Goal: Task Accomplishment & Management: Use online tool/utility

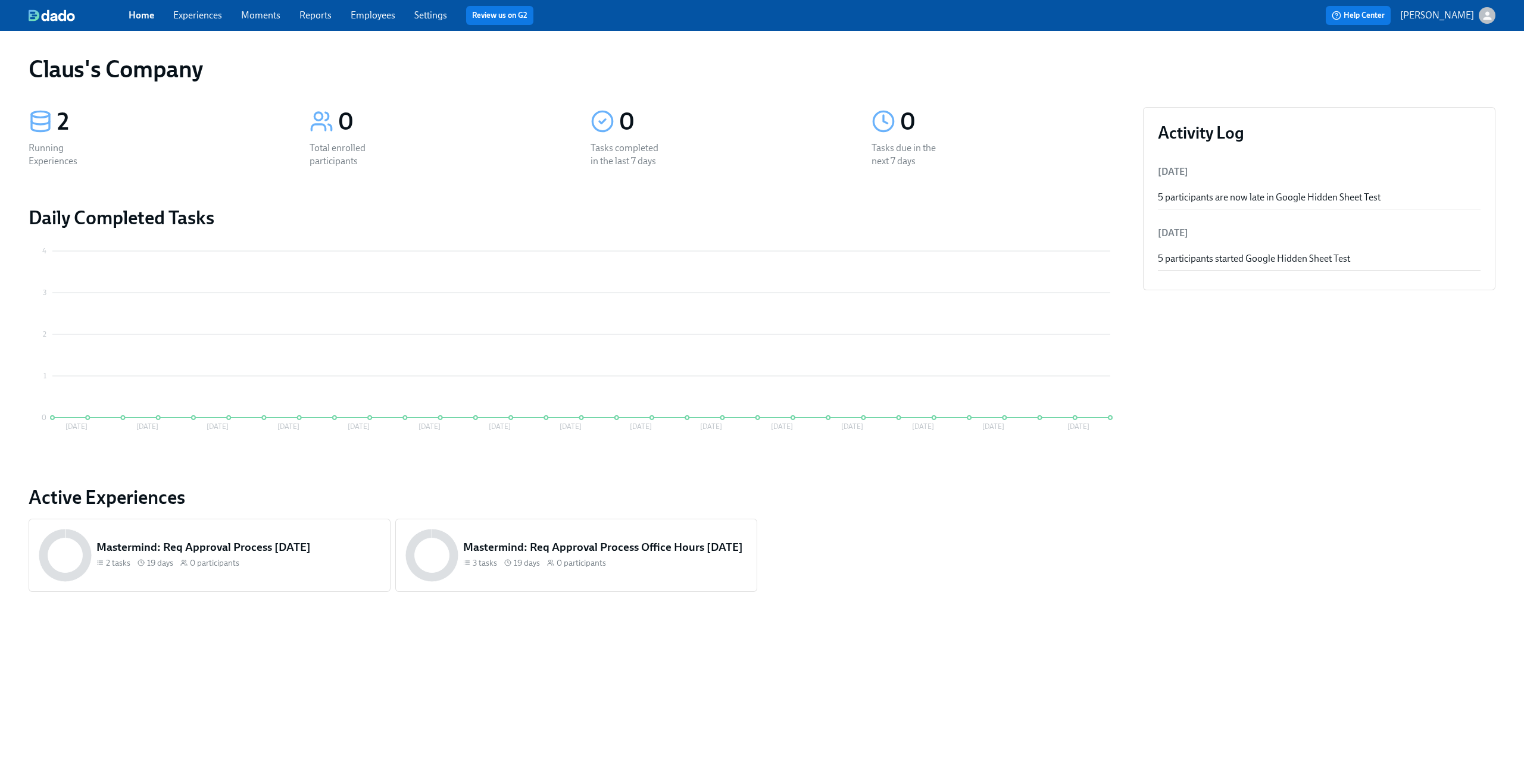
click at [1486, 13] on icon "button" at bounding box center [1487, 15] width 9 height 9
click at [1451, 69] on span "Switch organization..." at bounding box center [1430, 69] width 112 height 13
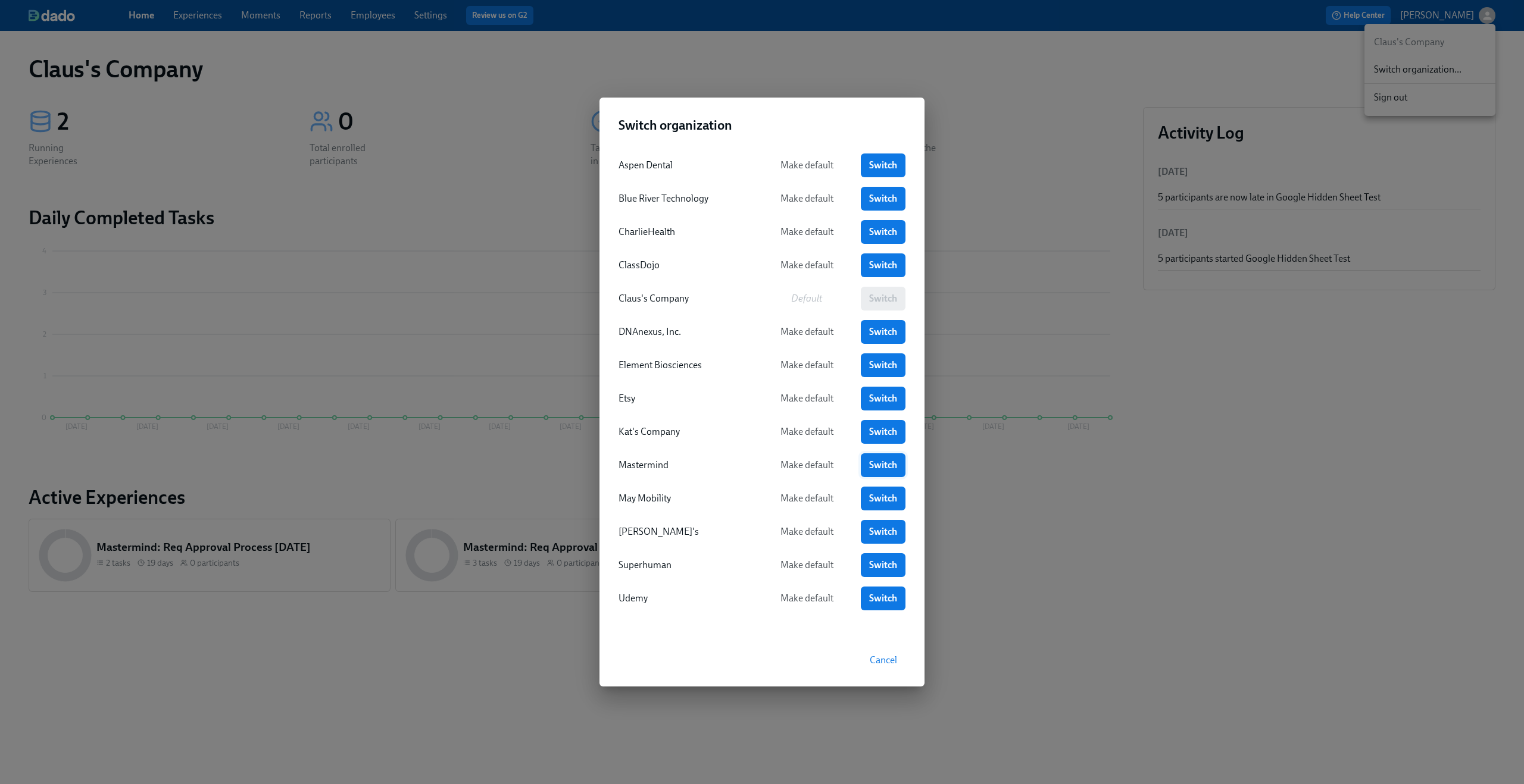
click at [875, 468] on span "Switch" at bounding box center [882, 465] width 28 height 12
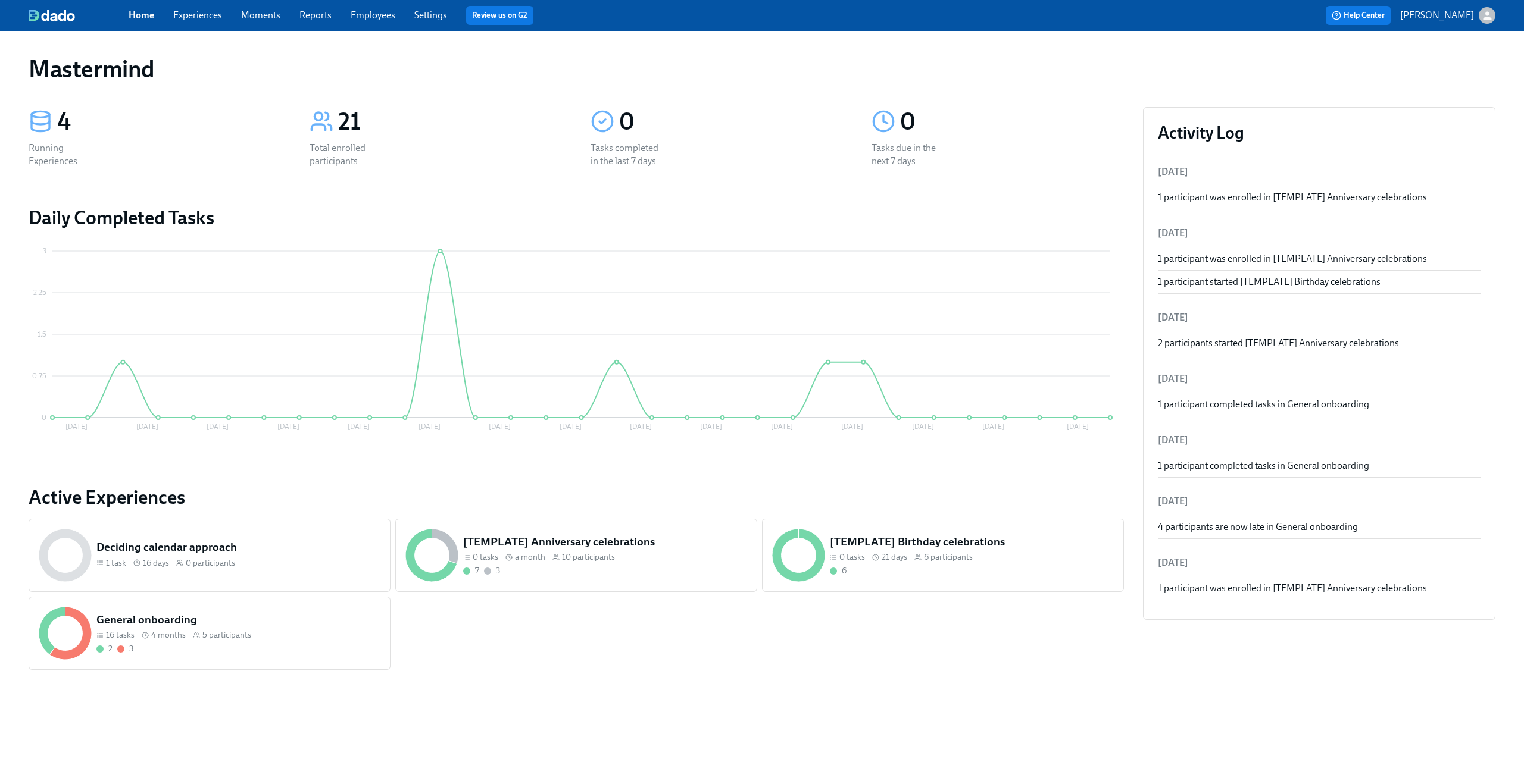
click at [212, 18] on link "Experiences" at bounding box center [197, 15] width 49 height 11
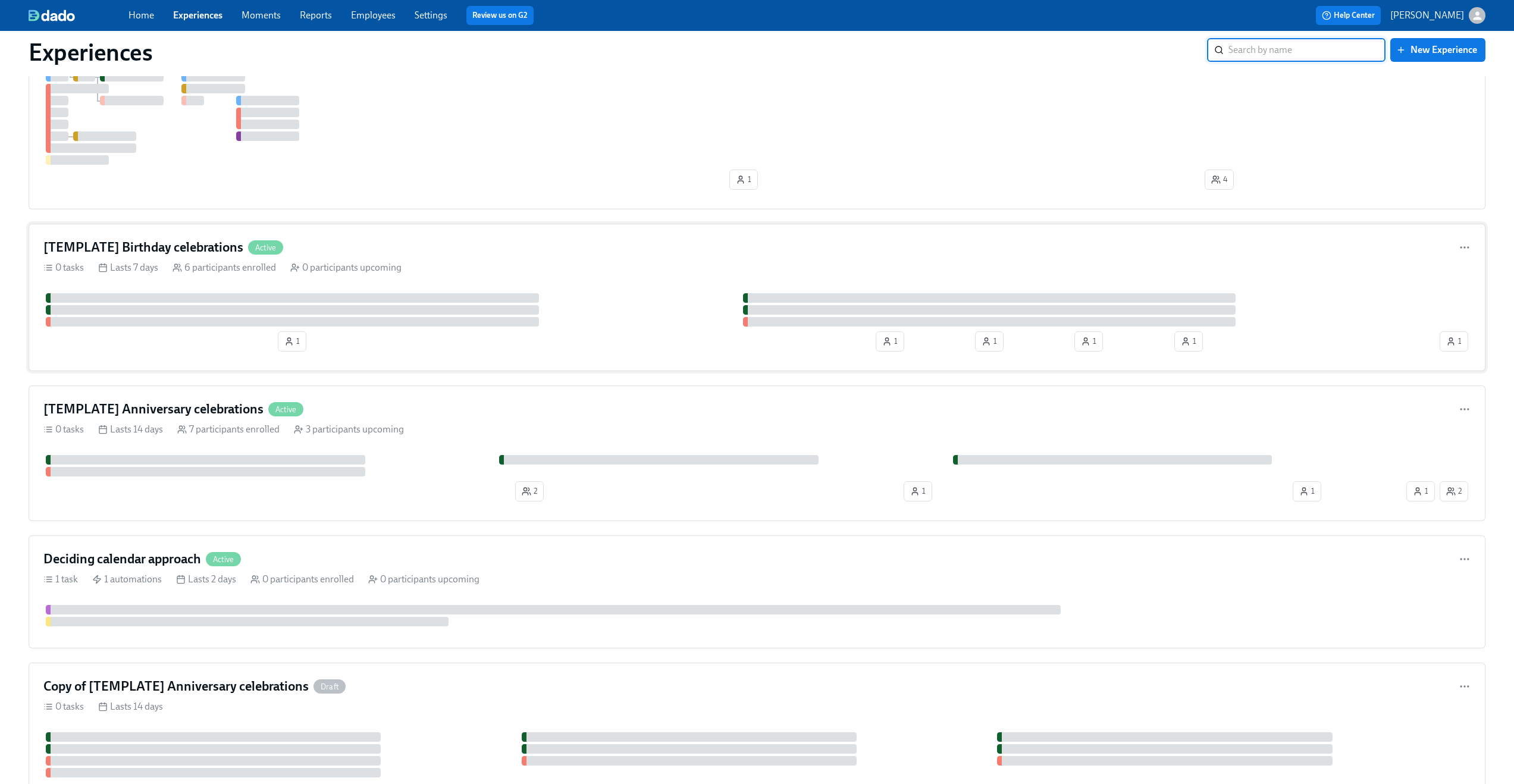
scroll to position [167, 0]
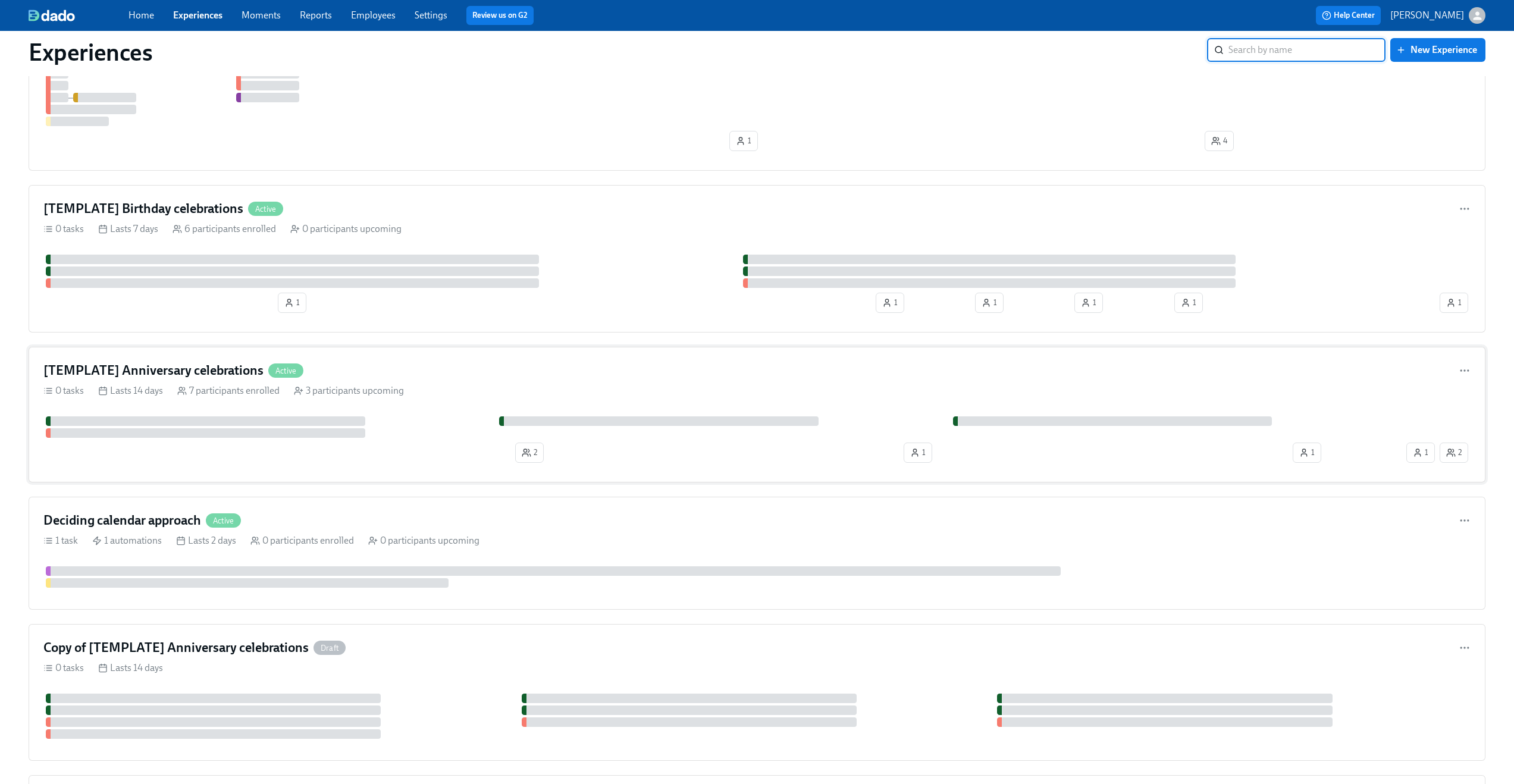
click at [464, 369] on div "[TEMPLATE] Anniversary celebrations Active" at bounding box center [757, 371] width 1427 height 18
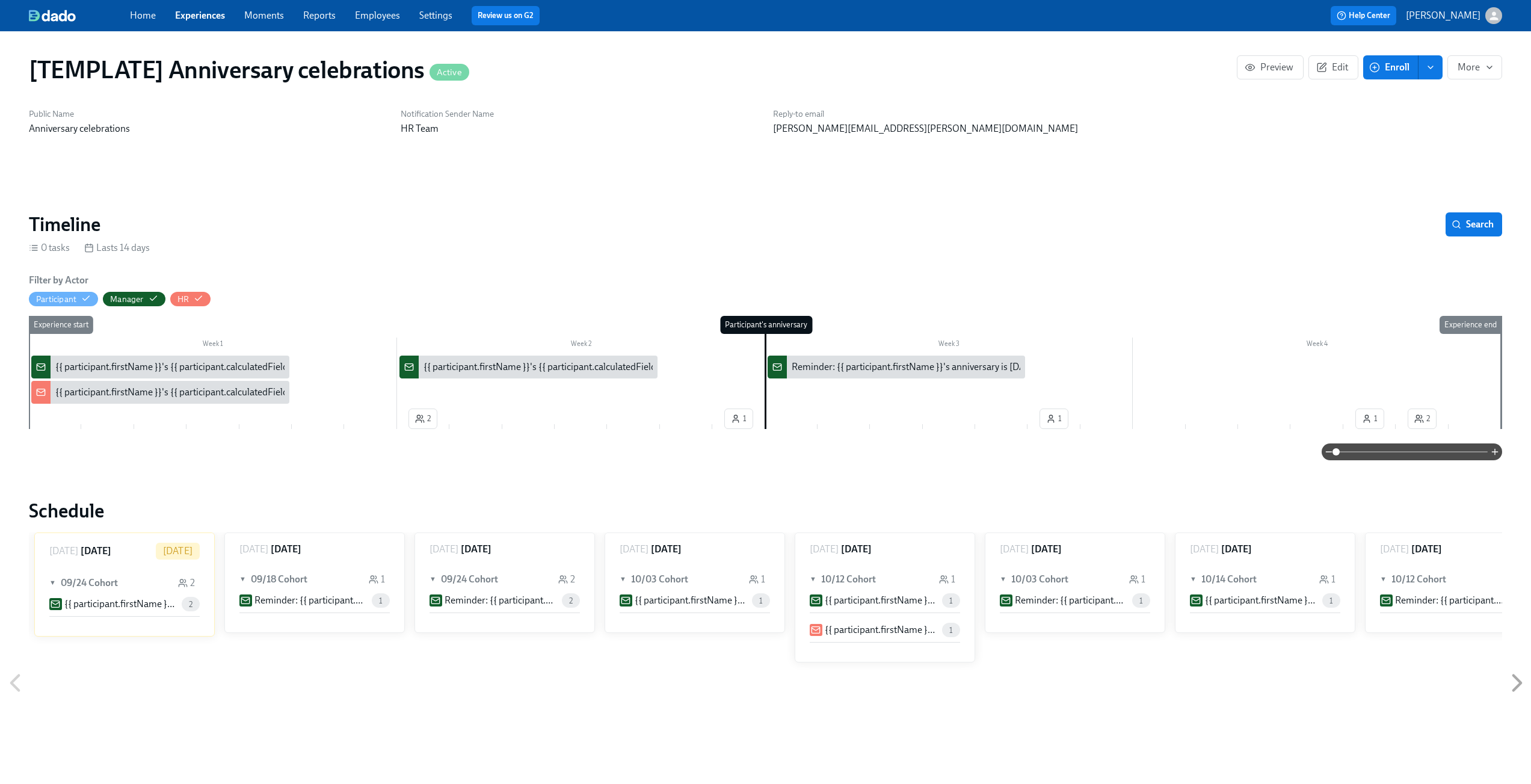
scroll to position [0, 1136]
click at [203, 373] on div "{{ participant.firstName }}'s {{ participant.calculatedFields.anniversary.count…" at bounding box center [389, 367] width 669 height 14
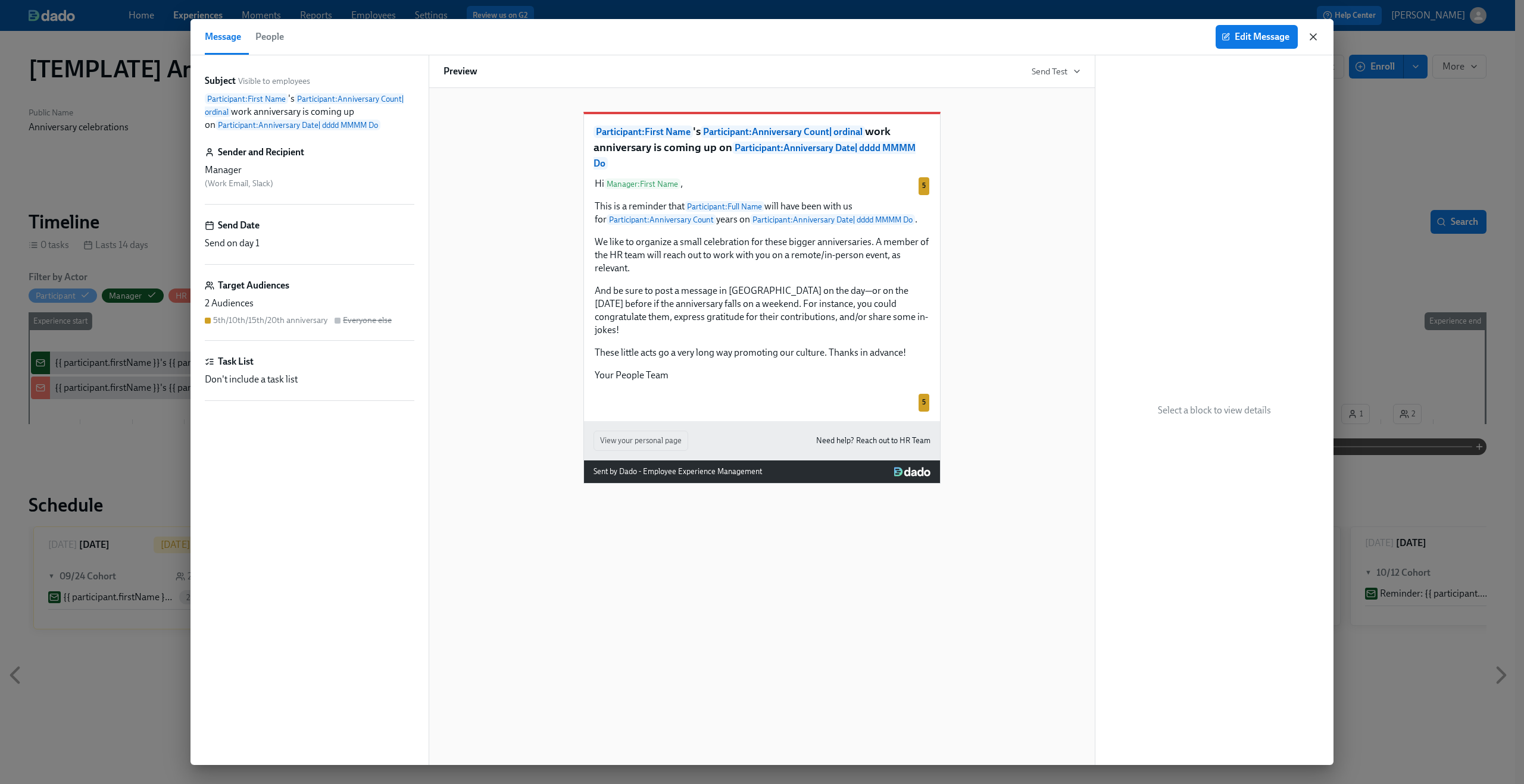
click at [1316, 39] on icon "button" at bounding box center [1312, 36] width 12 height 12
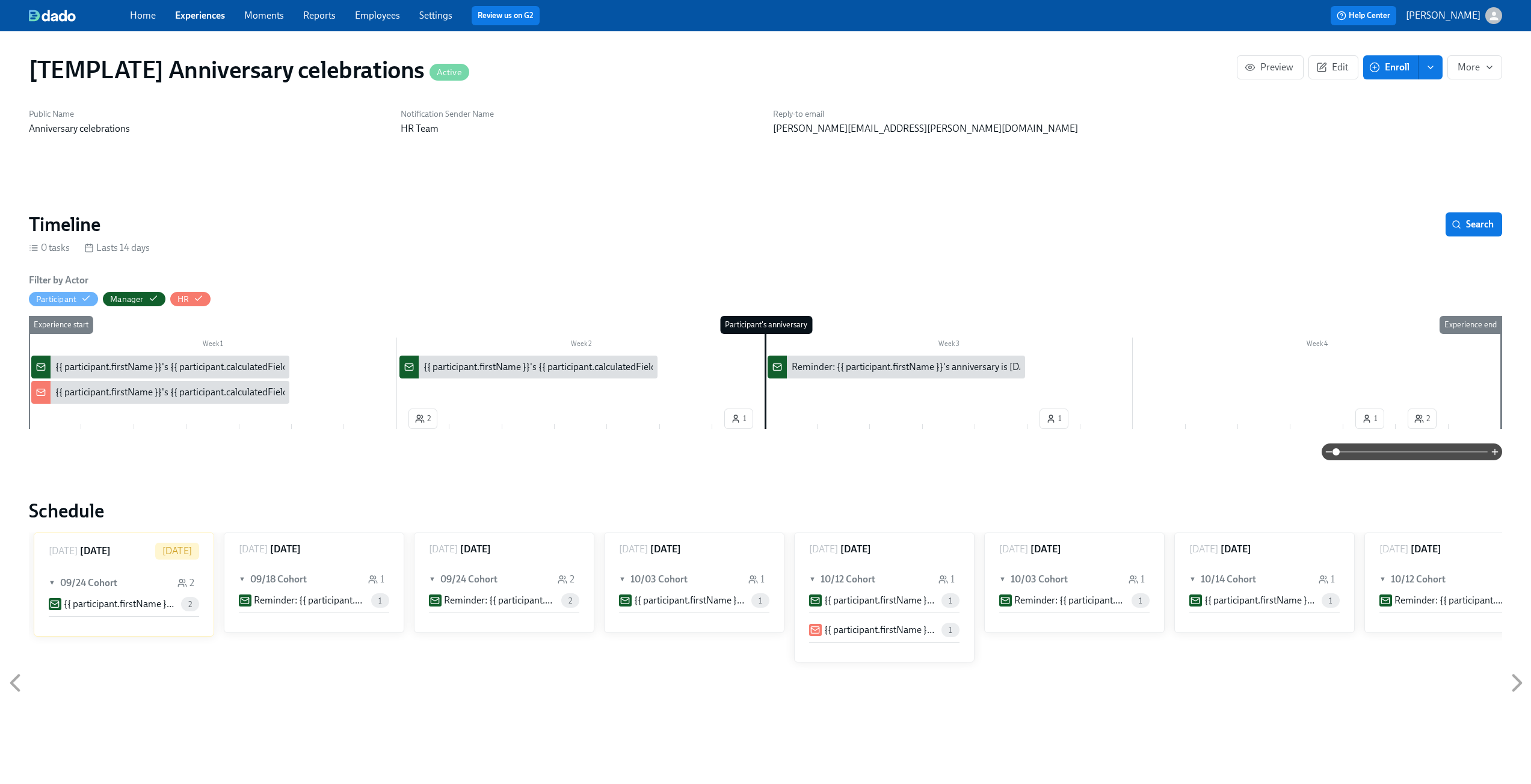
click at [93, 395] on div "{{ participant.firstName }}'s {{ participant.calculatedFields.anniversary.count…" at bounding box center [389, 392] width 669 height 14
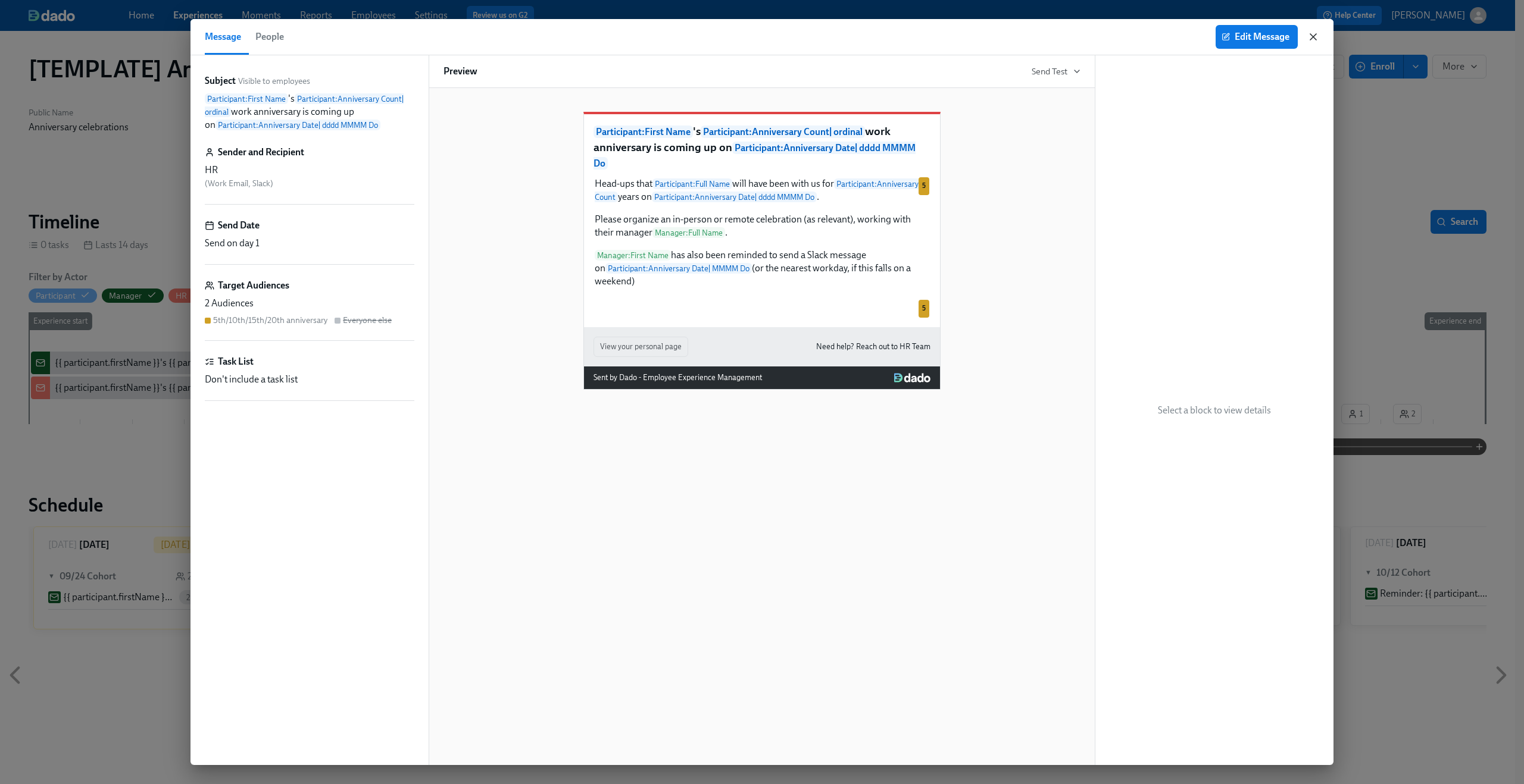
click at [1311, 35] on icon "button" at bounding box center [1312, 36] width 12 height 12
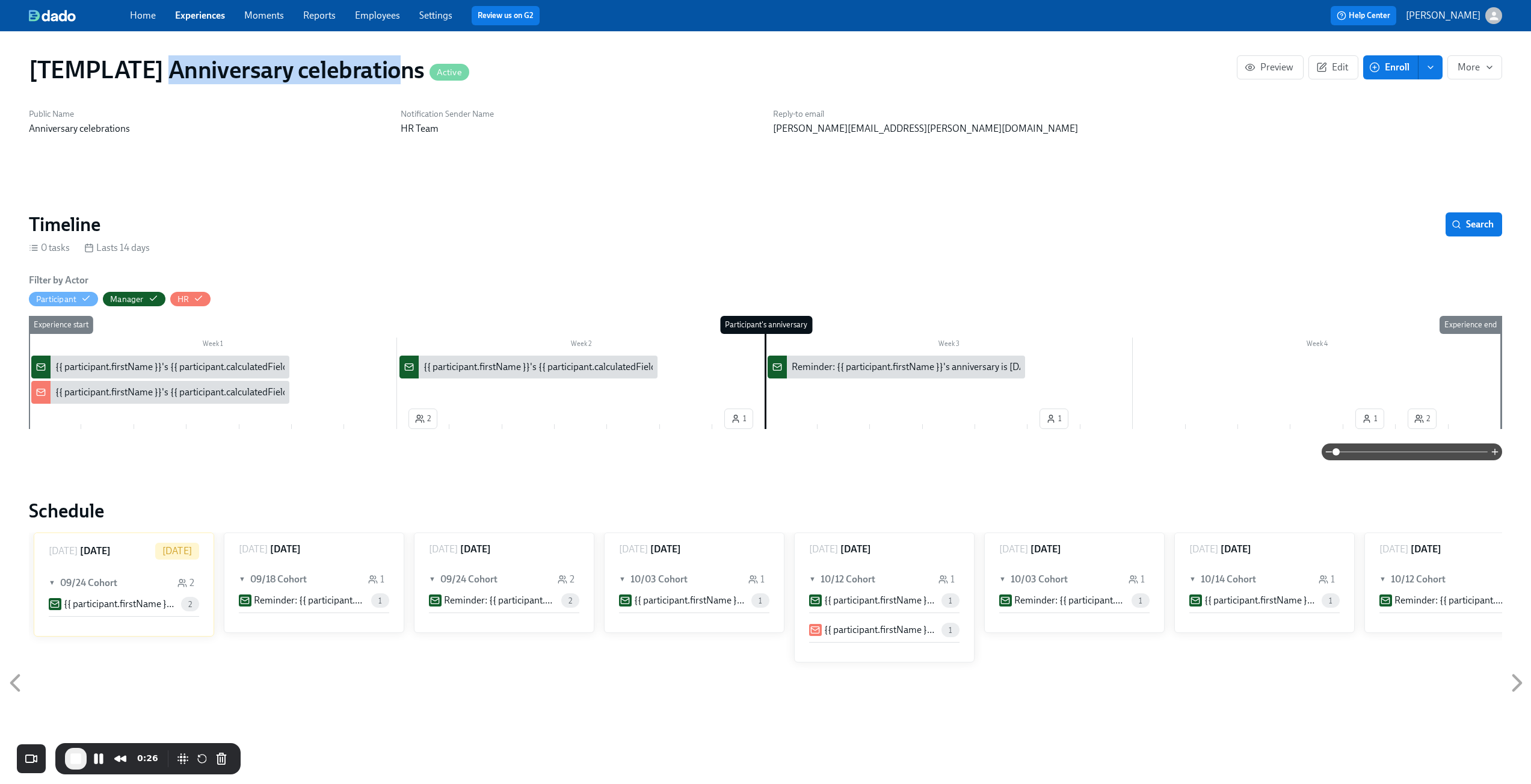
drag, startPoint x: 175, startPoint y: 73, endPoint x: 396, endPoint y: 75, distance: 221.0
click at [396, 75] on h1 "[TEMPLATE] Anniversary celebrations Active" at bounding box center [249, 69] width 440 height 29
click at [133, 362] on div "{{ participant.firstName }}'s {{ participant.calculatedFields.anniversary.count…" at bounding box center [389, 367] width 669 height 14
click at [161, 368] on div "{{ participant.firstName }}'s {{ participant.calculatedFields.anniversary.count…" at bounding box center [389, 367] width 669 height 14
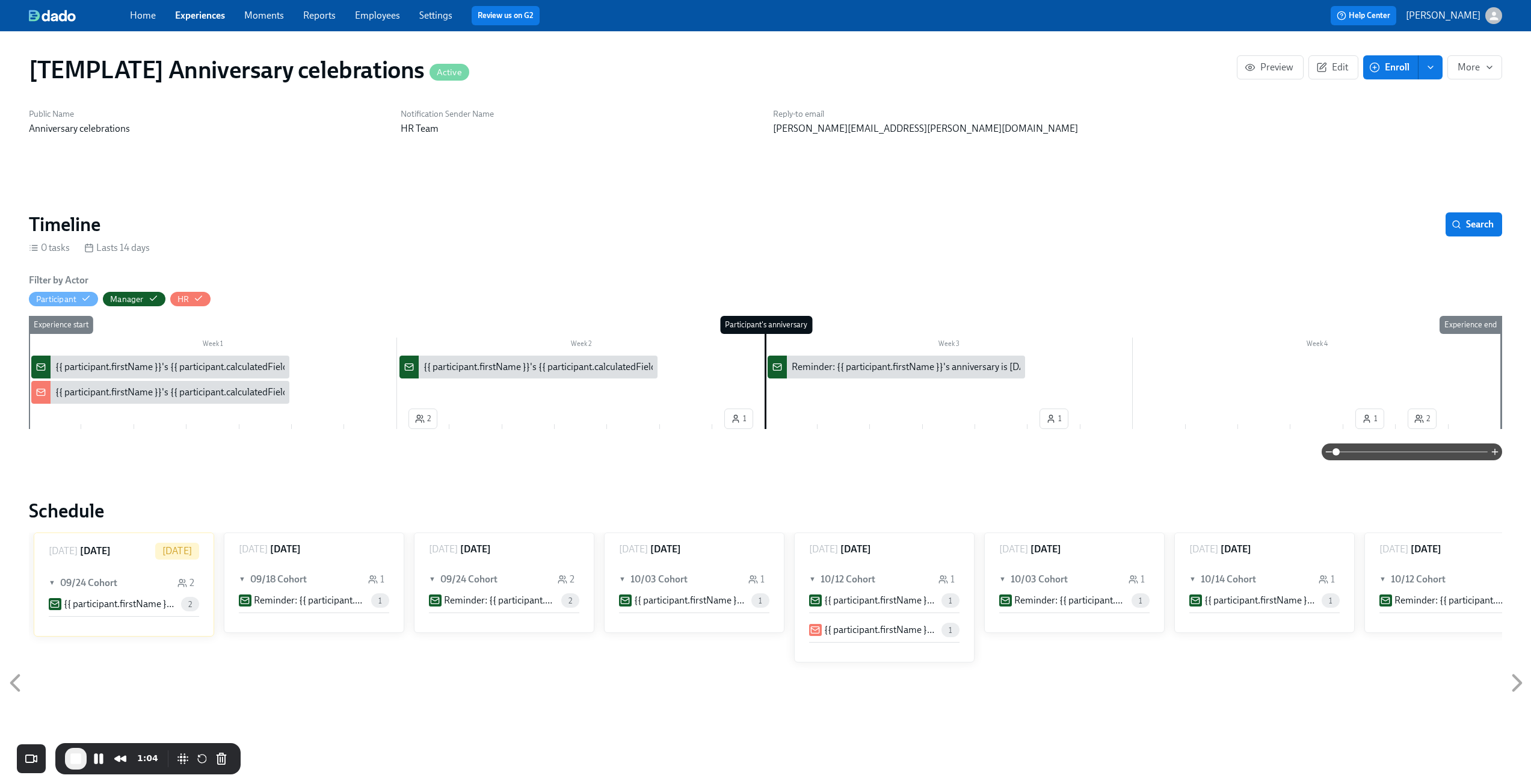
click at [120, 393] on div "{{ participant.firstName }}'s {{ participant.calculatedFields.anniversary.count…" at bounding box center [389, 392] width 669 height 14
click at [570, 366] on div "{{ participant.firstName }}'s {{ participant.calculatedFields.anniversary.count…" at bounding box center [758, 367] width 669 height 14
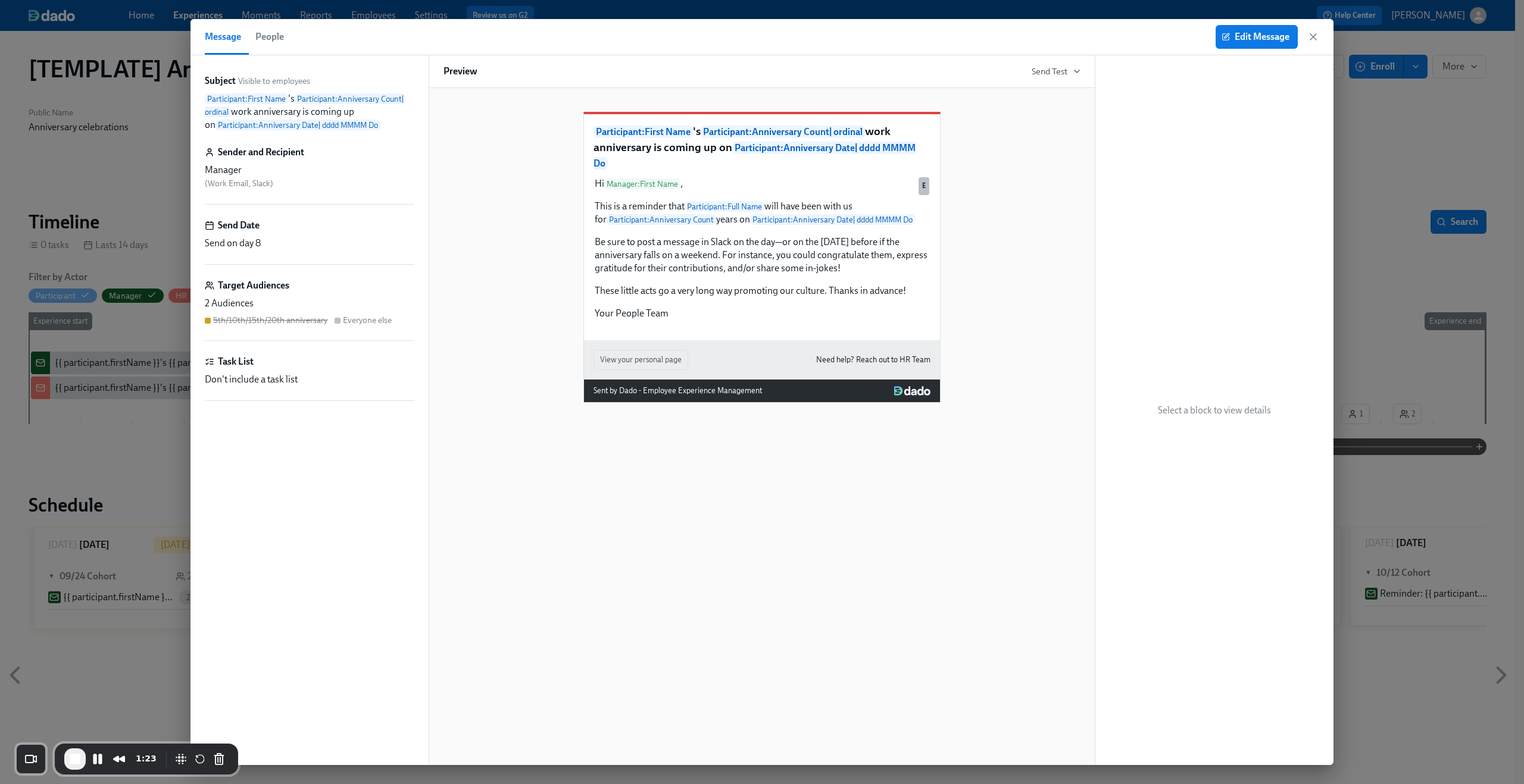
click at [194, 390] on div "Subject Visible to employees Participant : First Name 's Participant : Annivers…" at bounding box center [309, 410] width 238 height 710
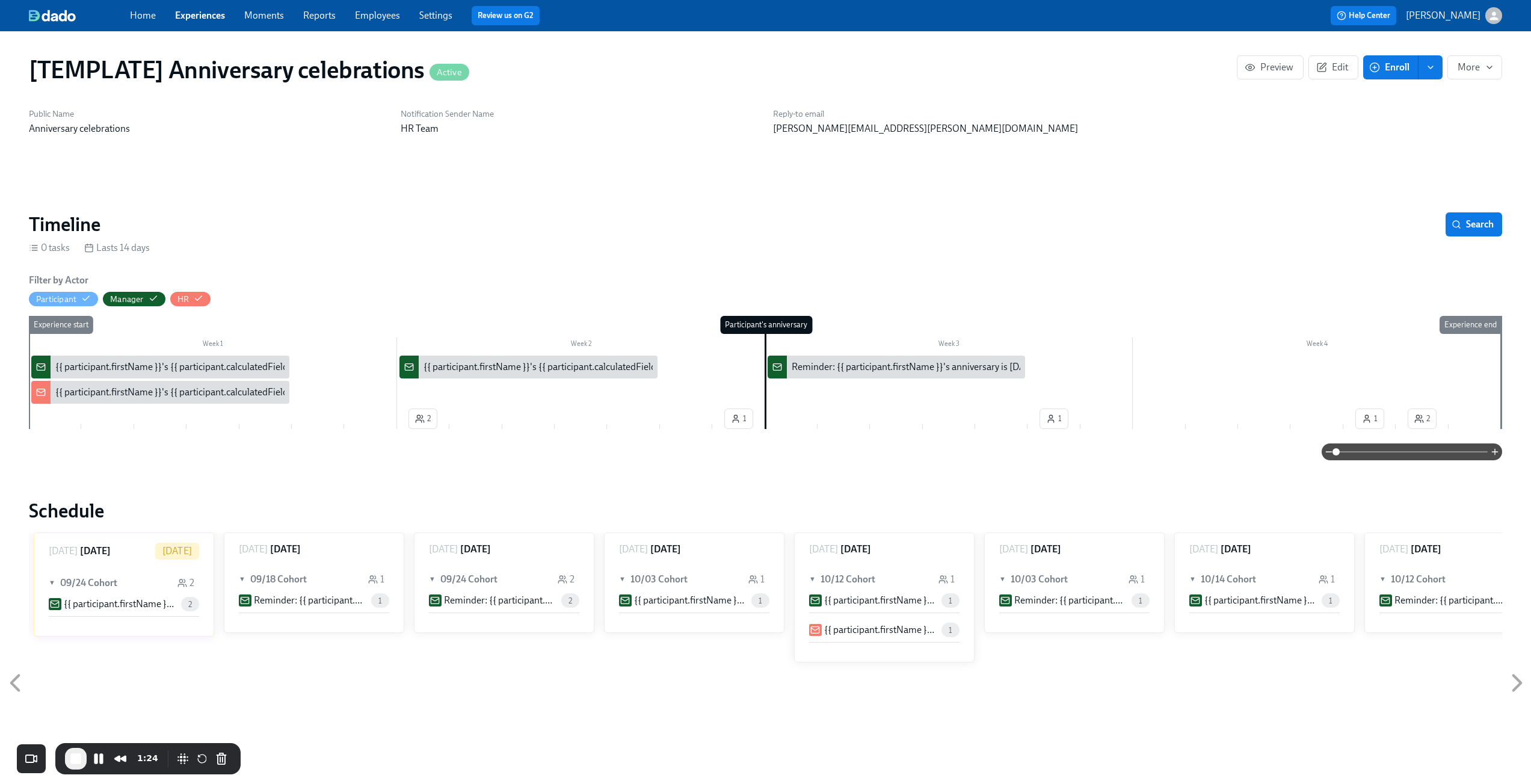
click at [867, 358] on div "Reminder: {{ participant.firstName }}'s anniversary is today" at bounding box center [897, 367] width 258 height 23
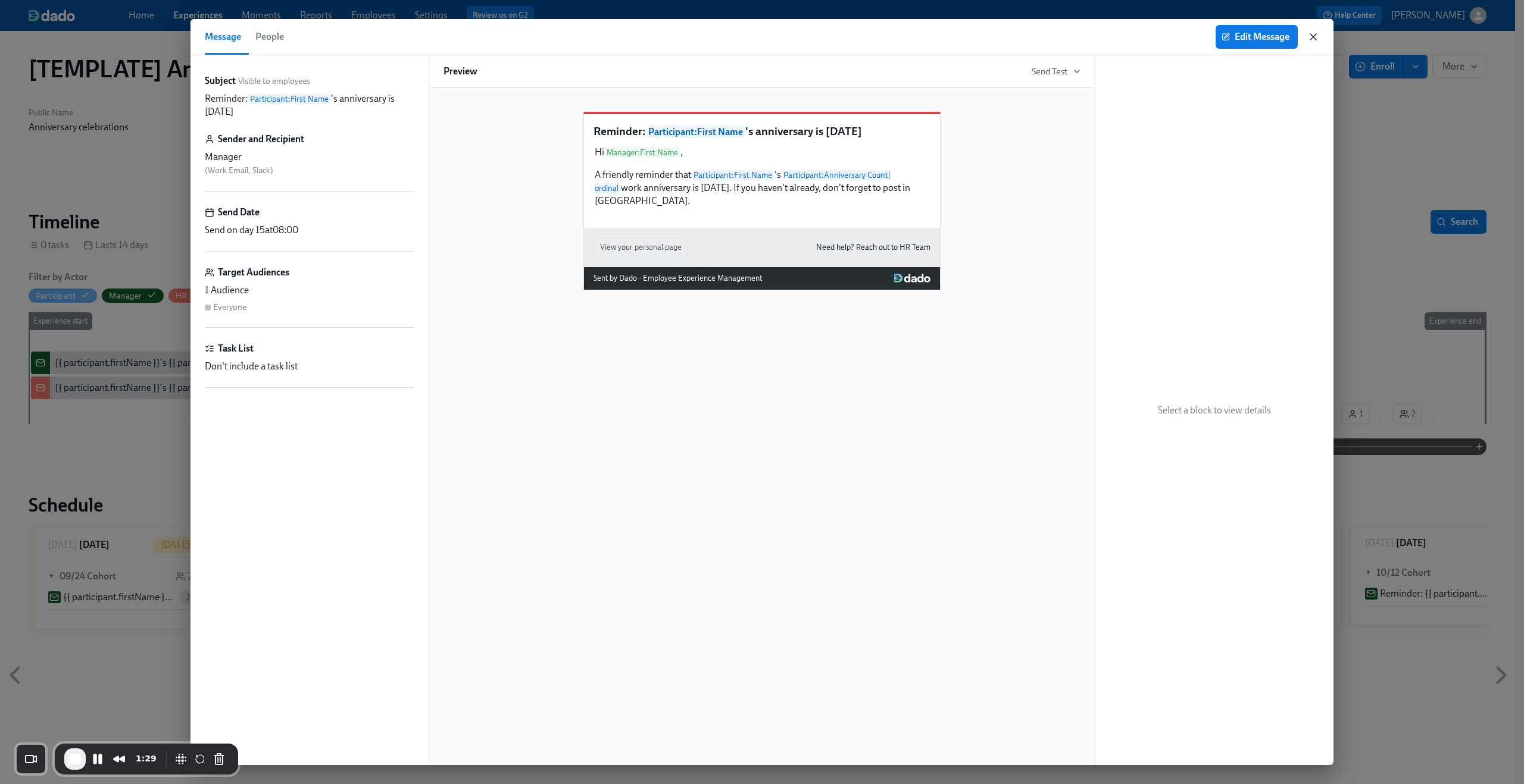
click at [1312, 32] on icon "button" at bounding box center [1312, 36] width 12 height 12
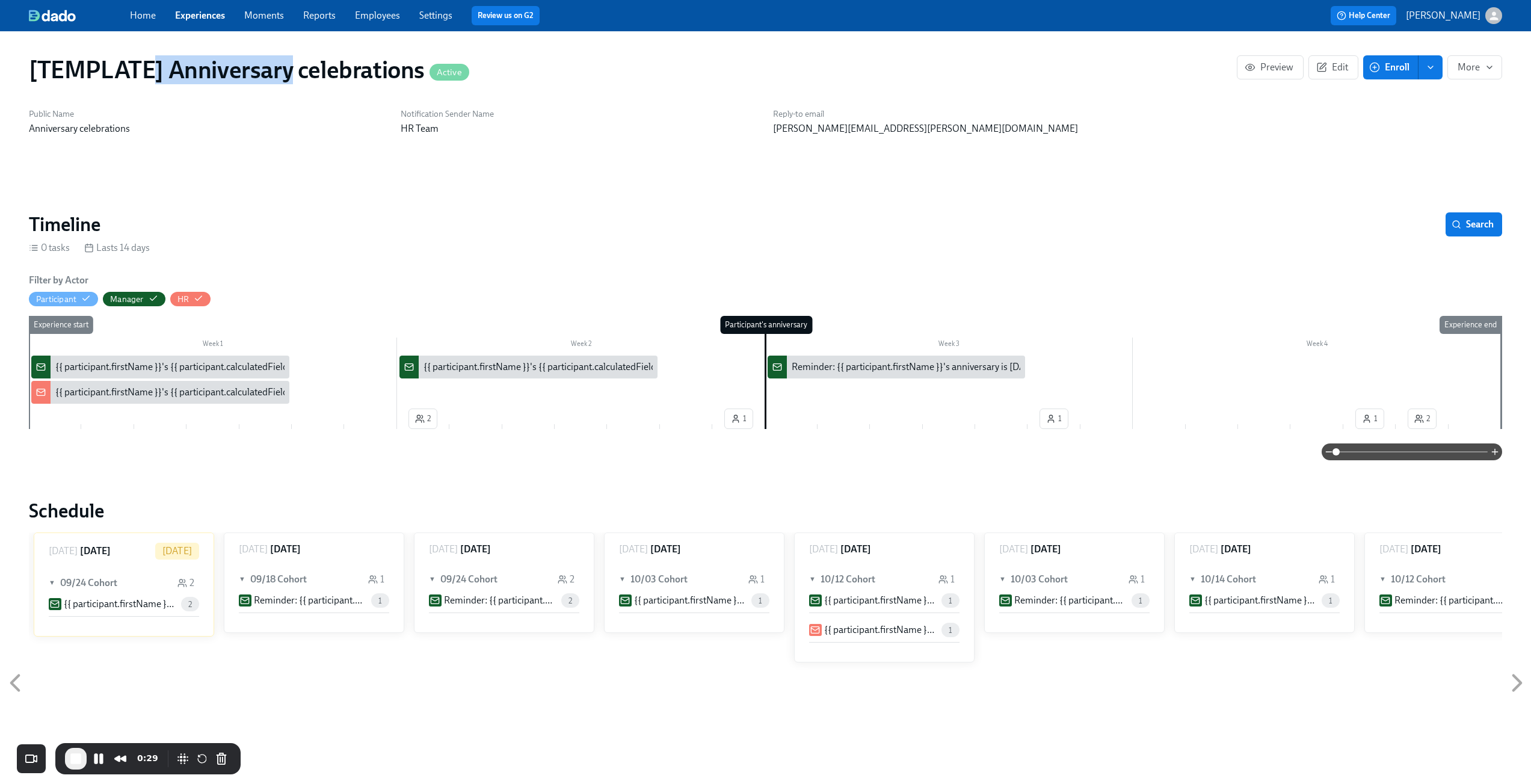
drag, startPoint x: 180, startPoint y: 73, endPoint x: 289, endPoint y: 75, distance: 109.0
click at [289, 75] on h1 "[TEMPLATE] Anniversary celebrations Active" at bounding box center [249, 69] width 440 height 29
click at [188, 368] on div "{{ participant.firstName }}'s {{ participant.calculatedFields.anniversary.count…" at bounding box center [389, 367] width 669 height 14
click at [143, 389] on div "{{ participant.firstName }}'s {{ participant.calculatedFields.anniversary.count…" at bounding box center [389, 392] width 669 height 14
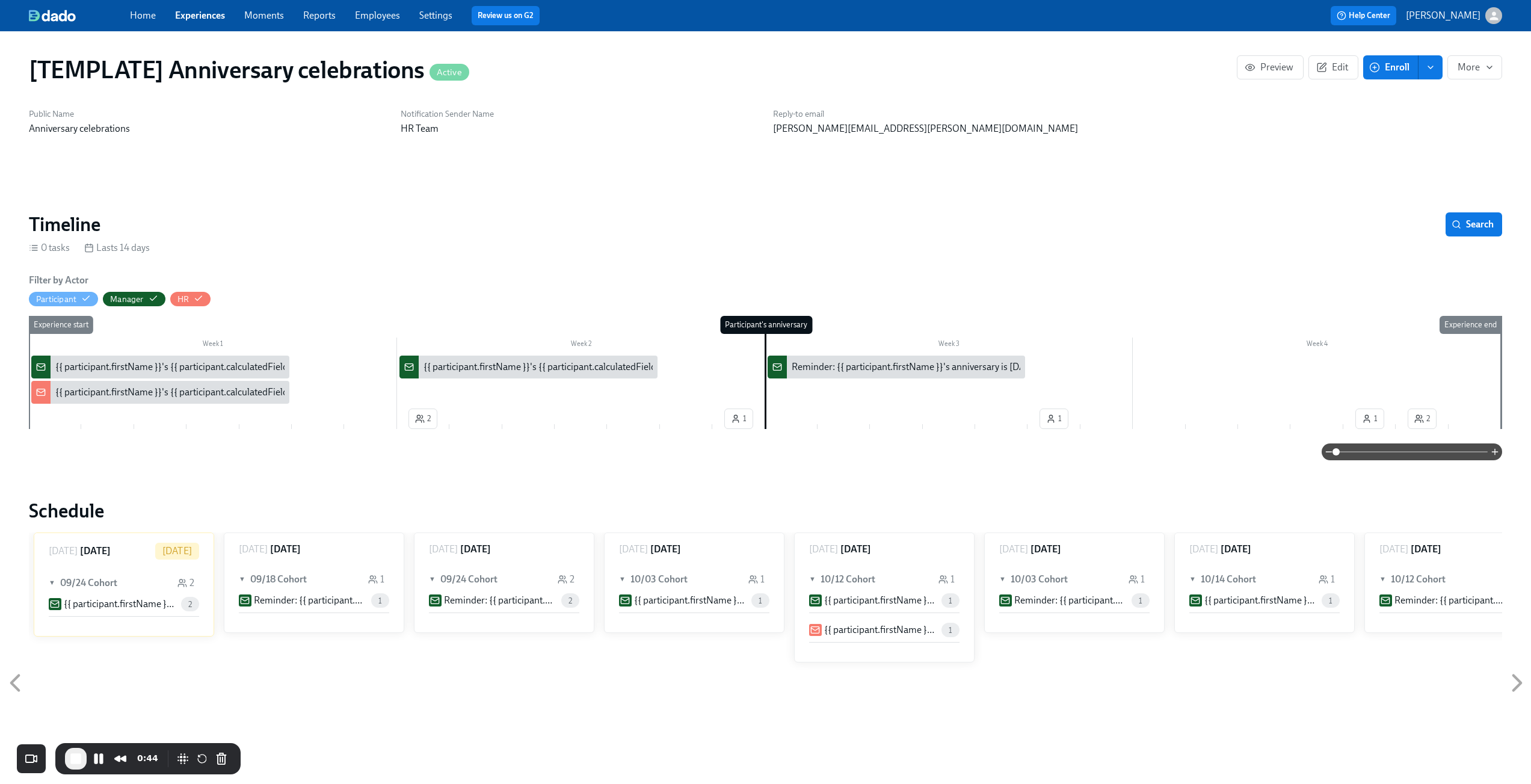
click at [515, 371] on div "{{ participant.firstName }}'s {{ participant.calculatedFields.anniversary.count…" at bounding box center [758, 367] width 669 height 14
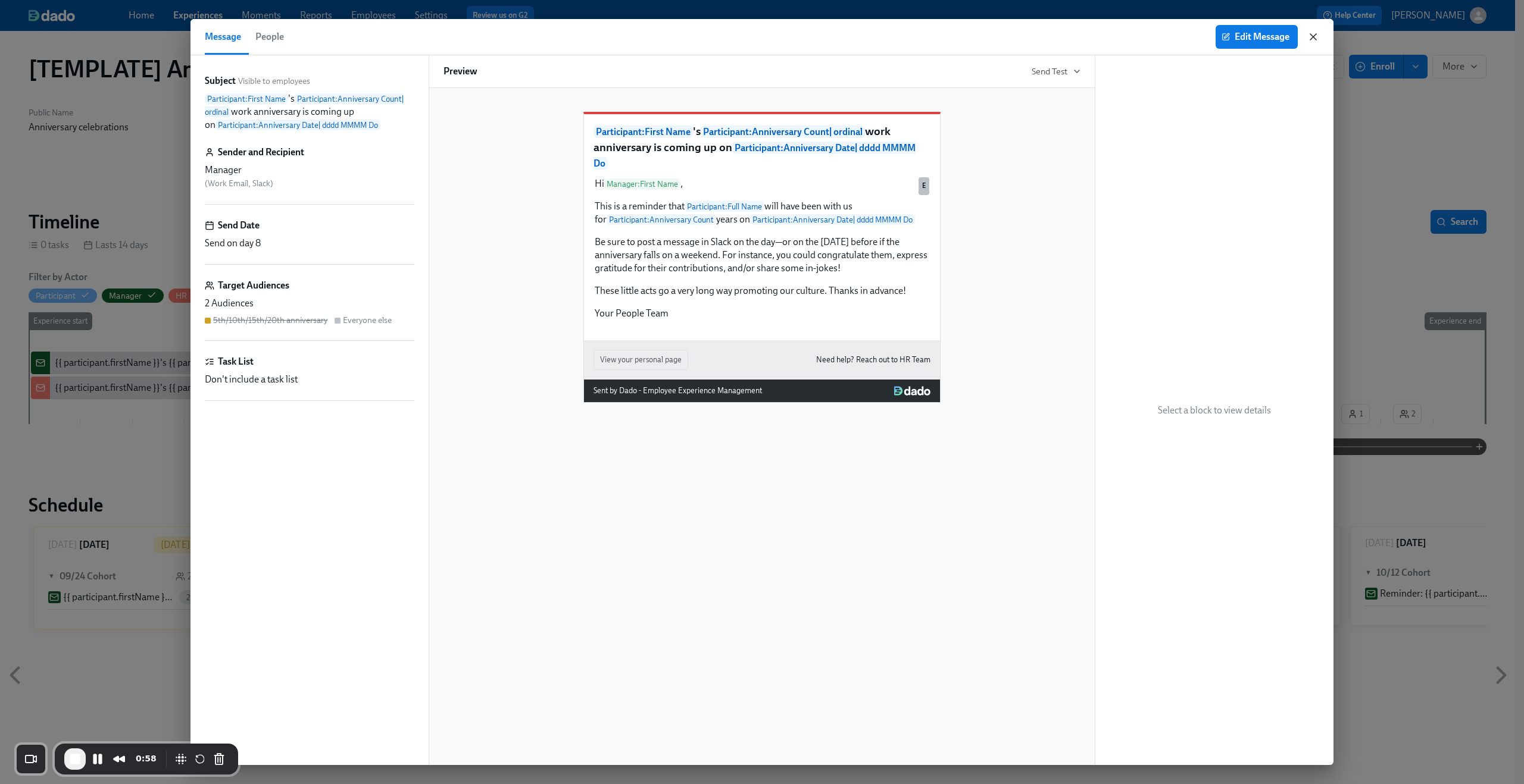
click at [1311, 35] on icon "button" at bounding box center [1313, 37] width 6 height 6
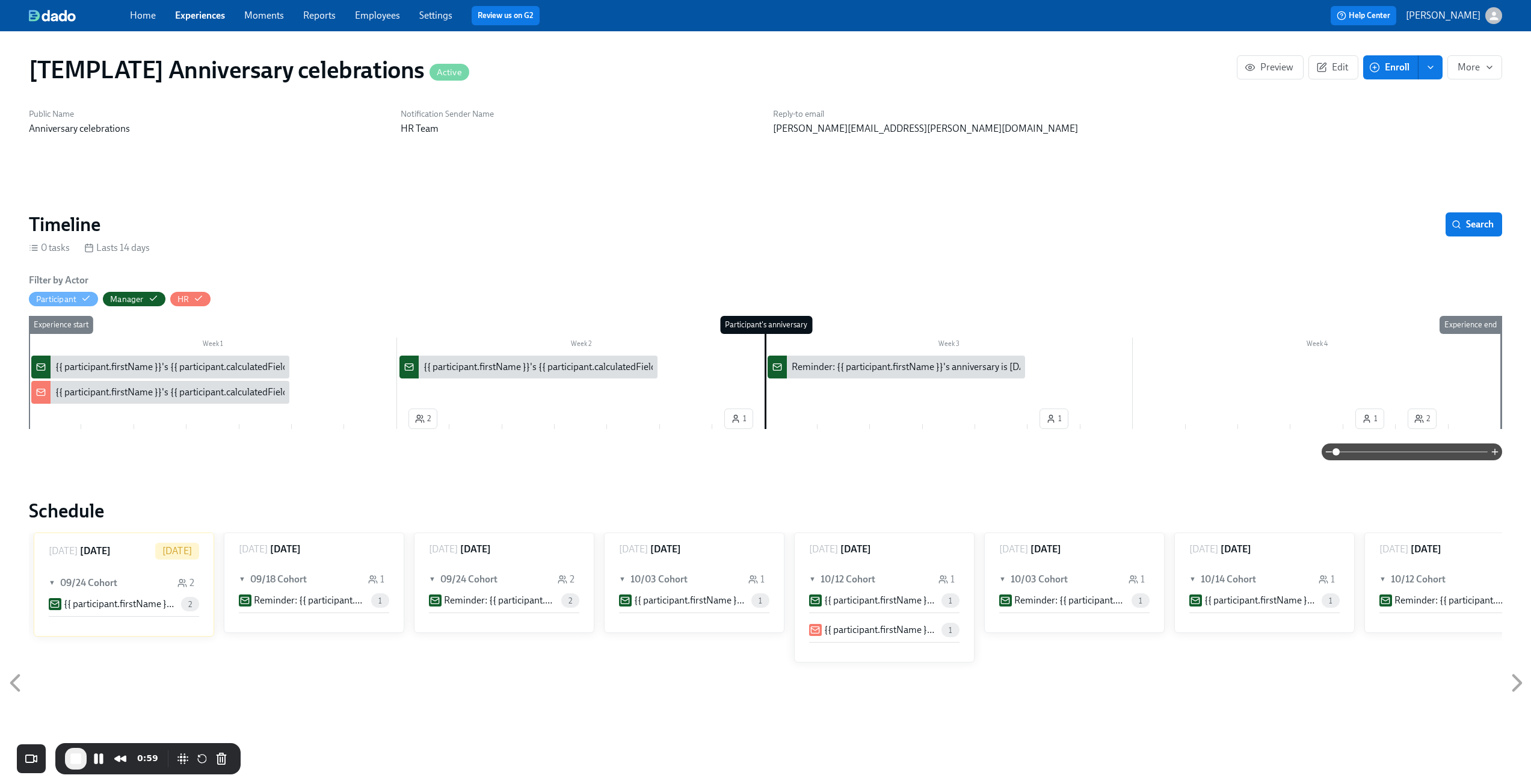
click at [844, 361] on div "Reminder: {{ participant.firstName }}'s anniversary is today" at bounding box center [914, 367] width 247 height 14
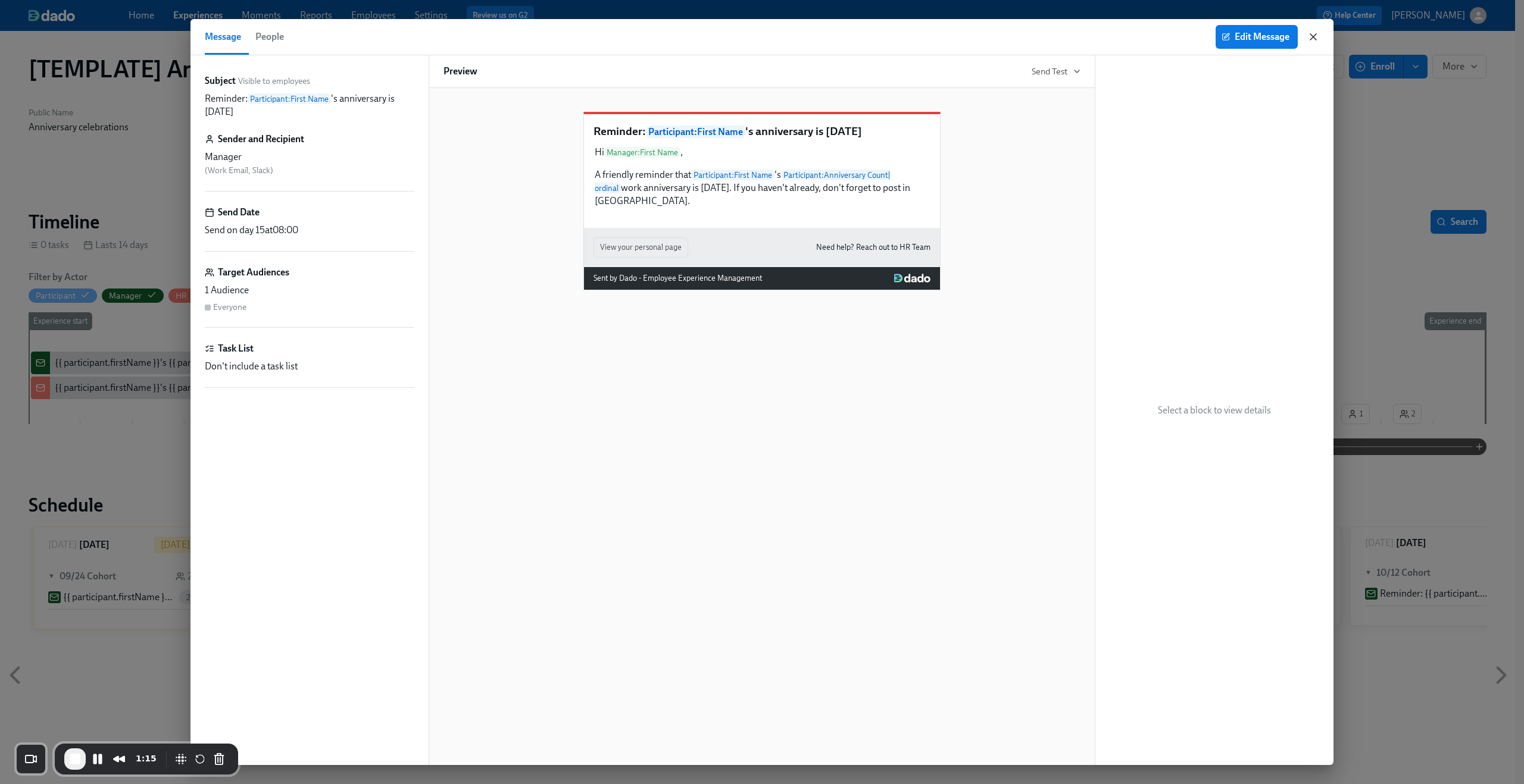
click at [1316, 36] on icon "button" at bounding box center [1312, 36] width 12 height 12
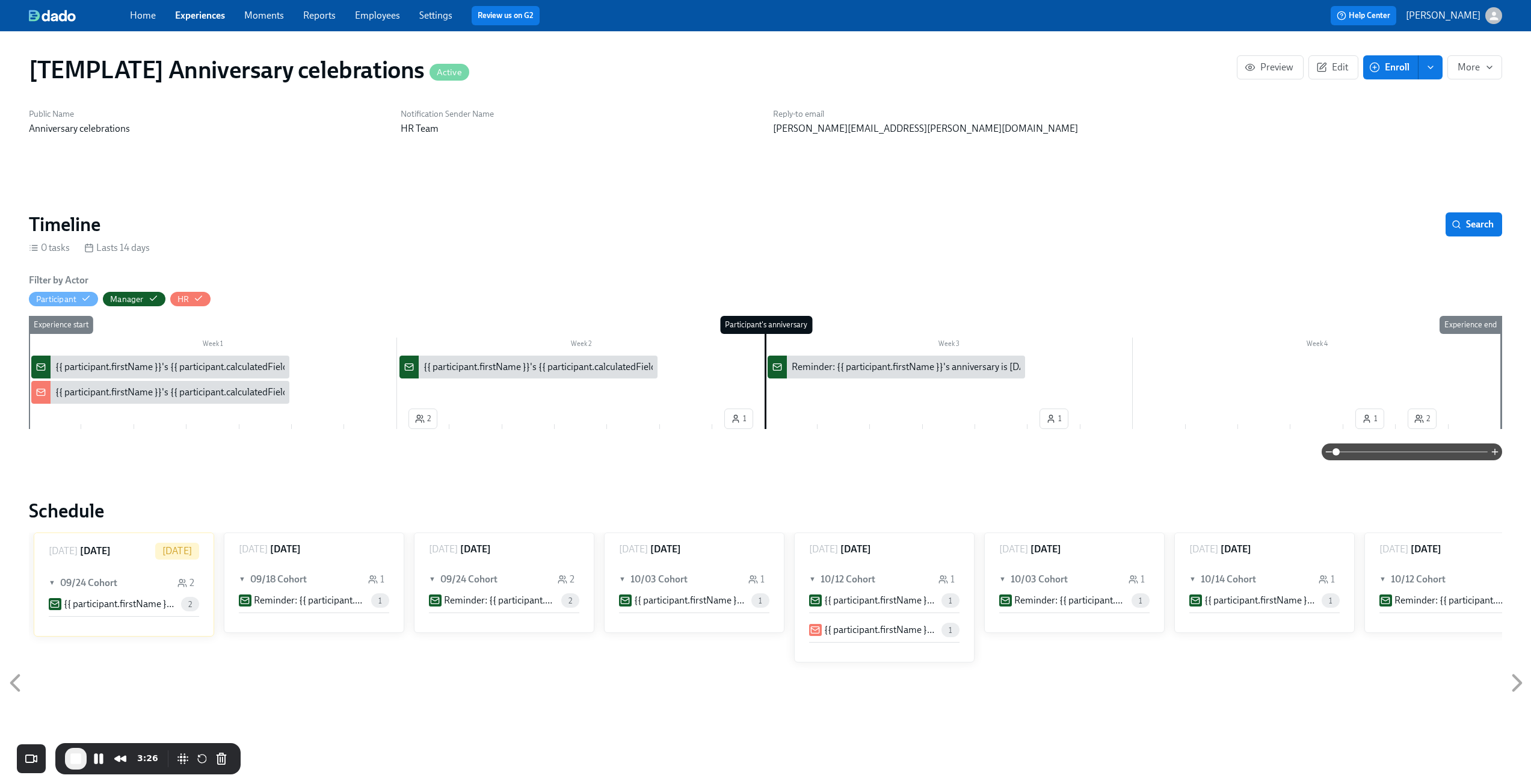
click at [172, 400] on div "{{ participant.firstName }}'s {{ participant.calculatedFields.anniversary.count…" at bounding box center [160, 392] width 258 height 23
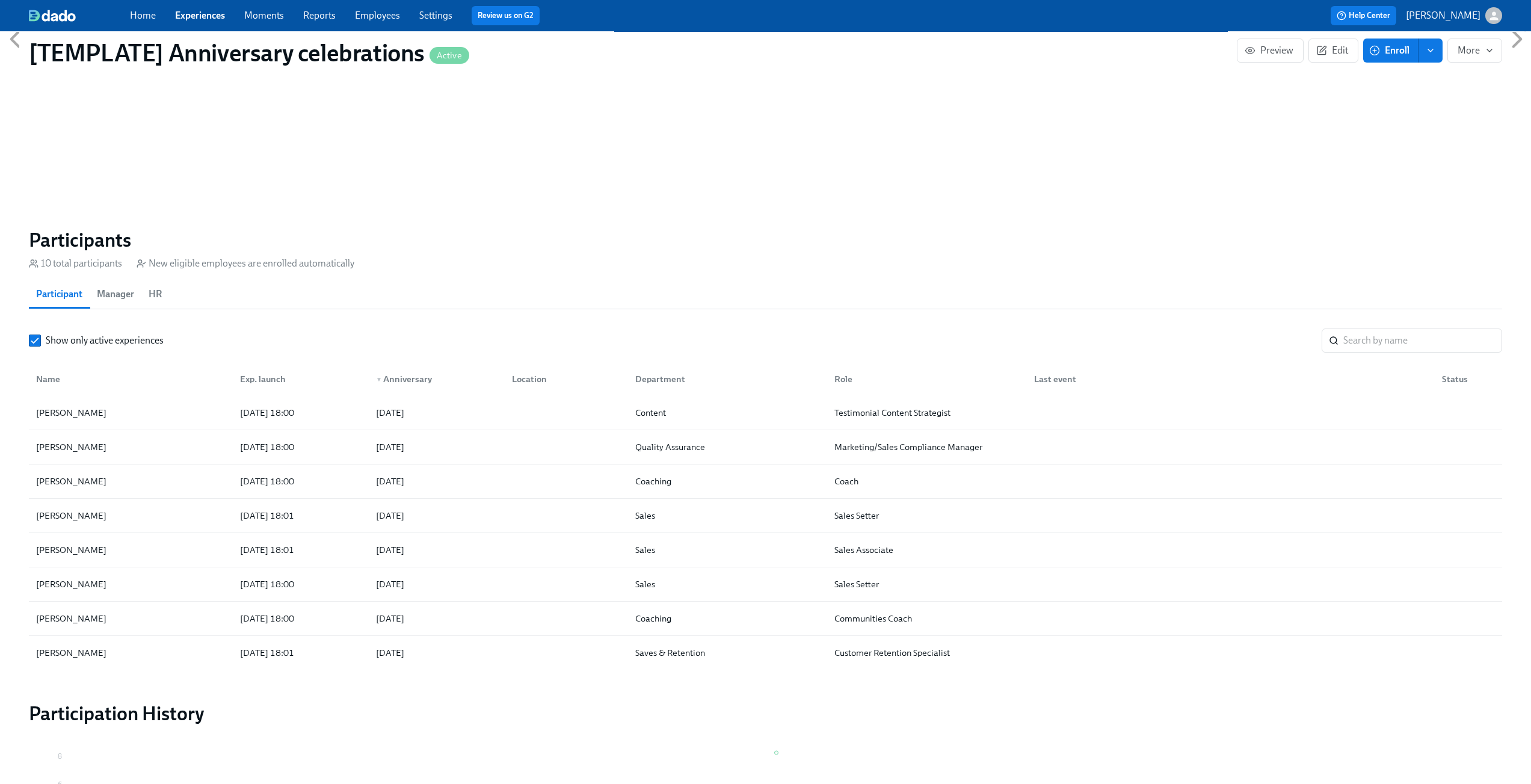
scroll to position [60, 0]
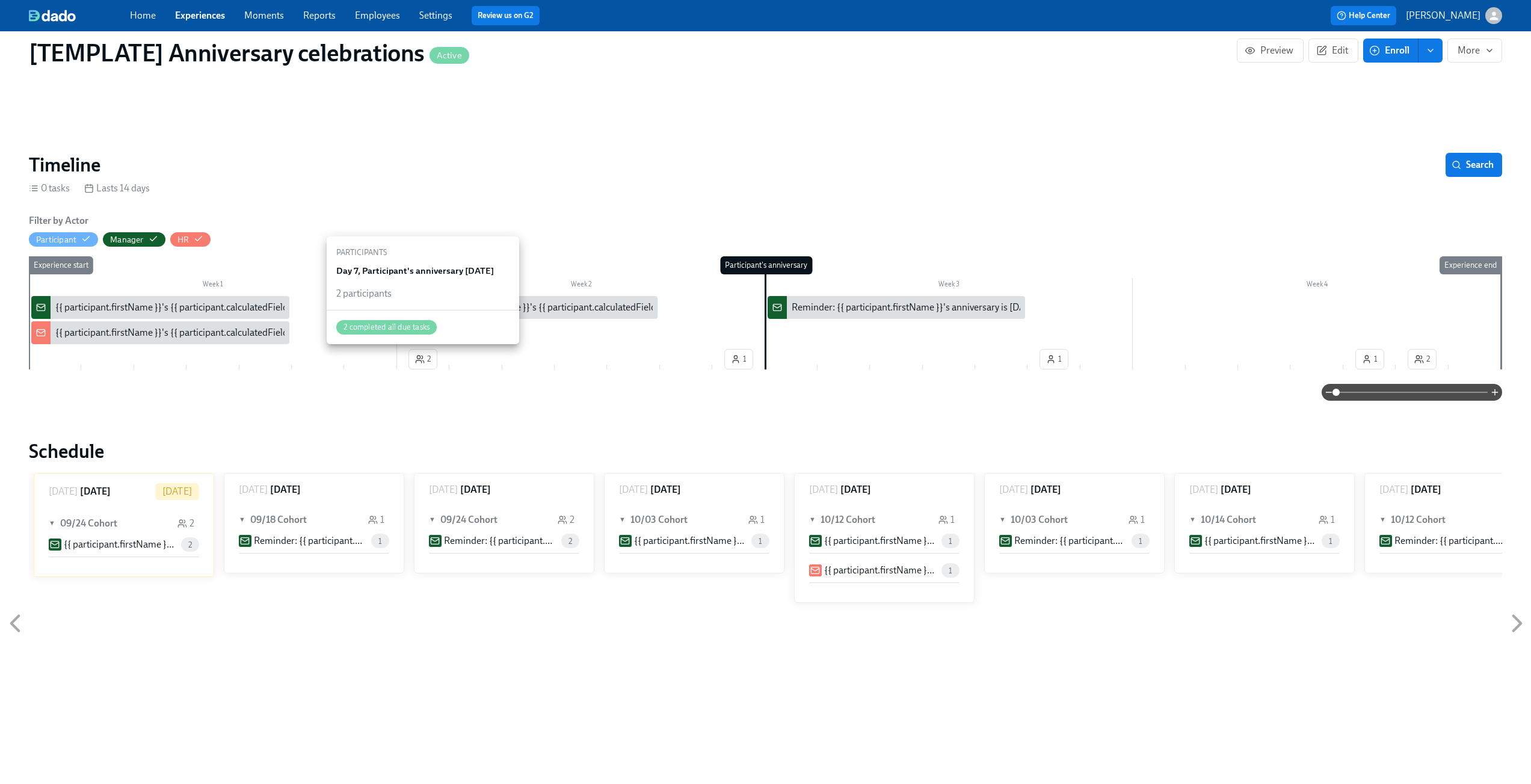
click at [423, 360] on icon "button" at bounding box center [424, 361] width 2 height 2
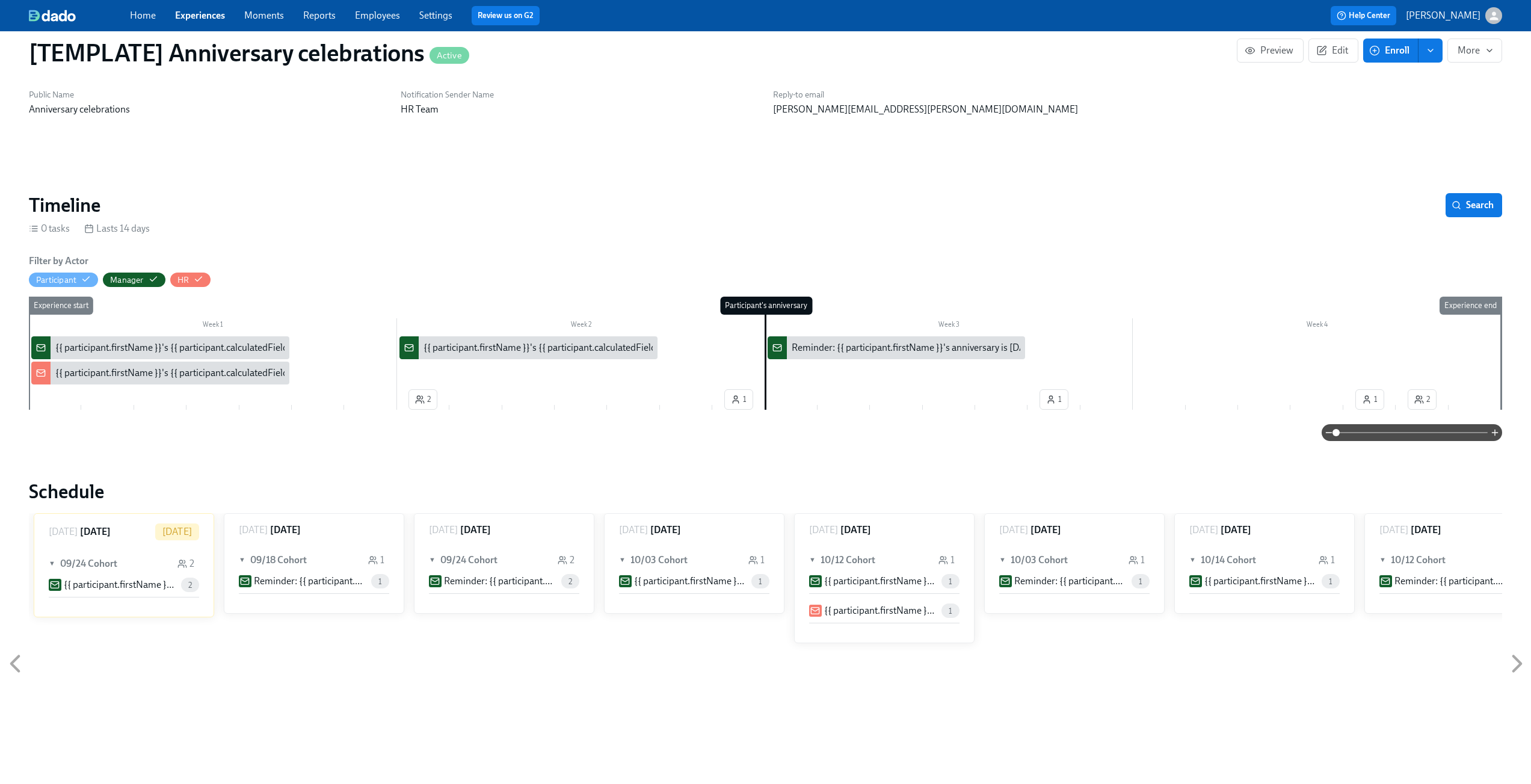
scroll to position [23, 0]
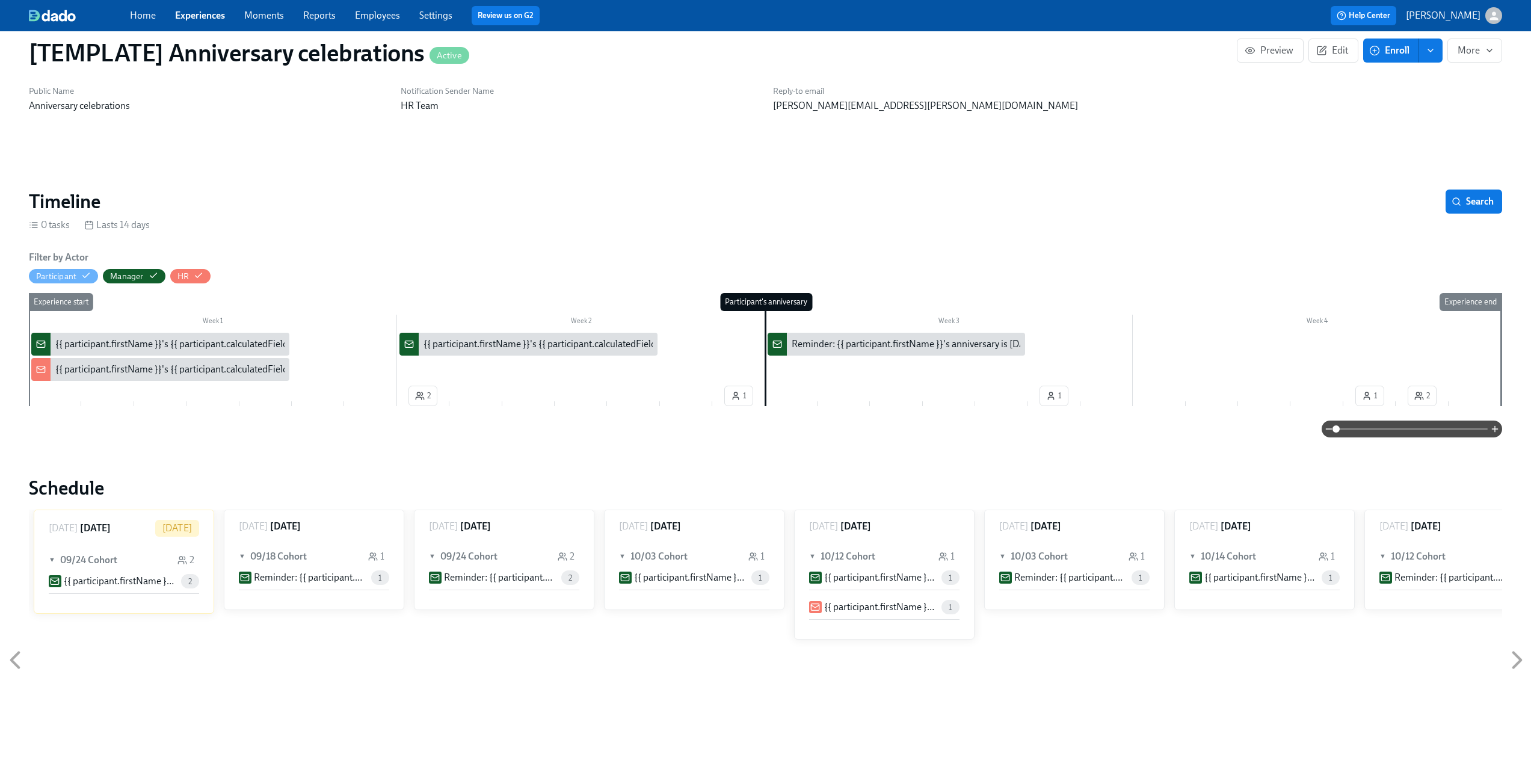
click at [327, 416] on div "Filter by Actor Participant Manager HR Week 1 Week 2 Week 3 Week 4 2 1 1 1 2 Ex…" at bounding box center [765, 344] width 1474 height 187
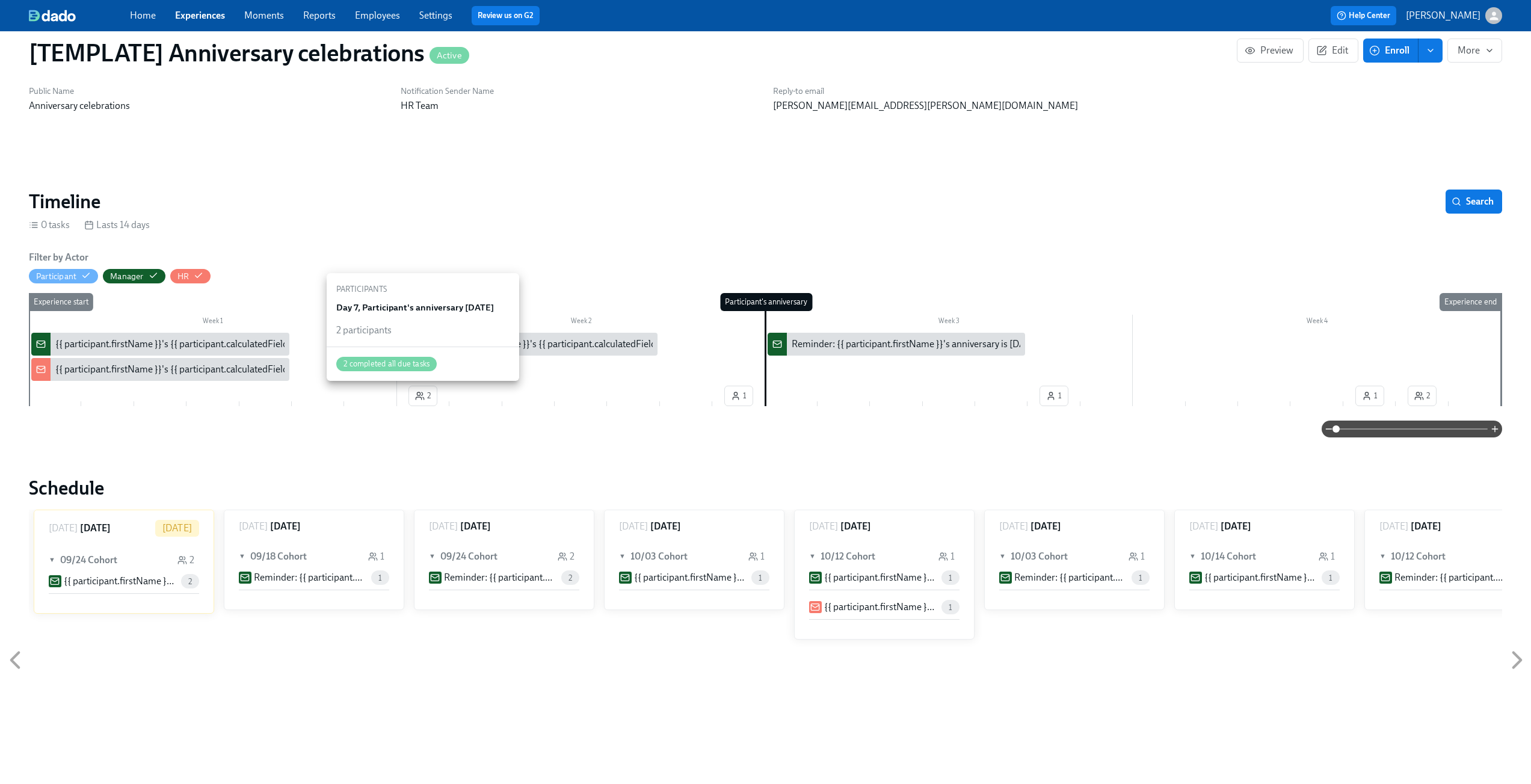
click at [424, 395] on icon "button" at bounding box center [420, 396] width 10 height 10
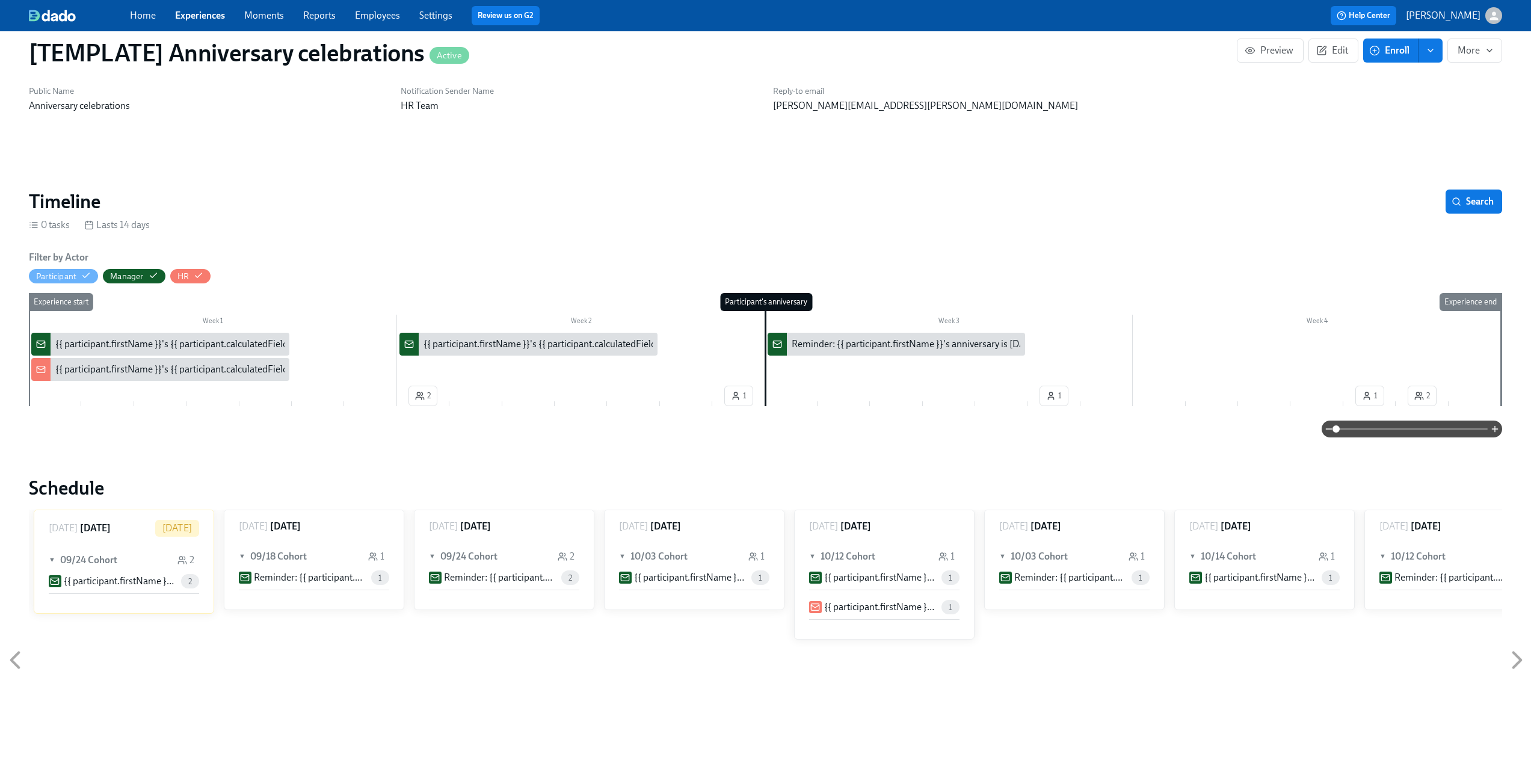
click at [51, 557] on span "▼" at bounding box center [53, 560] width 9 height 14
click at [51, 557] on span "►" at bounding box center [53, 560] width 9 height 14
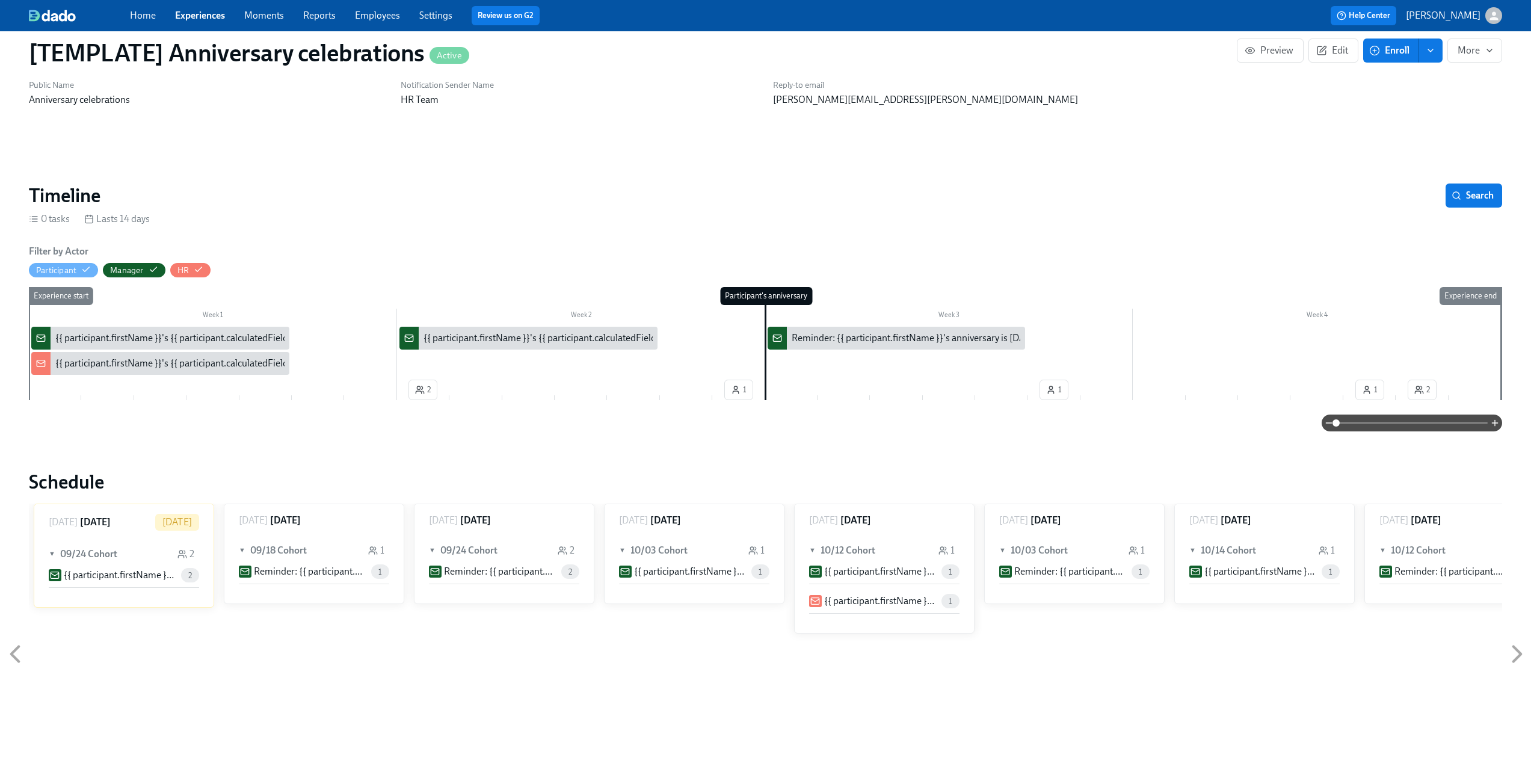
scroll to position [31, 0]
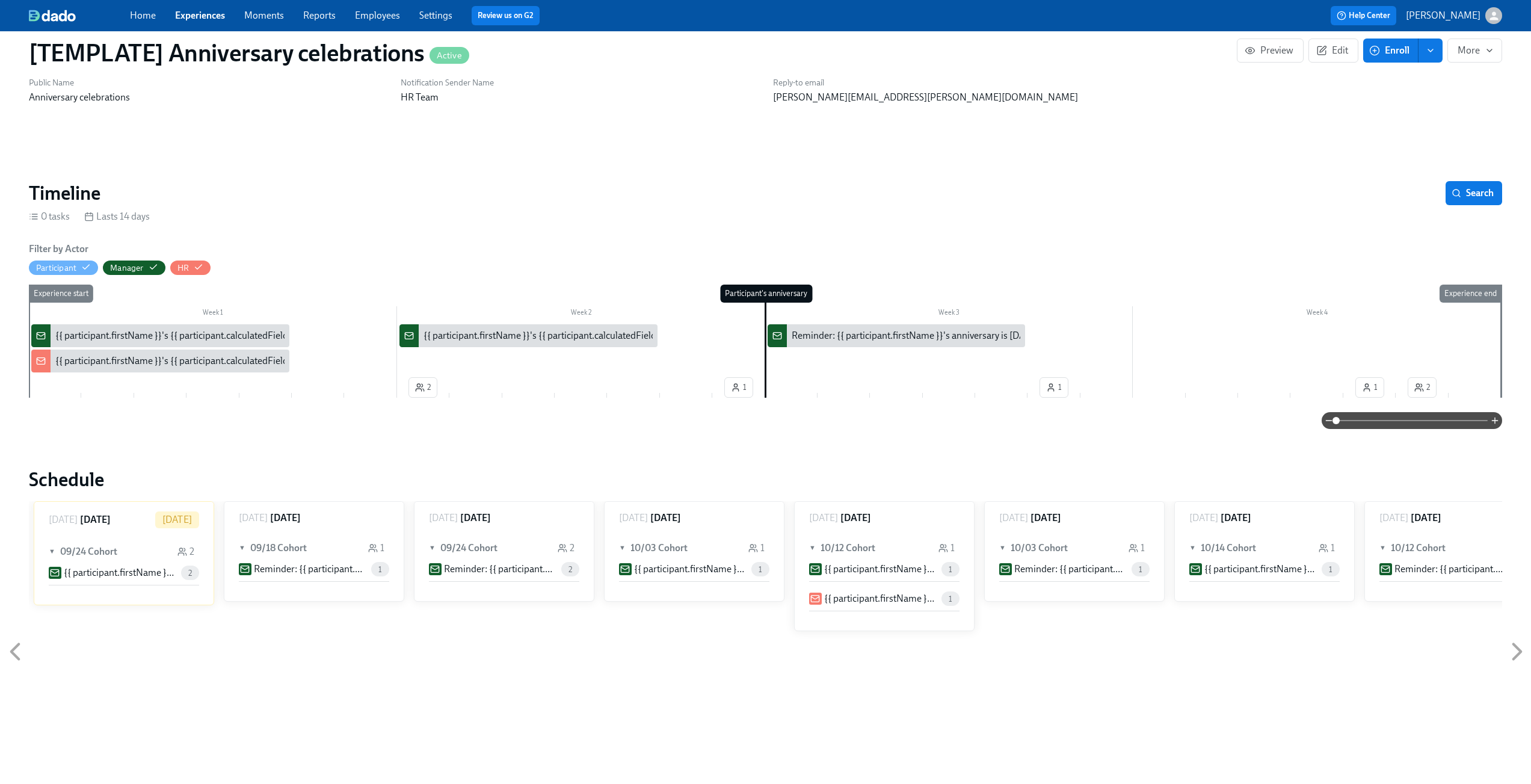
click at [97, 572] on p "{{ participant.firstName }}'s {{ participant.calculatedFields.anniversary.count…" at bounding box center [120, 573] width 112 height 14
click at [156, 388] on div "Week 1 Week 2 Week 3 Week 4 2 1 1 1 2 Experience start Participant's anniversar…" at bounding box center [765, 344] width 1474 height 118
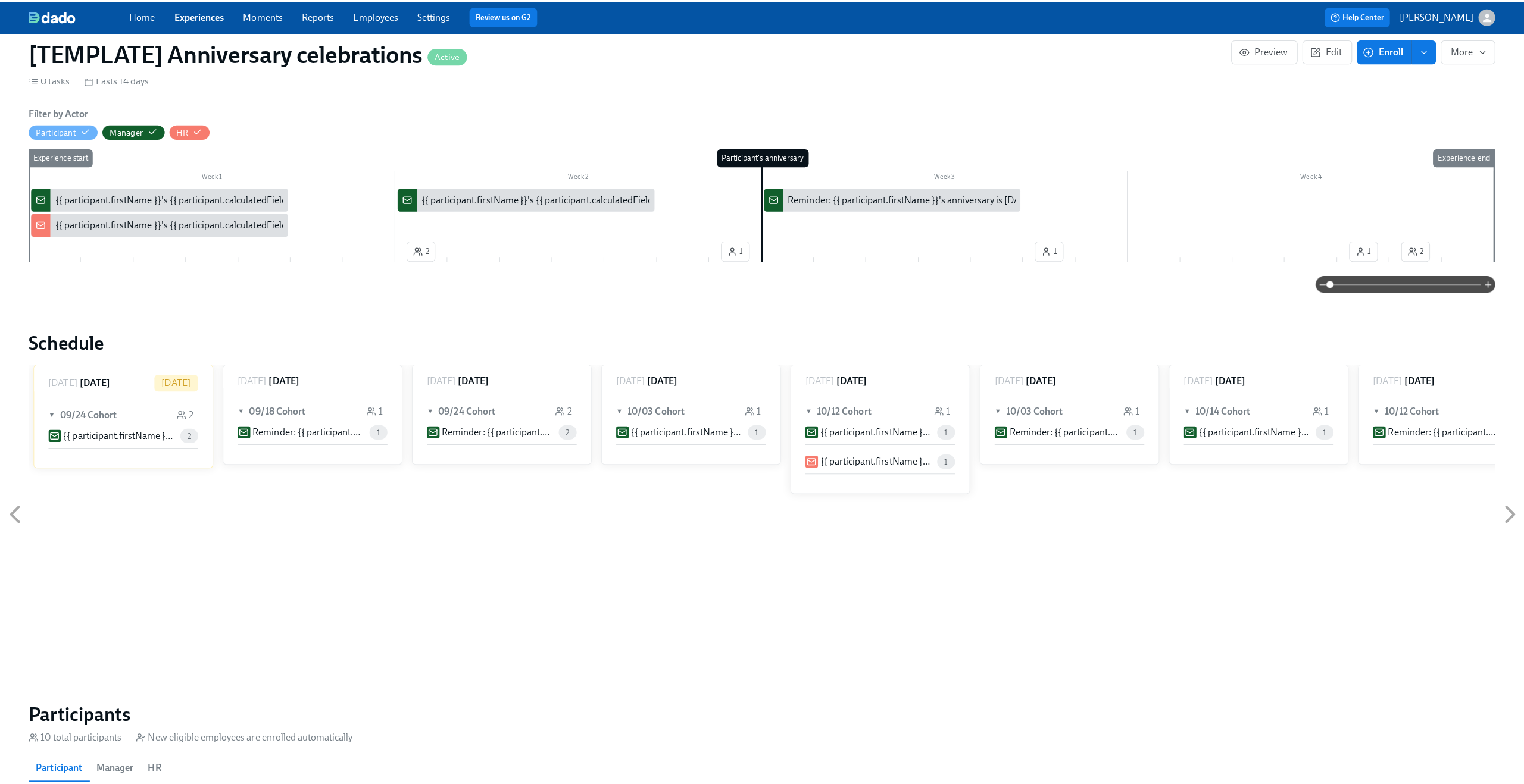
scroll to position [0, 0]
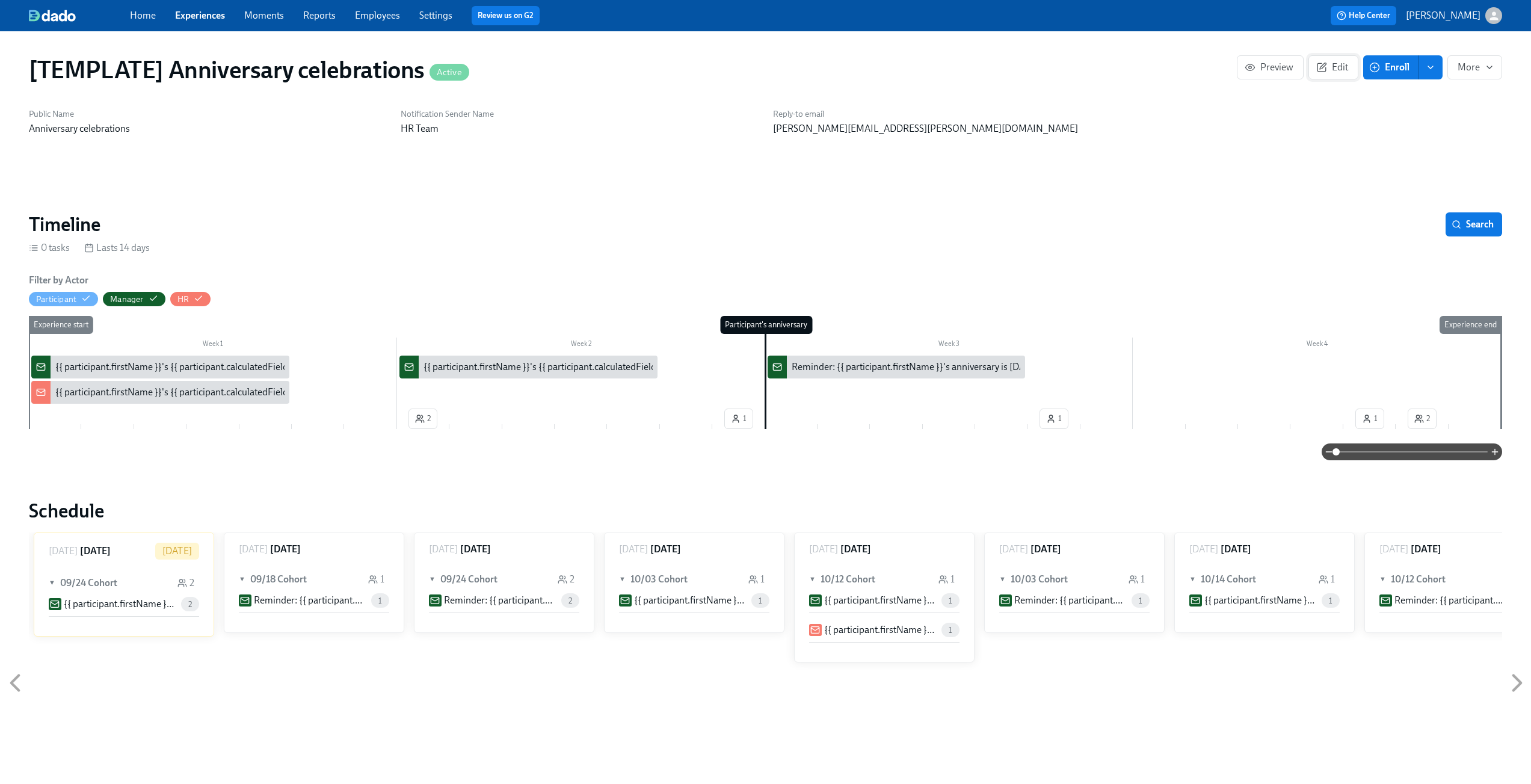
click at [1340, 67] on span "Edit" at bounding box center [1333, 67] width 30 height 12
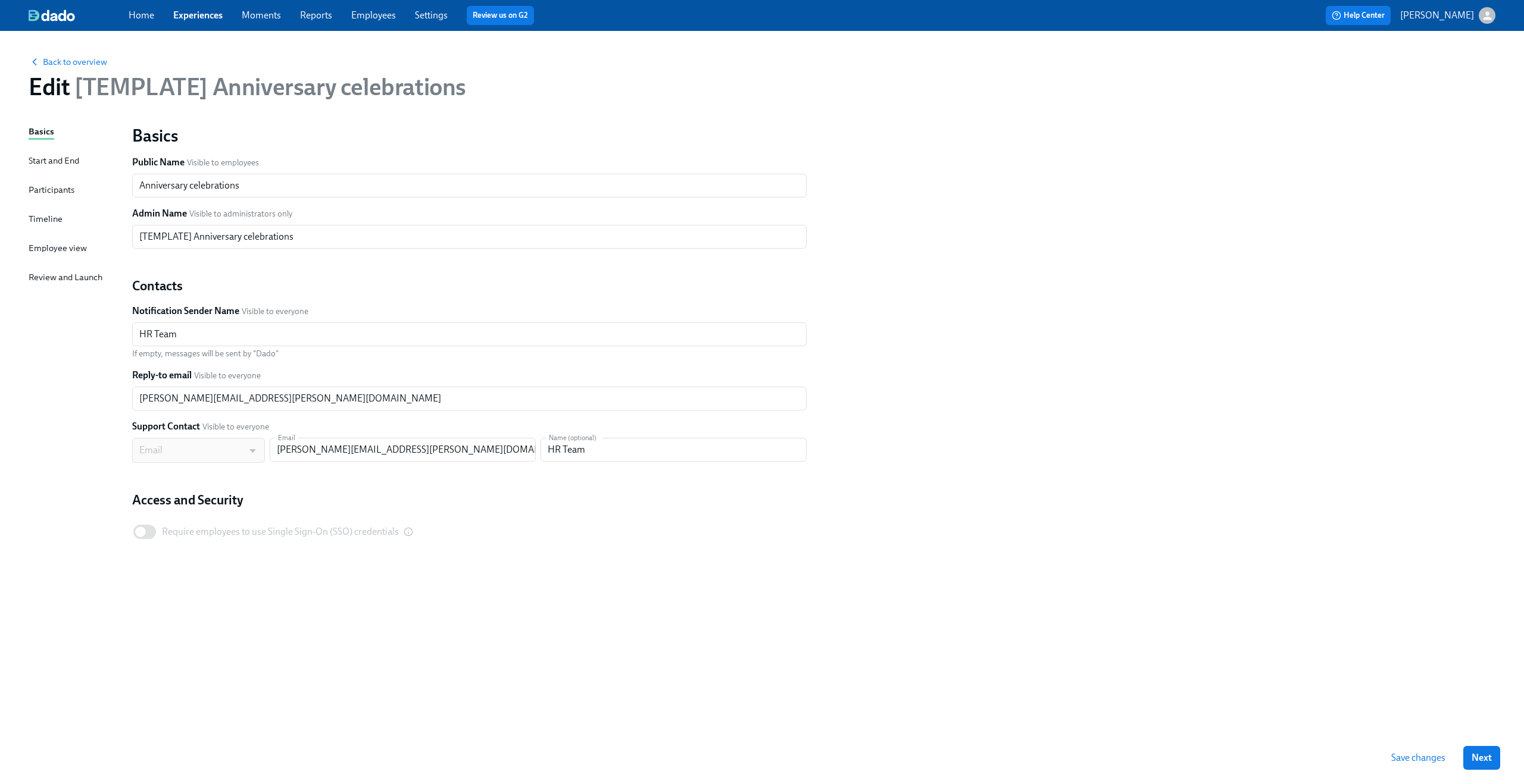
click at [58, 166] on div "Start and End" at bounding box center [54, 160] width 51 height 13
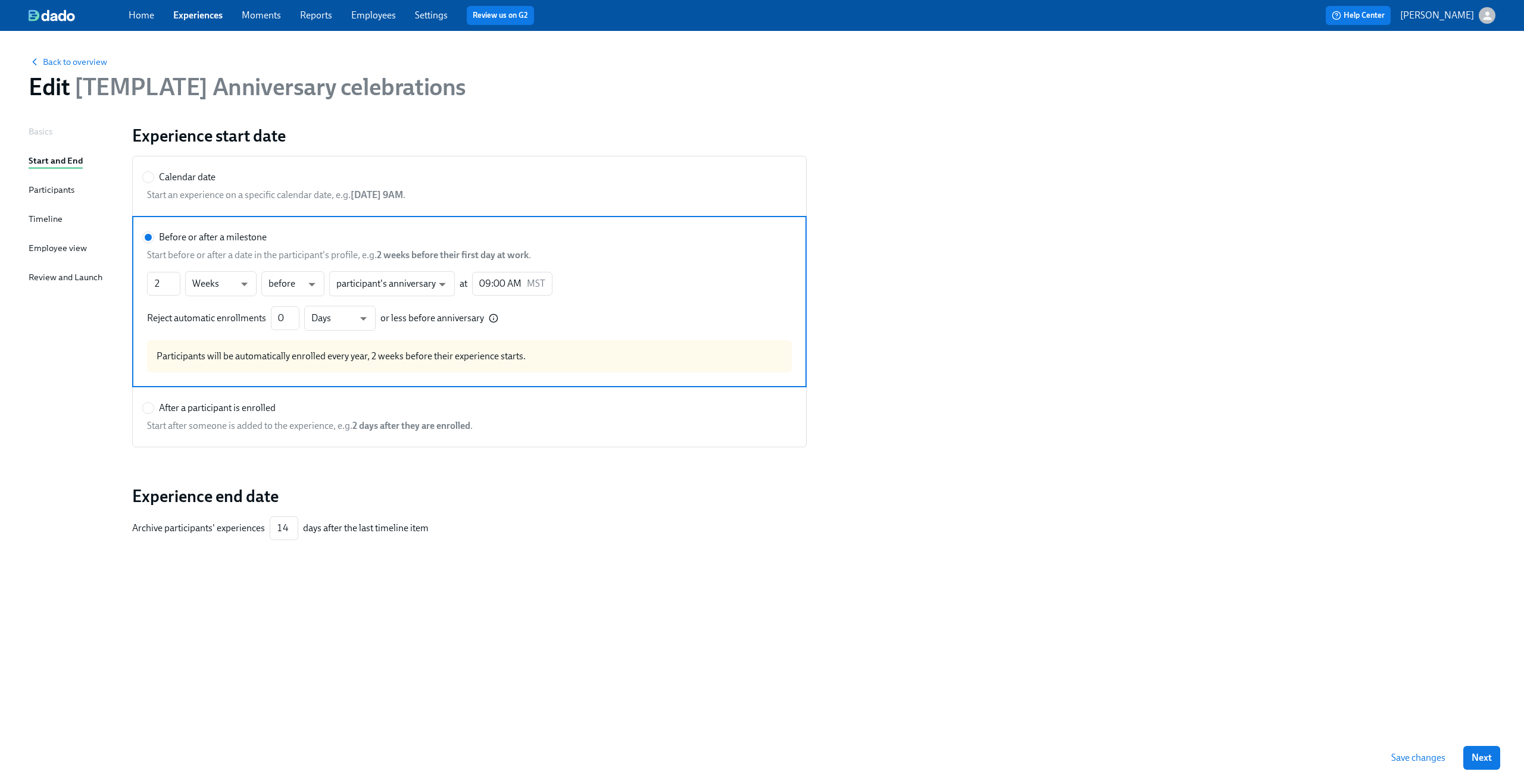
click at [58, 189] on div "Participants" at bounding box center [51, 189] width 46 height 13
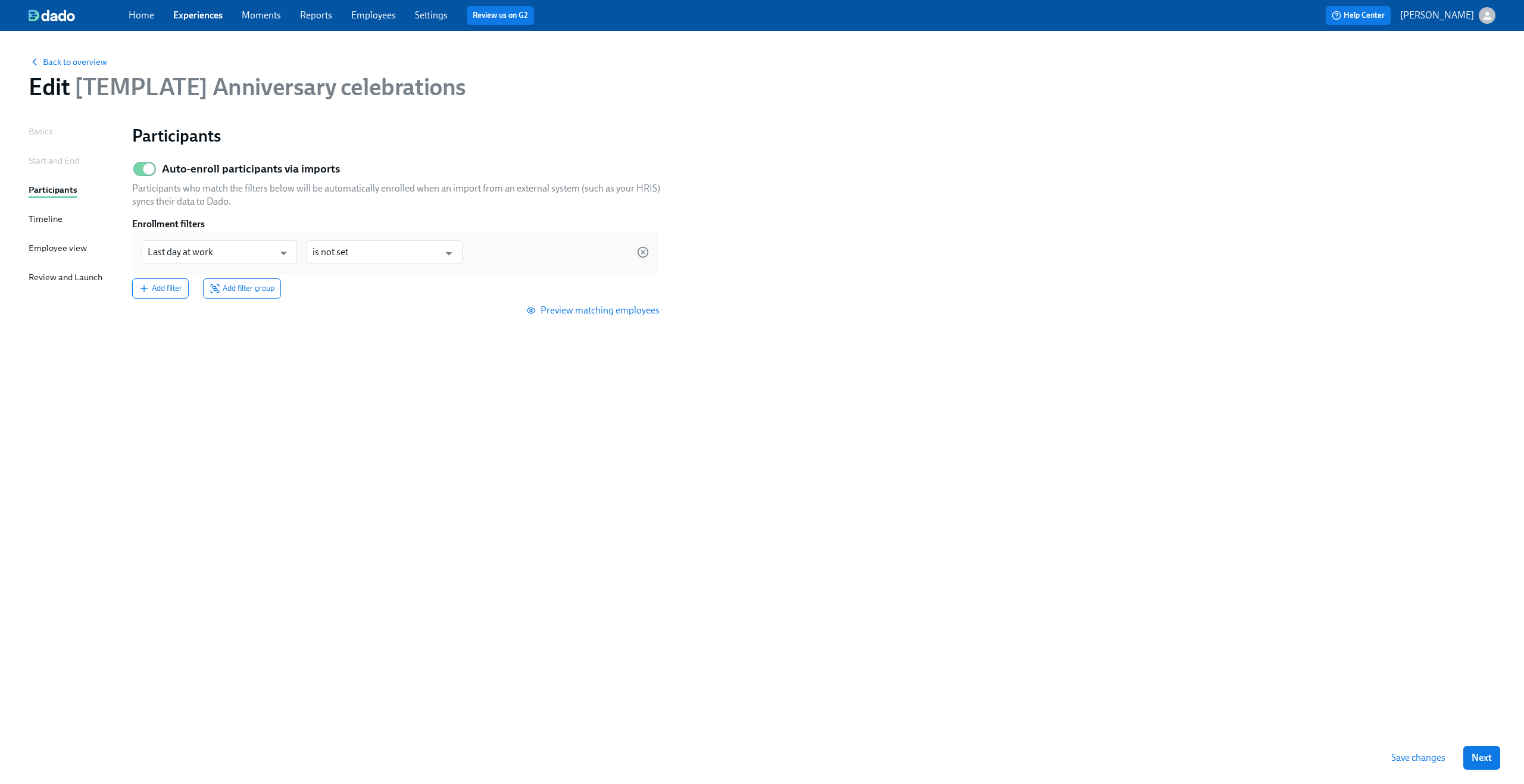
click at [48, 219] on div "Timeline" at bounding box center [45, 218] width 34 height 13
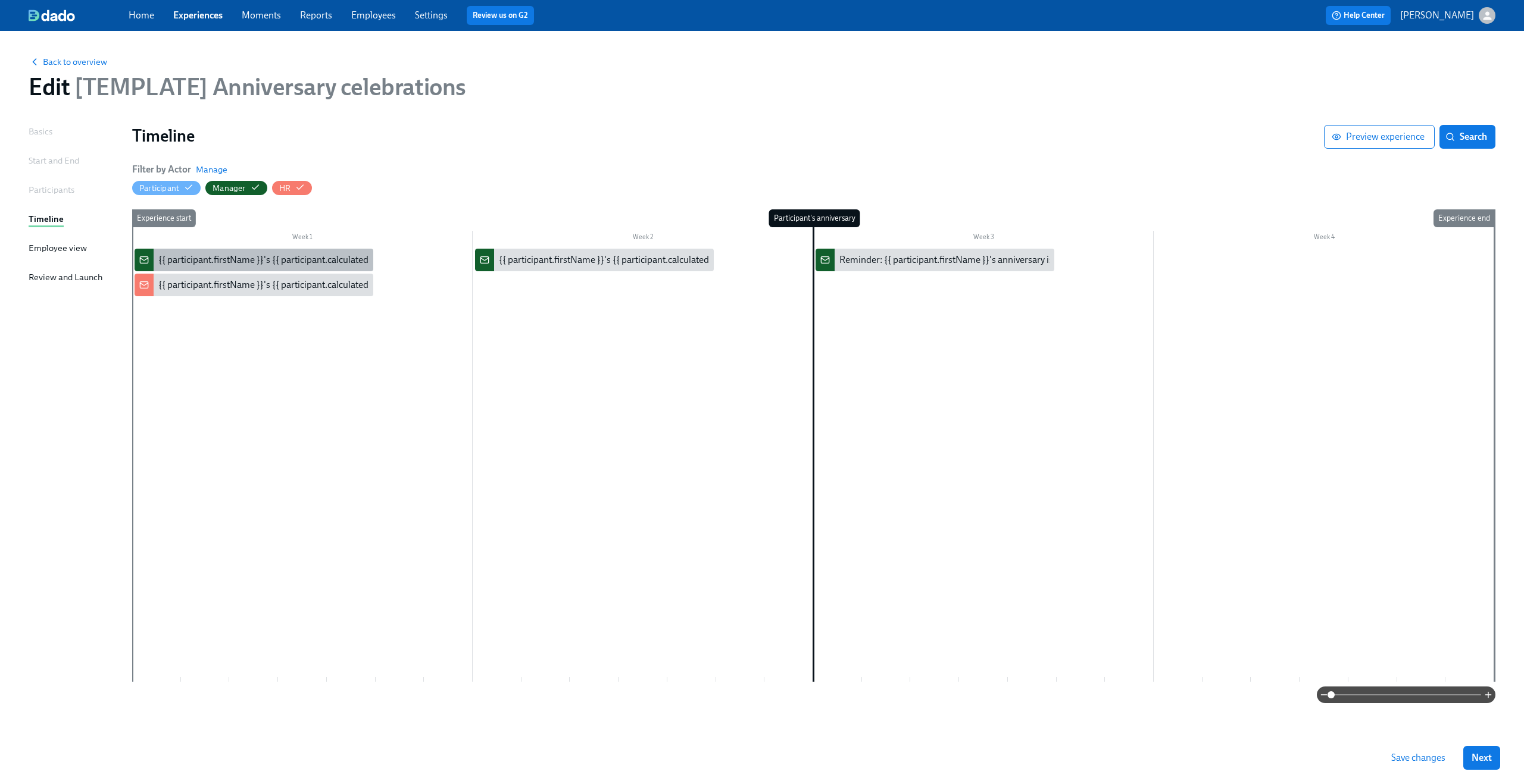
click at [261, 262] on div "{{ participant.firstName }}'s {{ participant.calculatedFields.anniversary.count…" at bounding box center [489, 259] width 662 height 13
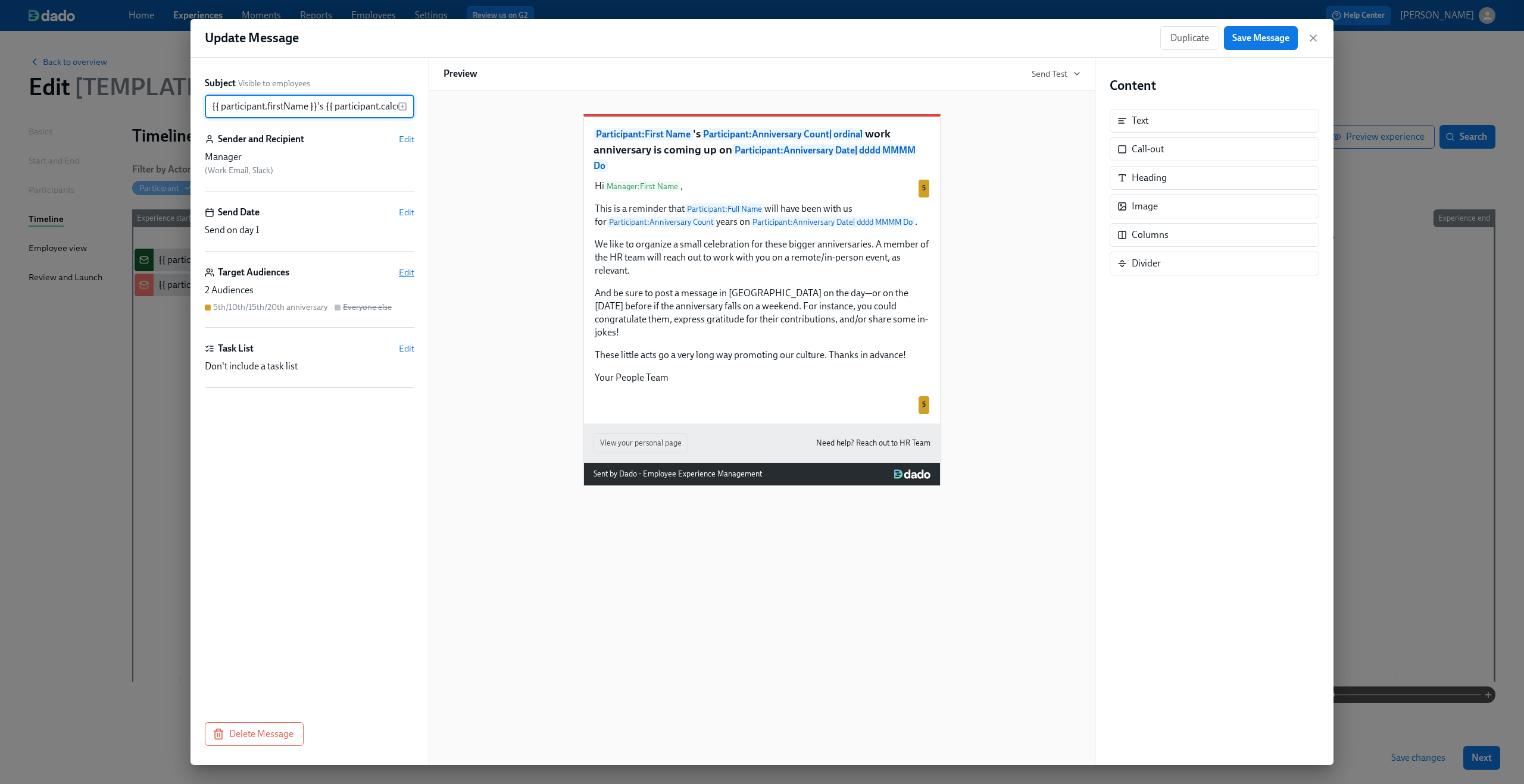
click at [407, 271] on span "Edit" at bounding box center [406, 272] width 16 height 12
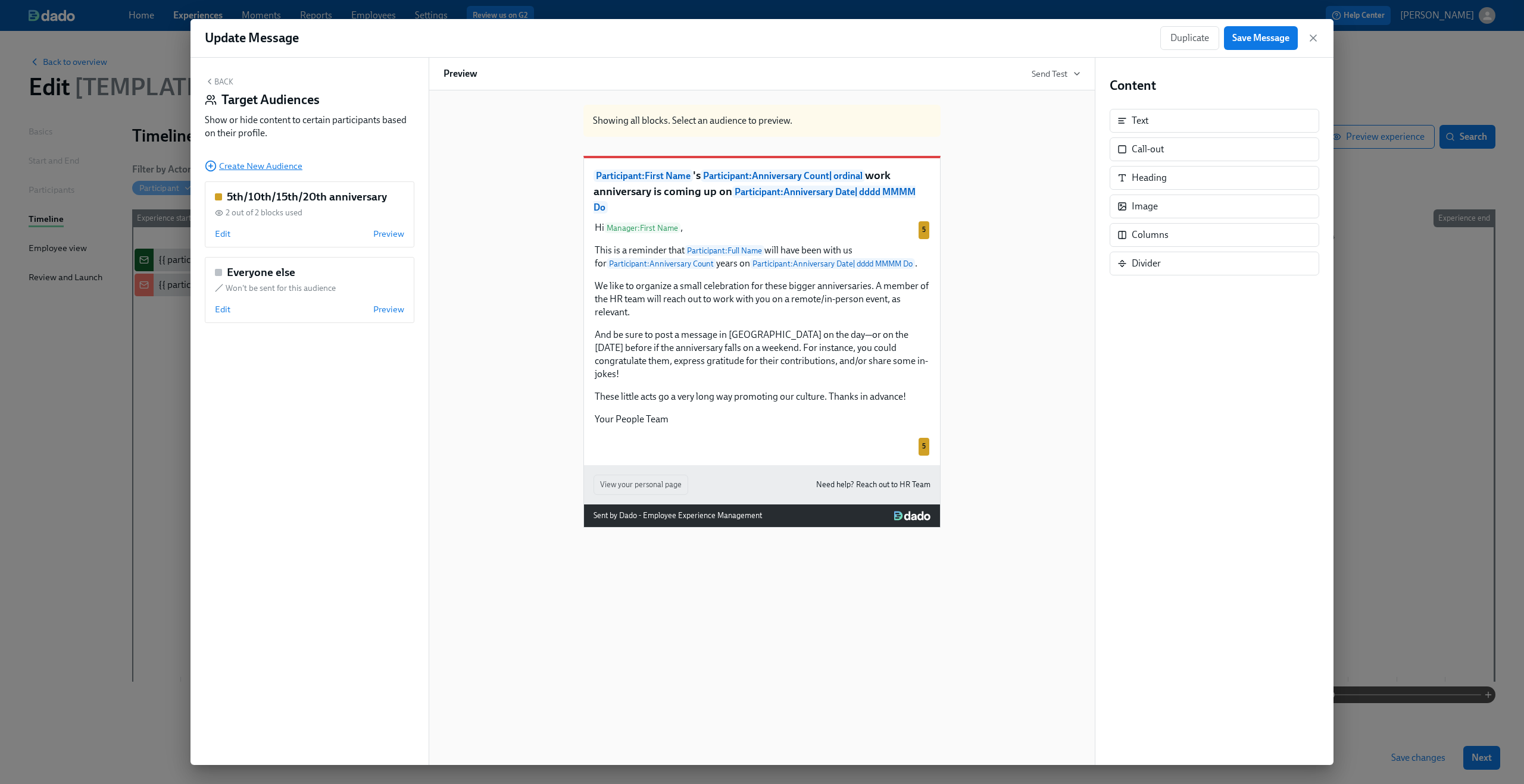
click at [248, 166] on span "Create New Audience" at bounding box center [253, 166] width 98 height 12
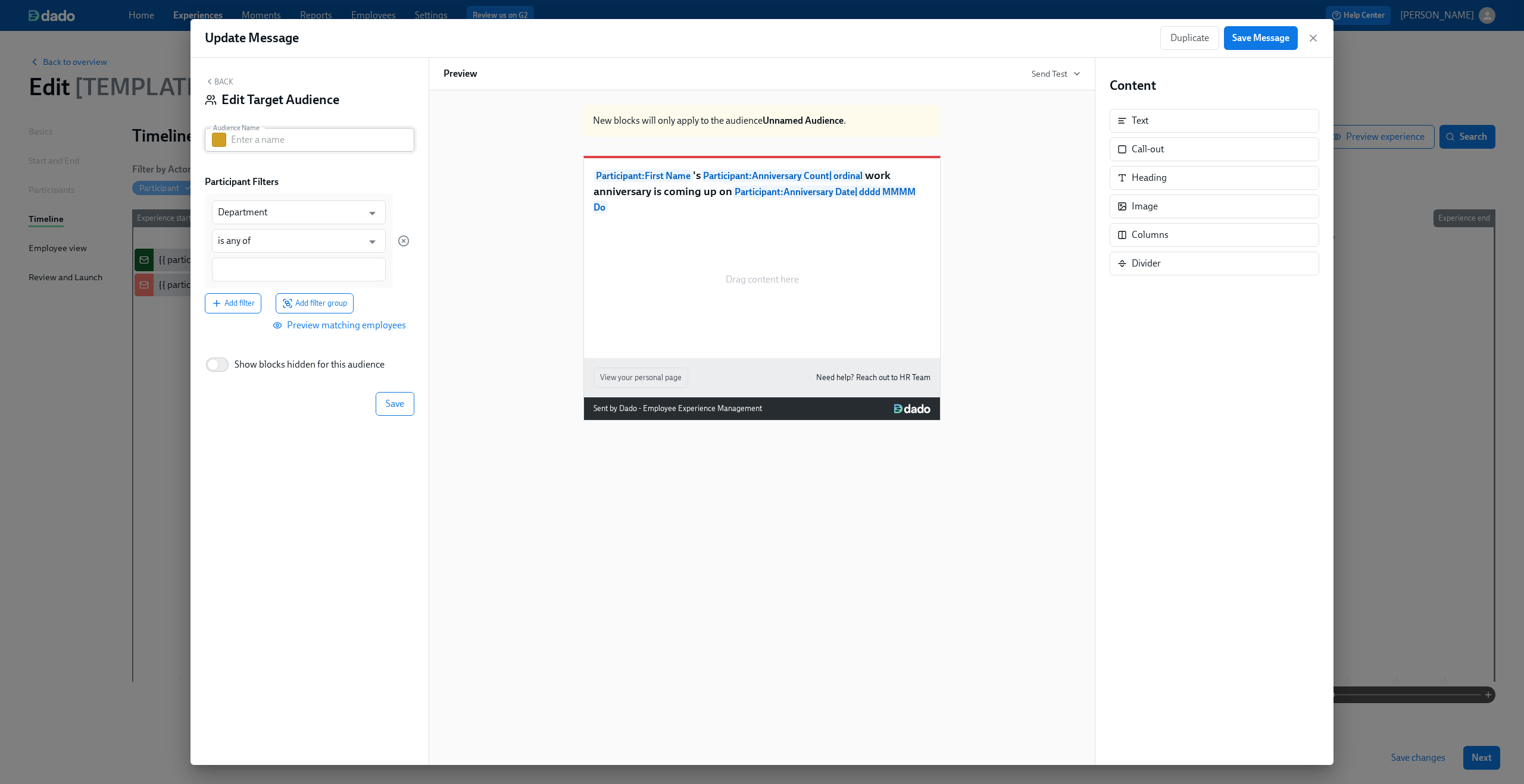
click at [270, 136] on input "text" at bounding box center [323, 140] width 183 height 24
paste input "5th/10th/15th/20th anniversary and not in Dean's team"
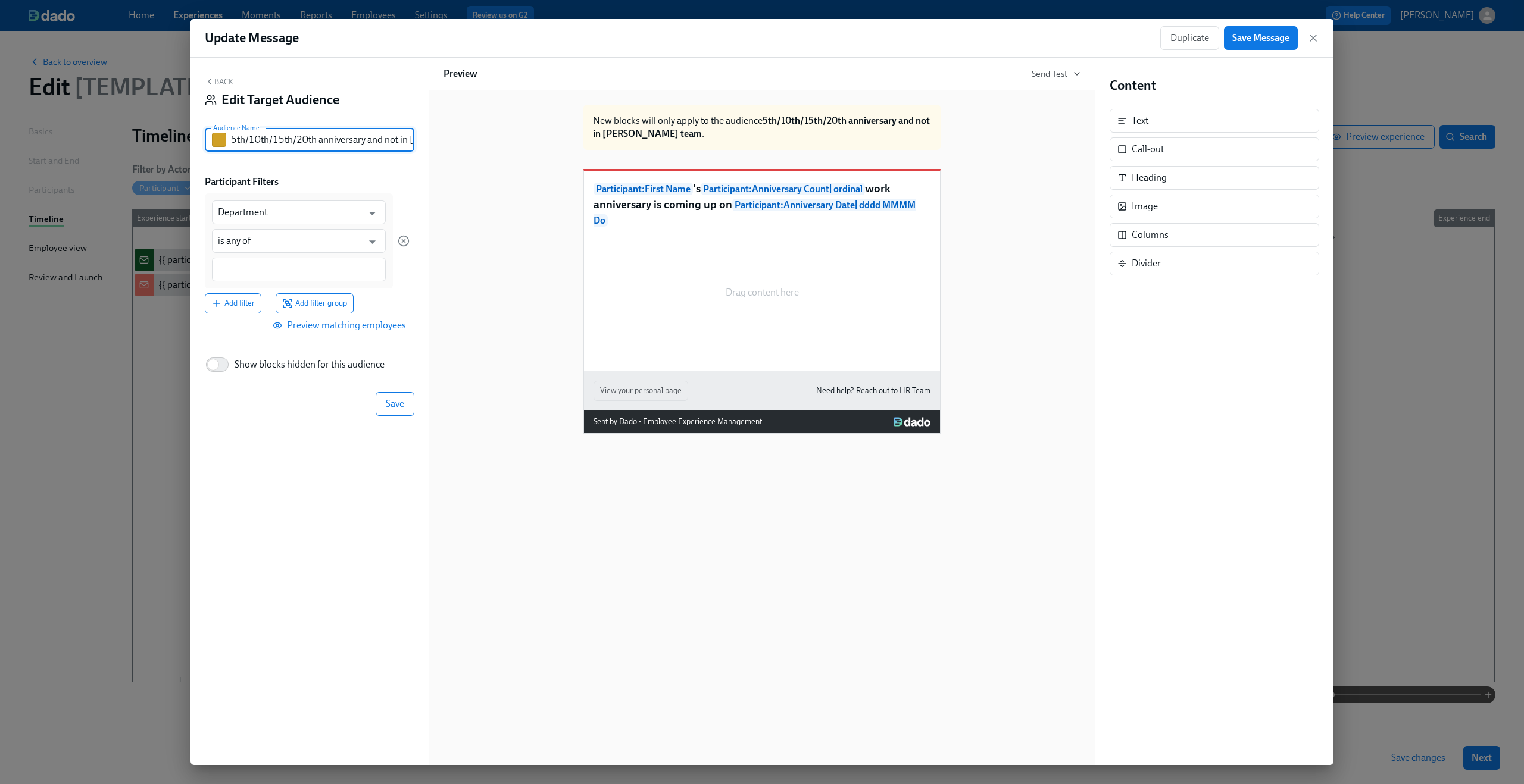
scroll to position [0, 46]
type input "5th/10th/15th/20th anniversary and not in Dean's team"
click at [309, 170] on div "Back Edit Target Audience Audience Name 5th/10th/15th/20th anniversary and not …" at bounding box center [309, 411] width 238 height 707
click at [292, 215] on input "Department" at bounding box center [290, 212] width 144 height 24
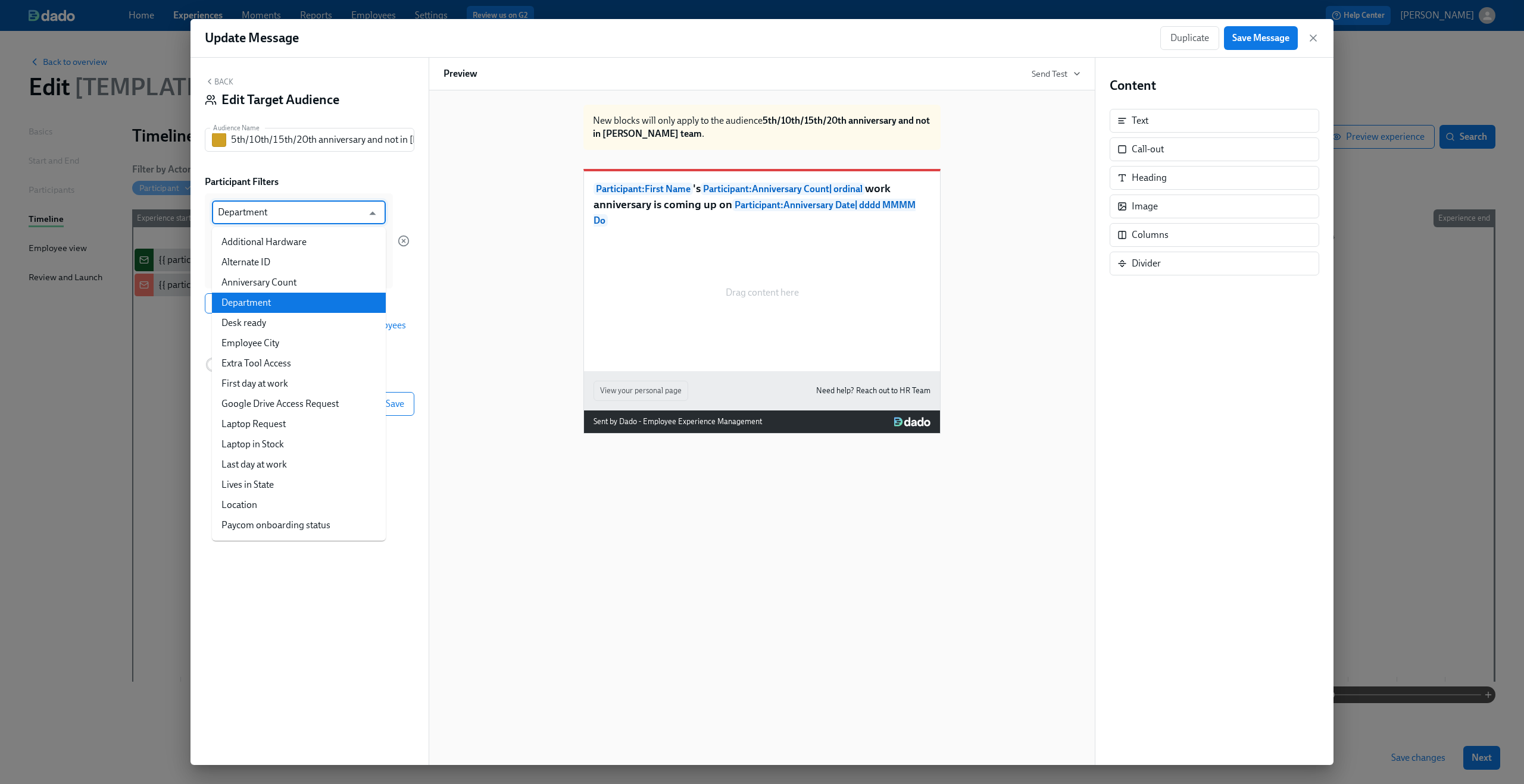
click at [360, 168] on div "Back Edit Target Audience Audience Name 5th/10th/15th/20th anniversary and not …" at bounding box center [309, 411] width 238 height 707
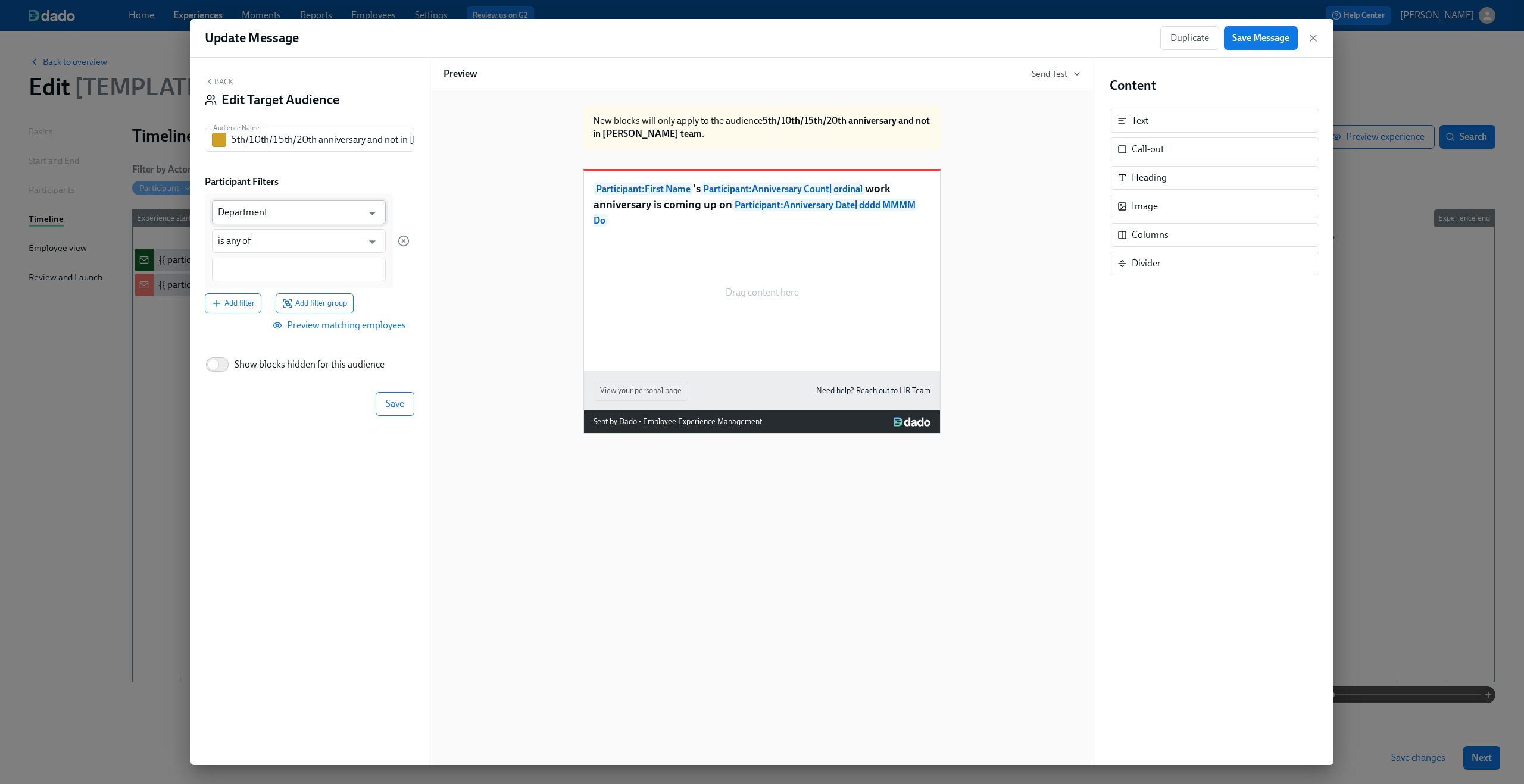
click at [299, 215] on input "Department" at bounding box center [290, 212] width 144 height 24
click at [279, 241] on li "Primary Supervisor Name" at bounding box center [298, 242] width 174 height 21
type input "Primary Supervisor Name"
click at [267, 245] on input "is any of" at bounding box center [290, 241] width 144 height 24
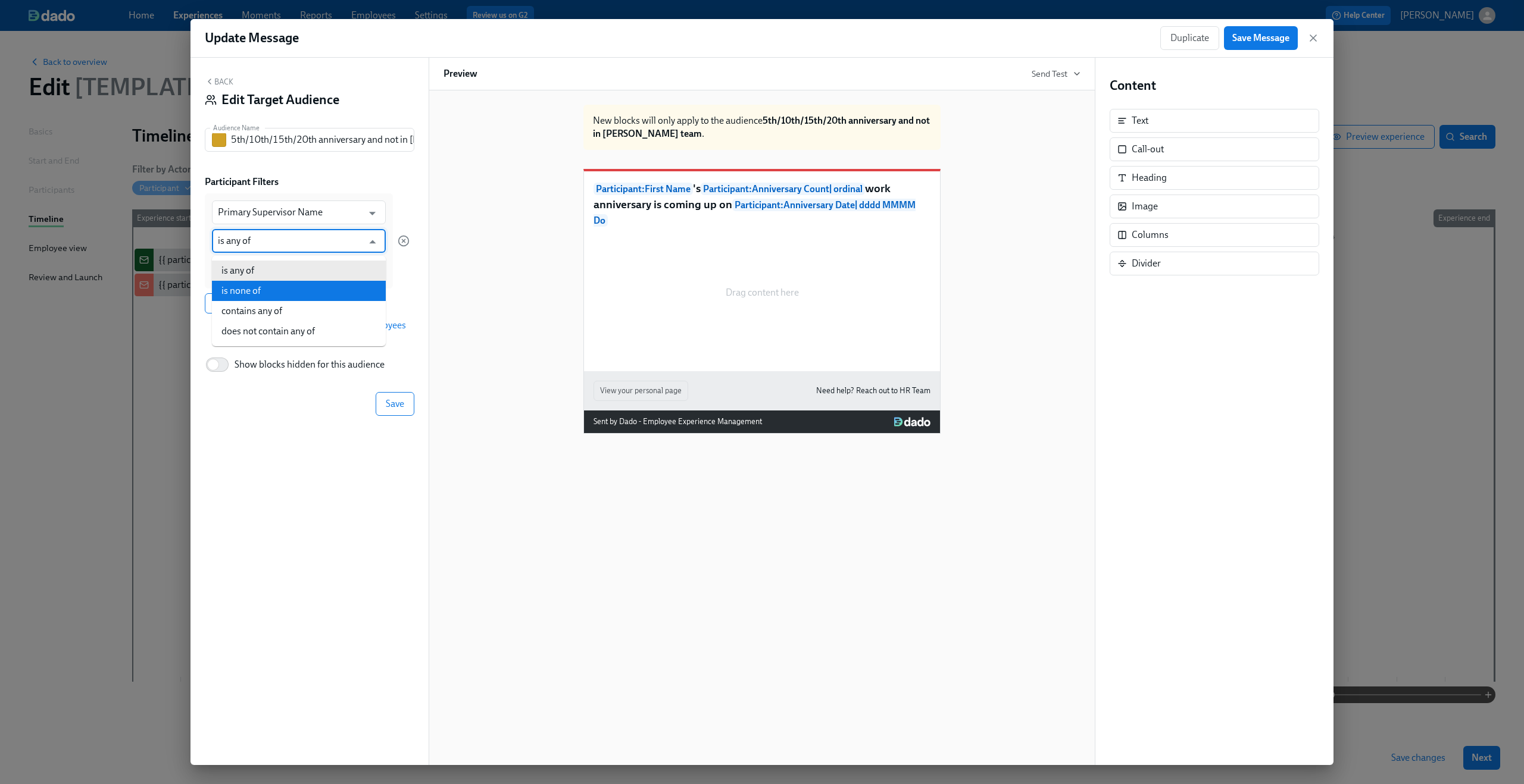
click at [267, 290] on li "is none of" at bounding box center [298, 291] width 174 height 21
type input "is none of"
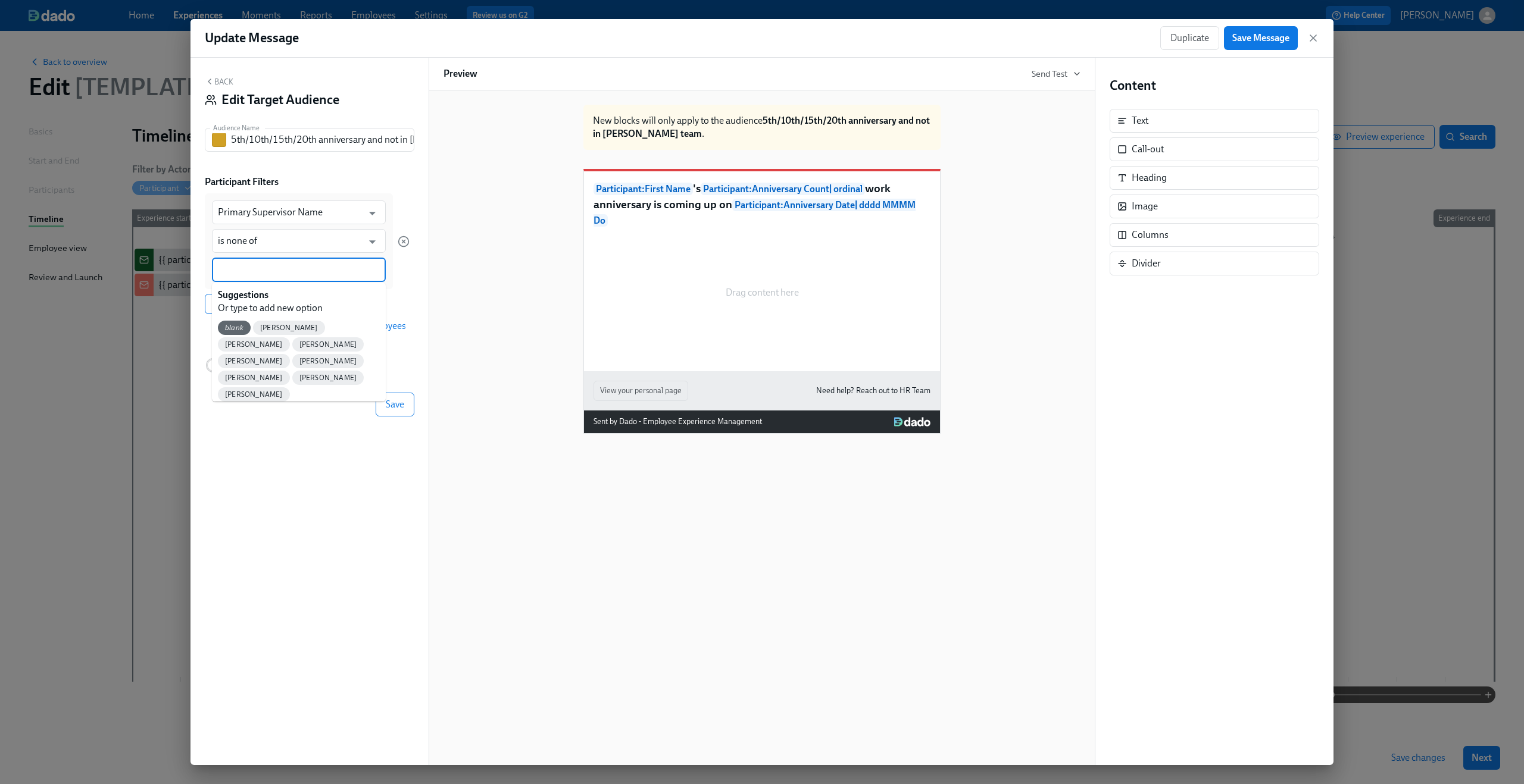
click at [270, 267] on input at bounding box center [298, 270] width 162 height 13
type input "Dean"
click at [250, 326] on span "[PERSON_NAME]" at bounding box center [253, 327] width 72 height 9
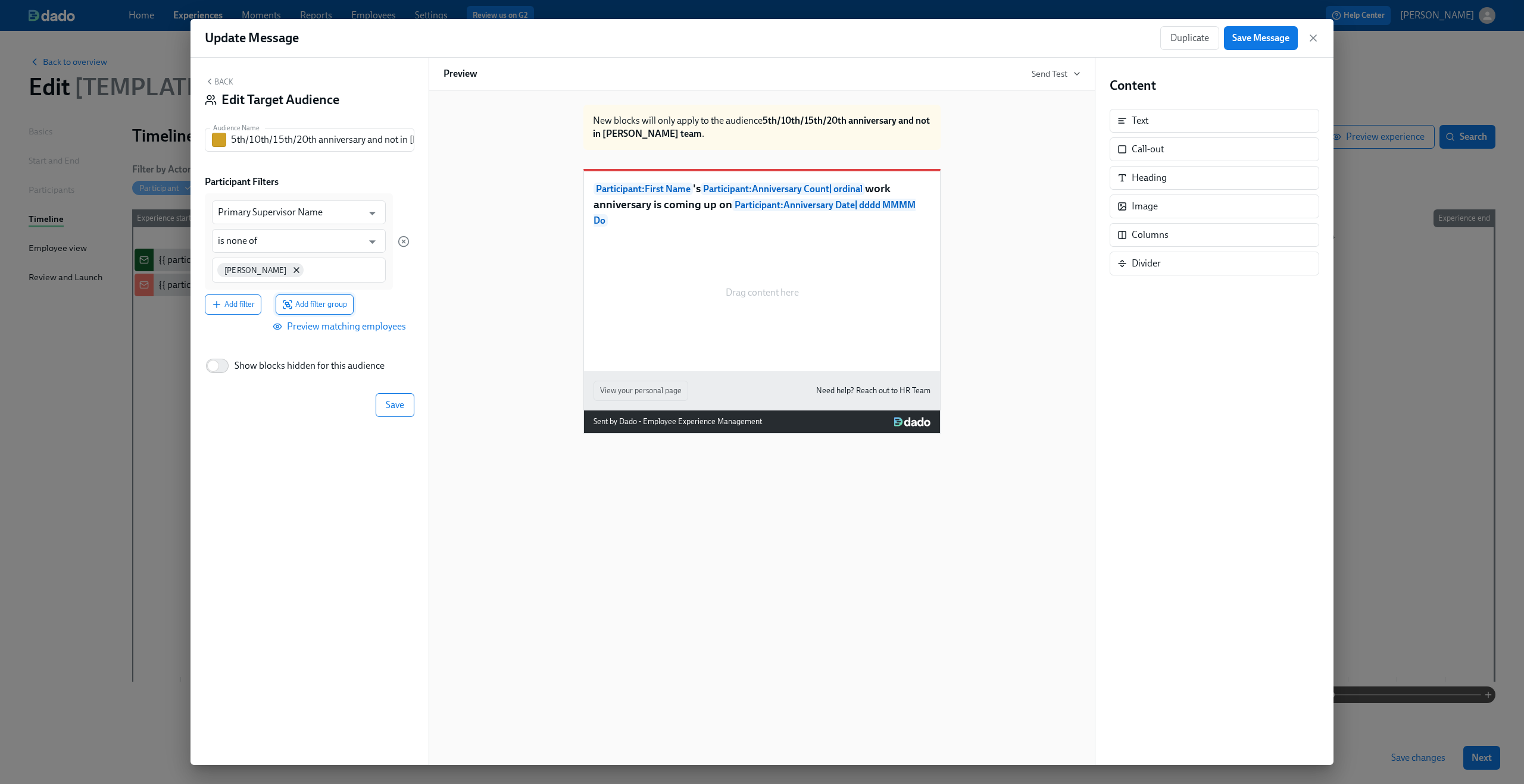
click at [313, 305] on span "Add filter group" at bounding box center [314, 304] width 65 height 12
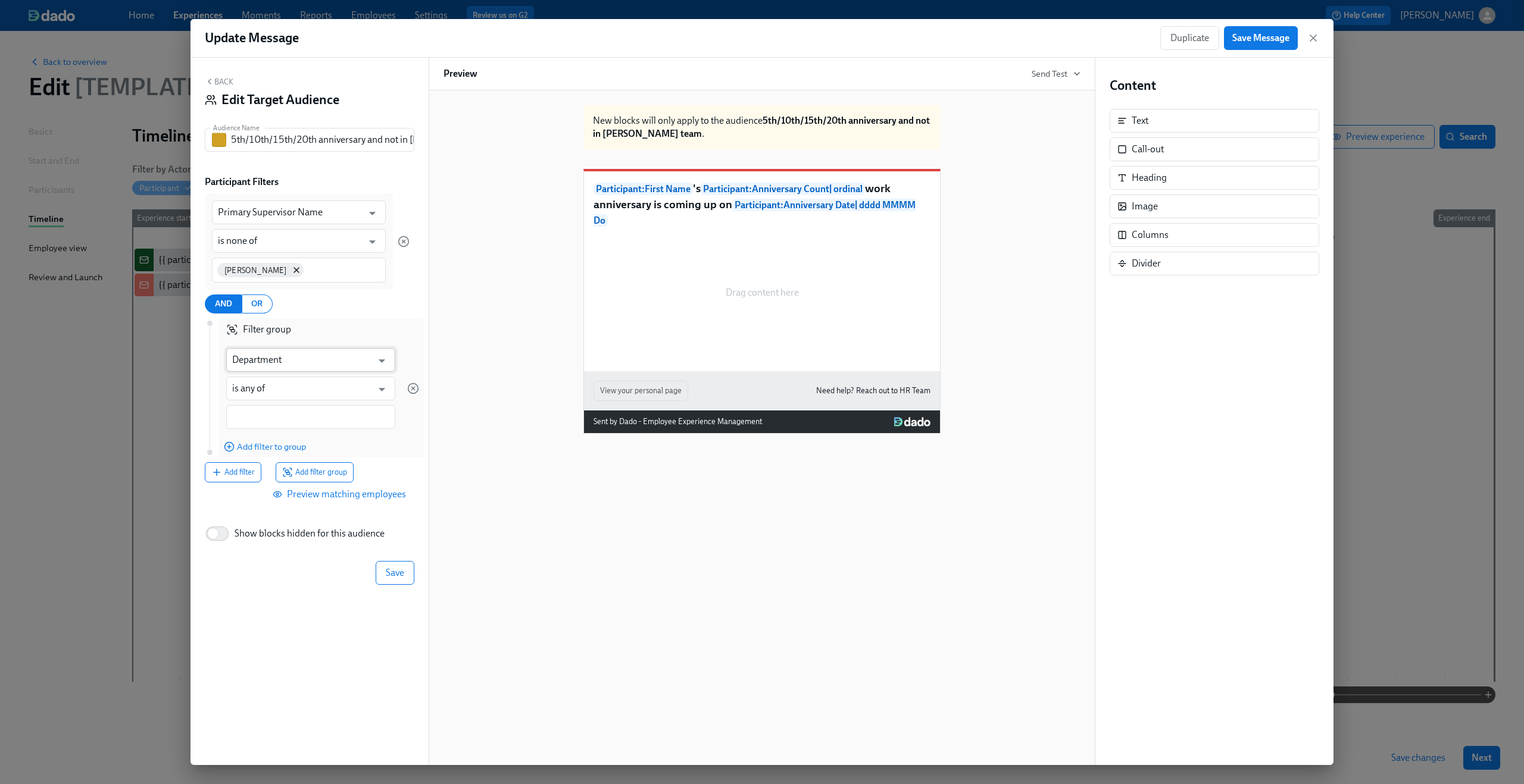
click at [266, 362] on input "Department" at bounding box center [301, 360] width 140 height 24
click at [270, 386] on li "Anniversary Count" at bounding box center [311, 390] width 169 height 21
type input "Anniversary Count"
type input "is"
type input "Anniversary Count"
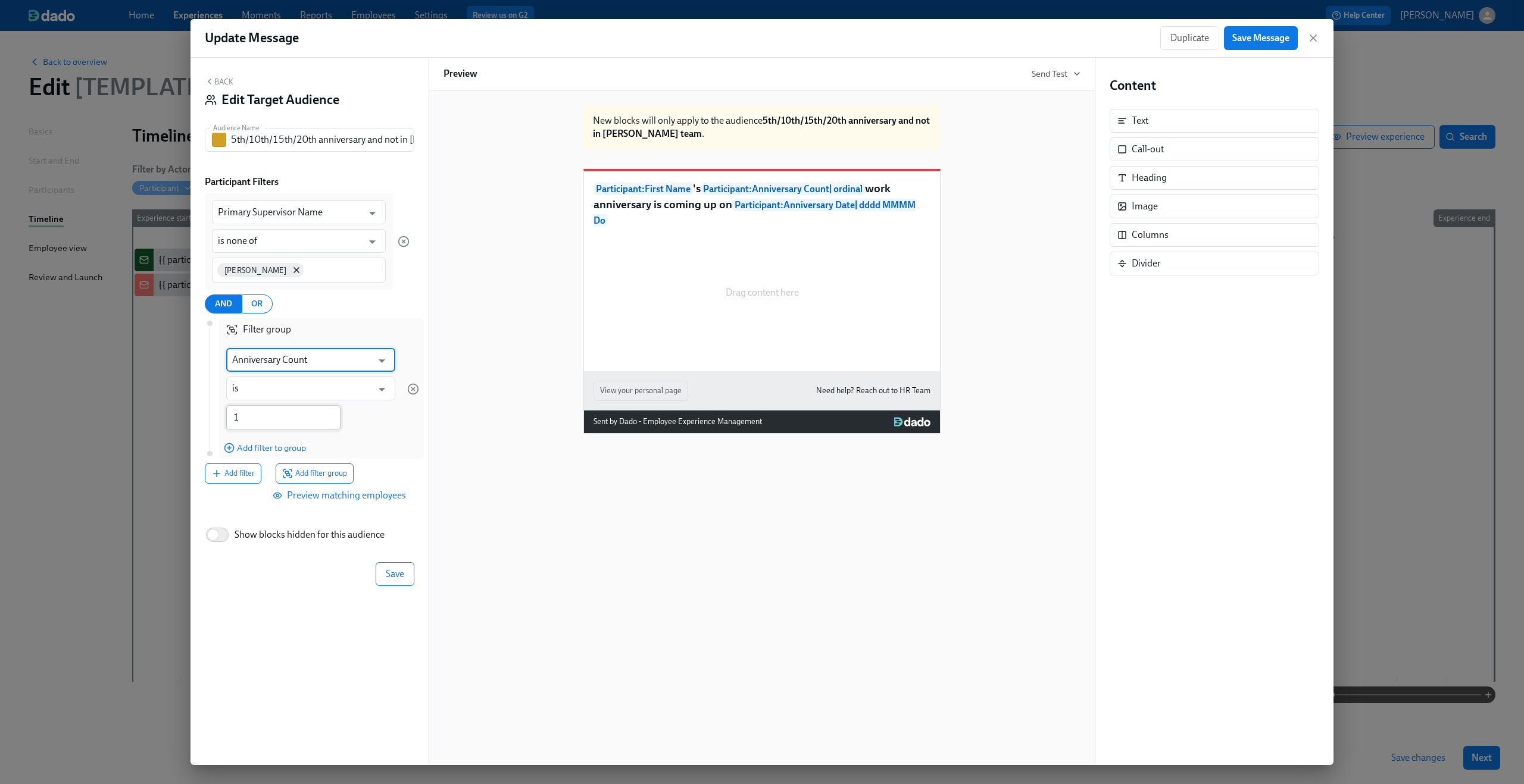
click at [266, 420] on input "1" at bounding box center [283, 418] width 114 height 25
type input "5"
click at [281, 454] on span "Add filter to group" at bounding box center [265, 447] width 82 height 12
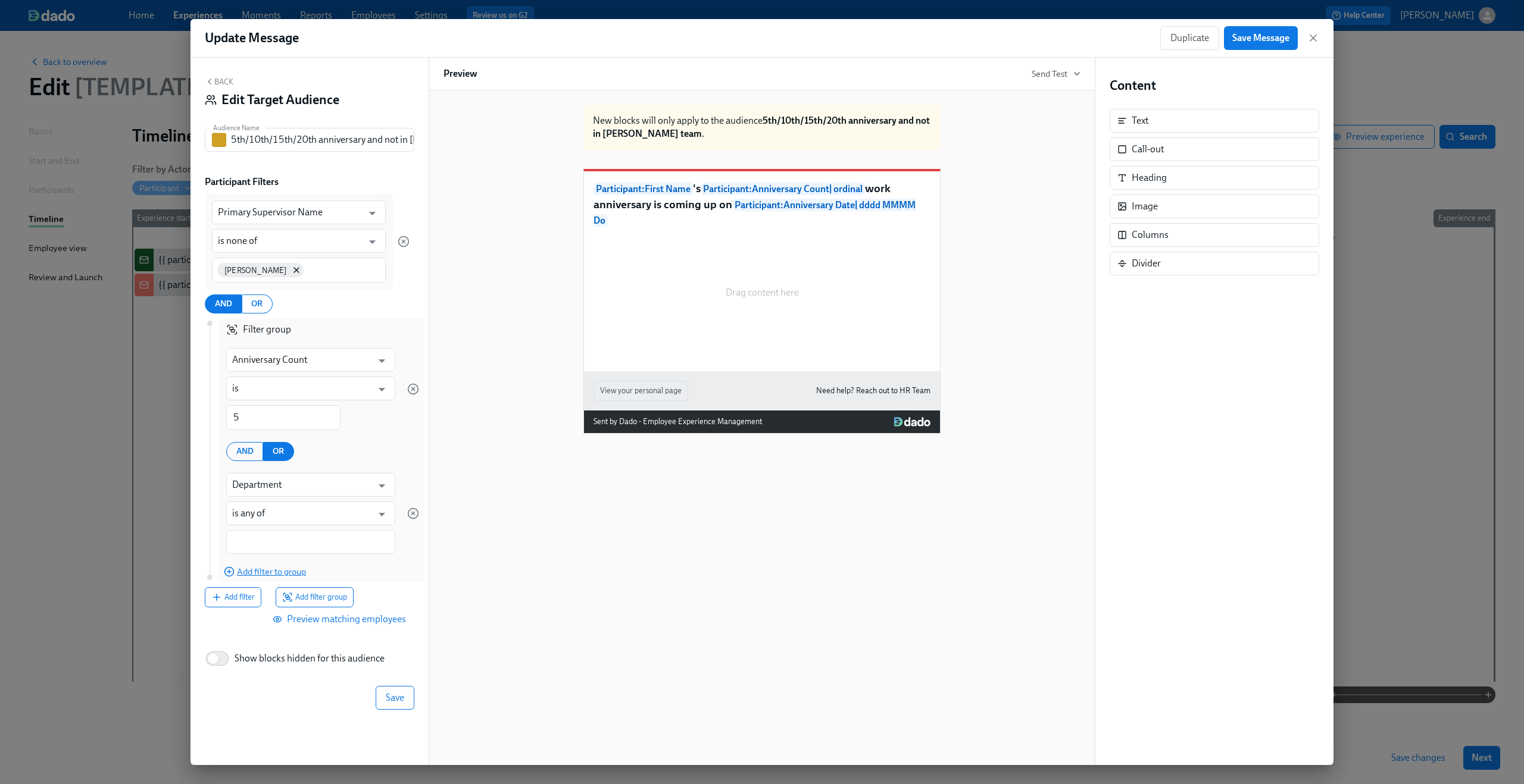
click at [281, 454] on span "OR" at bounding box center [278, 451] width 11 height 15
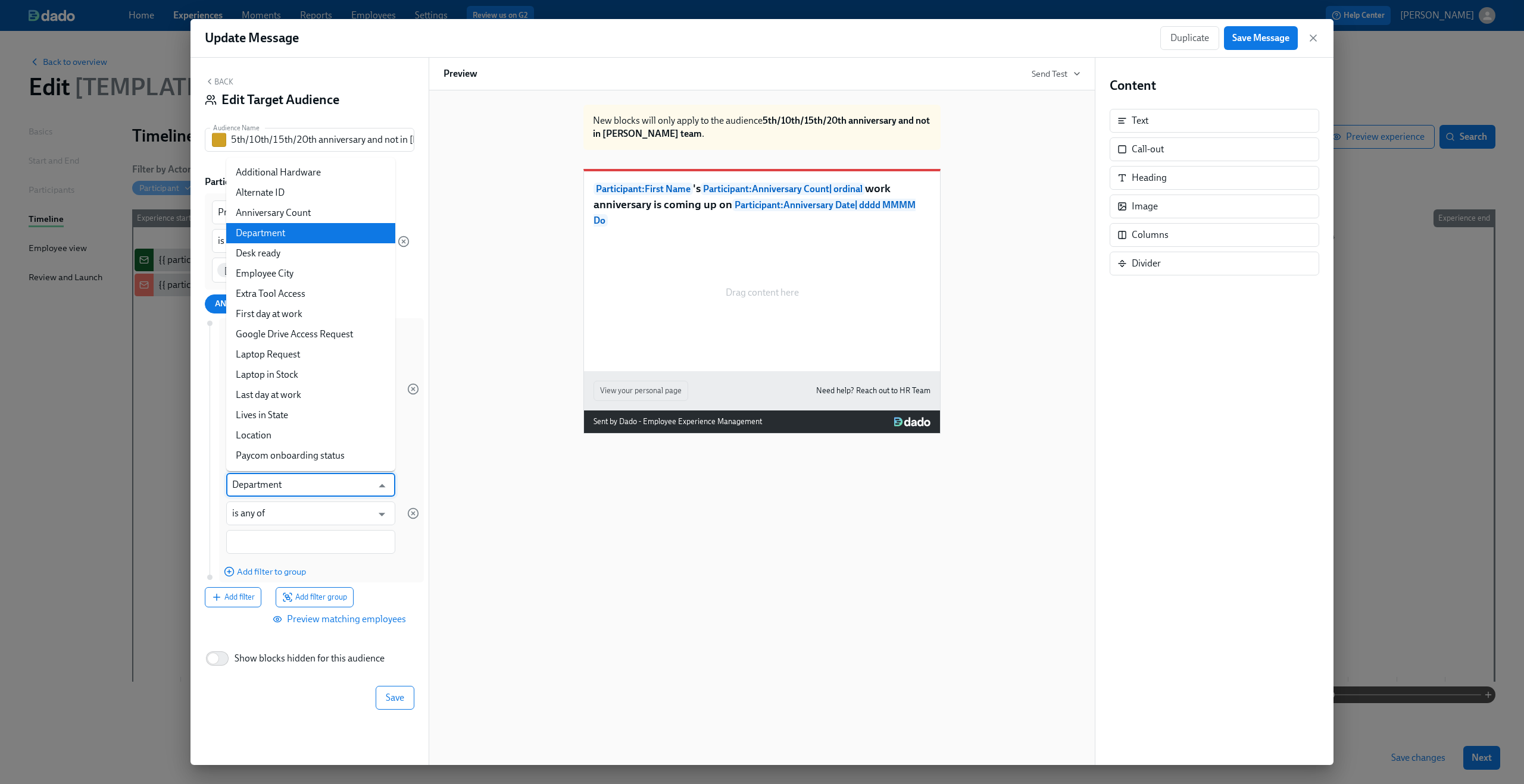
click at [280, 487] on input "Department" at bounding box center [301, 485] width 140 height 24
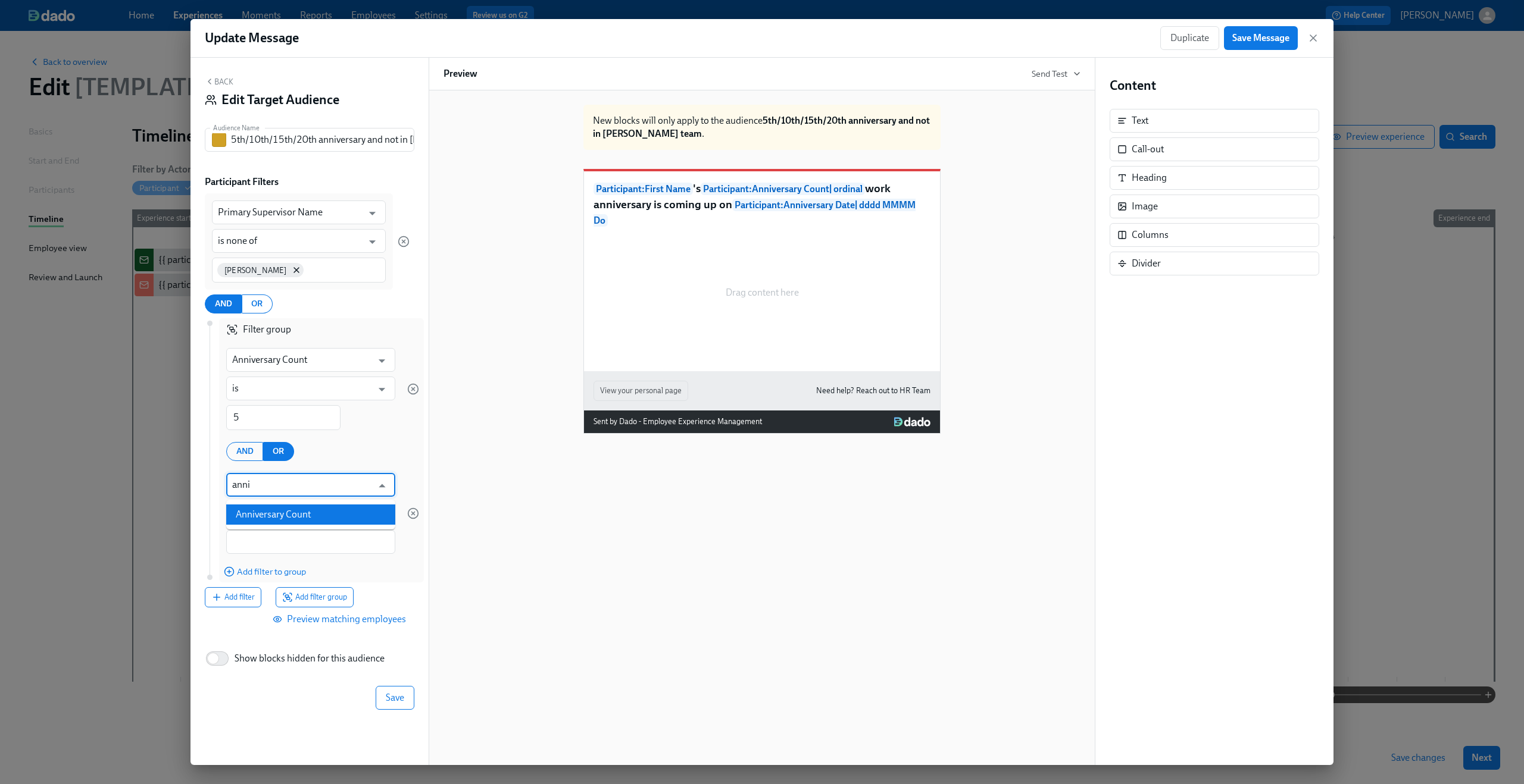
click at [279, 515] on li "Anniversary Count" at bounding box center [311, 515] width 169 height 21
type input "Anniversary Count"
type input "is"
type input "Anniversary Count"
click at [270, 539] on input "1" at bounding box center [283, 543] width 114 height 25
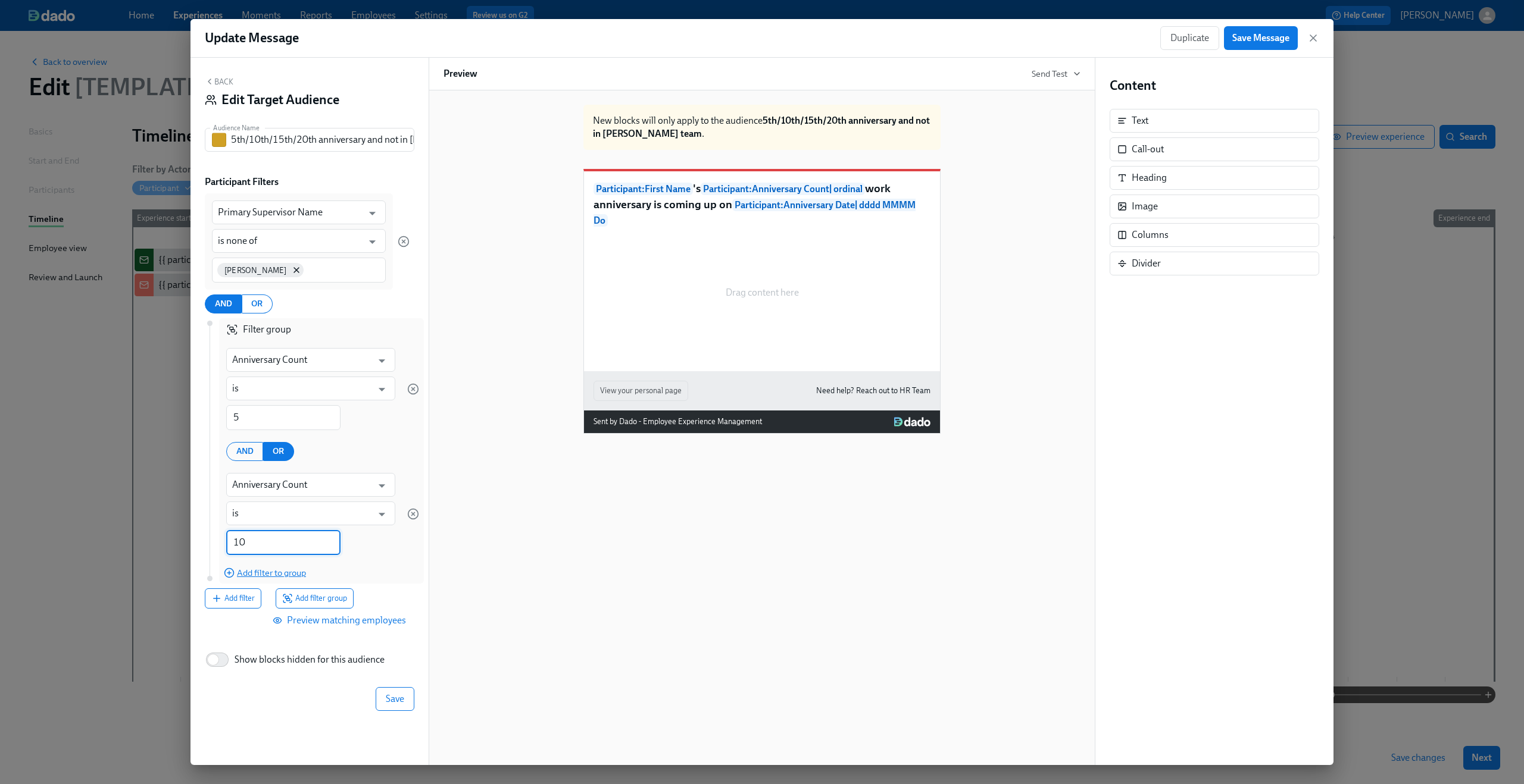
type input "10"
click at [271, 569] on span "Add filter to group" at bounding box center [265, 573] width 82 height 12
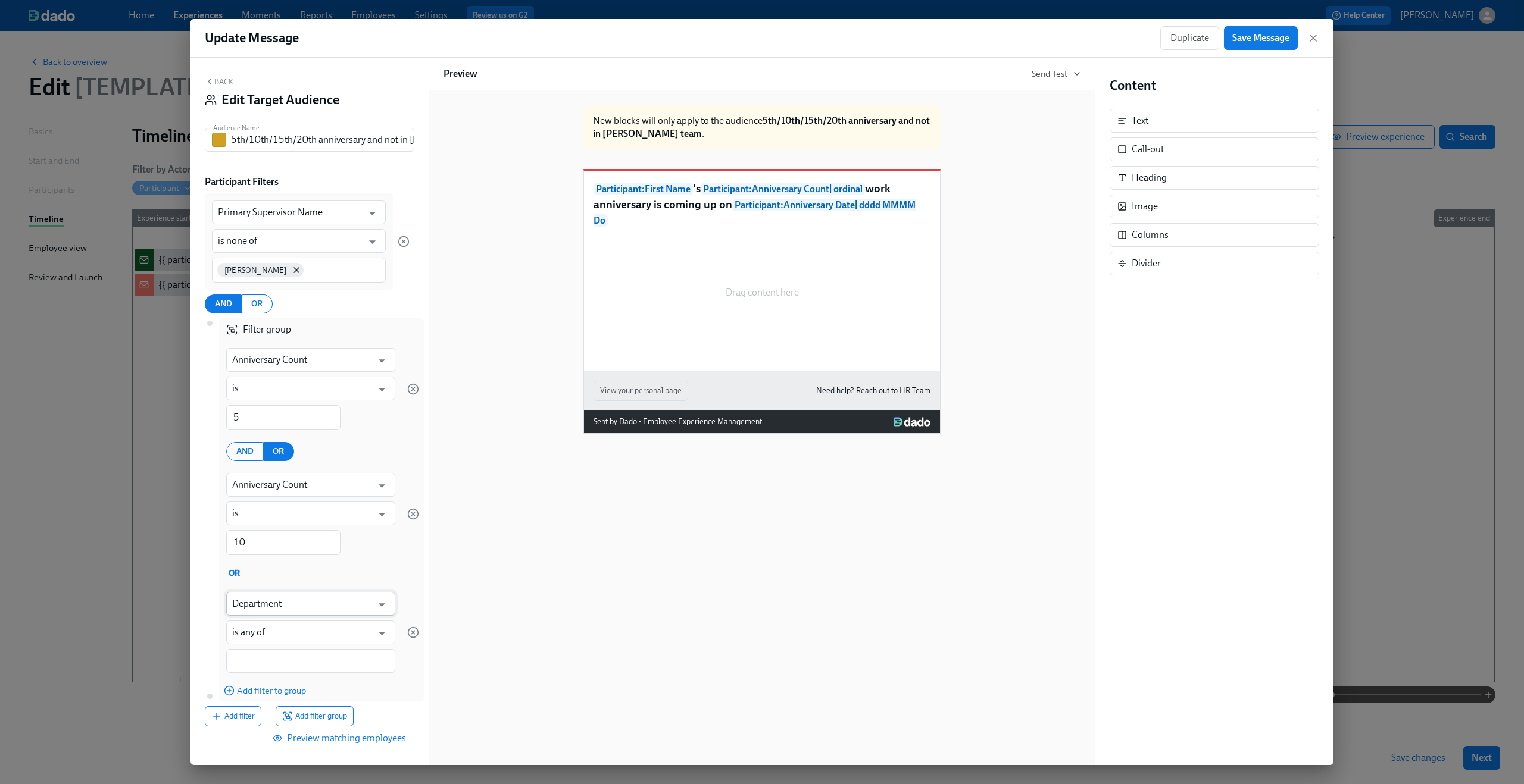
click at [283, 606] on input "Department" at bounding box center [301, 603] width 140 height 24
click at [264, 638] on li "Anniversary Count" at bounding box center [305, 633] width 160 height 21
type input "Anniversary Count"
type input "is"
type input "Anniversary Count"
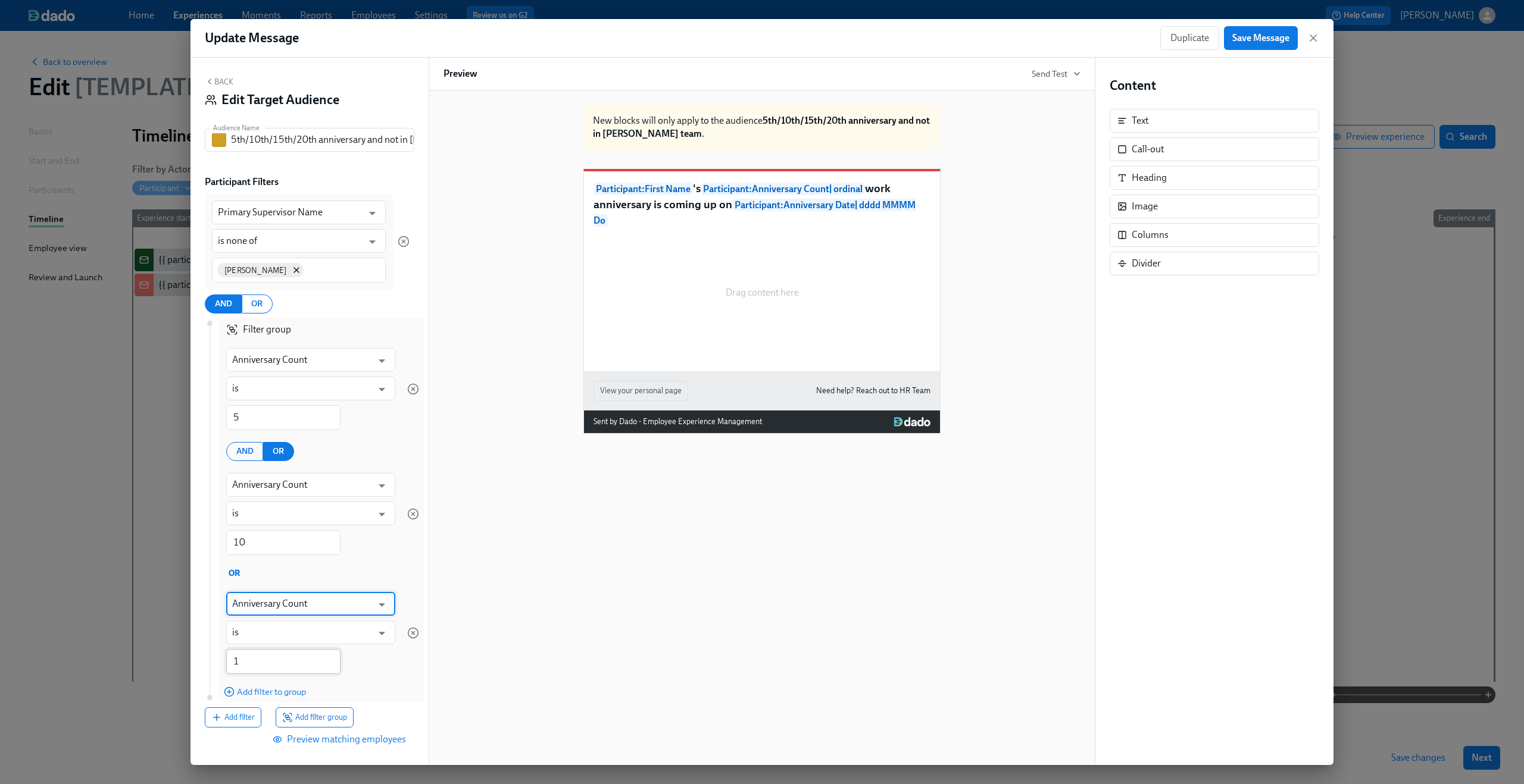
click at [265, 659] on input "1" at bounding box center [283, 662] width 114 height 25
type input "15"
click at [278, 687] on span "Add filter to group" at bounding box center [265, 692] width 82 height 12
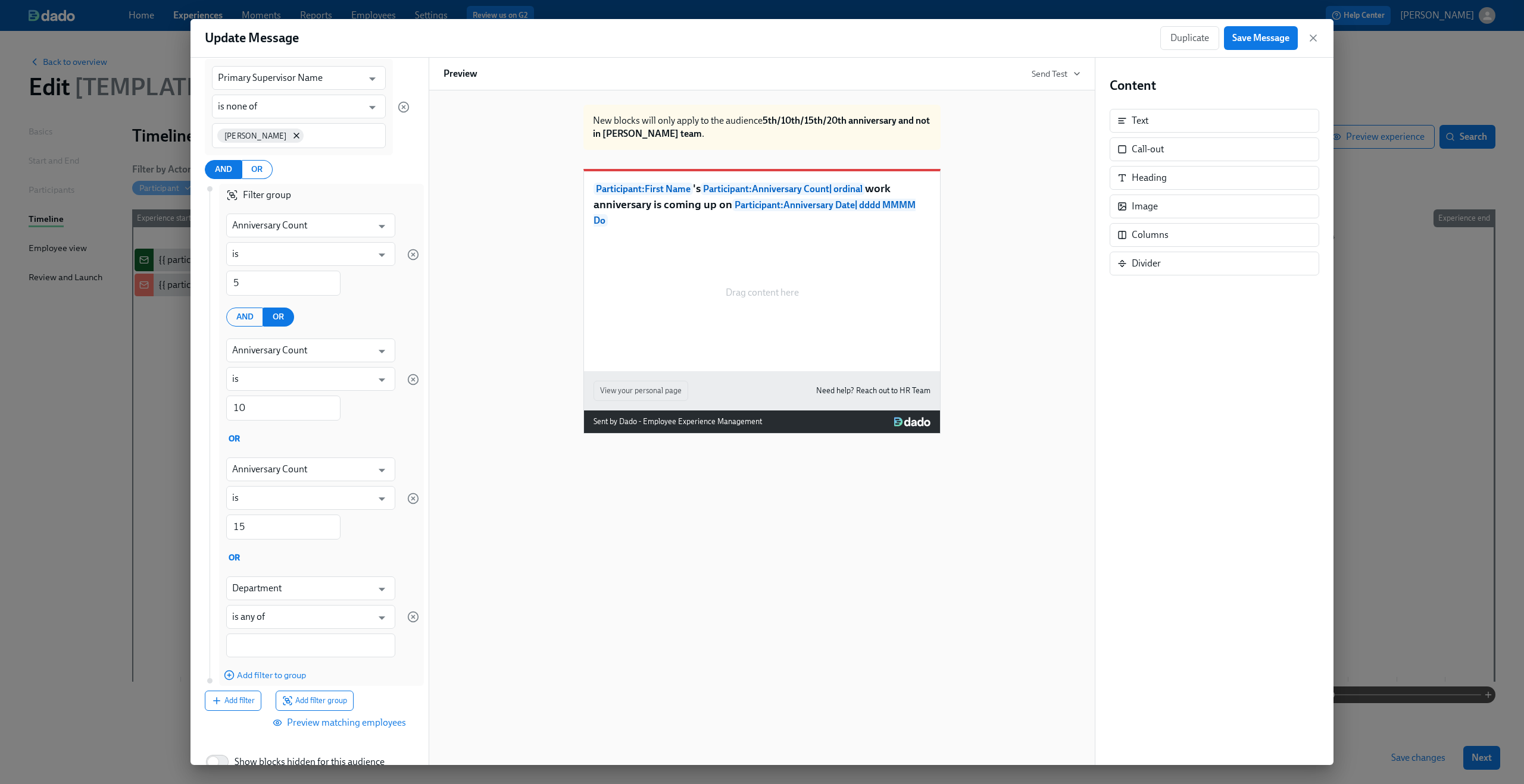
scroll to position [185, 0]
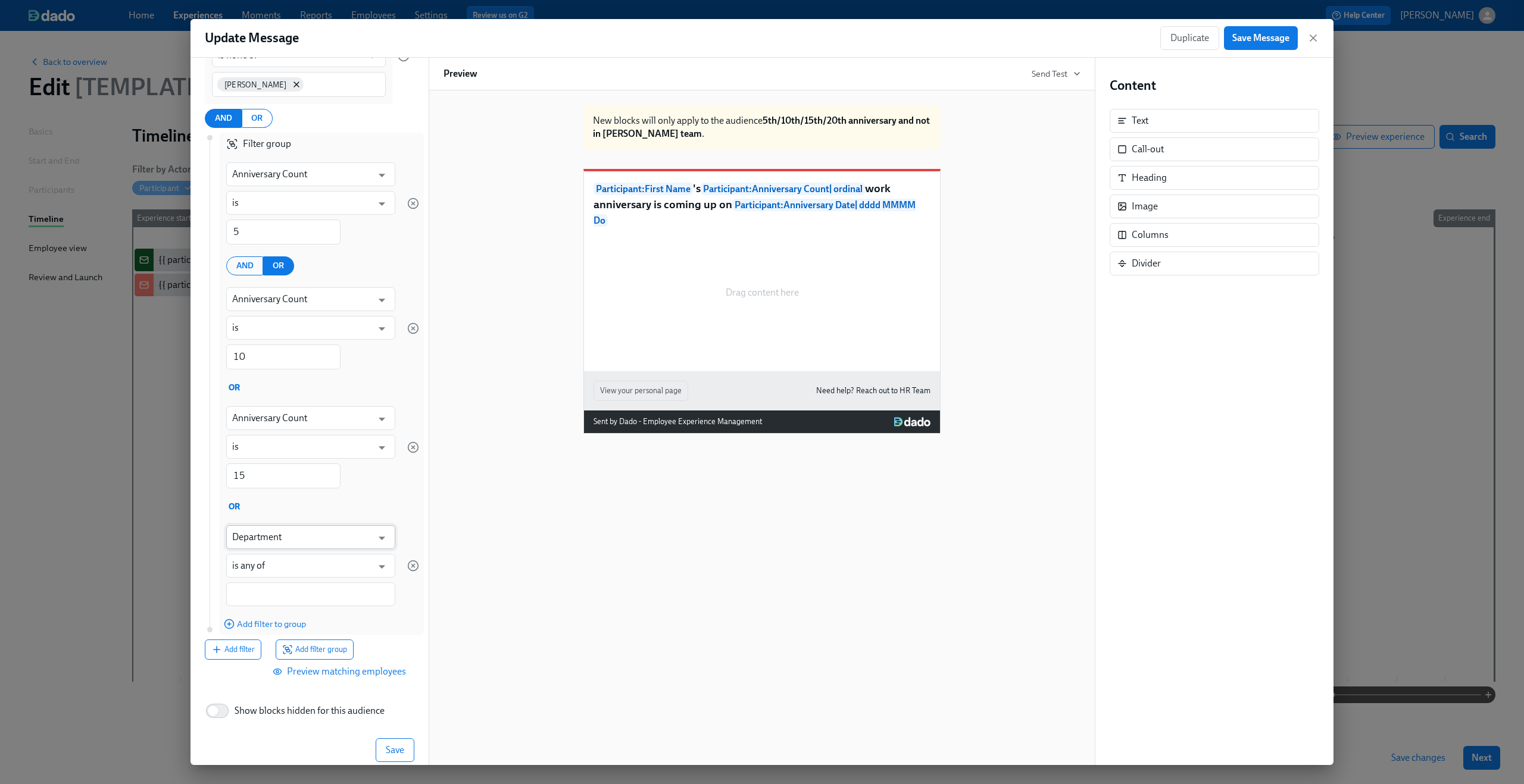
click at [289, 539] on input "Department" at bounding box center [301, 537] width 140 height 24
click at [283, 566] on li "Anniversary Count" at bounding box center [305, 567] width 160 height 21
type input "Anniversary Count"
type input "is"
type input "Anniversary Count"
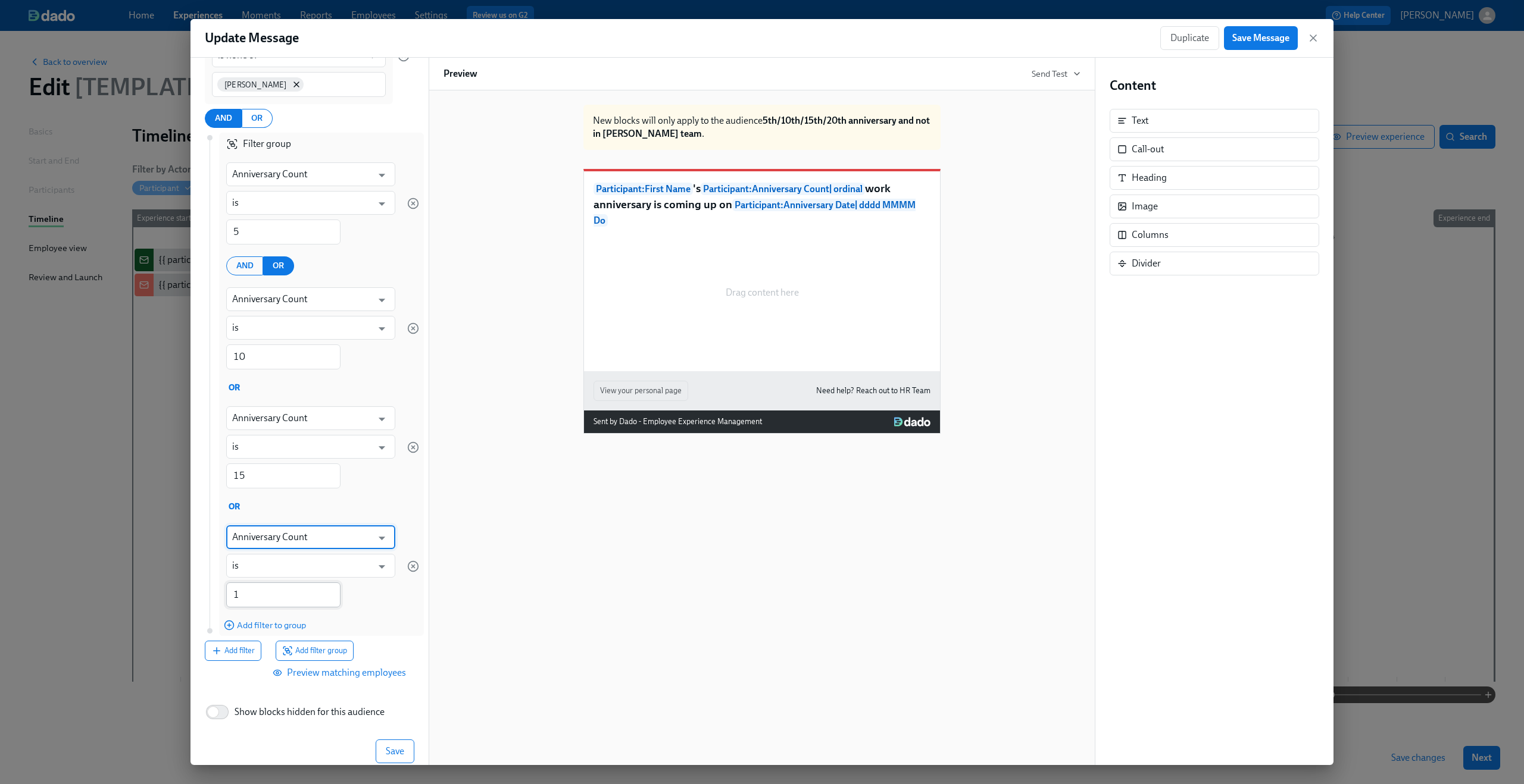
click at [283, 599] on input "1" at bounding box center [283, 595] width 114 height 25
type input "20"
click at [373, 599] on div "Anniversary Count ​ is ​ 20 ​" at bounding box center [311, 566] width 183 height 96
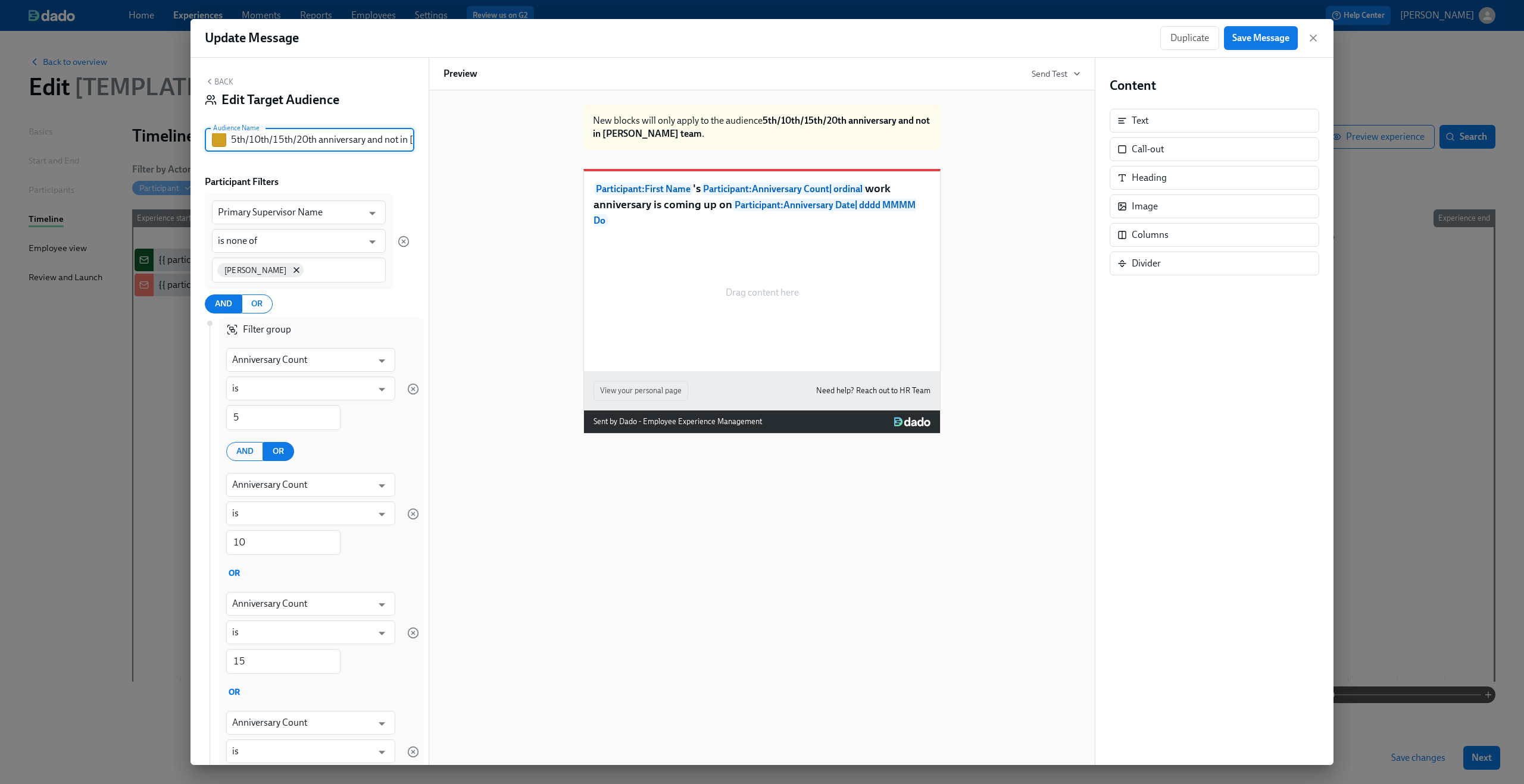
scroll to position [0, 54]
drag, startPoint x: 282, startPoint y: 139, endPoint x: 455, endPoint y: 136, distance: 173.0
click at [455, 136] on div "Back Edit Target Audience Audience Name 5th/10th/15th/20th anniversary and not …" at bounding box center [762, 411] width 1143 height 707
click at [316, 157] on div "Audience Name 5th/10th/15th/20th anniversary and not in Dean's team Audience Na…" at bounding box center [309, 144] width 209 height 33
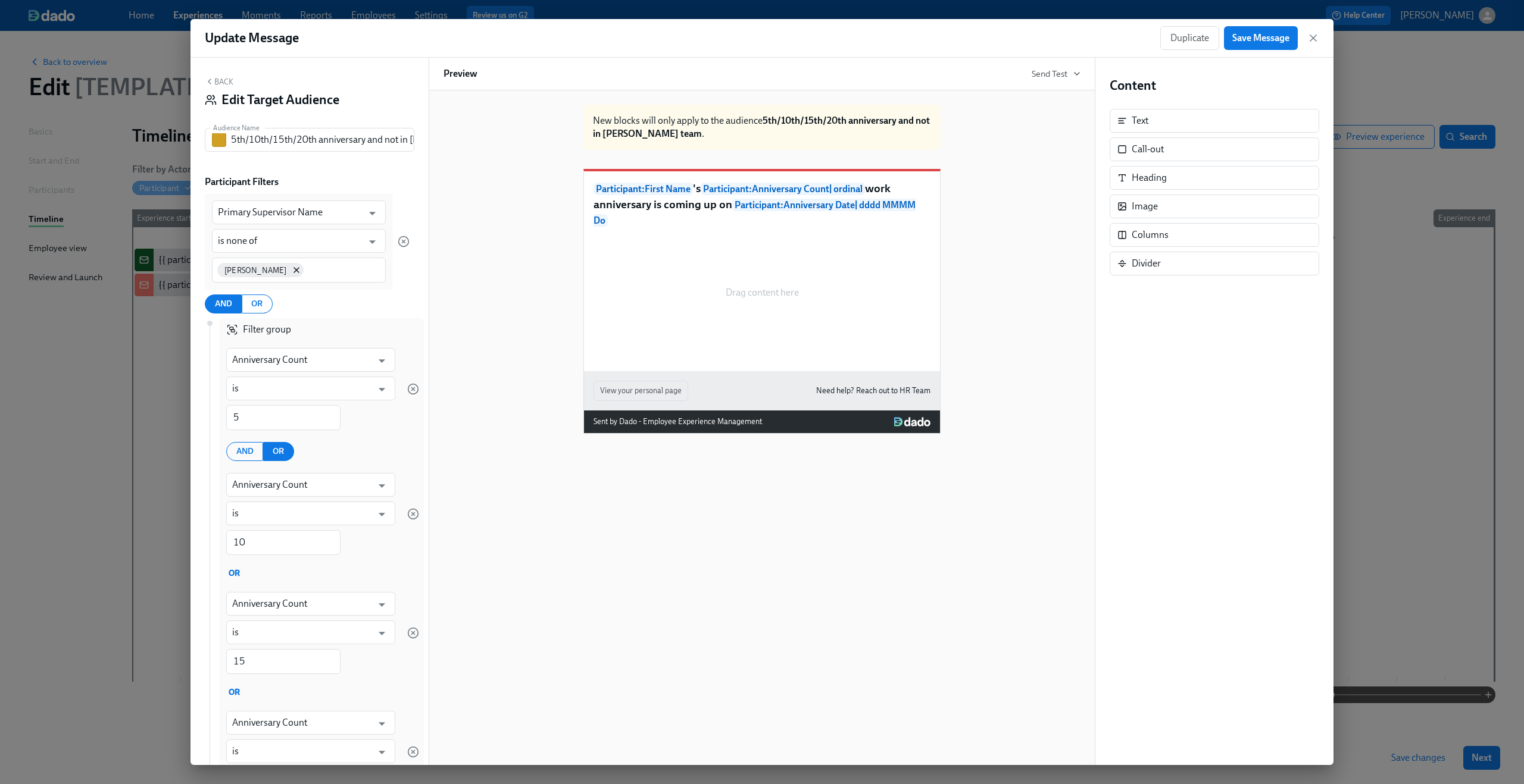
scroll to position [203, 0]
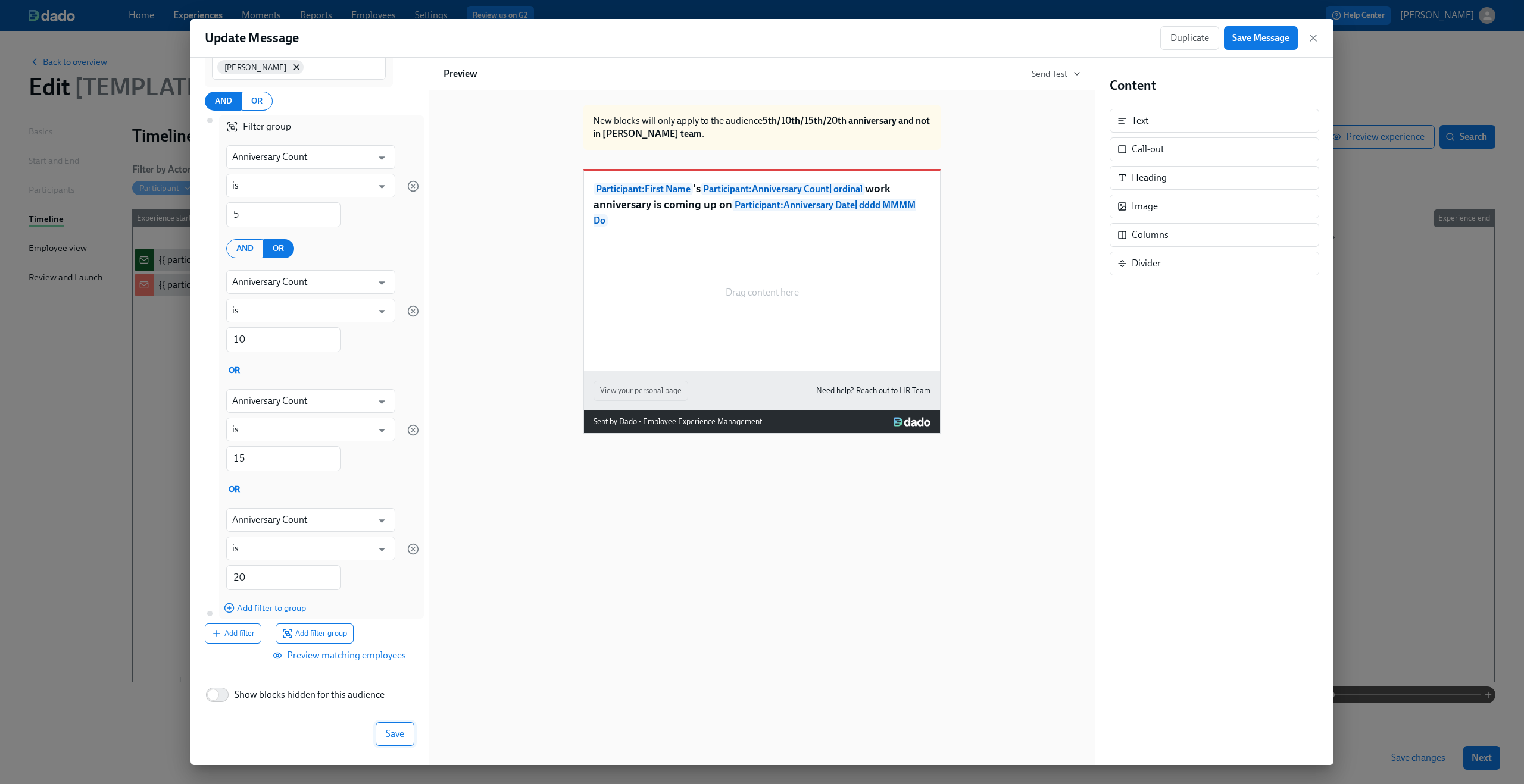
click at [386, 732] on span "Save" at bounding box center [395, 734] width 18 height 12
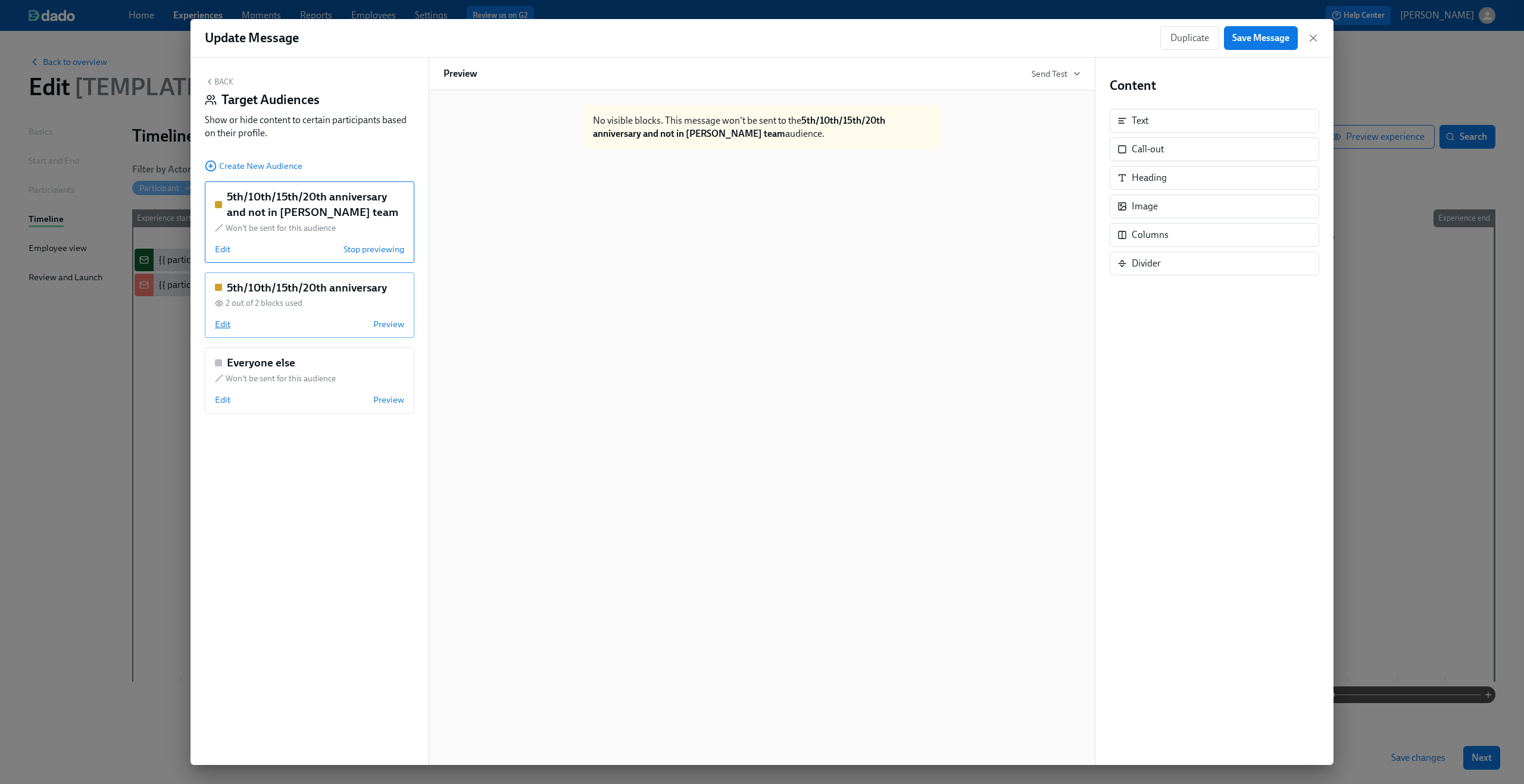
click at [221, 325] on span "Edit" at bounding box center [223, 323] width 16 height 12
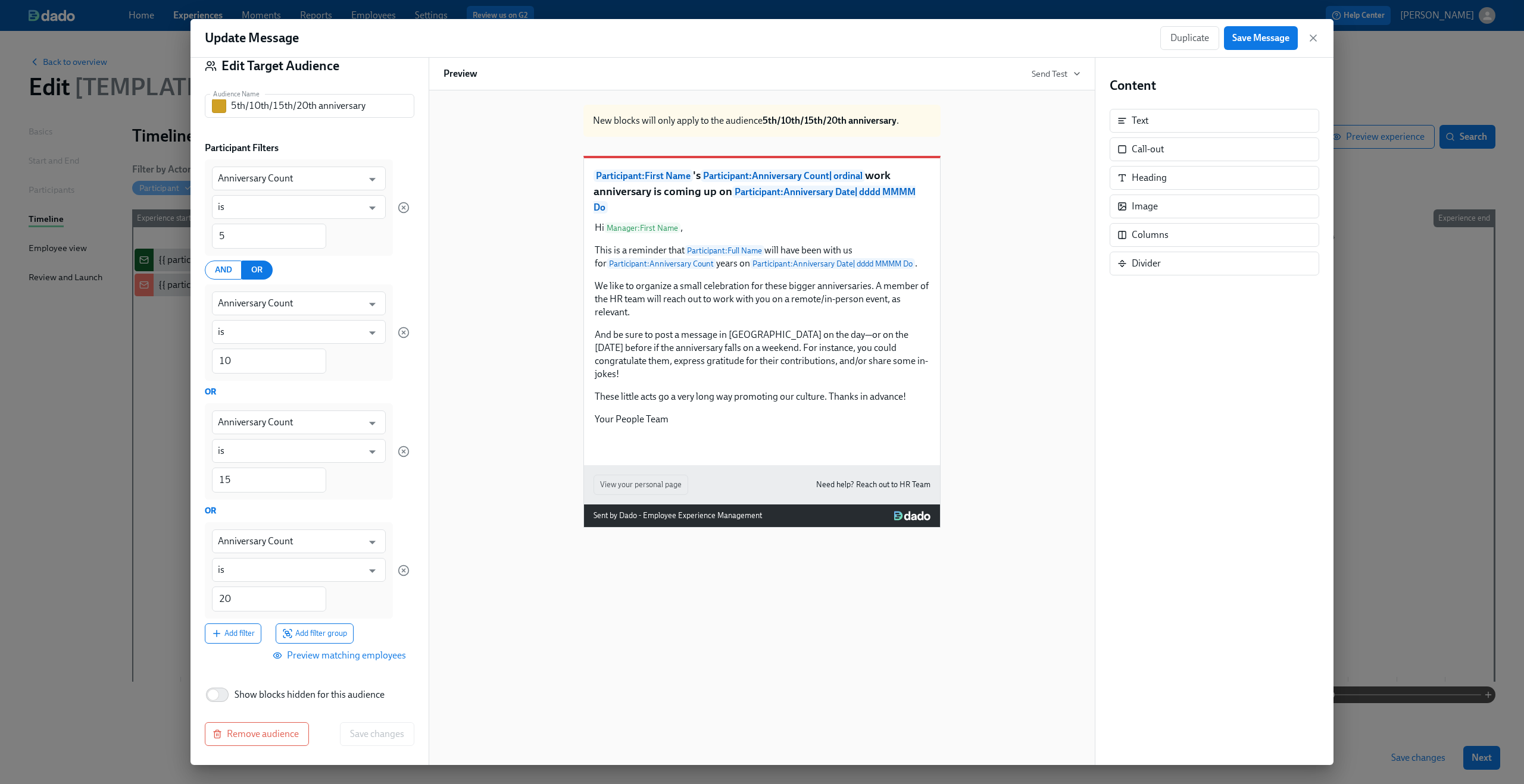
scroll to position [0, 0]
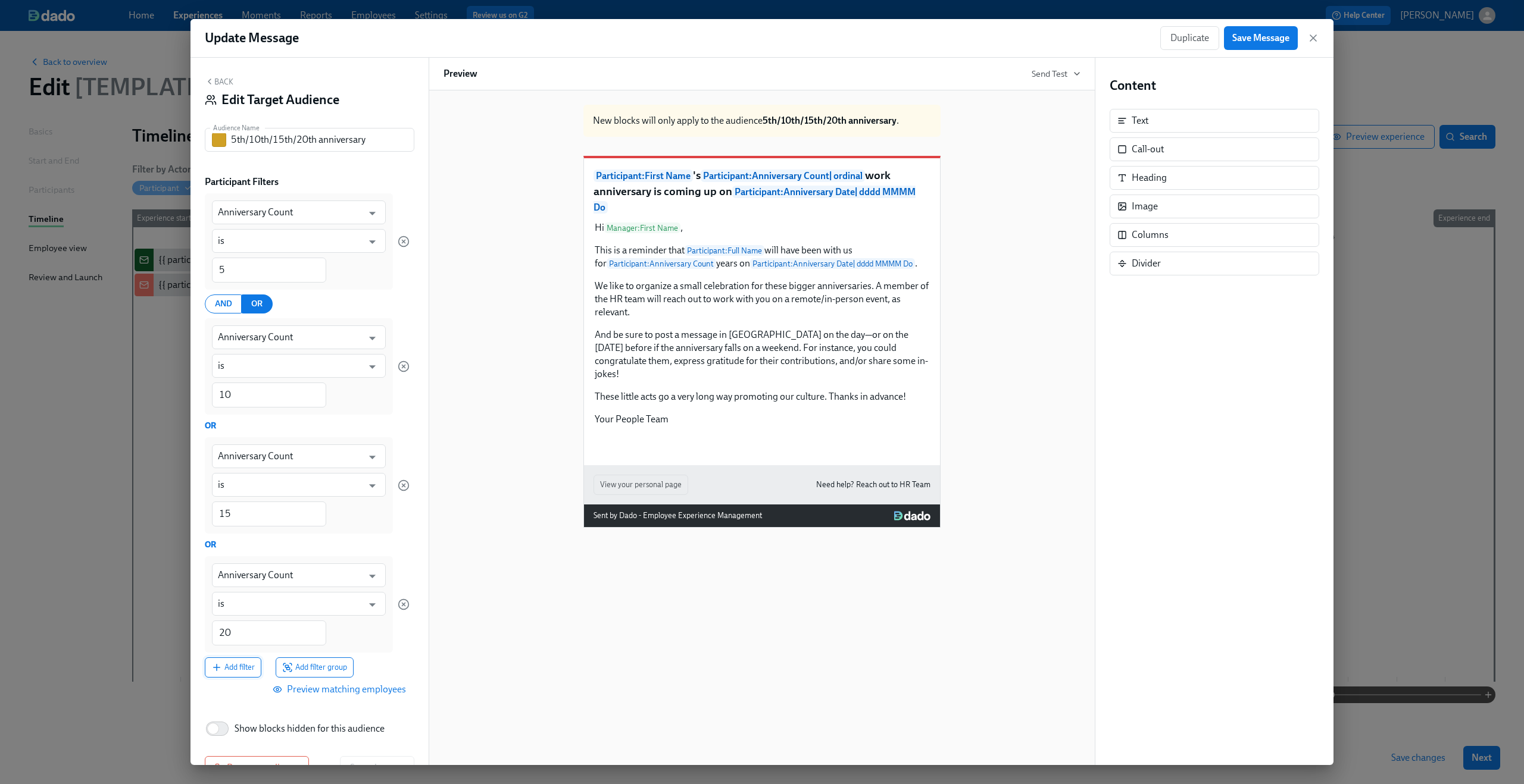
click at [230, 666] on span "Add filter" at bounding box center [233, 667] width 43 height 12
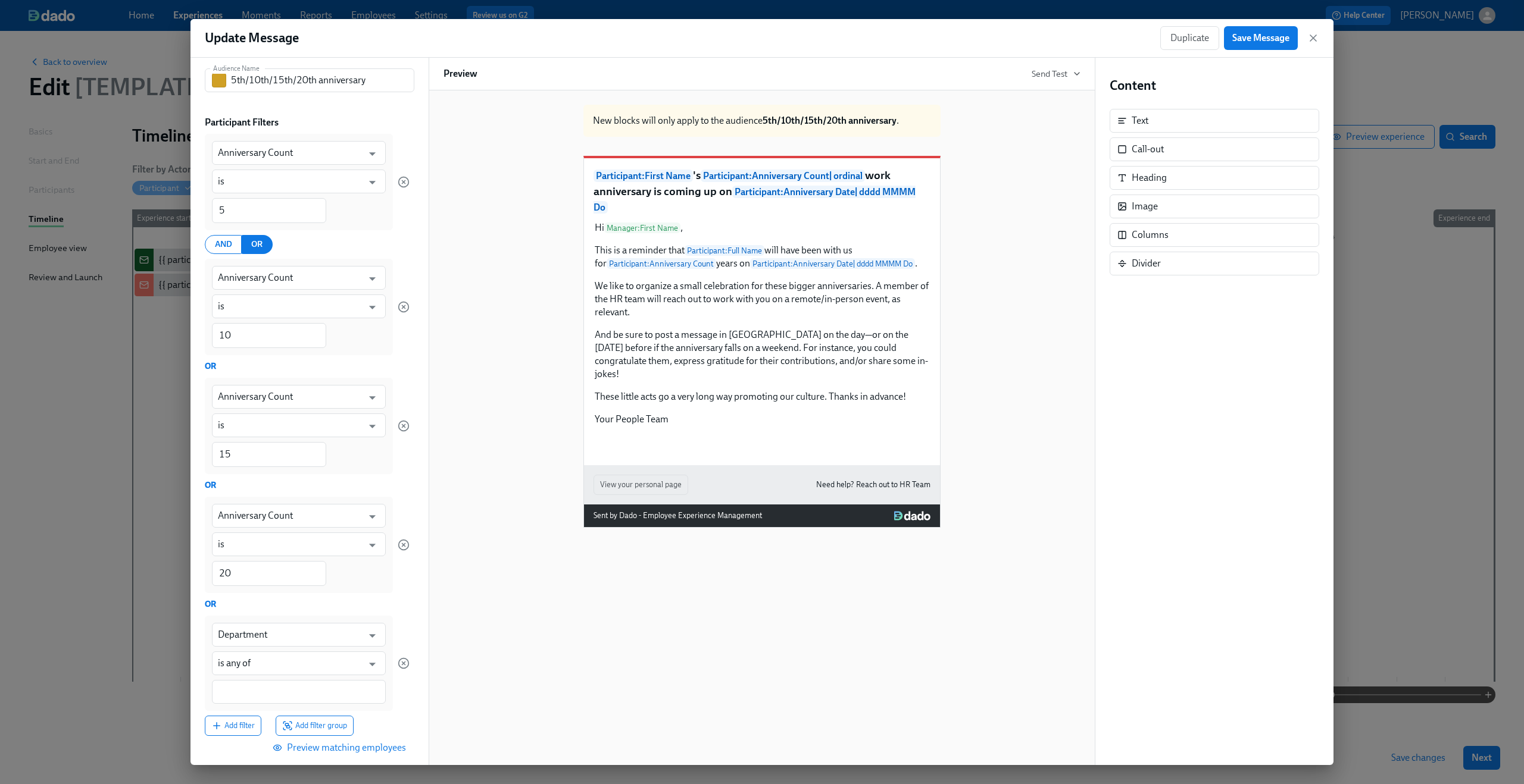
scroll to position [151, 0]
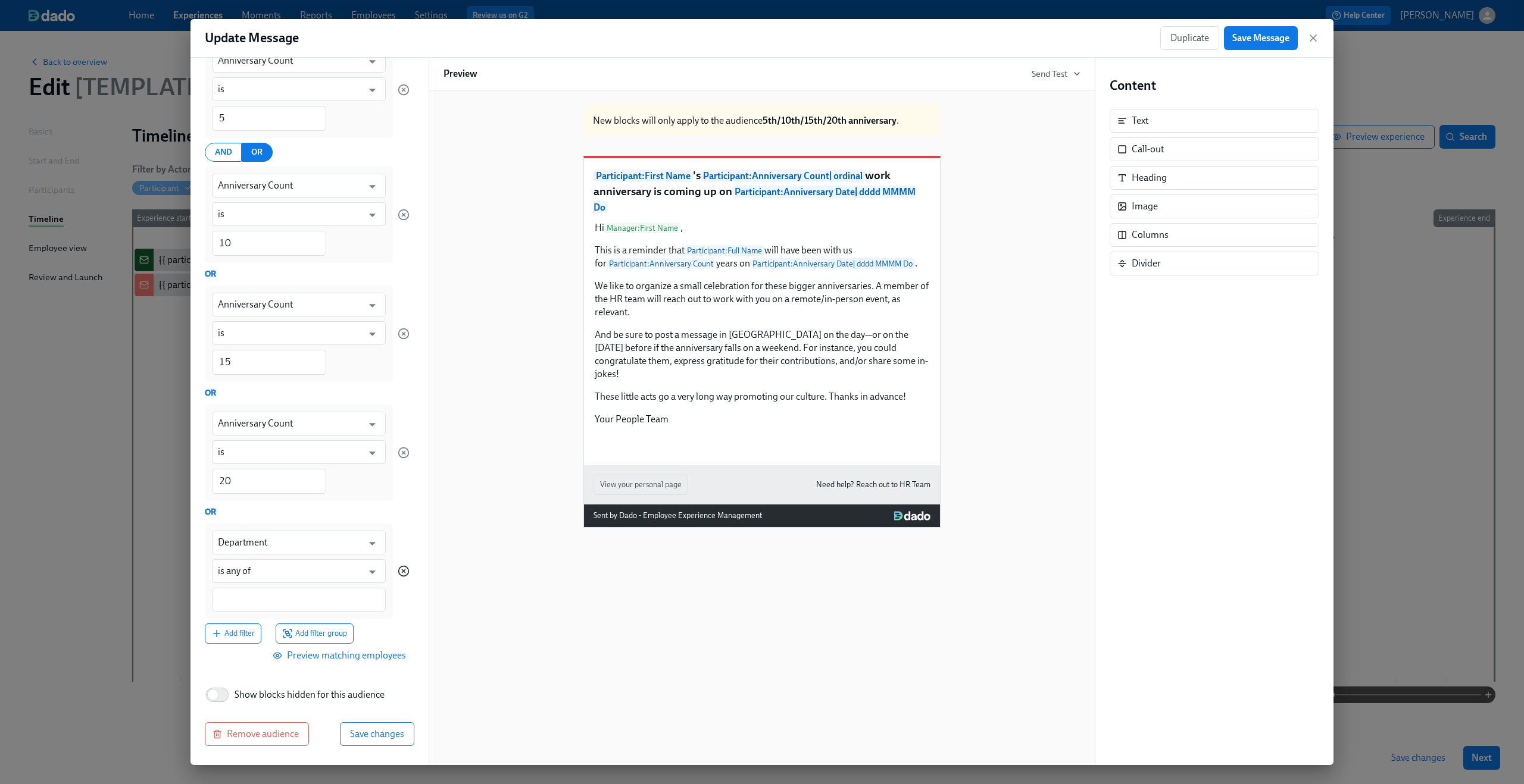
click at [399, 570] on icon "button" at bounding box center [403, 570] width 12 height 12
click at [398, 457] on icon "button" at bounding box center [403, 451] width 12 height 12
type input "20"
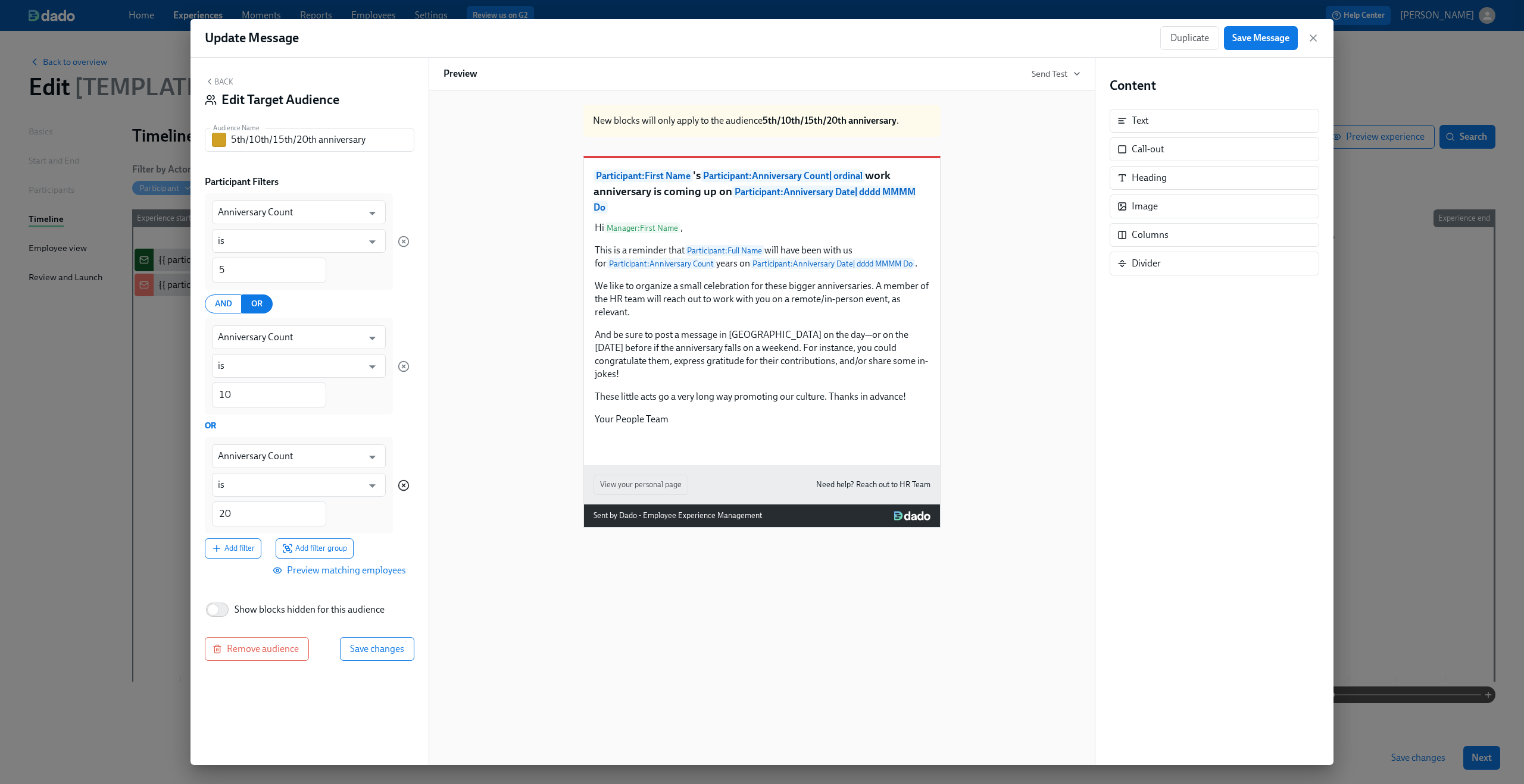
click at [400, 482] on circle "button" at bounding box center [403, 485] width 10 height 10
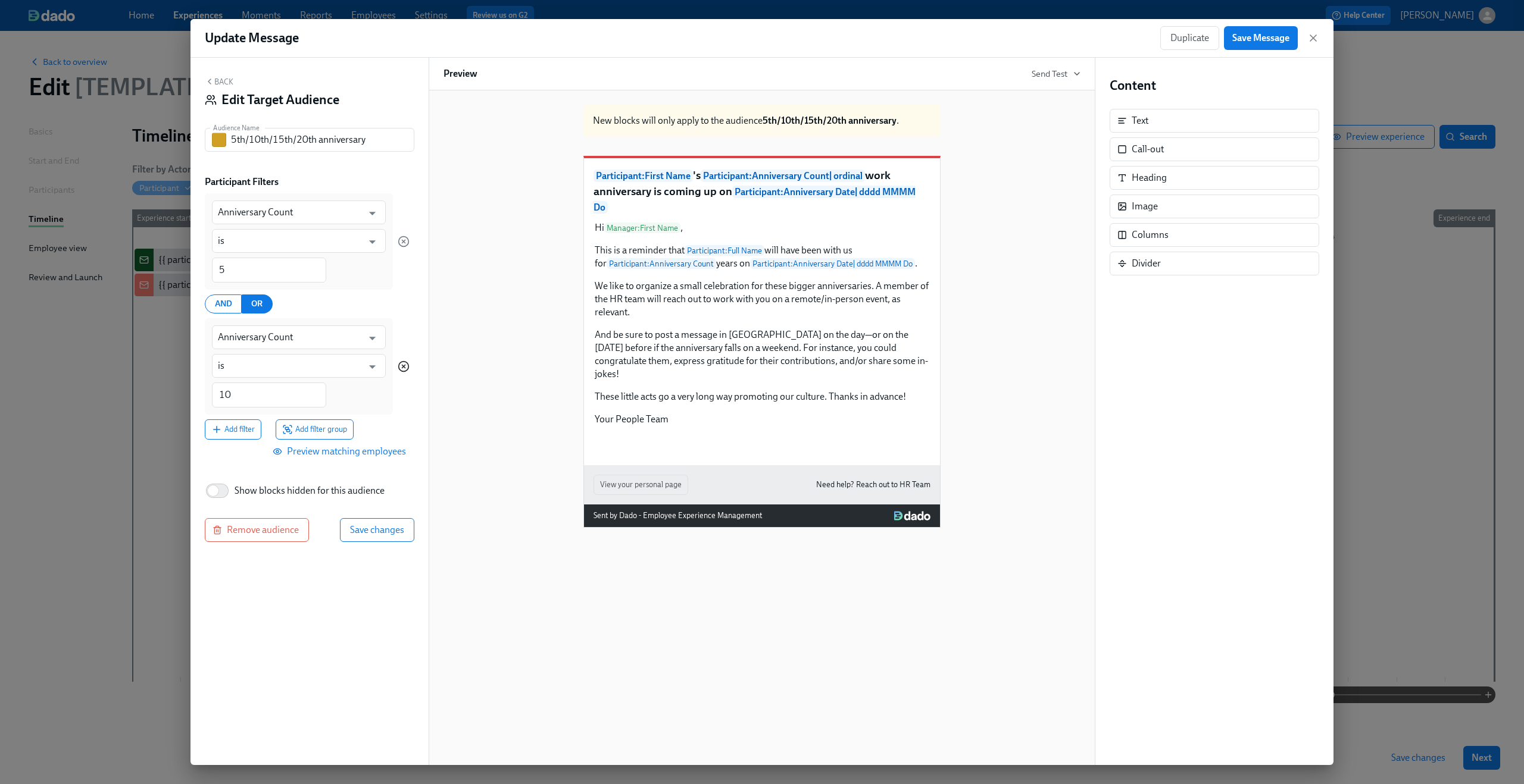
click at [403, 368] on icon "button" at bounding box center [403, 366] width 12 height 12
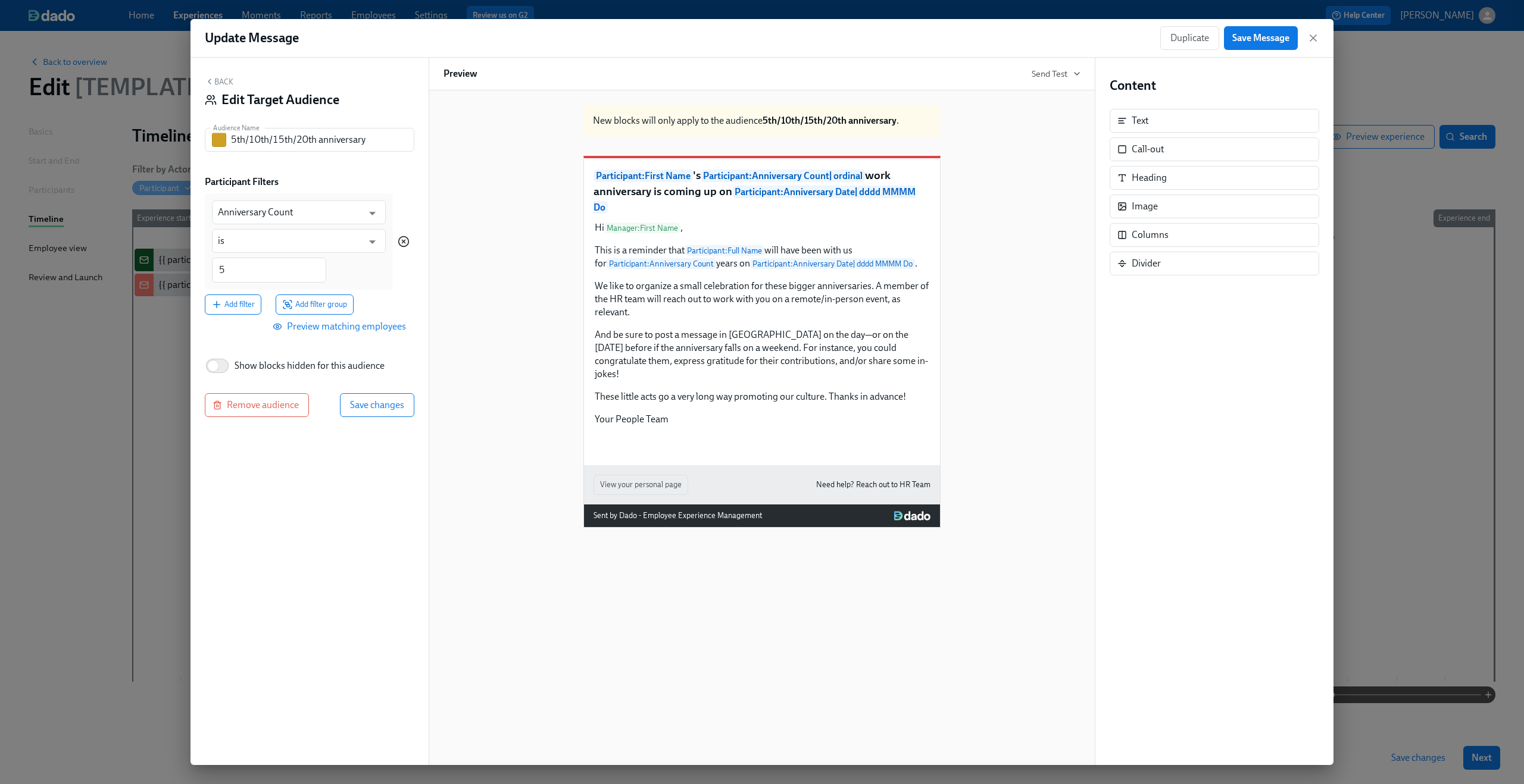
click at [401, 241] on icon "button" at bounding box center [403, 241] width 12 height 12
type input "Department"
type input "is any of"
click at [293, 215] on input "Department" at bounding box center [290, 212] width 144 height 24
click at [293, 243] on li "Primary Supervisor Name" at bounding box center [298, 242] width 174 height 21
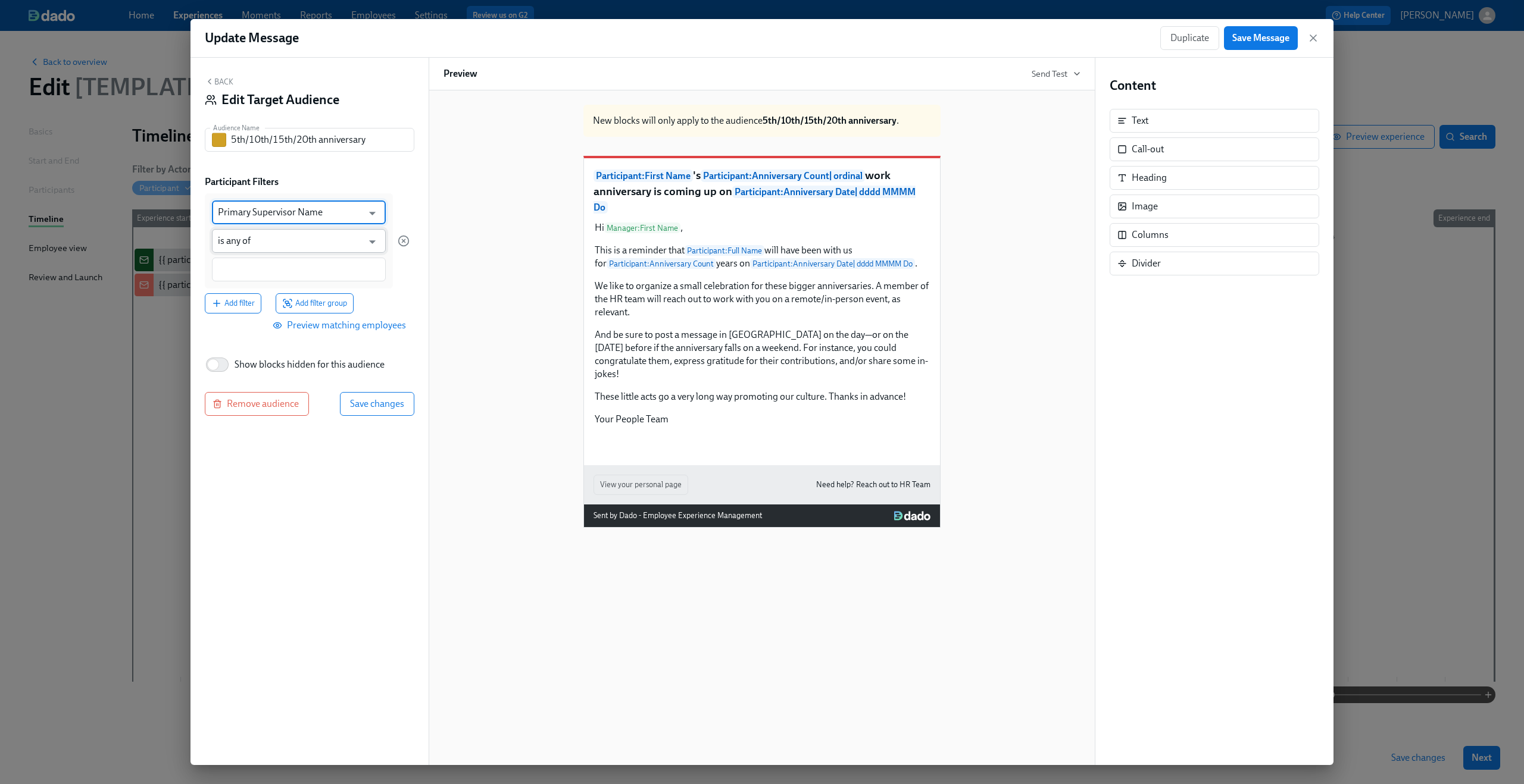
type input "Primary Supervisor Name"
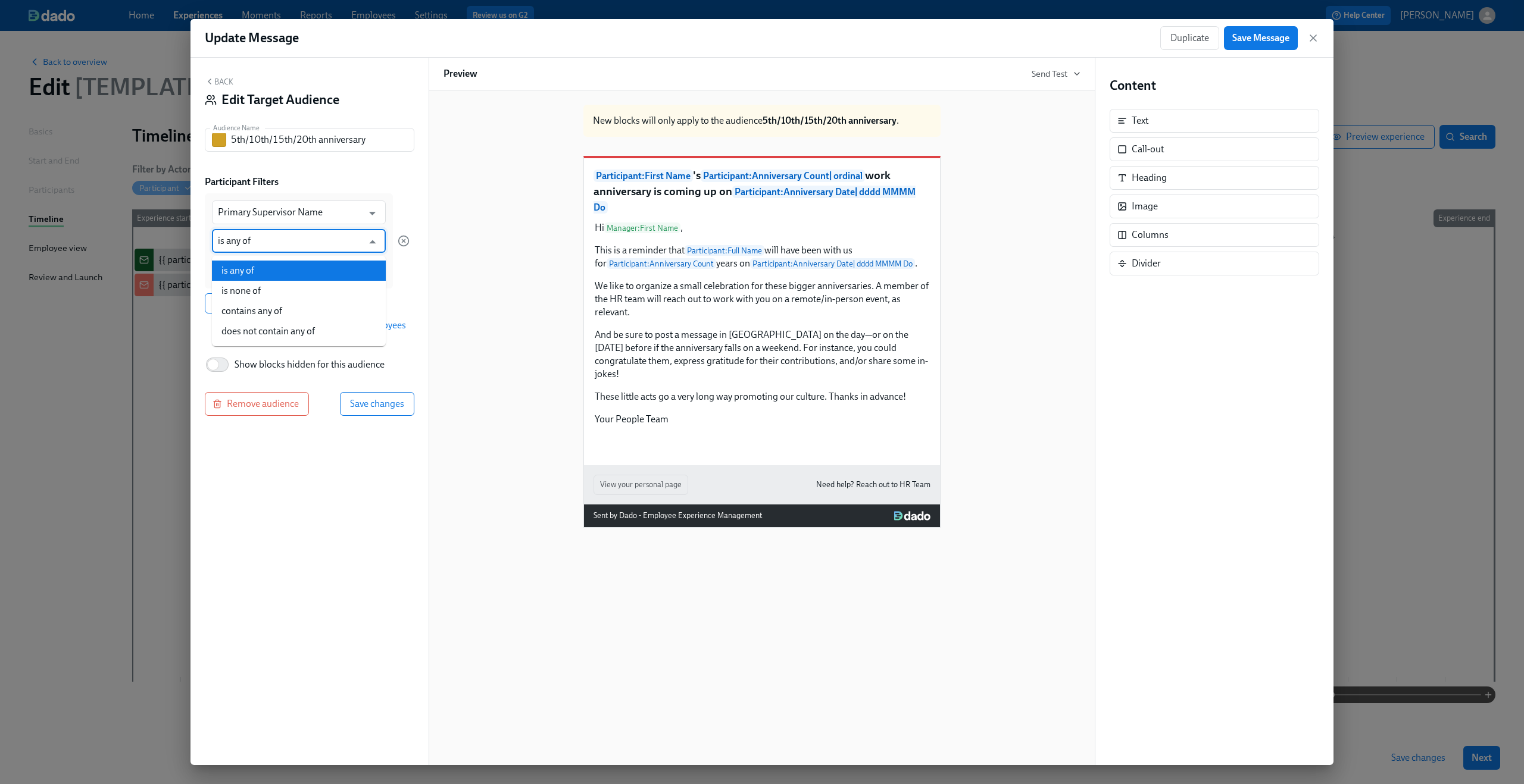
click at [279, 243] on input "is any of" at bounding box center [290, 241] width 144 height 24
click at [416, 266] on div "Back Edit Target Audience Audience Name 5th/10th/15th/20th anniversary Audience…" at bounding box center [309, 411] width 238 height 707
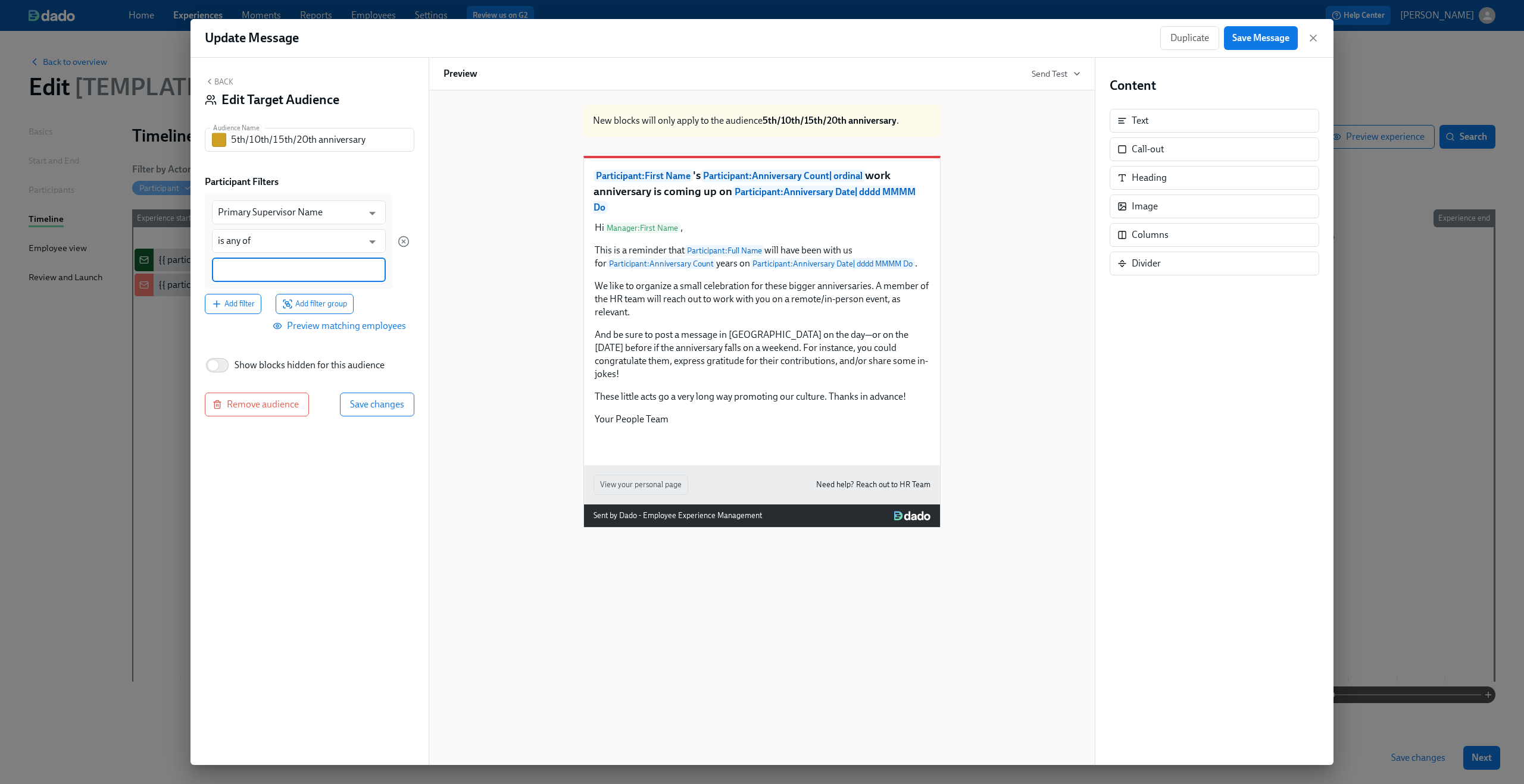
click at [313, 272] on input at bounding box center [298, 270] width 162 height 13
type input "Dea"
click at [253, 326] on span "[PERSON_NAME]" at bounding box center [253, 327] width 72 height 9
click at [297, 302] on span "Add filter group" at bounding box center [314, 304] width 65 height 12
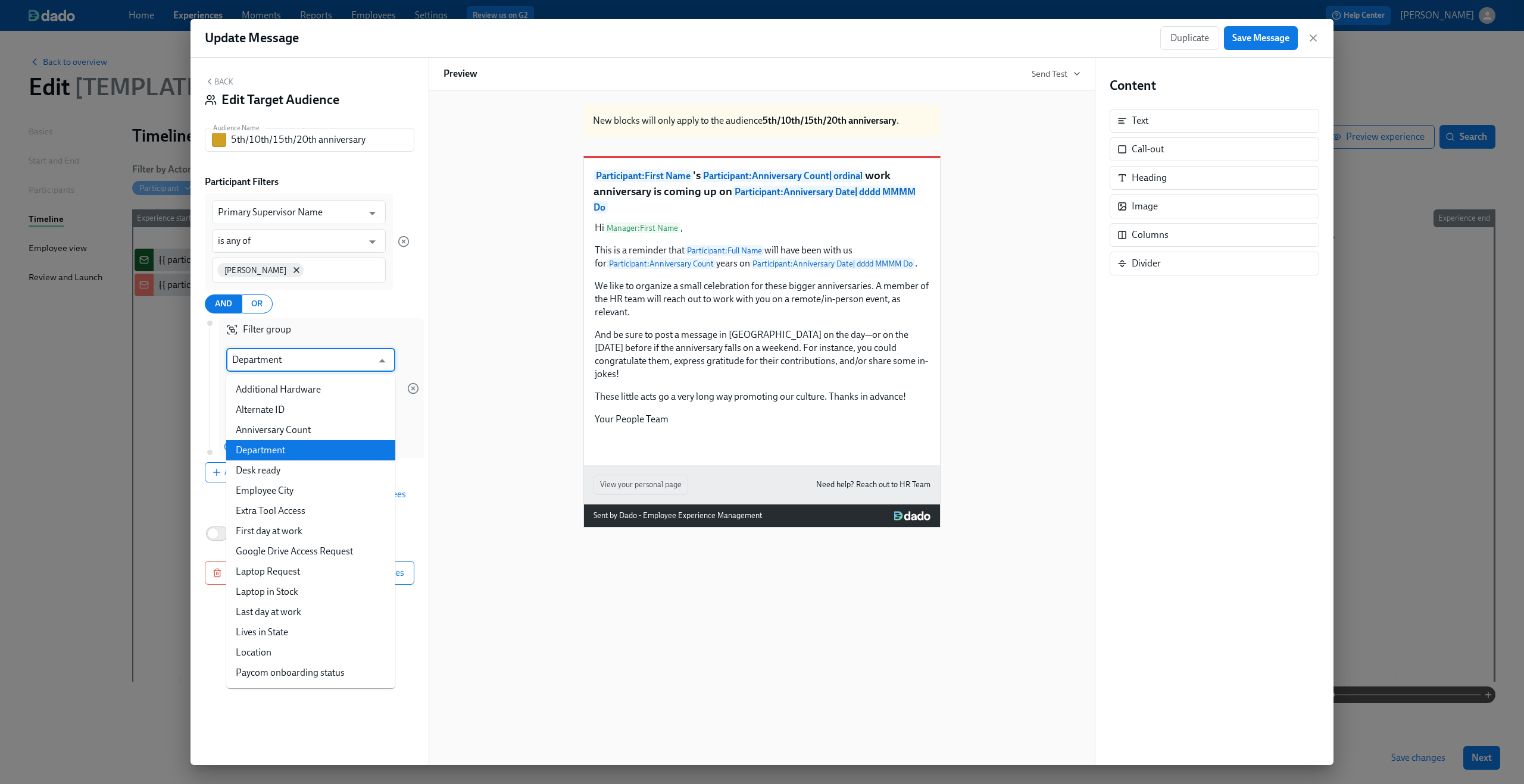
click at [279, 355] on input "Department" at bounding box center [301, 360] width 140 height 24
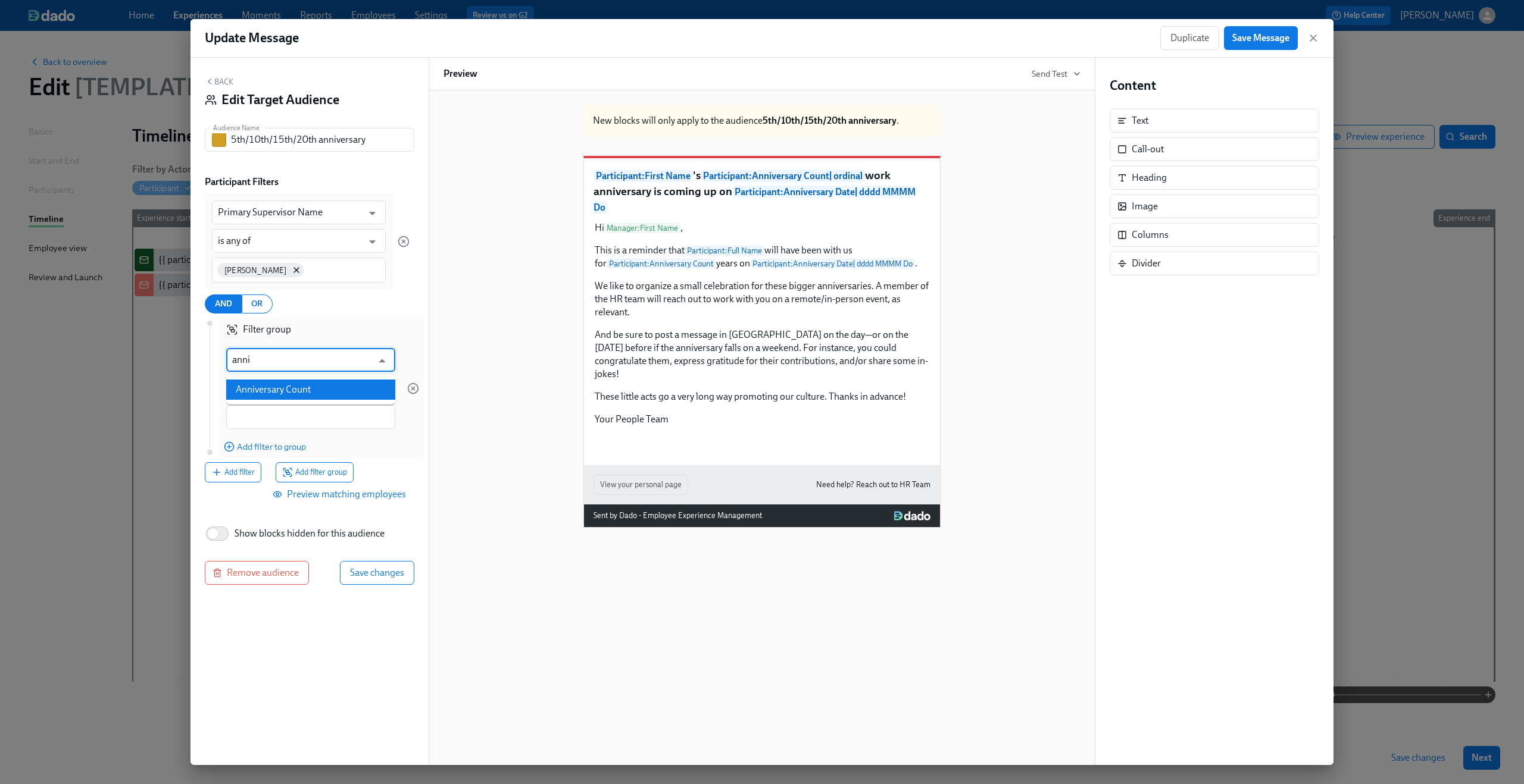
click at [280, 384] on li "Anniversary Count" at bounding box center [311, 390] width 169 height 21
type input "Anniversary Count"
type input "is"
type input "Anniversary Count"
click at [265, 417] on input "1" at bounding box center [283, 418] width 114 height 25
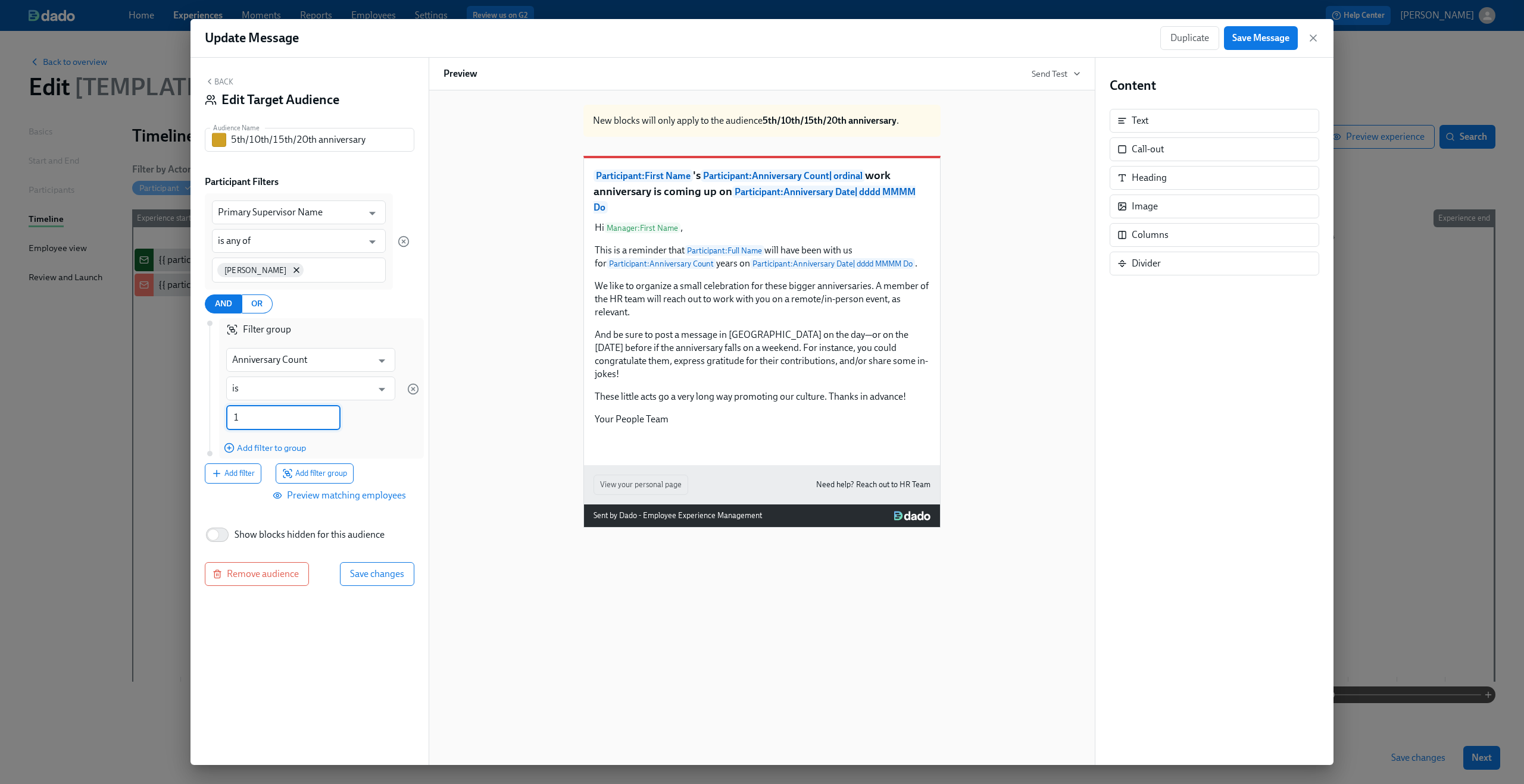
click at [265, 417] on input "1" at bounding box center [283, 418] width 114 height 25
click at [234, 422] on input "0" at bounding box center [283, 418] width 114 height 25
type input "5"
click at [290, 447] on span "Add filter to group" at bounding box center [265, 447] width 82 height 12
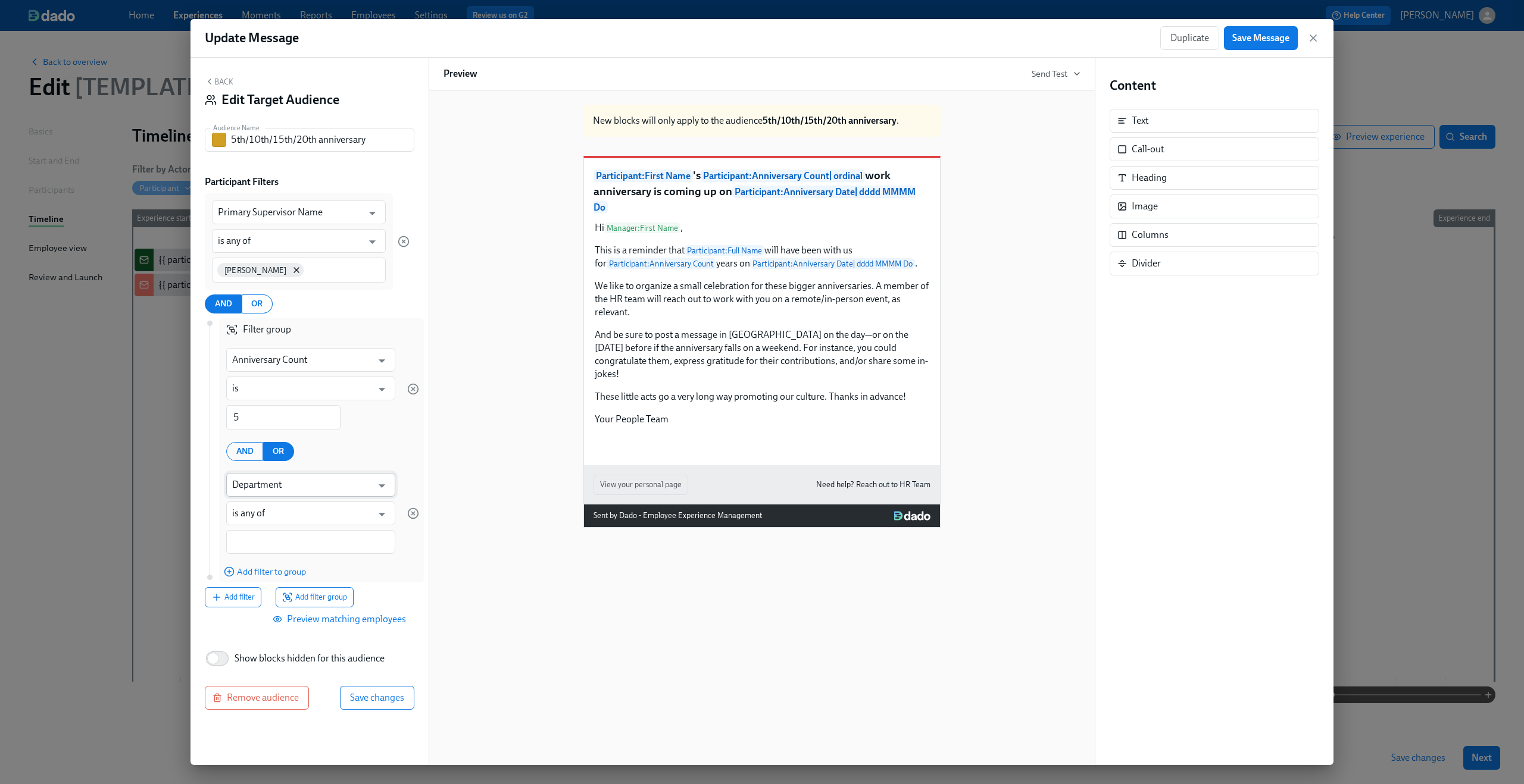
click at [272, 485] on input "Department" at bounding box center [301, 485] width 140 height 24
click at [275, 516] on li "Anniversary Count" at bounding box center [311, 515] width 169 height 21
type input "Anniversary Count"
type input "is"
type input "Anniversary Count"
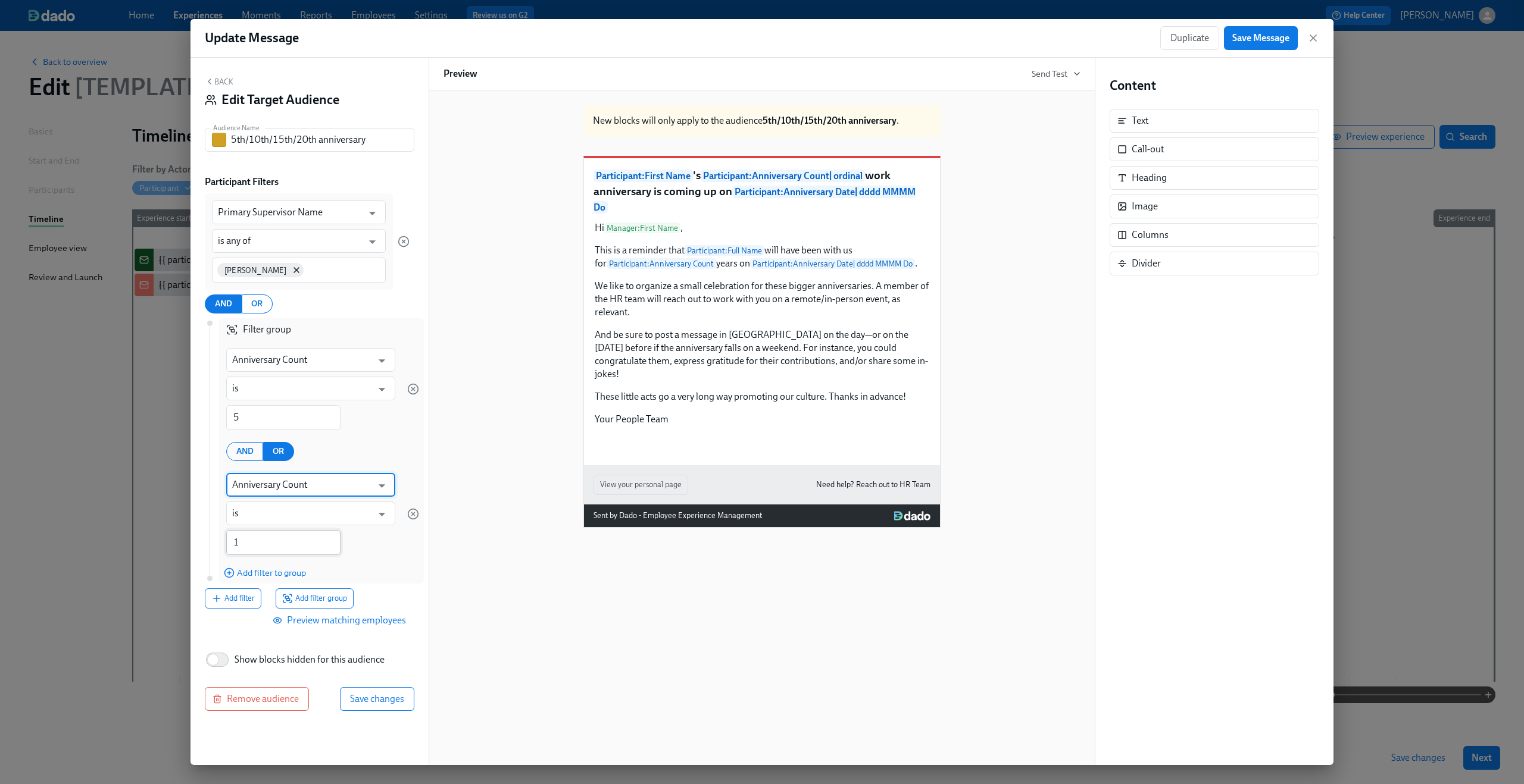
click at [268, 541] on input "1" at bounding box center [283, 543] width 114 height 25
type input "10"
click at [275, 574] on span "Add filter to group" at bounding box center [265, 573] width 82 height 12
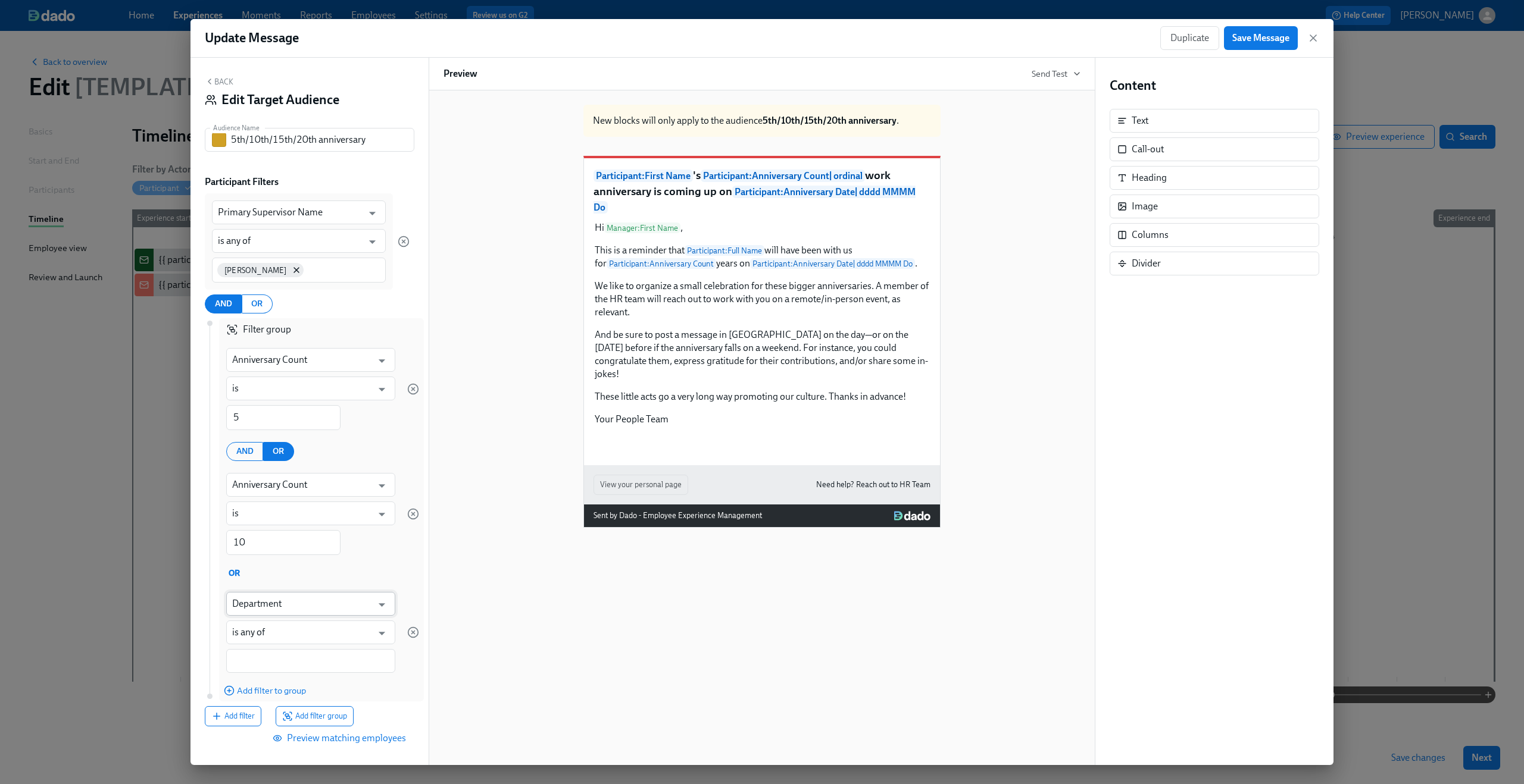
click at [275, 606] on input "Department" at bounding box center [301, 603] width 140 height 24
click at [285, 632] on li "Anniversary Count" at bounding box center [305, 633] width 160 height 21
type input "Anniversary Count"
type input "is"
type input "Anniversary Count"
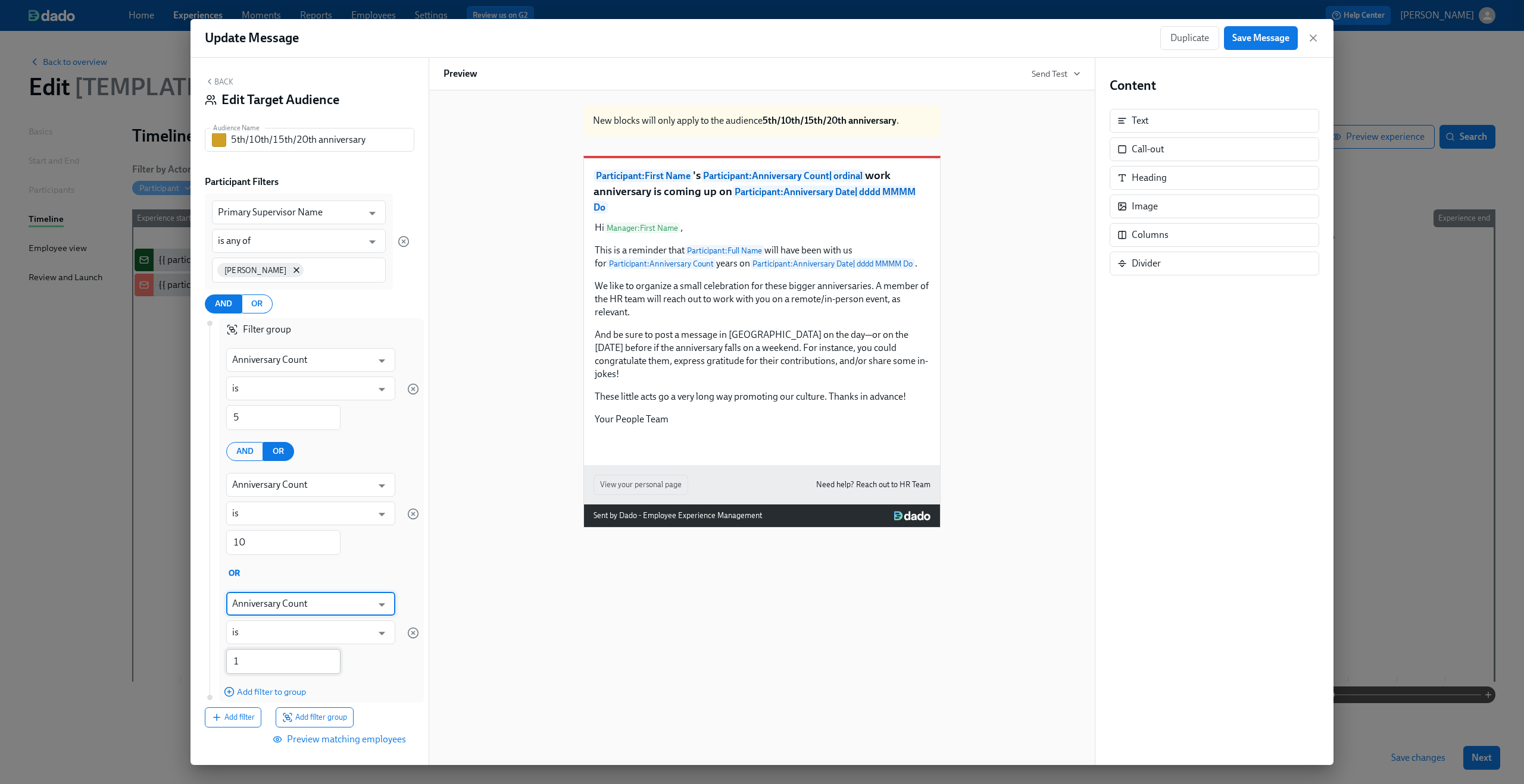
click at [263, 657] on input "1" at bounding box center [283, 662] width 114 height 25
type input "15"
click at [254, 689] on span "Add filter to group" at bounding box center [265, 692] width 82 height 12
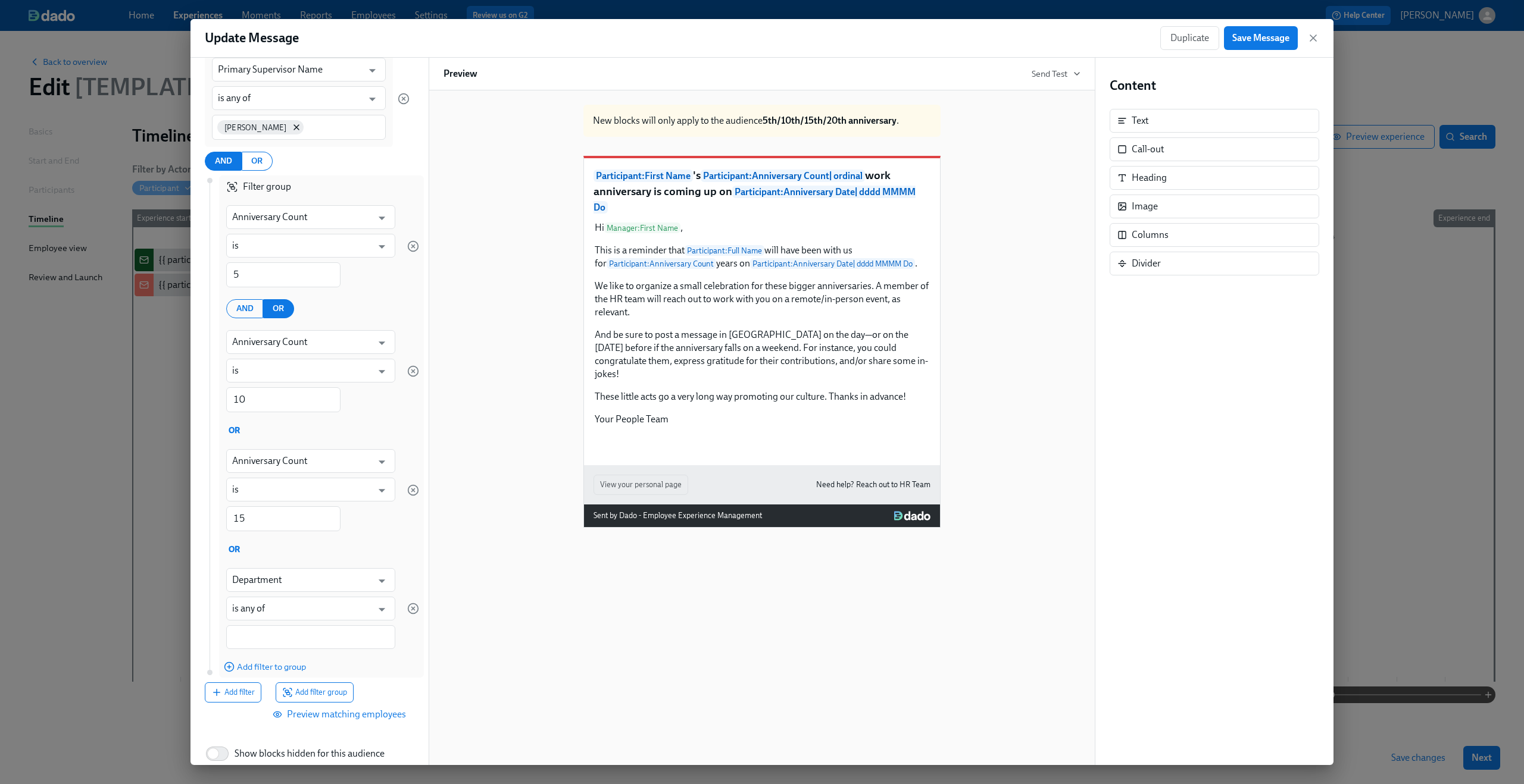
scroll to position [156, 0]
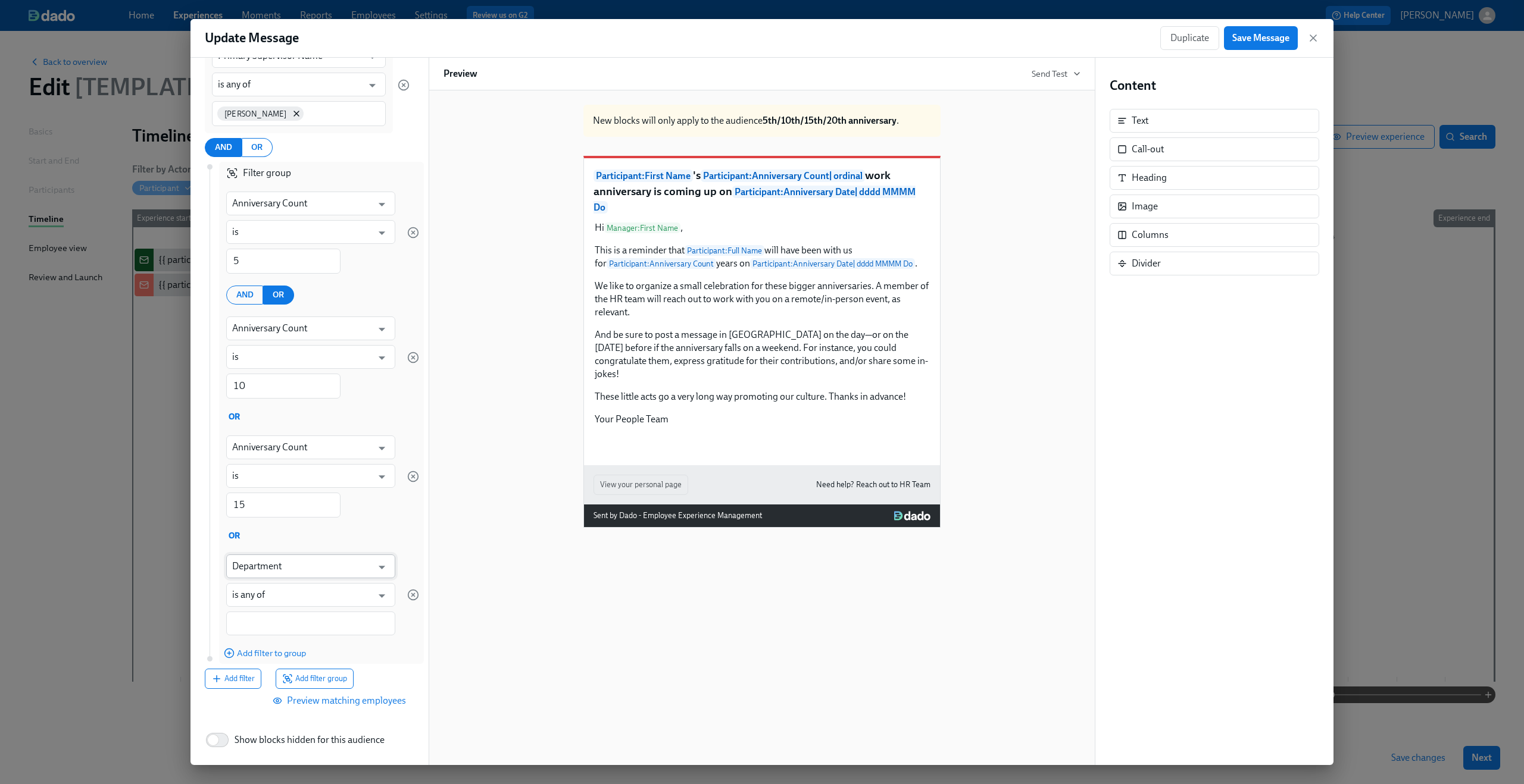
click at [311, 568] on input "Department" at bounding box center [301, 566] width 140 height 24
click at [307, 592] on li "Anniversary Count" at bounding box center [305, 596] width 160 height 21
type input "Anniversary Count"
type input "is"
type input "Anniversary Count"
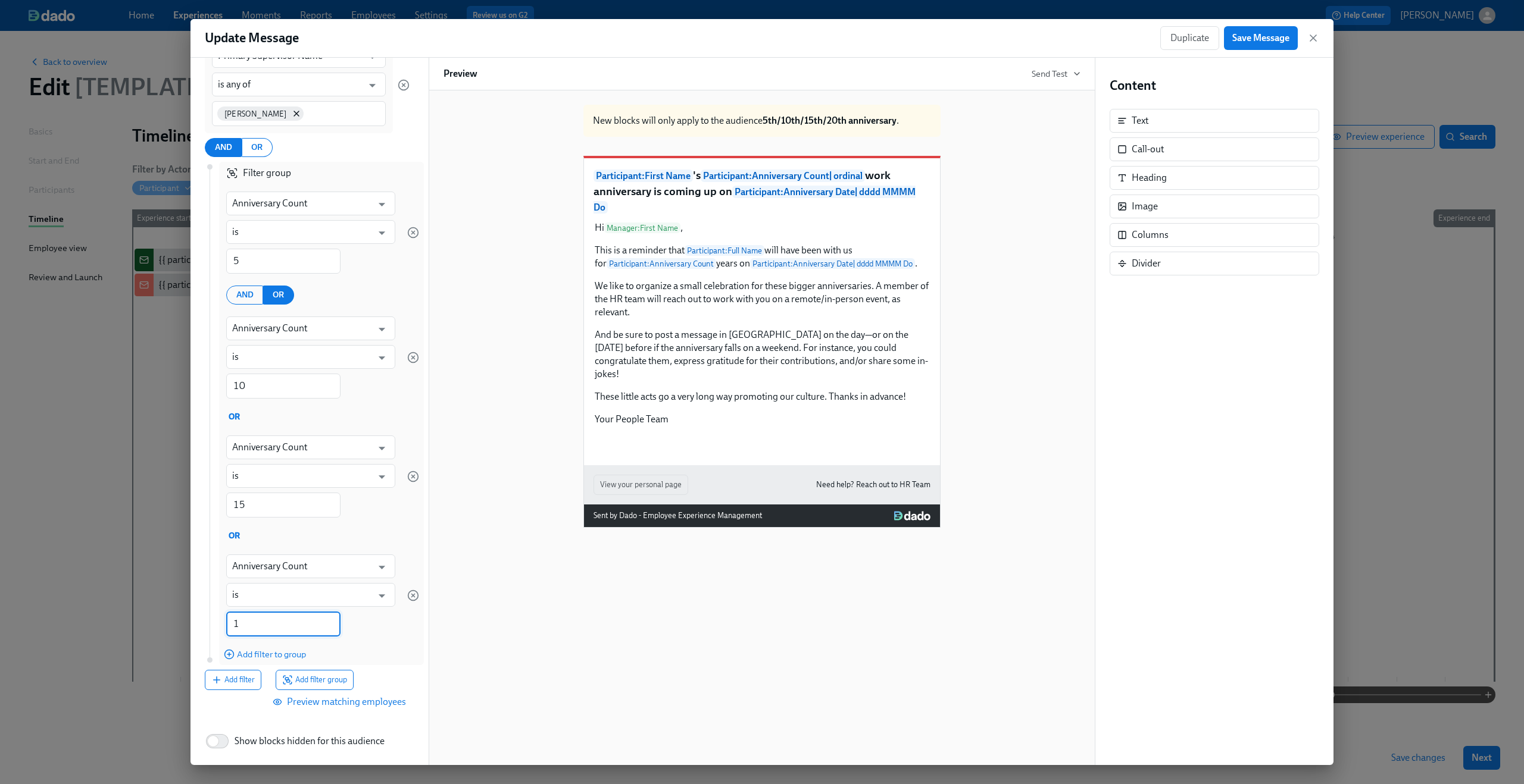
click at [251, 628] on input "1" at bounding box center [283, 624] width 114 height 25
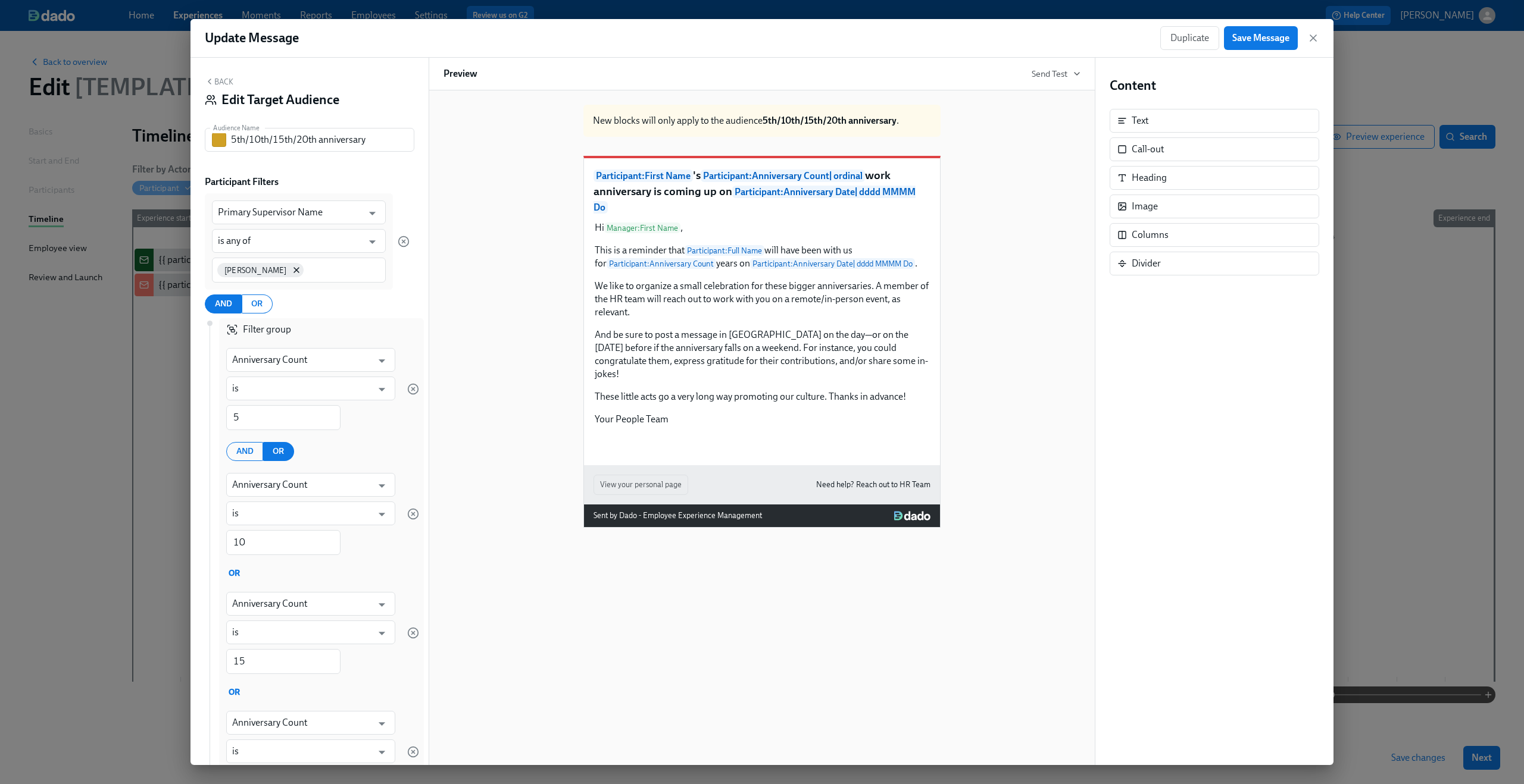
type input "20"
click at [324, 144] on input "5th/10th/15th/20th anniversary" at bounding box center [323, 140] width 183 height 24
paste input "and in Dean's team"
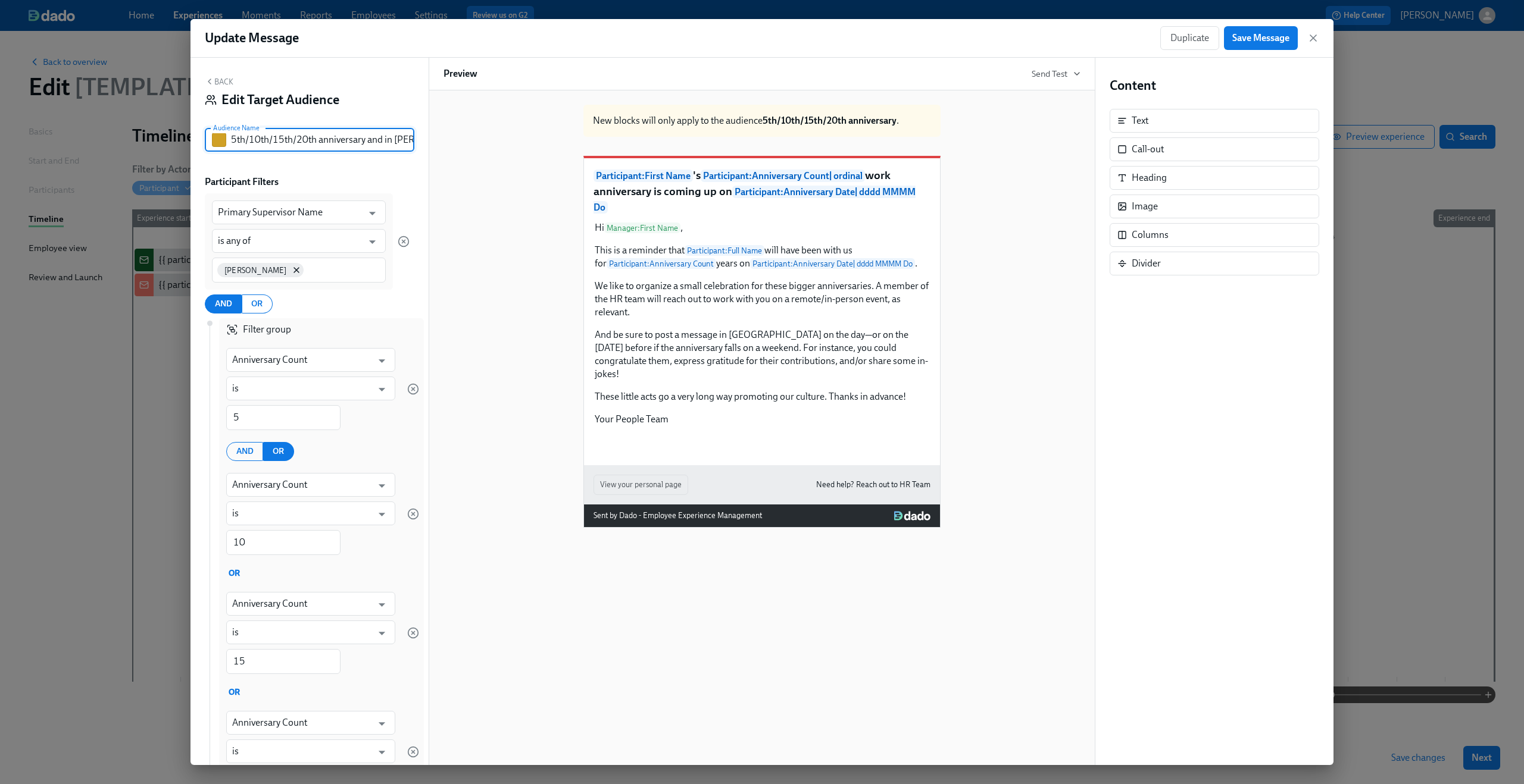
scroll to position [0, 39]
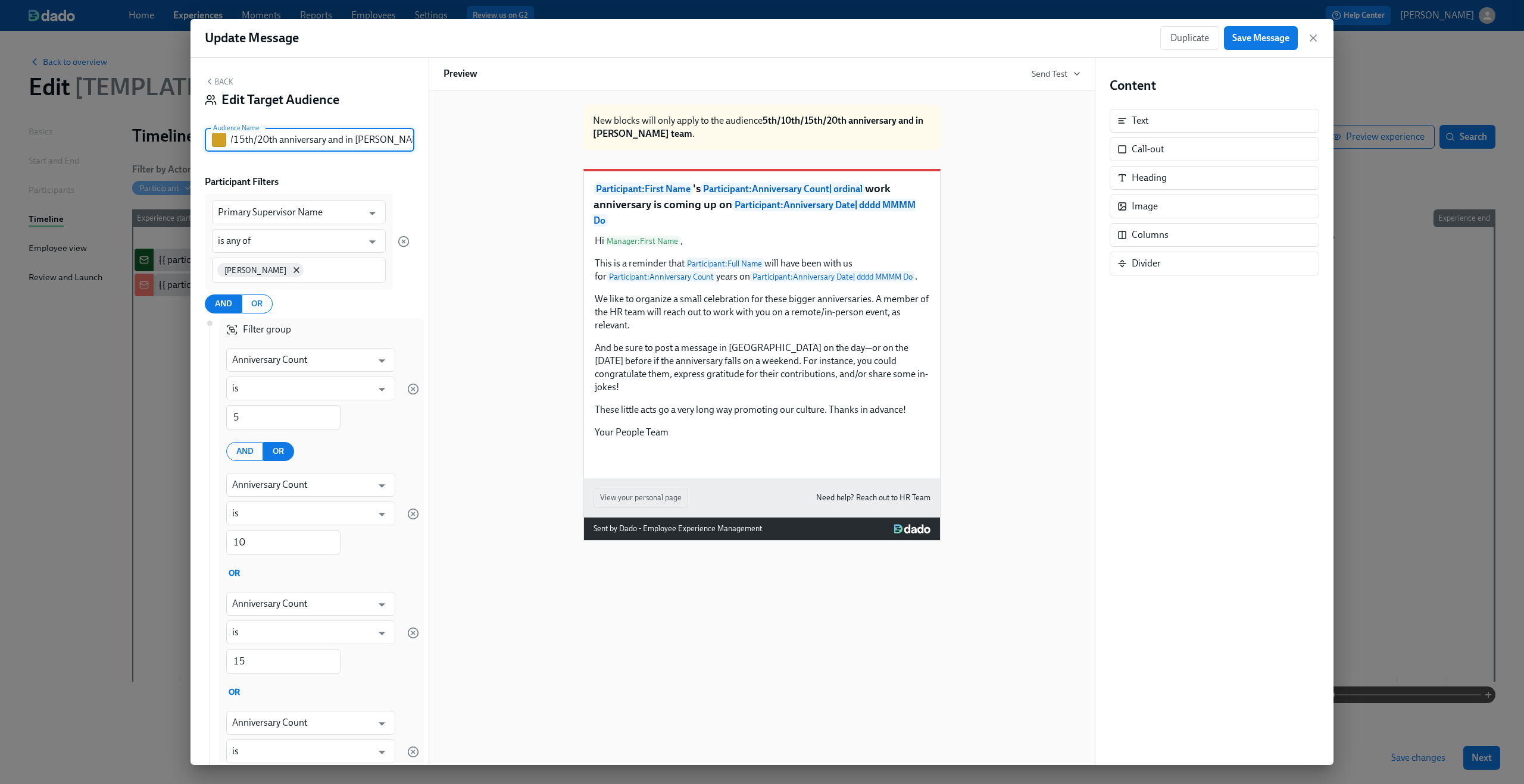
type input "5th/10th/15th/20th anniversary and in [PERSON_NAME] team"
click at [370, 164] on div "Back Edit Target Audience Audience Name 5th/10th/15th/20th anniversary and in D…" at bounding box center [309, 411] width 238 height 707
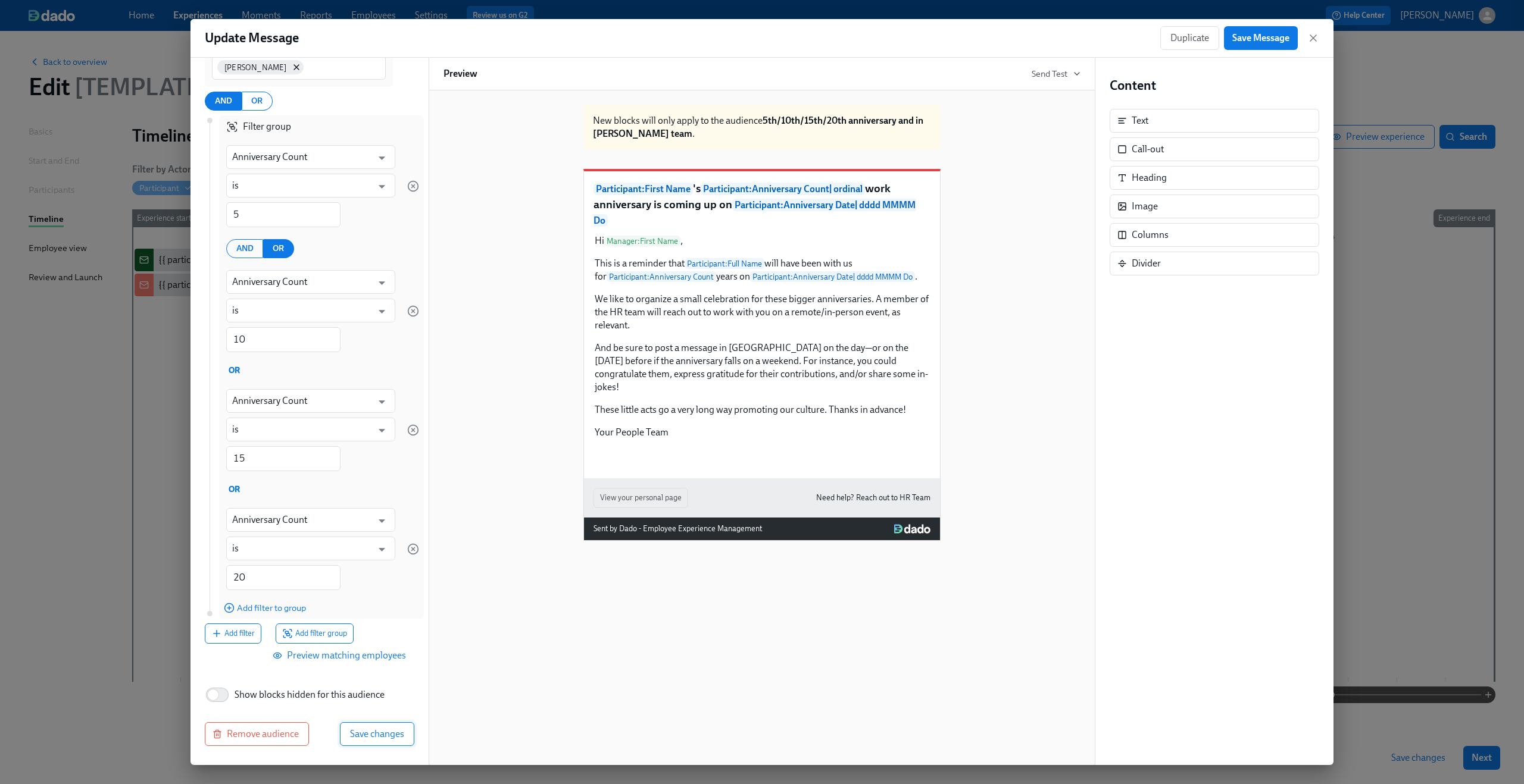
click at [372, 734] on span "Save changes" at bounding box center [376, 734] width 54 height 12
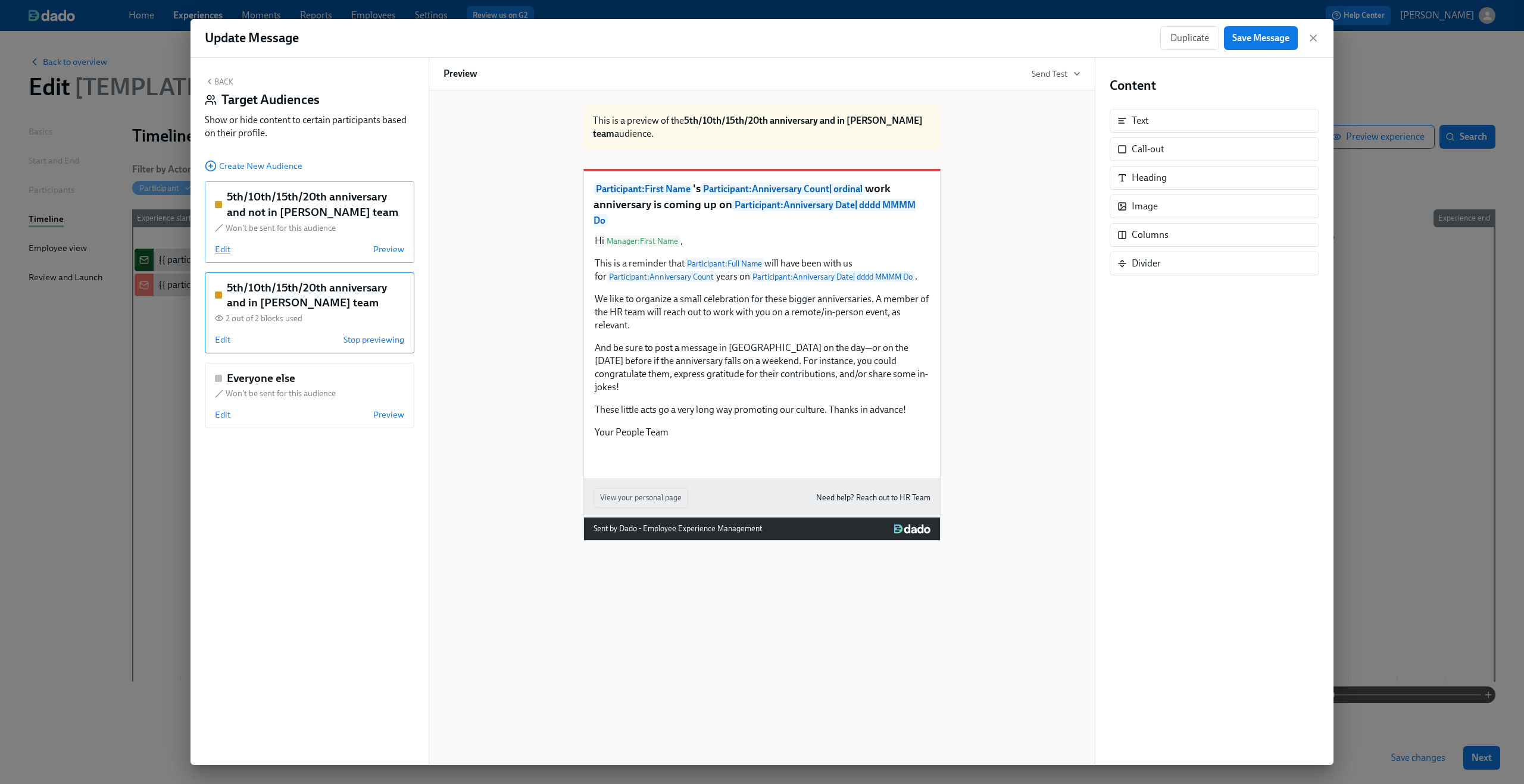
click at [227, 245] on span "Edit" at bounding box center [223, 248] width 16 height 12
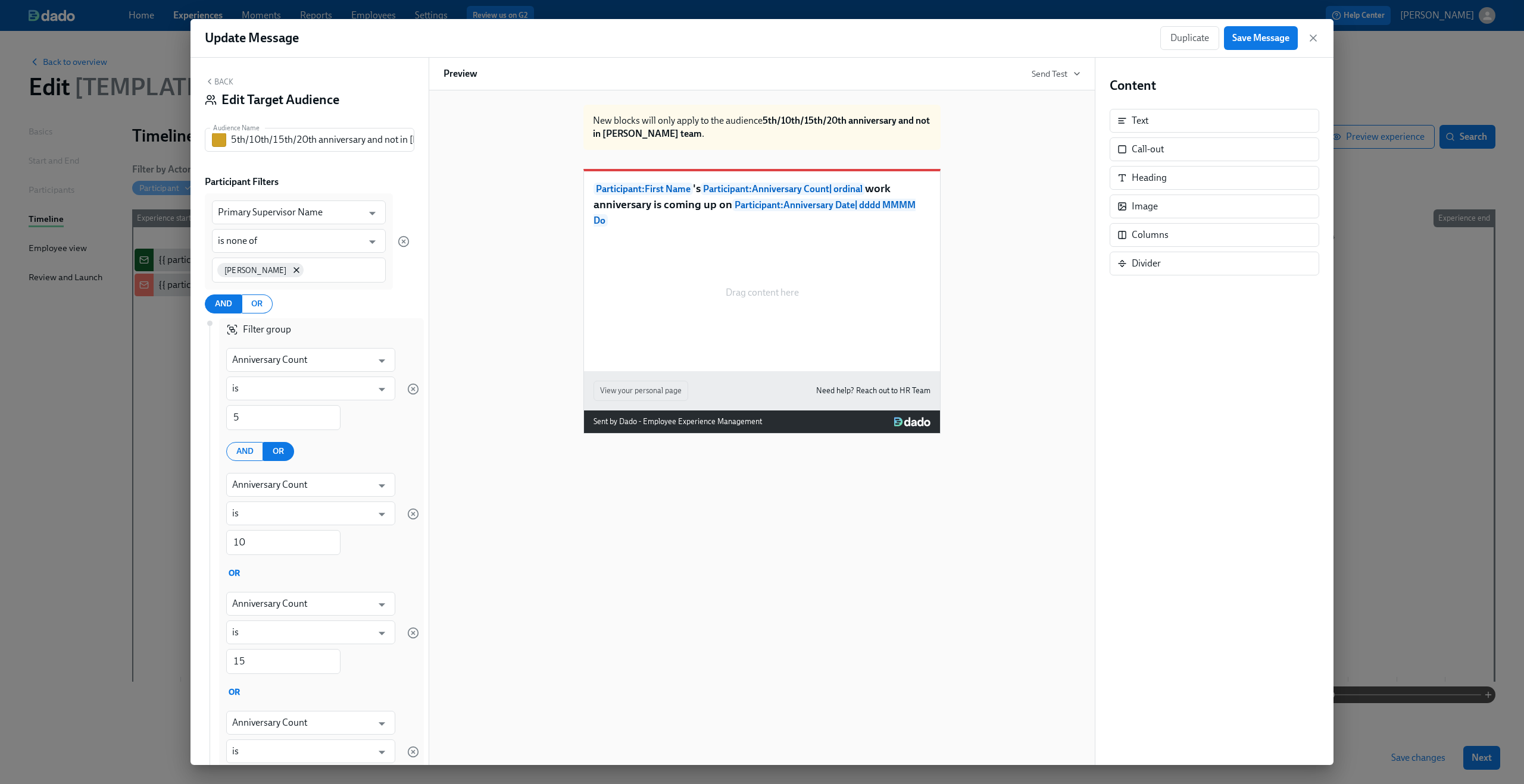
click at [213, 79] on icon "button" at bounding box center [209, 81] width 9 height 9
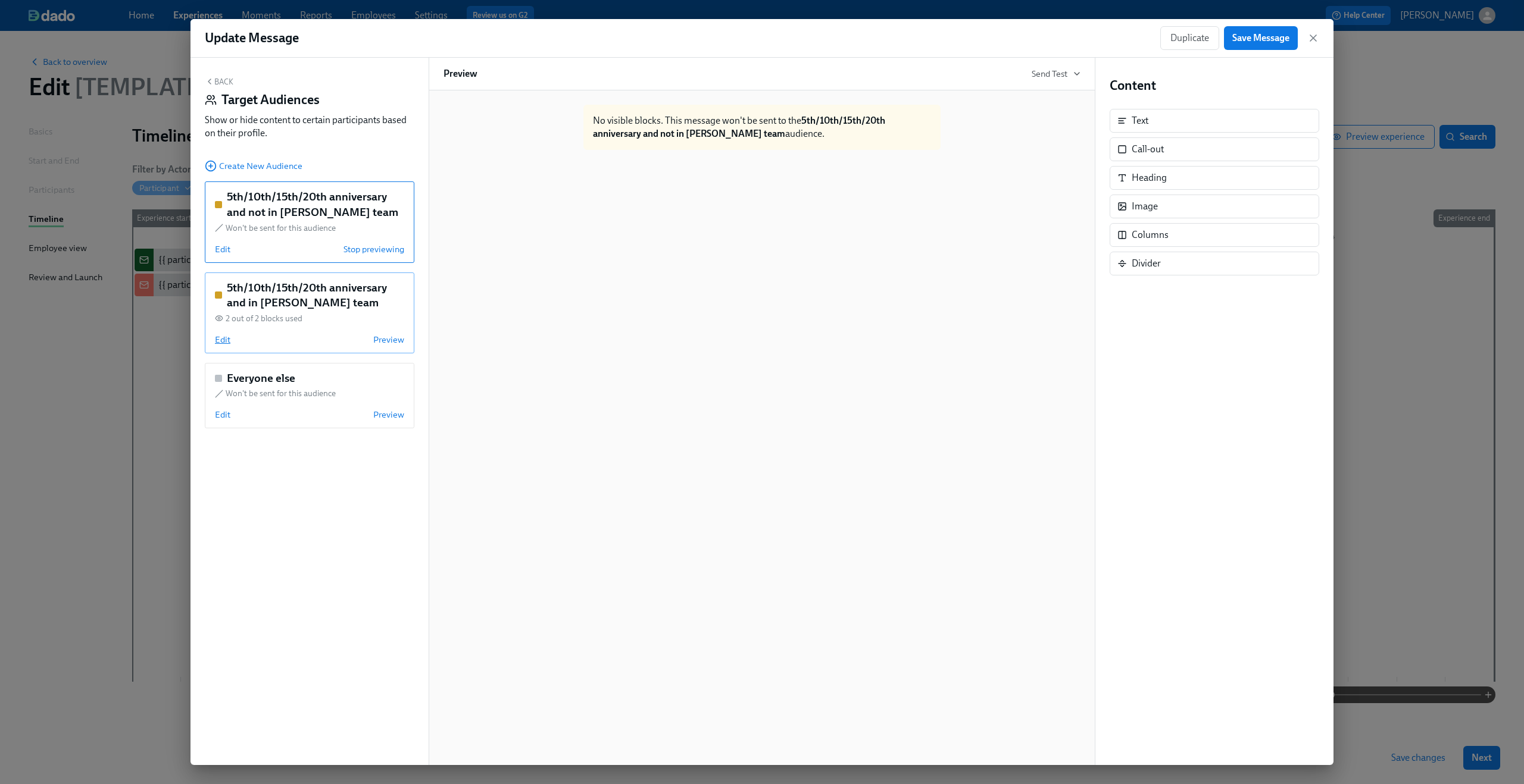
click at [215, 338] on span "Edit" at bounding box center [223, 339] width 16 height 12
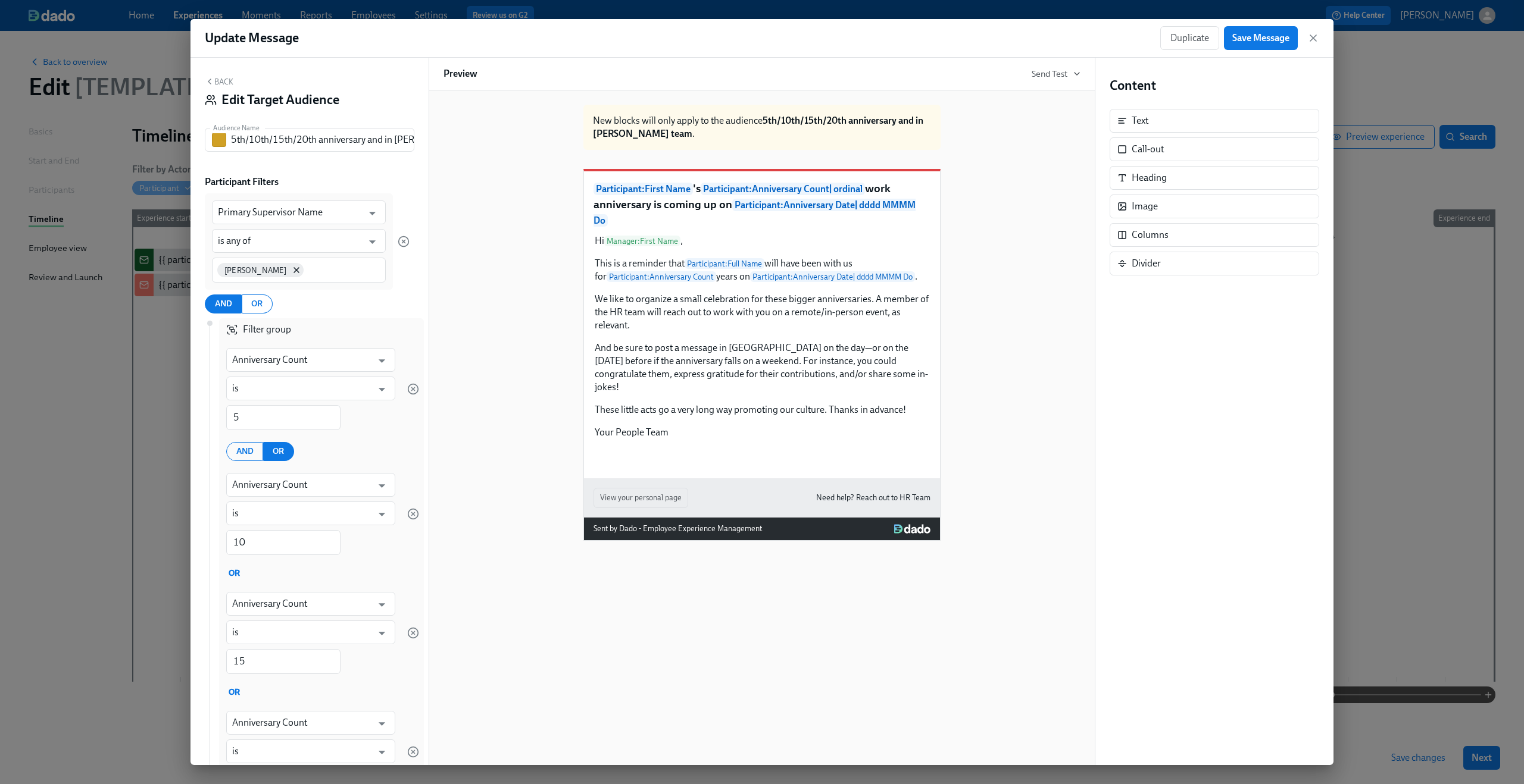
click at [218, 83] on button "Back" at bounding box center [219, 81] width 28 height 9
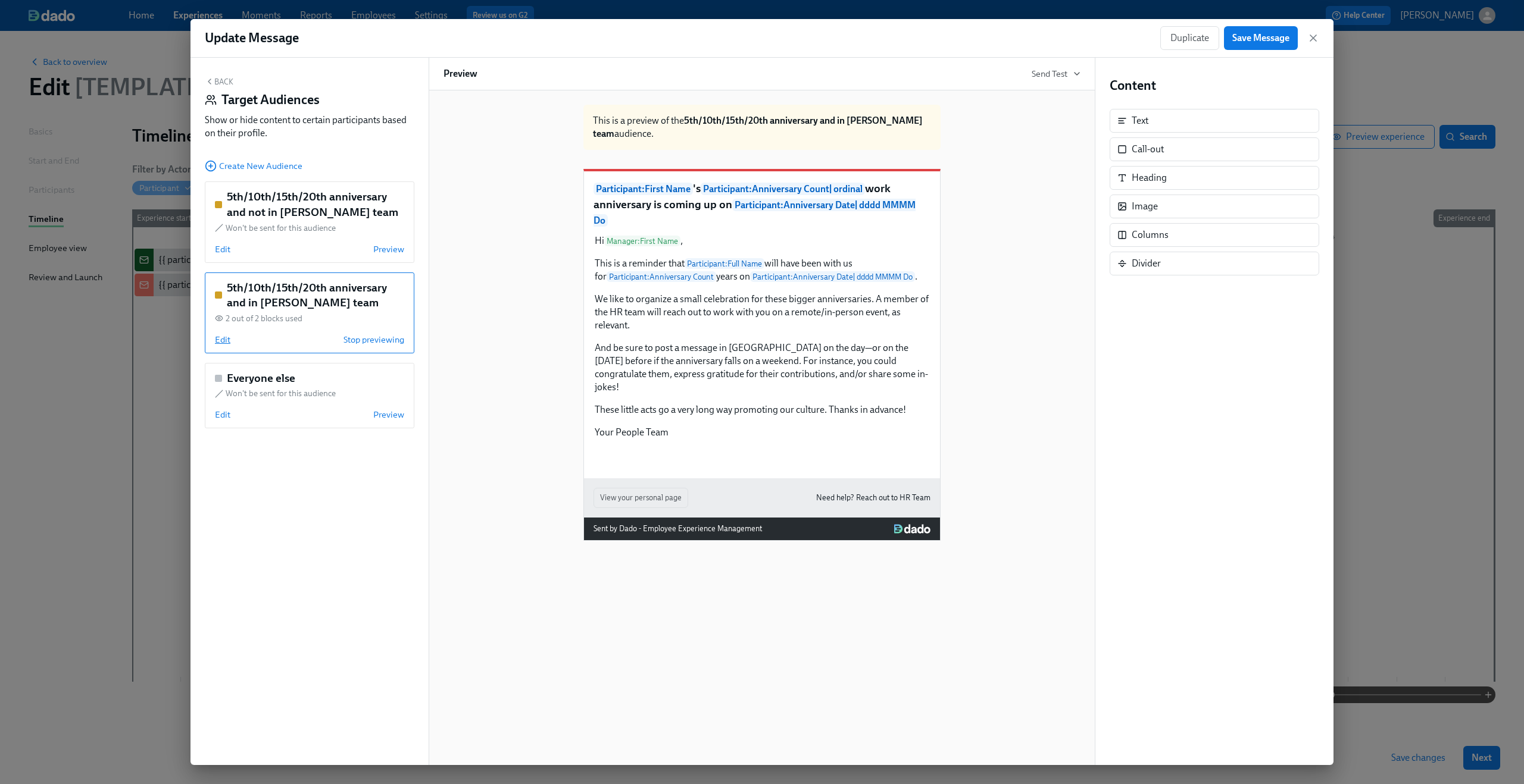
click at [223, 341] on span "Edit" at bounding box center [223, 339] width 16 height 12
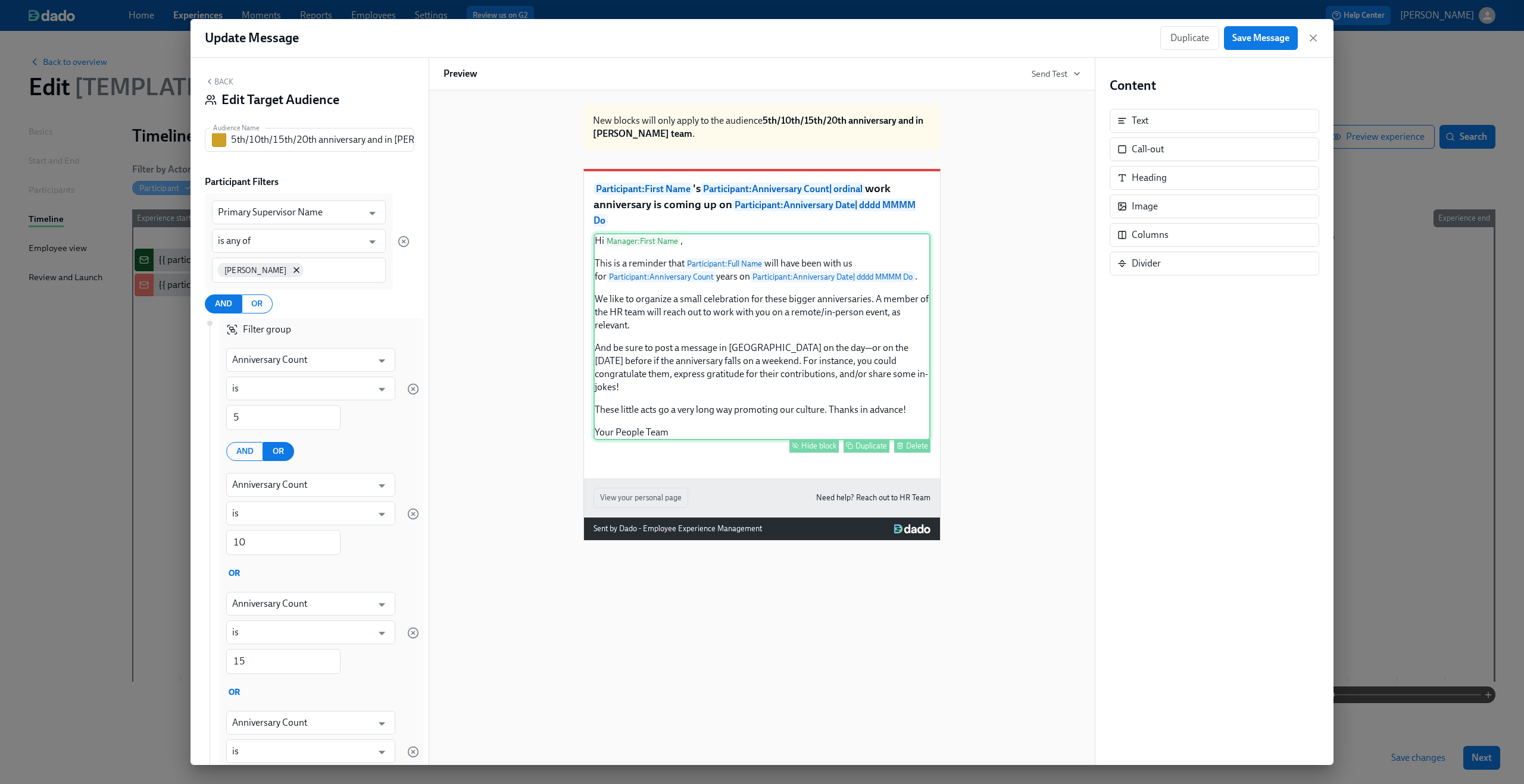
click at [672, 297] on div "Hi Manager : First Name , This is a reminder that Participant : Full Name will …" at bounding box center [762, 337] width 337 height 207
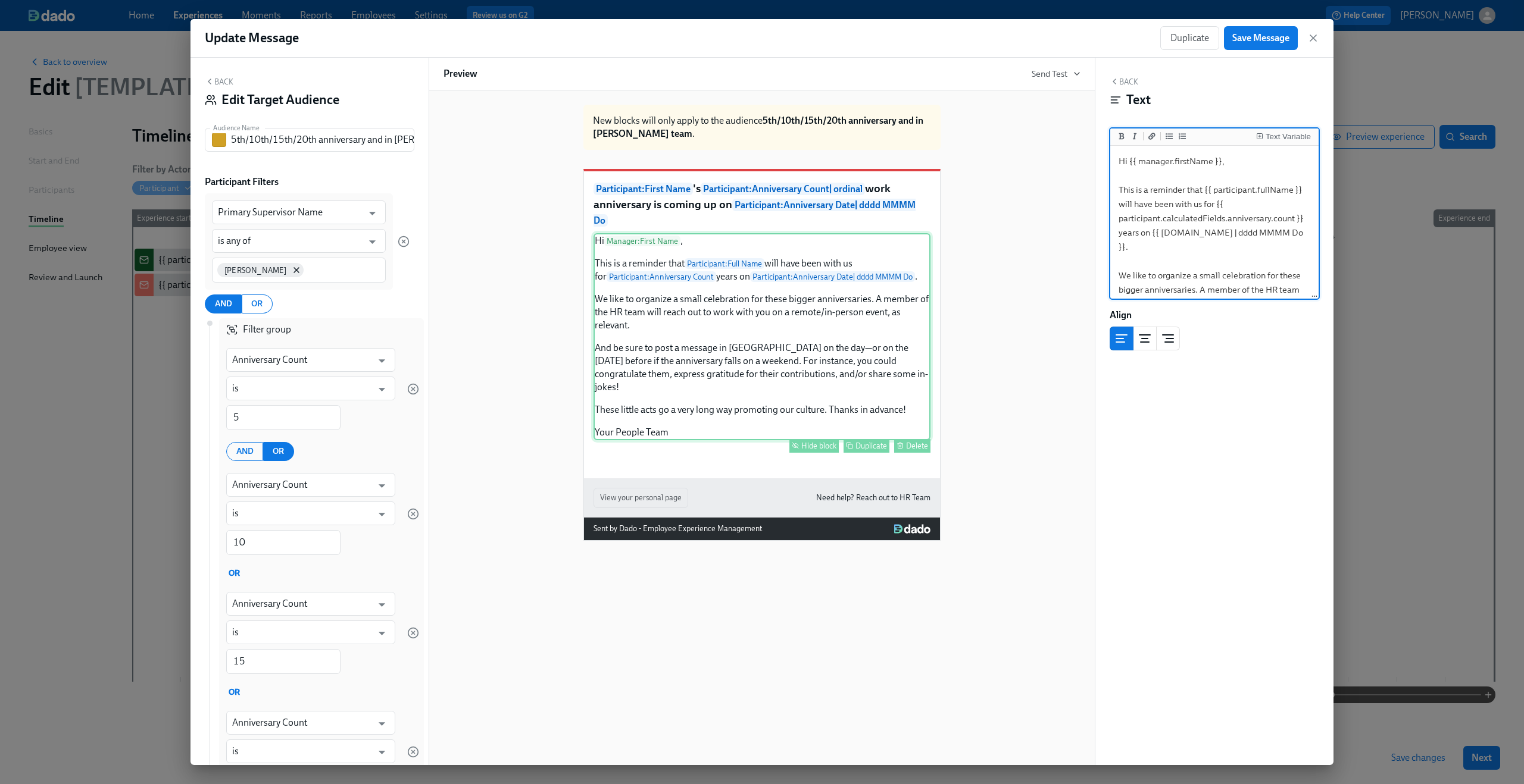
click at [807, 446] on div "Hide block" at bounding box center [818, 446] width 35 height 9
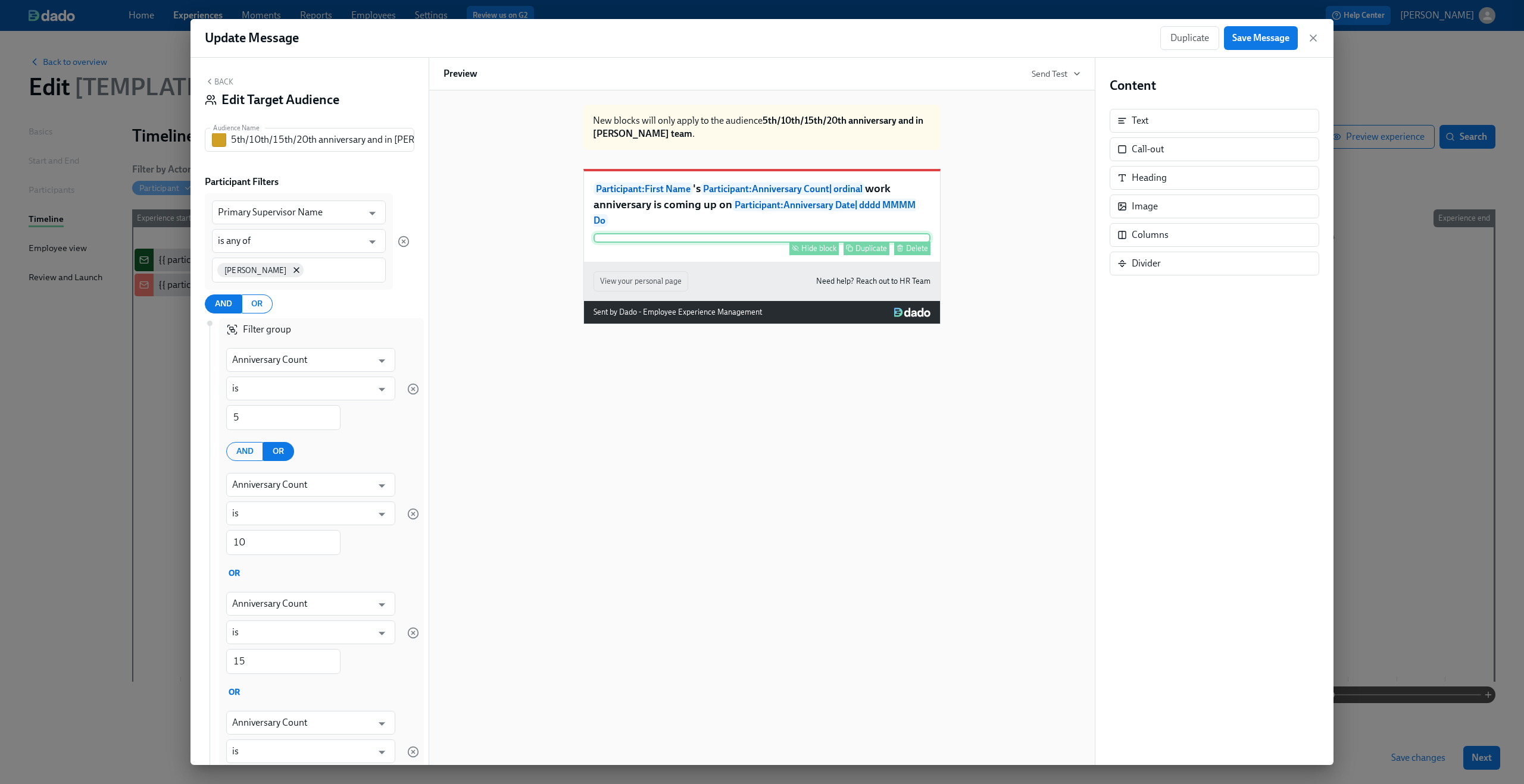
click at [798, 243] on div "Hide block Duplicate Delete" at bounding box center [762, 238] width 337 height 9
click at [813, 253] on div "Hide block" at bounding box center [818, 248] width 35 height 9
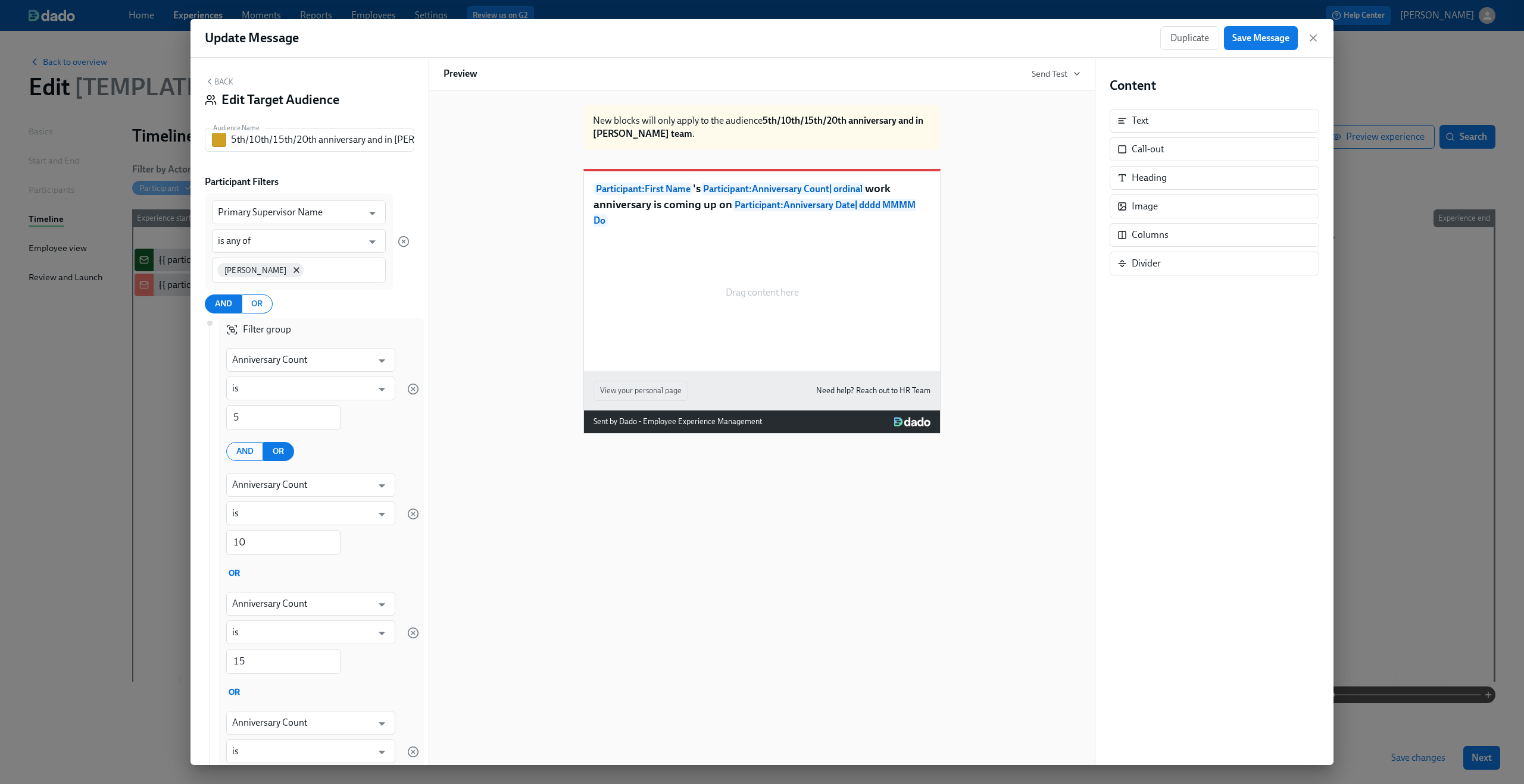
click at [223, 84] on button "Back" at bounding box center [219, 81] width 28 height 9
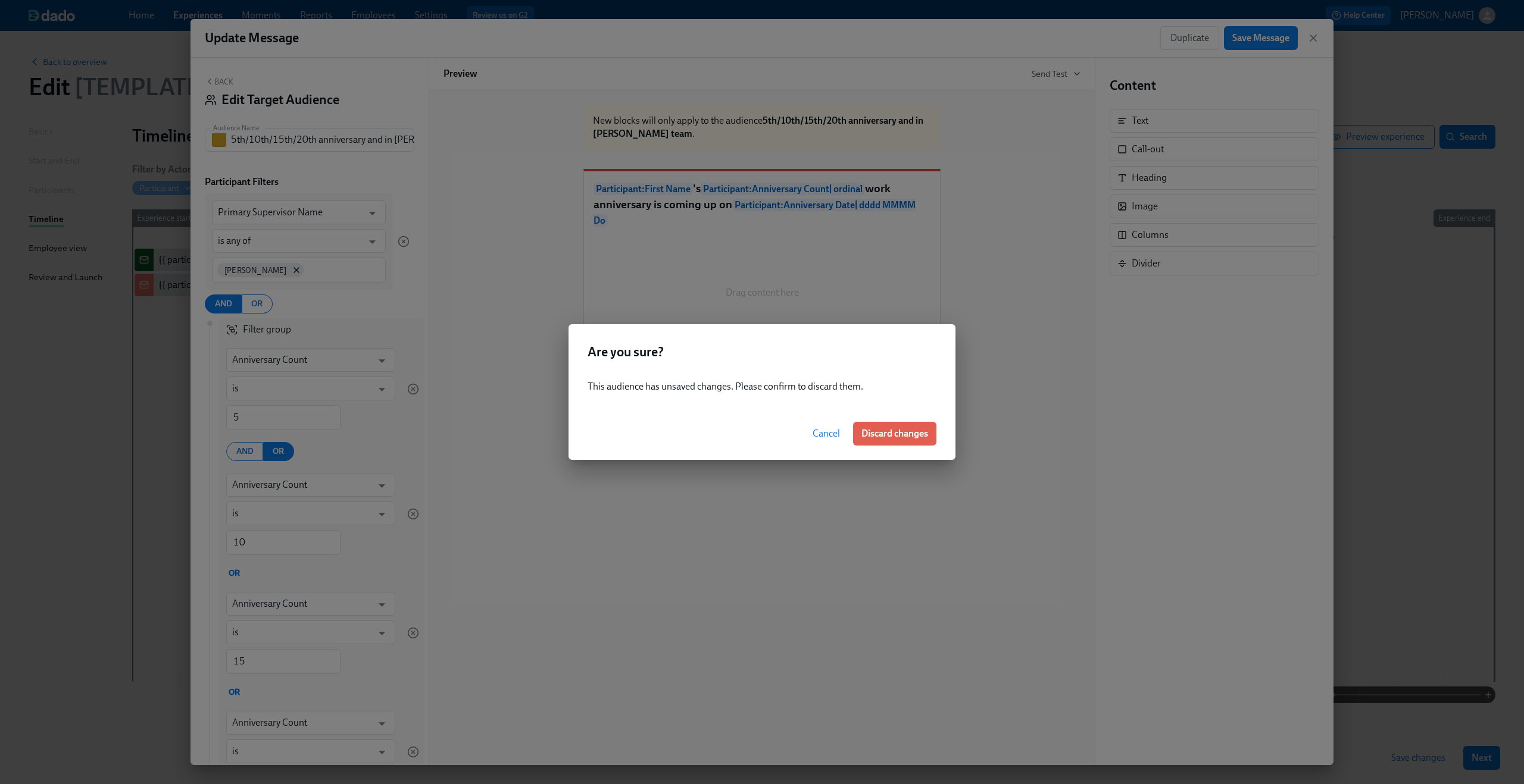
click at [827, 430] on span "Cancel" at bounding box center [826, 433] width 28 height 12
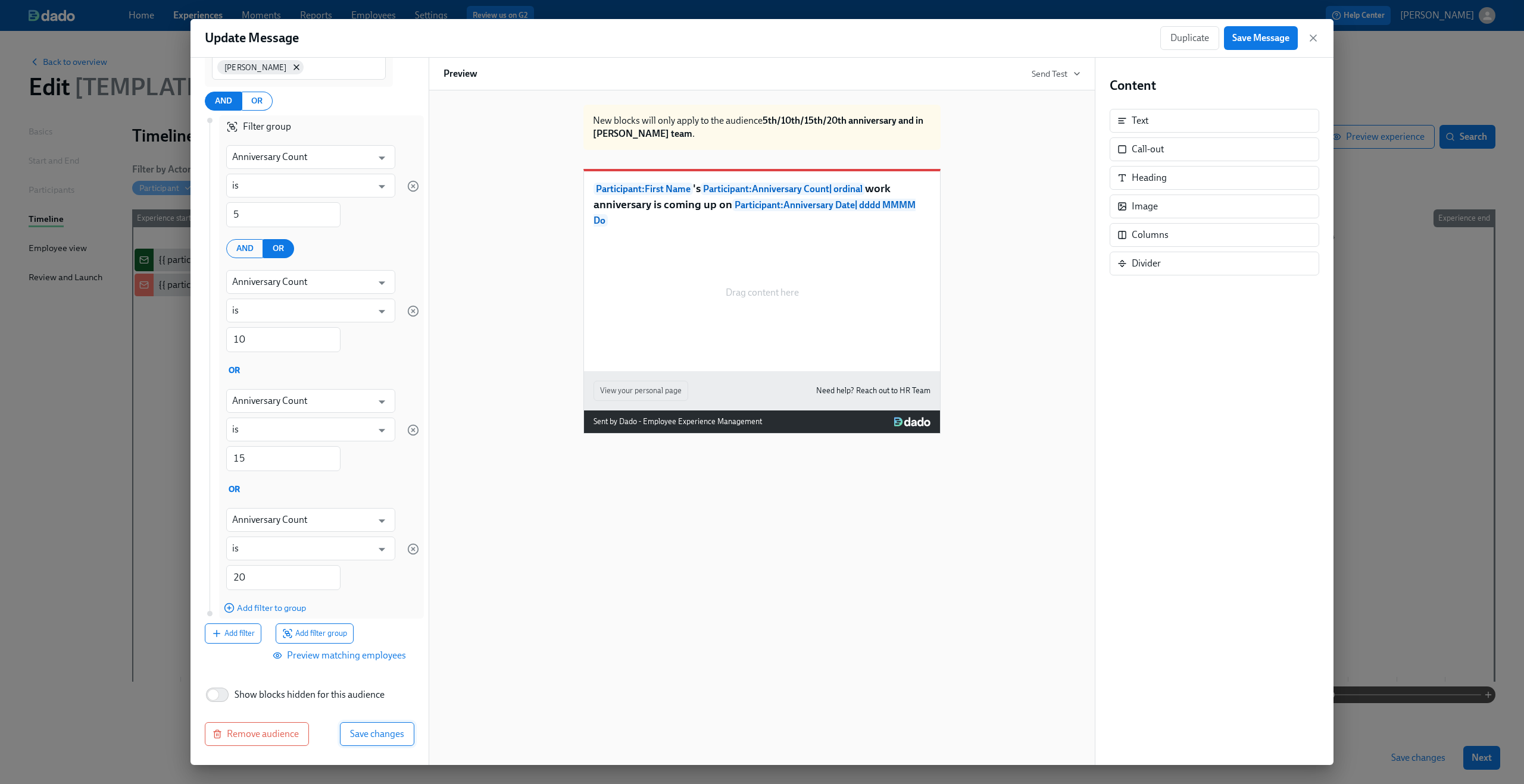
click at [369, 735] on span "Save changes" at bounding box center [376, 734] width 54 height 12
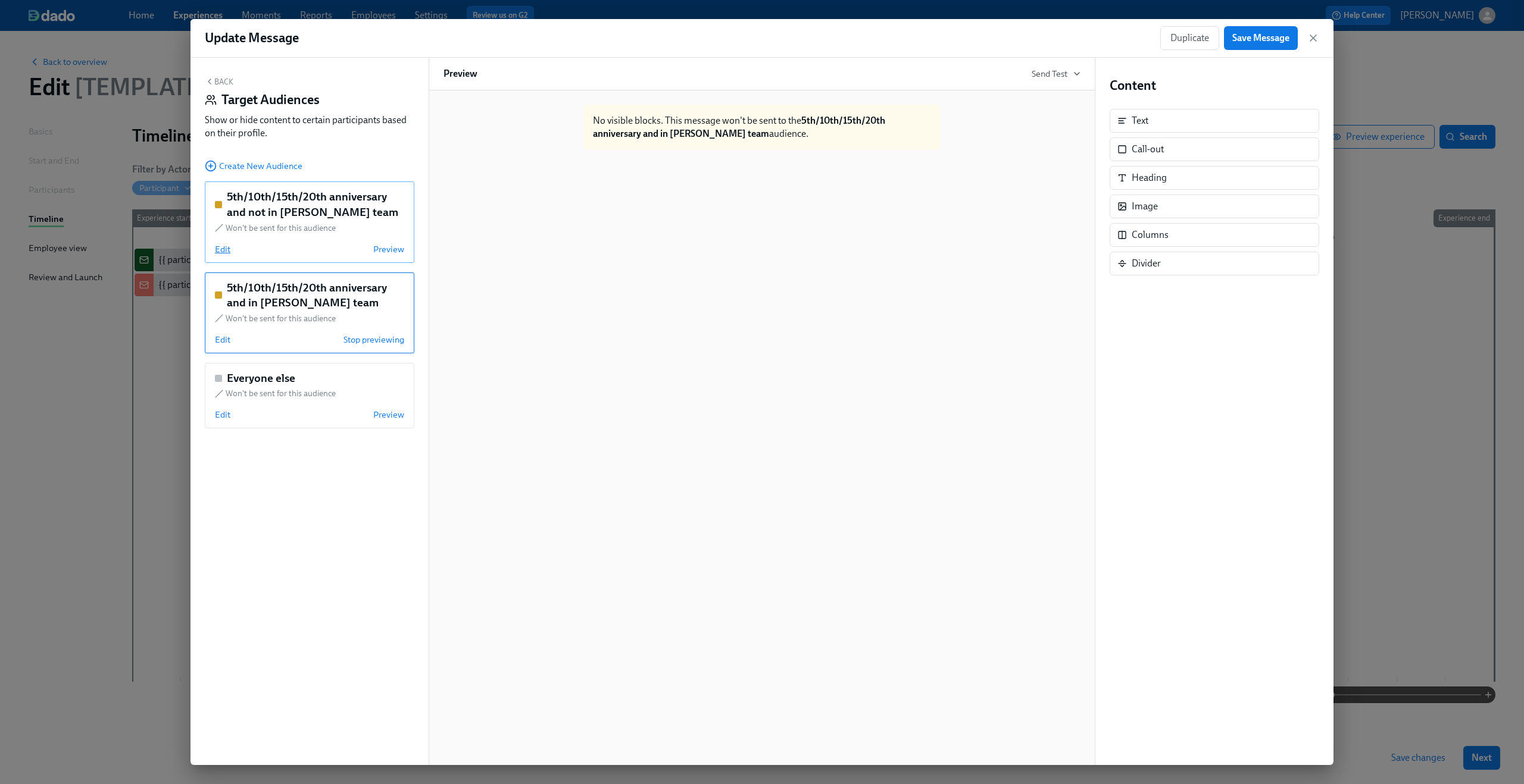
click at [223, 252] on span "Edit" at bounding box center [223, 248] width 16 height 12
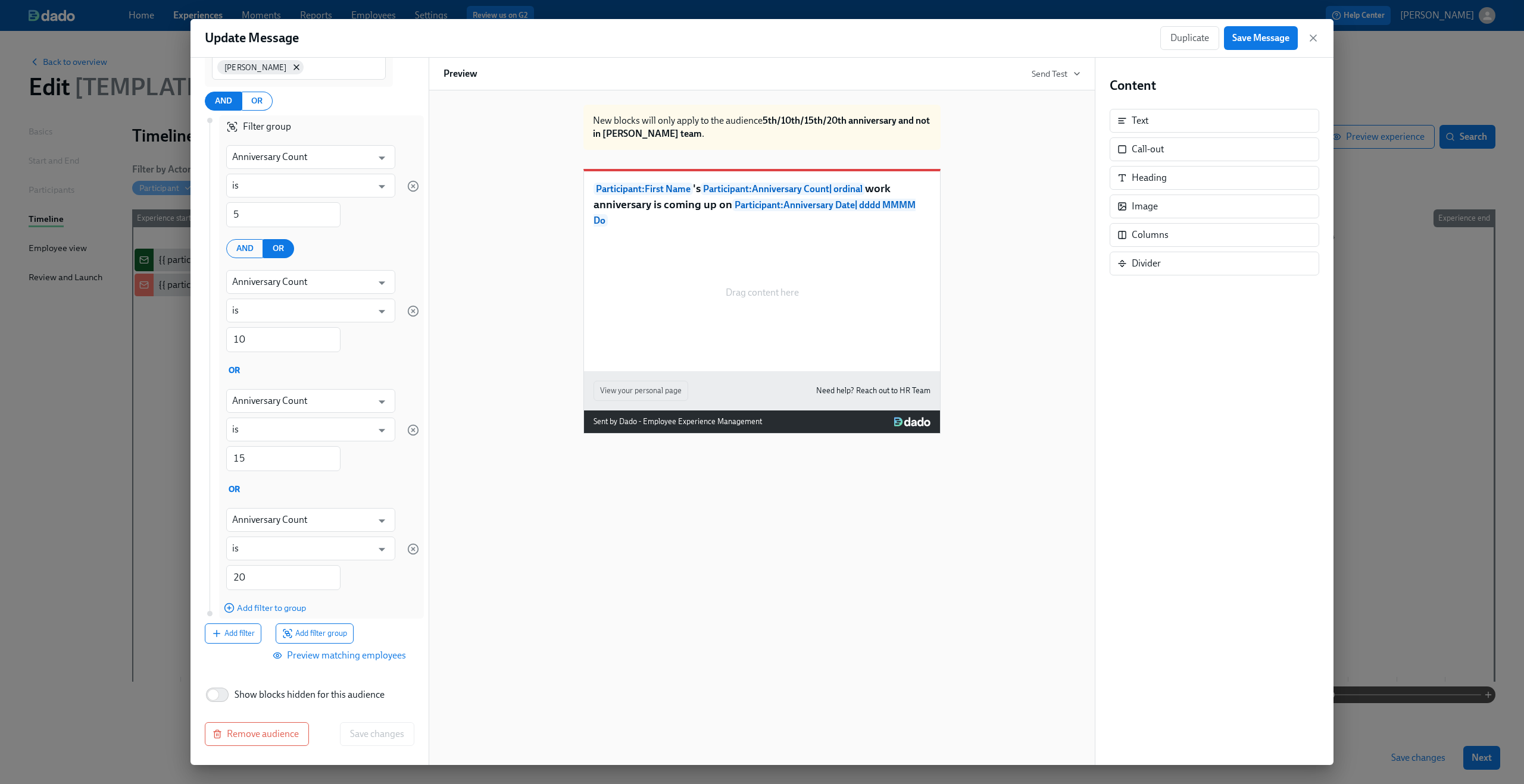
click at [251, 696] on span "Show blocks hidden for this audience" at bounding box center [309, 695] width 150 height 13
click at [251, 696] on input "Show blocks hidden for this audience" at bounding box center [213, 694] width 79 height 26
checkbox input "true"
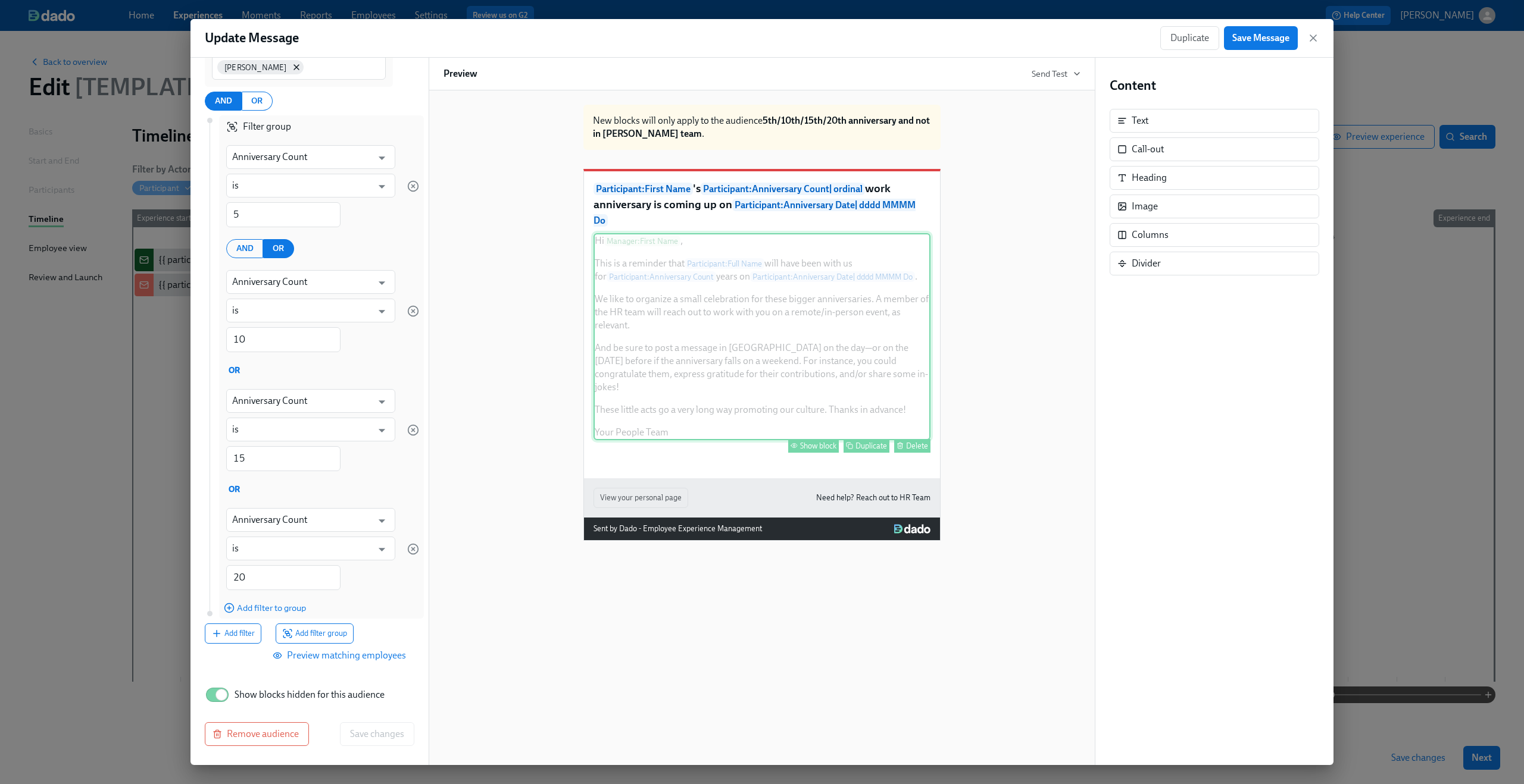
click at [667, 275] on div "Hi Manager : First Name , This is a reminder that Participant : Full Name will …" at bounding box center [762, 337] width 337 height 207
click at [814, 453] on button "Show block" at bounding box center [814, 446] width 51 height 13
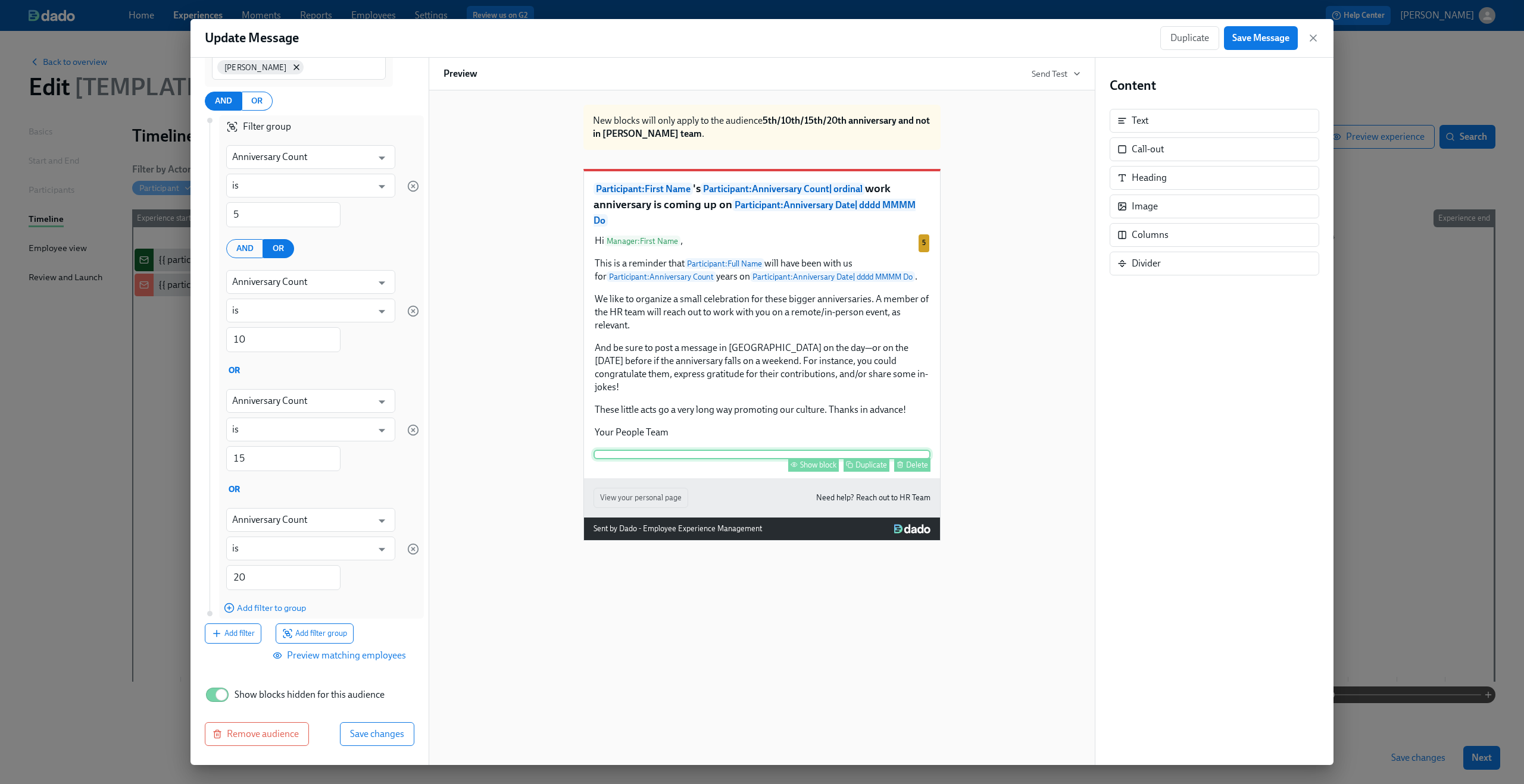
click at [803, 459] on div "Show block Duplicate Delete" at bounding box center [762, 454] width 337 height 9
click at [805, 469] on div "Show block" at bounding box center [818, 465] width 36 height 9
click at [358, 734] on span "Save changes" at bounding box center [376, 734] width 54 height 12
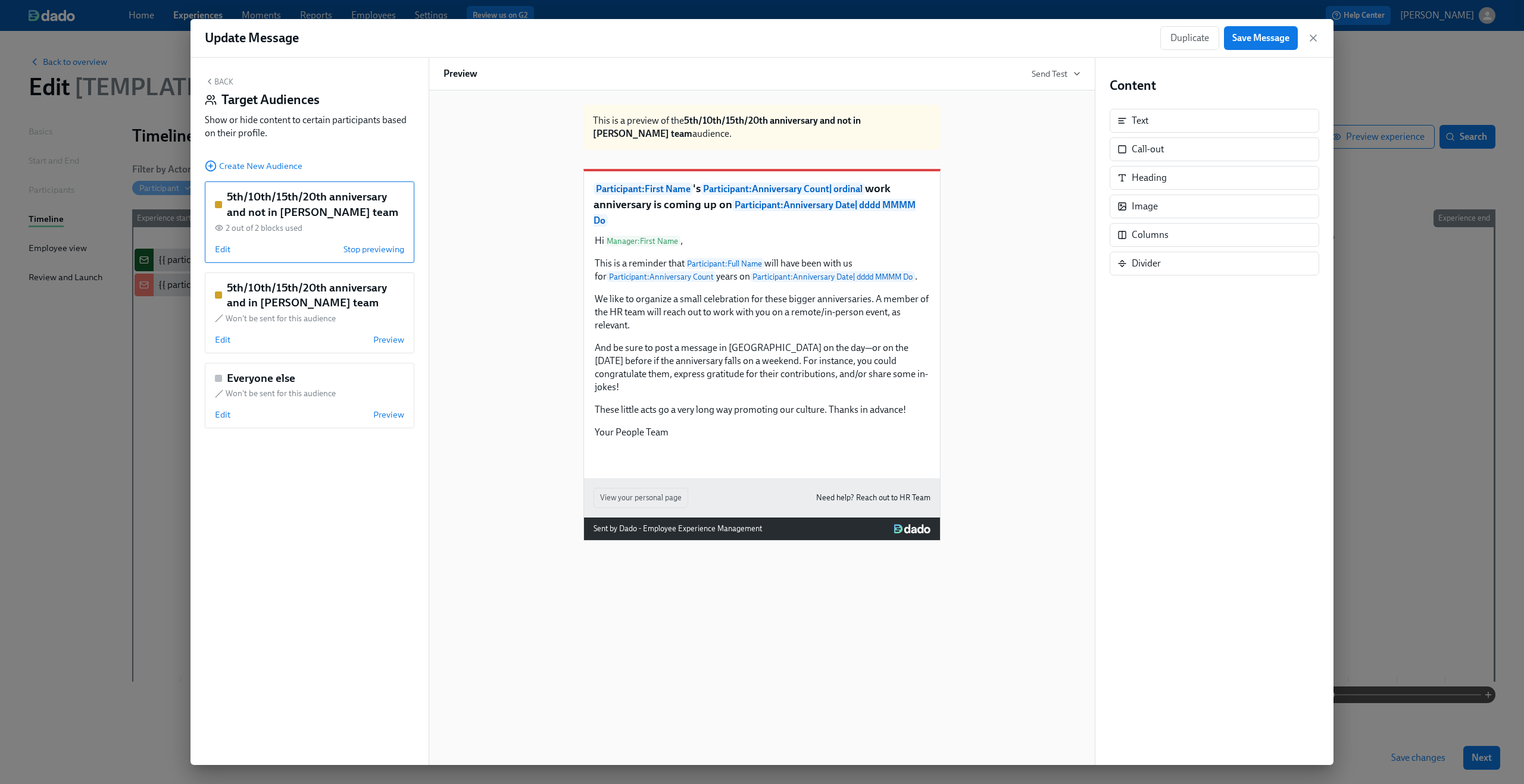
click at [223, 81] on button "Back" at bounding box center [219, 81] width 28 height 9
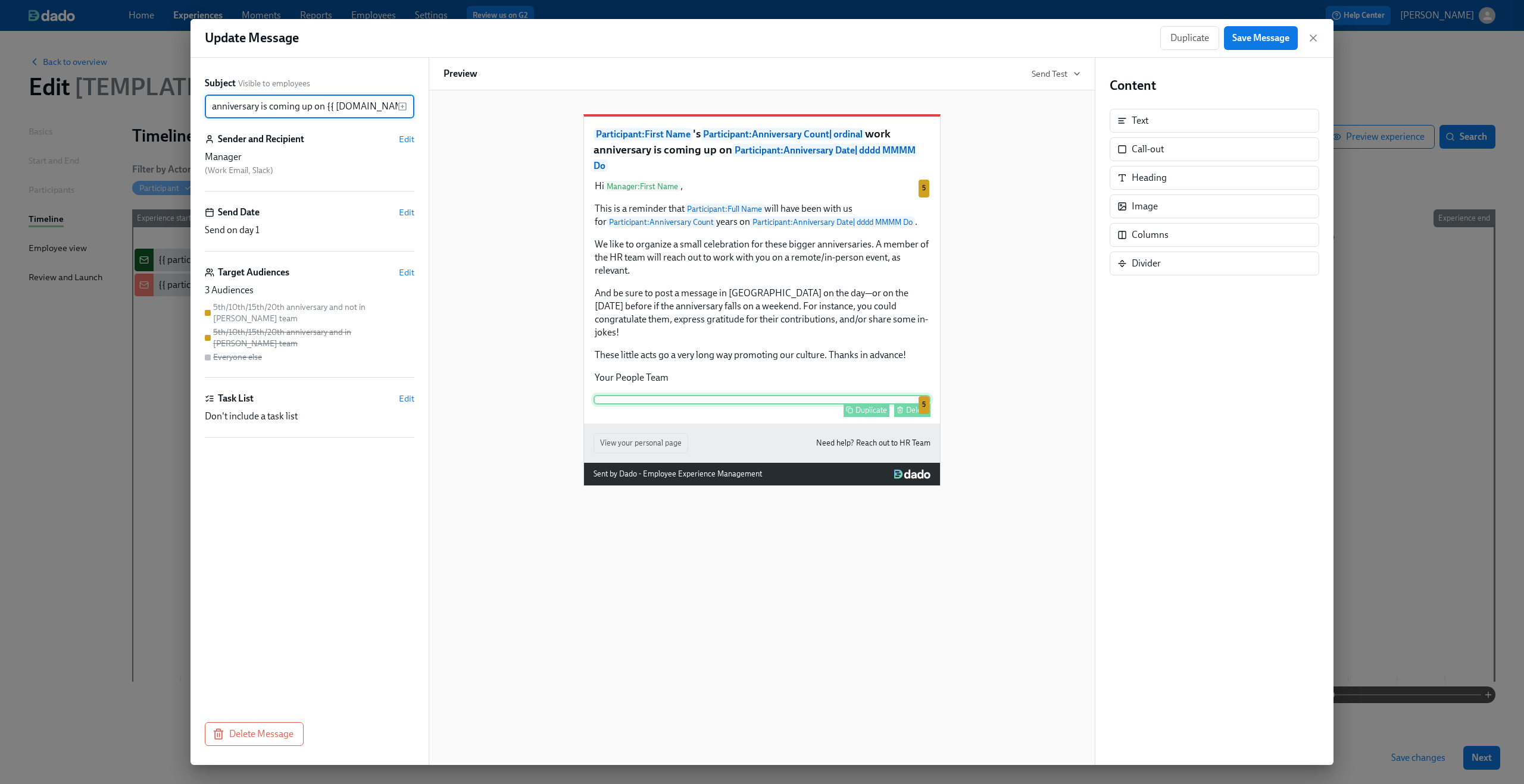
scroll to position [0, 0]
drag, startPoint x: 312, startPoint y: 106, endPoint x: 154, endPoint y: 95, distance: 158.4
click at [154, 95] on div "Update Message Duplicate Save Message Subject Visible to employees {{ participa…" at bounding box center [762, 392] width 1524 height 784
click at [470, 162] on div "Participant : First Name 's Participant : Anniversary Count | ordinal work anni…" at bounding box center [762, 290] width 637 height 390
click at [408, 271] on span "Edit" at bounding box center [406, 272] width 16 height 12
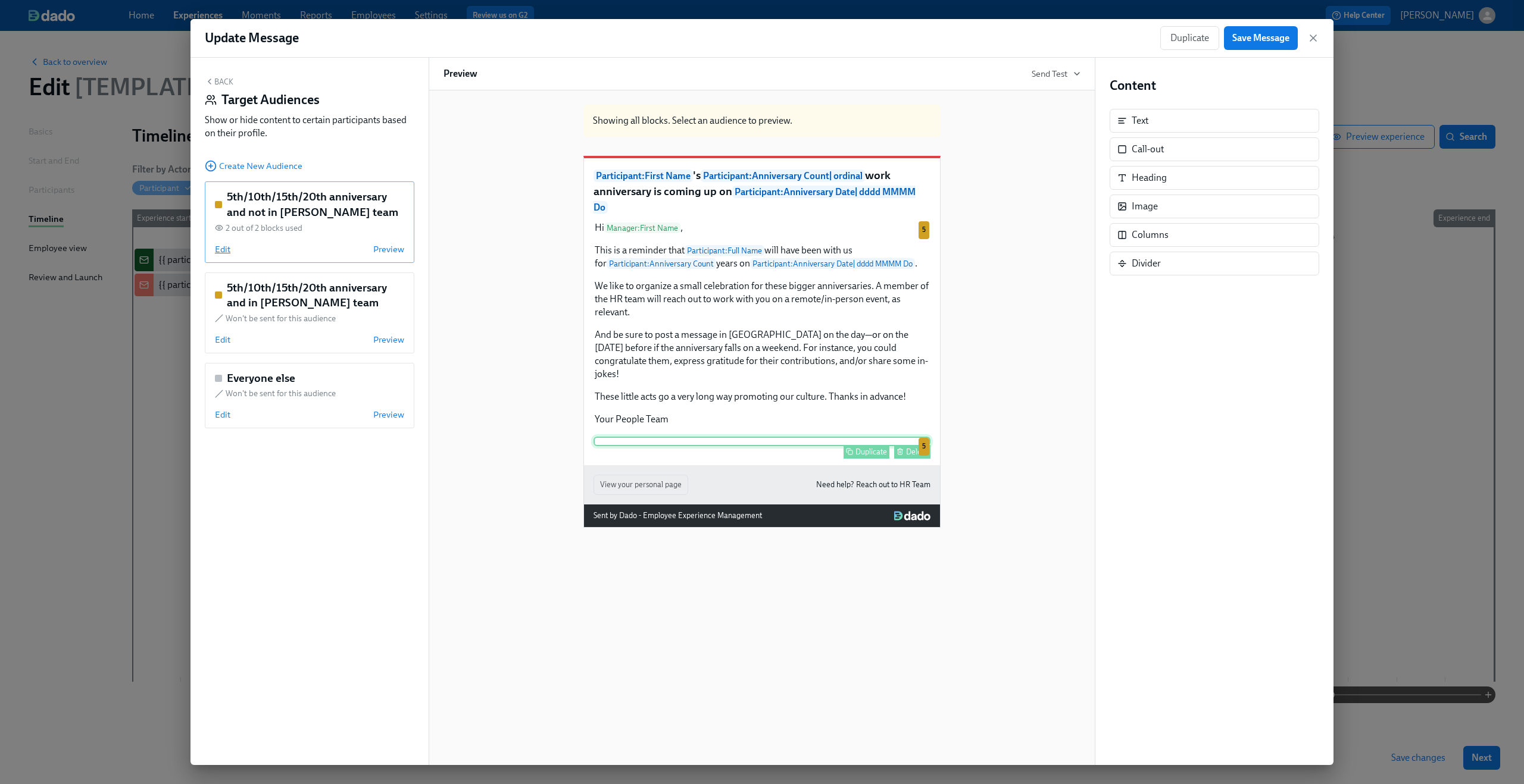
click at [215, 245] on span "Edit" at bounding box center [223, 248] width 16 height 12
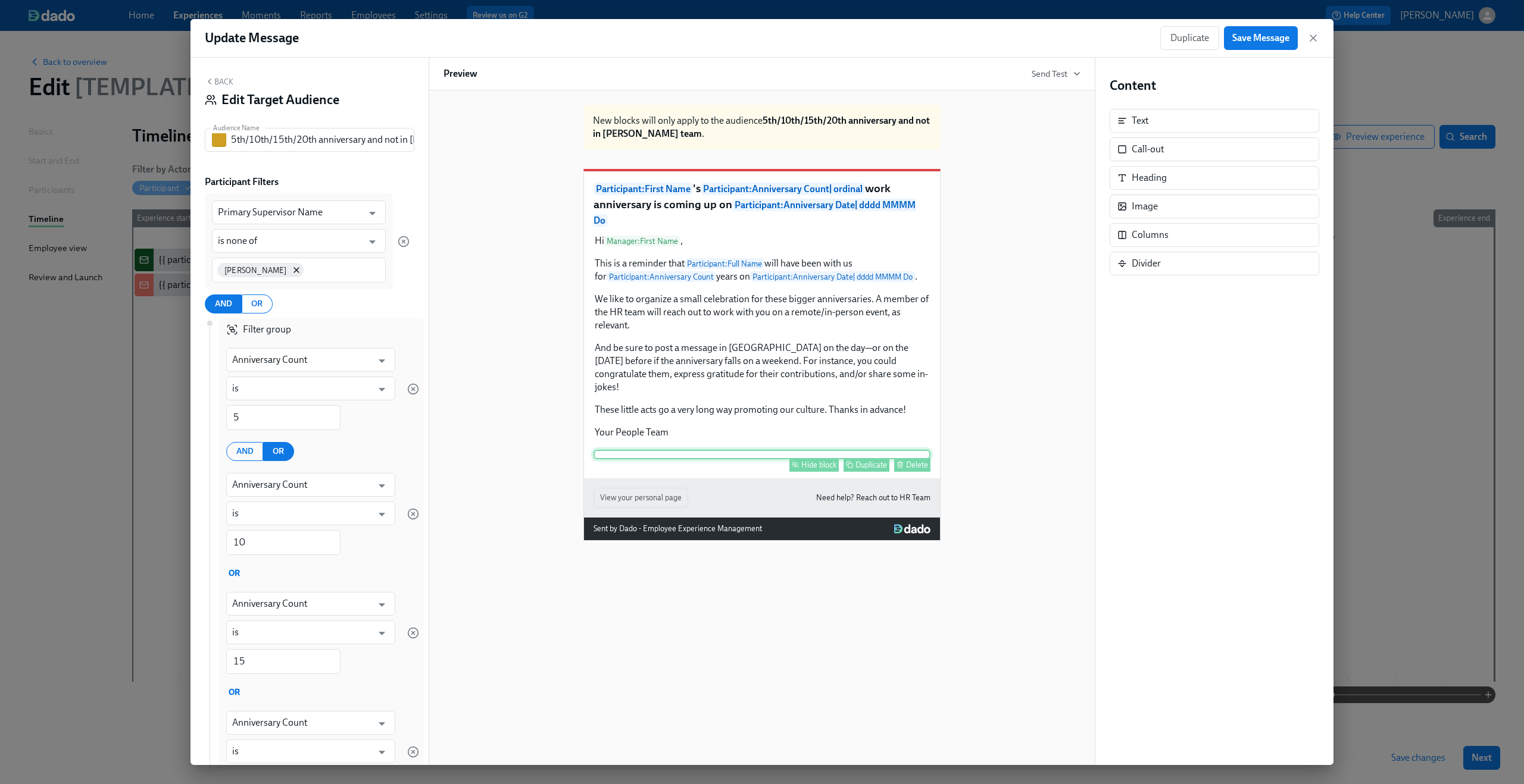
click at [212, 79] on icon "button" at bounding box center [209, 81] width 9 height 9
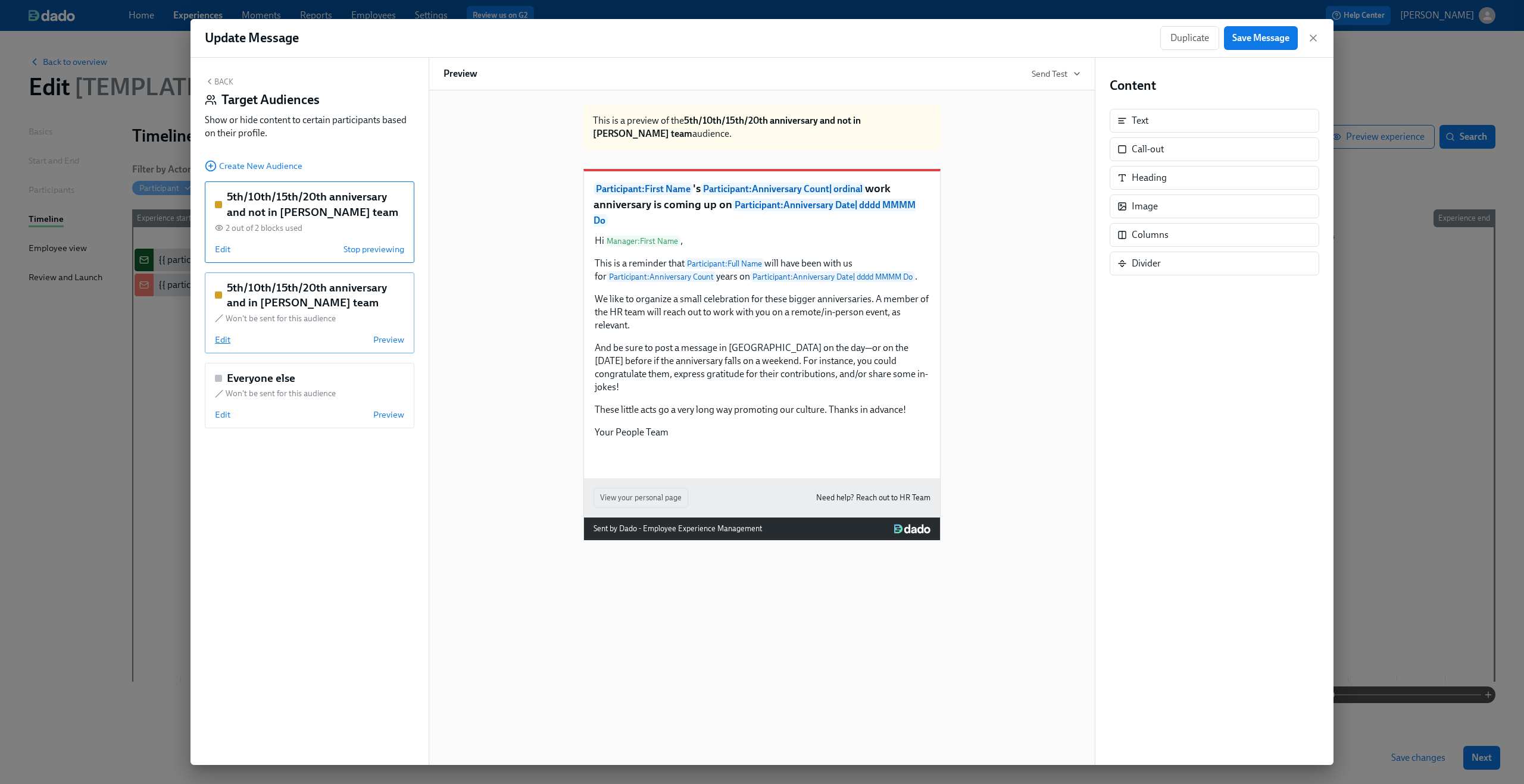
click at [221, 344] on span "Edit" at bounding box center [223, 339] width 16 height 12
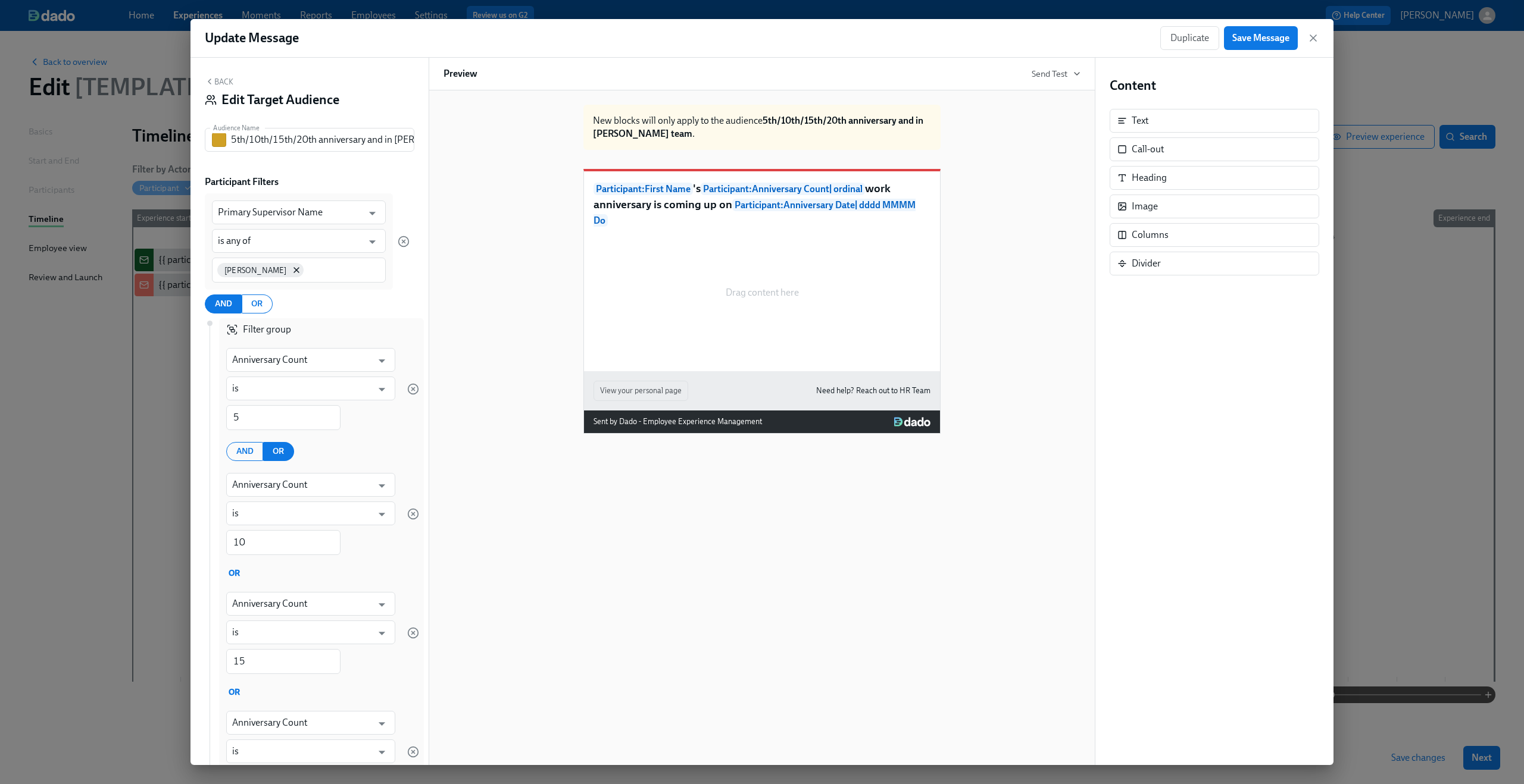
click at [227, 84] on button "Back" at bounding box center [219, 81] width 28 height 9
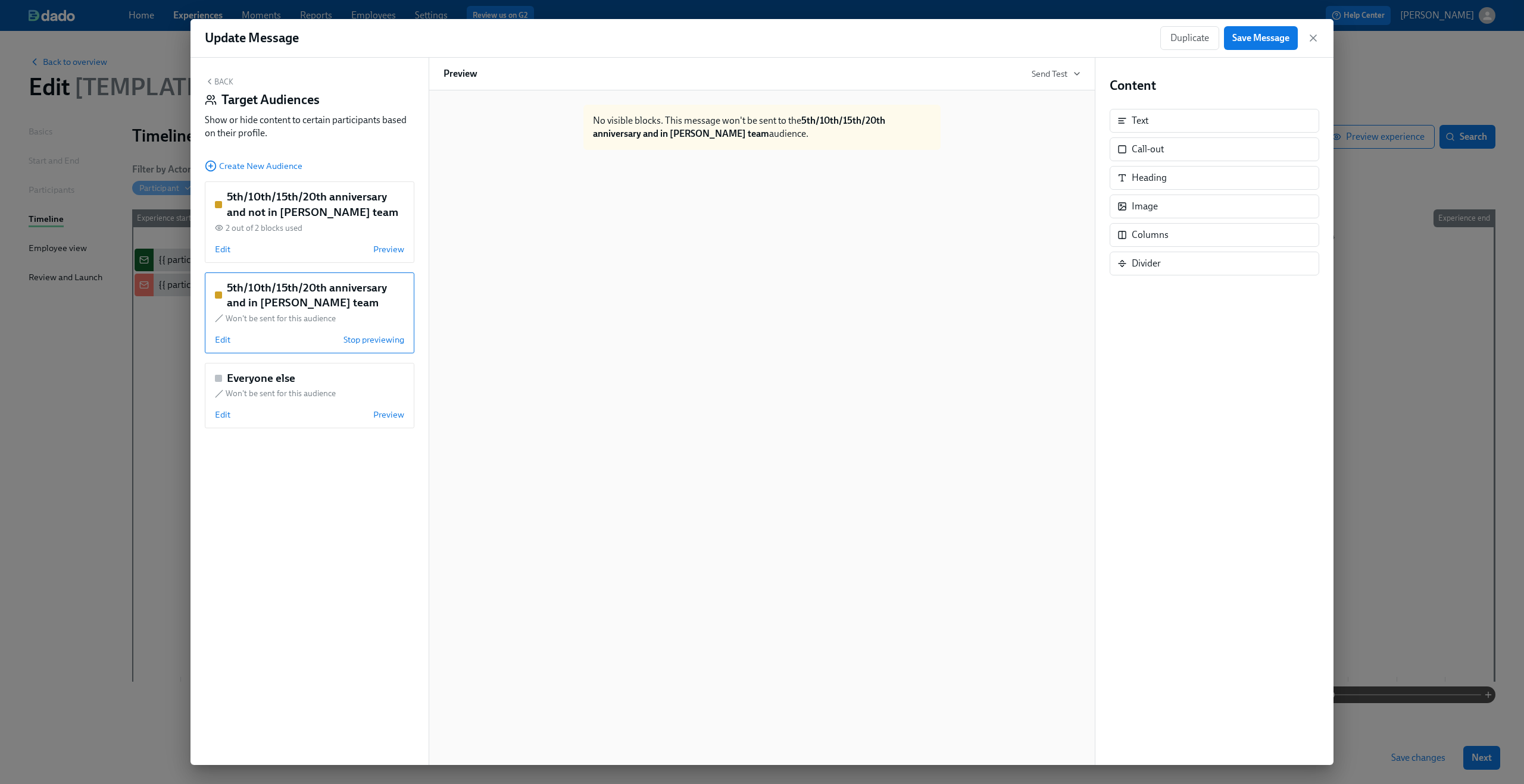
click at [224, 82] on button "Back" at bounding box center [219, 81] width 28 height 9
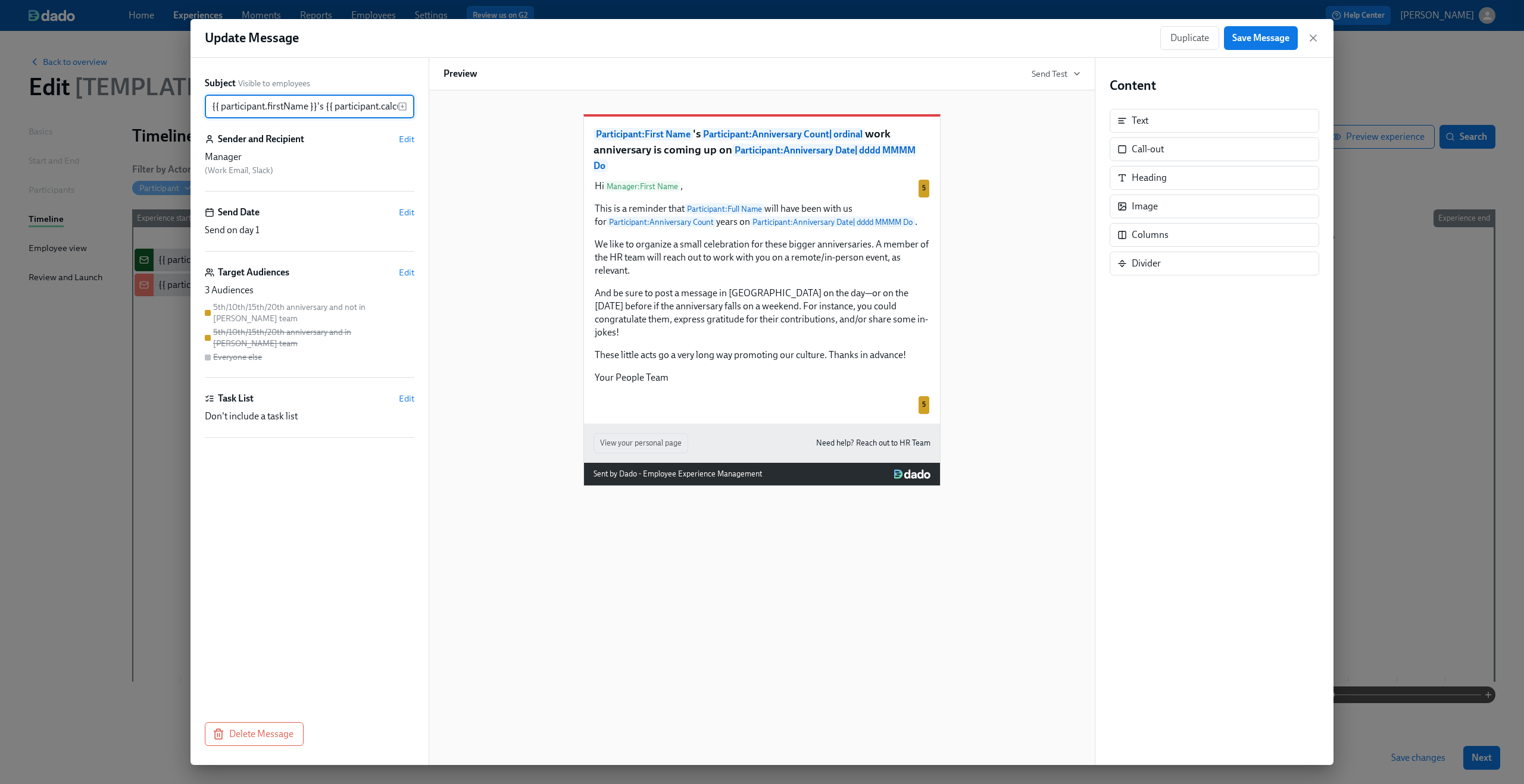
scroll to position [0, 581]
click at [1248, 40] on span "Save Message" at bounding box center [1260, 38] width 57 height 12
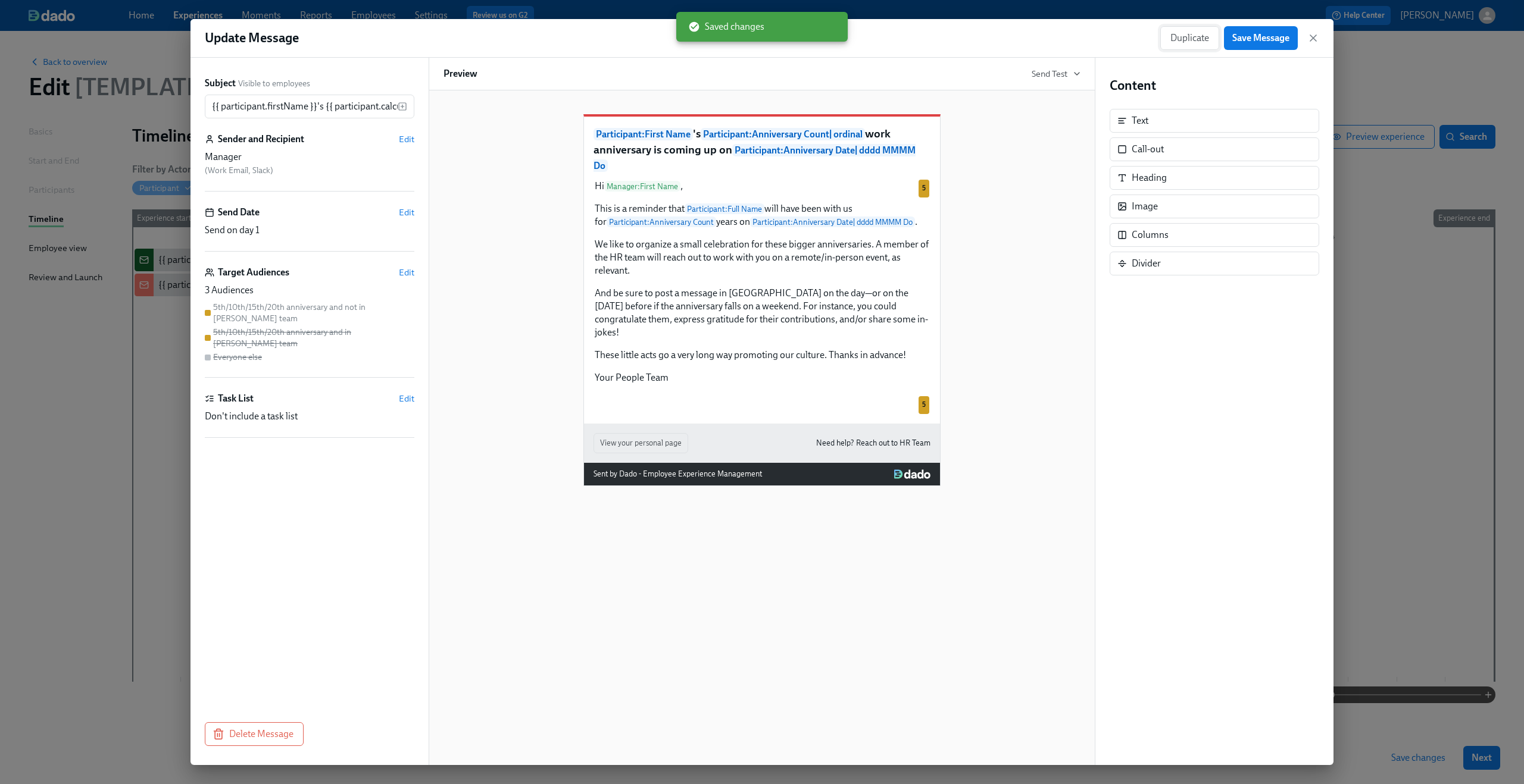
click at [1191, 38] on span "Duplicate" at bounding box center [1189, 38] width 39 height 12
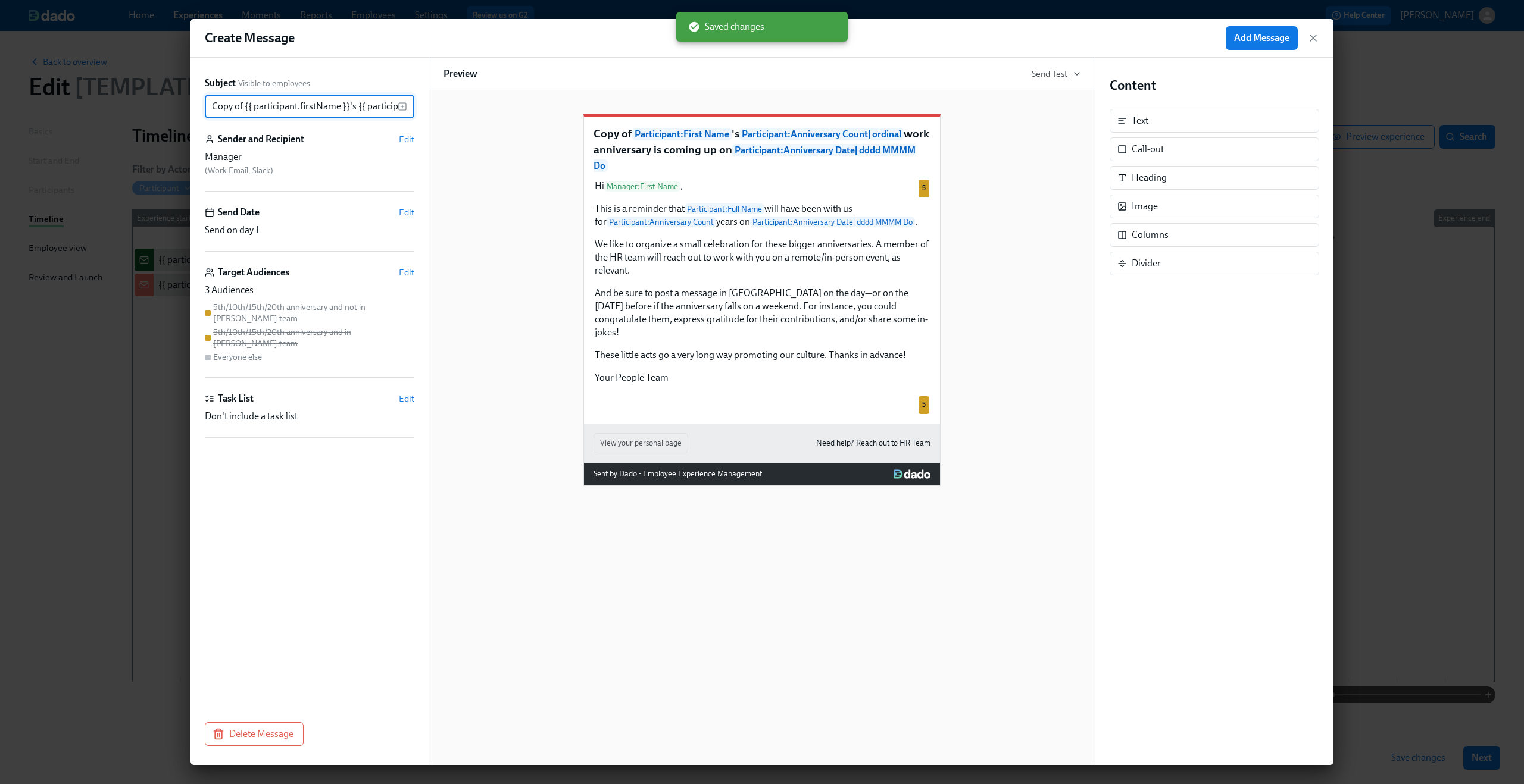
scroll to position [0, 613]
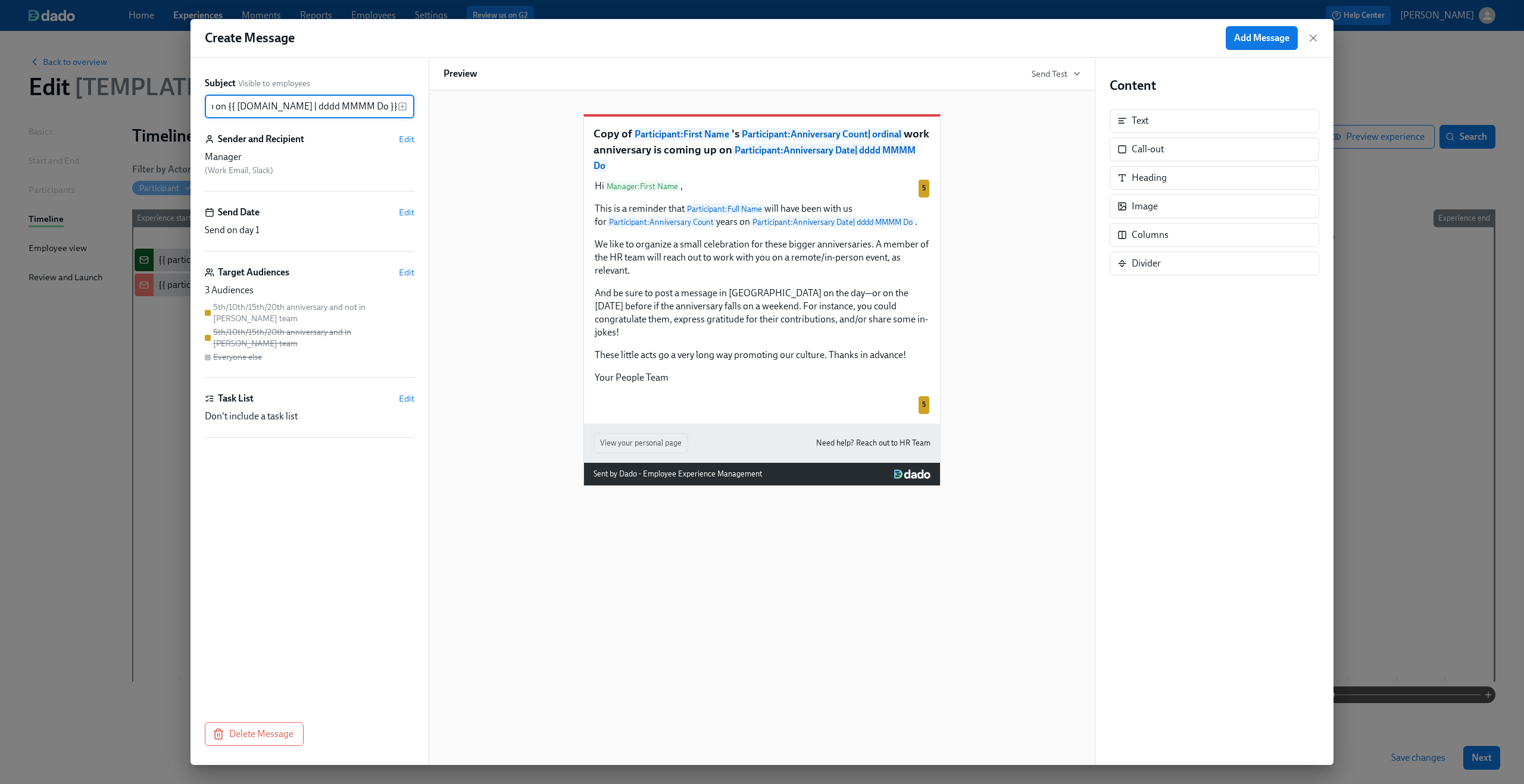
click at [298, 112] on input "Copy of {{ participant.firstName }}'s {{ participant.calculatedFields.anniversa…" at bounding box center [301, 106] width 193 height 24
drag, startPoint x: 270, startPoint y: 112, endPoint x: 170, endPoint y: 112, distance: 100.0
click at [170, 112] on div "Create Message Add Message Subject Visible to employees Copy of {{ participant.…" at bounding box center [762, 392] width 1524 height 784
click at [245, 109] on input "Copy of {{ participant.firstName }}'s {{ participant.calculatedFields.anniversa…" at bounding box center [301, 106] width 193 height 24
type input "{{ participant.firstName }}'s {{ participant.calculatedFields.anniversary.count…"
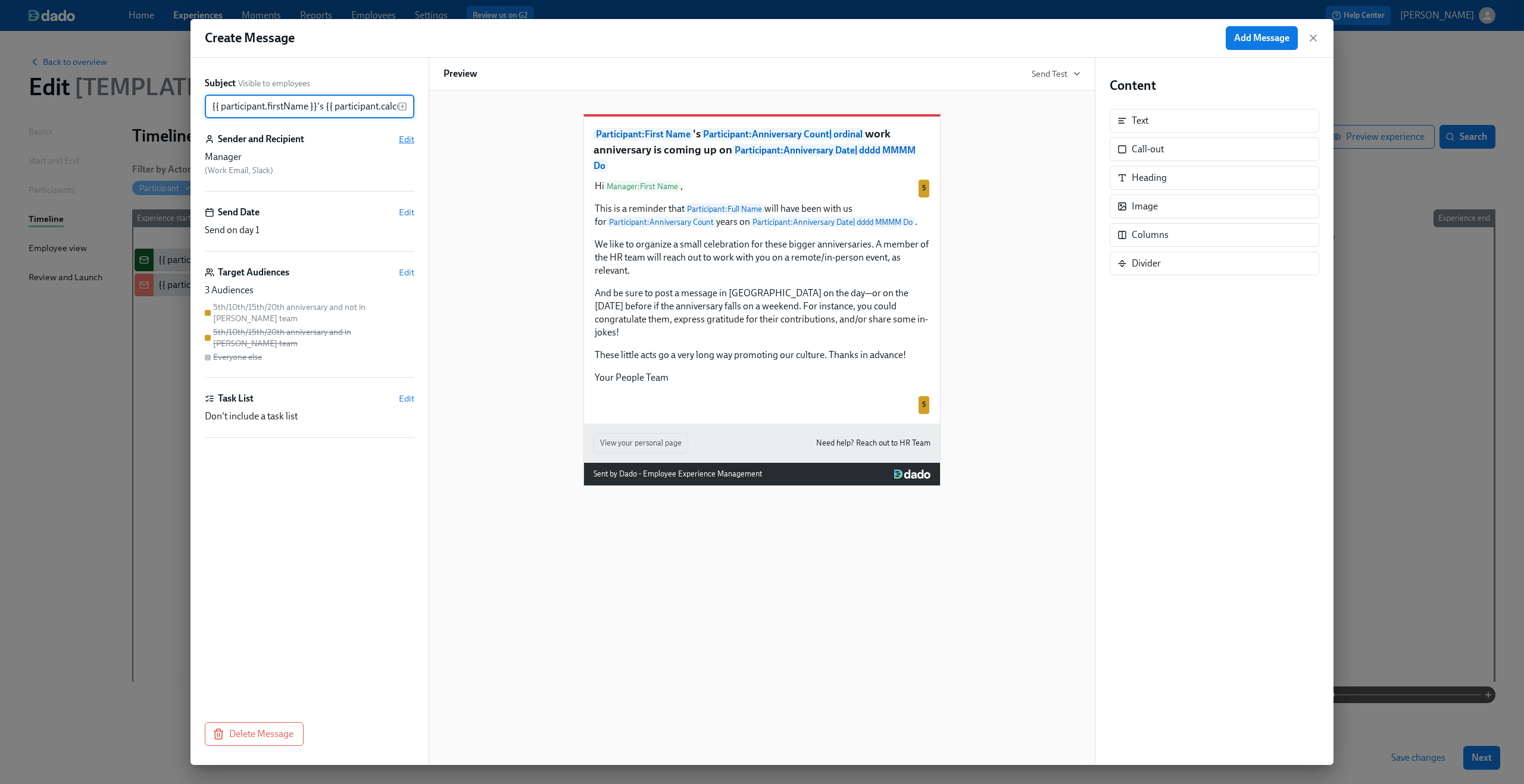
click at [413, 144] on span "Edit" at bounding box center [406, 139] width 16 height 12
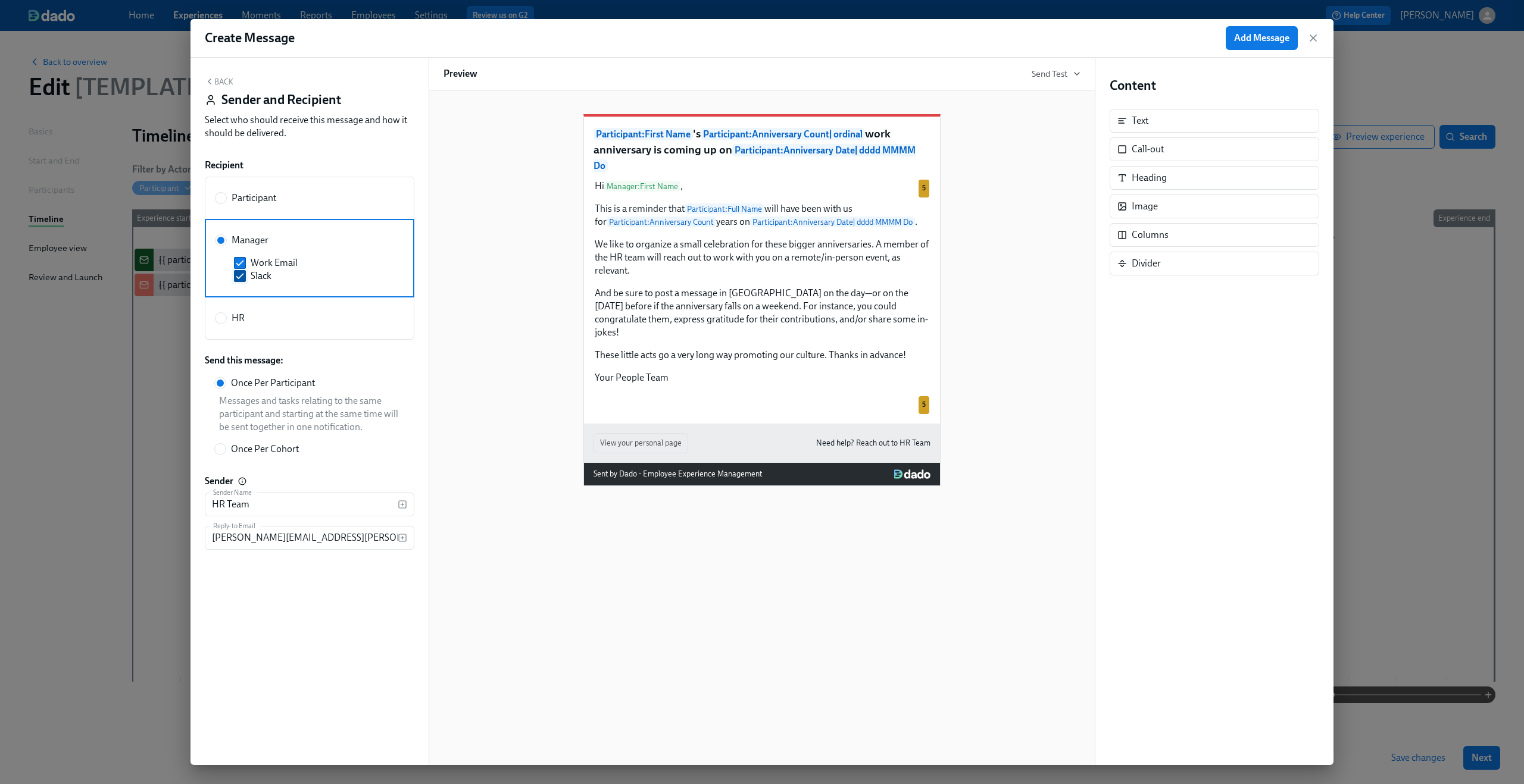
click at [242, 278] on input "Slack" at bounding box center [240, 276] width 11 height 11
checkbox input "false"
click at [217, 80] on button "Back" at bounding box center [219, 81] width 28 height 9
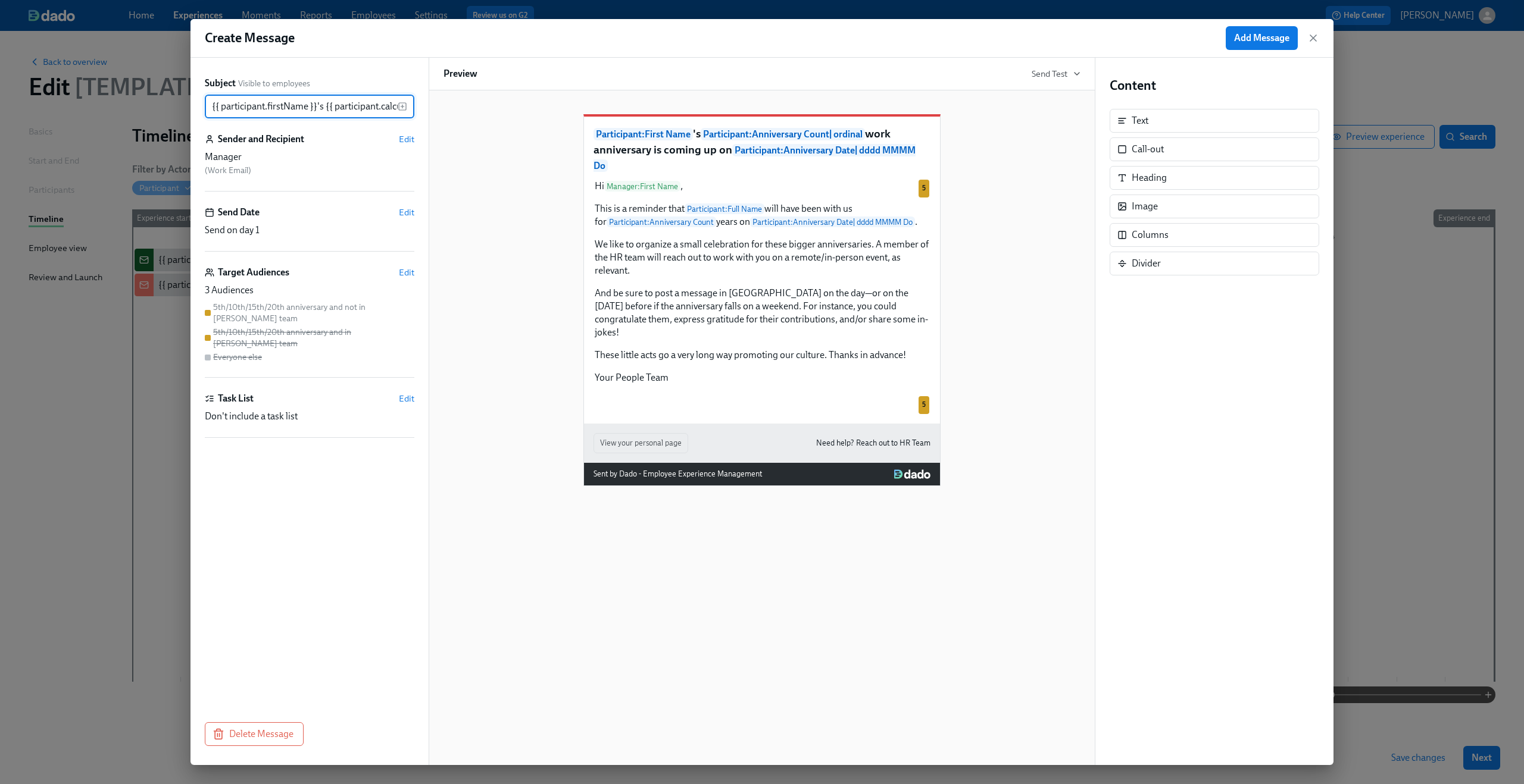
scroll to position [0, 581]
click at [406, 272] on span "Edit" at bounding box center [406, 272] width 16 height 12
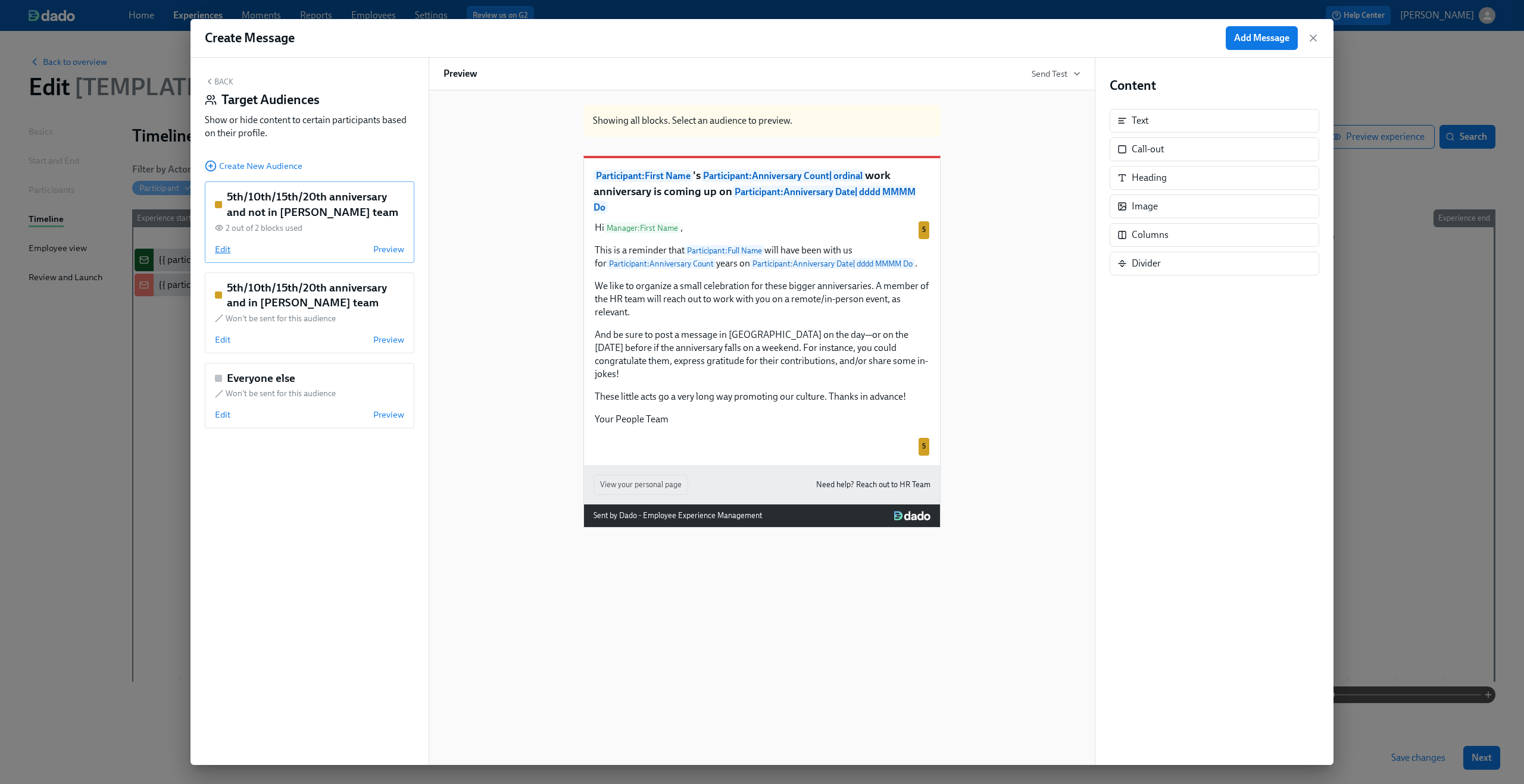
click at [222, 253] on span "Edit" at bounding box center [223, 248] width 16 height 12
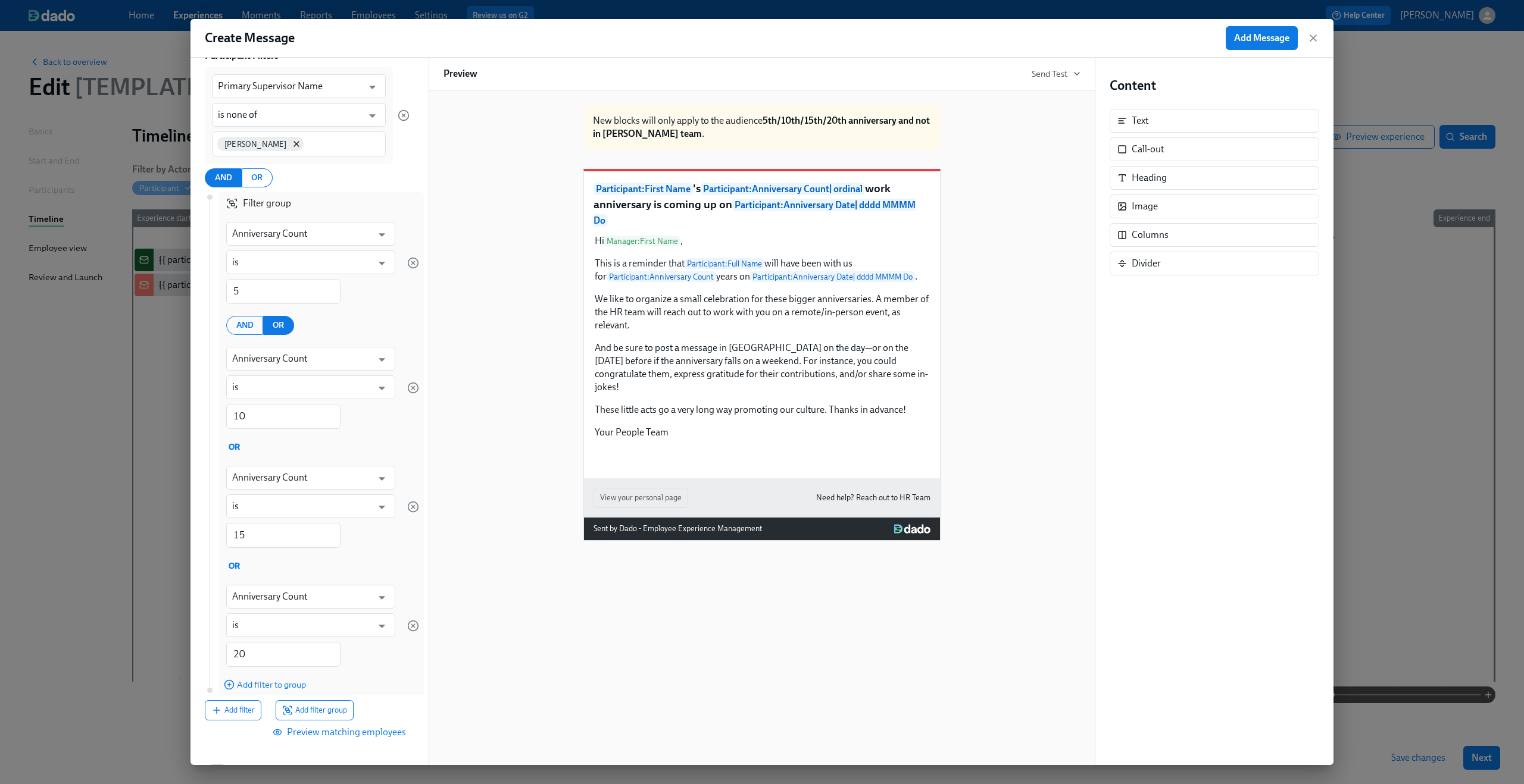
scroll to position [203, 0]
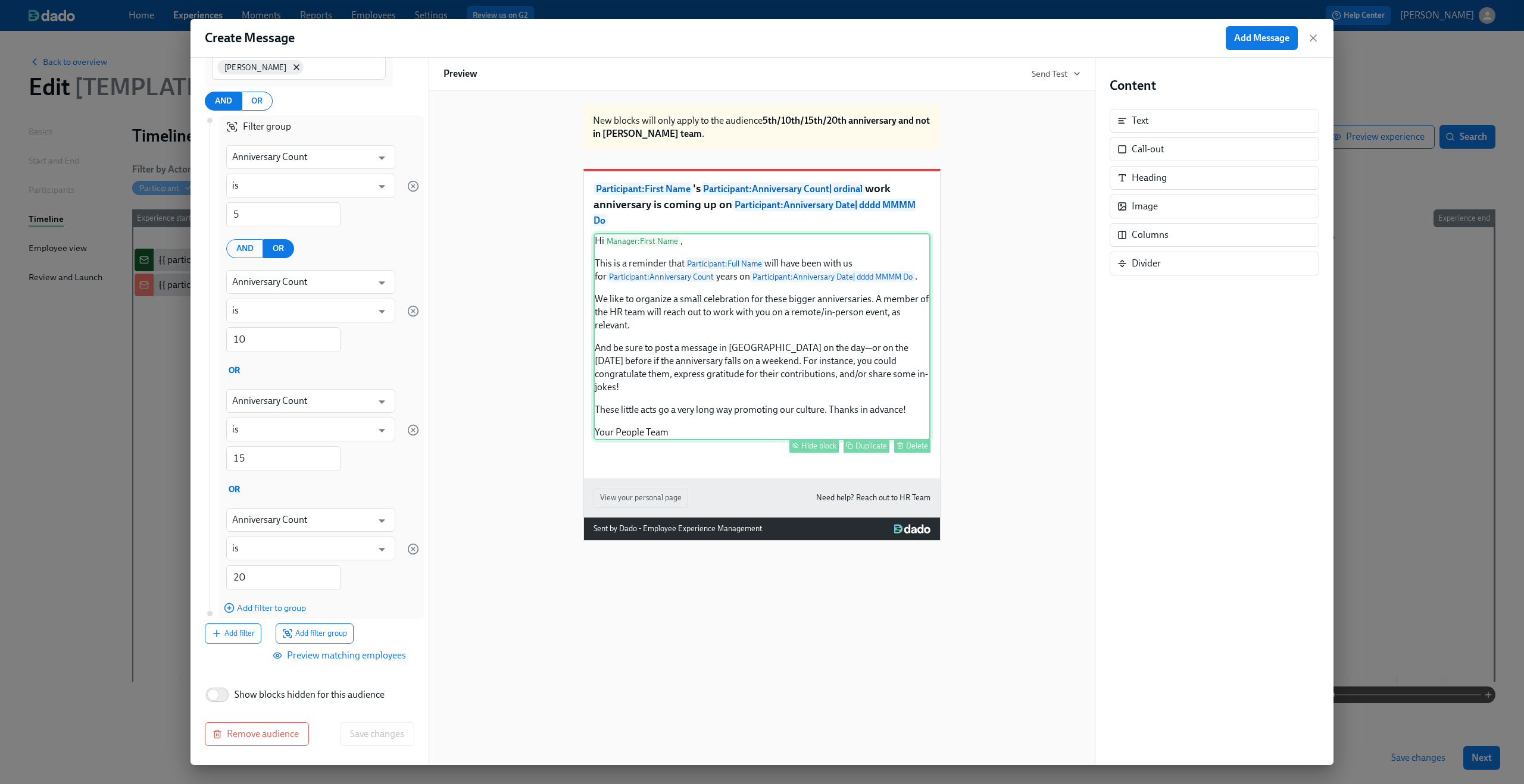
click at [818, 282] on div "Hi Manager : First Name , This is a reminder that Participant : Full Name will …" at bounding box center [762, 337] width 337 height 207
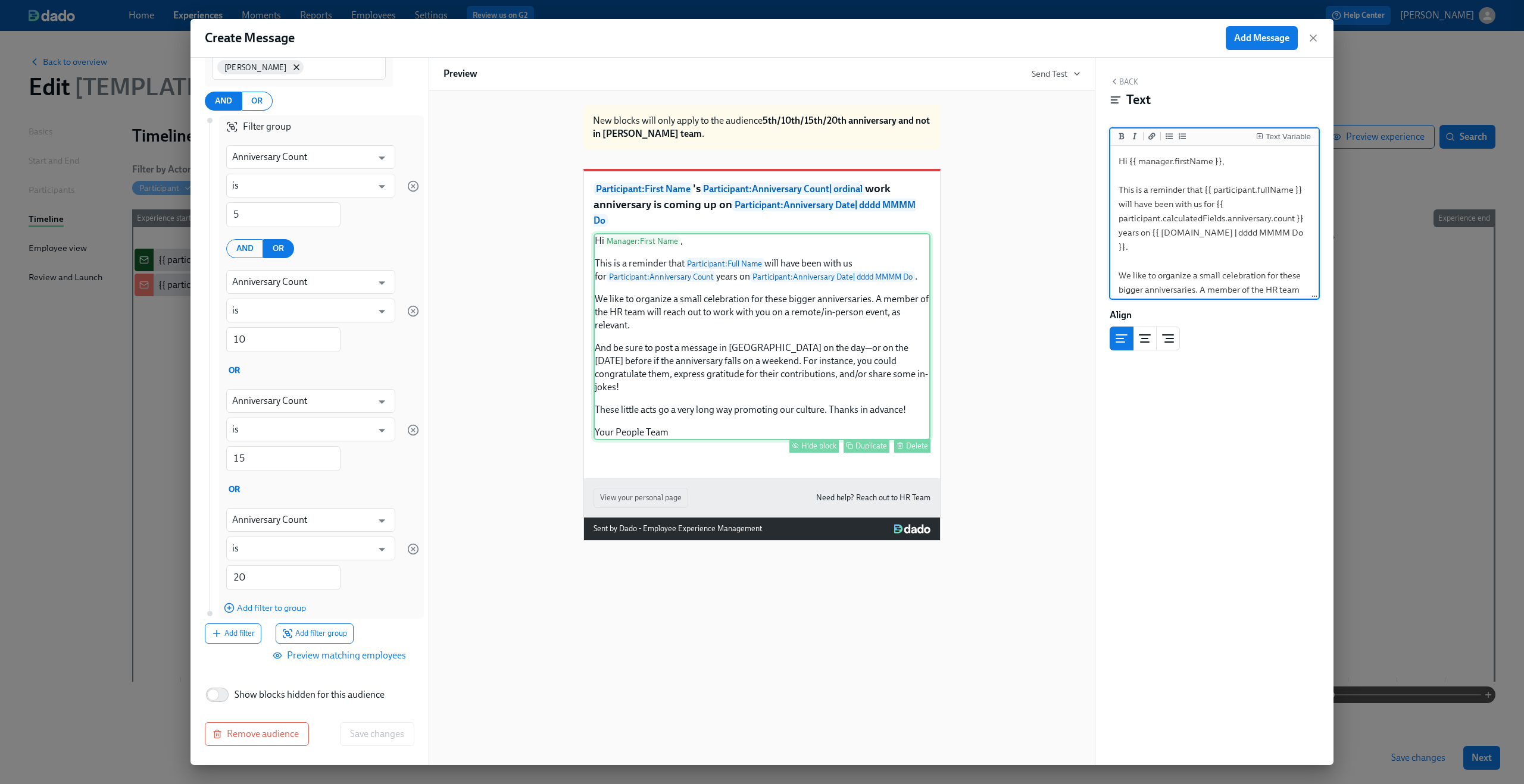
click at [810, 446] on div "Hide block" at bounding box center [818, 446] width 35 height 9
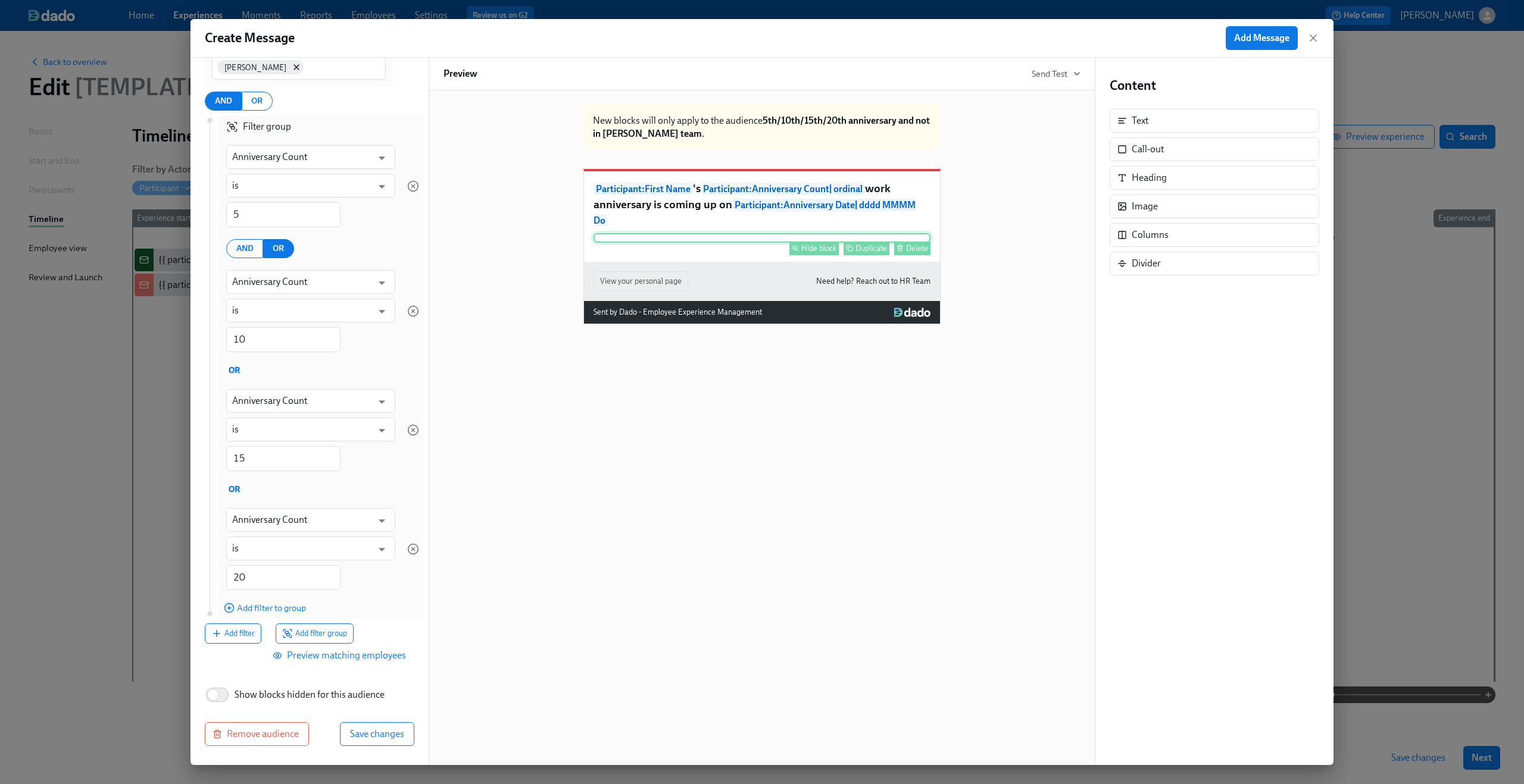
click at [808, 243] on div "Hide block Duplicate Delete" at bounding box center [762, 238] width 337 height 9
click at [817, 253] on div "Hide block" at bounding box center [818, 248] width 35 height 9
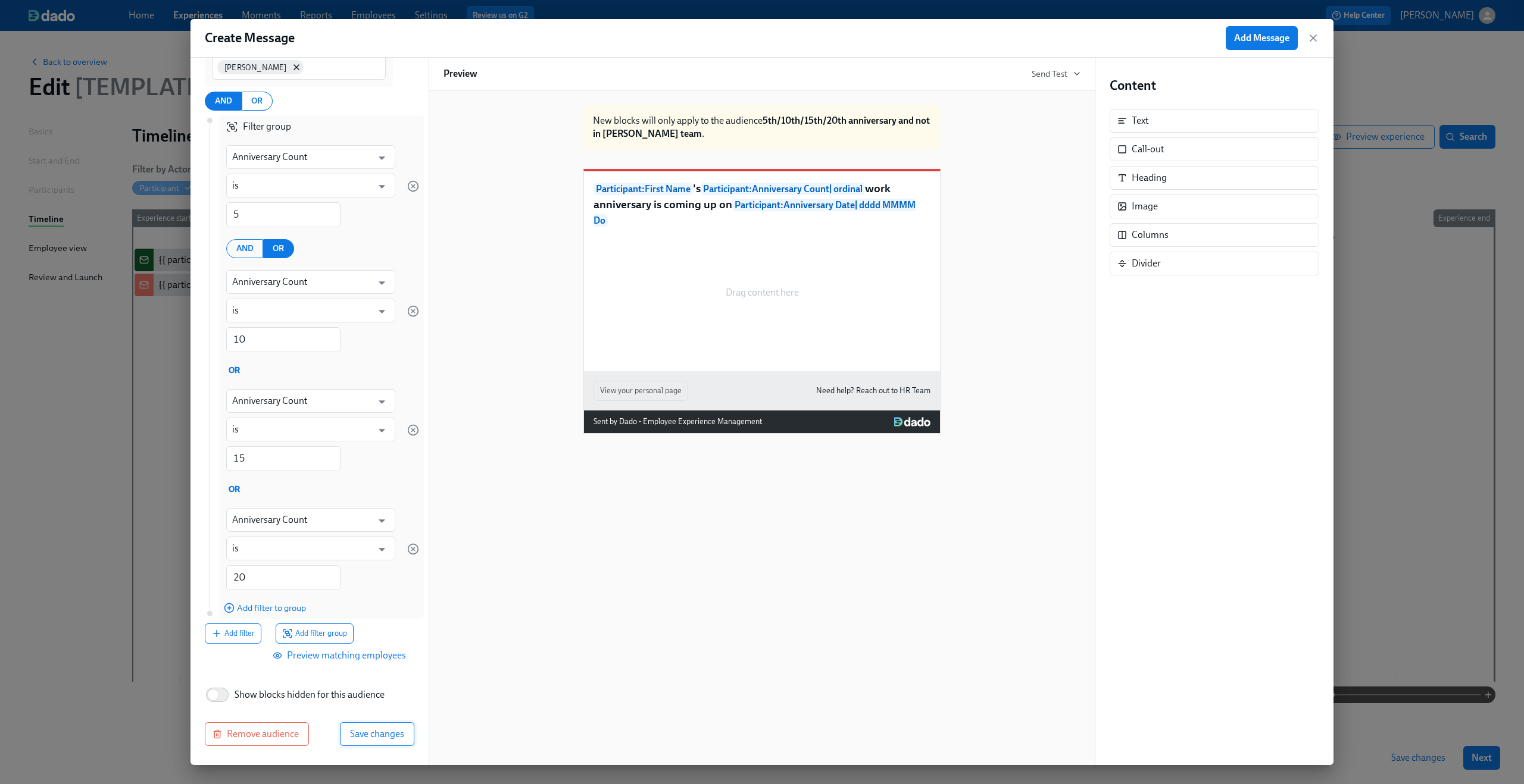
click at [353, 734] on span "Save changes" at bounding box center [376, 734] width 54 height 12
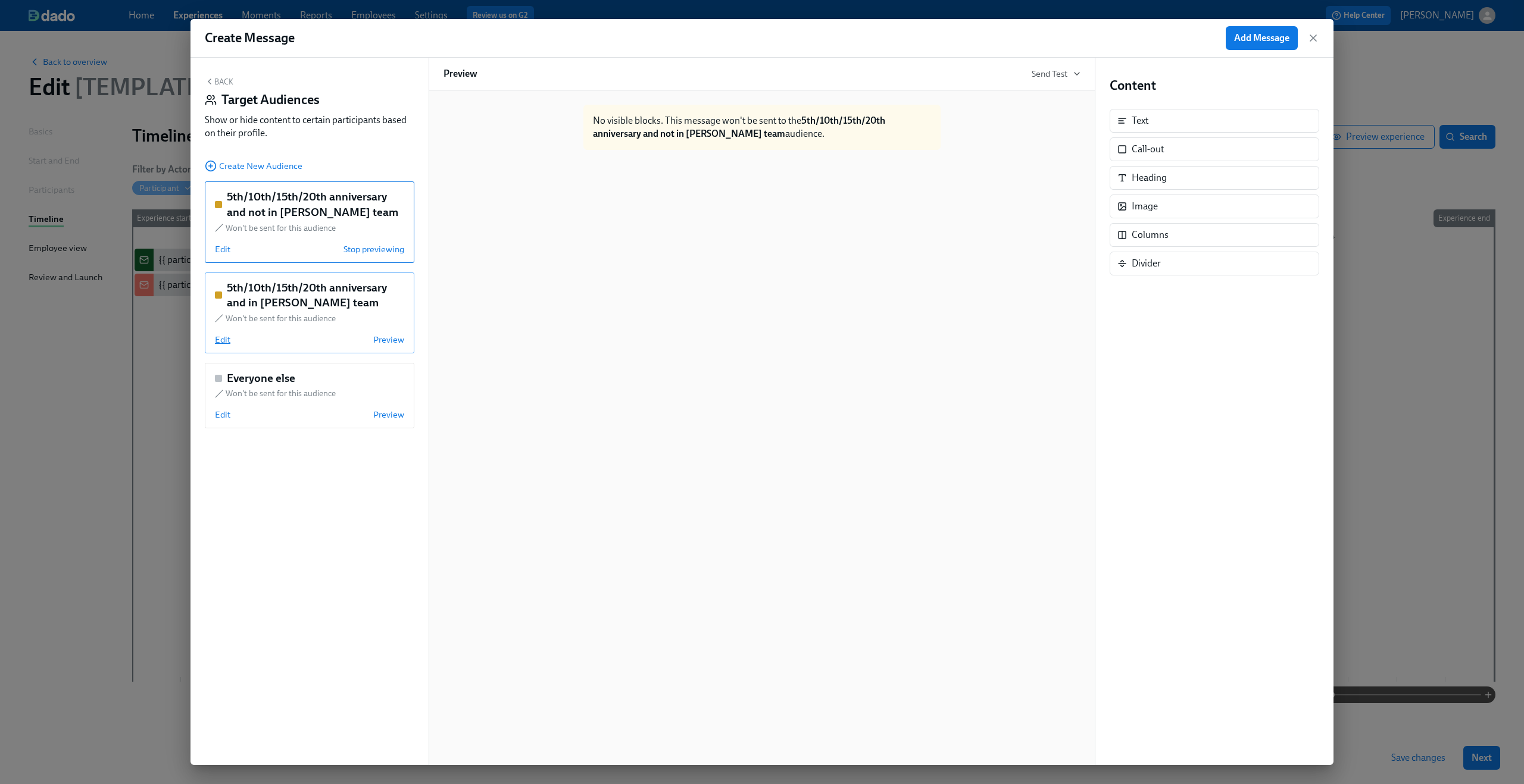
click at [223, 342] on span "Edit" at bounding box center [223, 339] width 16 height 12
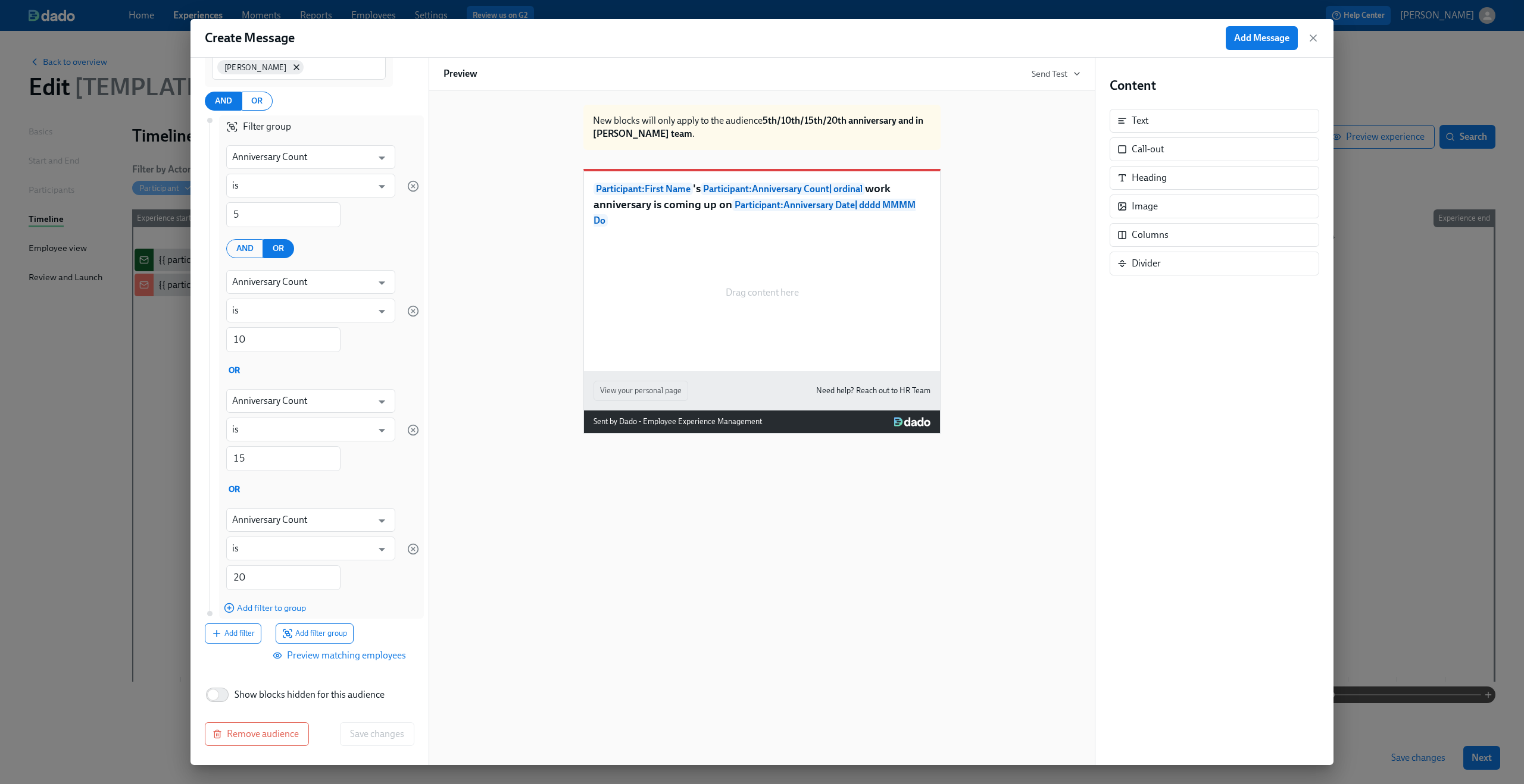
click at [309, 693] on span "Show blocks hidden for this audience" at bounding box center [309, 695] width 150 height 13
click at [253, 693] on input "Show blocks hidden for this audience" at bounding box center [213, 694] width 79 height 26
checkbox input "true"
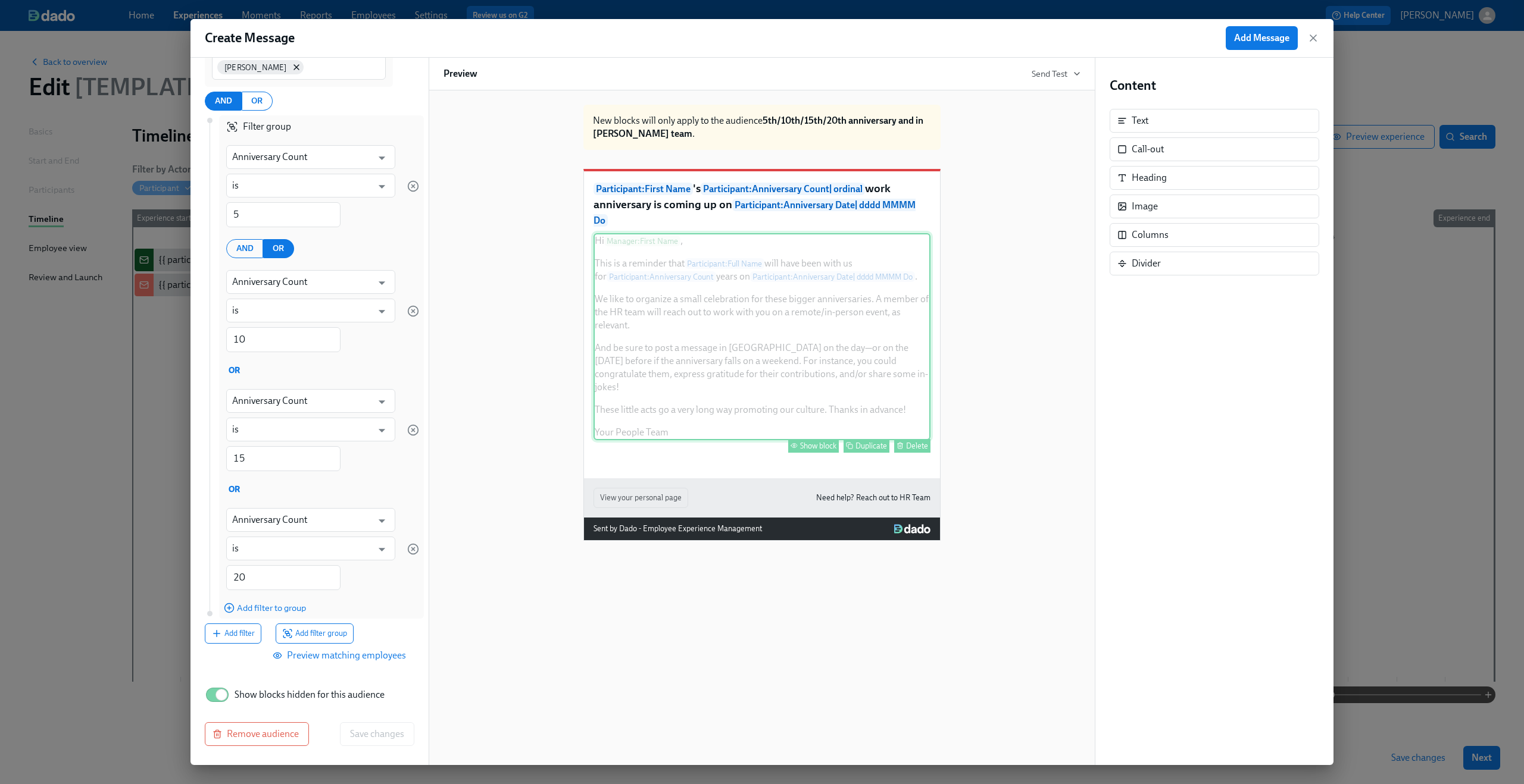
click at [728, 356] on div "Hi Manager : First Name , This is a reminder that Participant : Full Name will …" at bounding box center [762, 337] width 337 height 207
click at [805, 446] on div "Show block" at bounding box center [818, 446] width 36 height 9
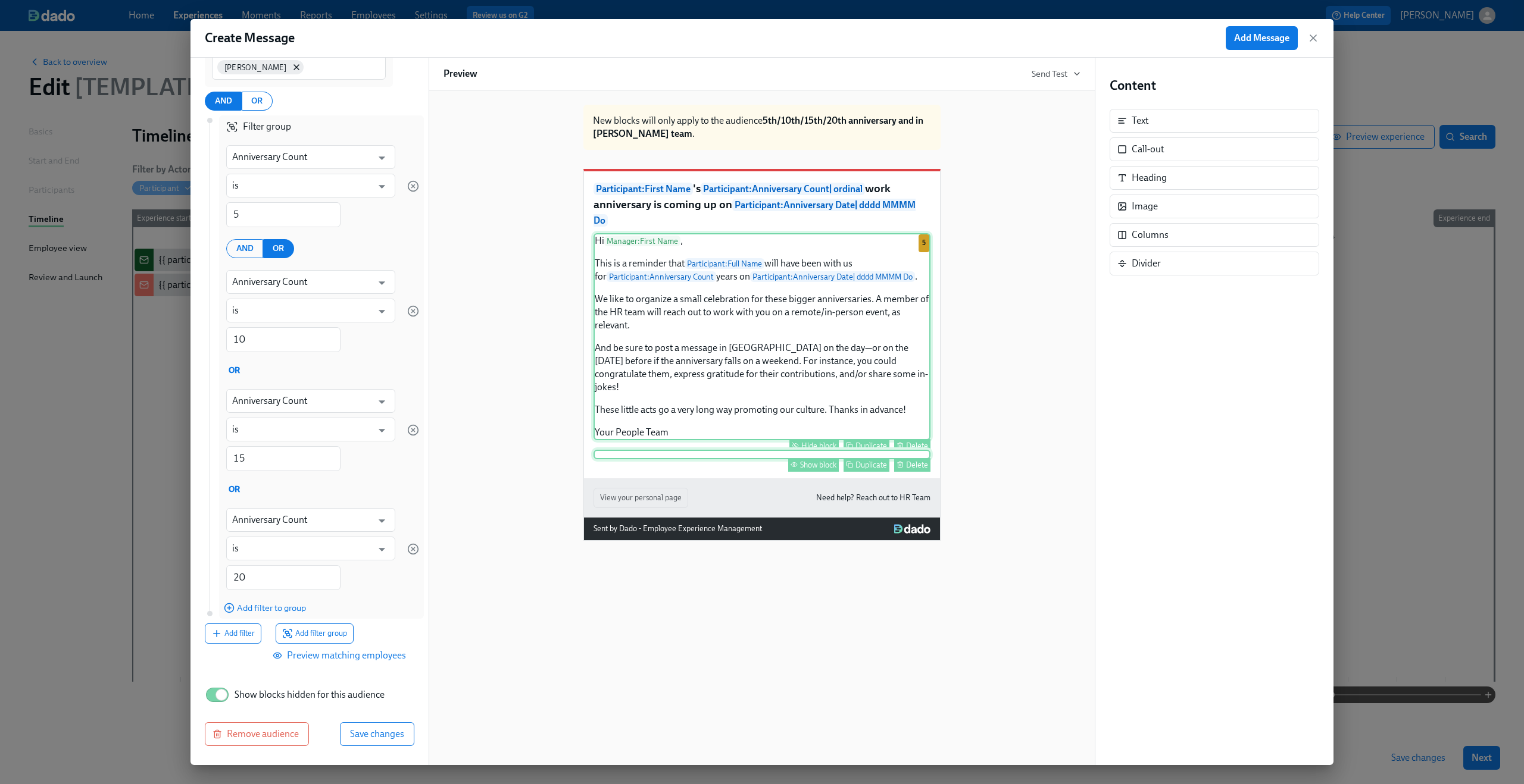
click at [785, 459] on div "Show block Duplicate Delete" at bounding box center [762, 454] width 337 height 9
click at [812, 469] on div "Show block" at bounding box center [818, 465] width 36 height 9
click at [382, 735] on span "Save changes" at bounding box center [376, 734] width 54 height 12
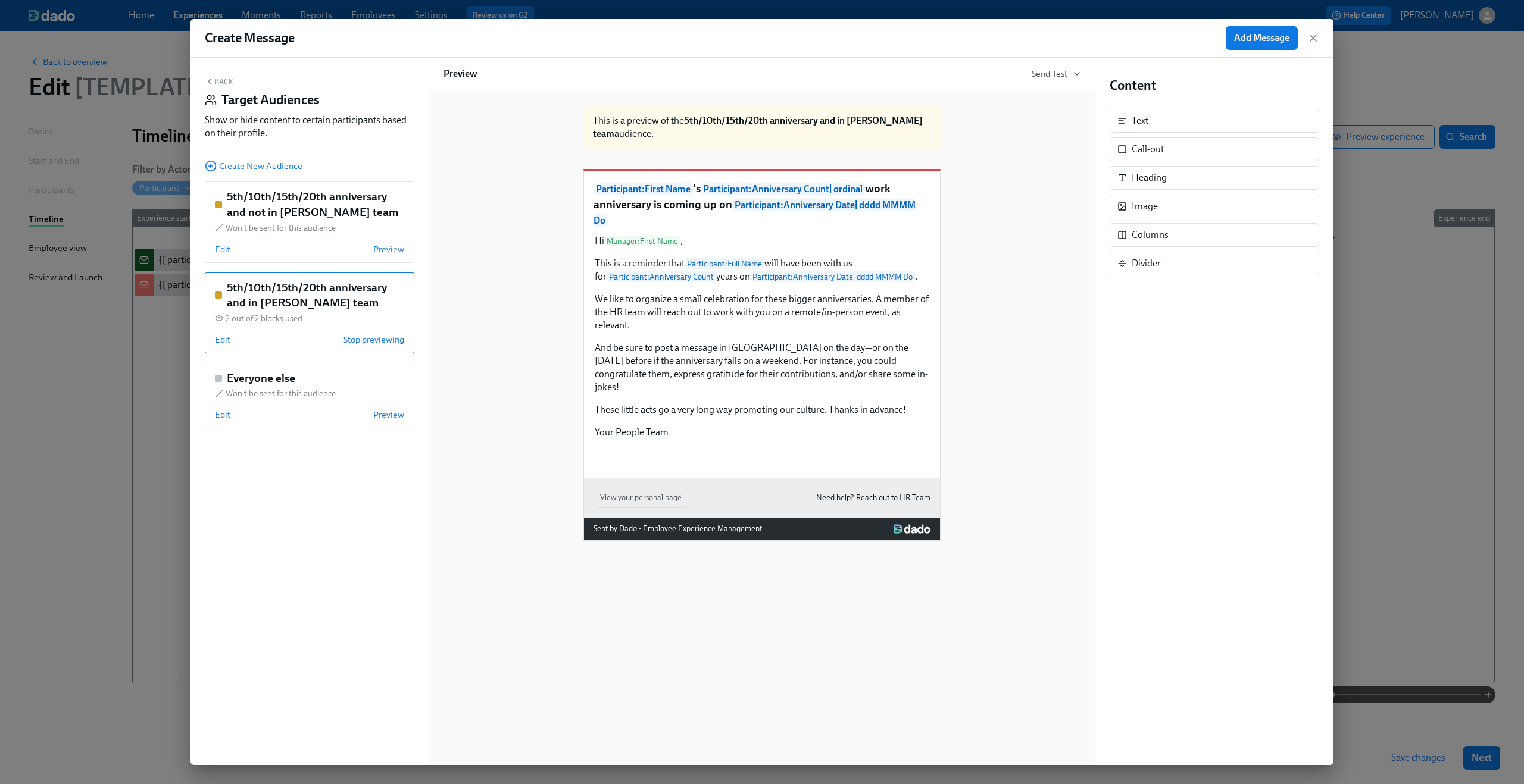
click at [227, 77] on button "Back" at bounding box center [219, 81] width 28 height 9
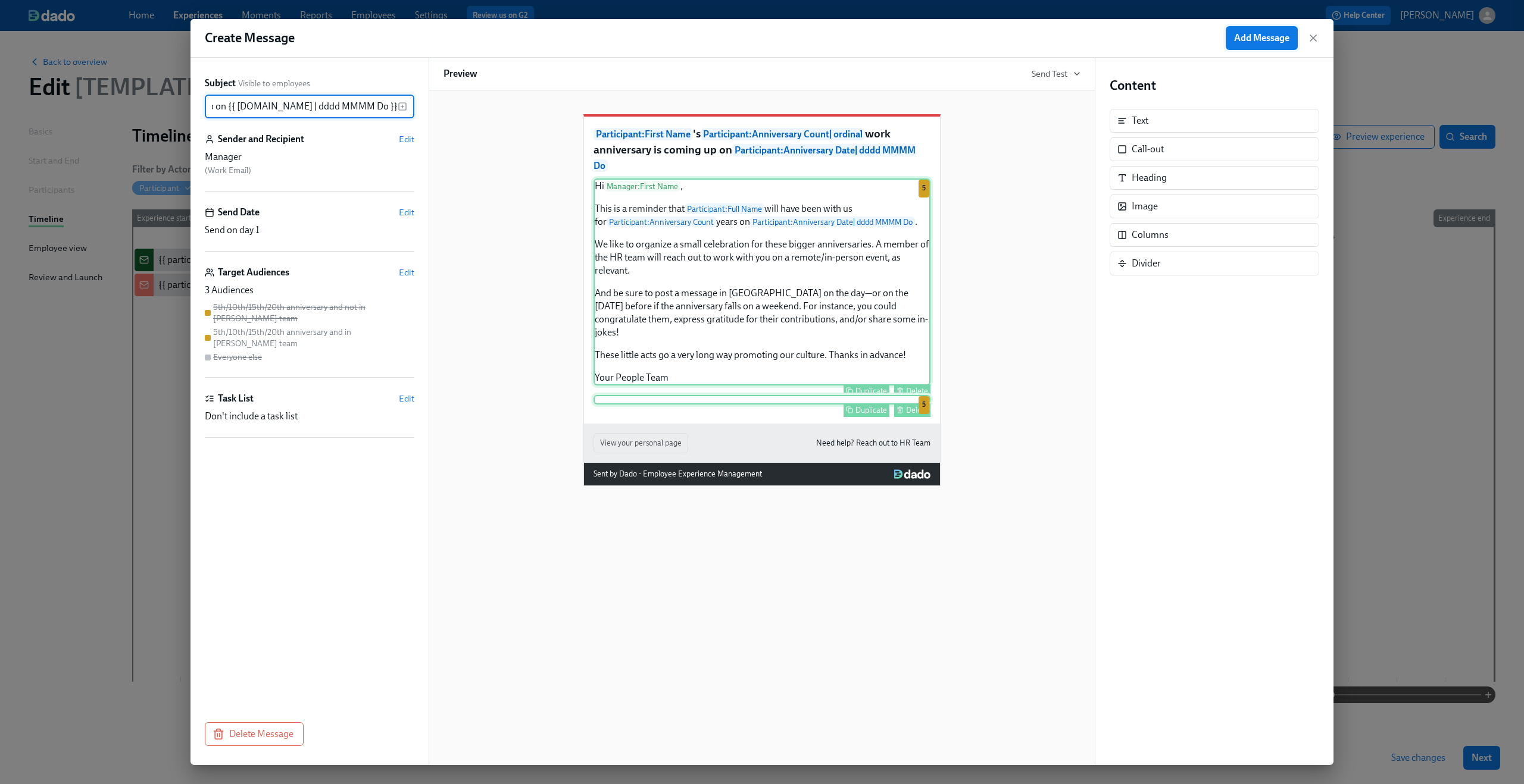
scroll to position [0, 0]
click at [1266, 39] on span "Add Message" at bounding box center [1261, 38] width 55 height 12
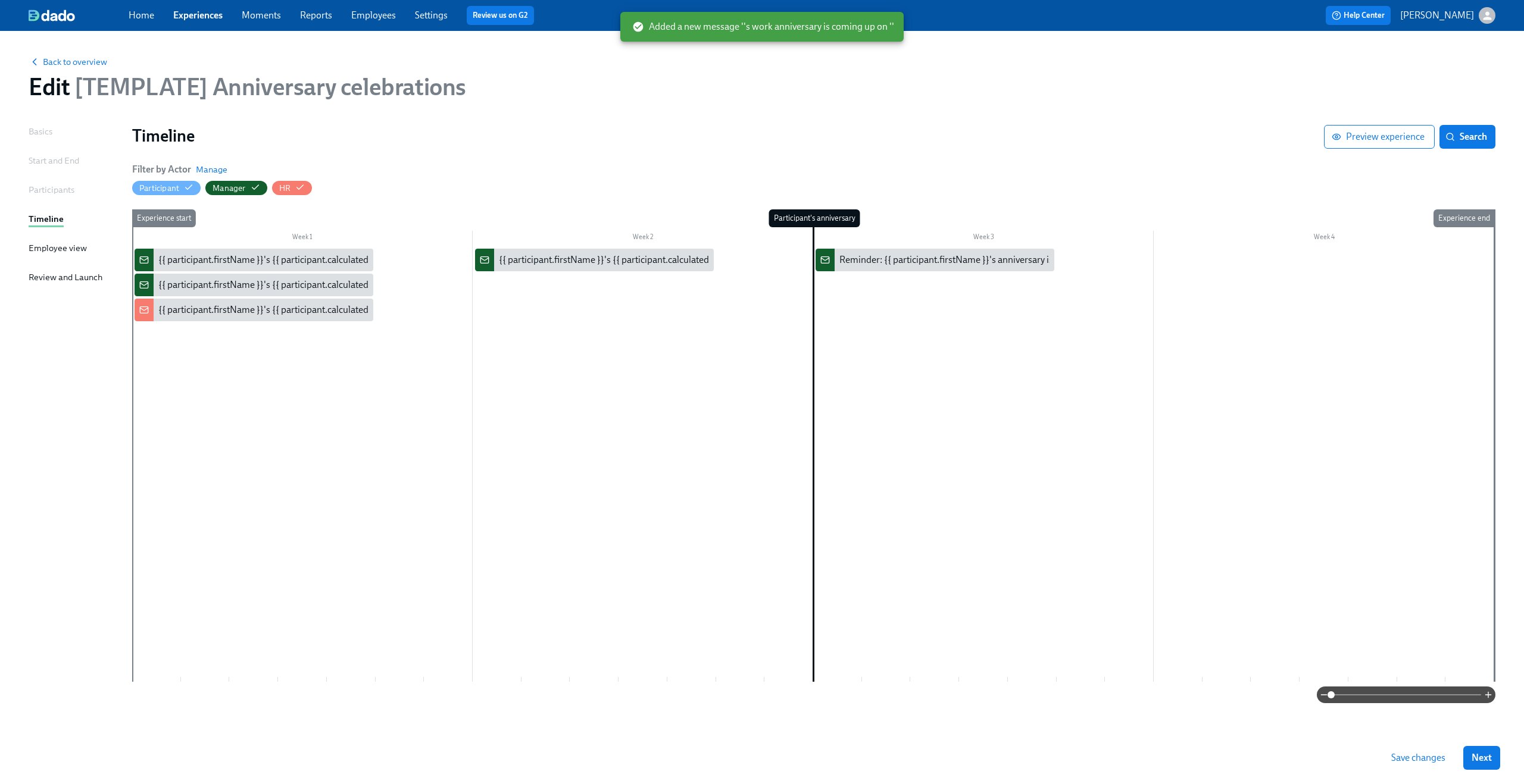
click at [1488, 18] on icon "button" at bounding box center [1487, 15] width 9 height 9
click at [1488, 18] on div at bounding box center [762, 392] width 1524 height 784
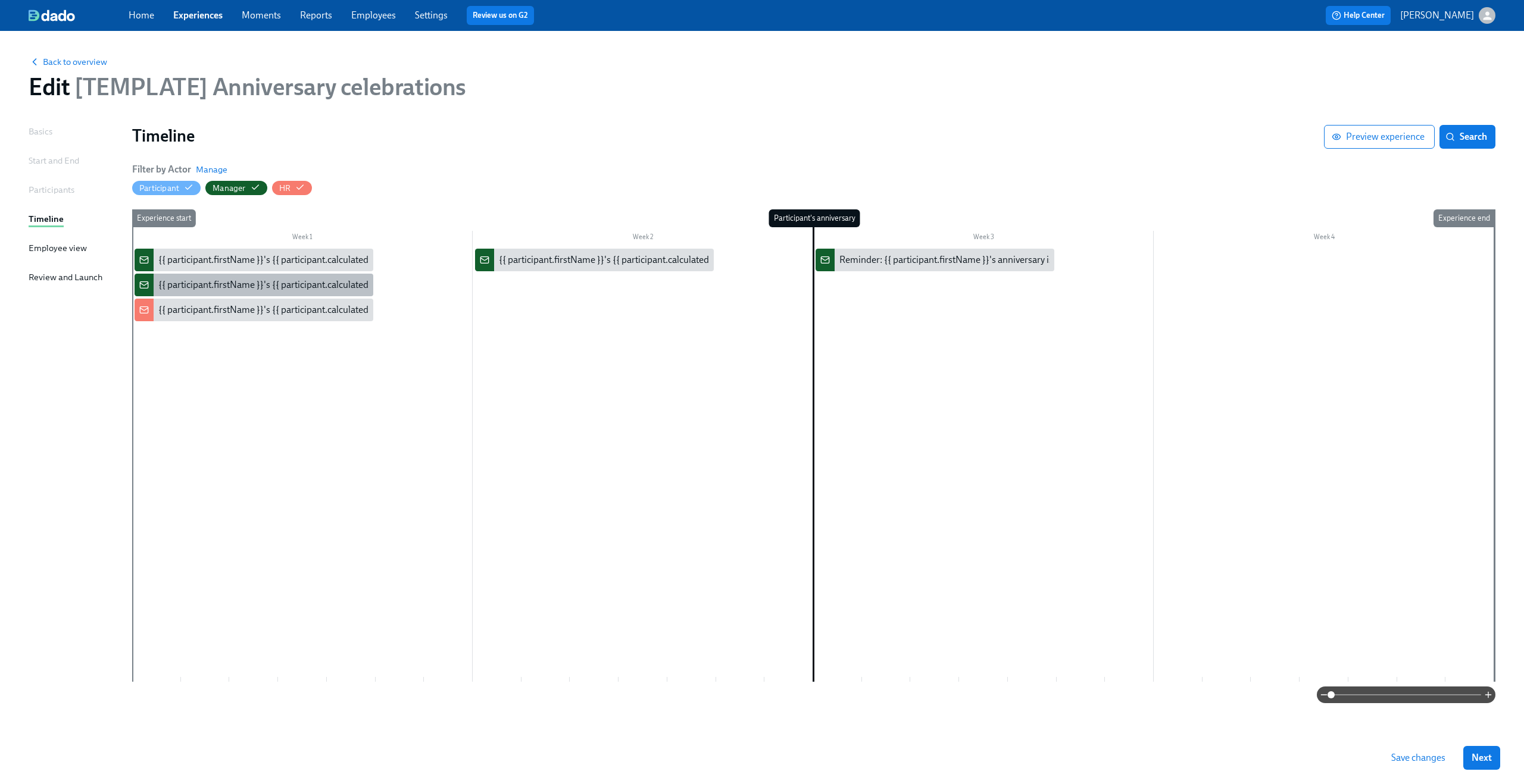
click at [258, 282] on div "{{ participant.firstName }}'s {{ participant.calculatedFields.anniversary.count…" at bounding box center [489, 285] width 662 height 13
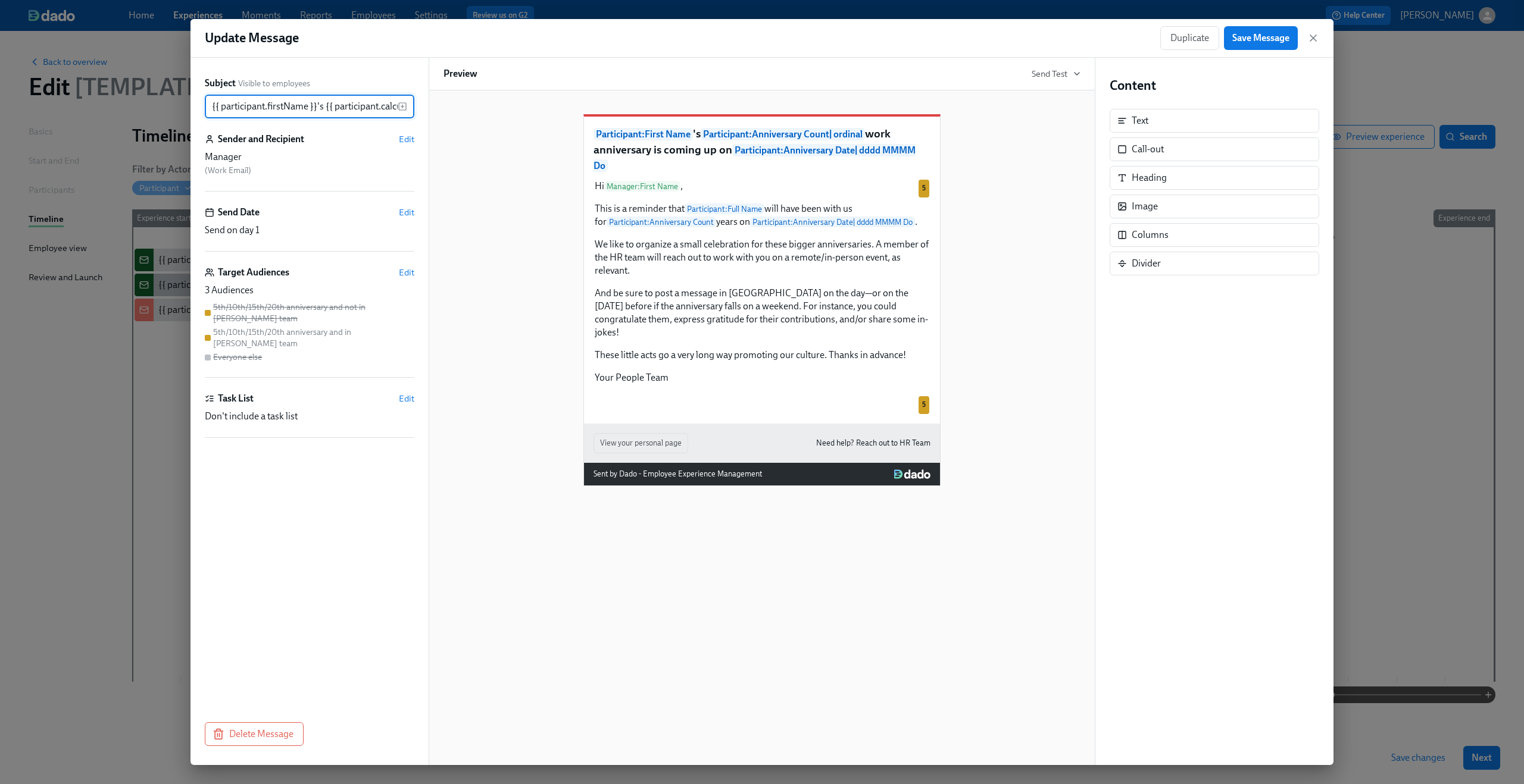
scroll to position [0, 581]
click at [1196, 46] on button "Duplicate" at bounding box center [1189, 38] width 59 height 24
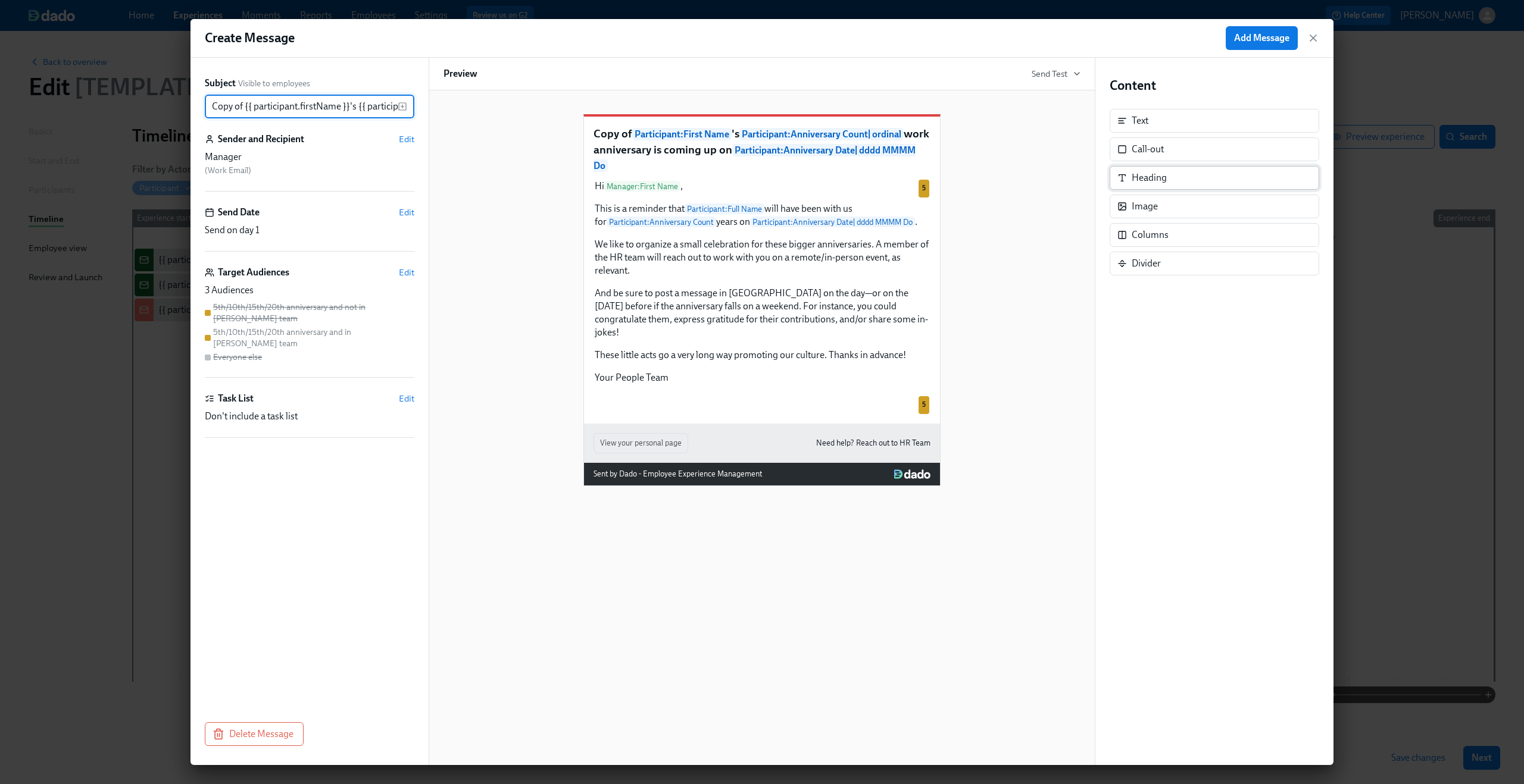
scroll to position [0, 613]
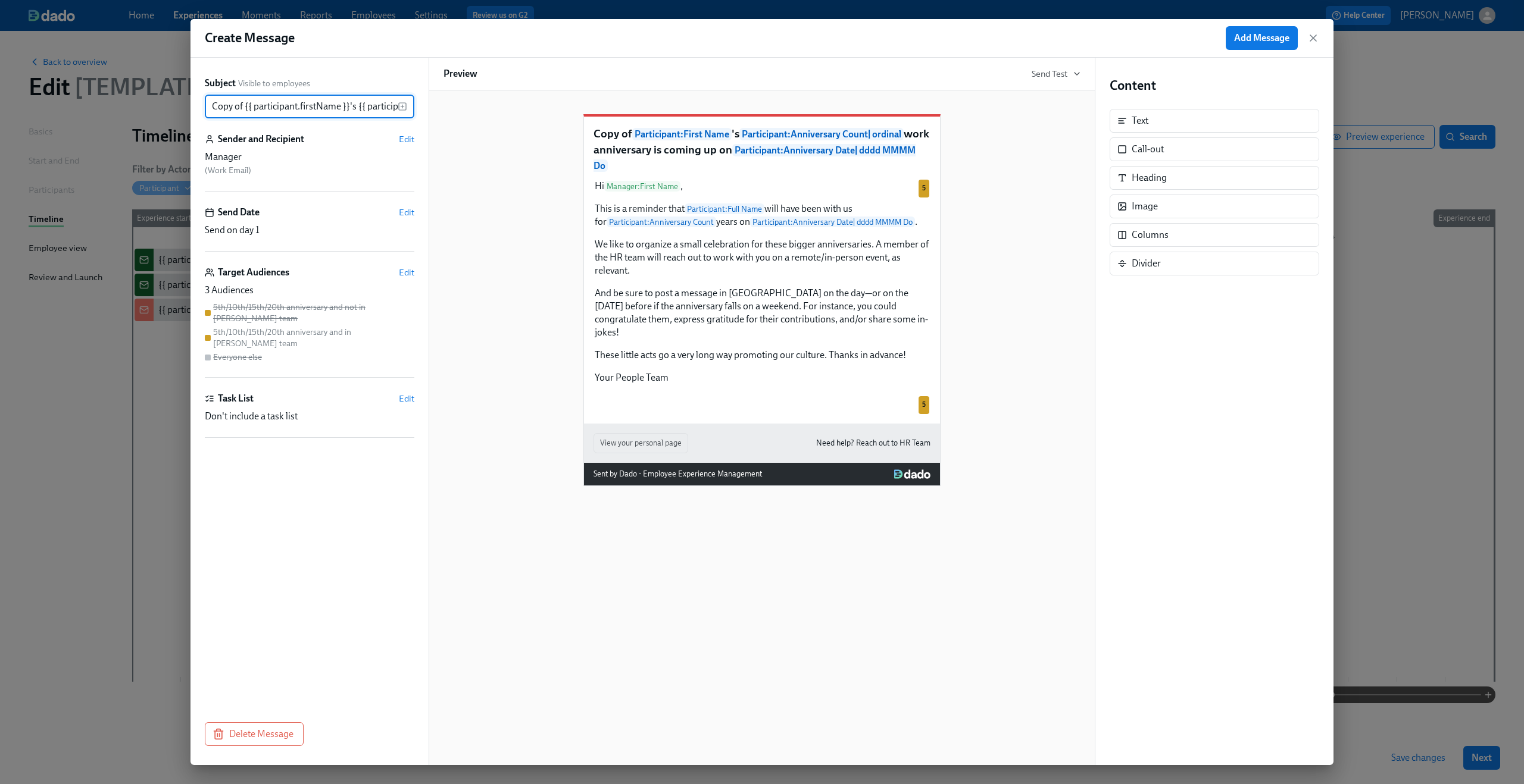
drag, startPoint x: 248, startPoint y: 114, endPoint x: 144, endPoint y: 101, distance: 104.8
click at [144, 101] on div "Create Message Add Message Subject Visible to employees Copy of {{ participant.…" at bounding box center [762, 392] width 1524 height 784
click at [248, 98] on input "Copy of {{ participant.firstName }}'s {{ participant.calculatedFields.anniversa…" at bounding box center [301, 106] width 193 height 24
drag, startPoint x: 246, startPoint y: 105, endPoint x: 155, endPoint y: 105, distance: 91.0
click at [155, 105] on div "Create Message Add Message Subject Visible to employees Copy of {{ participant.…" at bounding box center [762, 392] width 1524 height 784
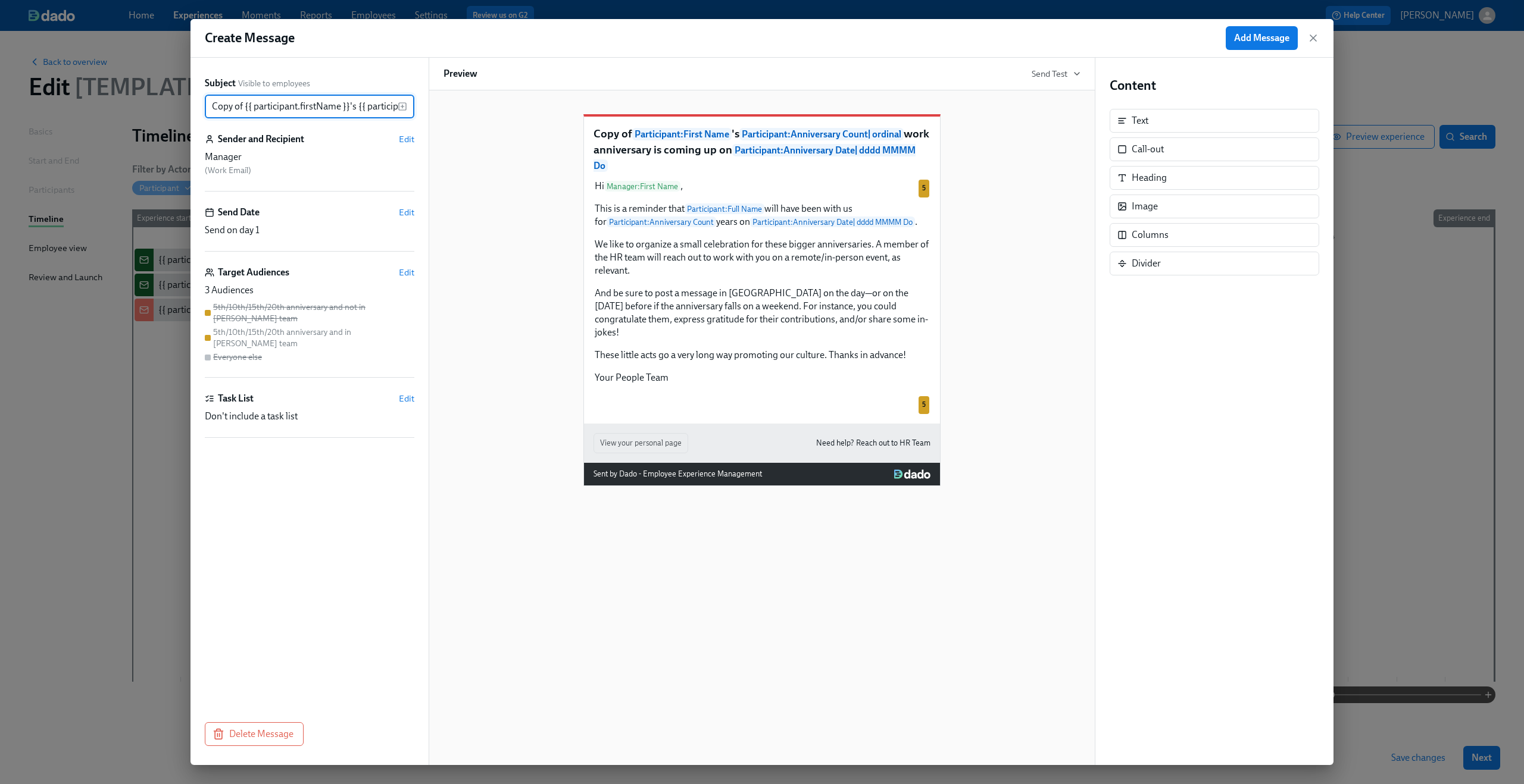
click at [217, 111] on input "Copy of {{ participant.firstName }}'s {{ participant.calculatedFields.anniversa…" at bounding box center [301, 106] width 193 height 24
drag, startPoint x: 243, startPoint y: 106, endPoint x: 168, endPoint y: 106, distance: 75.0
click at [168, 106] on div "Create Message Add Message Subject Visible to employees Copy of {{ participant.…" at bounding box center [762, 392] width 1524 height 784
type input "{{ participant.firstName }}'s {{ participant.calculatedFields.anniversary.count…"
click at [403, 141] on span "Edit" at bounding box center [406, 139] width 16 height 12
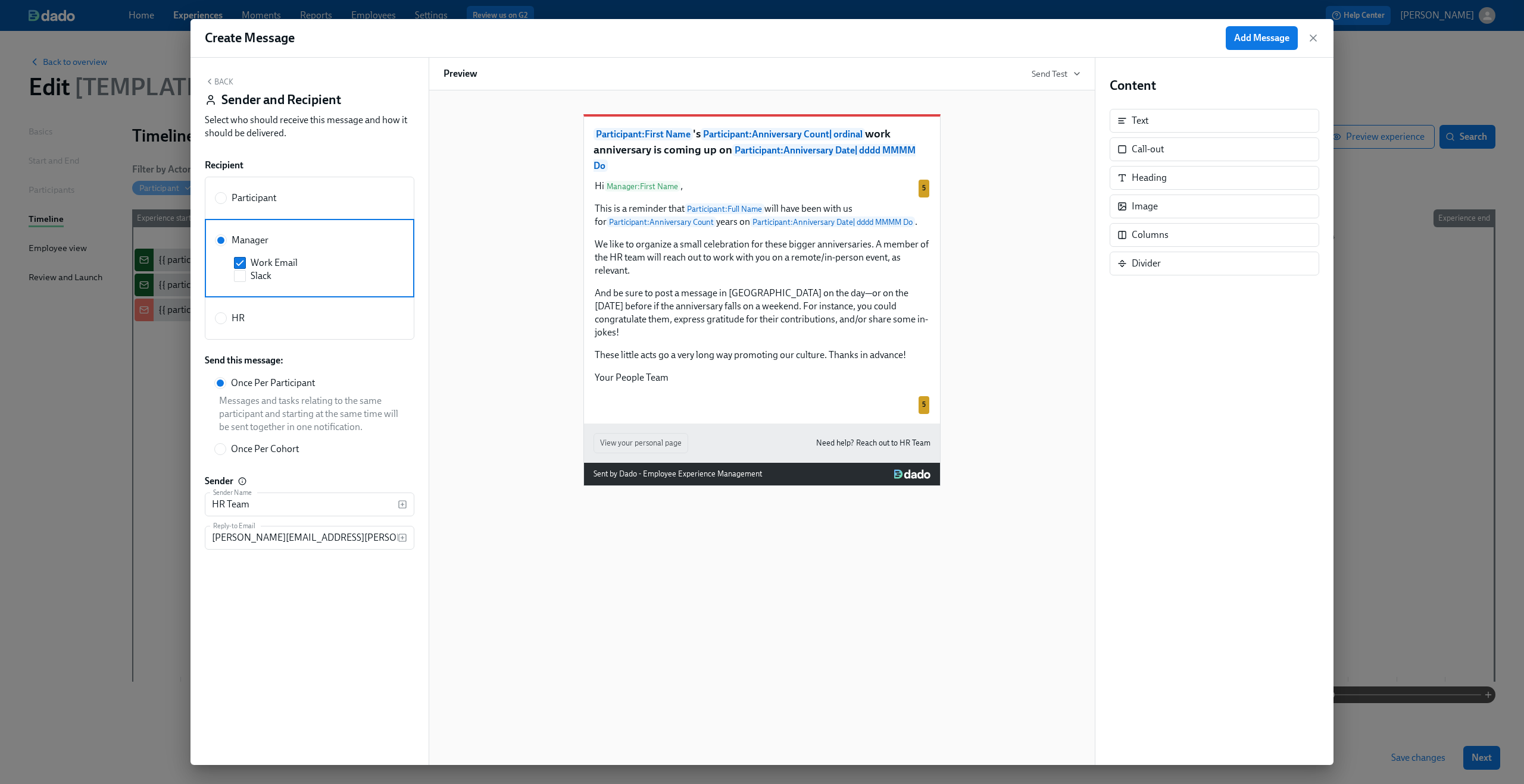
click at [223, 323] on label "HR" at bounding box center [230, 318] width 30 height 13
click at [223, 323] on input "HR" at bounding box center [221, 319] width 11 height 11
radio input "true"
click at [236, 320] on input "Slack" at bounding box center [240, 319] width 11 height 11
checkbox input "true"
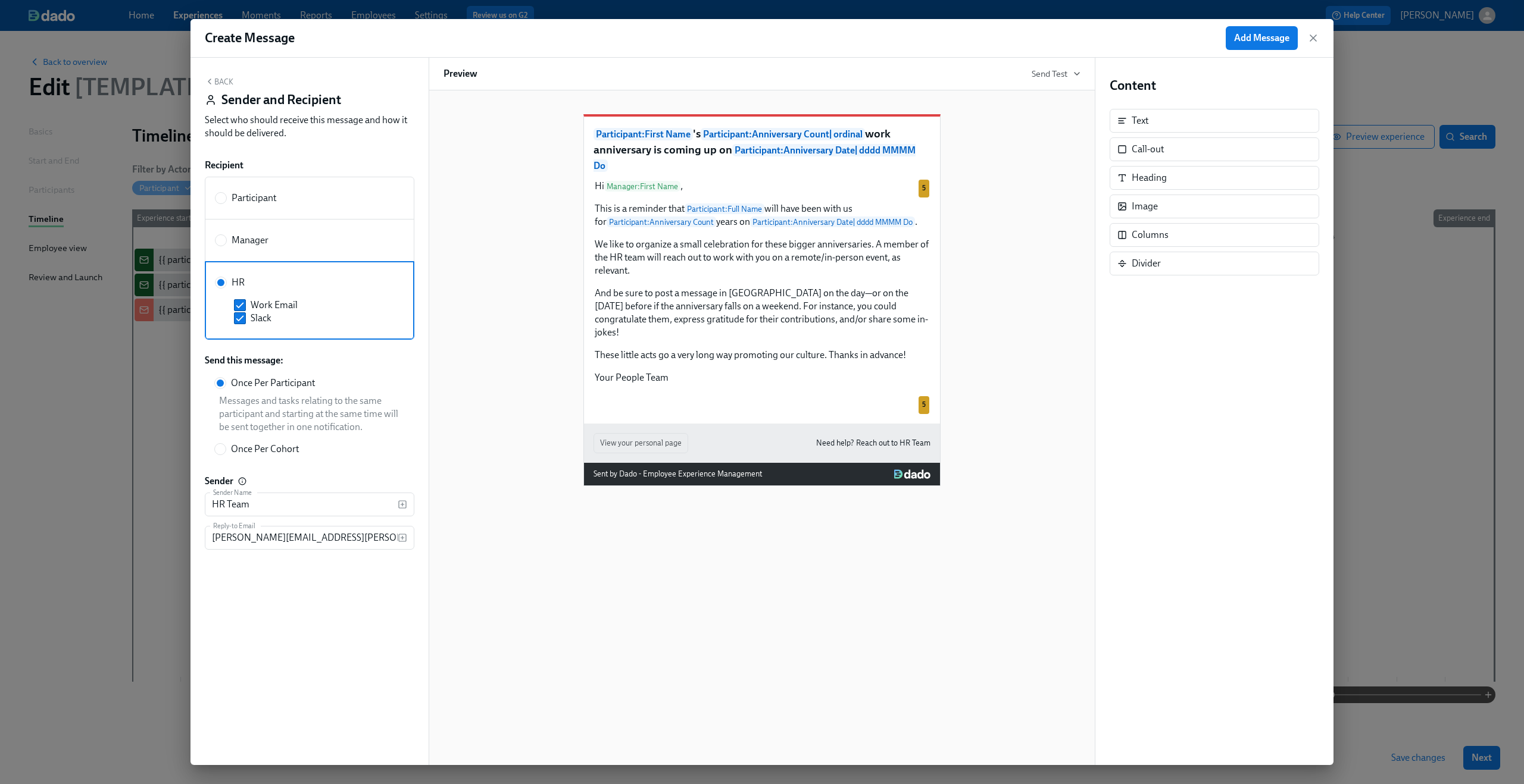
click at [214, 84] on button "Back" at bounding box center [219, 81] width 28 height 9
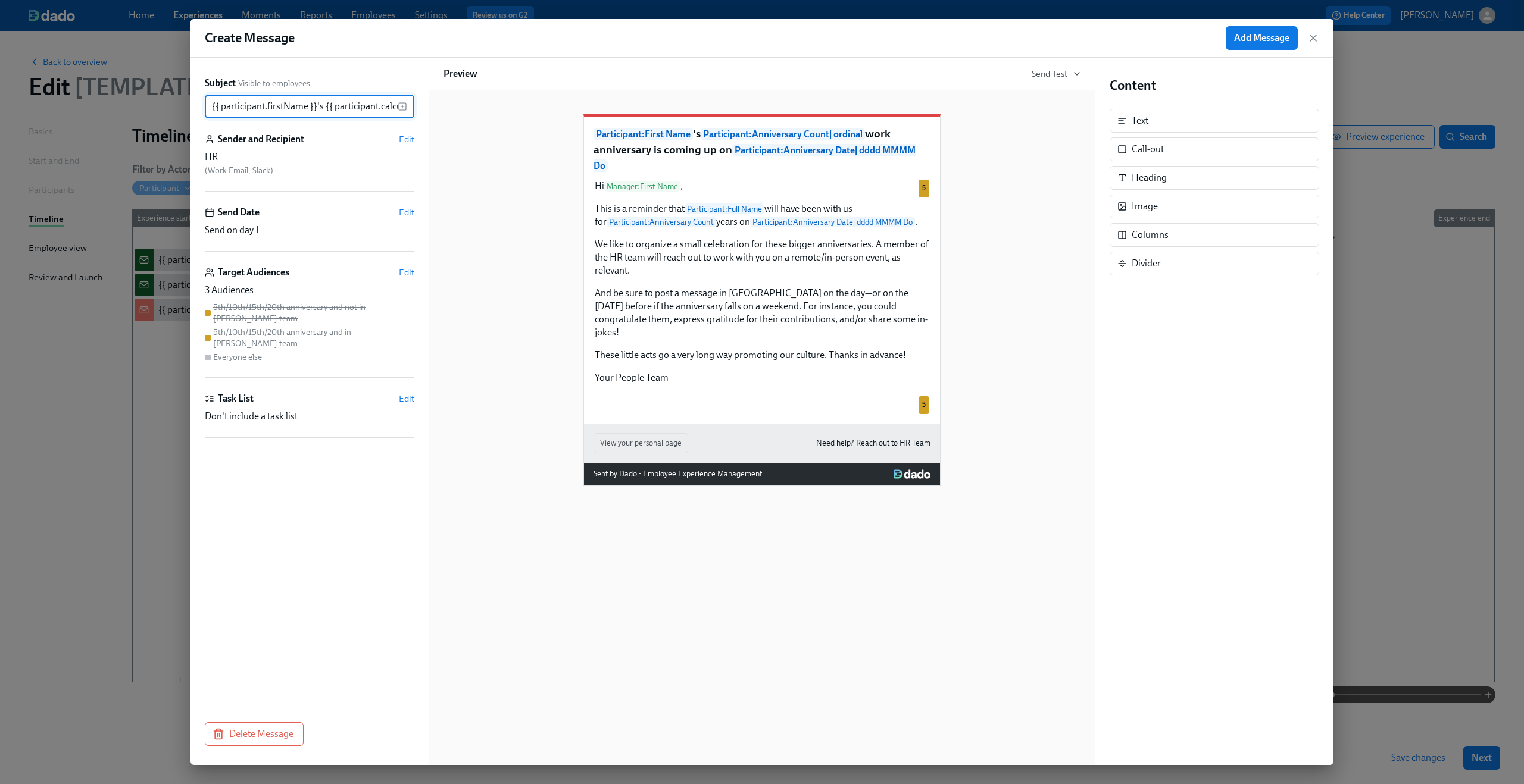
scroll to position [0, 581]
click at [718, 251] on div "Hi Manager : First Name , This is a reminder that Participant : Full Name will …" at bounding box center [762, 282] width 337 height 207
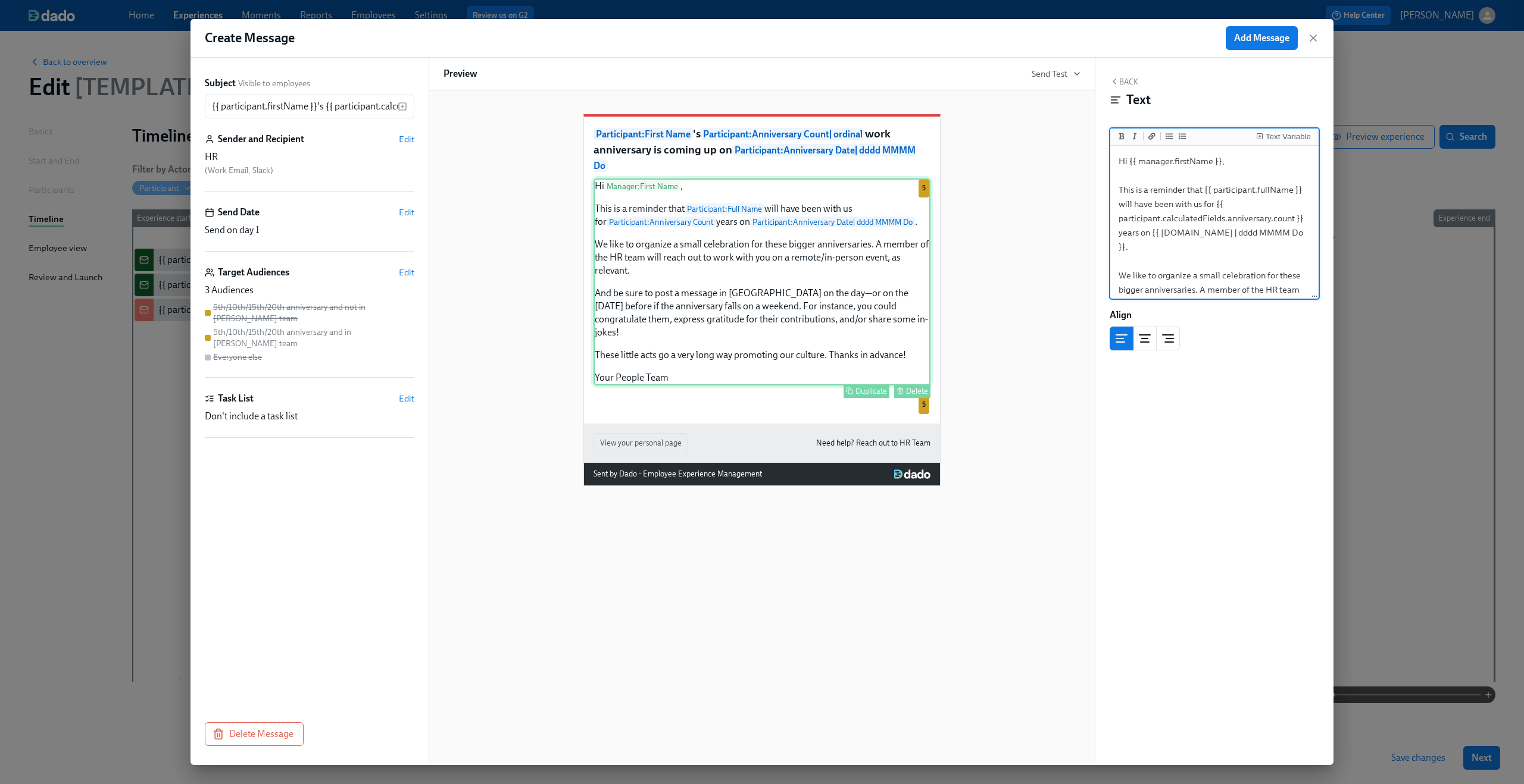
click at [642, 200] on div "Hi Manager : First Name , This is a reminder that Participant : Full Name will …" at bounding box center [762, 282] width 337 height 207
drag, startPoint x: 1131, startPoint y: 163, endPoint x: 1222, endPoint y: 161, distance: 91.0
click at [1222, 161] on textarea "Hi {{ manager.firstName }}, This is a reminder that {{ participant.fullName }} …" at bounding box center [1215, 325] width 204 height 354
click at [1264, 136] on div "Text Variable" at bounding box center [1282, 136] width 54 height 9
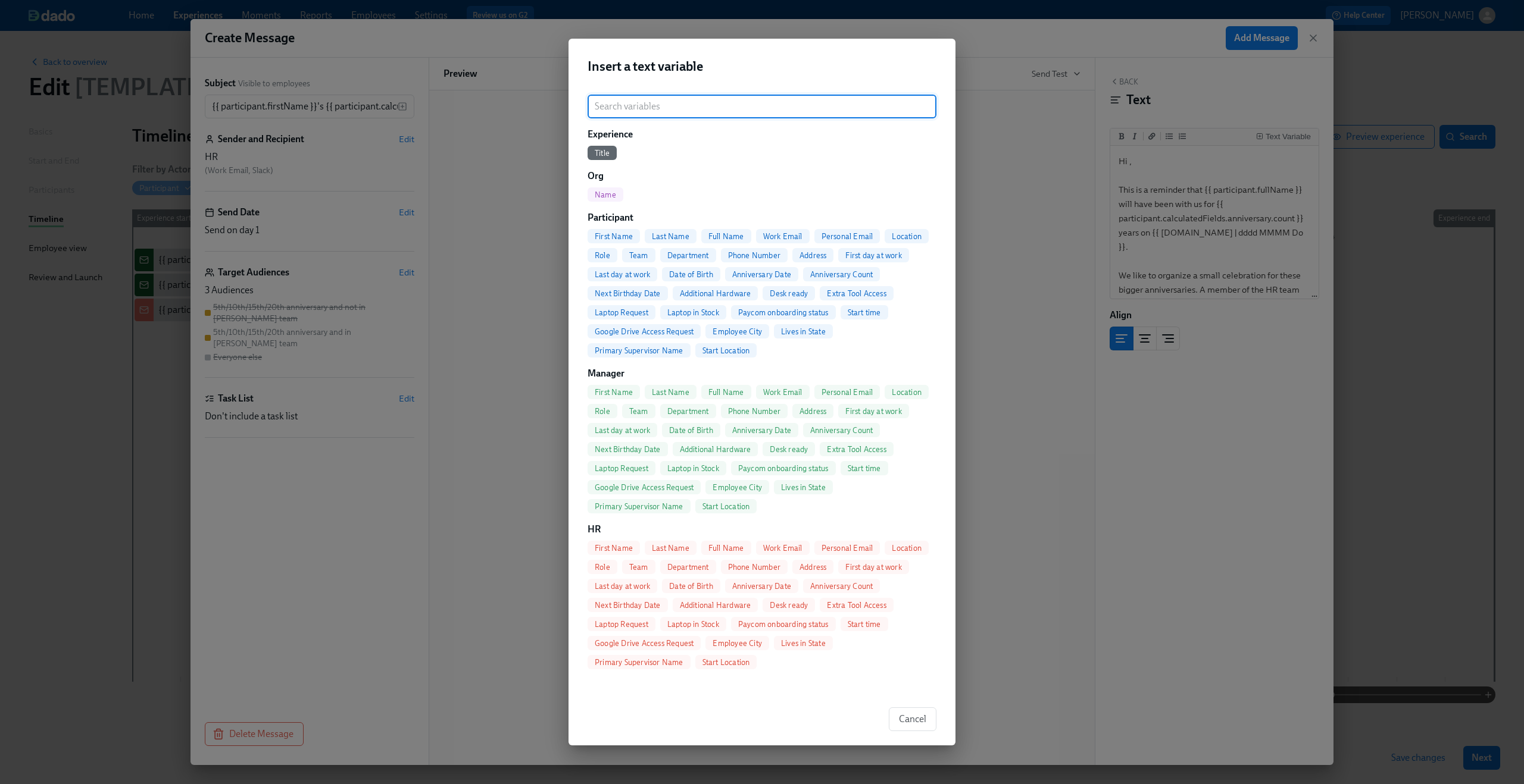
click at [621, 551] on span "First Name" at bounding box center [613, 547] width 52 height 9
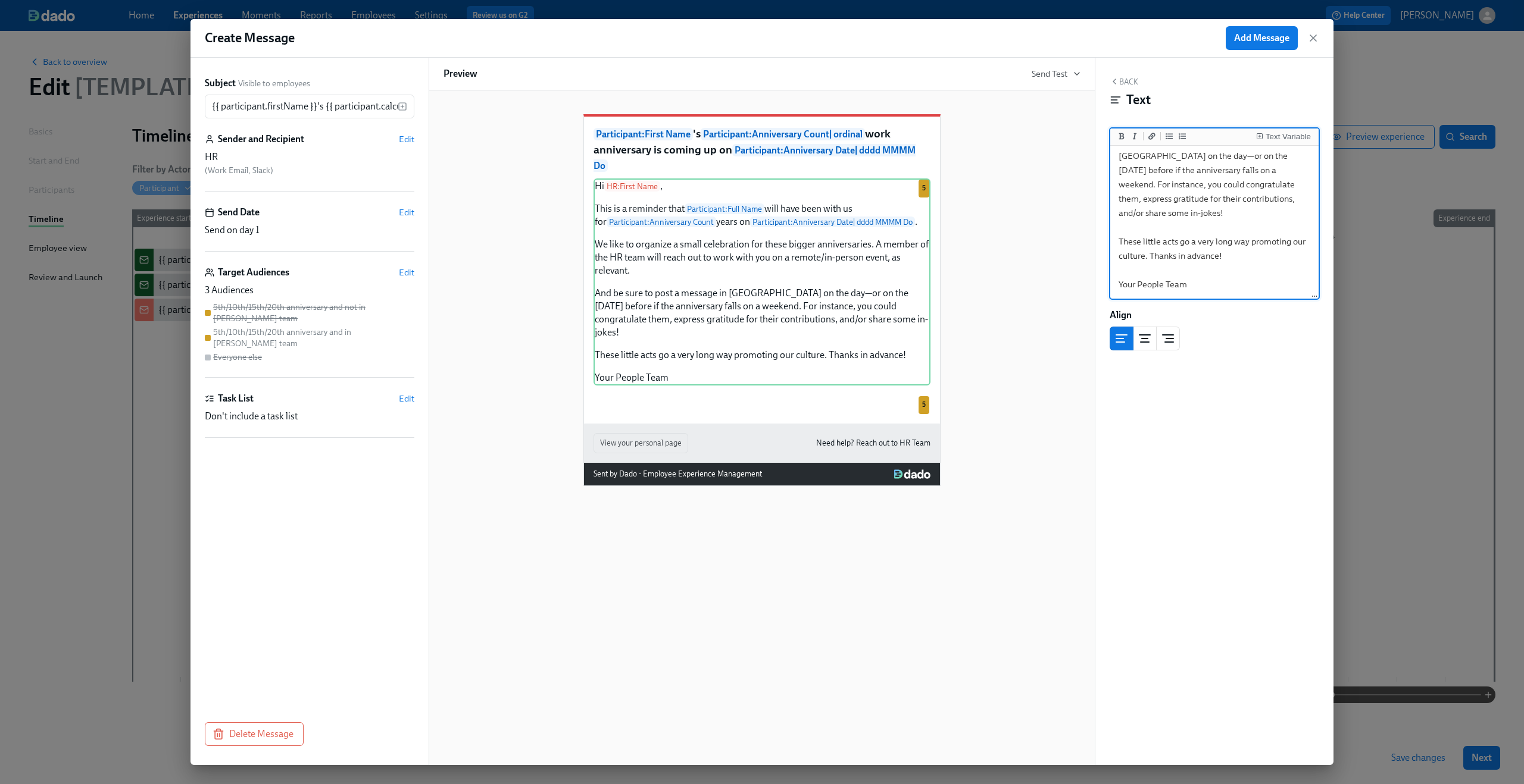
drag, startPoint x: 1118, startPoint y: 162, endPoint x: 1259, endPoint y: 338, distance: 225.5
click at [1259, 338] on div "Back Text Text Variable Hi {{ hr.firstName }}, This is a reminder that {{ parti…" at bounding box center [1215, 411] width 238 height 707
paste textarea ", one of Dean's reportees,"
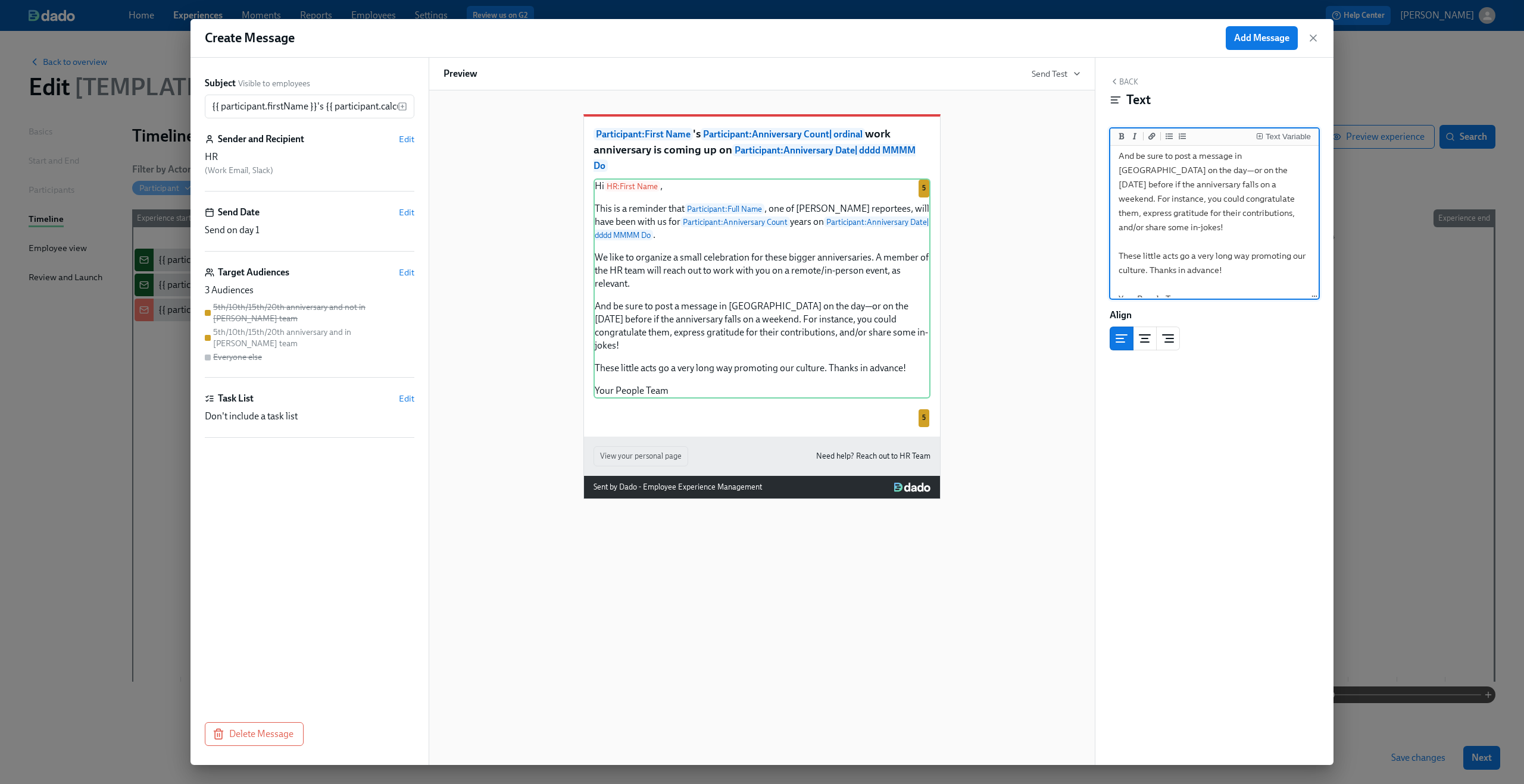
scroll to position [211, 0]
type textarea "Hi {{ hr.firstName }}, This is a reminder that {{ participant.fullName }}, one …"
drag, startPoint x: 1262, startPoint y: 45, endPoint x: 1243, endPoint y: -73, distance: 119.5
click at [1243, 0] on html "Home Experiences Moments Reports Employees Settings Review us on G2 Help Center…" at bounding box center [762, 392] width 1524 height 784
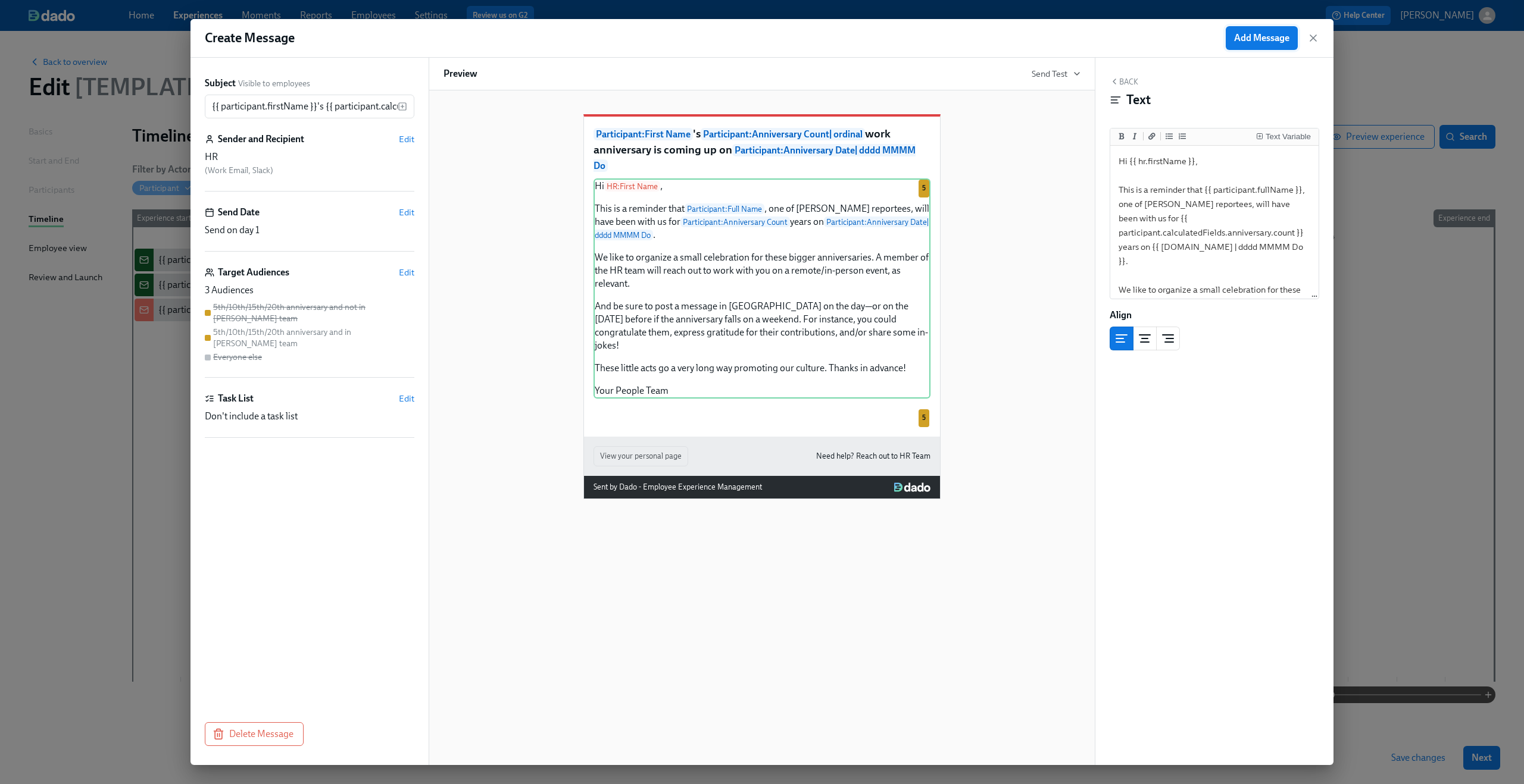
click at [1277, 35] on span "Add Message" at bounding box center [1261, 38] width 55 height 12
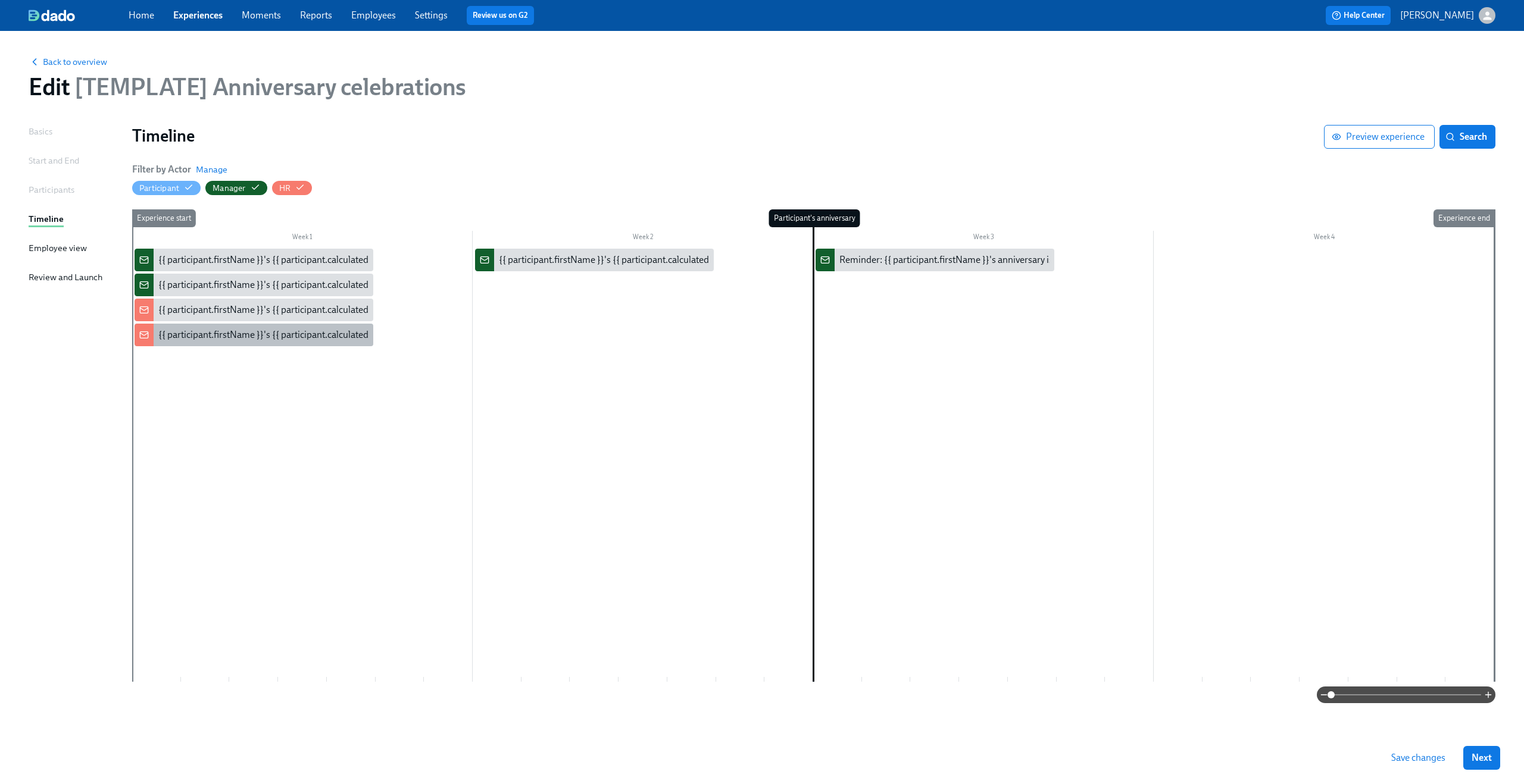
click at [250, 333] on div "{{ participant.firstName }}'s {{ participant.calculatedFields.anniversary.count…" at bounding box center [489, 334] width 662 height 13
click at [208, 315] on div "{{ participant.firstName }}'s {{ participant.calculatedFields.anniversary.count…" at bounding box center [489, 310] width 662 height 13
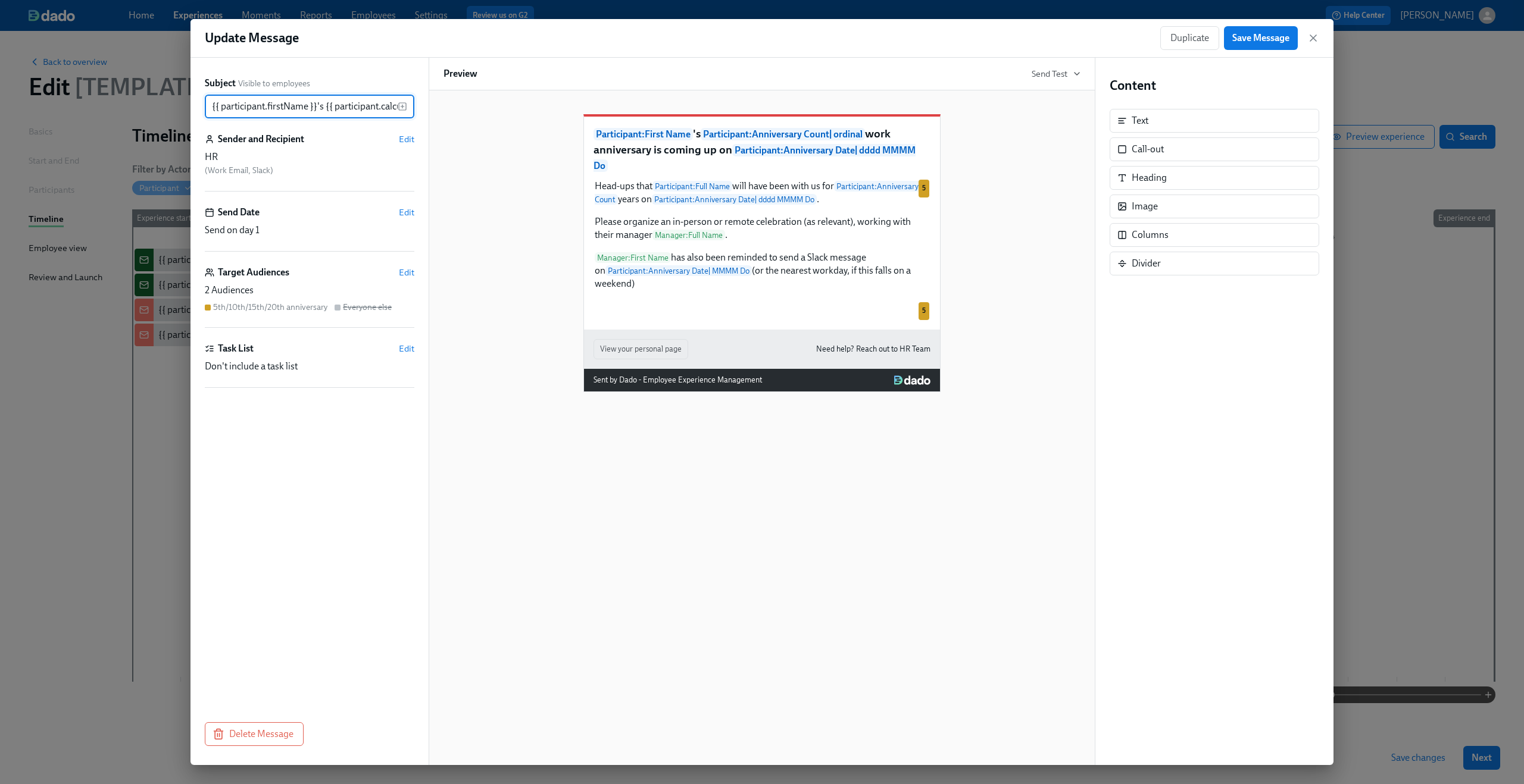
scroll to position [0, 581]
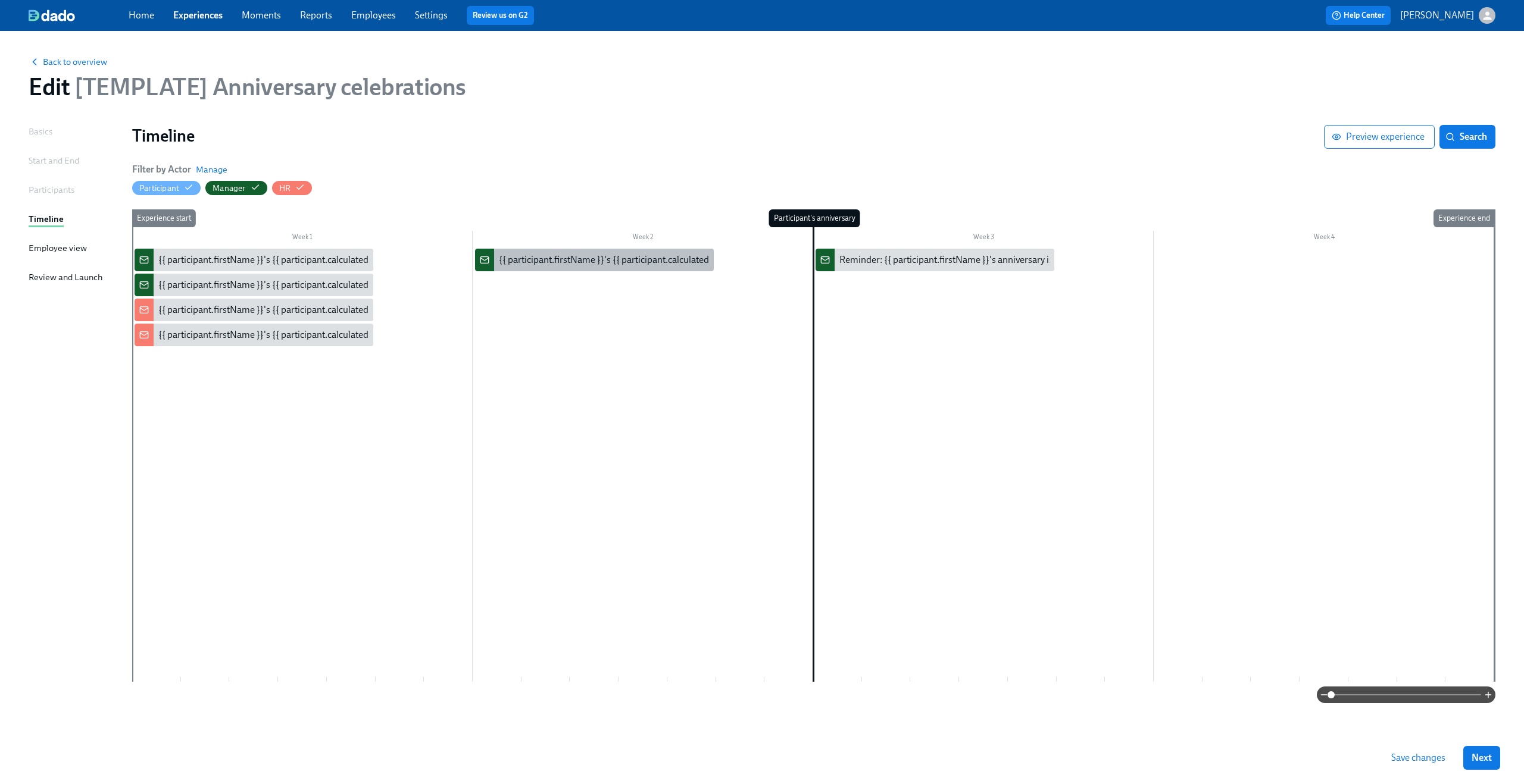
click at [622, 266] on div "{{ participant.firstName }}'s {{ participant.calculatedFields.anniversary.count…" at bounding box center [829, 259] width 662 height 13
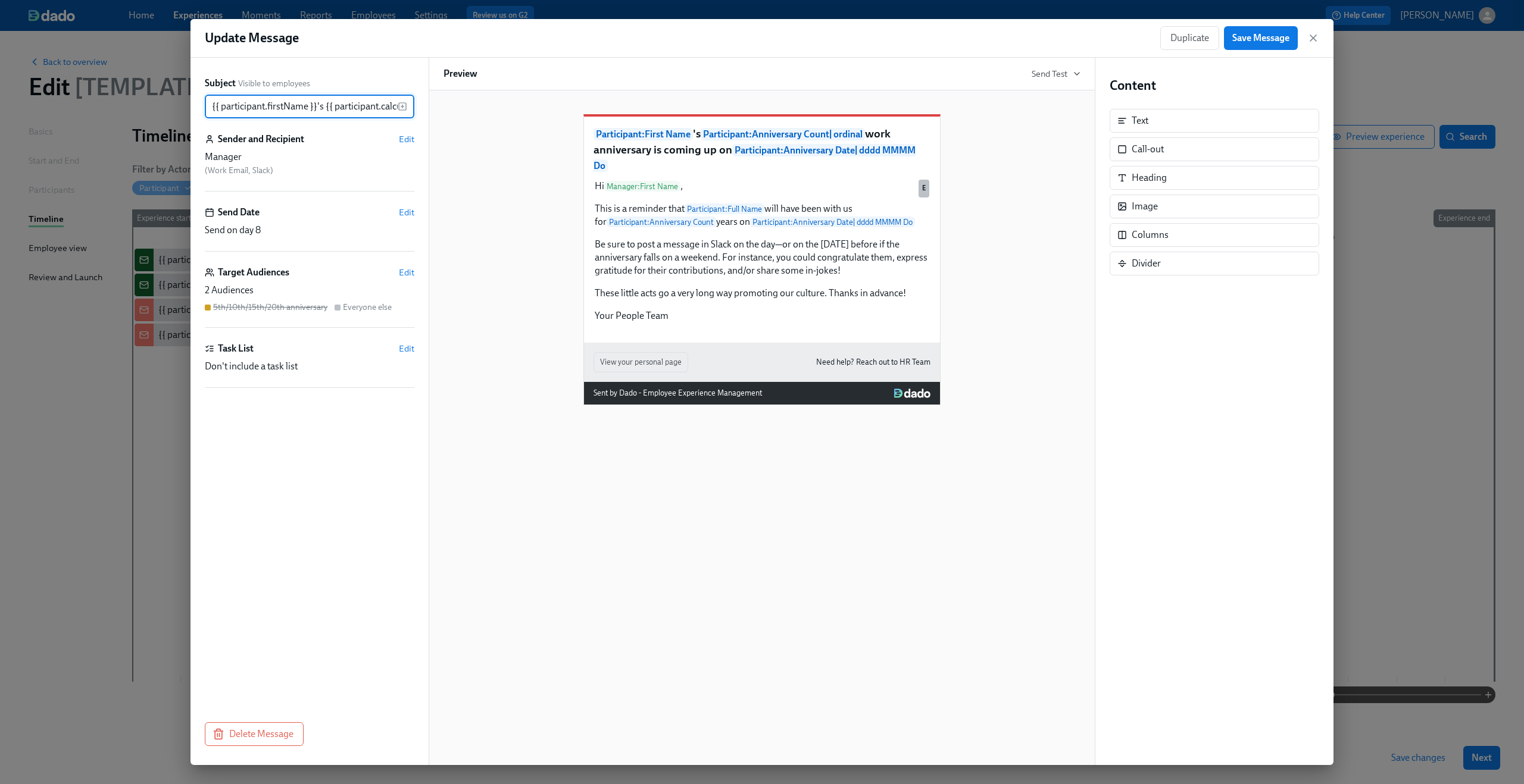
scroll to position [0, 581]
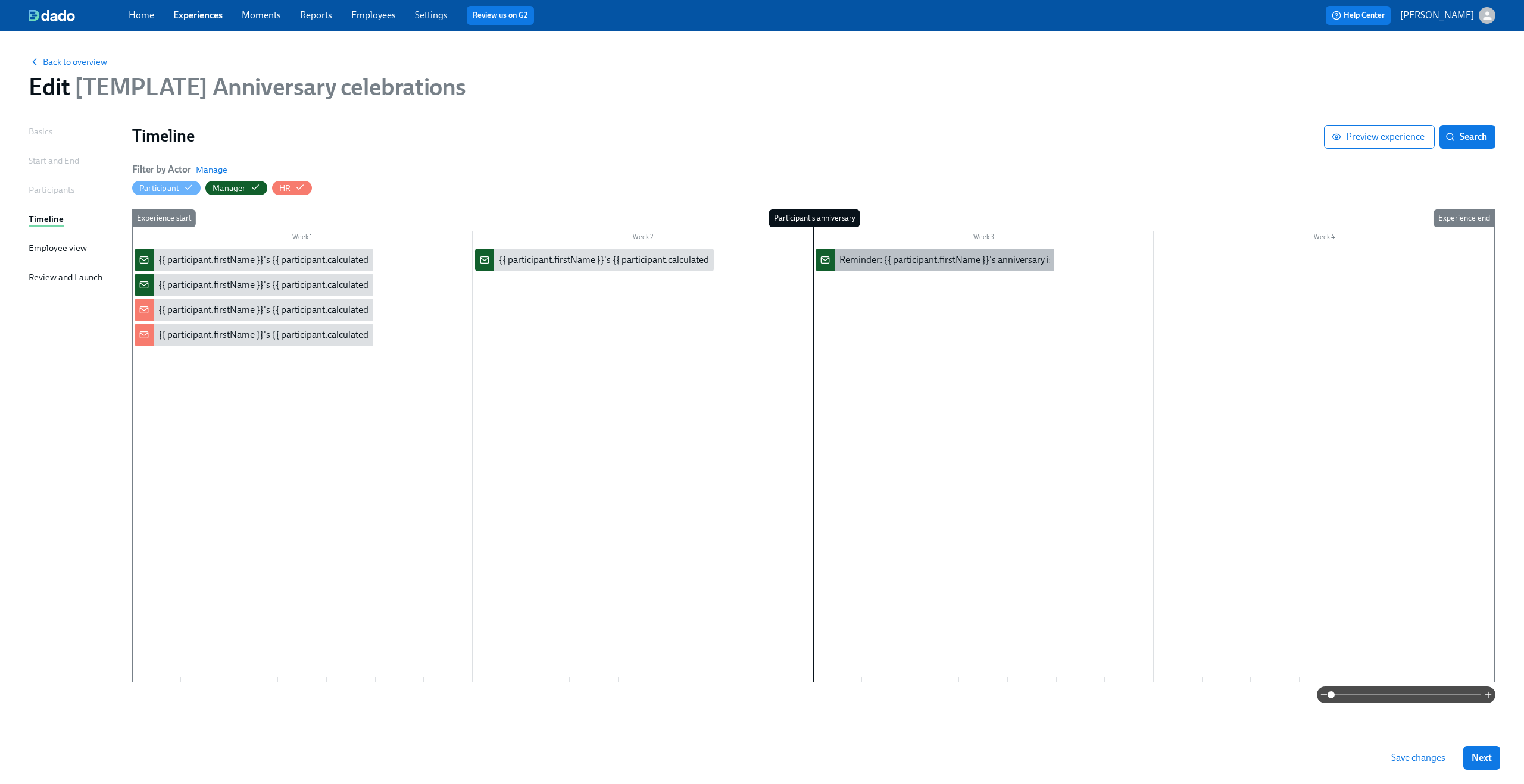
click at [873, 265] on div "Reminder: {{ participant.firstName }}'s anniversary is [DATE]" at bounding box center [960, 259] width 244 height 13
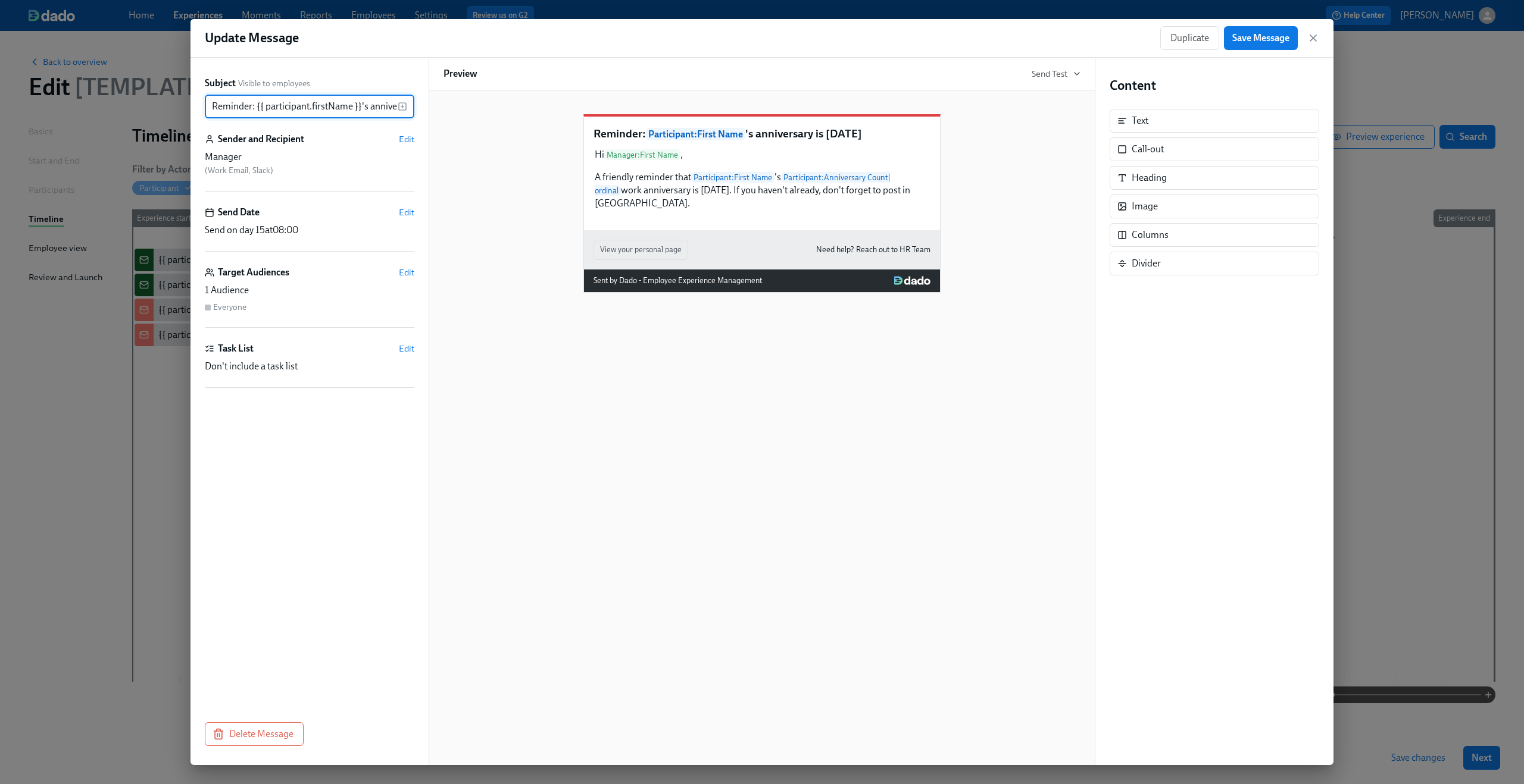
scroll to position [0, 52]
click at [1316, 43] on icon "button" at bounding box center [1312, 38] width 12 height 12
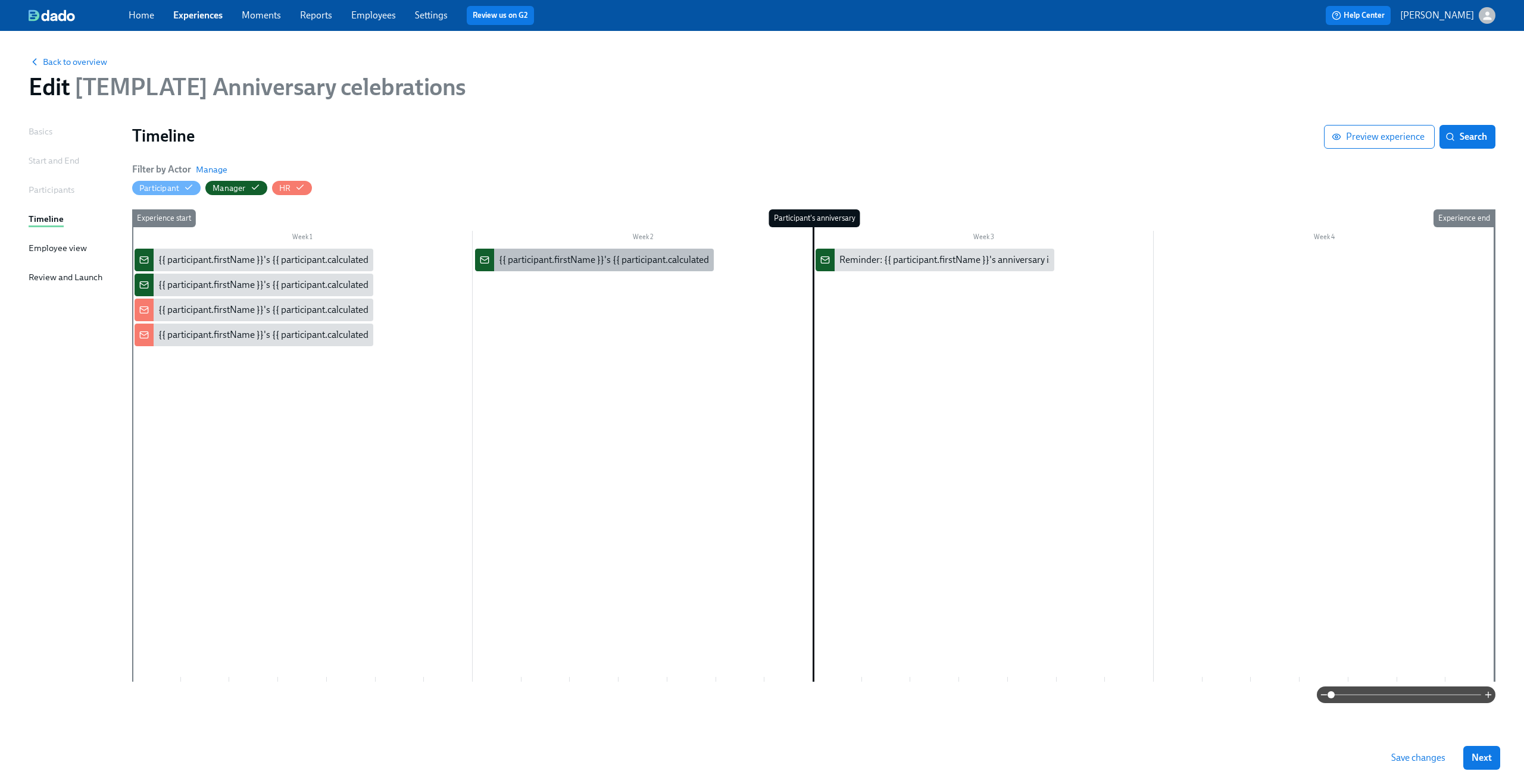
click at [612, 268] on div "{{ participant.firstName }}'s {{ participant.calculatedFields.anniversary.count…" at bounding box center [594, 259] width 238 height 23
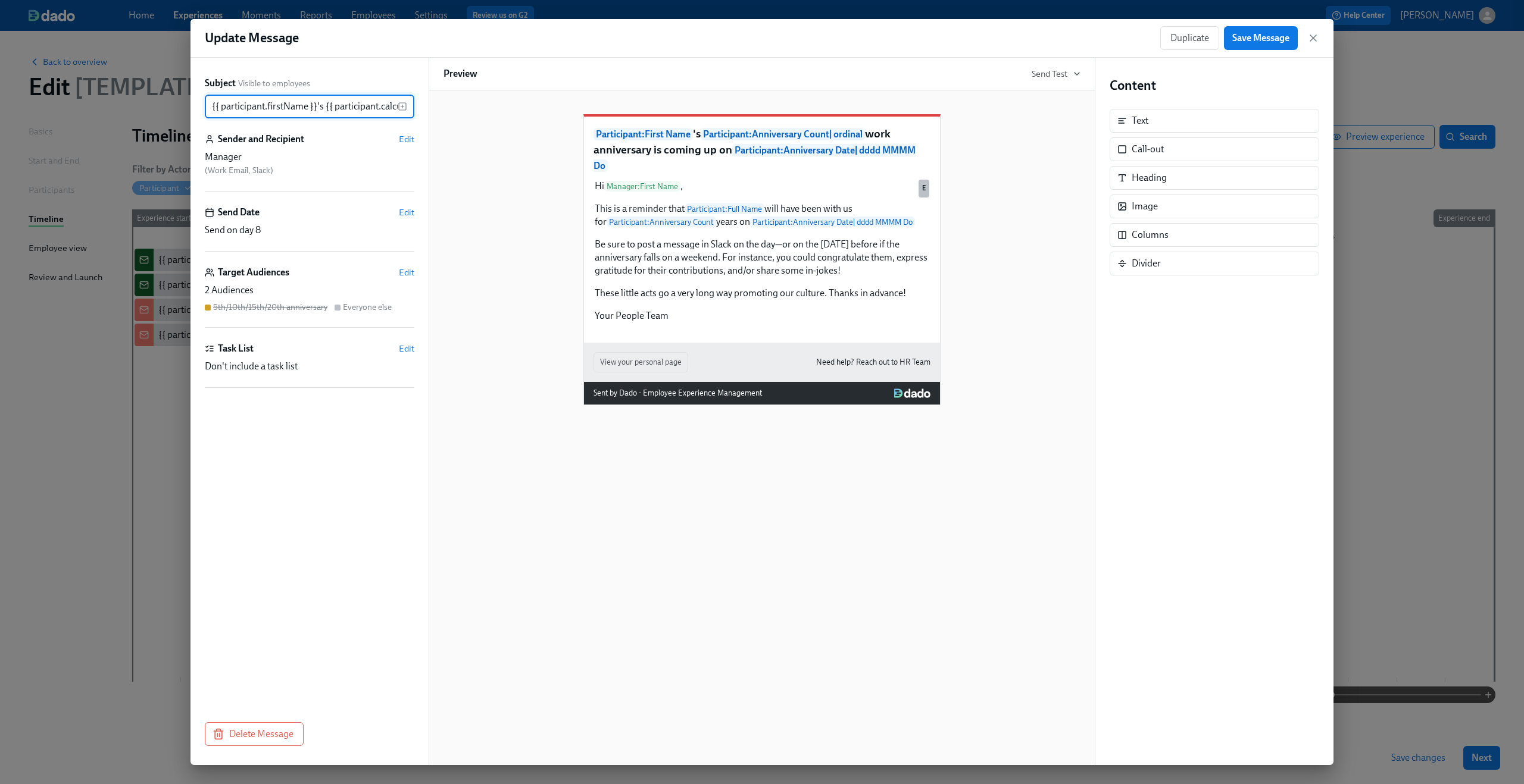
scroll to position [0, 581]
click at [404, 272] on span "Edit" at bounding box center [406, 272] width 16 height 12
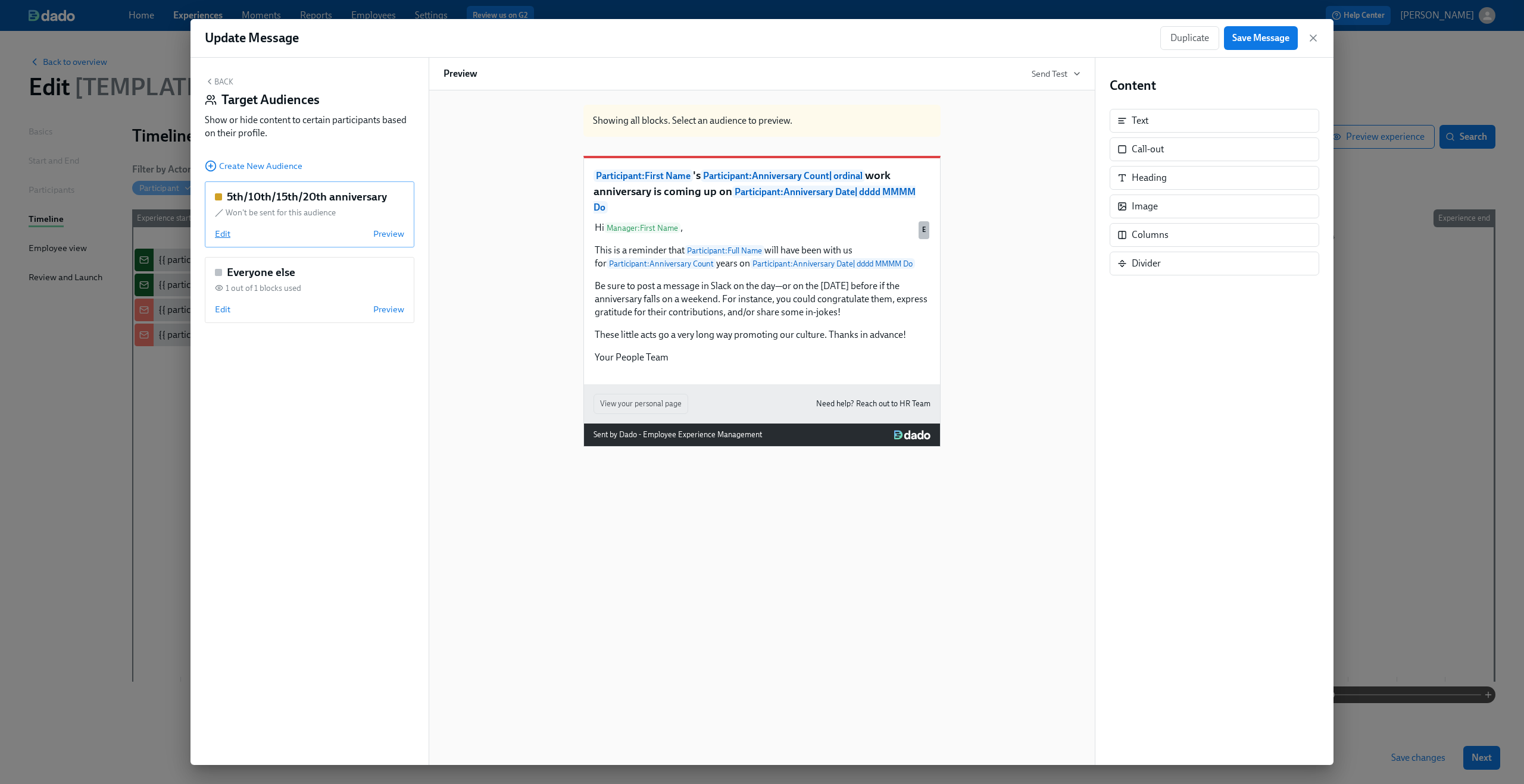
click at [227, 236] on span "Edit" at bounding box center [223, 233] width 16 height 12
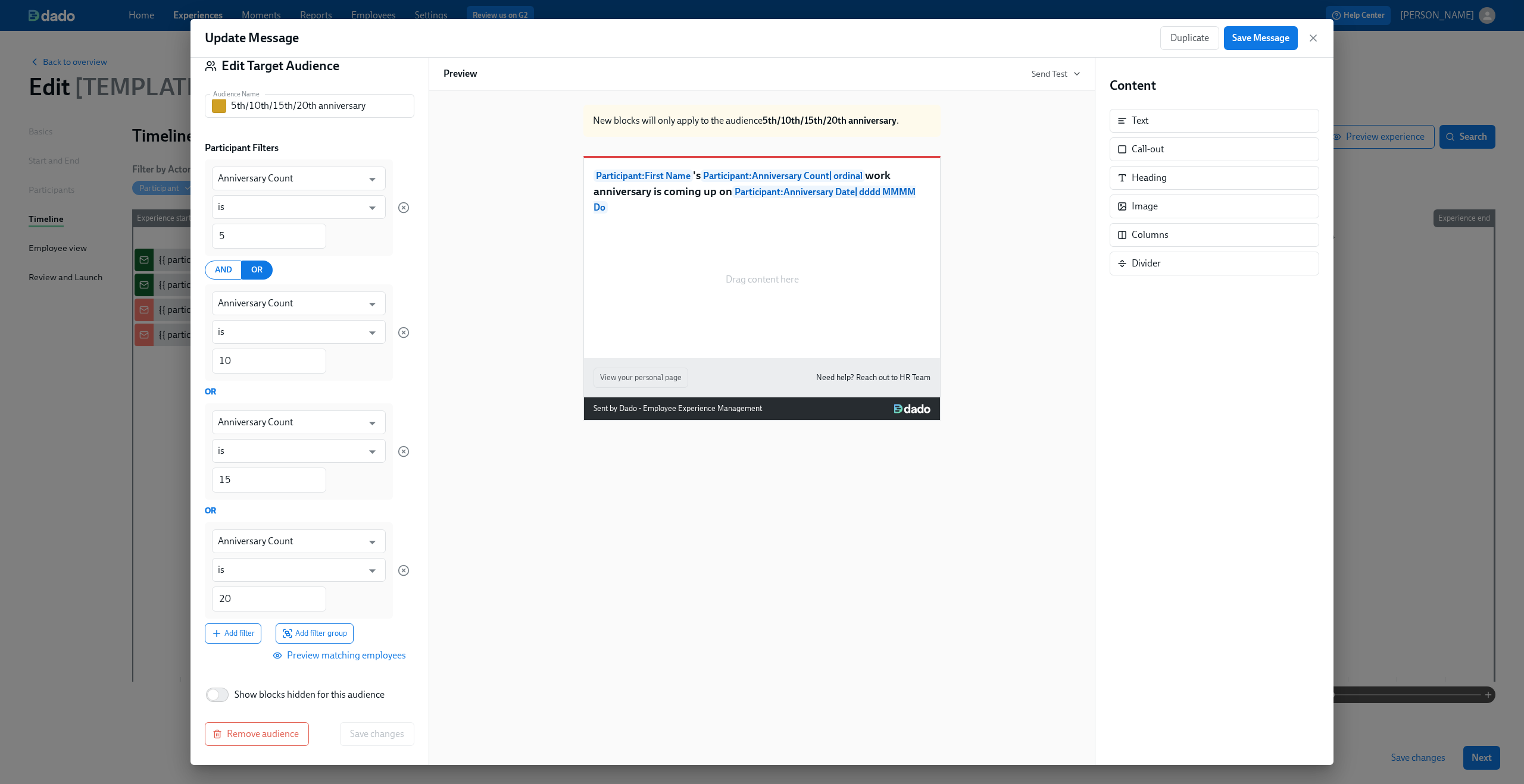
scroll to position [0, 0]
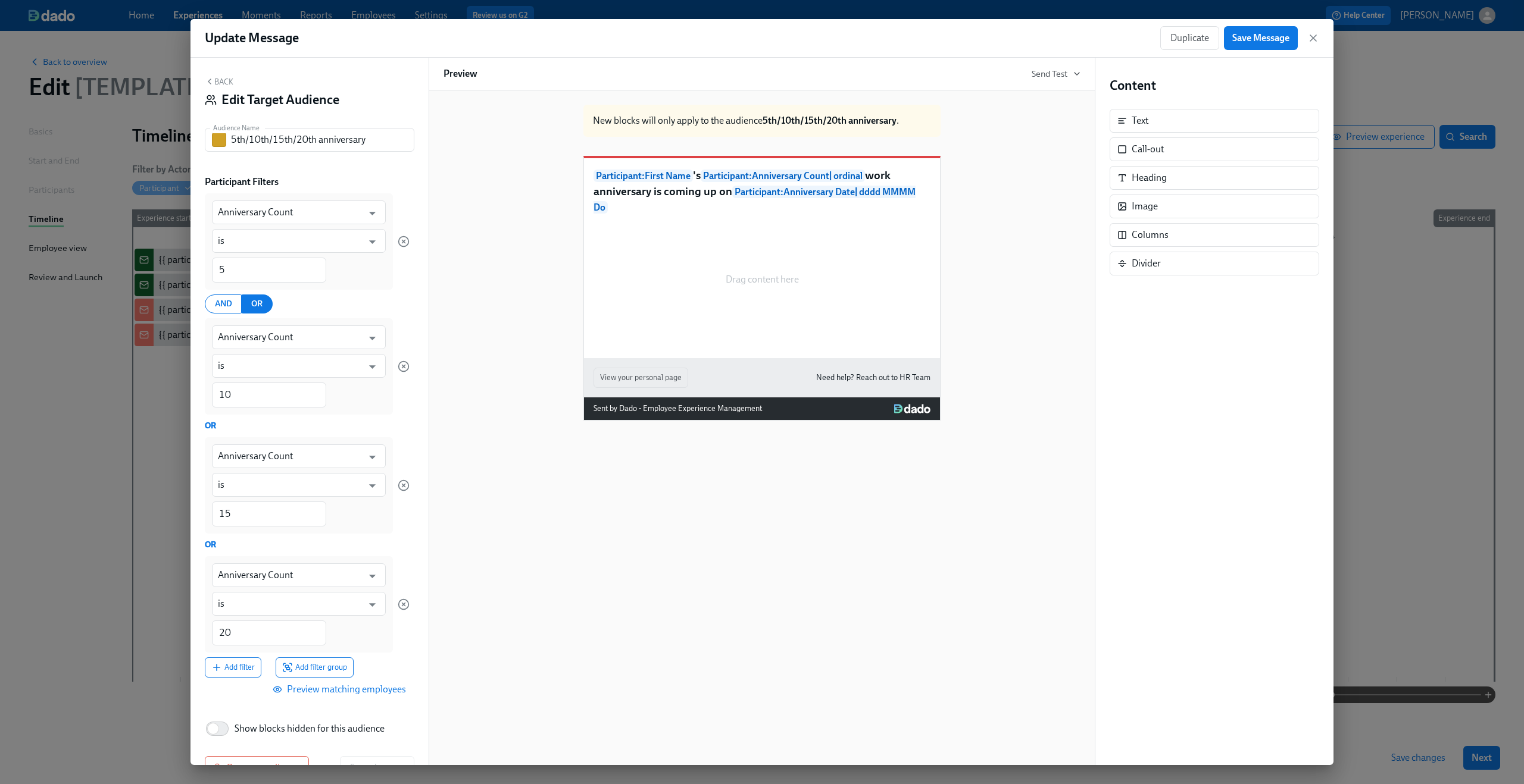
click at [222, 81] on button "Back" at bounding box center [219, 81] width 28 height 9
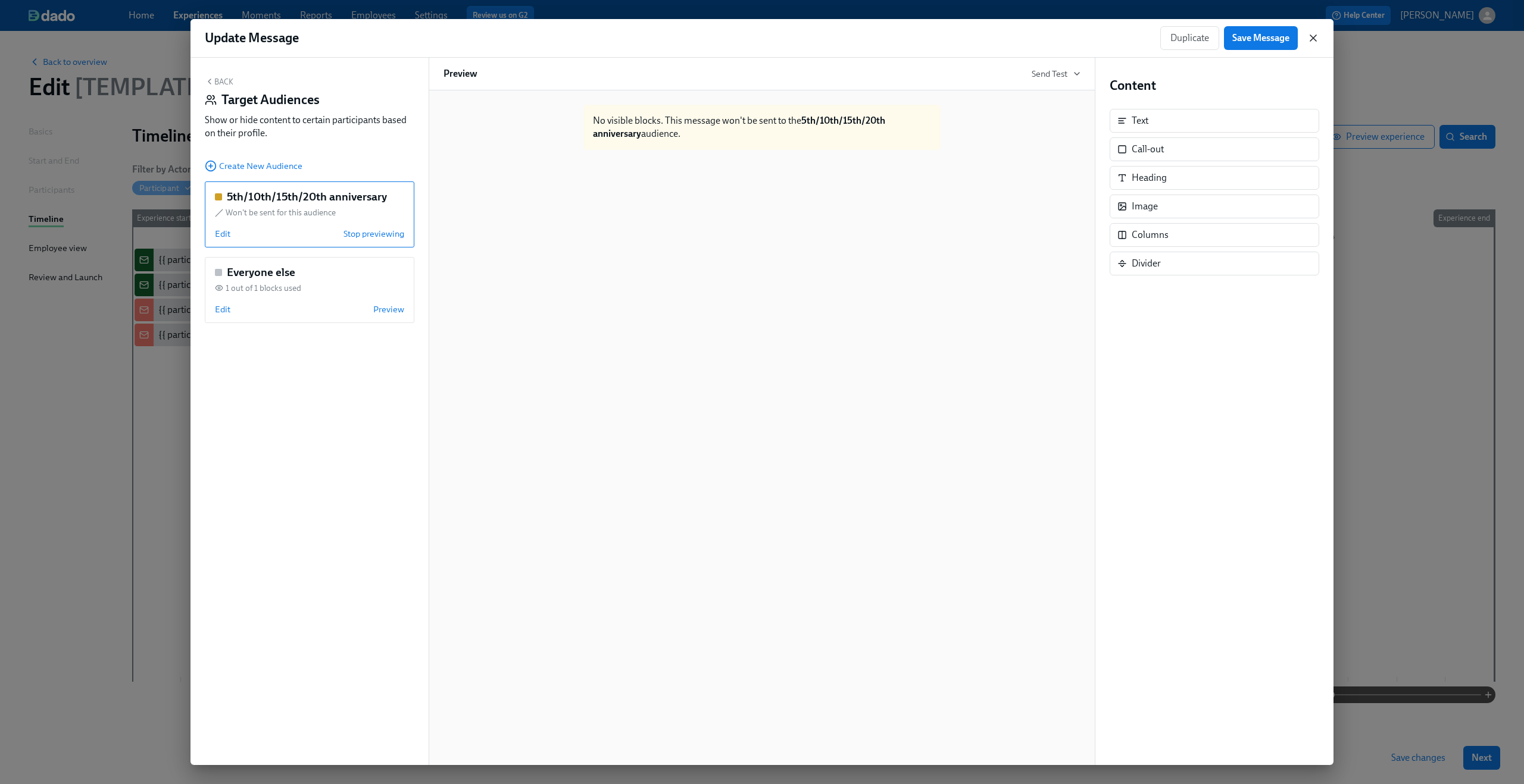
click at [1313, 43] on icon "button" at bounding box center [1312, 38] width 12 height 12
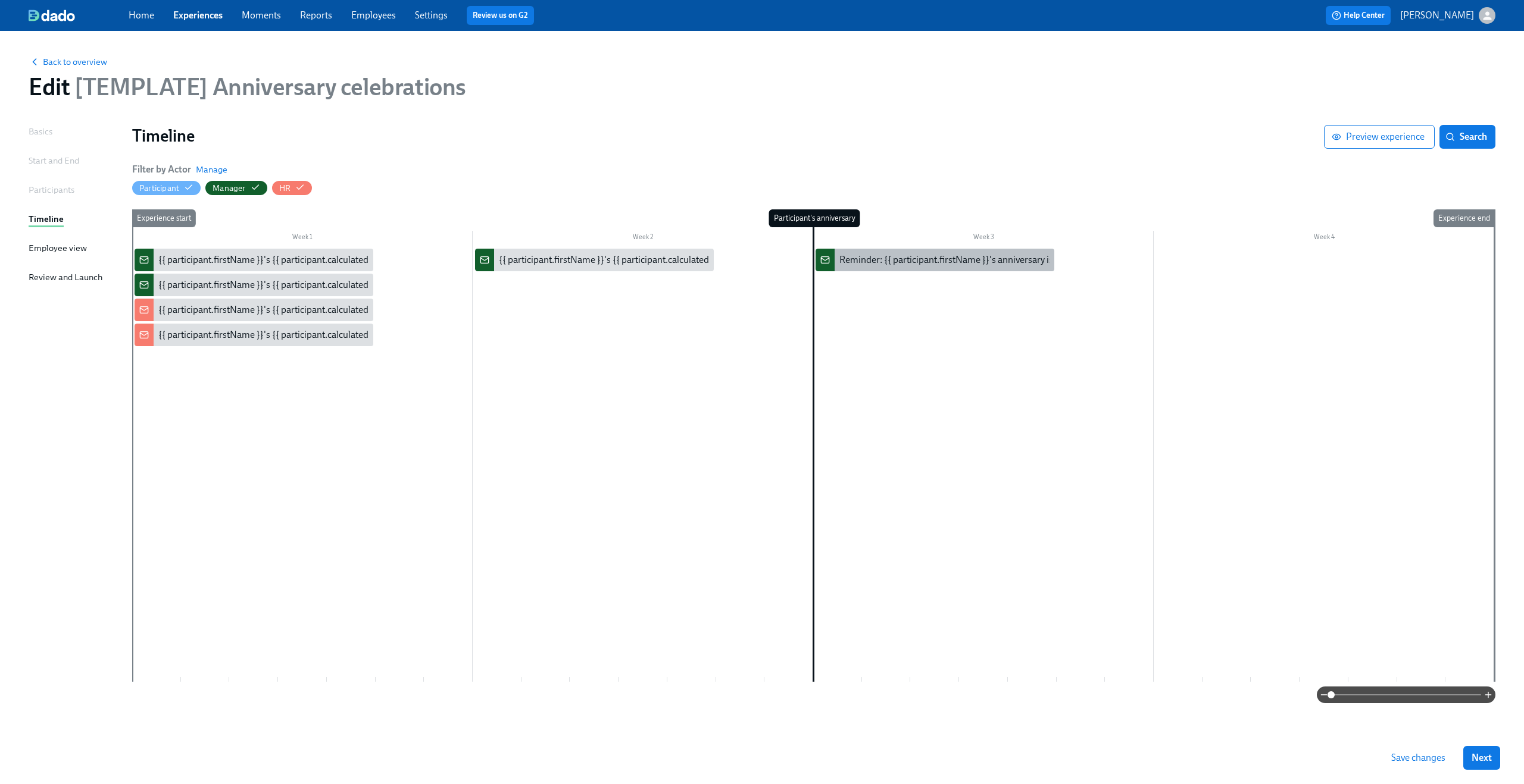
click at [926, 262] on div "Reminder: {{ participant.firstName }}'s anniversary is [DATE]" at bounding box center [960, 259] width 244 height 13
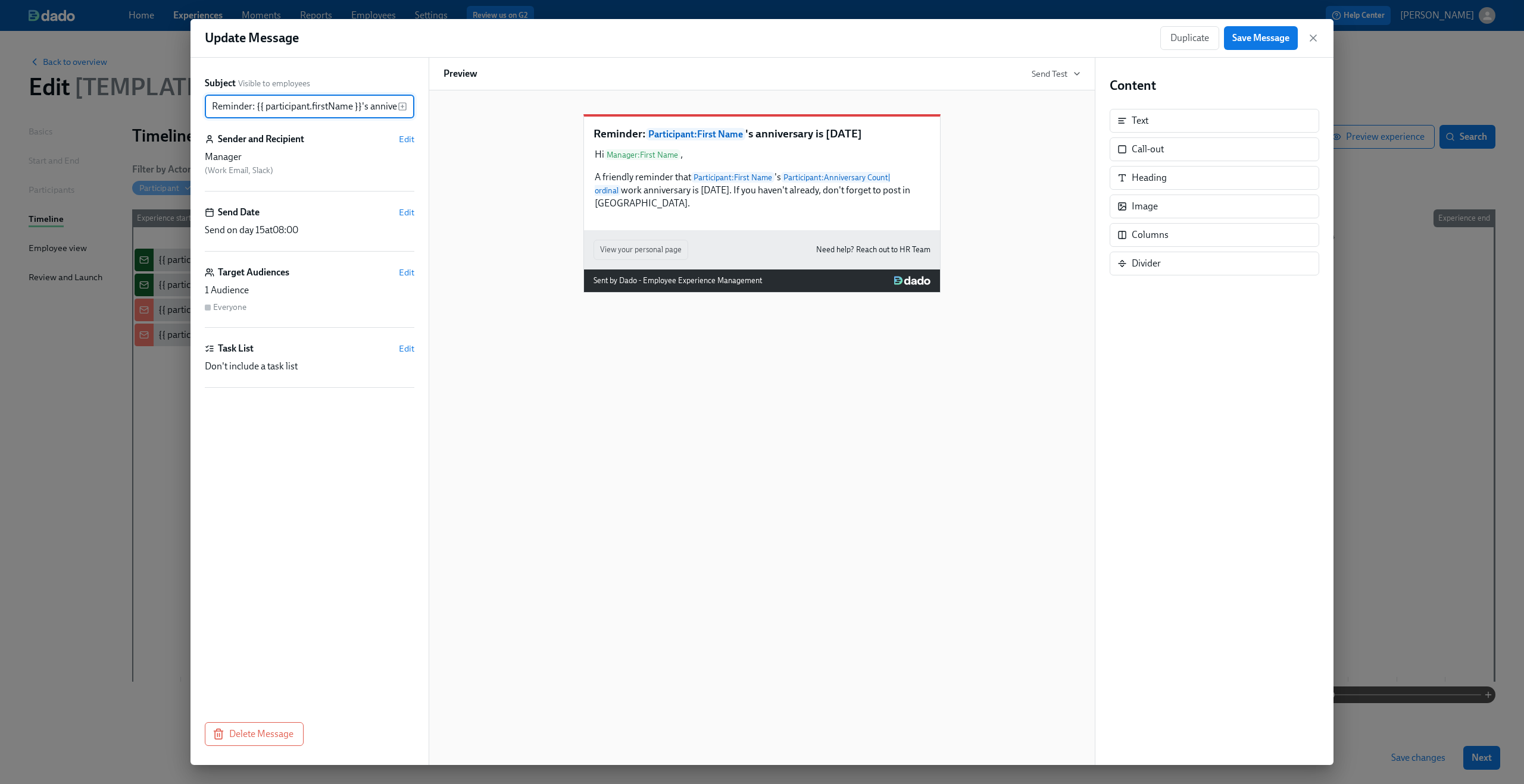
scroll to position [0, 52]
click at [1312, 38] on icon "button" at bounding box center [1313, 38] width 6 height 6
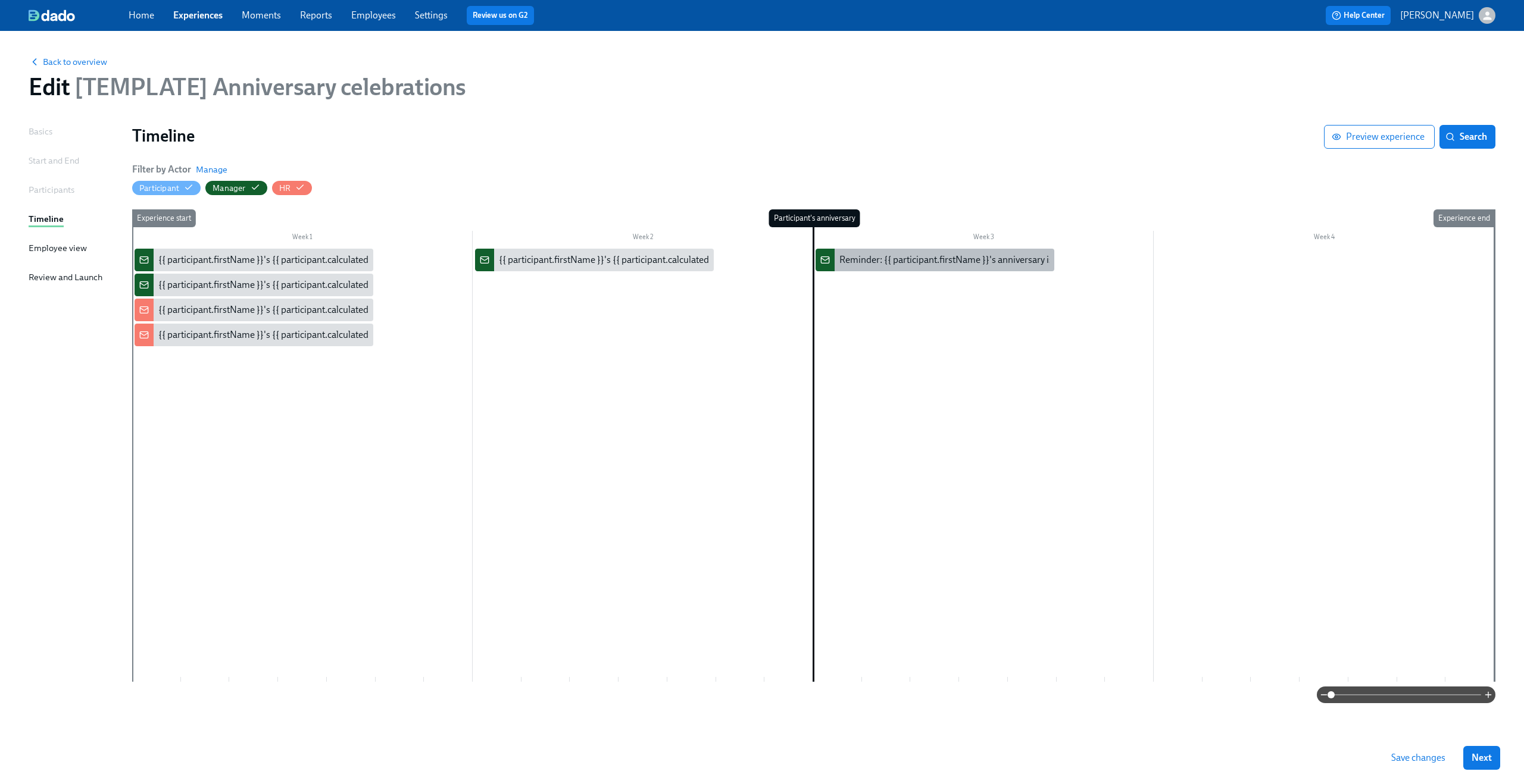
click at [938, 260] on div "Reminder: {{ participant.firstName }}'s anniversary is [DATE]" at bounding box center [960, 259] width 244 height 13
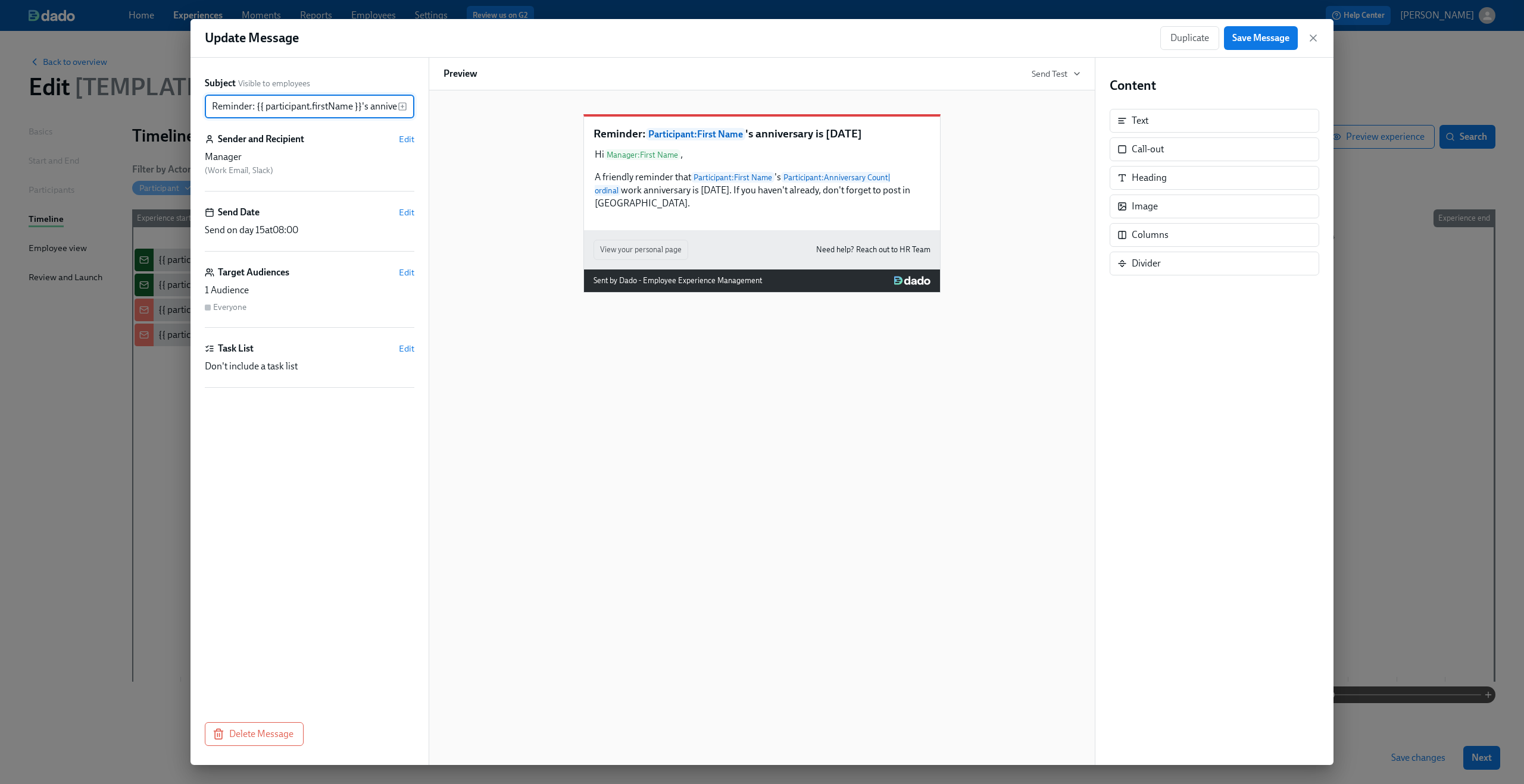
scroll to position [0, 52]
click at [401, 270] on span "Edit" at bounding box center [406, 272] width 16 height 12
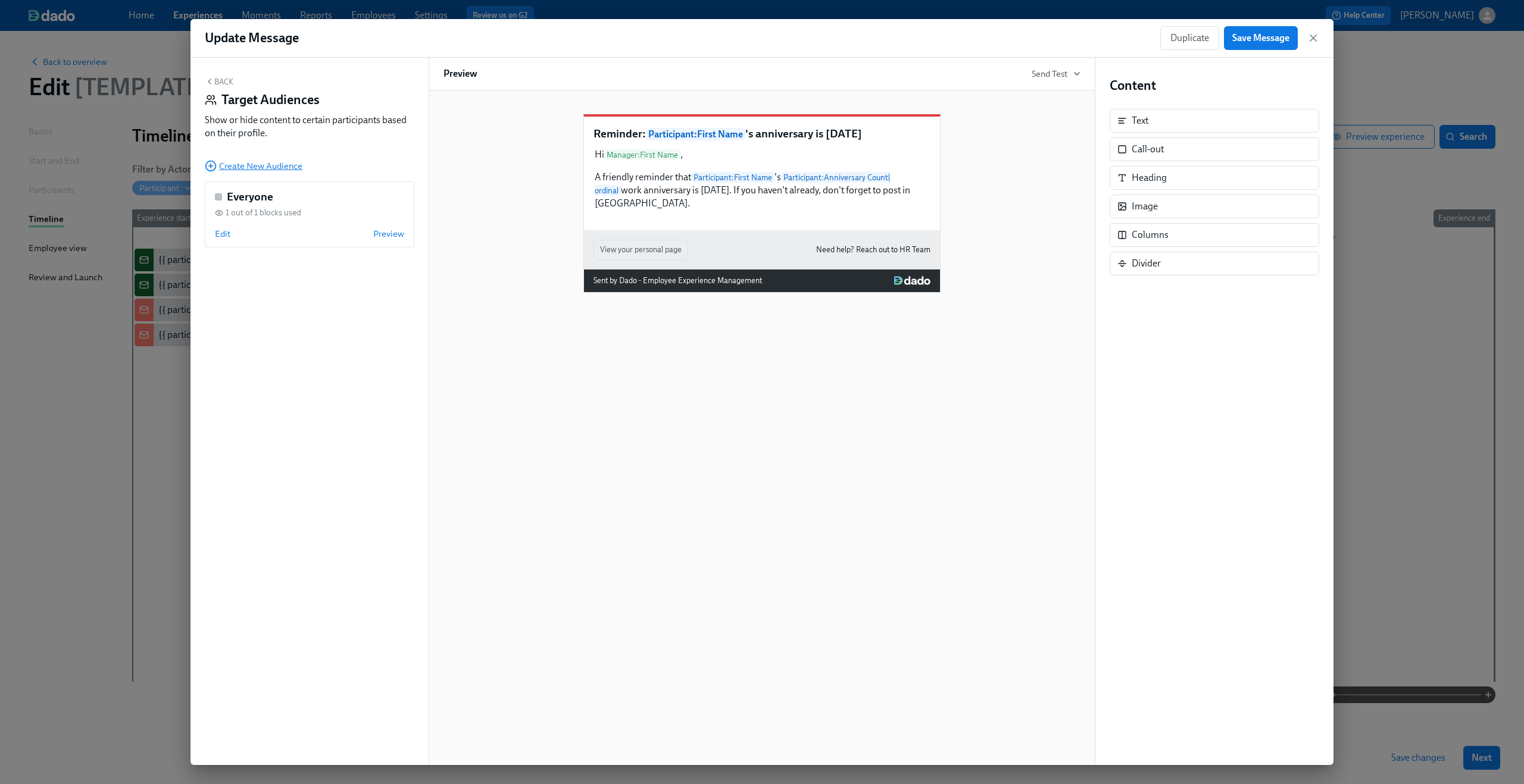
click at [279, 163] on span "Create New Audience" at bounding box center [253, 166] width 98 height 12
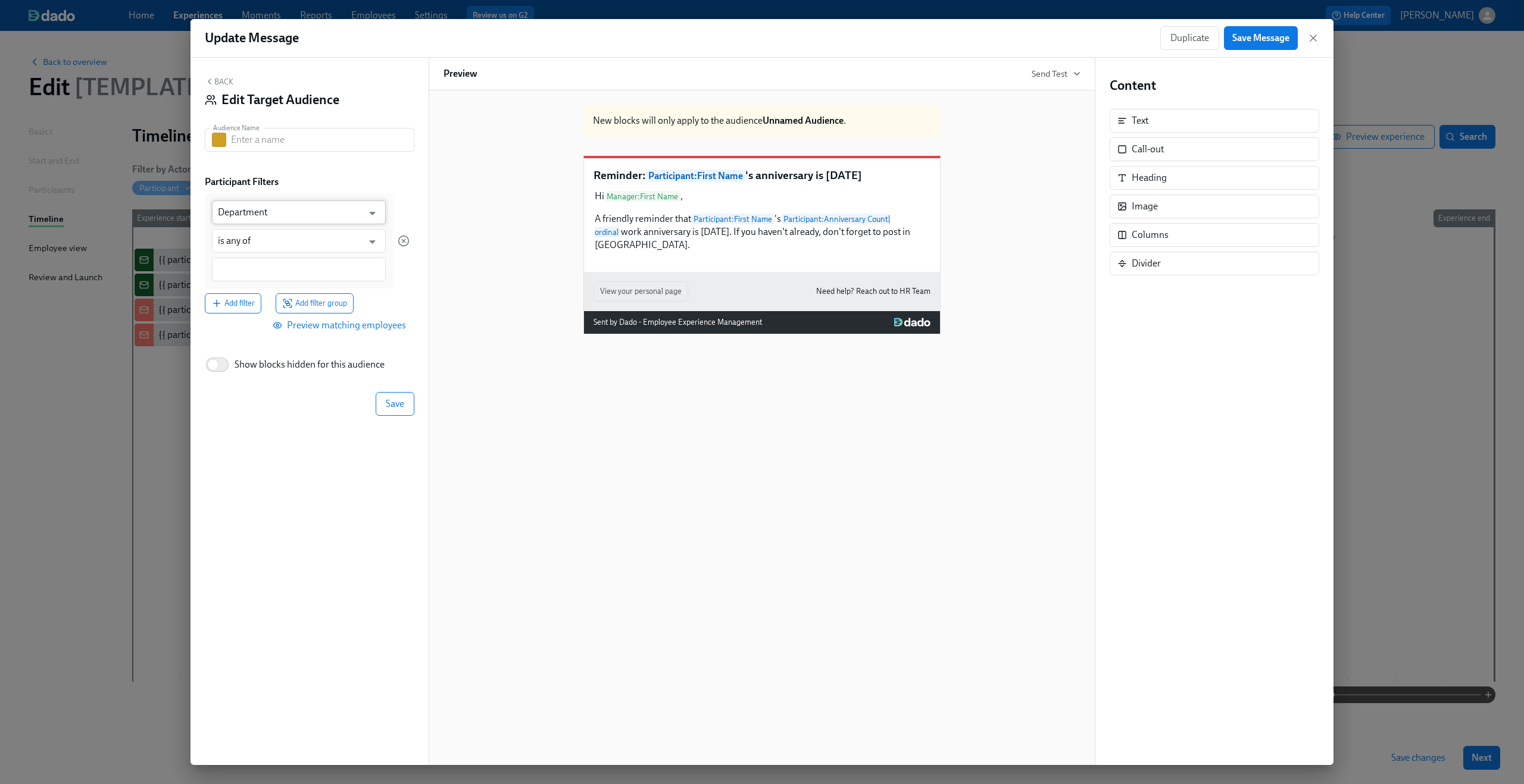
click at [297, 209] on input "Department" at bounding box center [290, 212] width 144 height 24
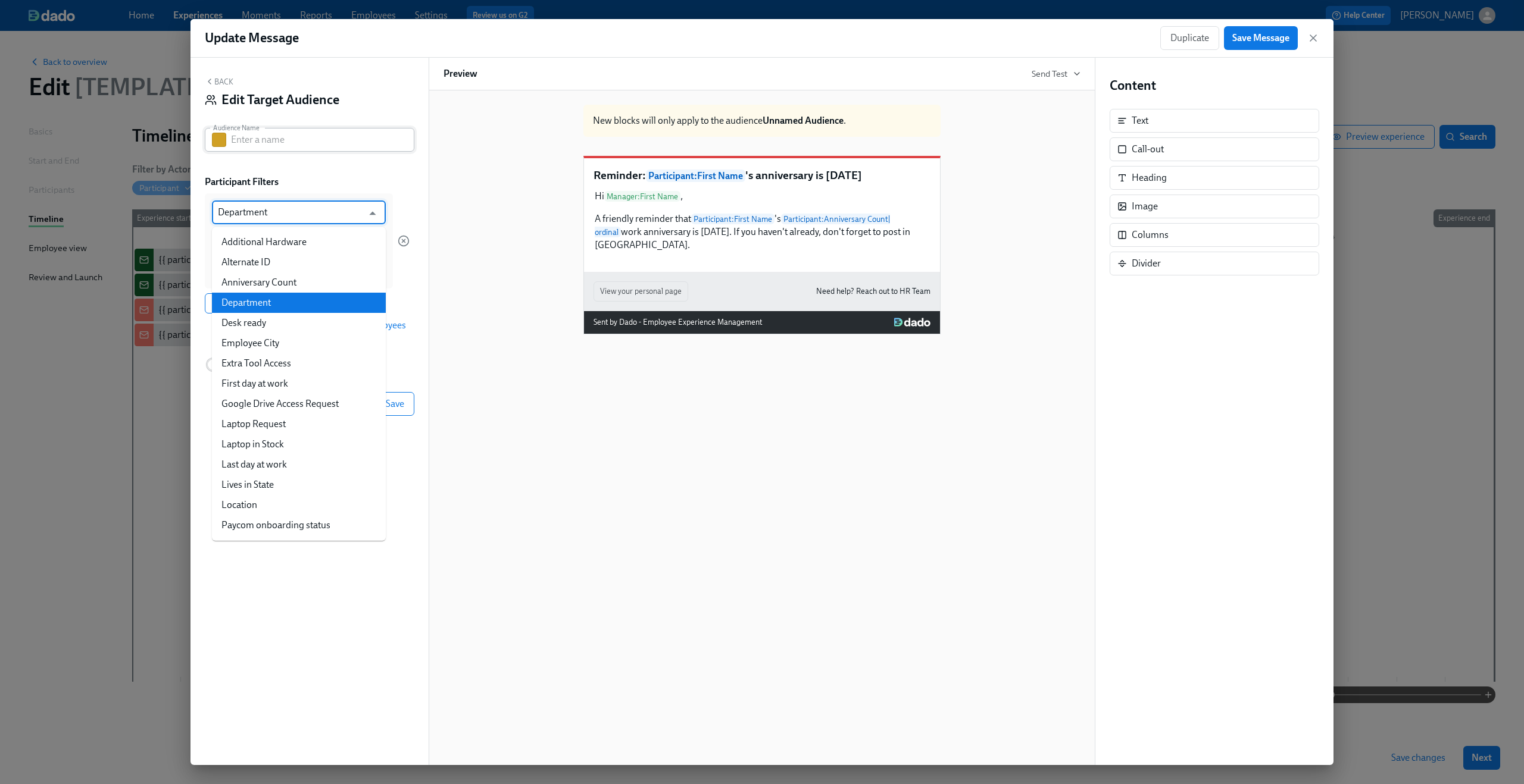
click at [313, 144] on input "text" at bounding box center [323, 140] width 183 height 24
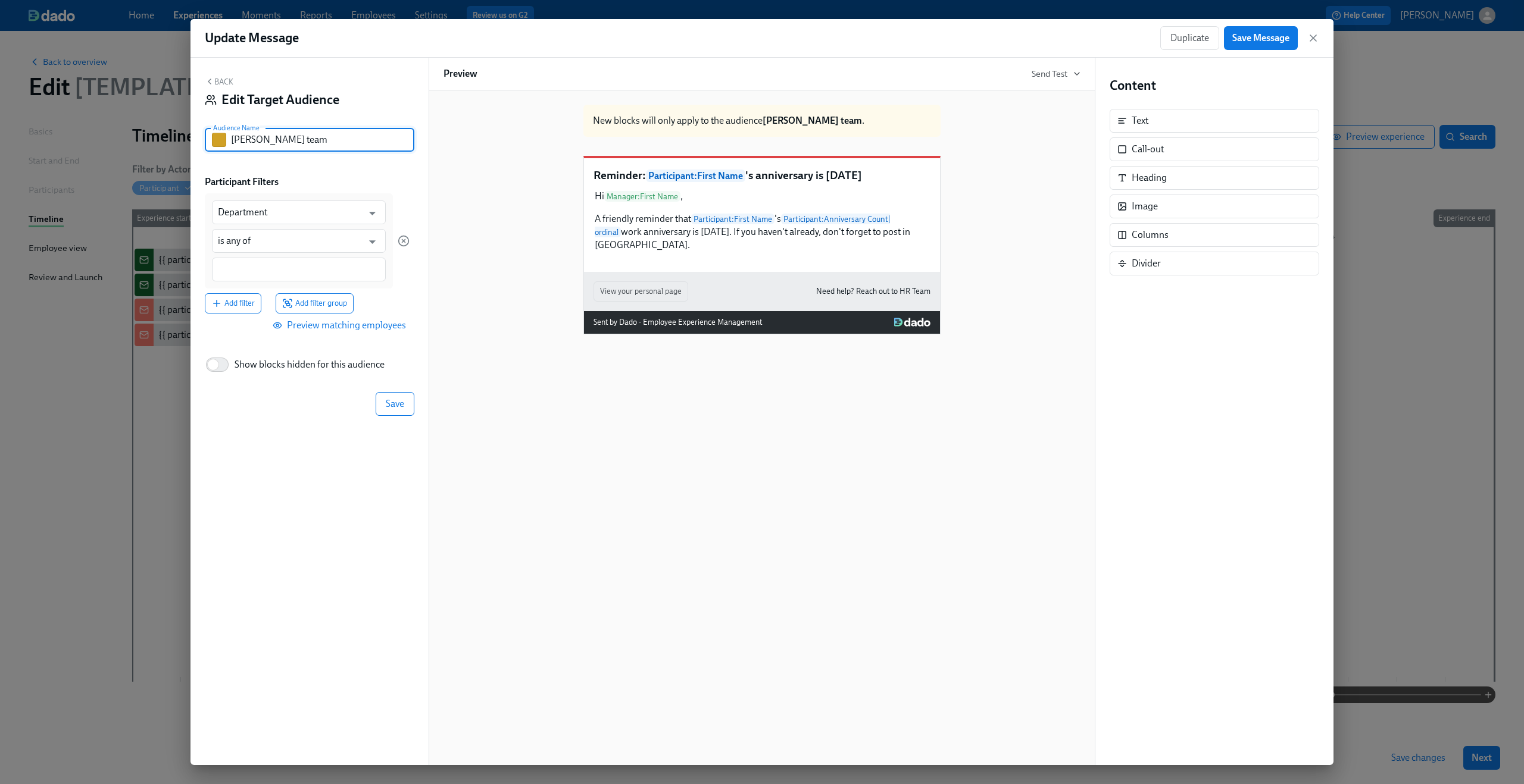
type input "[PERSON_NAME] team"
click at [282, 195] on div "Department ​ is any of ​" at bounding box center [298, 241] width 188 height 95
click at [277, 214] on input "Department" at bounding box center [290, 212] width 144 height 24
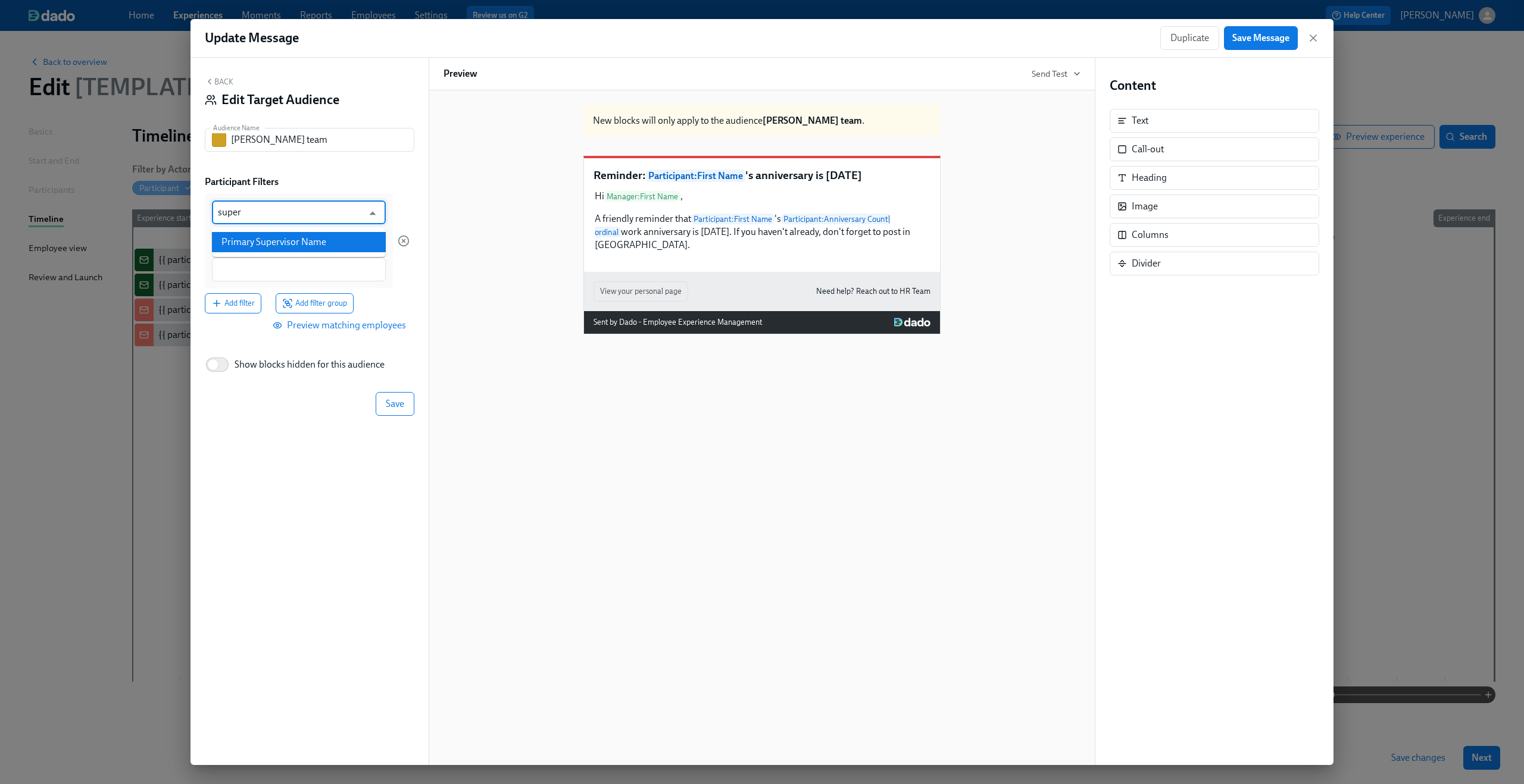
click at [280, 236] on li "Primary Supervisor Name" at bounding box center [298, 242] width 174 height 21
type input "Primary Supervisor Name"
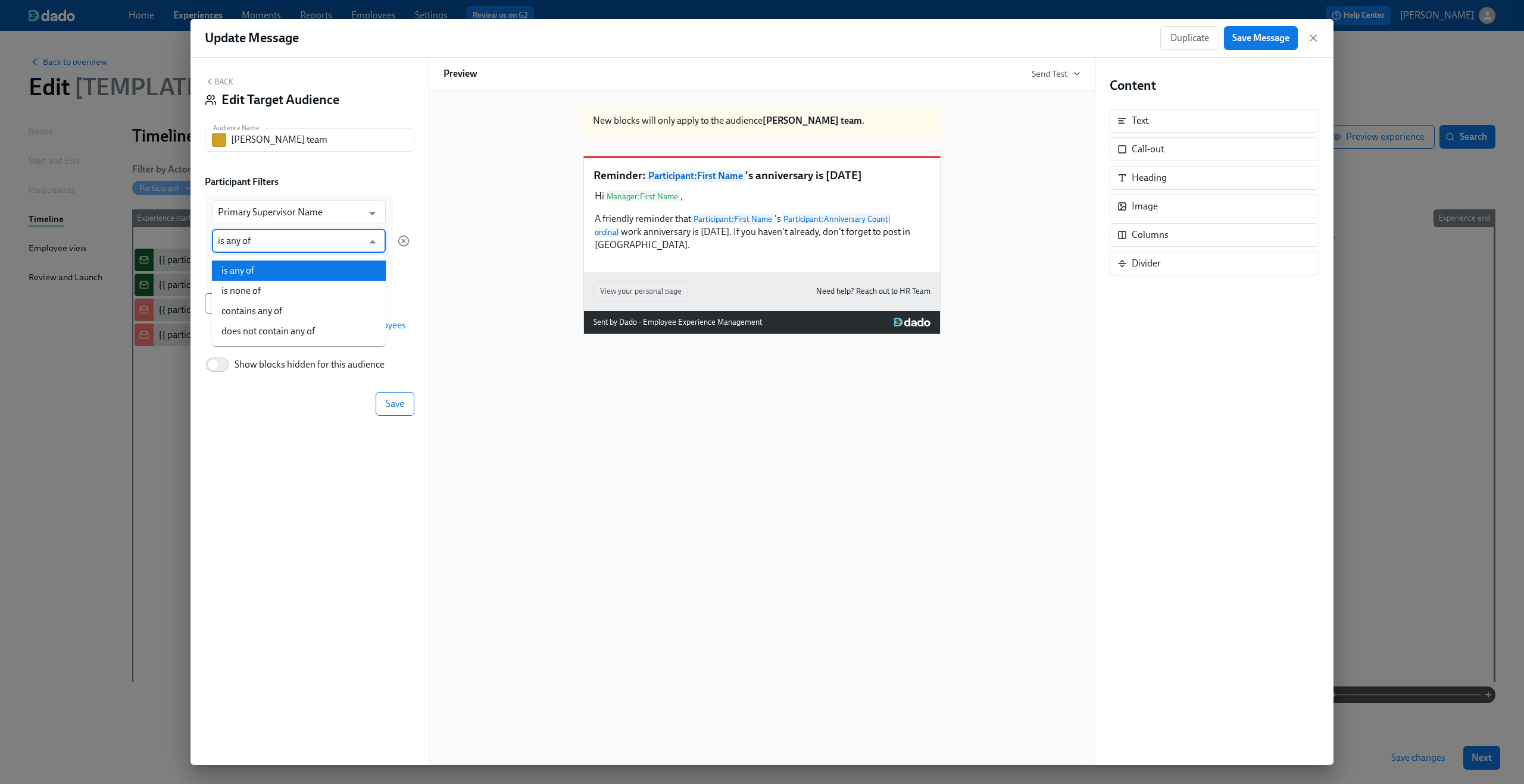
click at [270, 246] on input "is any of" at bounding box center [290, 241] width 144 height 24
click at [272, 270] on li "is any of" at bounding box center [298, 271] width 174 height 21
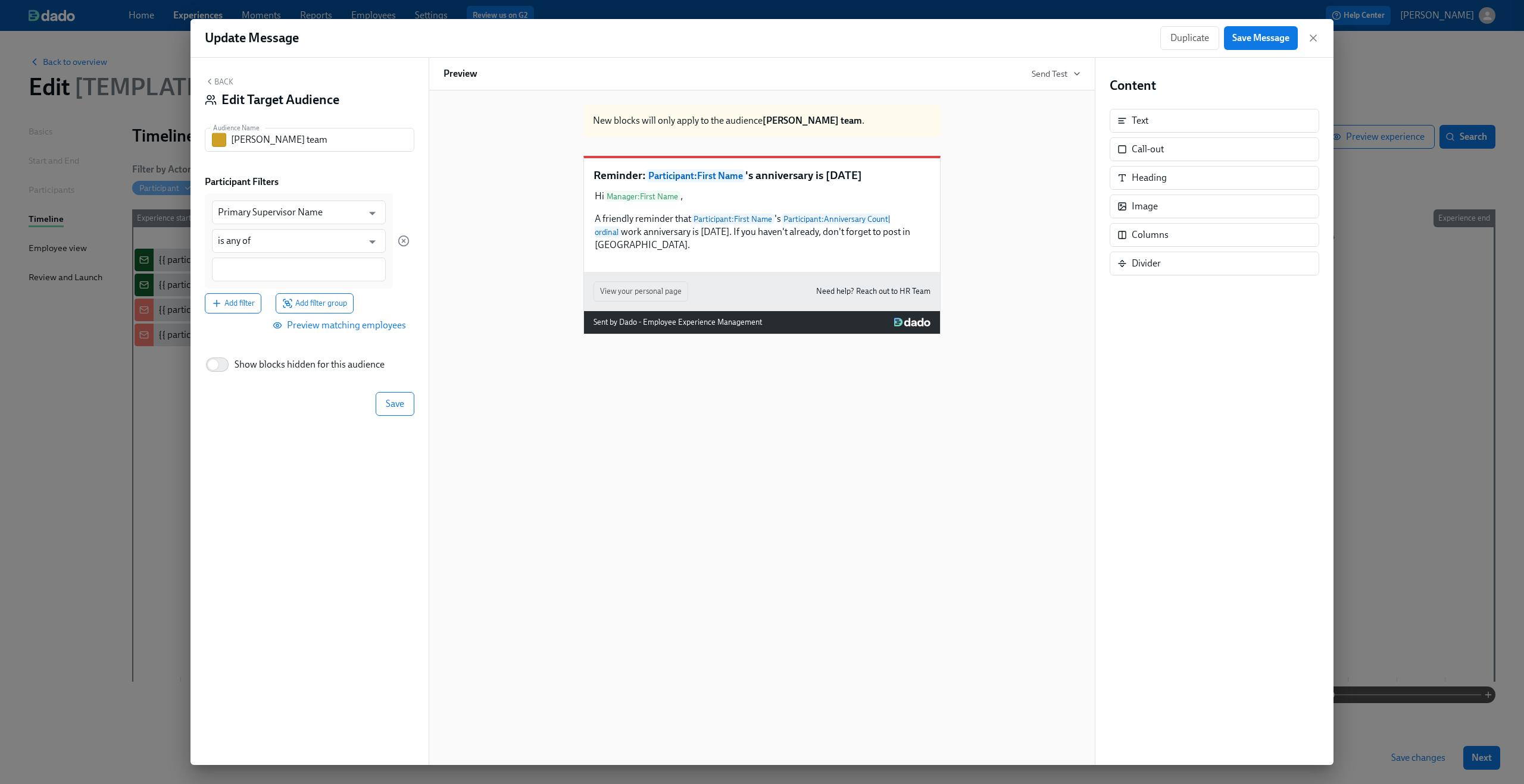
click at [265, 282] on div "Primary Supervisor Name ​ is any of ​" at bounding box center [298, 241] width 188 height 95
click at [265, 272] on input at bounding box center [298, 270] width 162 height 13
type input "Dean"
click at [249, 329] on span "[PERSON_NAME]" at bounding box center [253, 327] width 72 height 9
click at [393, 405] on span "Save" at bounding box center [395, 405] width 18 height 12
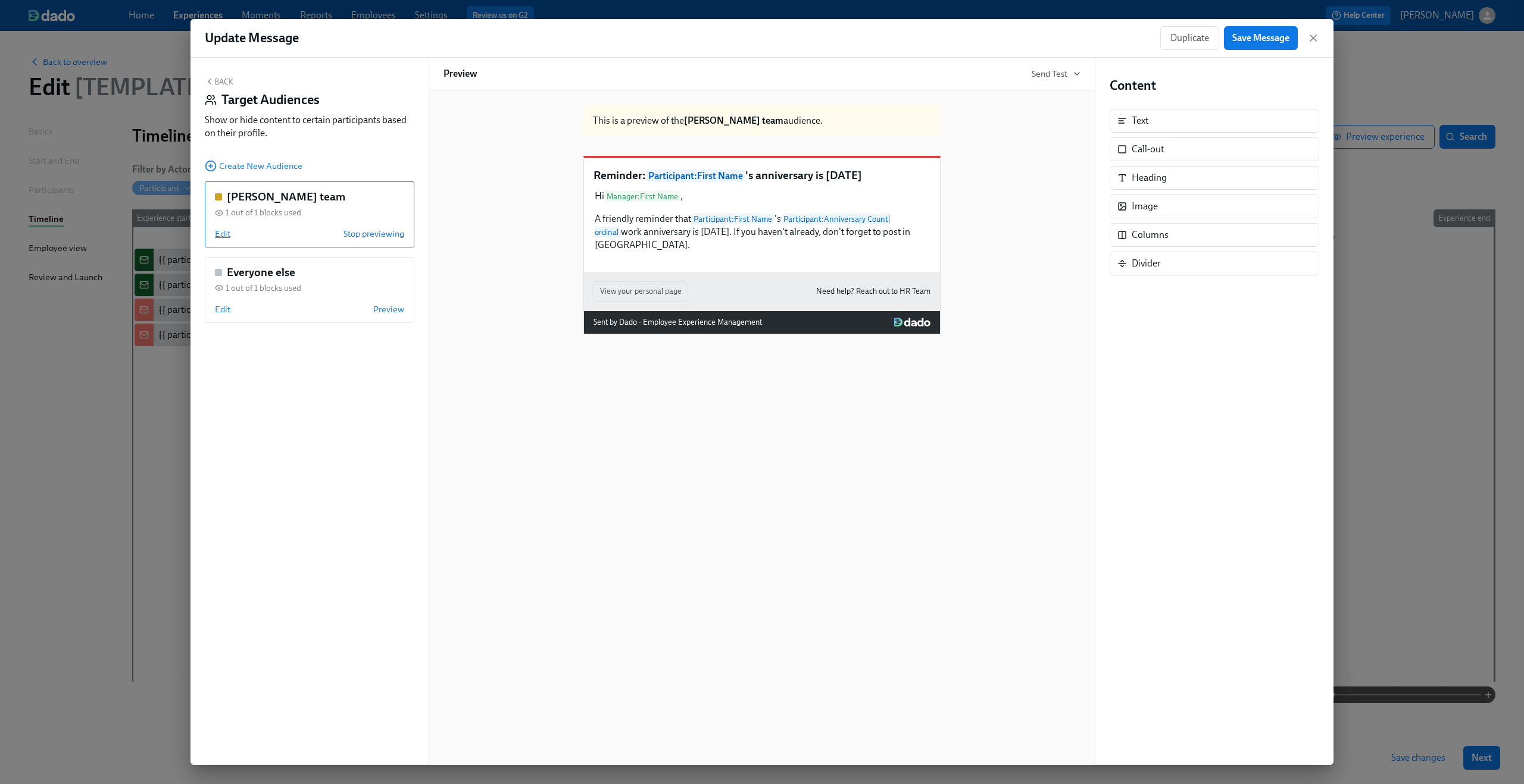
click at [224, 236] on span "Edit" at bounding box center [223, 233] width 16 height 12
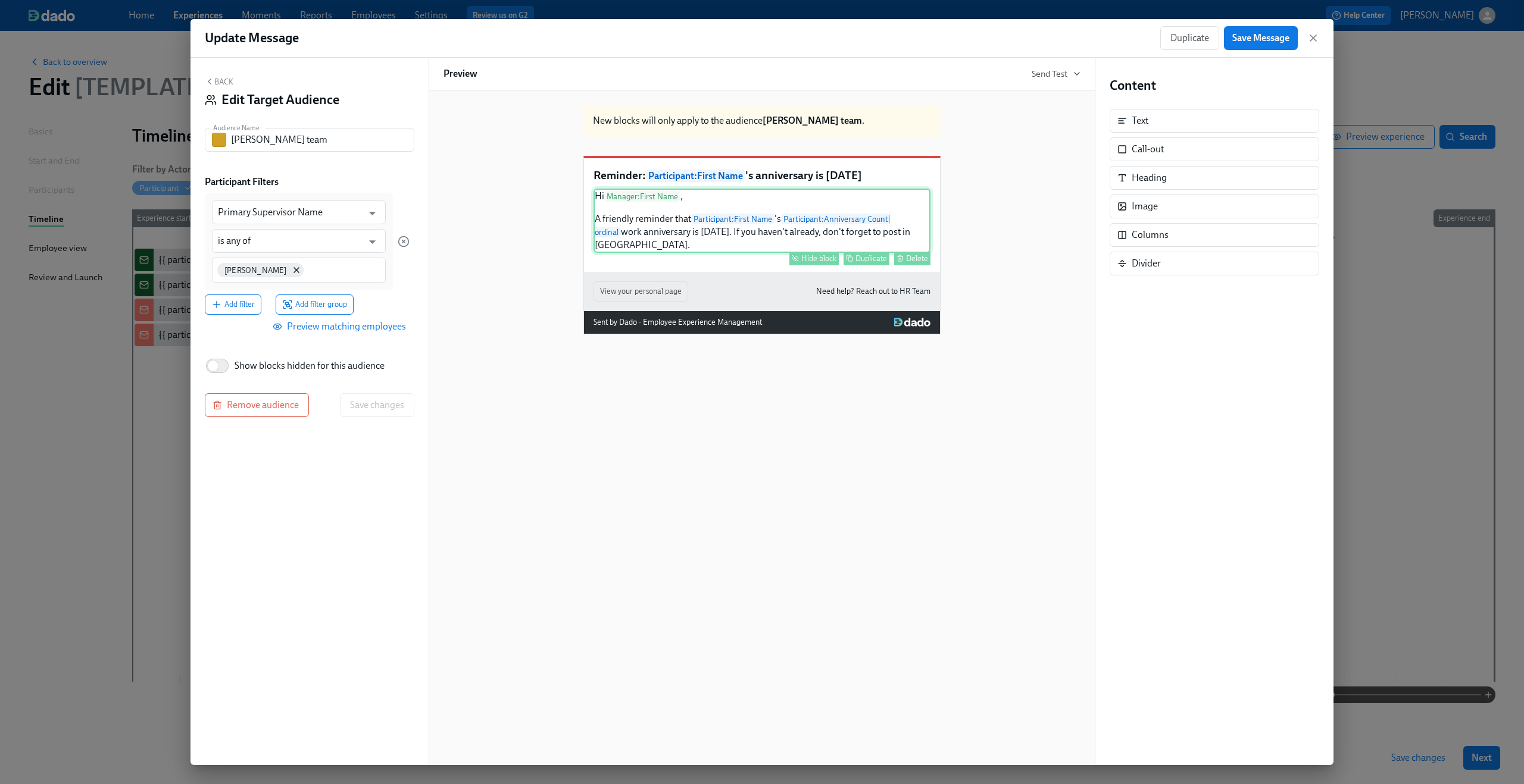
click at [642, 216] on div "Hi Manager : First Name , A friendly reminder that Participant : First Name 's …" at bounding box center [762, 220] width 337 height 64
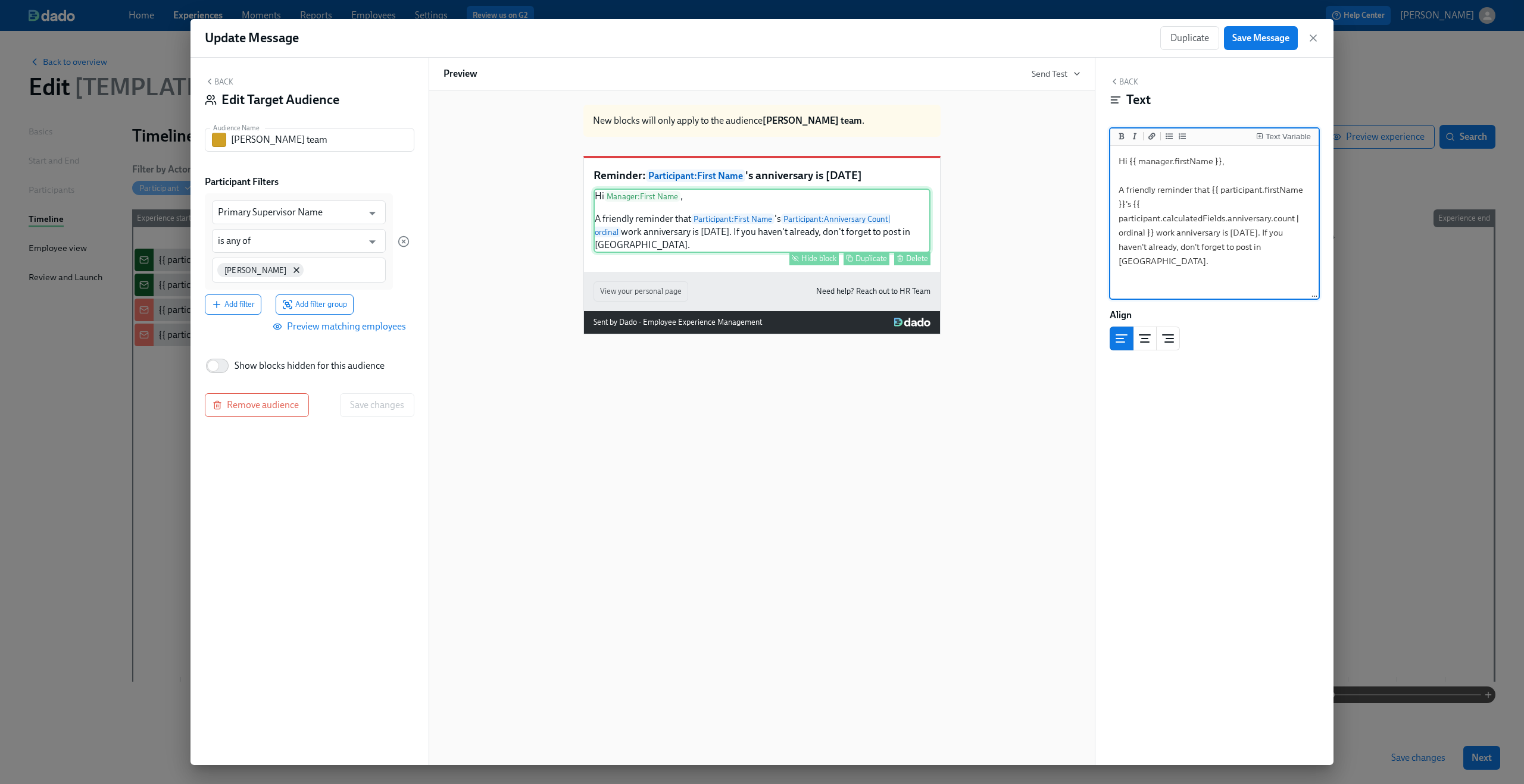
click at [814, 260] on div "Hide block" at bounding box center [818, 258] width 35 height 9
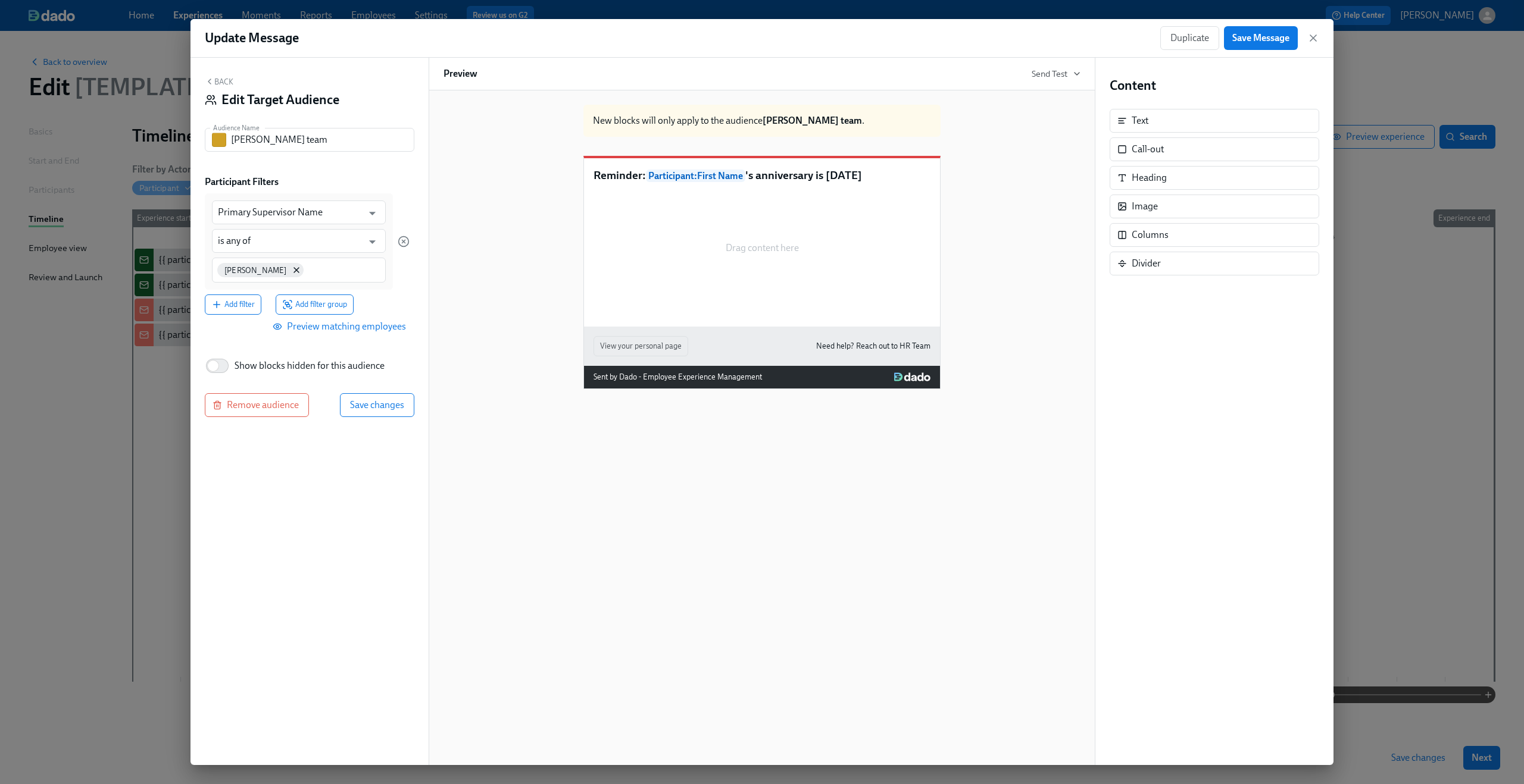
click at [444, 174] on div "New blocks will only apply to the audience Dean's team . Reminder: Participant …" at bounding box center [762, 242] width 637 height 294
click at [359, 396] on button "Save changes" at bounding box center [377, 405] width 74 height 24
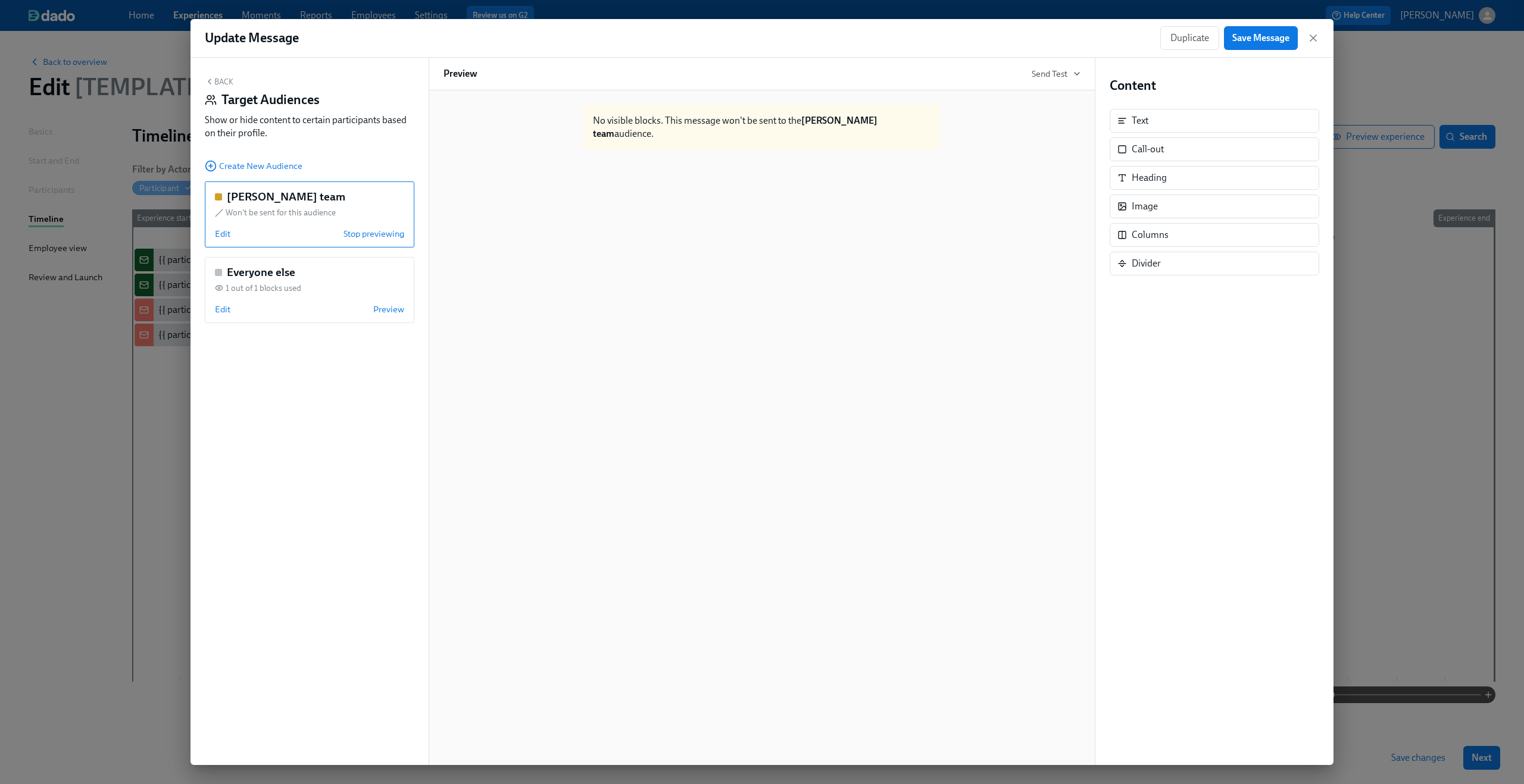
click at [219, 78] on button "Back" at bounding box center [219, 81] width 28 height 9
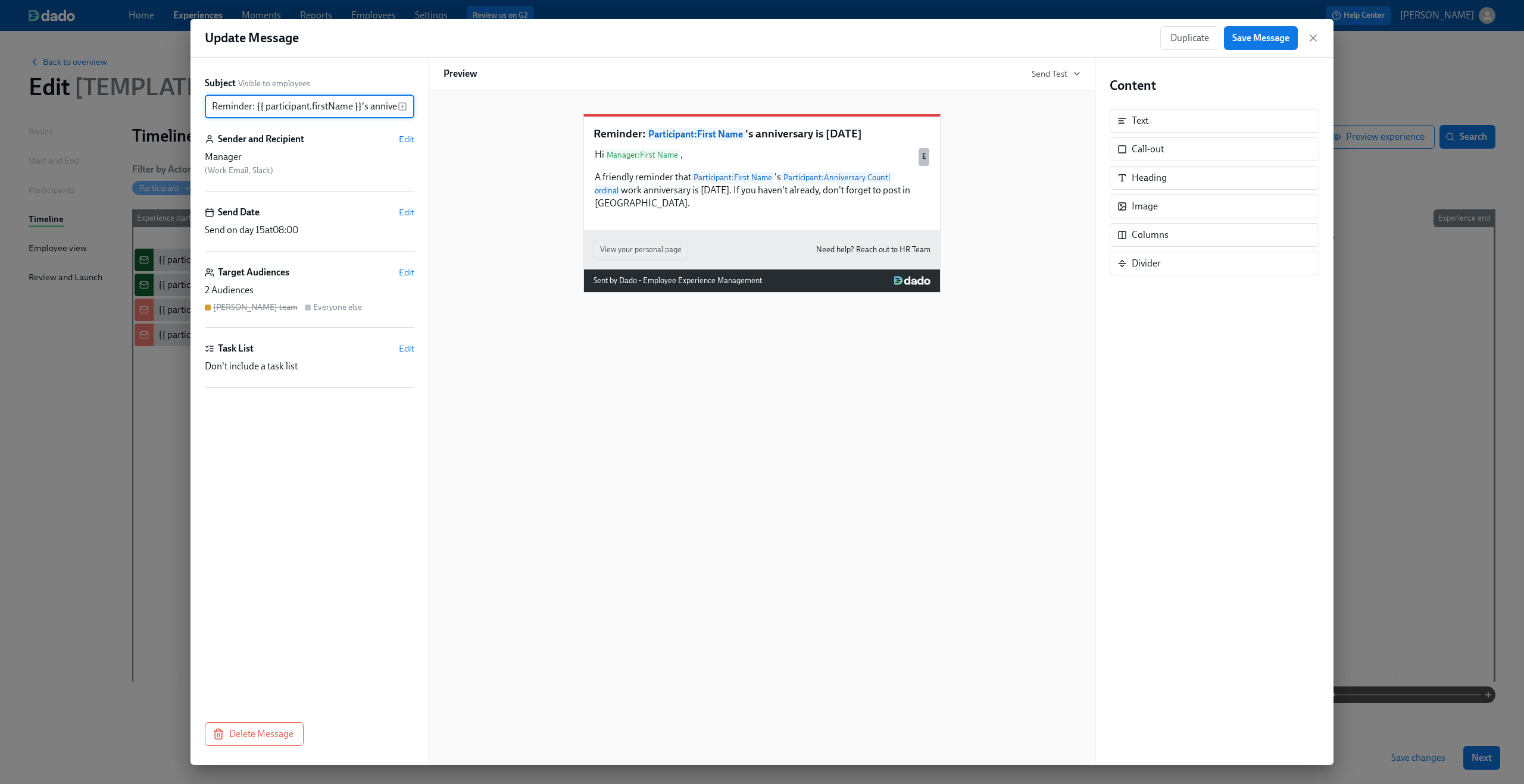
scroll to position [0, 52]
click at [683, 506] on div "Reminder: Participant : First Name 's anniversary is today Hi Manager : First N…" at bounding box center [762, 427] width 667 height 674
click at [1189, 38] on span "Duplicate" at bounding box center [1189, 38] width 39 height 12
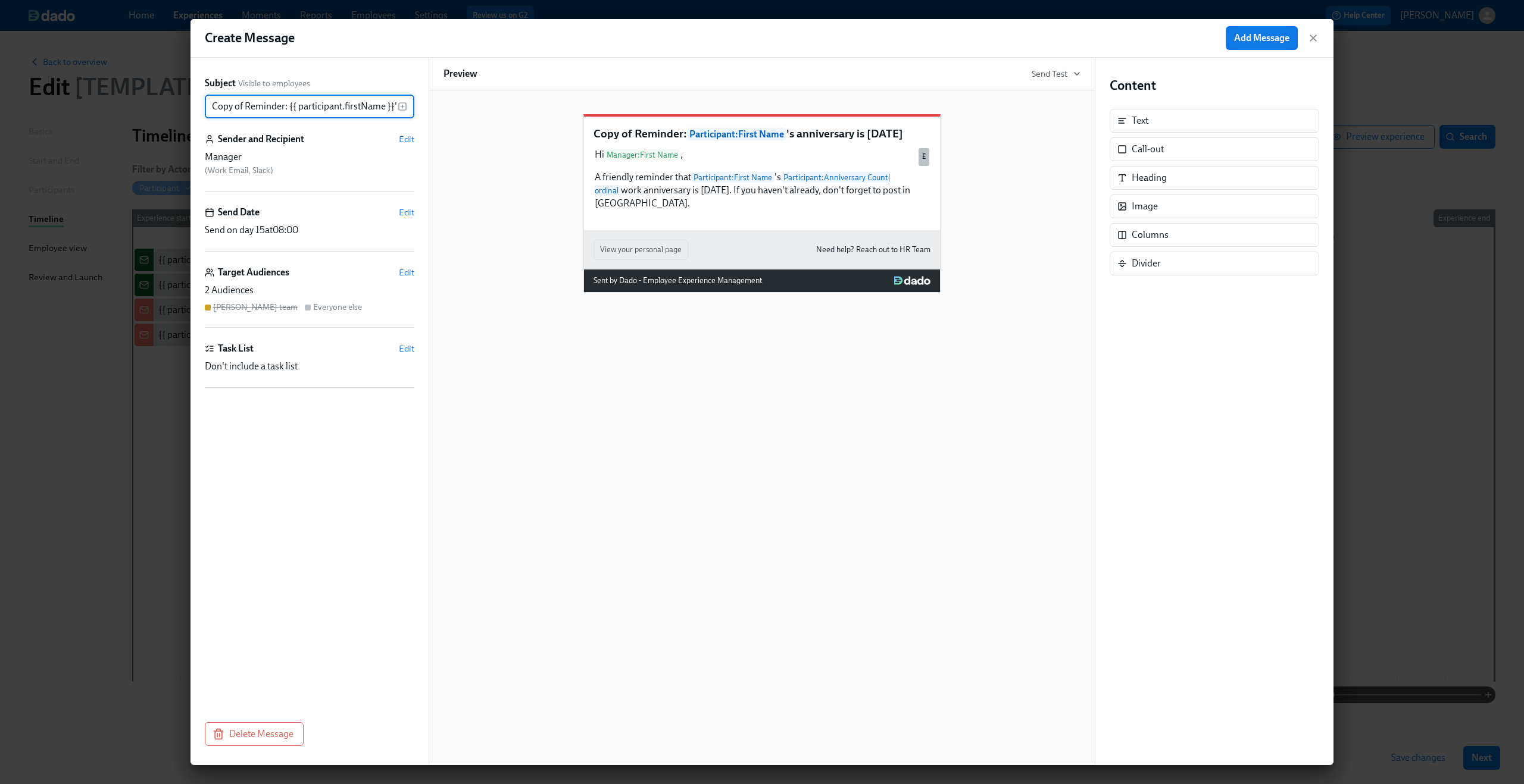
scroll to position [0, 85]
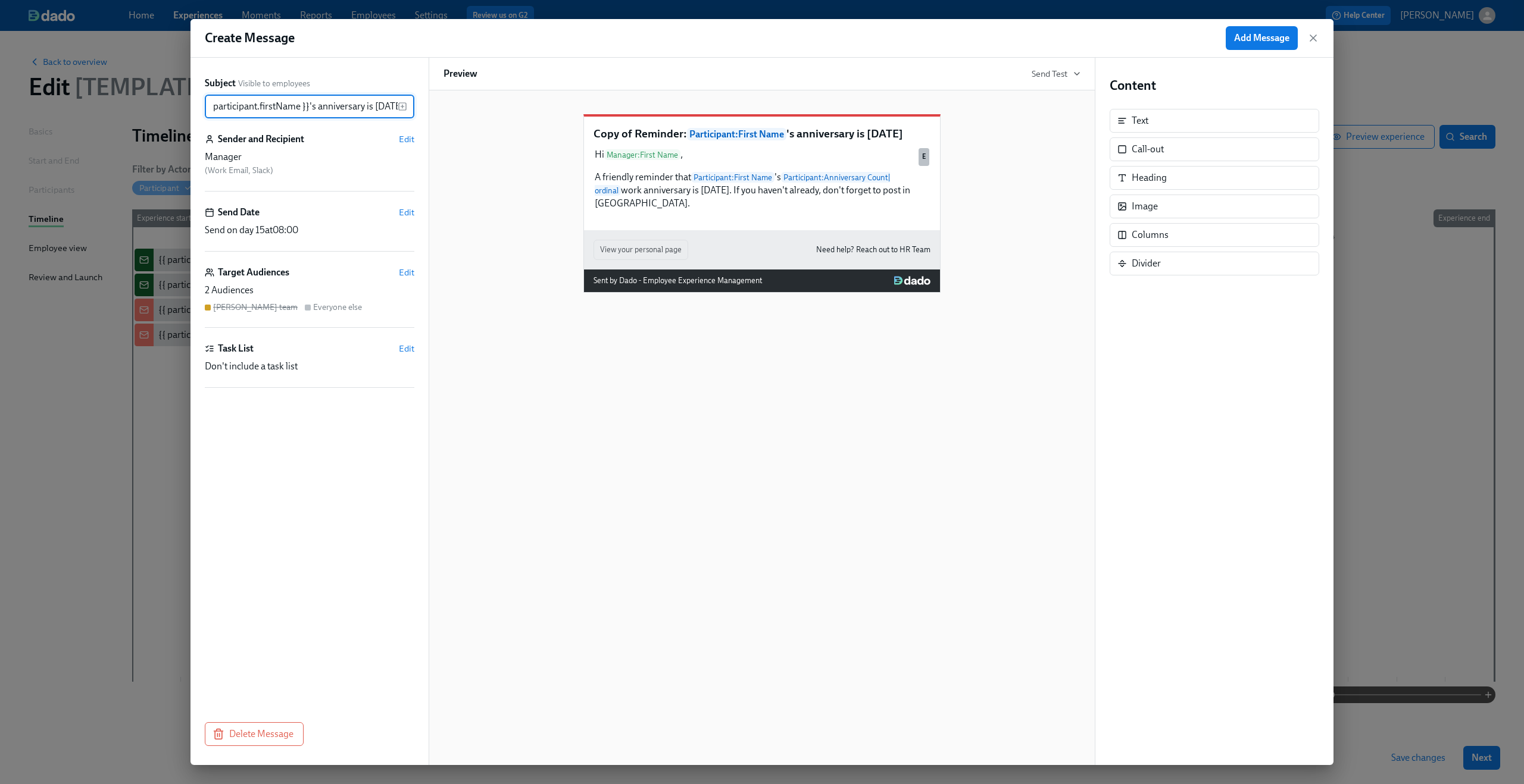
click at [263, 110] on input "Copy of Reminder: {{ participant.firstName }}'s anniversary is today" at bounding box center [301, 106] width 193 height 24
drag, startPoint x: 241, startPoint y: 106, endPoint x: 149, endPoint y: 104, distance: 92.0
click at [149, 104] on div "Create Message Add Message Subject Visible to employees Copy of Reminder: {{ pa…" at bounding box center [762, 392] width 1524 height 784
click at [242, 103] on input "Copy of Reminder: {{ participant.firstName }}'s anniversary is today" at bounding box center [301, 106] width 193 height 24
drag, startPoint x: 245, startPoint y: 105, endPoint x: 156, endPoint y: 108, distance: 89.1
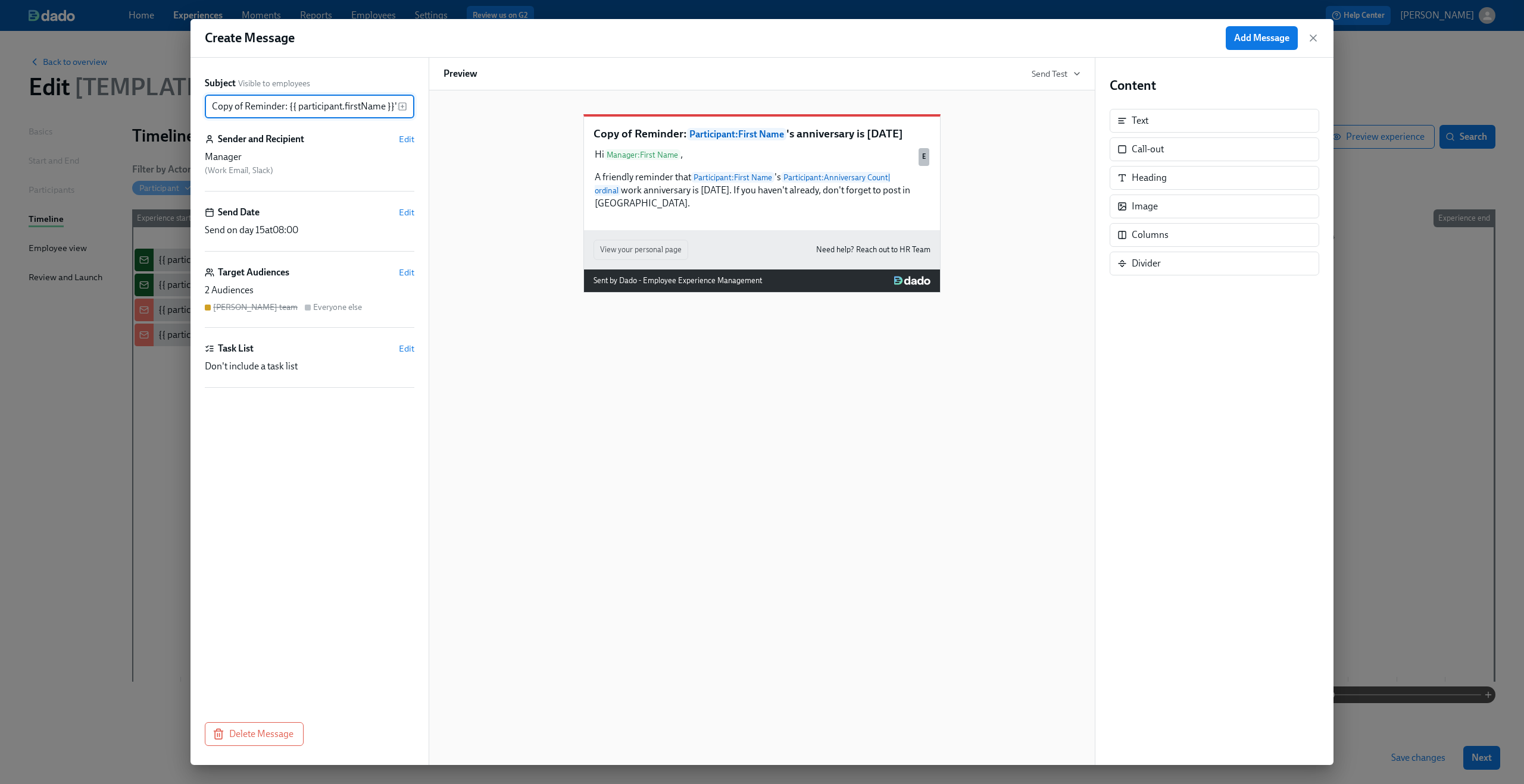
click at [156, 108] on div "Create Message Add Message Subject Visible to employees Copy of Reminder: {{ pa…" at bounding box center [762, 392] width 1524 height 784
type input "Reminder: {{ participant.firstName }}'s anniversary is [DATE]"
click at [401, 140] on span "Edit" at bounding box center [406, 139] width 16 height 12
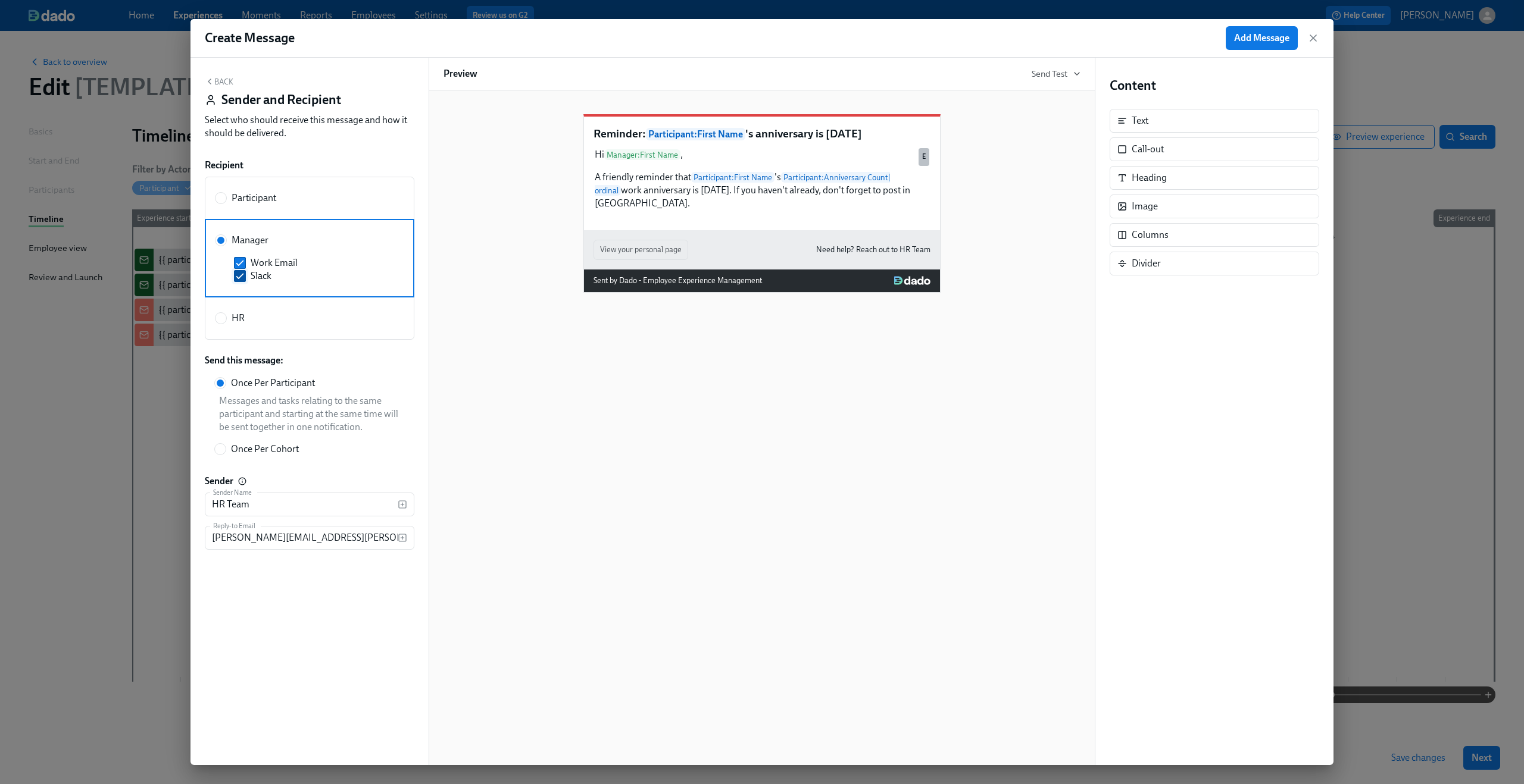
click at [256, 272] on span "Slack" at bounding box center [261, 276] width 21 height 13
click at [245, 272] on input "Slack" at bounding box center [240, 276] width 11 height 11
checkbox input "false"
click at [212, 80] on icon "button" at bounding box center [209, 81] width 9 height 9
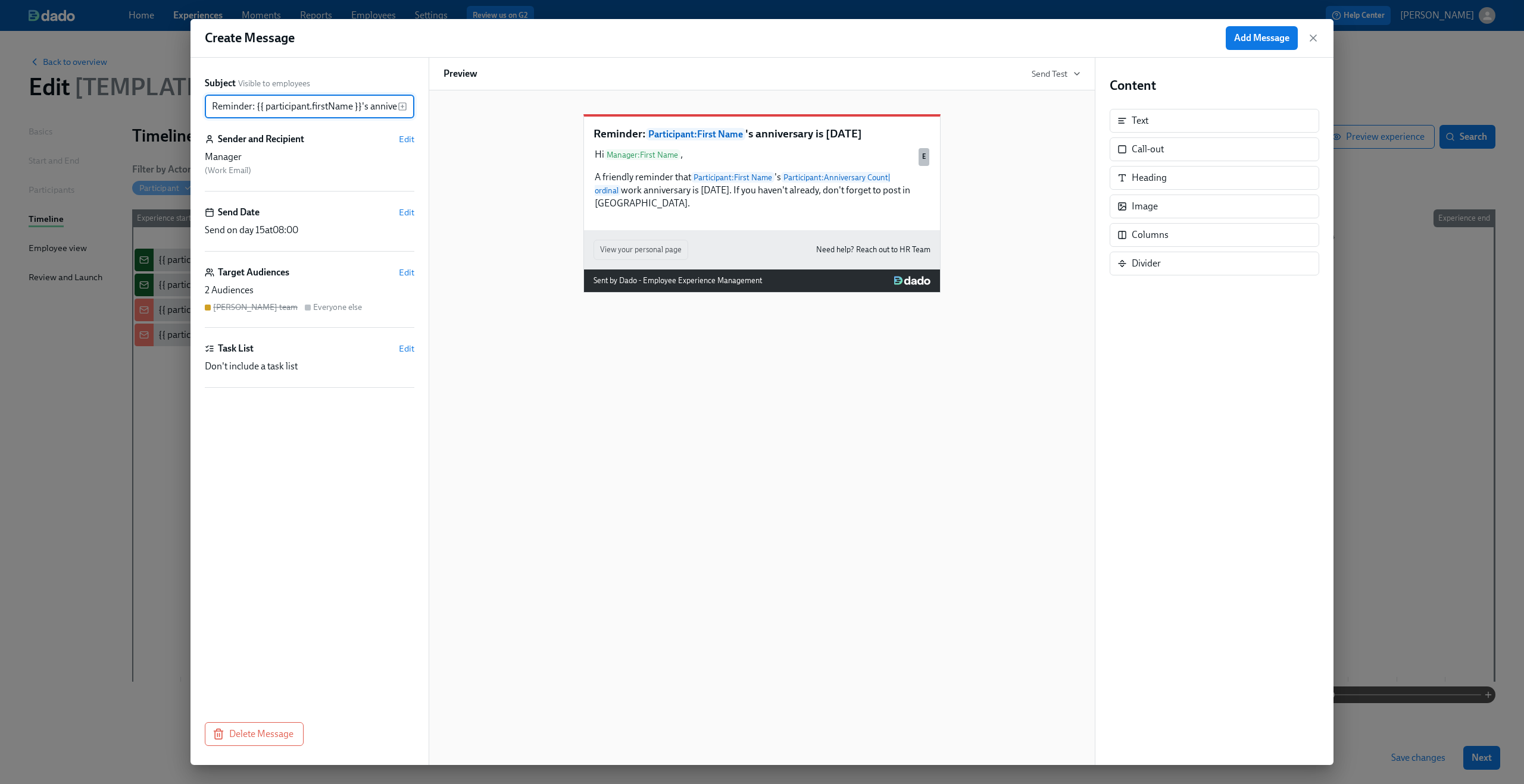
scroll to position [0, 52]
click at [403, 274] on span "Edit" at bounding box center [406, 272] width 16 height 12
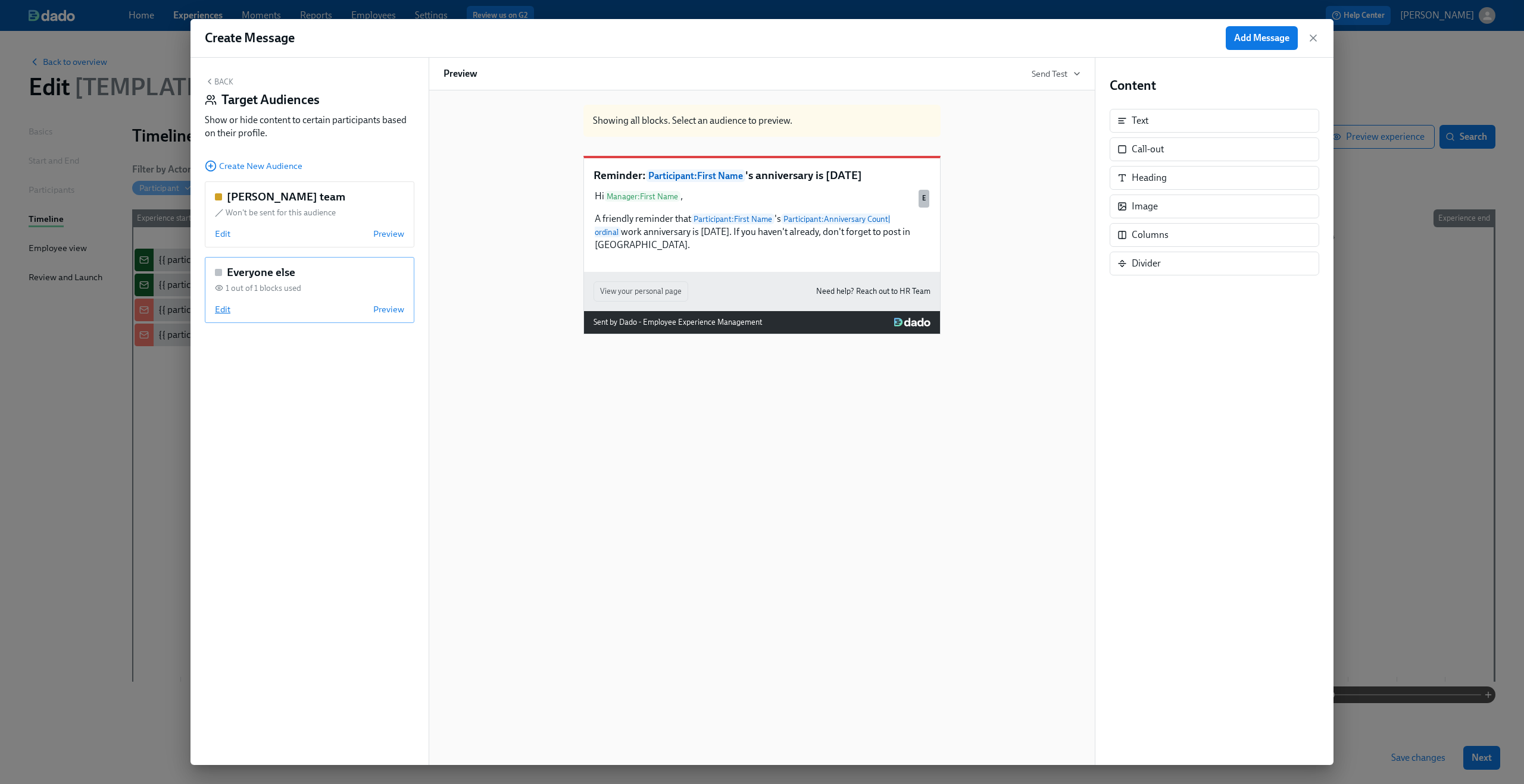
click at [220, 304] on span "Edit" at bounding box center [223, 309] width 16 height 12
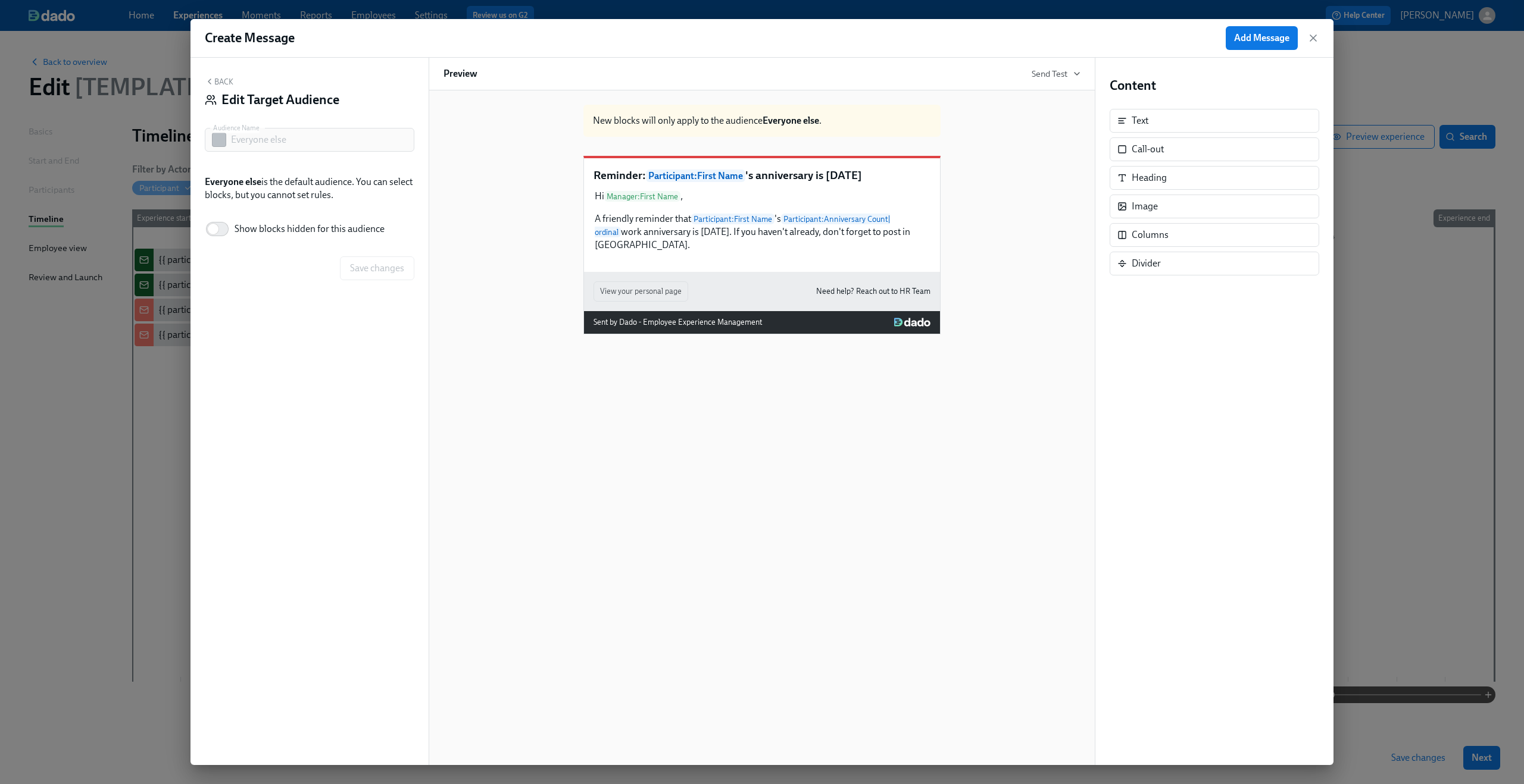
click at [348, 228] on span "Show blocks hidden for this audience" at bounding box center [309, 229] width 150 height 13
click at [253, 228] on input "Show blocks hidden for this audience" at bounding box center [213, 229] width 79 height 26
checkbox input "true"
click at [215, 81] on button "Back" at bounding box center [219, 81] width 28 height 9
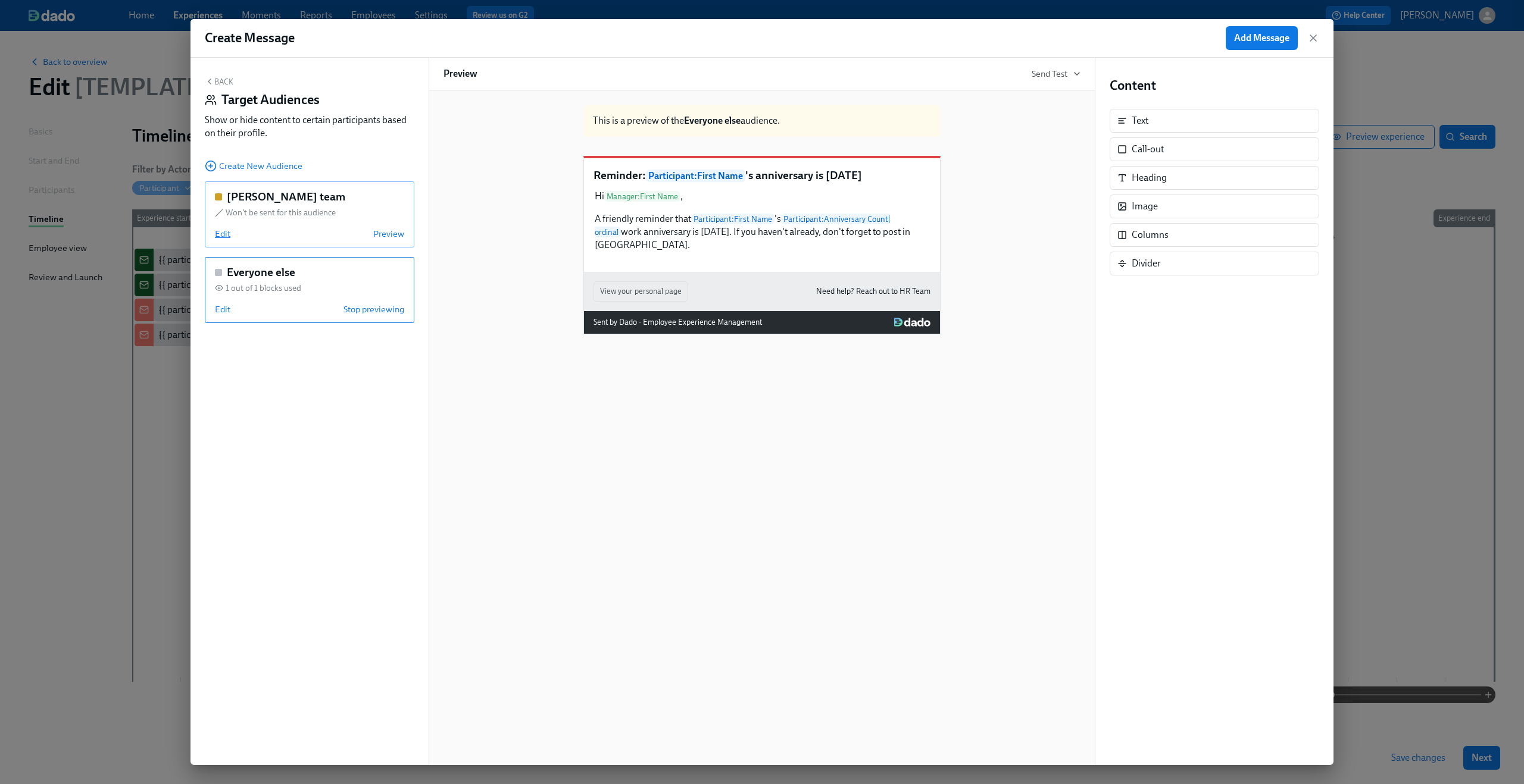
click at [219, 231] on span "Edit" at bounding box center [223, 233] width 16 height 12
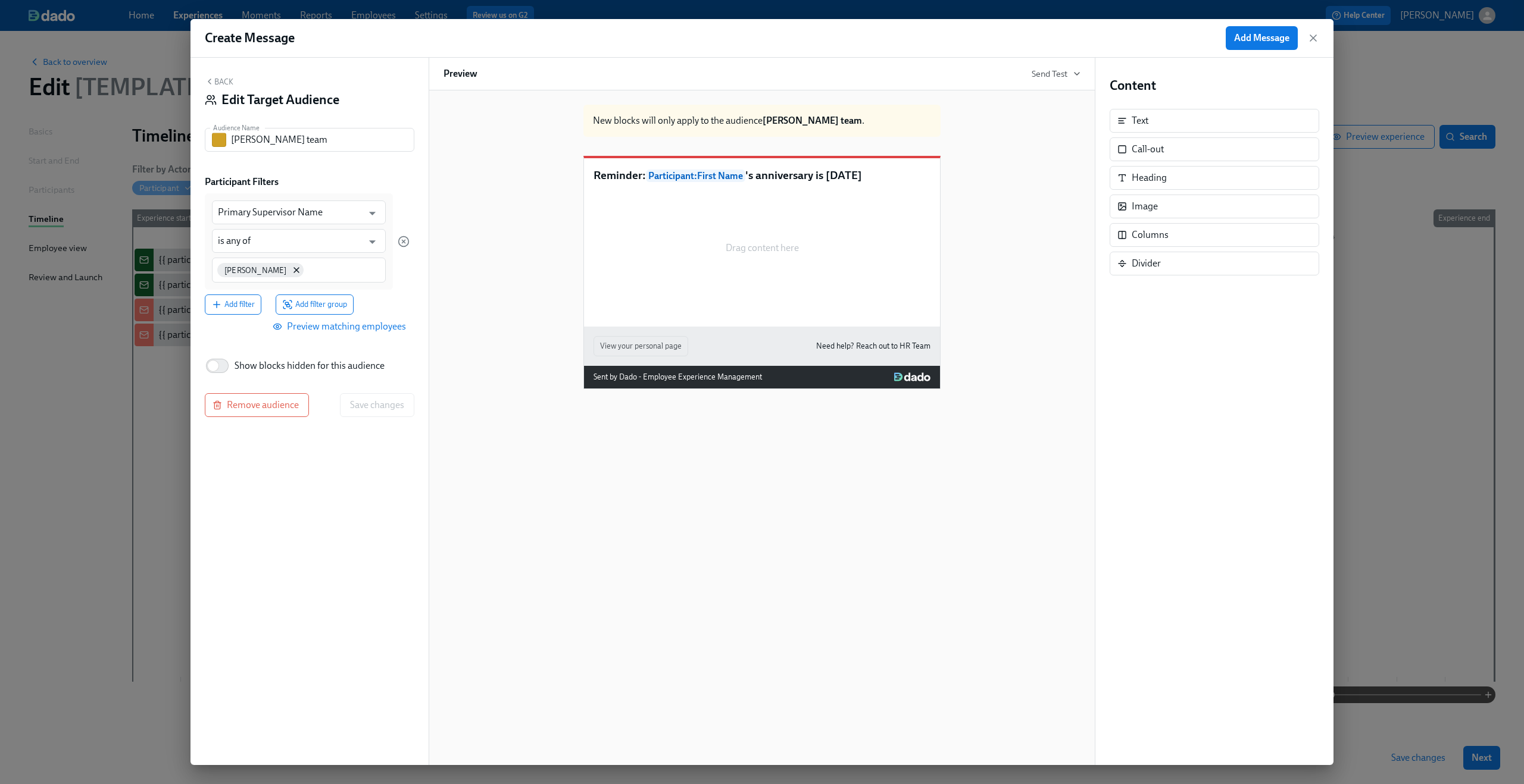
click at [276, 371] on span "Show blocks hidden for this audience" at bounding box center [309, 366] width 150 height 13
click at [253, 371] on input "Show blocks hidden for this audience" at bounding box center [213, 365] width 79 height 26
checkbox input "true"
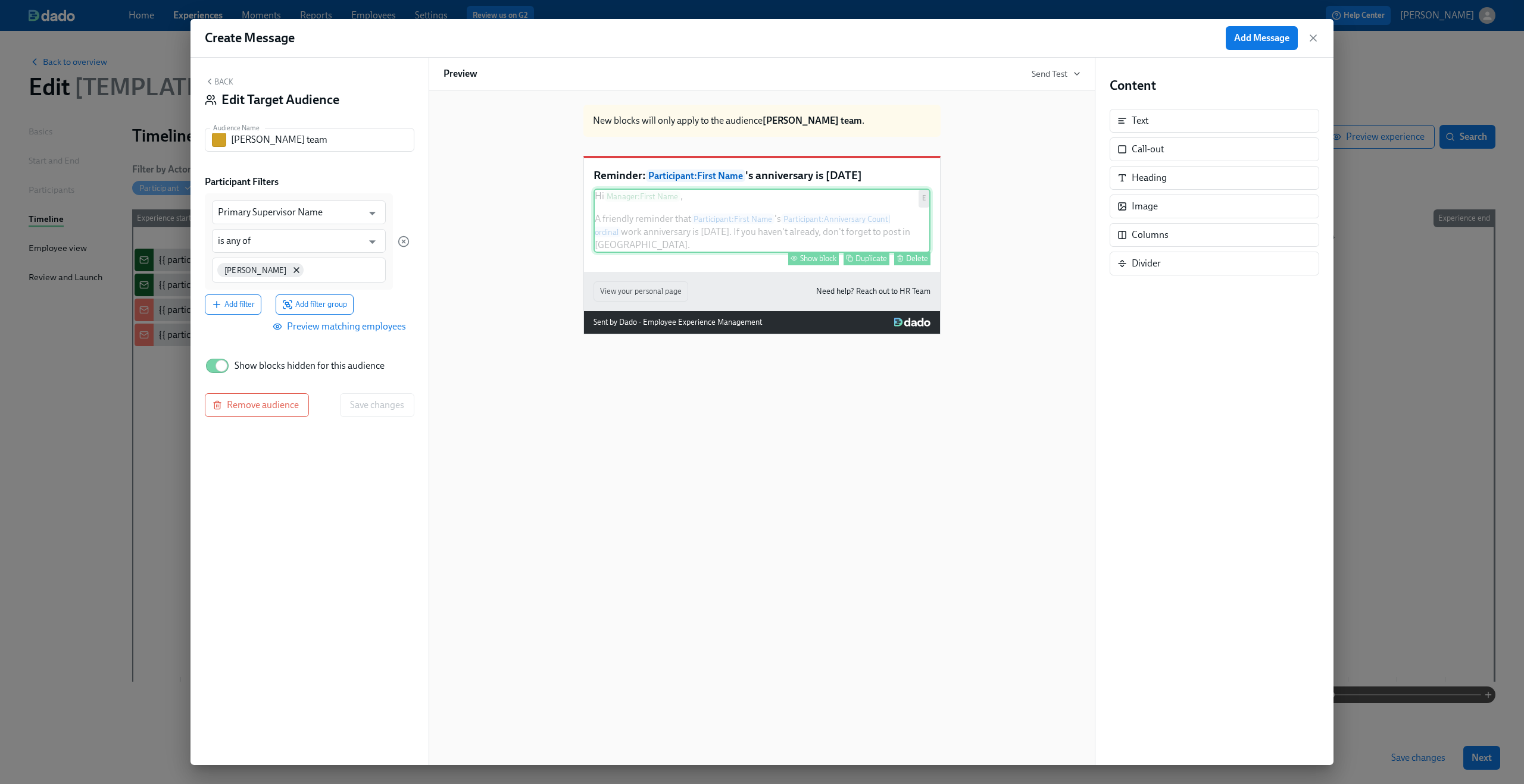
click at [725, 250] on div "Hi Manager : First Name , A friendly reminder that Participant : First Name 's …" at bounding box center [762, 220] width 337 height 64
click at [826, 261] on div "Show block" at bounding box center [818, 258] width 36 height 9
click at [395, 402] on span "Save changes" at bounding box center [376, 405] width 54 height 12
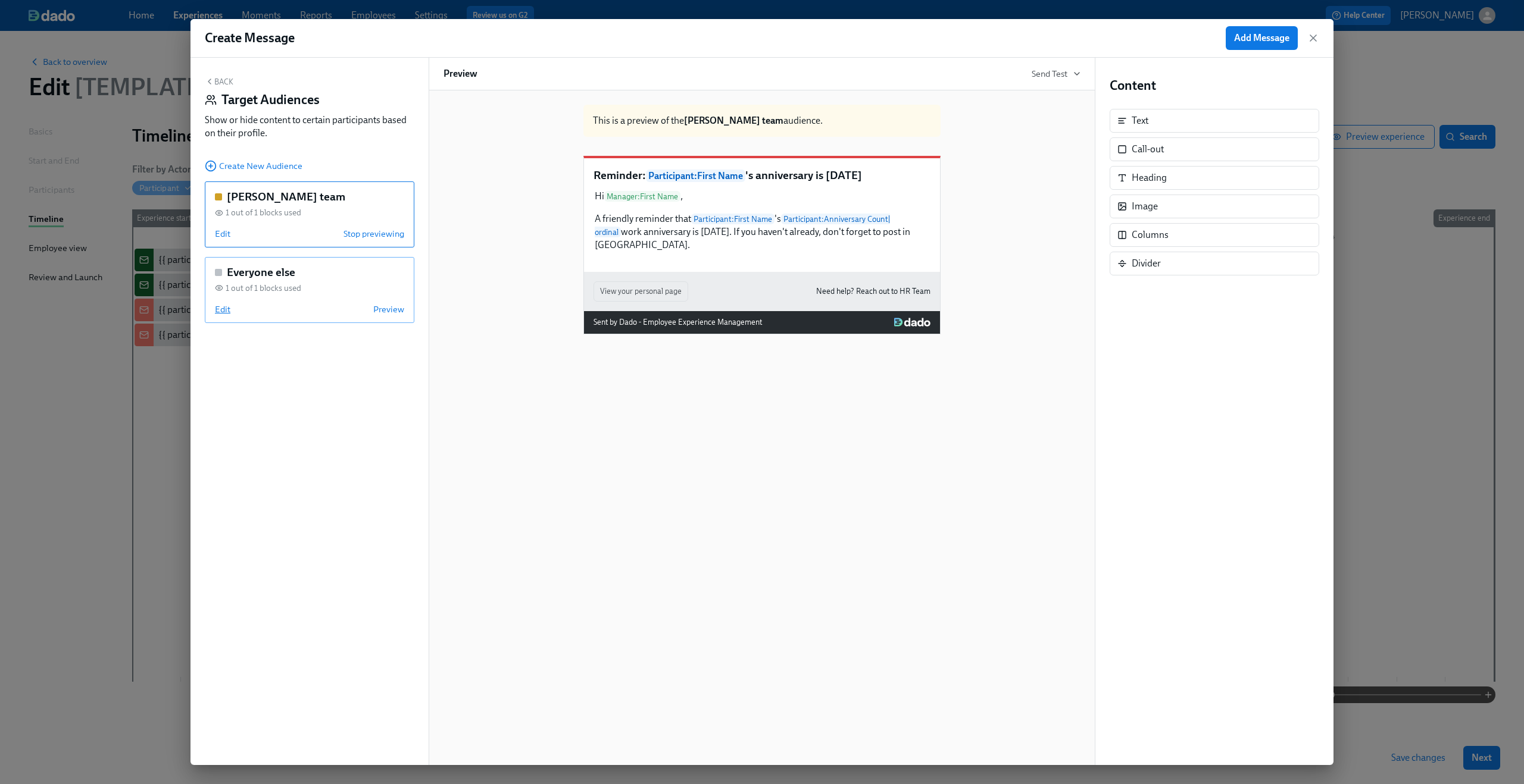
click at [223, 306] on span "Edit" at bounding box center [223, 309] width 16 height 12
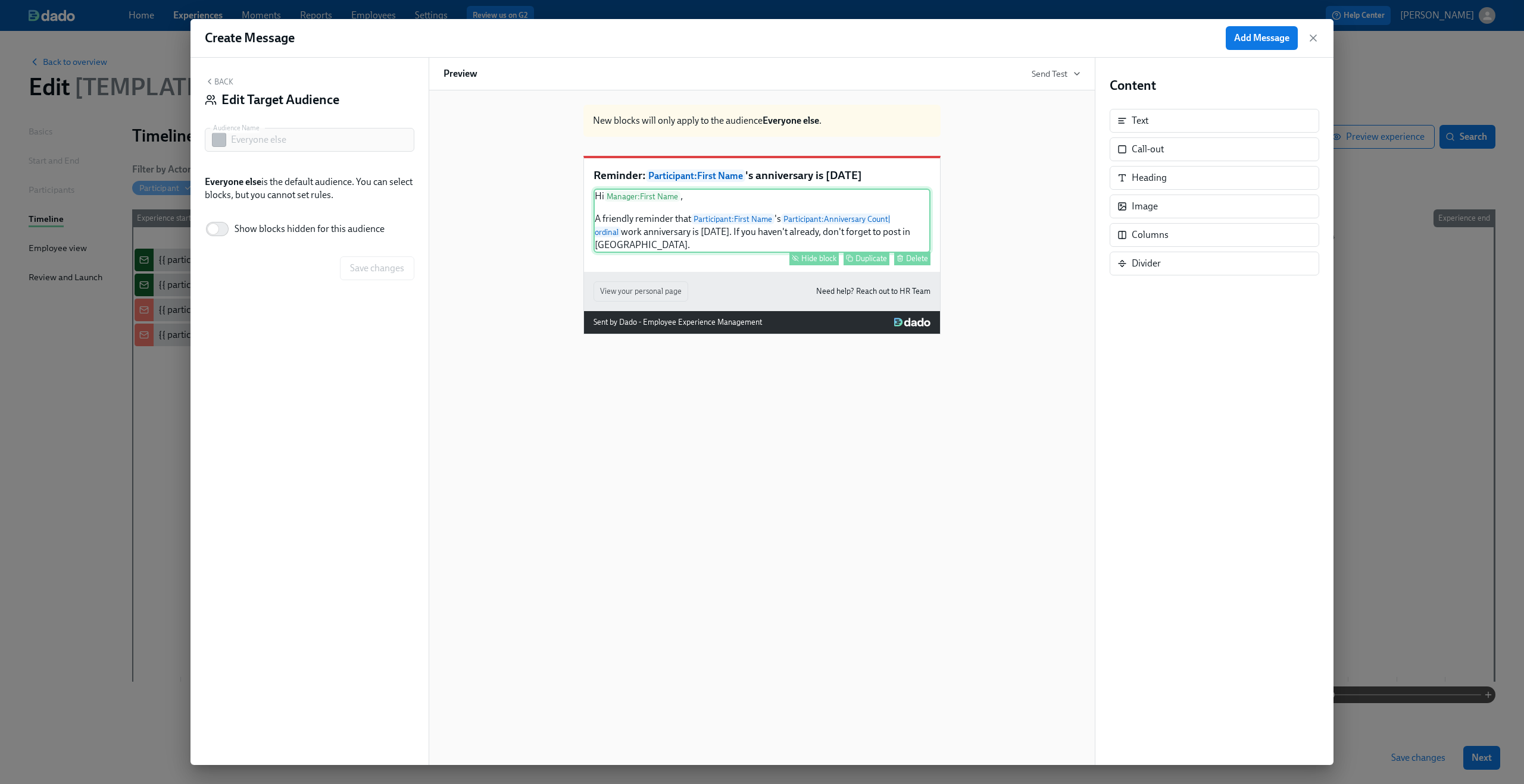
click at [740, 211] on div "Hi Manager : First Name , A friendly reminder that Participant : First Name 's …" at bounding box center [762, 220] width 337 height 64
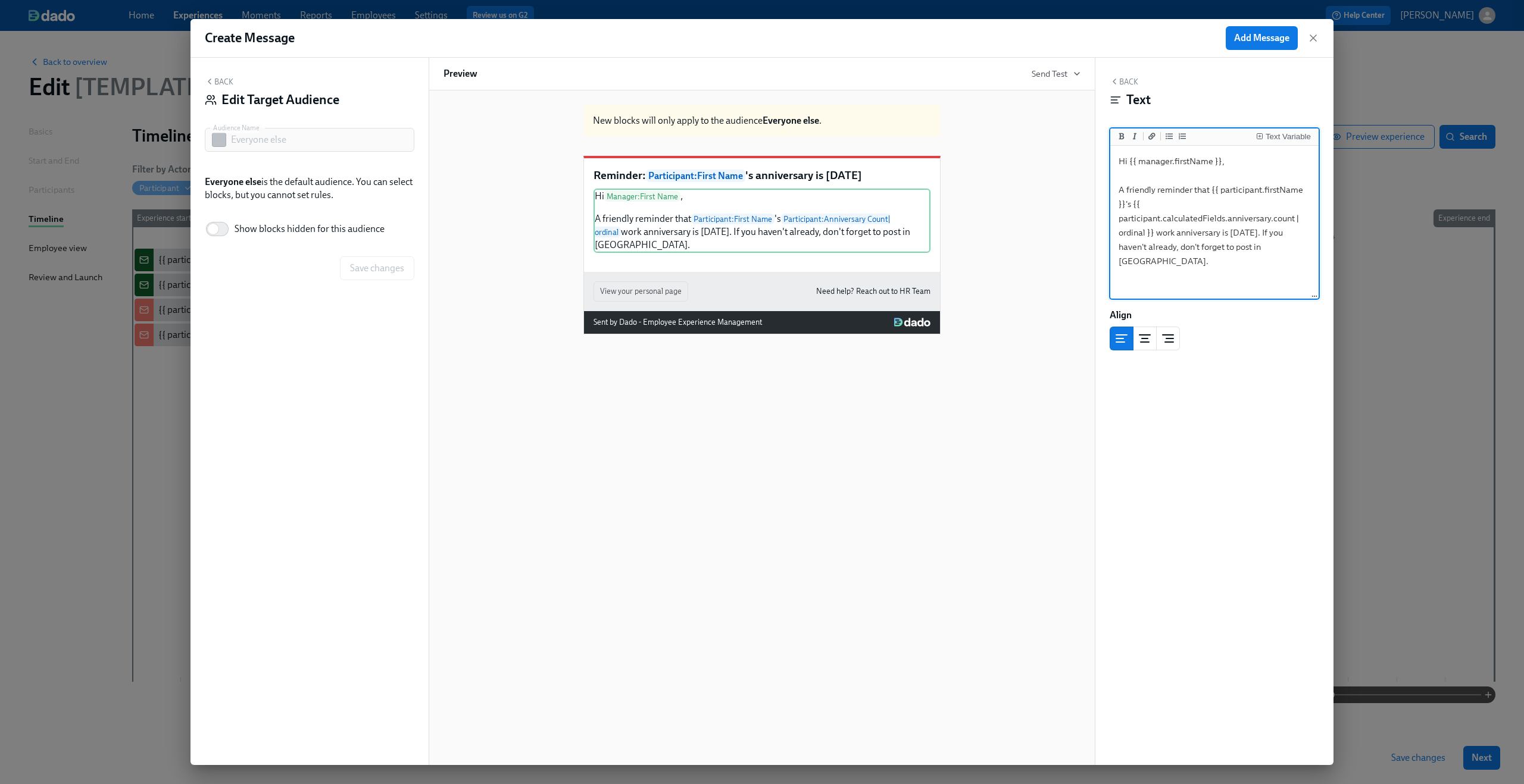
click at [818, 265] on button "Hide block" at bounding box center [814, 258] width 50 height 13
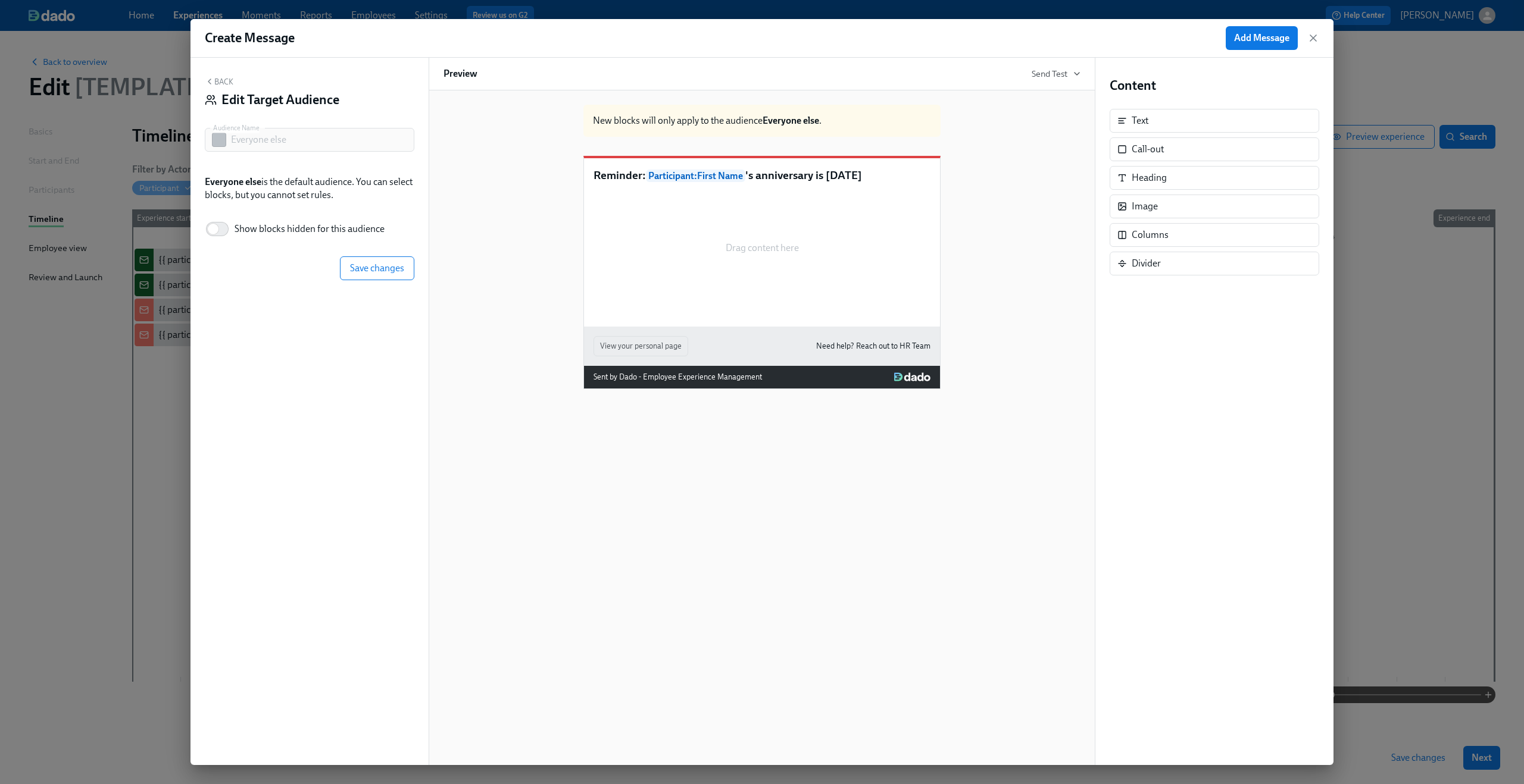
click at [223, 80] on button "Back" at bounding box center [219, 81] width 28 height 9
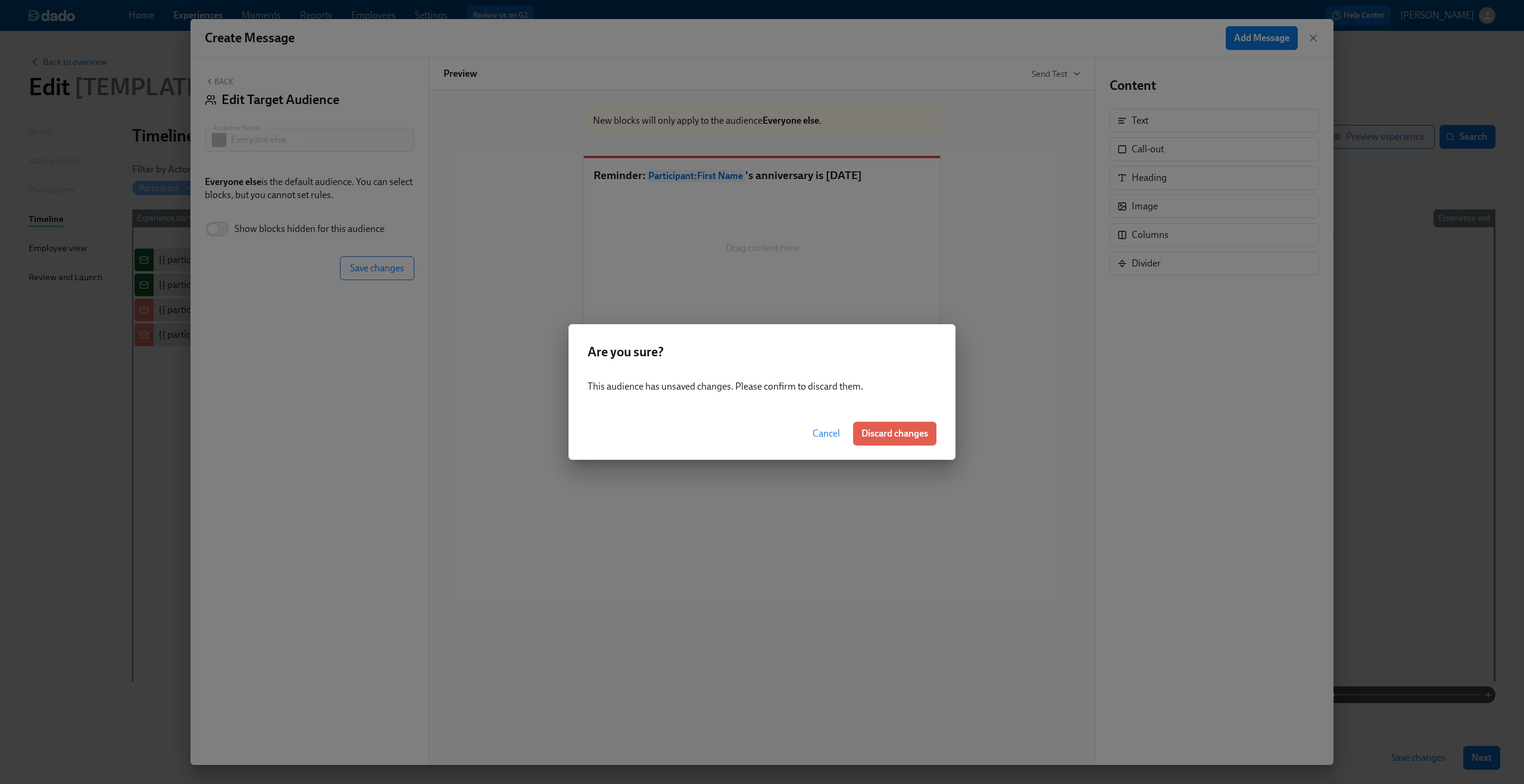
click at [823, 431] on span "Cancel" at bounding box center [826, 433] width 28 height 12
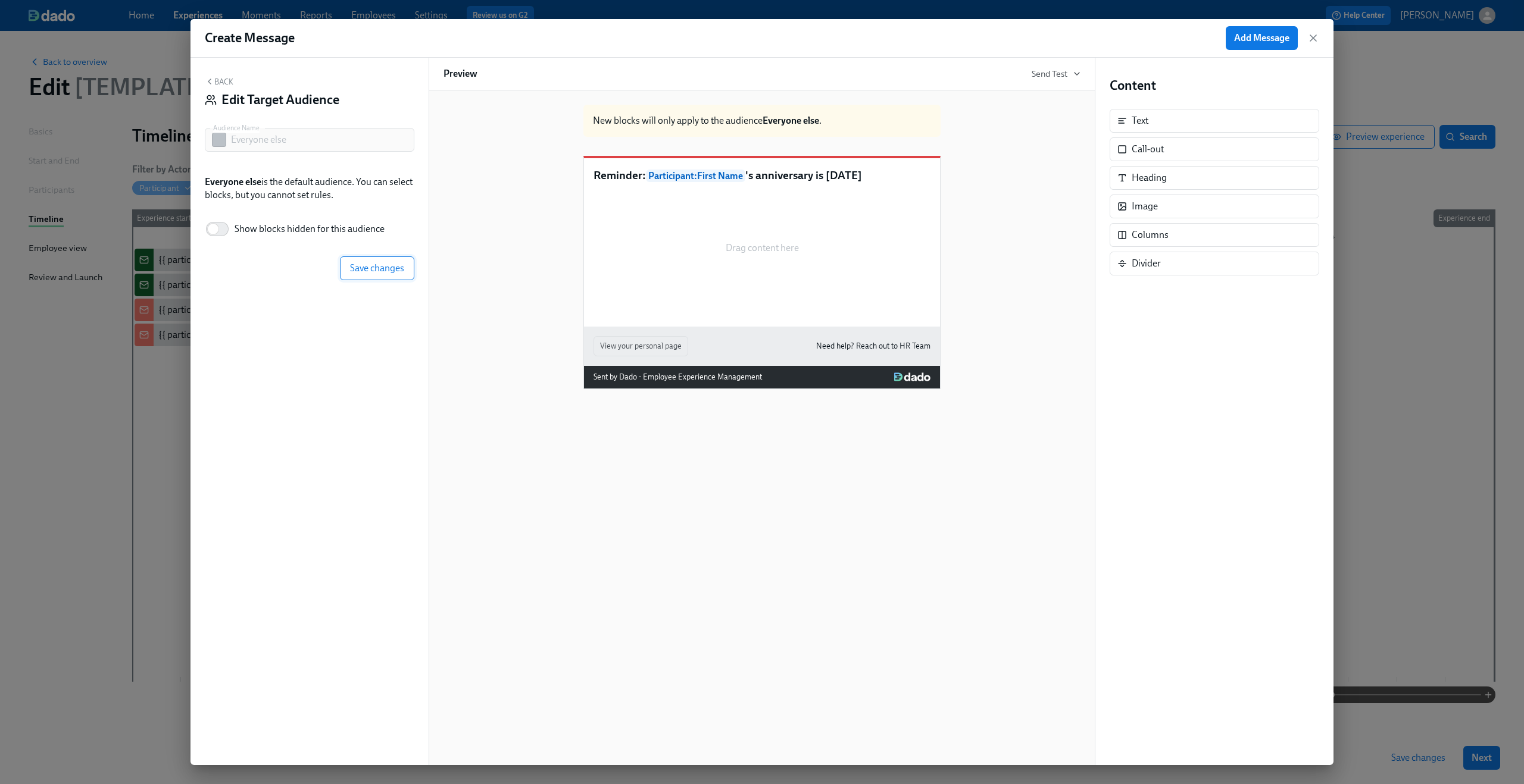
click at [374, 260] on button "Save changes" at bounding box center [377, 268] width 74 height 24
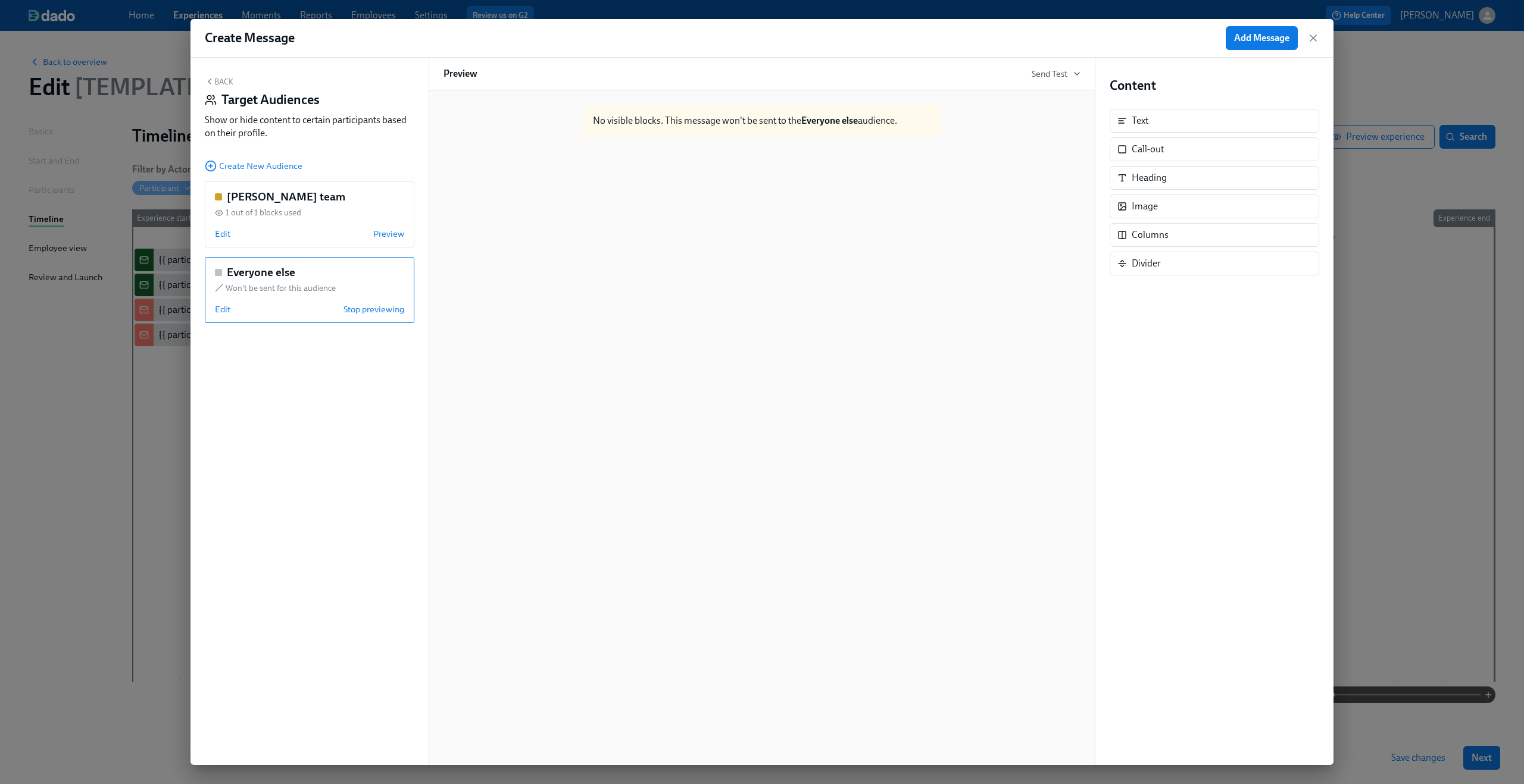
click at [227, 82] on button "Back" at bounding box center [219, 81] width 28 height 9
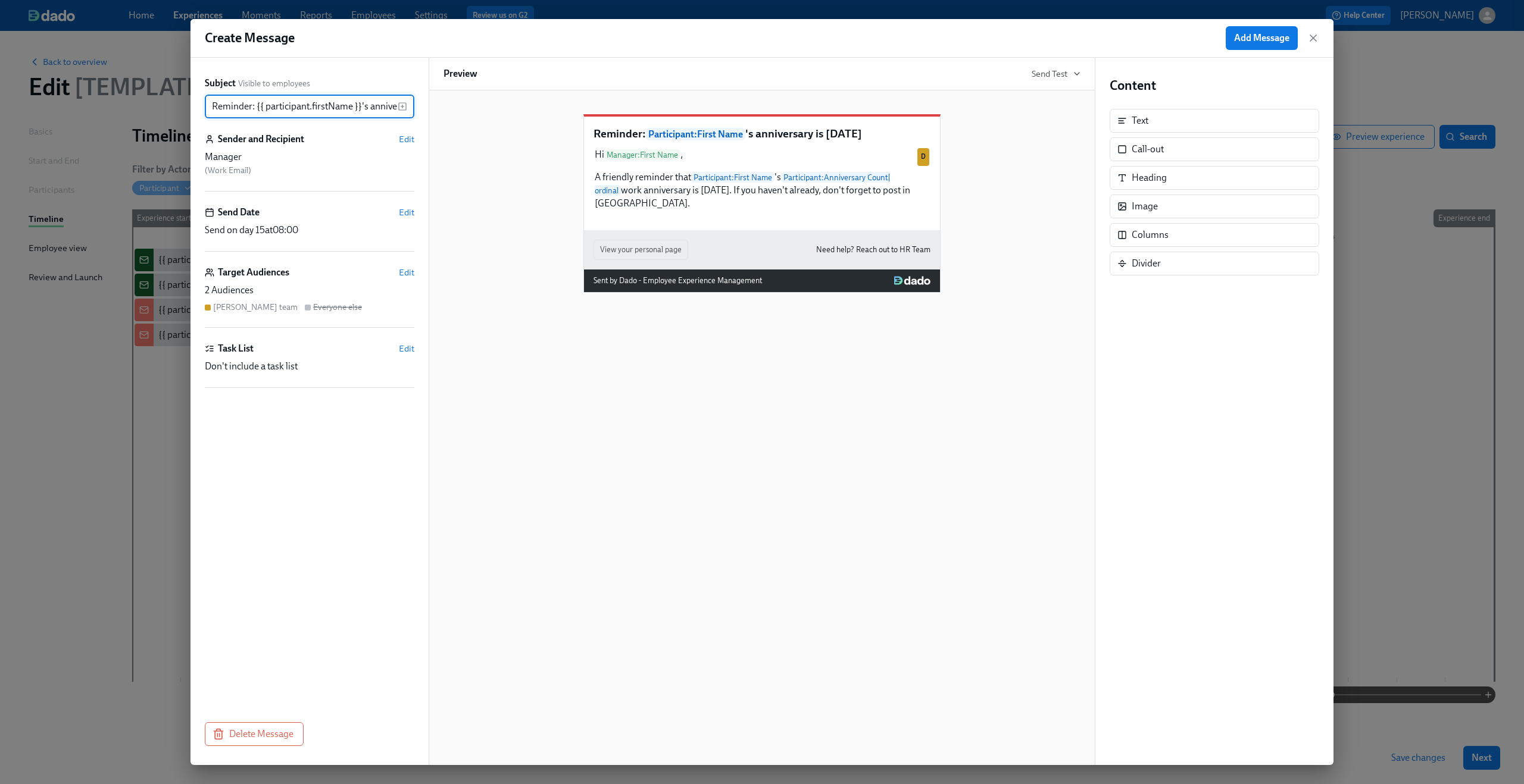
scroll to position [0, 52]
click at [1260, 39] on span "Add Message" at bounding box center [1261, 38] width 55 height 12
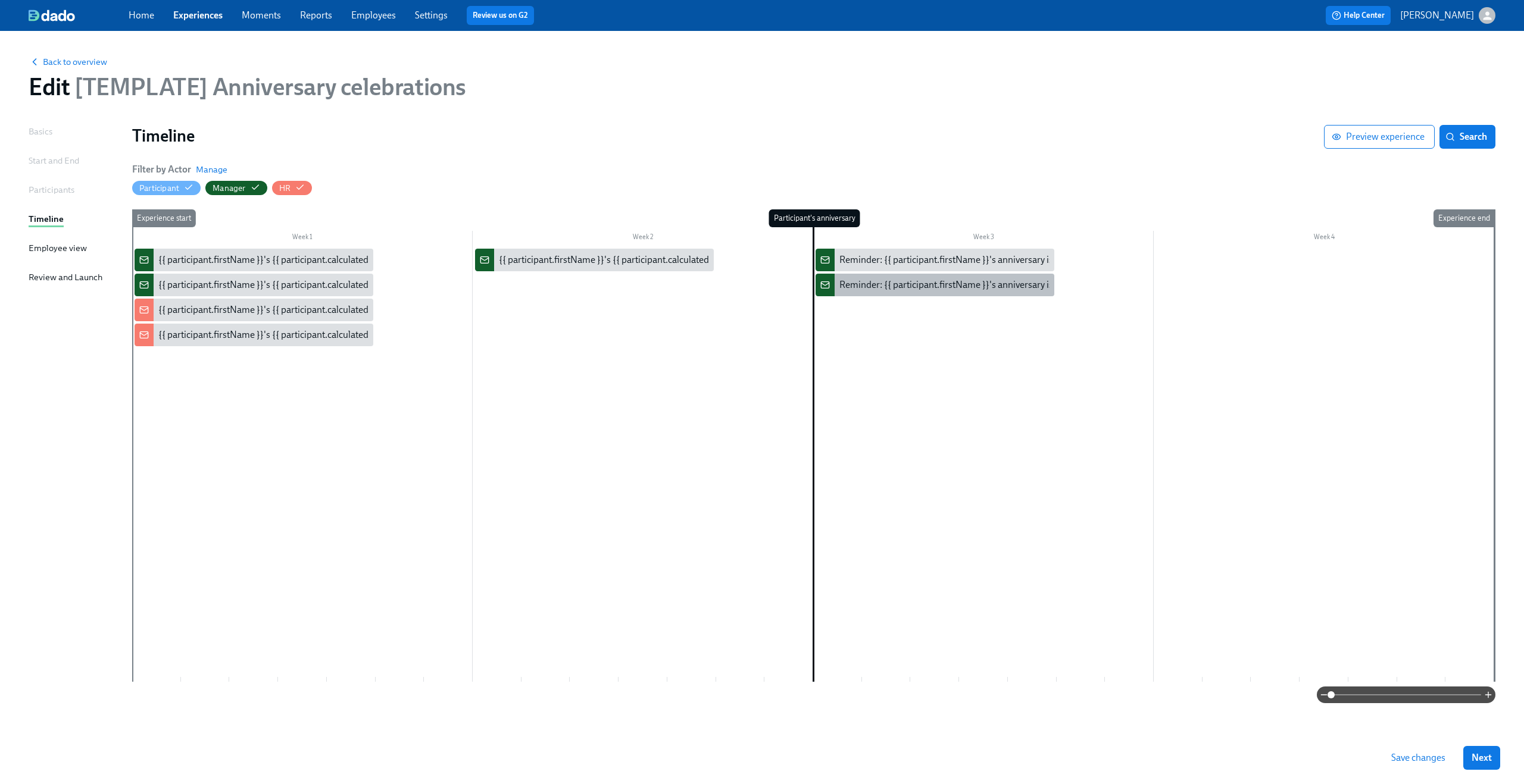
click at [914, 284] on div "Reminder: {{ participant.firstName }}'s anniversary is today" at bounding box center [960, 285] width 244 height 13
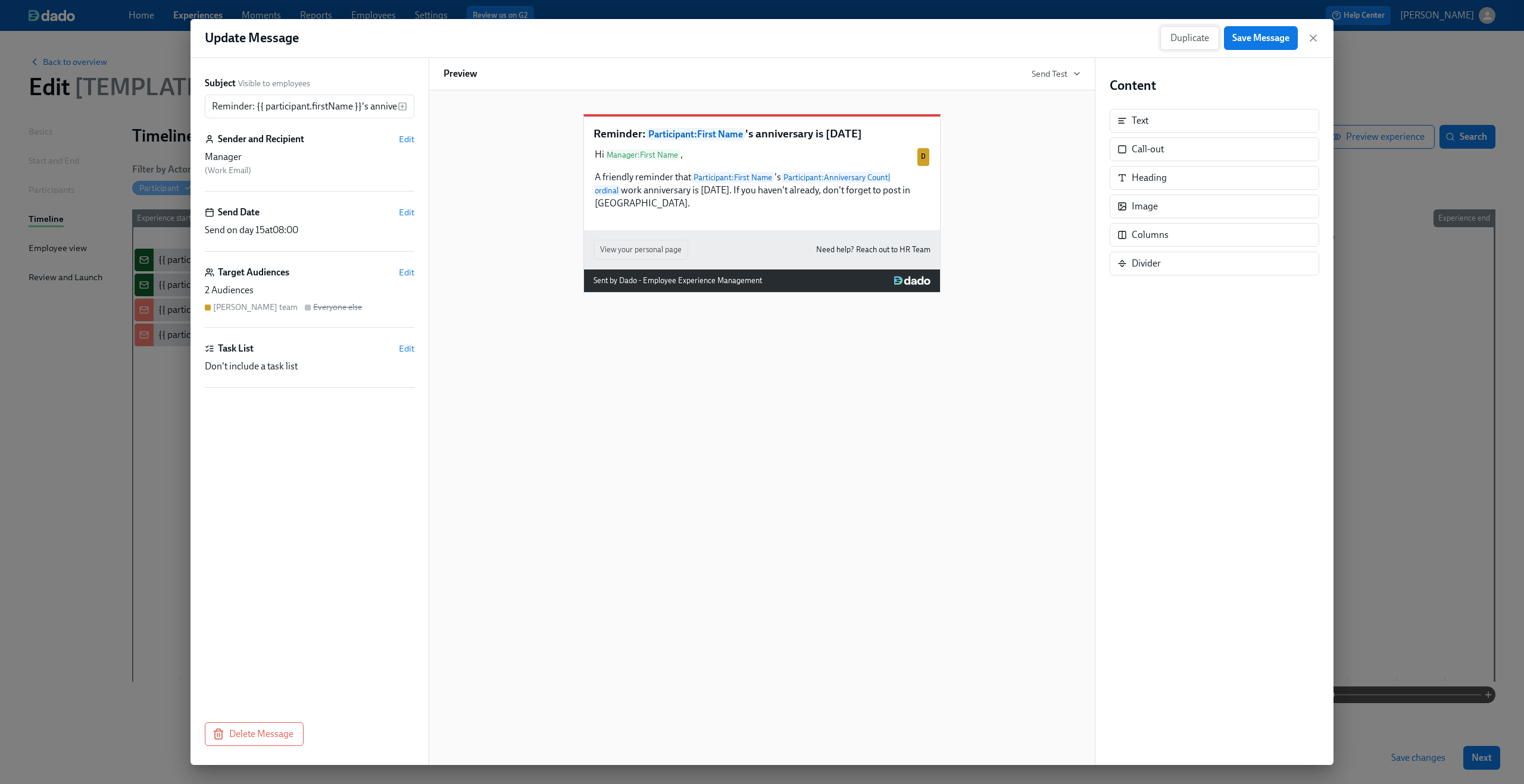
click at [1174, 35] on span "Duplicate" at bounding box center [1189, 38] width 39 height 12
drag, startPoint x: 249, startPoint y: 107, endPoint x: 148, endPoint y: 98, distance: 101.4
click at [148, 98] on div "Create Message Add Message Subject Visible to employees Copy of Reminder: {{ pa…" at bounding box center [762, 392] width 1524 height 784
click at [230, 100] on input "Copy of Reminder: {{ participant.firstName }}'s anniversary is today" at bounding box center [301, 106] width 193 height 24
drag, startPoint x: 245, startPoint y: 105, endPoint x: 129, endPoint y: 102, distance: 116.0
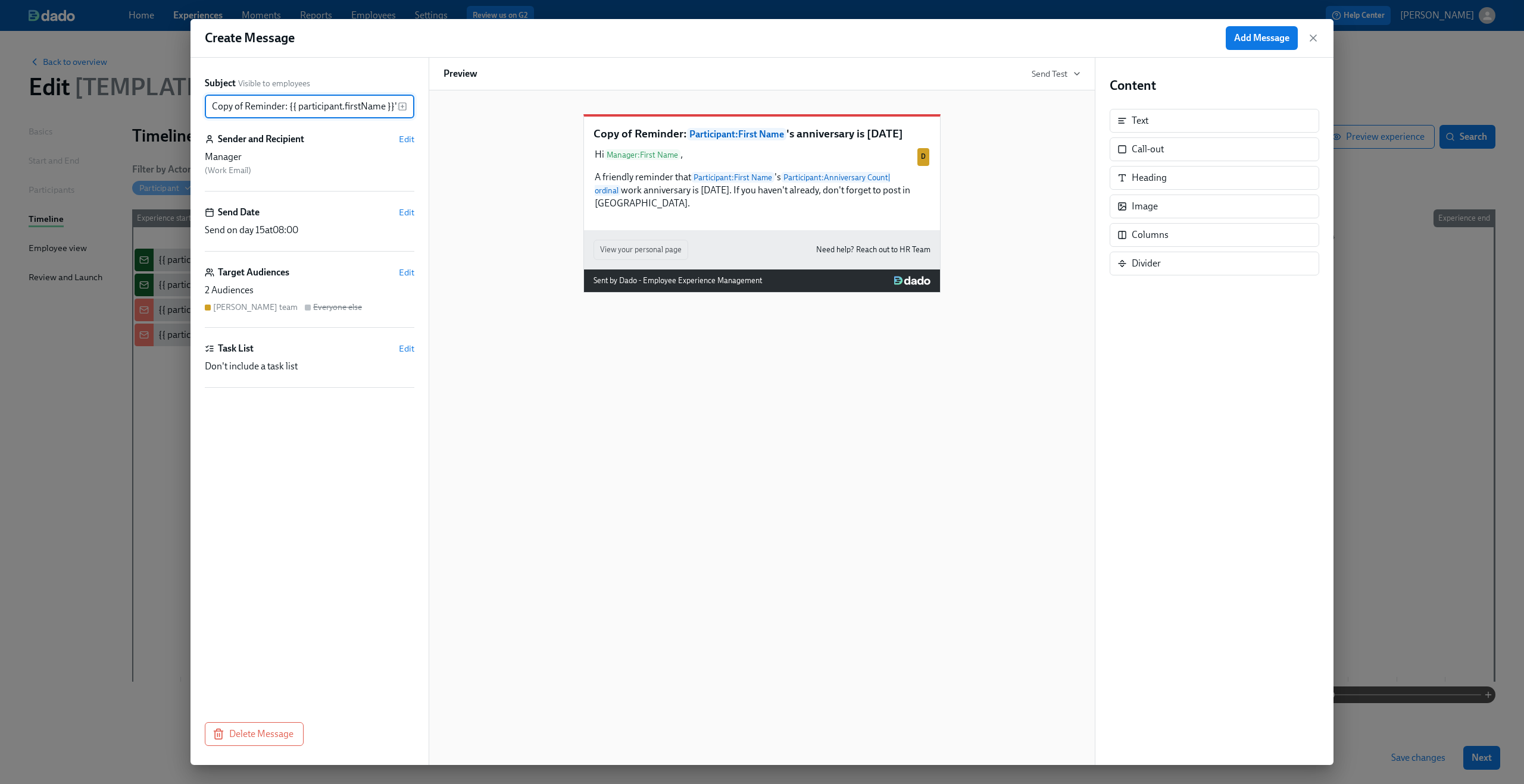
click at [129, 102] on div "Create Message Add Message Subject Visible to employees Copy of Reminder: {{ pa…" at bounding box center [762, 392] width 1524 height 784
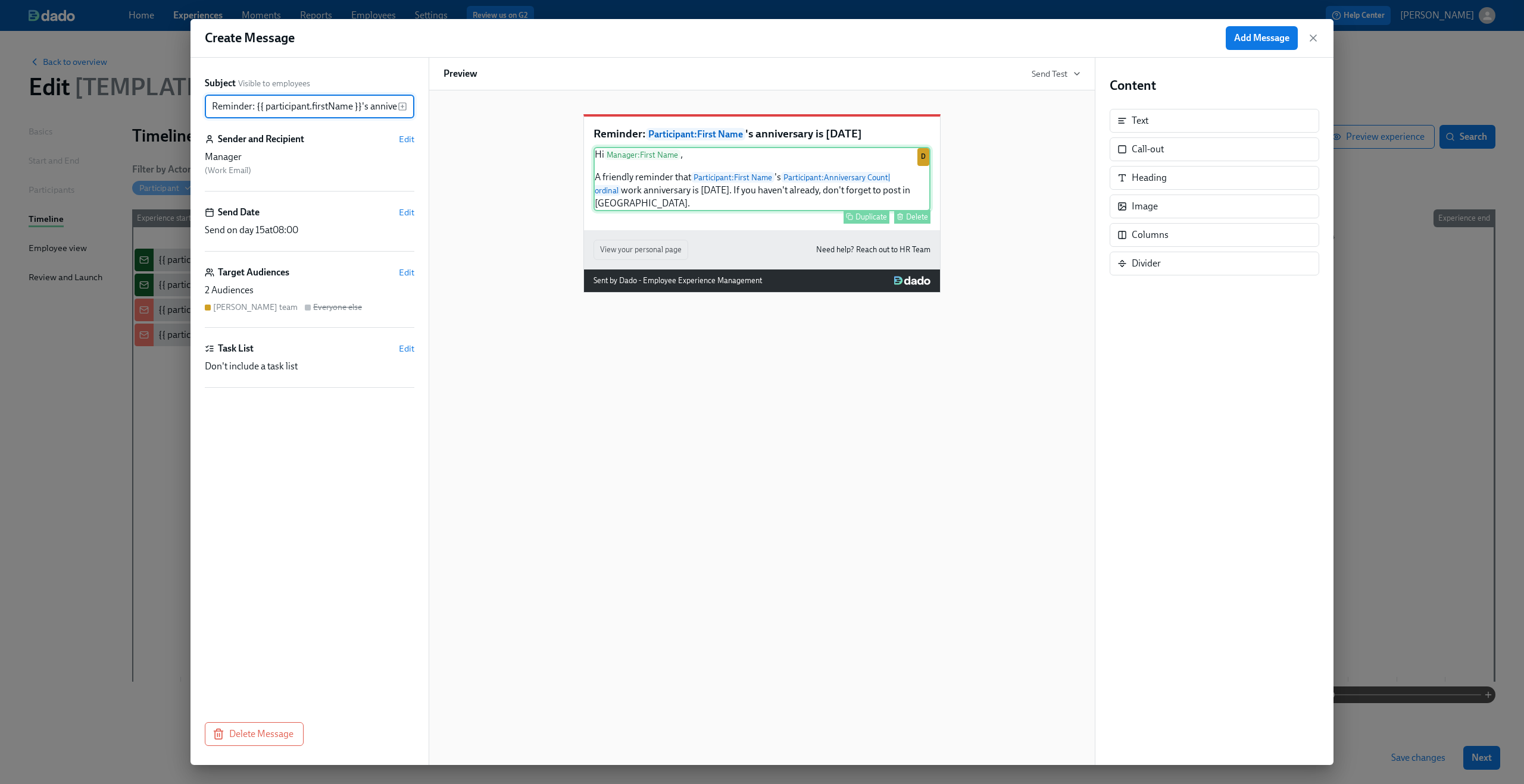
click at [661, 181] on div "Hi Manager : First Name , A friendly reminder that Participant : First Name 's …" at bounding box center [762, 178] width 337 height 64
type input "Reminder: {{ participant.firstName }}'s anniversary is [DATE]"
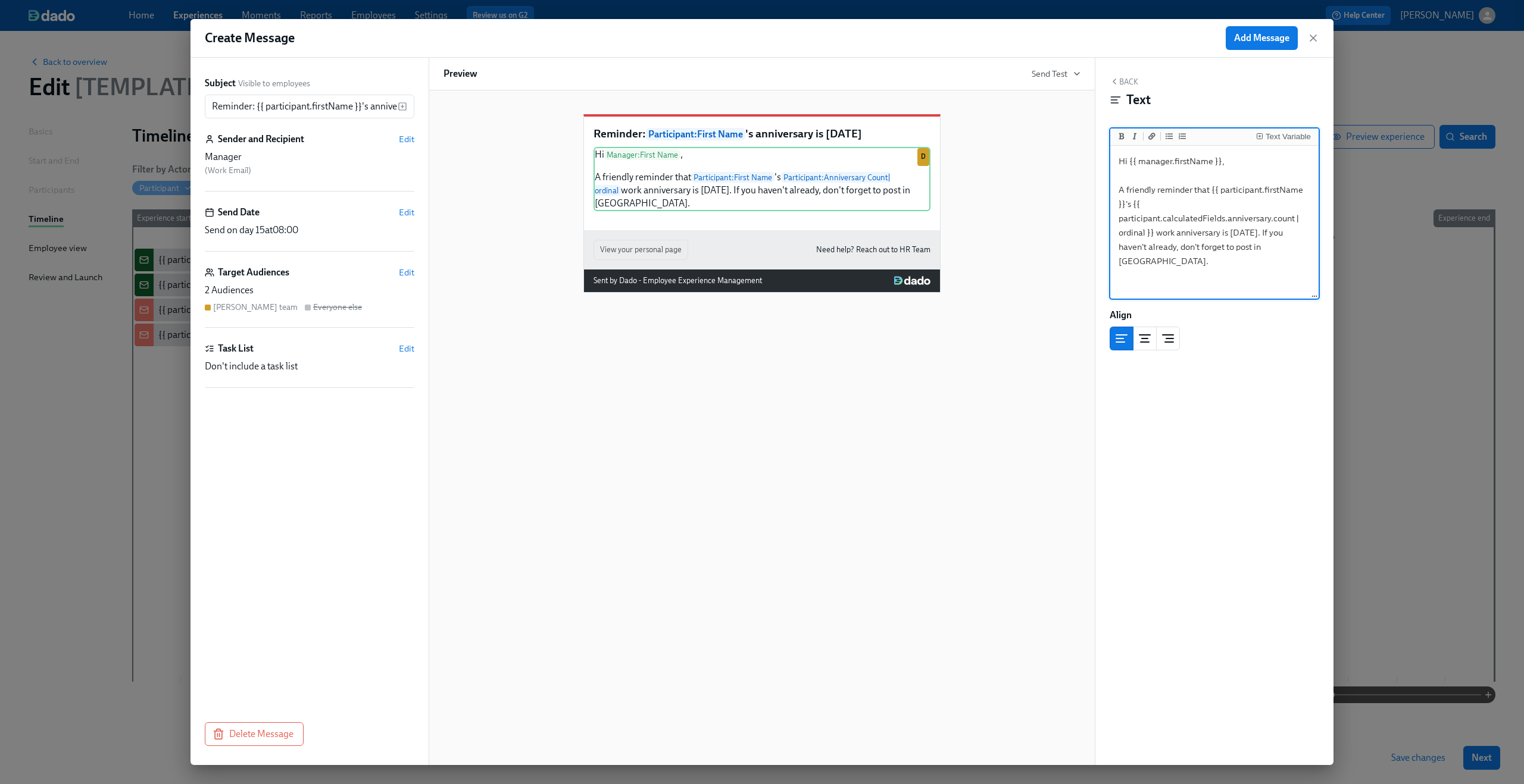
drag, startPoint x: 1129, startPoint y: 161, endPoint x: 1220, endPoint y: 161, distance: 91.0
click at [1220, 161] on textarea "Hi {{ manager.firstName }}, A friendly reminder that {{ participant.firstName }…" at bounding box center [1215, 222] width 204 height 149
click at [1290, 135] on div "Text Variable" at bounding box center [1287, 136] width 45 height 9
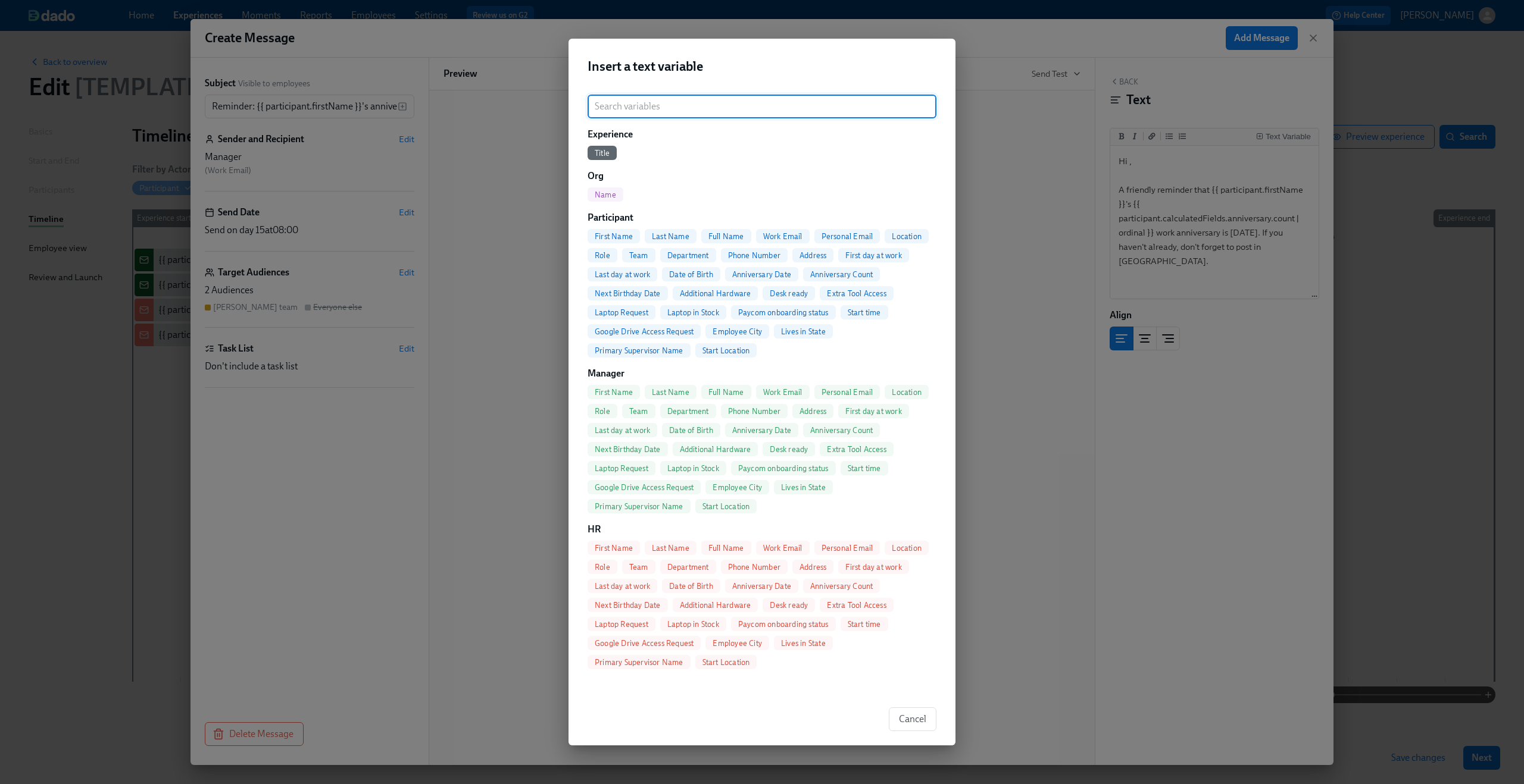
click at [623, 550] on span "First Name" at bounding box center [613, 547] width 52 height 9
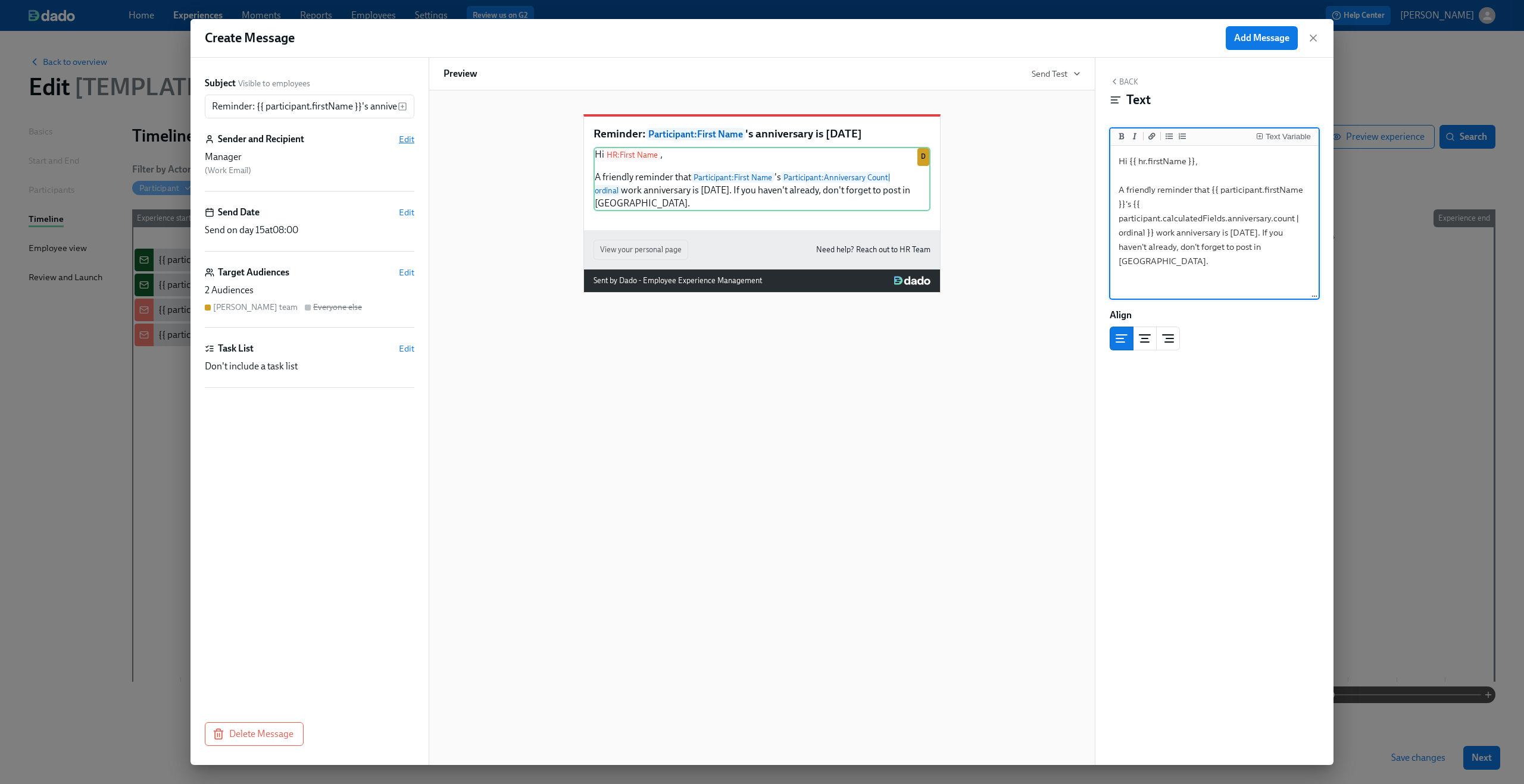
type textarea "Hi {{ hr.firstName }}, A friendly reminder that {{ participant.firstName }}'s {…"
click at [403, 138] on span "Edit" at bounding box center [406, 139] width 16 height 12
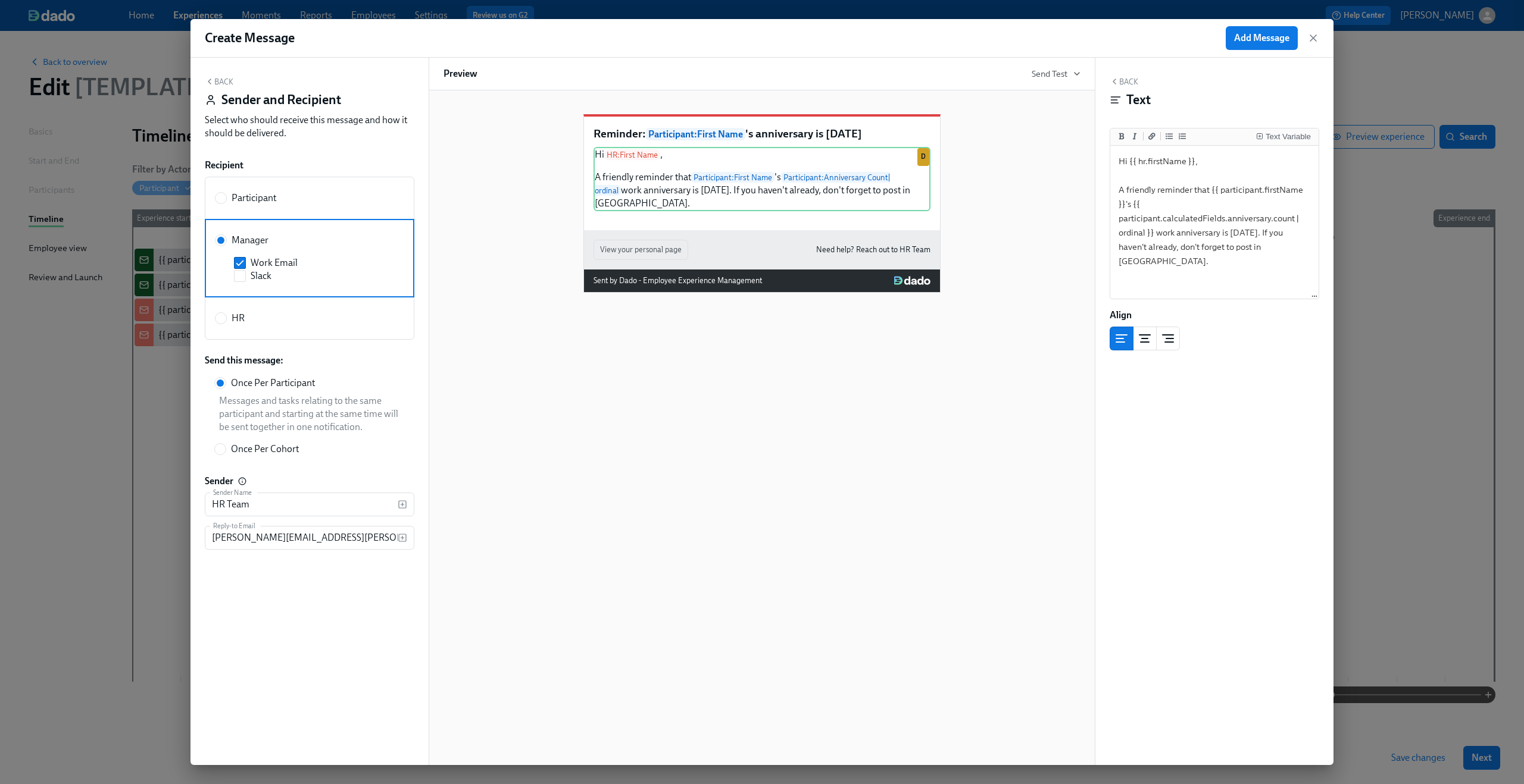
click at [245, 314] on div "HR" at bounding box center [307, 318] width 185 height 13
click at [227, 314] on input "HR" at bounding box center [221, 319] width 11 height 11
radio input "true"
click at [245, 321] on label "Slack" at bounding box center [312, 318] width 156 height 13
click at [245, 321] on input "Slack" at bounding box center [240, 319] width 11 height 11
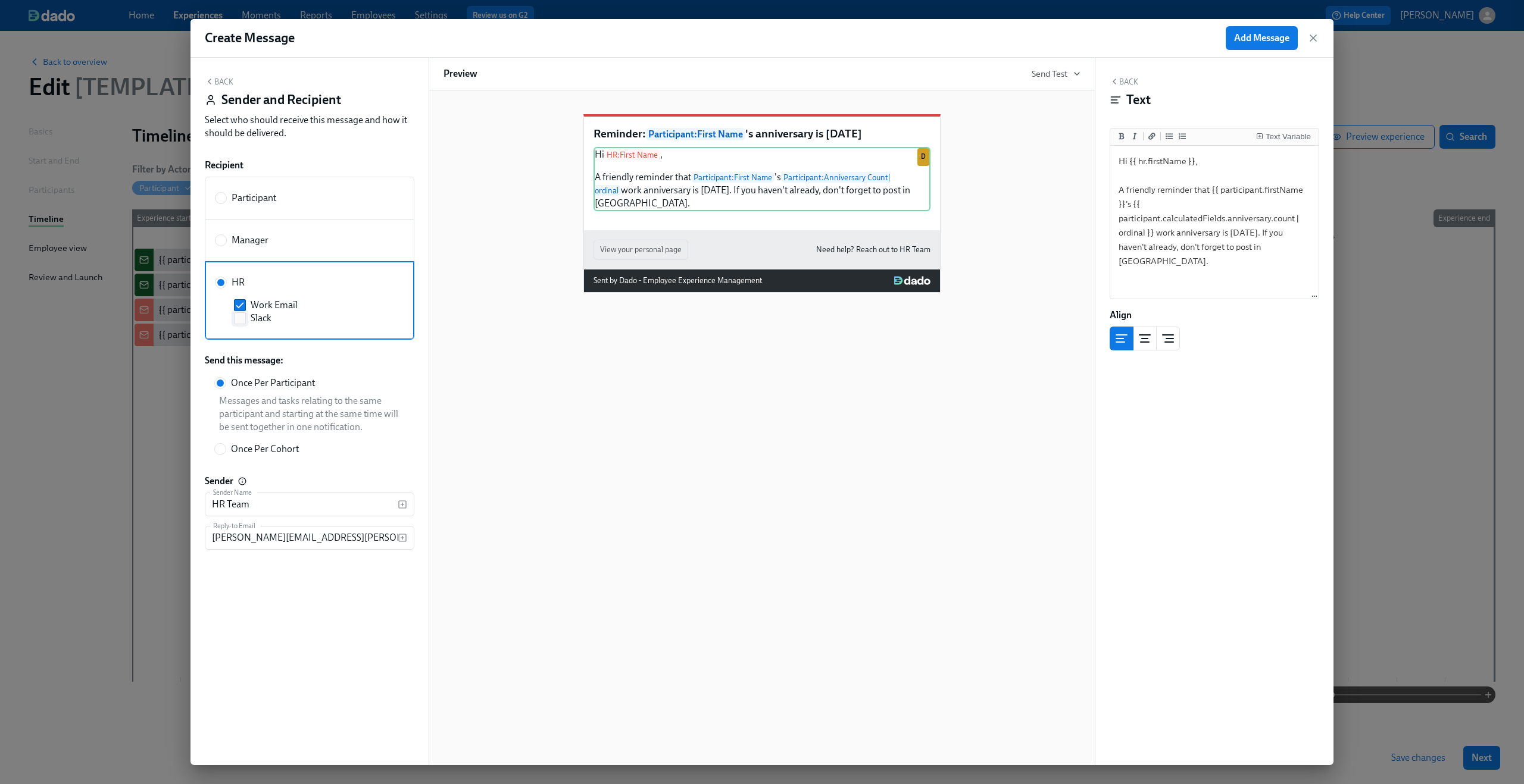
checkbox input "true"
click at [212, 82] on icon "button" at bounding box center [209, 81] width 9 height 9
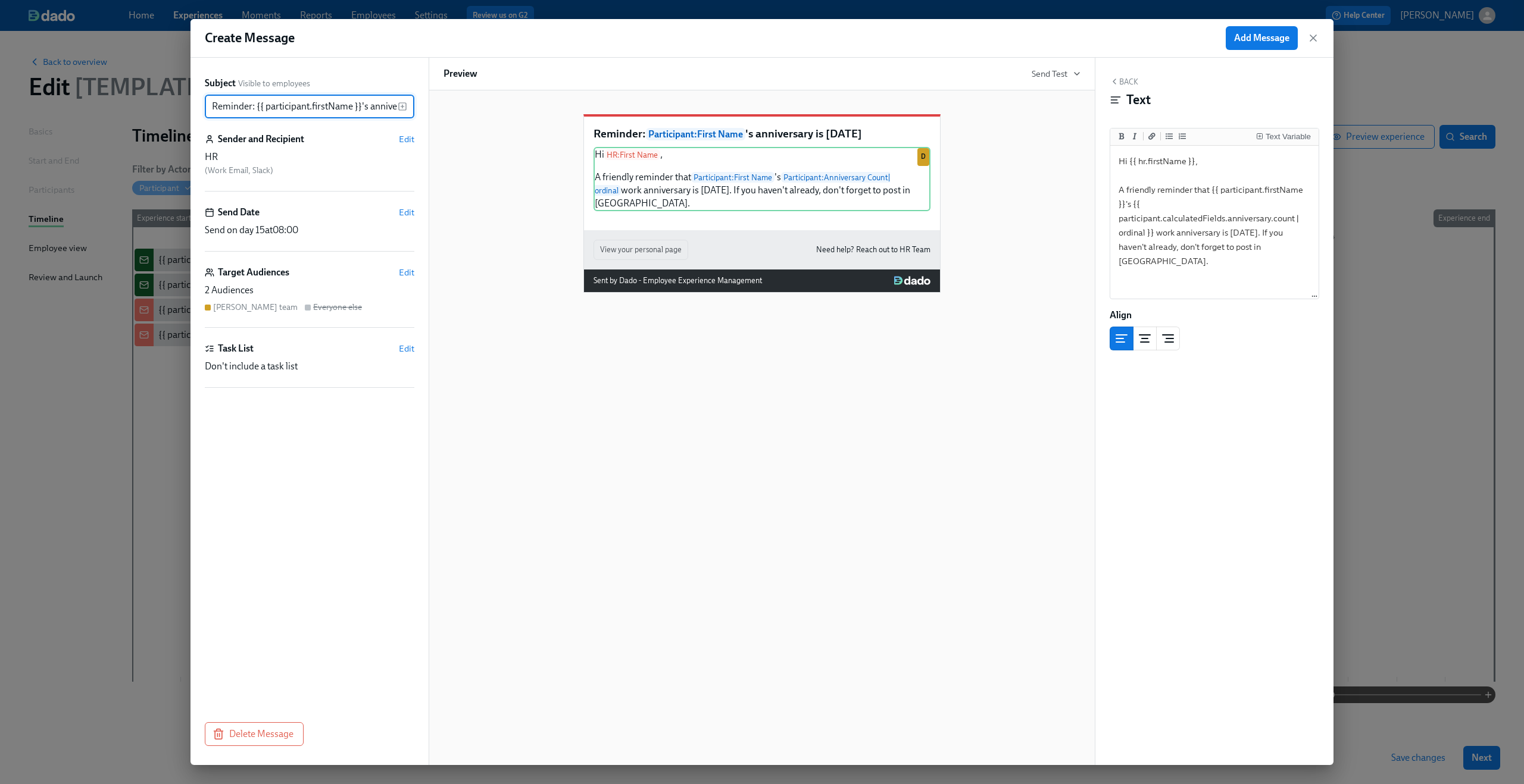
scroll to position [0, 52]
click at [1258, 39] on span "Add Message" at bounding box center [1261, 38] width 55 height 12
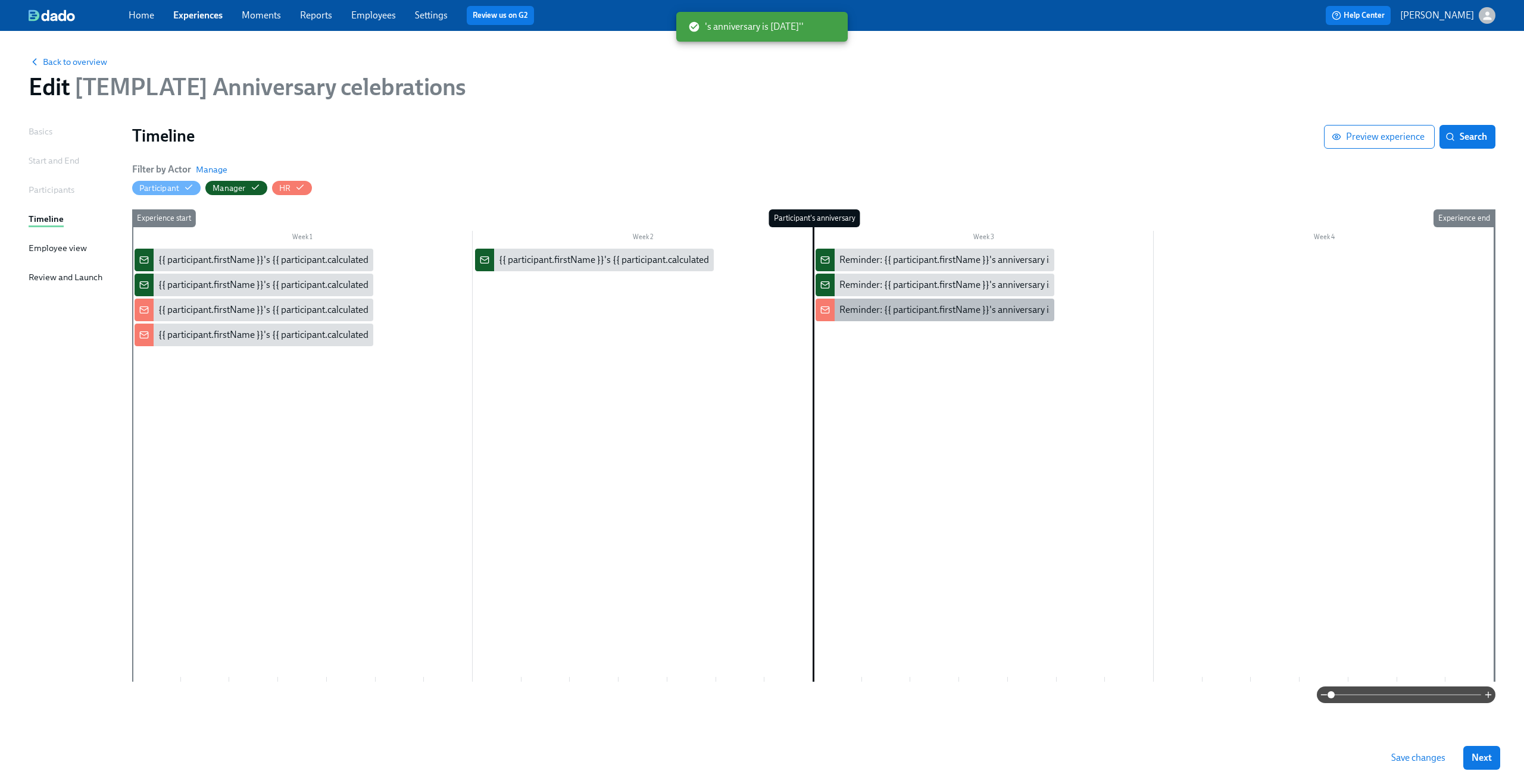
click at [943, 320] on div "Reminder: {{ participant.firstName }}'s anniversary is today" at bounding box center [934, 310] width 238 height 23
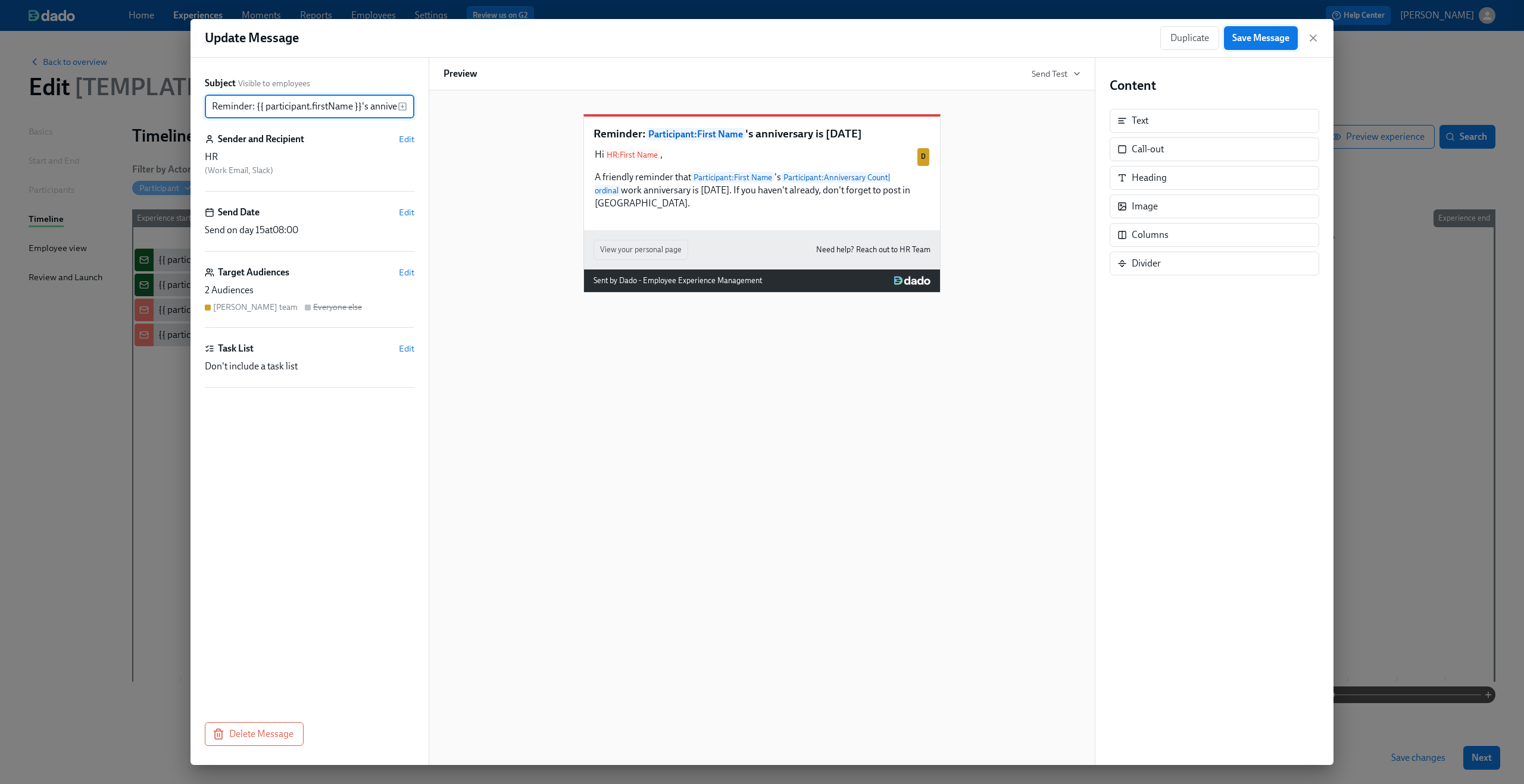
click at [1271, 32] on span "Save Message" at bounding box center [1260, 38] width 57 height 12
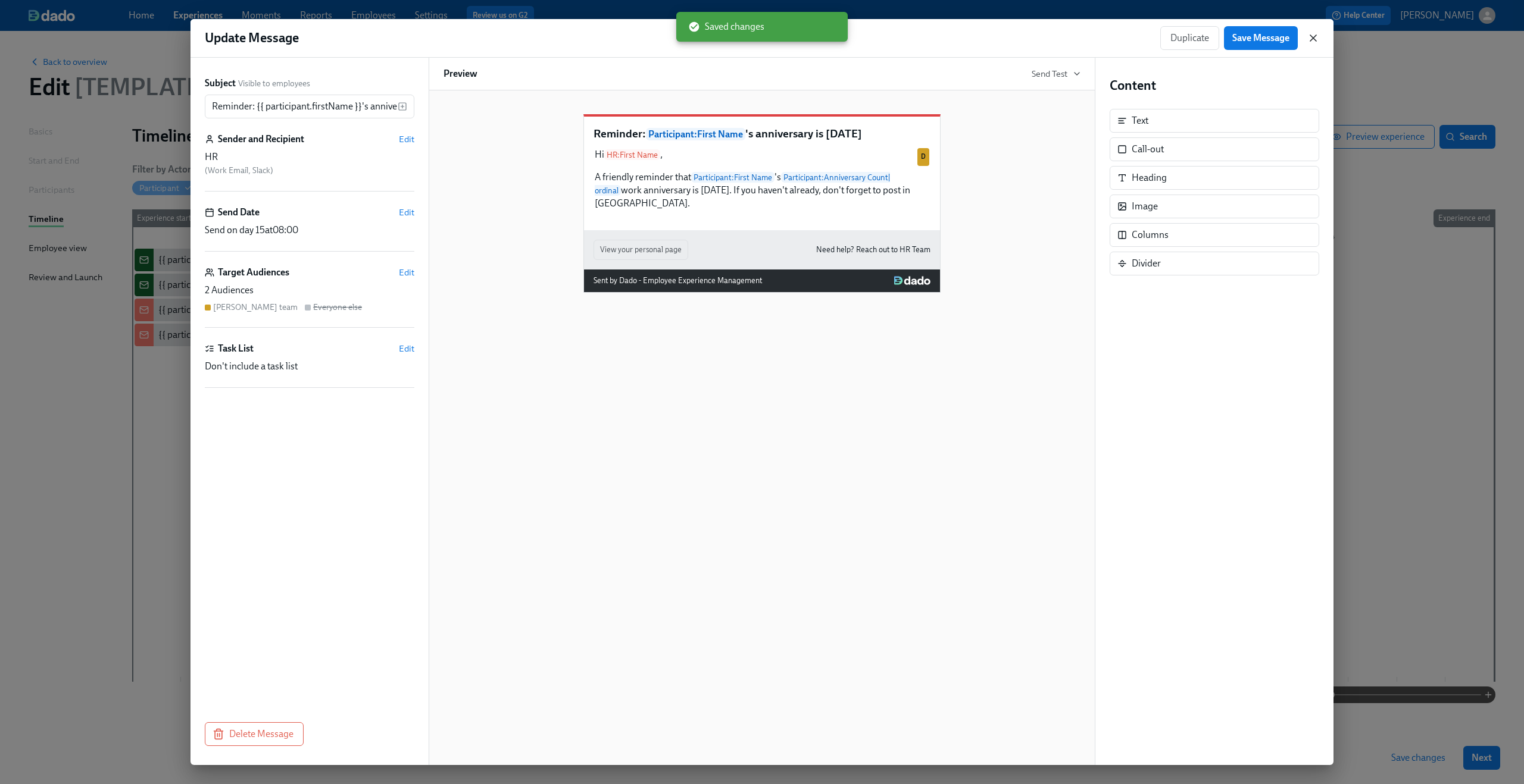
click at [1310, 32] on icon "button" at bounding box center [1312, 38] width 12 height 12
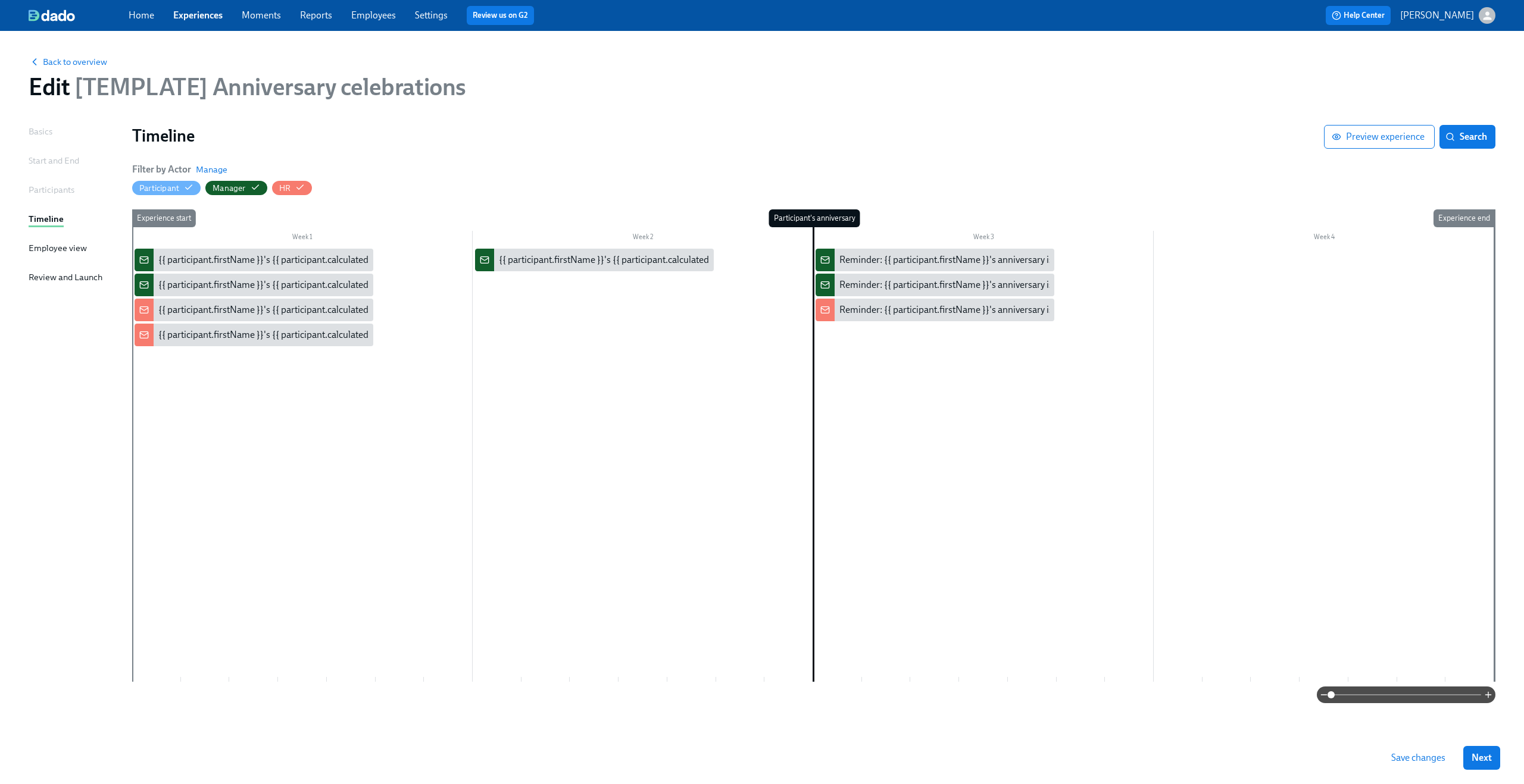
click at [606, 88] on div "Edit [TEMPLATE] Anniversary celebrations" at bounding box center [762, 87] width 1466 height 28
click at [579, 256] on div "{{ participant.firstName }}'s {{ participant.calculatedFields.anniversary.count…" at bounding box center [829, 259] width 662 height 13
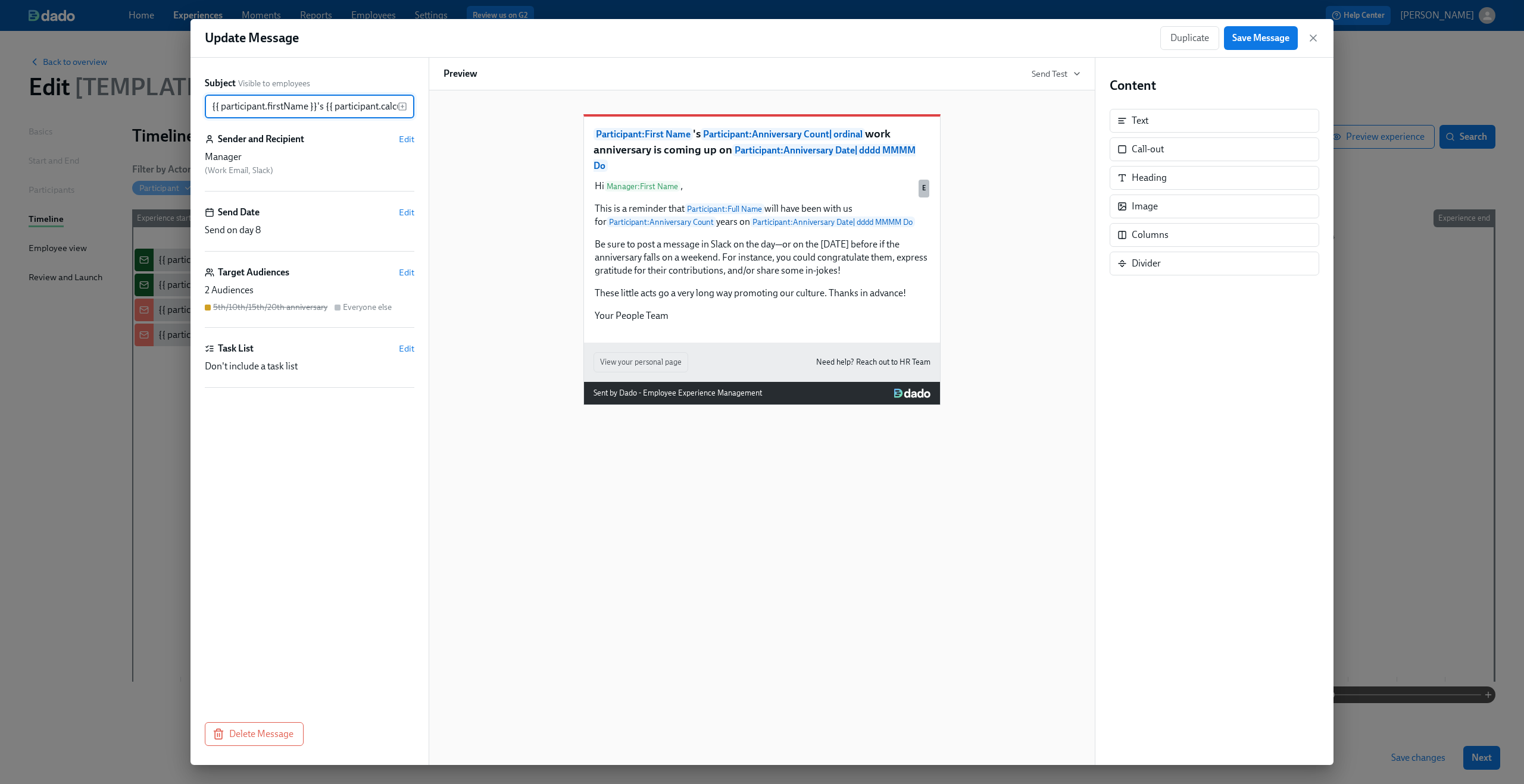
scroll to position [0, 581]
click at [402, 274] on span "Edit" at bounding box center [406, 272] width 16 height 12
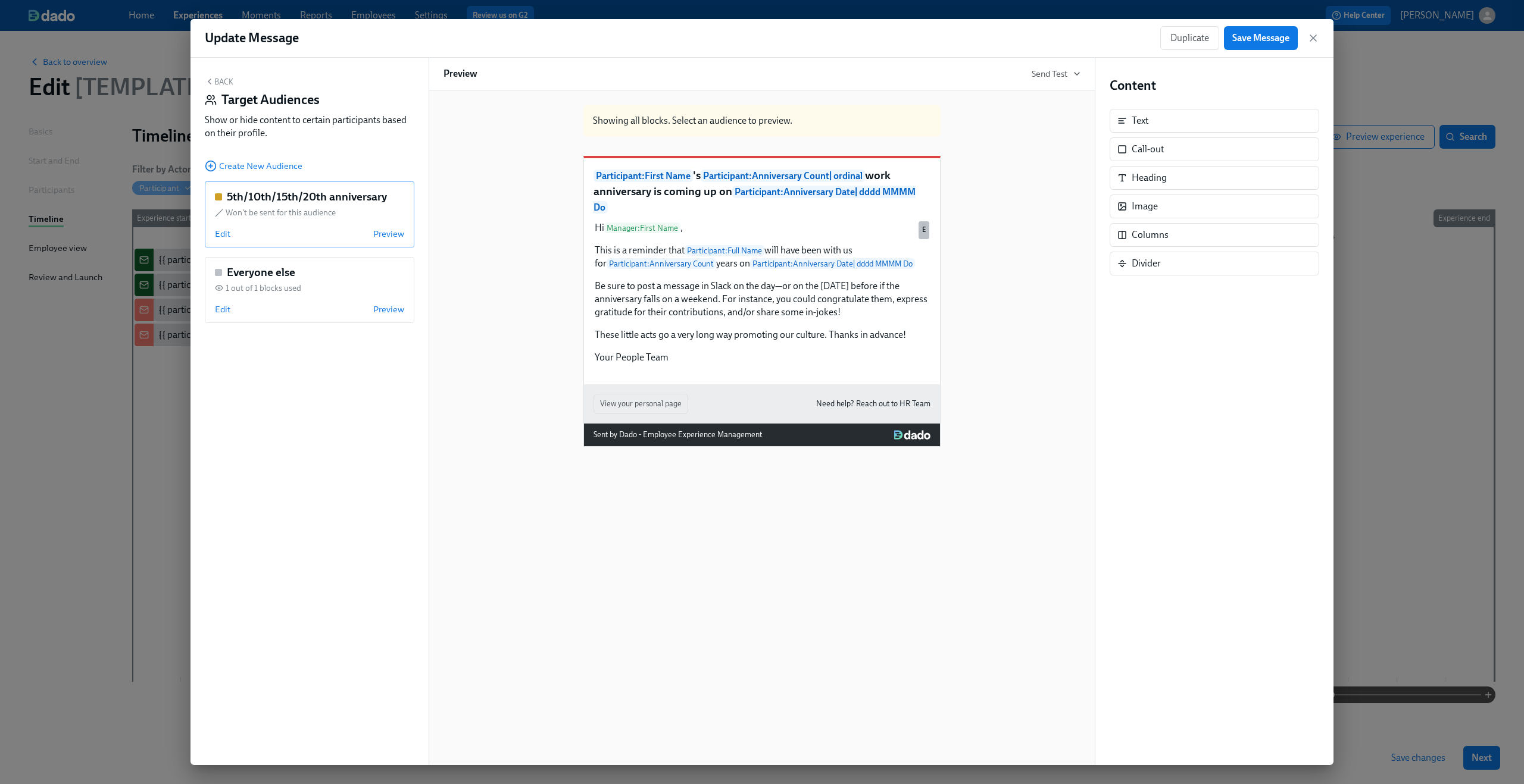
click at [208, 234] on div "5th/10th/15th/20th anniversary Won't be sent for this audience Edit Preview" at bounding box center [309, 215] width 209 height 66
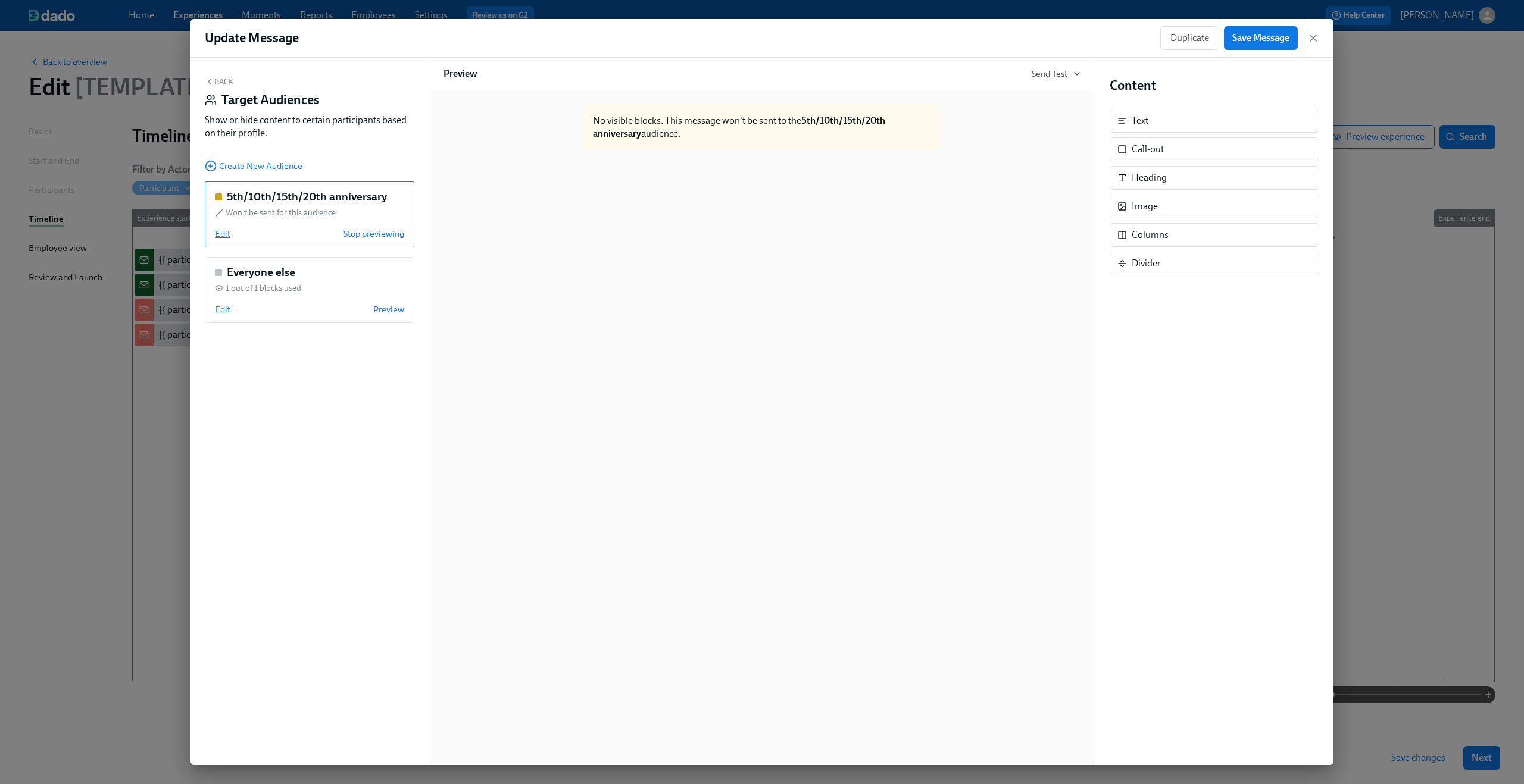
click at [223, 233] on span "Edit" at bounding box center [223, 233] width 16 height 12
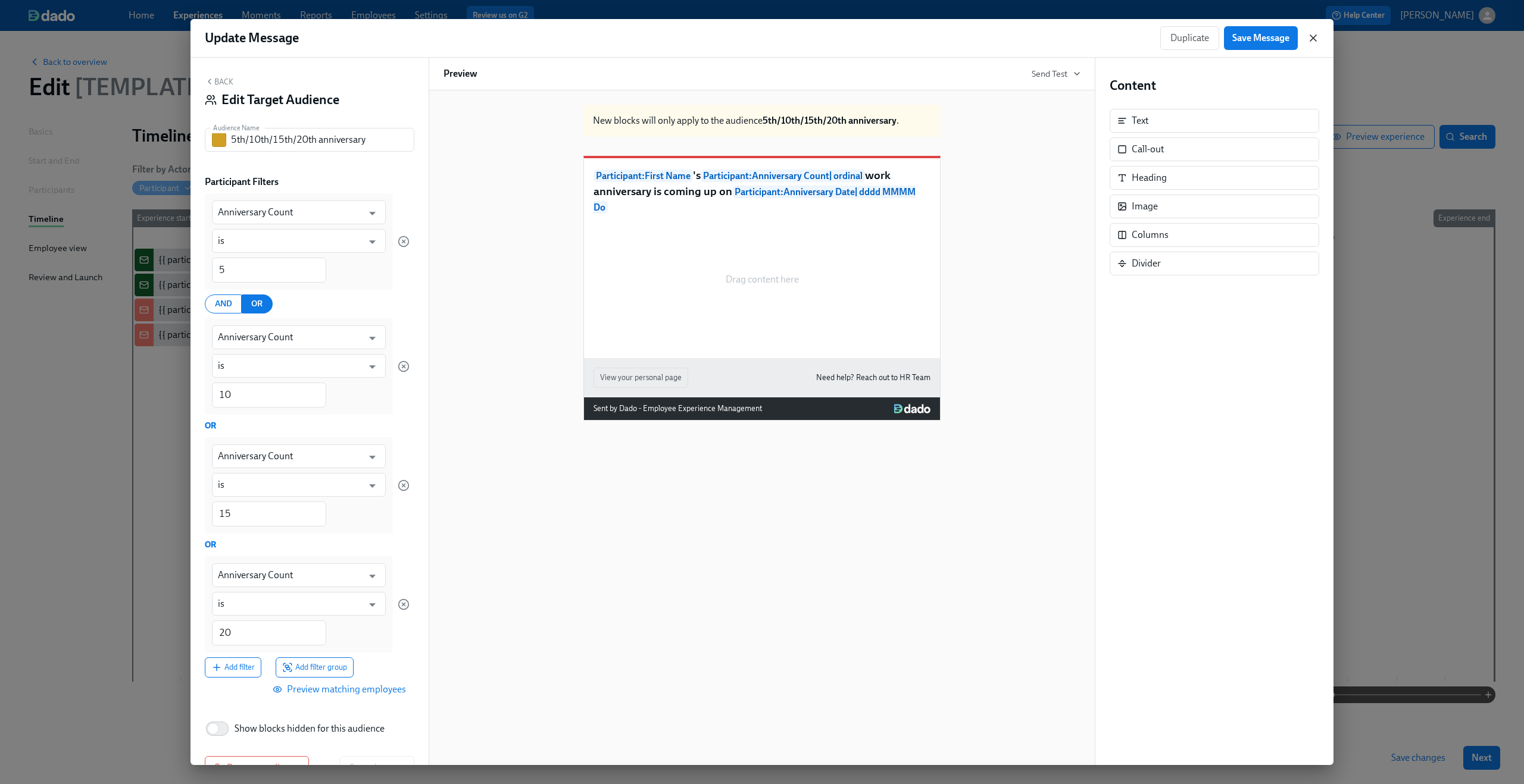
click at [1314, 40] on icon "button" at bounding box center [1312, 38] width 12 height 12
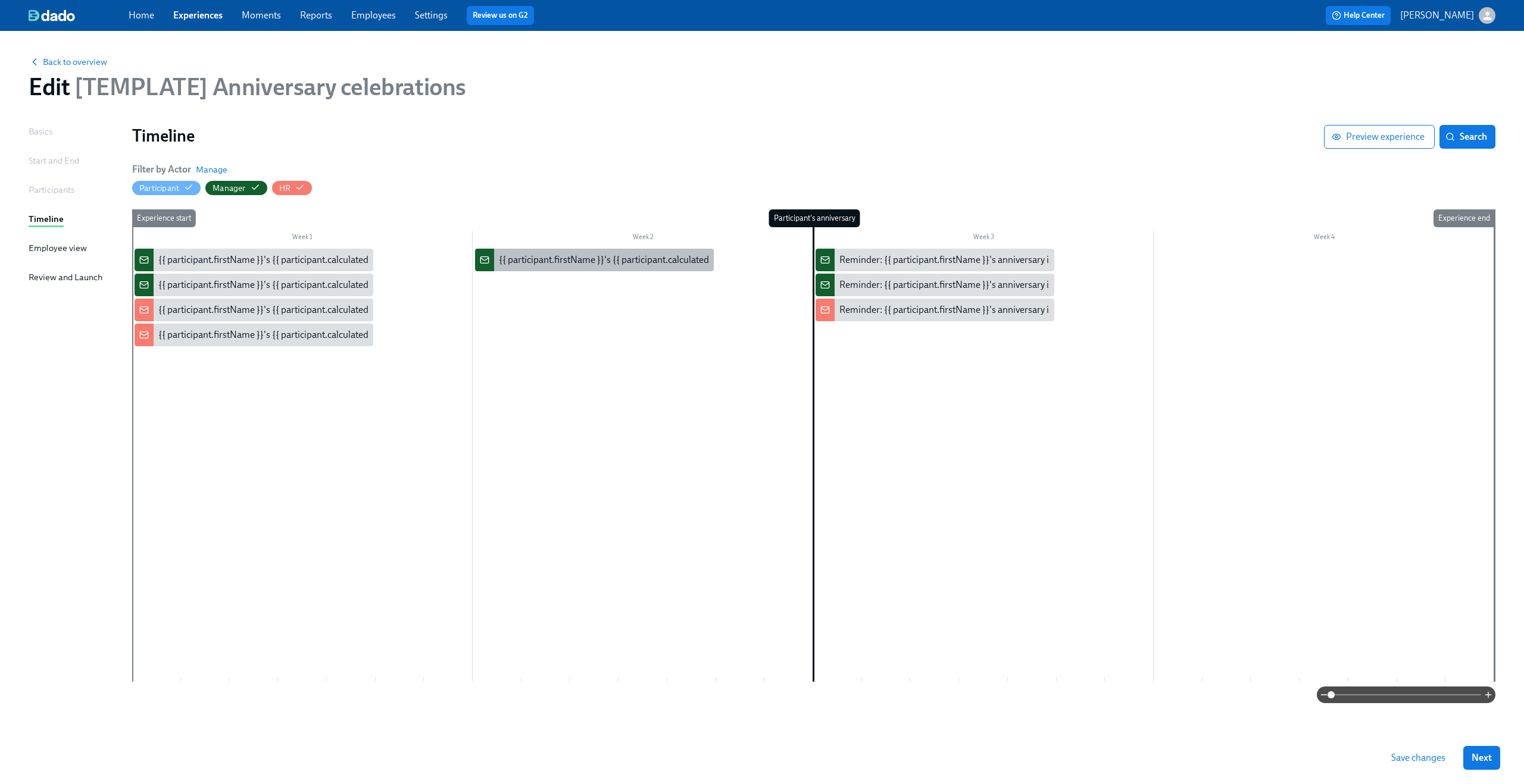
click at [609, 260] on div "{{ participant.firstName }}'s {{ participant.calculatedFields.anniversary.count…" at bounding box center [829, 259] width 662 height 13
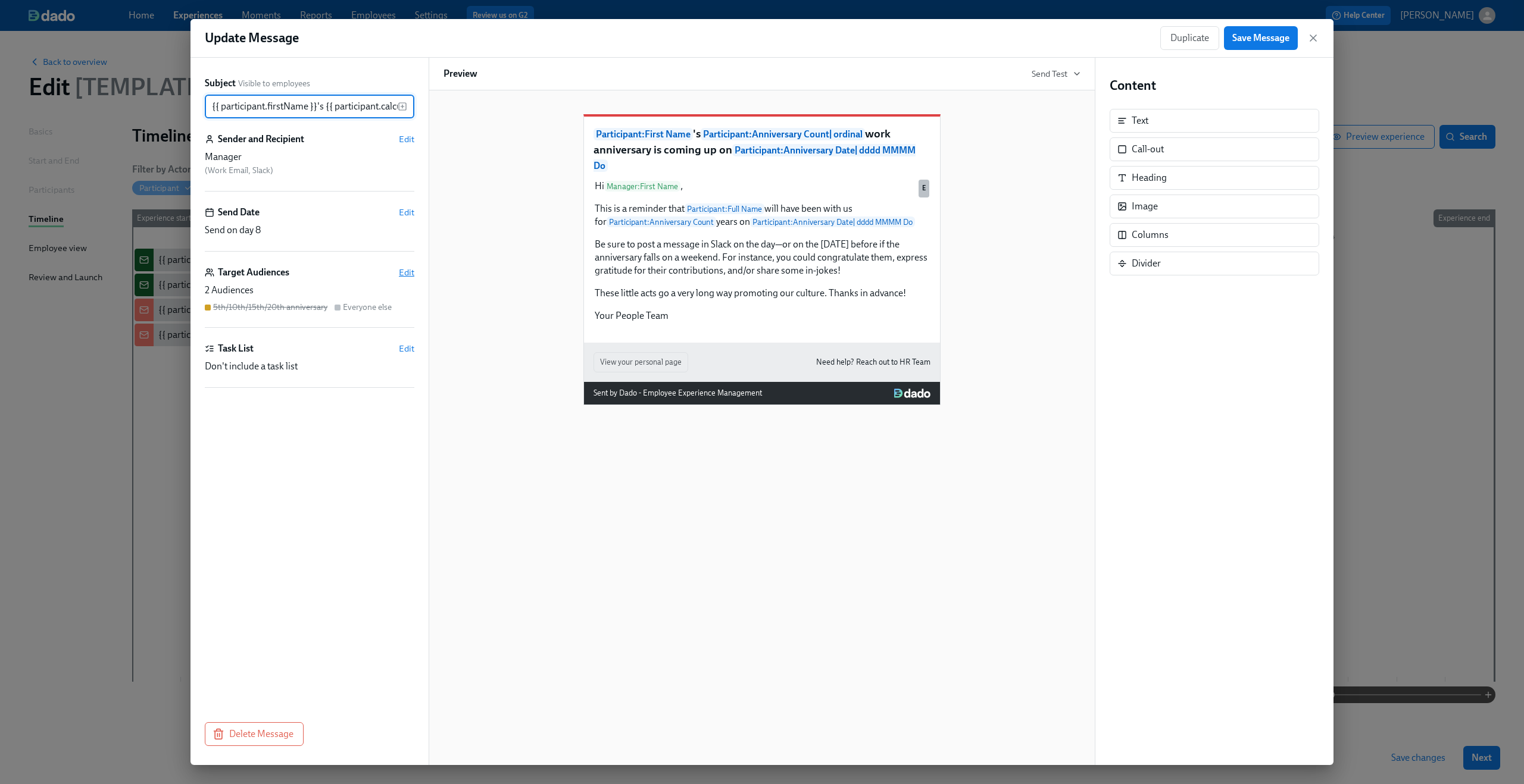
click at [413, 272] on span "Edit" at bounding box center [406, 272] width 16 height 12
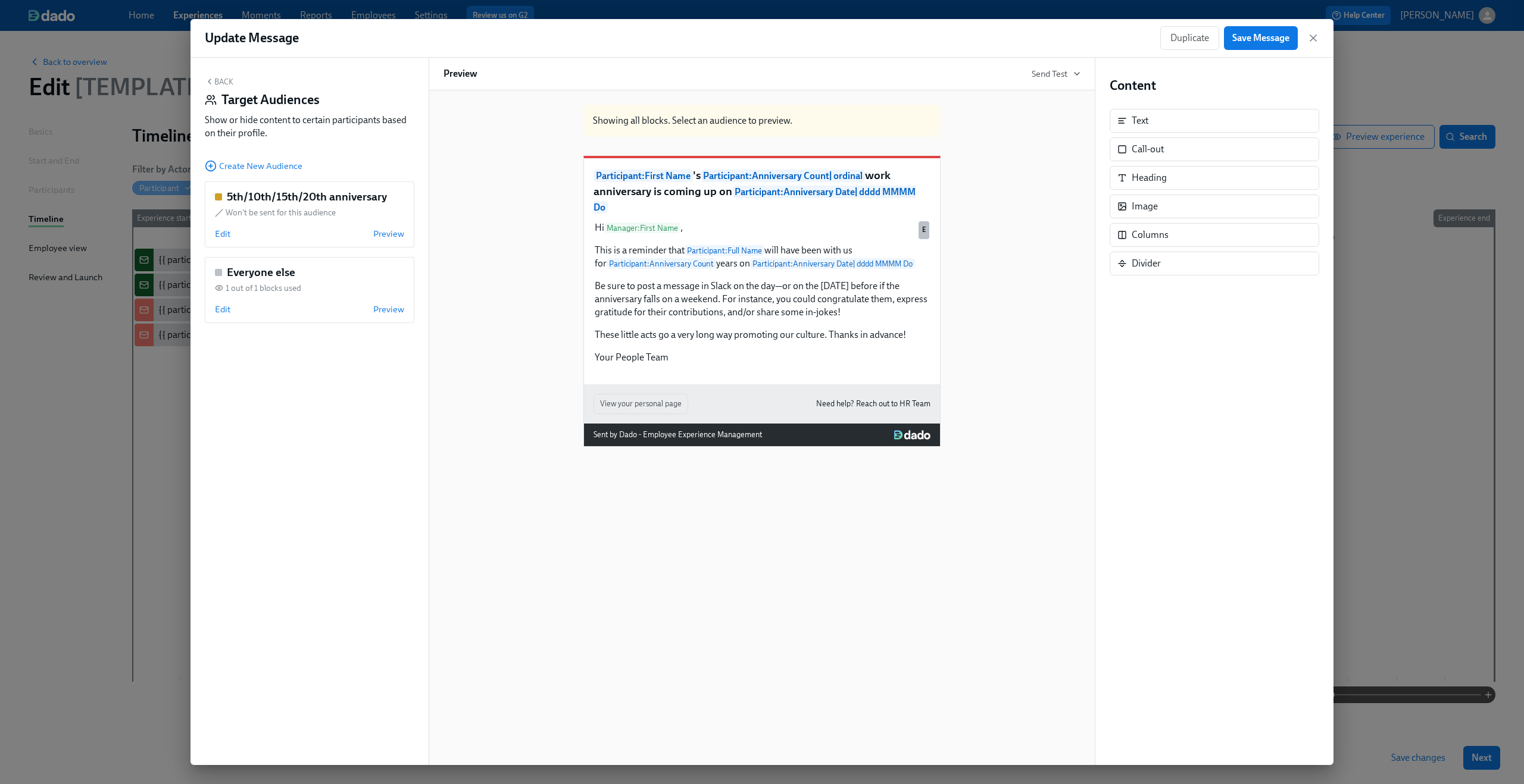
click at [511, 159] on div "Showing all blocks. Select an audience to preview. Participant : First Name 's …" at bounding box center [762, 271] width 637 height 352
click at [228, 82] on button "Back" at bounding box center [219, 81] width 28 height 9
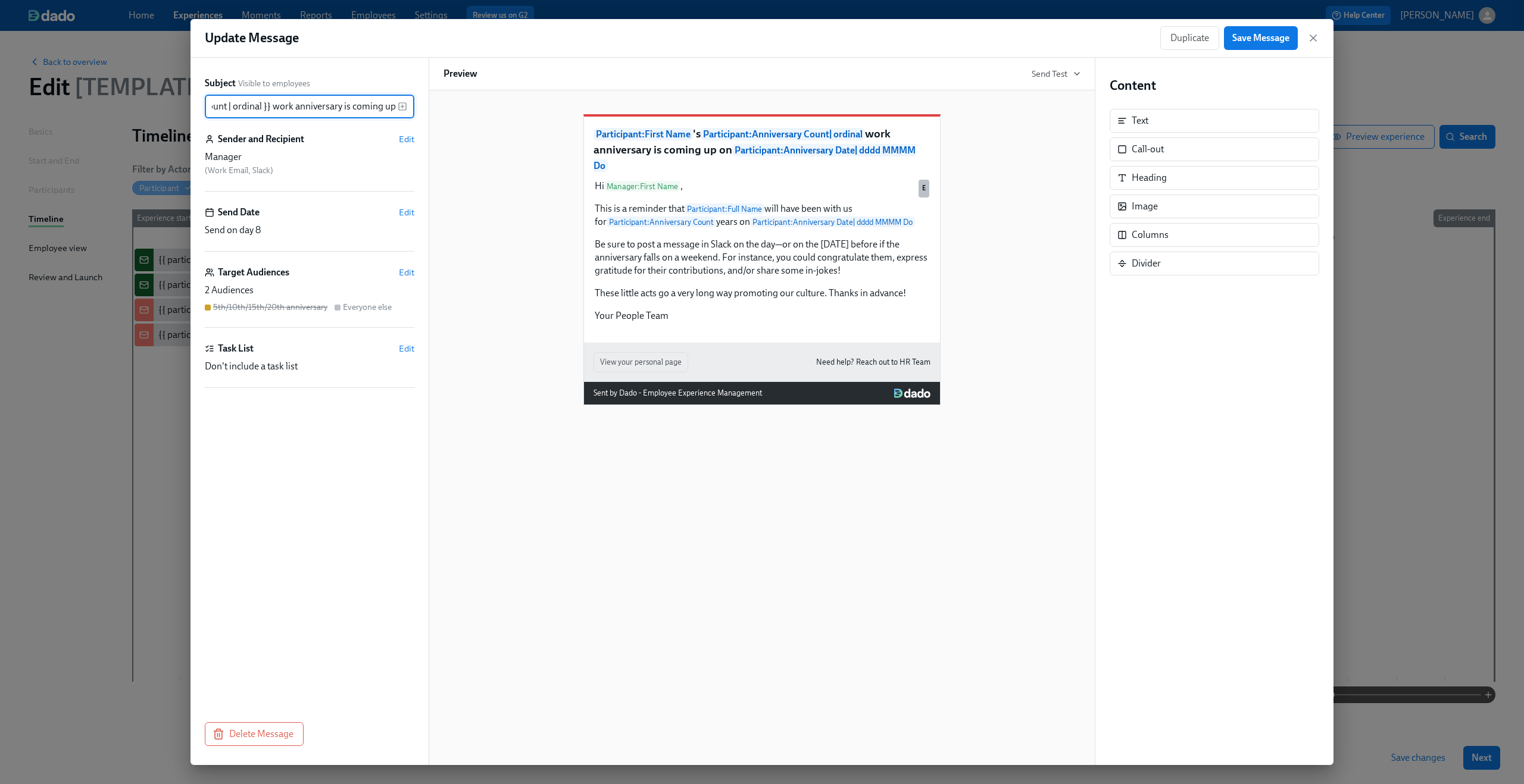
scroll to position [0, 581]
drag, startPoint x: 376, startPoint y: 103, endPoint x: 466, endPoint y: 118, distance: 91.2
click at [466, 118] on div "Subject Visible to employees {{ participant.firstName }}'s {{ participant.calcu…" at bounding box center [762, 411] width 1143 height 707
click at [466, 118] on div "Participant : First Name 's Participant : Anniversary Count | ordinal work anni…" at bounding box center [762, 250] width 637 height 310
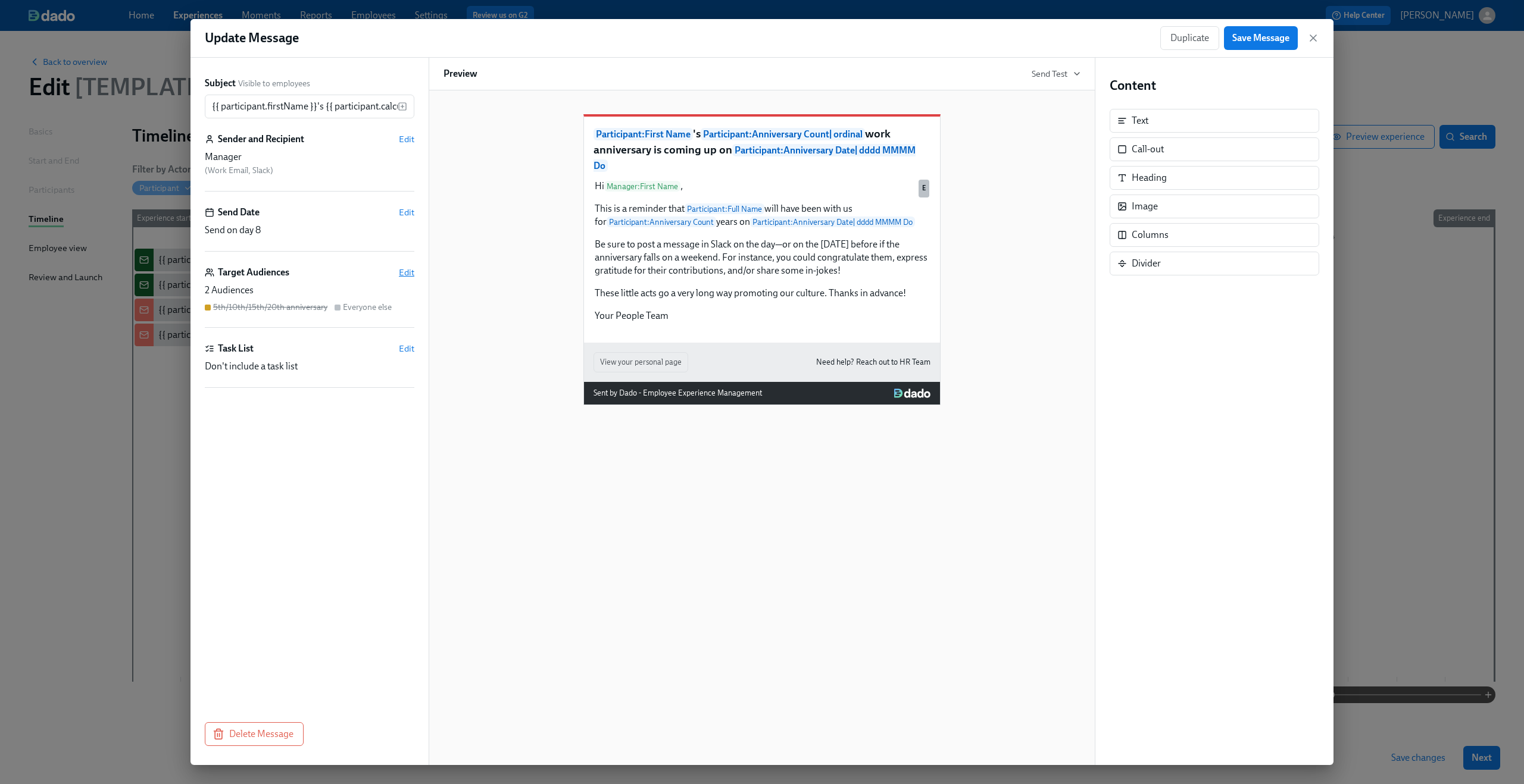
click at [404, 271] on span "Edit" at bounding box center [406, 272] width 16 height 12
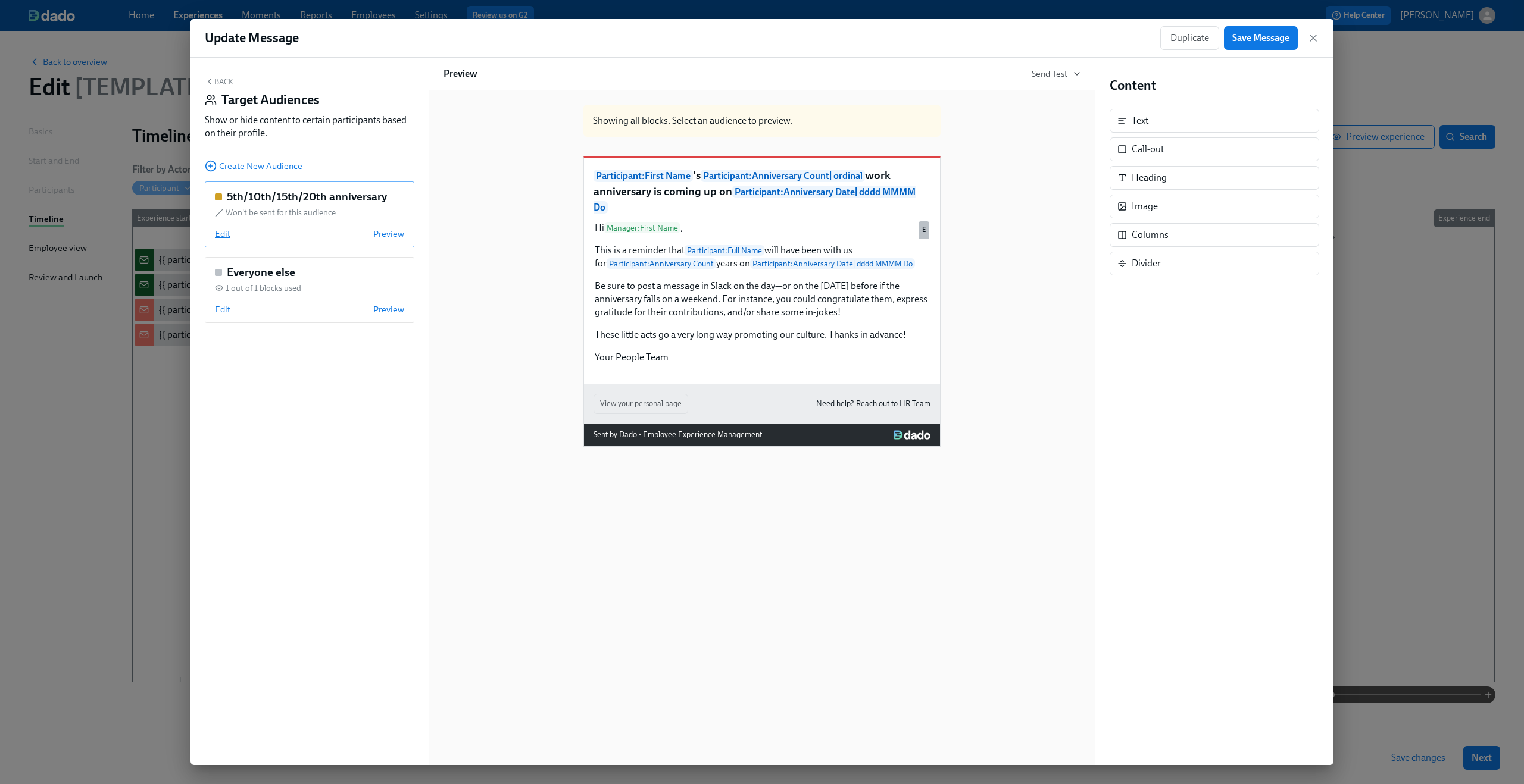
click at [219, 237] on span "Edit" at bounding box center [223, 233] width 16 height 12
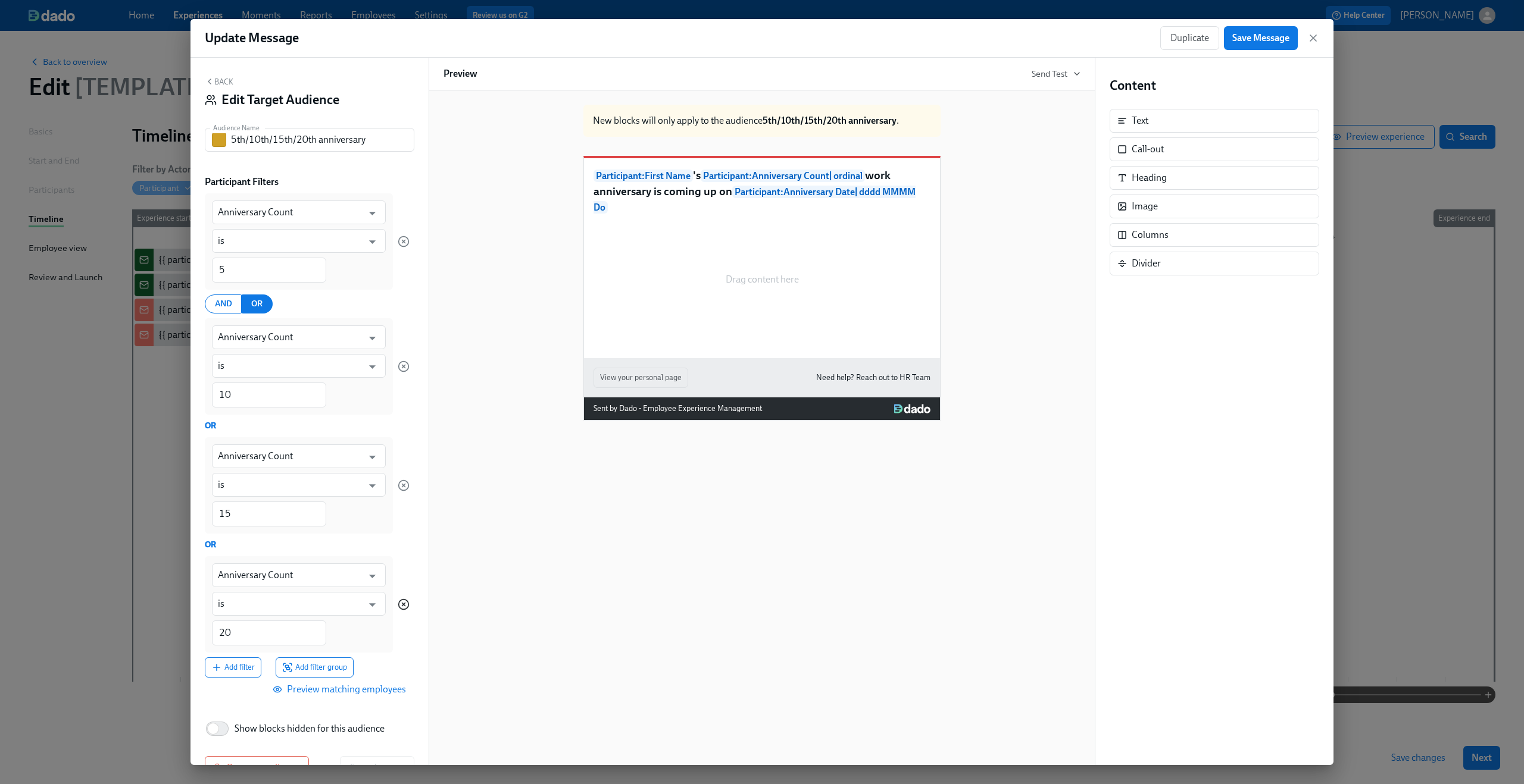
click at [398, 602] on icon "button" at bounding box center [403, 604] width 12 height 12
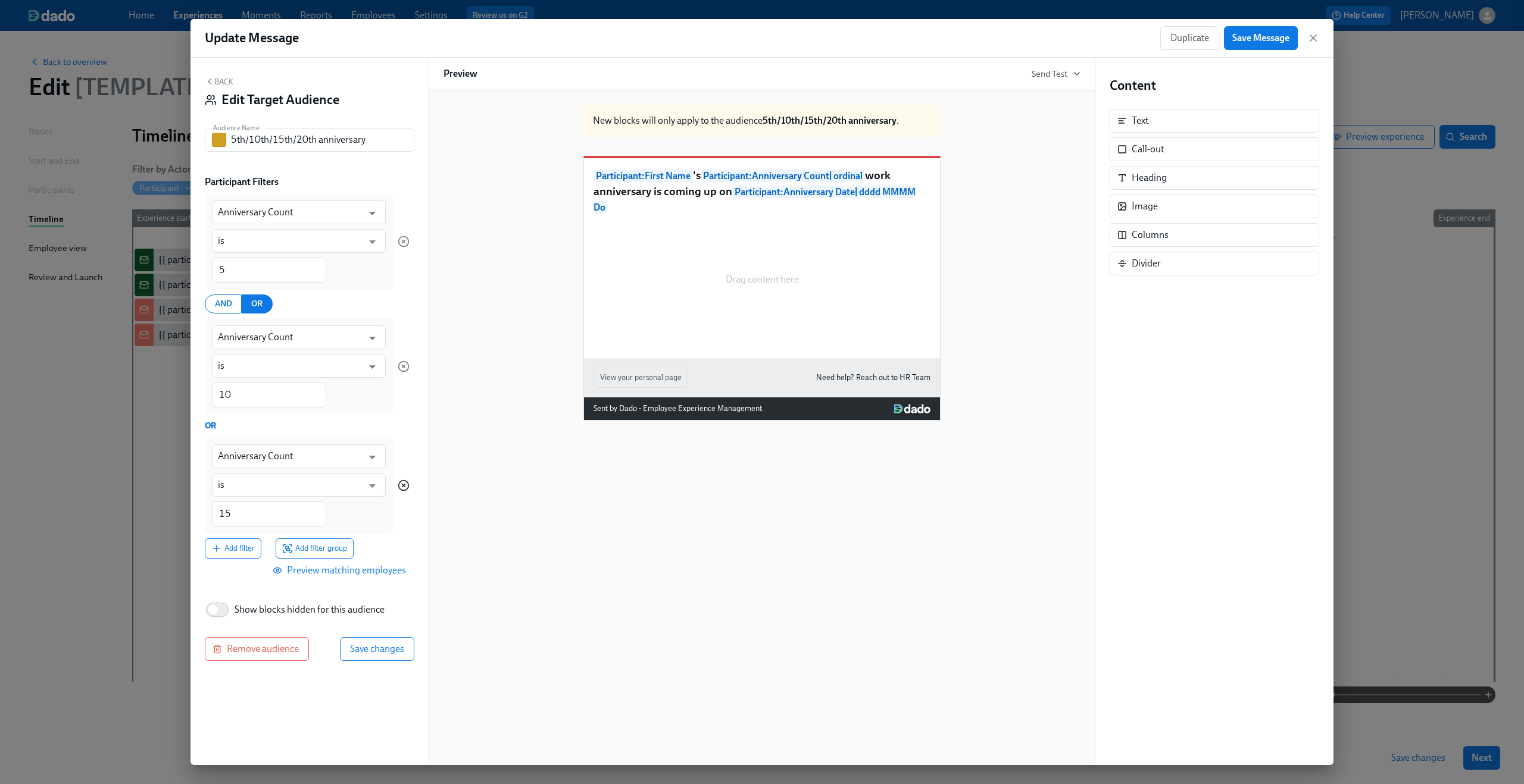
click at [401, 488] on icon "button" at bounding box center [403, 485] width 12 height 12
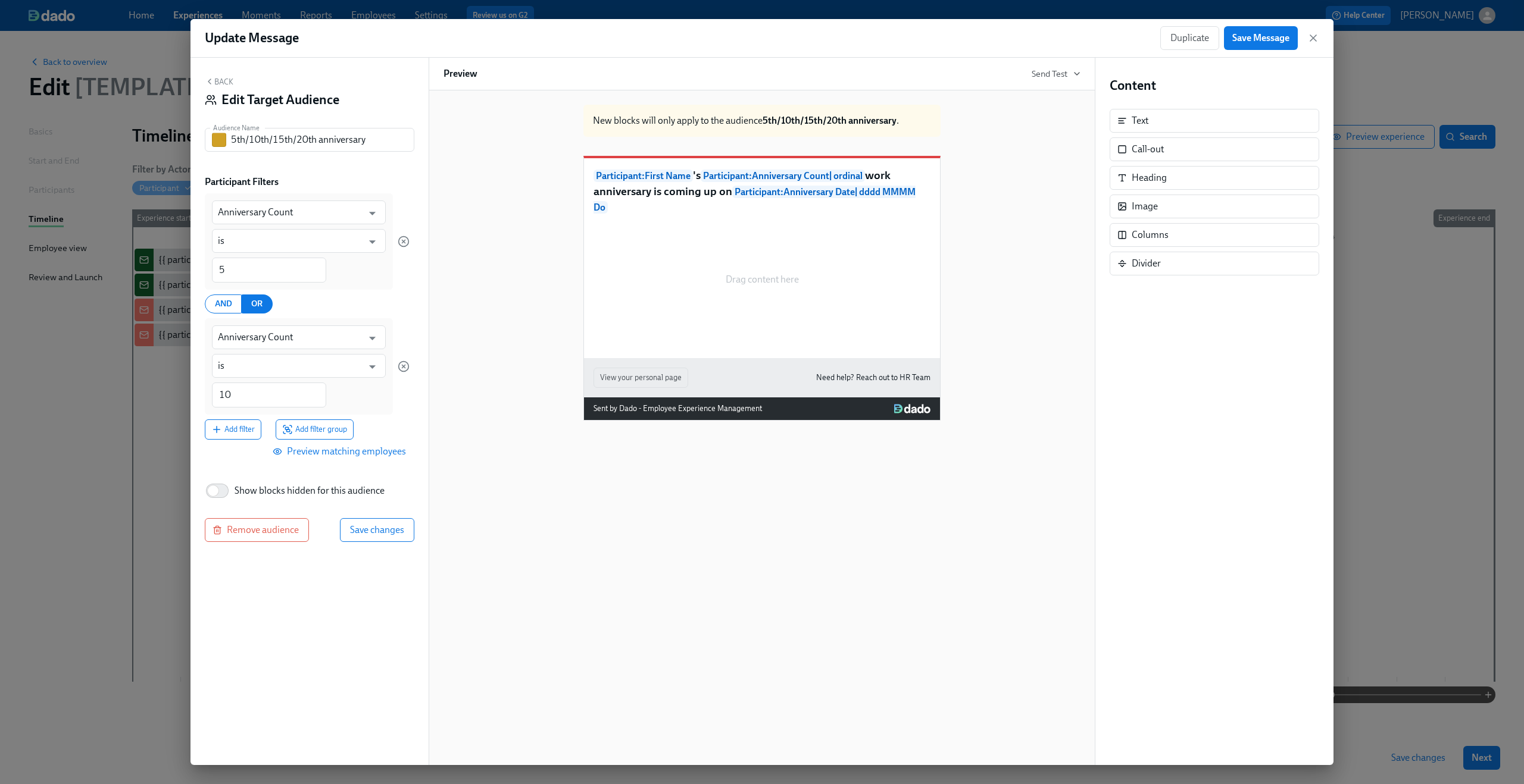
click at [403, 360] on div at bounding box center [403, 366] width 12 height 96
click at [406, 372] on div at bounding box center [403, 366] width 12 height 96
click at [406, 370] on icon "button" at bounding box center [403, 366] width 12 height 12
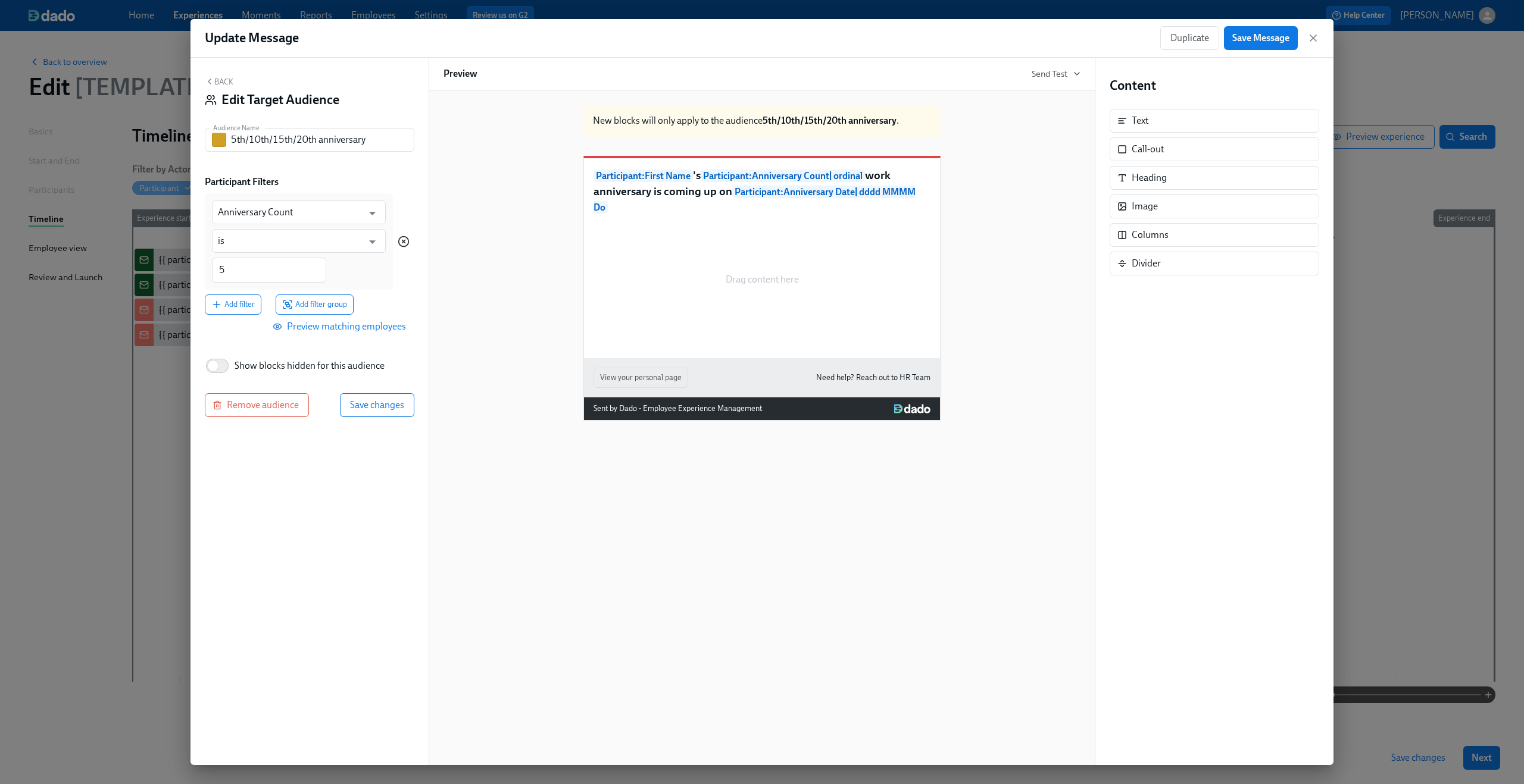
click at [403, 243] on icon "button" at bounding box center [403, 241] width 12 height 12
type input "Department"
type input "is any of"
click at [388, 144] on input "5th/10th/15th/20th anniversary" at bounding box center [323, 140] width 183 height 24
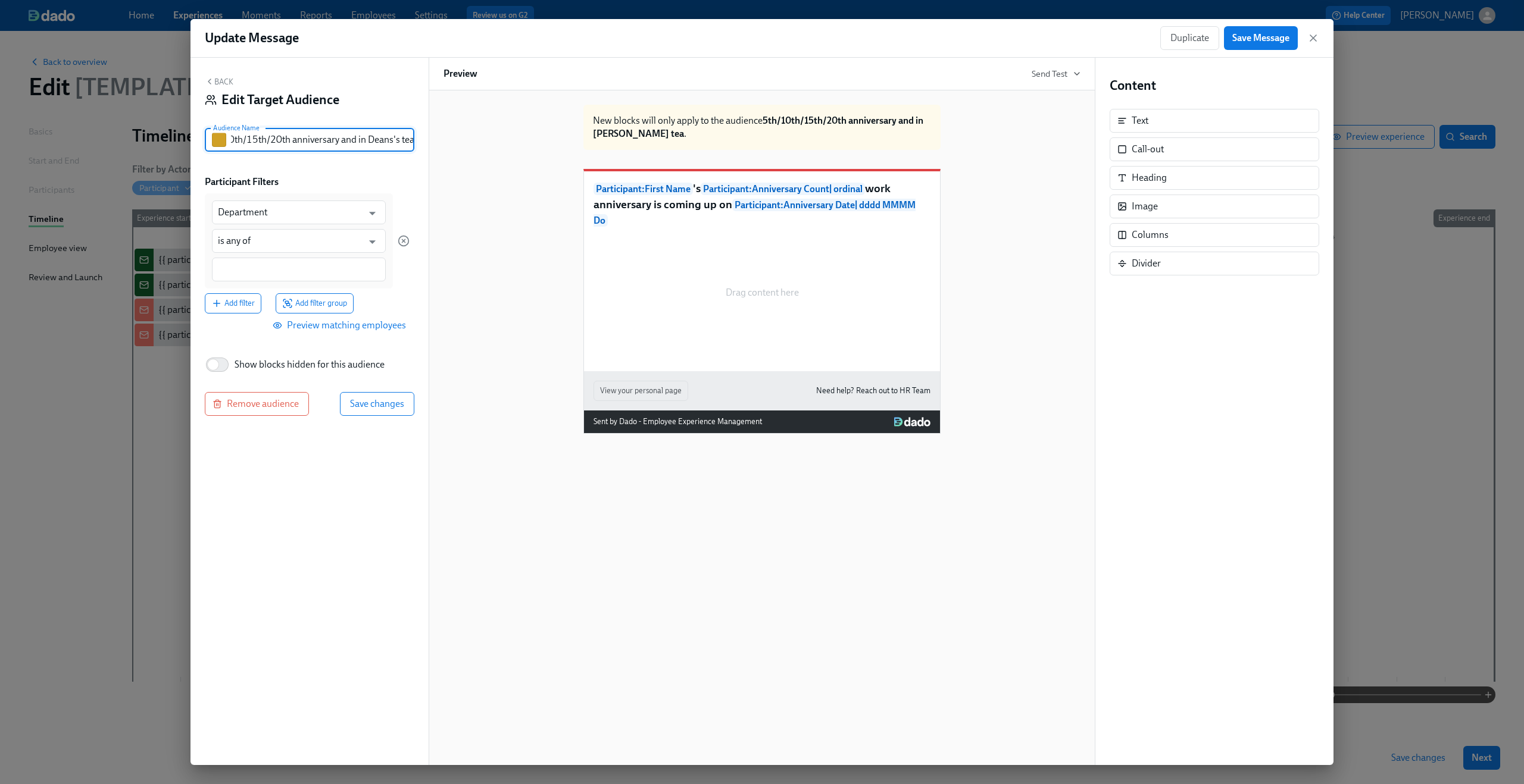
scroll to position [0, 35]
type input "5th/10th/15th/20th anniversary and in Deans's team"
click at [311, 217] on input "Department" at bounding box center [290, 212] width 144 height 24
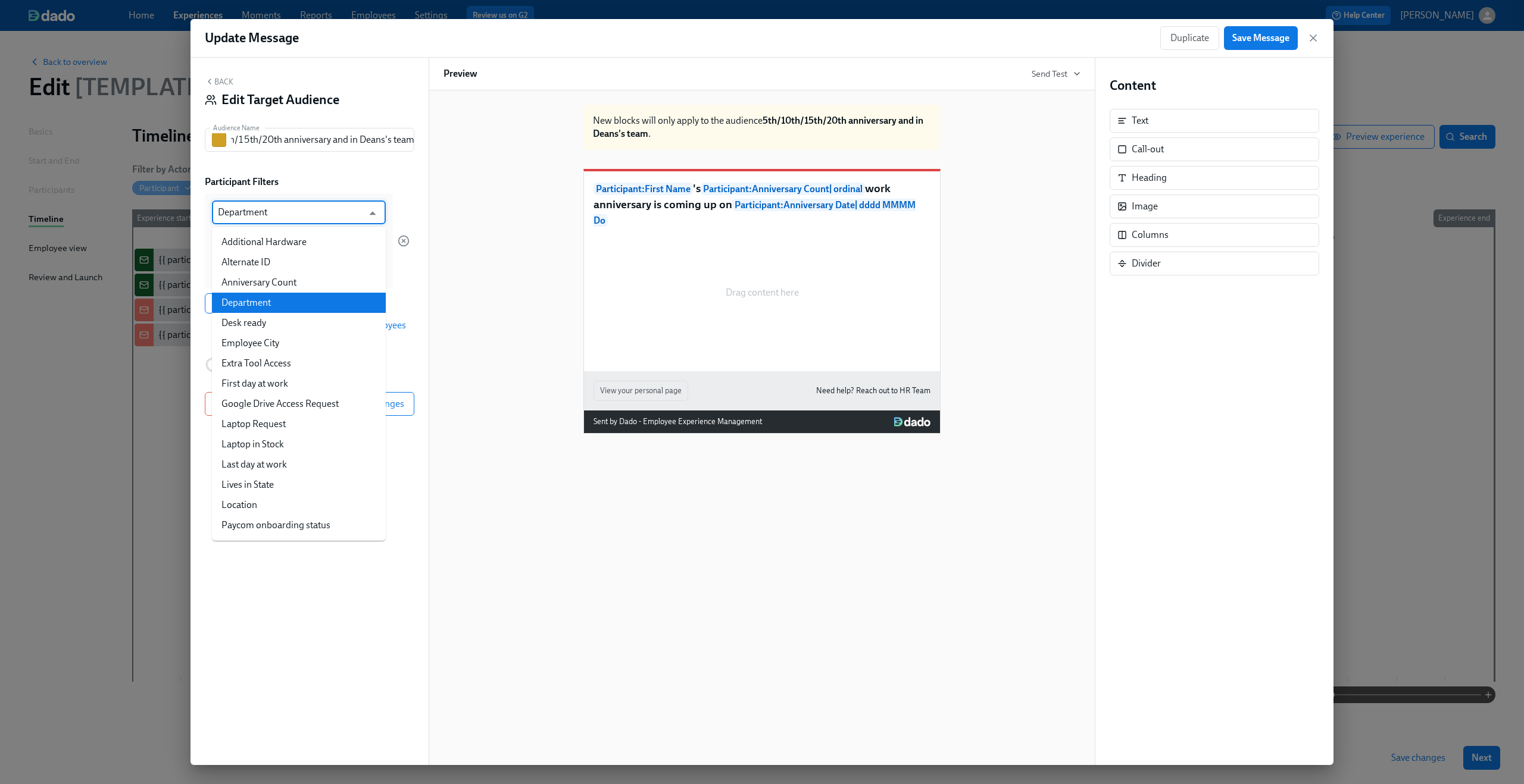
scroll to position [0, 0]
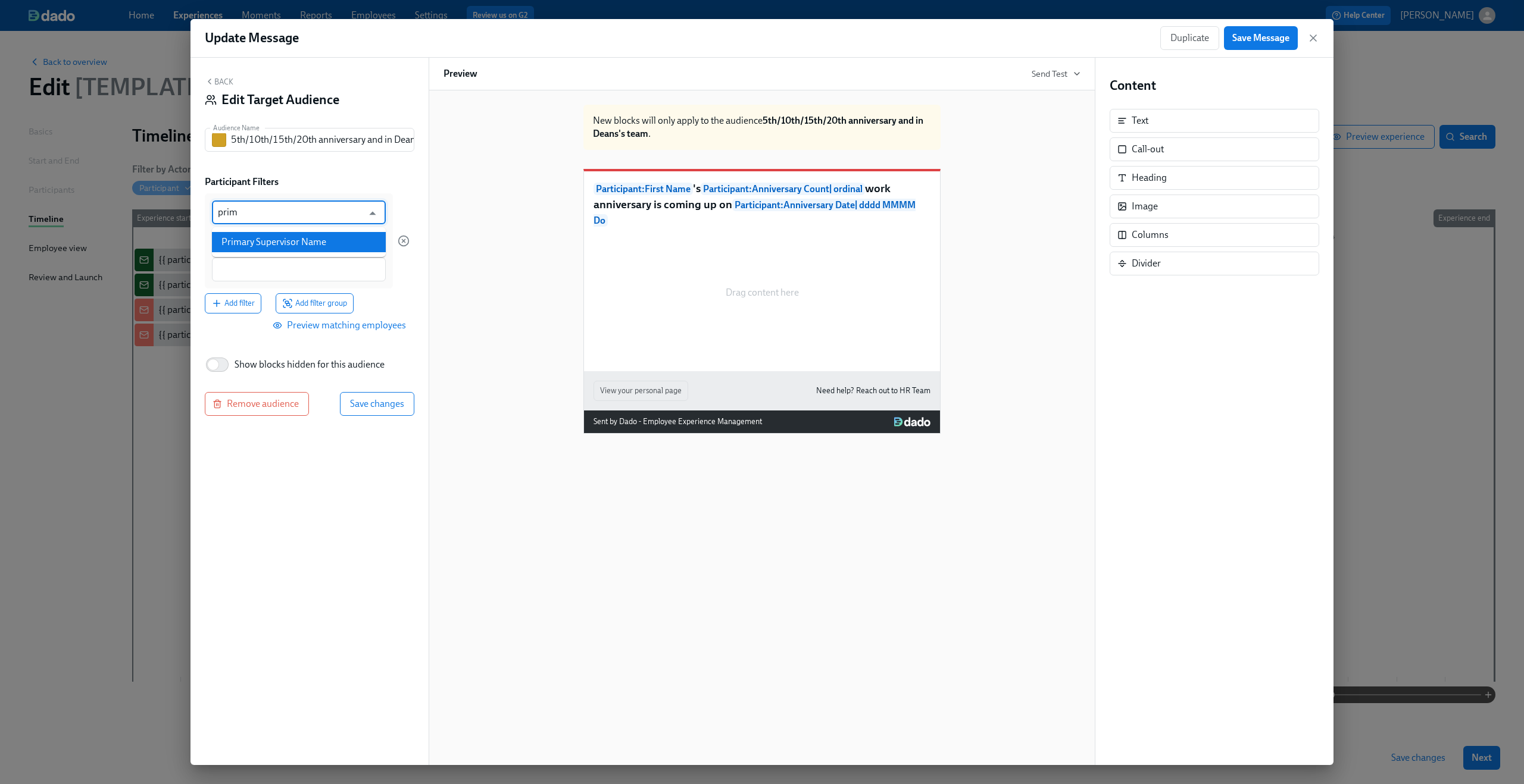
click at [291, 241] on li "Primary Supervisor Name" at bounding box center [298, 242] width 174 height 21
type input "Primary Supervisor Name"
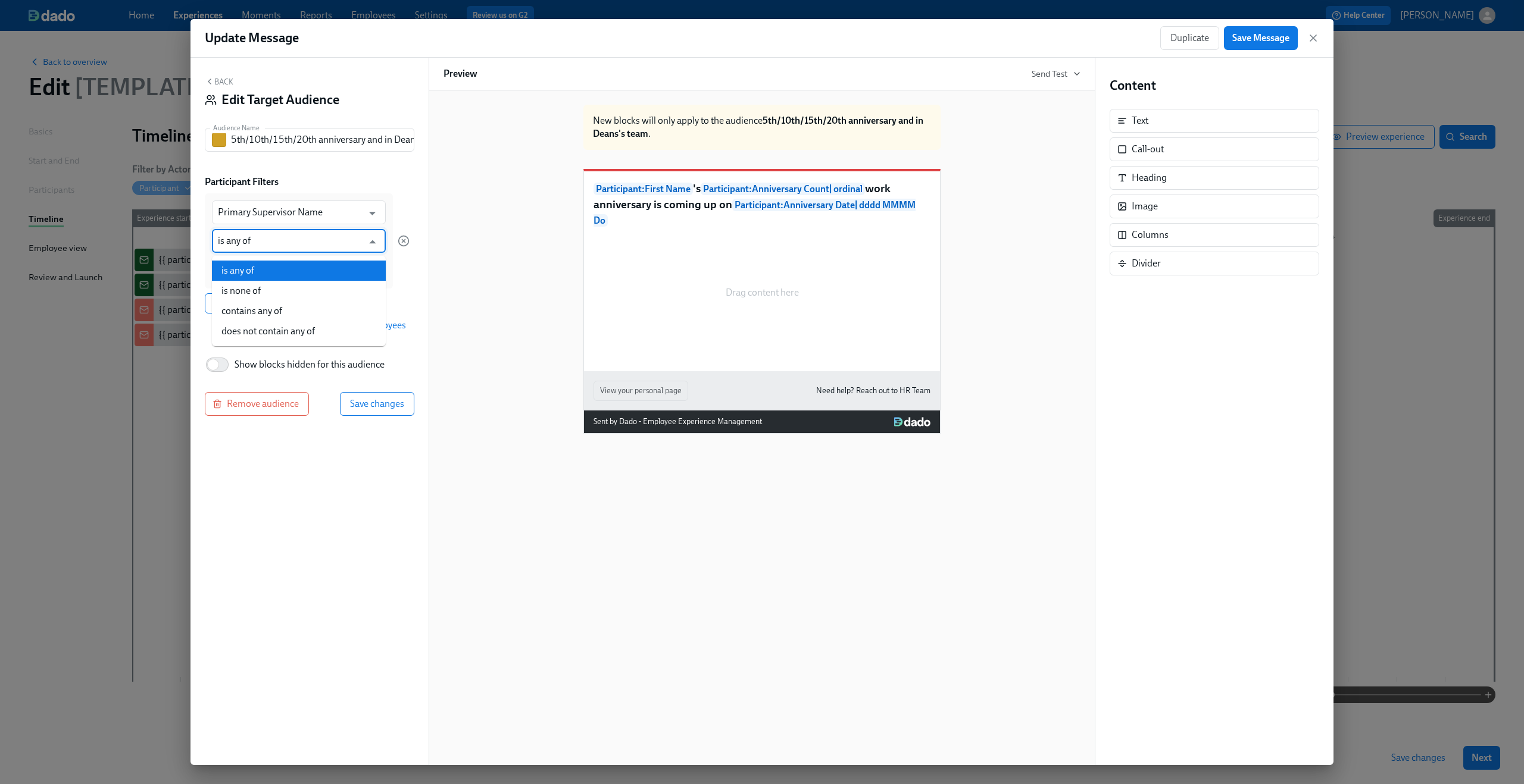
click at [290, 245] on input "is any of" at bounding box center [290, 241] width 144 height 24
click at [399, 219] on div at bounding box center [403, 241] width 12 height 95
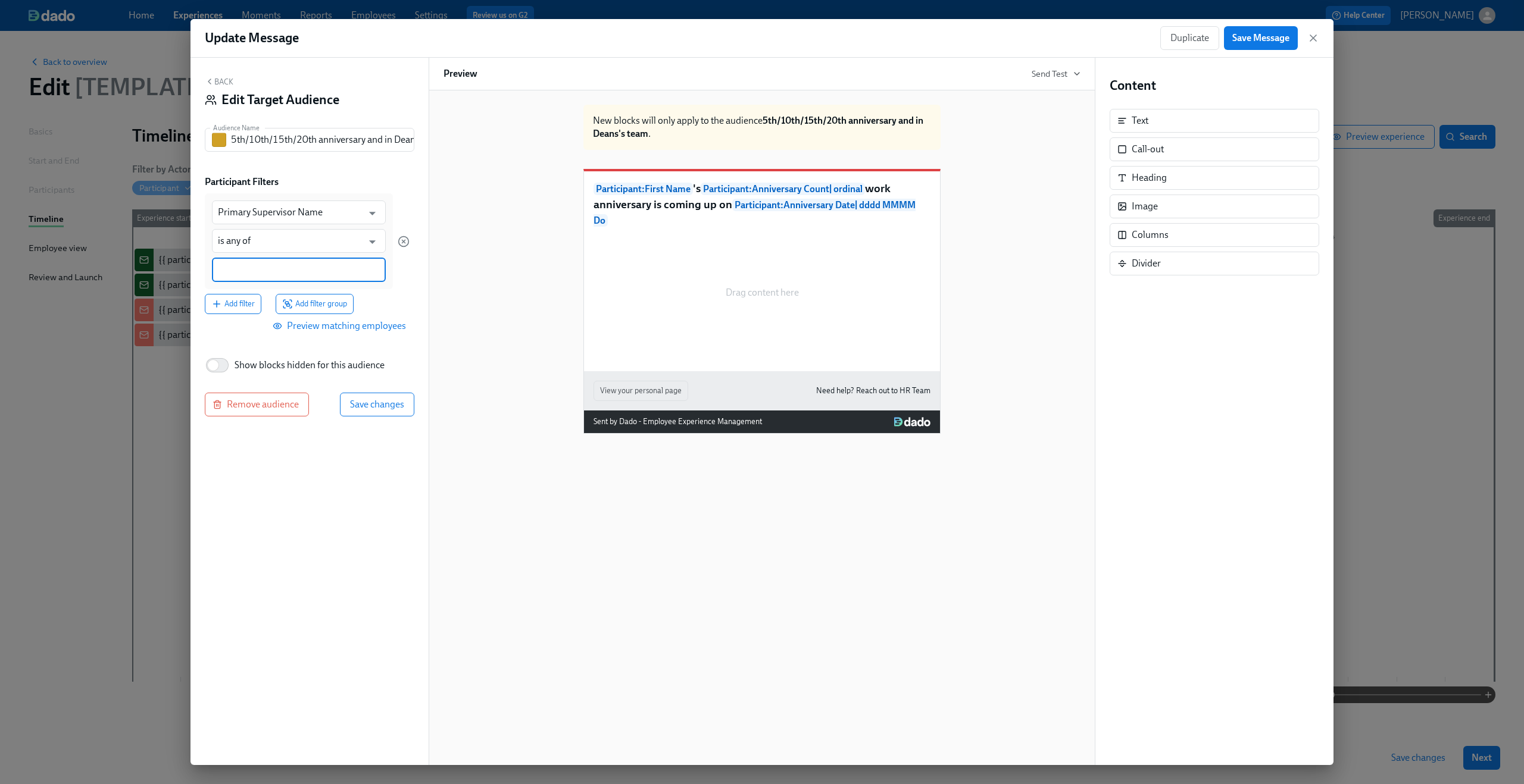
click at [294, 263] on input at bounding box center [298, 270] width 162 height 13
click at [292, 375] on span "Dean Graziosi" at bounding box center [328, 378] width 72 height 9
click at [327, 304] on span "Add filter group" at bounding box center [314, 304] width 65 height 12
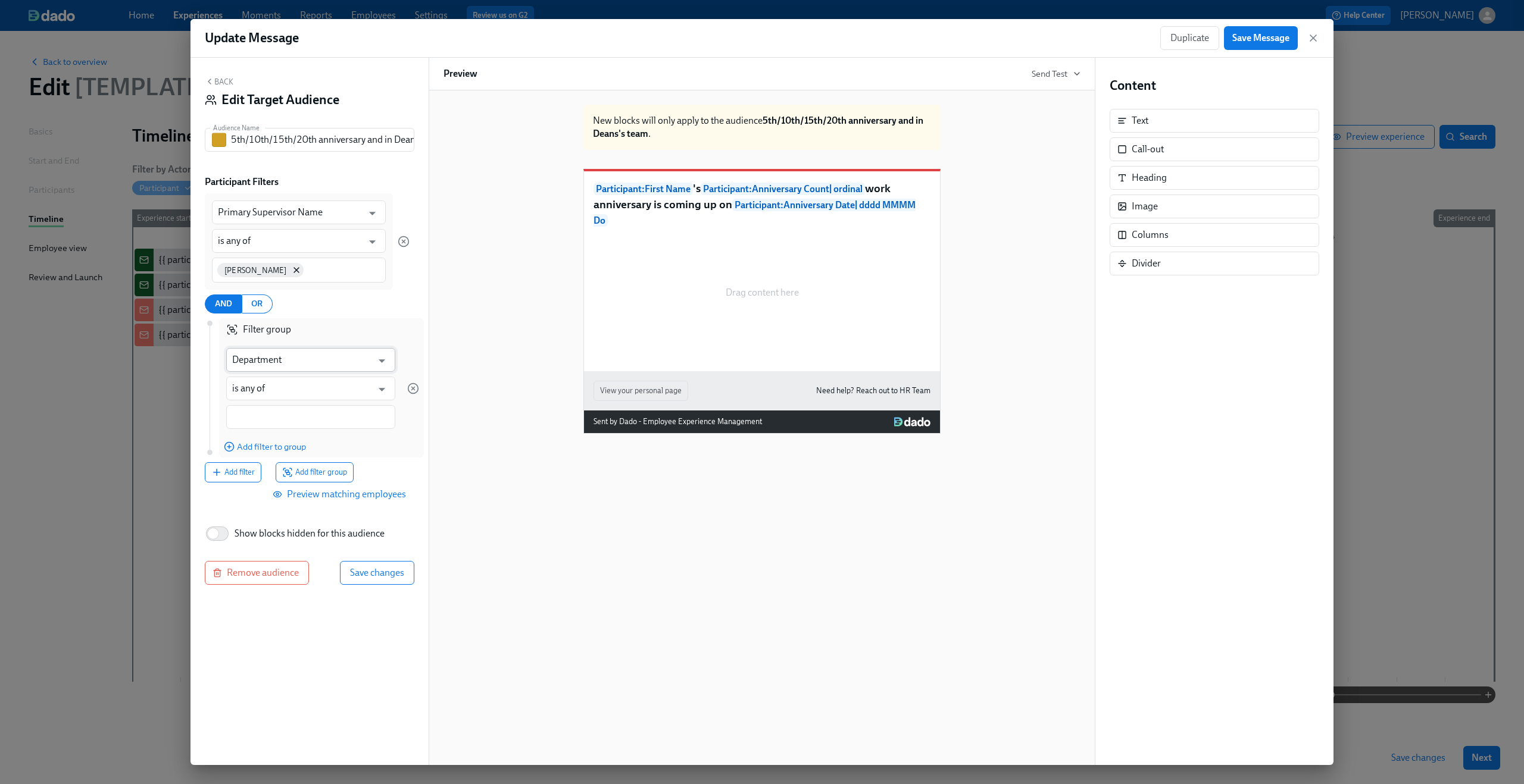
click at [305, 358] on input "Department" at bounding box center [301, 360] width 140 height 24
click at [303, 394] on li "Anniversary Count" at bounding box center [311, 390] width 169 height 21
type input "Anniversary Count"
type input "is"
type input "Anniversary Count"
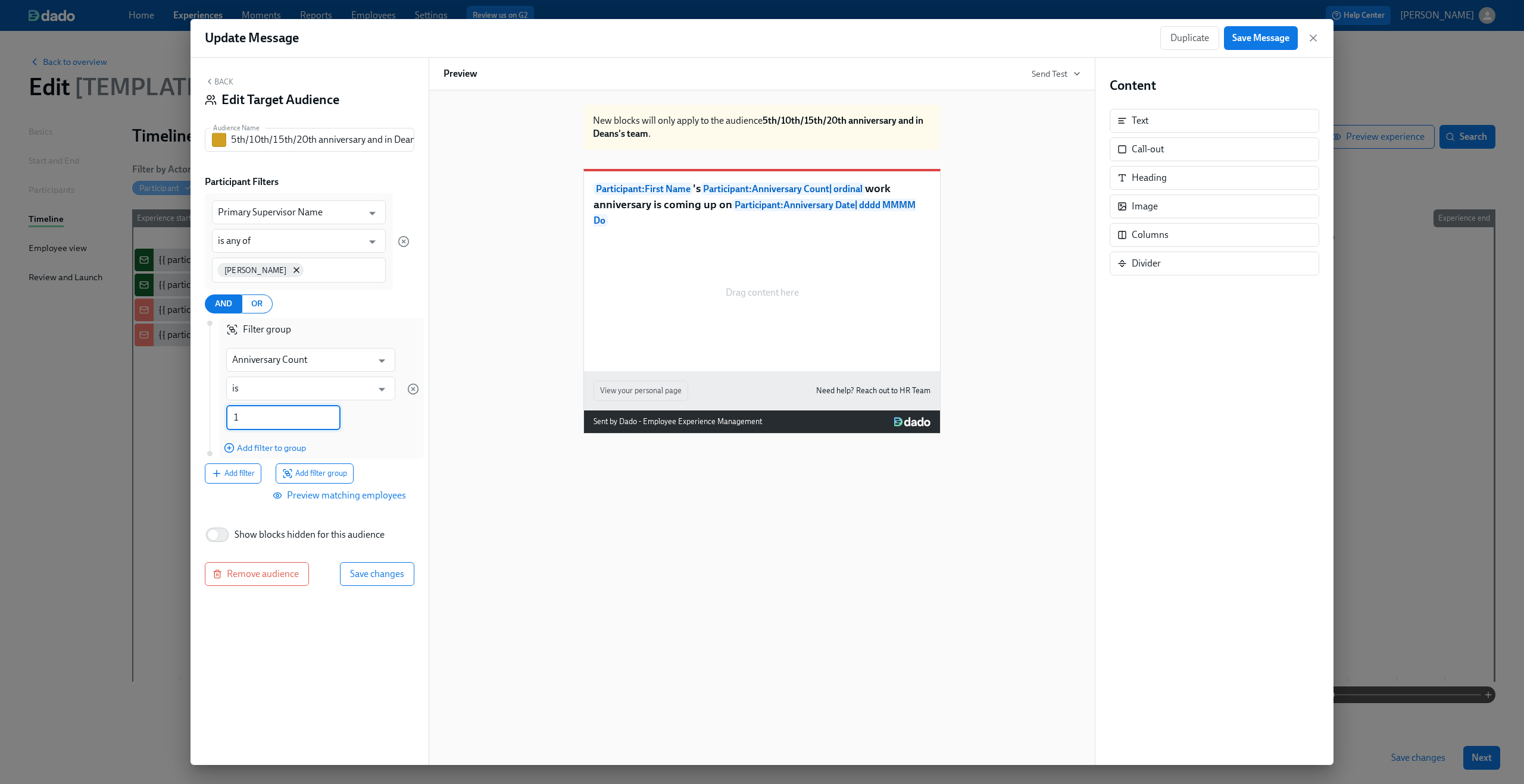
click at [237, 416] on input "1" at bounding box center [283, 418] width 114 height 25
type input "5"
click at [306, 469] on span "Add filter group" at bounding box center [314, 473] width 65 height 12
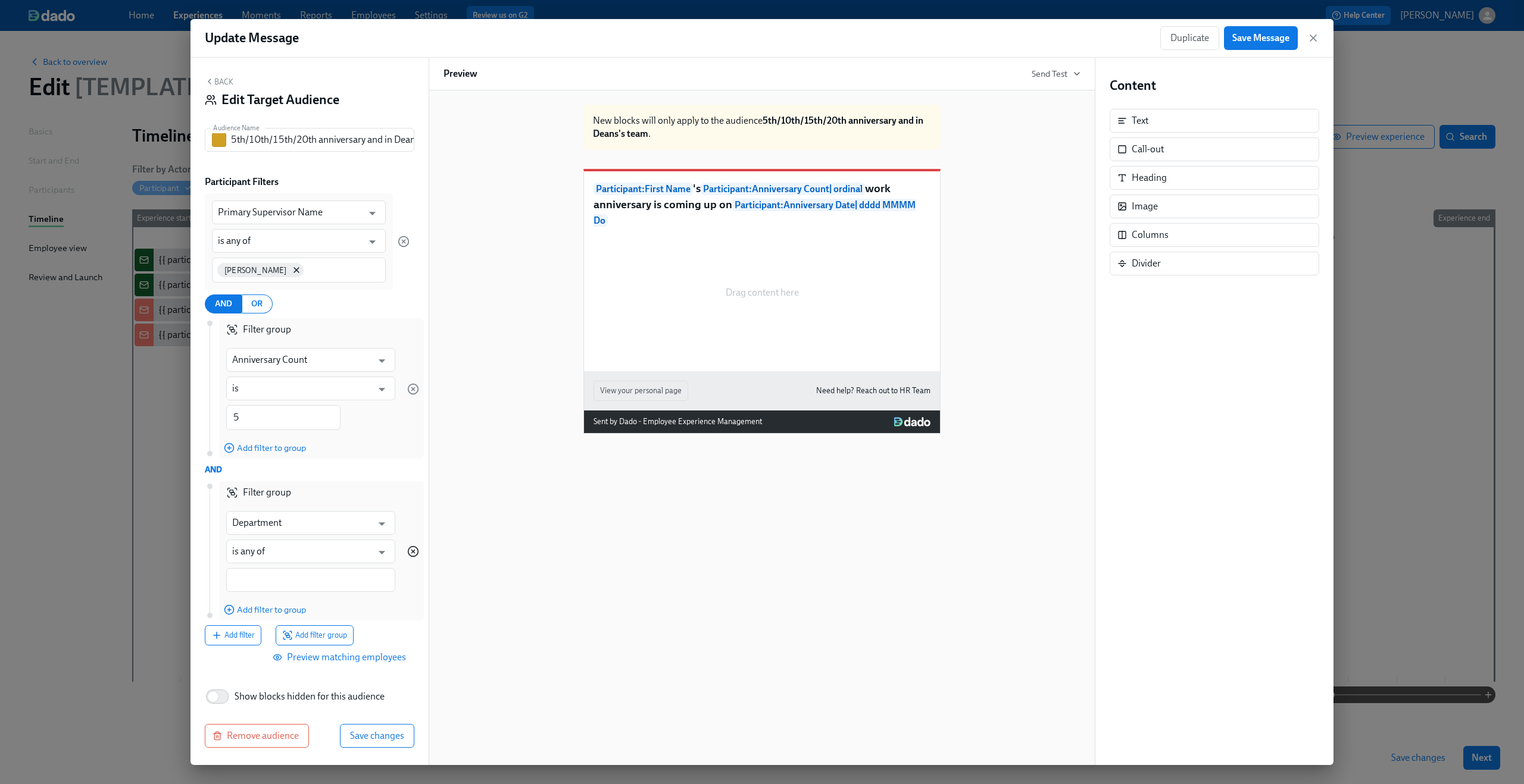
click at [407, 548] on icon "button" at bounding box center [413, 551] width 12 height 12
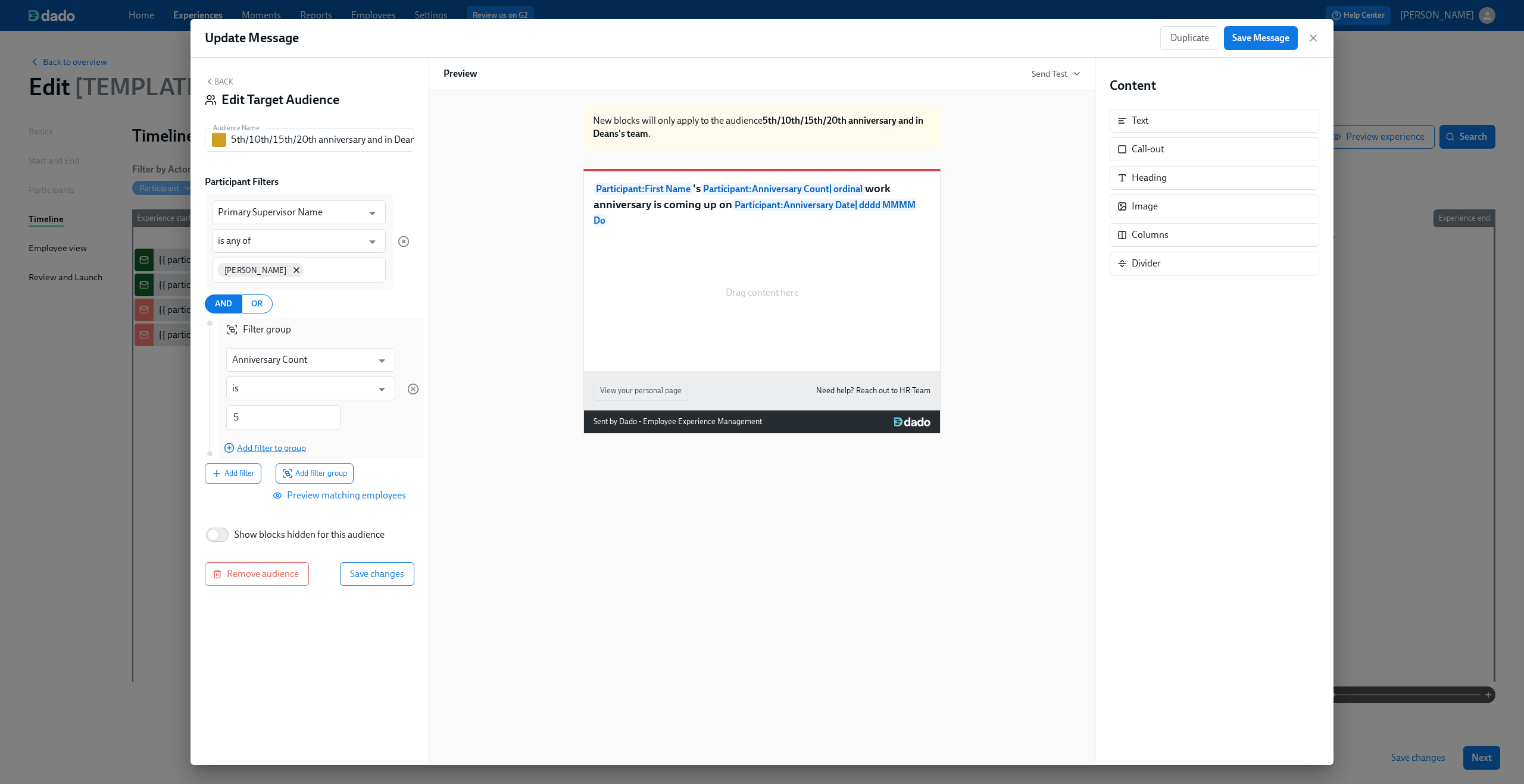
click at [301, 446] on span "Add filter to group" at bounding box center [265, 447] width 82 height 12
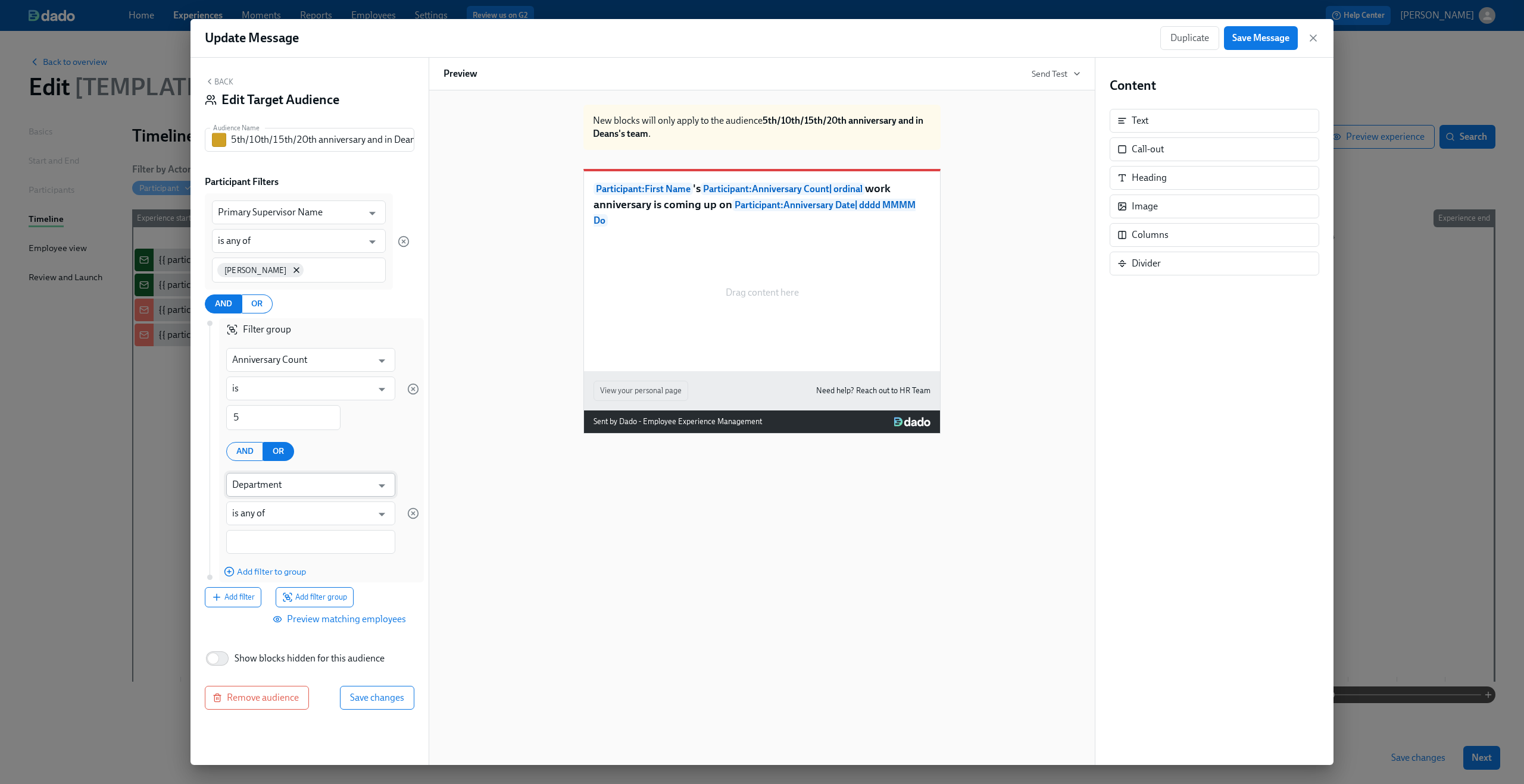
click at [287, 486] on input "Department" at bounding box center [301, 485] width 140 height 24
click at [279, 512] on li "Anniversary Count" at bounding box center [311, 515] width 169 height 21
type input "Anniversary Count"
type input "is"
type input "Anniversary Count"
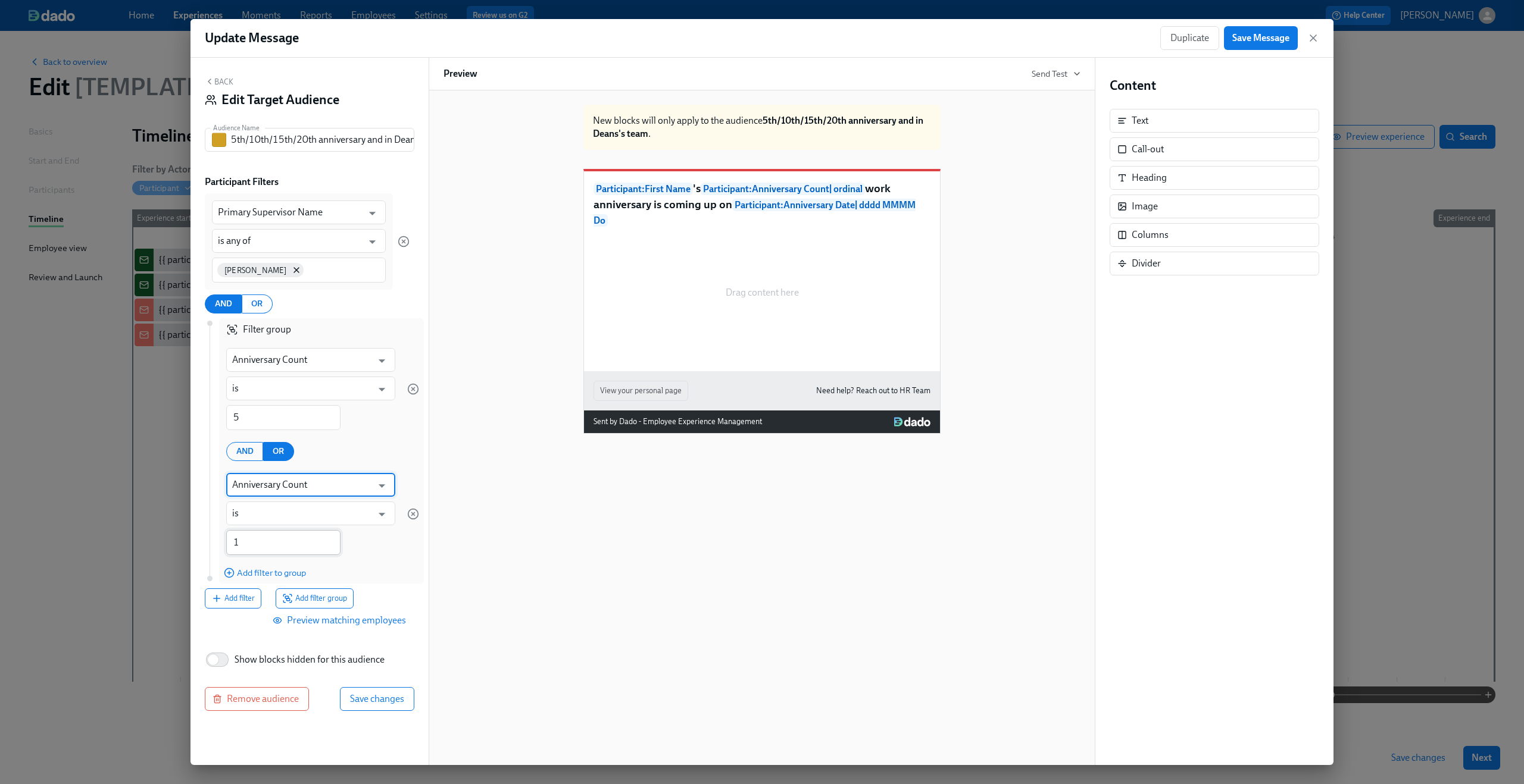
click at [269, 539] on input "1" at bounding box center [283, 543] width 114 height 25
type input "10"
click at [268, 569] on span "Add filter to group" at bounding box center [265, 573] width 82 height 12
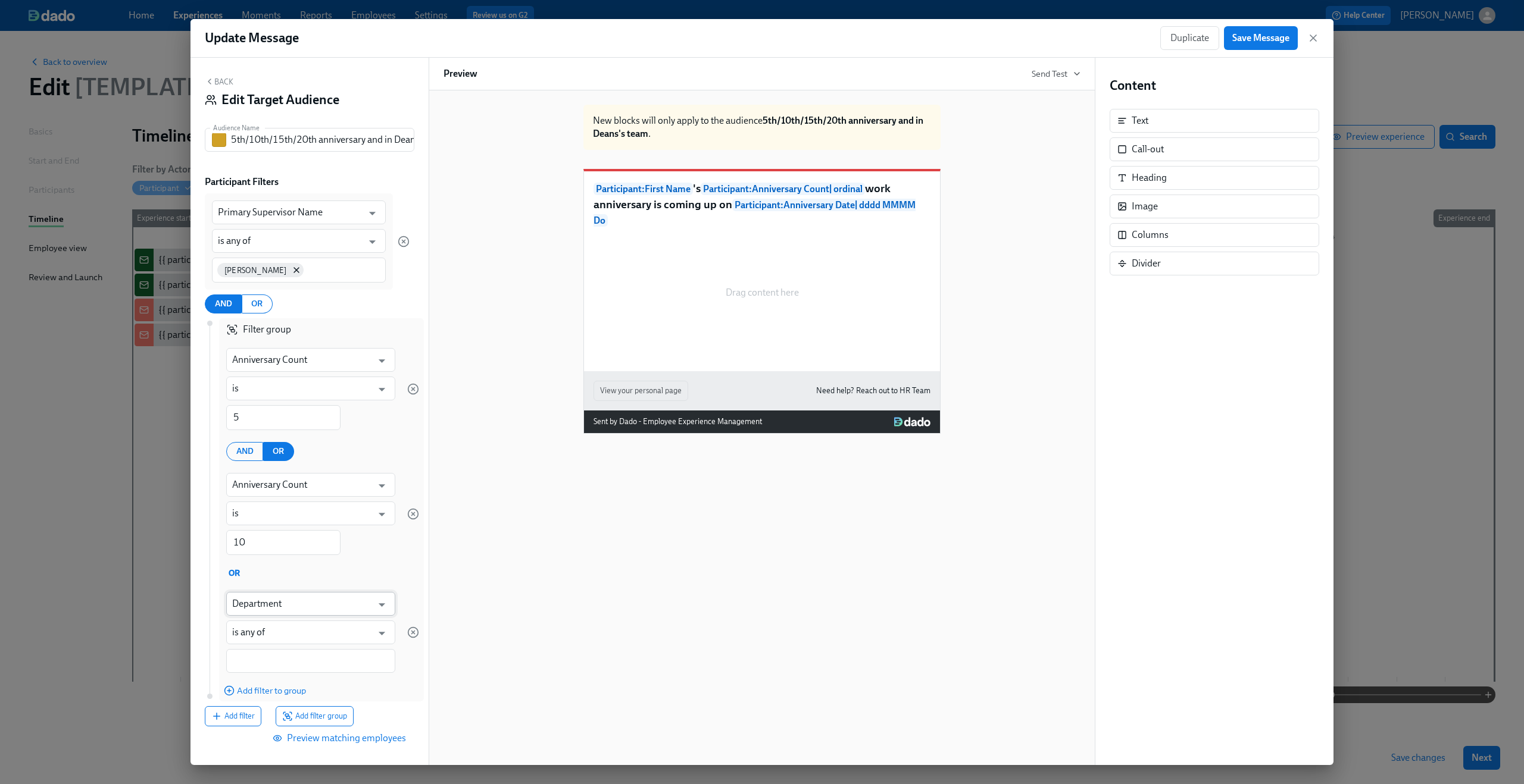
click at [270, 601] on input "Department" at bounding box center [301, 603] width 140 height 24
click at [275, 633] on li "Anniversary Count" at bounding box center [305, 633] width 160 height 21
type input "Anniversary Count"
type input "is"
type input "Anniversary Count"
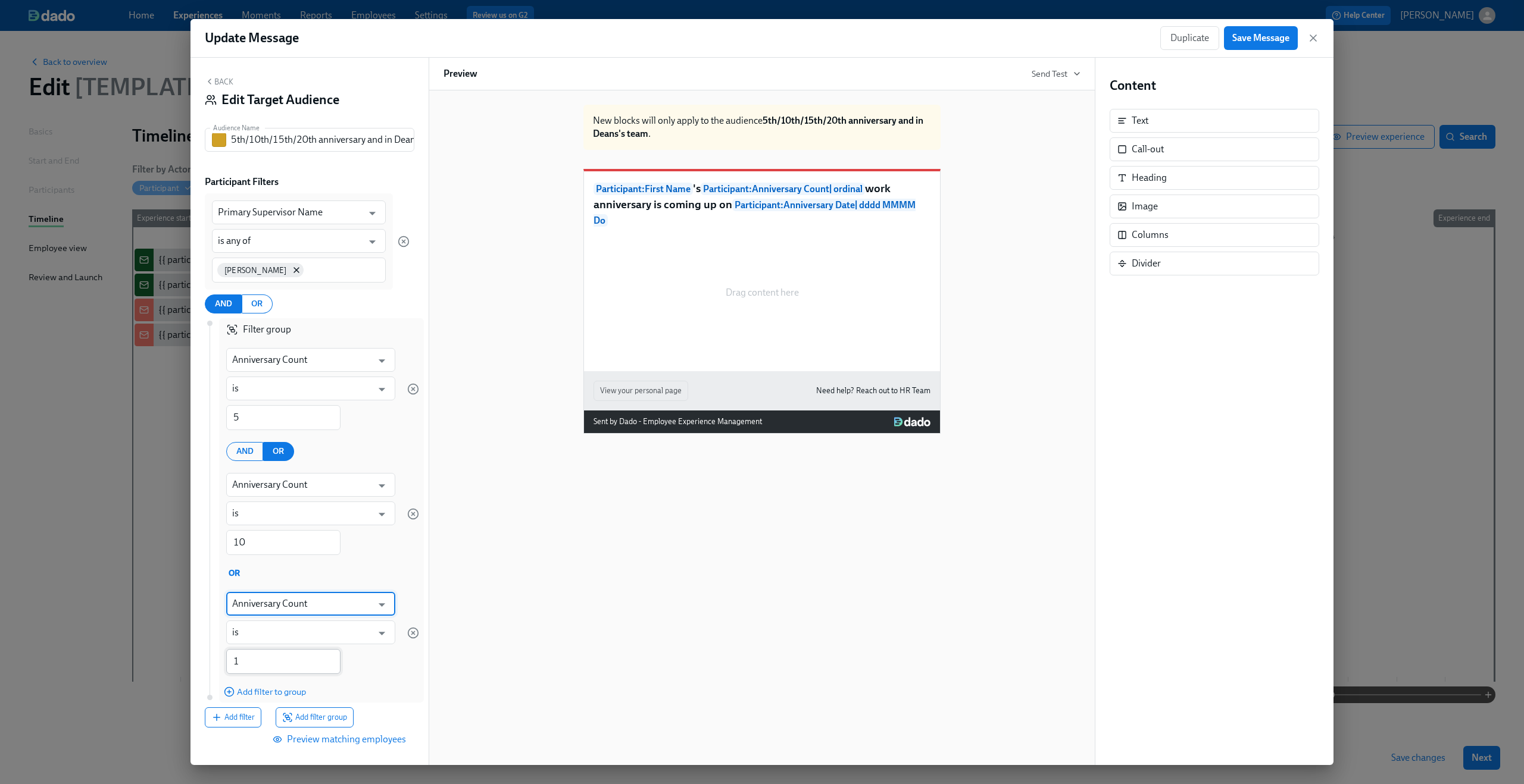
click at [268, 663] on input "1" at bounding box center [283, 662] width 114 height 25
type input "15"
click at [283, 694] on span "Add filter to group" at bounding box center [265, 692] width 82 height 12
click at [288, 714] on input "Department" at bounding box center [301, 722] width 140 height 24
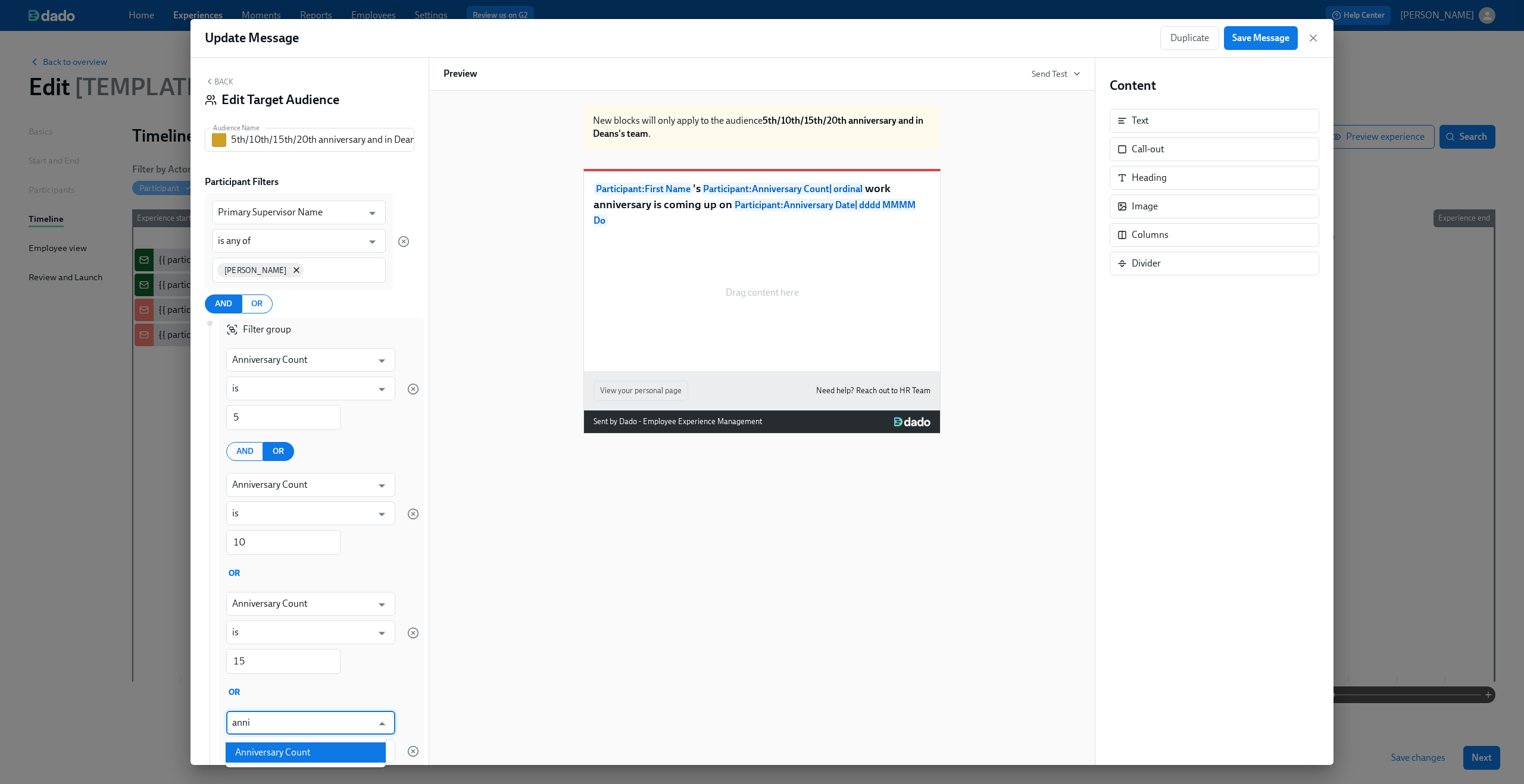
click at [268, 749] on li "Anniversary Count" at bounding box center [305, 752] width 160 height 21
type input "Anniversary Count"
type input "is"
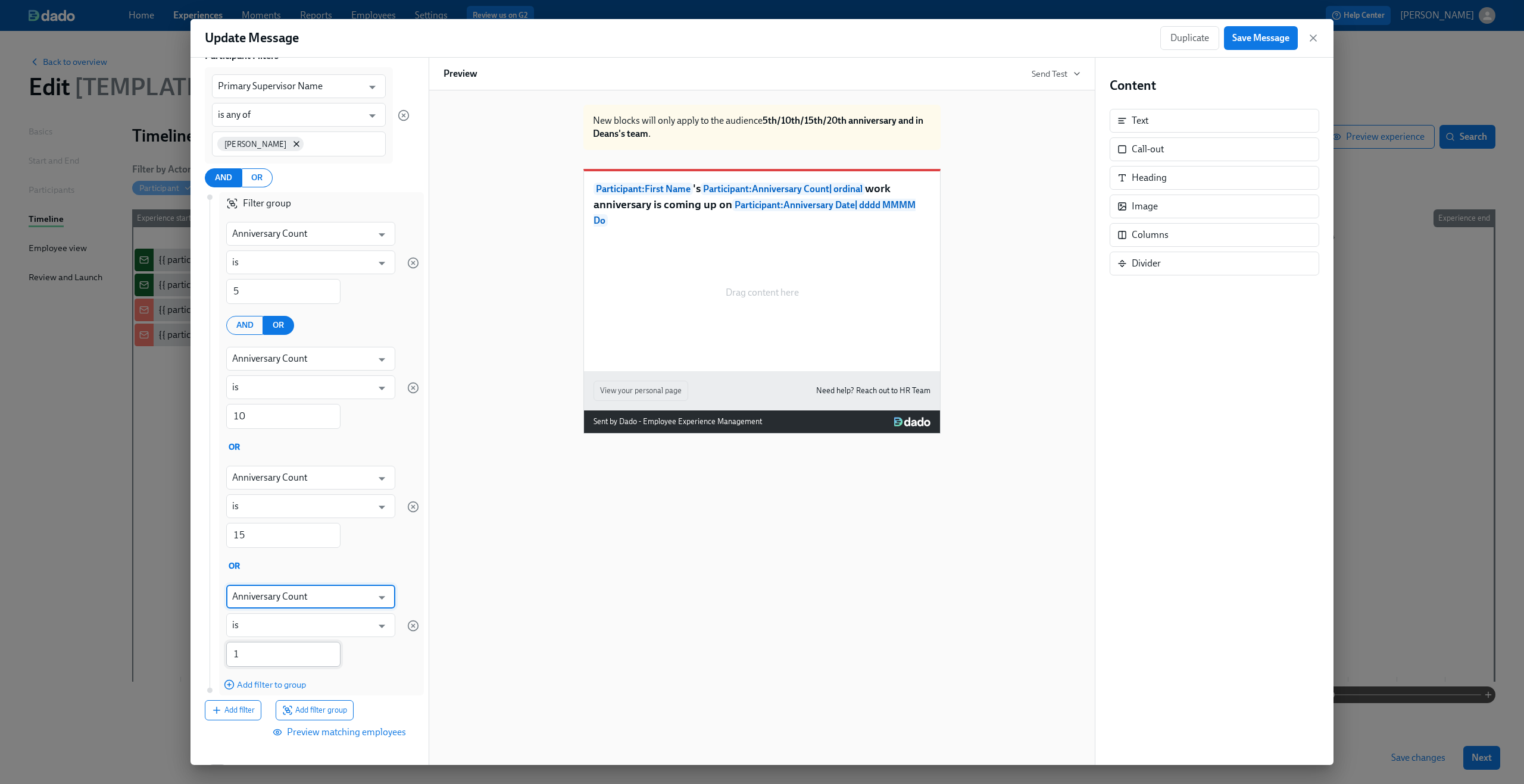
scroll to position [155, 0]
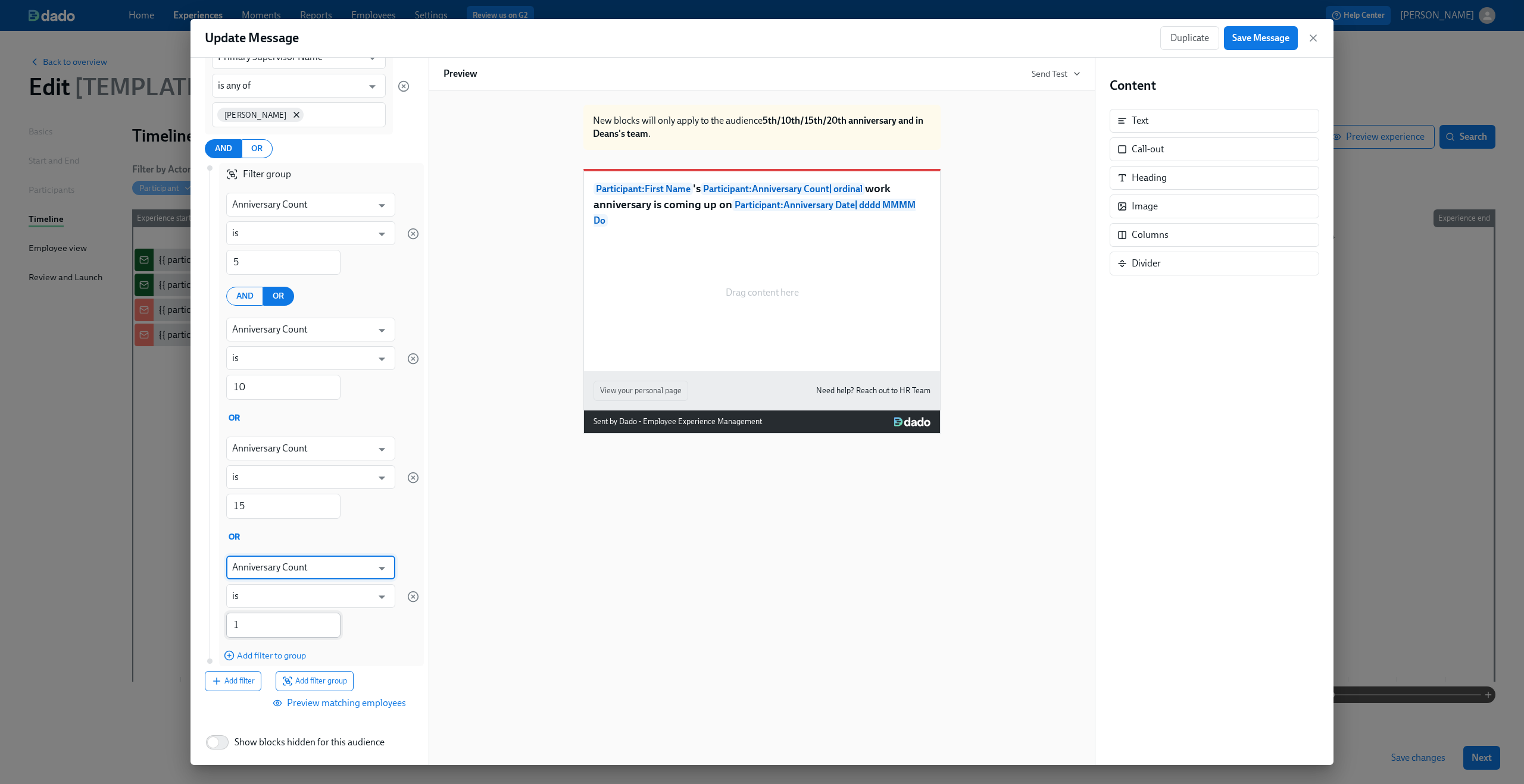
type input "Anniversary Count"
drag, startPoint x: 238, startPoint y: 625, endPoint x: 229, endPoint y: 625, distance: 9.0
click at [229, 625] on input "1" at bounding box center [283, 625] width 114 height 25
type input "20"
click at [376, 633] on div "Anniversary Count ​ is ​ 20 ​" at bounding box center [311, 596] width 183 height 96
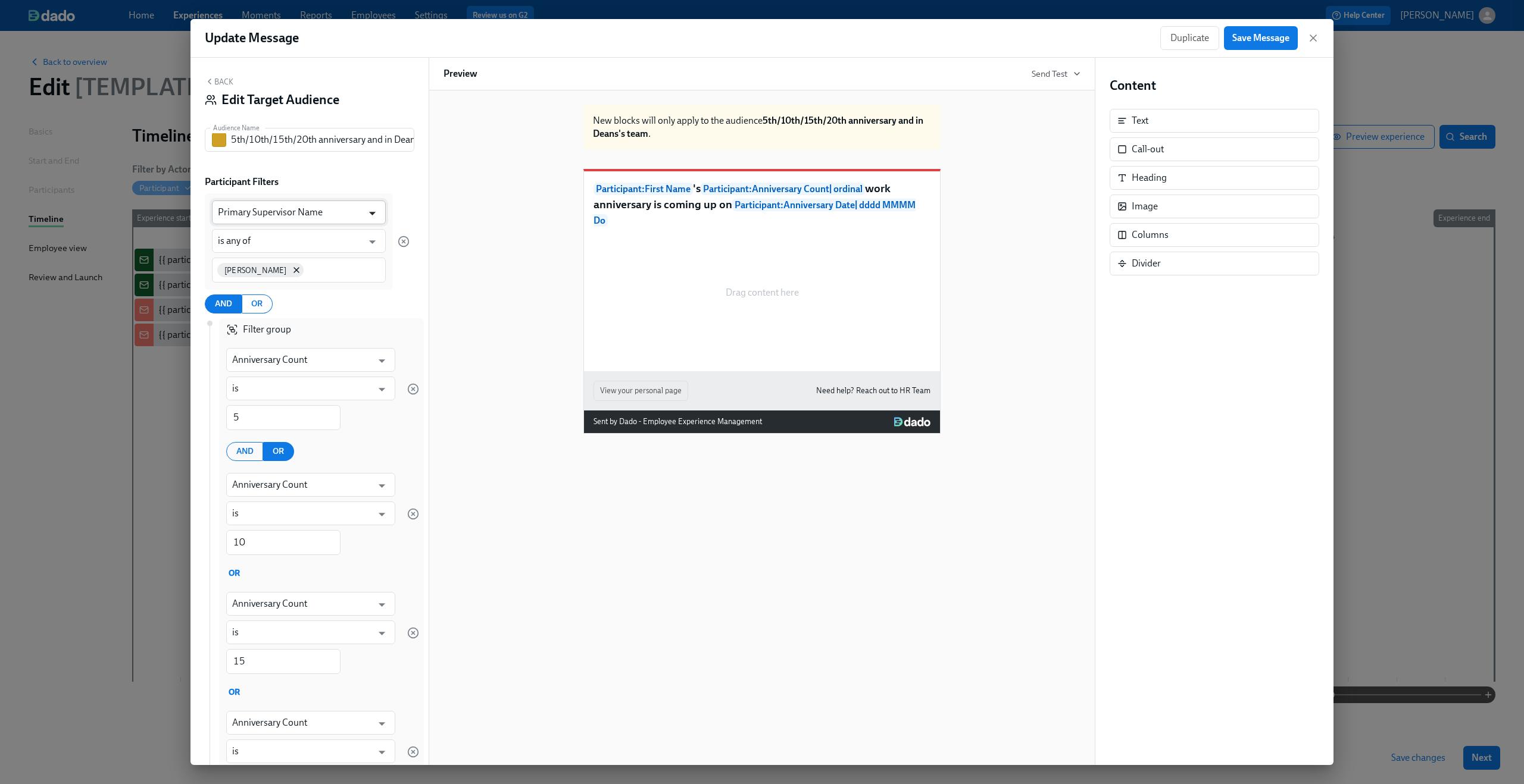
scroll to position [203, 0]
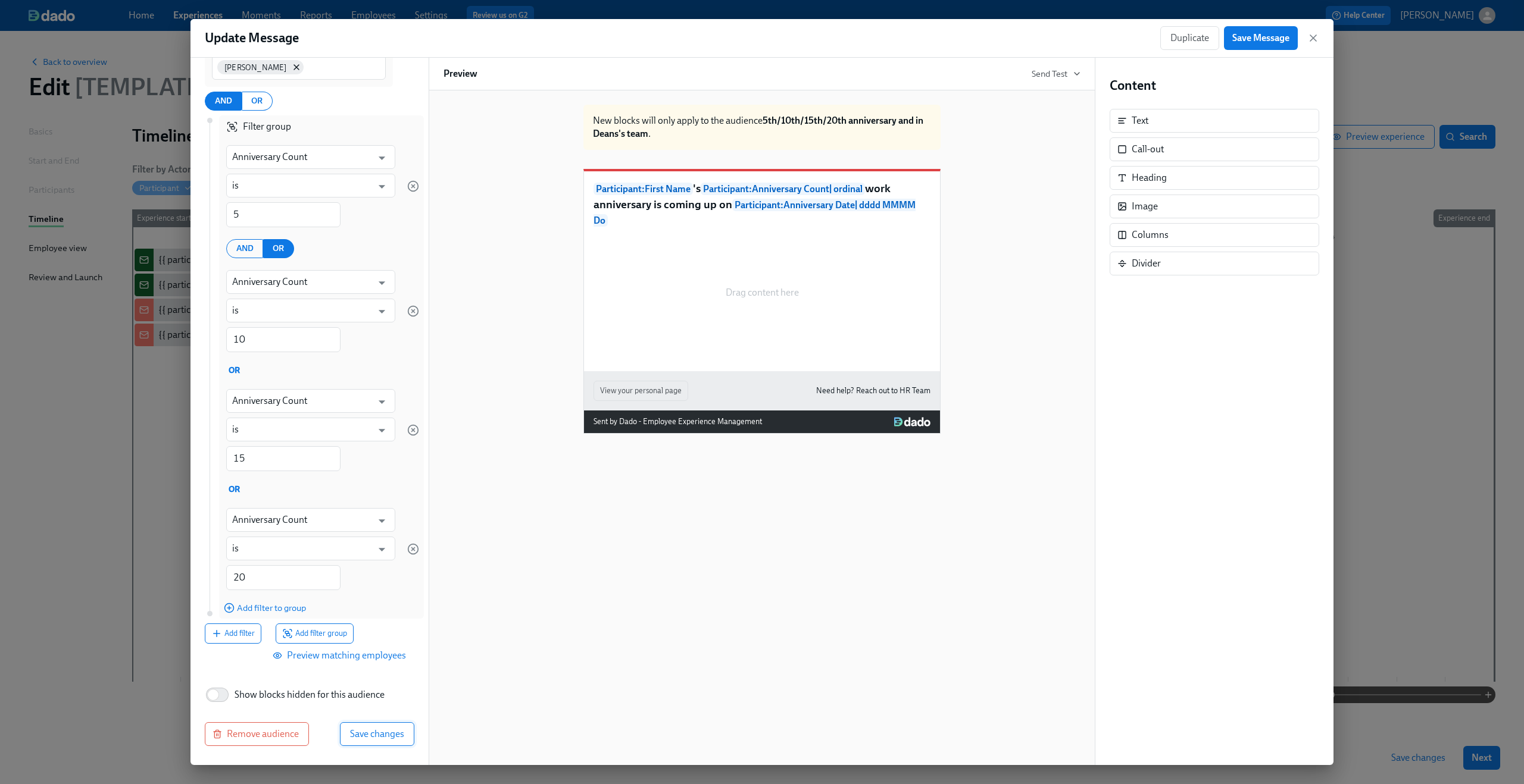
click at [389, 740] on button "Save changes" at bounding box center [377, 734] width 74 height 24
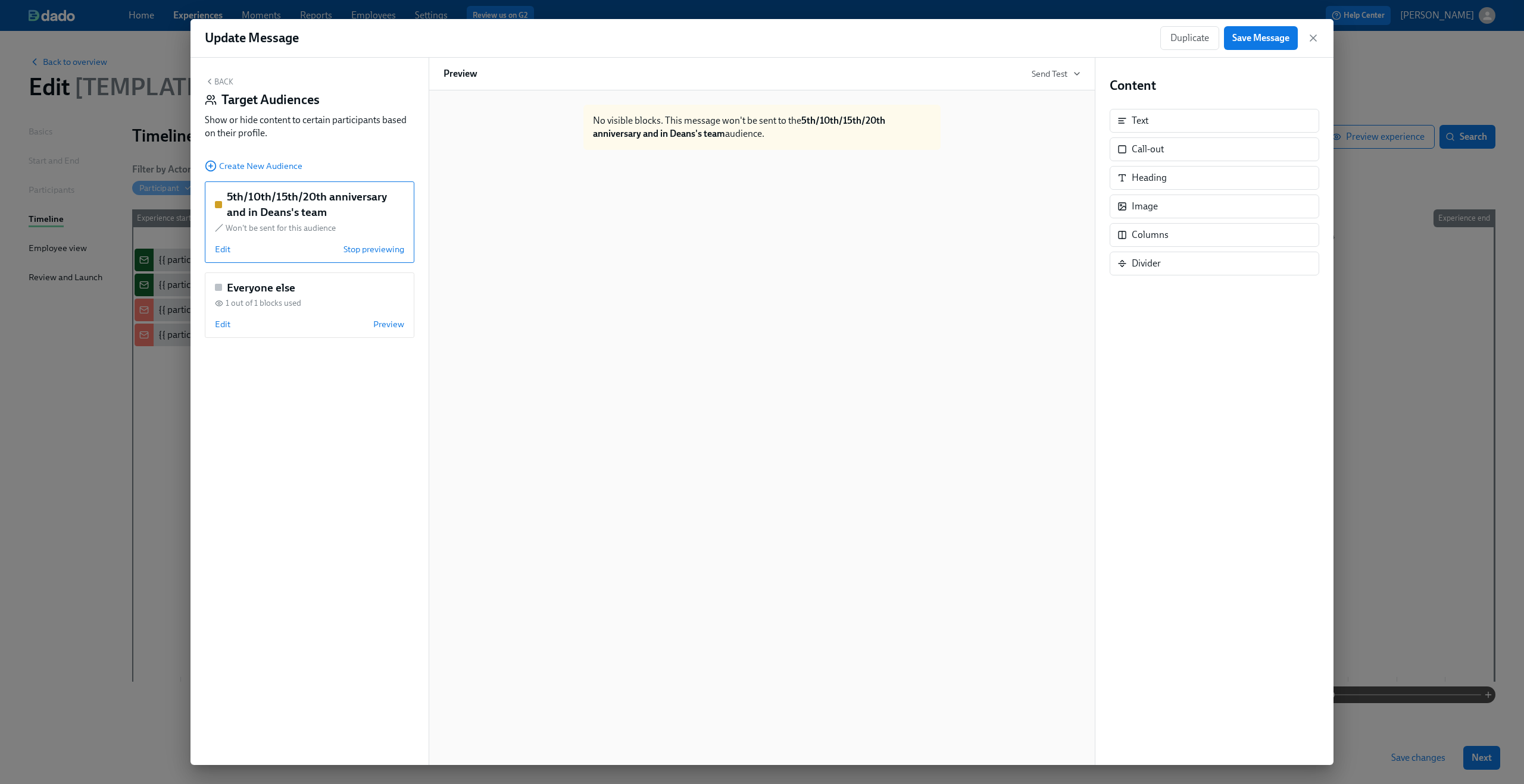
click at [219, 77] on div "Back Target Audiences Show or hide content to certain participants based on the…" at bounding box center [309, 110] width 209 height 68
click at [218, 83] on button "Back" at bounding box center [219, 81] width 28 height 9
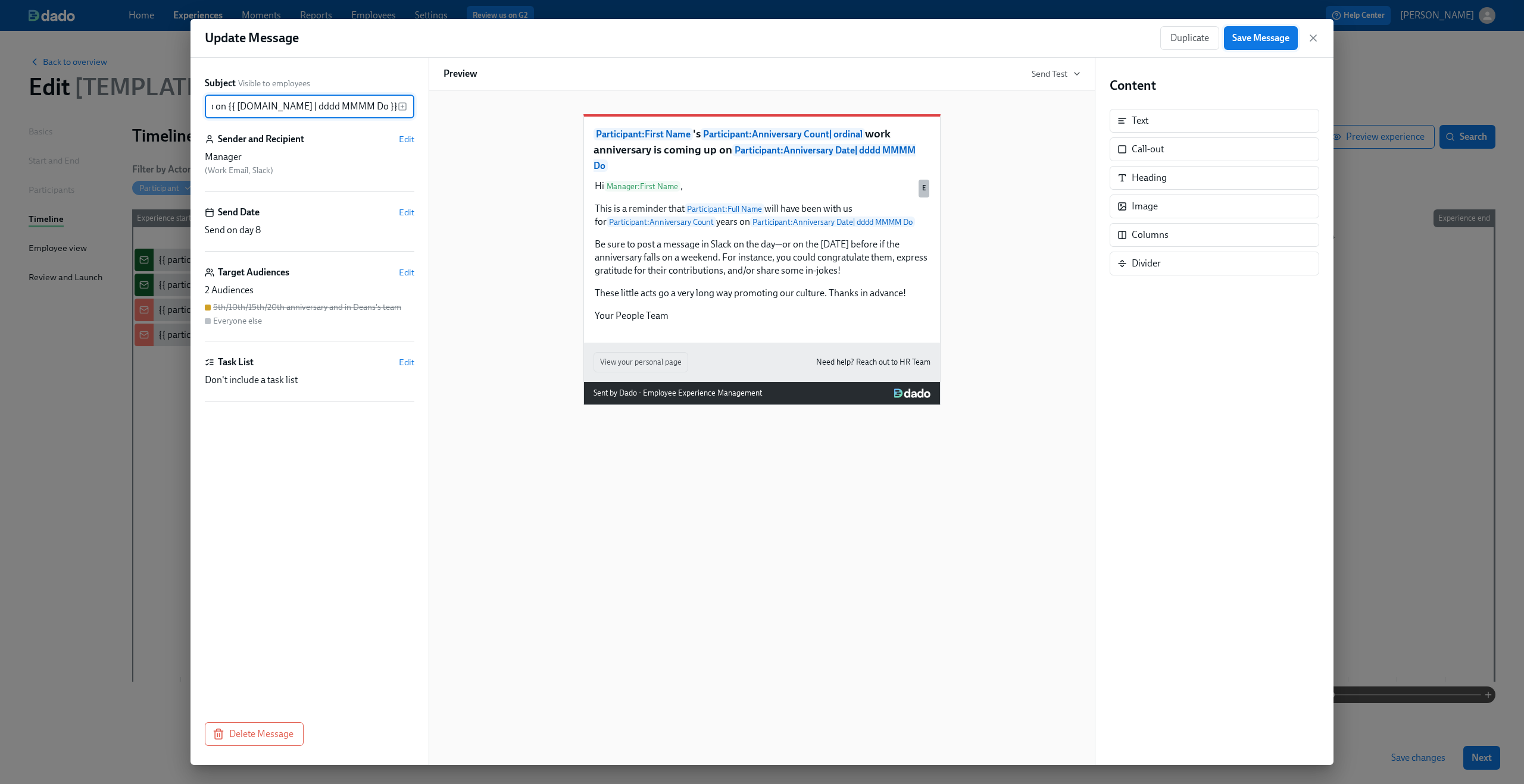
scroll to position [0, 0]
click at [1279, 39] on span "Save Message" at bounding box center [1260, 38] width 57 height 12
click at [1185, 37] on span "Duplicate" at bounding box center [1189, 38] width 39 height 12
drag, startPoint x: 292, startPoint y: 109, endPoint x: 128, endPoint y: 109, distance: 164.0
click at [128, 109] on div "Create Message Add Message Subject Visible to employees Copy of {{ participant.…" at bounding box center [762, 392] width 1524 height 784
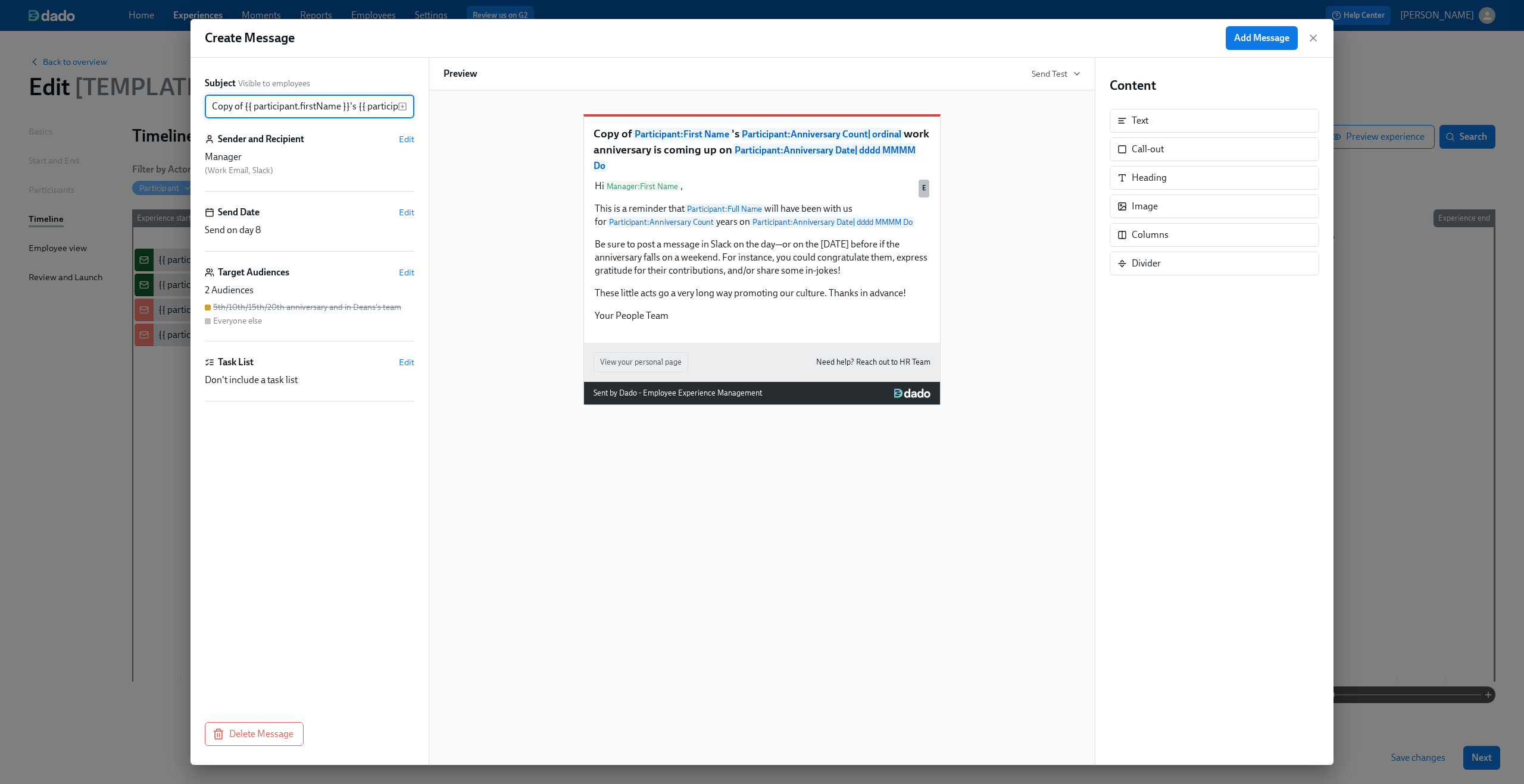
click at [219, 105] on input "Copy of {{ participant.firstName }}'s {{ participant.calculatedFields.anniversa…" at bounding box center [301, 106] width 193 height 24
drag, startPoint x: 240, startPoint y: 106, endPoint x: 147, endPoint y: 105, distance: 93.0
click at [147, 105] on div "Create Message Add Message Subject Visible to employees Copy of {{ participant.…" at bounding box center [762, 392] width 1524 height 784
type input "{{ participant.firstName }}'s {{ participant.calculatedFields.anniversary.count…"
click at [401, 139] on span "Edit" at bounding box center [406, 139] width 16 height 12
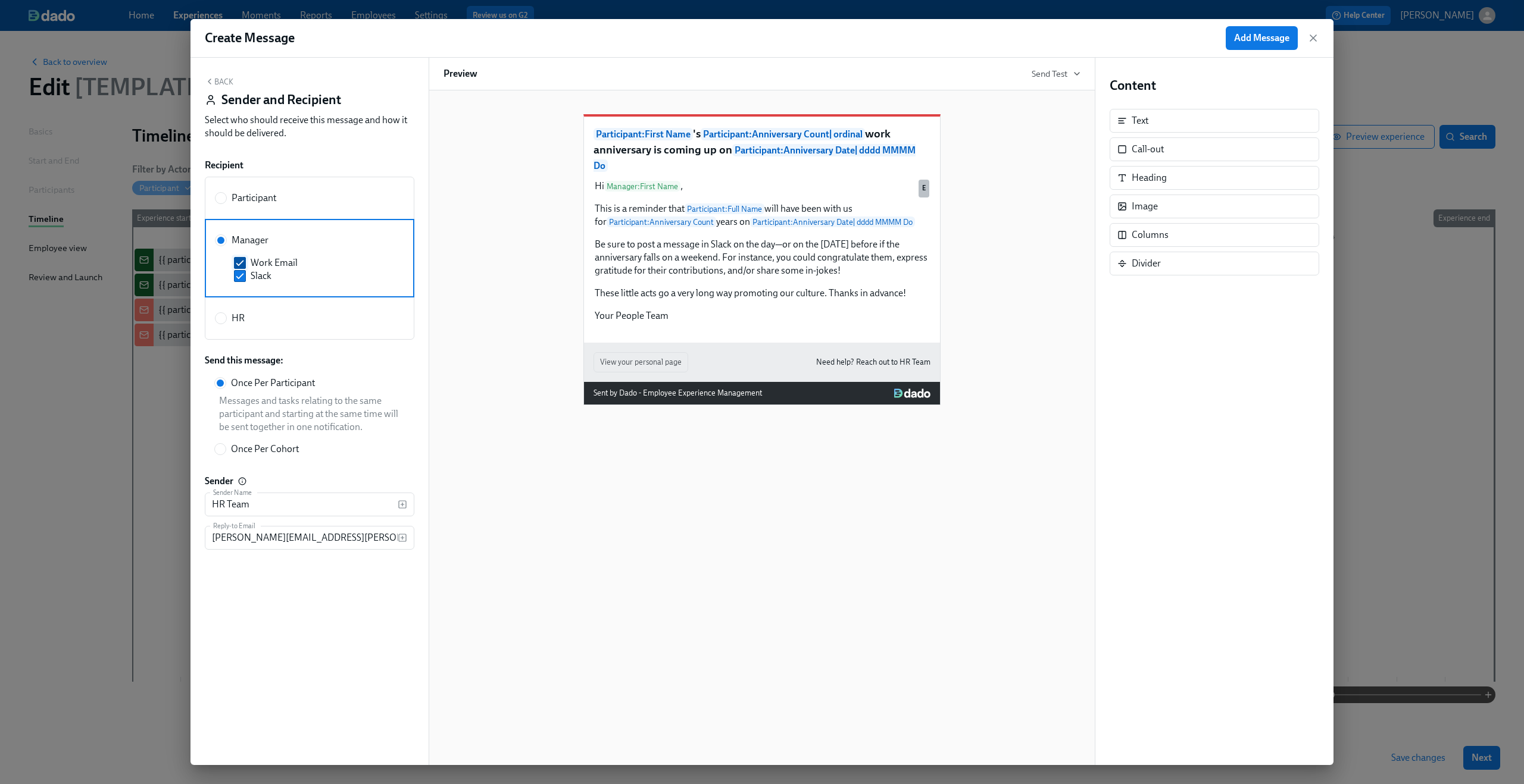
click at [265, 269] on span "Work Email" at bounding box center [275, 263] width 47 height 13
click at [245, 268] on input "Work Email" at bounding box center [240, 263] width 11 height 11
checkbox input "false"
click at [215, 85] on button "Back" at bounding box center [219, 81] width 28 height 9
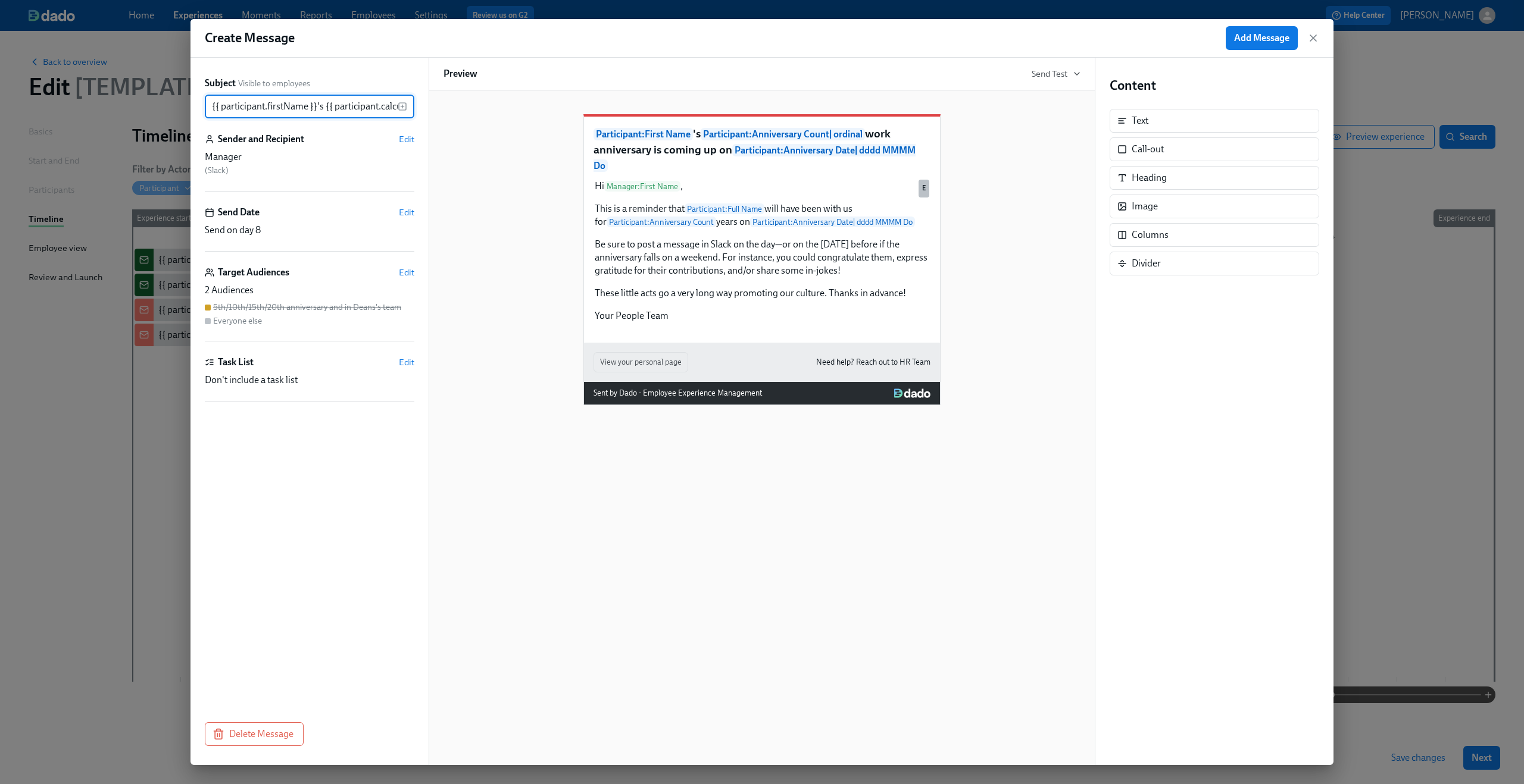
scroll to position [0, 581]
click at [408, 273] on span "Edit" at bounding box center [406, 272] width 16 height 12
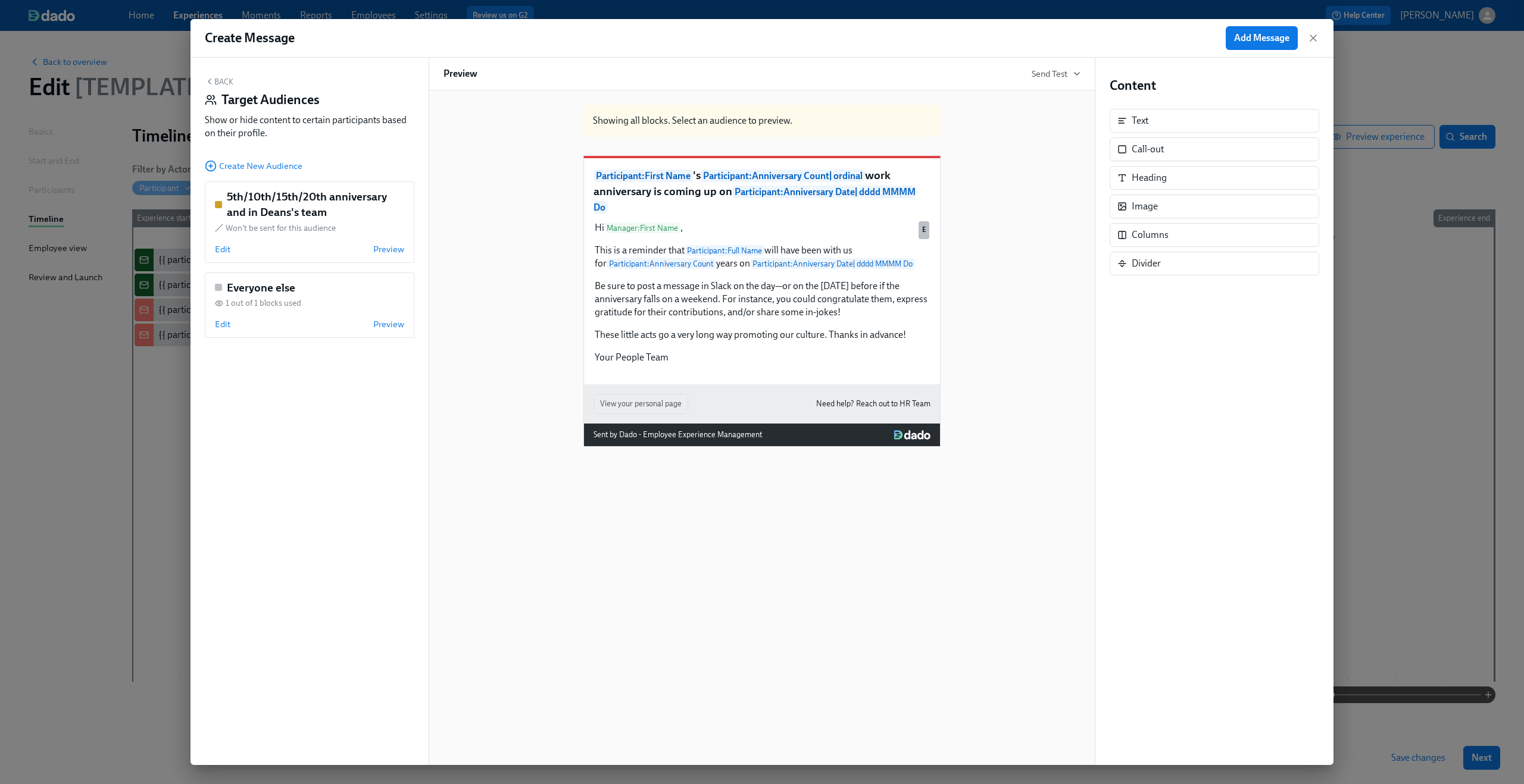
click at [494, 223] on div "Showing all blocks. Select an audience to preview. Participant : First Name 's …" at bounding box center [762, 271] width 637 height 352
click at [225, 80] on button "Back" at bounding box center [219, 81] width 28 height 9
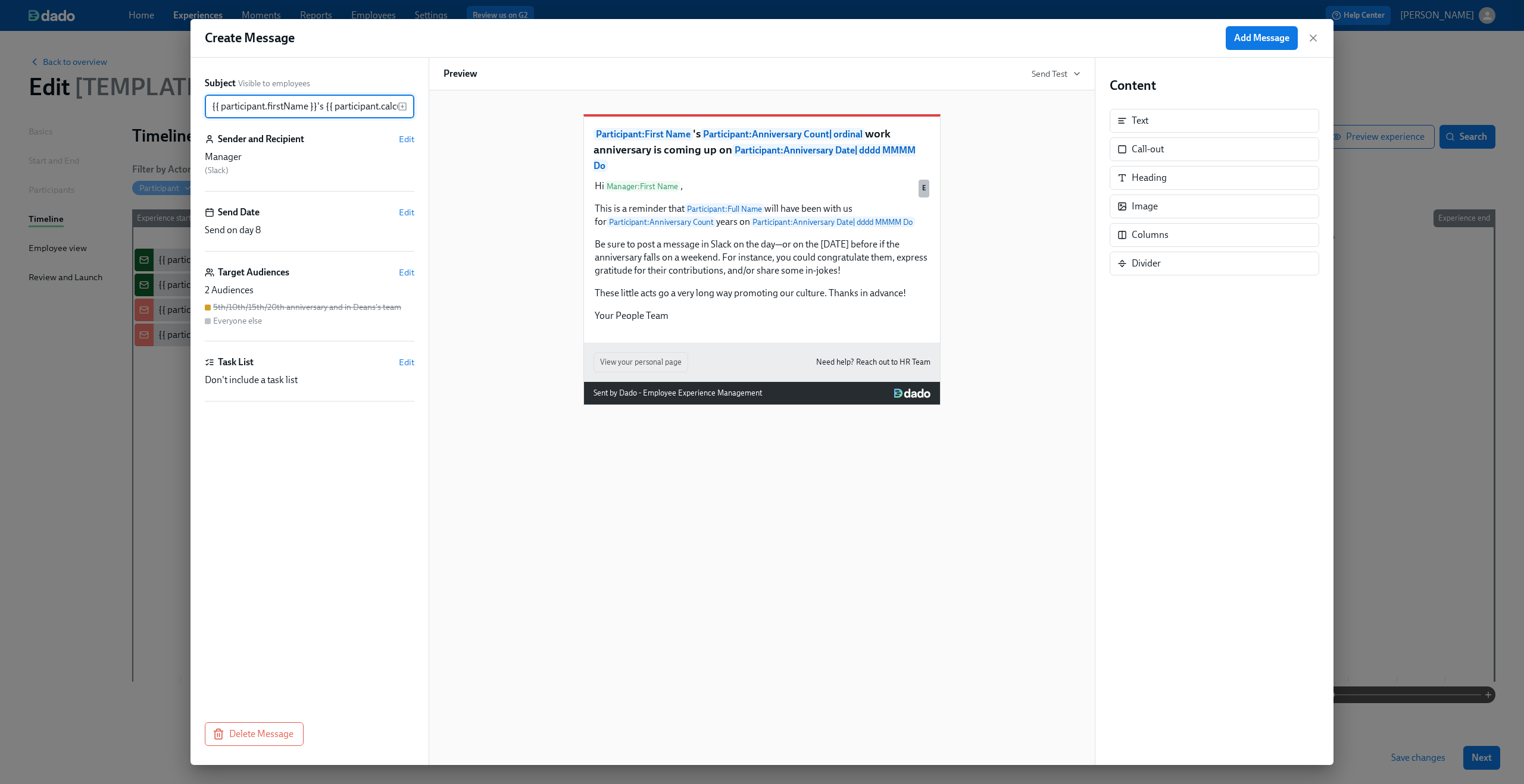
scroll to position [0, 581]
click at [409, 271] on span "Edit" at bounding box center [406, 272] width 16 height 12
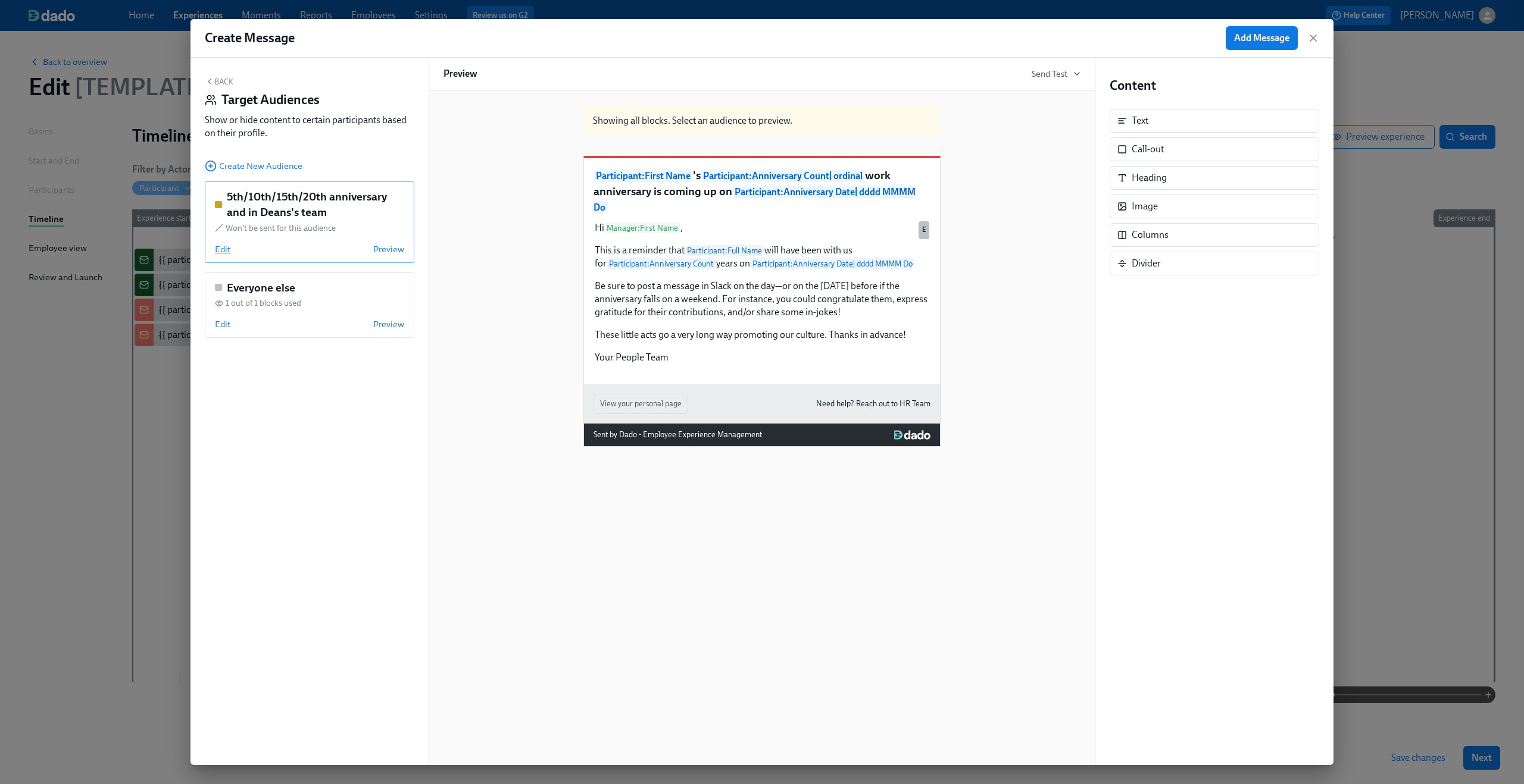
click at [227, 252] on span "Edit" at bounding box center [223, 248] width 16 height 12
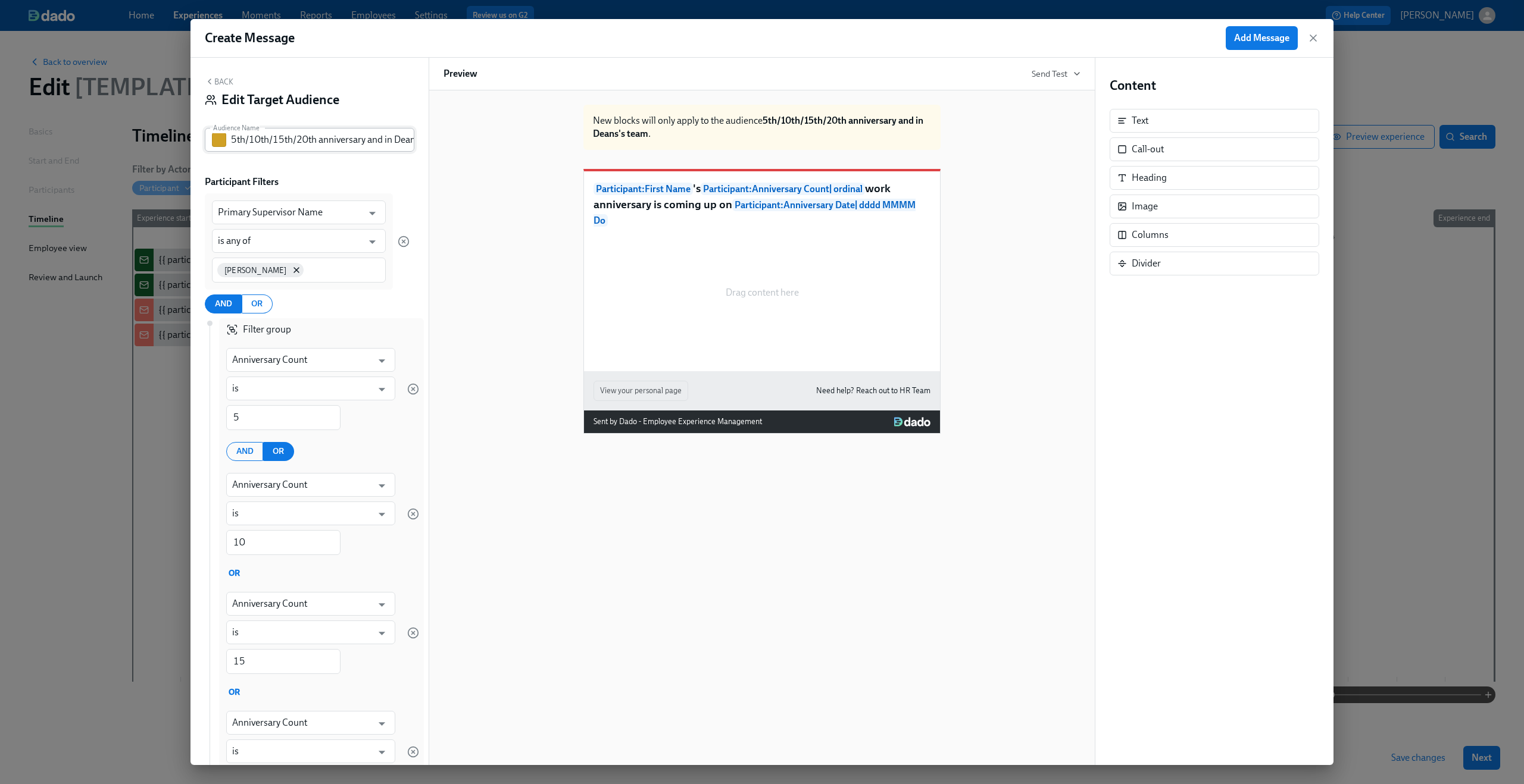
click at [231, 138] on input "5th/10th/15th/20th anniversary and in Deans's team" at bounding box center [323, 140] width 183 height 24
type input "Not 5th/10th/15th/20th anniversary and in Deans's team"
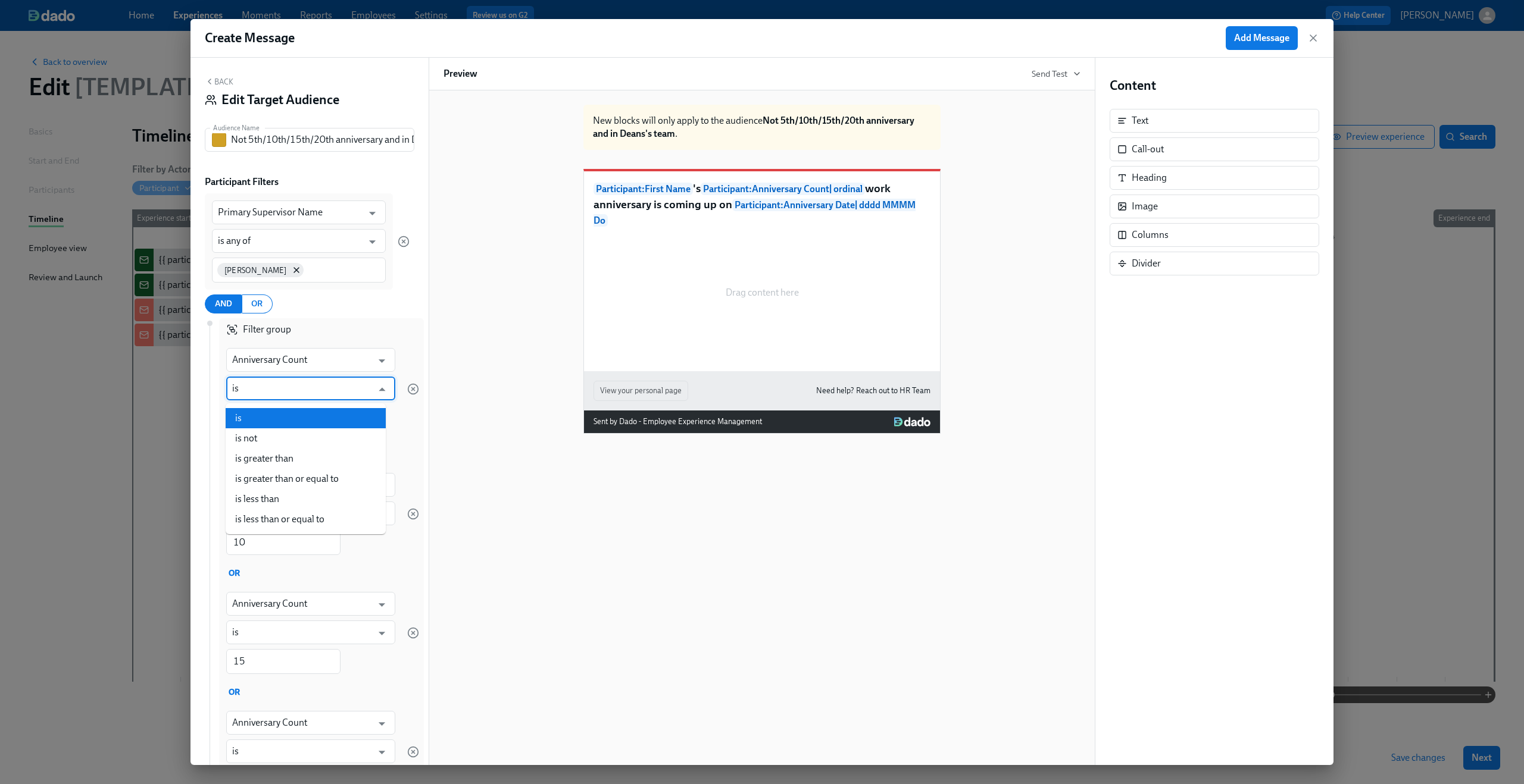
click at [345, 398] on input "is" at bounding box center [301, 388] width 140 height 24
click at [328, 438] on li "is not" at bounding box center [305, 439] width 160 height 21
type input "is not"
click at [318, 513] on input "is" at bounding box center [301, 513] width 140 height 24
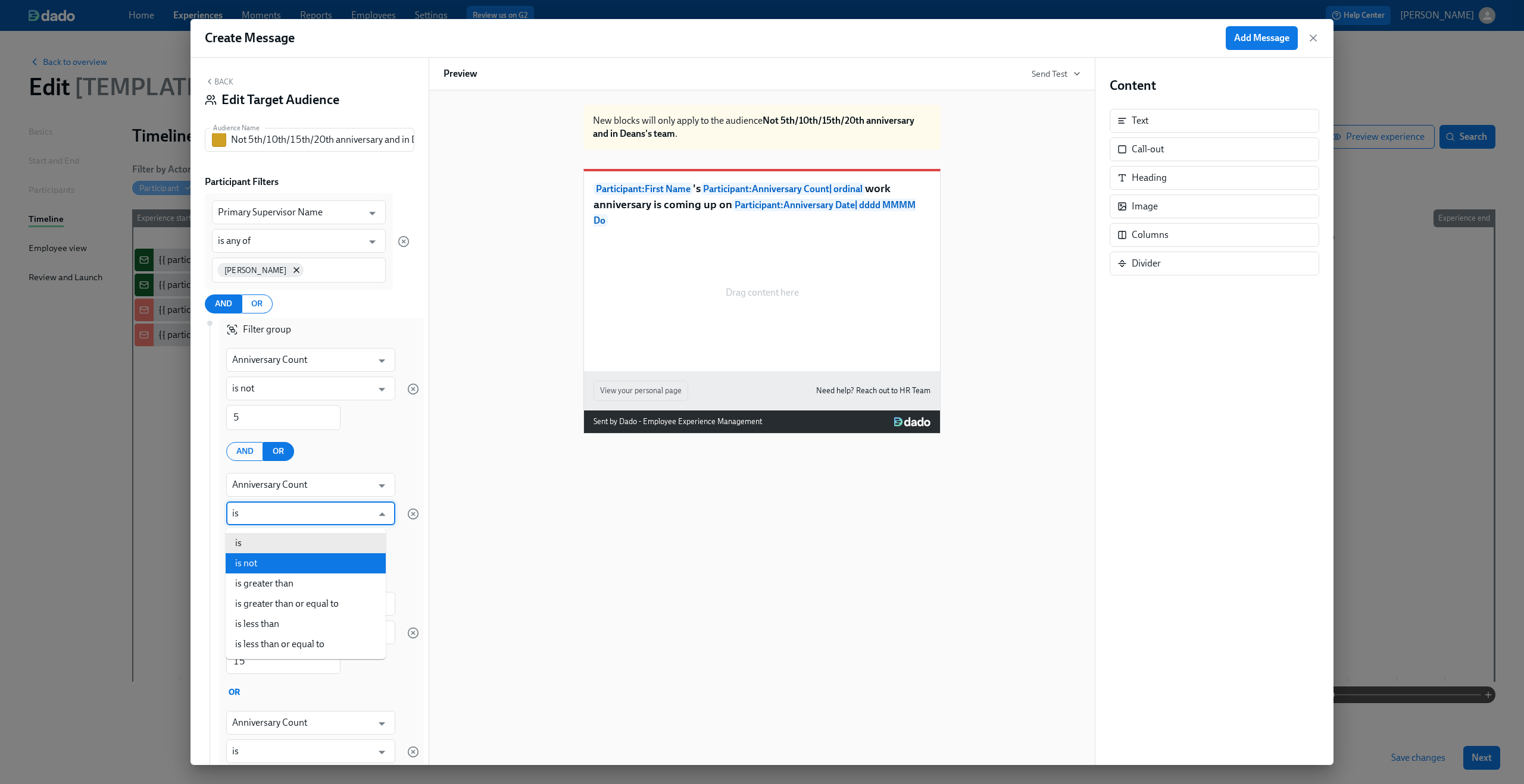
click at [306, 569] on li "is not" at bounding box center [305, 563] width 160 height 21
type input "is not"
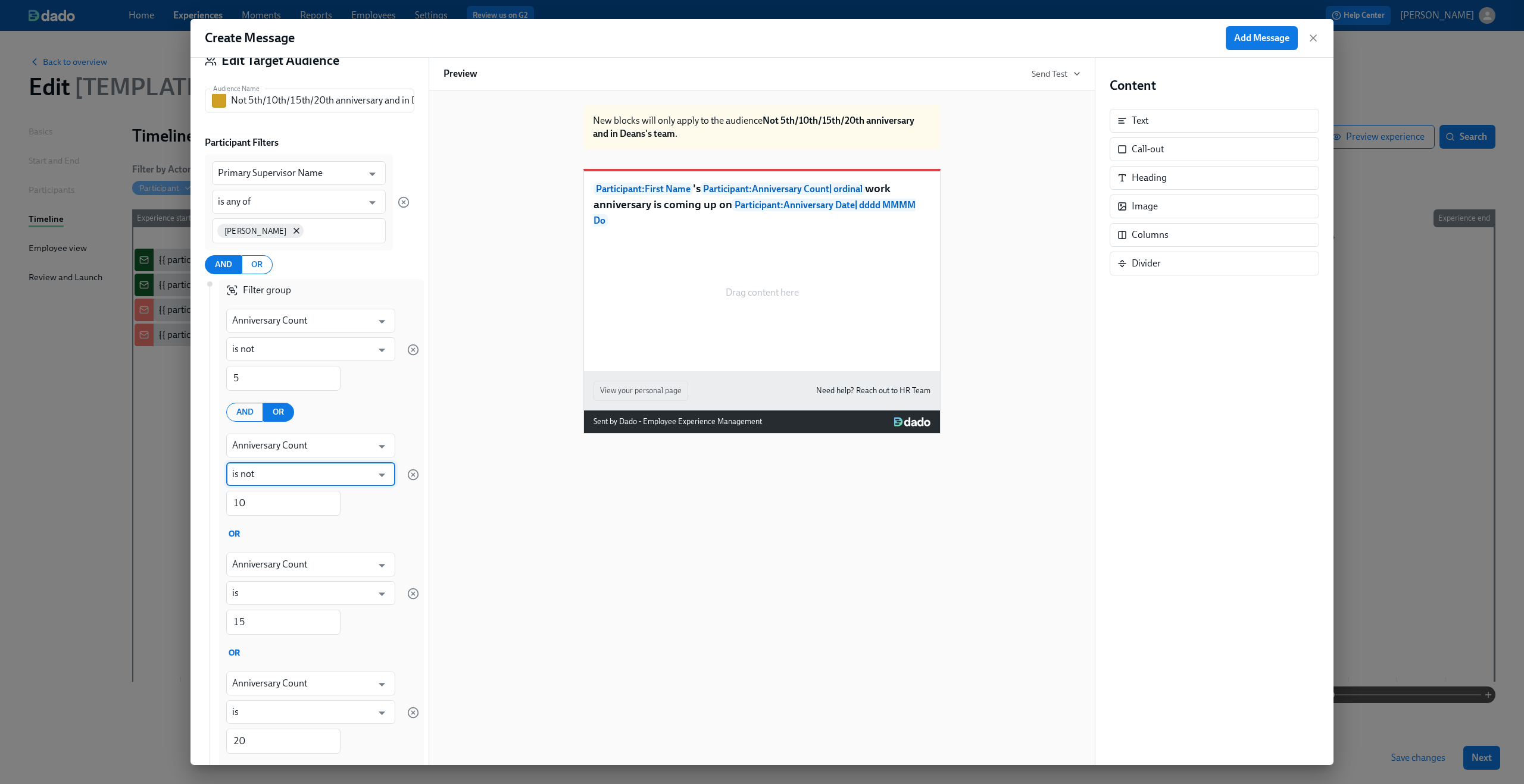
scroll to position [47, 0]
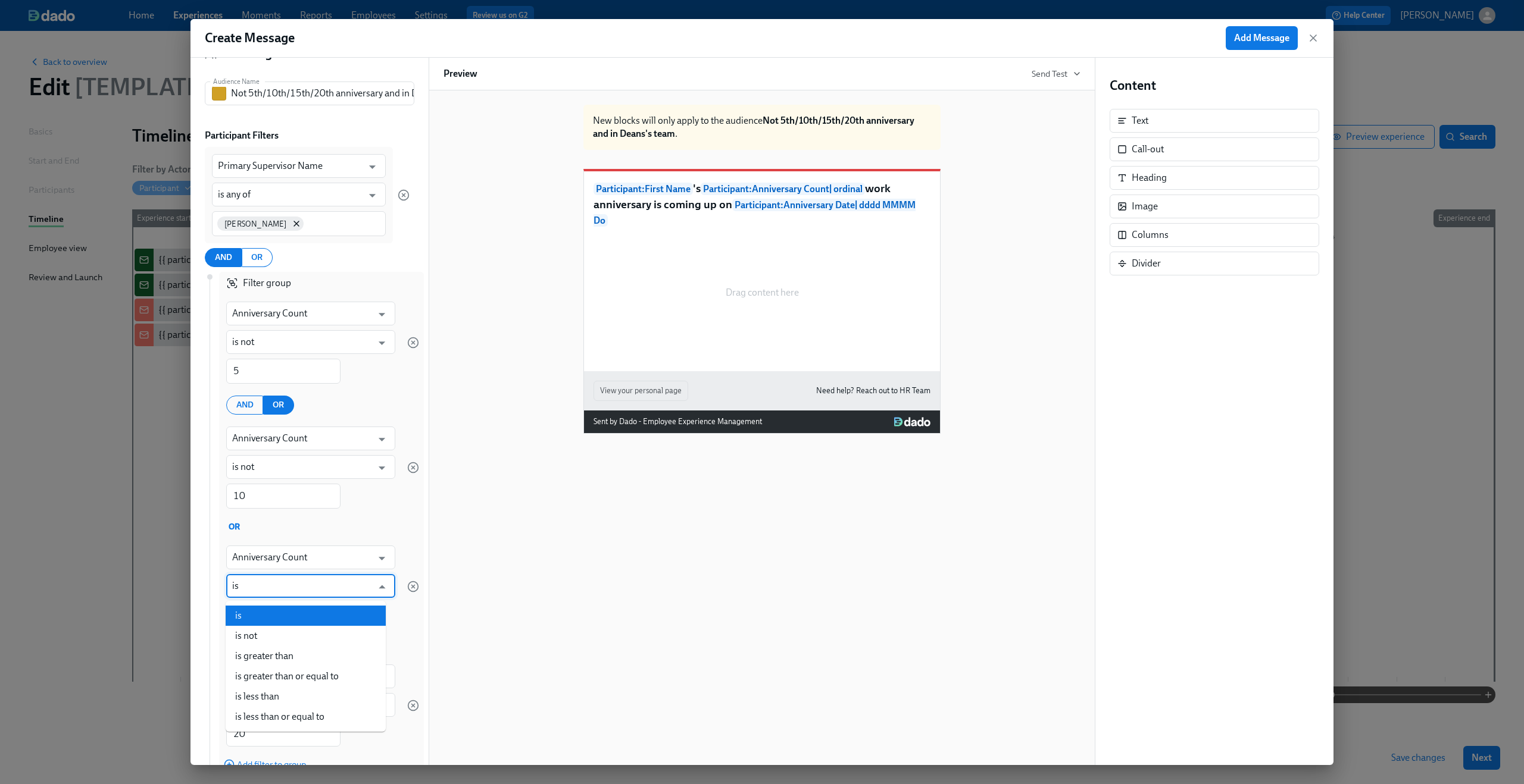
click at [299, 588] on input "is" at bounding box center [301, 586] width 140 height 24
click at [290, 633] on li "is not" at bounding box center [305, 636] width 160 height 21
type input "is not"
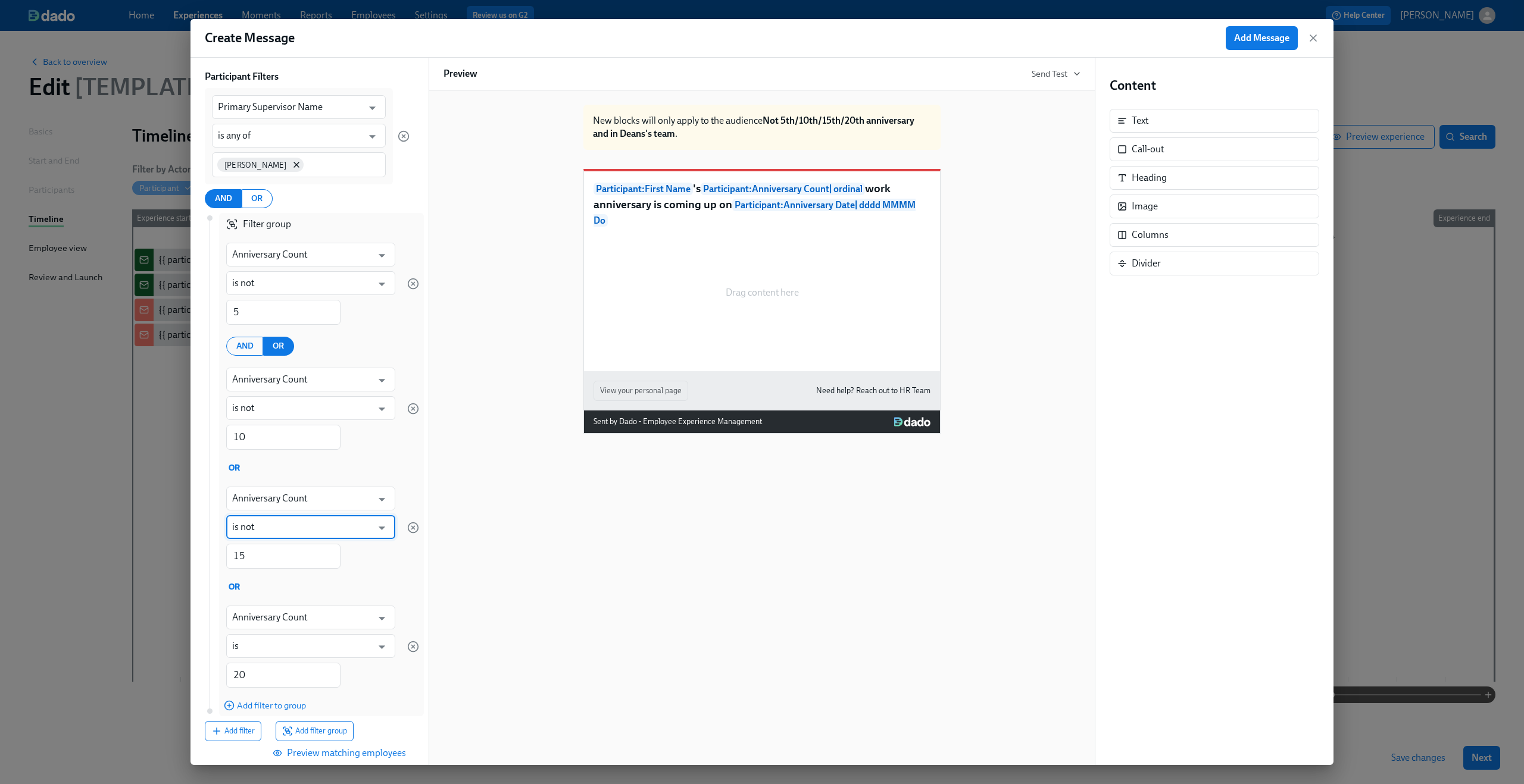
scroll to position [144, 0]
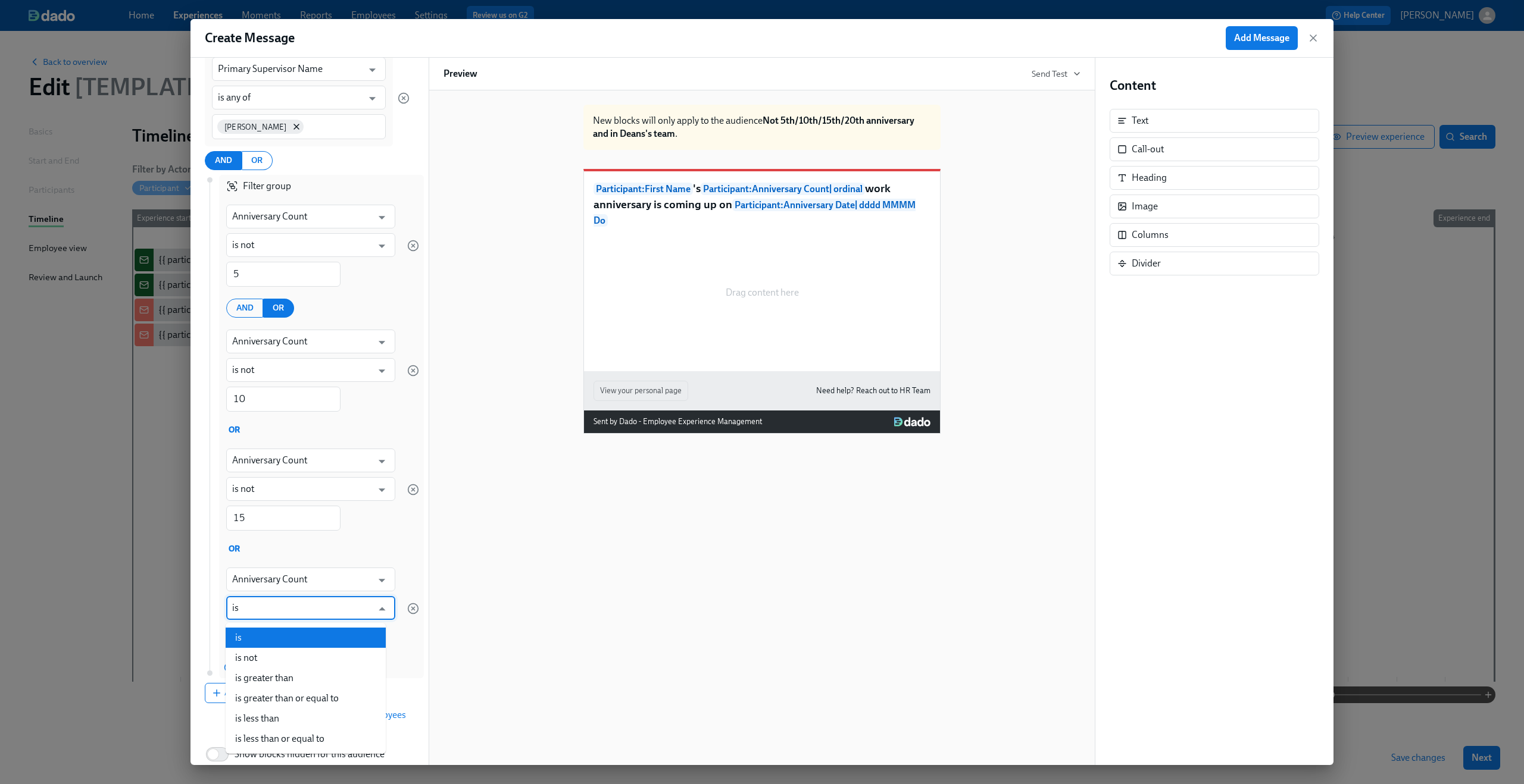
click at [290, 608] on input "is" at bounding box center [301, 608] width 140 height 24
click at [284, 657] on li "is not" at bounding box center [305, 658] width 160 height 21
type input "is not"
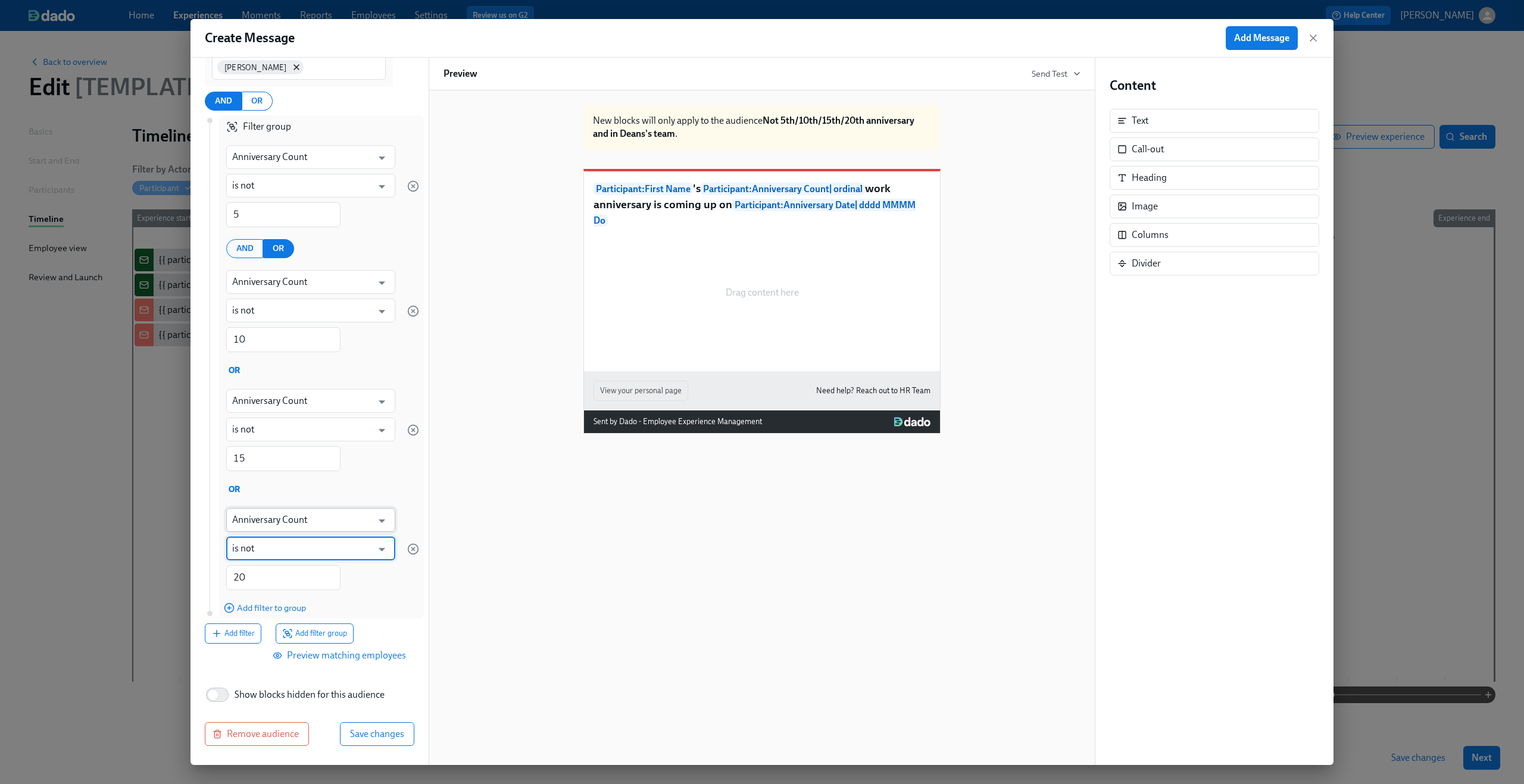
scroll to position [203, 0]
click at [364, 735] on span "Save changes" at bounding box center [376, 734] width 54 height 12
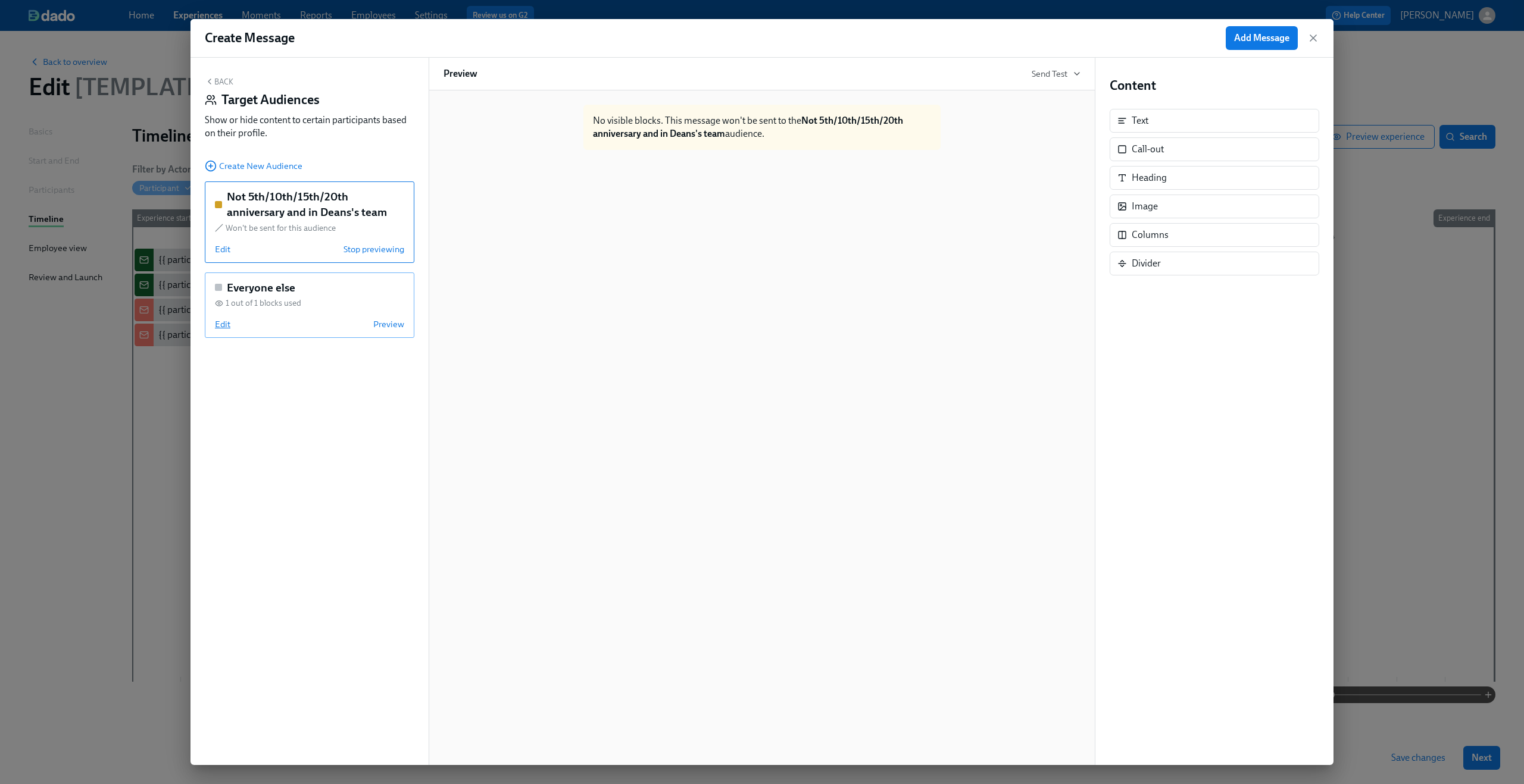
click at [219, 325] on span "Edit" at bounding box center [223, 323] width 16 height 12
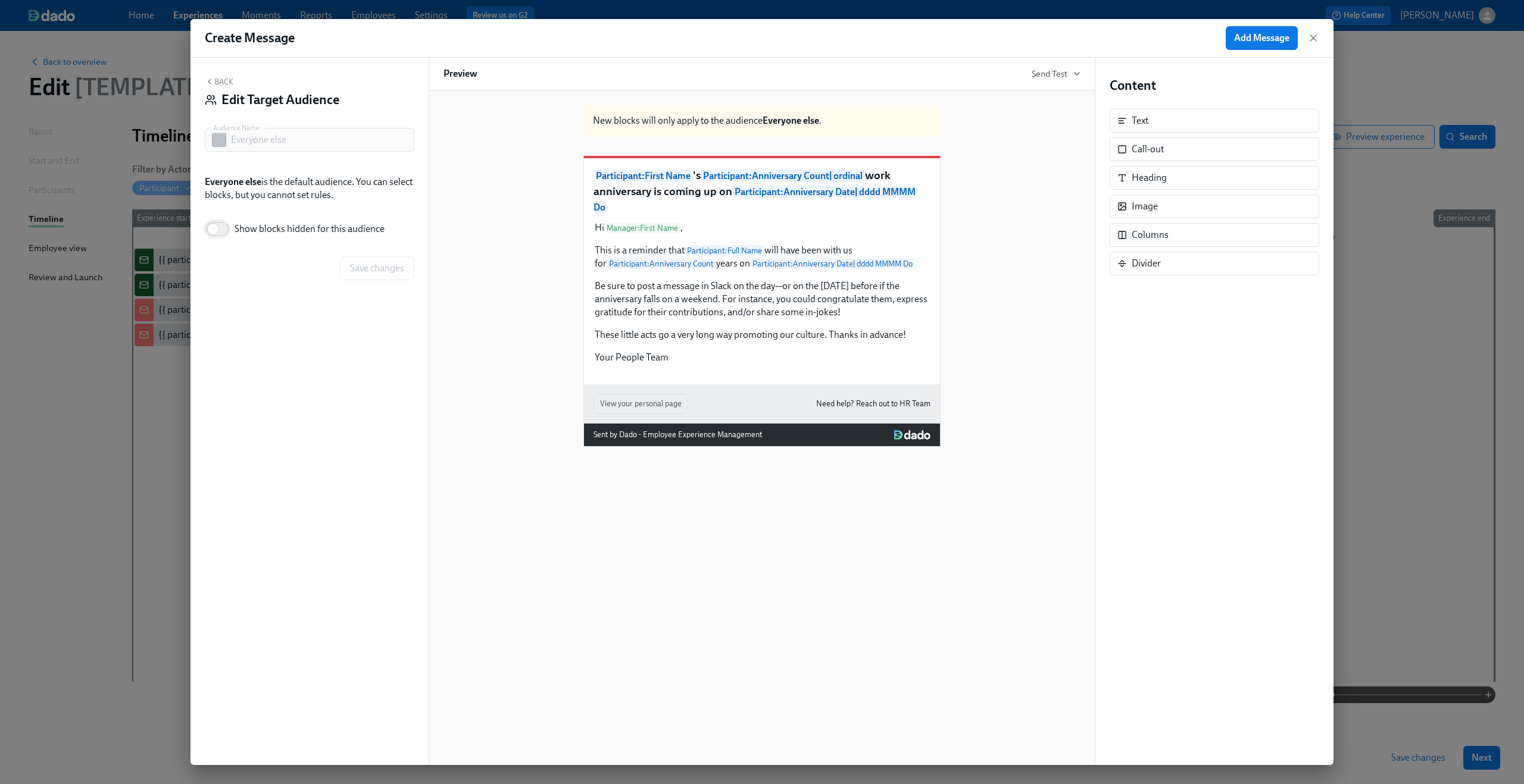
click at [223, 228] on input "Show blocks hidden for this audience" at bounding box center [213, 229] width 79 height 26
click at [215, 226] on input "Show blocks hidden for this audience" at bounding box center [222, 229] width 79 height 26
checkbox input "false"
click at [657, 272] on div "Hi Manager : First Name , This is a reminder that Participant : Full Name will …" at bounding box center [762, 293] width 337 height 145
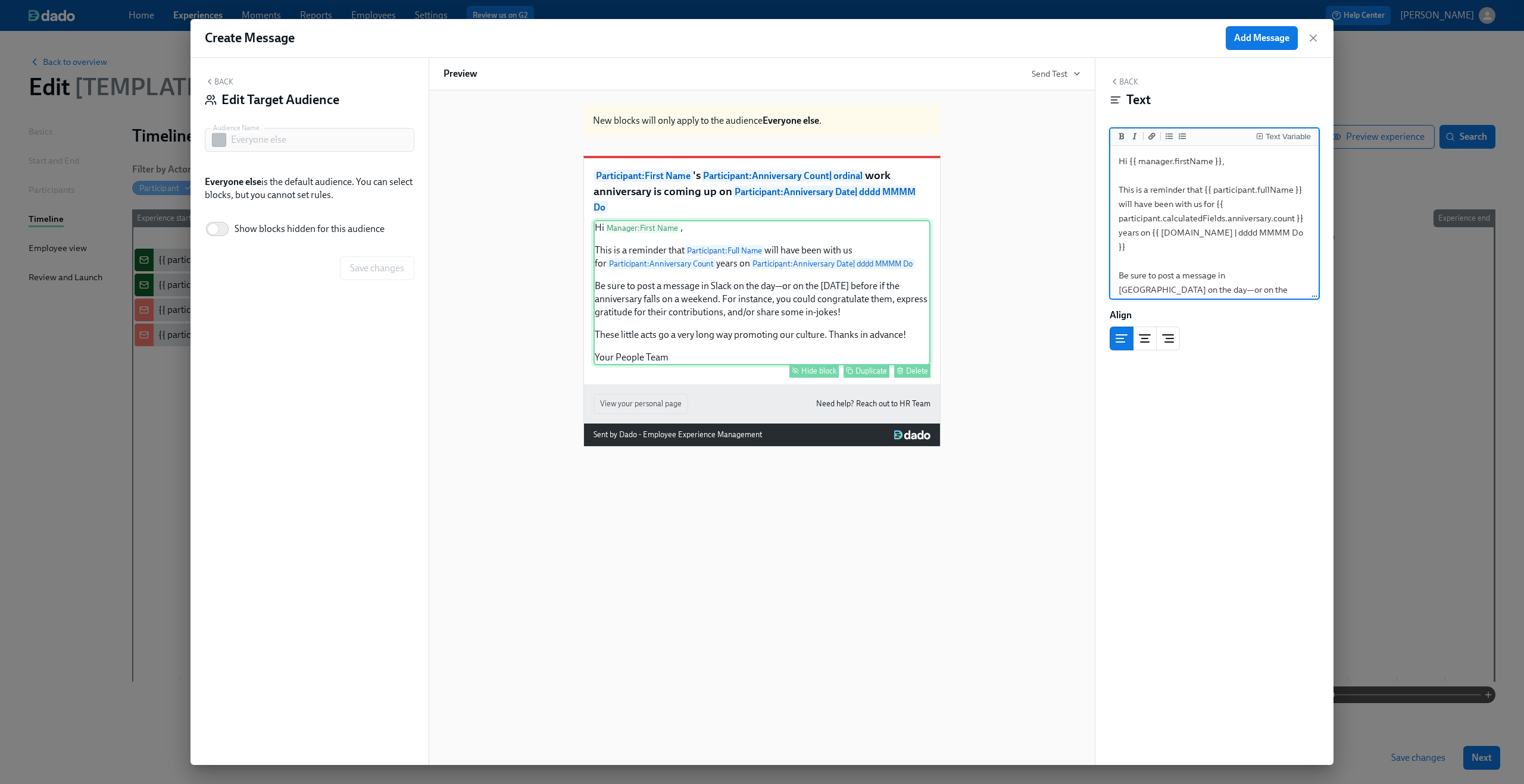
click at [817, 375] on div "Hide block" at bounding box center [818, 371] width 35 height 9
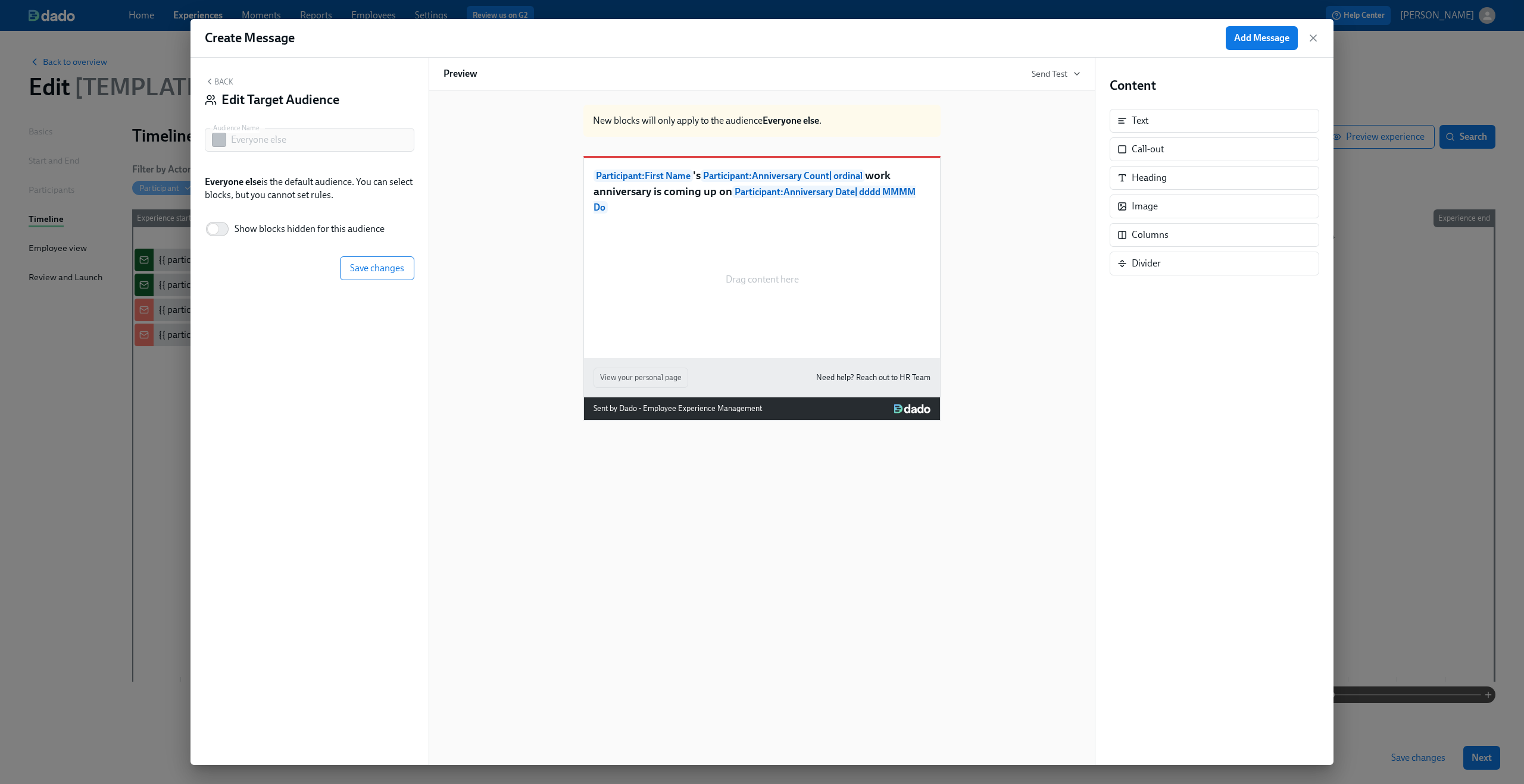
click at [471, 165] on div "New blocks will only apply to the audience Everyone else . Participant : First …" at bounding box center [762, 258] width 637 height 326
click at [371, 263] on span "Save changes" at bounding box center [376, 268] width 54 height 12
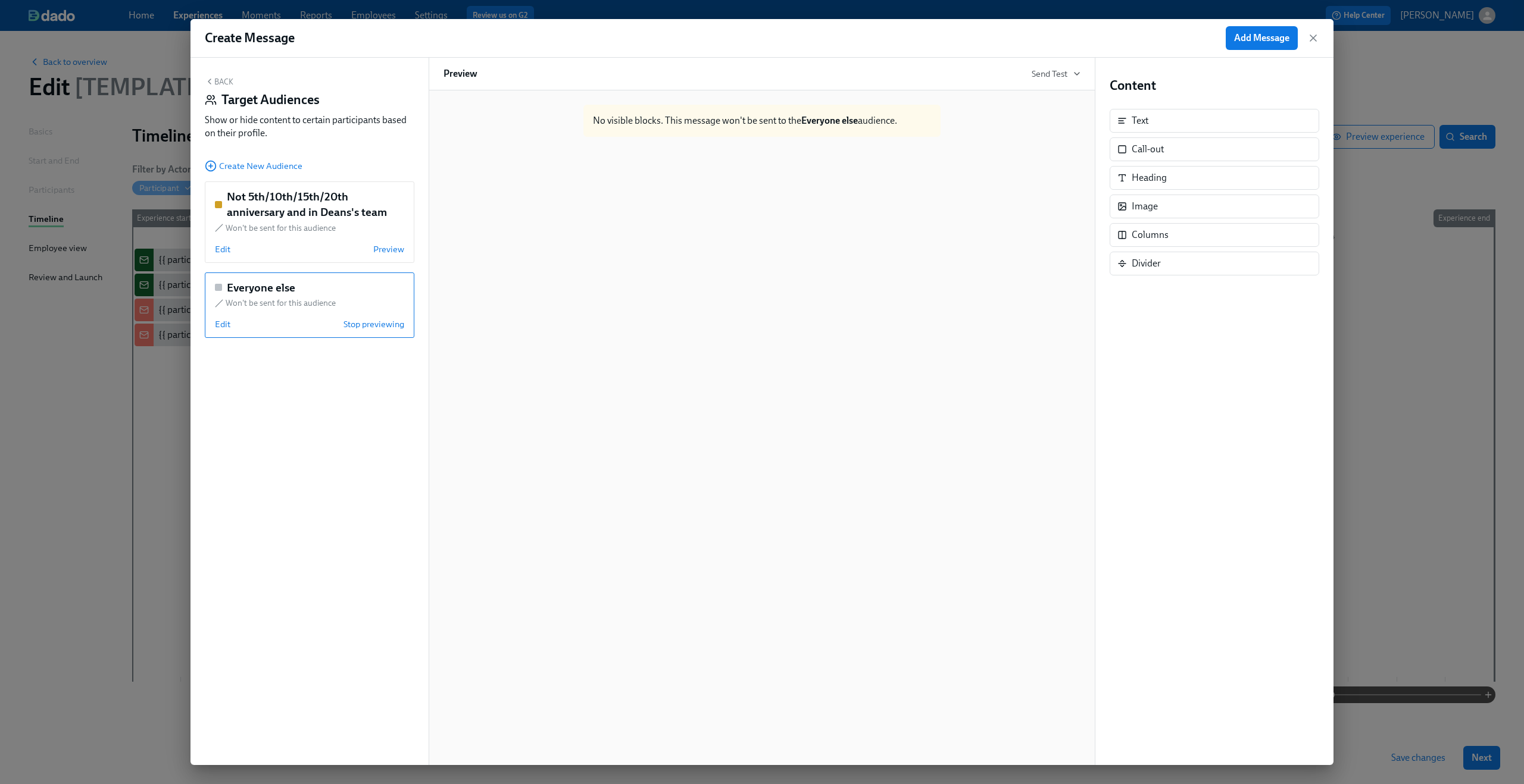
click at [221, 83] on button "Back" at bounding box center [219, 81] width 28 height 9
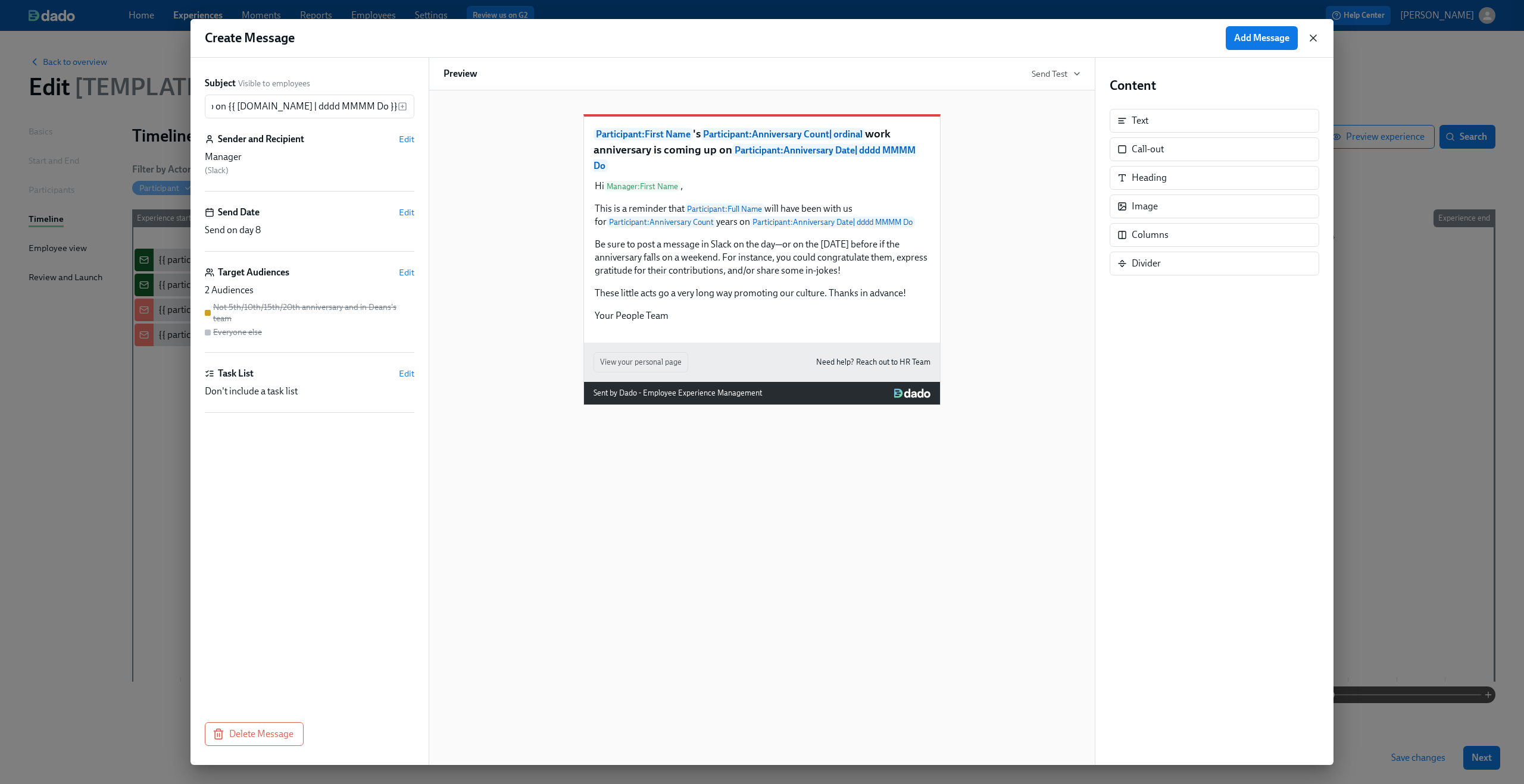
scroll to position [0, 0]
drag, startPoint x: 1312, startPoint y: 43, endPoint x: 519, endPoint y: 367, distance: 856.6
click at [519, 367] on div "Create Message Add Message Subject Visible to employees {{ participant.firstNam…" at bounding box center [762, 392] width 1143 height 746
click at [394, 272] on div "Target Audiences Edit" at bounding box center [309, 272] width 209 height 13
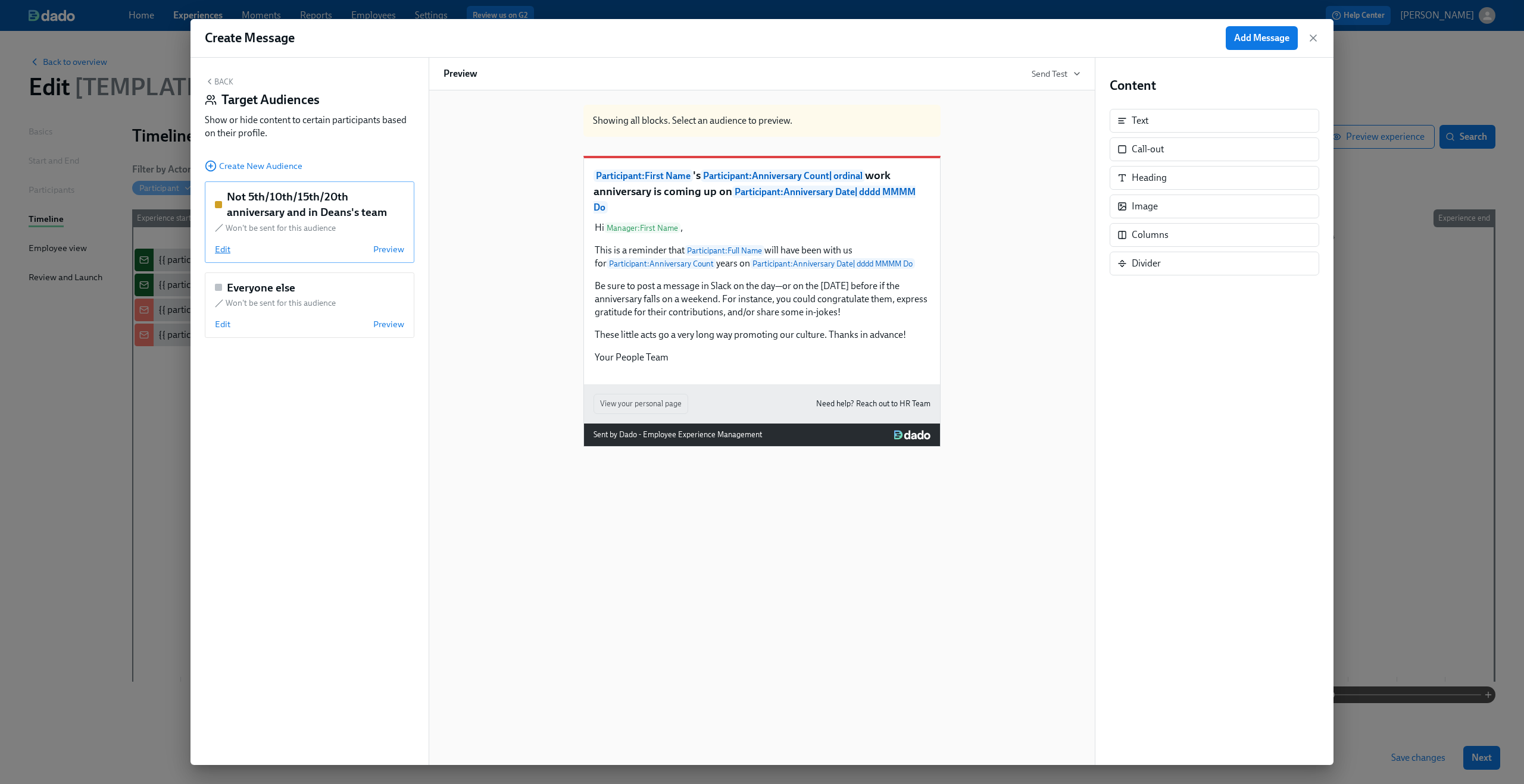
click at [224, 250] on span "Edit" at bounding box center [223, 248] width 16 height 12
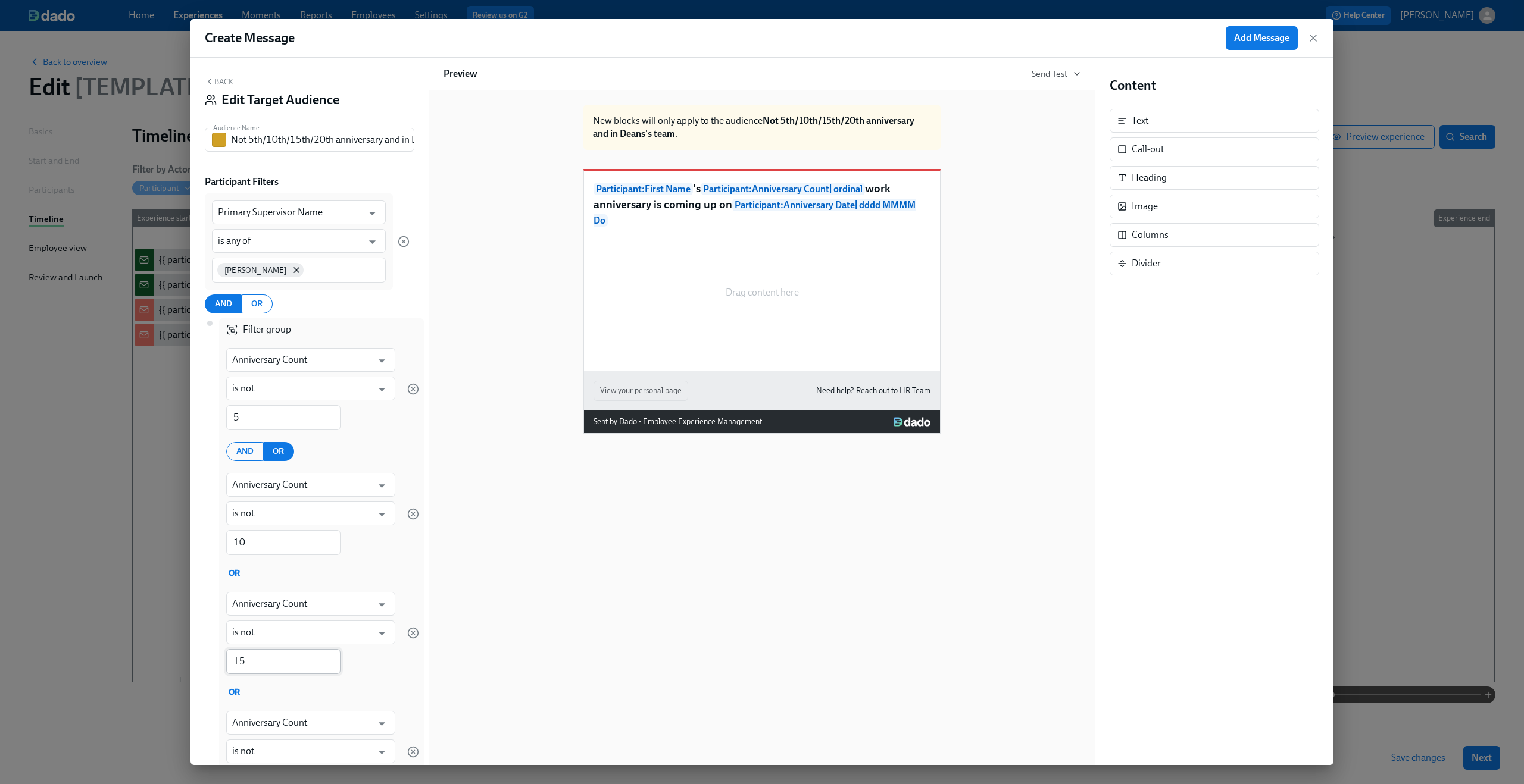
scroll to position [203, 0]
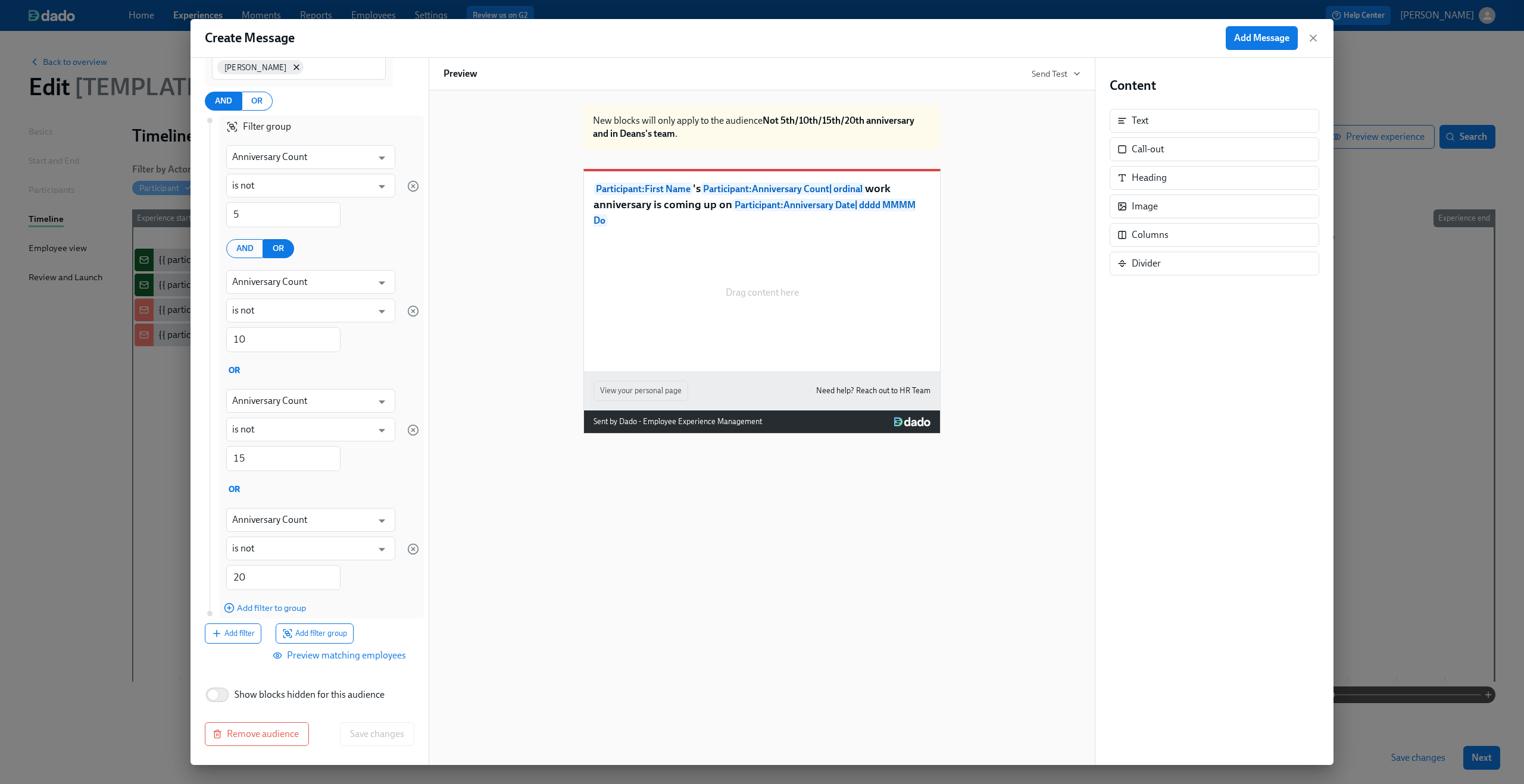
click at [275, 690] on span "Show blocks hidden for this audience" at bounding box center [309, 695] width 150 height 13
click at [253, 690] on input "Show blocks hidden for this audience" at bounding box center [213, 694] width 79 height 26
checkbox input "true"
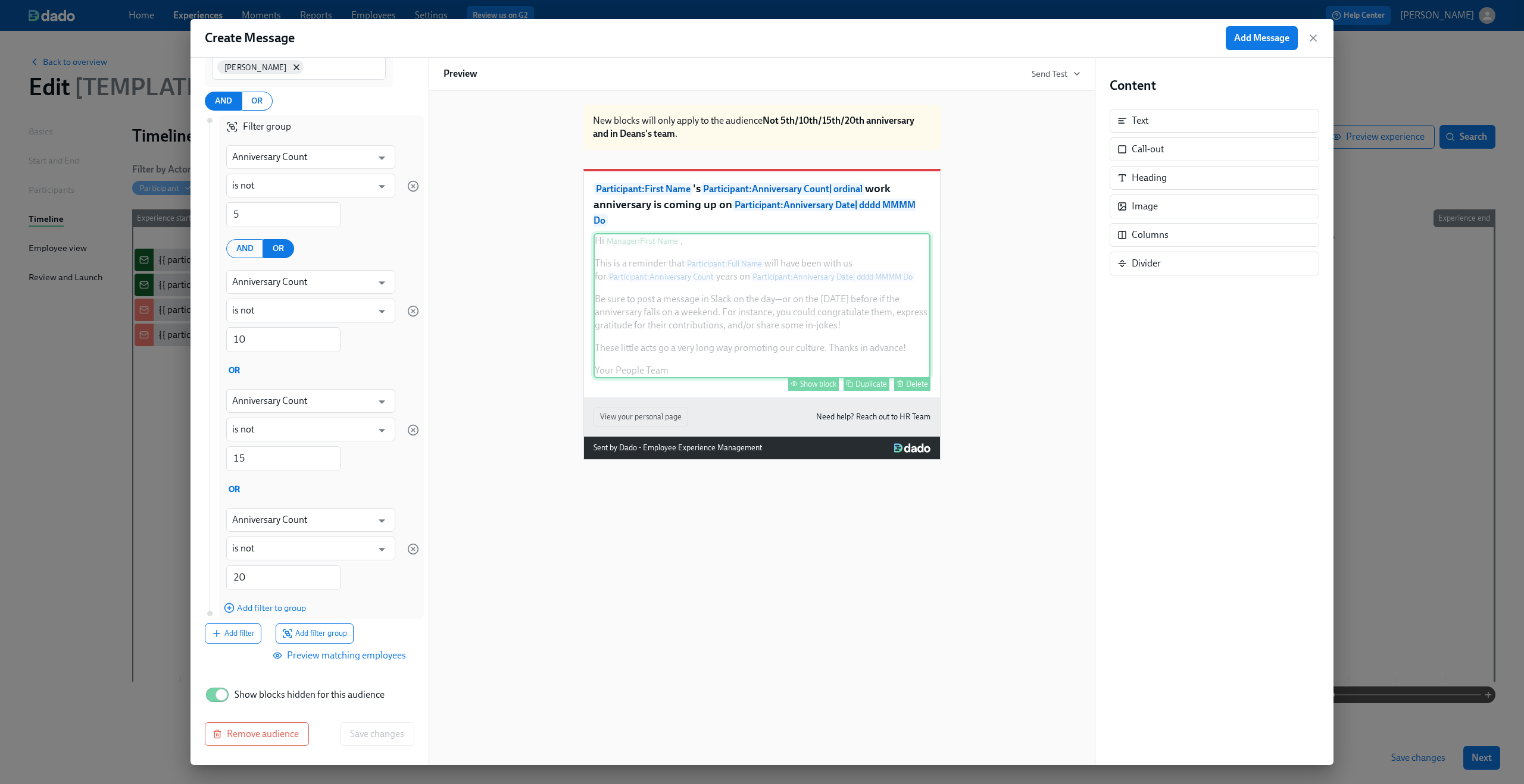
click at [689, 312] on div "Hi Manager : First Name , This is a reminder that Participant : Full Name will …" at bounding box center [762, 306] width 337 height 145
click at [800, 388] on div "Show block" at bounding box center [818, 383] width 36 height 9
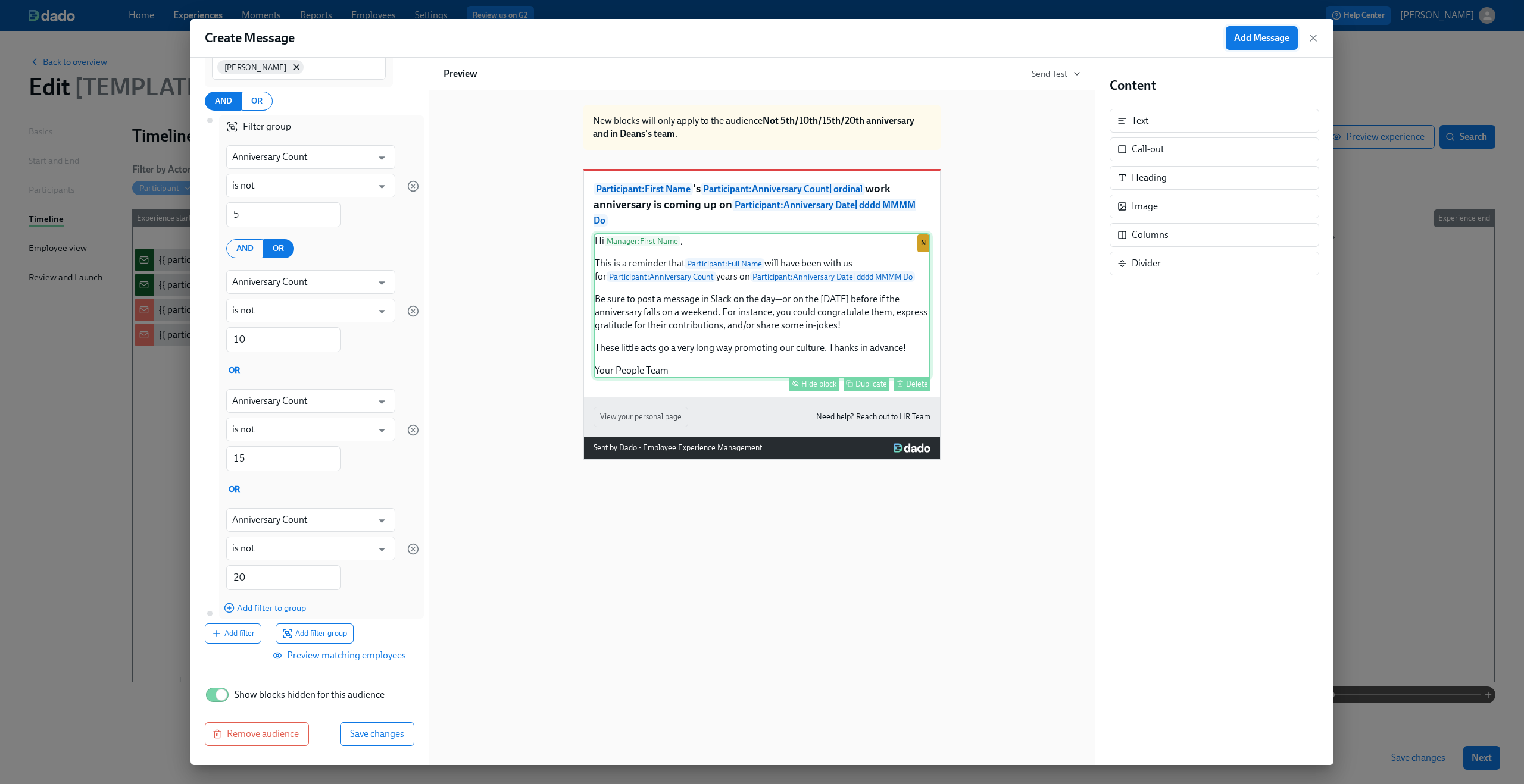
click at [1258, 43] on span "Add Message" at bounding box center [1261, 38] width 55 height 12
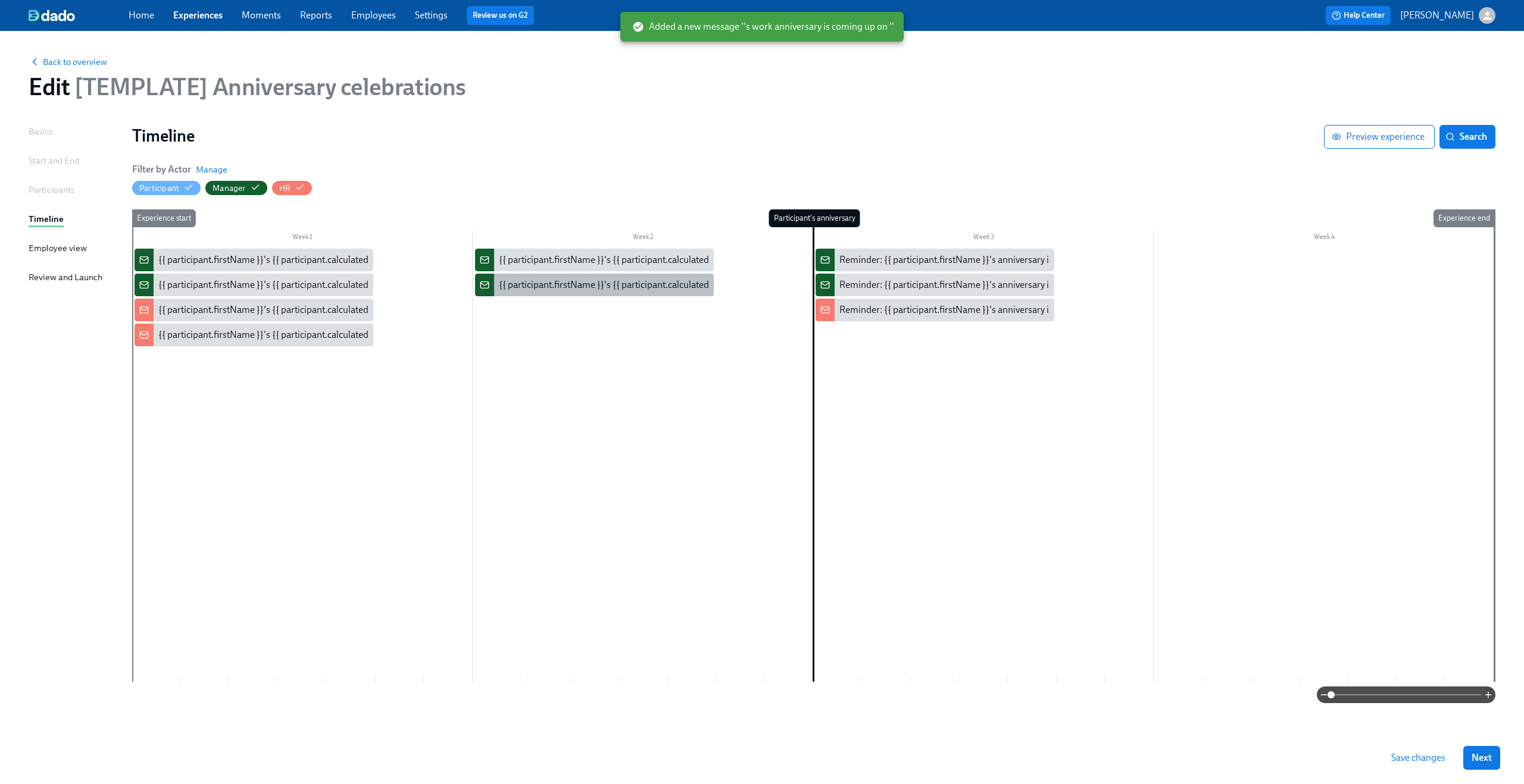
click at [623, 281] on div "{{ participant.firstName }}'s {{ participant.calculatedFields.anniversary.count…" at bounding box center [829, 285] width 662 height 13
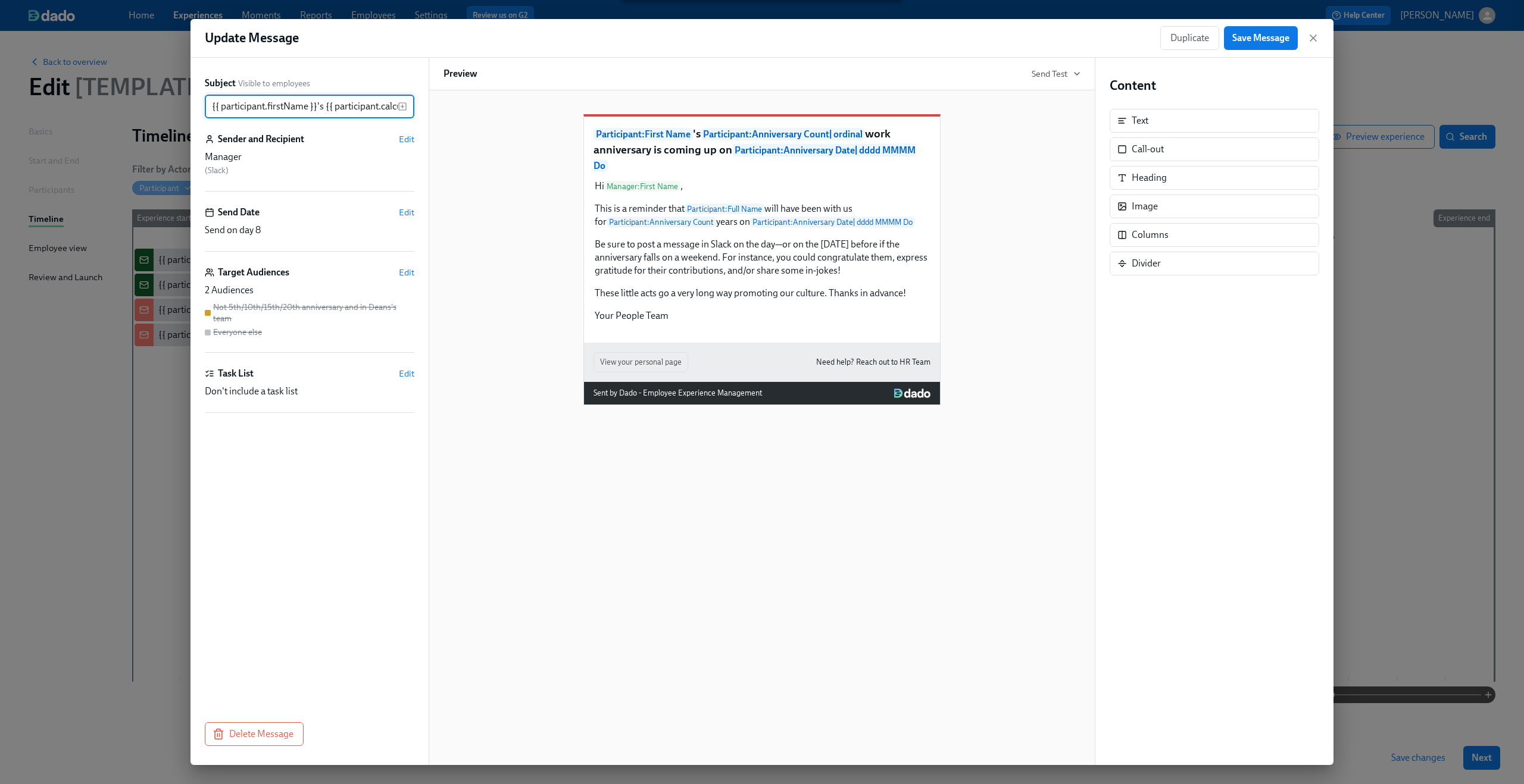
scroll to position [0, 581]
click at [401, 270] on span "Edit" at bounding box center [406, 272] width 16 height 12
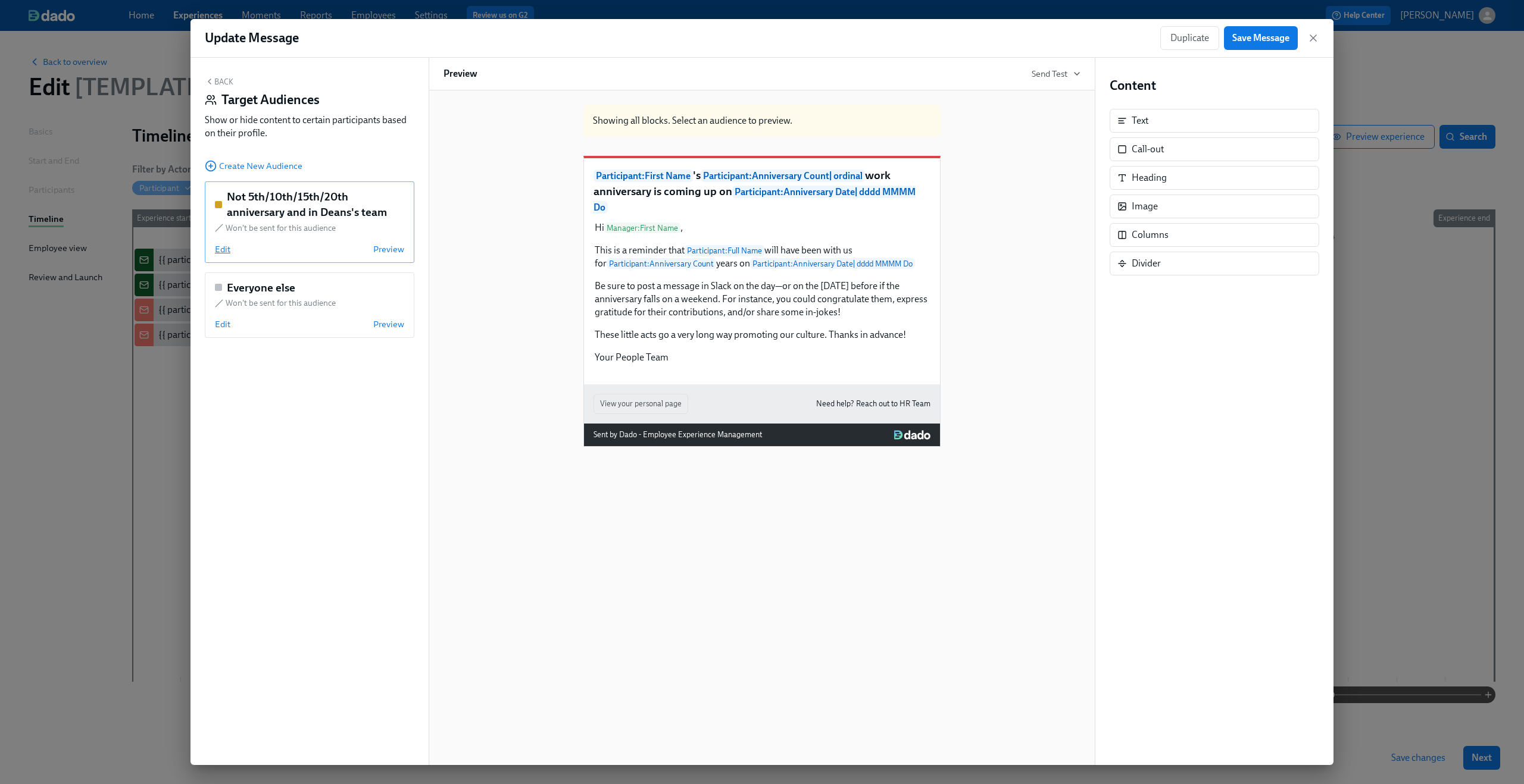
click at [225, 253] on span "Edit" at bounding box center [223, 248] width 16 height 12
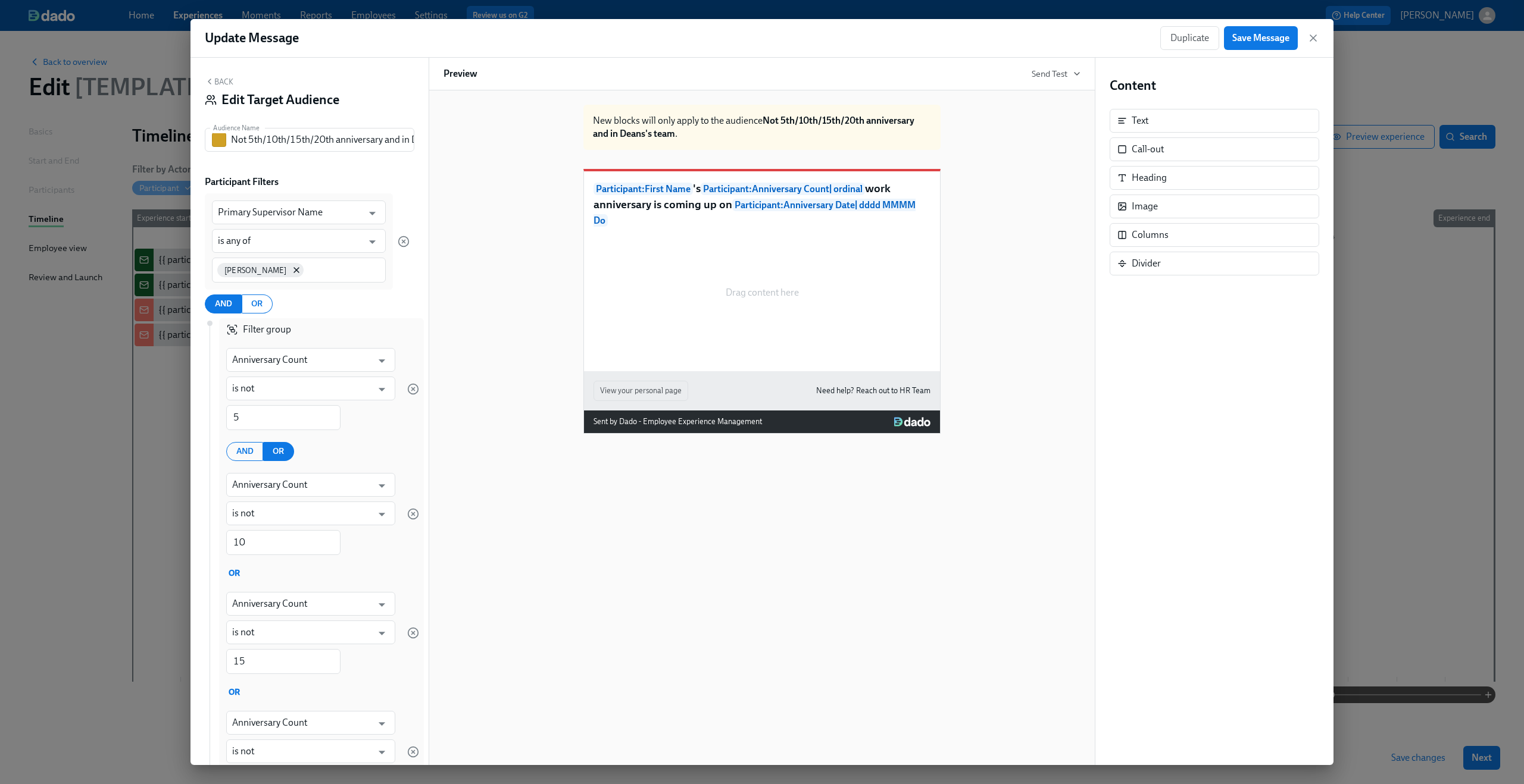
scroll to position [203, 0]
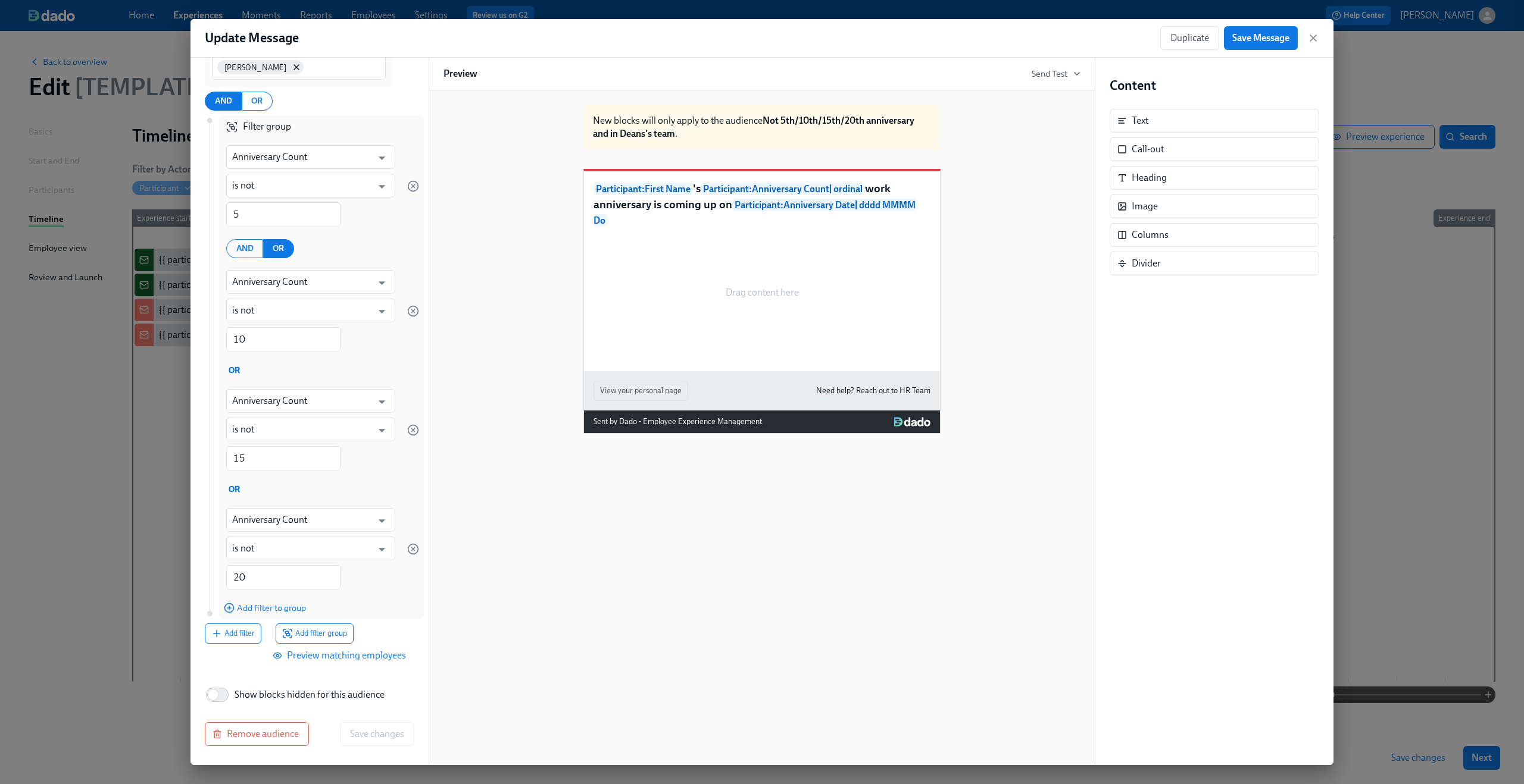
click at [283, 693] on span "Show blocks hidden for this audience" at bounding box center [309, 695] width 150 height 13
click at [253, 693] on input "Show blocks hidden for this audience" at bounding box center [213, 694] width 79 height 26
checkbox input "true"
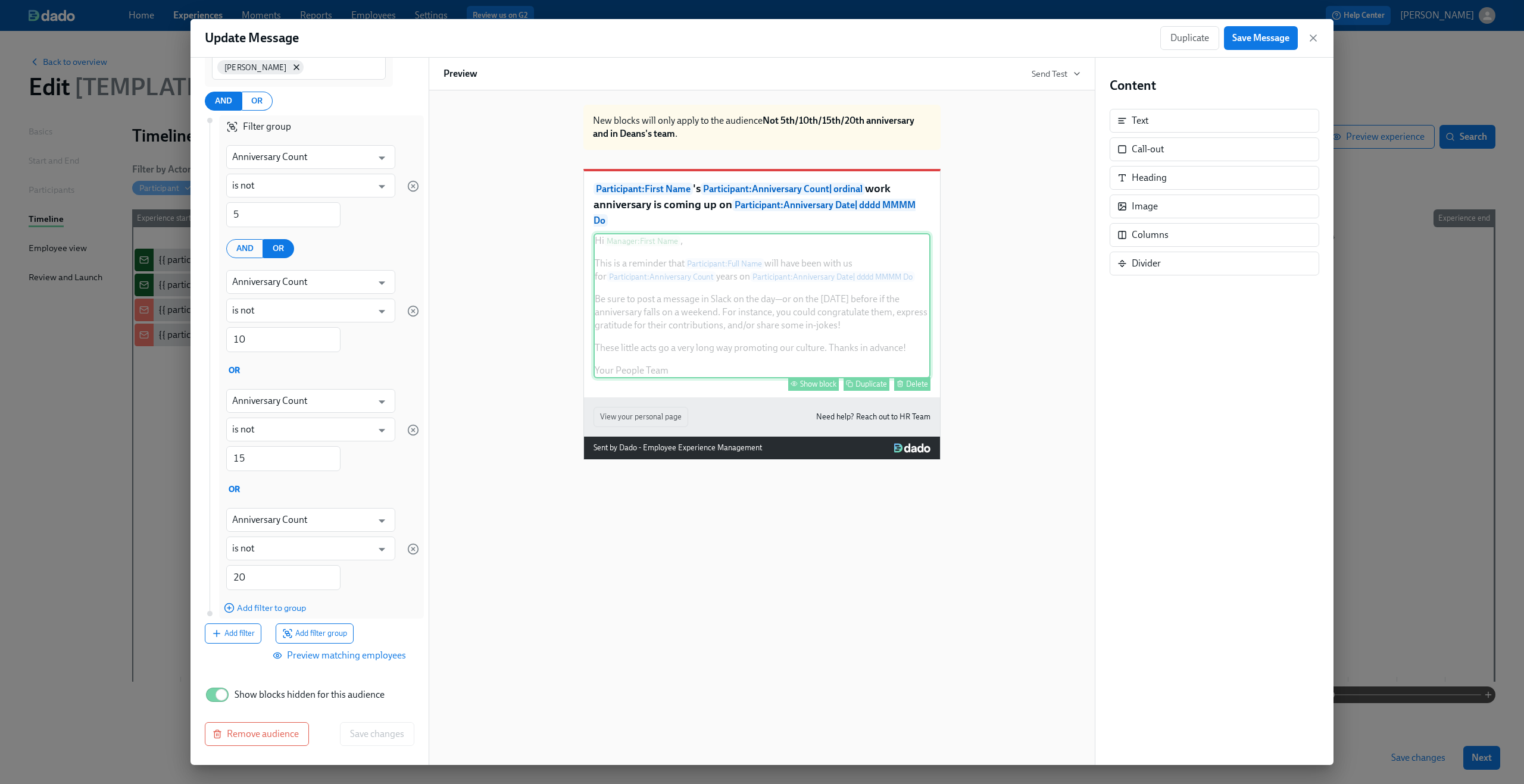
click at [679, 306] on div "Hi Manager : First Name , This is a reminder that Participant : Full Name will …" at bounding box center [762, 306] width 337 height 145
click at [817, 388] on div "Show block" at bounding box center [818, 383] width 36 height 9
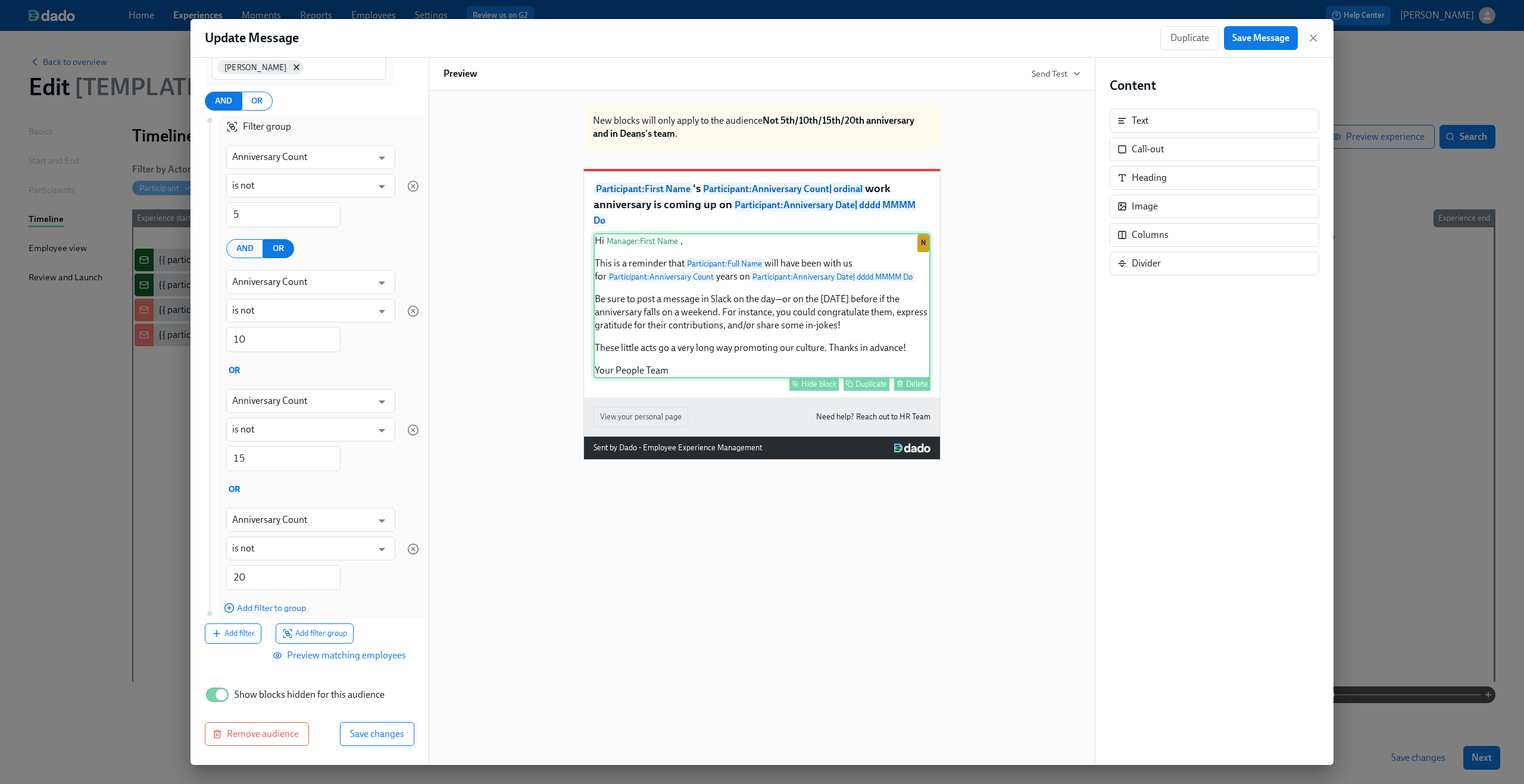
click at [376, 730] on span "Save changes" at bounding box center [376, 734] width 54 height 12
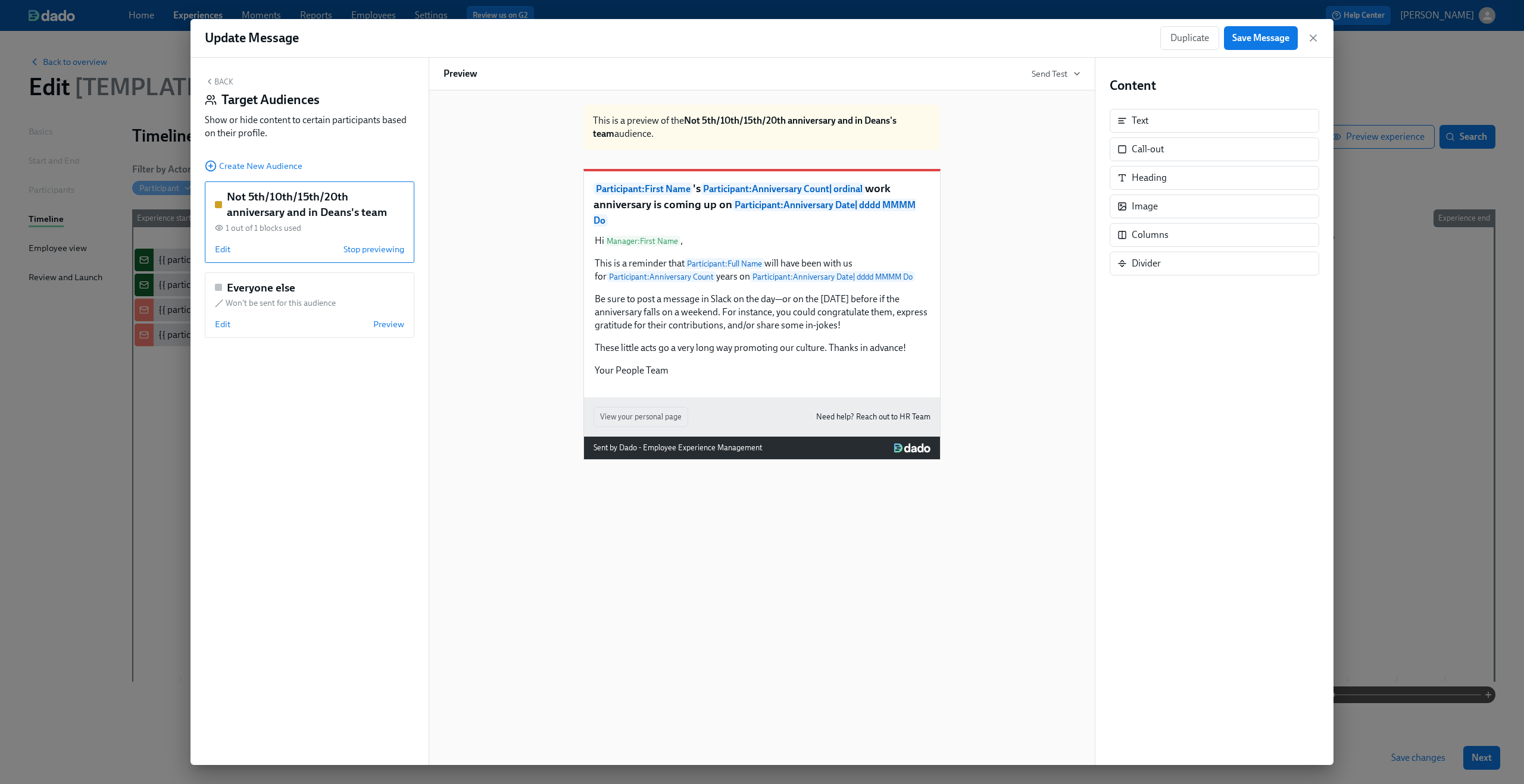
click at [221, 80] on button "Back" at bounding box center [219, 81] width 28 height 9
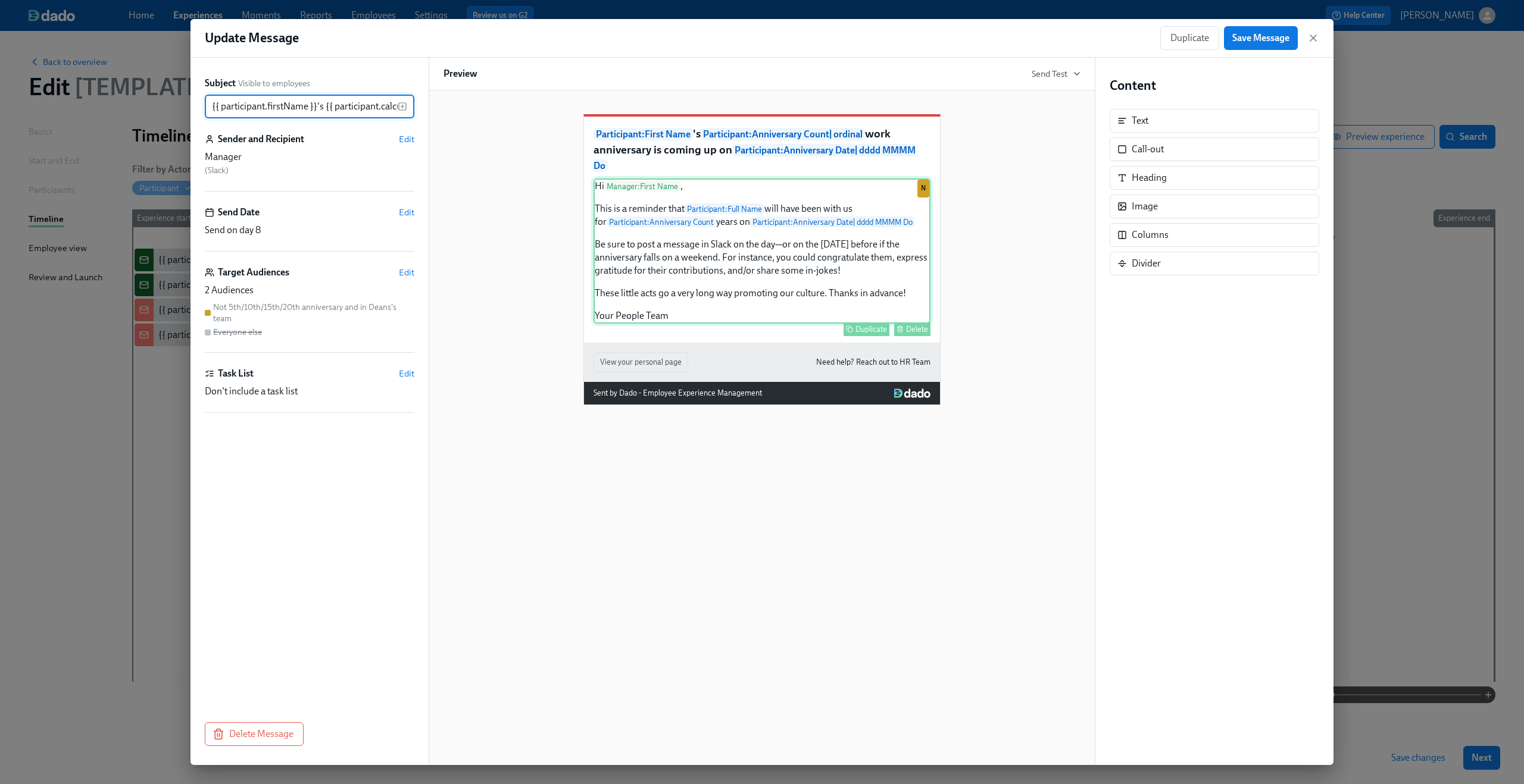
scroll to position [0, 581]
click at [1272, 43] on span "Save Message" at bounding box center [1260, 38] width 57 height 12
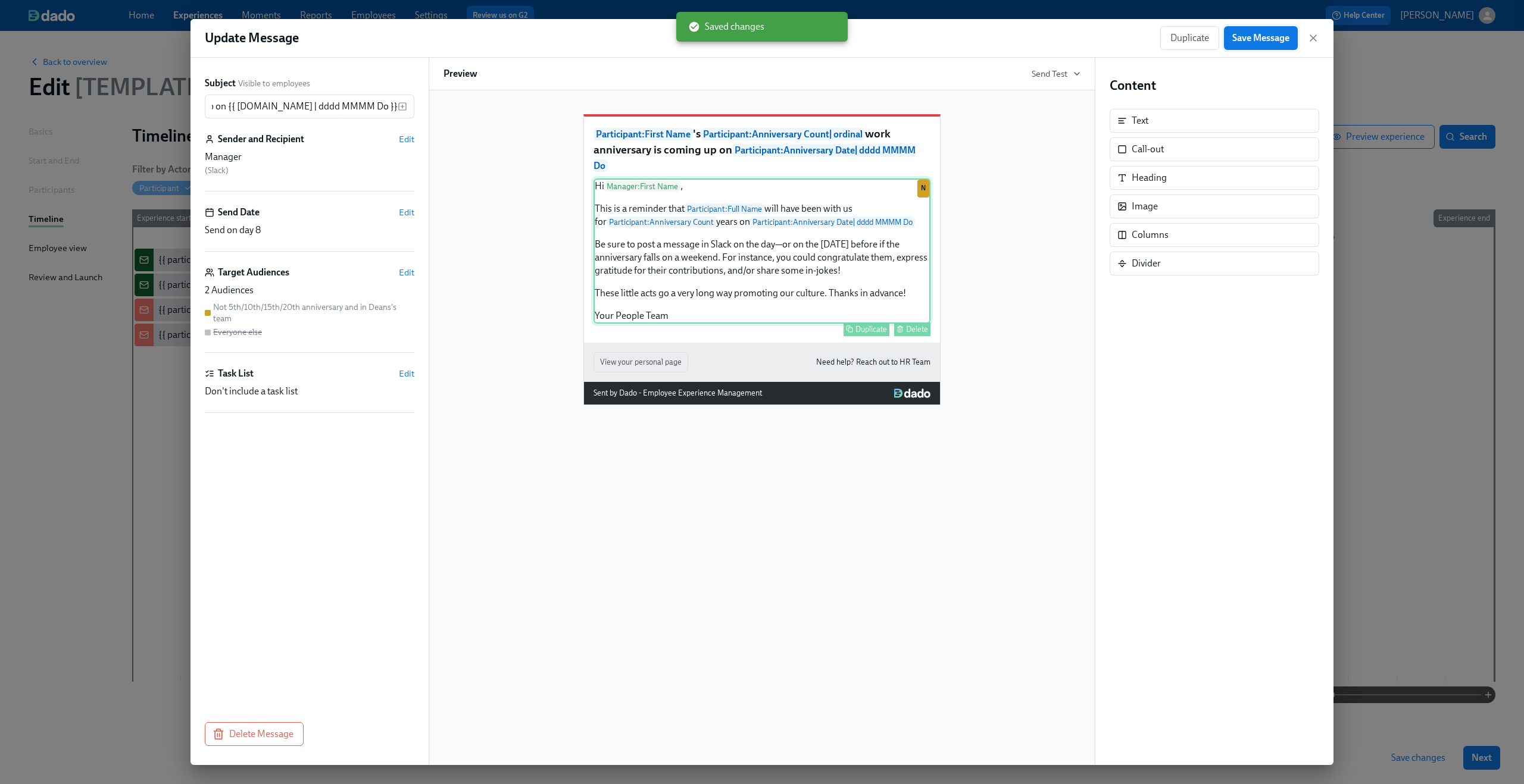
scroll to position [0, 0]
click at [1305, 36] on div "Duplicate Save Message" at bounding box center [1239, 38] width 159 height 24
click at [1310, 39] on icon "button" at bounding box center [1312, 38] width 12 height 12
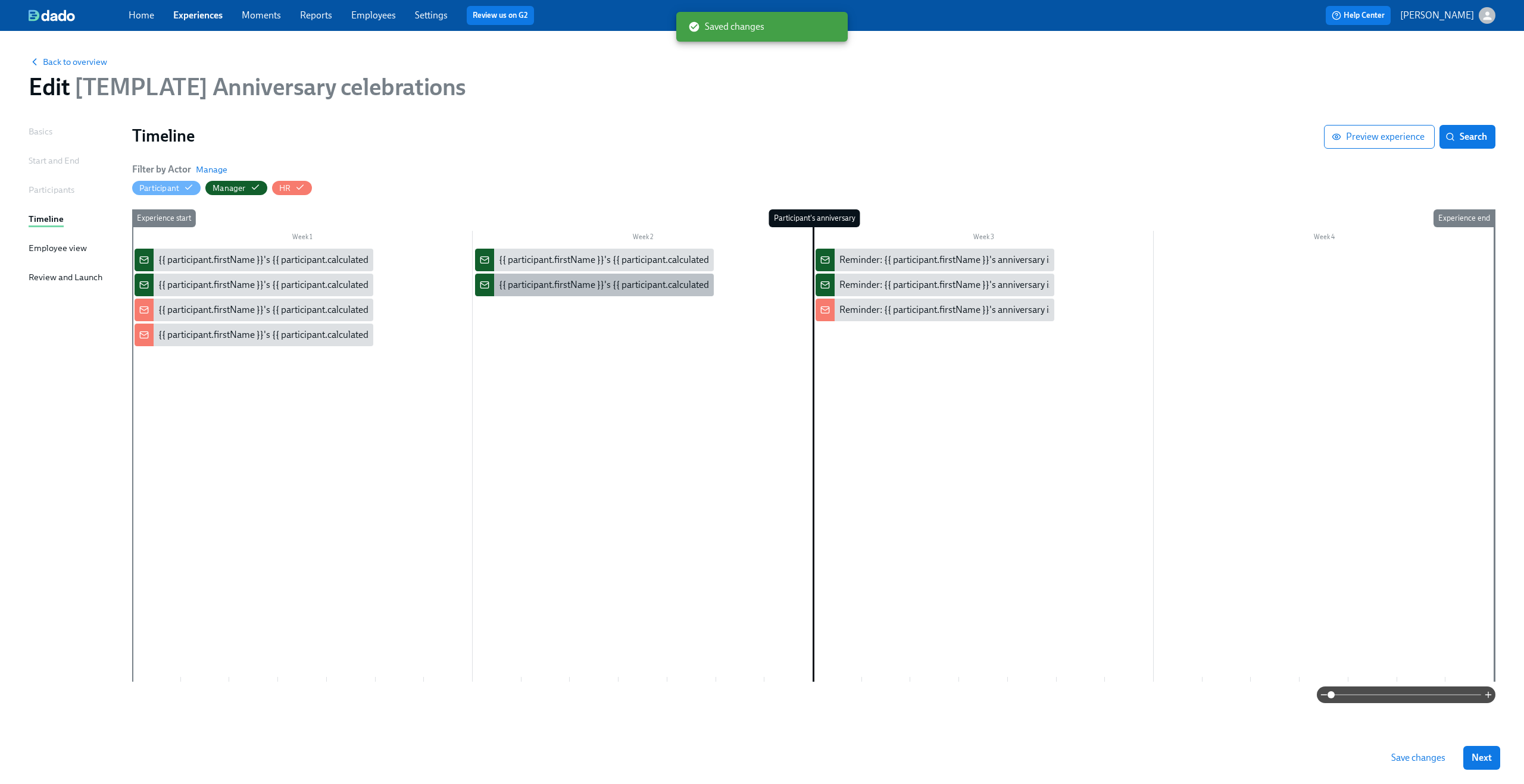
click at [623, 280] on div "{{ participant.firstName }}'s {{ participant.calculatedFields.anniversary.count…" at bounding box center [829, 285] width 662 height 13
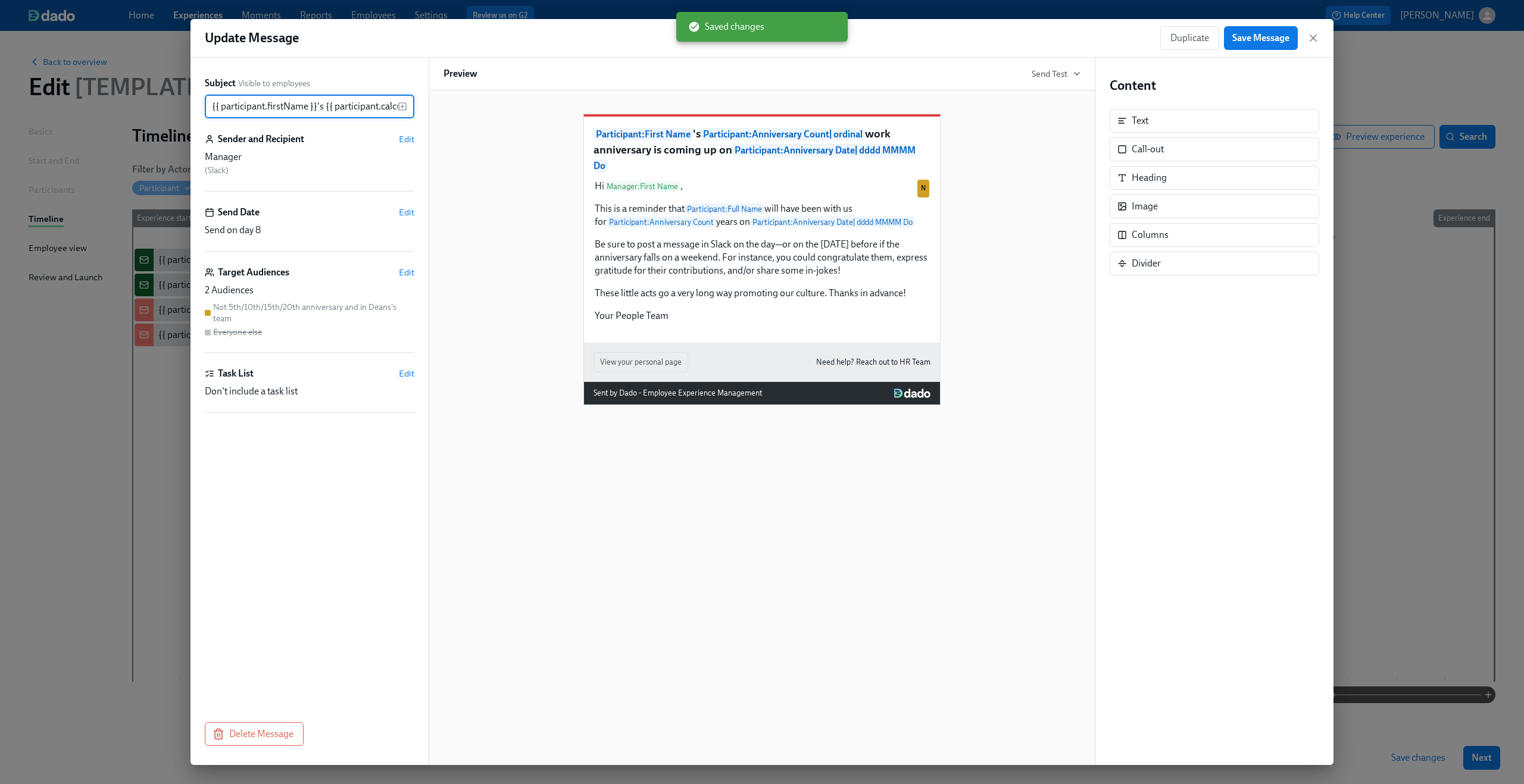
scroll to position [0, 581]
click at [1315, 38] on icon "button" at bounding box center [1312, 38] width 12 height 12
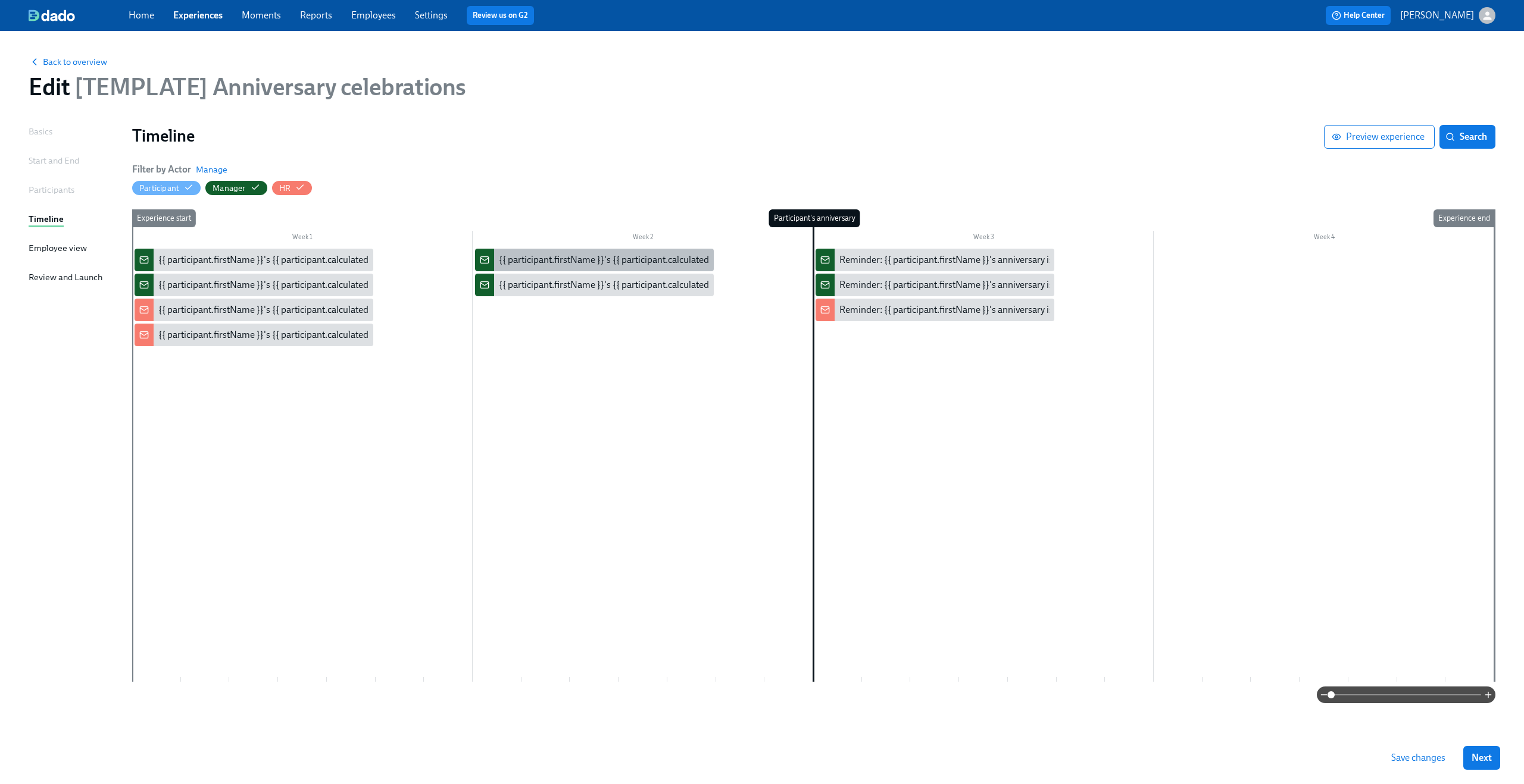
click at [605, 261] on div "{{ participant.firstName }}'s {{ participant.calculatedFields.anniversary.count…" at bounding box center [829, 259] width 662 height 13
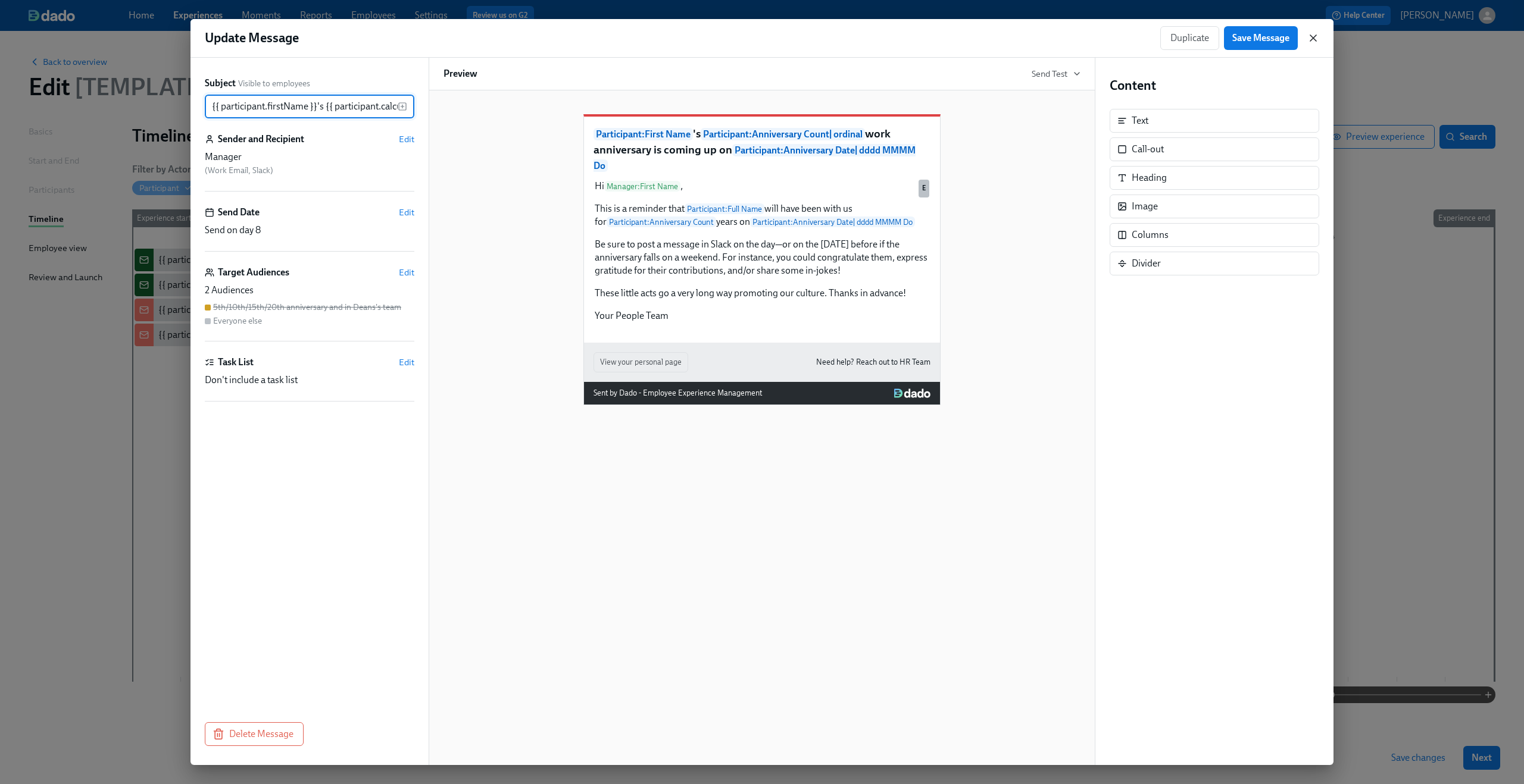
click at [1316, 35] on icon "button" at bounding box center [1313, 38] width 6 height 6
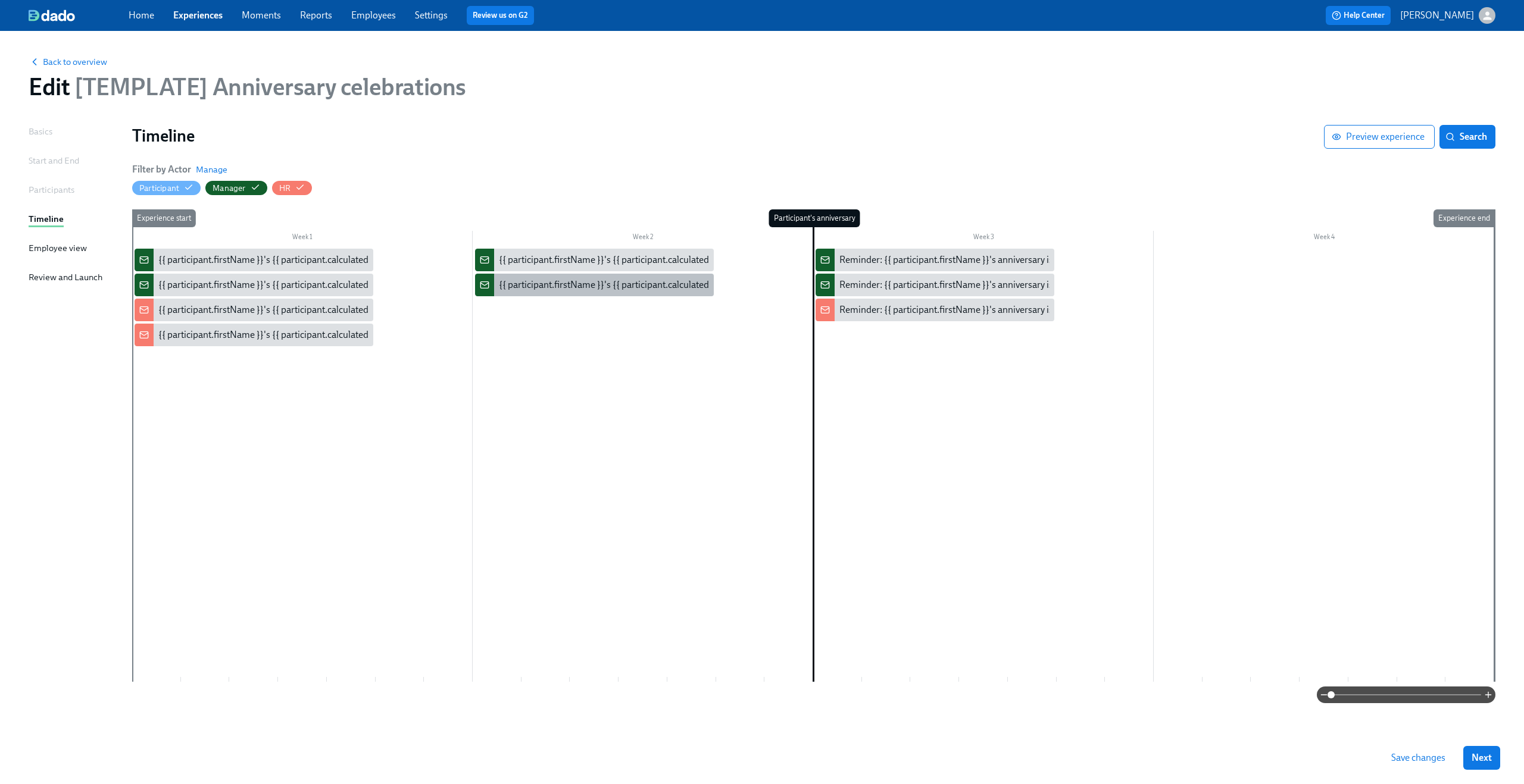
click at [608, 286] on div "{{ participant.firstName }}'s {{ participant.calculatedFields.anniversary.count…" at bounding box center [829, 285] width 662 height 13
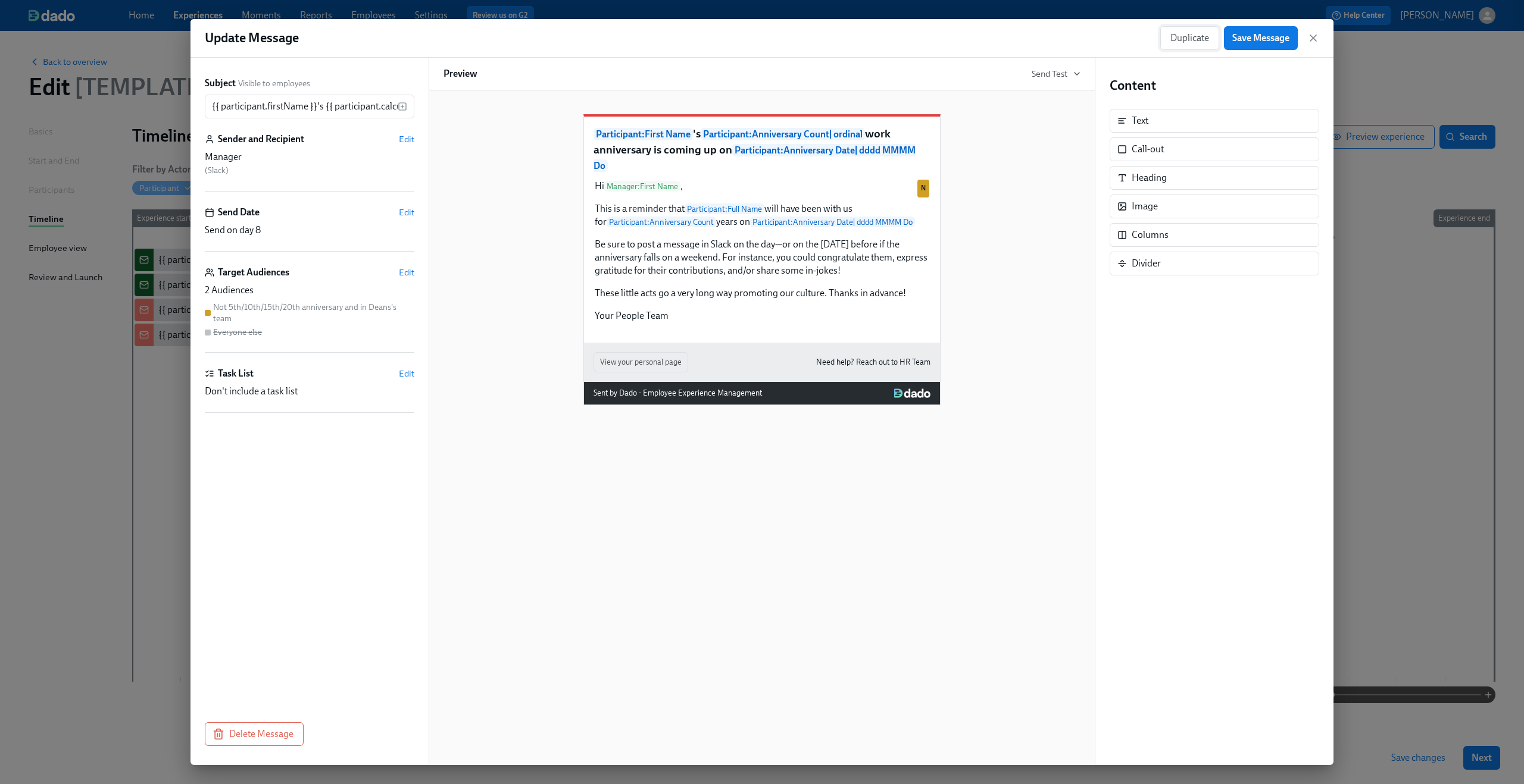
click at [1178, 43] on span "Duplicate" at bounding box center [1189, 38] width 39 height 12
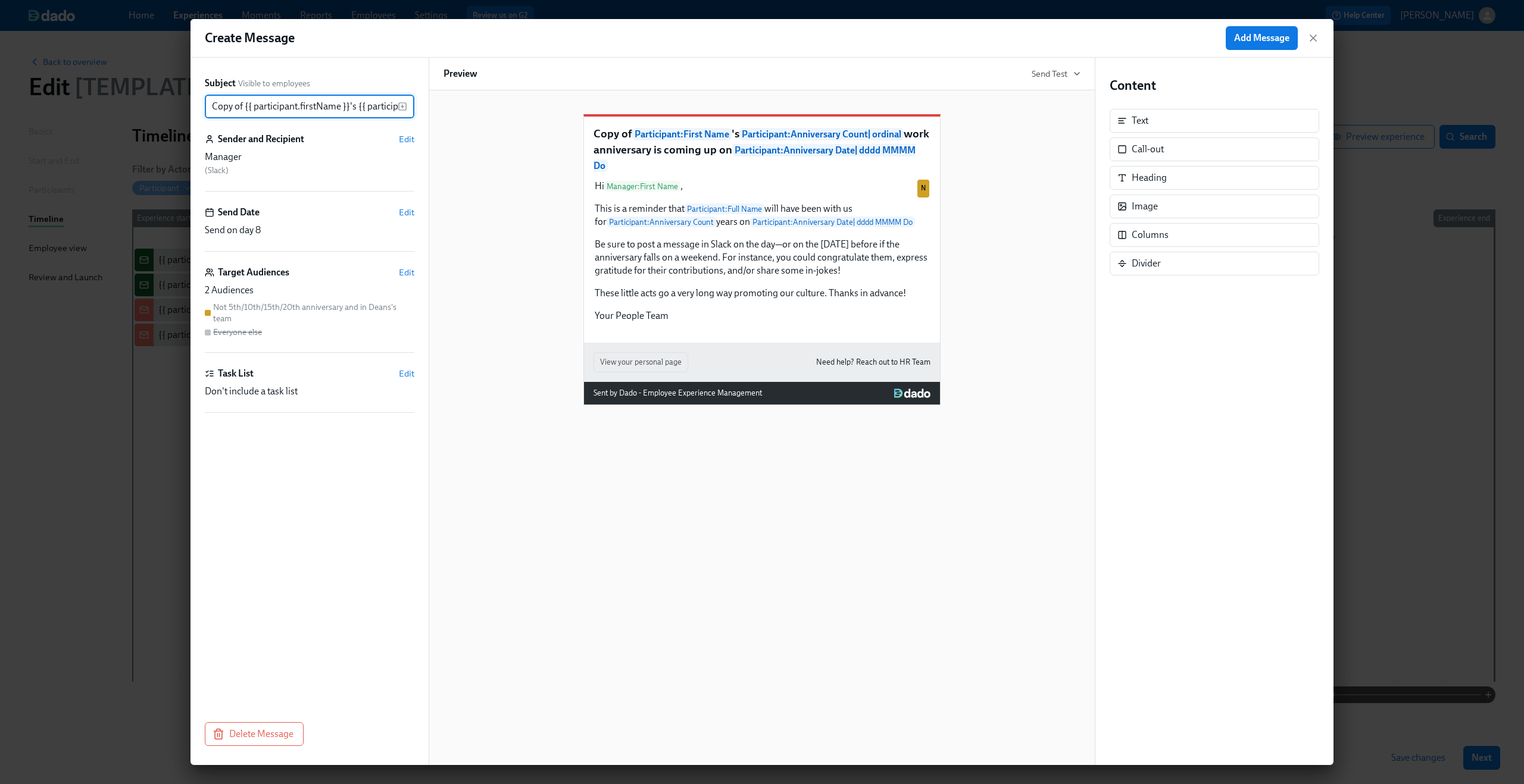
scroll to position [0, 613]
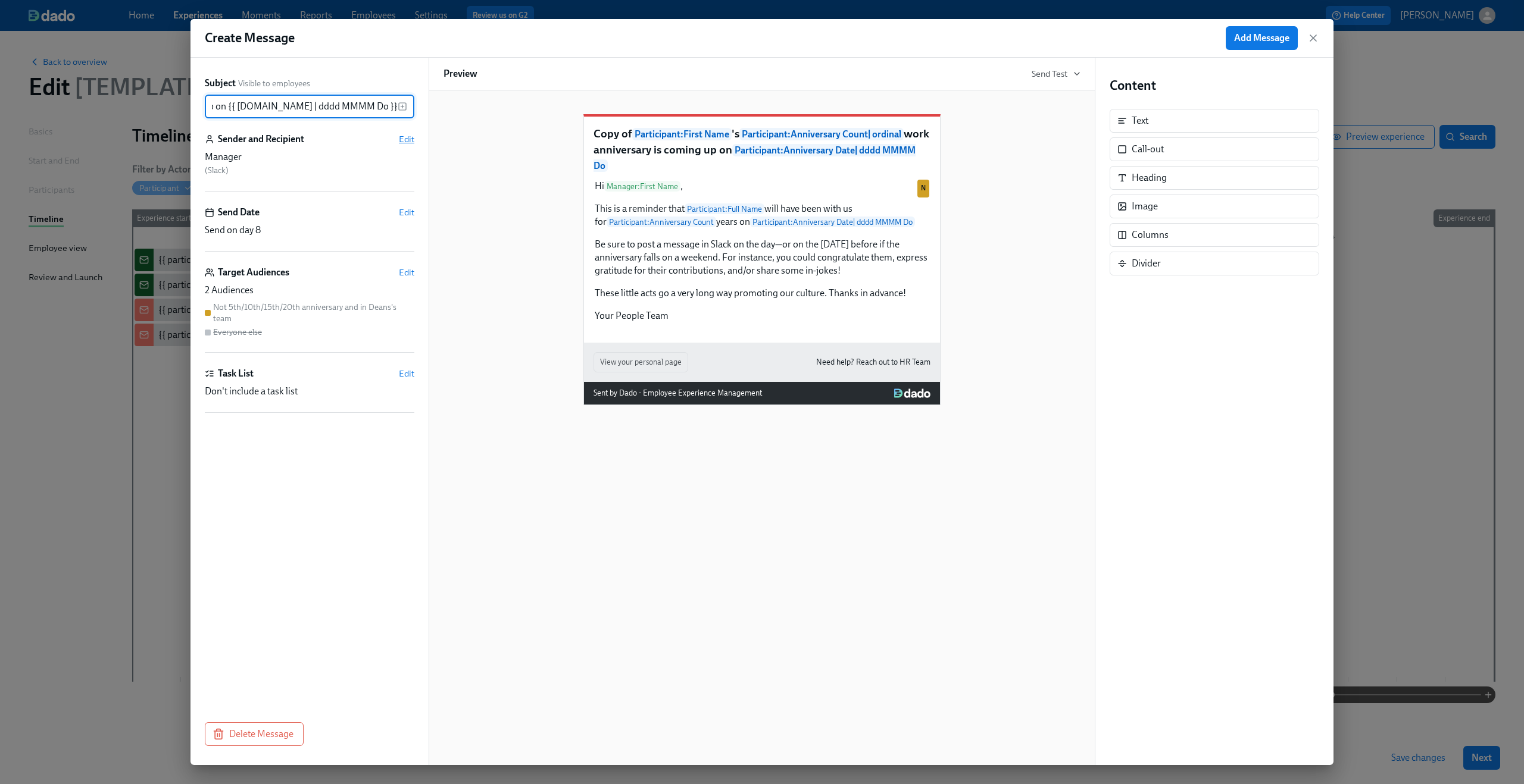
click at [402, 140] on span "Edit" at bounding box center [406, 139] width 16 height 12
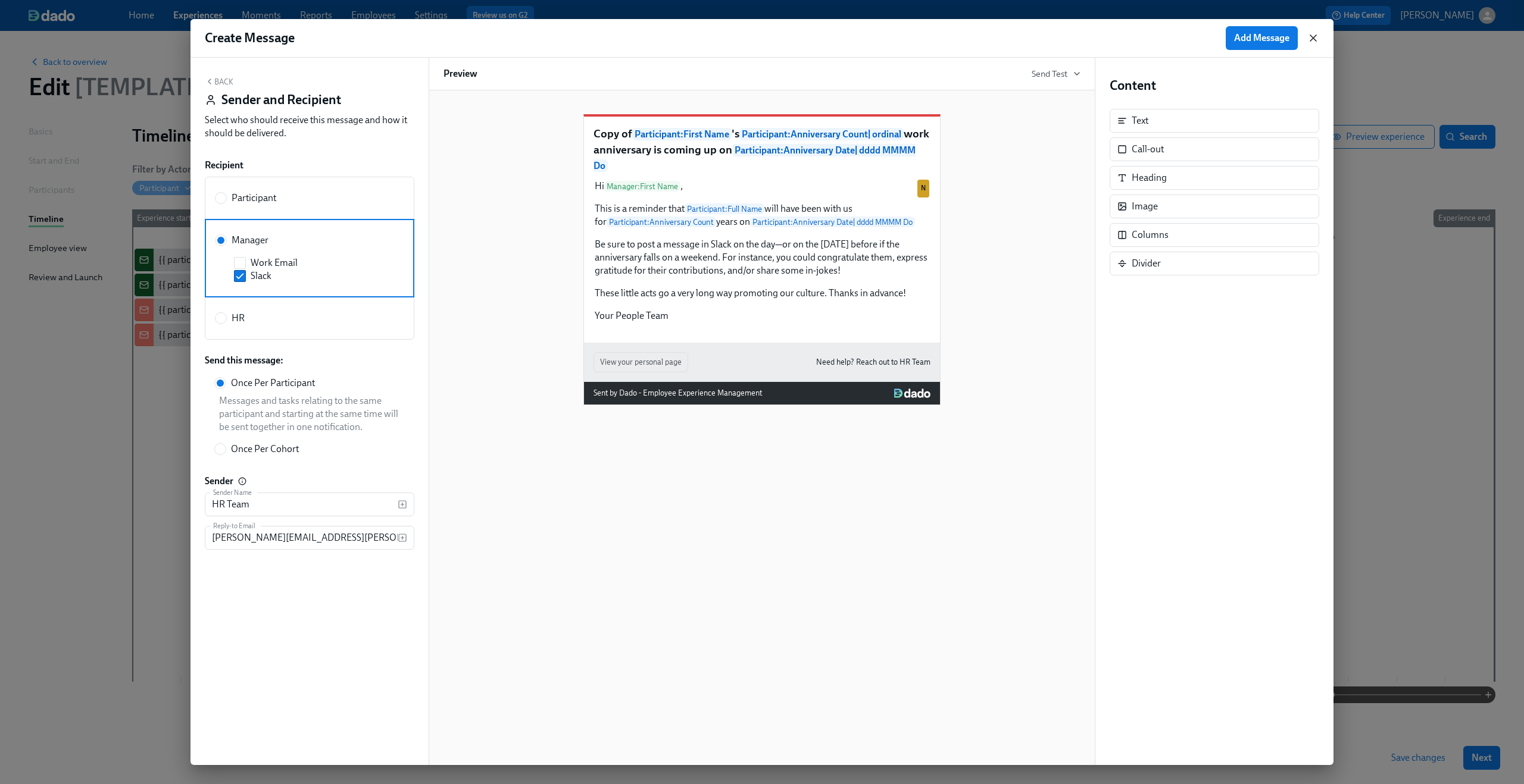
click at [1312, 39] on icon "button" at bounding box center [1313, 38] width 6 height 6
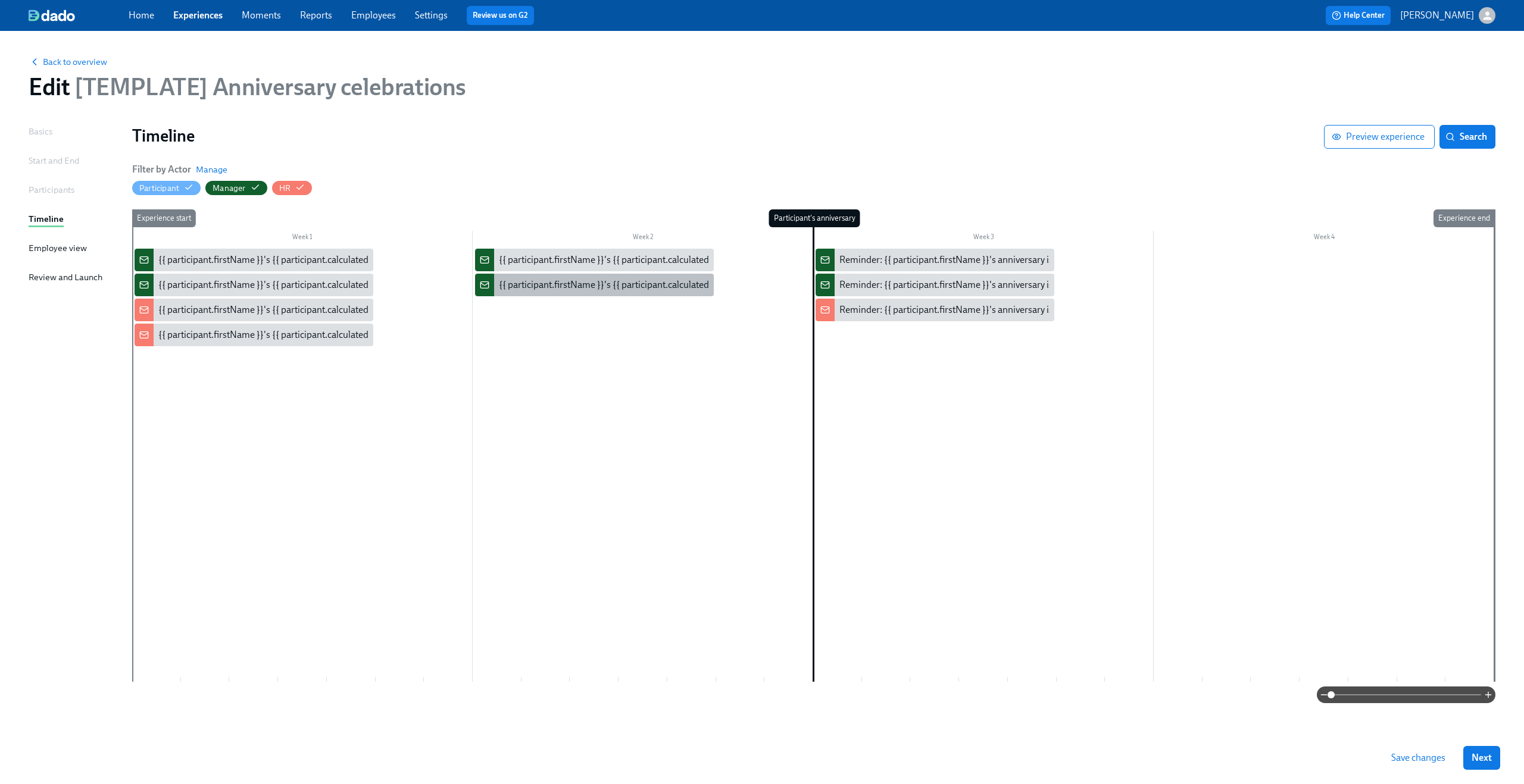
click at [602, 286] on div "{{ participant.firstName }}'s {{ participant.calculatedFields.anniversary.count…" at bounding box center [829, 285] width 662 height 13
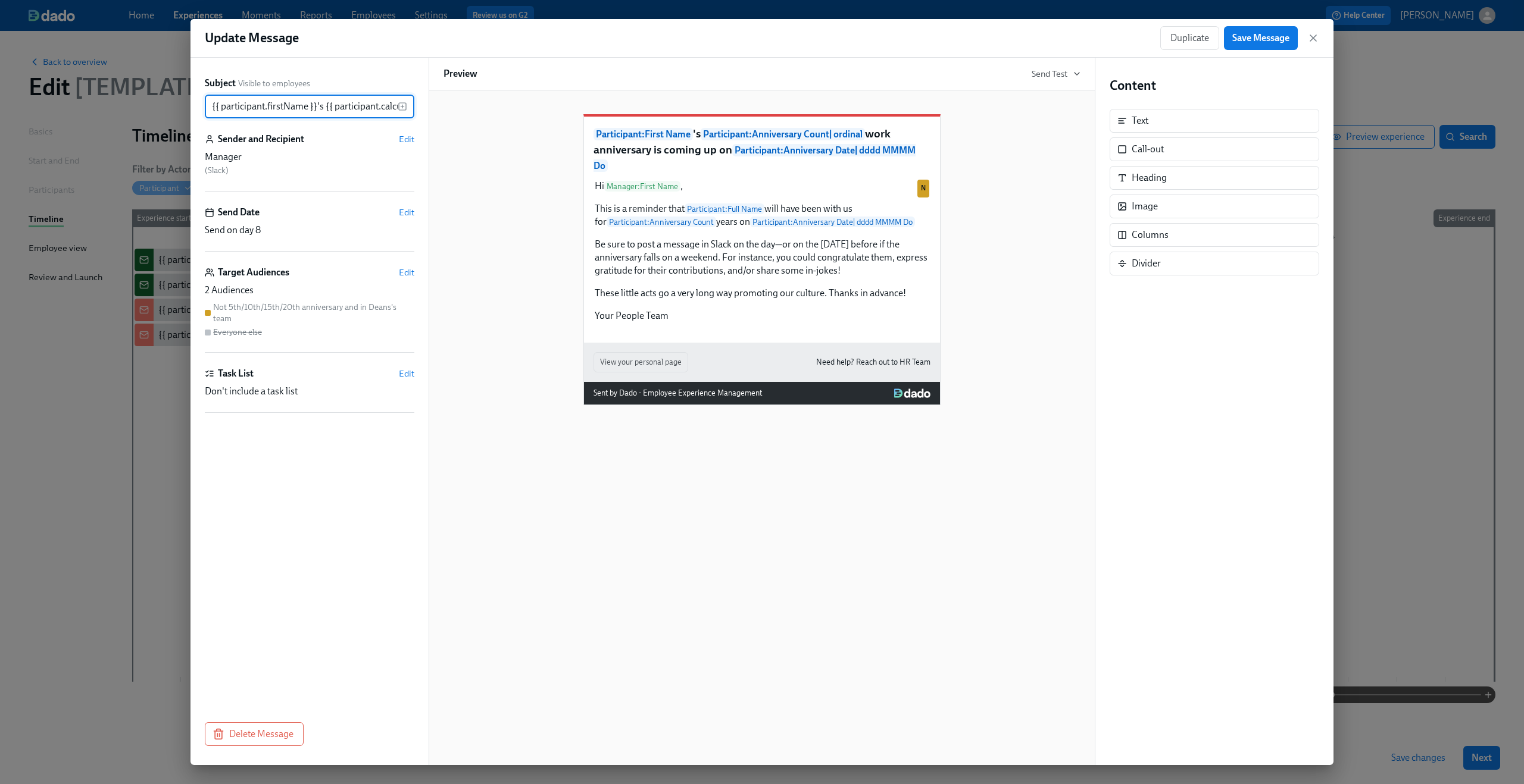
scroll to position [0, 581]
click at [409, 140] on span "Edit" at bounding box center [406, 139] width 16 height 12
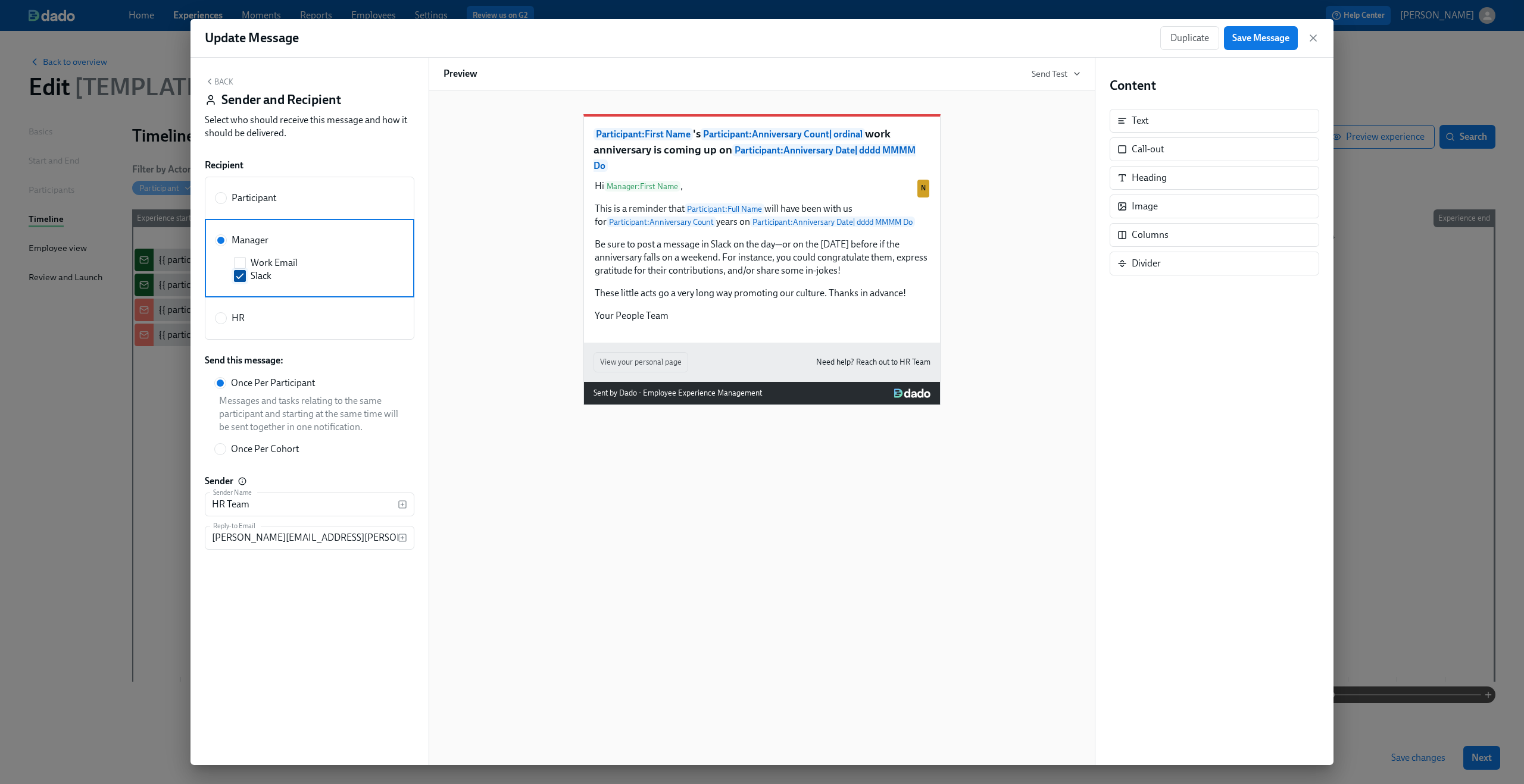
click at [245, 273] on input "Slack" at bounding box center [240, 276] width 11 height 11
checkbox input "false"
click at [244, 269] on span at bounding box center [239, 263] width 12 height 12
click at [244, 268] on input "Work Email" at bounding box center [240, 263] width 11 height 11
checkbox input "true"
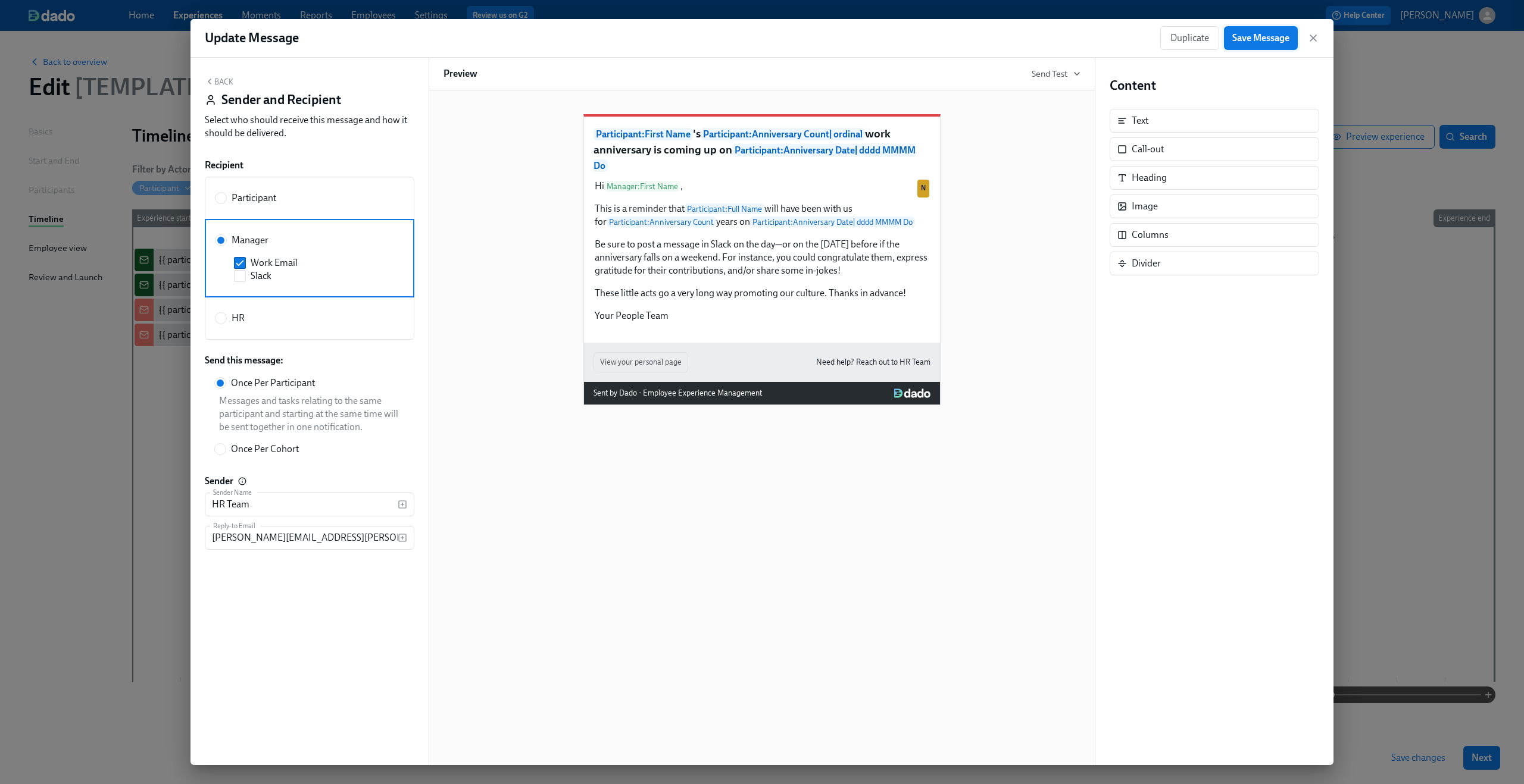
click at [1272, 50] on button "Save Message" at bounding box center [1261, 38] width 74 height 24
click at [1310, 35] on icon "button" at bounding box center [1313, 38] width 6 height 6
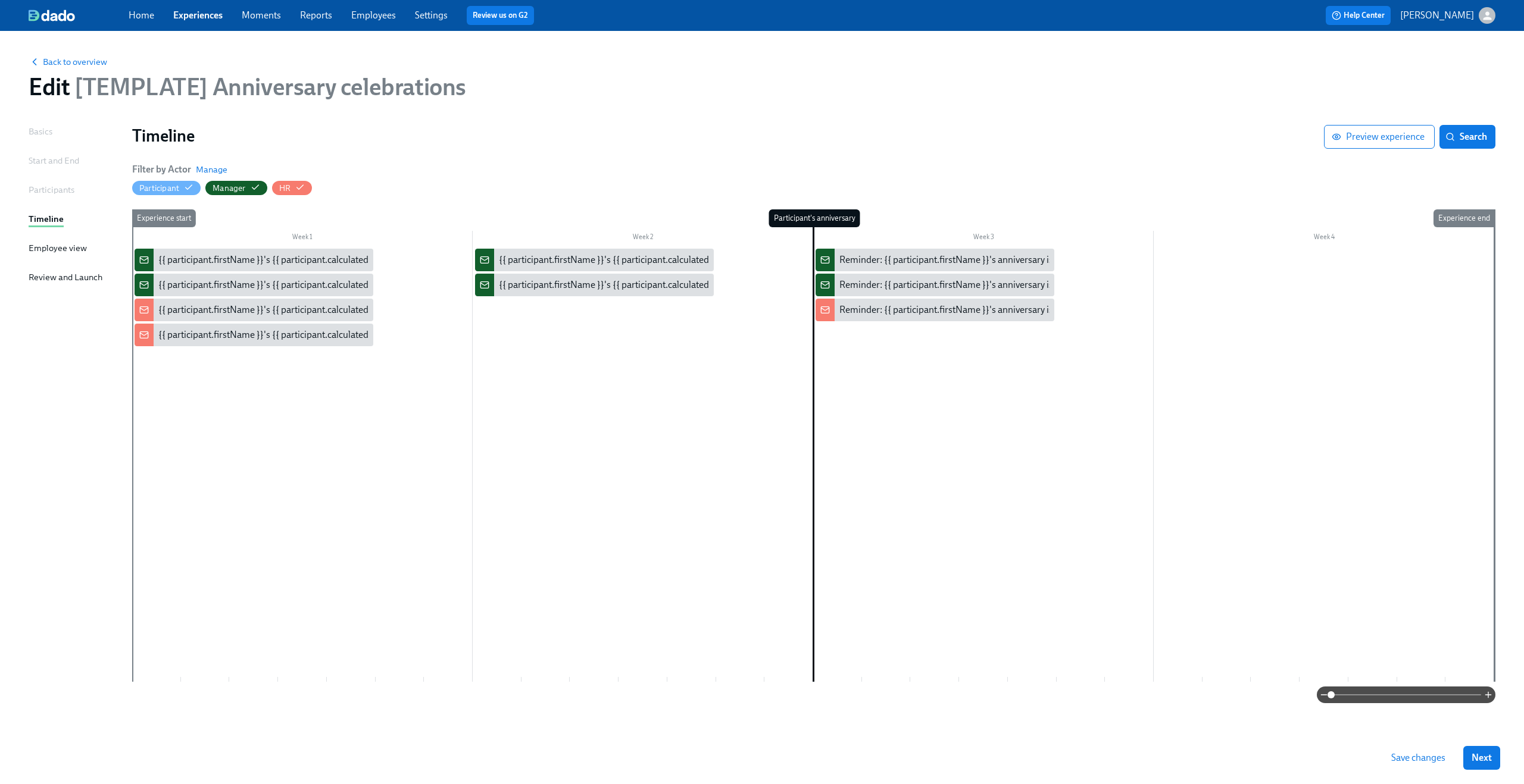
click at [558, 325] on div at bounding box center [813, 465] width 1362 height 433
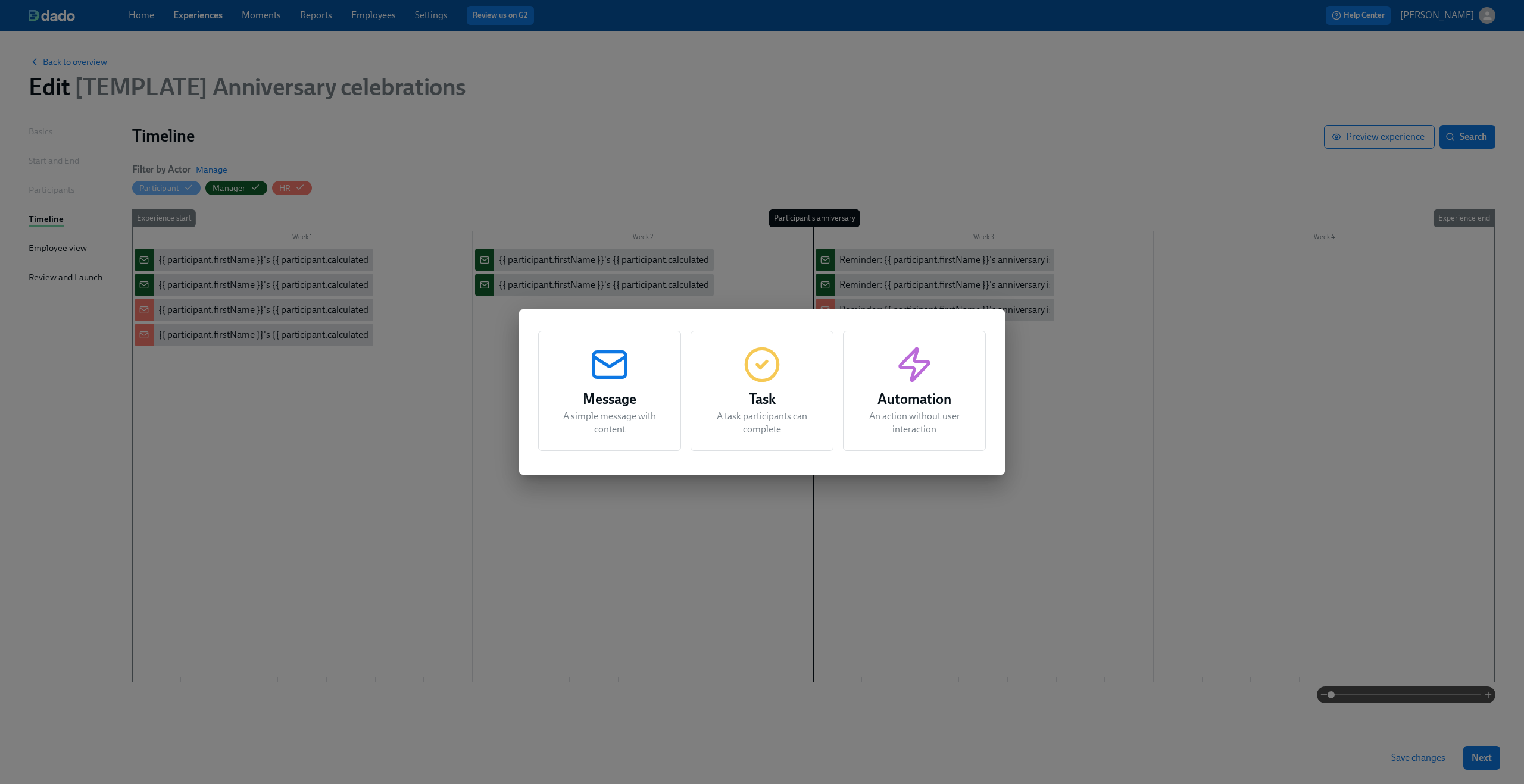
click at [490, 328] on div "Message A simple message with content Task A task participants can complete Aut…" at bounding box center [762, 392] width 1524 height 784
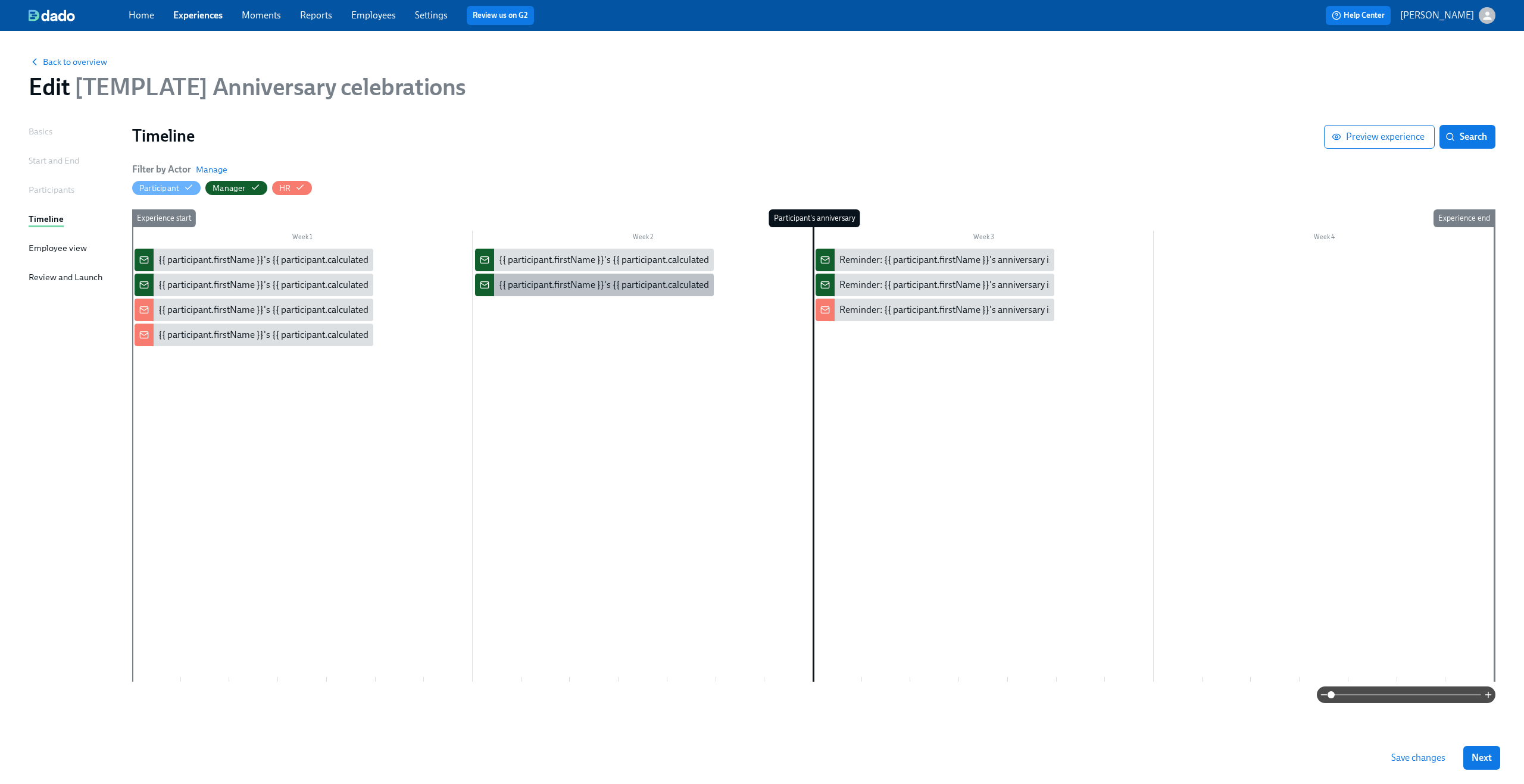
click at [556, 289] on div "{{ participant.firstName }}'s {{ participant.calculatedFields.anniversary.count…" at bounding box center [829, 285] width 662 height 13
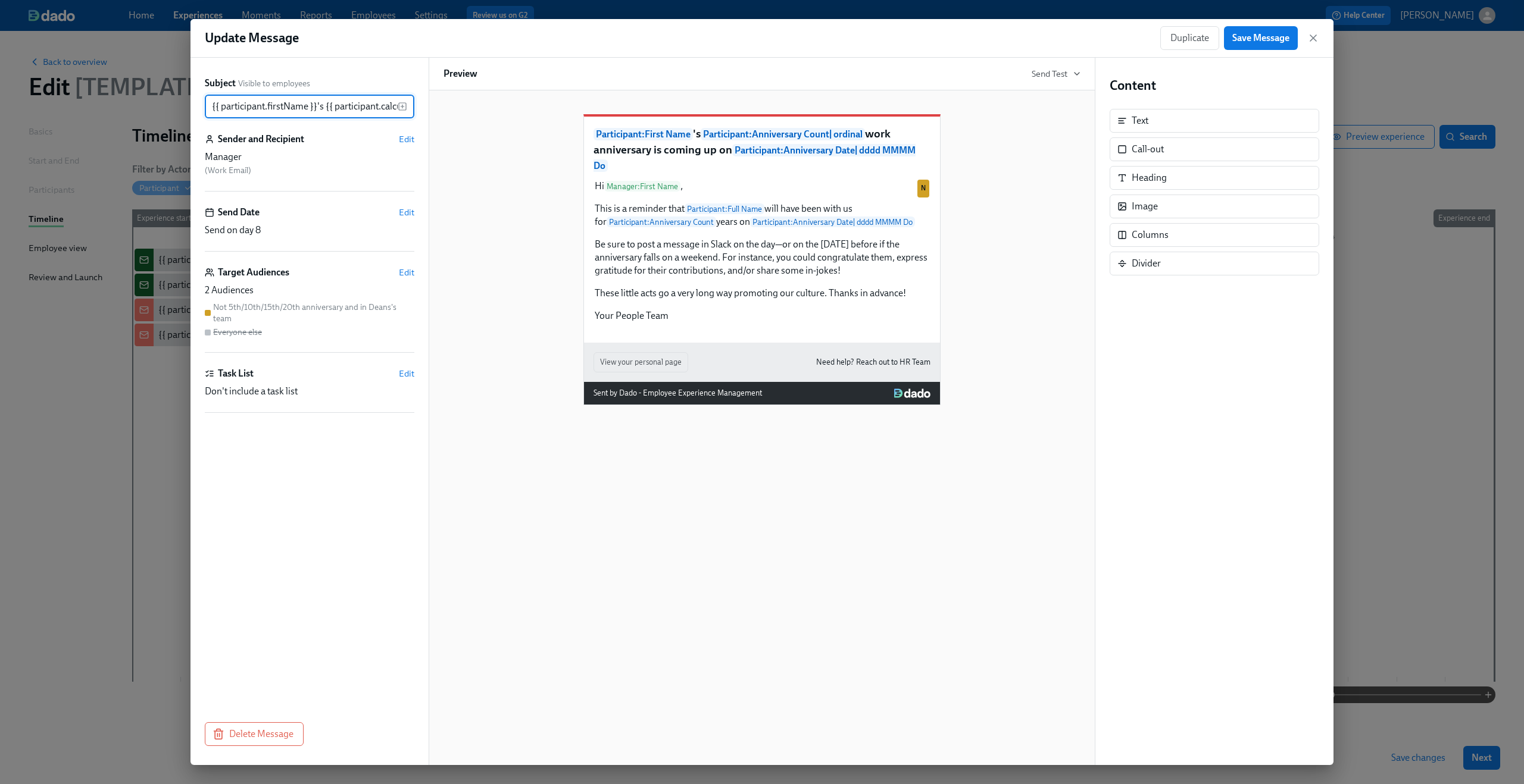
scroll to position [0, 581]
click at [1173, 36] on span "Duplicate" at bounding box center [1189, 38] width 39 height 12
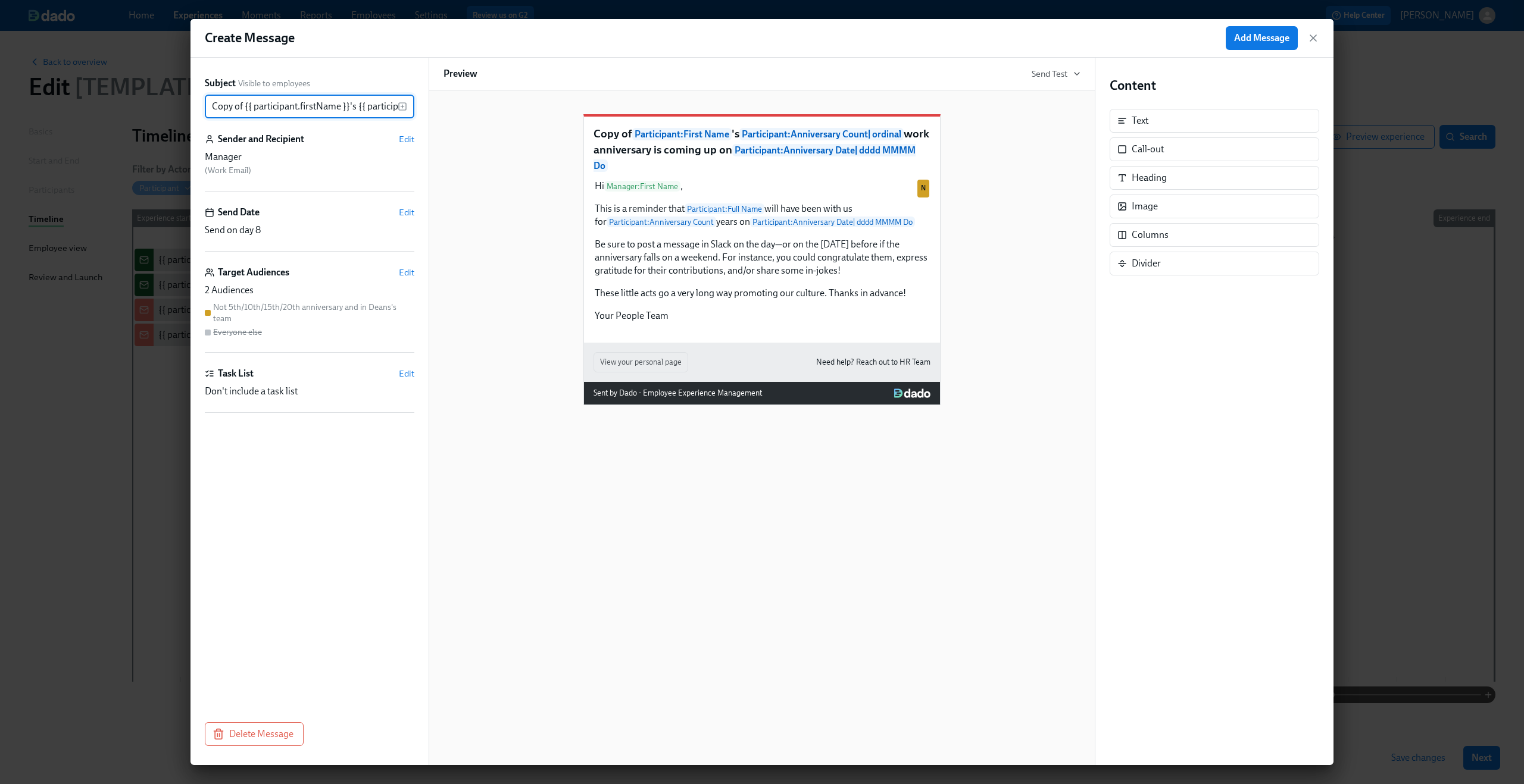
scroll to position [0, 613]
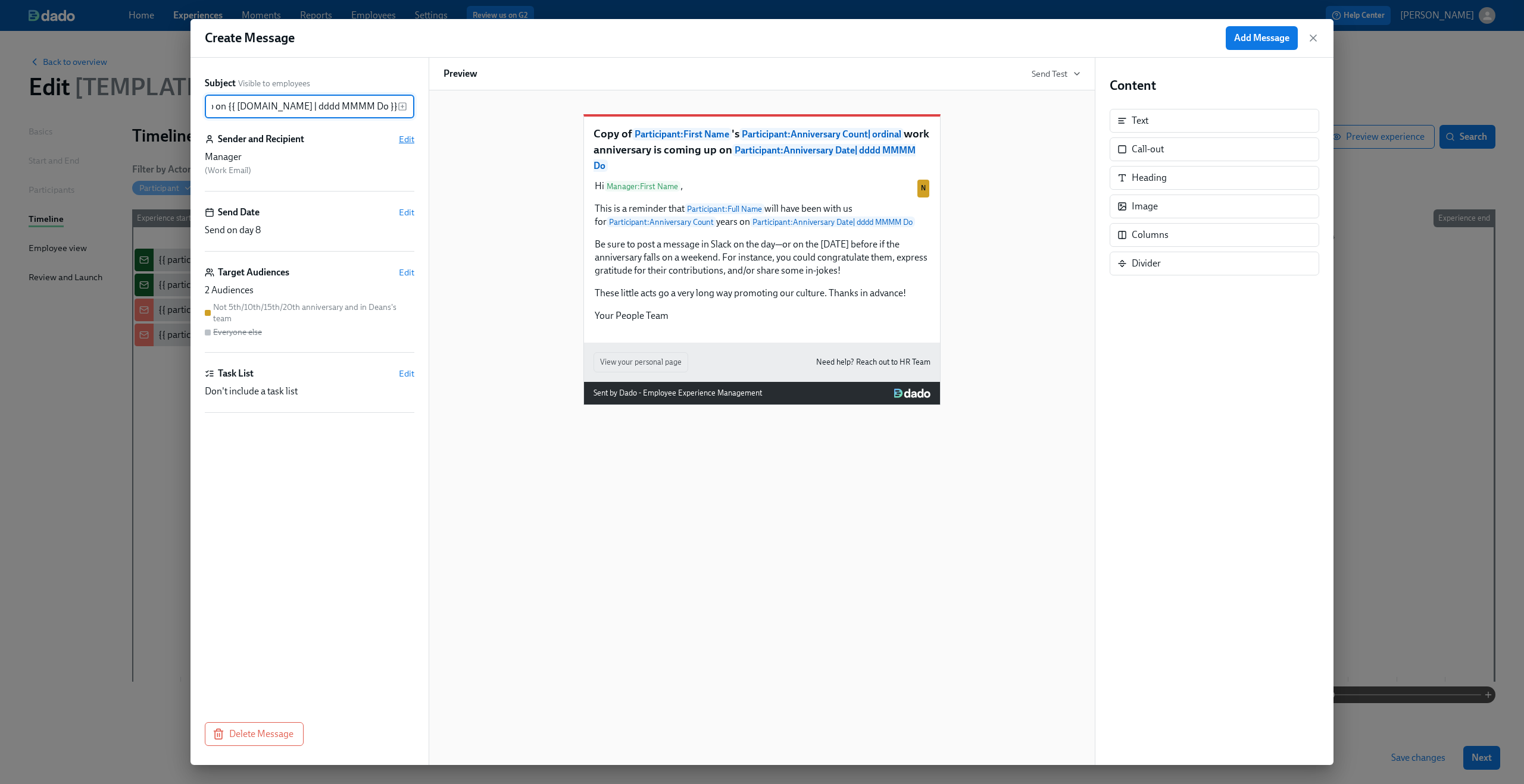
click at [410, 142] on span "Edit" at bounding box center [406, 139] width 16 height 12
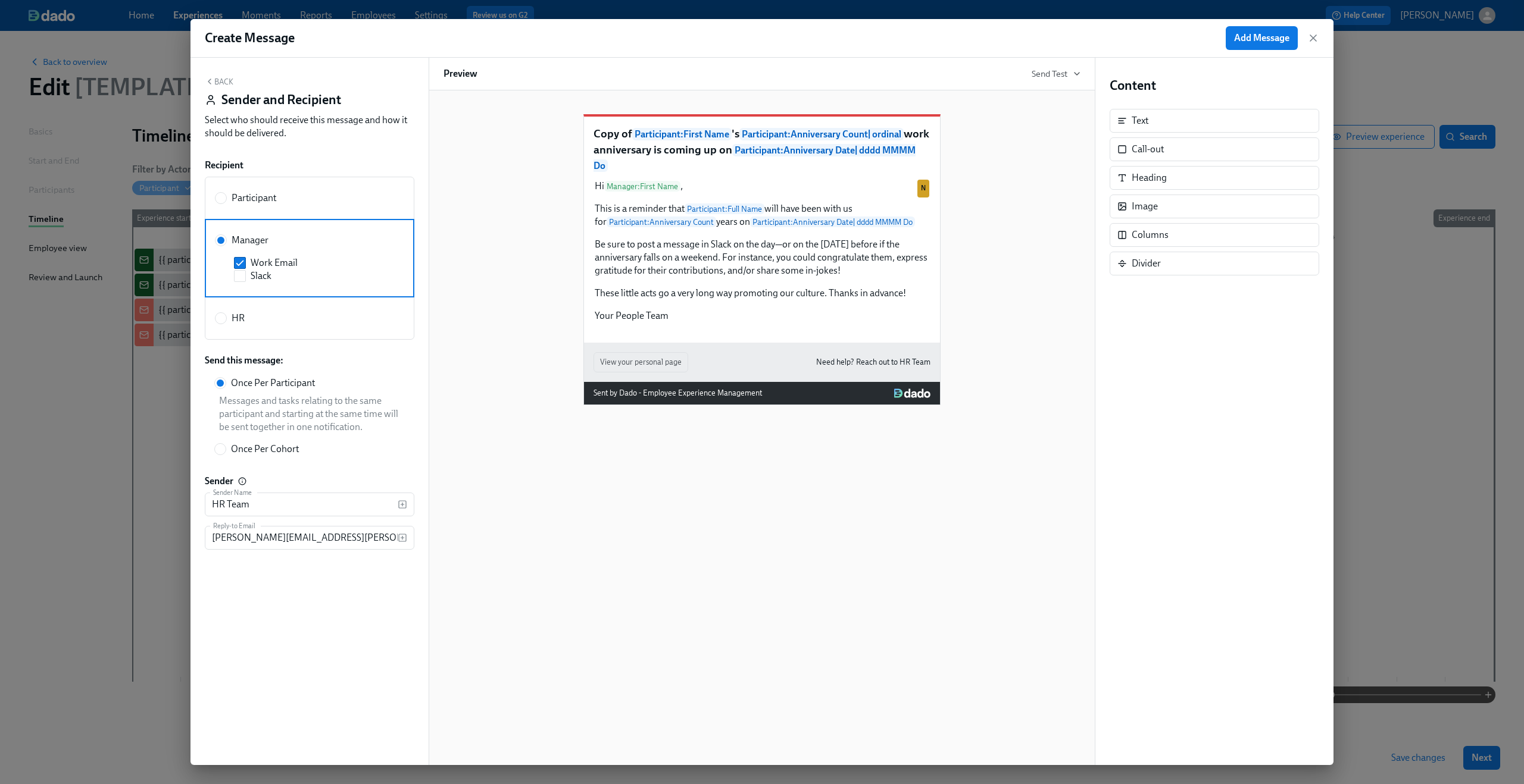
click at [229, 318] on label "HR" at bounding box center [230, 318] width 30 height 13
click at [227, 318] on input "HR" at bounding box center [221, 319] width 11 height 11
radio input "true"
click at [252, 324] on span "Slack" at bounding box center [261, 318] width 21 height 13
click at [245, 323] on input "Slack" at bounding box center [240, 319] width 11 height 11
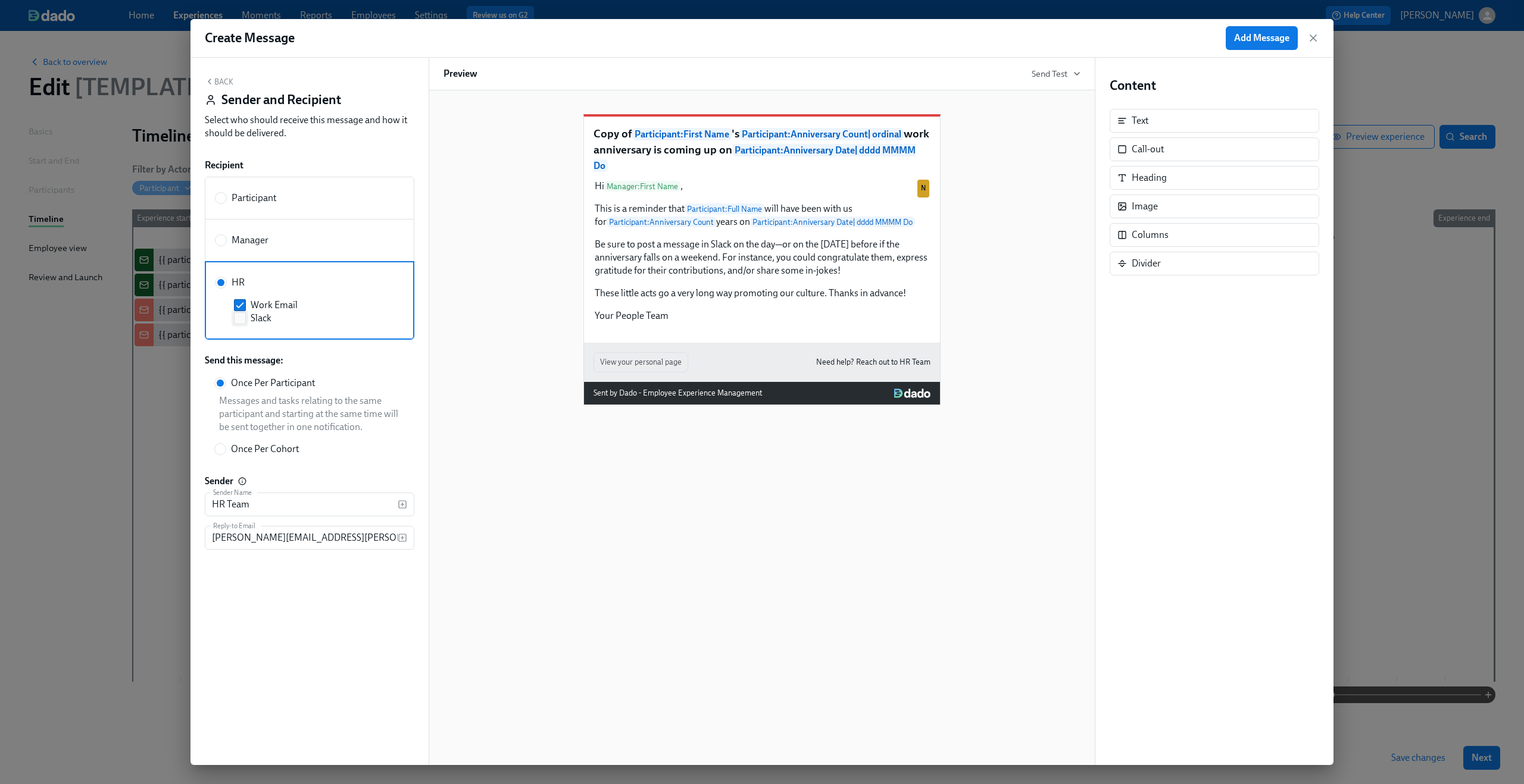
checkbox input "true"
click at [224, 81] on button "Back" at bounding box center [219, 81] width 28 height 9
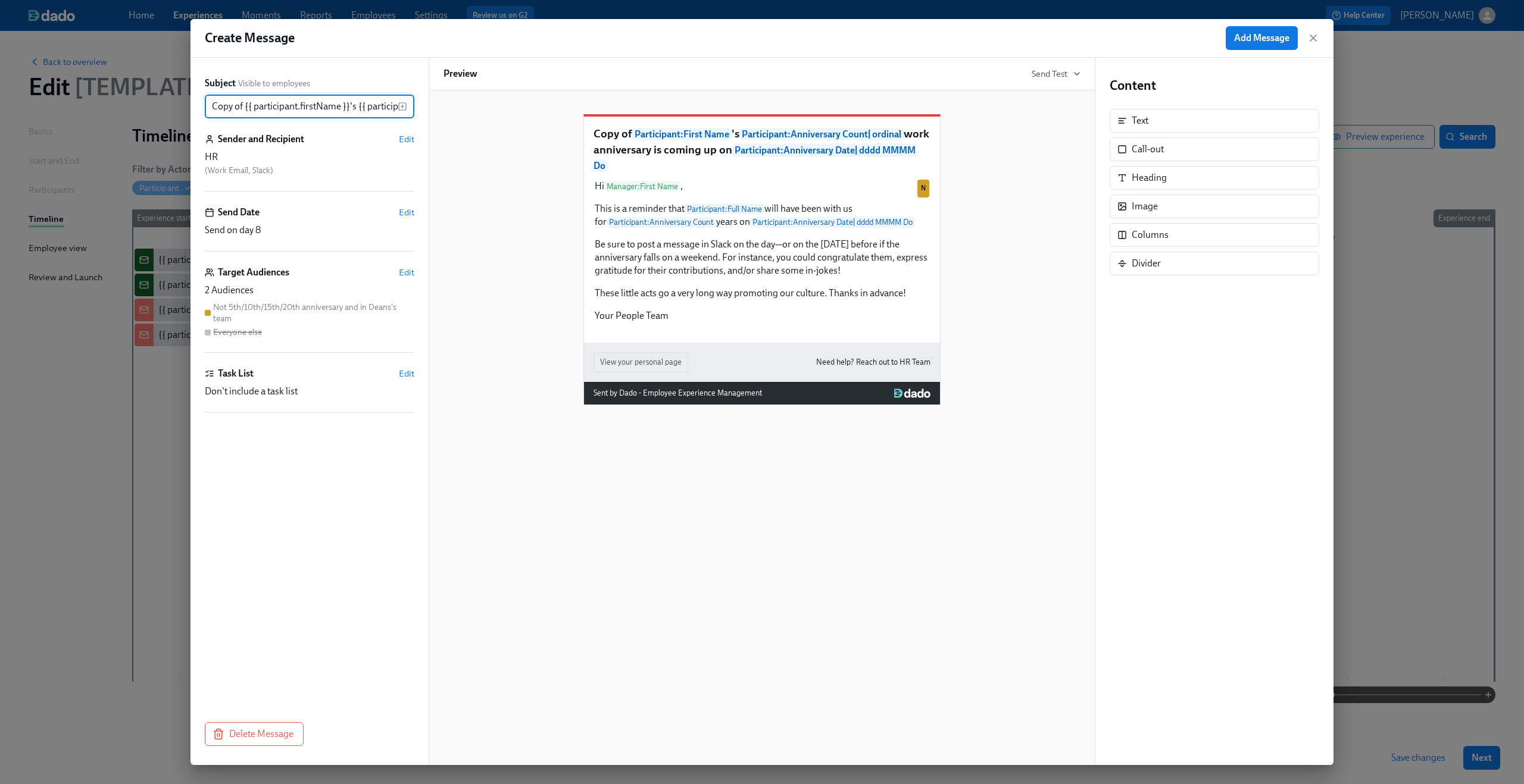
drag, startPoint x: 231, startPoint y: 103, endPoint x: 146, endPoint y: 103, distance: 85.0
click at [146, 103] on div "Create Message Add Message Subject Visible to employees Copy of {{ participant.…" at bounding box center [762, 392] width 1524 height 784
click at [239, 105] on input "Copy of {{ participant.firstName }}'s {{ participant.calculatedFields.anniversa…" at bounding box center [301, 106] width 193 height 24
drag, startPoint x: 246, startPoint y: 106, endPoint x: 122, endPoint y: 103, distance: 124.0
click at [122, 103] on div "Create Message Add Message Subject Visible to employees Copy of {{ participant.…" at bounding box center [762, 392] width 1524 height 784
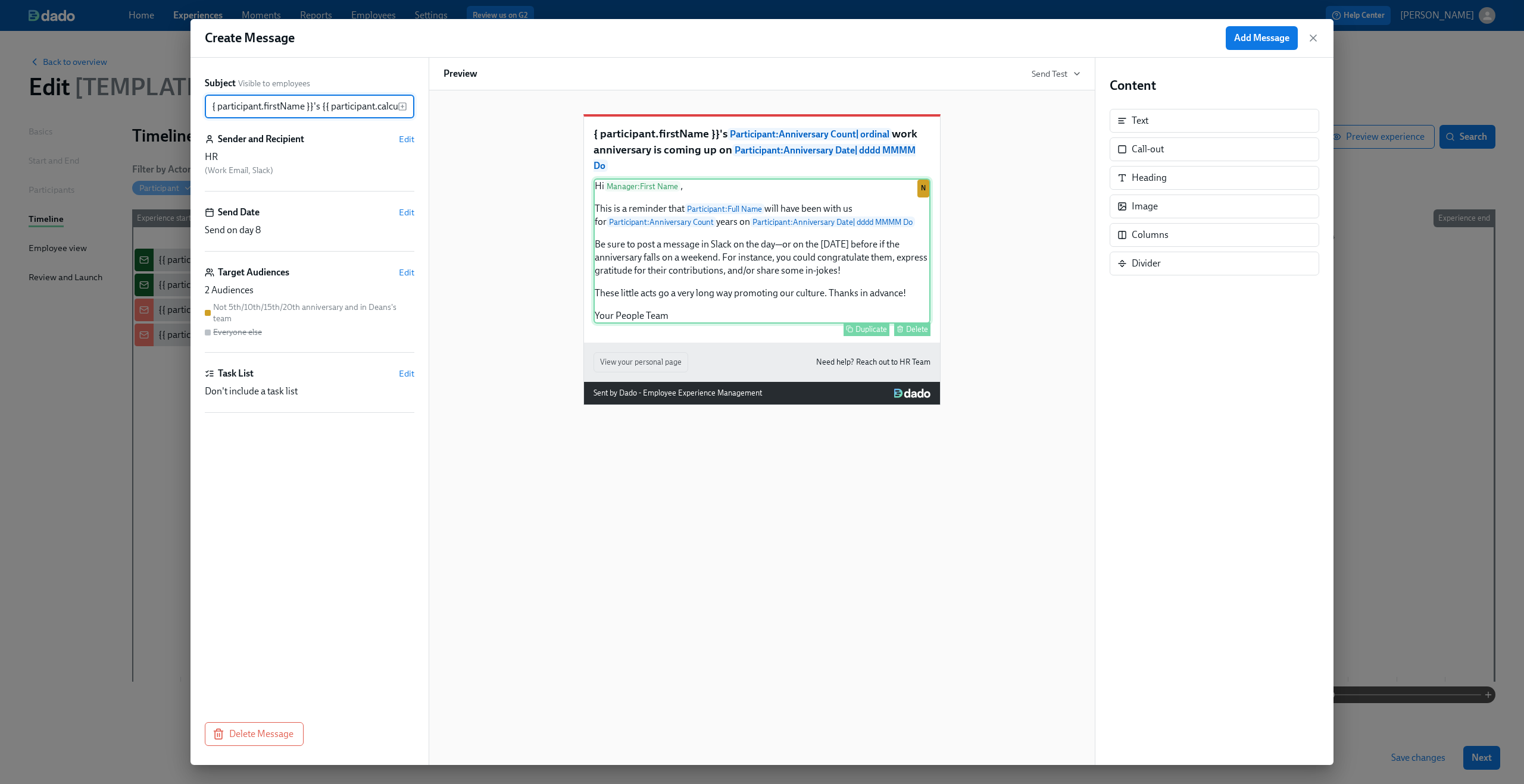
click at [651, 203] on div "Hi Manager : First Name , This is a reminder that Participant : Full Name will …" at bounding box center [762, 251] width 337 height 145
type input "{ participant.firstName }}'s {{ participant.calculatedFields.anniversary.count …"
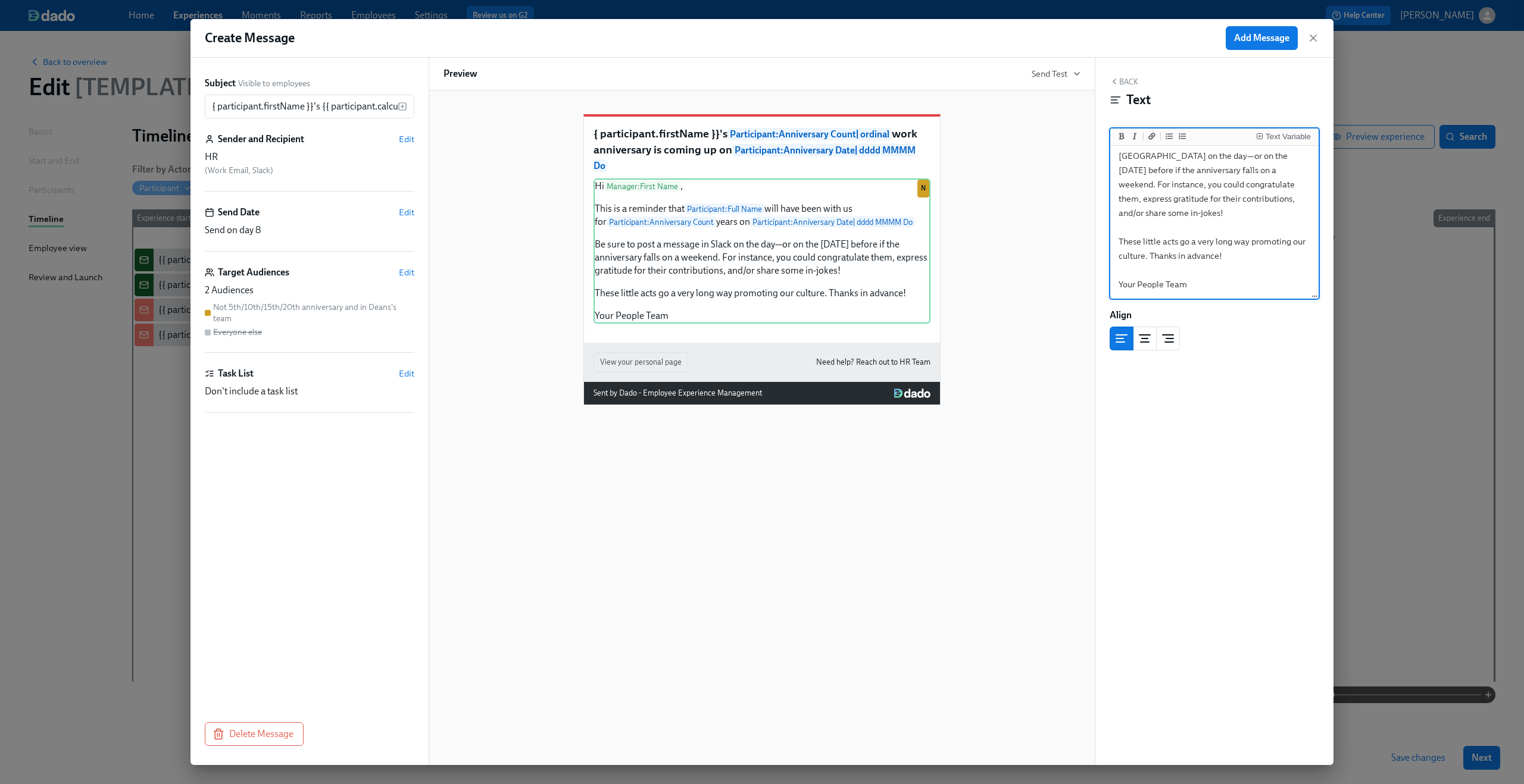
drag, startPoint x: 1120, startPoint y: 159, endPoint x: 1331, endPoint y: 401, distance: 321.1
click at [1331, 401] on div "Back Text Text Variable Hi {{ manager.firstName }}, This is a reminder that {{ …" at bounding box center [1215, 411] width 238 height 707
paste textarea "hr.firstName }}, This is a reminder that {{ participant.fullName }}, one of Dea…"
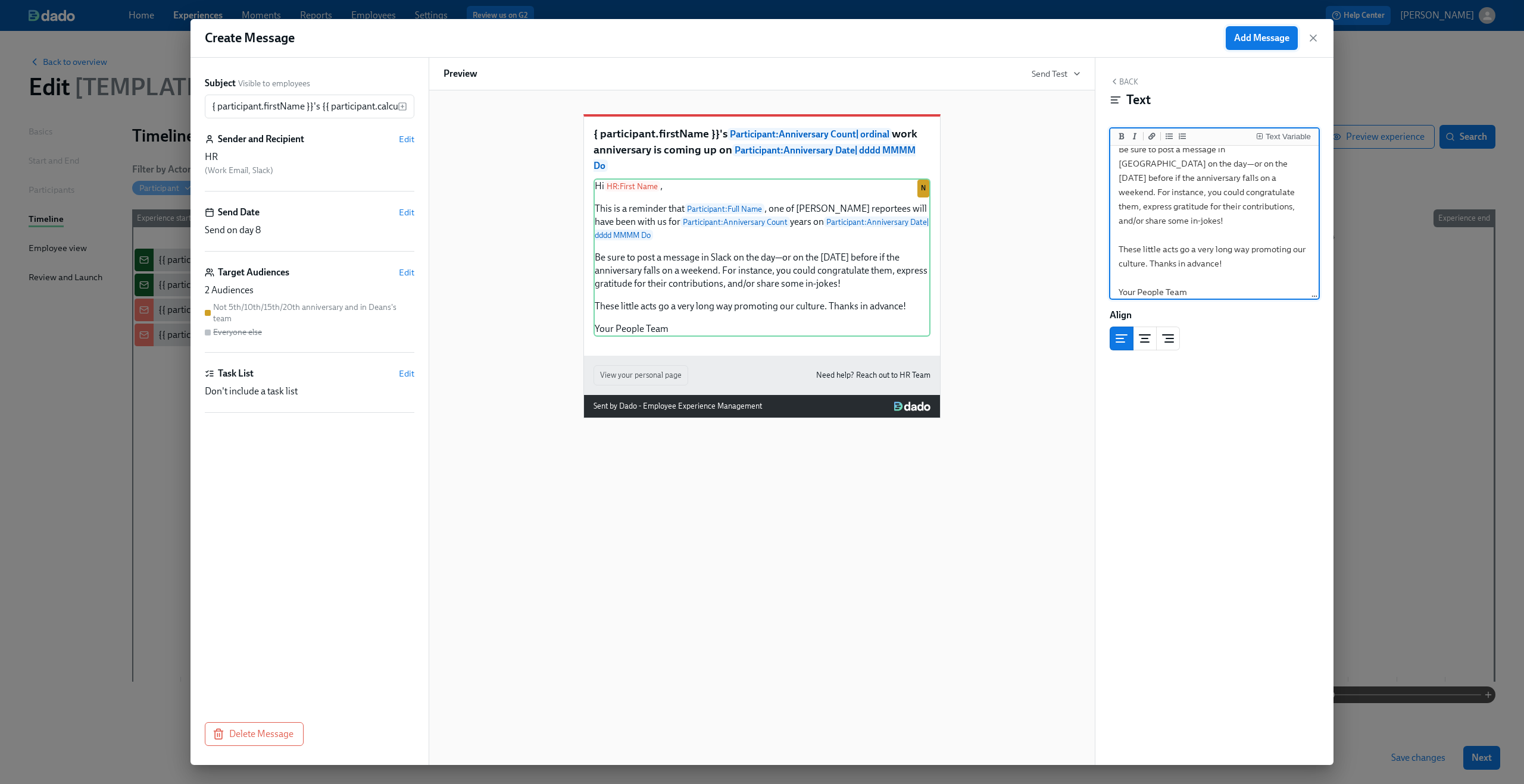
type textarea "Hi {{ hr.firstName }}, This is a reminder that {{ participant.fullName }}, one …"
click at [1275, 39] on span "Add Message" at bounding box center [1261, 38] width 55 height 12
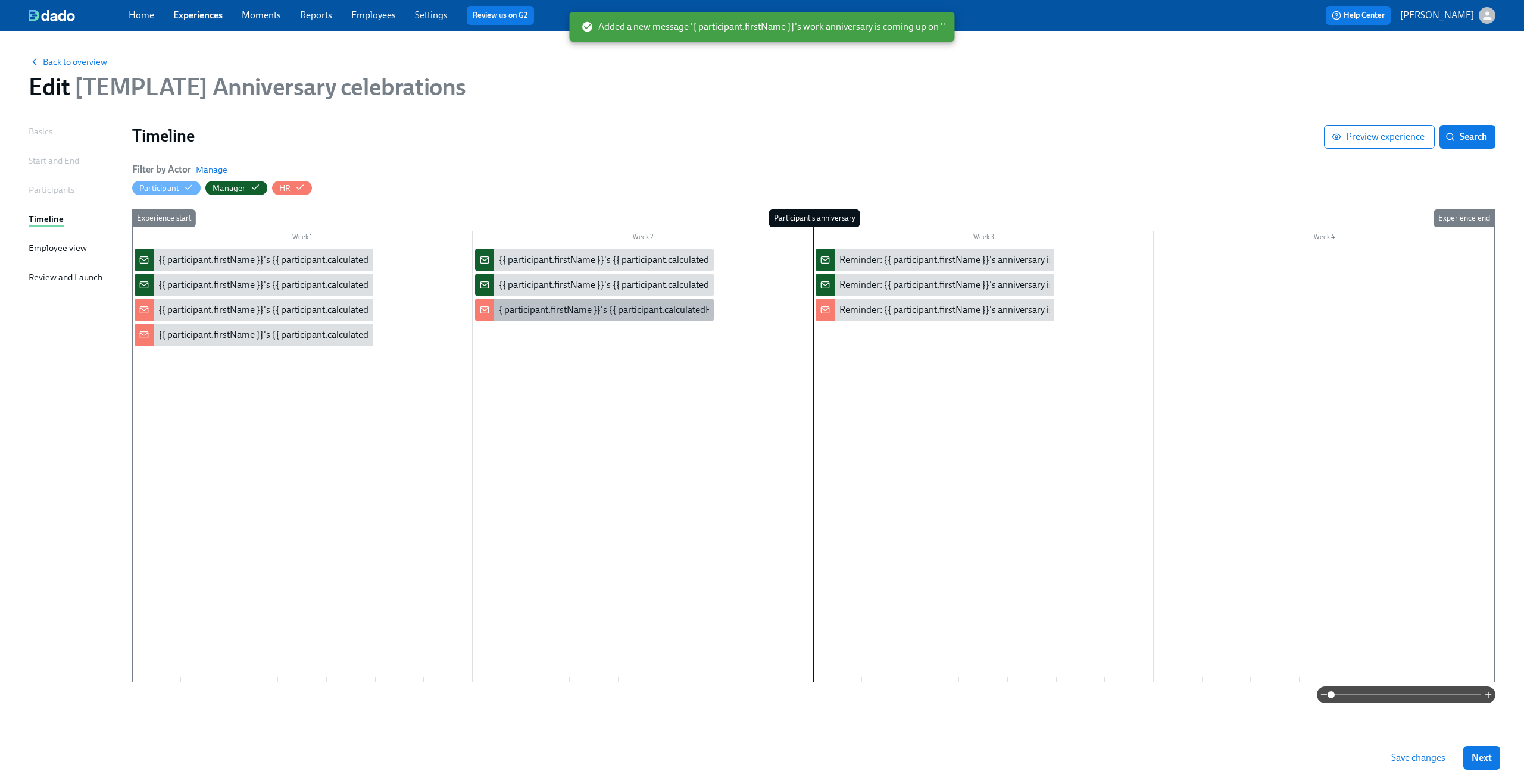
click at [636, 306] on div "{ participant.firstName }}'s {{ participant.calculatedFields.anniversary.count …" at bounding box center [828, 310] width 658 height 13
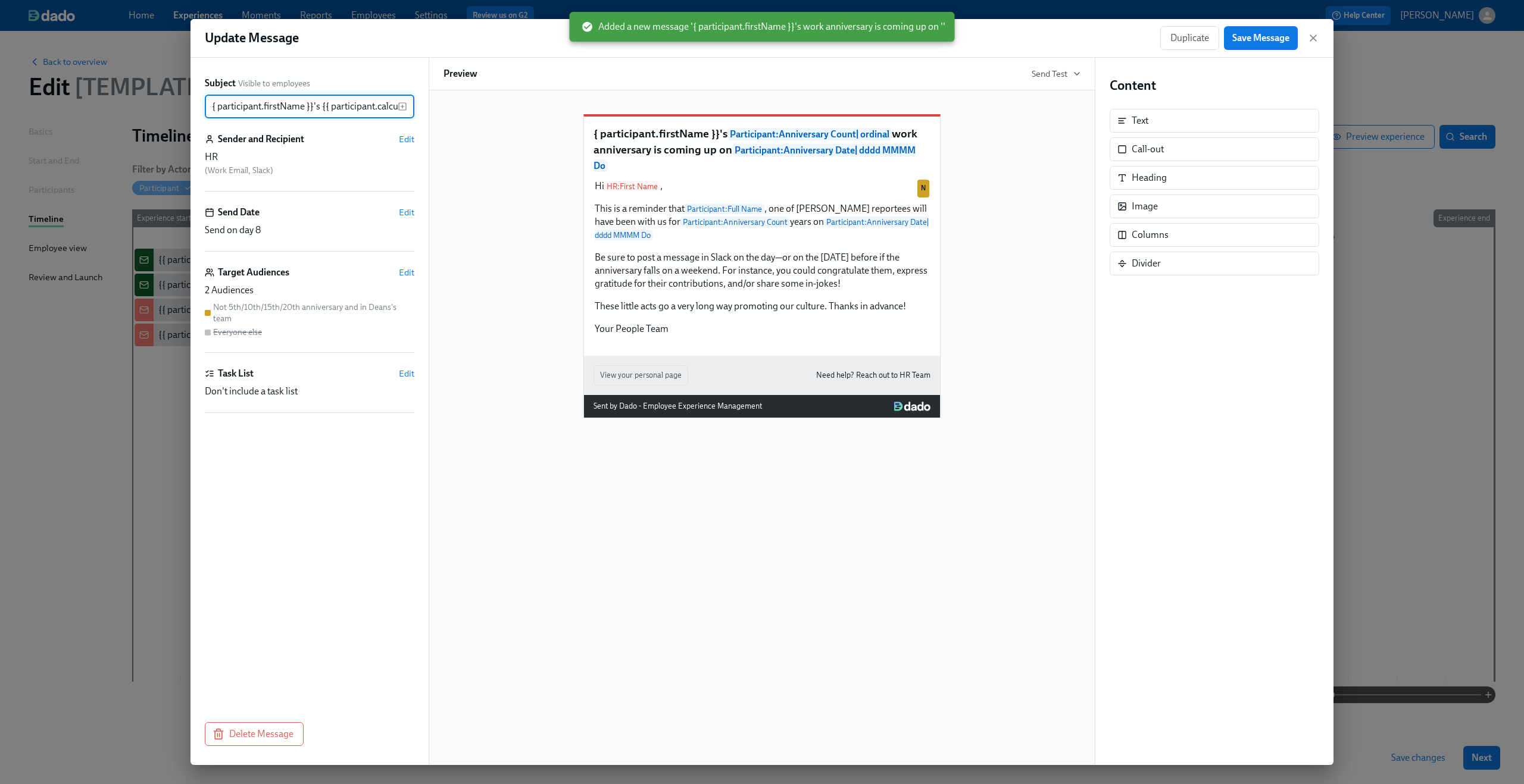
scroll to position [0, 578]
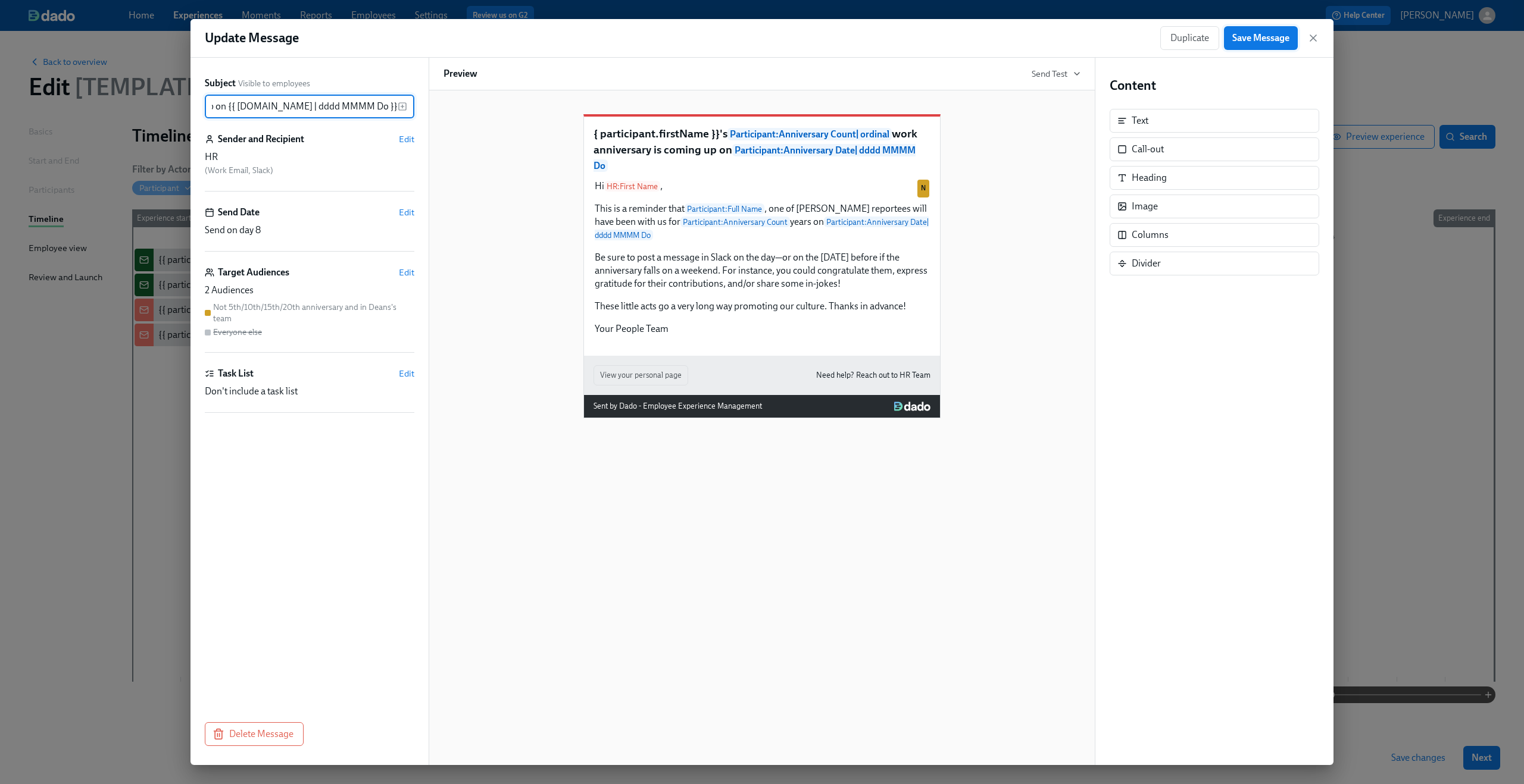
click at [1273, 38] on span "Save Message" at bounding box center [1260, 38] width 57 height 12
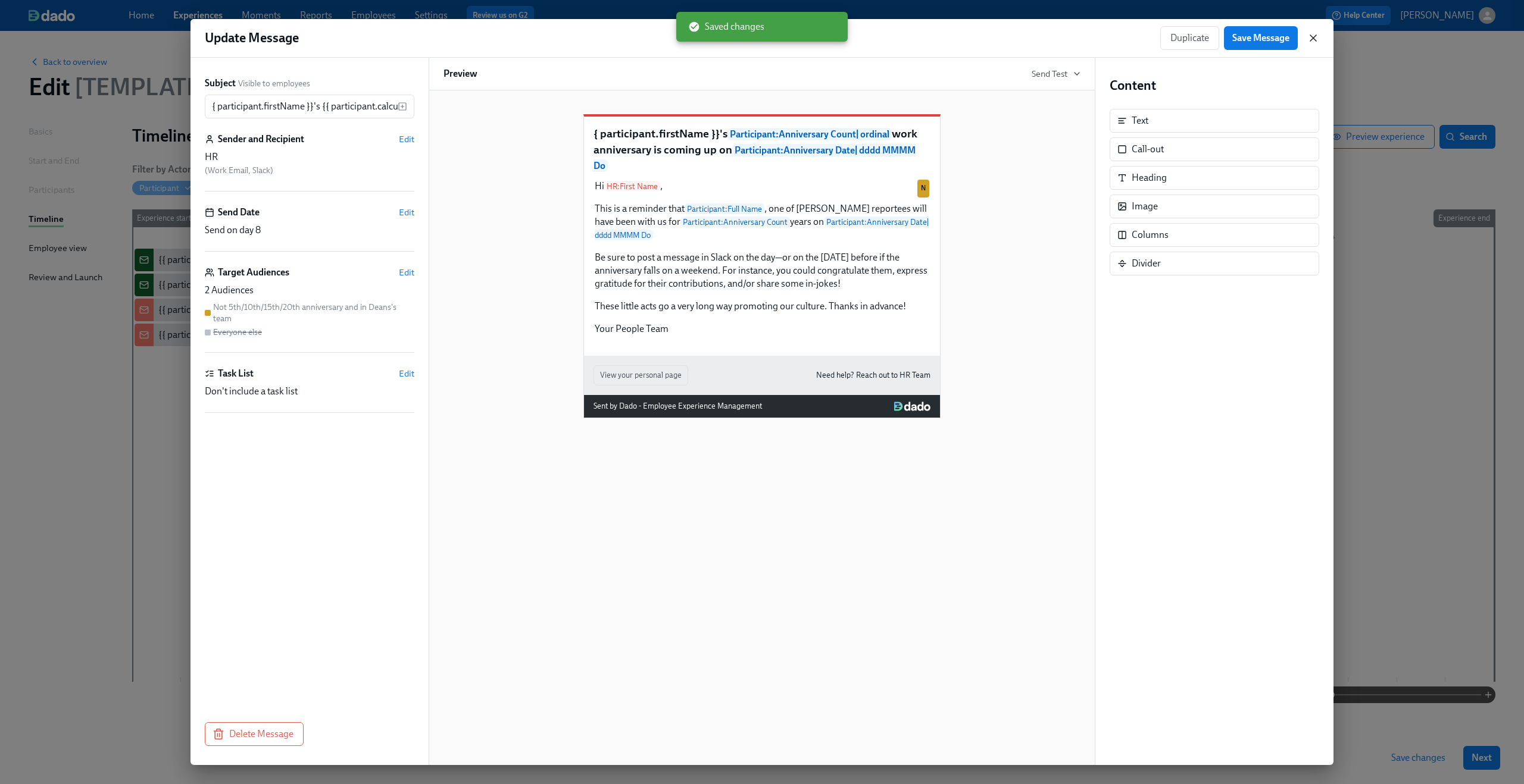
click at [1314, 38] on icon "button" at bounding box center [1312, 38] width 12 height 12
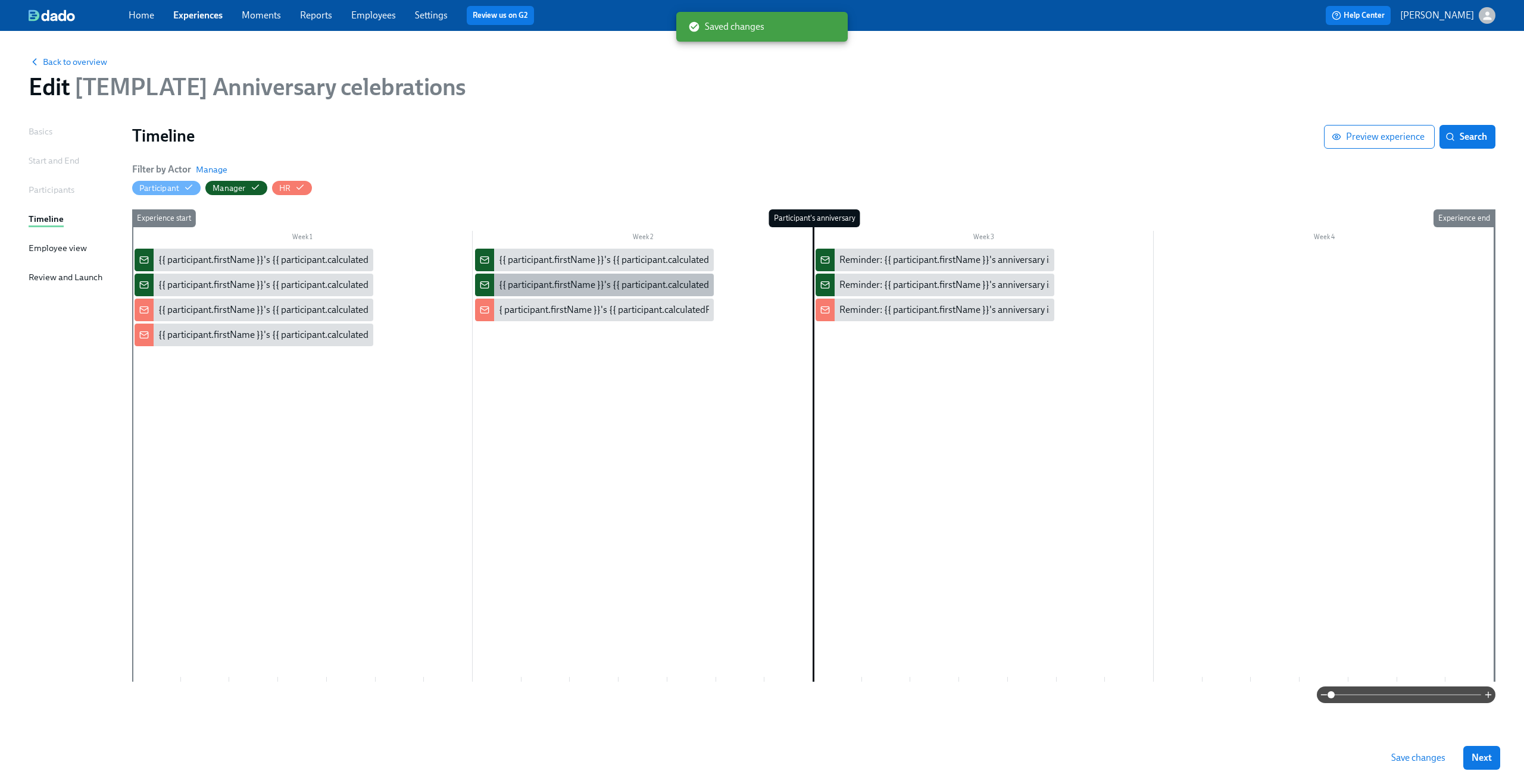
click at [655, 287] on div "{{ participant.firstName }}'s {{ participant.calculatedFields.anniversary.count…" at bounding box center [829, 285] width 662 height 13
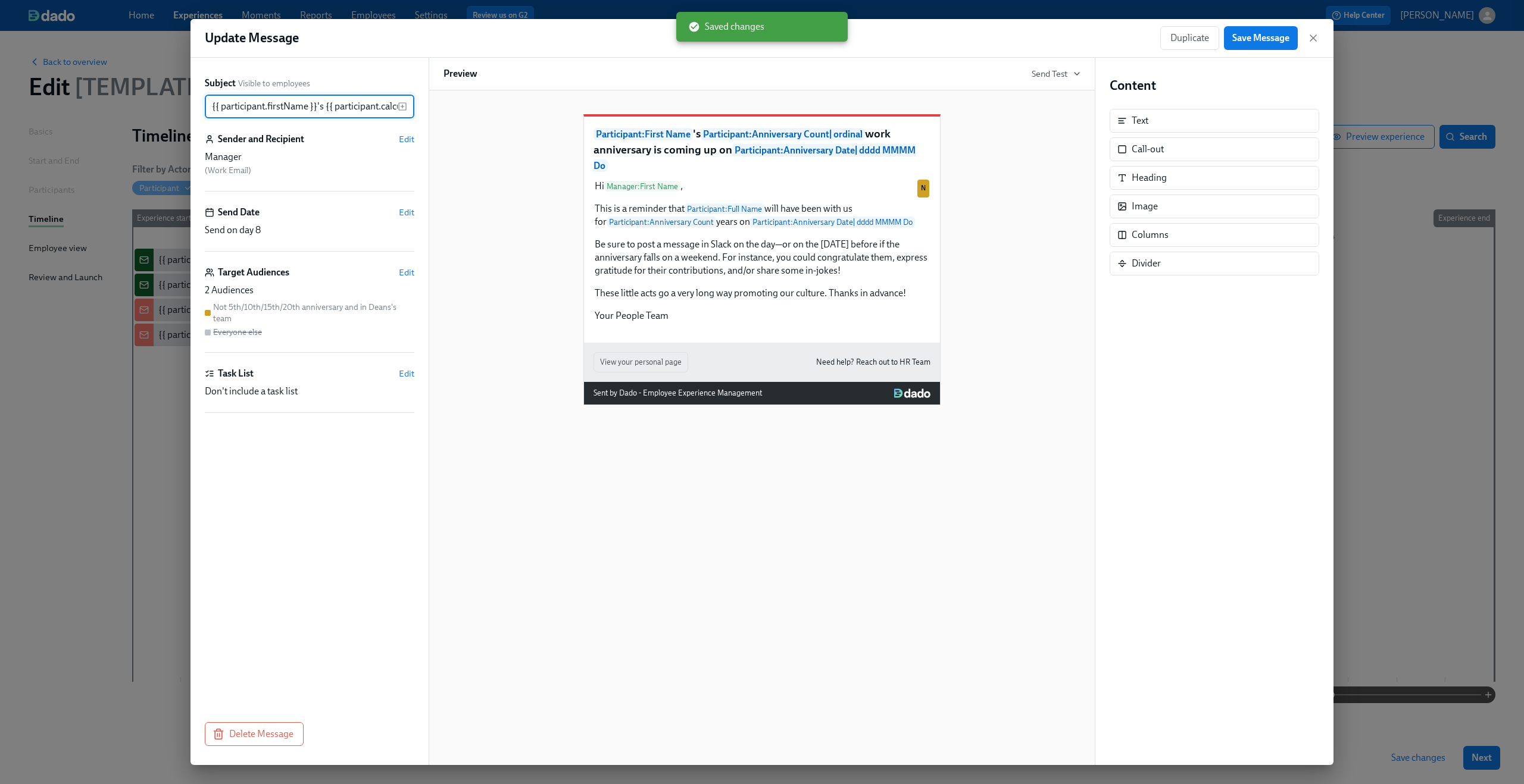
scroll to position [0, 581]
click at [1311, 42] on icon "button" at bounding box center [1312, 38] width 12 height 12
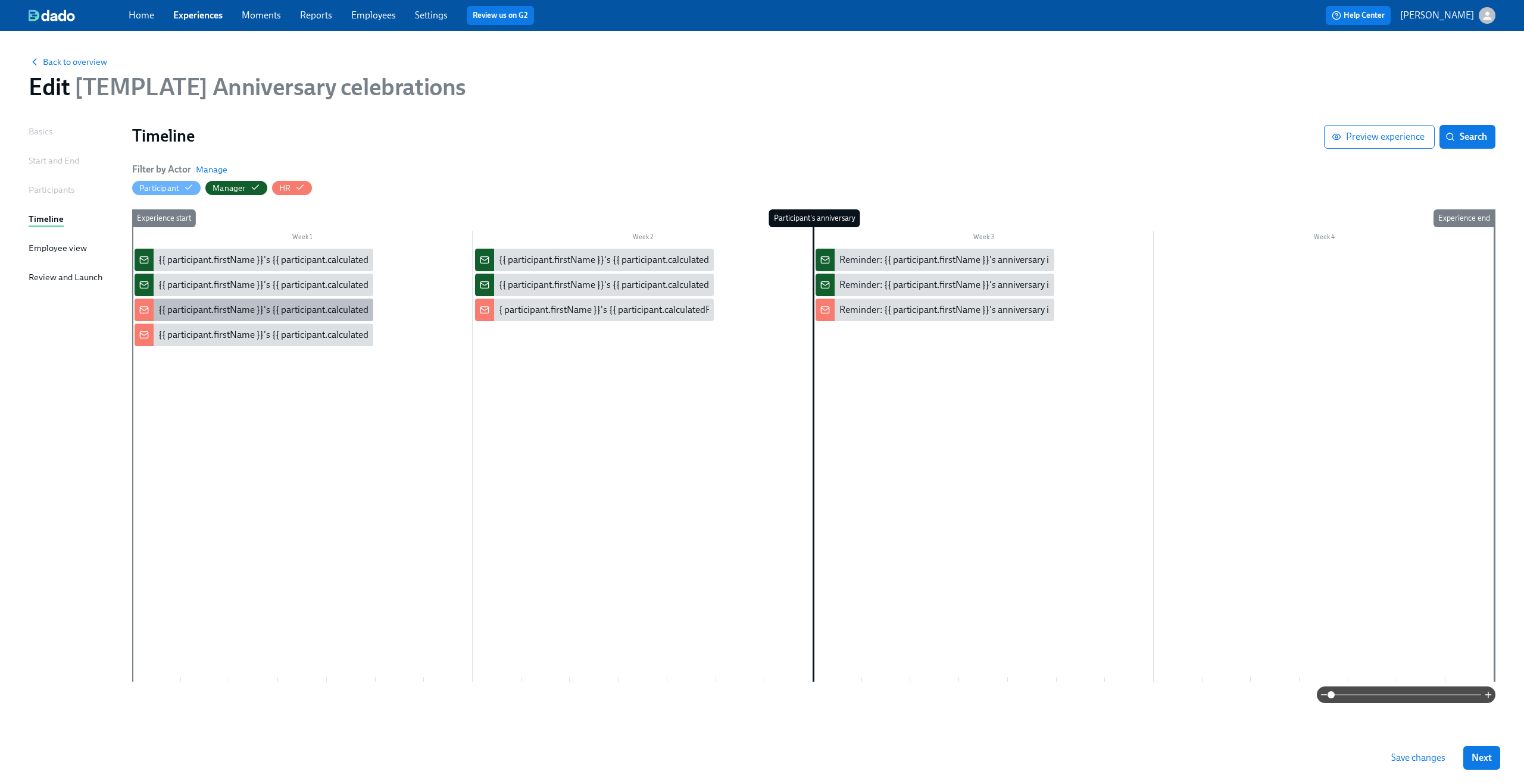
click at [275, 304] on div "{{ participant.firstName }}'s {{ participant.calculatedFields.anniversary.count…" at bounding box center [489, 310] width 662 height 13
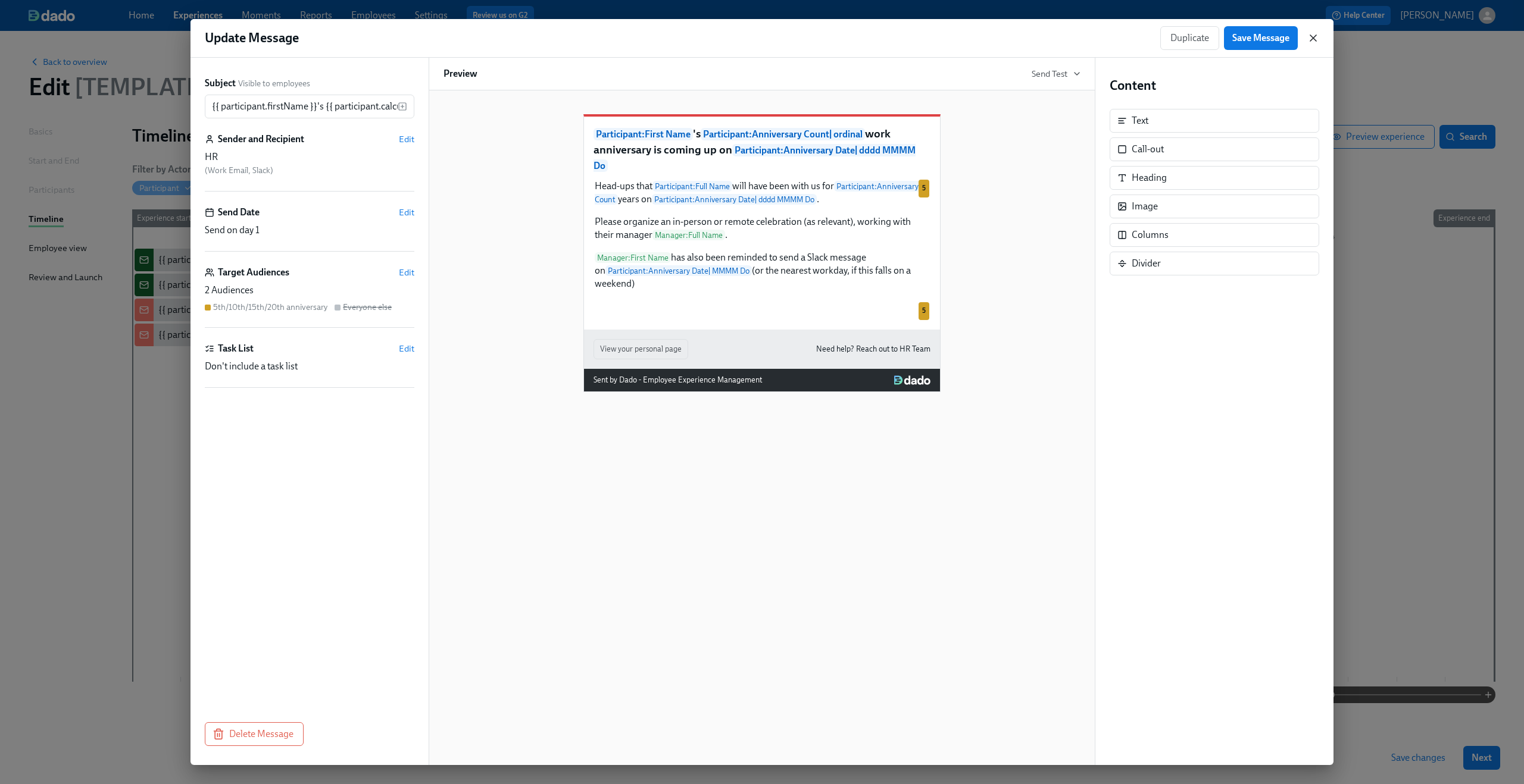
click at [1313, 38] on icon "button" at bounding box center [1313, 38] width 6 height 6
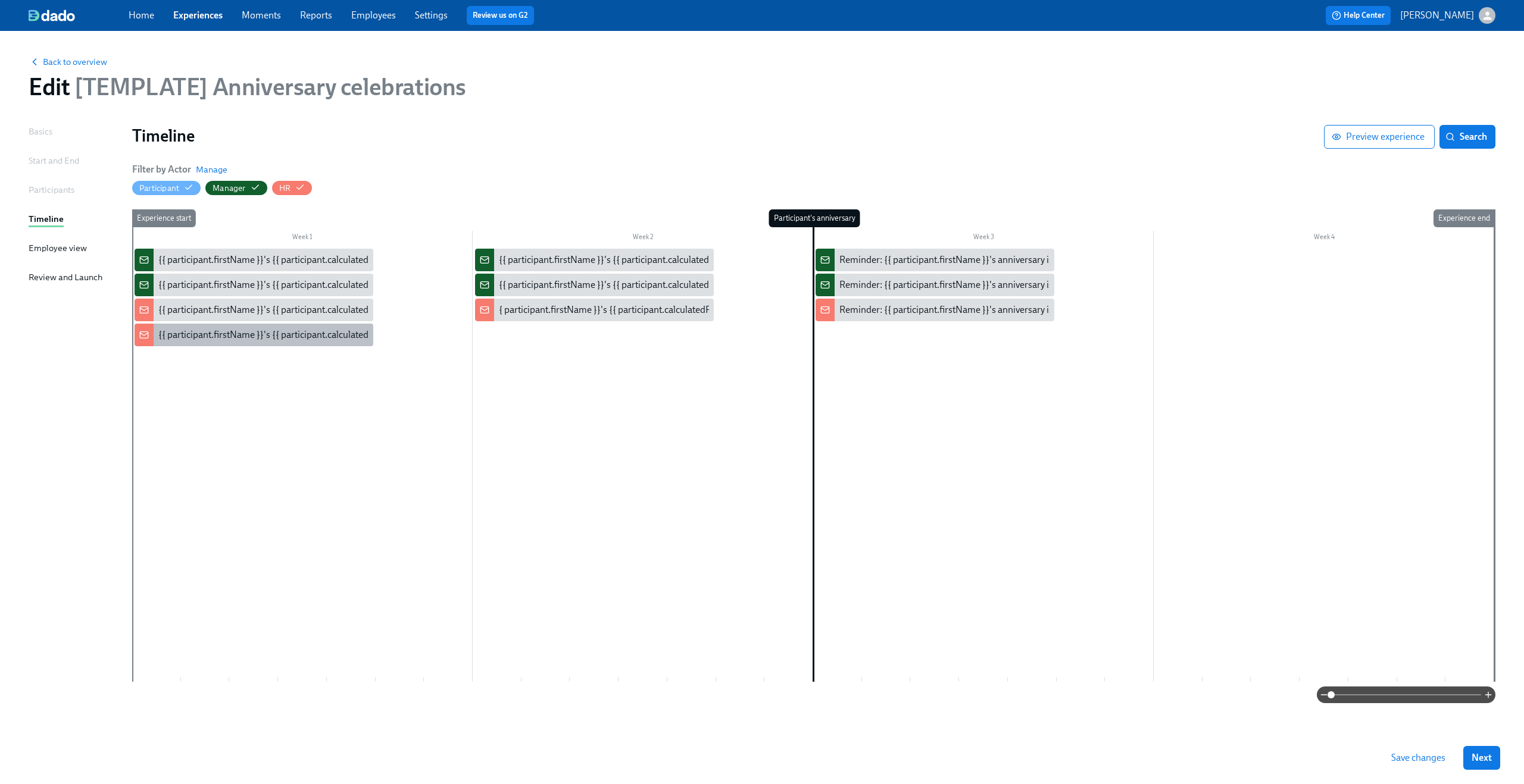
click at [245, 330] on div "{{ participant.firstName }}'s {{ participant.calculatedFields.anniversary.count…" at bounding box center [489, 334] width 662 height 13
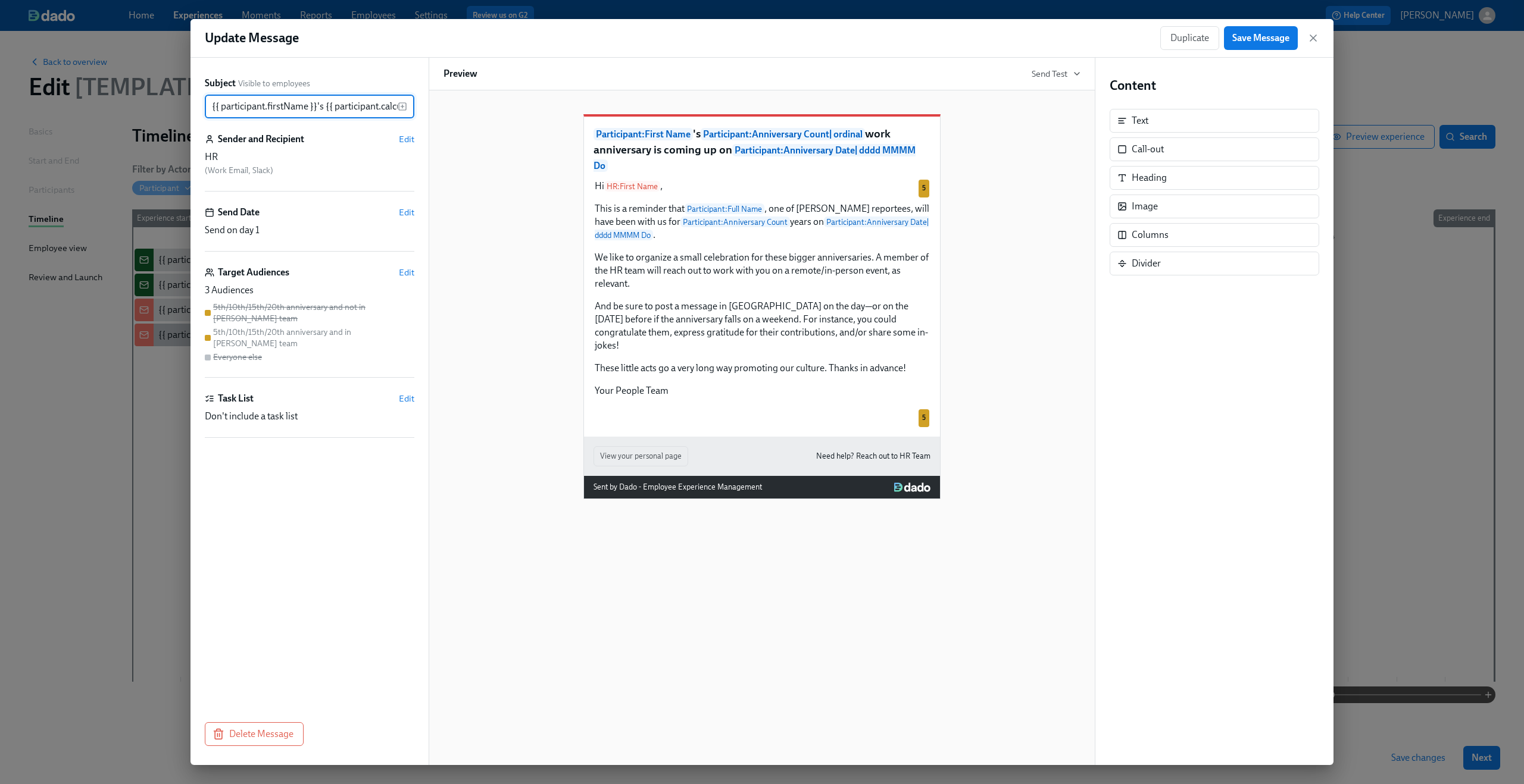
scroll to position [0, 581]
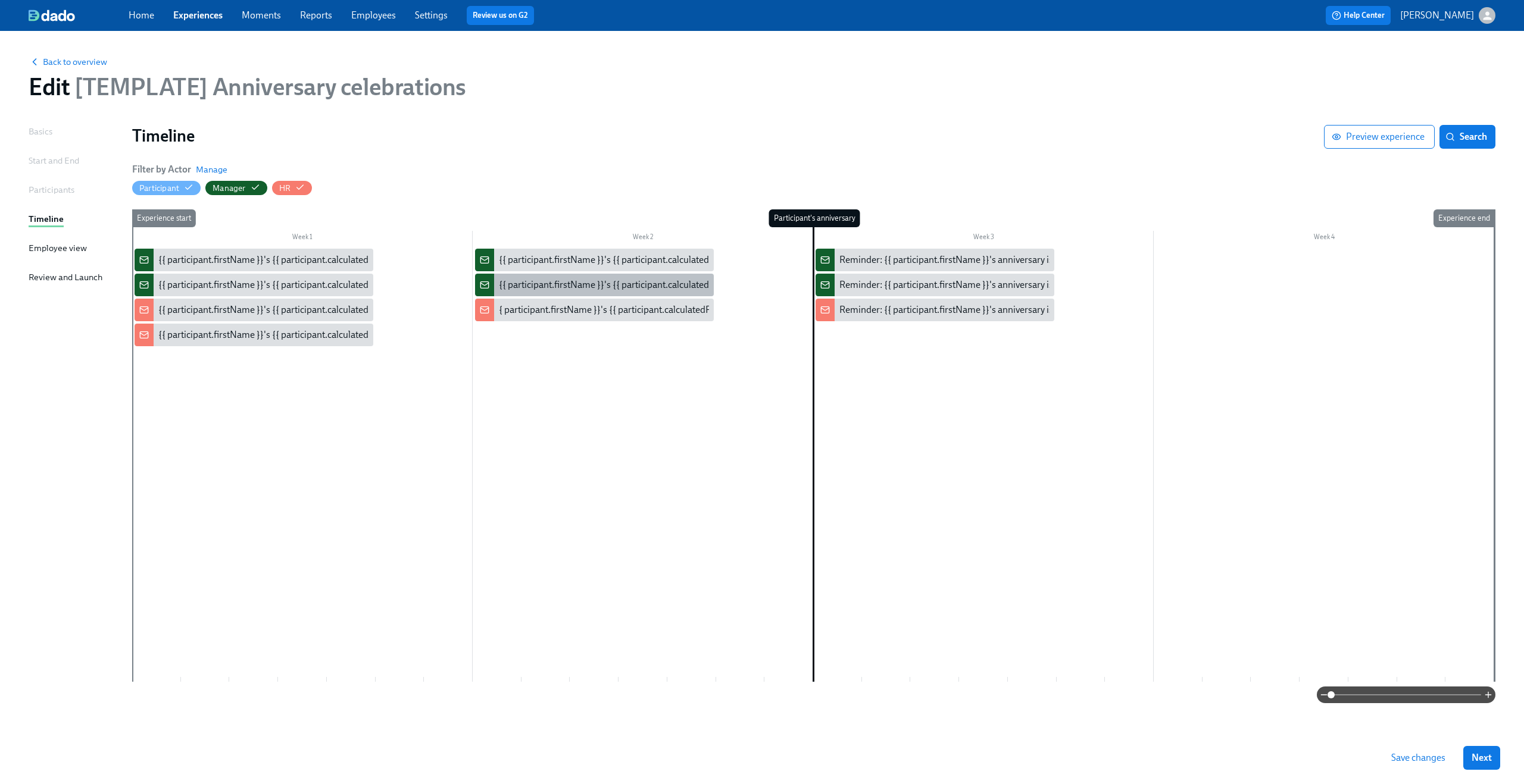
click at [539, 292] on div "{{ participant.firstName }}'s {{ participant.calculatedFields.anniversary.count…" at bounding box center [594, 285] width 238 height 23
click at [546, 312] on div "{ participant.firstName }}'s {{ participant.calculatedFields.anniversary.count …" at bounding box center [828, 310] width 658 height 13
click at [875, 312] on div "Reminder: {{ participant.firstName }}'s anniversary is today" at bounding box center [960, 310] width 244 height 13
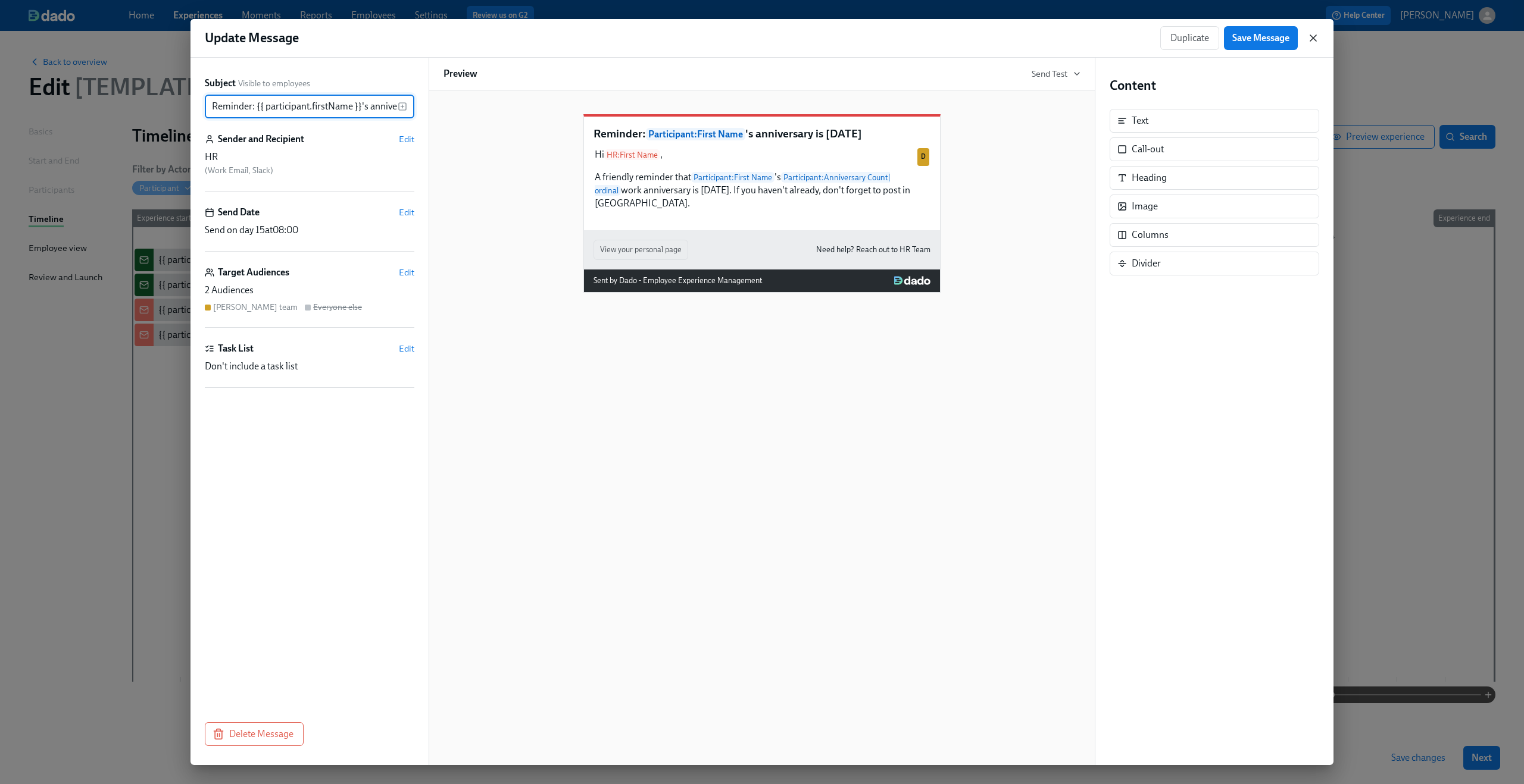
click at [1312, 40] on icon "button" at bounding box center [1312, 38] width 12 height 12
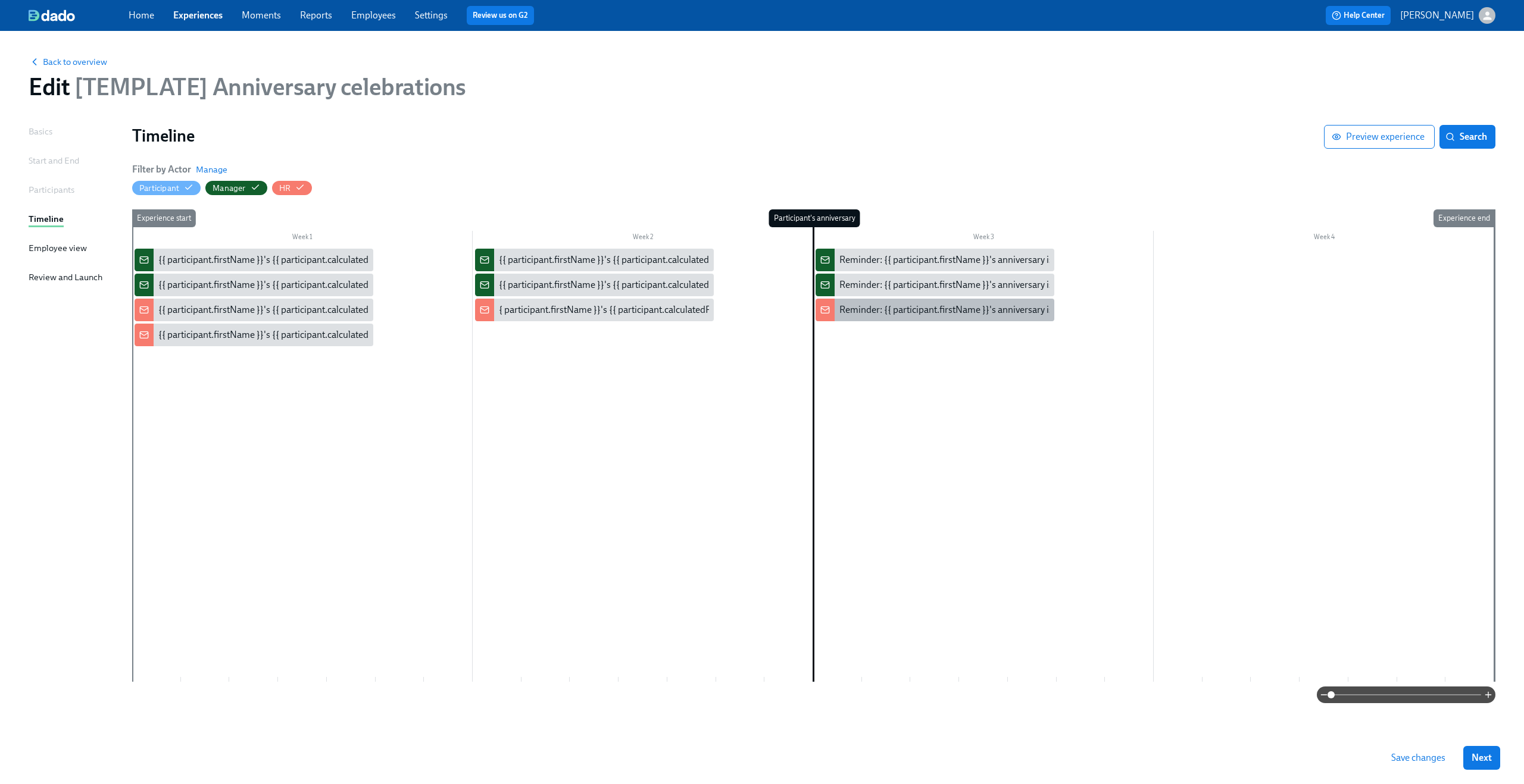
click at [892, 301] on div "Reminder: {{ participant.firstName }}'s anniversary is today" at bounding box center [934, 310] width 238 height 23
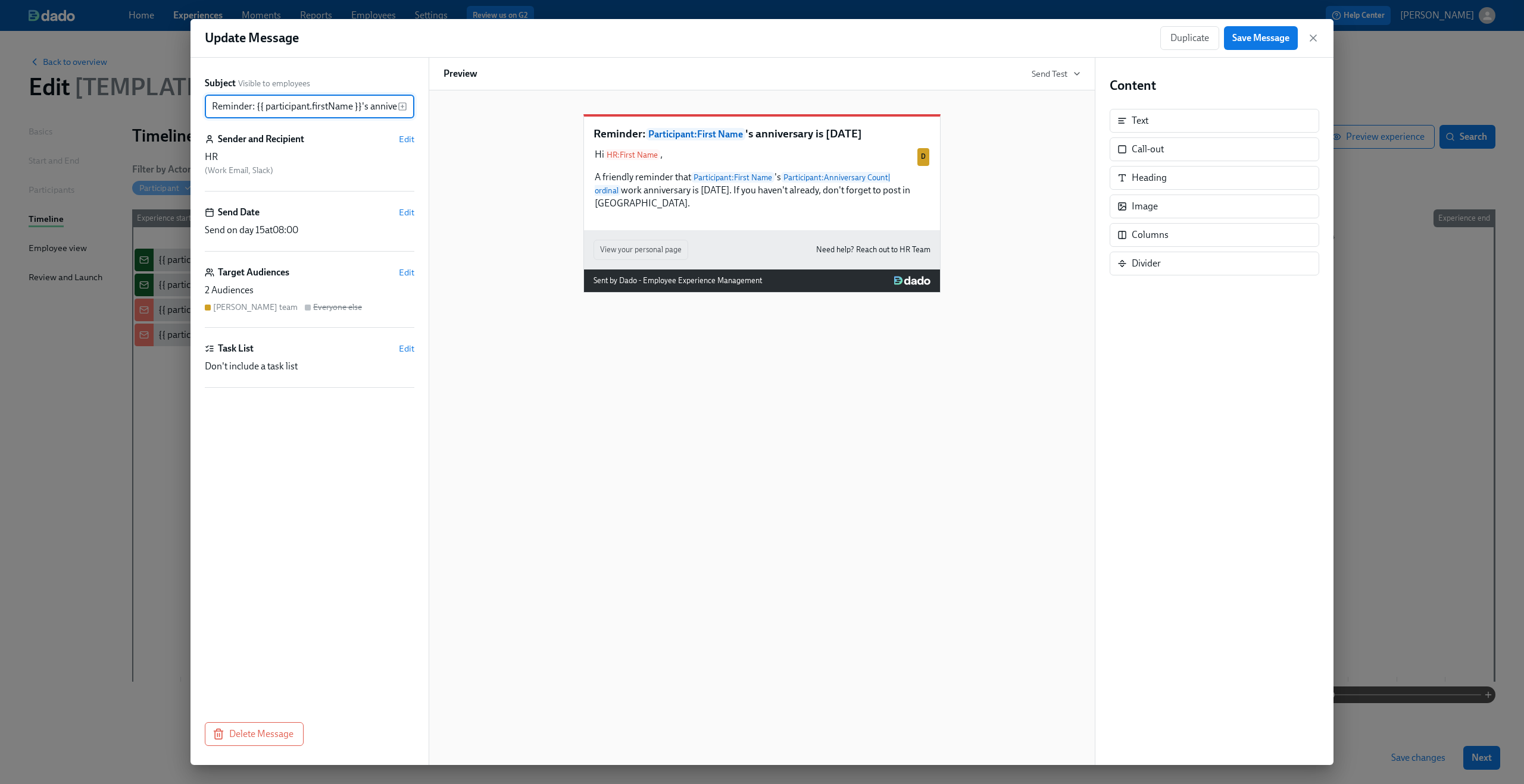
scroll to position [0, 52]
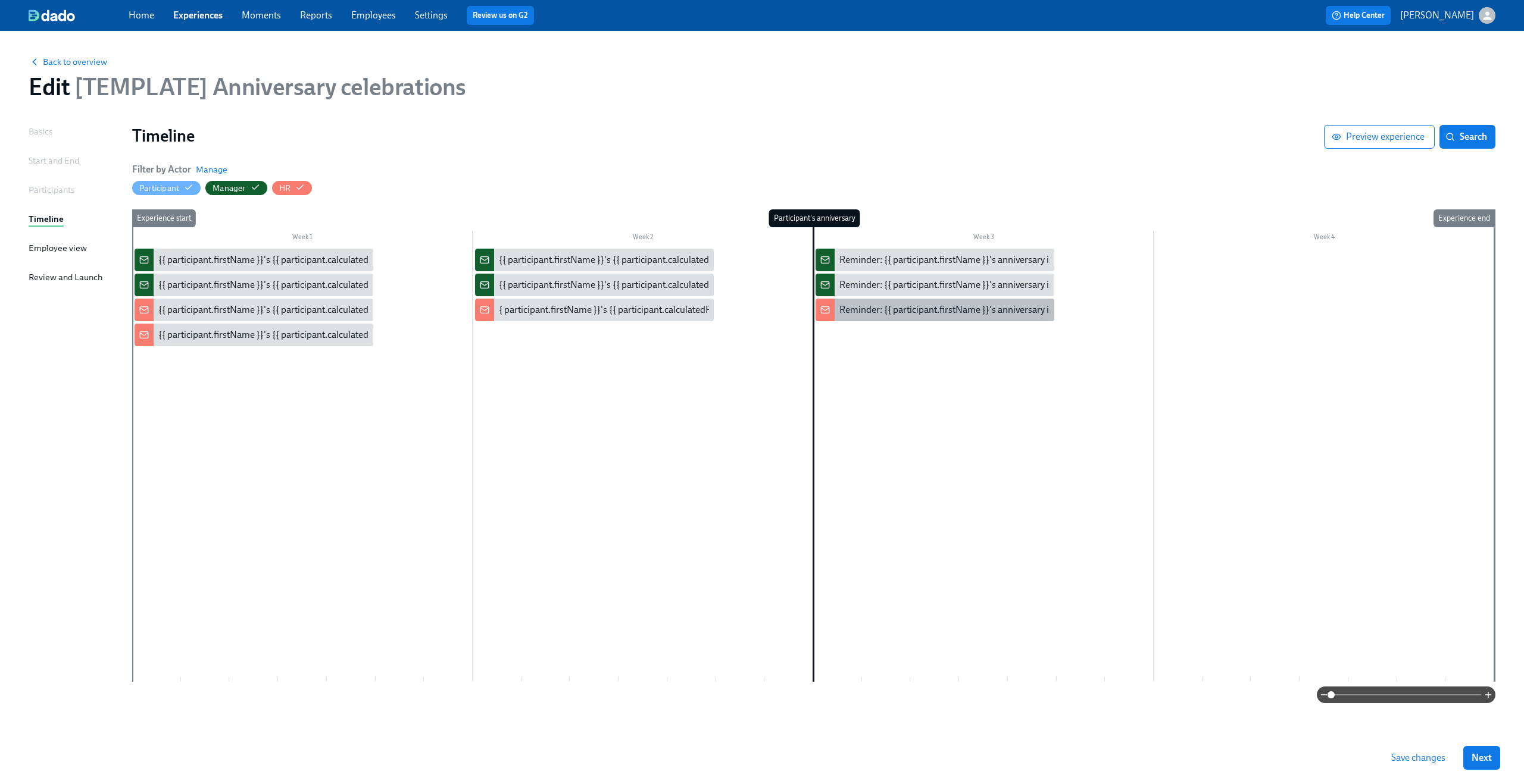
click at [836, 313] on div "Reminder: {{ participant.firstName }}'s anniversary is [DATE]" at bounding box center [934, 310] width 238 height 23
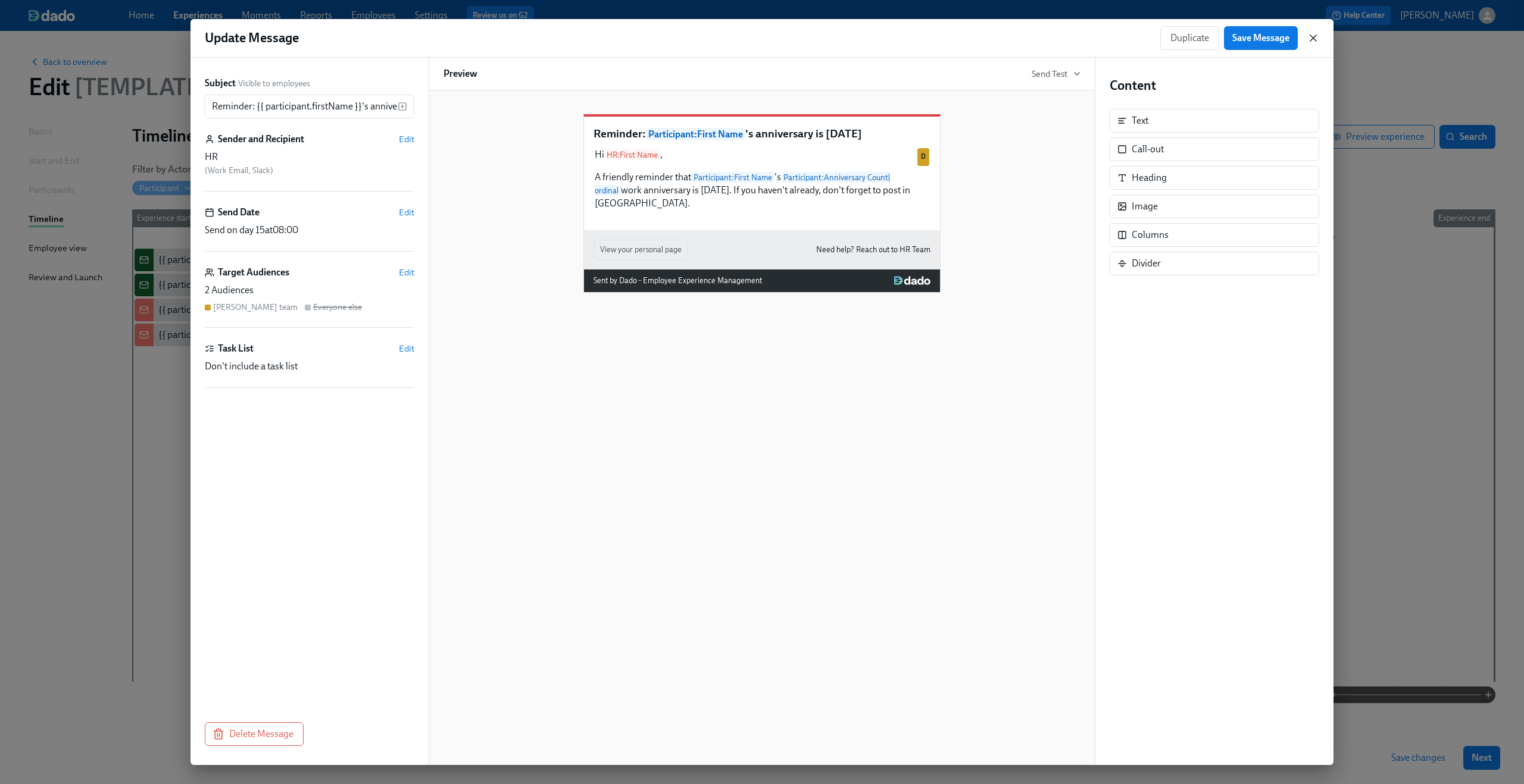
click at [1314, 32] on icon "button" at bounding box center [1312, 38] width 12 height 12
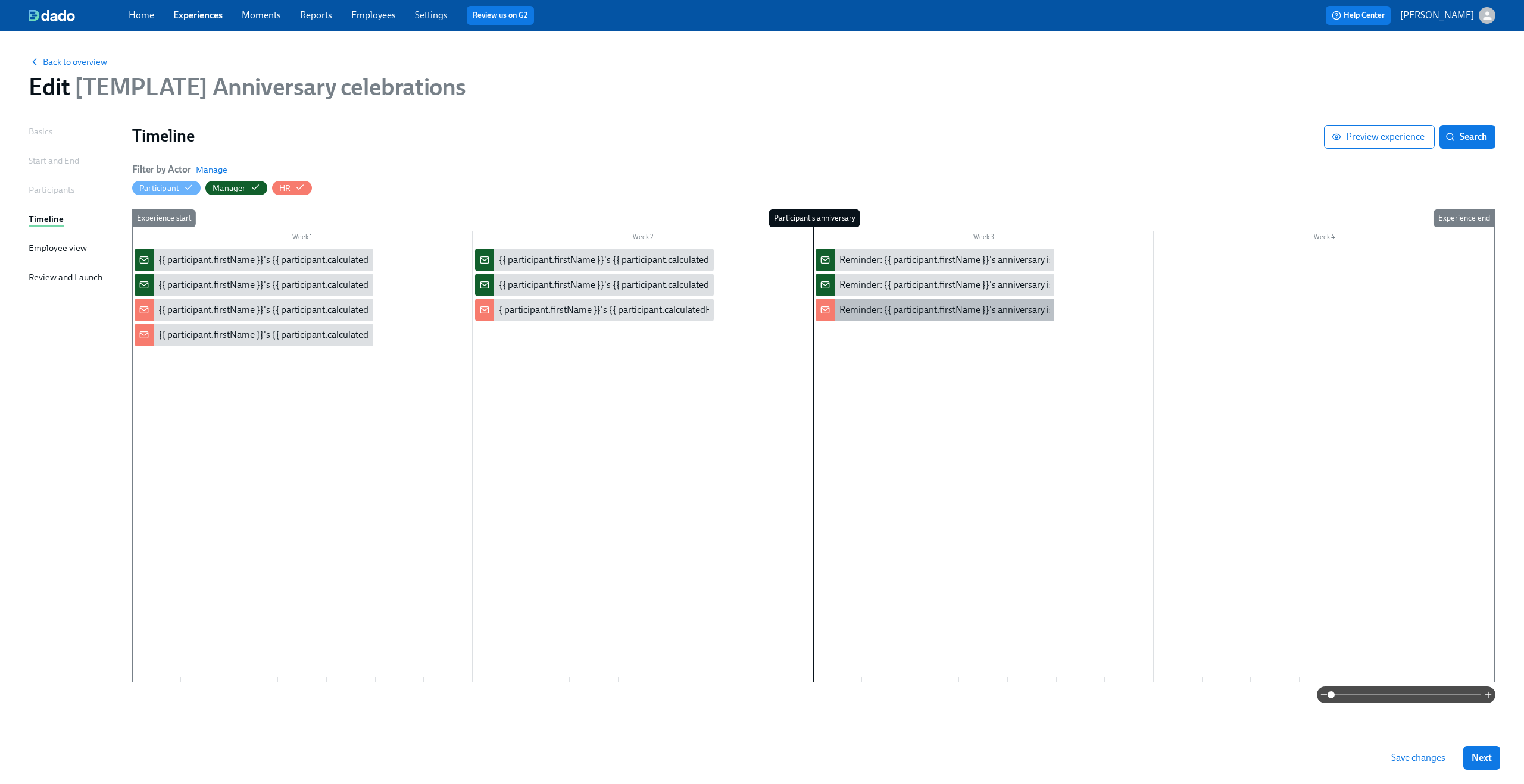
click at [969, 315] on div "Reminder: {{ participant.firstName }}'s anniversary is [DATE]" at bounding box center [960, 310] width 244 height 13
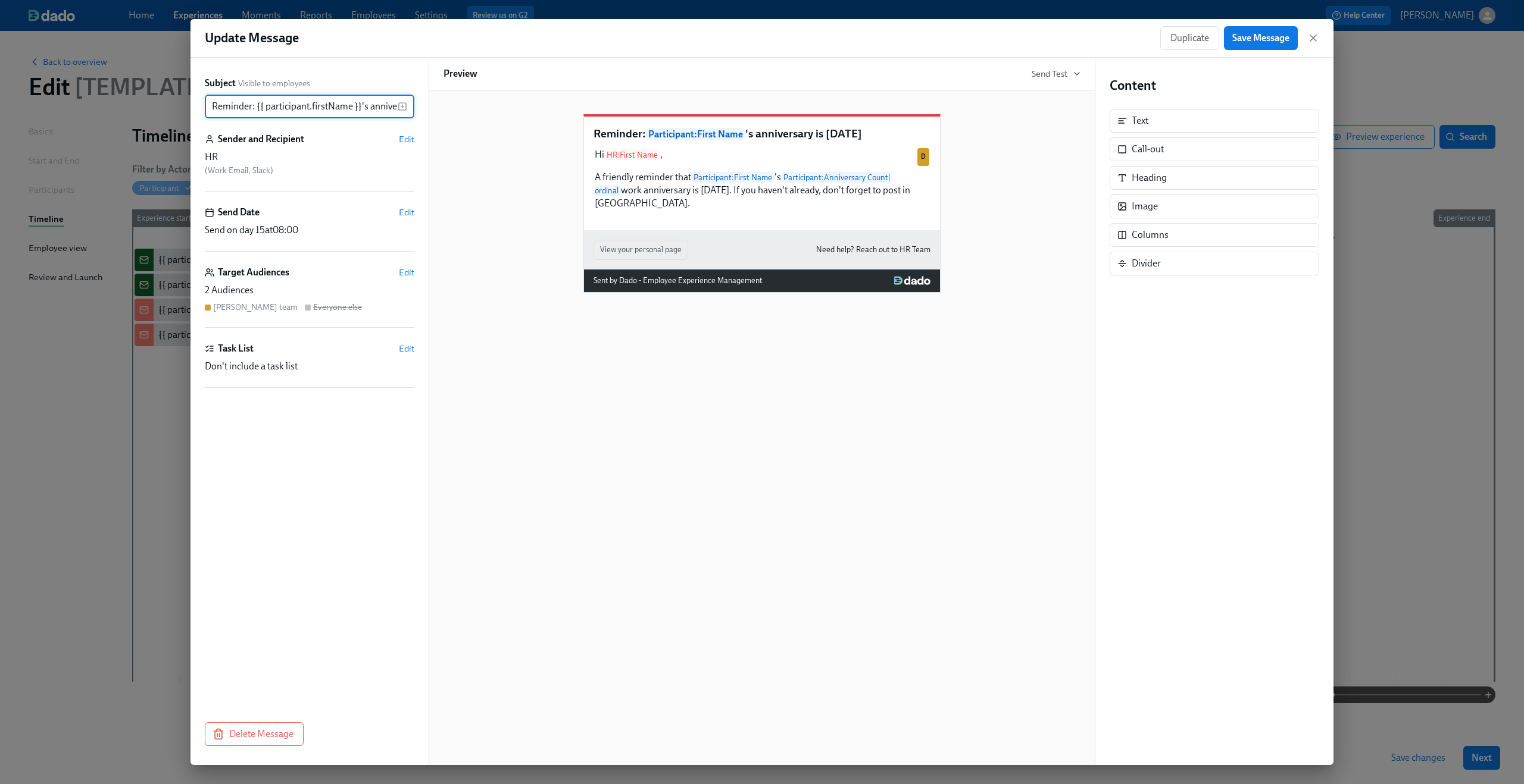
scroll to position [0, 52]
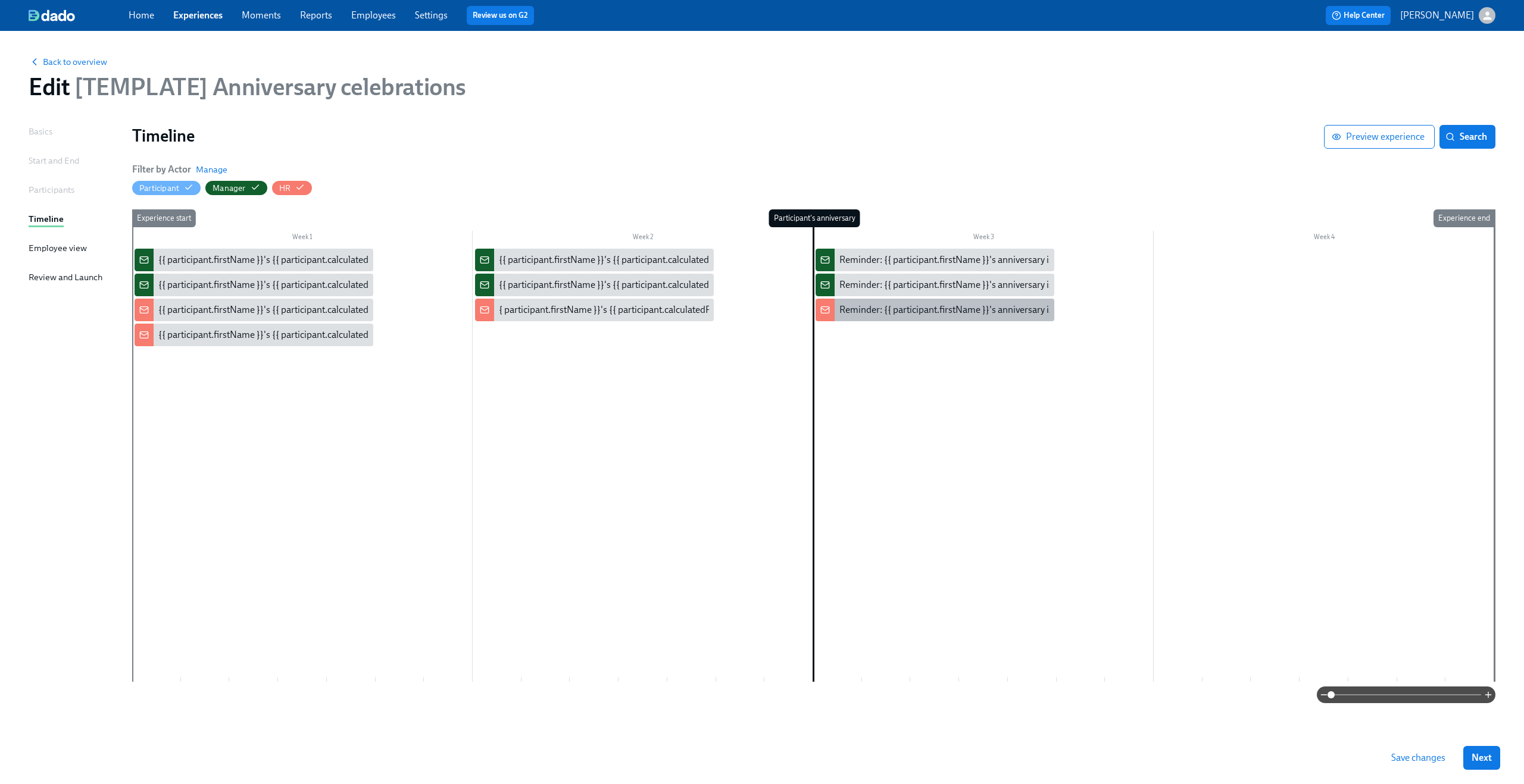
click at [930, 312] on div "Reminder: {{ participant.firstName }}'s anniversary is today" at bounding box center [960, 310] width 244 height 13
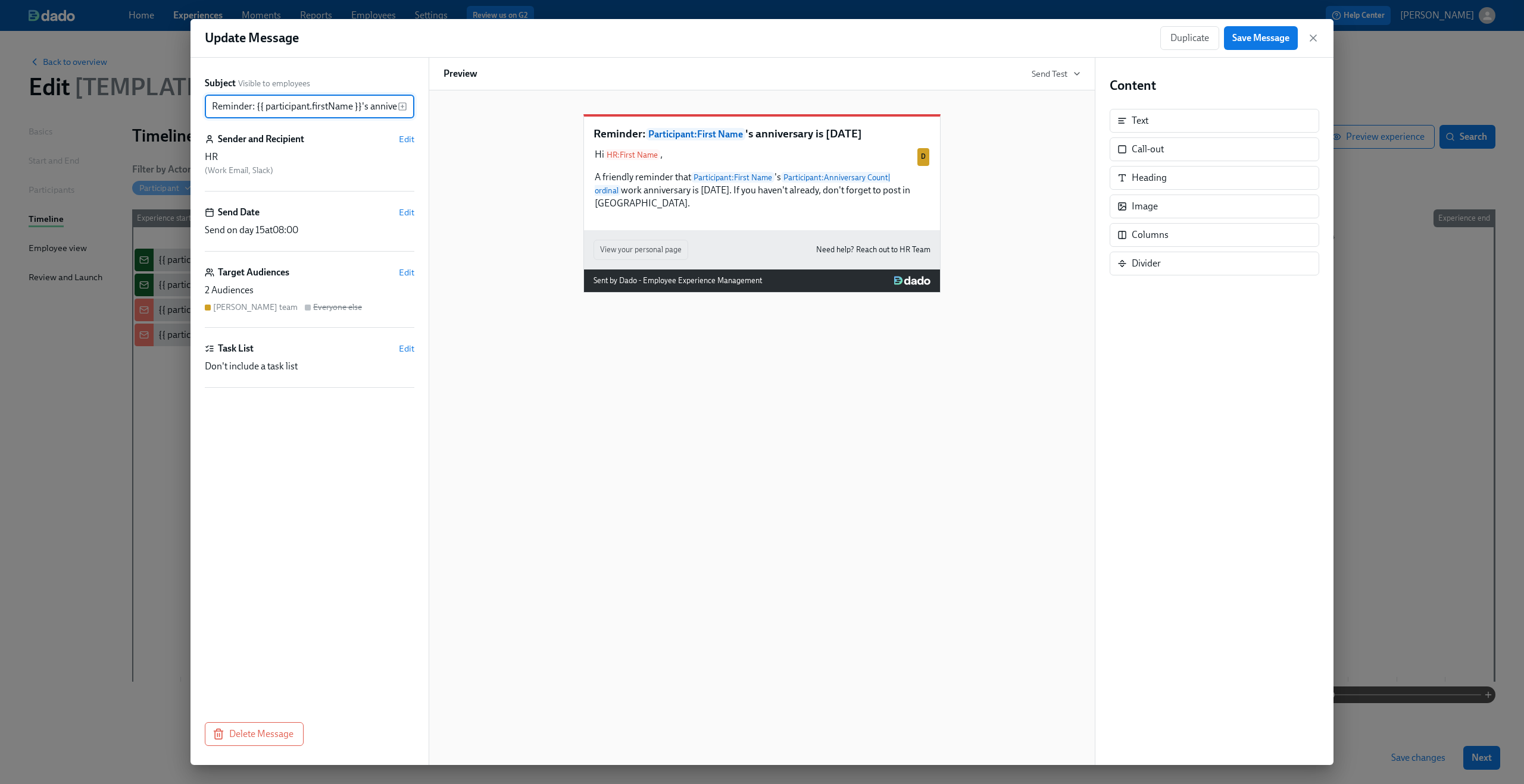
scroll to position [0, 52]
click at [793, 200] on div "Hi HR : First Name , A friendly reminder that Participant : First Name 's Parti…" at bounding box center [762, 178] width 337 height 64
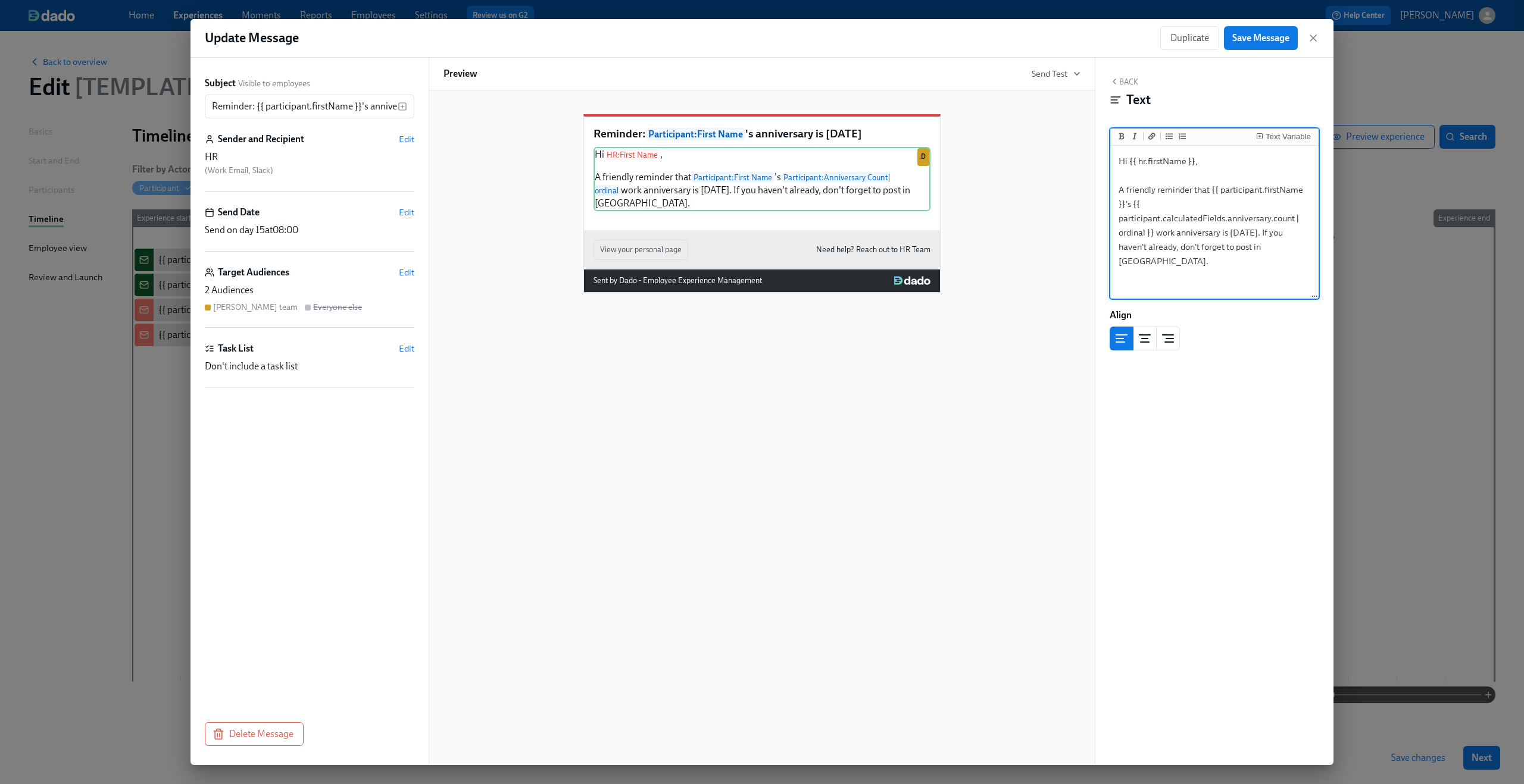
drag, startPoint x: 1265, startPoint y: 246, endPoint x: 1076, endPoint y: 107, distance: 234.6
click at [1076, 107] on div "Subject Visible to employees Reminder: {{ participant.firstName }}'s anniversar…" at bounding box center [762, 411] width 1143 height 707
type textarea "Hi {{ hr.firstName }}, A friendly reminder that {{ participant.firstName }}'s {…"
click at [1274, 41] on span "Save Message" at bounding box center [1260, 38] width 57 height 12
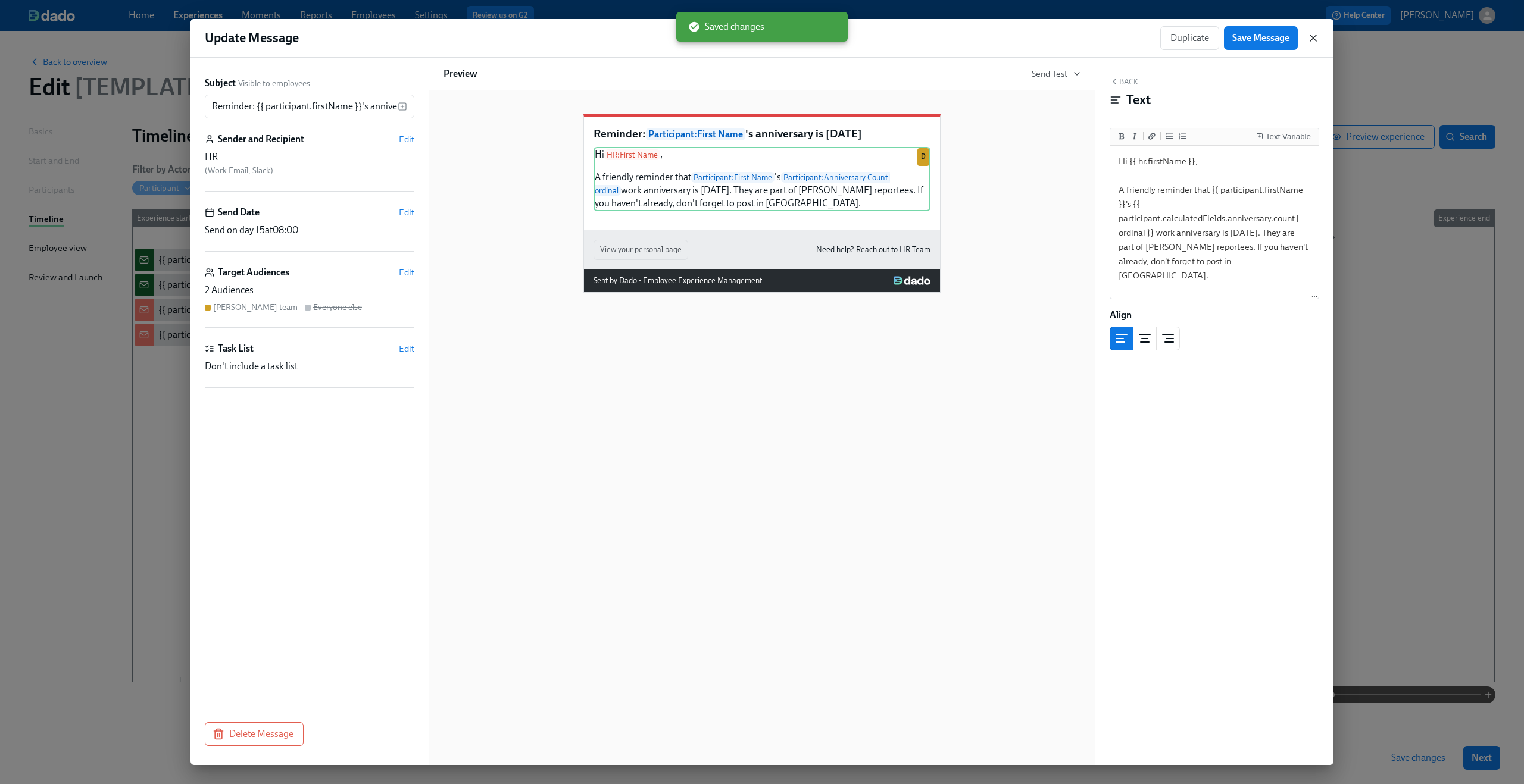
click at [1309, 39] on icon "button" at bounding box center [1312, 38] width 12 height 12
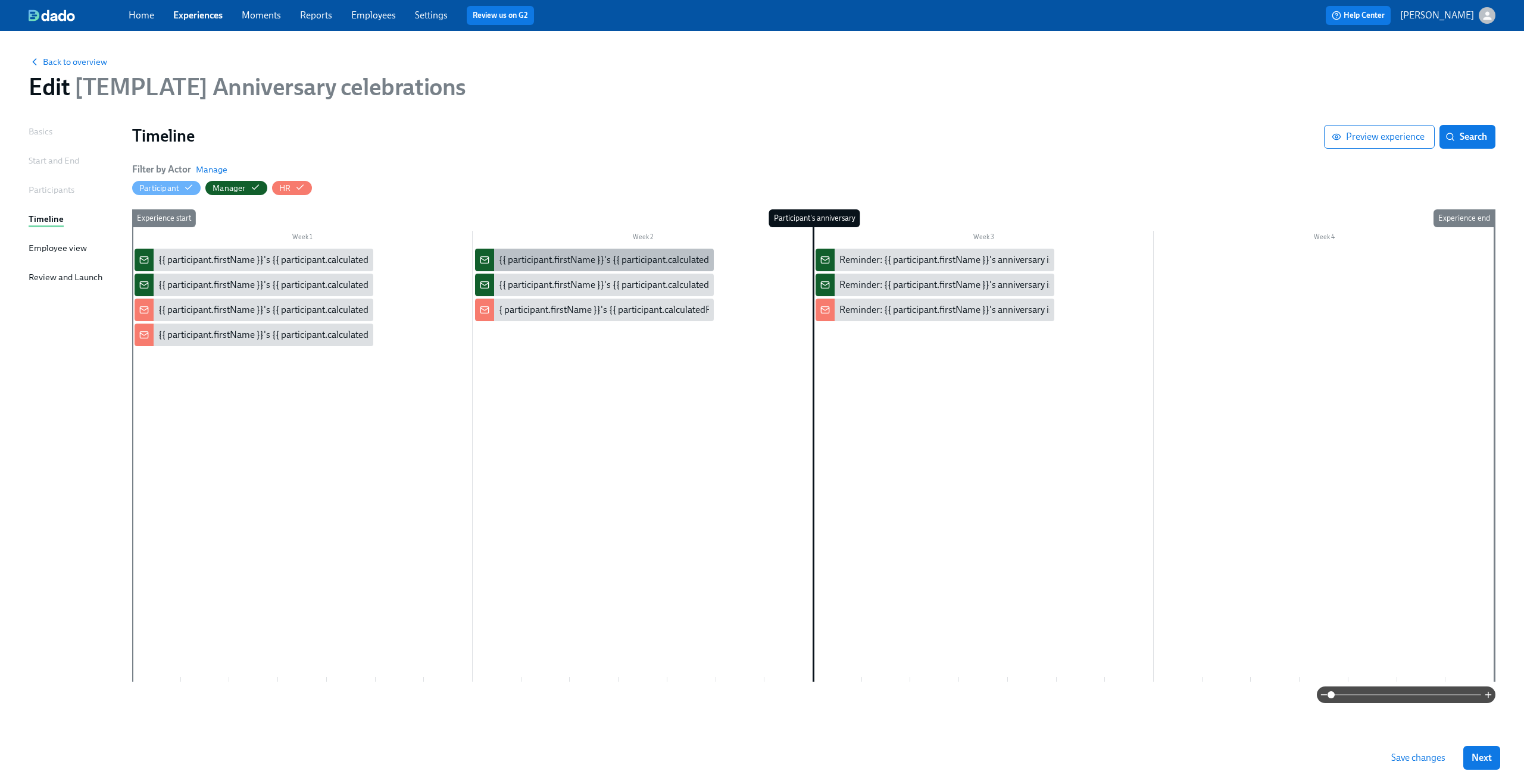
click at [608, 258] on div "{{ participant.firstName }}'s {{ participant.calculatedFields.anniversary.count…" at bounding box center [829, 259] width 662 height 13
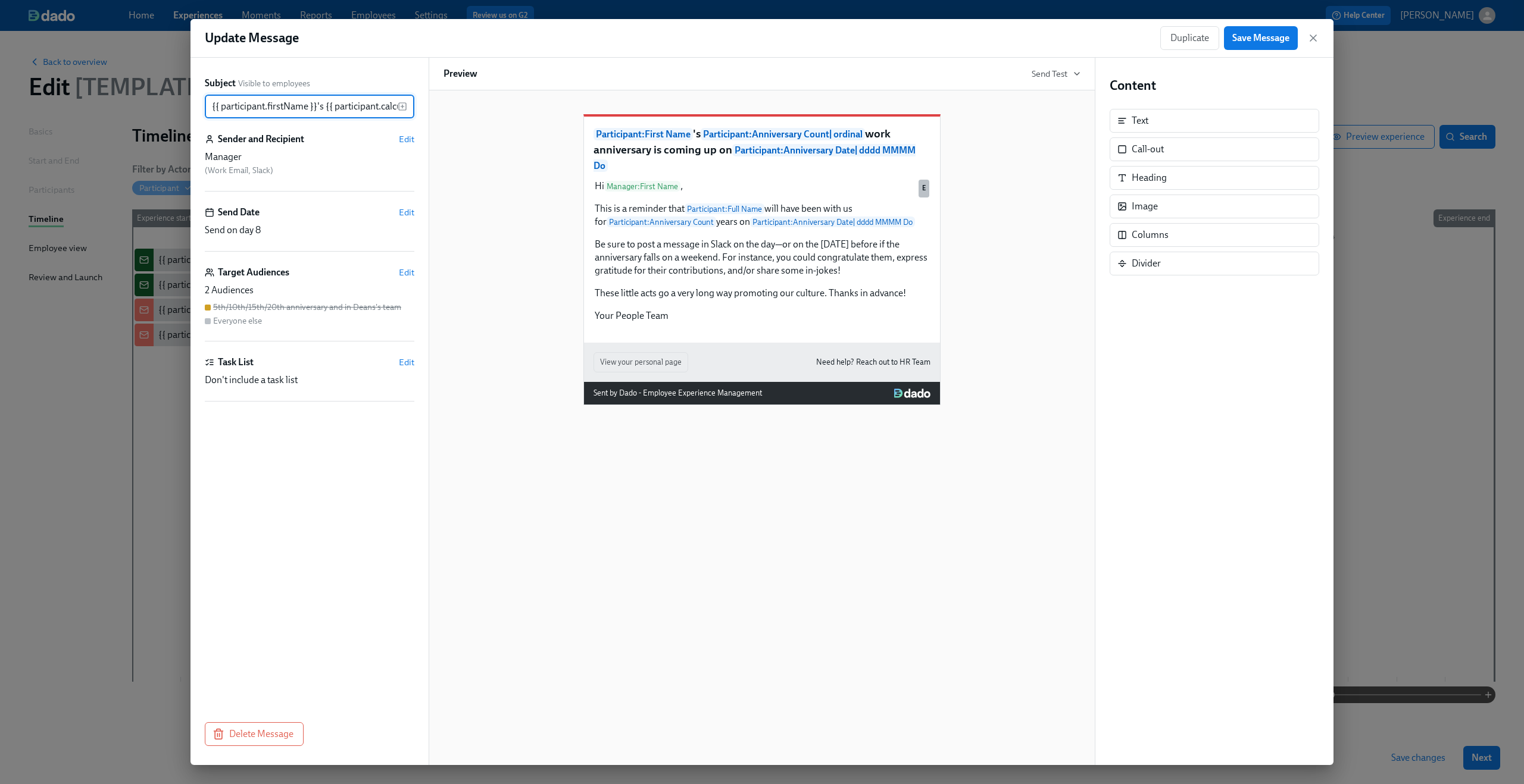
scroll to position [0, 581]
click at [1309, 35] on icon "button" at bounding box center [1312, 38] width 12 height 12
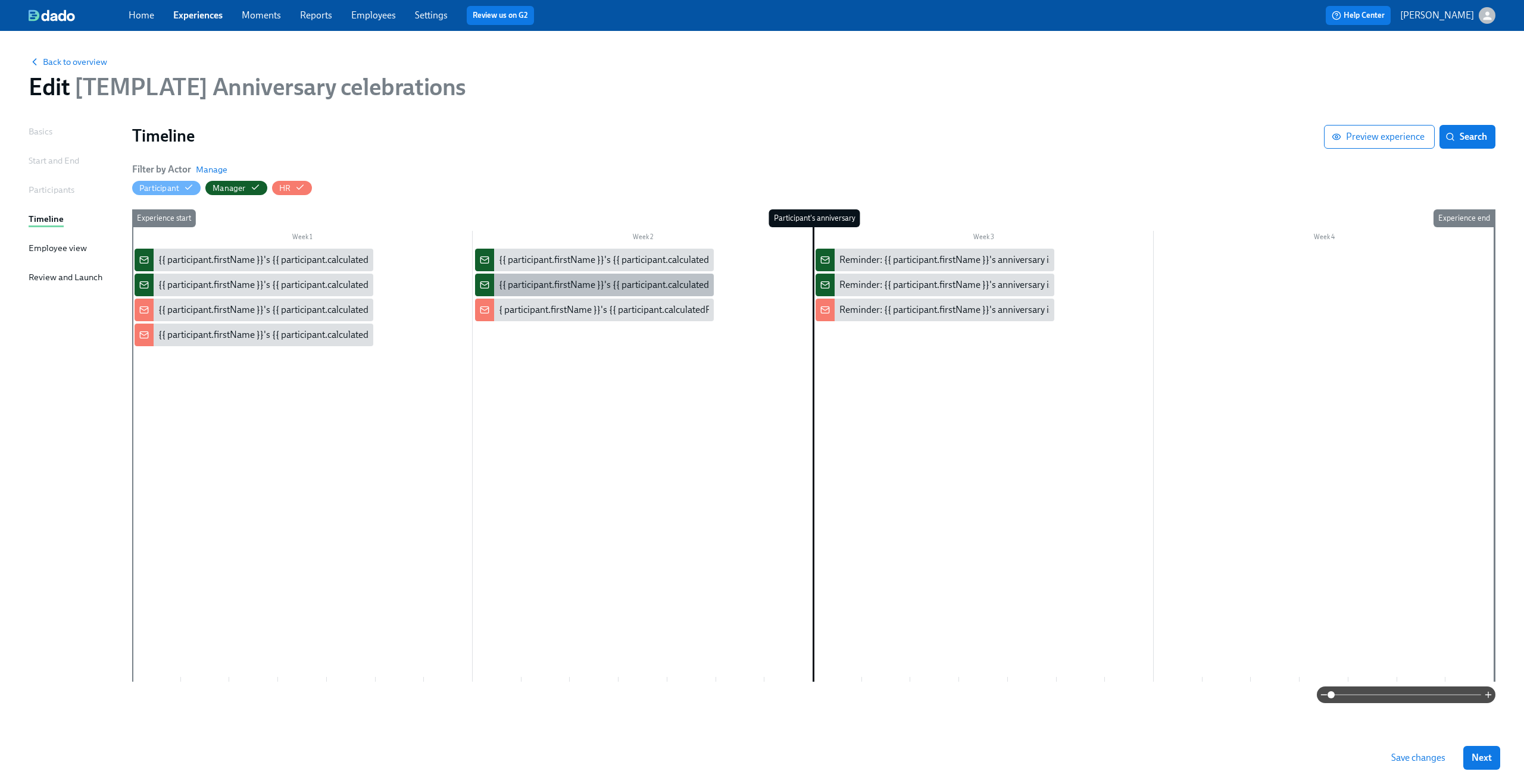
click at [557, 289] on div "{{ participant.firstName }}'s {{ participant.calculatedFields.anniversary.count…" at bounding box center [829, 285] width 662 height 13
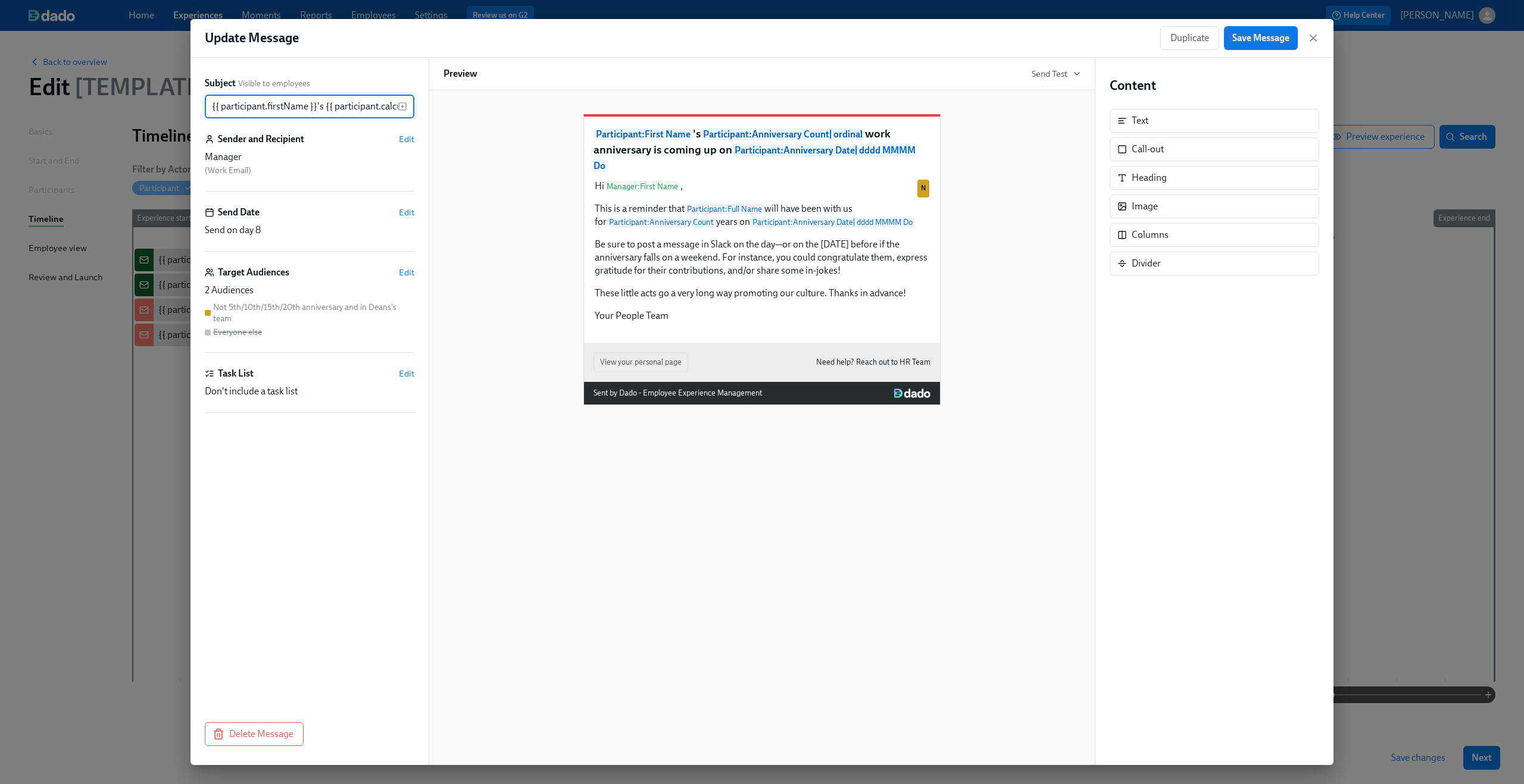
scroll to position [0, 581]
click at [406, 277] on span "Edit" at bounding box center [406, 272] width 16 height 12
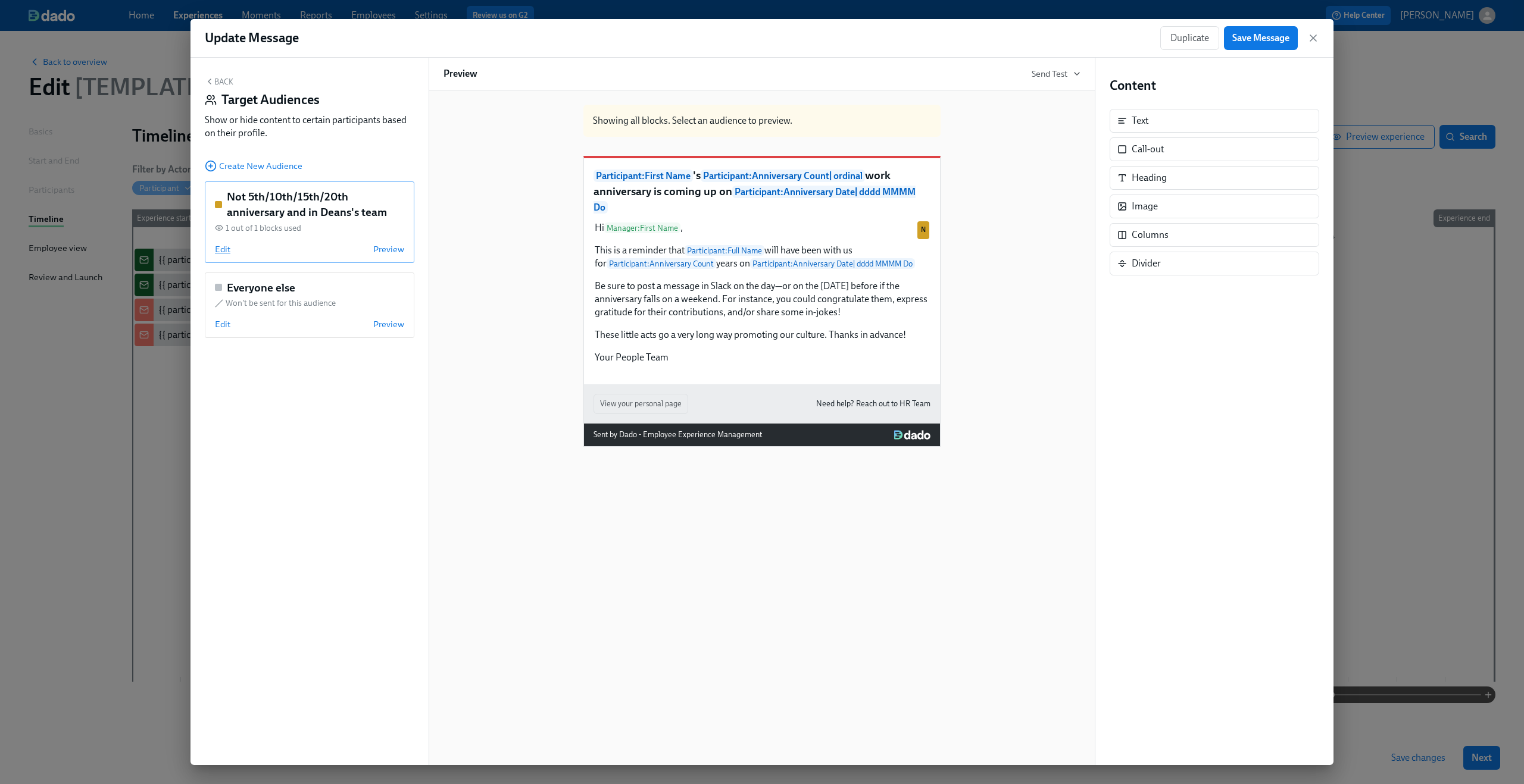
click at [217, 253] on span "Edit" at bounding box center [223, 248] width 16 height 12
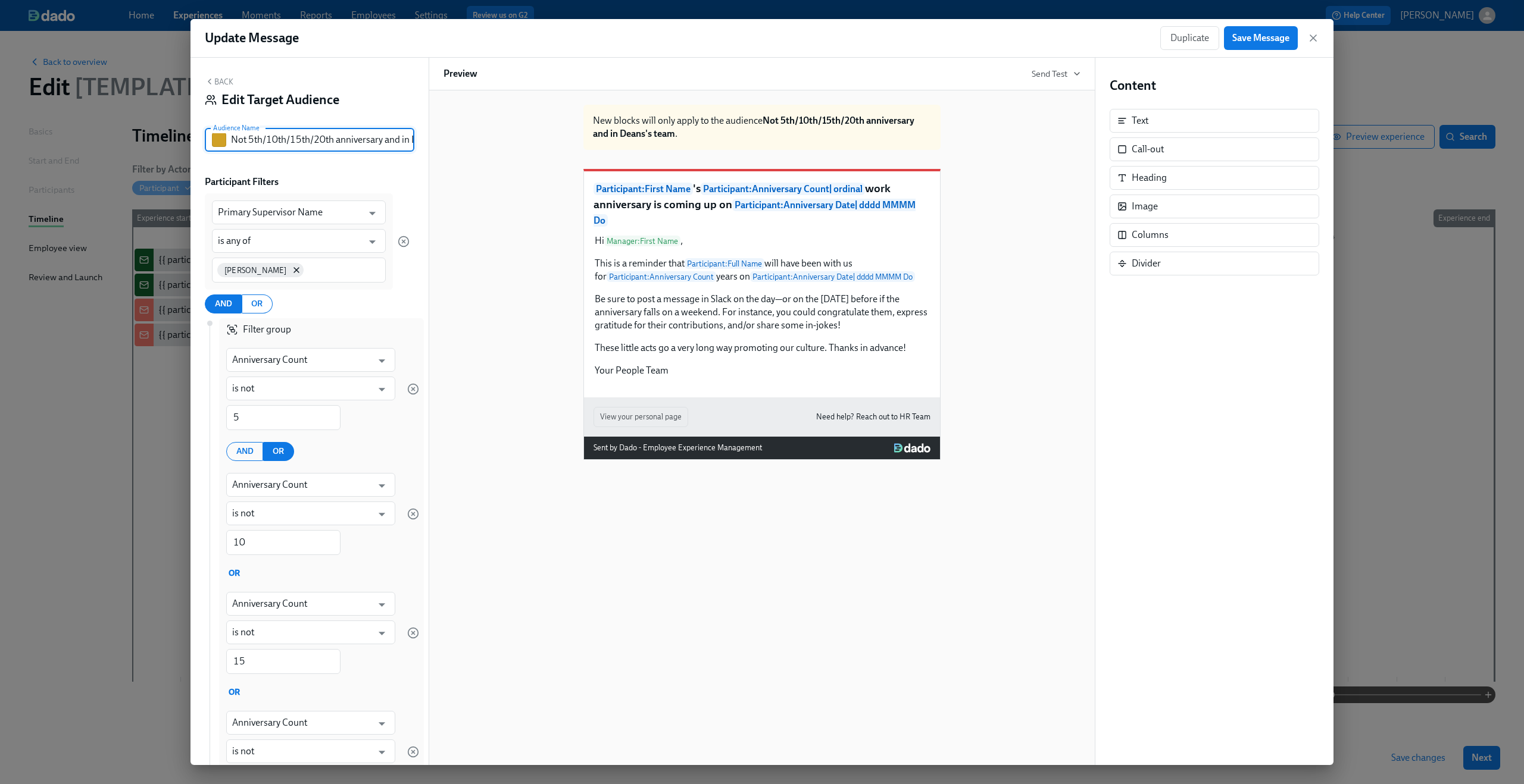
scroll to position [0, 61]
drag, startPoint x: 380, startPoint y: 141, endPoint x: 476, endPoint y: 151, distance: 96.5
click at [476, 151] on div "Back Edit Target Audience Audience Name Not 5th/10th/15th/20th anniversary and …" at bounding box center [762, 411] width 1143 height 707
click at [403, 141] on input "Not 5th/10th/15th/20th anniversary and in Deans's team" at bounding box center [323, 140] width 183 height 24
click at [374, 140] on input "Not 5th/10th/15th/20th anniversary and in Deans's team" at bounding box center [323, 140] width 183 height 24
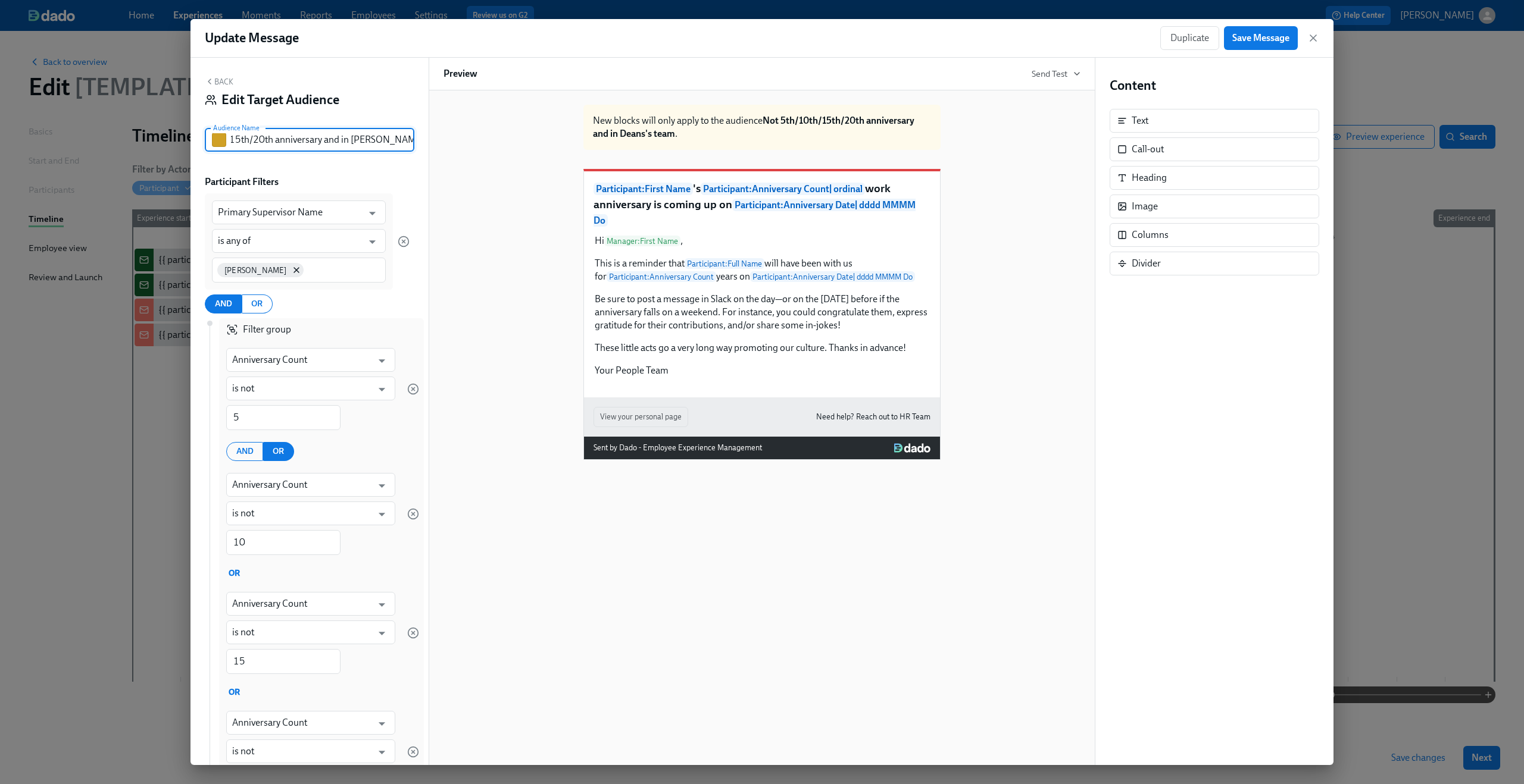
scroll to position [0, 57]
type input "Not 5th/10th/15th/20th anniversary and in Dean's team"
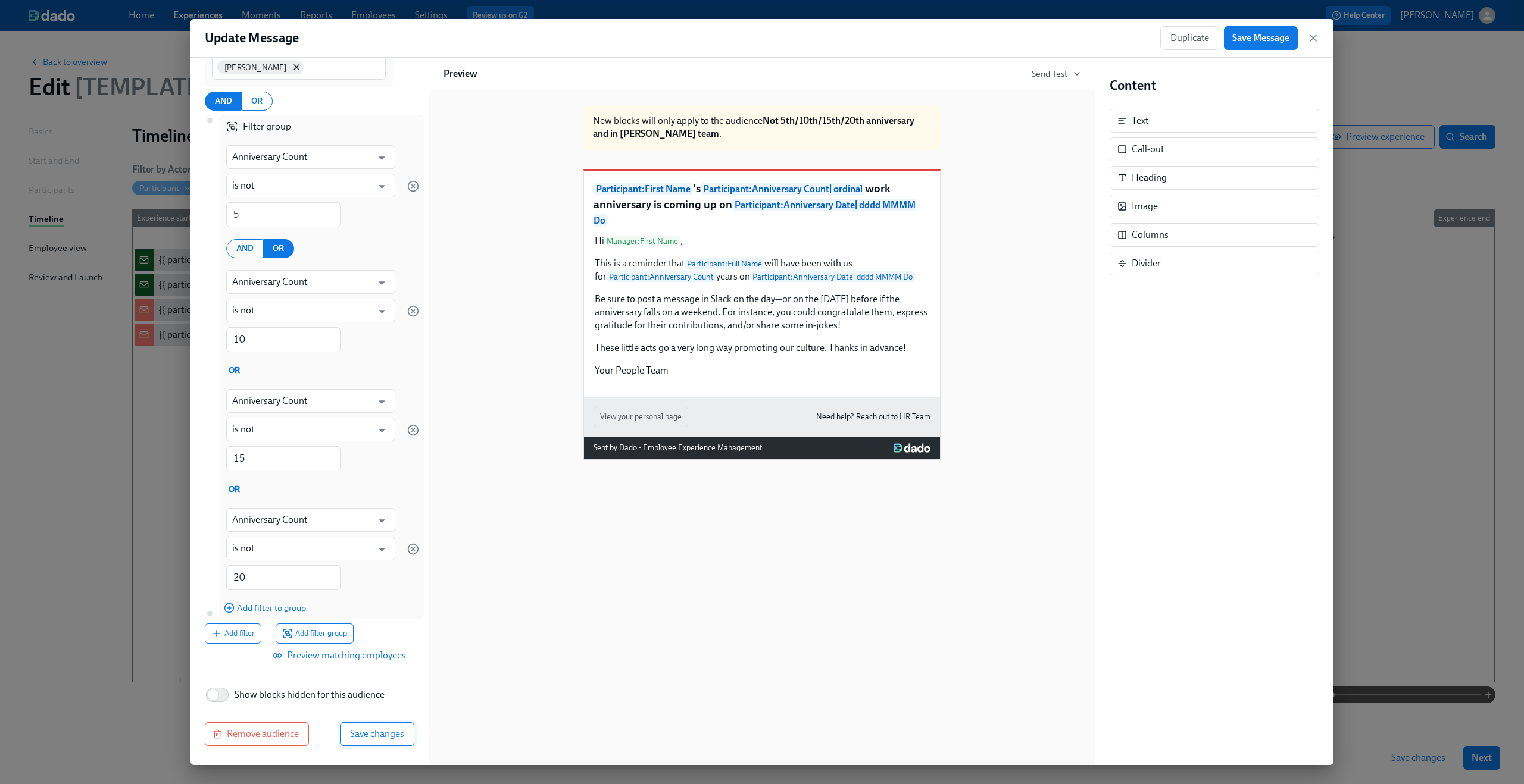
click at [381, 734] on span "Save changes" at bounding box center [376, 734] width 54 height 12
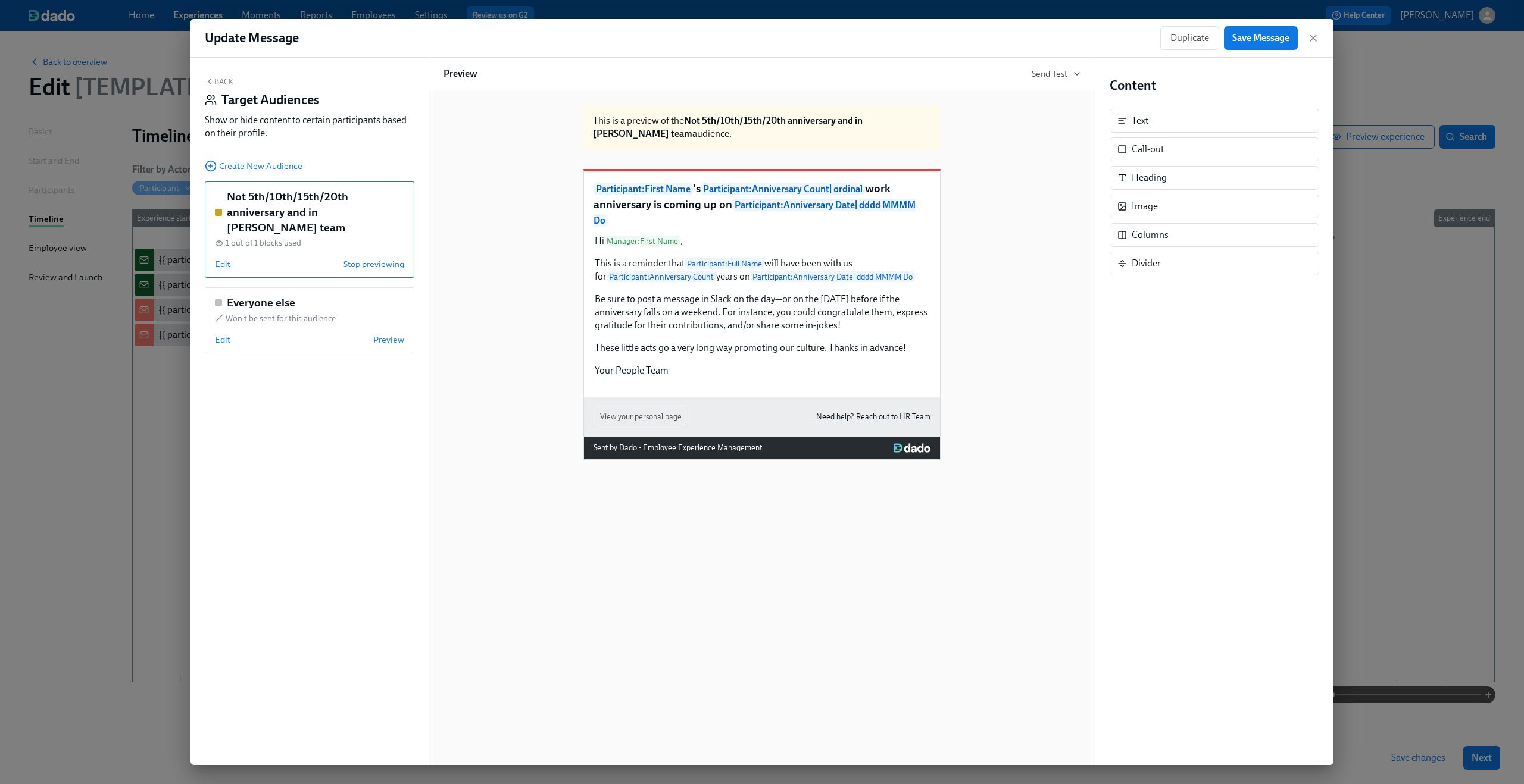
click at [222, 80] on button "Back" at bounding box center [219, 81] width 28 height 9
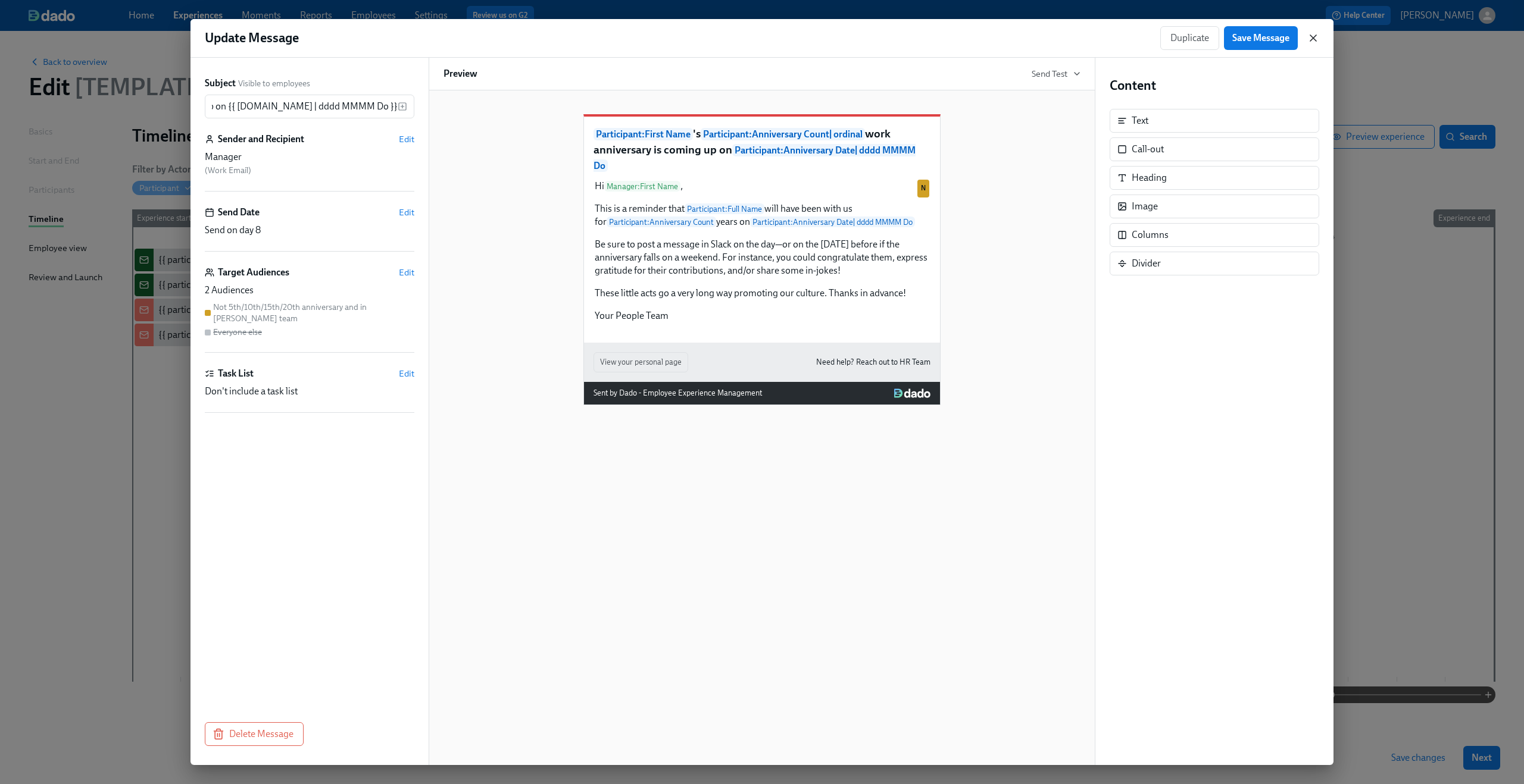
scroll to position [0, 0]
click at [1307, 43] on icon "button" at bounding box center [1312, 38] width 12 height 12
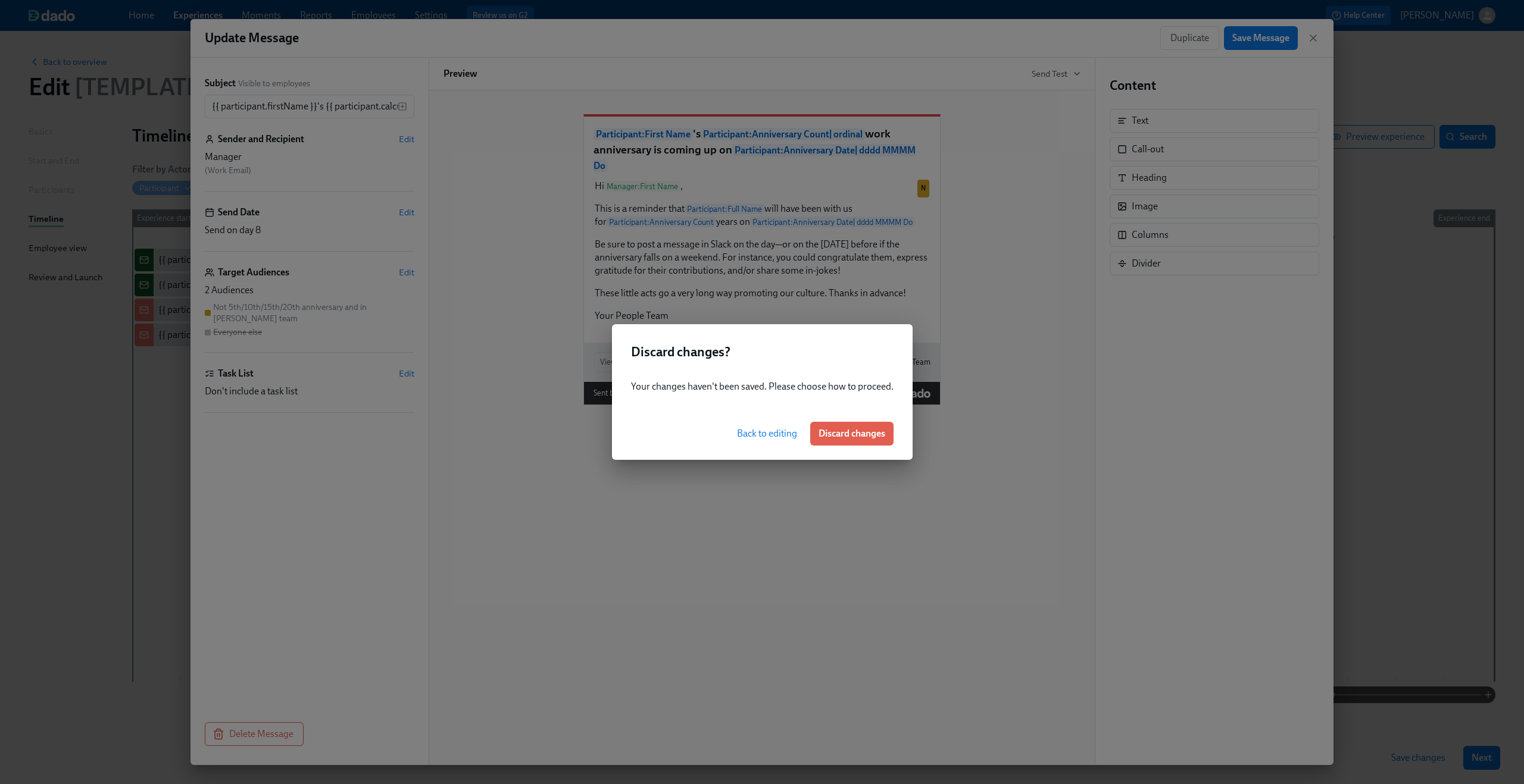
click at [775, 434] on span "Back to editing" at bounding box center [767, 433] width 60 height 12
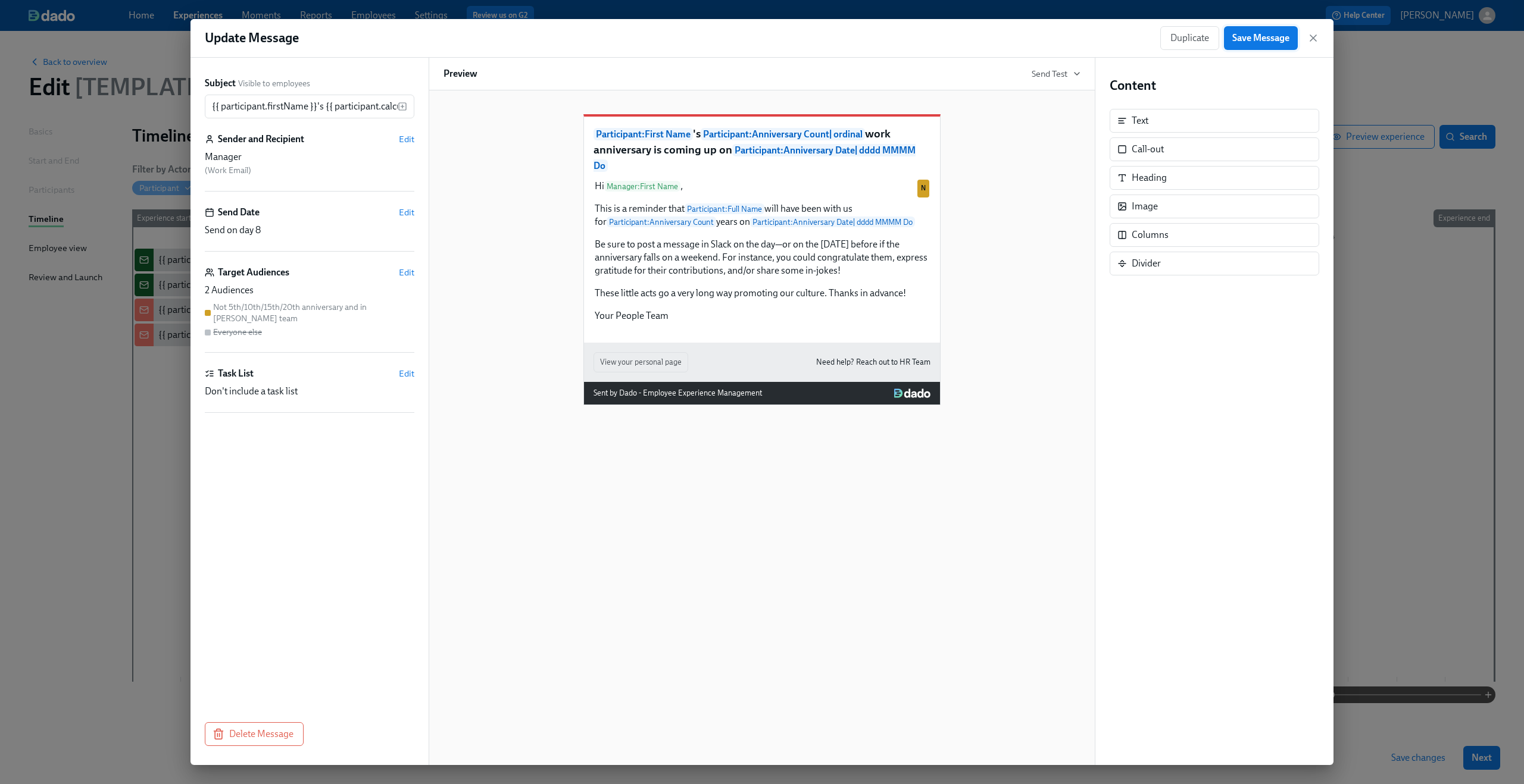
click at [1257, 33] on span "Save Message" at bounding box center [1260, 38] width 57 height 12
click at [1313, 35] on icon "button" at bounding box center [1312, 38] width 12 height 12
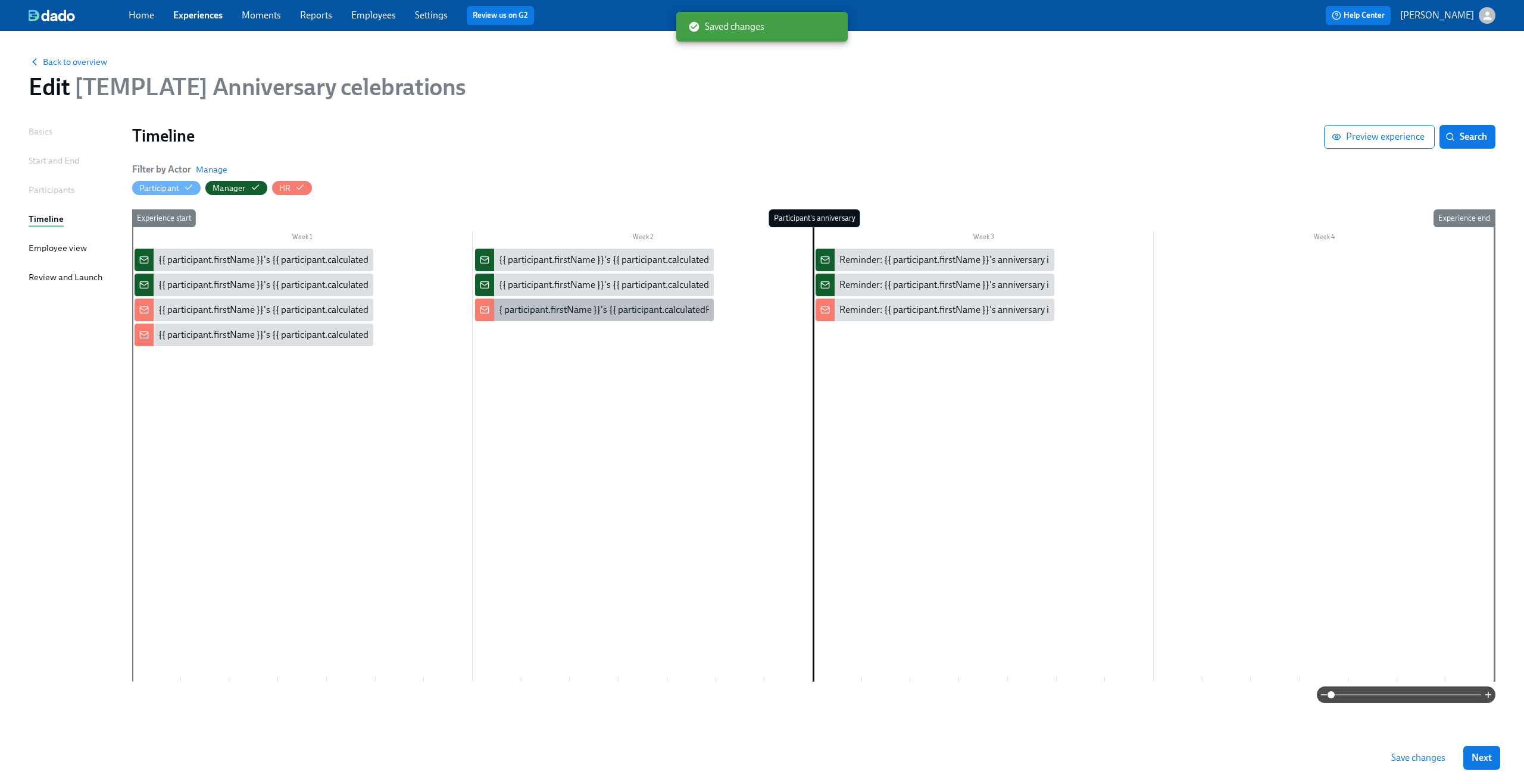
click at [579, 315] on div "{ participant.firstName }}'s {{ participant.calculatedFields.anniversary.count …" at bounding box center [828, 310] width 658 height 13
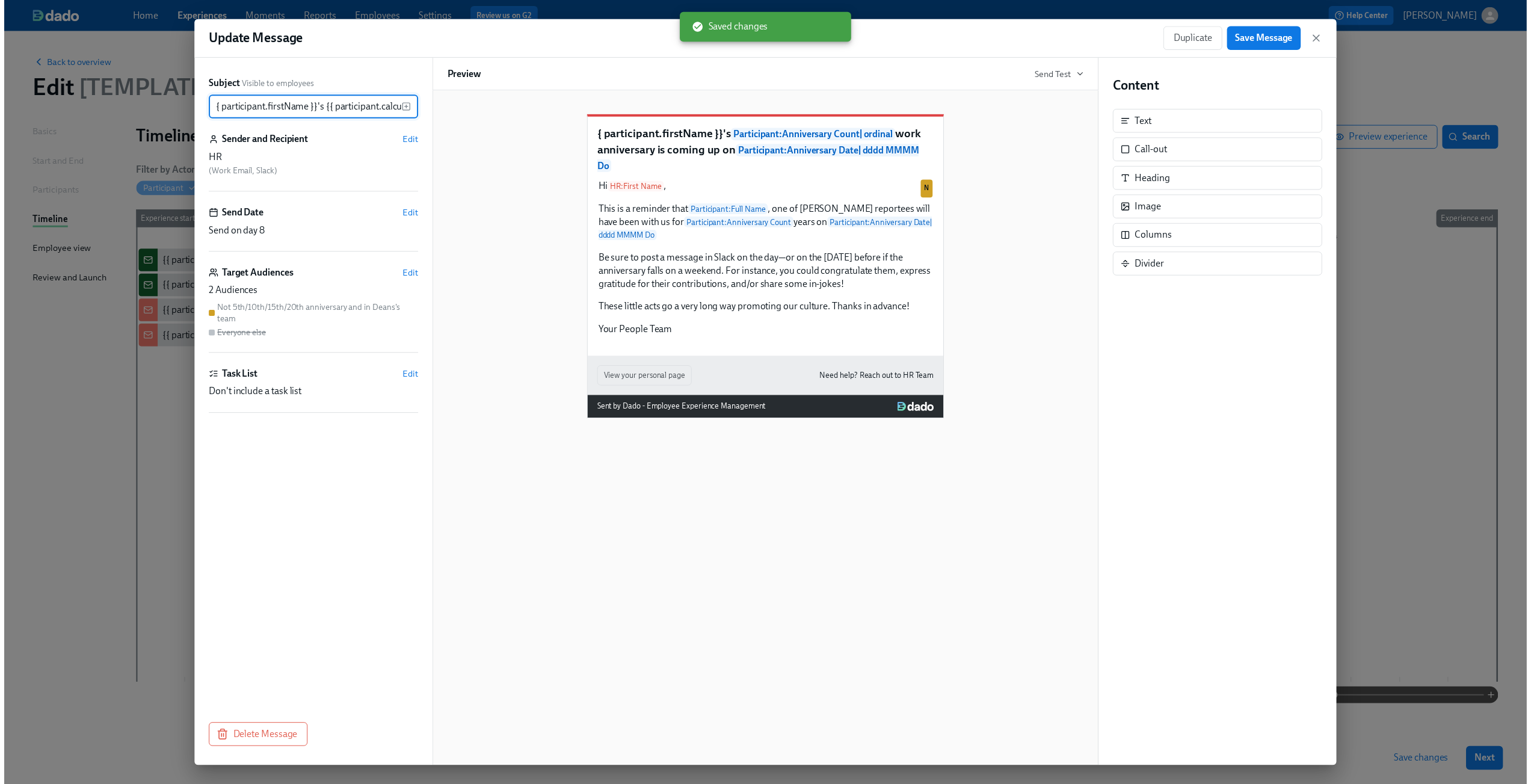
scroll to position [0, 584]
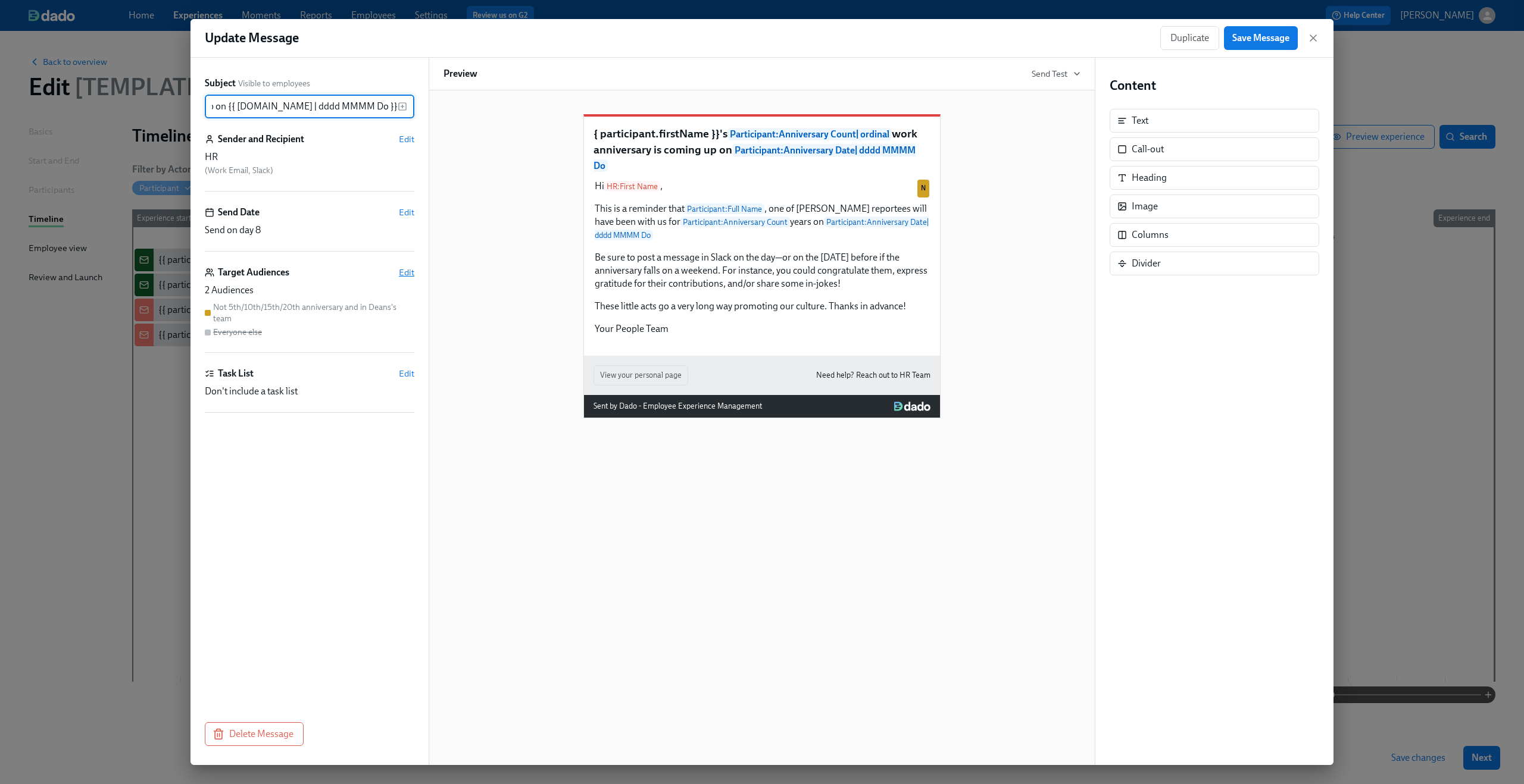
click at [406, 275] on span "Edit" at bounding box center [406, 272] width 16 height 12
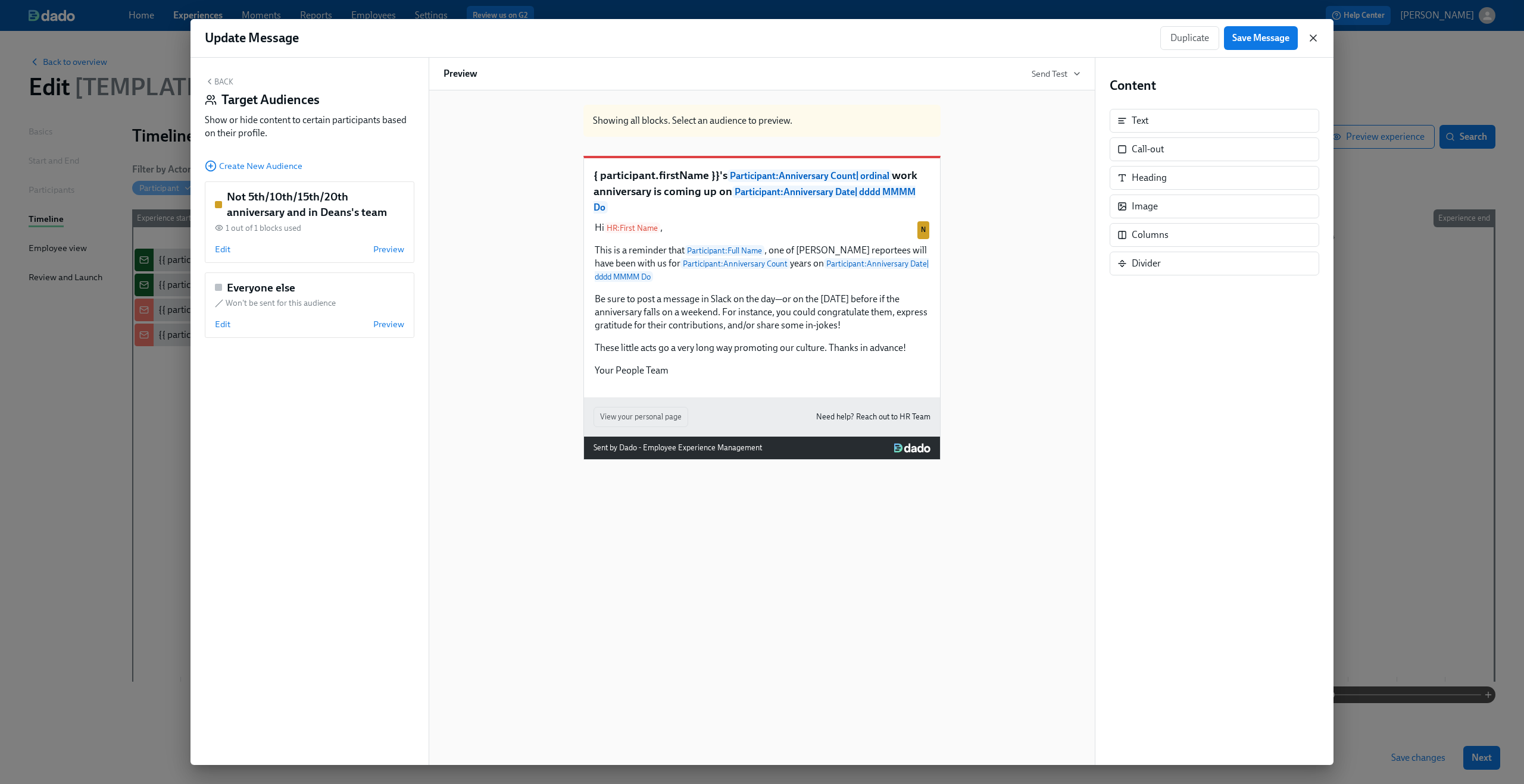
click at [1313, 37] on icon "button" at bounding box center [1313, 38] width 6 height 6
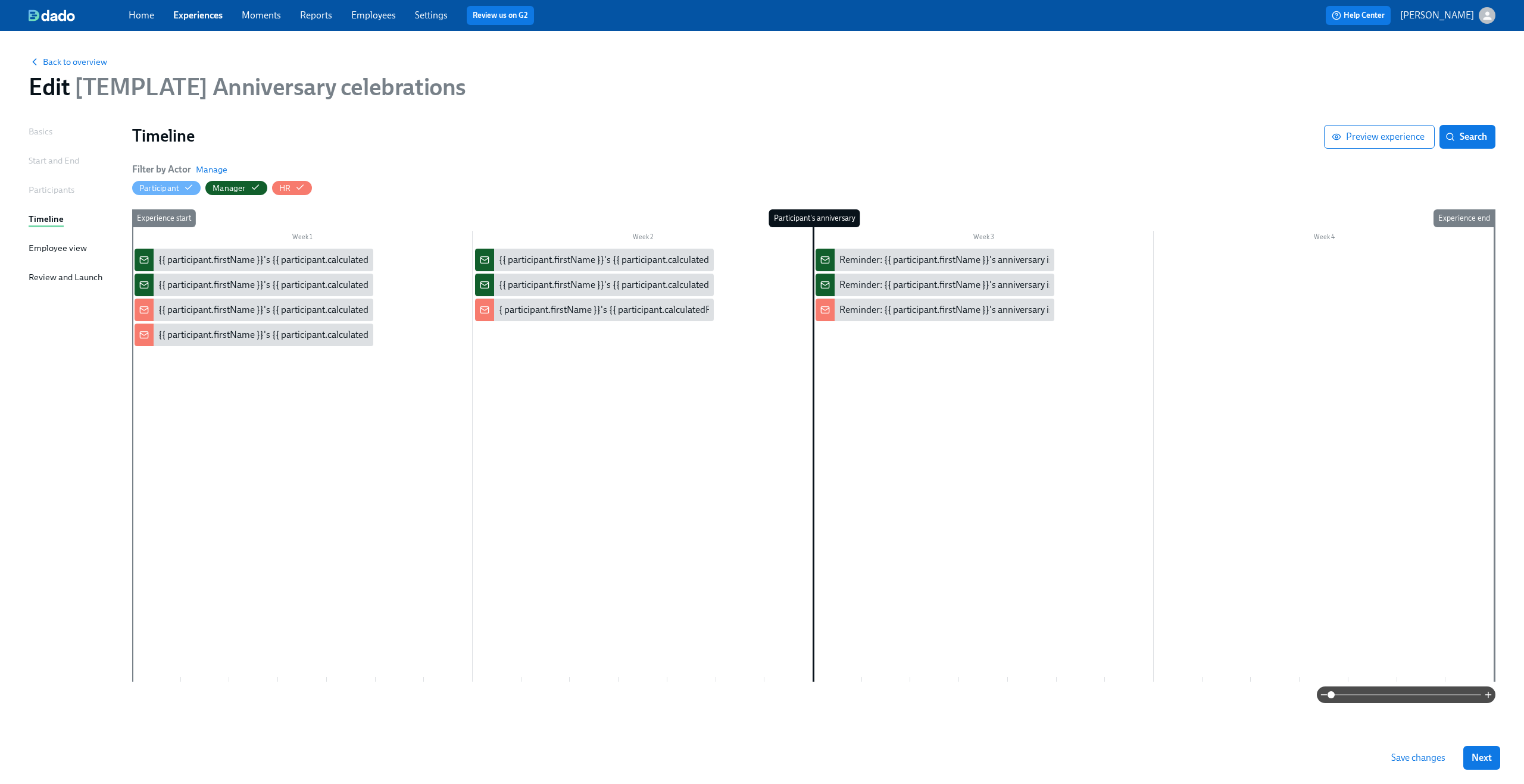
click at [1425, 760] on span "Save changes" at bounding box center [1417, 757] width 54 height 12
click at [41, 56] on span "Back to overview" at bounding box center [68, 62] width 79 height 12
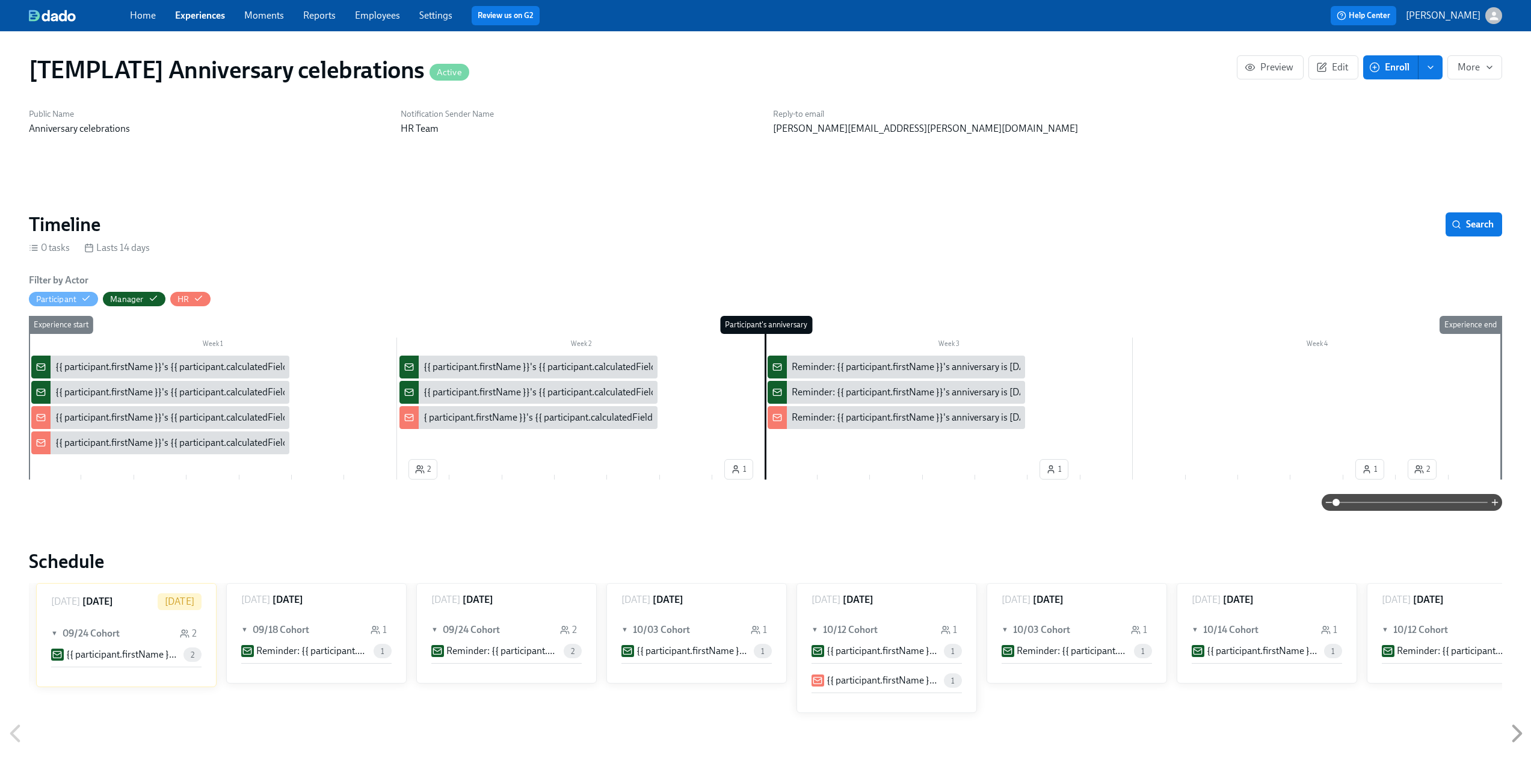
scroll to position [0, 1136]
click at [1331, 63] on span "Edit" at bounding box center [1333, 67] width 30 height 12
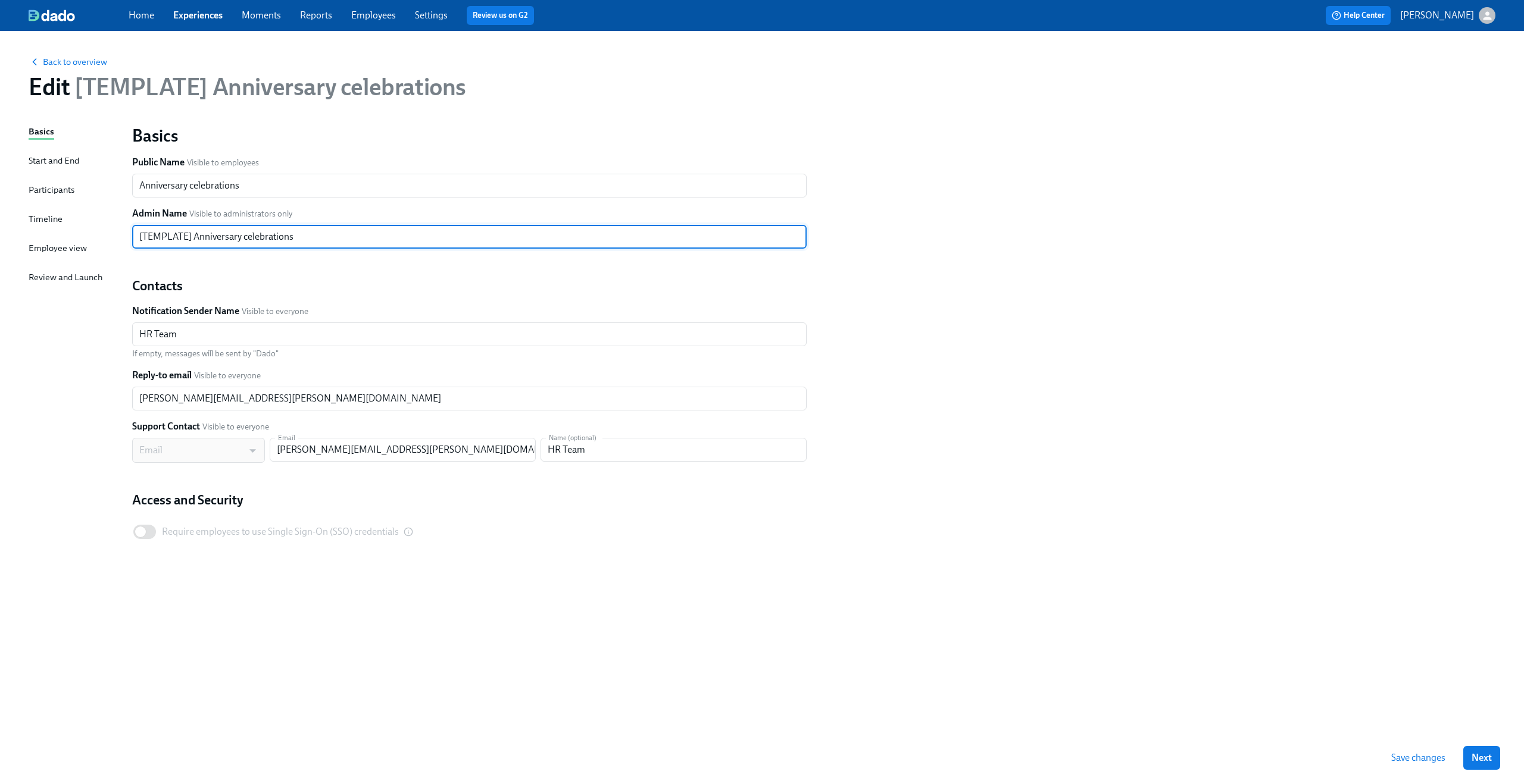
drag, startPoint x: 195, startPoint y: 236, endPoint x: 79, endPoint y: 236, distance: 116.0
click at [79, 236] on div "Basics Start and End Participants Timeline Employee view Review and Launch Basi…" at bounding box center [762, 427] width 1466 height 607
type input "Anniversary celebrations"
click at [1440, 763] on span "Save changes" at bounding box center [1417, 757] width 54 height 12
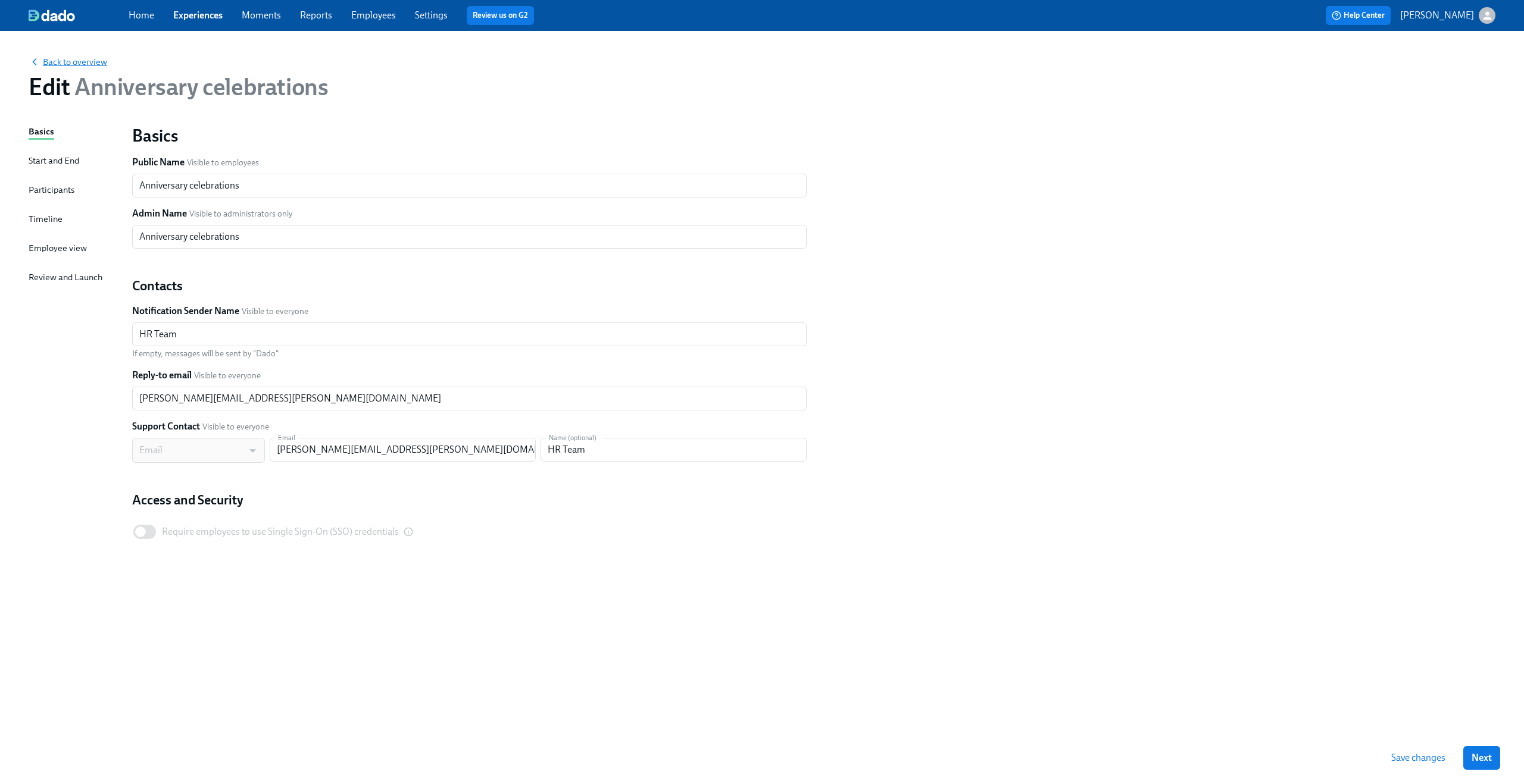
click at [56, 62] on span "Back to overview" at bounding box center [68, 62] width 79 height 12
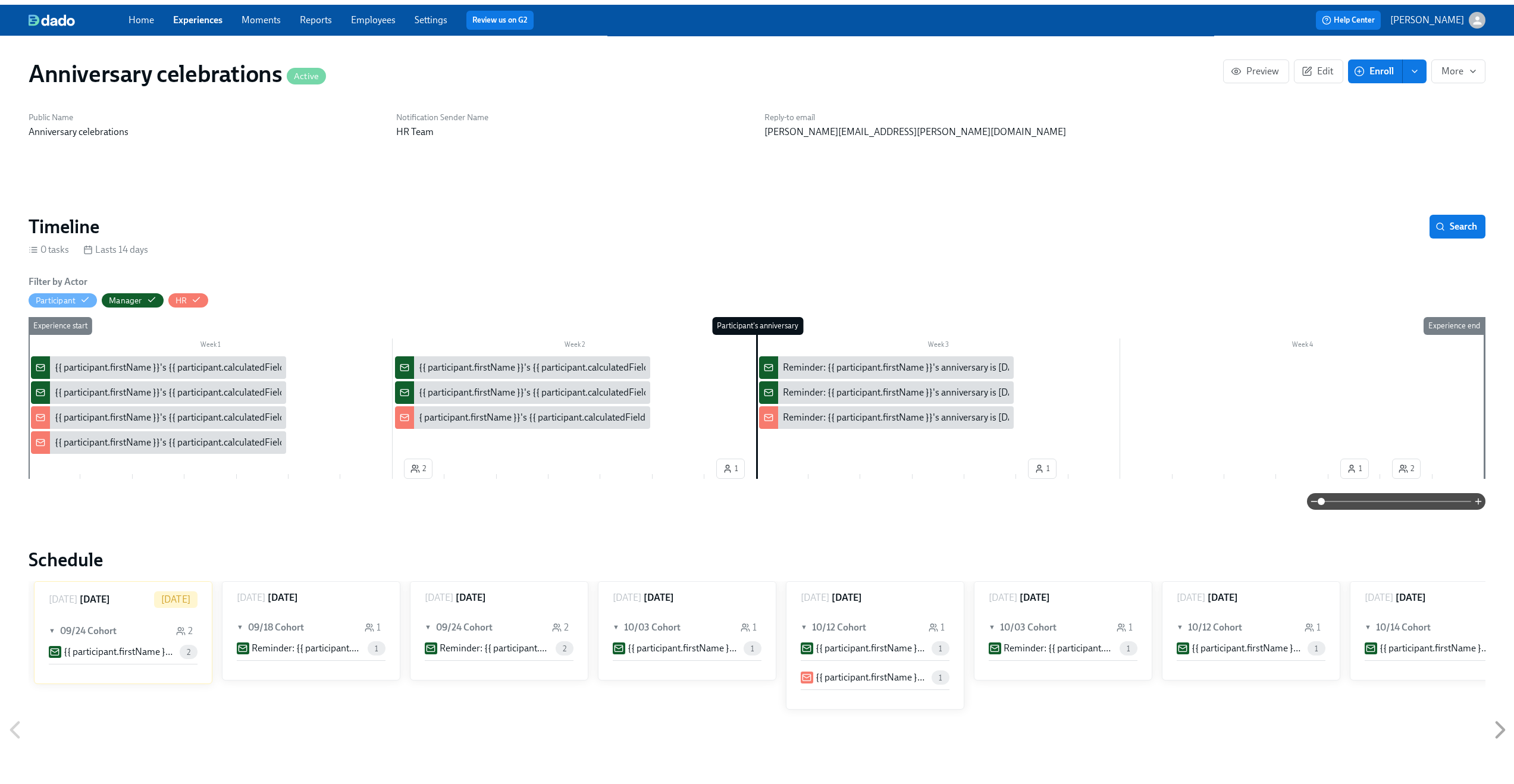
scroll to position [0, 1123]
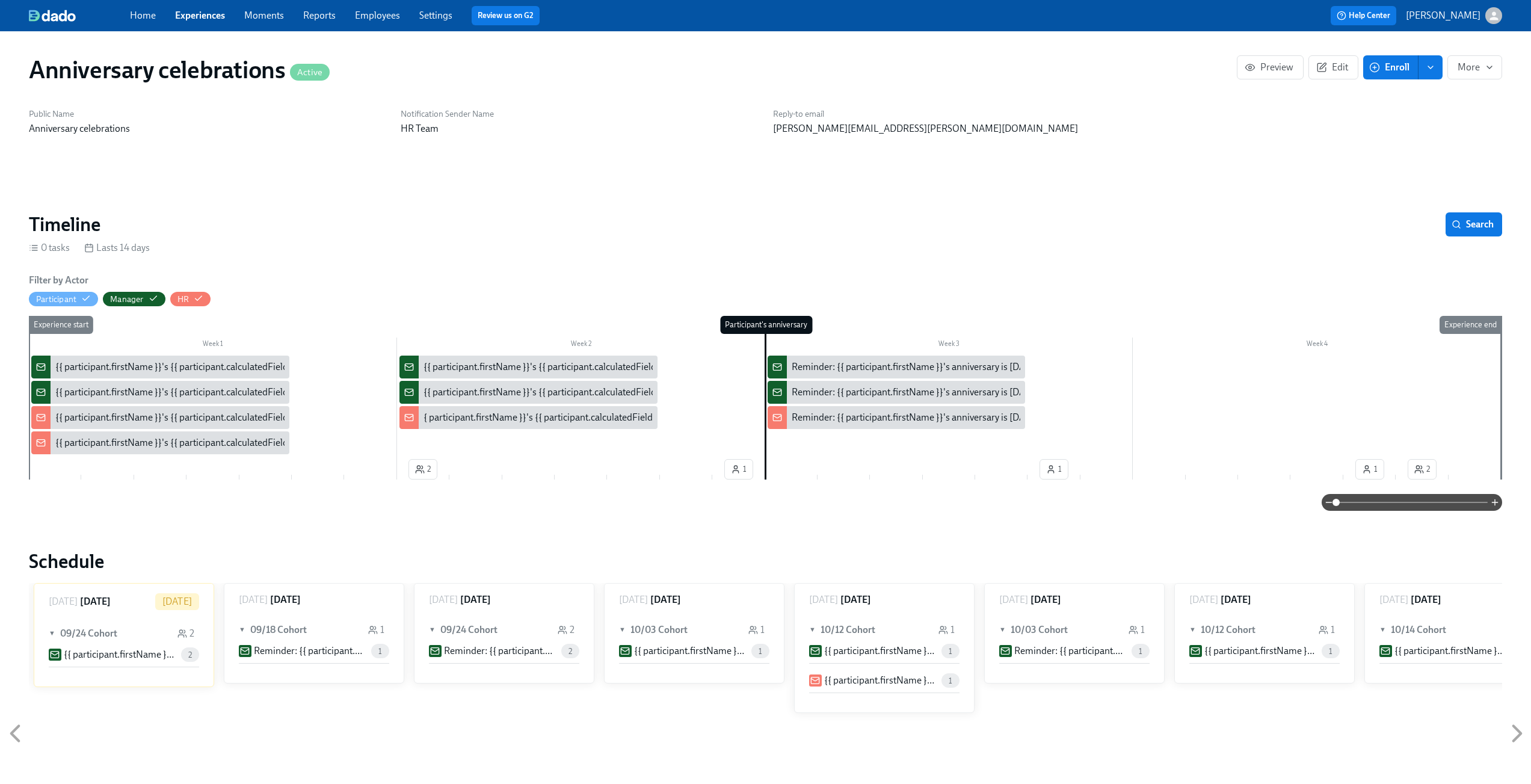
click at [192, 12] on link "Experiences" at bounding box center [199, 15] width 50 height 11
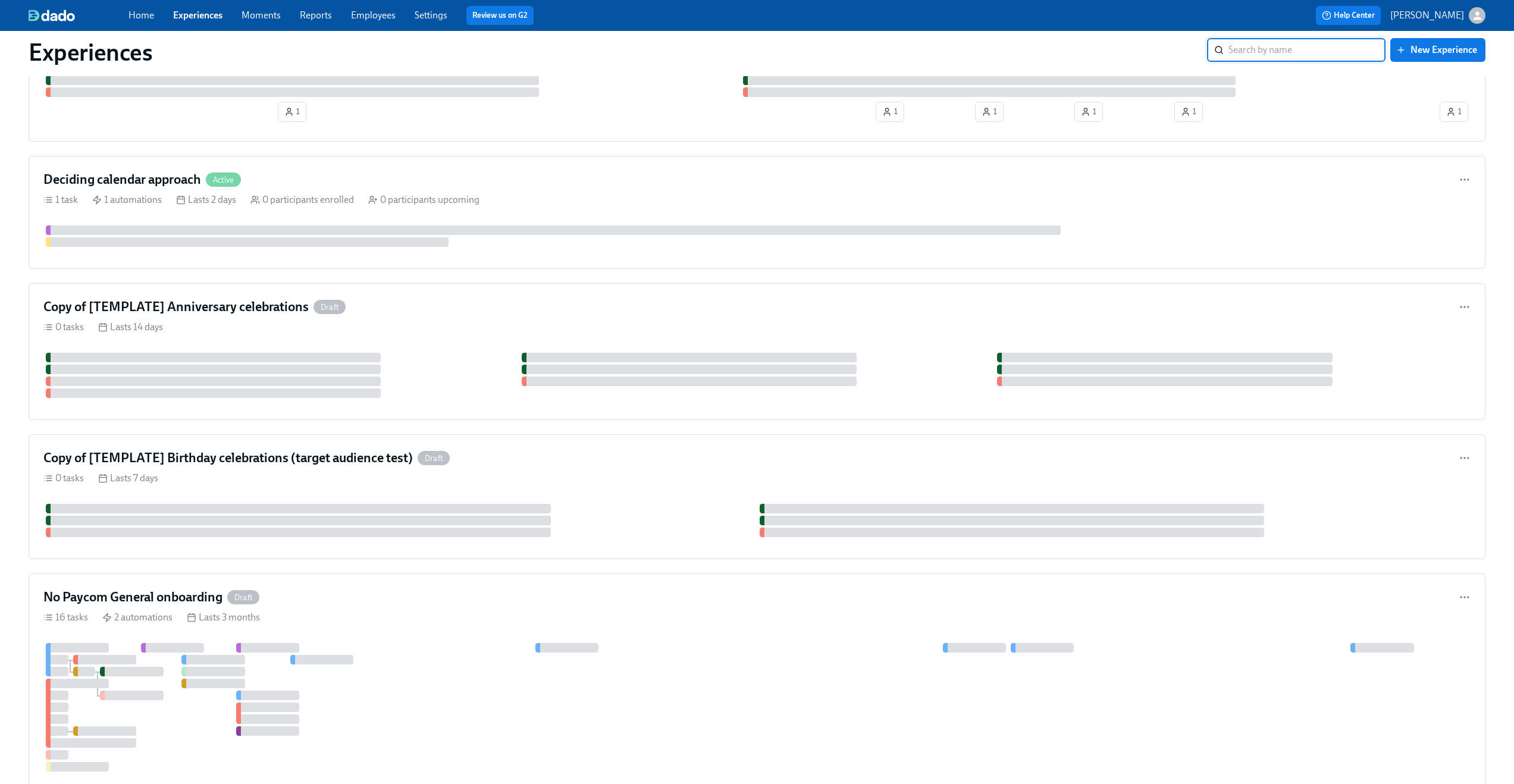
scroll to position [541, 0]
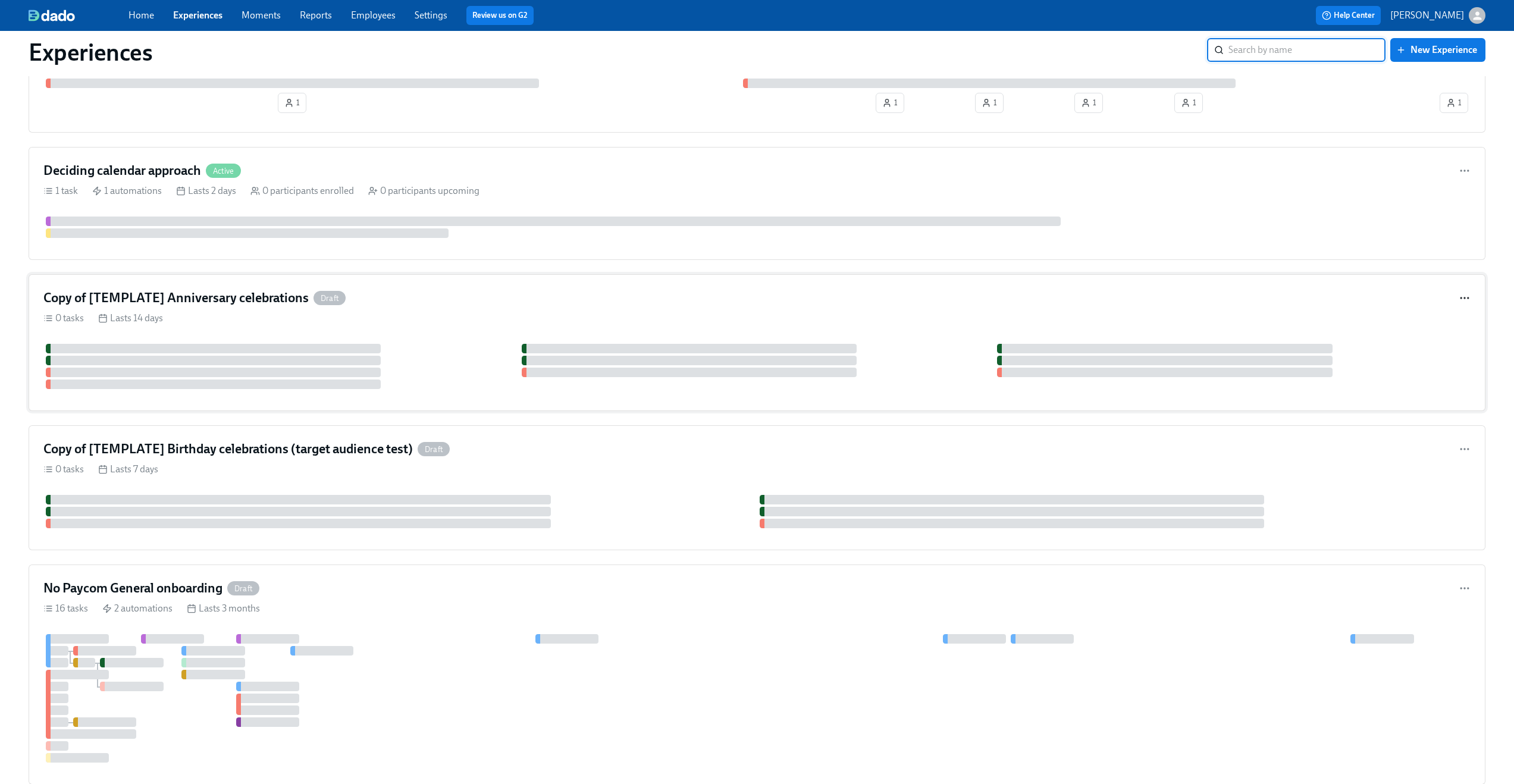
click at [1462, 299] on icon "button" at bounding box center [1464, 297] width 12 height 12
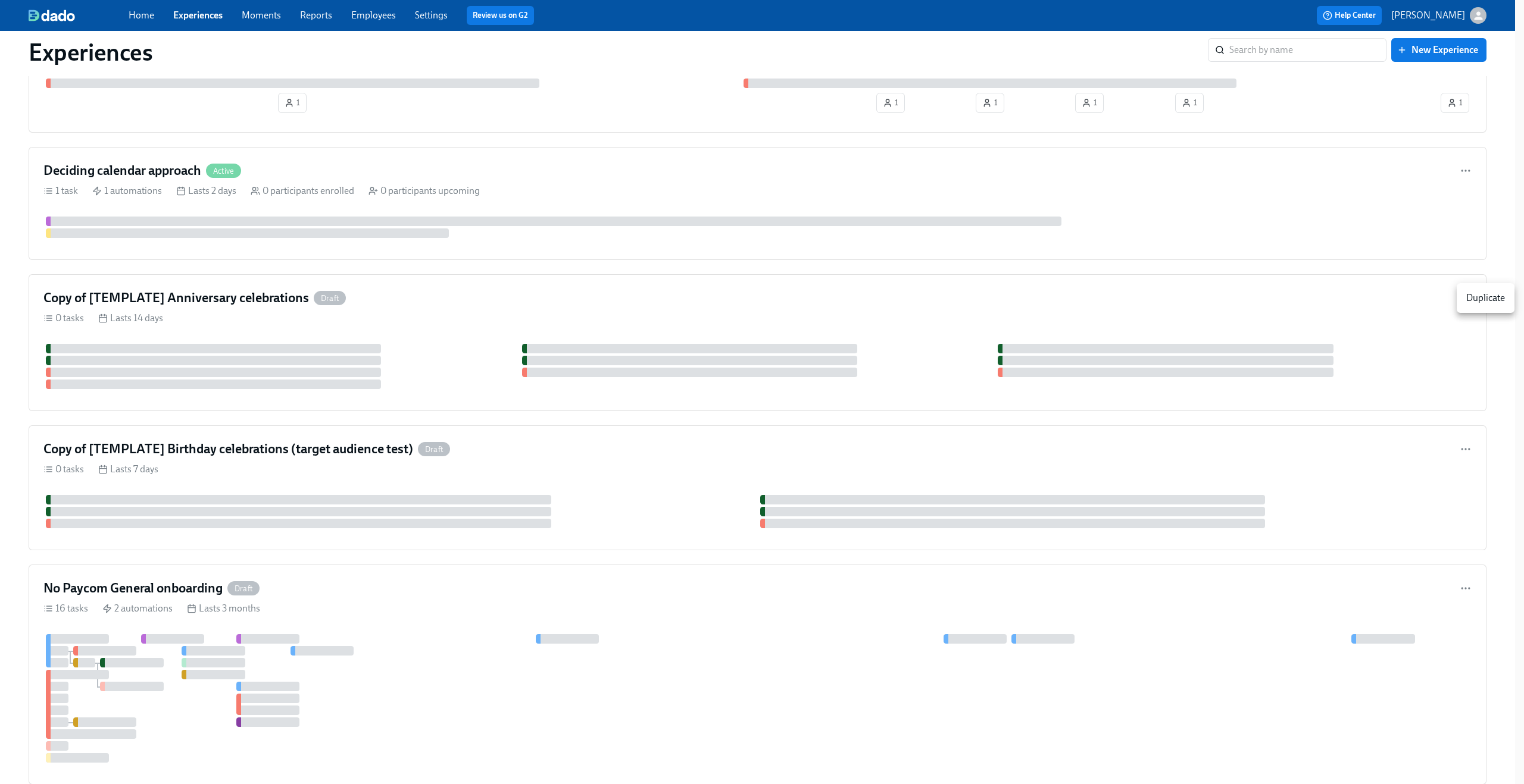
click at [1376, 293] on div at bounding box center [762, 392] width 1524 height 784
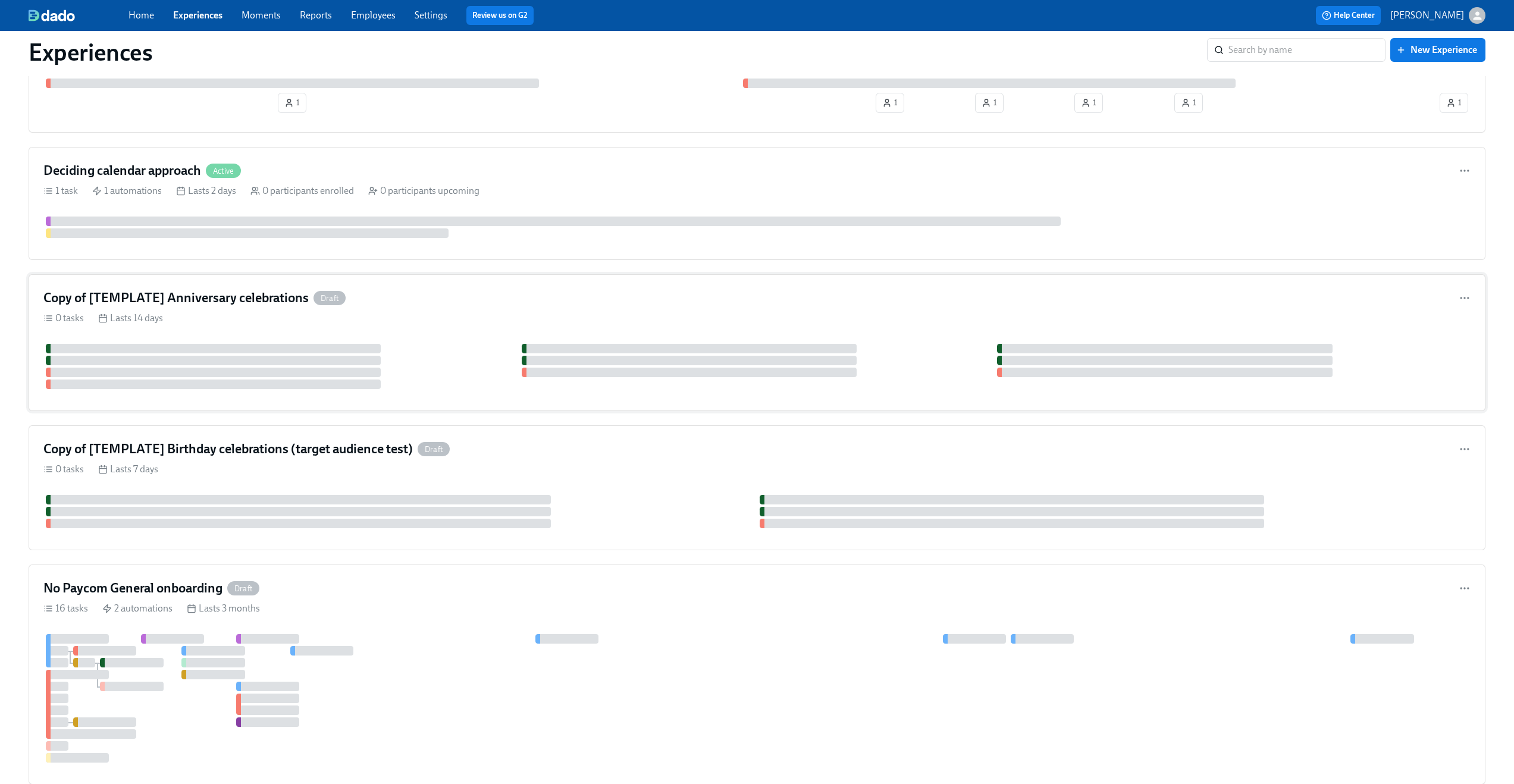
click at [1366, 305] on div "Copy of [TEMPLATE] Anniversary celebrations Draft" at bounding box center [757, 298] width 1427 height 18
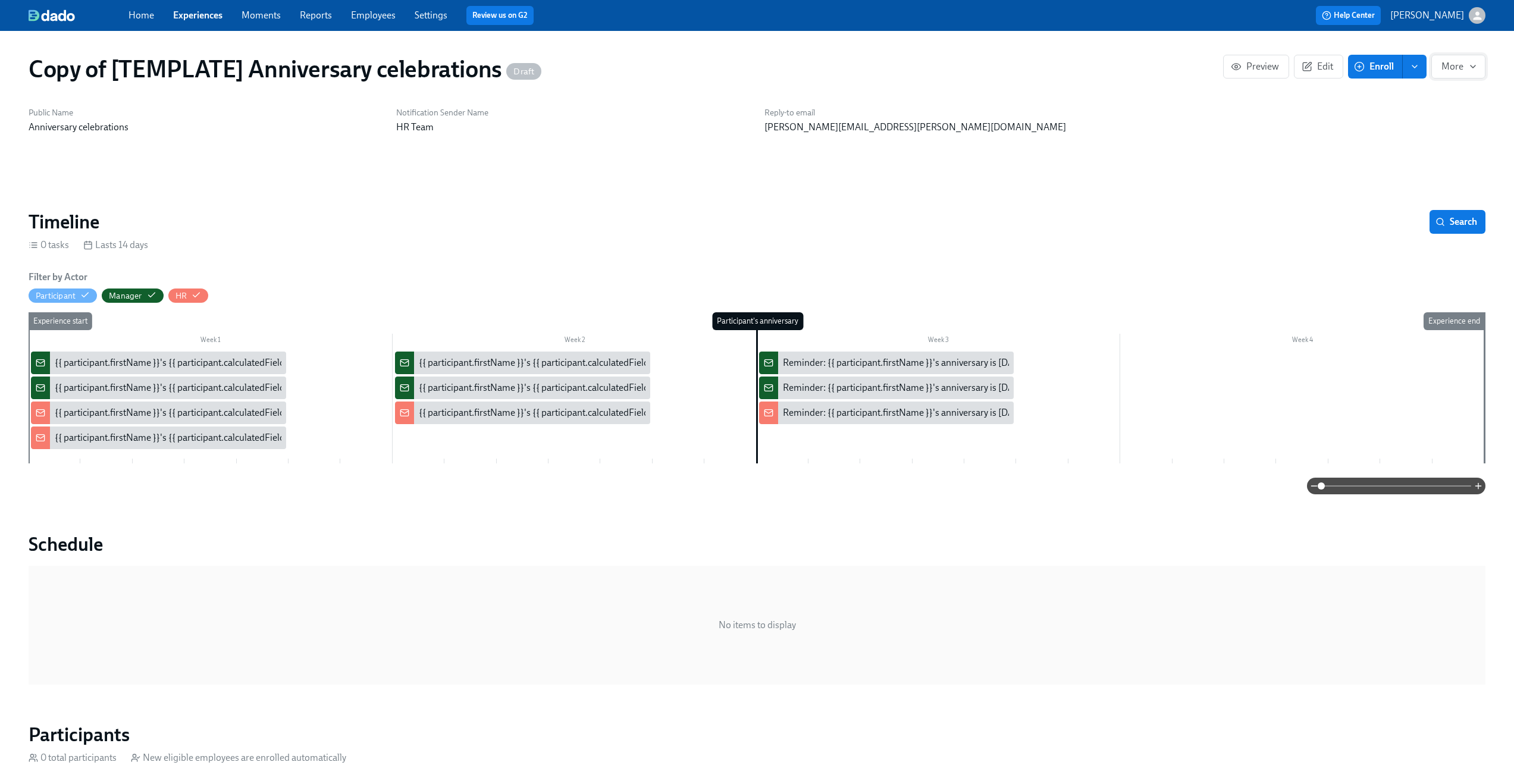
click at [1468, 67] on icon "button" at bounding box center [1473, 66] width 9 height 9
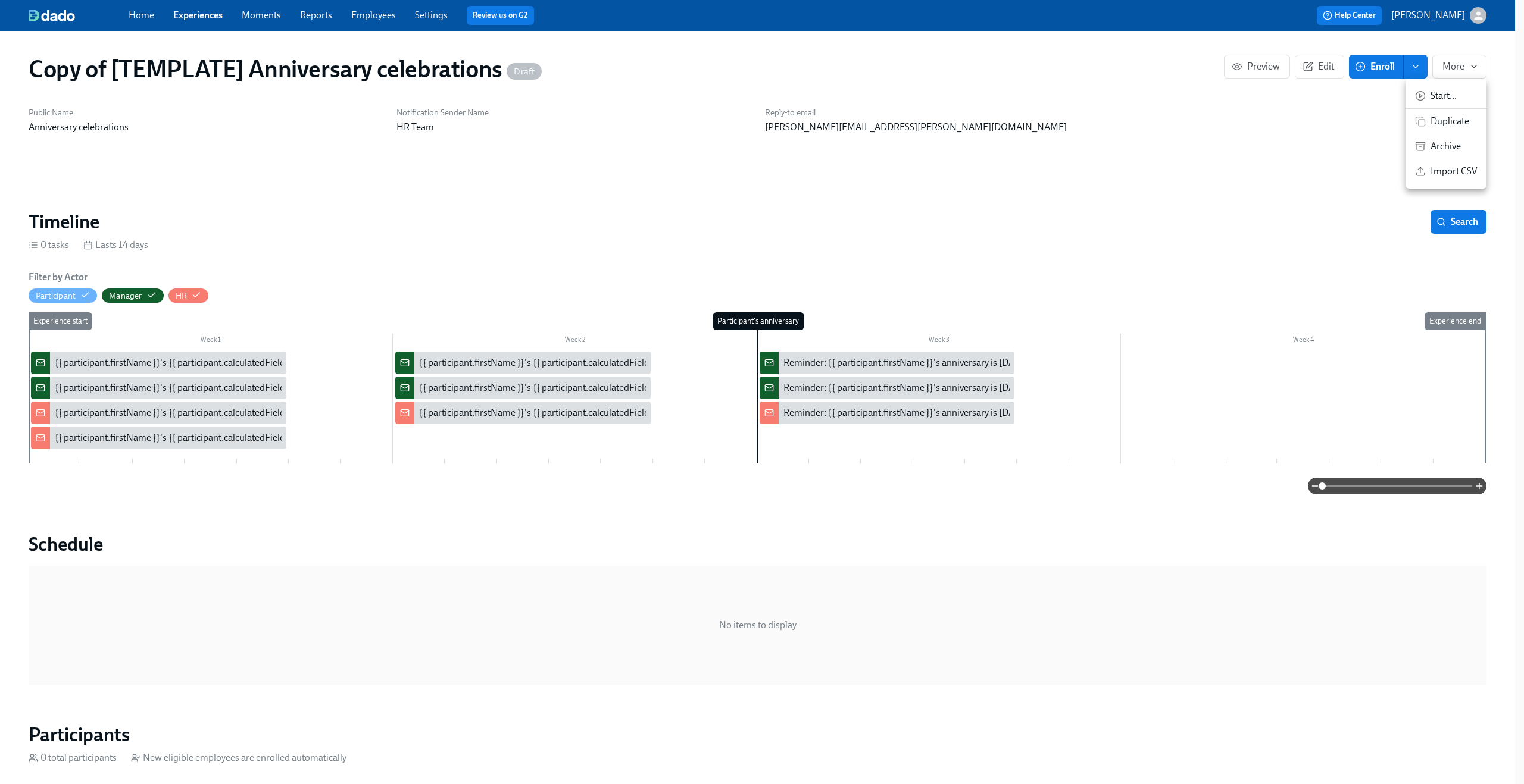
click at [1447, 148] on span "Archive" at bounding box center [1453, 146] width 47 height 13
click at [209, 16] on div at bounding box center [762, 392] width 1524 height 784
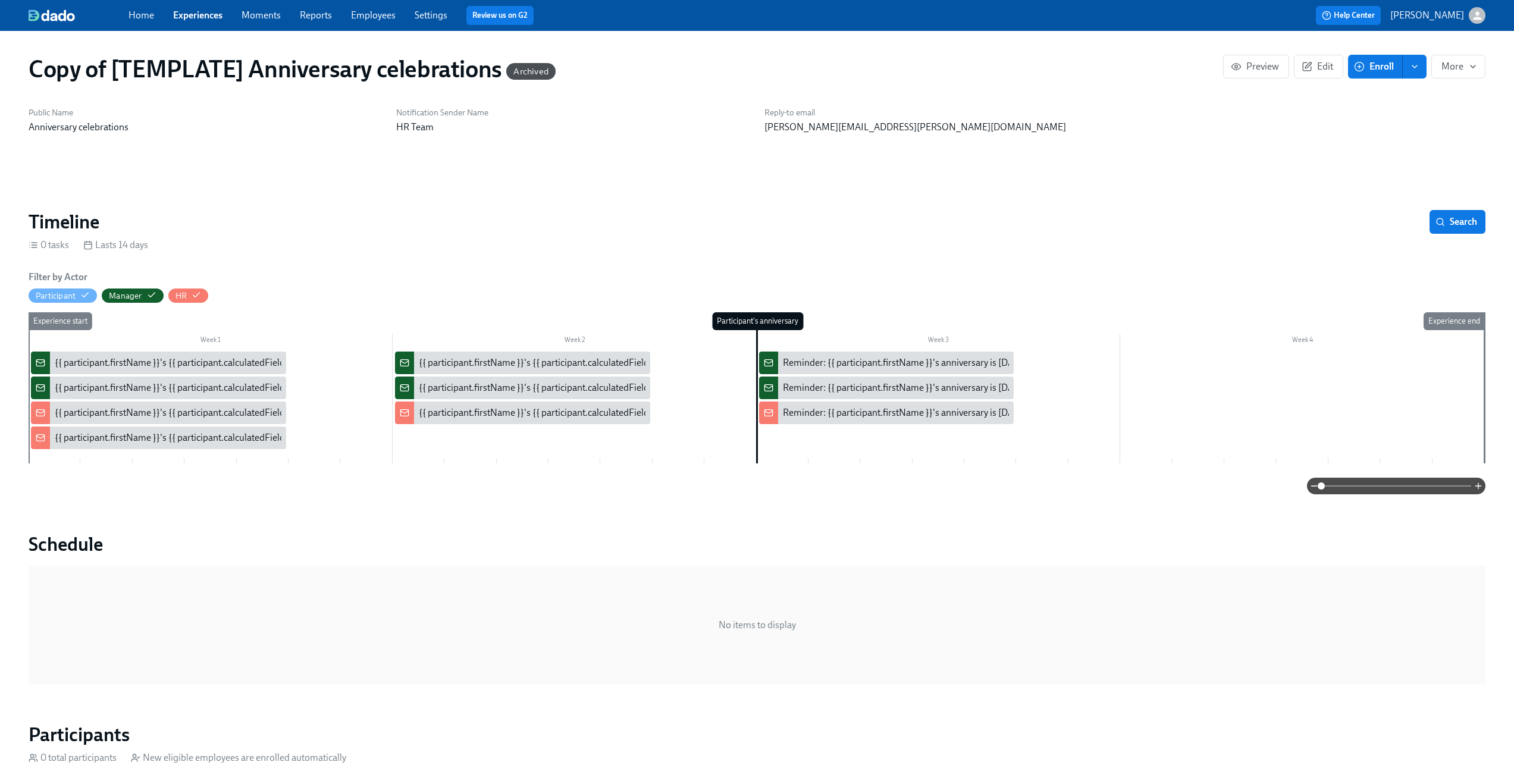
click at [195, 19] on link "Experiences" at bounding box center [197, 15] width 50 height 11
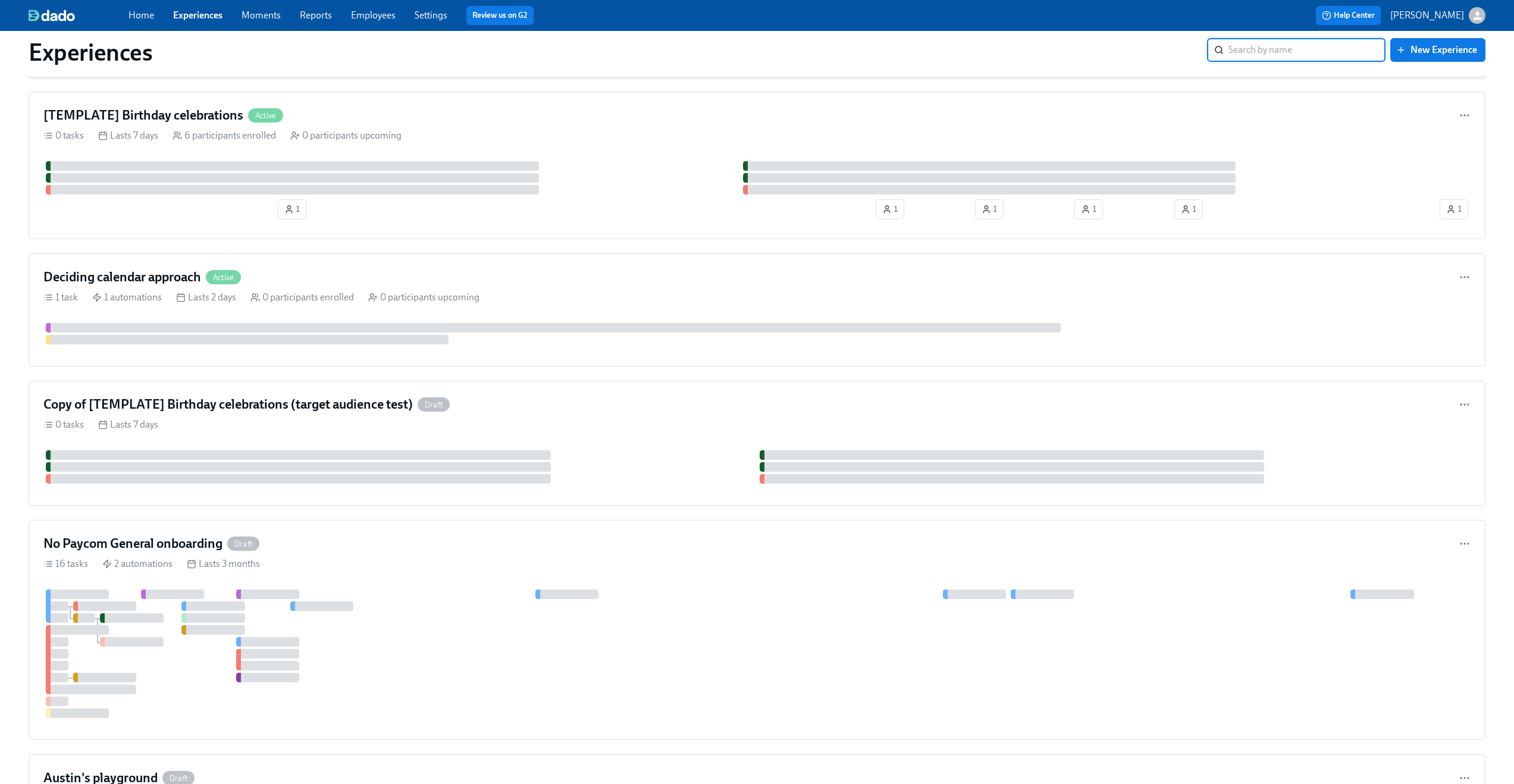
scroll to position [437, 0]
click at [697, 397] on div "Copy of [TEMPLATE] Birthday celebrations (target audience test) Draft" at bounding box center [757, 401] width 1427 height 18
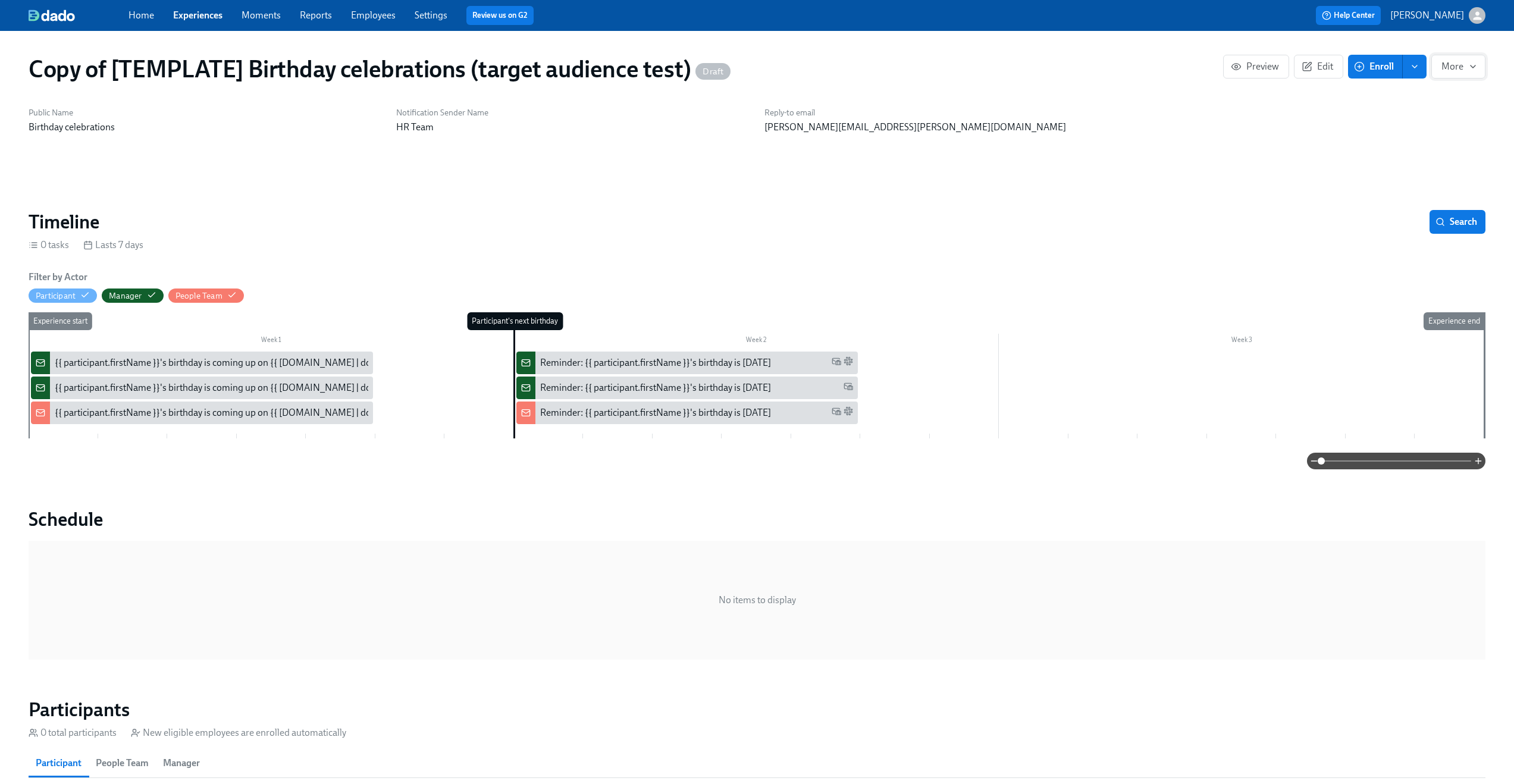
click at [1451, 73] on button "More" at bounding box center [1459, 66] width 54 height 24
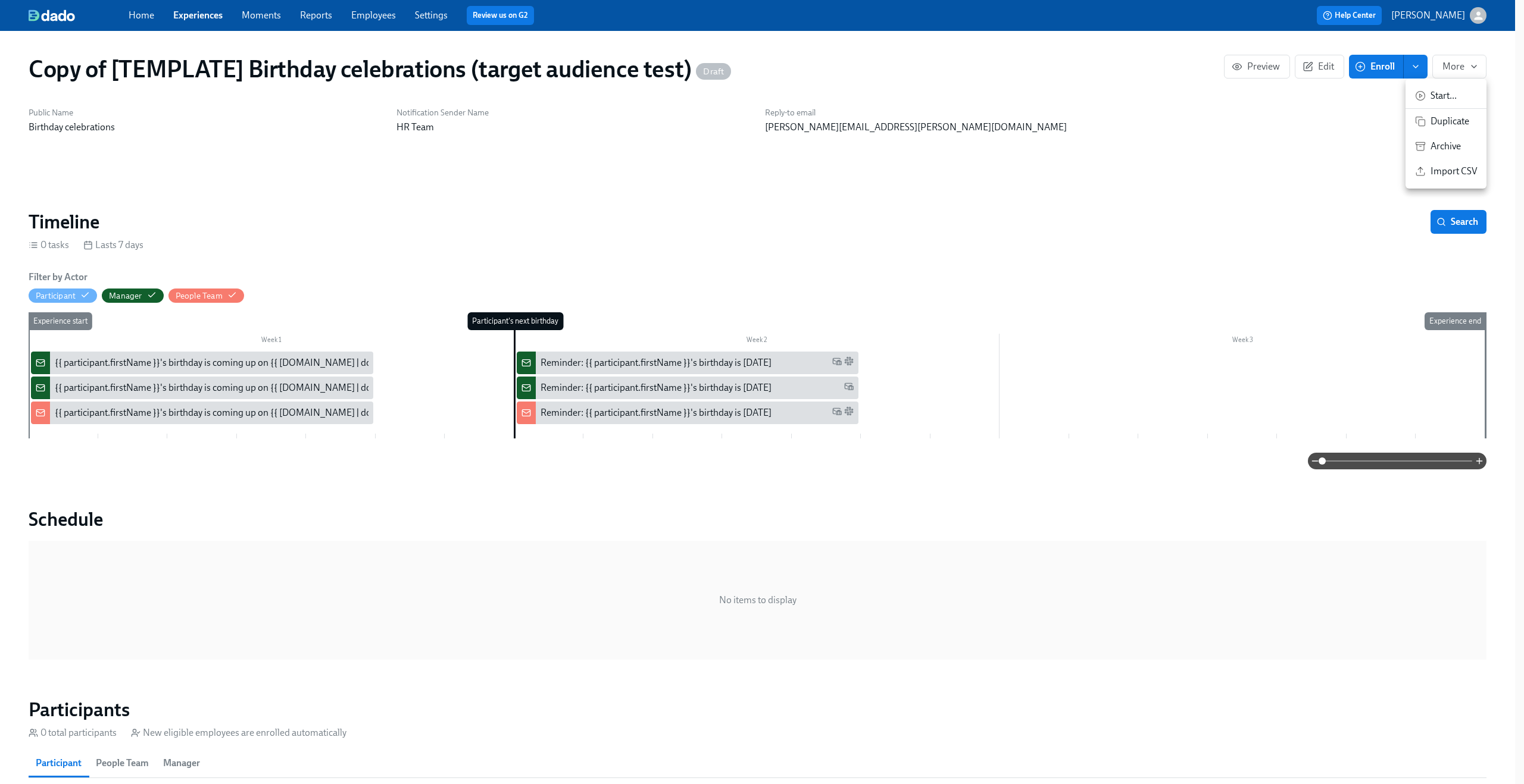
click at [1440, 141] on span "Archive" at bounding box center [1453, 146] width 47 height 13
click at [199, 17] on div at bounding box center [762, 392] width 1524 height 784
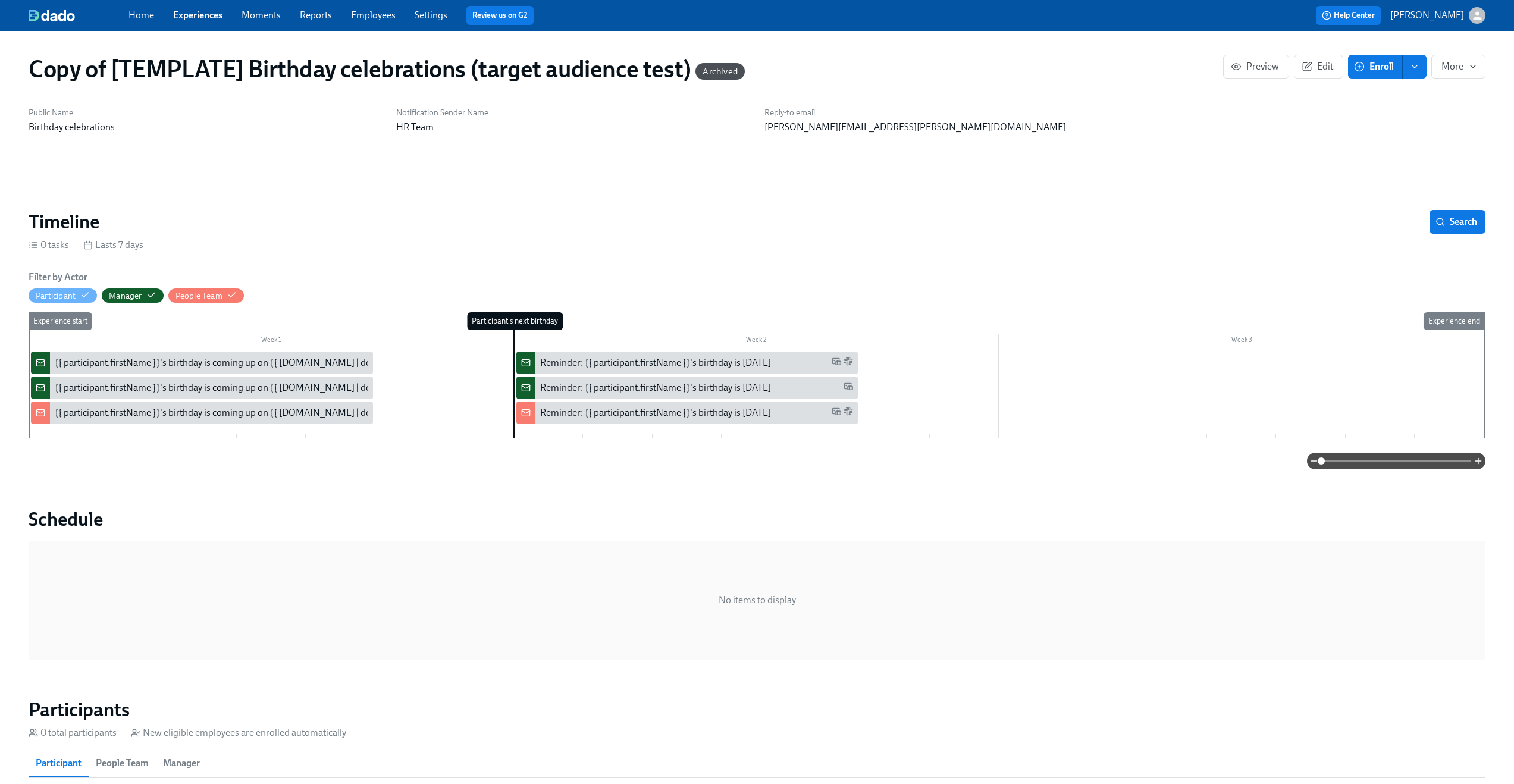
click at [199, 17] on div "Duplicate Unarchive Import CSV" at bounding box center [757, 392] width 1514 height 784
click at [199, 17] on link "Experiences" at bounding box center [197, 15] width 50 height 11
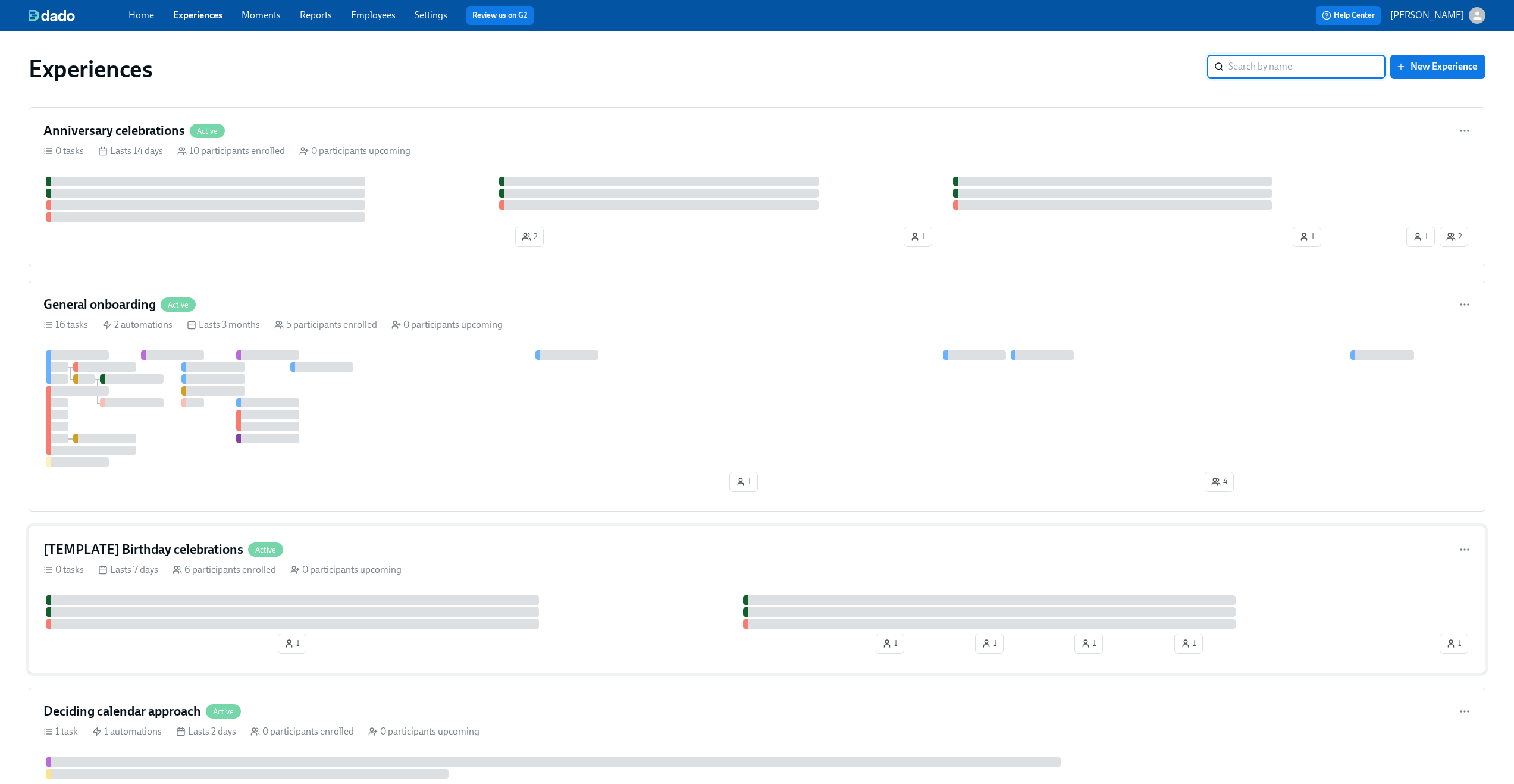
click at [677, 554] on div "[TEMPLATE] Birthday celebrations Active" at bounding box center [757, 550] width 1427 height 18
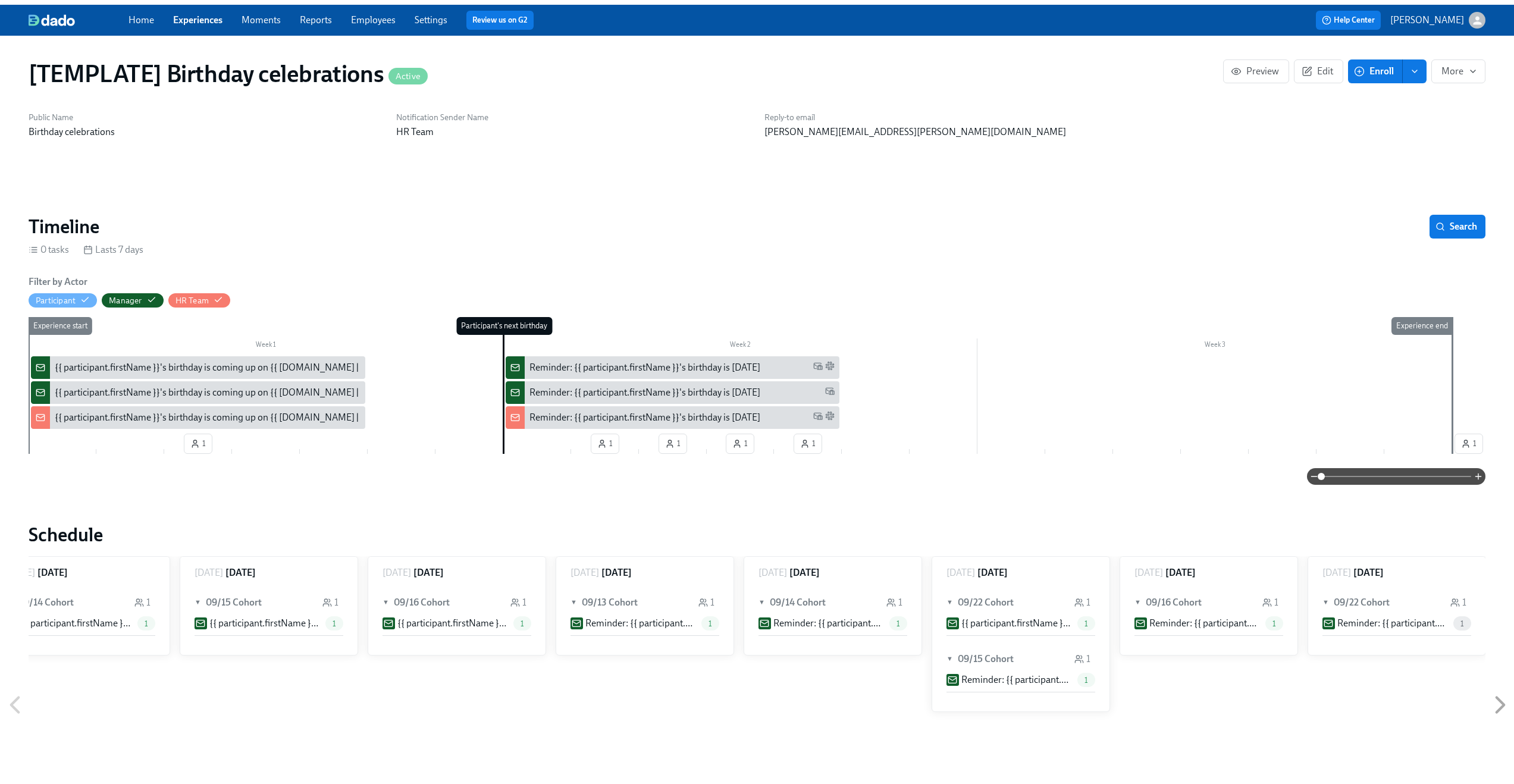
scroll to position [0, 601]
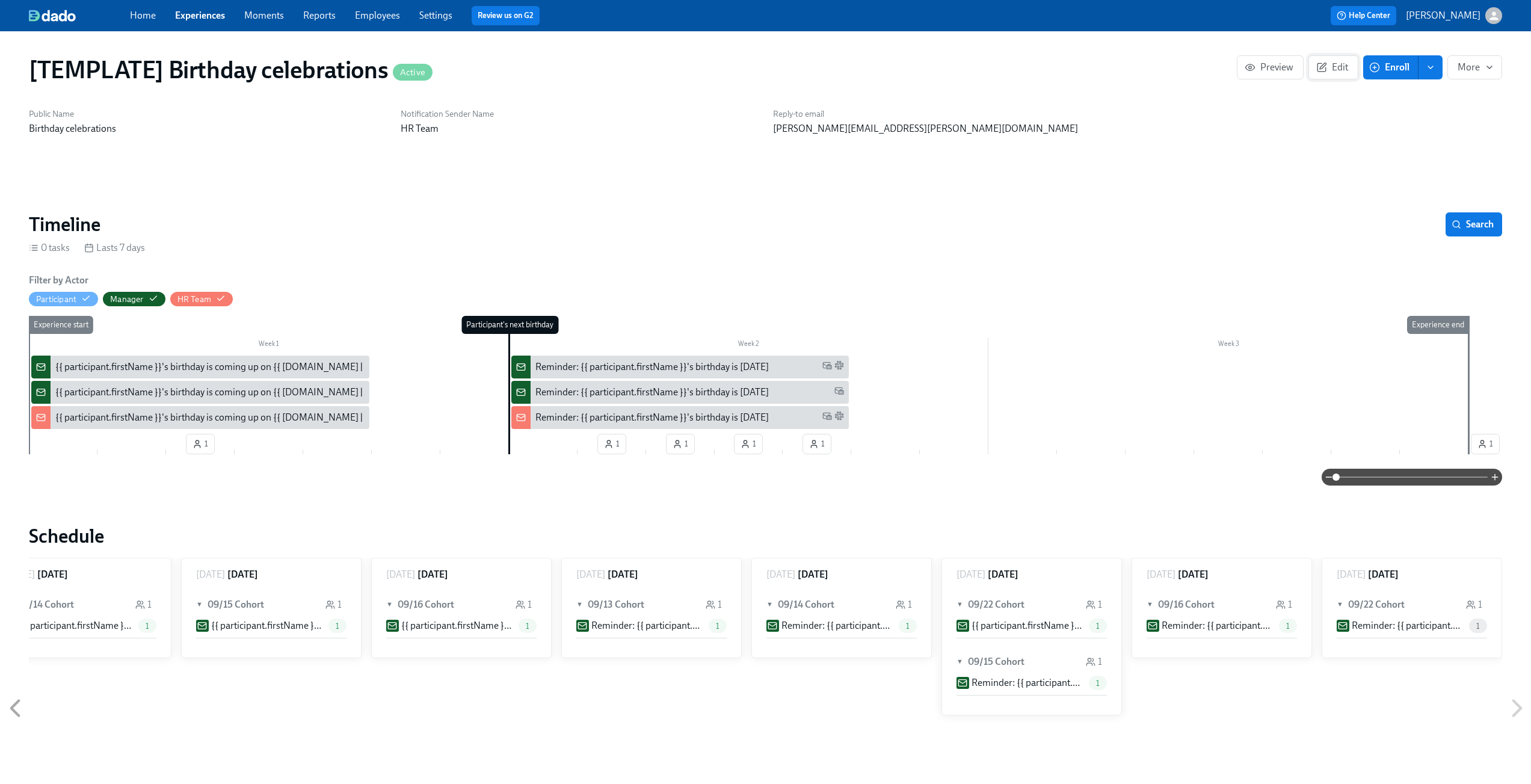
click at [1347, 69] on span "Edit" at bounding box center [1333, 67] width 30 height 12
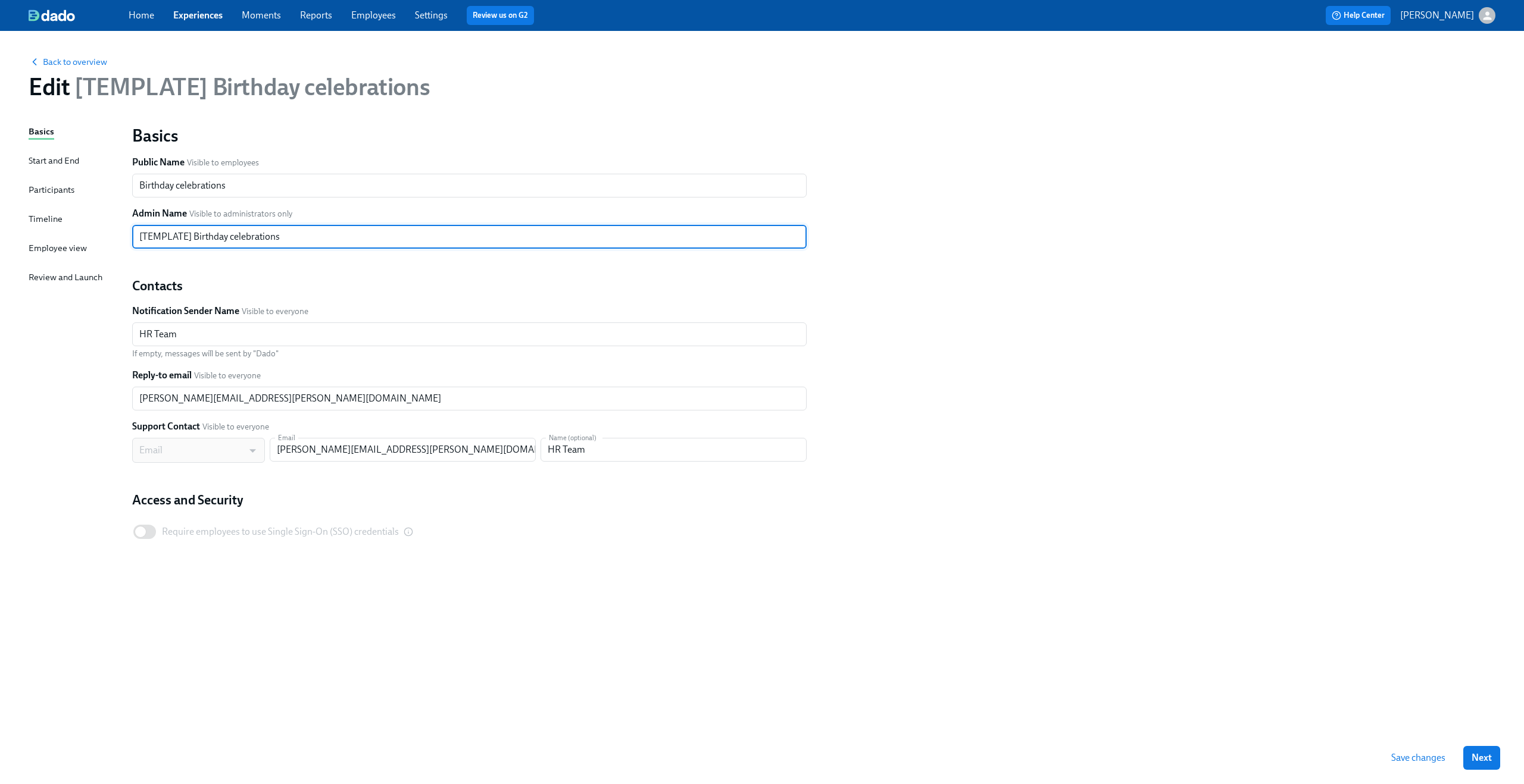
drag, startPoint x: 195, startPoint y: 237, endPoint x: 96, endPoint y: 237, distance: 99.0
click at [96, 237] on div "Basics Start and End Participants Timeline Employee view Review and Launch Basi…" at bounding box center [762, 427] width 1466 height 607
type input "Birthday celebrations"
click at [1436, 761] on span "Save changes" at bounding box center [1417, 757] width 54 height 12
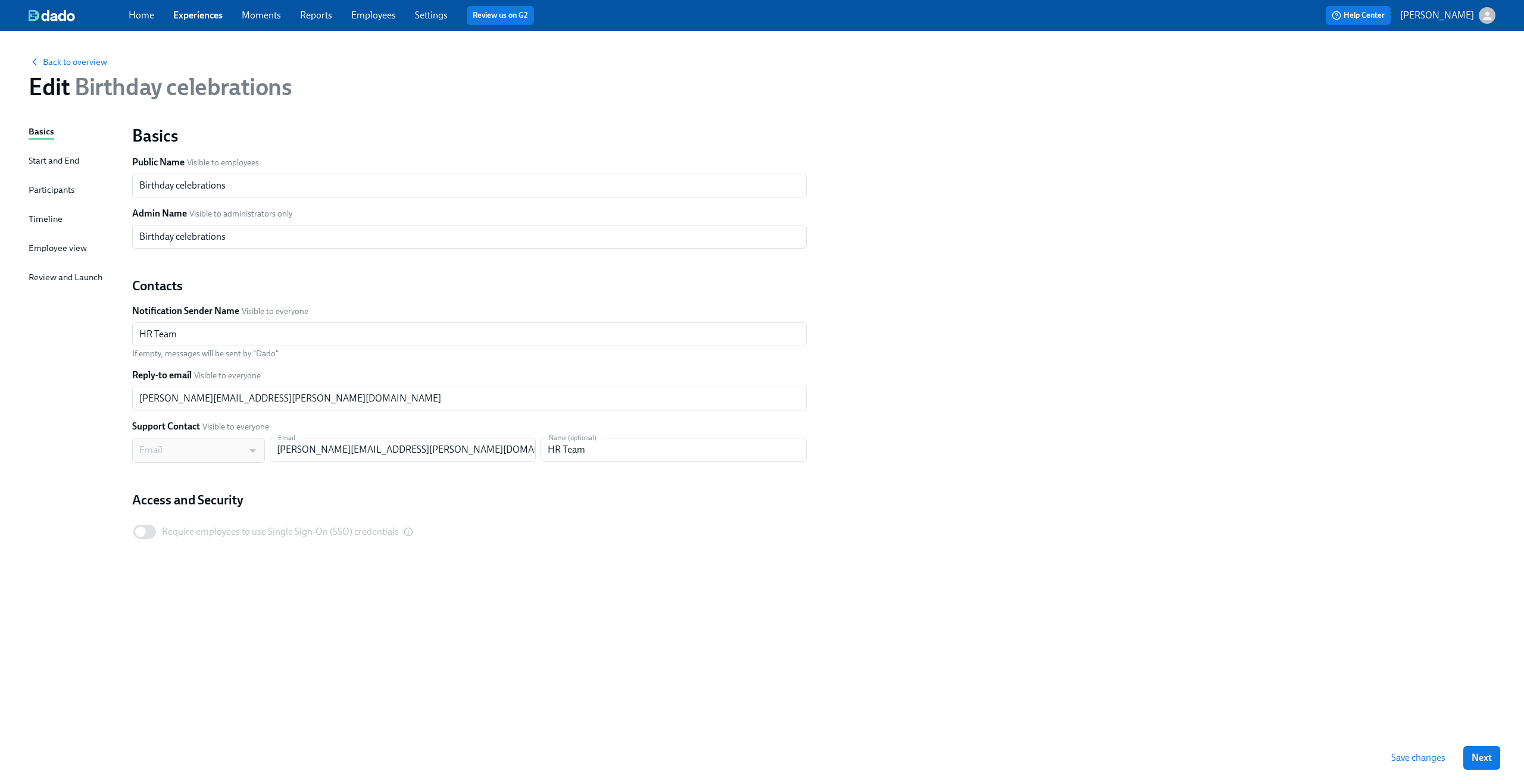
click at [196, 18] on link "Experiences" at bounding box center [197, 15] width 50 height 11
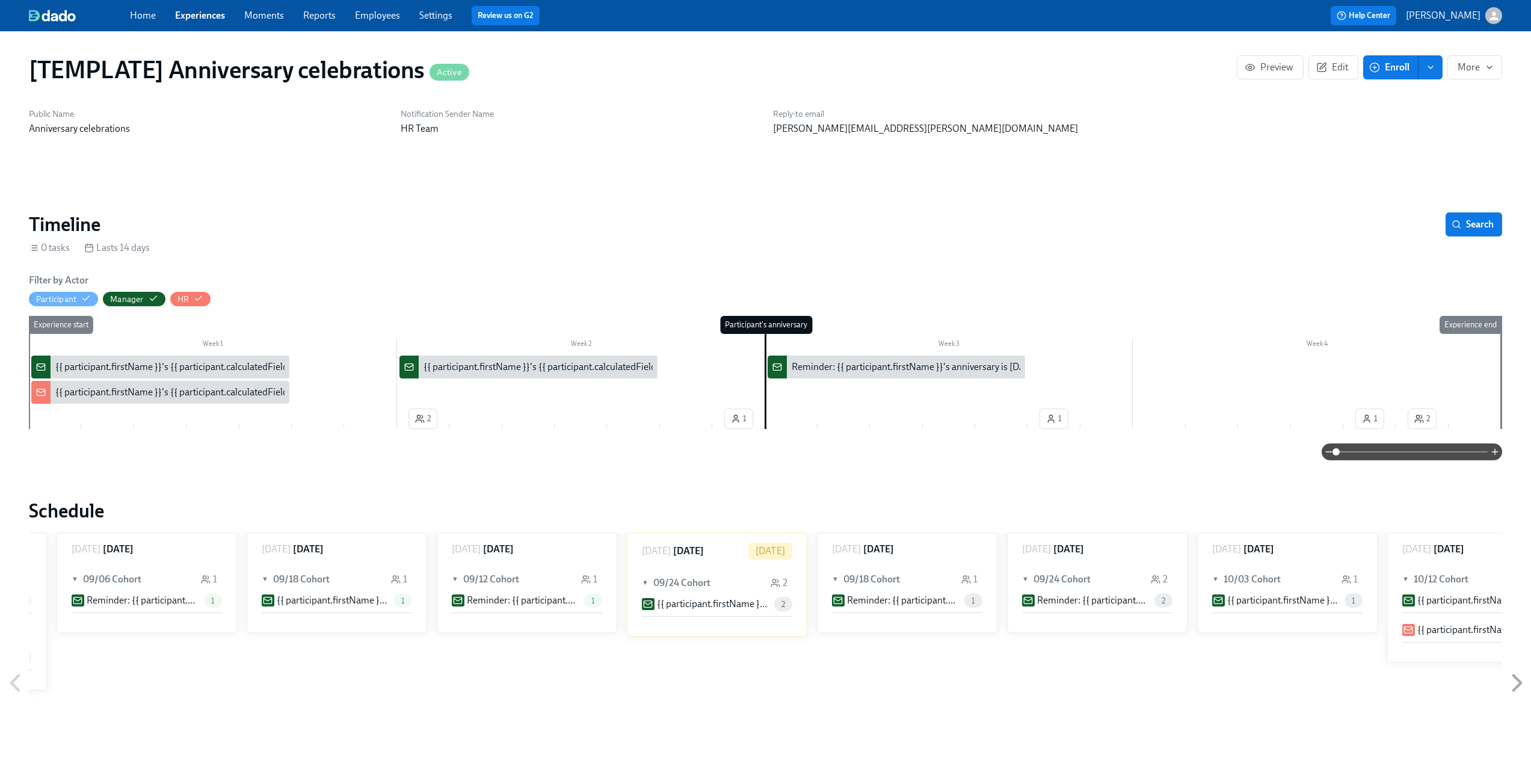
click at [208, 10] on link "Experiences" at bounding box center [199, 15] width 50 height 11
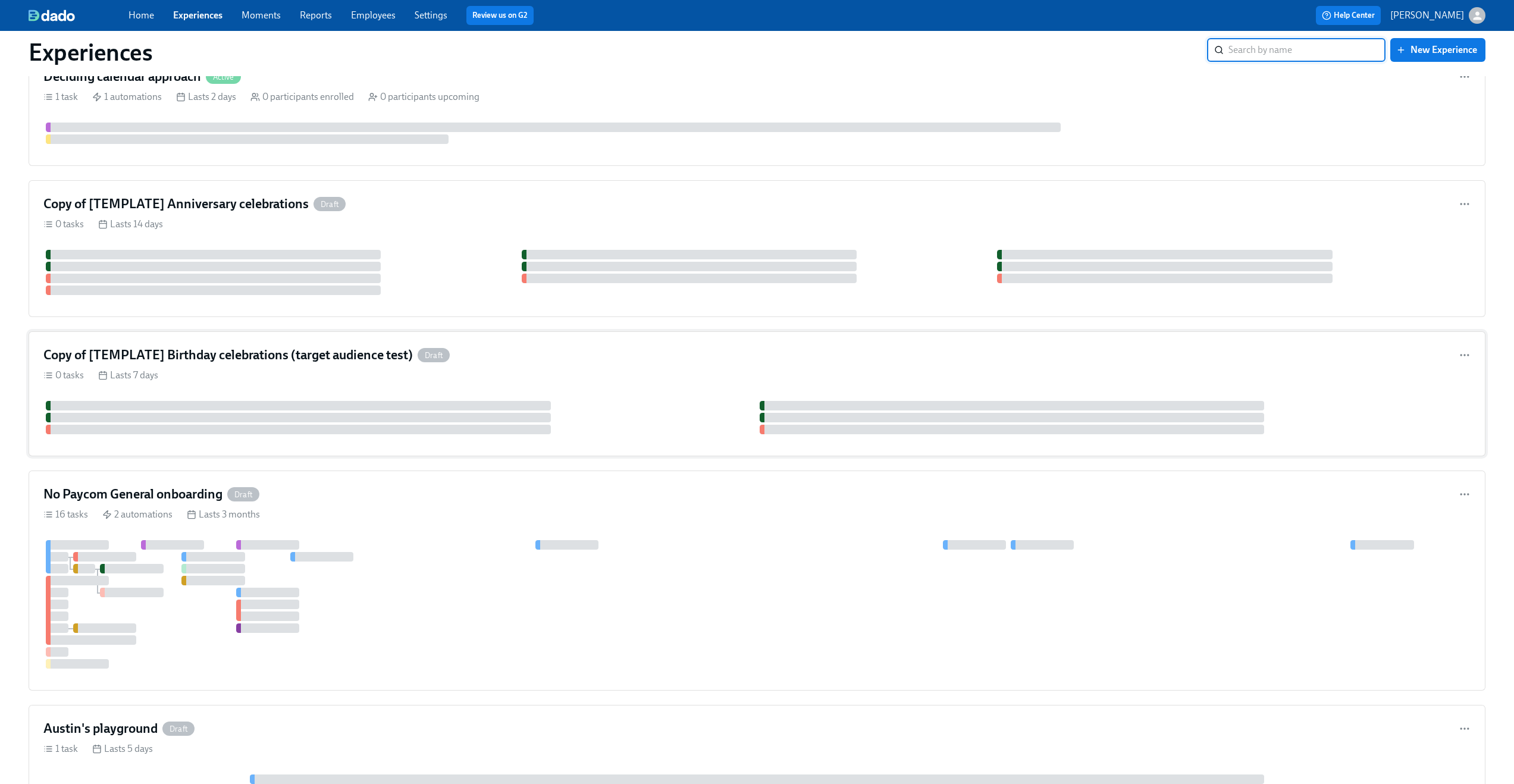
scroll to position [553, 0]
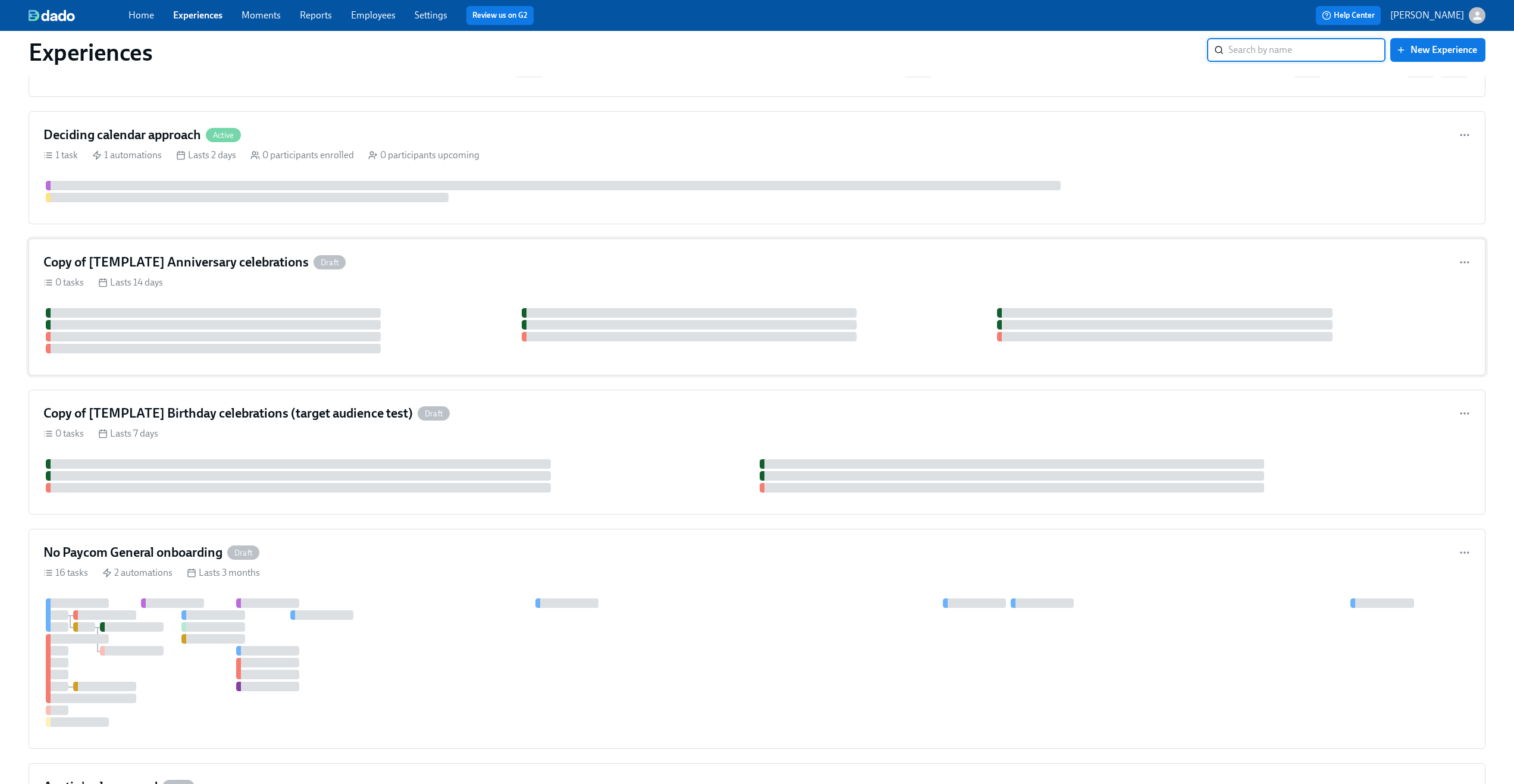
click at [471, 287] on div "0 tasks Lasts 14 days" at bounding box center [757, 282] width 1427 height 13
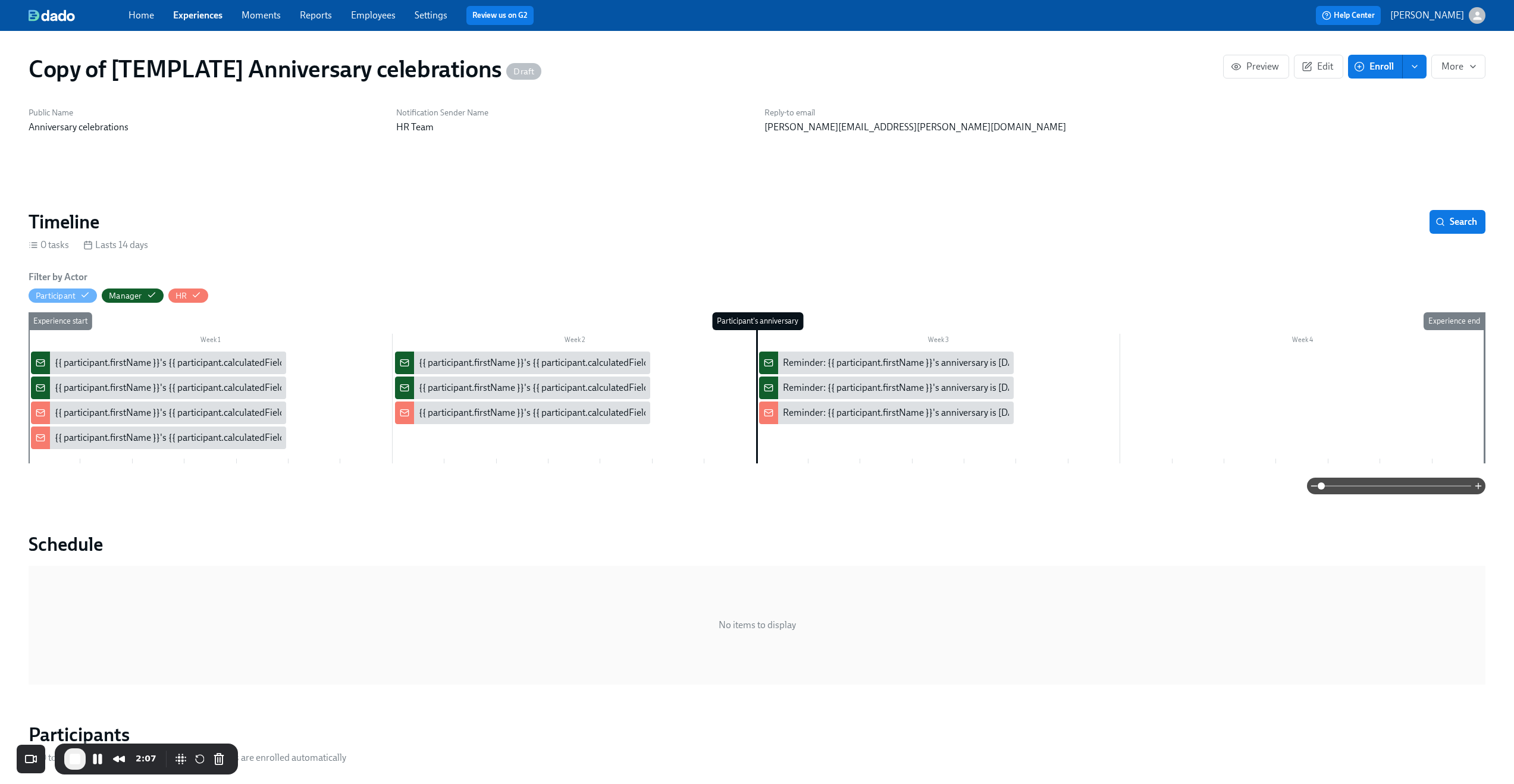
click at [136, 411] on div "{{ participant.firstName }}'s {{ participant.calculatedFields.anniversary.count…" at bounding box center [385, 413] width 662 height 13
click at [125, 435] on div "{{ participant.firstName }}'s {{ participant.calculatedFields.anniversary.count…" at bounding box center [385, 438] width 662 height 13
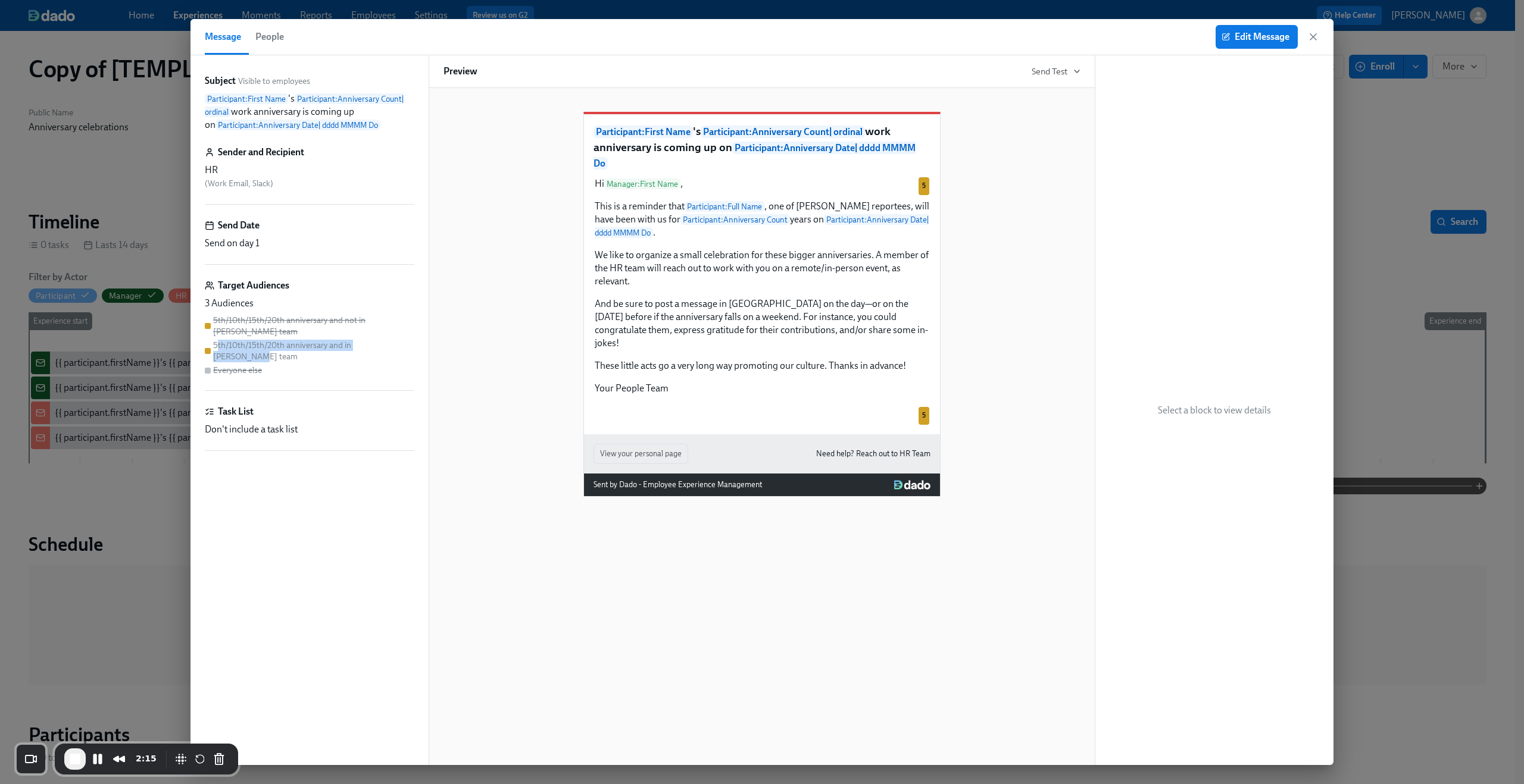
drag, startPoint x: 217, startPoint y: 338, endPoint x: 344, endPoint y: 344, distance: 127.1
click at [344, 344] on div "5th/10th/15th/20th anniversary and not in Dean's team 5th/10th/15th/20th annive…" at bounding box center [309, 345] width 209 height 62
click at [291, 345] on div "5th/10th/15th/20th anniversary and not in Dean's team 5th/10th/15th/20th annive…" at bounding box center [309, 345] width 209 height 62
drag, startPoint x: 227, startPoint y: 338, endPoint x: 309, endPoint y: 335, distance: 82.1
click at [309, 340] on div "5th/10th/15th/20th anniversary and in Dean's team" at bounding box center [313, 351] width 201 height 23
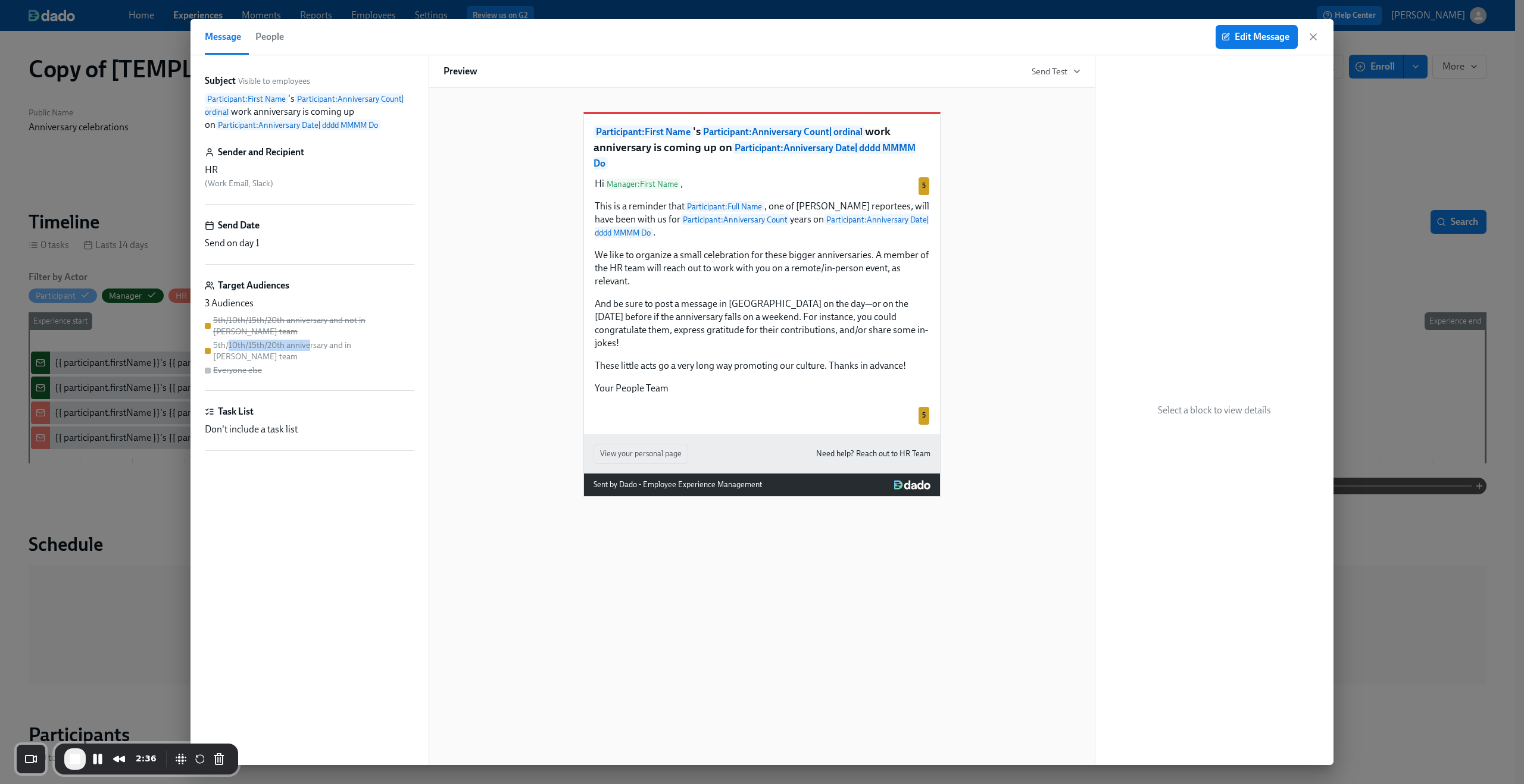
click at [309, 340] on div "5th/10th/15th/20th anniversary and in Dean's team" at bounding box center [313, 351] width 201 height 23
click at [78, 756] on span "End Recording" at bounding box center [75, 759] width 14 height 14
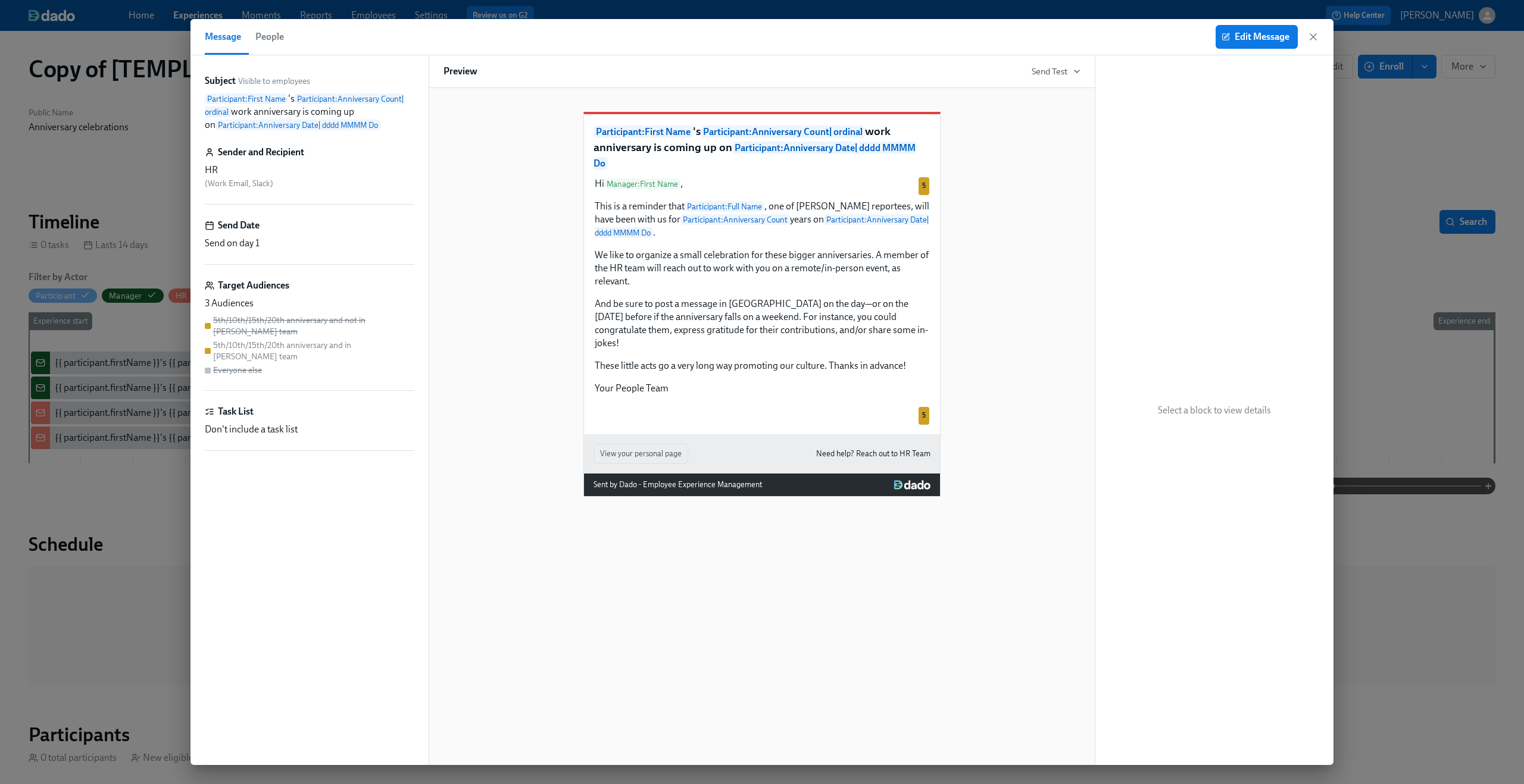
click at [491, 390] on div "Participant : First Name 's Participant : Anniversary Count | ordinal work anni…" at bounding box center [762, 295] width 637 height 404
click at [1314, 38] on icon "button" at bounding box center [1312, 36] width 12 height 12
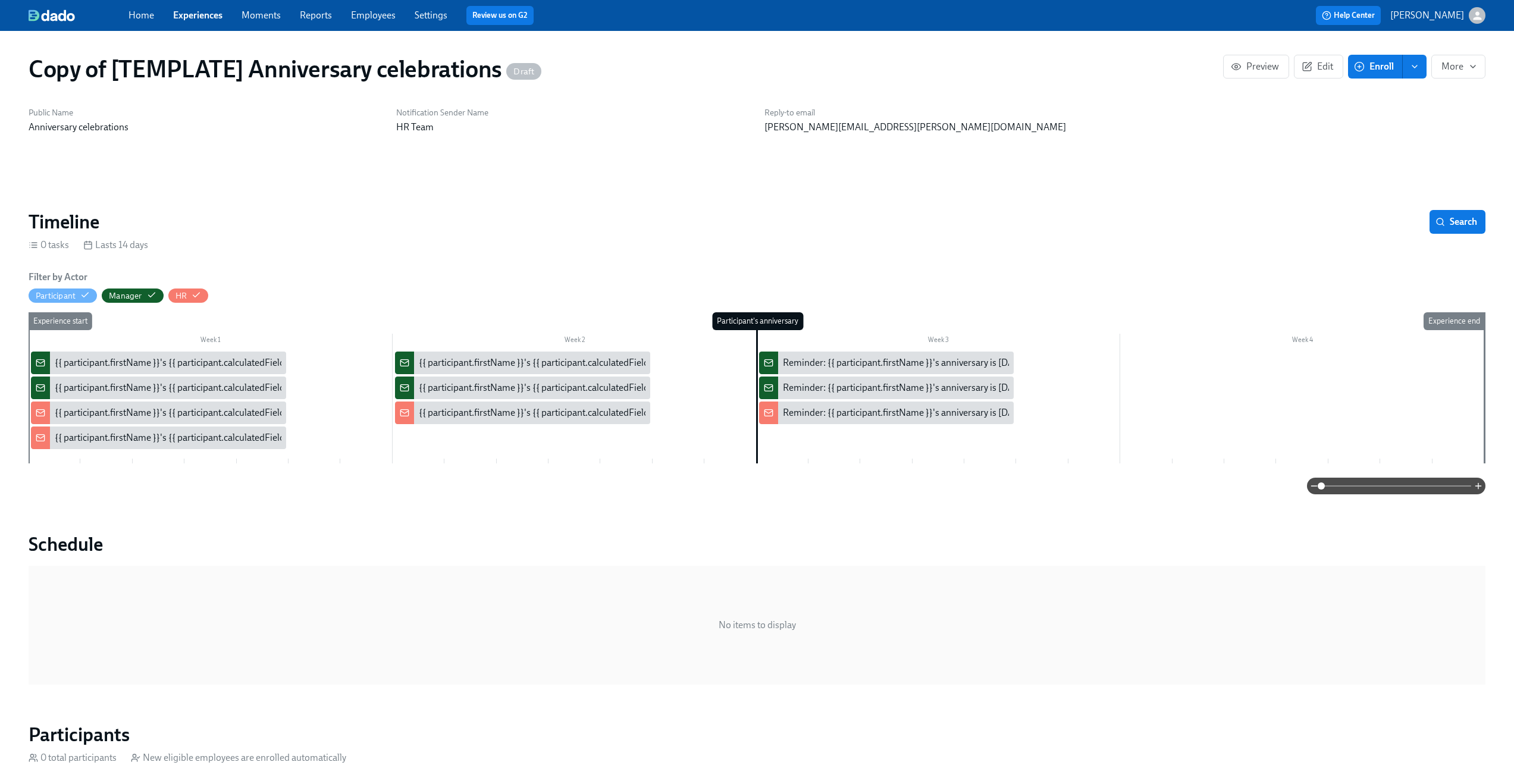
click at [151, 364] on div "{{ participant.firstName }}'s {{ participant.calculatedFields.anniversary.count…" at bounding box center [385, 363] width 662 height 13
click at [150, 358] on div "{{ participant.firstName }}'s {{ participant.calculatedFields.anniversary.count…" at bounding box center [385, 363] width 662 height 13
click at [129, 391] on div "{{ participant.firstName }}'s {{ participant.calculatedFields.anniversary.count…" at bounding box center [385, 387] width 662 height 13
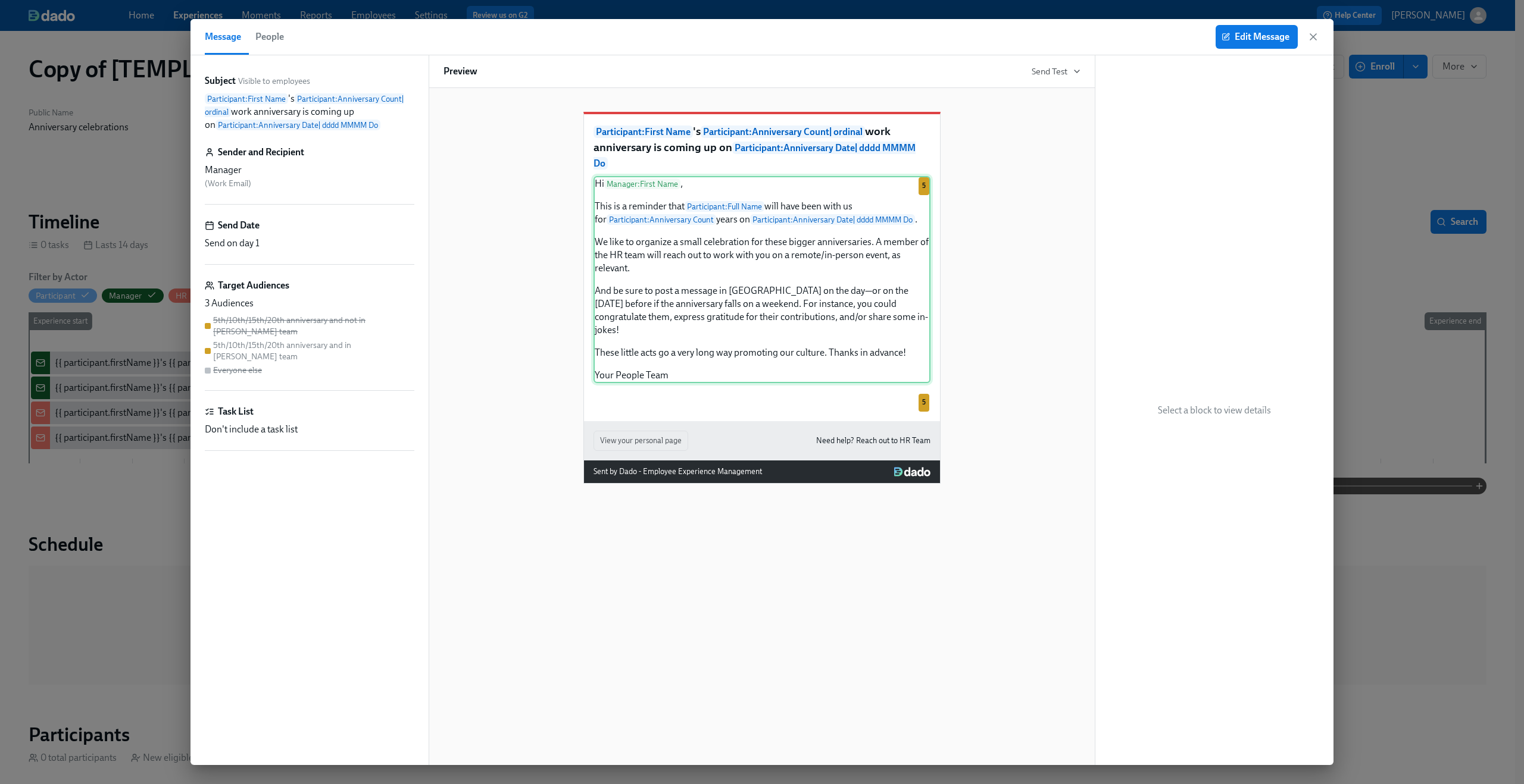
click at [852, 268] on div "Hi Manager : First Name , This is a reminder that Participant : Full Name will …" at bounding box center [762, 279] width 337 height 207
click at [1248, 40] on span "Edit Message" at bounding box center [1256, 36] width 66 height 12
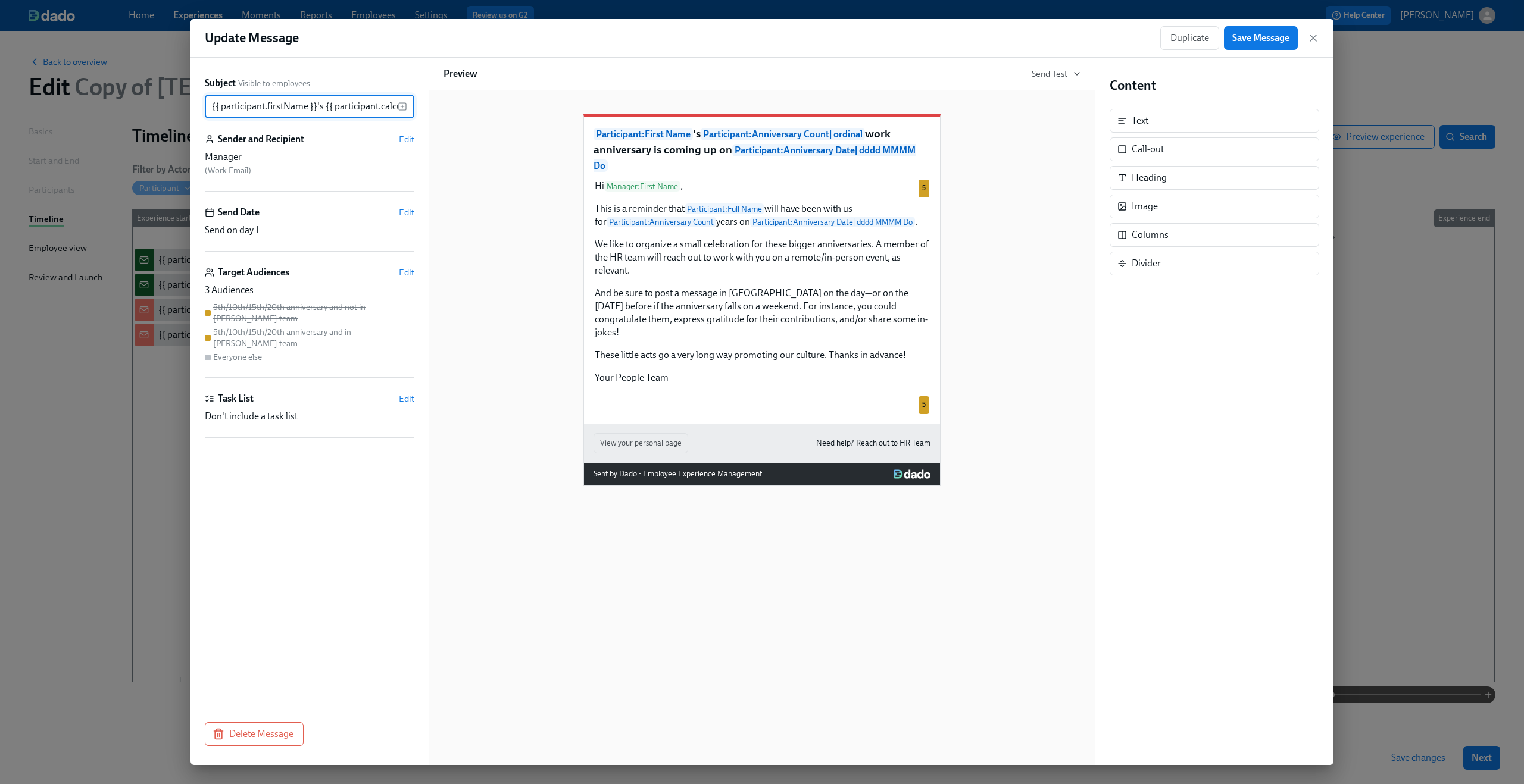
scroll to position [0, 581]
click at [626, 200] on div "Hi Manager : First Name , This is a reminder that Participant : Full Name will …" at bounding box center [762, 282] width 337 height 207
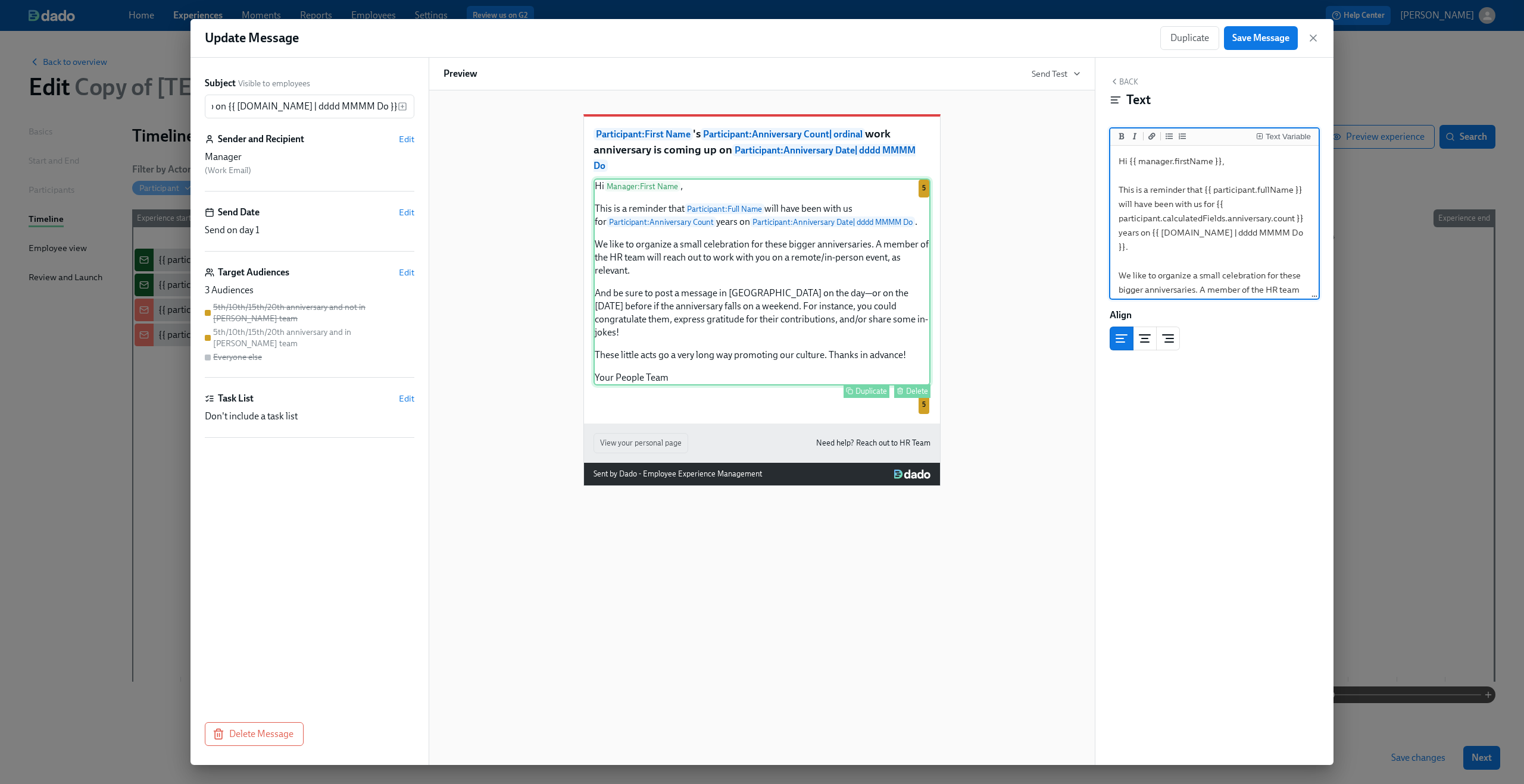
scroll to position [0, 0]
click at [1311, 39] on icon "button" at bounding box center [1312, 38] width 12 height 12
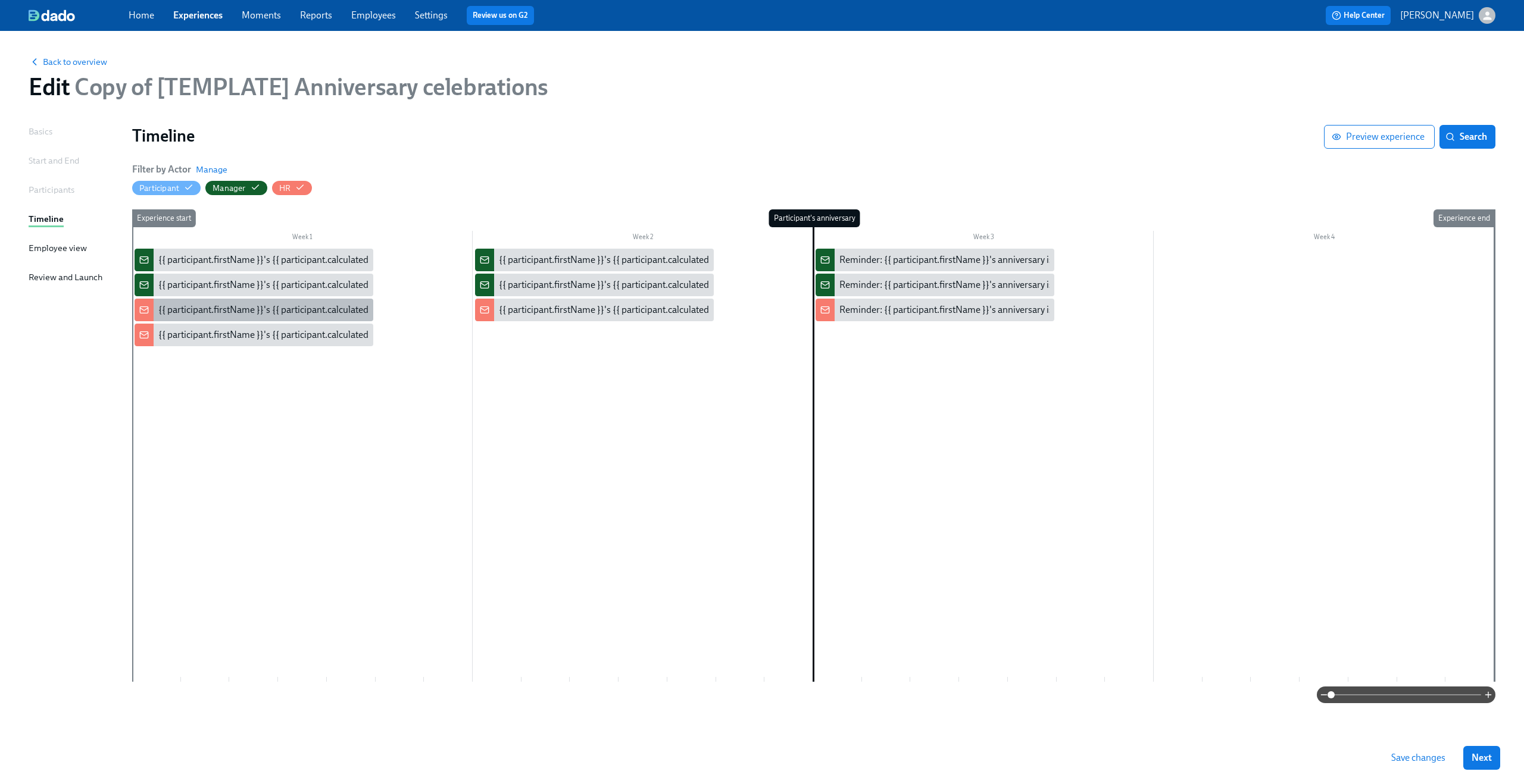
click at [296, 313] on div "{{ participant.firstName }}'s {{ participant.calculatedFields.anniversary.count…" at bounding box center [489, 310] width 662 height 13
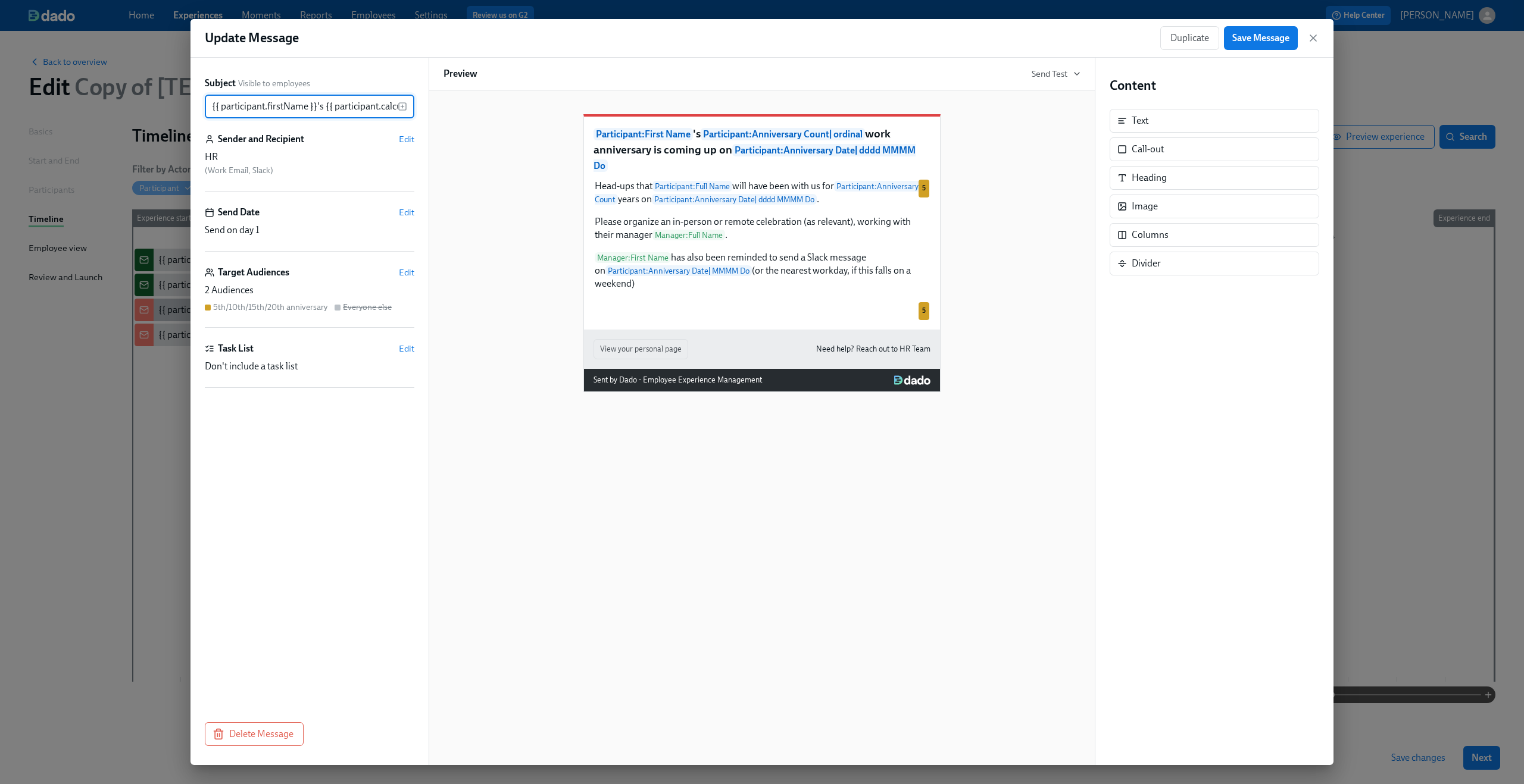
scroll to position [0, 581]
click at [1315, 38] on icon "button" at bounding box center [1312, 38] width 12 height 12
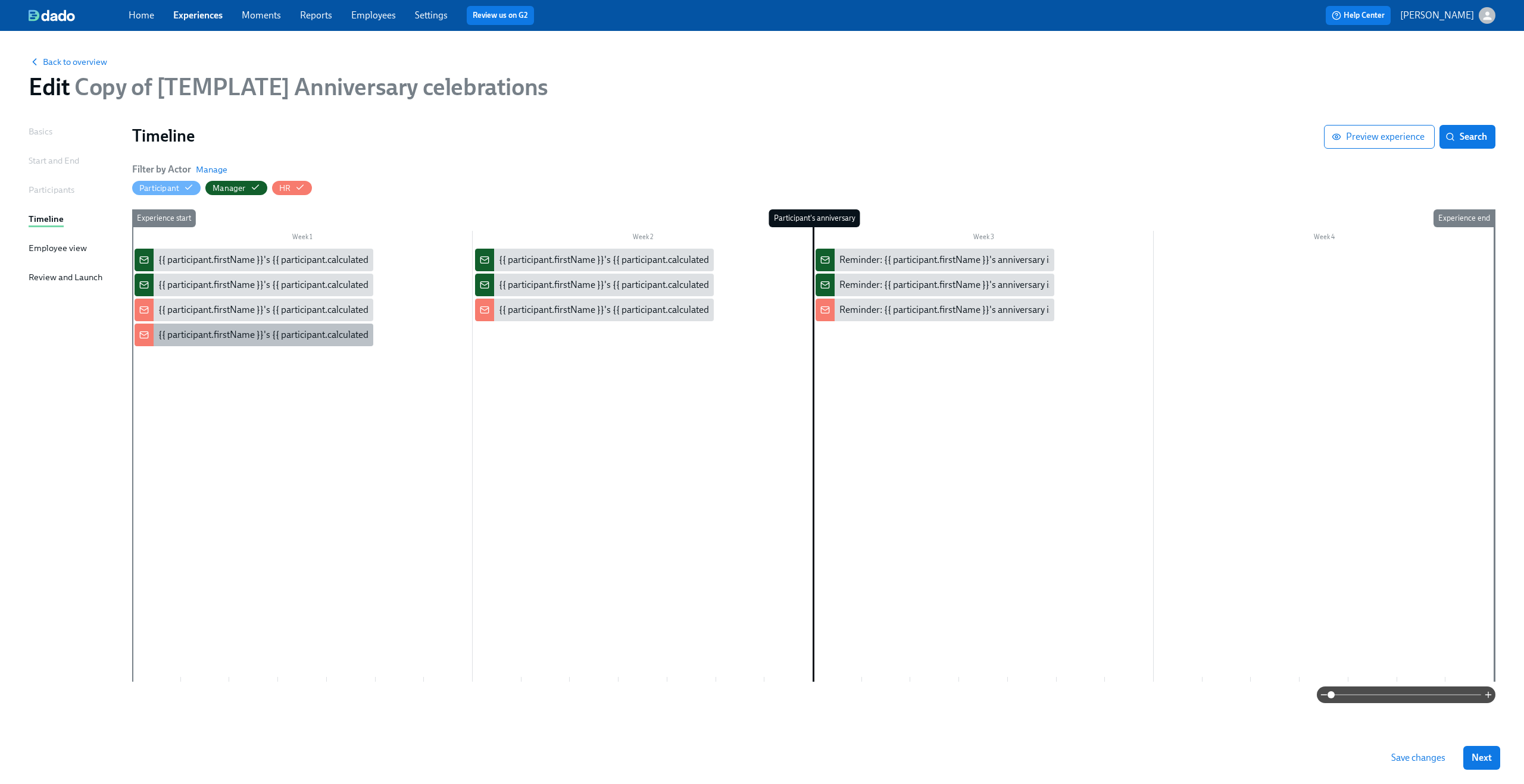
click at [274, 330] on div "{{ participant.firstName }}'s {{ participant.calculatedFields.anniversary.count…" at bounding box center [489, 334] width 662 height 13
click at [171, 267] on div "{{ participant.firstName }}'s {{ participant.calculatedFields.anniversary.count…" at bounding box center [253, 259] width 238 height 23
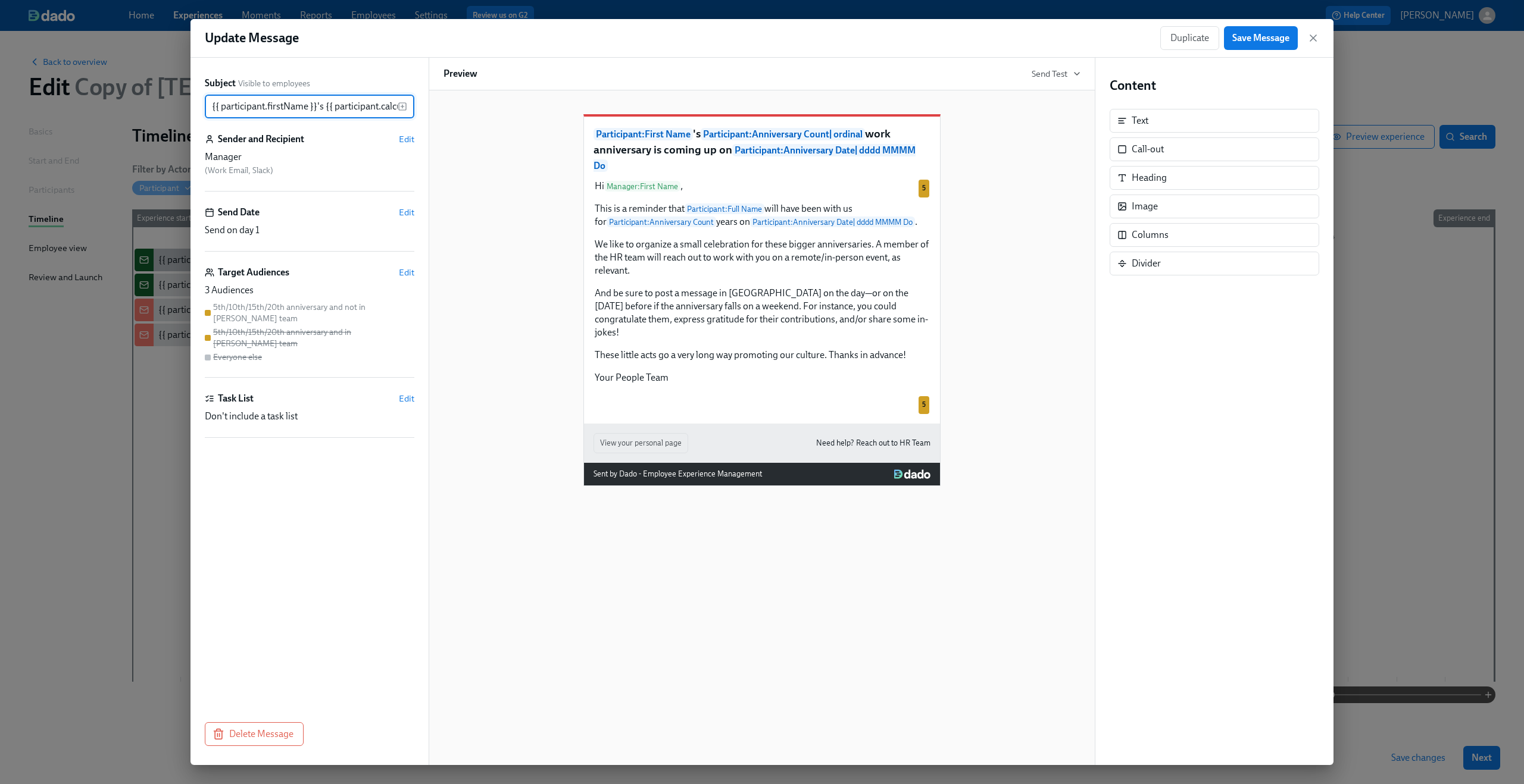
scroll to position [0, 581]
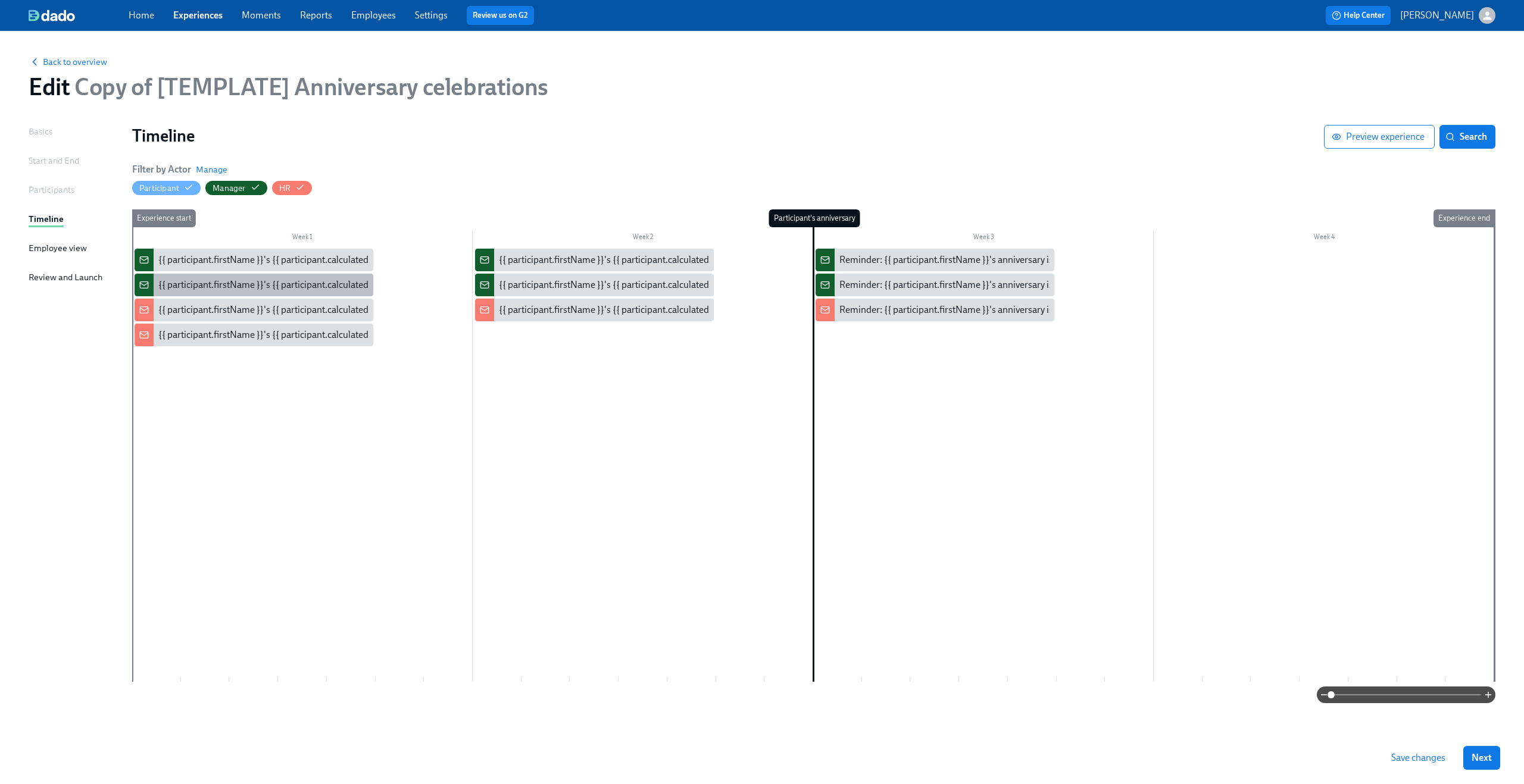
click at [177, 287] on div "{{ participant.firstName }}'s {{ participant.calculatedFields.anniversary.count…" at bounding box center [489, 285] width 662 height 13
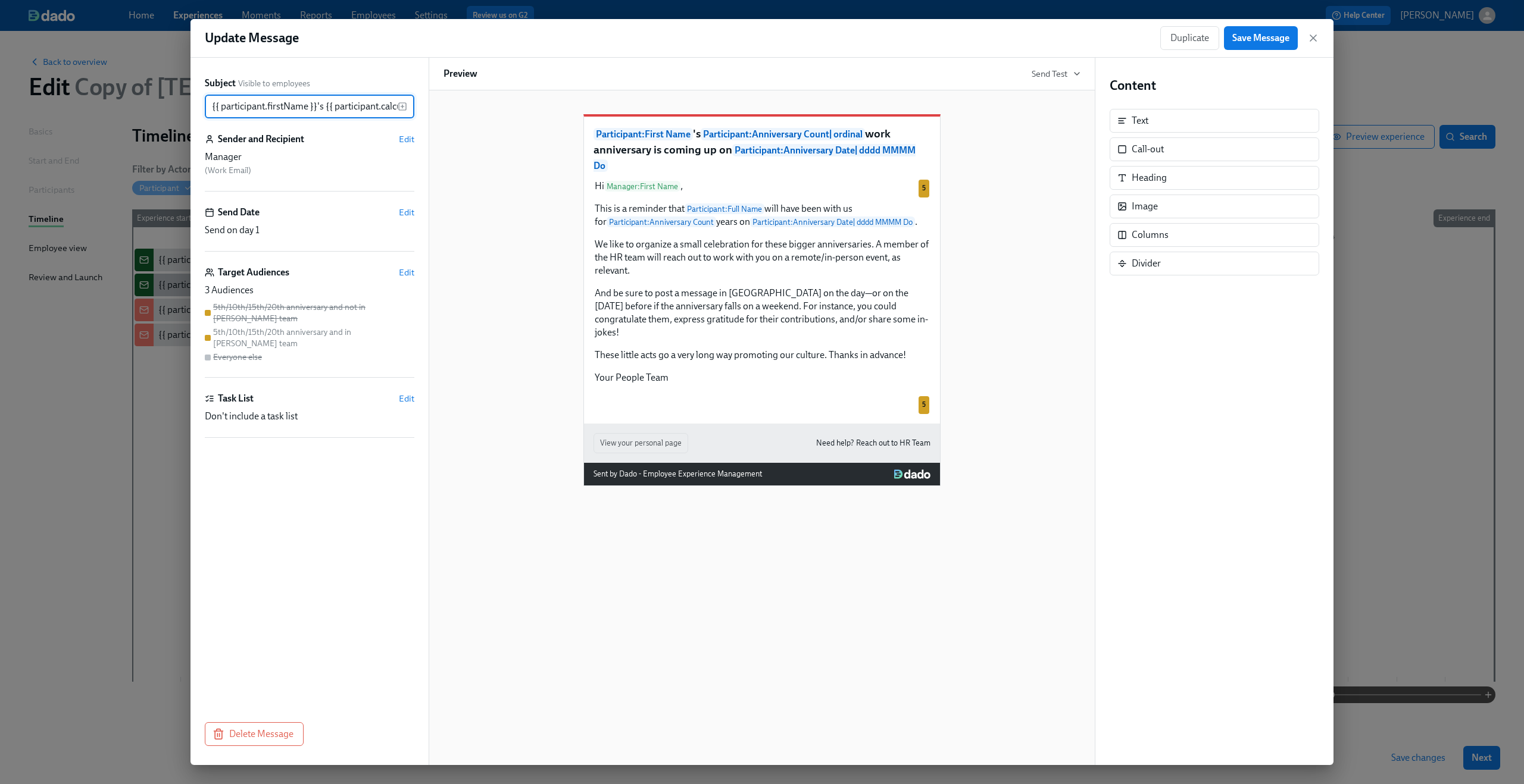
scroll to position [0, 581]
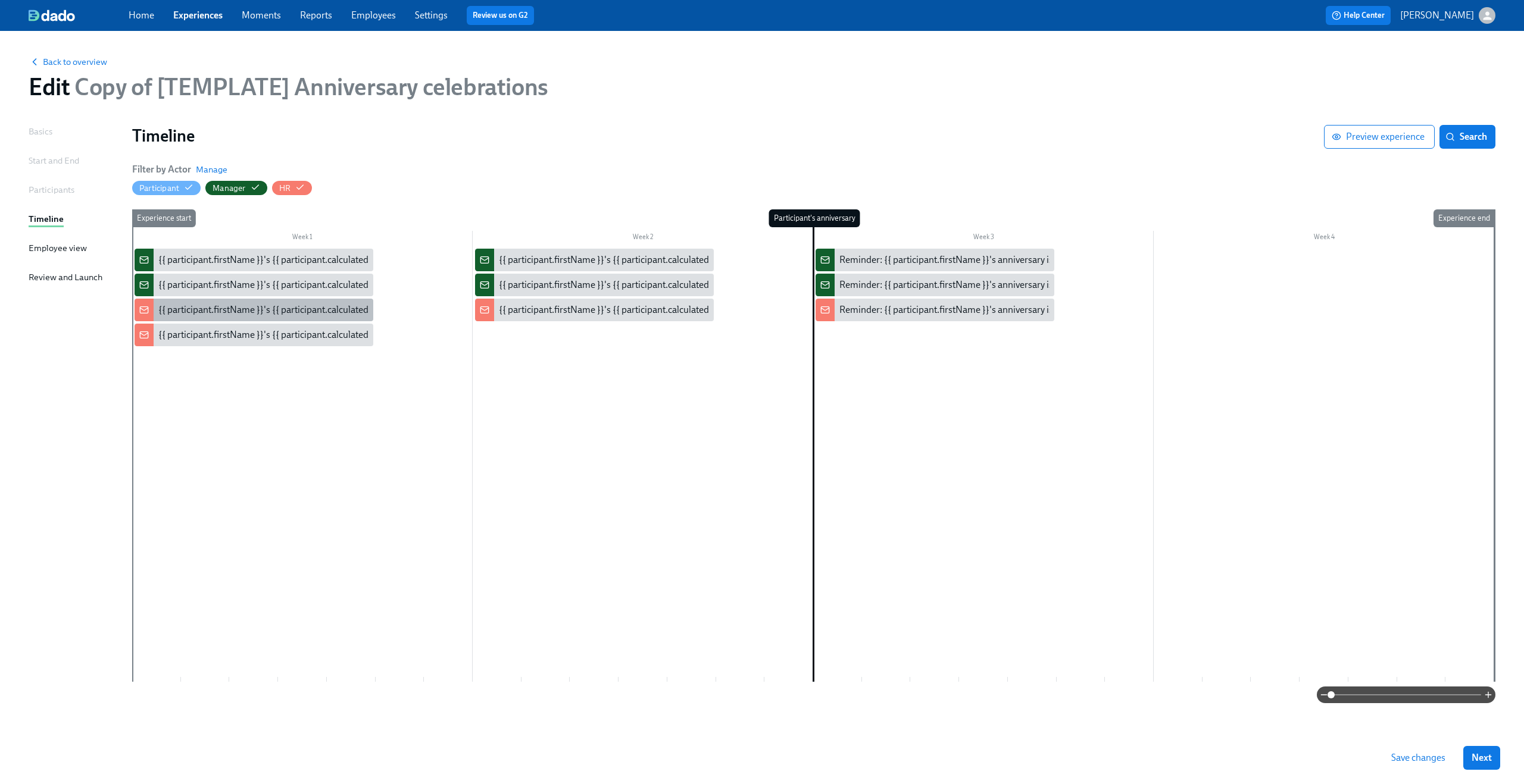
click at [178, 312] on div "{{ participant.firstName }}'s {{ participant.calculatedFields.anniversary.count…" at bounding box center [489, 310] width 662 height 13
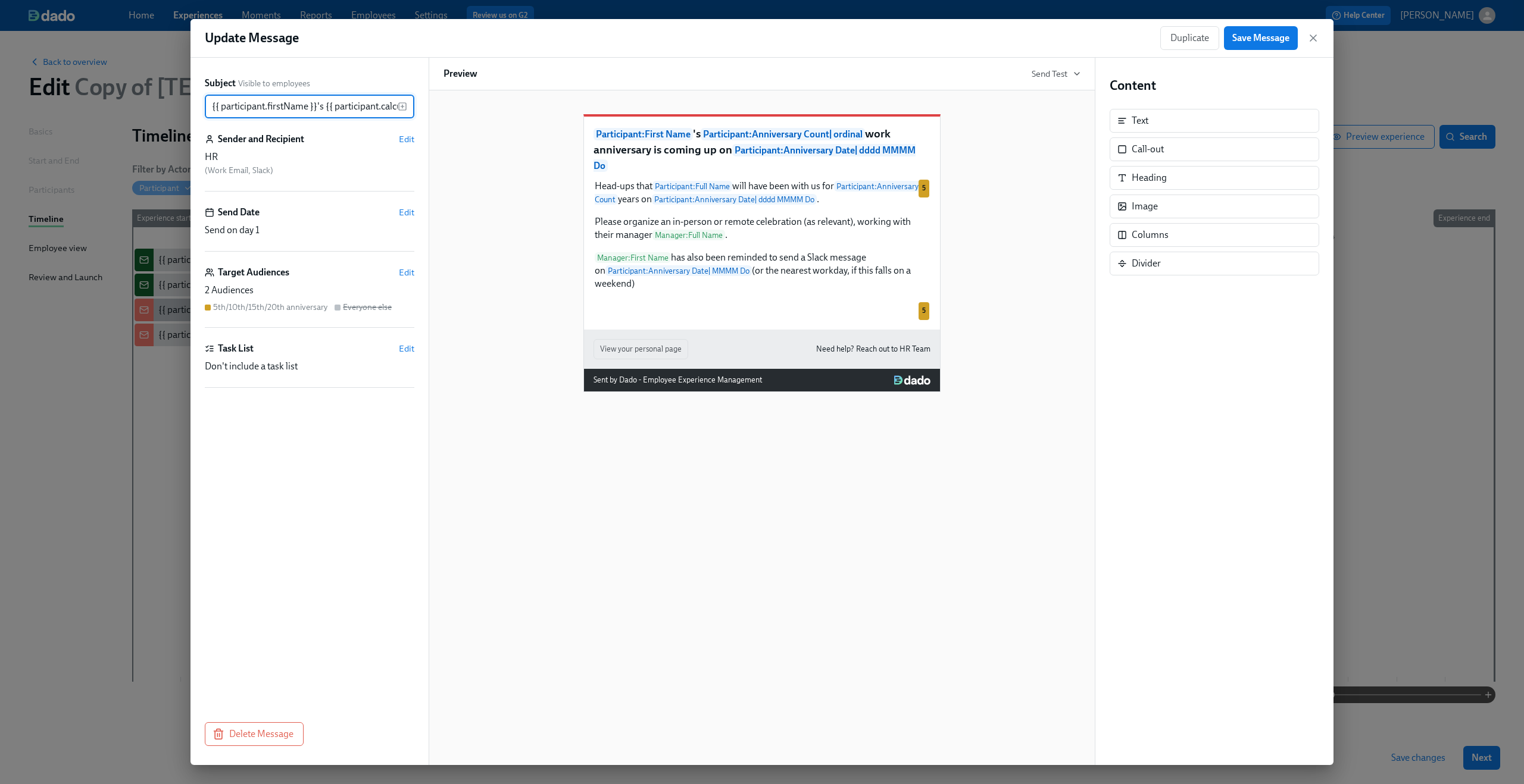
scroll to position [0, 581]
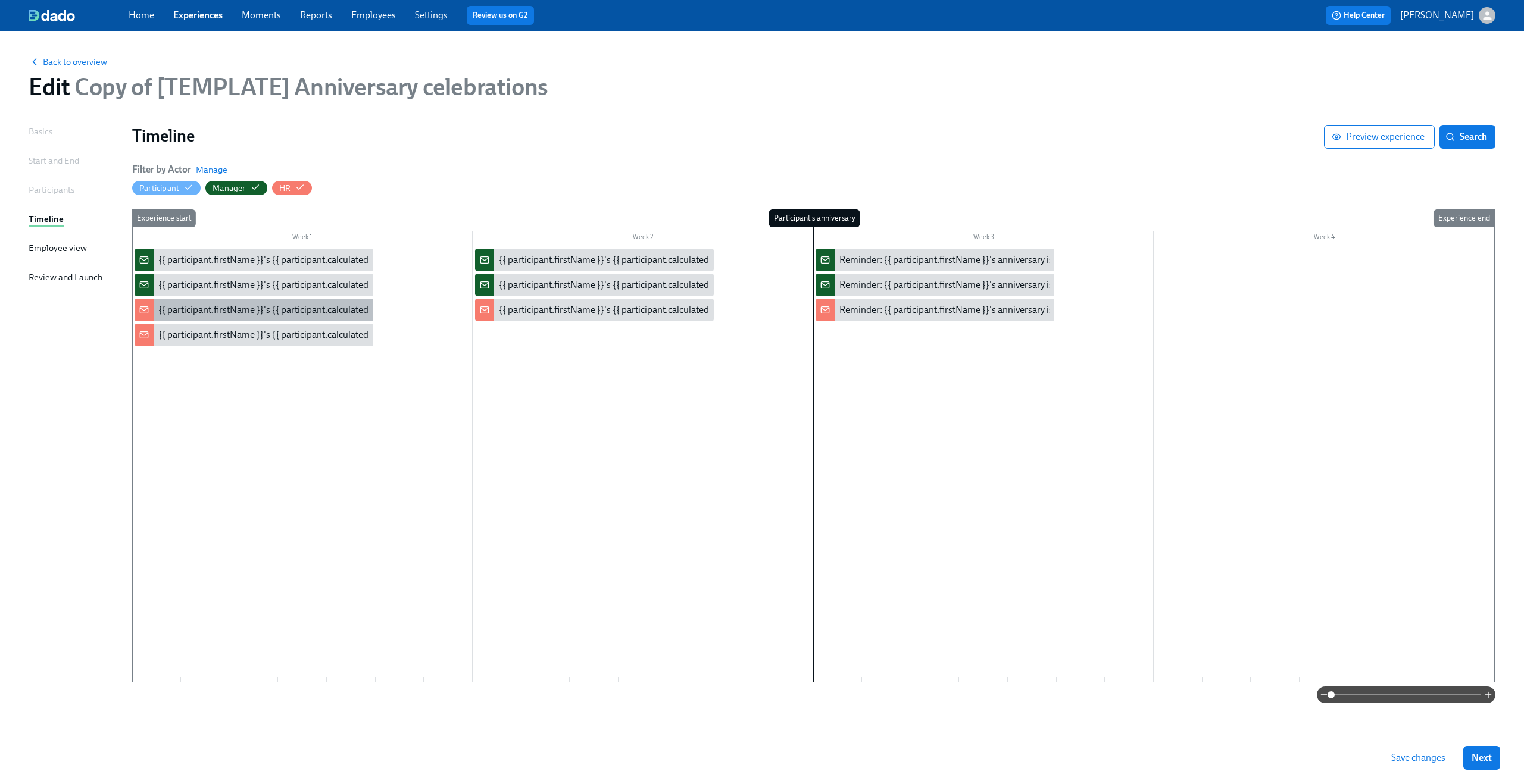
click at [183, 313] on div "{{ participant.firstName }}'s {{ participant.calculatedFields.anniversary.count…" at bounding box center [489, 310] width 662 height 13
click at [181, 342] on div "{{ participant.firstName }}'s {{ participant.calculatedFields.anniversary.count…" at bounding box center [253, 334] width 238 height 23
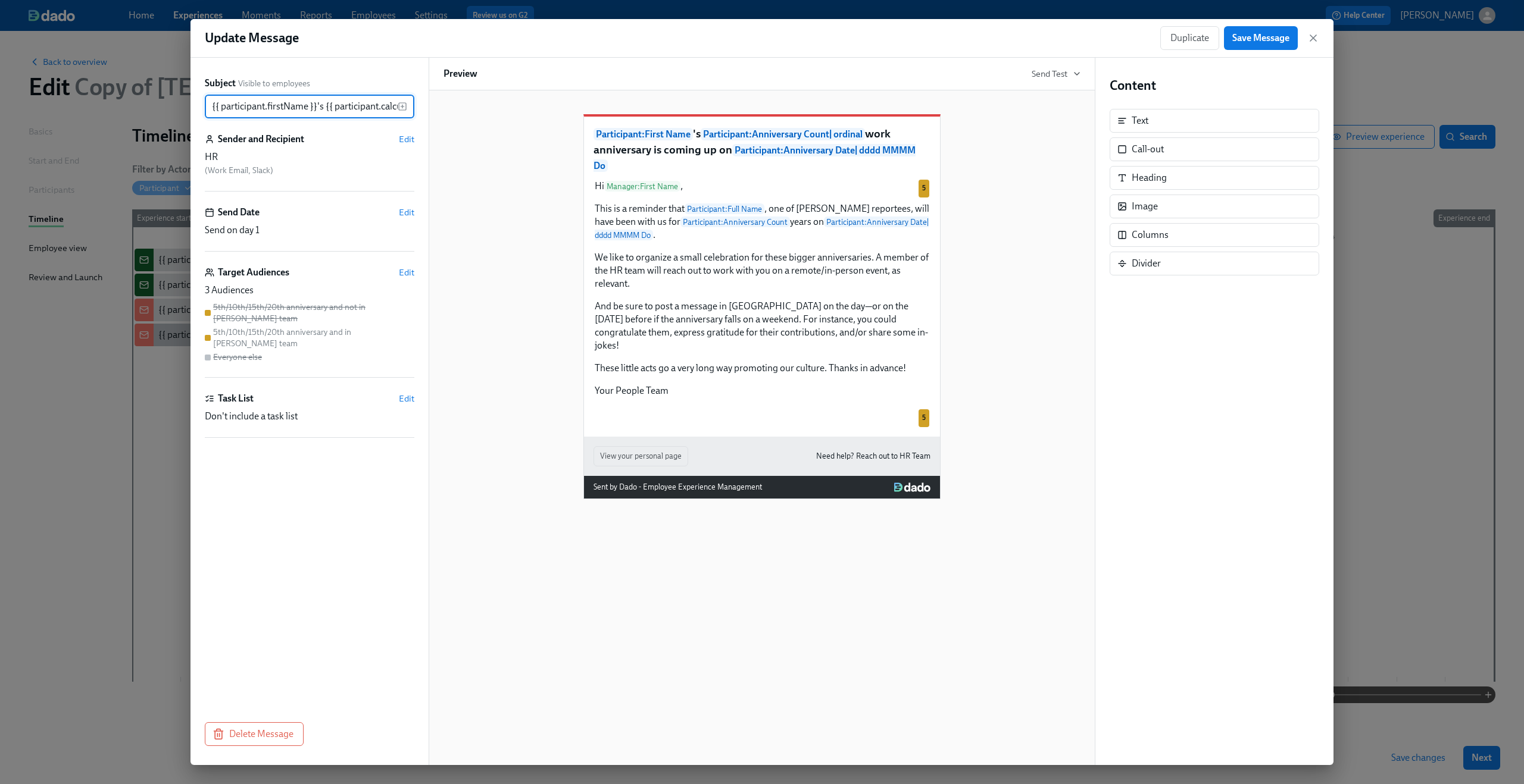
scroll to position [0, 581]
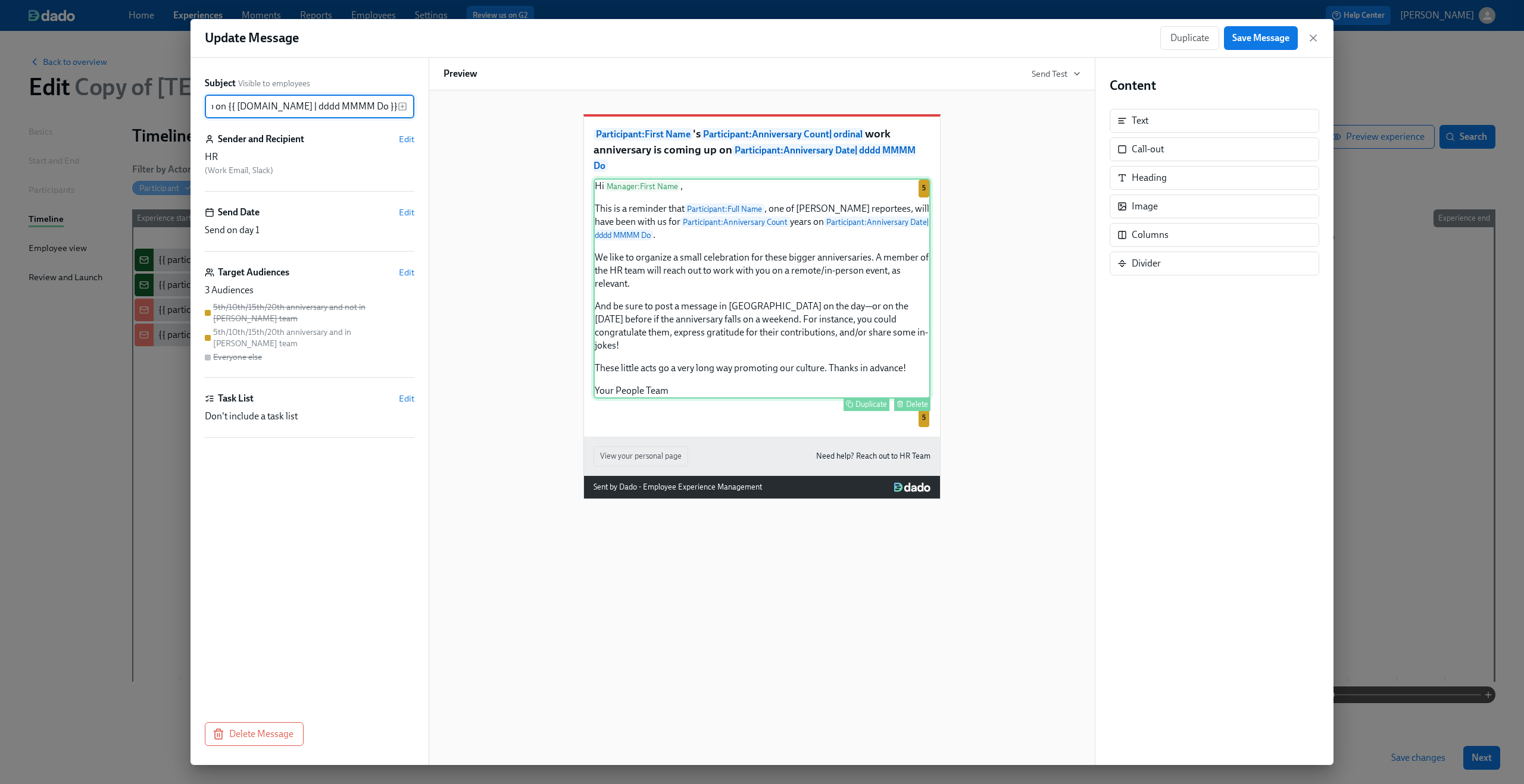
click at [647, 202] on div "Hi Manager : First Name , This is a reminder that Participant : Full Name , one…" at bounding box center [762, 288] width 337 height 220
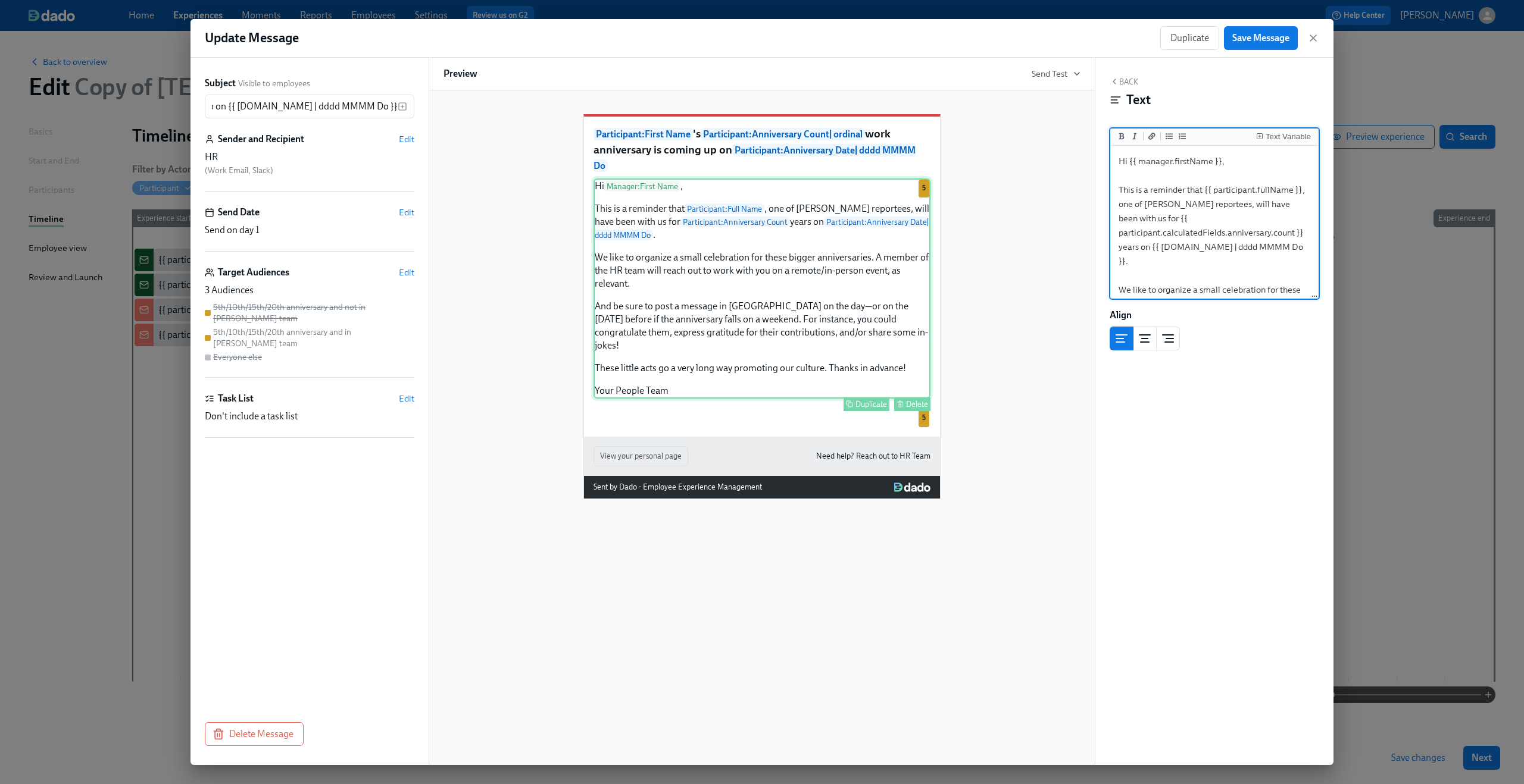
scroll to position [0, 0]
click at [1139, 165] on textarea "Hi {{ manager.firstName }}, This is a reminder that {{ participant.fullName }},…" at bounding box center [1215, 333] width 204 height 369
drag, startPoint x: 1130, startPoint y: 162, endPoint x: 1217, endPoint y: 160, distance: 87.0
click at [1217, 160] on textarea "Hi {{ manager.firstName }}, This is a reminder that {{ participant.fullName }},…" at bounding box center [1215, 333] width 204 height 369
click at [1213, 175] on textarea "Hi {{ manager.firstName }}, This is a reminder that {{ participant.fullName }},…" at bounding box center [1215, 333] width 204 height 369
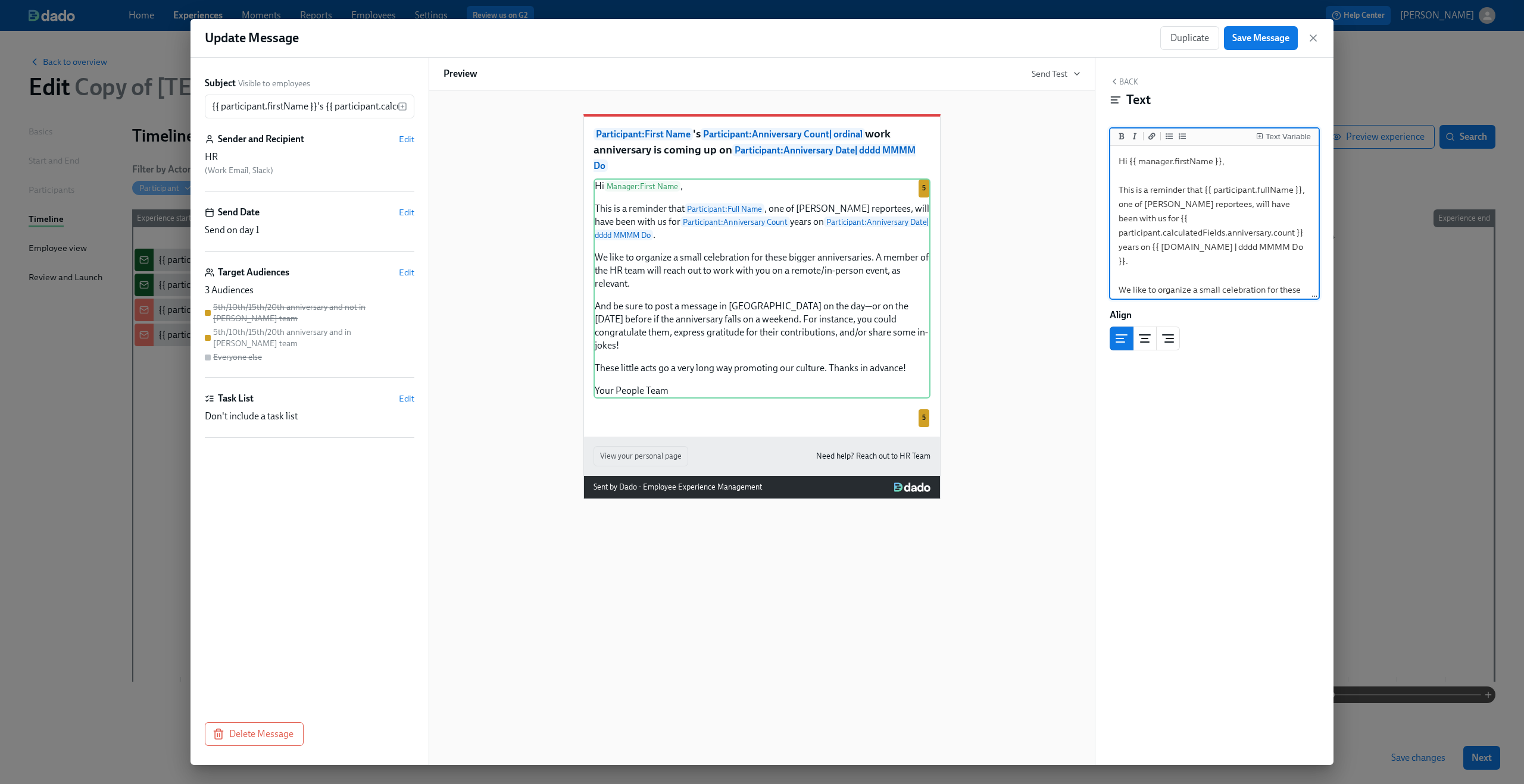
drag, startPoint x: 1221, startPoint y: 160, endPoint x: 1130, endPoint y: 167, distance: 91.3
click at [1130, 167] on textarea "Hi {{ manager.firstName }}, This is a reminder that {{ participant.fullName }},…" at bounding box center [1215, 333] width 204 height 369
type textarea "Hi , This is a reminder that {{ participant.fullName }}, one of Dean's reportee…"
click at [1258, 133] on icon "Insert Text Variable" at bounding box center [1259, 136] width 7 height 7
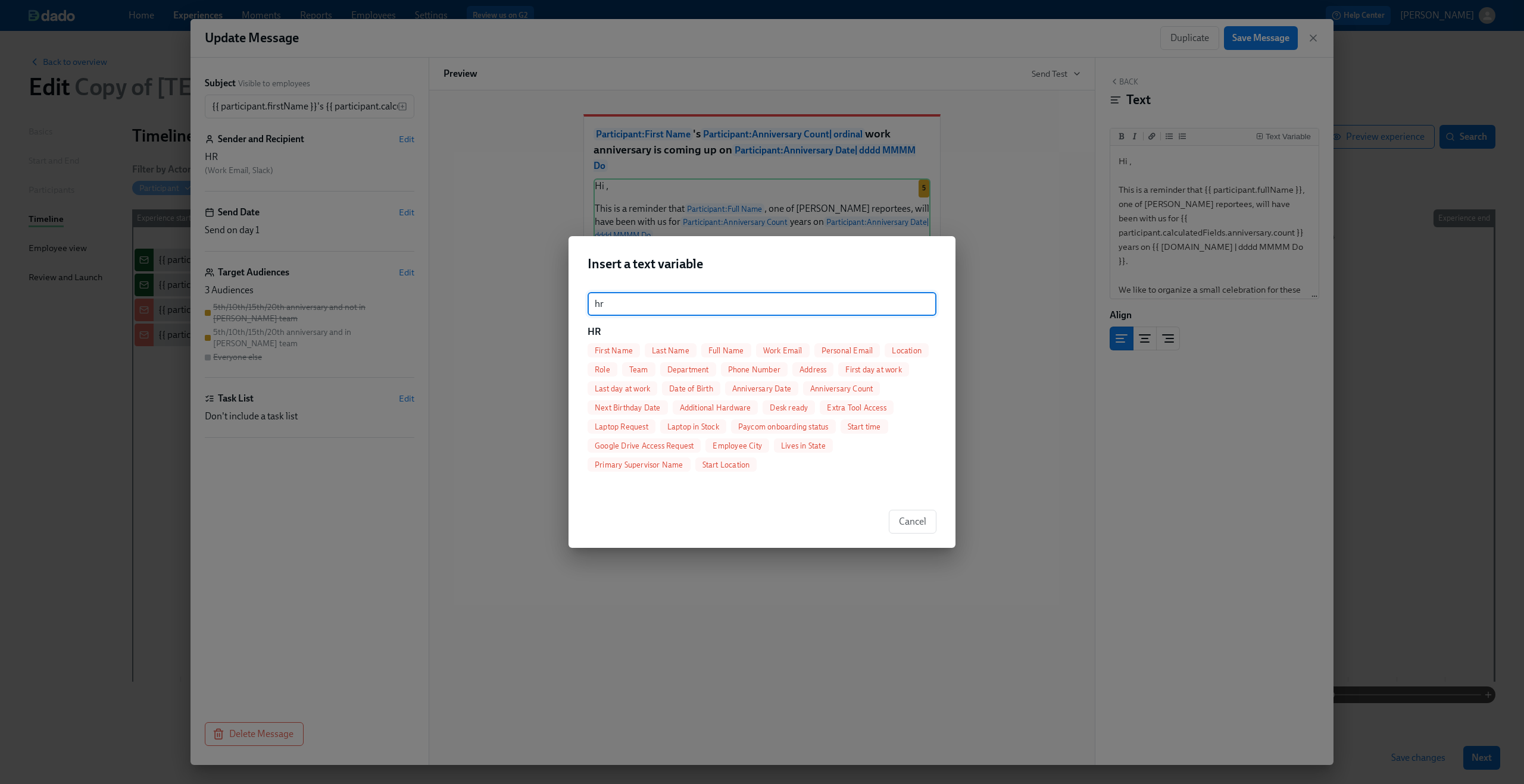
type input "hr"
click at [612, 350] on span "First Name" at bounding box center [613, 350] width 52 height 9
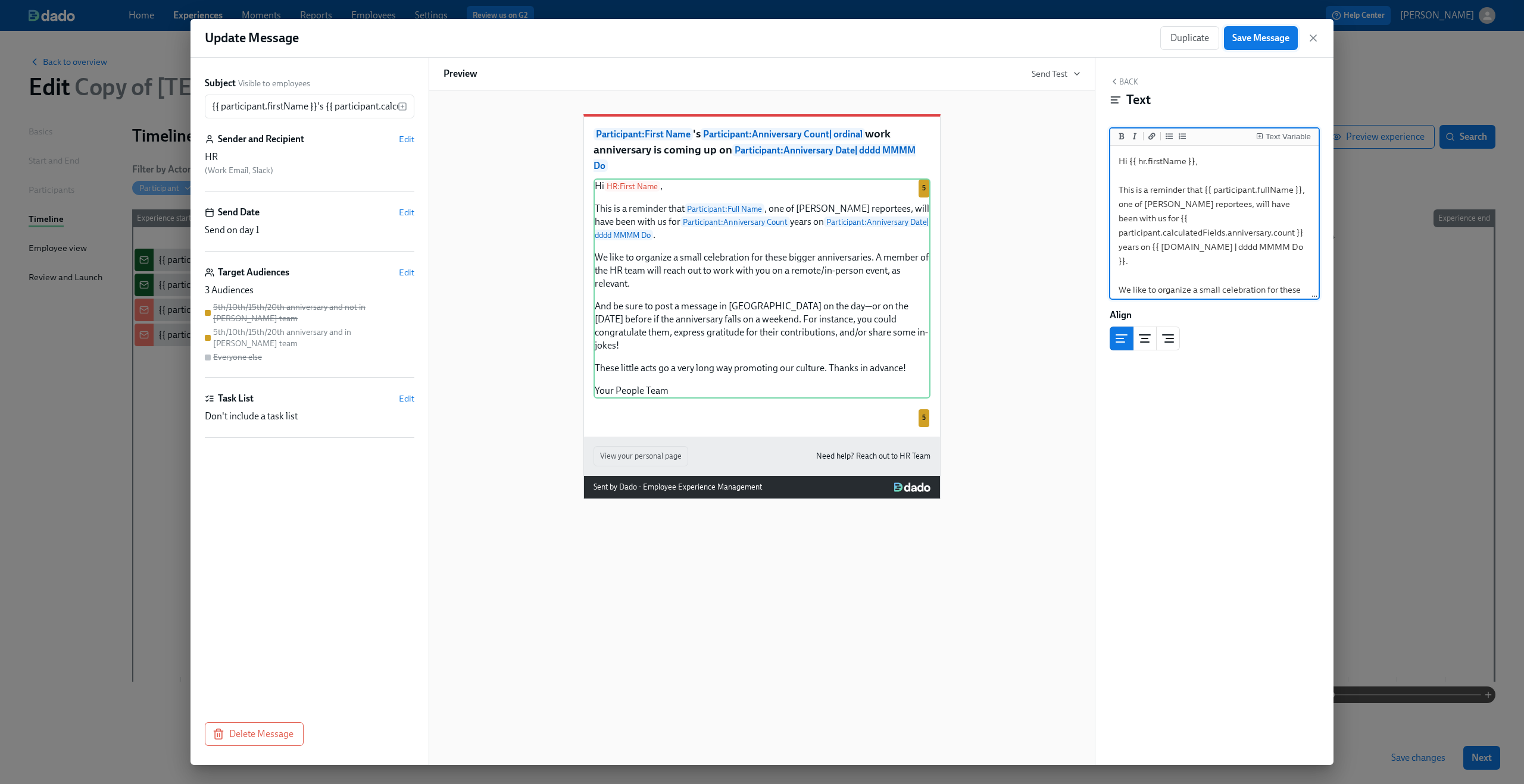
type textarea "Hi {{ hr.firstName }}, This is a reminder that {{ participant.fullName }}, one …"
click at [1275, 43] on span "Save Message" at bounding box center [1260, 38] width 57 height 12
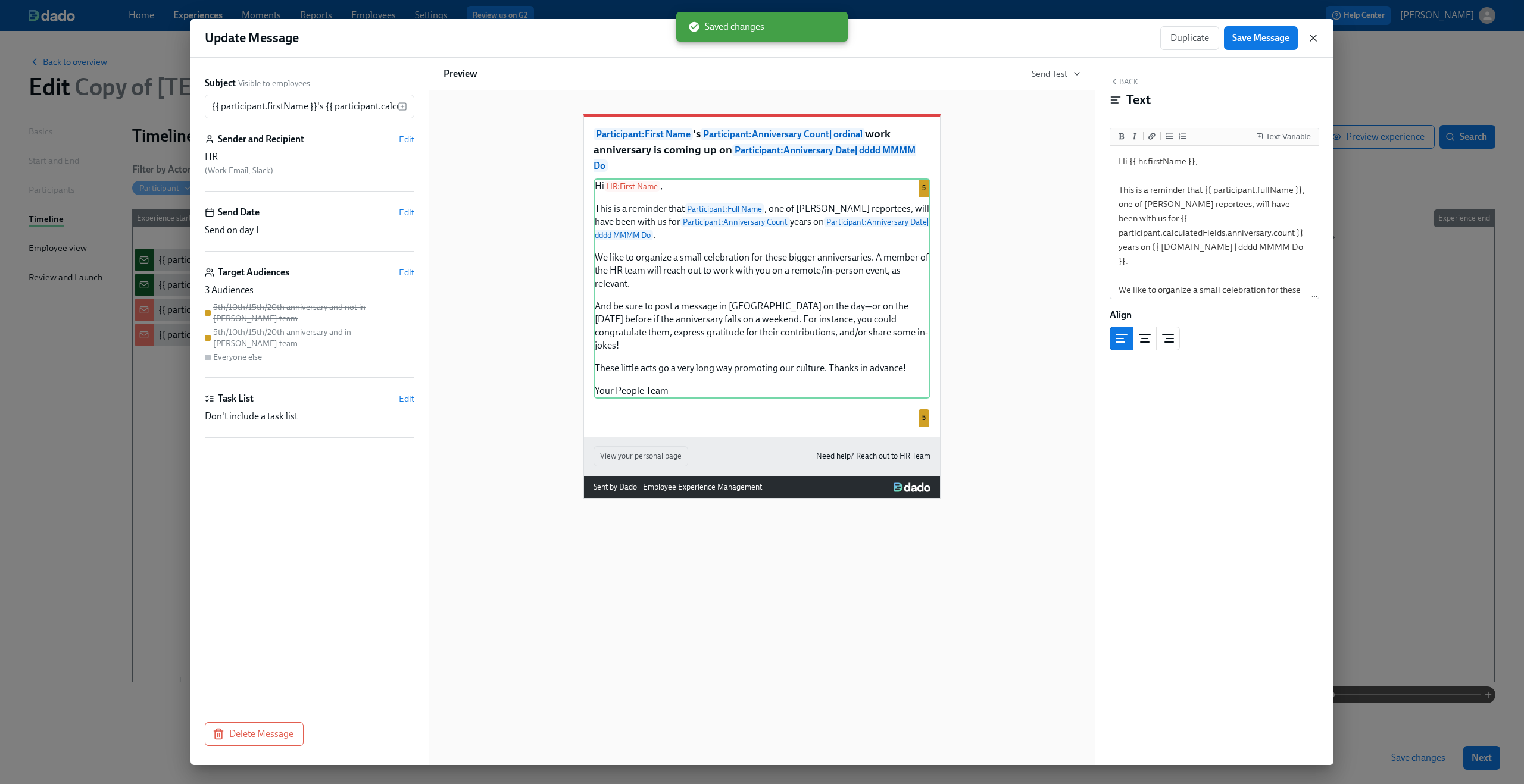
click at [1307, 41] on icon "button" at bounding box center [1312, 38] width 12 height 12
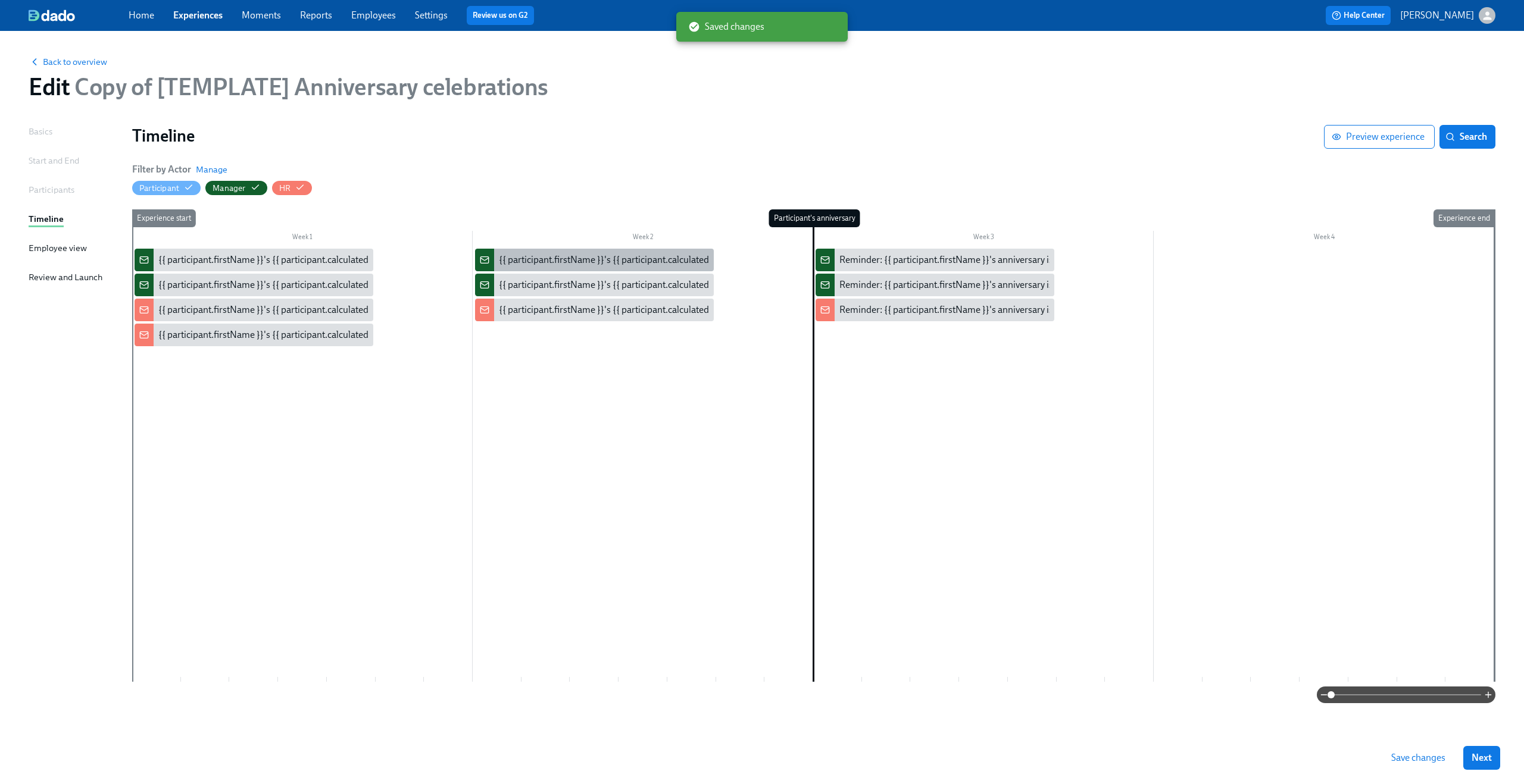
click at [562, 262] on div "{{ participant.firstName }}'s {{ participant.calculatedFields.anniversary.count…" at bounding box center [829, 259] width 662 height 13
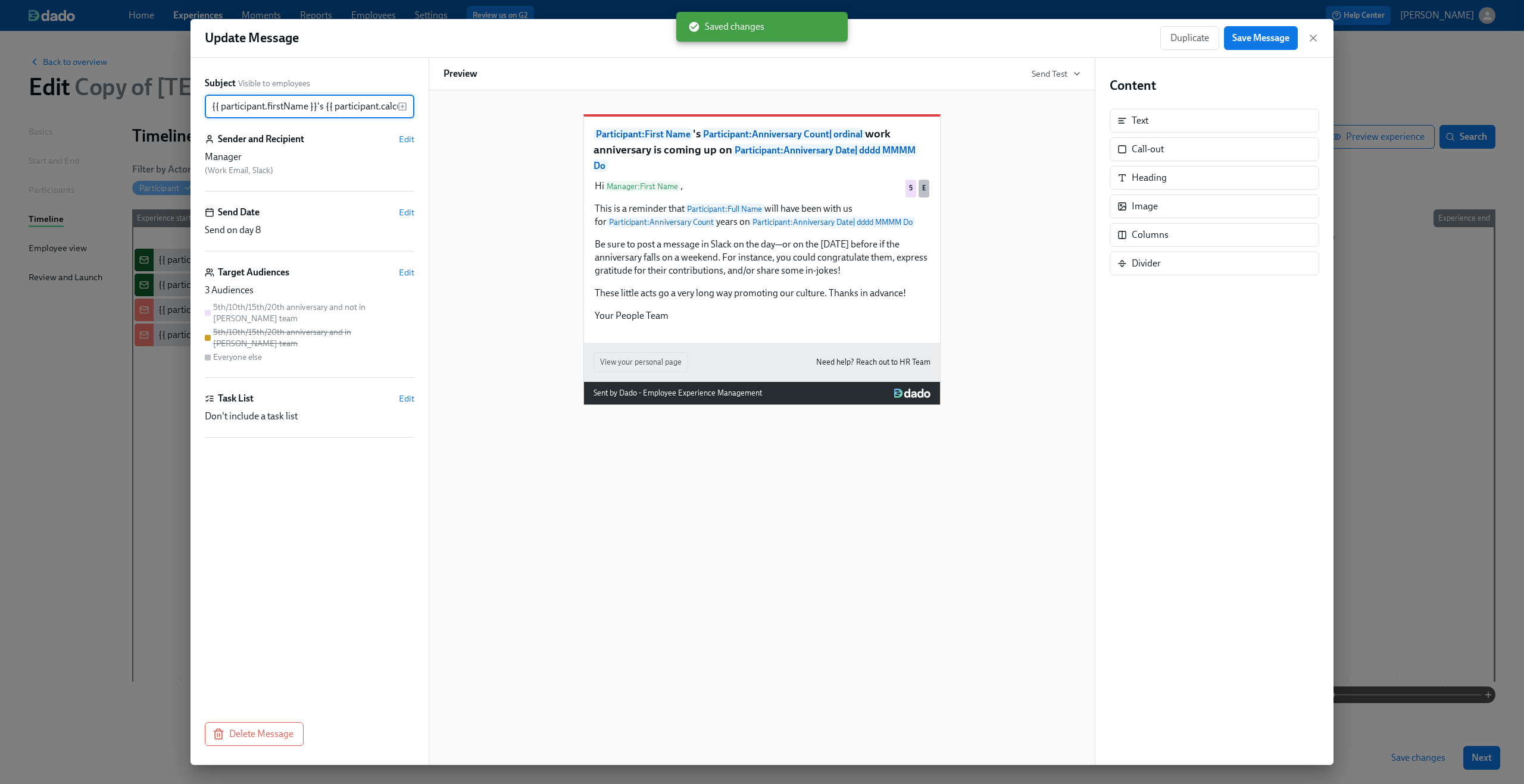
scroll to position [0, 581]
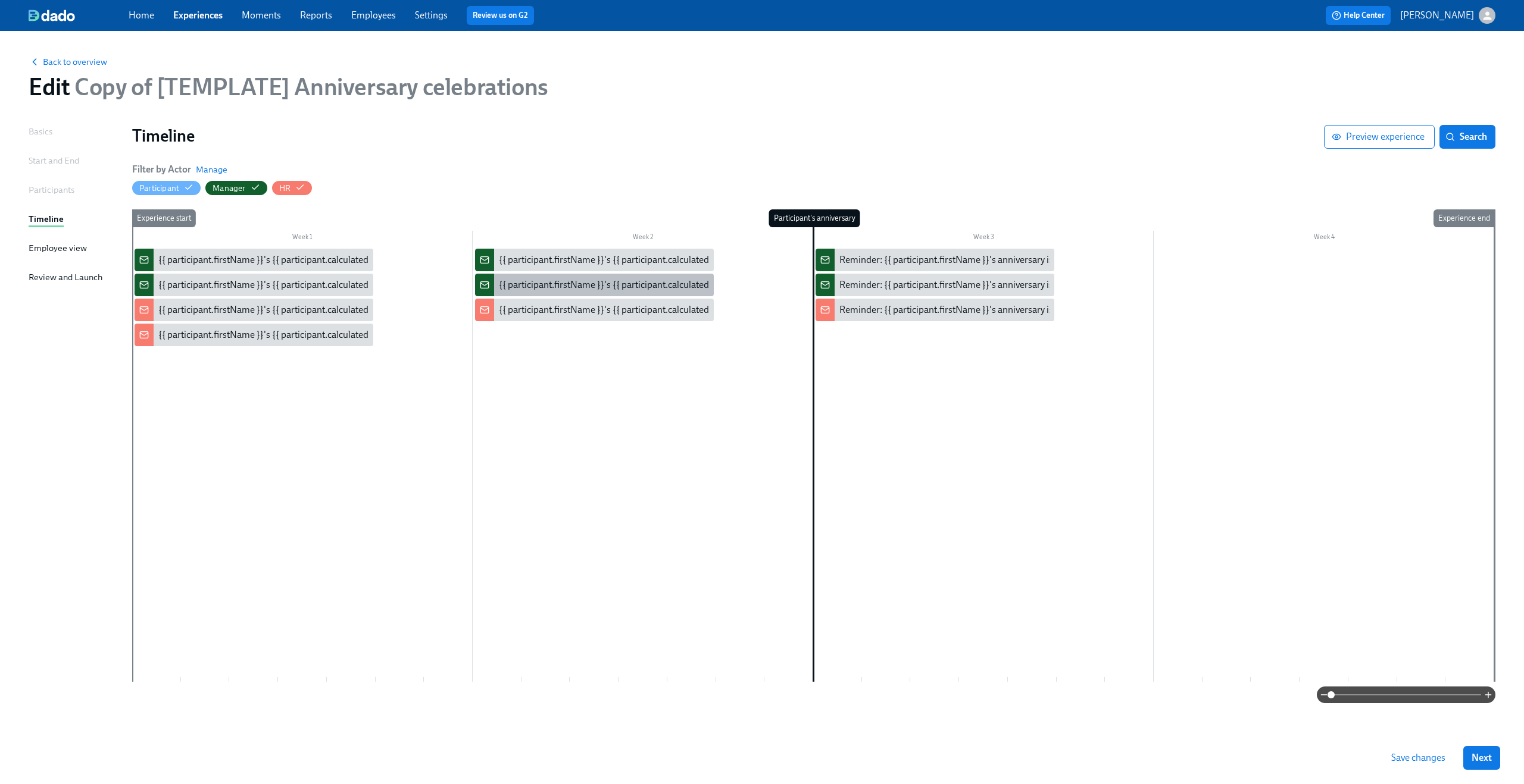
click at [540, 278] on div "{{ participant.firstName }}'s {{ participant.calculatedFields.anniversary.count…" at bounding box center [829, 285] width 662 height 13
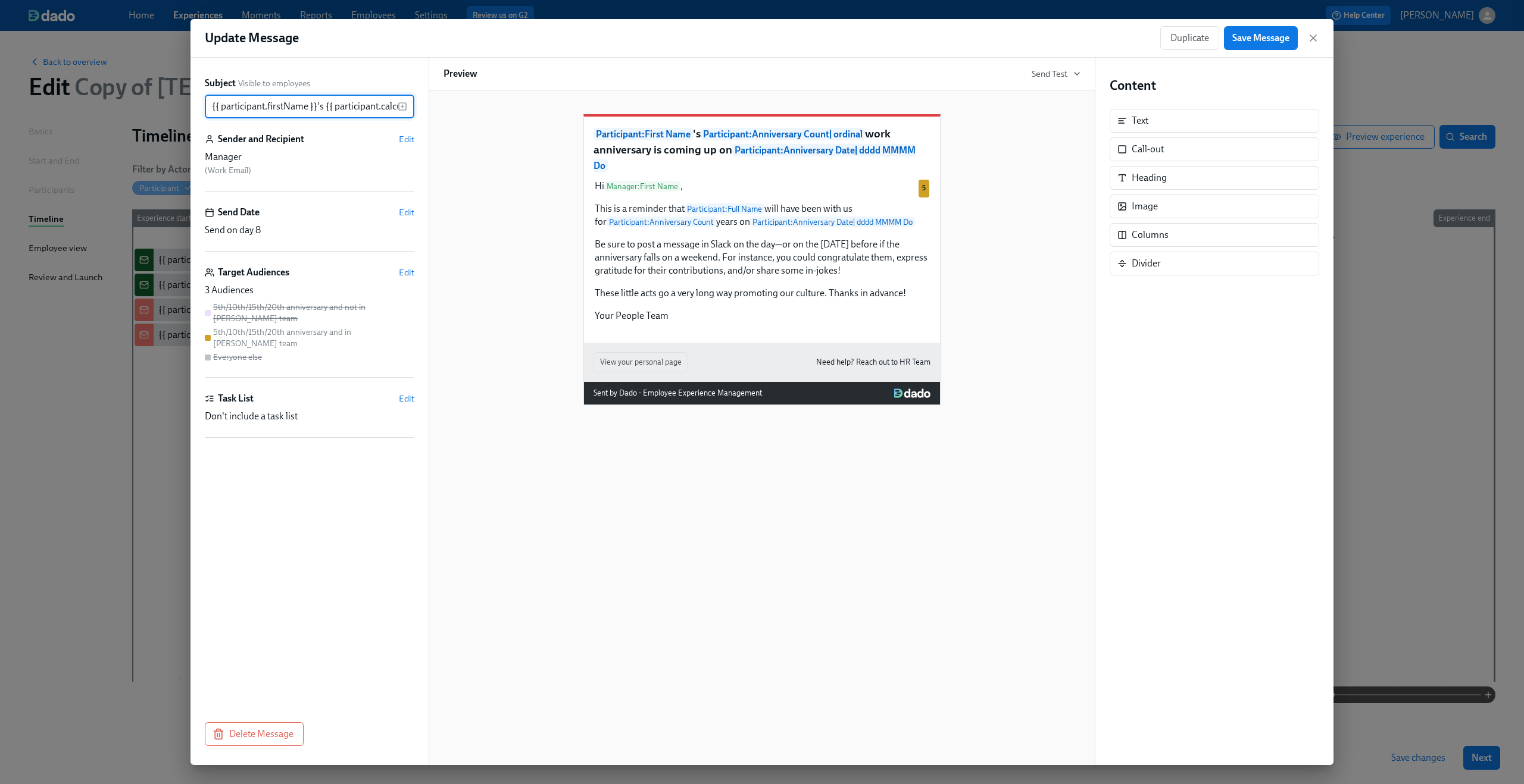
scroll to position [0, 581]
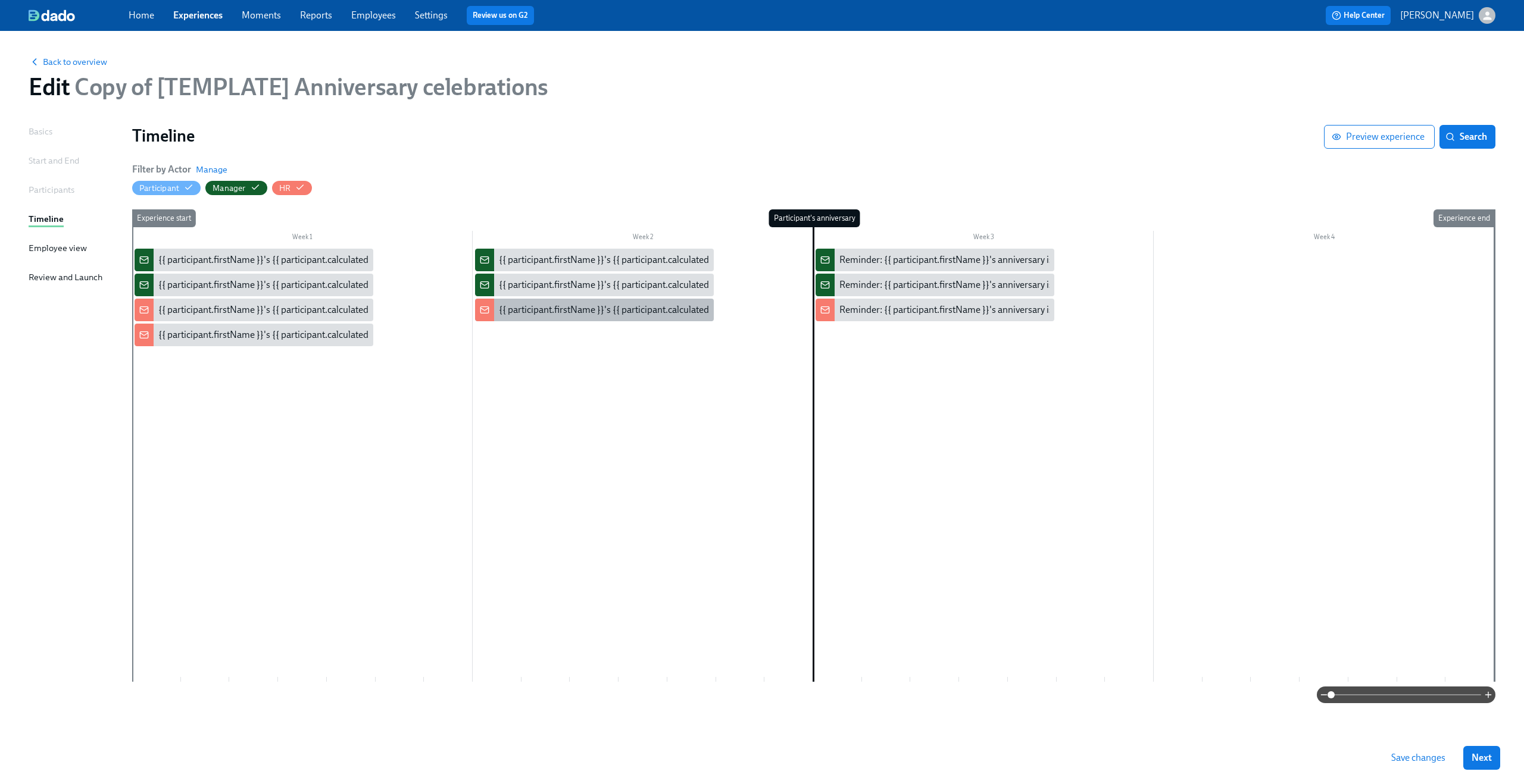
click at [519, 307] on div "{{ participant.firstName }}'s {{ participant.calculatedFields.anniversary.count…" at bounding box center [829, 310] width 662 height 13
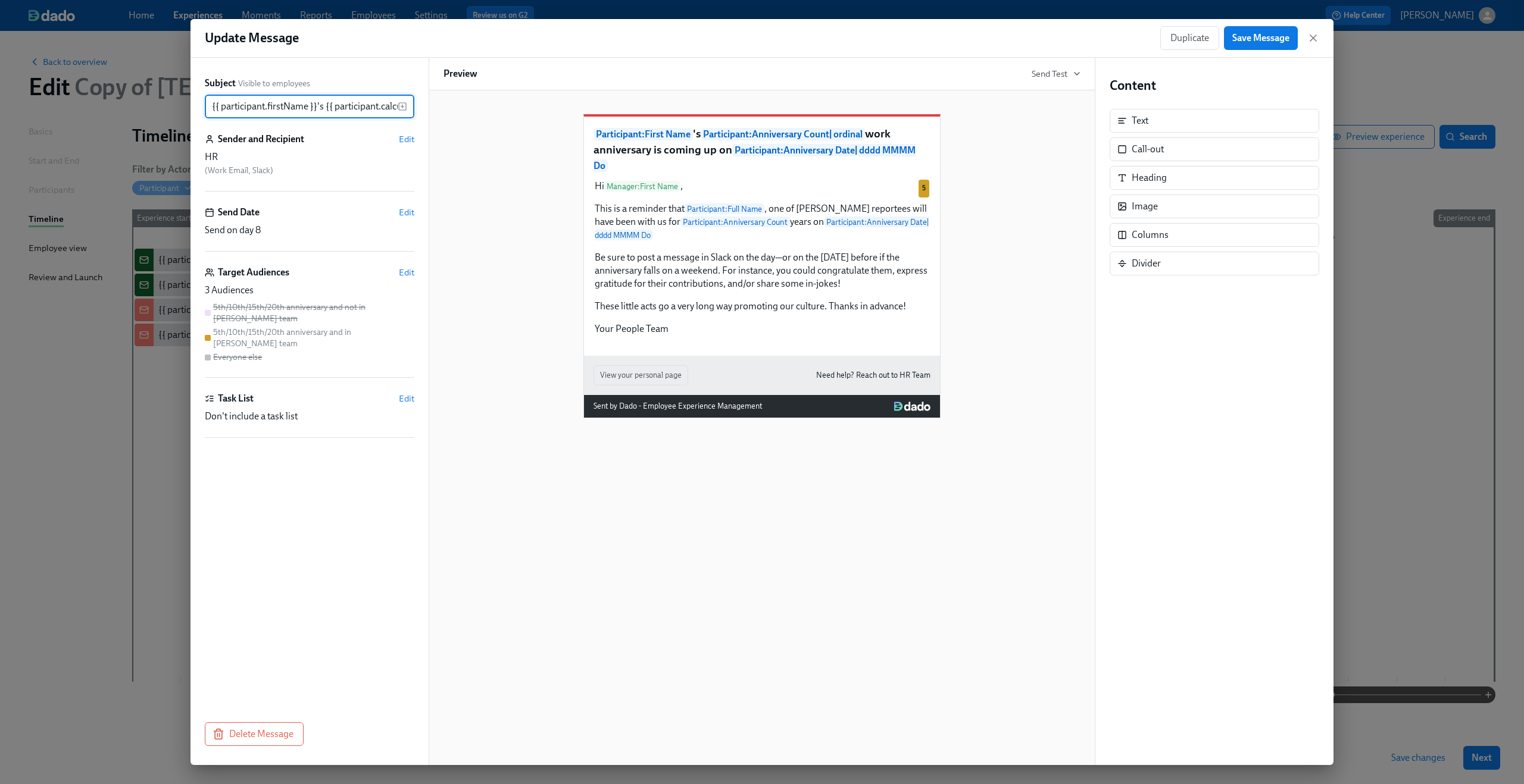
scroll to position [0, 581]
click at [612, 289] on div "Hi Manager : First Name , This is a reminder that Participant : Full Name , one…" at bounding box center [762, 257] width 337 height 159
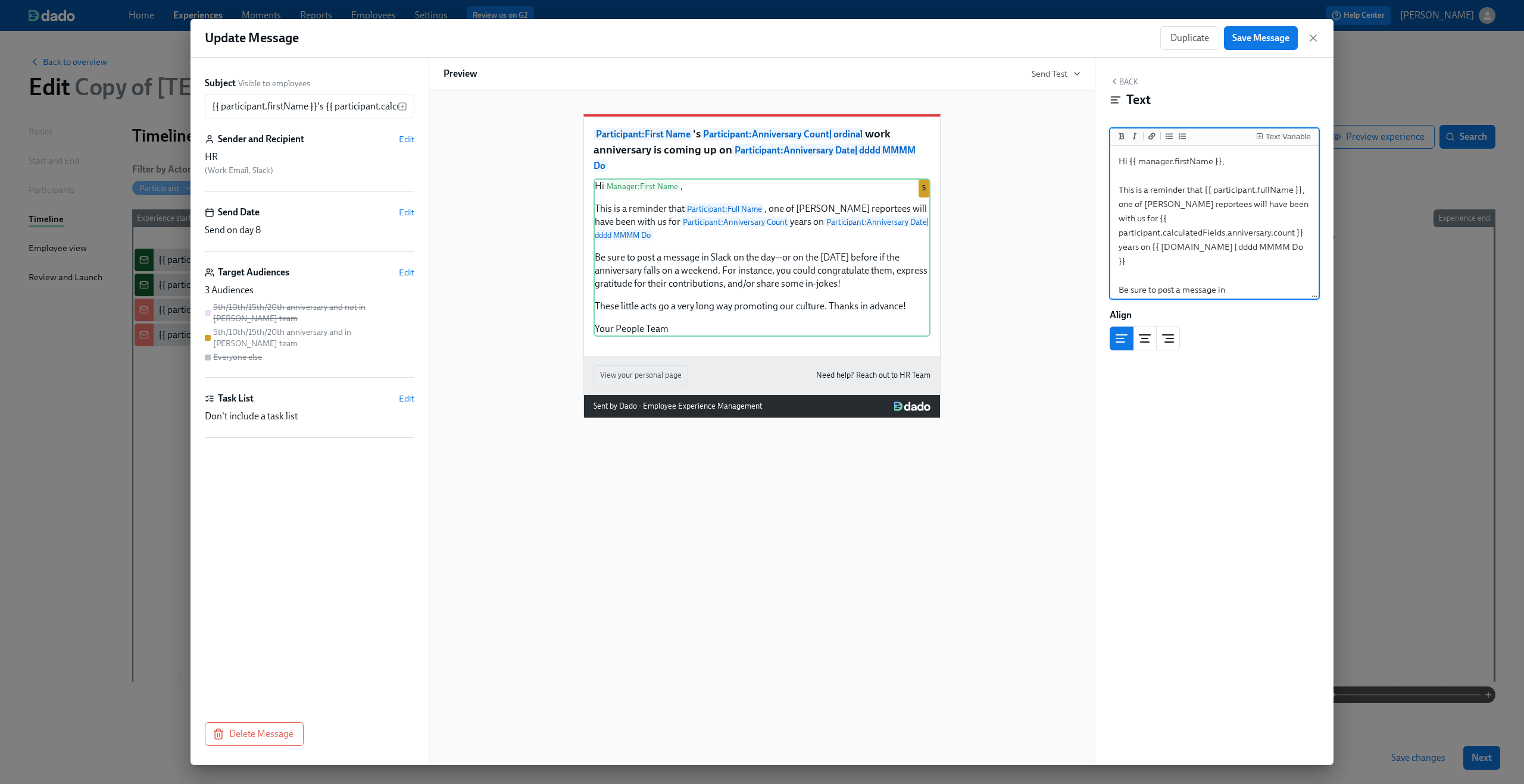
drag, startPoint x: 1129, startPoint y: 162, endPoint x: 1219, endPoint y: 155, distance: 90.3
click at [1219, 155] on textarea "Hi {{ manager.firstName }}, This is a reminder that {{ participant.fullName }},…" at bounding box center [1215, 297] width 204 height 297
type textarea "Hi , This is a reminder that {{ participant.fullName }}, one of Dean's reportee…"
click at [1265, 139] on div "Text Variable" at bounding box center [1287, 136] width 45 height 9
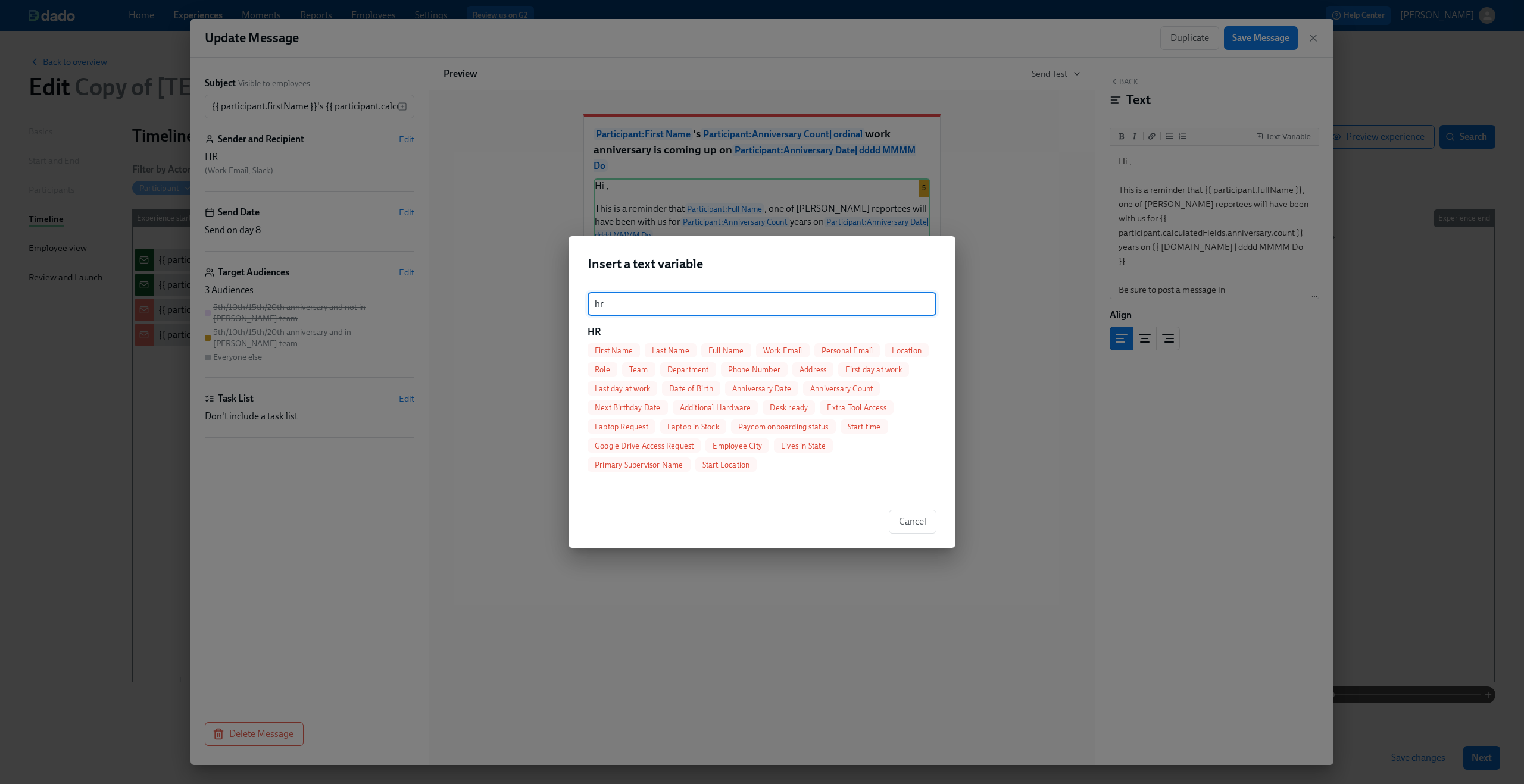
type input "hr"
click at [623, 348] on span "First Name" at bounding box center [613, 350] width 52 height 9
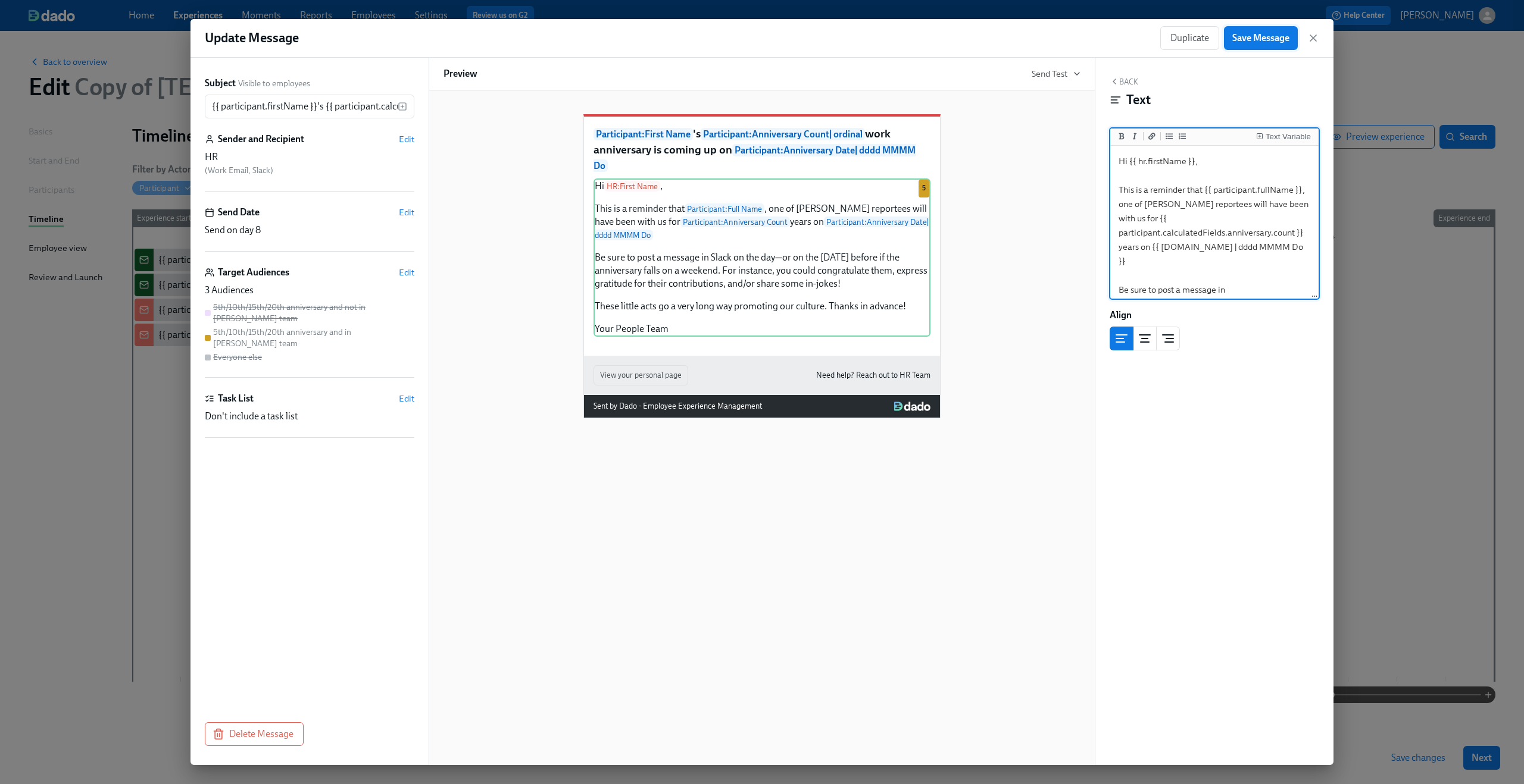
type textarea "Hi {{ hr.firstName }}, This is a reminder that {{ participant.fullName }}, one …"
click at [1265, 47] on button "Save Message" at bounding box center [1261, 38] width 74 height 24
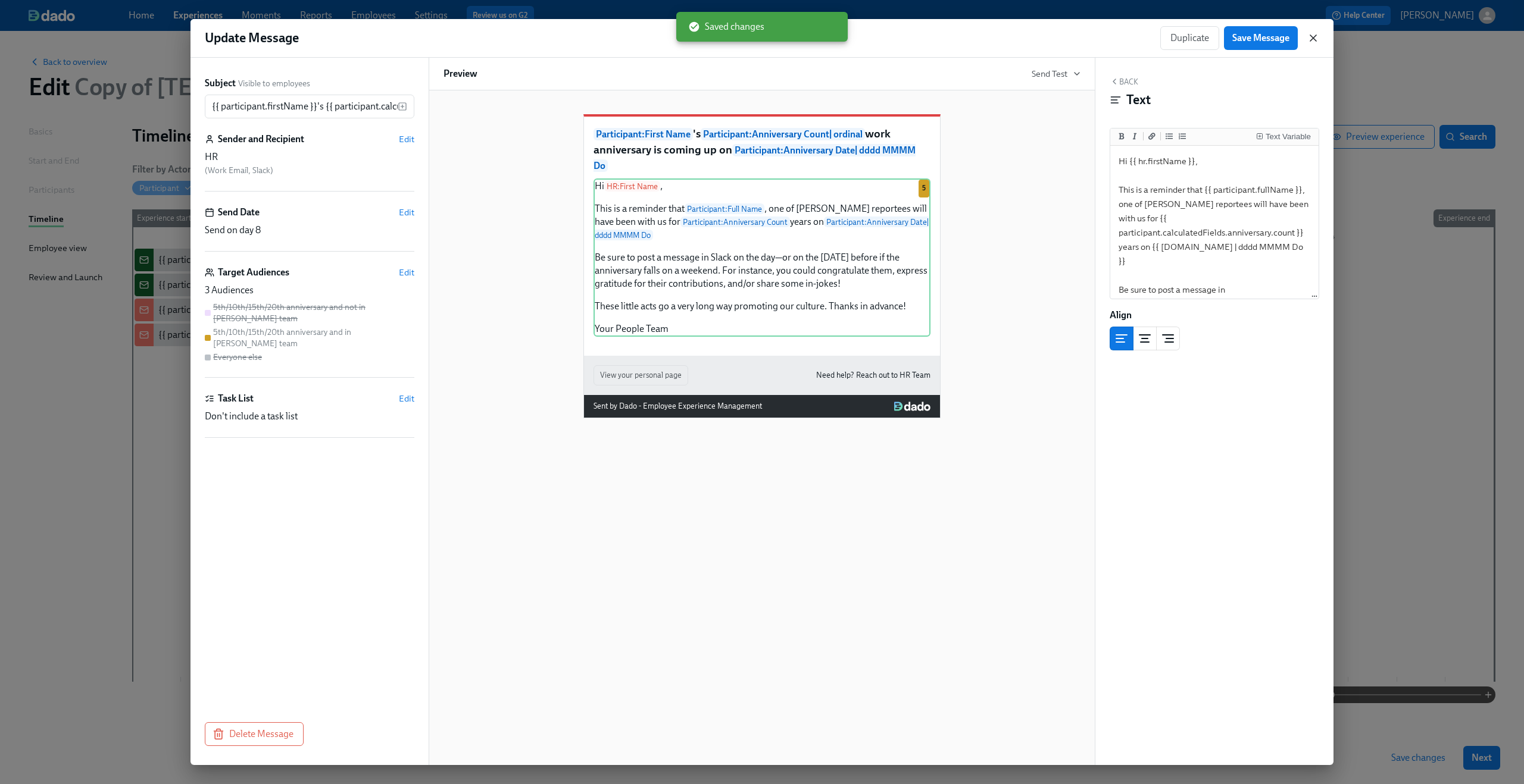
click at [1314, 37] on icon "button" at bounding box center [1312, 38] width 12 height 12
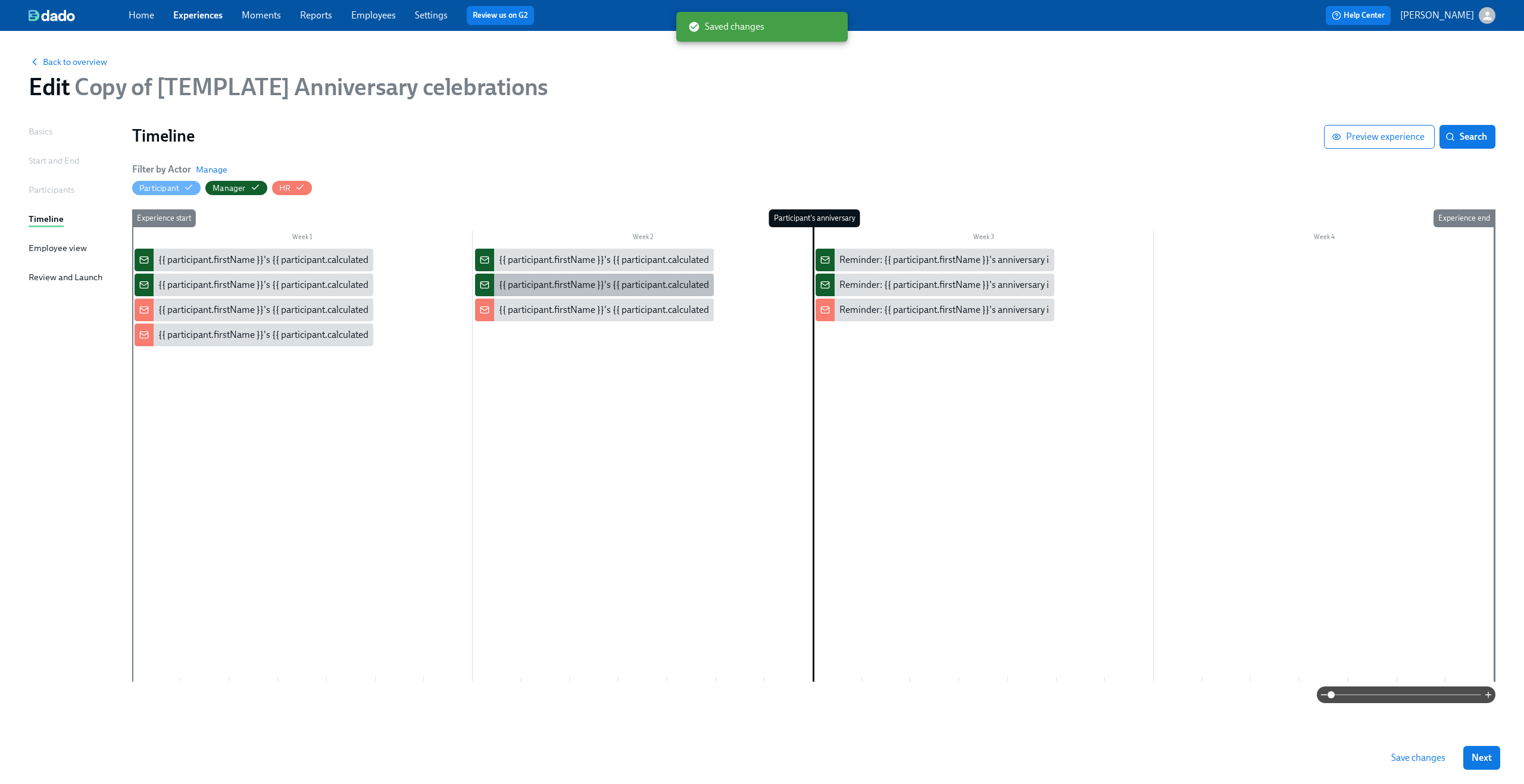
click at [599, 284] on div "{{ participant.firstName }}'s {{ participant.calculatedFields.anniversary.count…" at bounding box center [829, 285] width 662 height 13
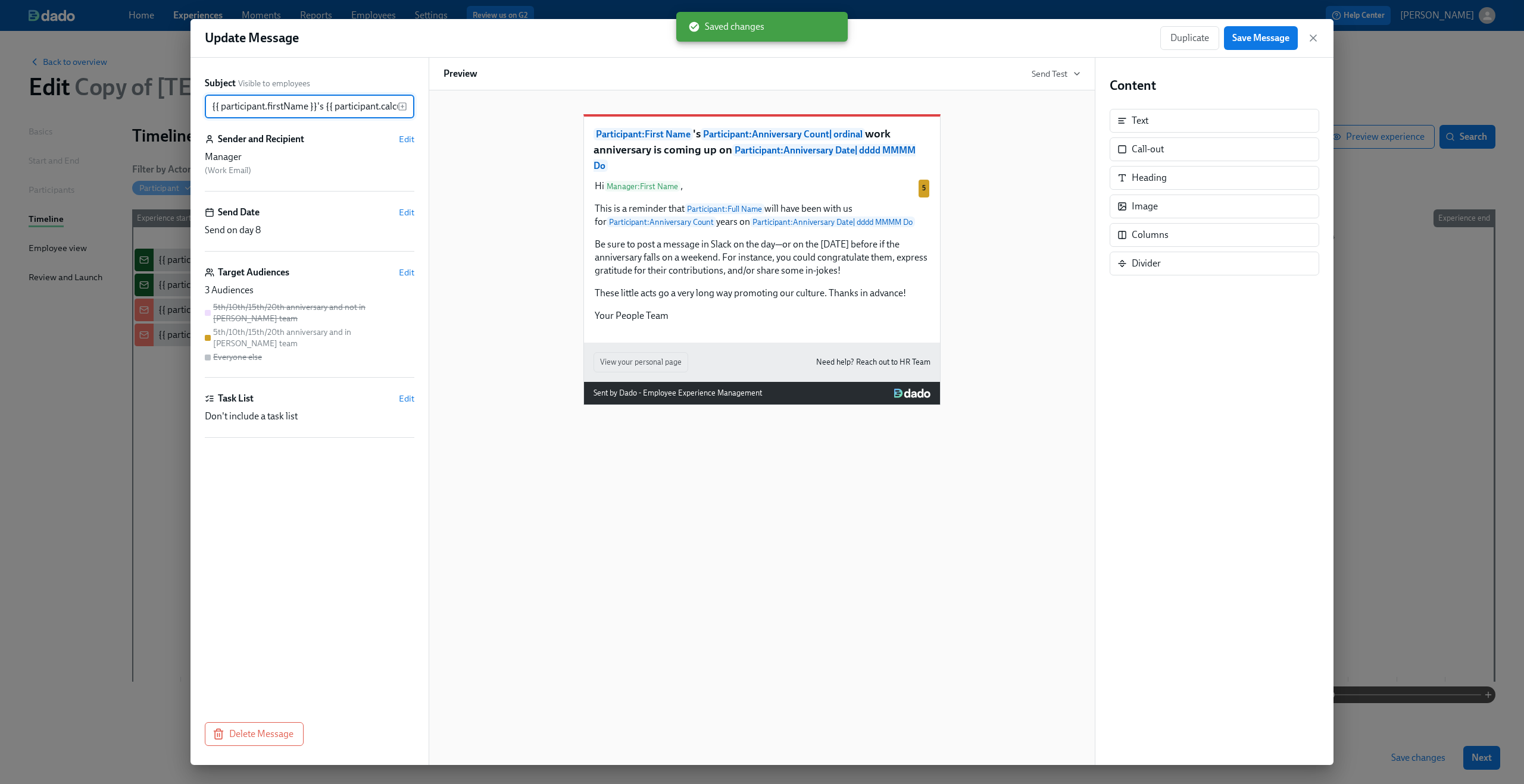
scroll to position [0, 581]
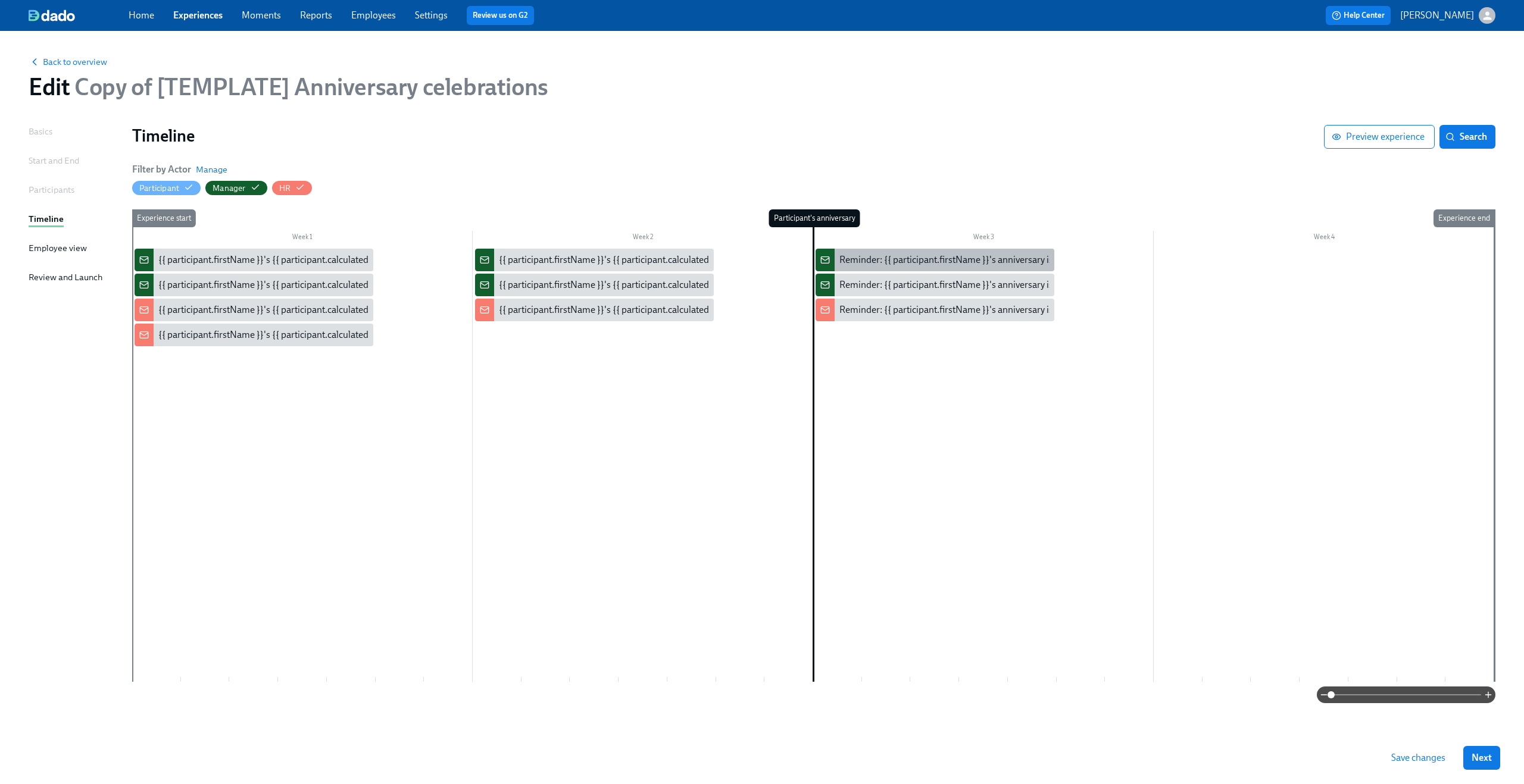
click at [919, 259] on div "Reminder: {{ participant.firstName }}'s anniversary is today" at bounding box center [960, 259] width 244 height 13
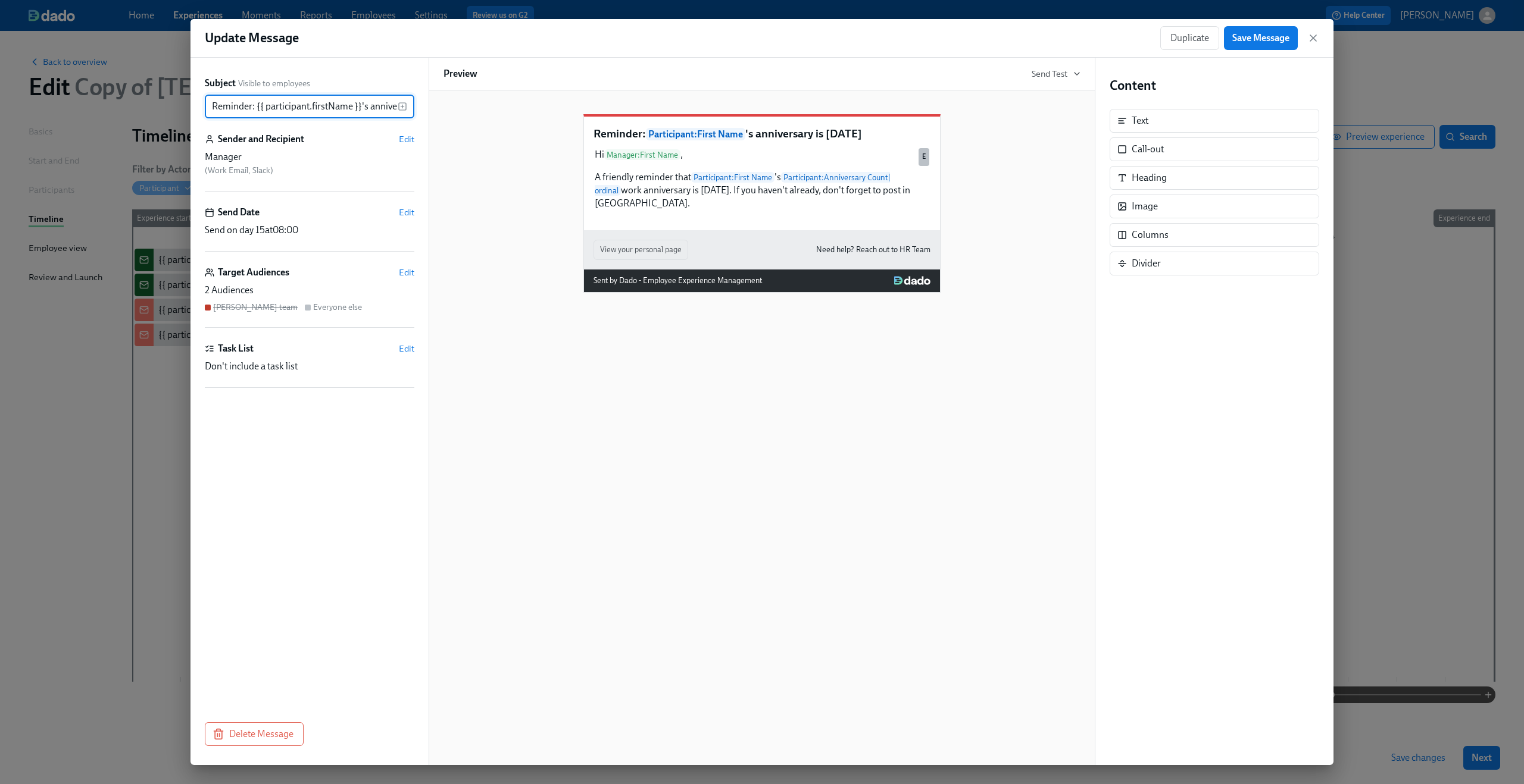
scroll to position [0, 52]
click at [1307, 39] on icon "button" at bounding box center [1312, 38] width 12 height 12
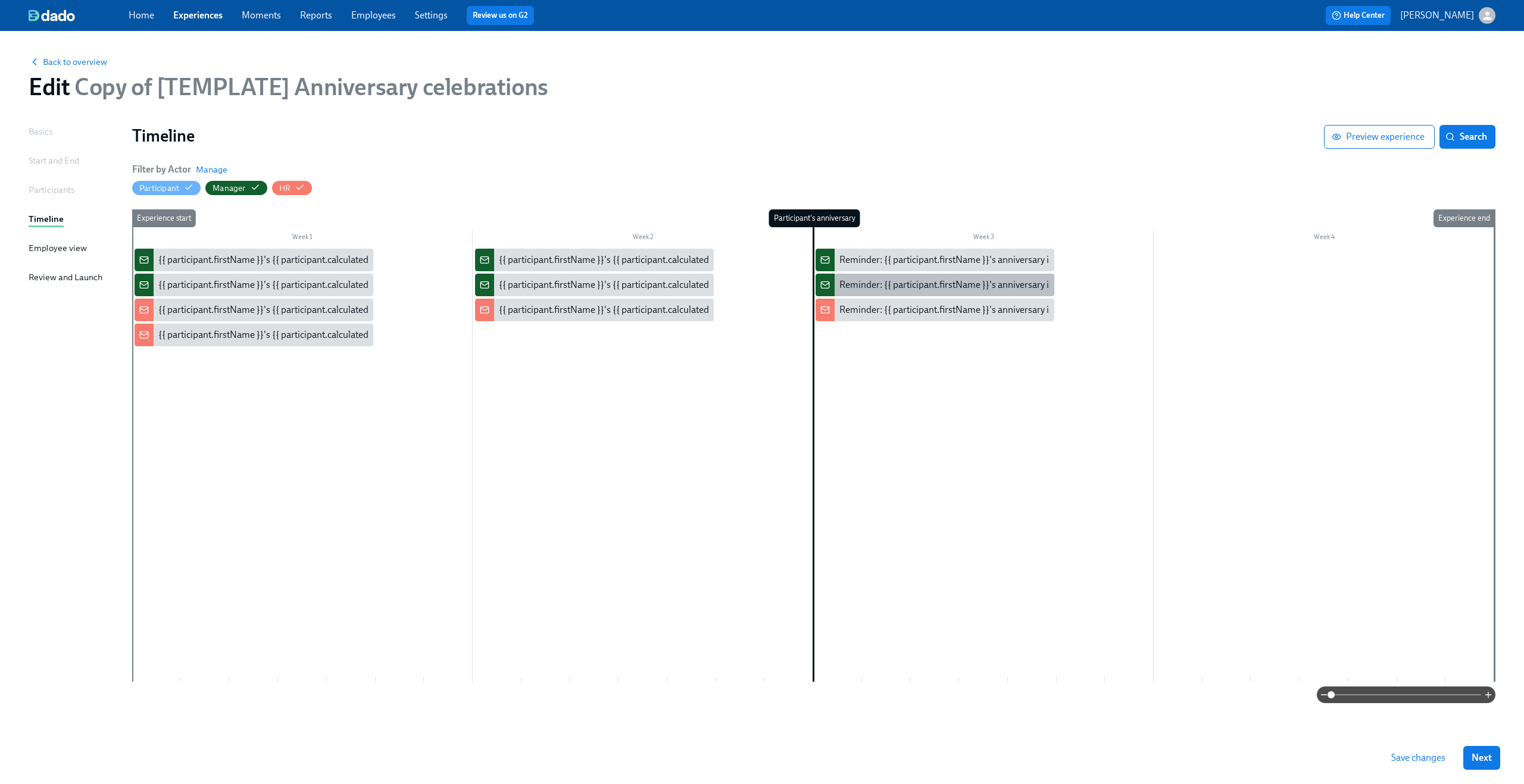
click at [942, 280] on div "Reminder: {{ participant.firstName }}'s anniversary is today" at bounding box center [960, 285] width 244 height 13
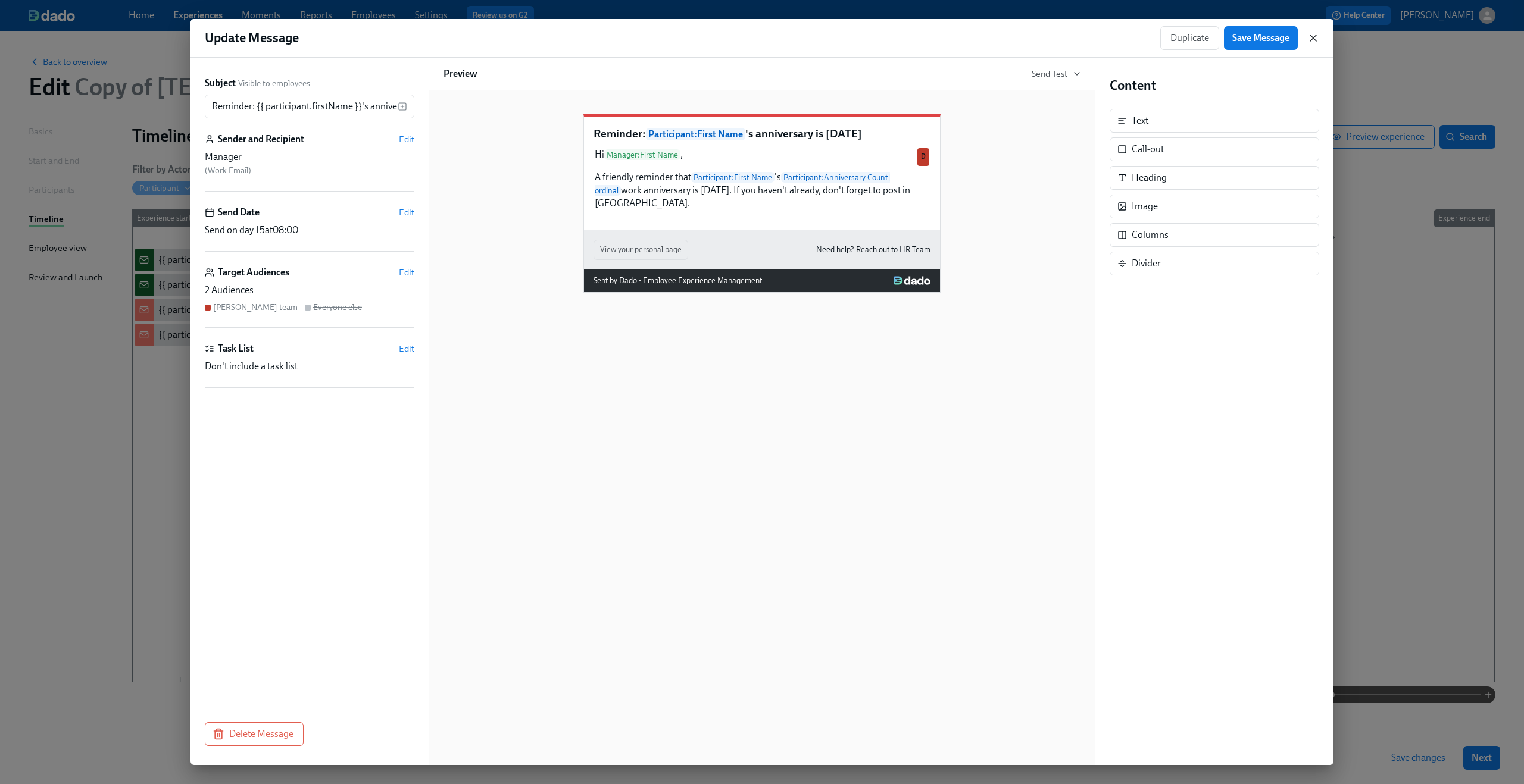
click at [1307, 43] on icon "button" at bounding box center [1312, 38] width 12 height 12
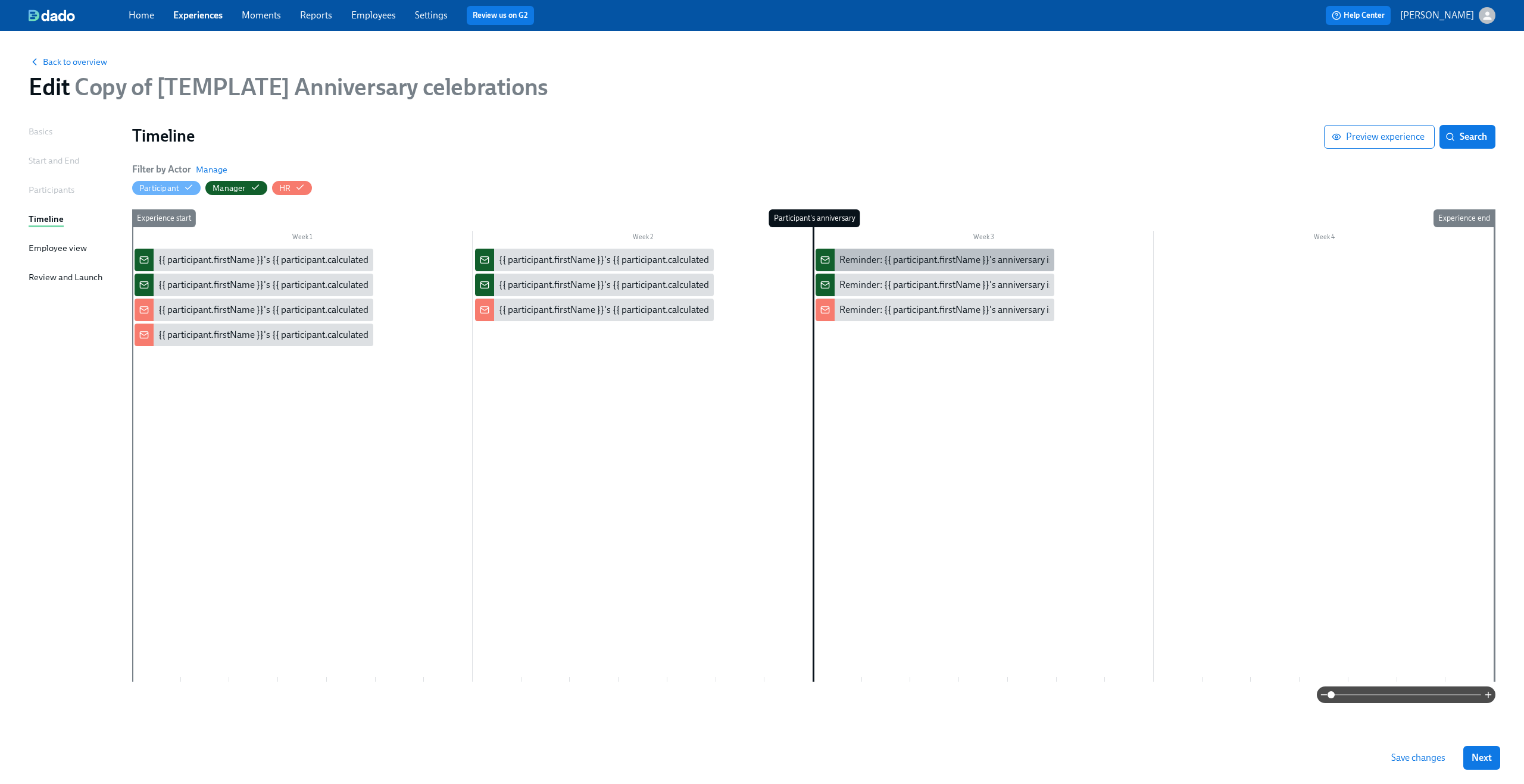
click at [915, 253] on div "Reminder: {{ participant.firstName }}'s anniversary is today" at bounding box center [934, 259] width 238 height 23
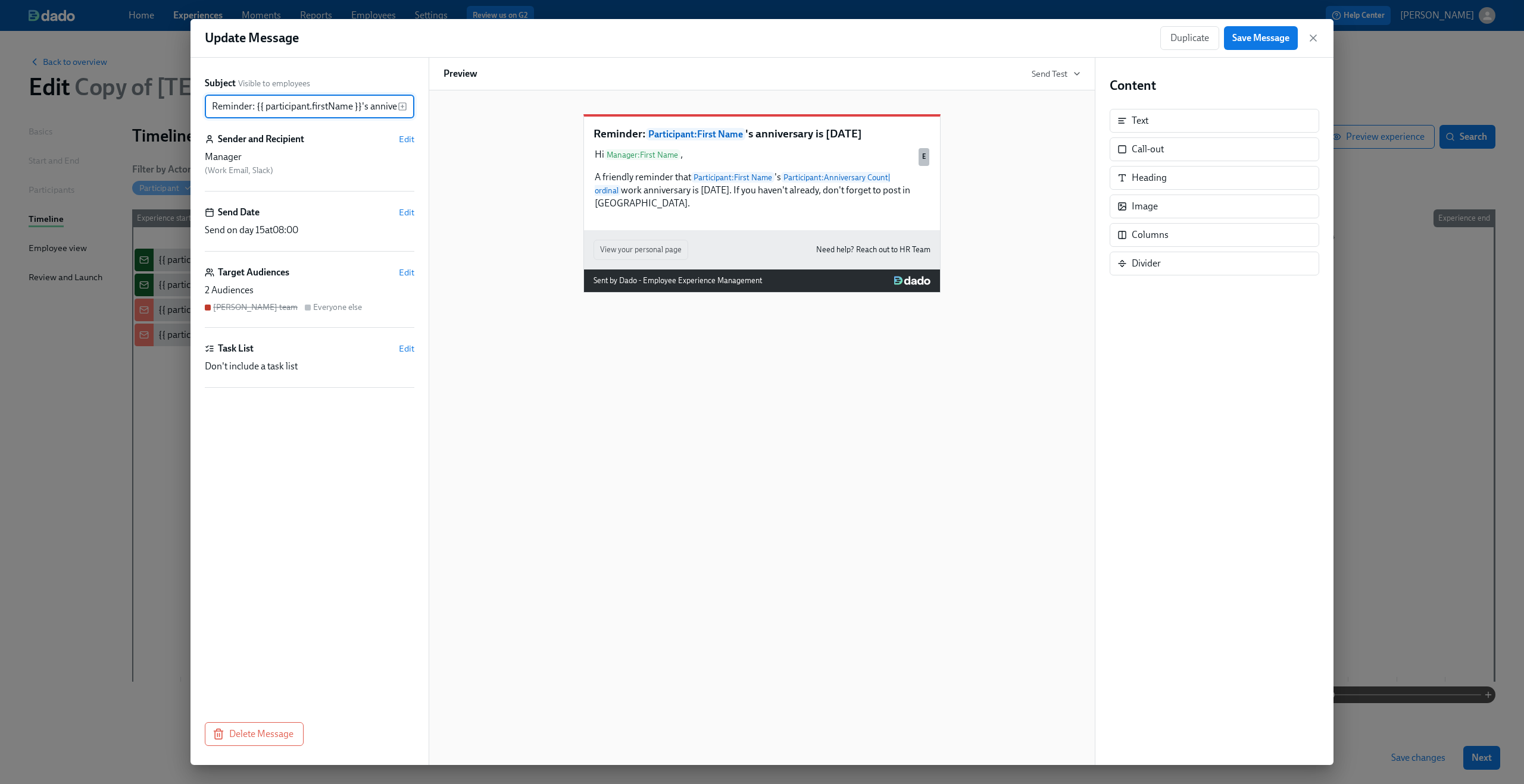
scroll to position [0, 52]
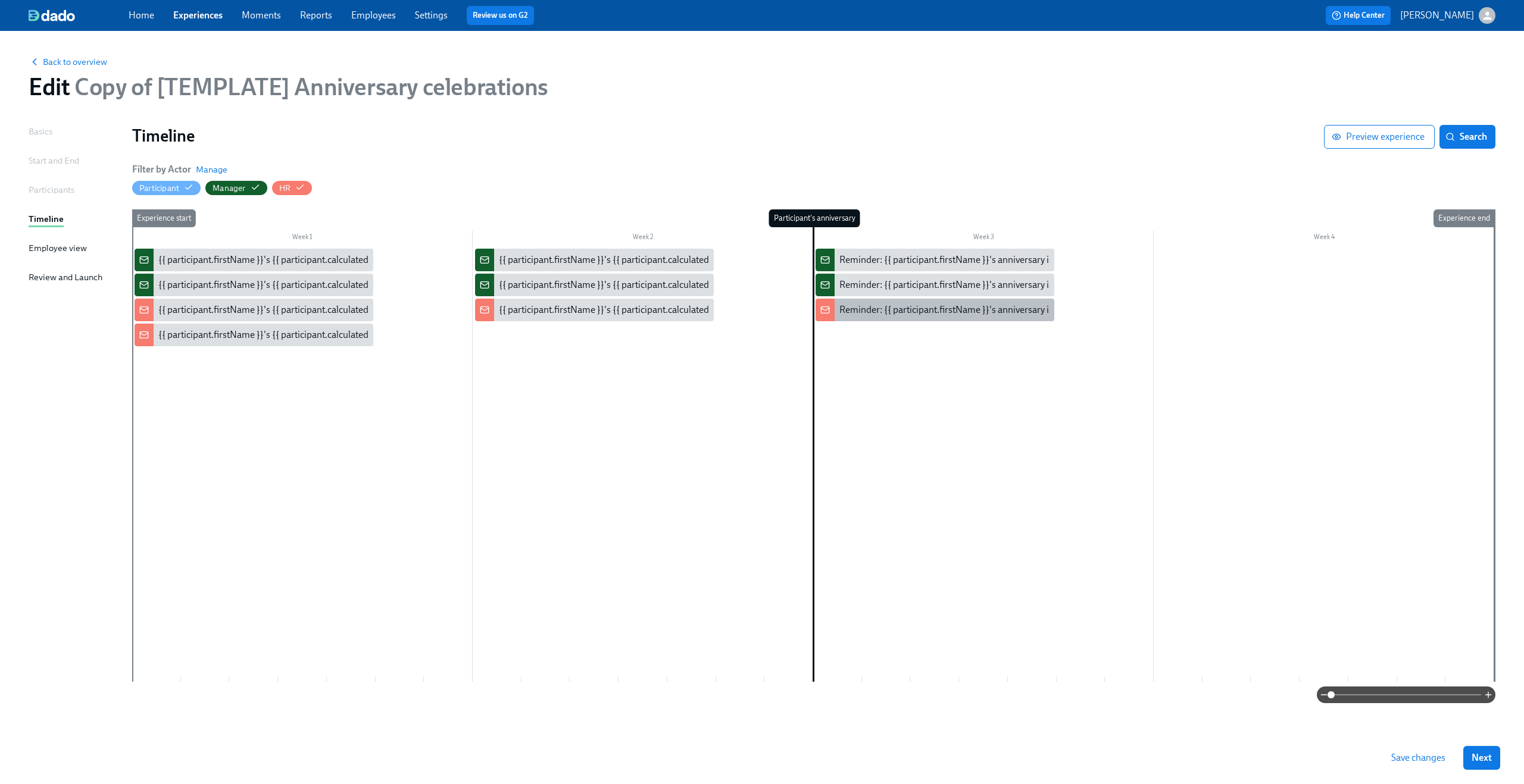
click at [934, 311] on div "Reminder: {{ participant.firstName }}'s anniversary is today" at bounding box center [960, 310] width 244 height 13
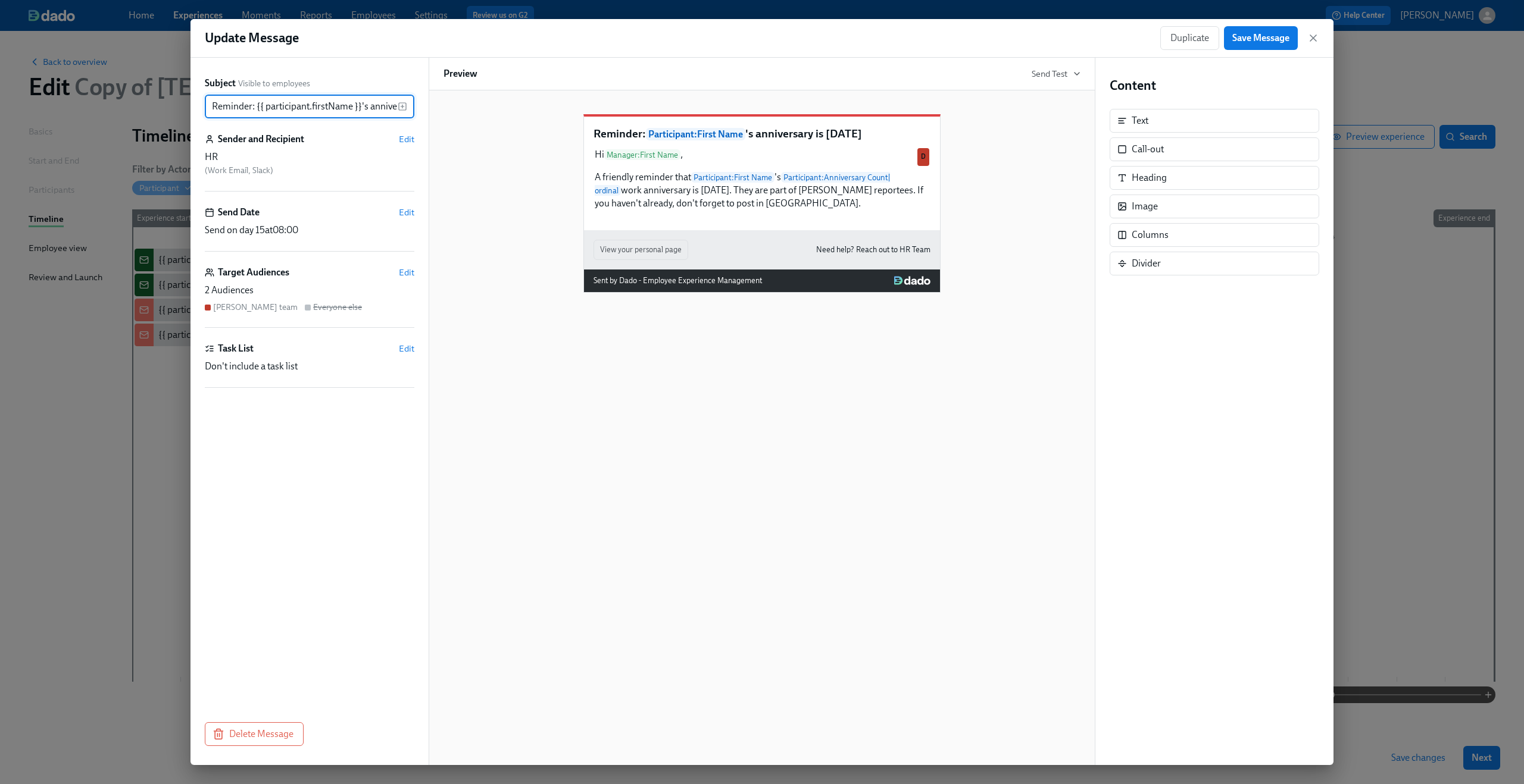
scroll to position [0, 52]
click at [834, 211] on div "Hi Manager : First Name , A friendly reminder that Participant : First Name 's …" at bounding box center [762, 178] width 337 height 64
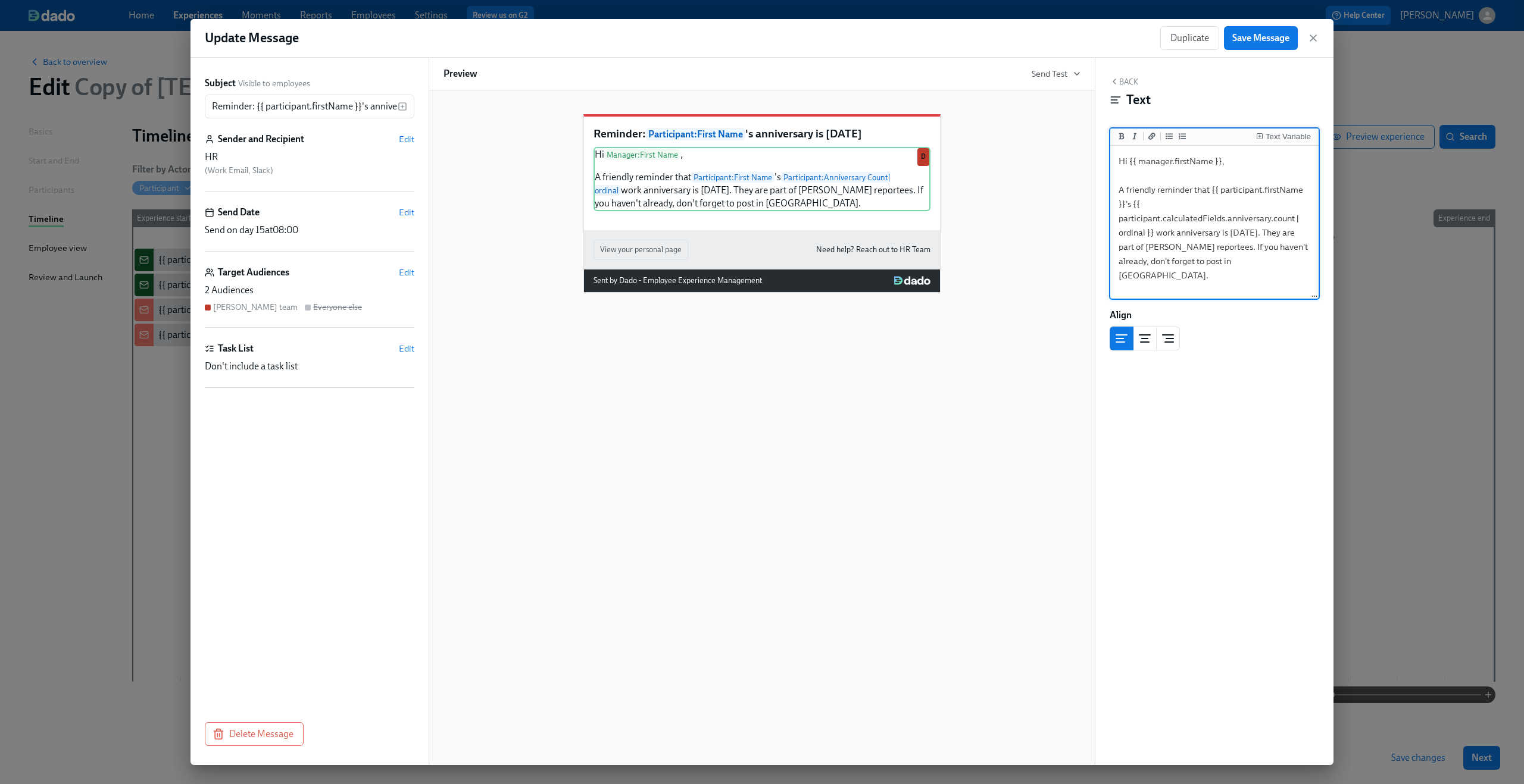
drag, startPoint x: 1129, startPoint y: 161, endPoint x: 1221, endPoint y: 164, distance: 92.0
click at [1221, 164] on textarea "Hi {{ manager.firstName }}, A friendly reminder that {{ participant.firstName }…" at bounding box center [1215, 222] width 204 height 149
click at [1267, 137] on div "Text Variable" at bounding box center [1287, 136] width 45 height 9
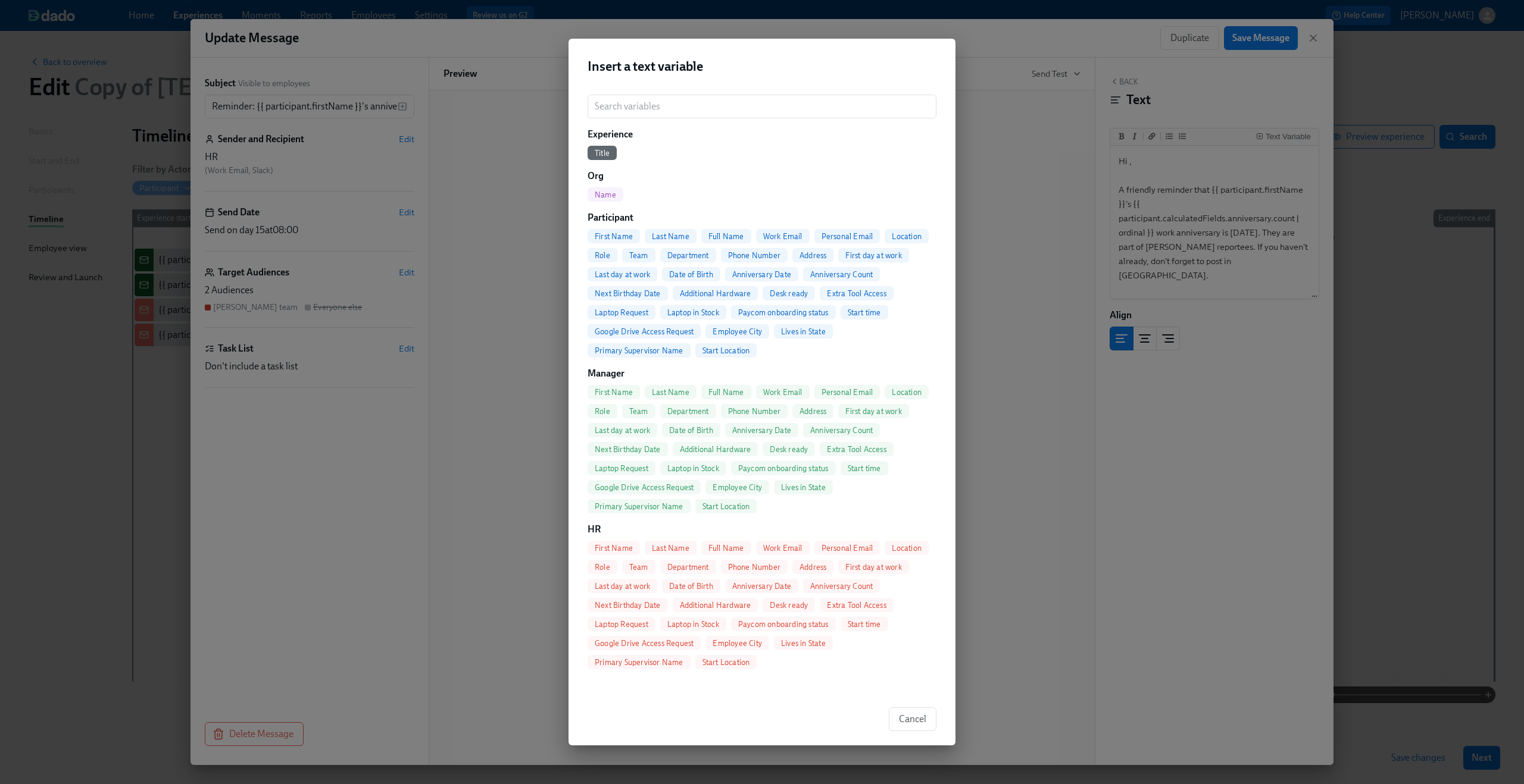
click at [617, 546] on span "First Name" at bounding box center [613, 547] width 52 height 9
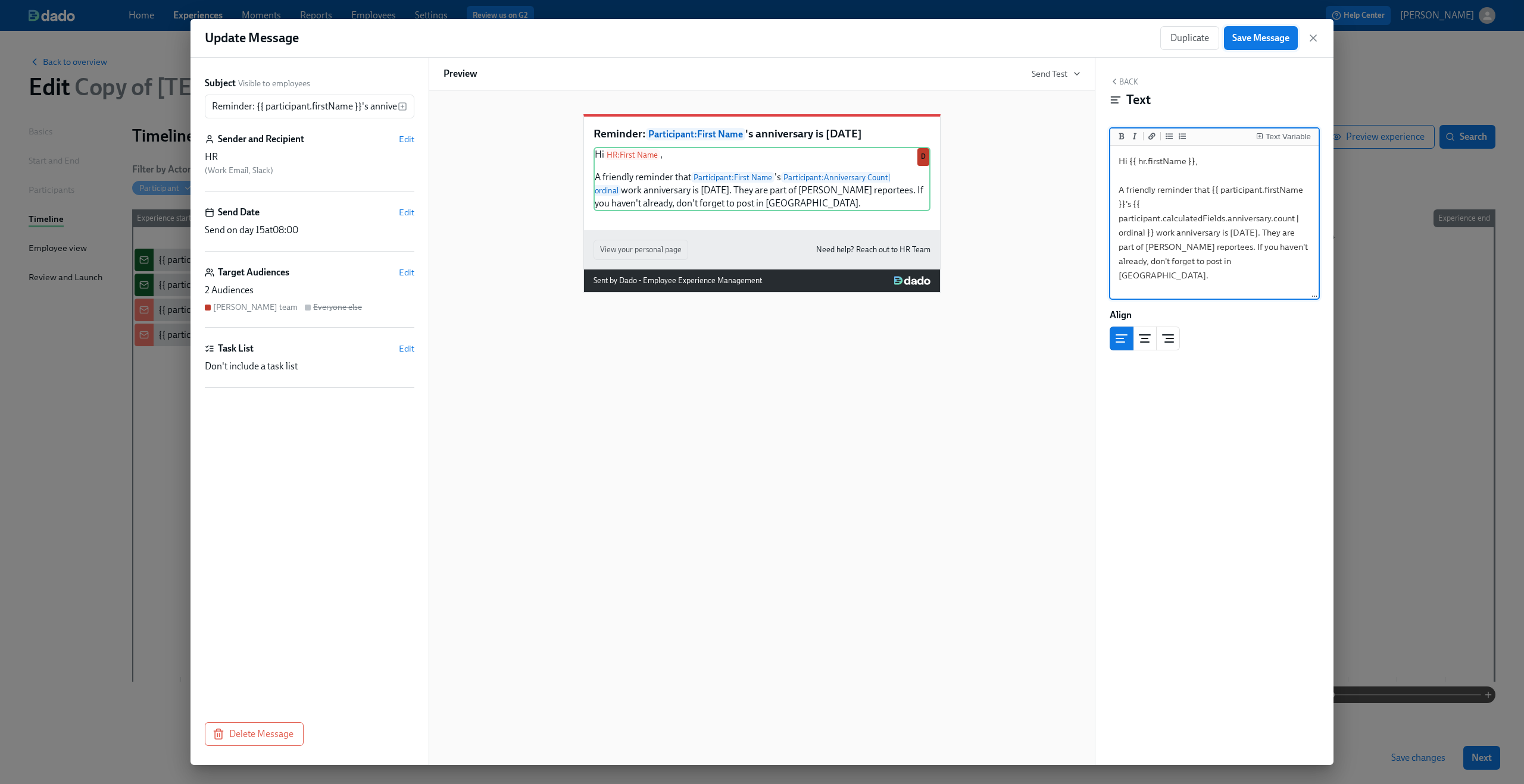
type textarea "Hi {{ hr.firstName }}, A friendly reminder that {{ participant.firstName }}'s {…"
click at [1265, 43] on span "Save Message" at bounding box center [1260, 38] width 57 height 12
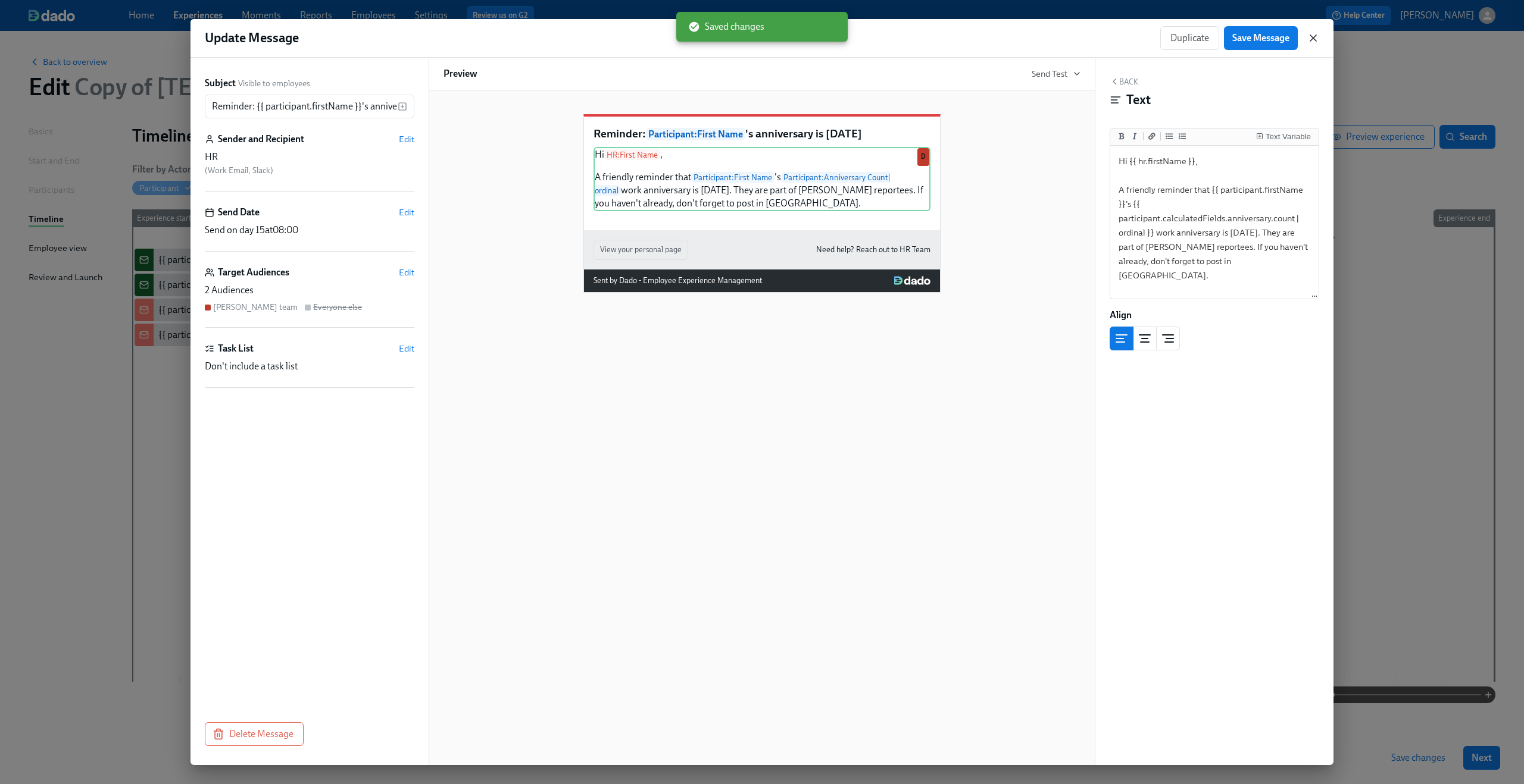
click at [1316, 37] on icon "button" at bounding box center [1312, 38] width 12 height 12
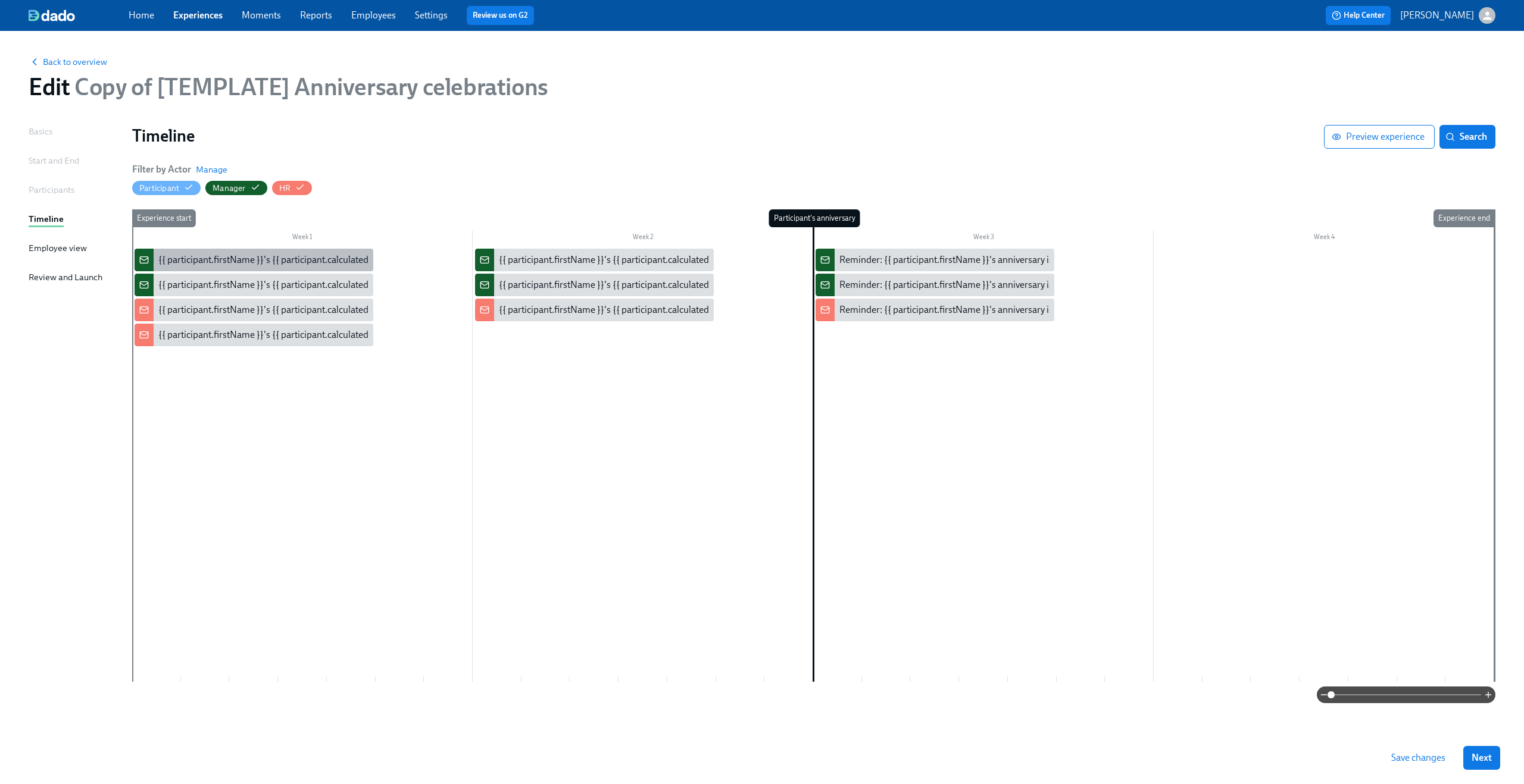
click at [298, 255] on div "{{ participant.firstName }}'s {{ participant.calculatedFields.anniversary.count…" at bounding box center [489, 259] width 662 height 13
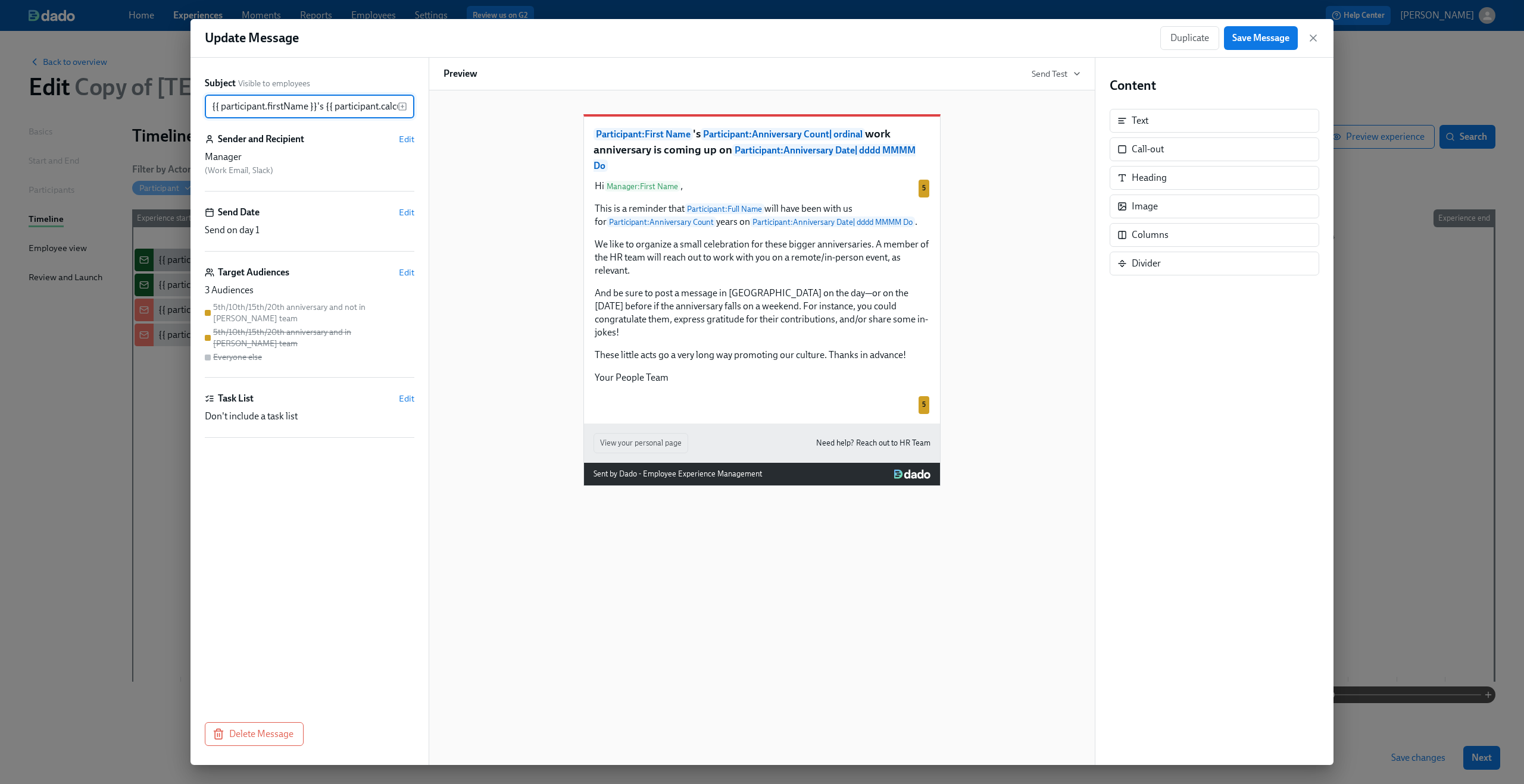
scroll to position [0, 581]
click at [406, 274] on span "Edit" at bounding box center [406, 272] width 16 height 12
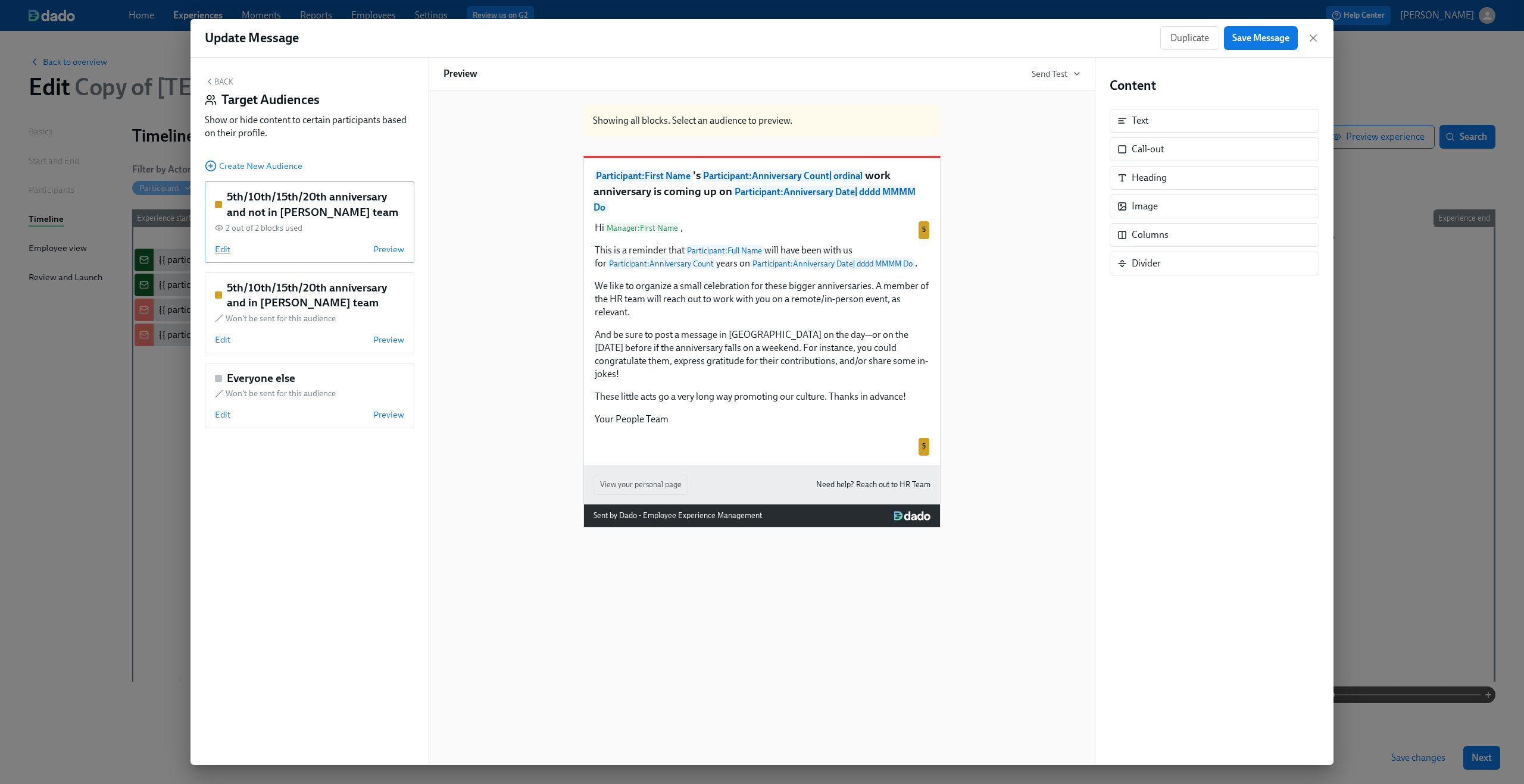
click at [228, 253] on span "Edit" at bounding box center [223, 248] width 16 height 12
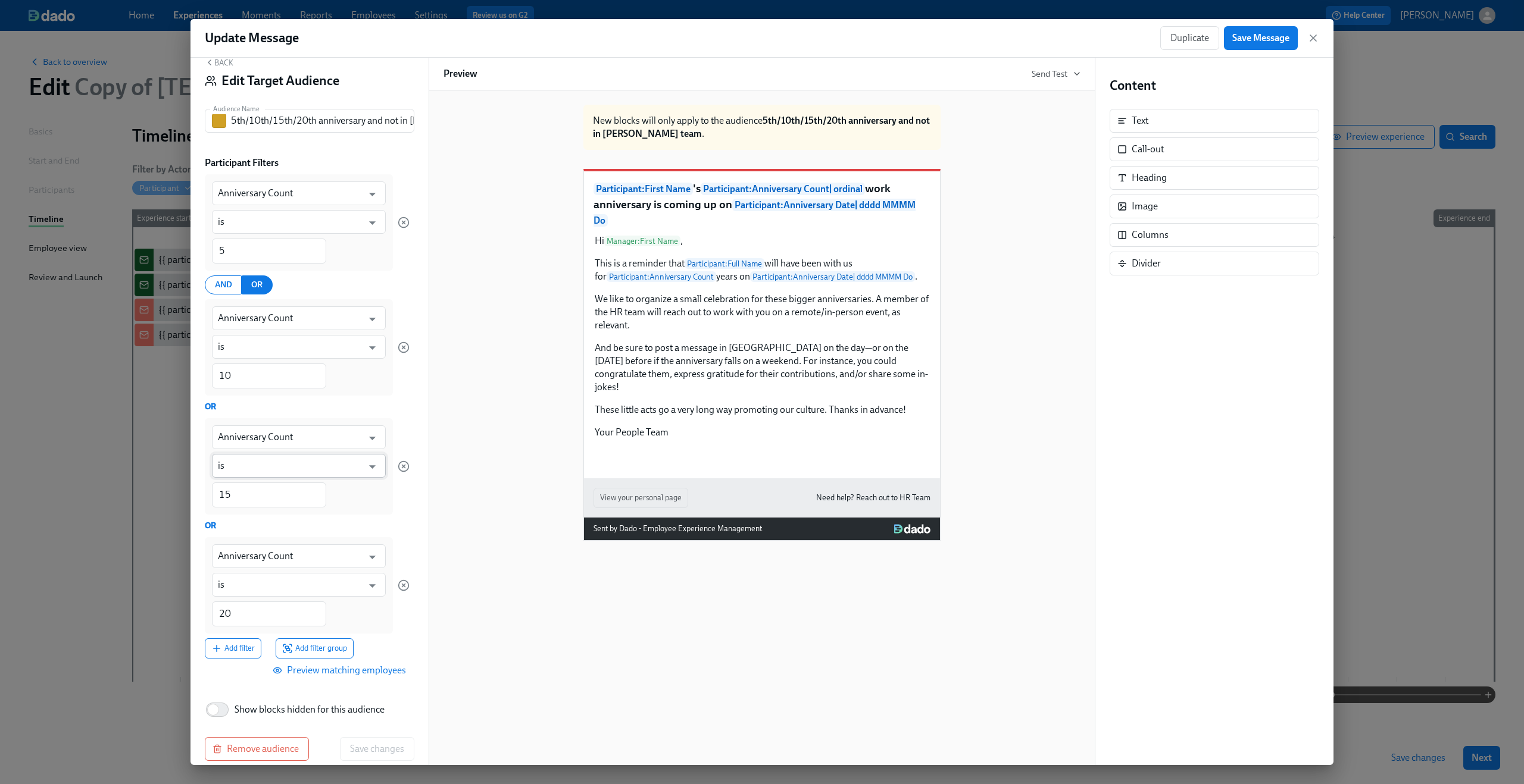
scroll to position [34, 0]
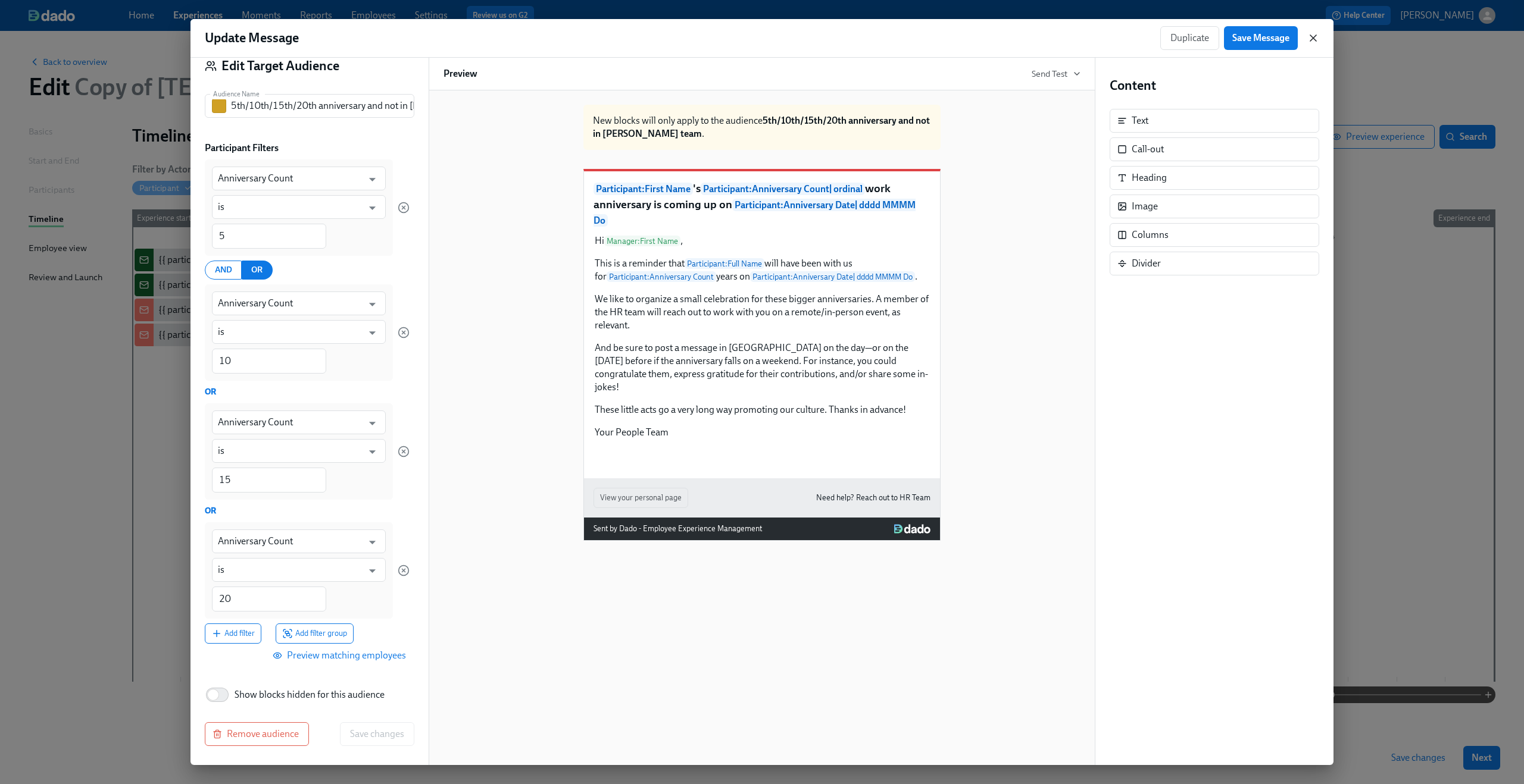
click at [1312, 35] on icon "button" at bounding box center [1312, 38] width 12 height 12
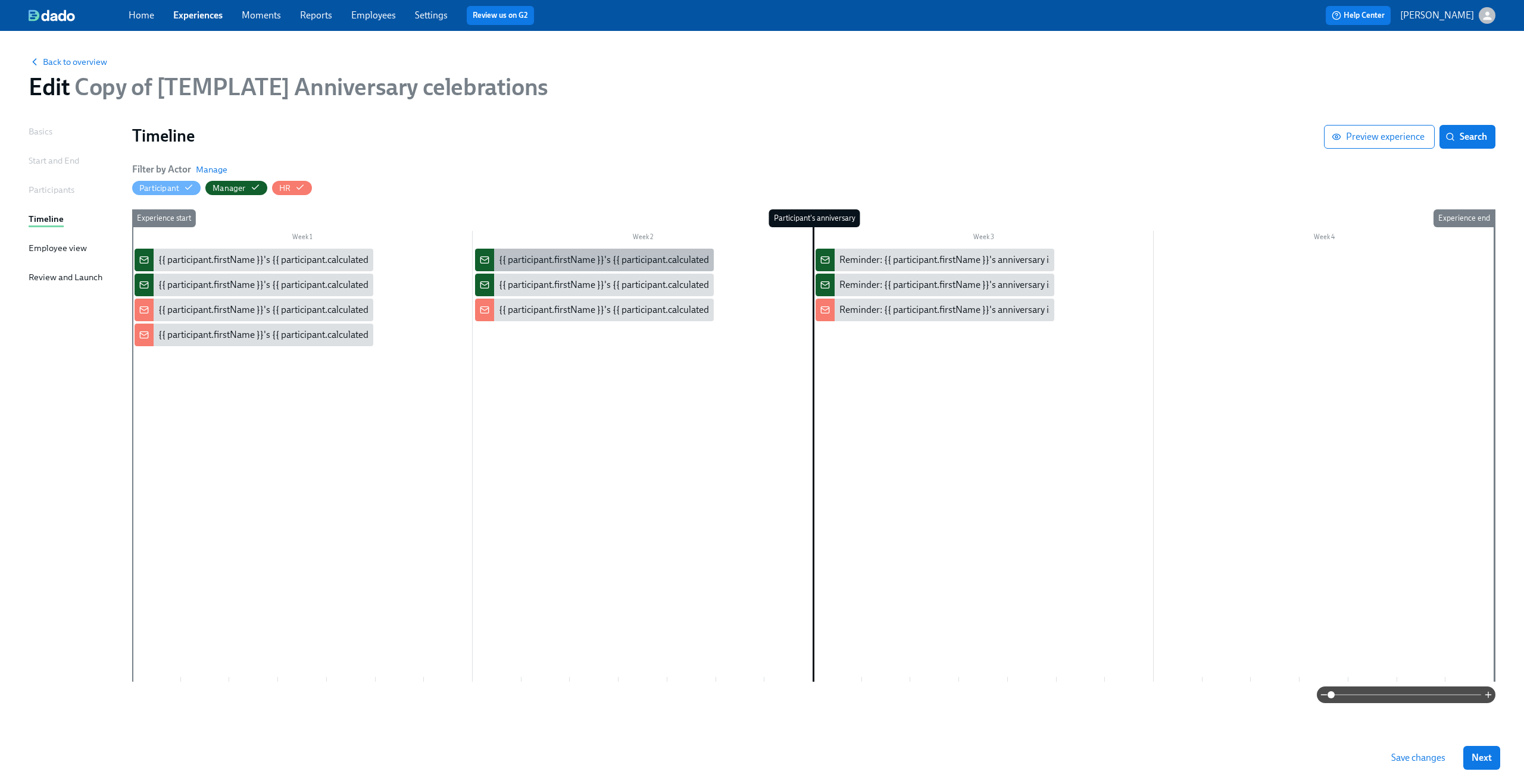
click at [567, 256] on div "{{ participant.firstName }}'s {{ participant.calculatedFields.anniversary.count…" at bounding box center [829, 259] width 662 height 13
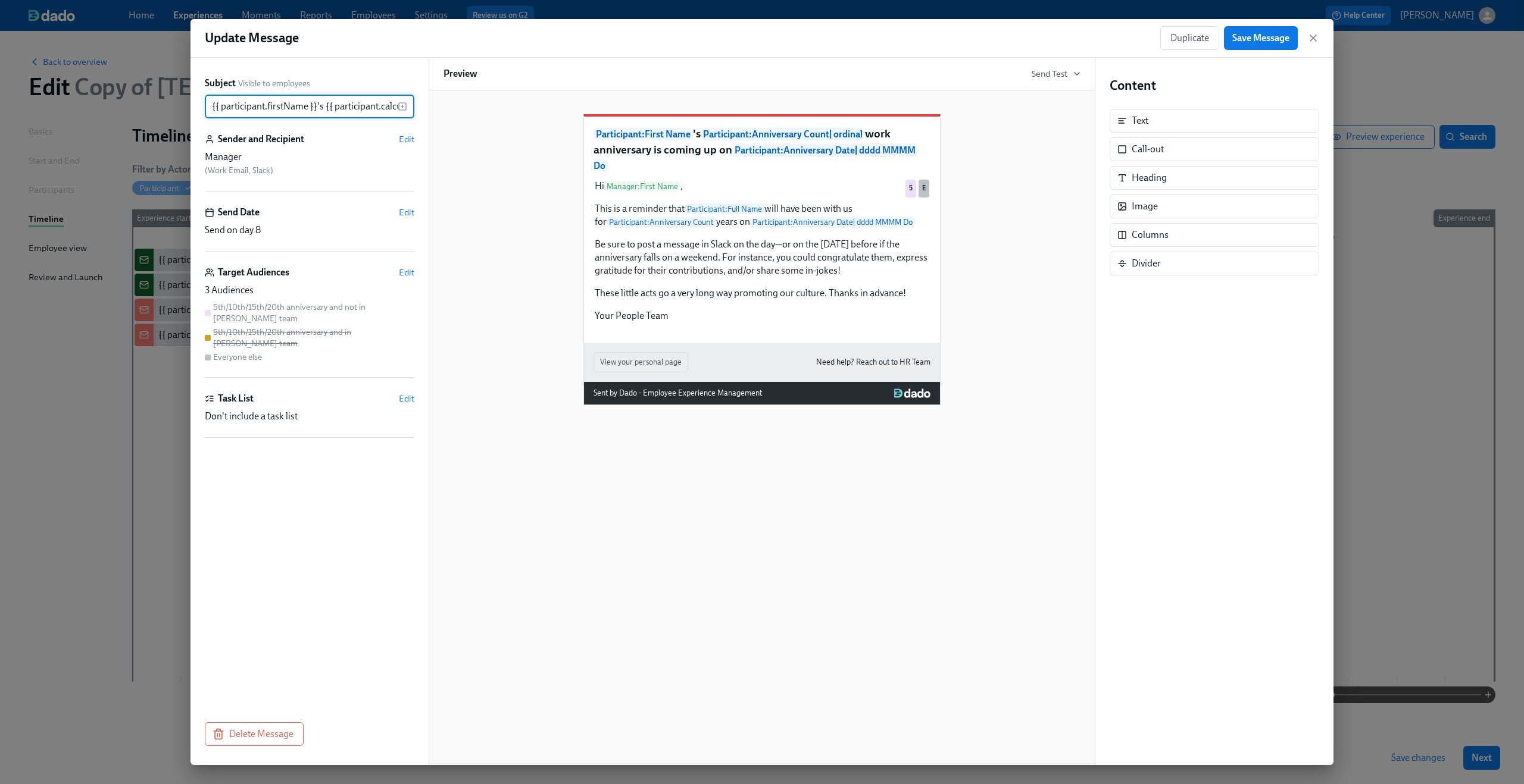
scroll to position [0, 581]
click at [410, 270] on span "Edit" at bounding box center [406, 272] width 16 height 12
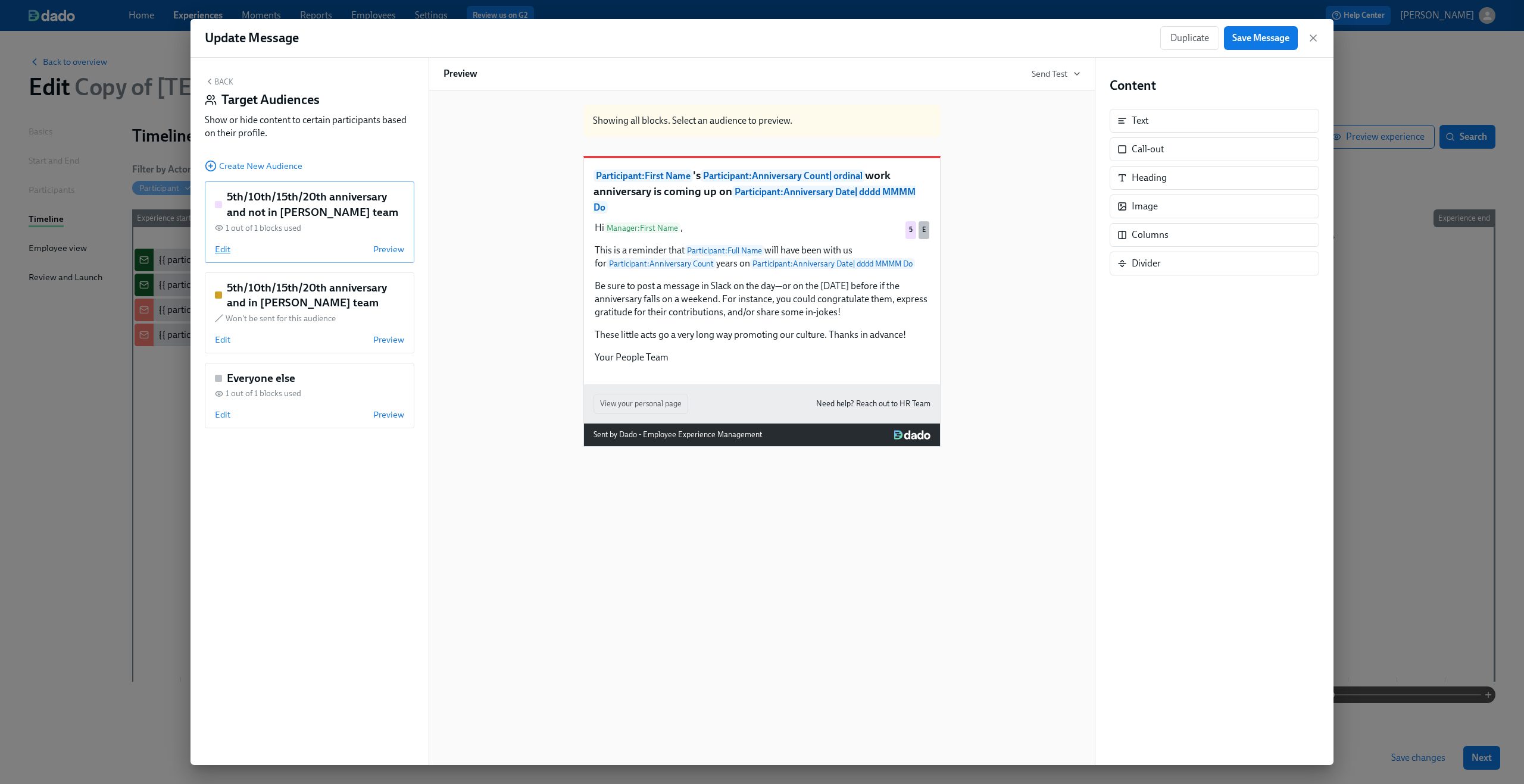
click at [224, 252] on span "Edit" at bounding box center [223, 248] width 16 height 12
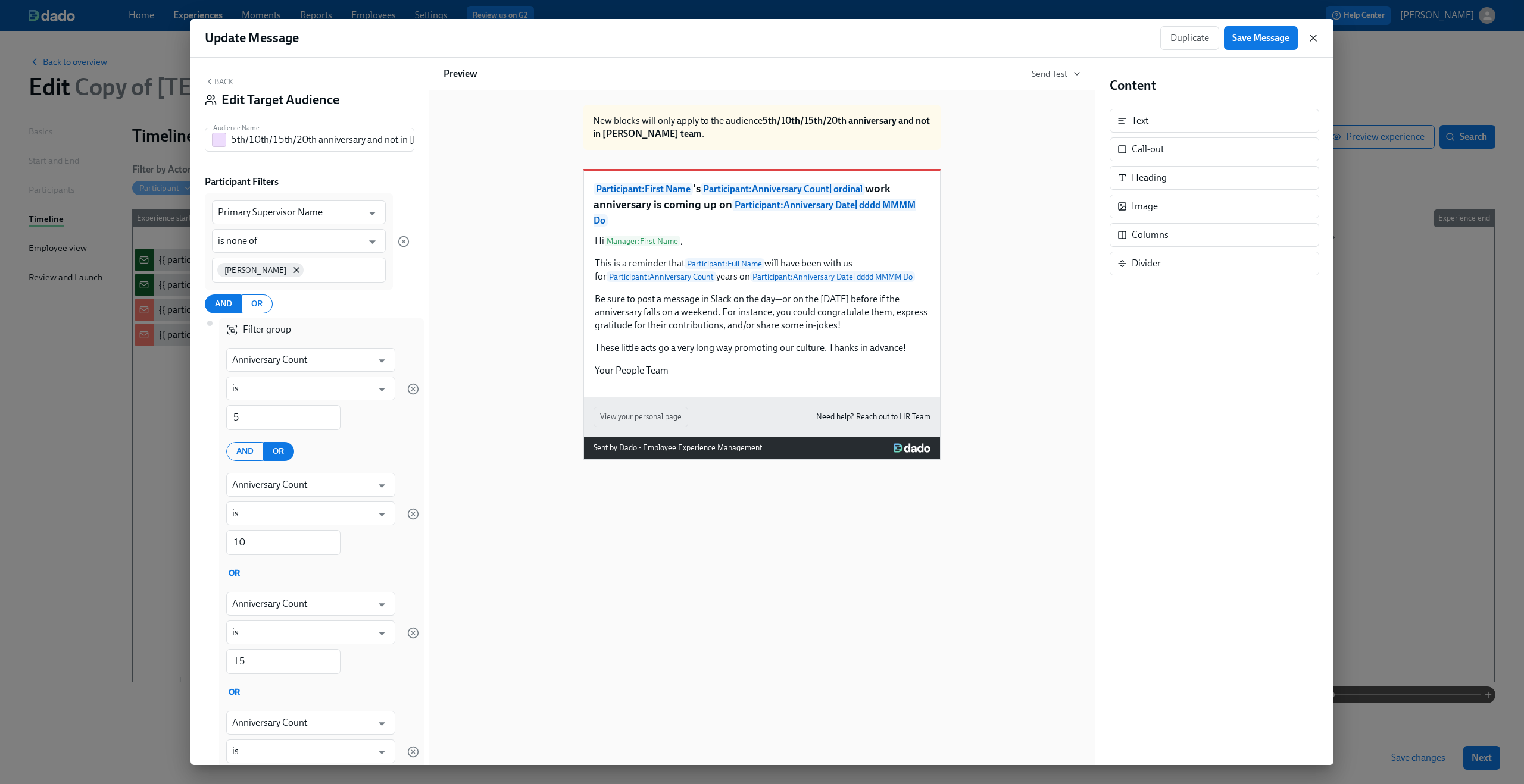
click at [1313, 39] on icon "button" at bounding box center [1312, 38] width 12 height 12
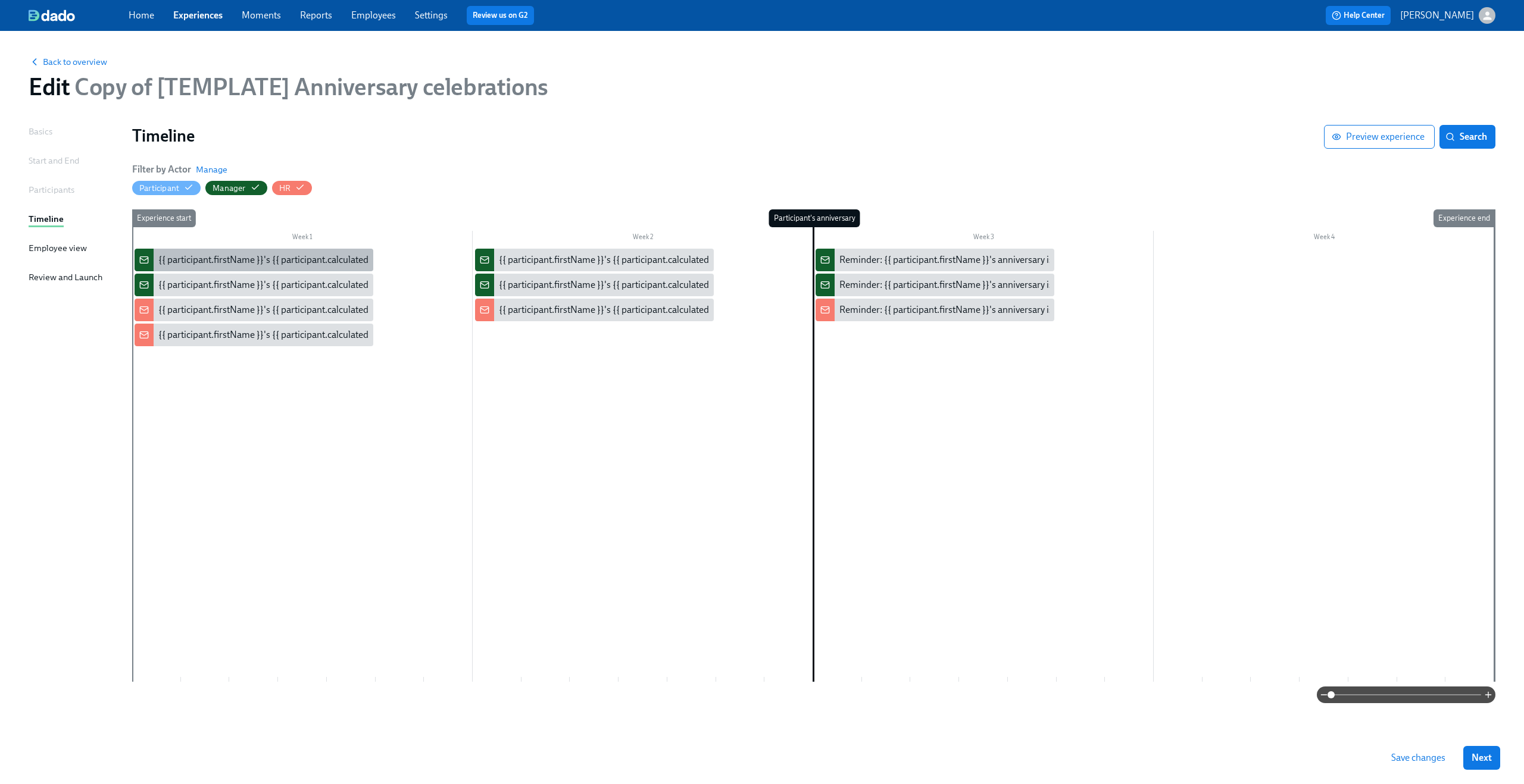
click at [251, 257] on div "{{ participant.firstName }}'s {{ participant.calculatedFields.anniversary.count…" at bounding box center [489, 259] width 662 height 13
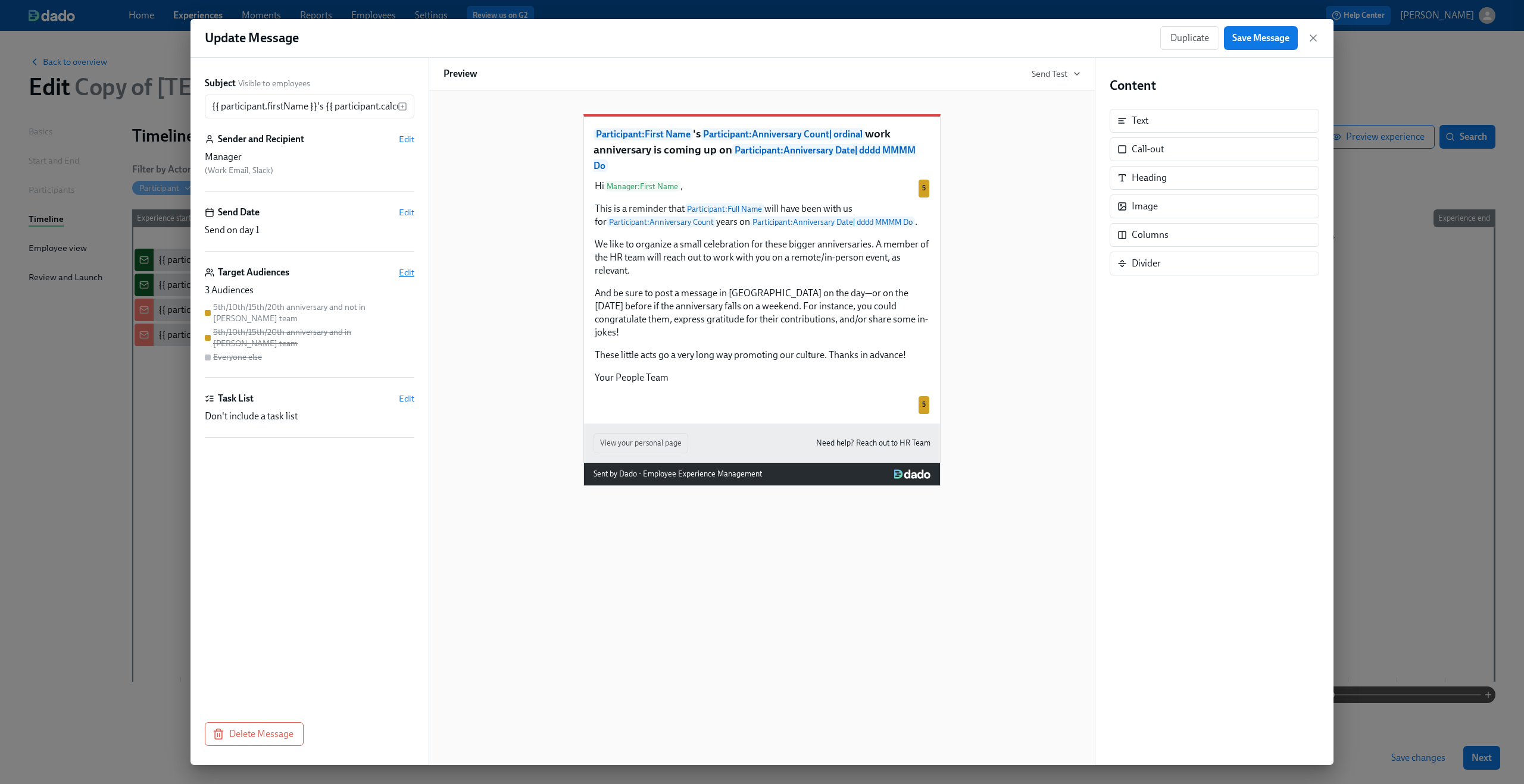
click at [406, 272] on span "Edit" at bounding box center [406, 272] width 16 height 12
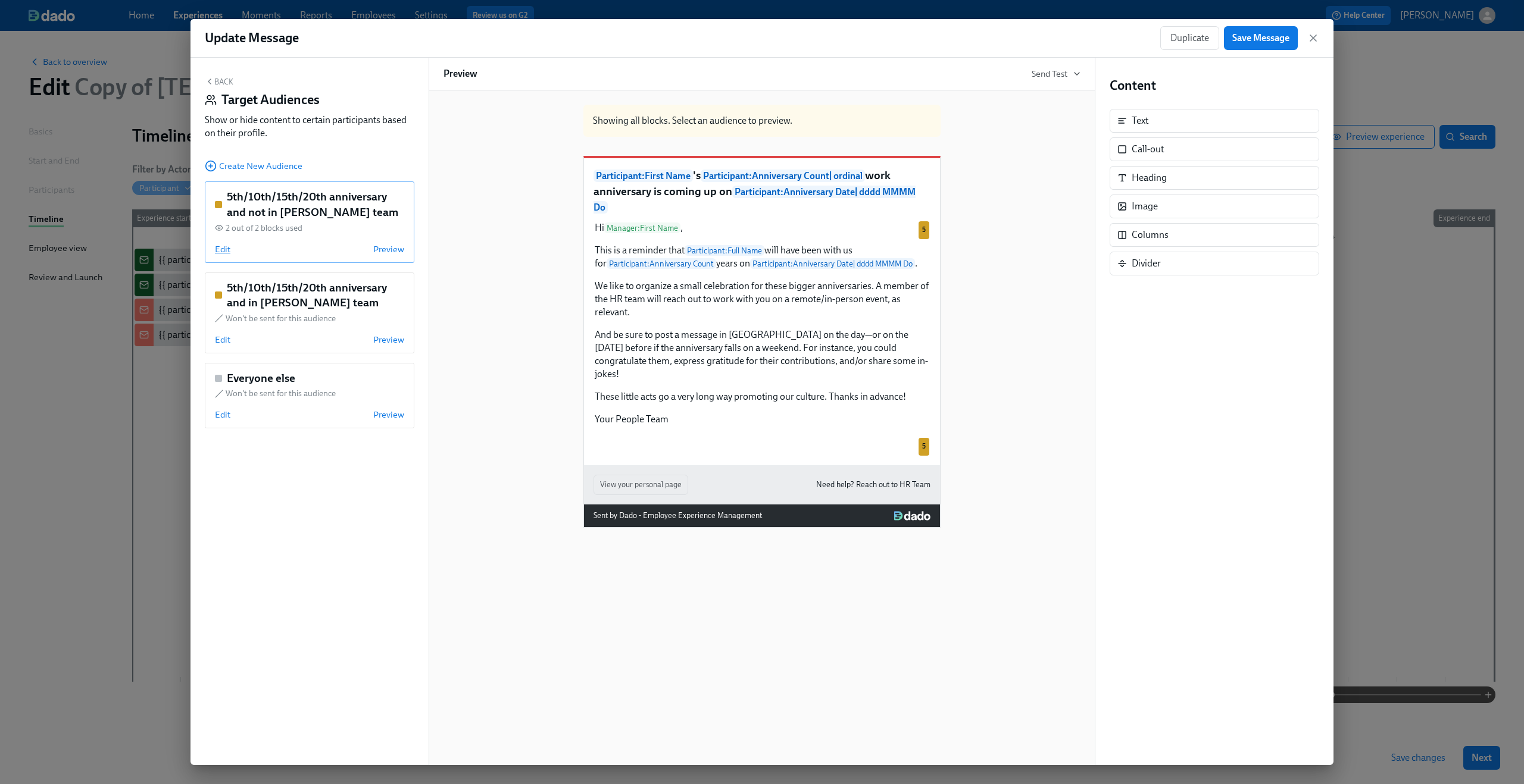
click at [222, 248] on span "Edit" at bounding box center [223, 248] width 16 height 12
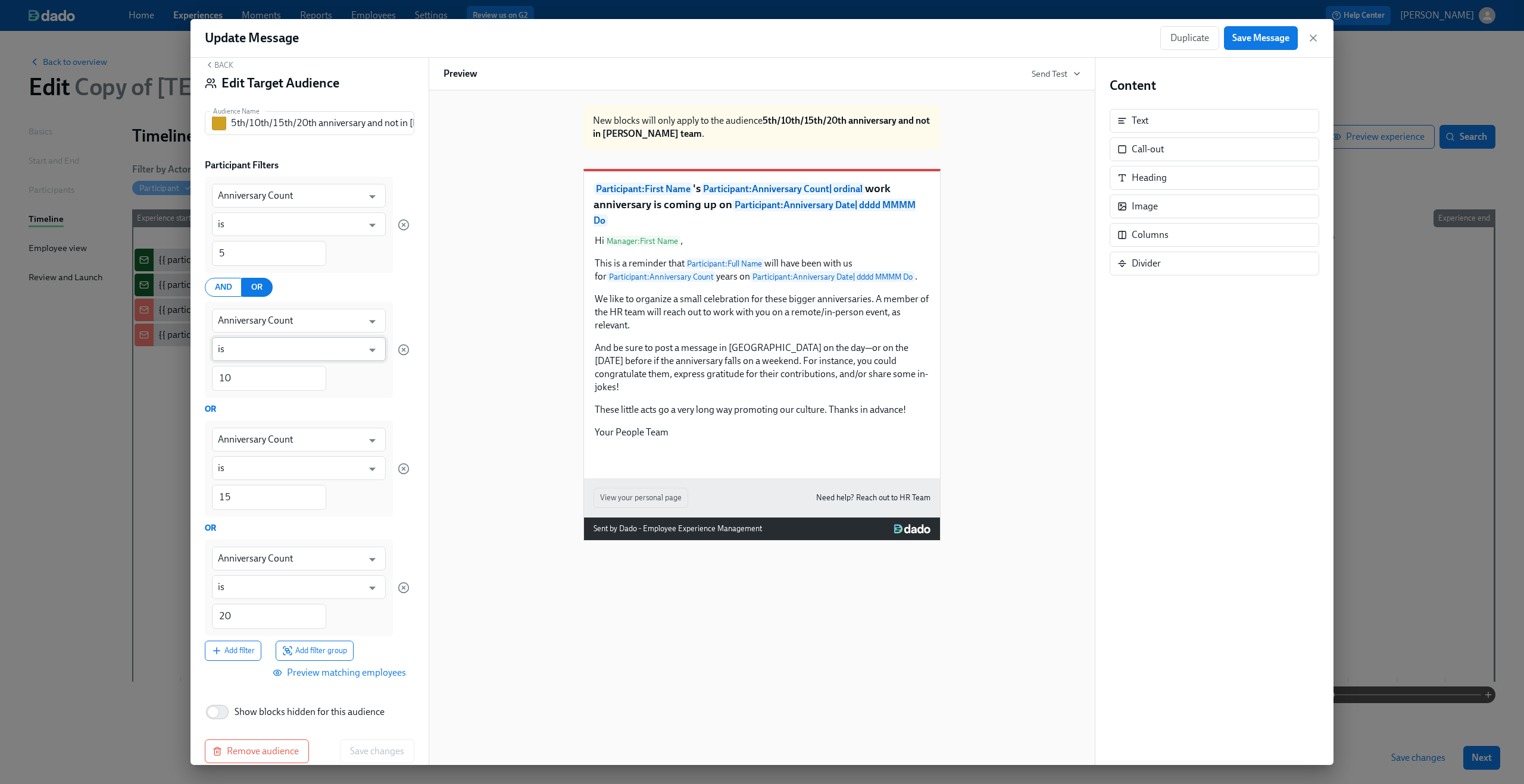
scroll to position [34, 0]
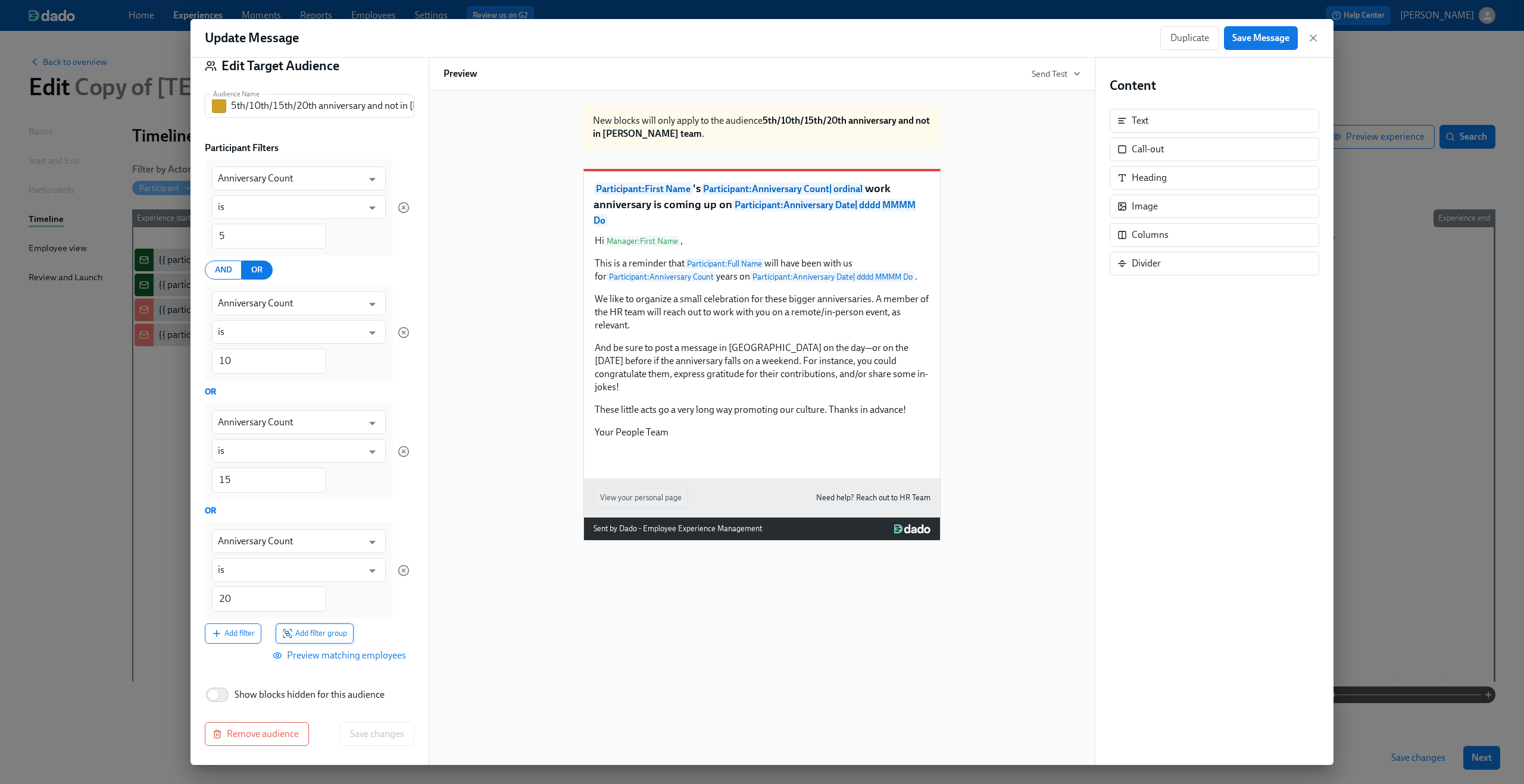
click at [331, 631] on span "Add filter group" at bounding box center [314, 633] width 65 height 12
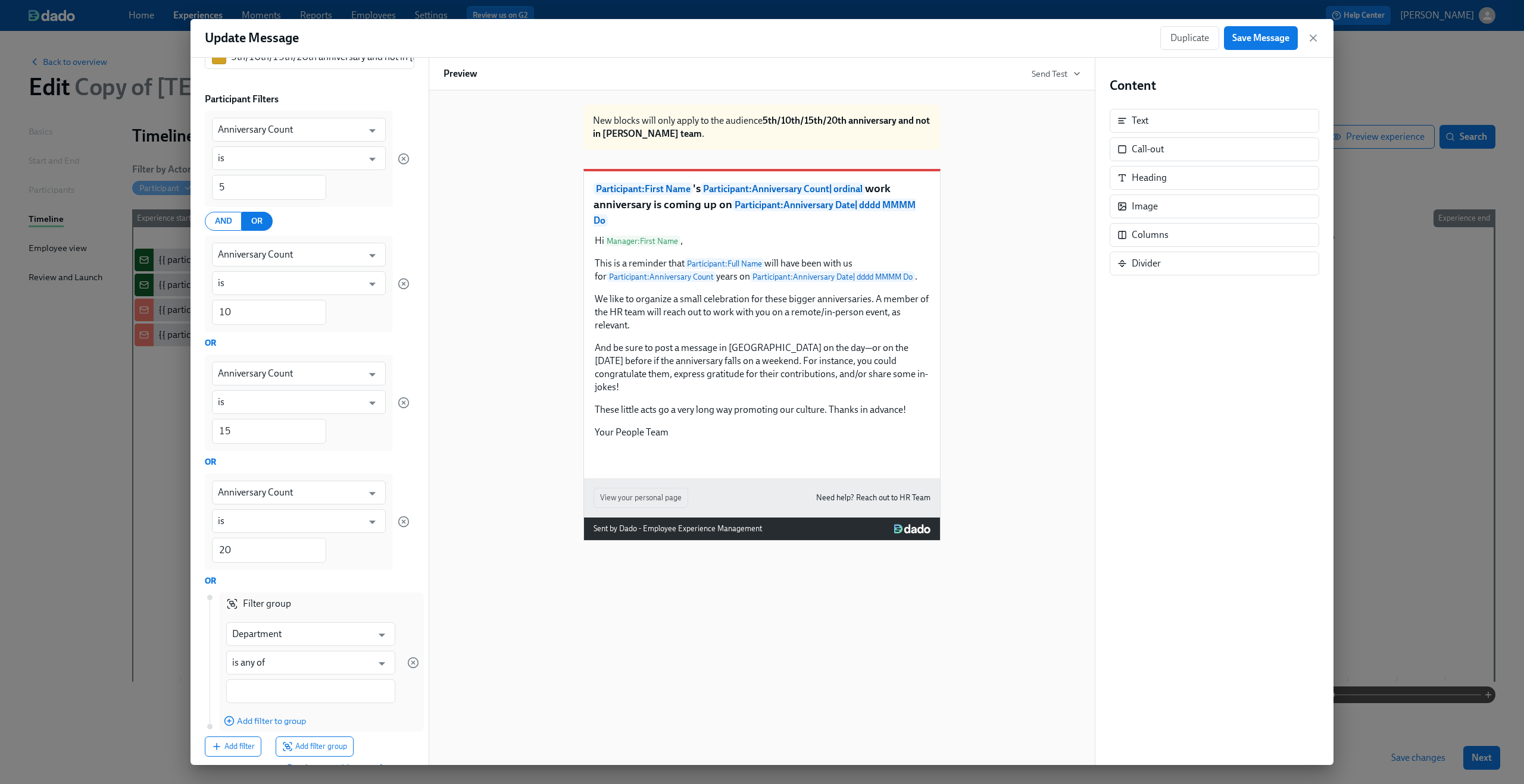
scroll to position [196, 0]
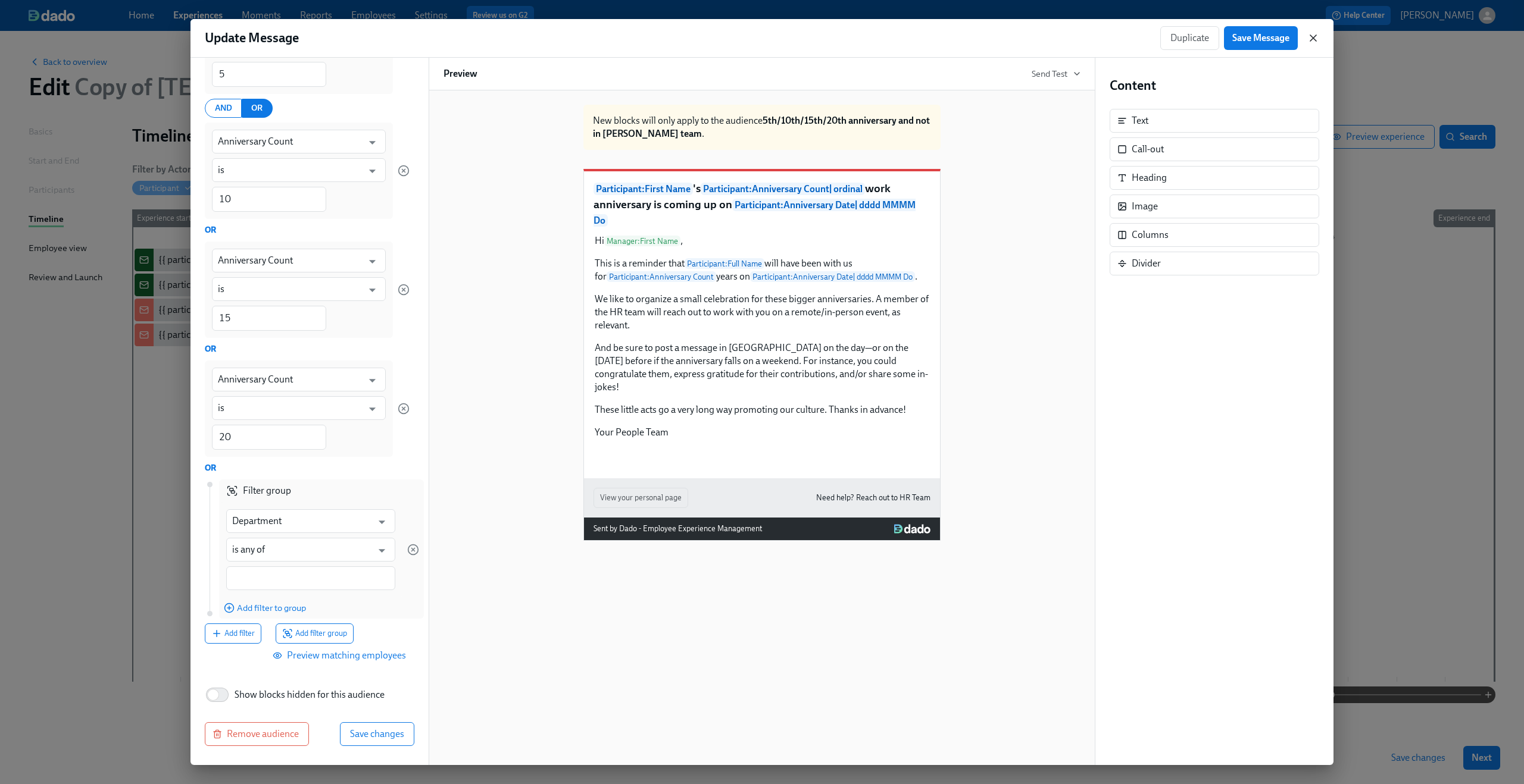
click at [1310, 33] on icon "button" at bounding box center [1312, 38] width 12 height 12
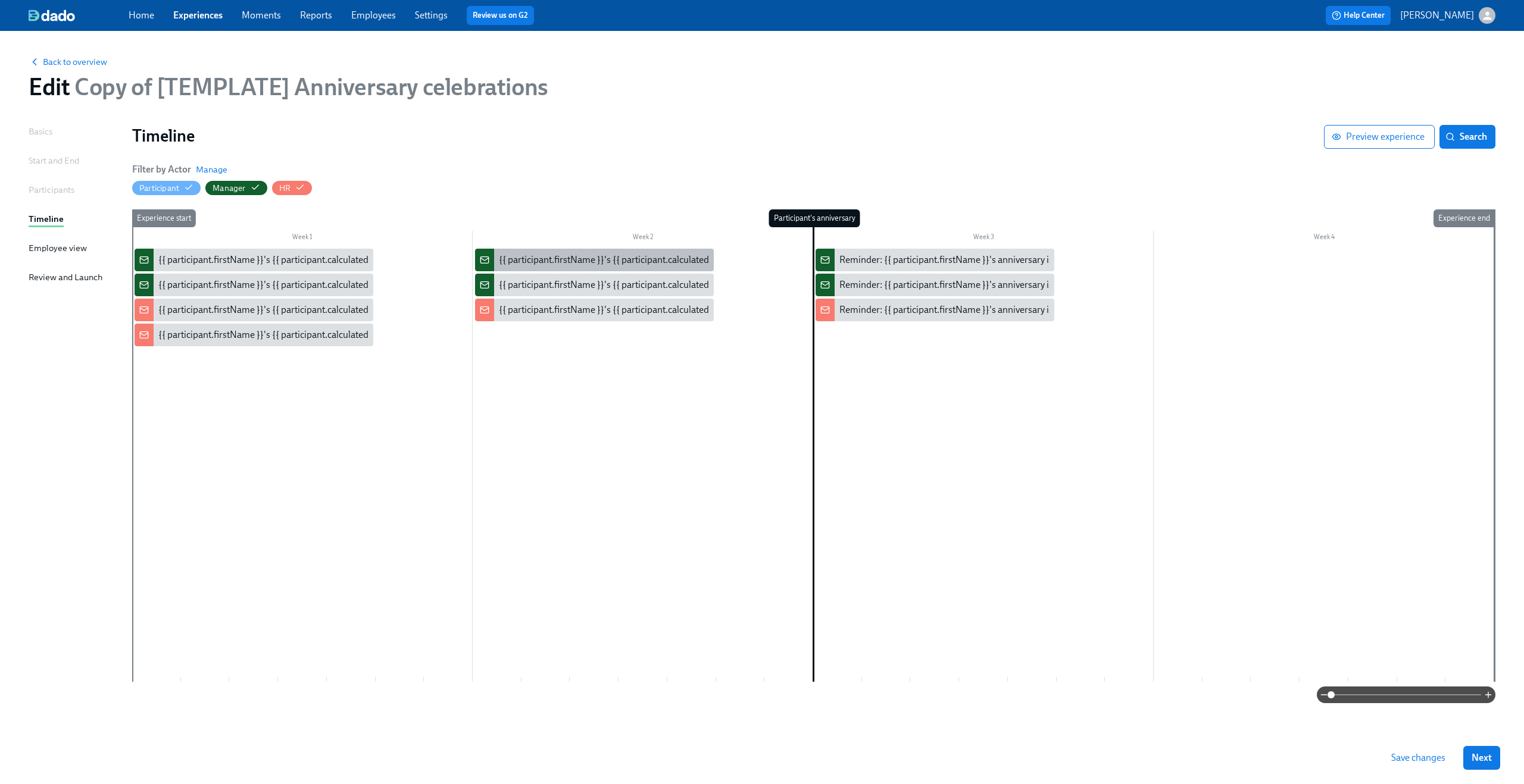
click at [553, 263] on div "{{ participant.firstName }}'s {{ participant.calculatedFields.anniversary.count…" at bounding box center [829, 259] width 662 height 13
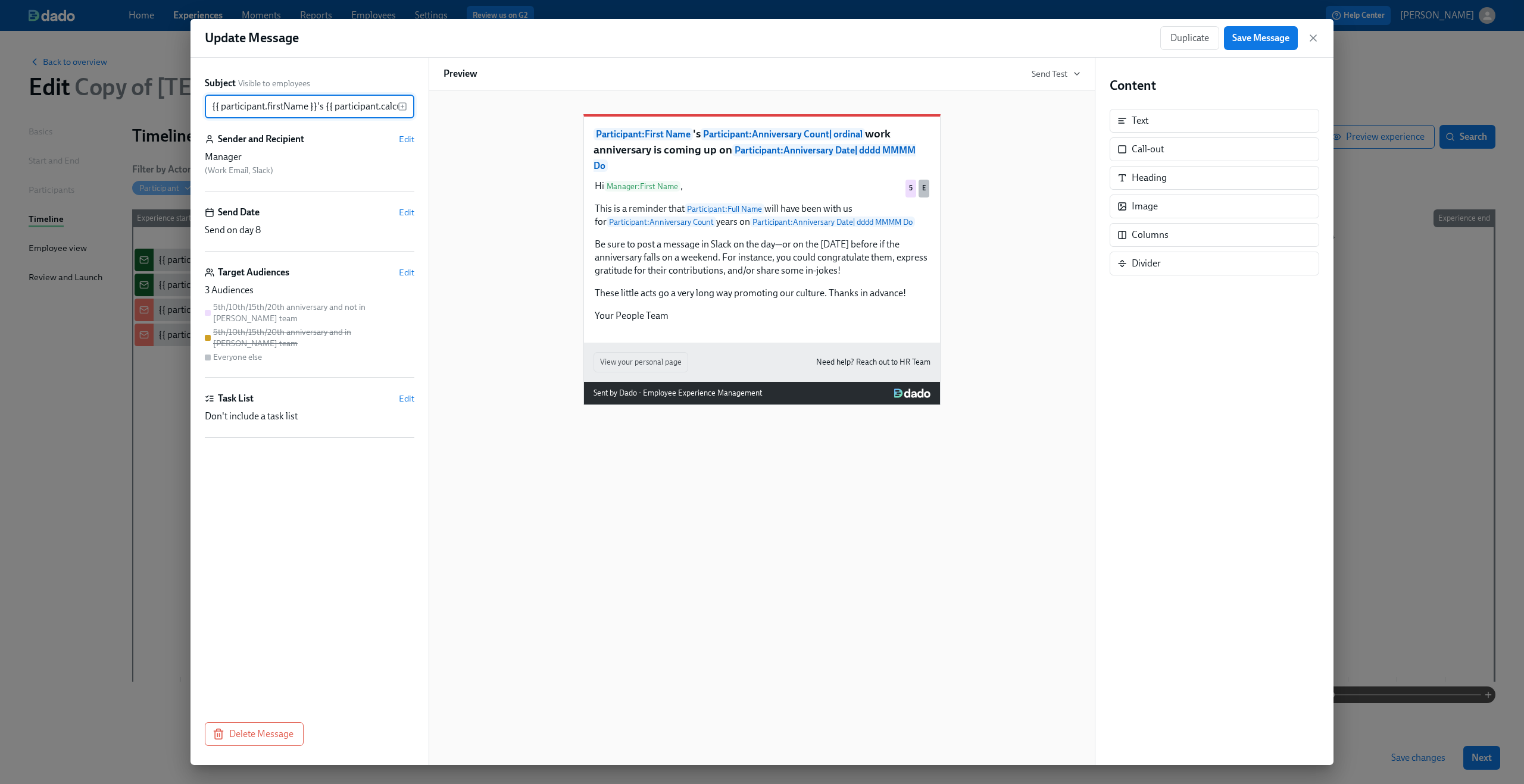
scroll to position [0, 581]
click at [406, 271] on span "Edit" at bounding box center [406, 272] width 16 height 12
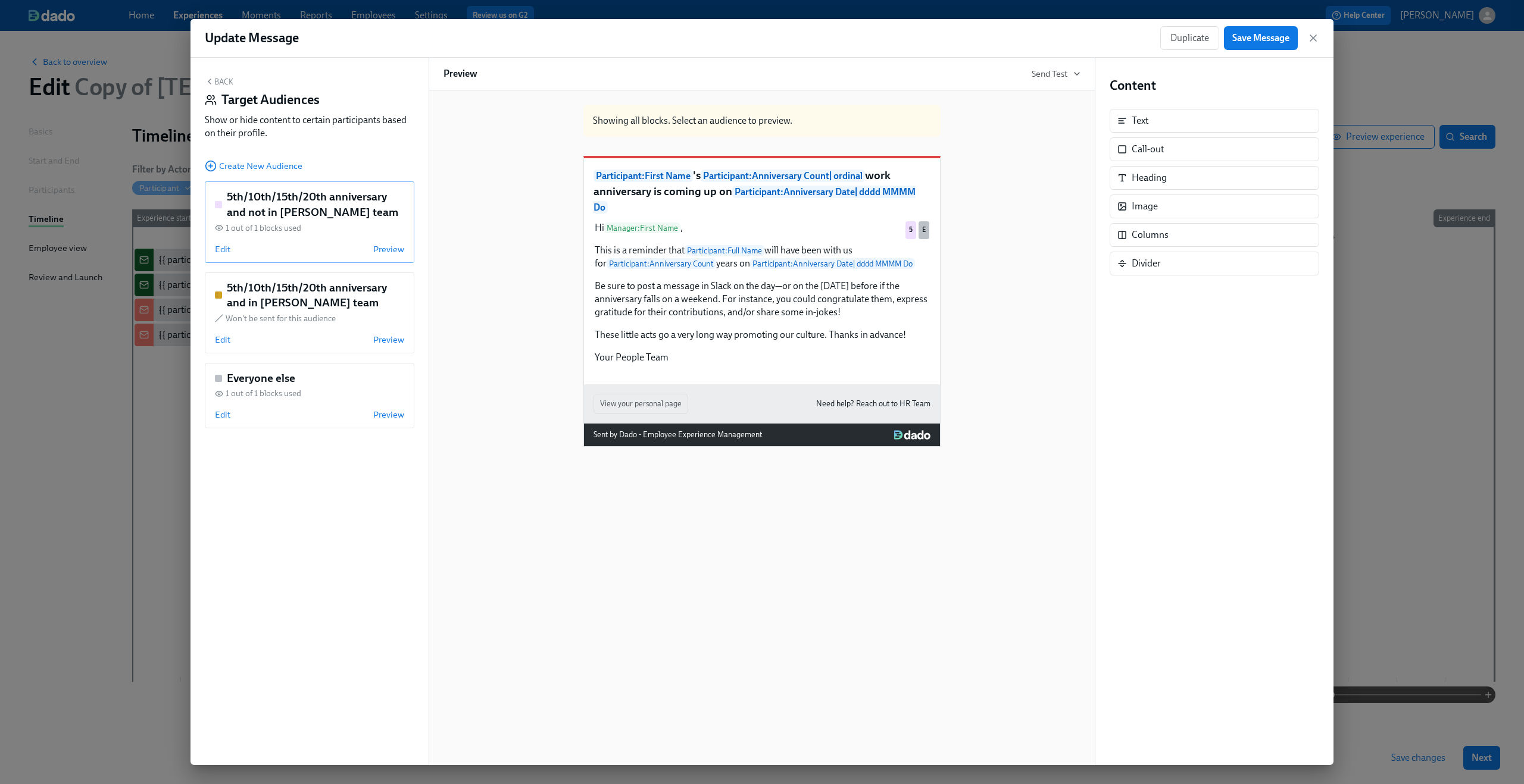
click at [210, 248] on div "5th/10th/15th/20th anniversary and not in Dean's team 1 out of 1 blocks used Ed…" at bounding box center [309, 222] width 209 height 81
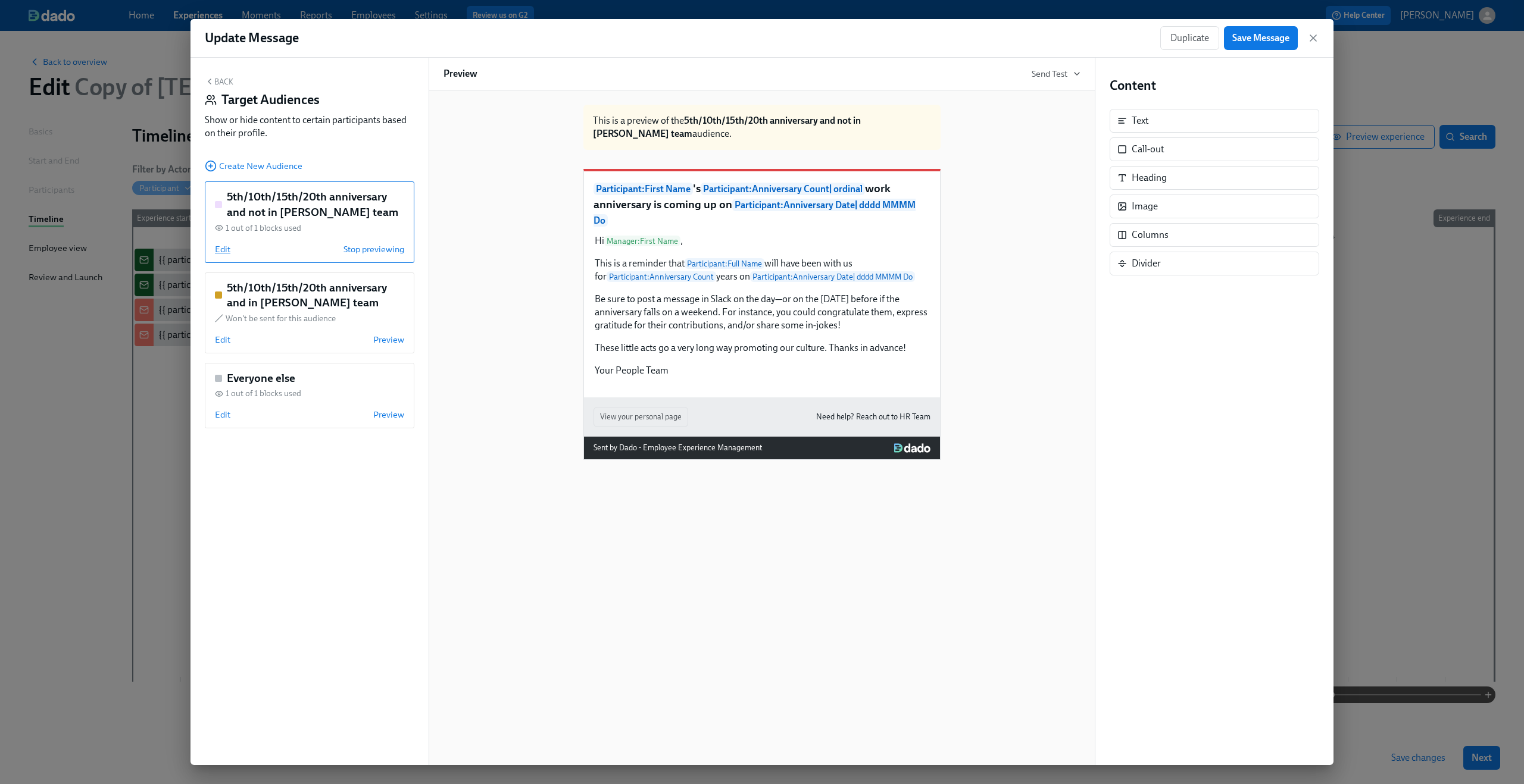
click at [224, 245] on span "Edit" at bounding box center [223, 248] width 16 height 12
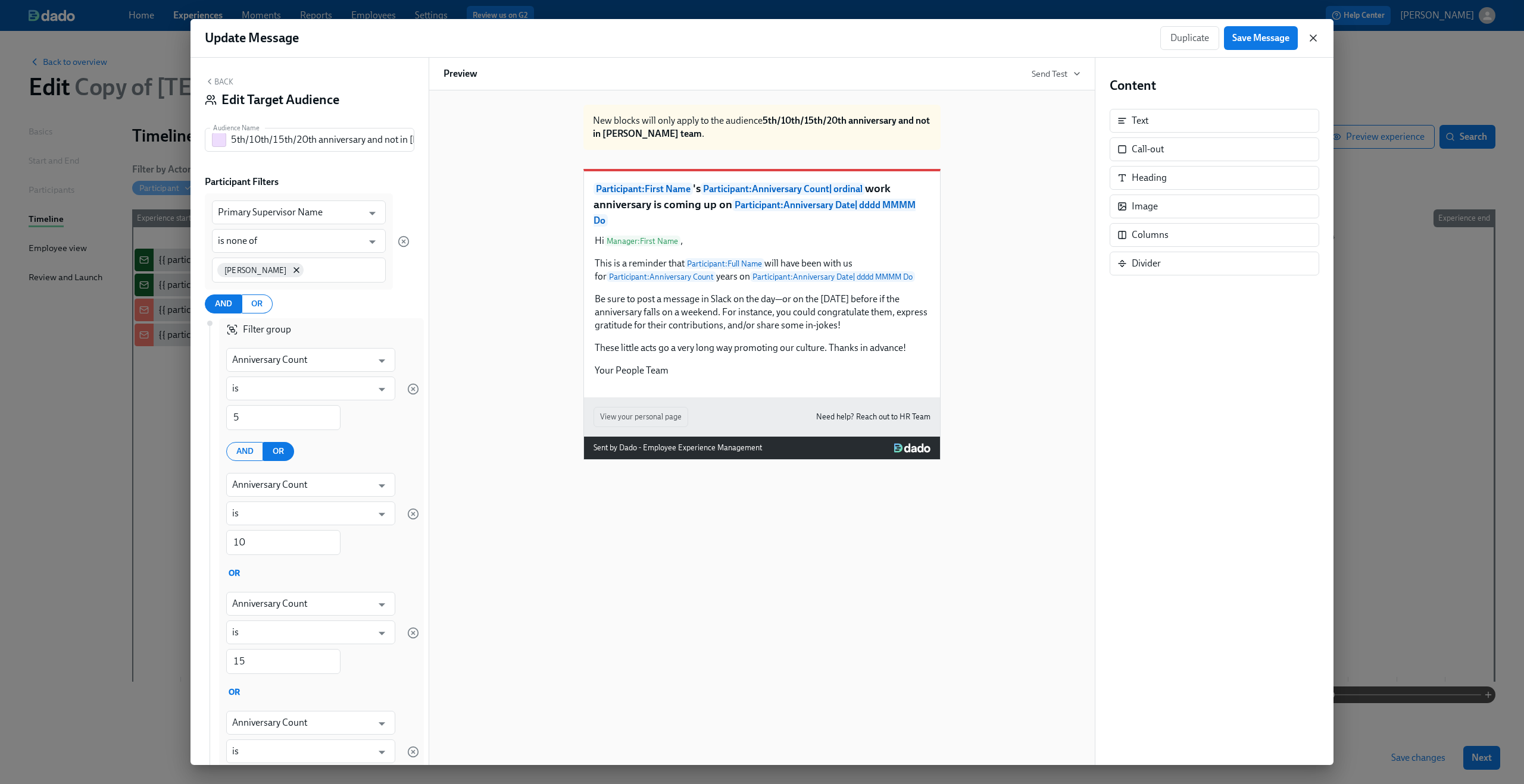
click at [1312, 34] on icon "button" at bounding box center [1312, 38] width 12 height 12
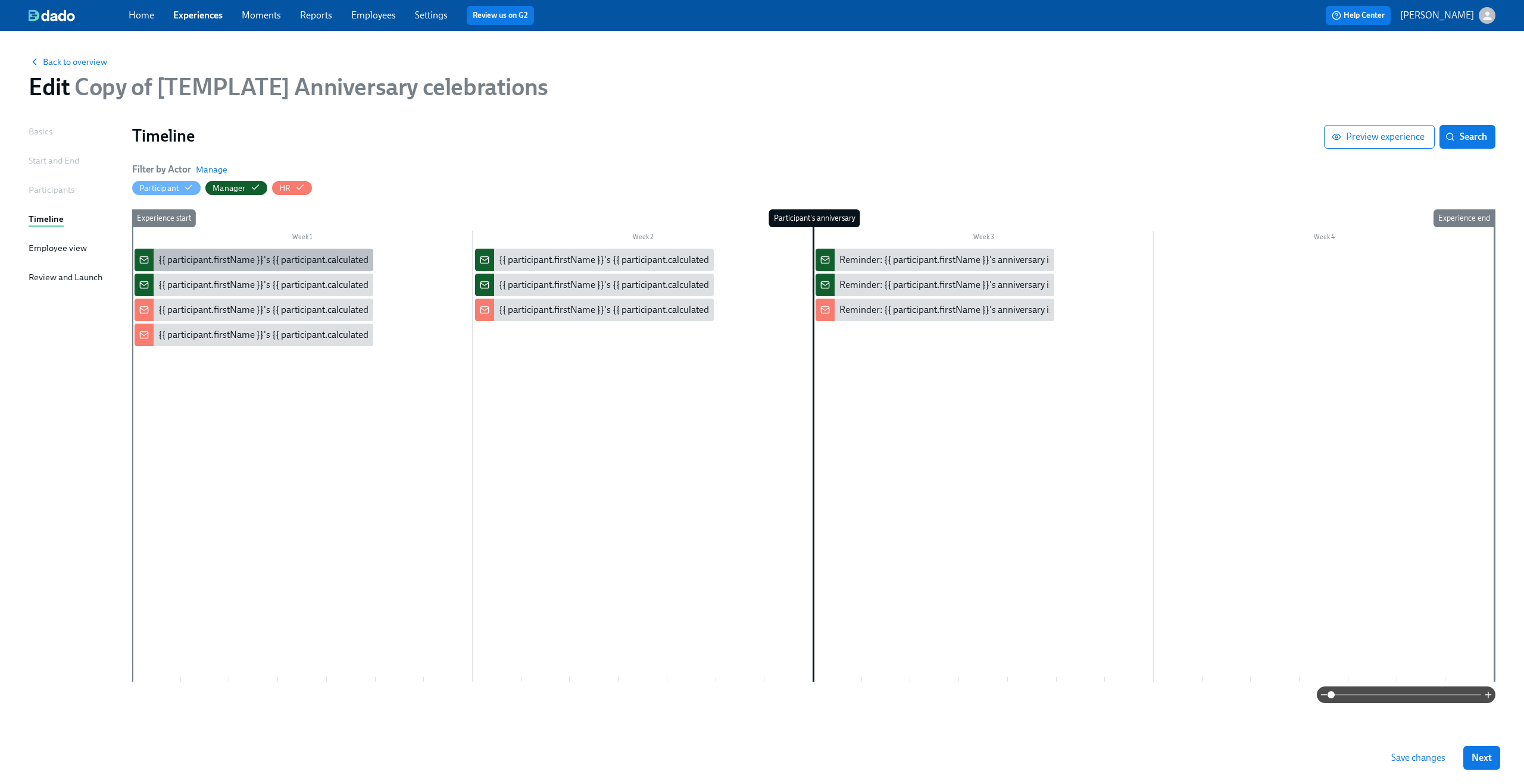
click at [227, 266] on div "{{ participant.firstName }}'s {{ participant.calculatedFields.anniversary.count…" at bounding box center [489, 259] width 662 height 13
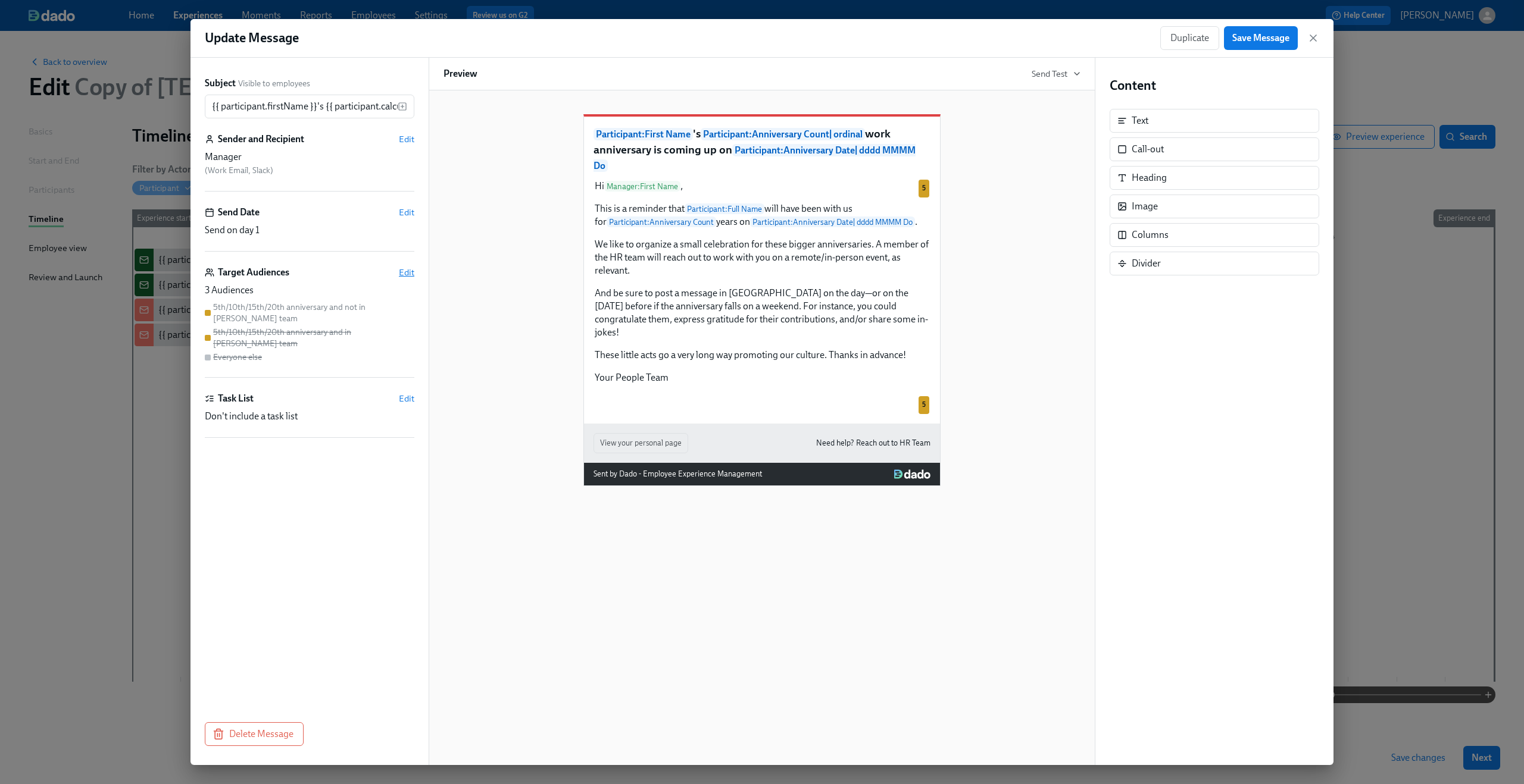
click at [410, 270] on span "Edit" at bounding box center [406, 272] width 16 height 12
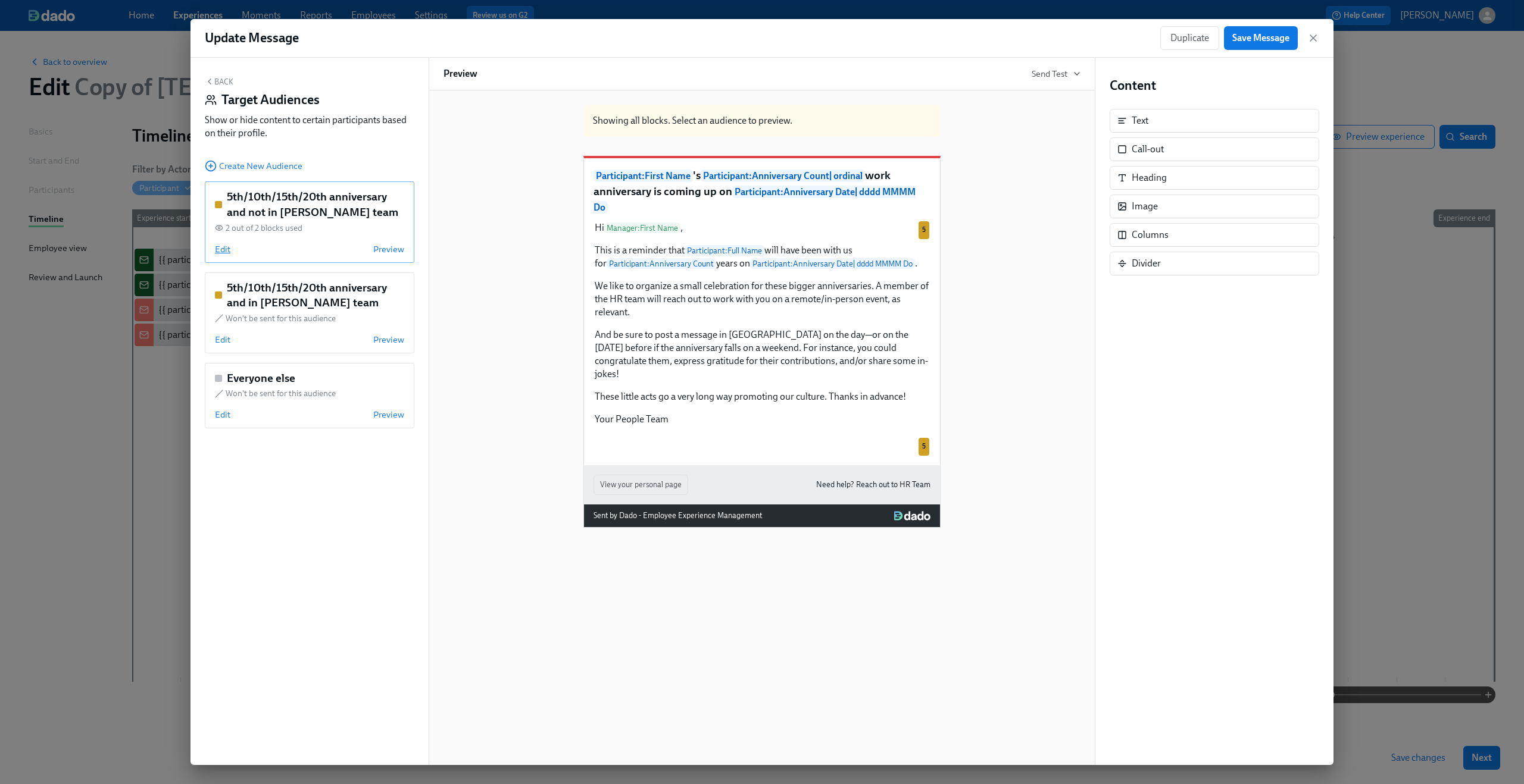
click at [215, 248] on span "Edit" at bounding box center [223, 248] width 16 height 12
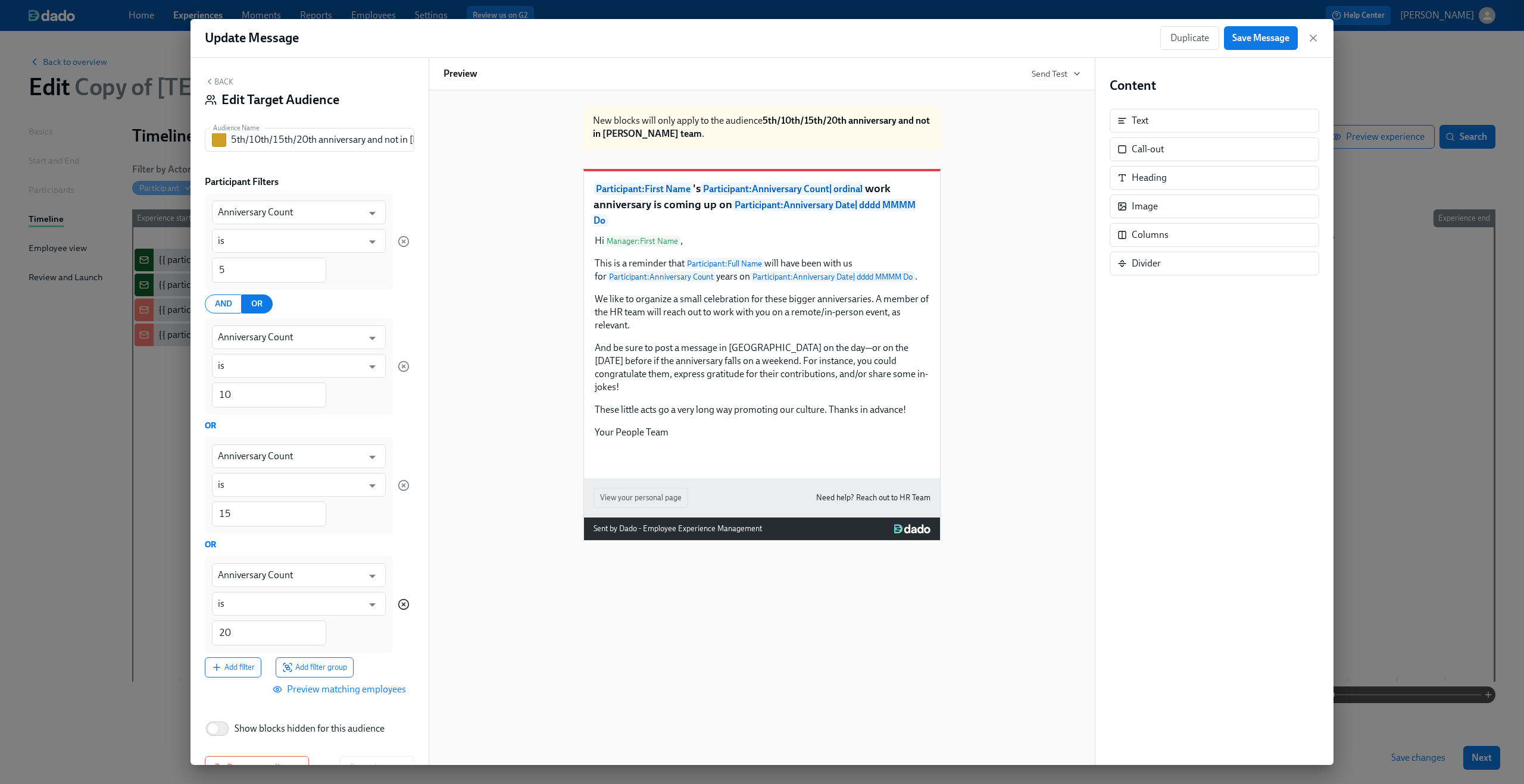
click at [398, 601] on icon "button" at bounding box center [403, 604] width 12 height 12
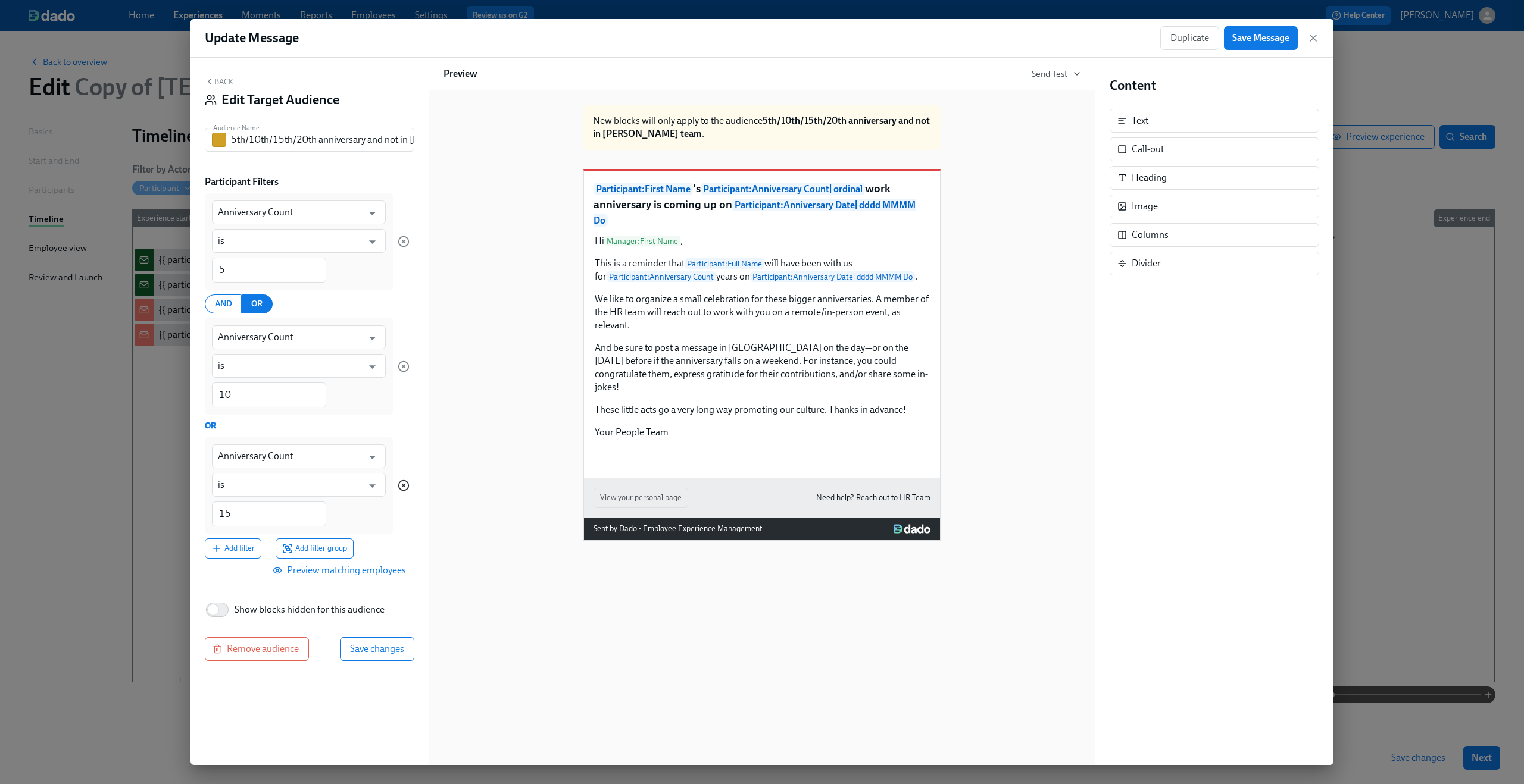
click at [400, 485] on icon "button" at bounding box center [403, 485] width 12 height 12
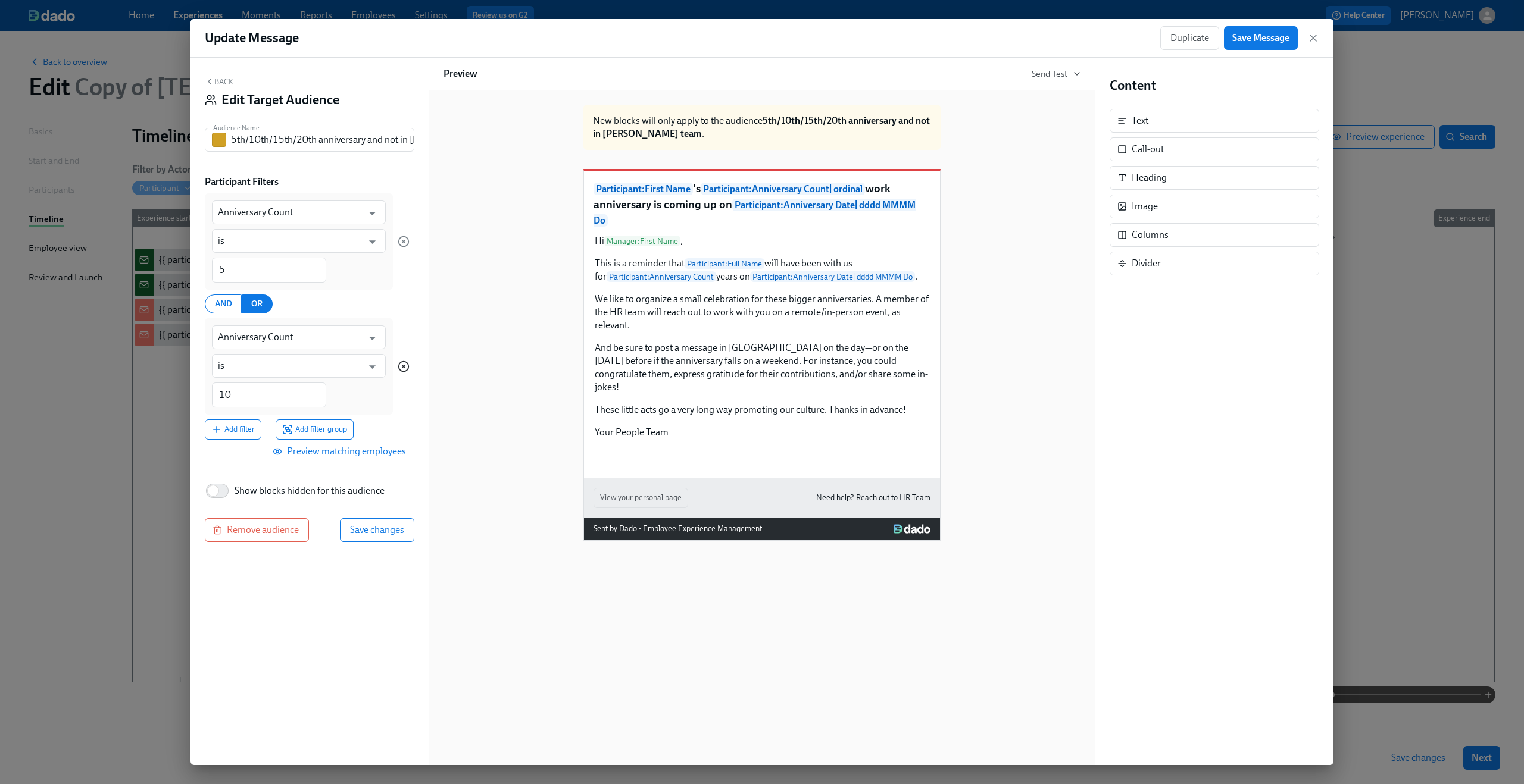
click at [404, 362] on circle "button" at bounding box center [403, 367] width 10 height 10
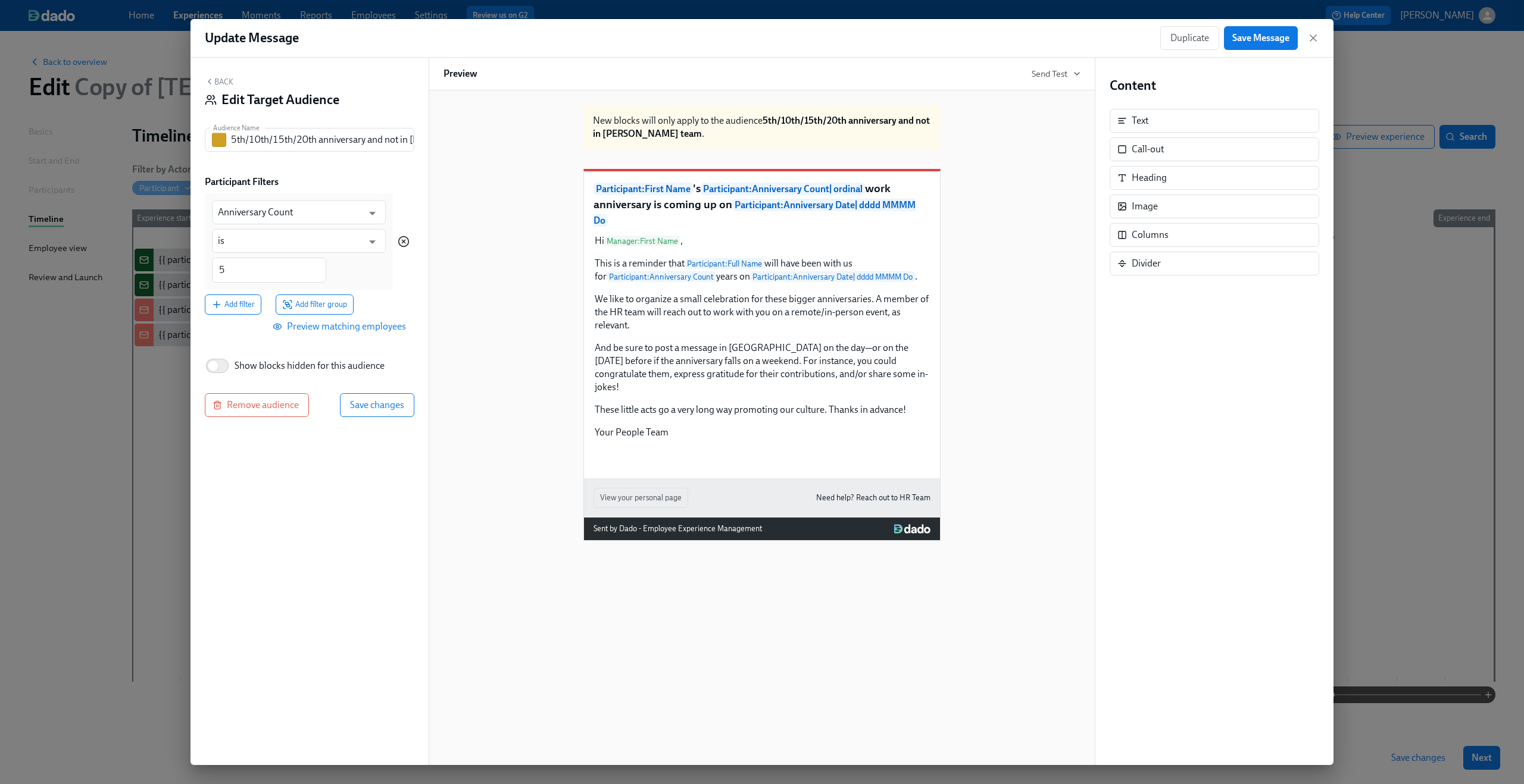
click at [406, 241] on icon "button" at bounding box center [403, 241] width 12 height 12
type input "Department"
type input "is any of"
click at [243, 306] on span "Add filter" at bounding box center [233, 303] width 43 height 12
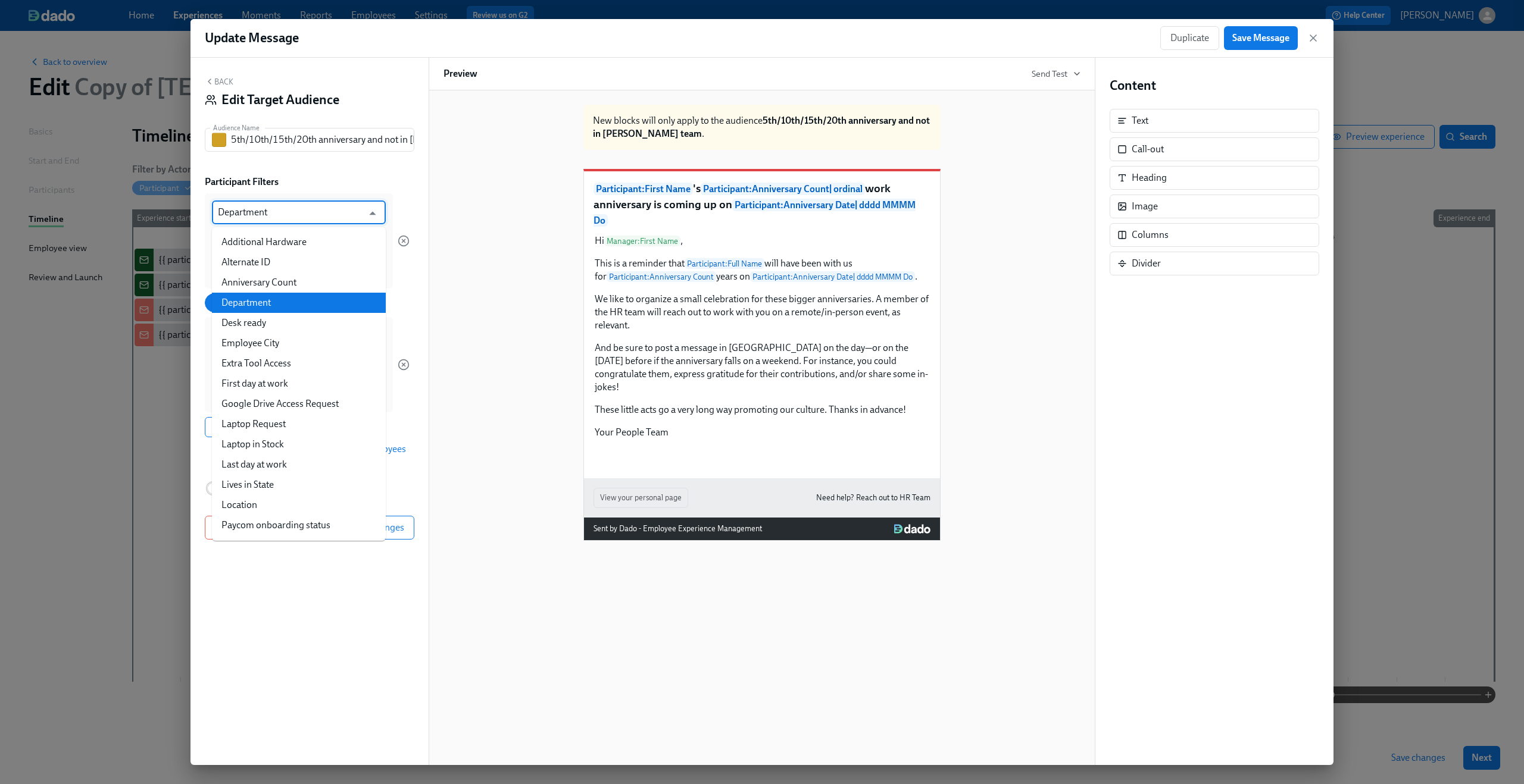
click at [275, 215] on input "Department" at bounding box center [290, 212] width 144 height 24
click at [418, 204] on div "Back Edit Target Audience Audience Name 5th/10th/15th/20th anniversary and not …" at bounding box center [309, 411] width 238 height 707
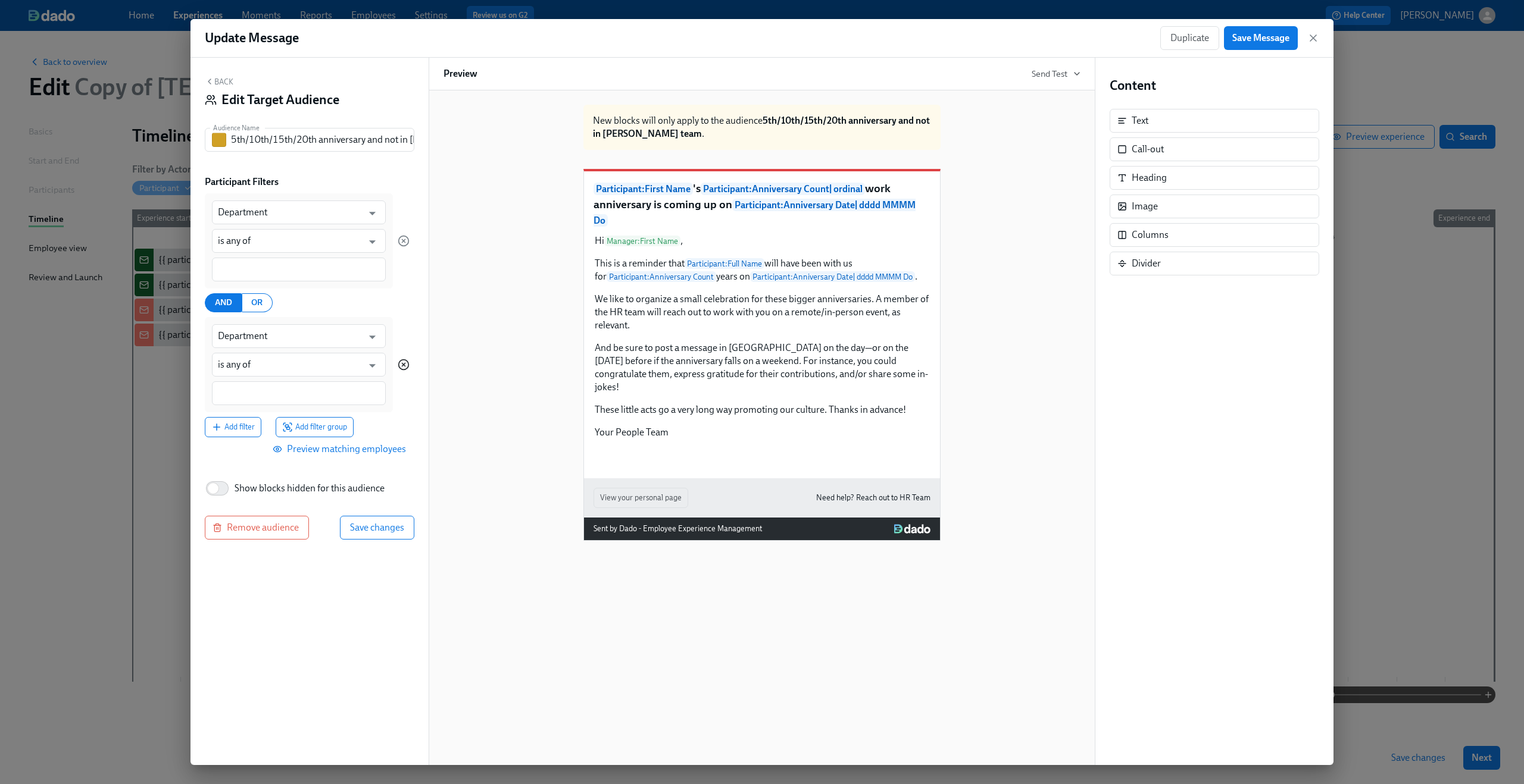
click at [406, 364] on icon "button" at bounding box center [403, 364] width 12 height 12
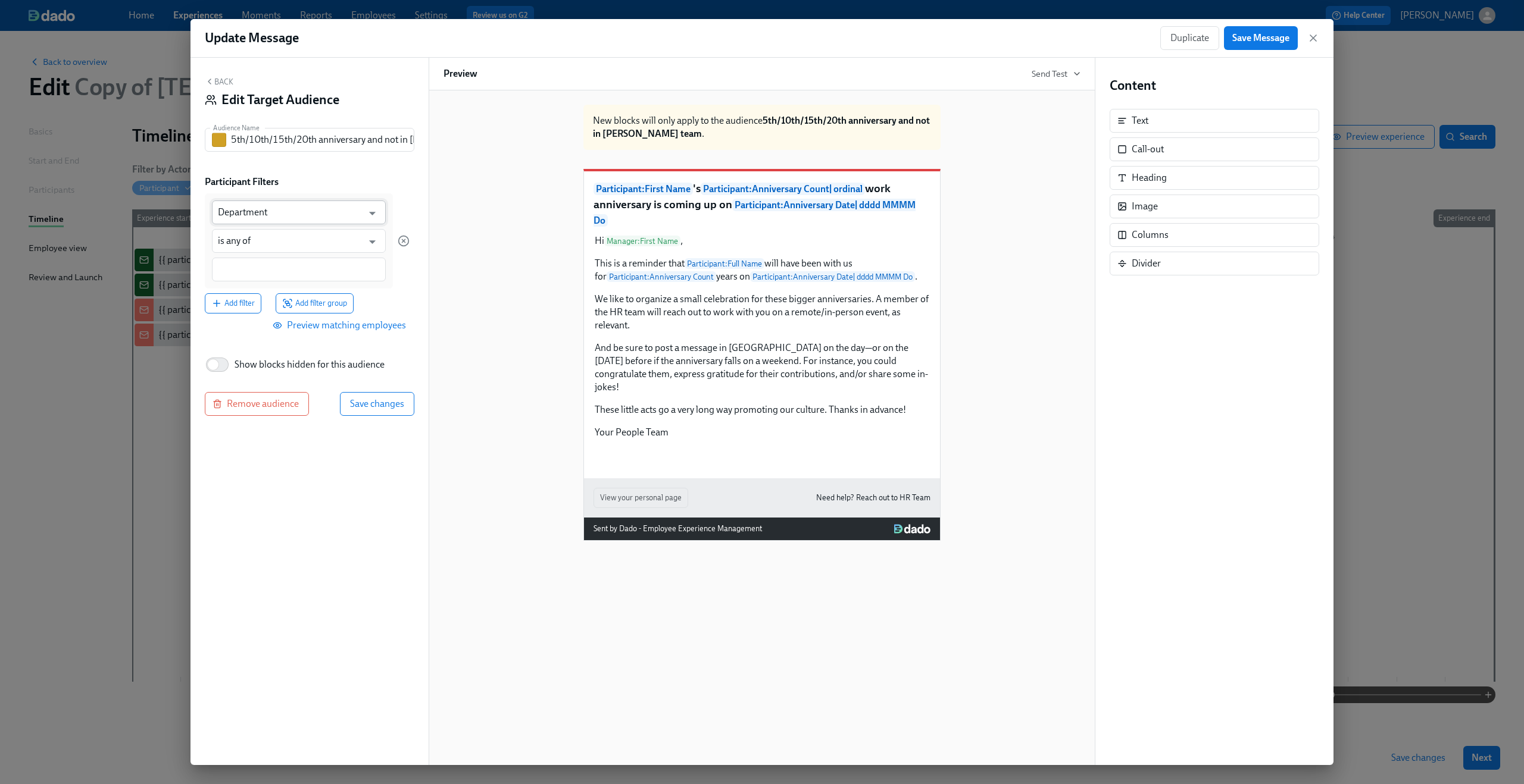
click at [319, 218] on input "Department" at bounding box center [290, 212] width 144 height 24
click at [314, 240] on li "Primary Supervisor Name" at bounding box center [298, 242] width 174 height 21
type input "Primary Supervisor Name"
click at [297, 248] on input "is any of" at bounding box center [290, 241] width 144 height 24
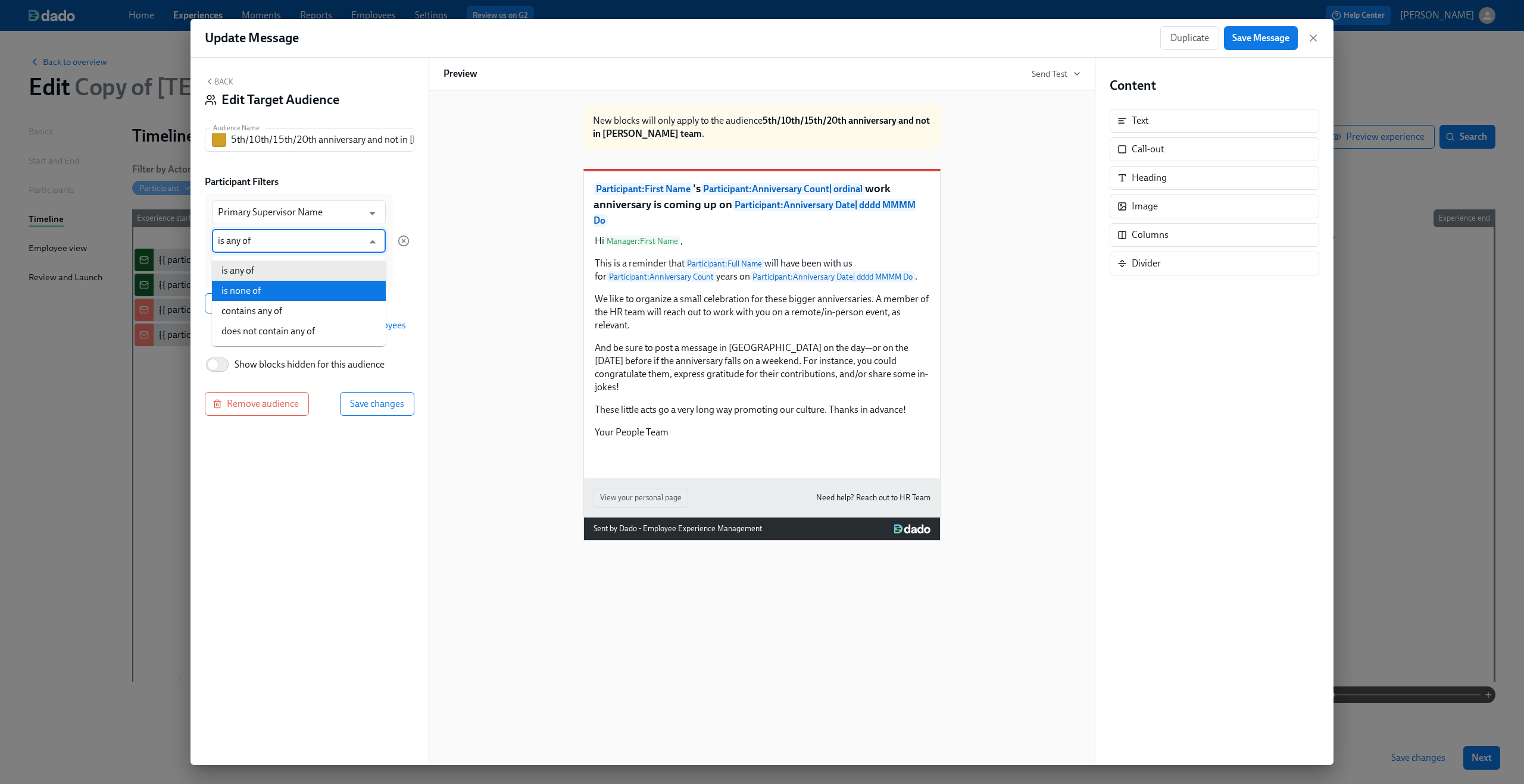
click at [288, 289] on li "is none of" at bounding box center [298, 291] width 174 height 21
type input "is none of"
click at [277, 264] on input at bounding box center [298, 270] width 162 height 13
type input "Dean"
click at [255, 328] on span "[PERSON_NAME]" at bounding box center [253, 327] width 72 height 9
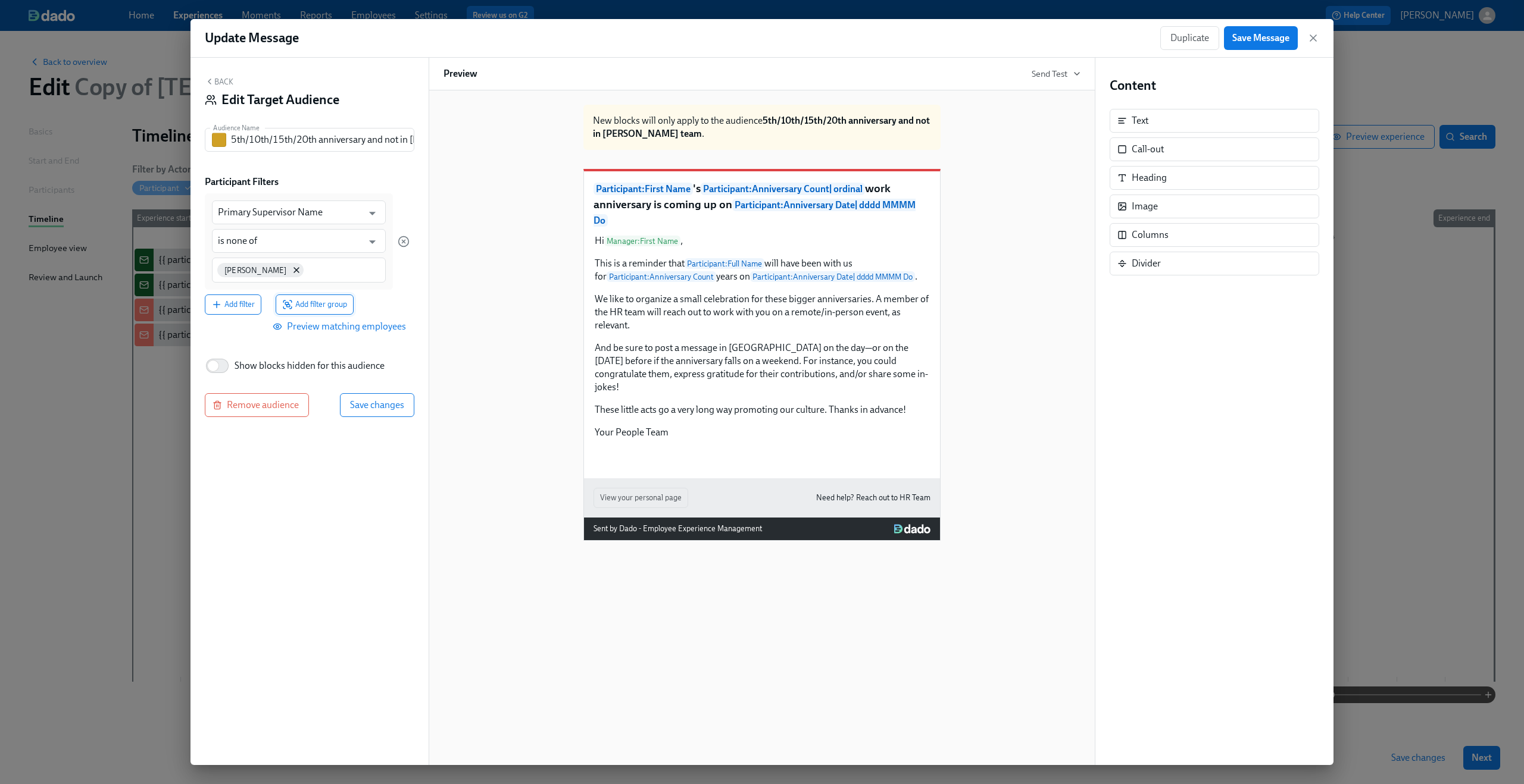
click at [307, 301] on span "Add filter group" at bounding box center [314, 304] width 65 height 12
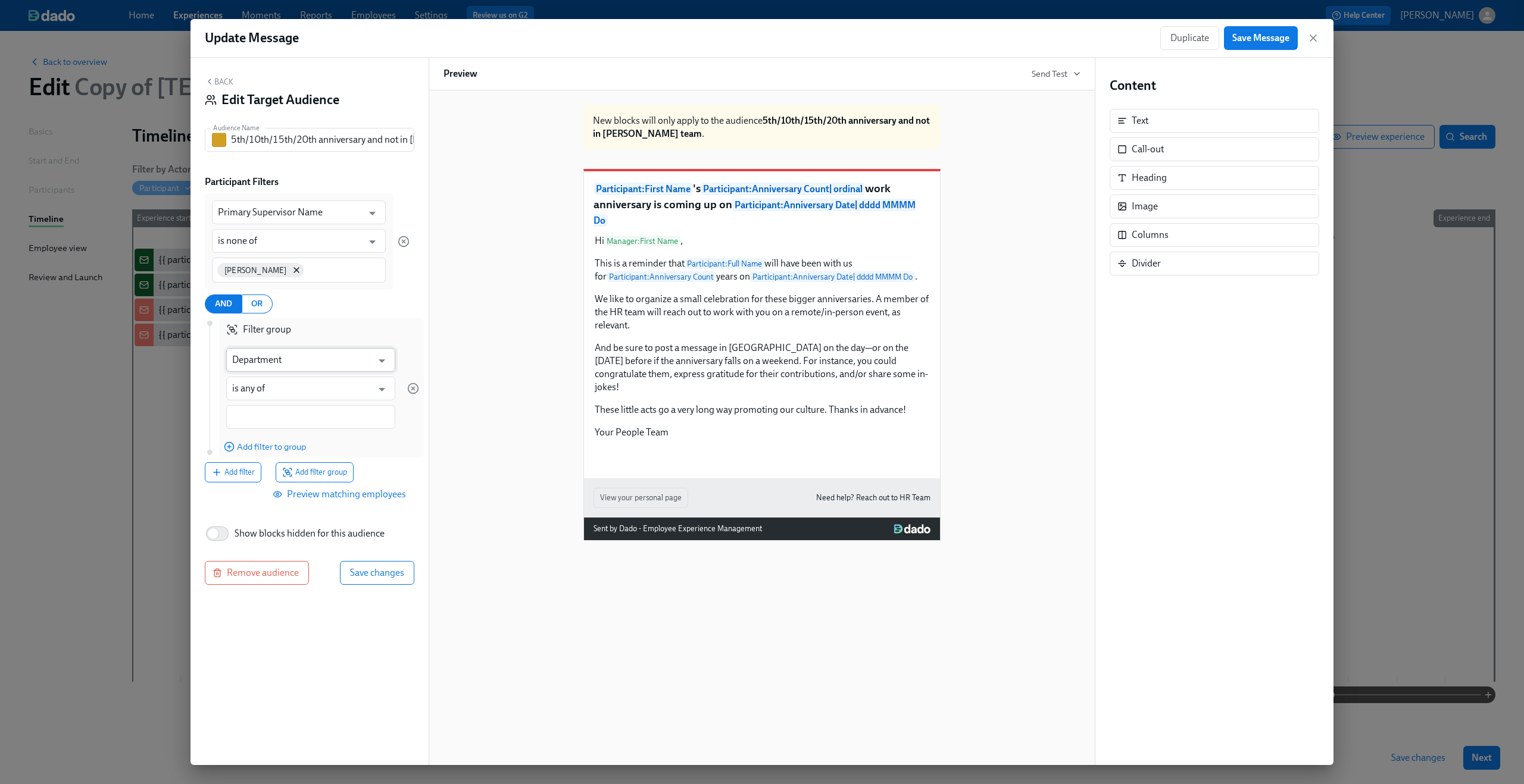
click at [279, 359] on input "Department" at bounding box center [301, 360] width 140 height 24
click at [282, 385] on li "Anniversary Count" at bounding box center [311, 390] width 169 height 21
type input "Anniversary Count"
type input "is"
type input "Anniversary Count"
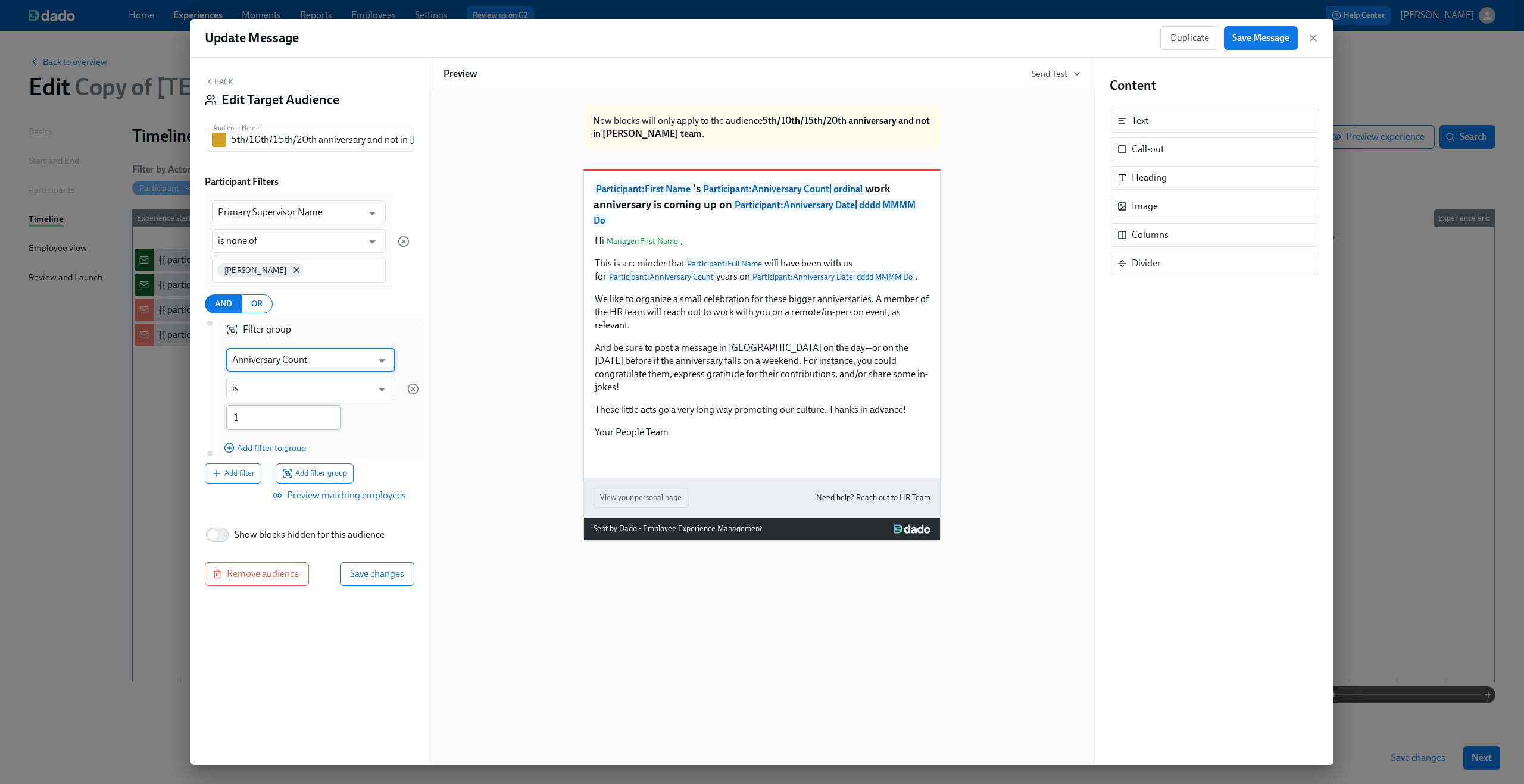
click at [273, 417] on input "1" at bounding box center [283, 418] width 114 height 25
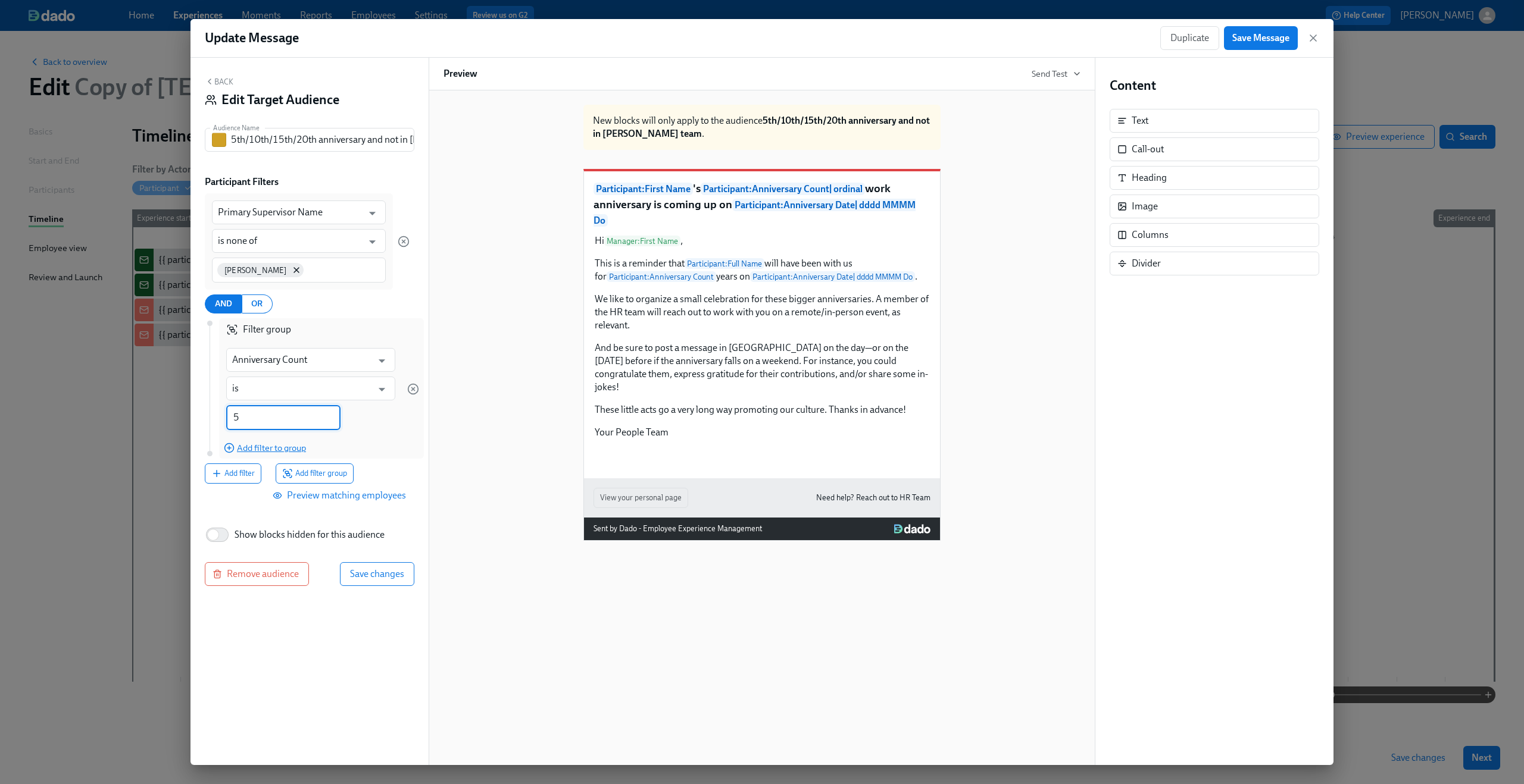
type input "5"
click at [299, 448] on span "Add filter to group" at bounding box center [265, 447] width 82 height 12
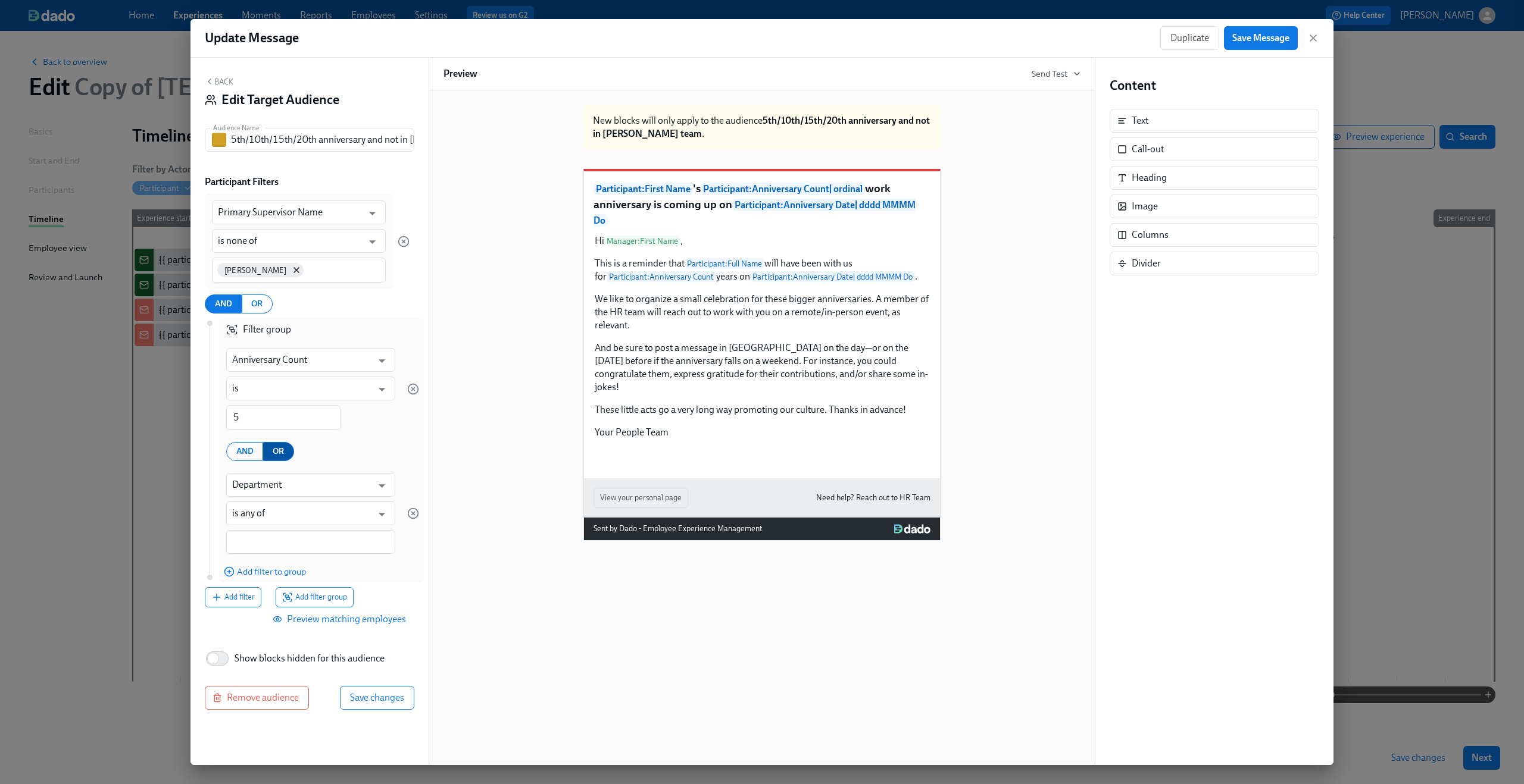
click at [277, 450] on span "OR" at bounding box center [278, 451] width 11 height 15
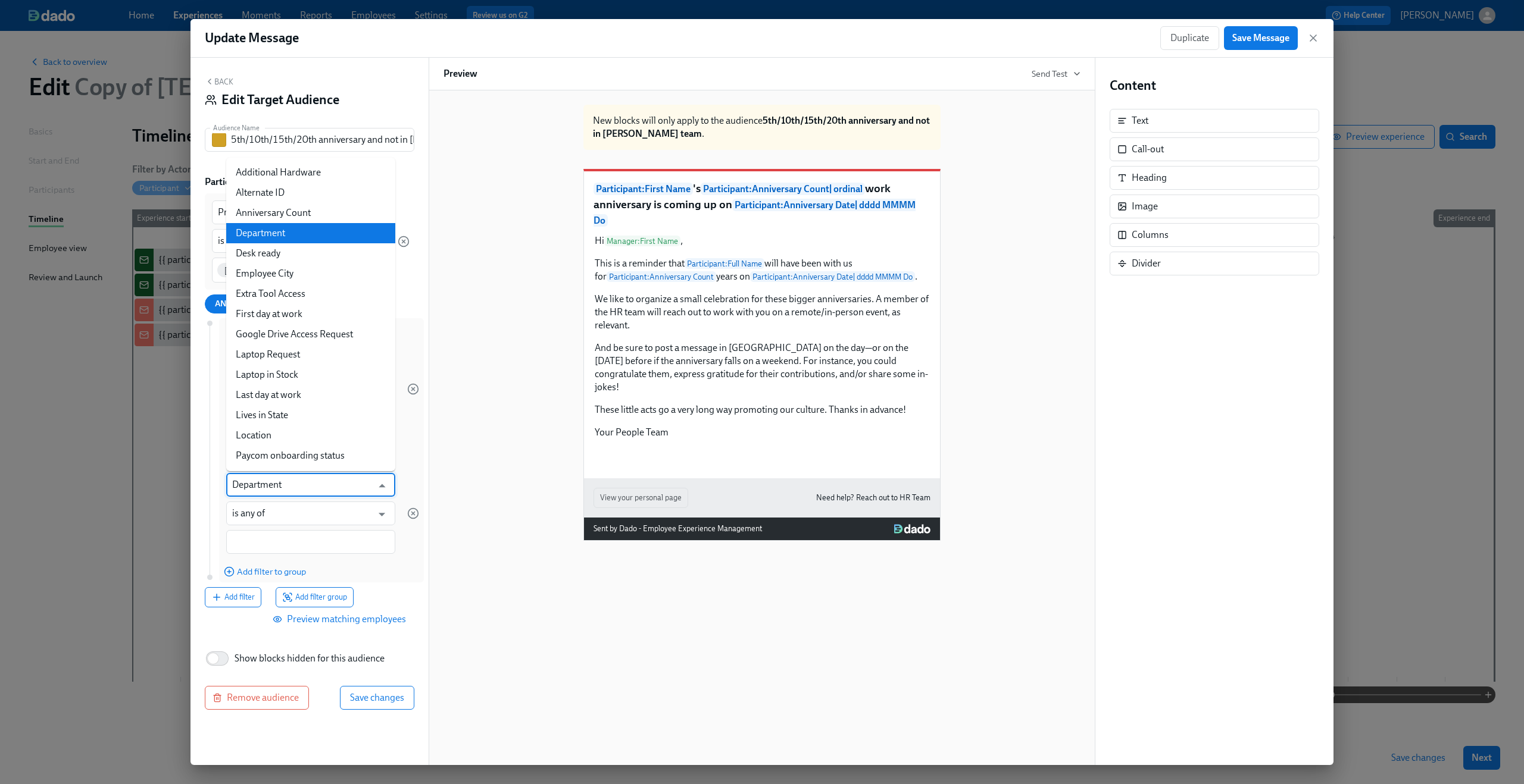
click at [271, 490] on input "Department" at bounding box center [301, 485] width 140 height 24
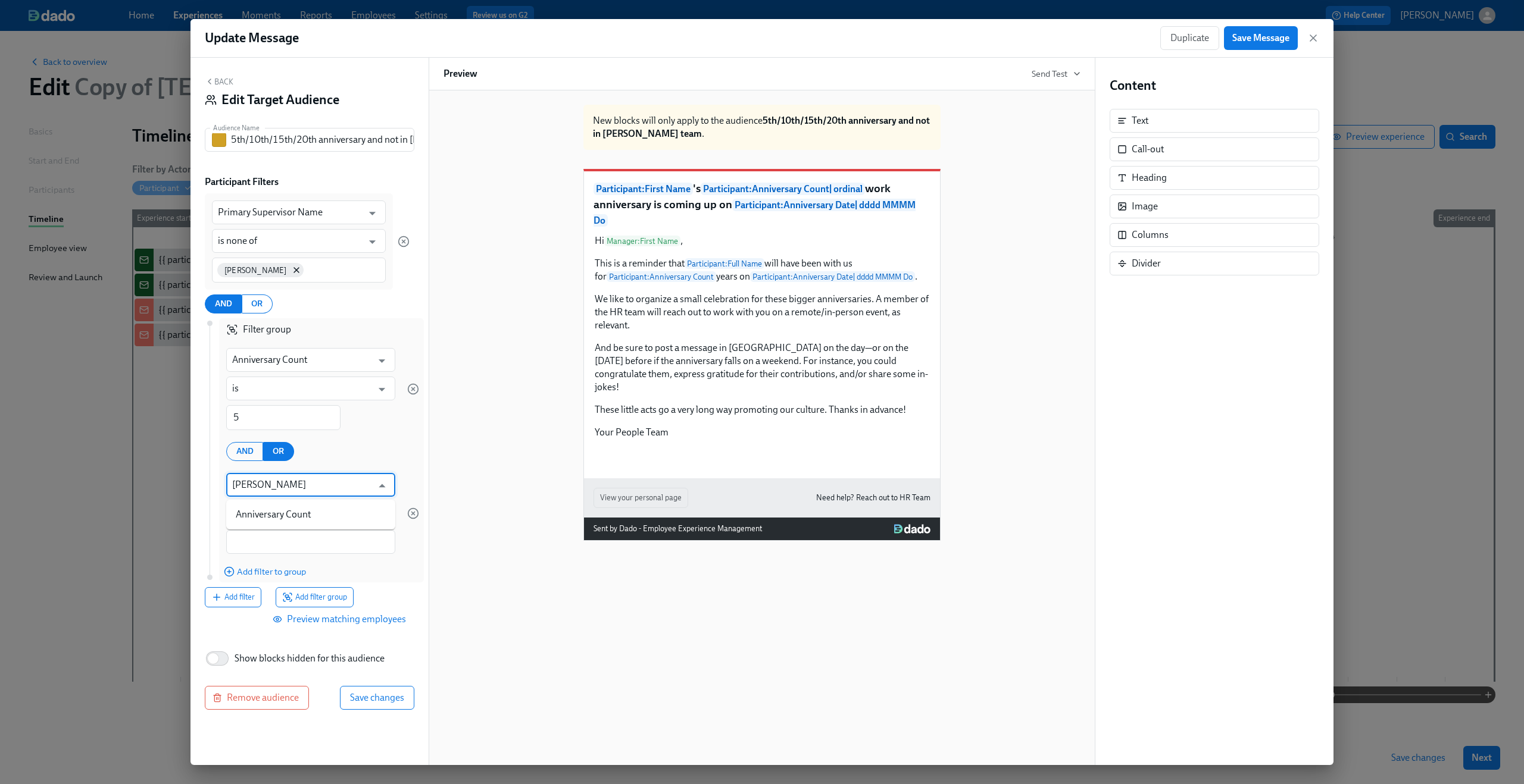
click at [275, 514] on li "Anniversary Count" at bounding box center [311, 515] width 169 height 21
type input "Anniversary Count"
type input "is"
type input "Anniversary Count"
click at [266, 542] on input "1" at bounding box center [283, 543] width 114 height 25
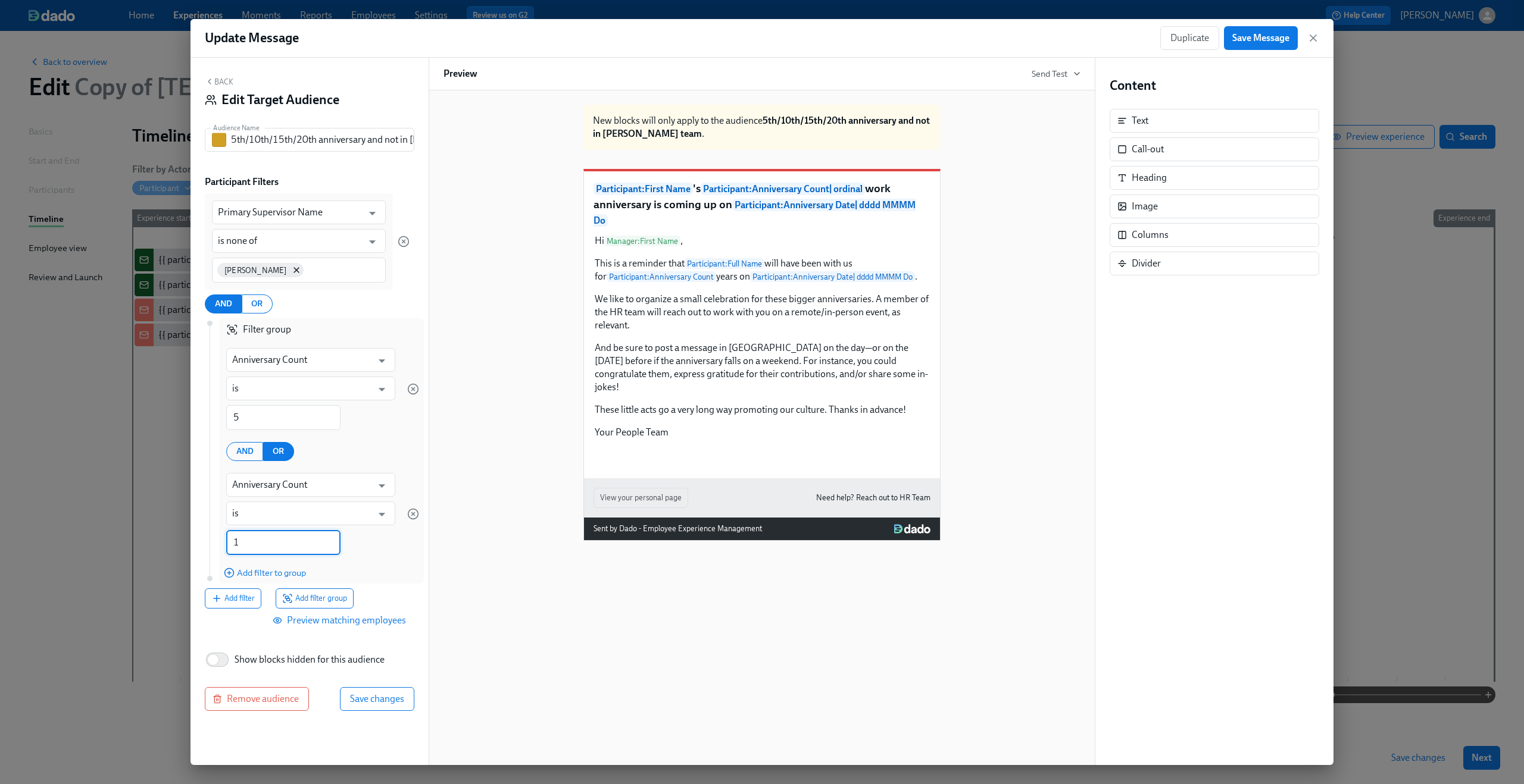
click at [266, 542] on input "1" at bounding box center [283, 543] width 114 height 25
type input "10"
click at [291, 568] on span "Add filter to group" at bounding box center [265, 573] width 82 height 12
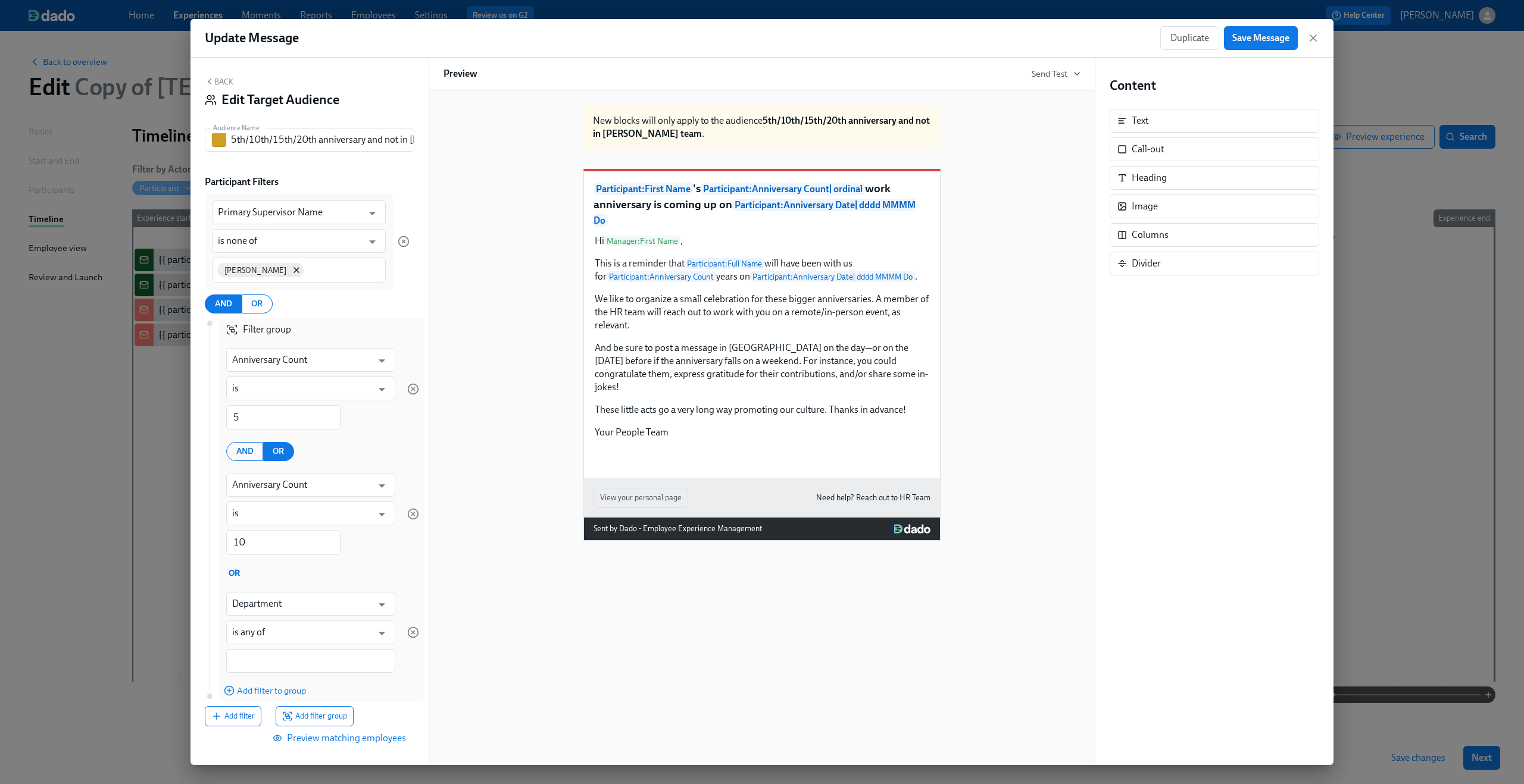
click at [236, 574] on div "OR" at bounding box center [319, 573] width 200 height 13
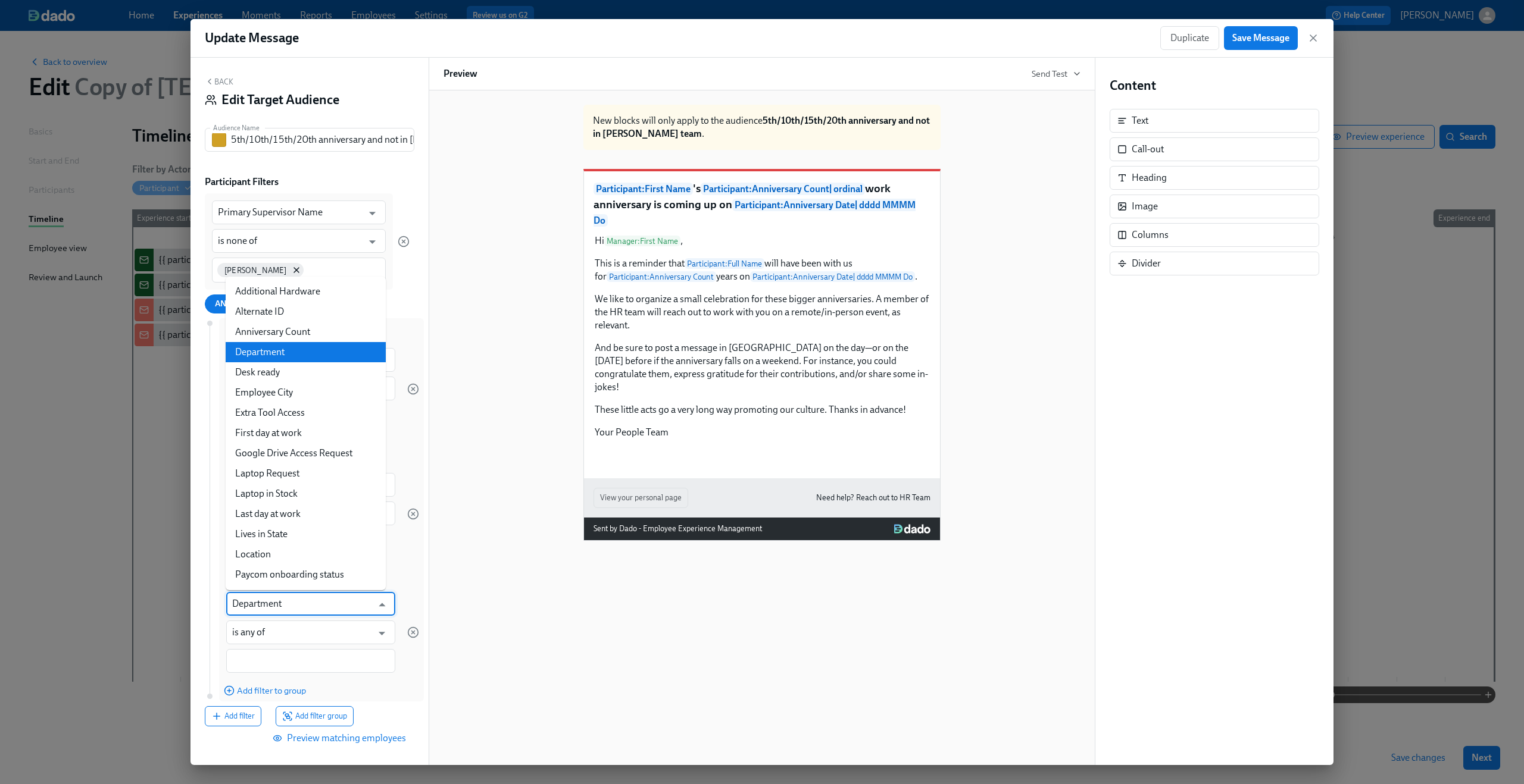
click at [256, 608] on input "Department" at bounding box center [301, 603] width 140 height 24
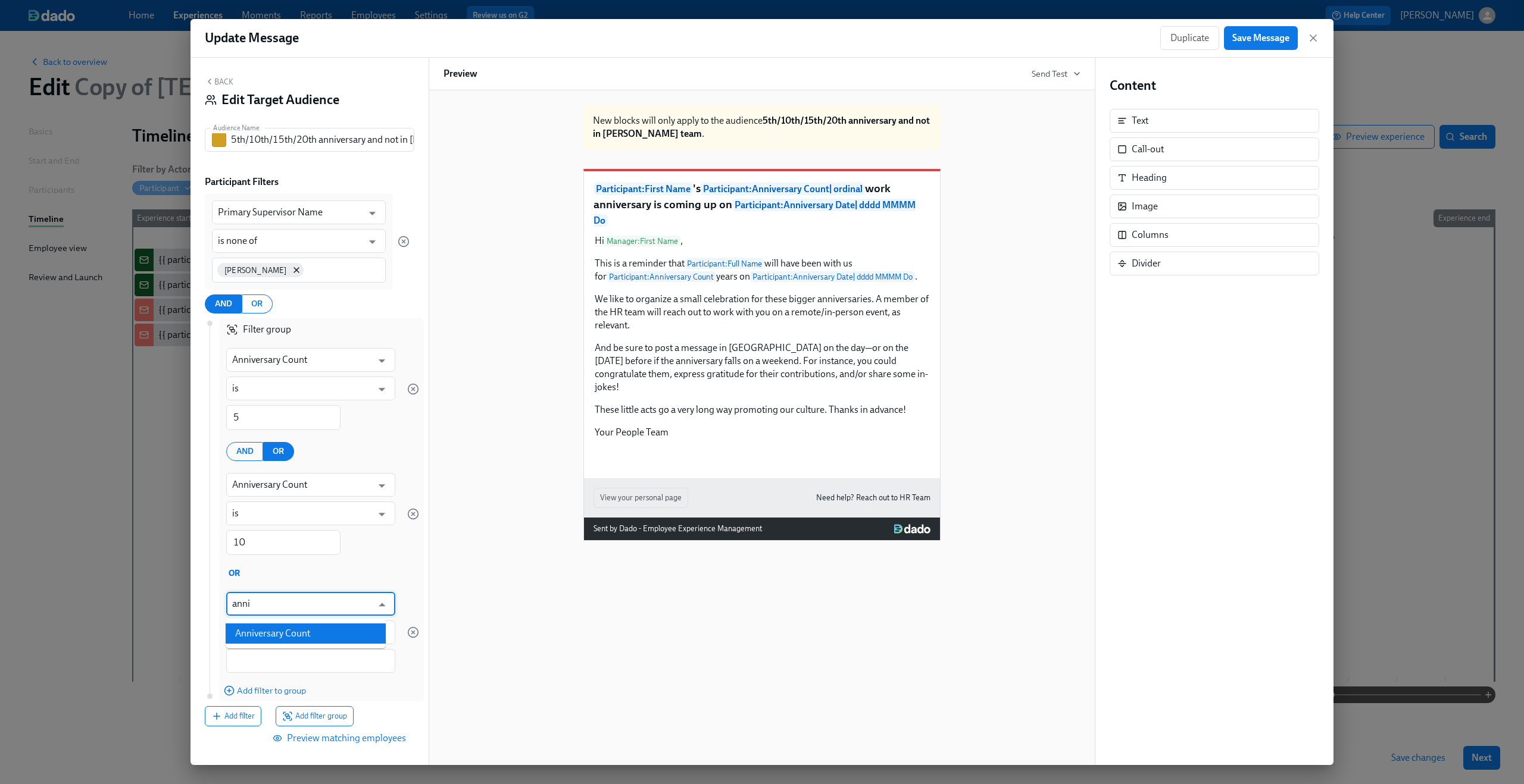
click at [274, 632] on li "Anniversary Count" at bounding box center [305, 633] width 160 height 21
type input "Anniversary Count"
type input "is"
type input "Anniversary Count"
click at [264, 665] on input "1" at bounding box center [283, 662] width 114 height 25
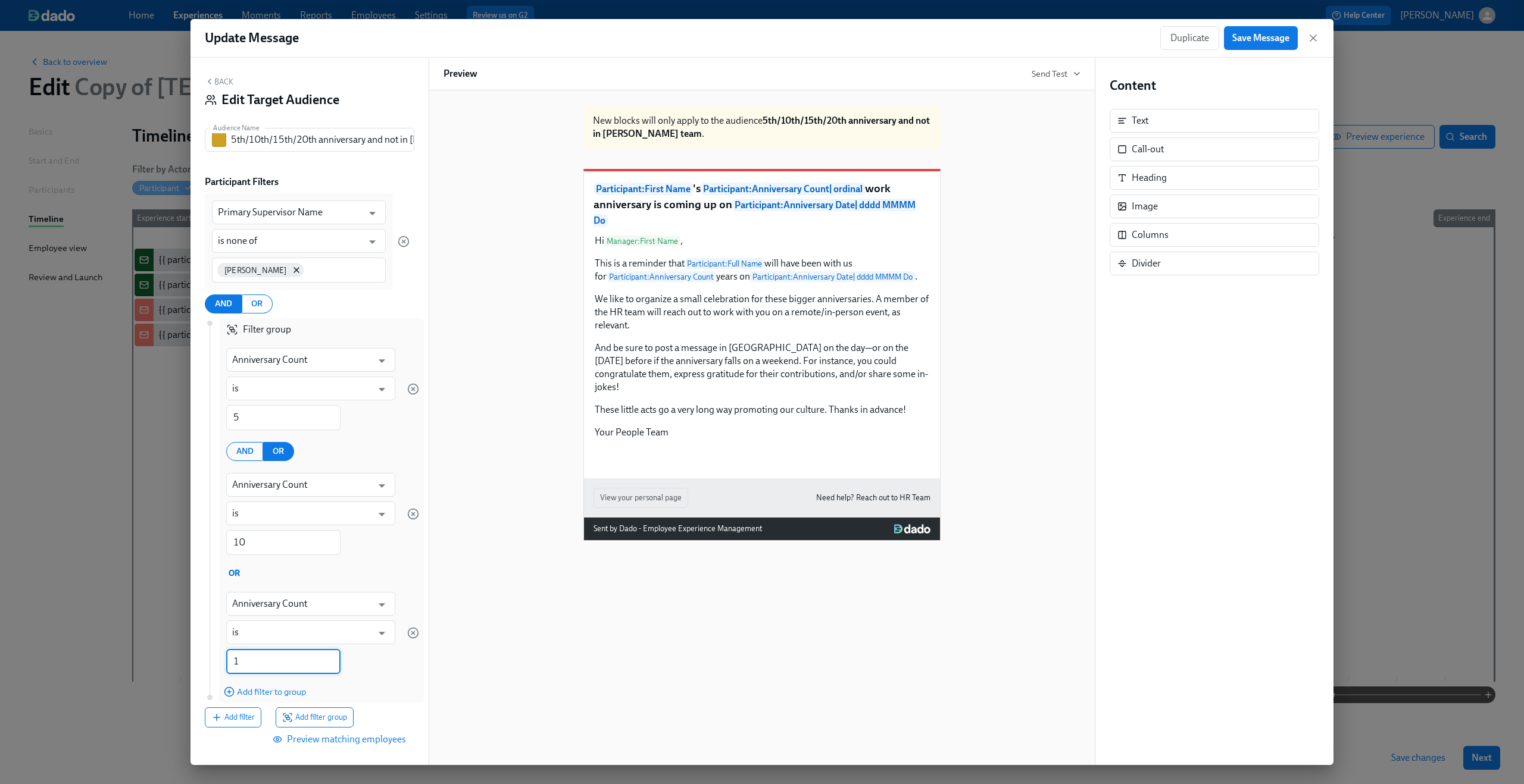
click at [264, 665] on input "1" at bounding box center [283, 662] width 114 height 25
type input "15"
click at [259, 687] on span "Add filter to group" at bounding box center [265, 692] width 82 height 12
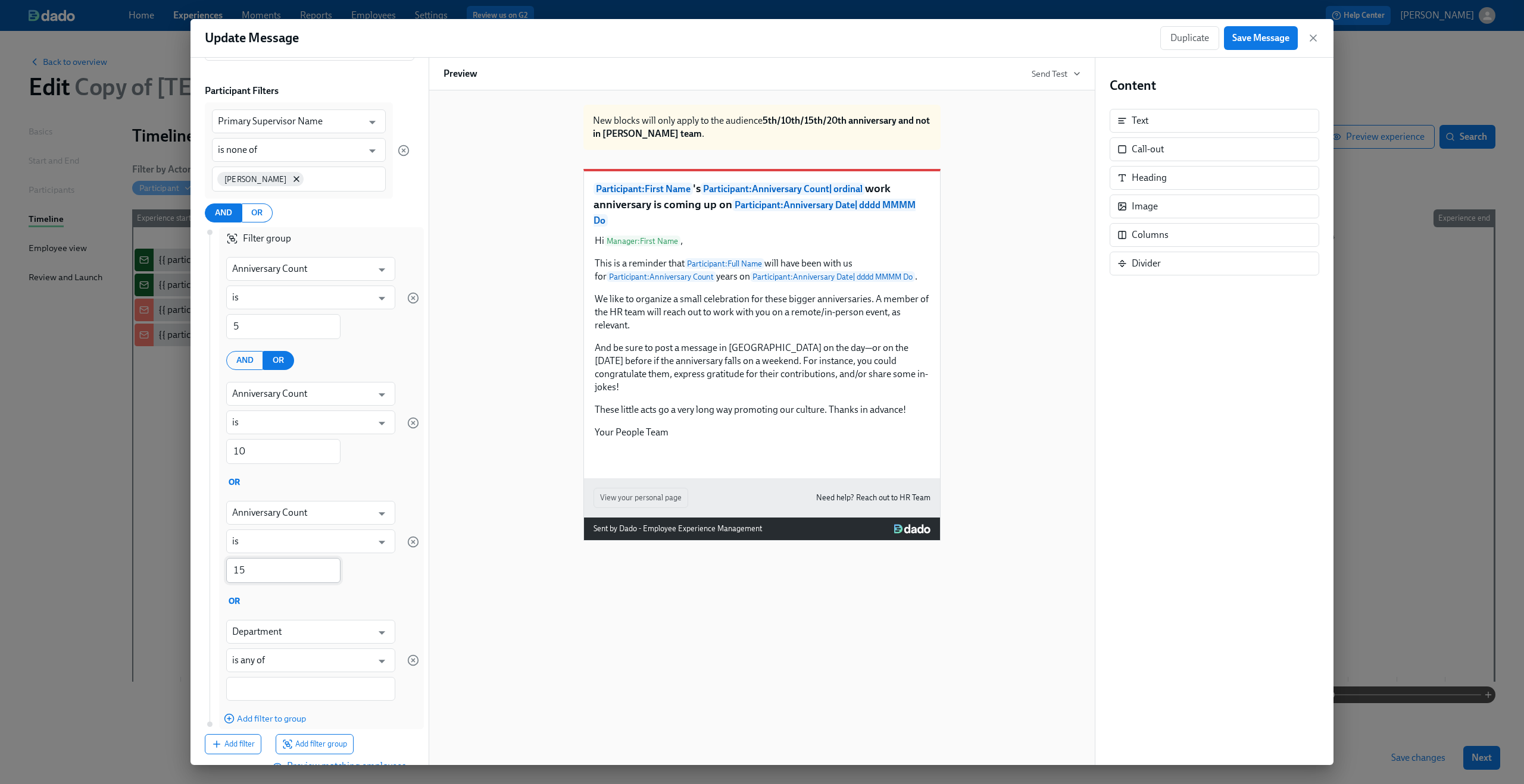
scroll to position [127, 0]
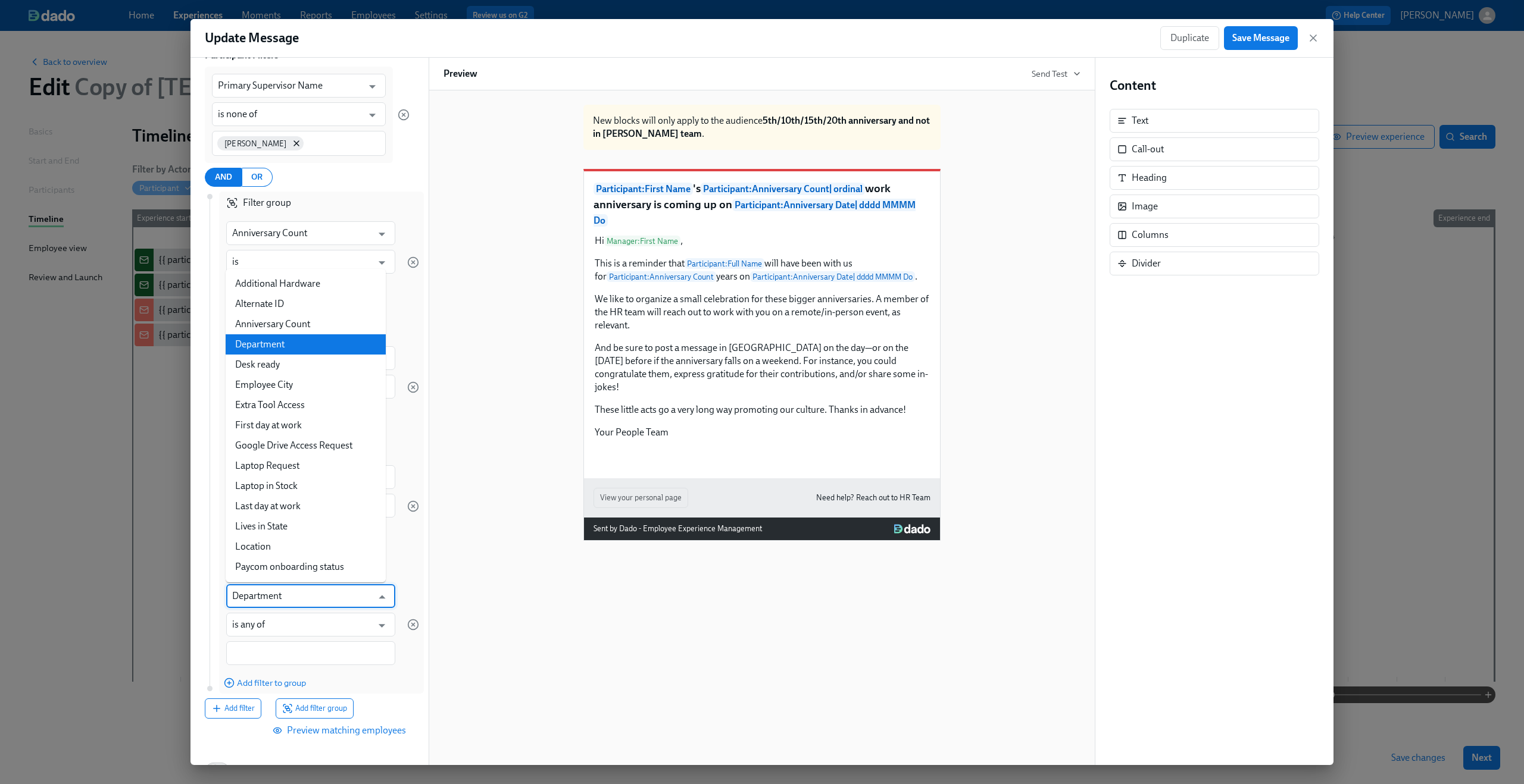
click at [293, 599] on input "Department" at bounding box center [301, 596] width 140 height 24
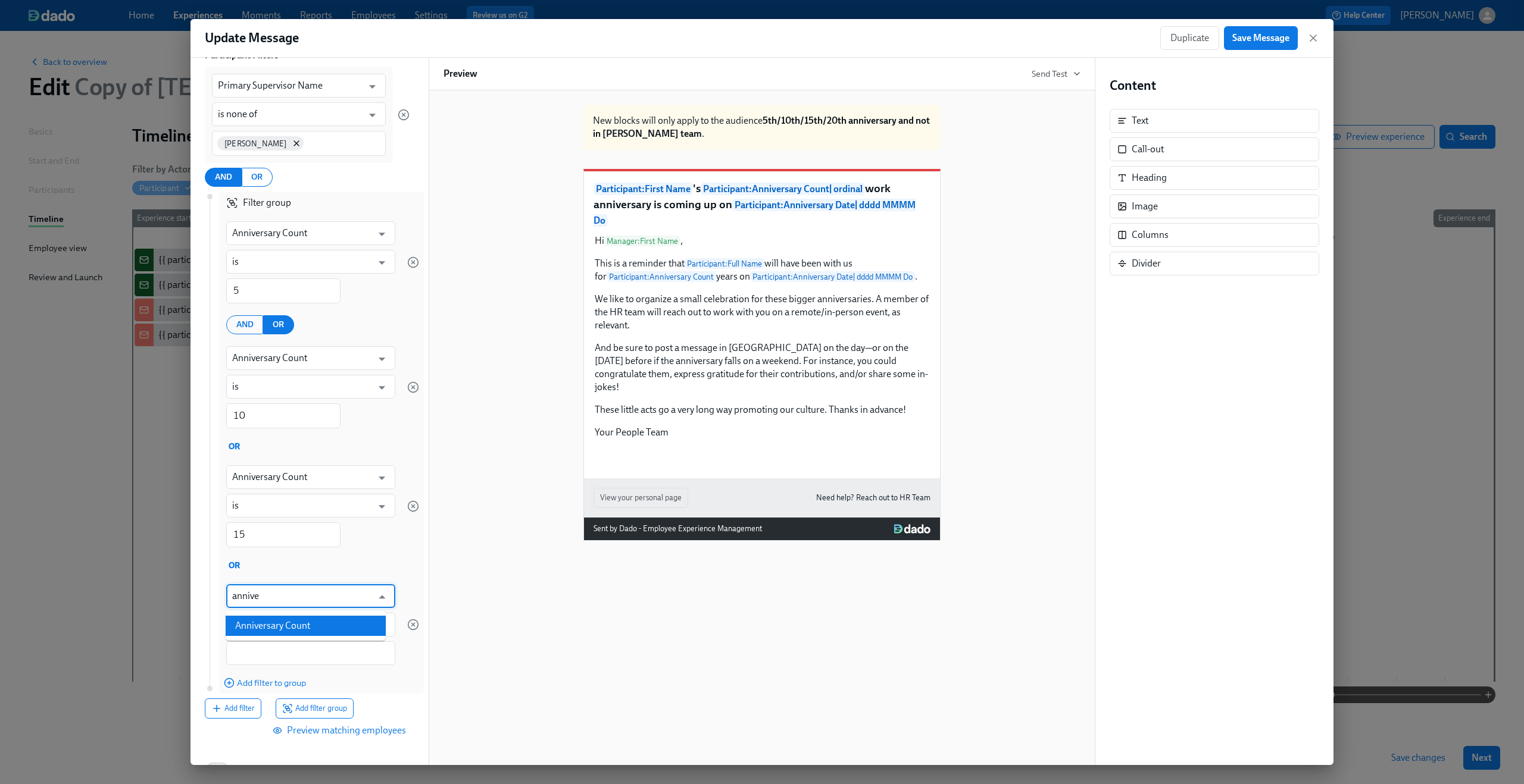
click at [284, 634] on li "Anniversary Count" at bounding box center [305, 626] width 160 height 21
type input "Anniversary Count"
type input "is"
type input "Anniversary Count"
click at [274, 645] on input "1" at bounding box center [283, 654] width 114 height 25
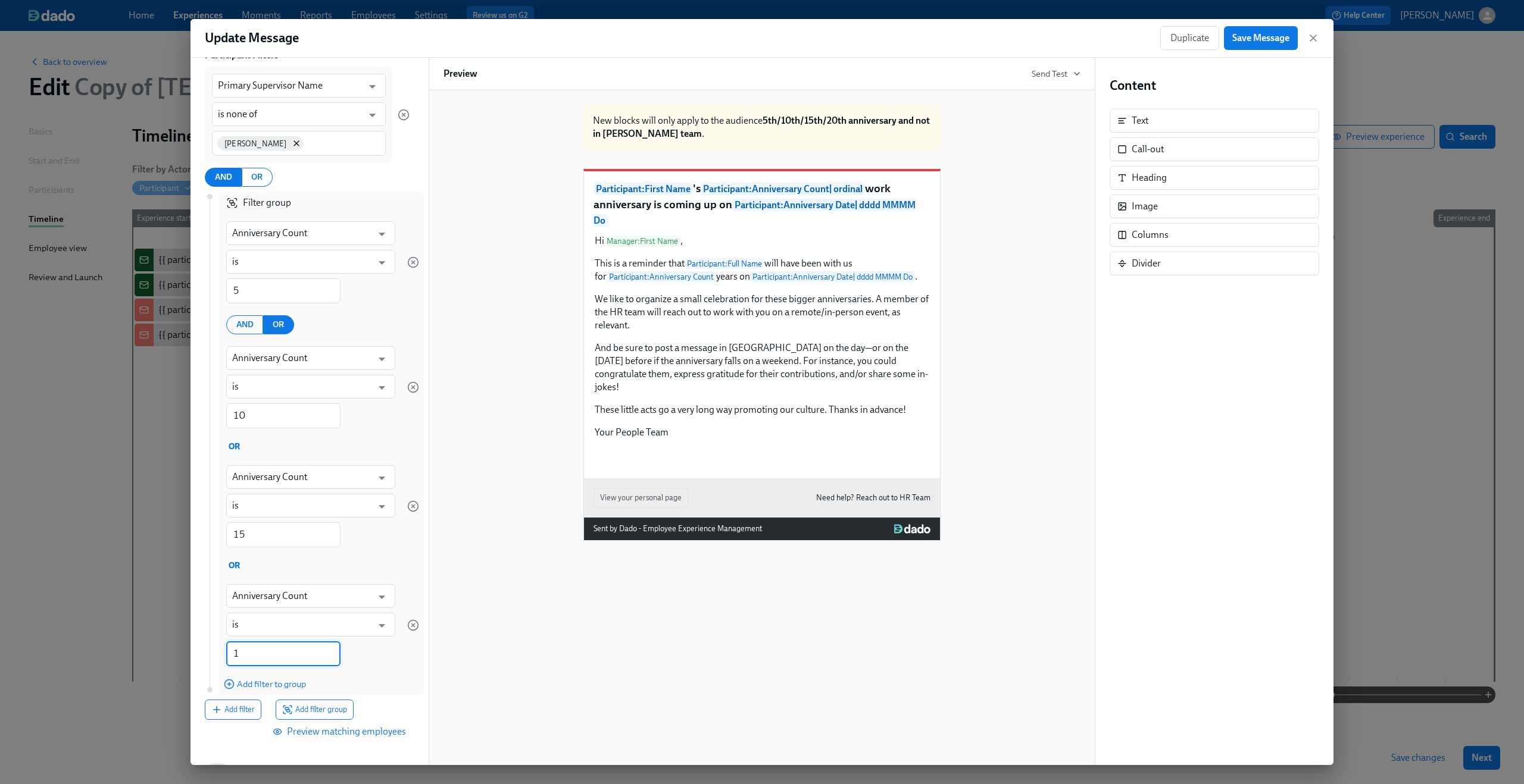
drag, startPoint x: 249, startPoint y: 653, endPoint x: 227, endPoint y: 653, distance: 22.0
click at [227, 653] on input "1" at bounding box center [283, 654] width 114 height 25
type input "20"
click at [357, 666] on div "Anniversary Count ​ is ​ 20 ​" at bounding box center [311, 625] width 183 height 96
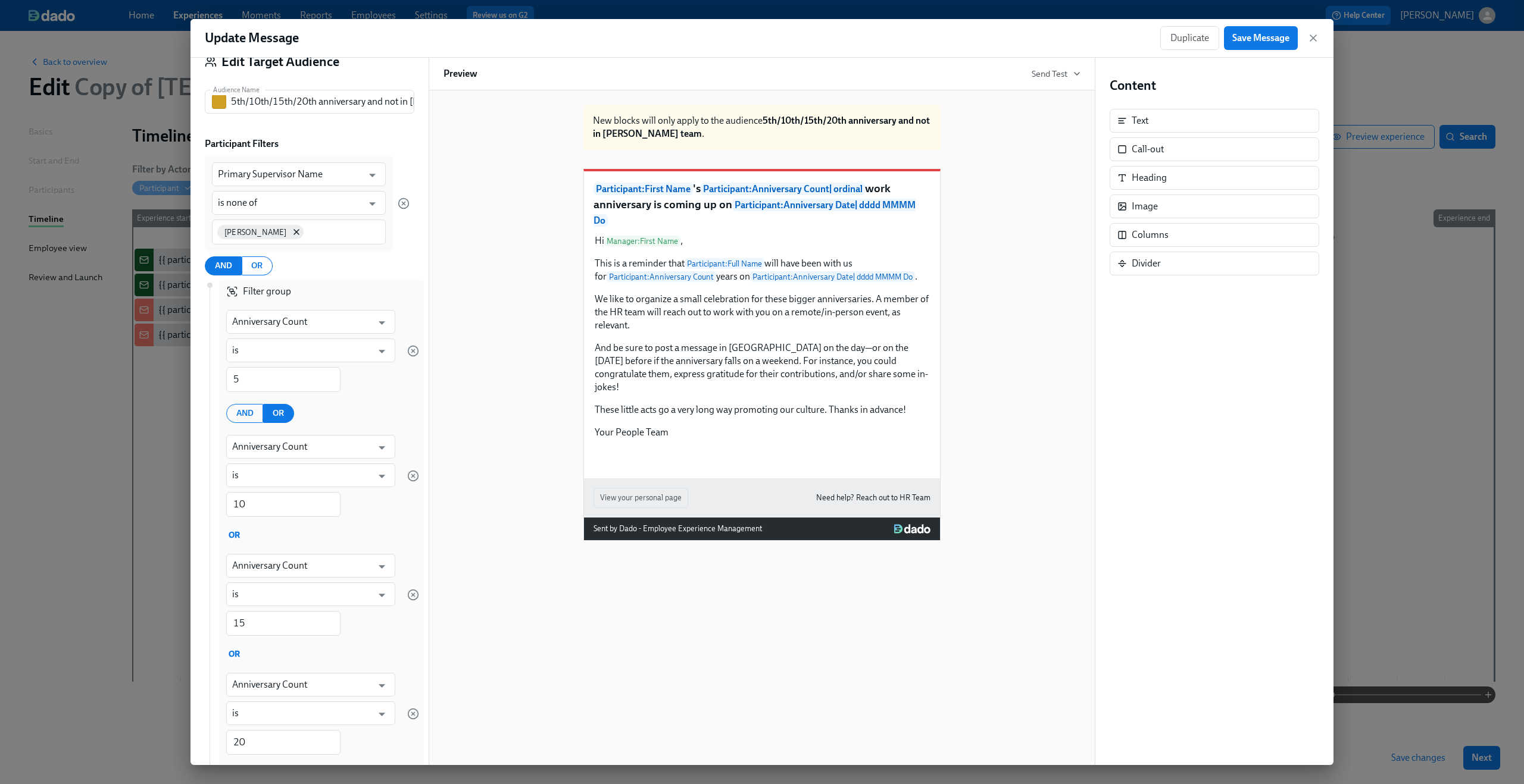
scroll to position [0, 0]
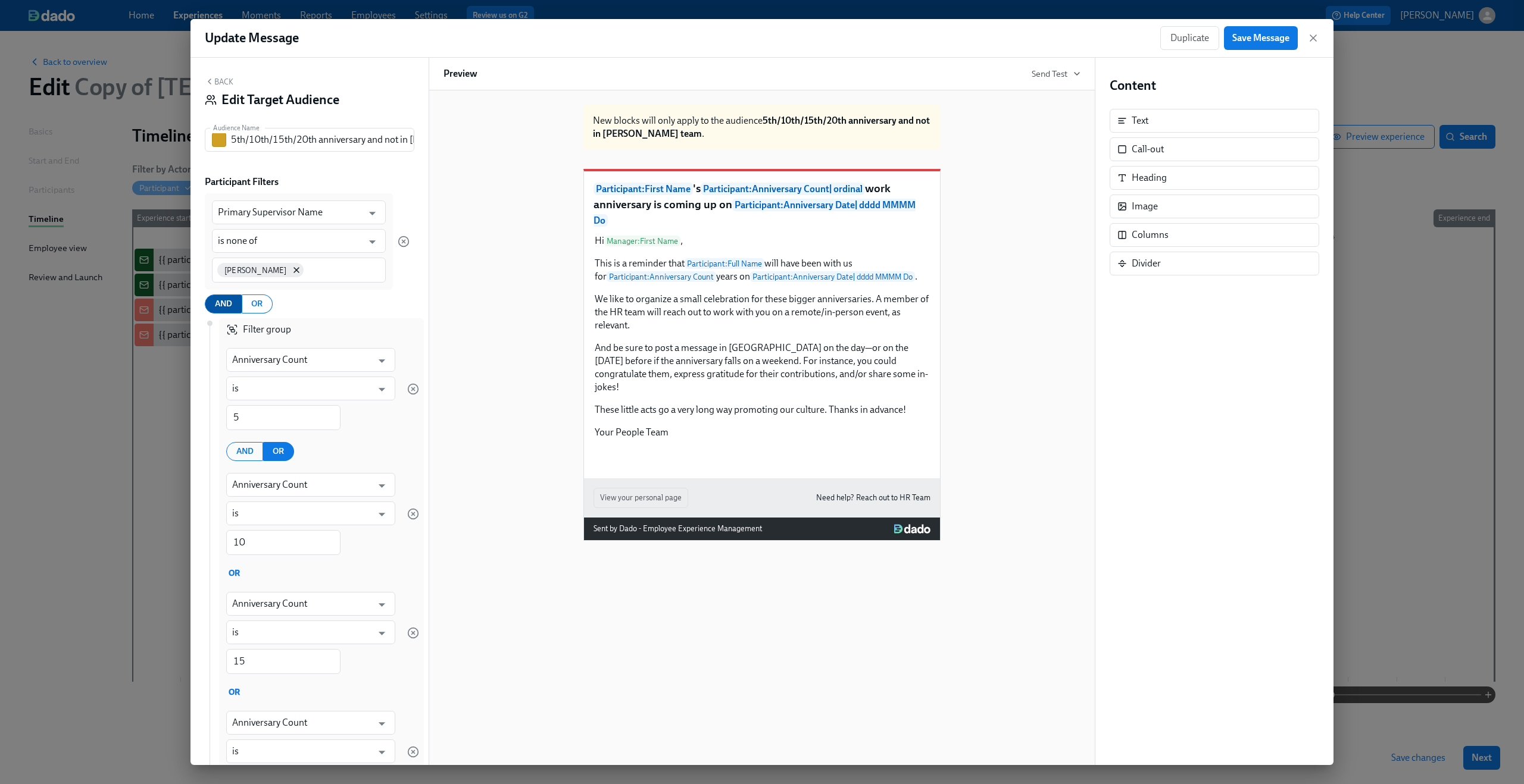
click at [217, 308] on span "AND" at bounding box center [223, 304] width 17 height 15
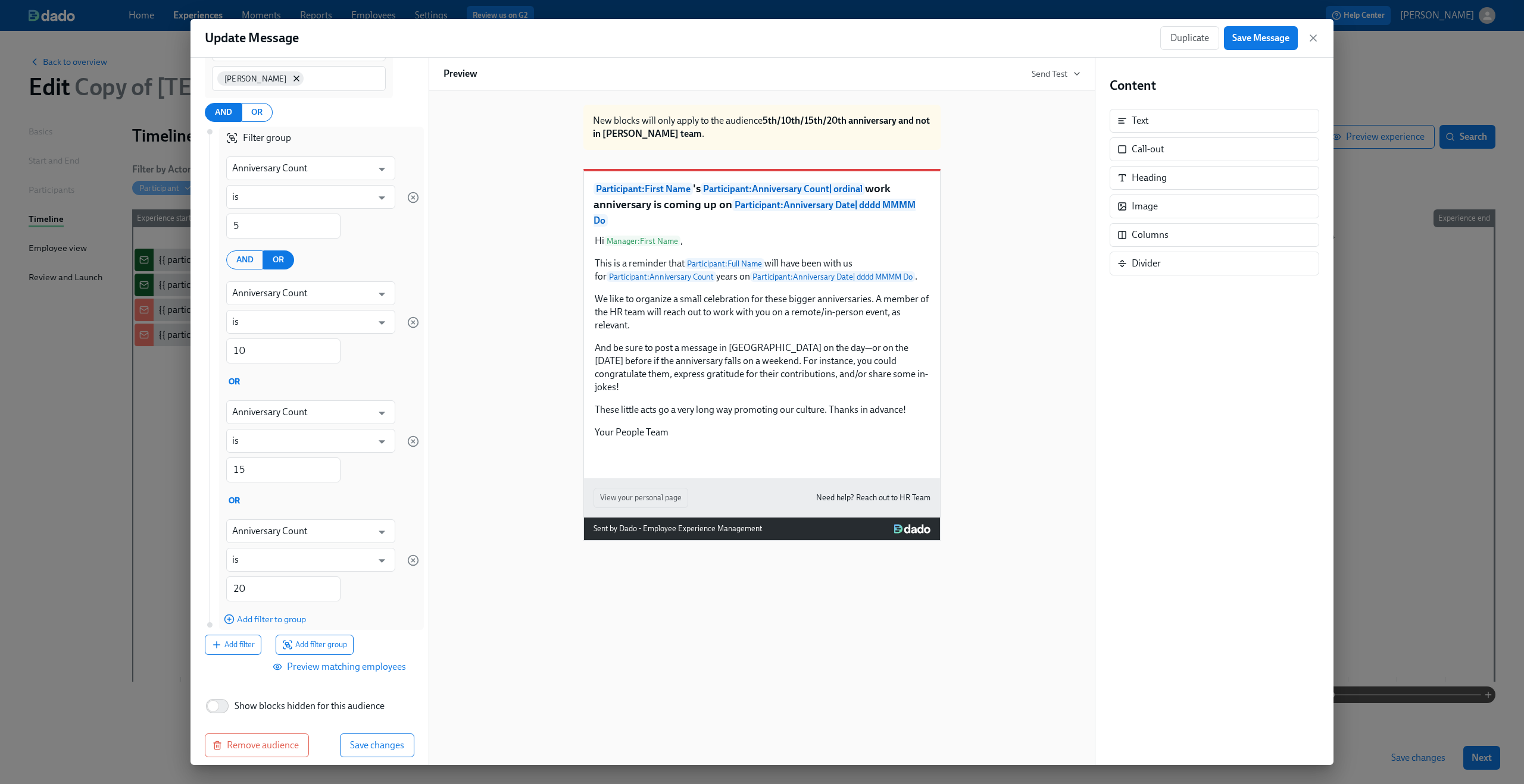
scroll to position [203, 0]
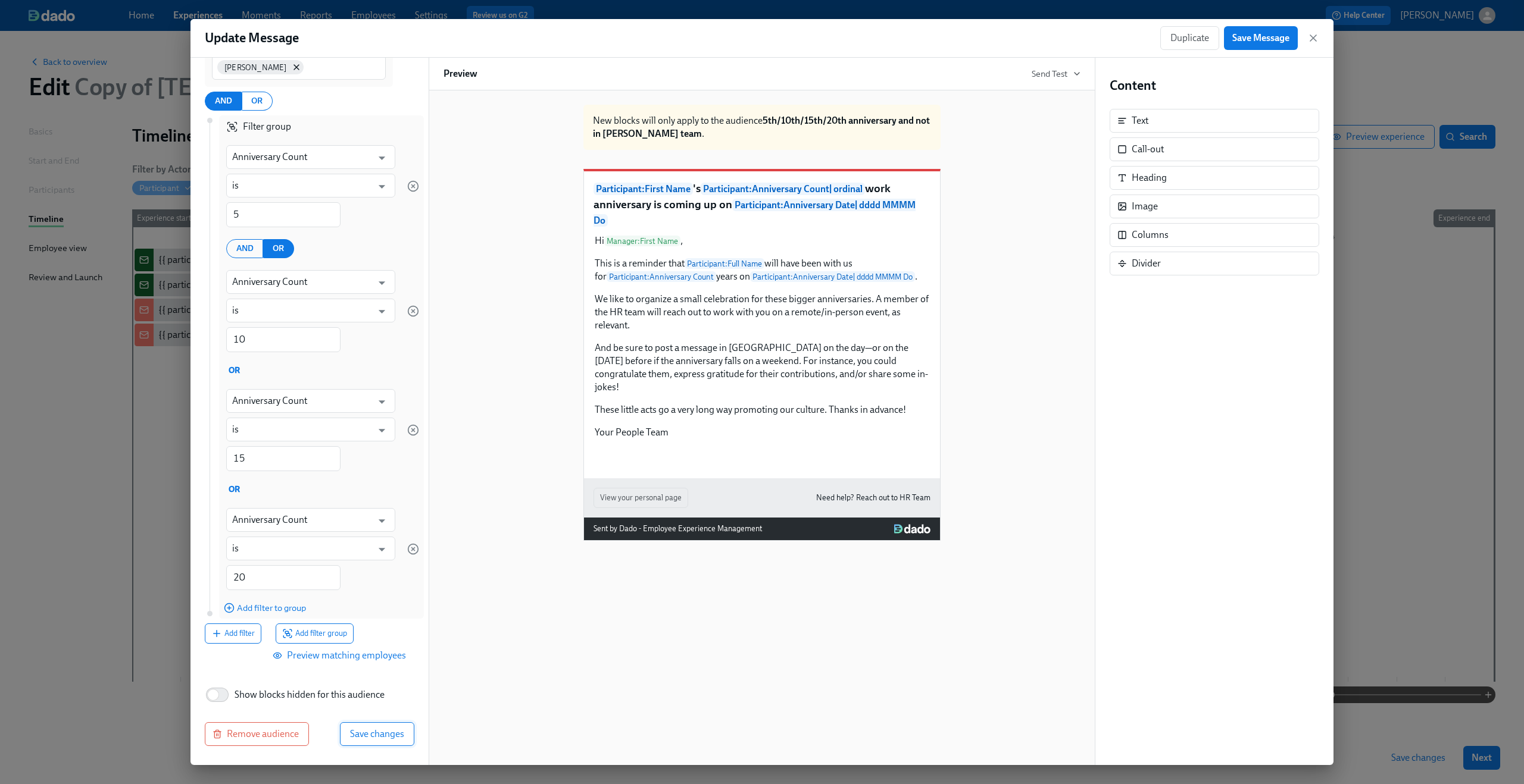
click at [354, 733] on span "Save changes" at bounding box center [376, 734] width 54 height 12
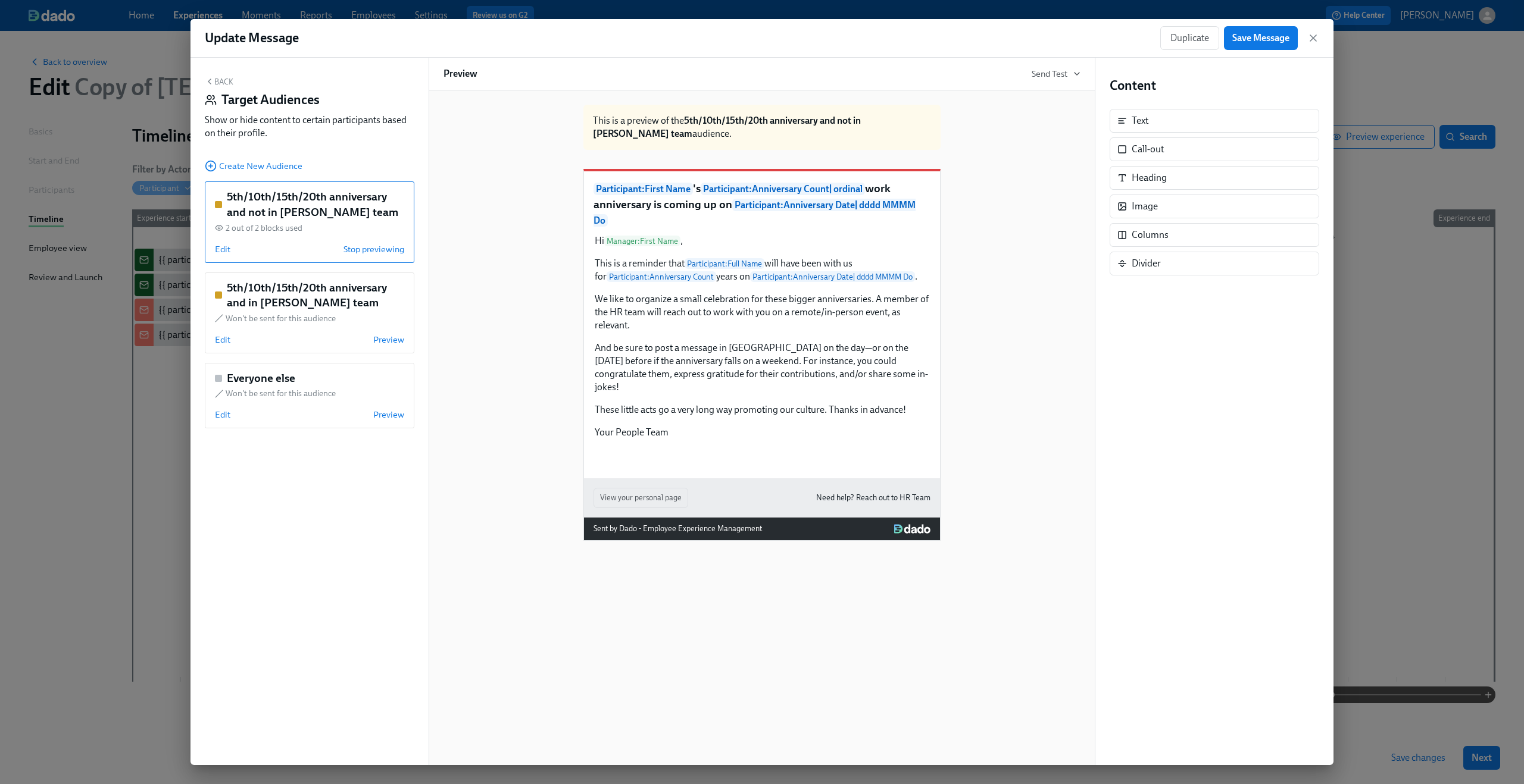
click at [249, 248] on div "Edit Stop previewing" at bounding box center [309, 248] width 189 height 12
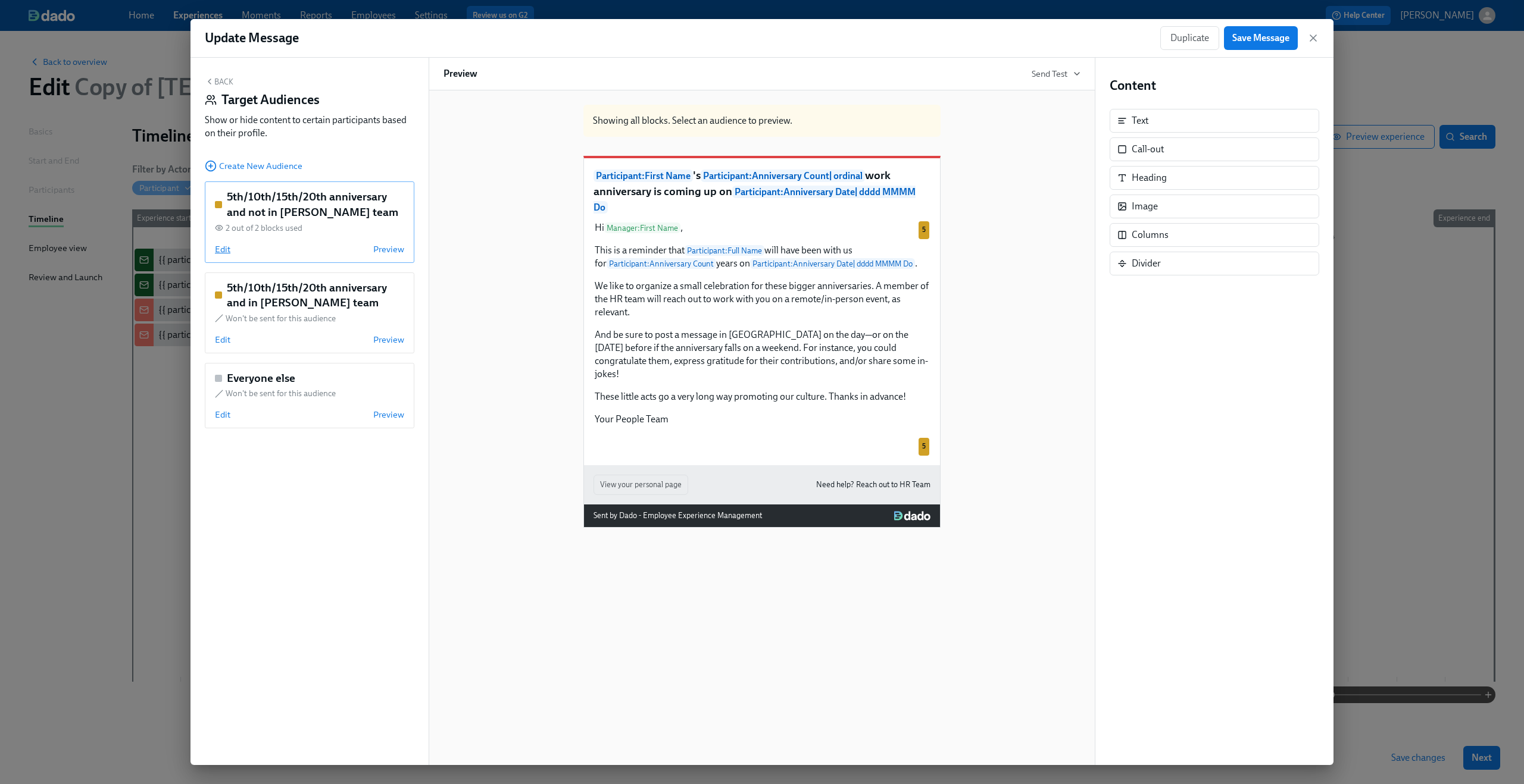
click at [222, 251] on span "Edit" at bounding box center [223, 248] width 16 height 12
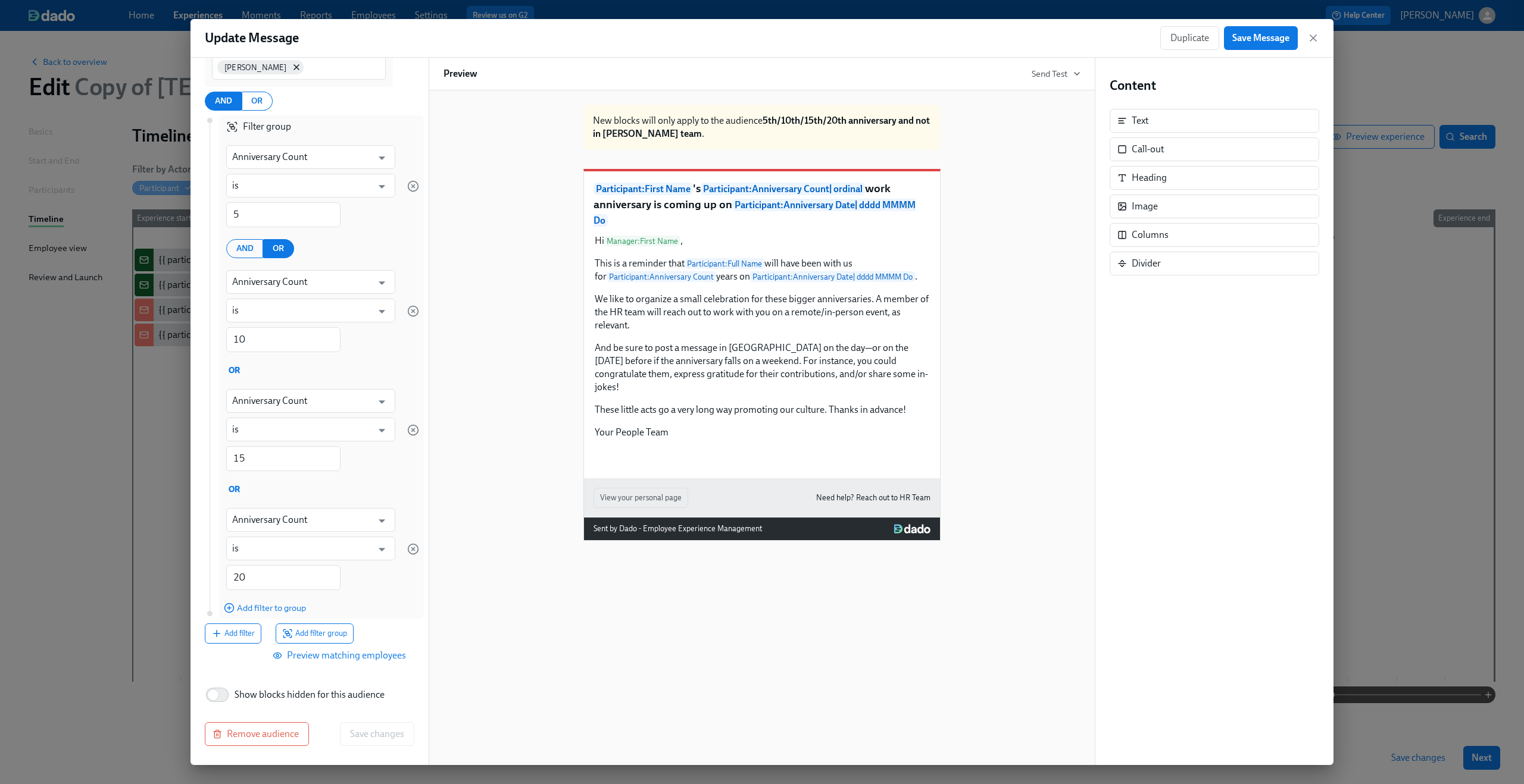
scroll to position [0, 0]
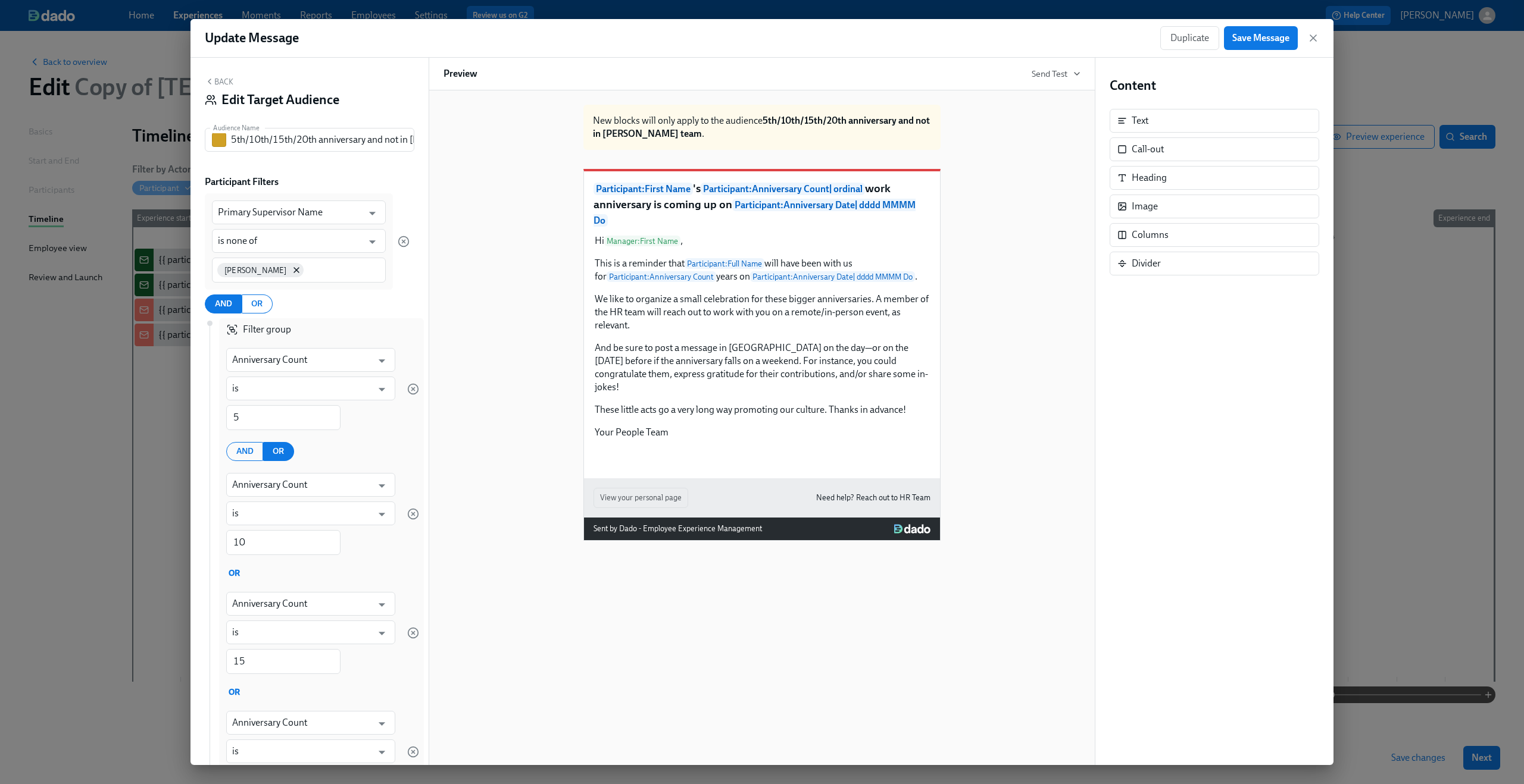
click at [227, 82] on button "Back" at bounding box center [219, 81] width 28 height 9
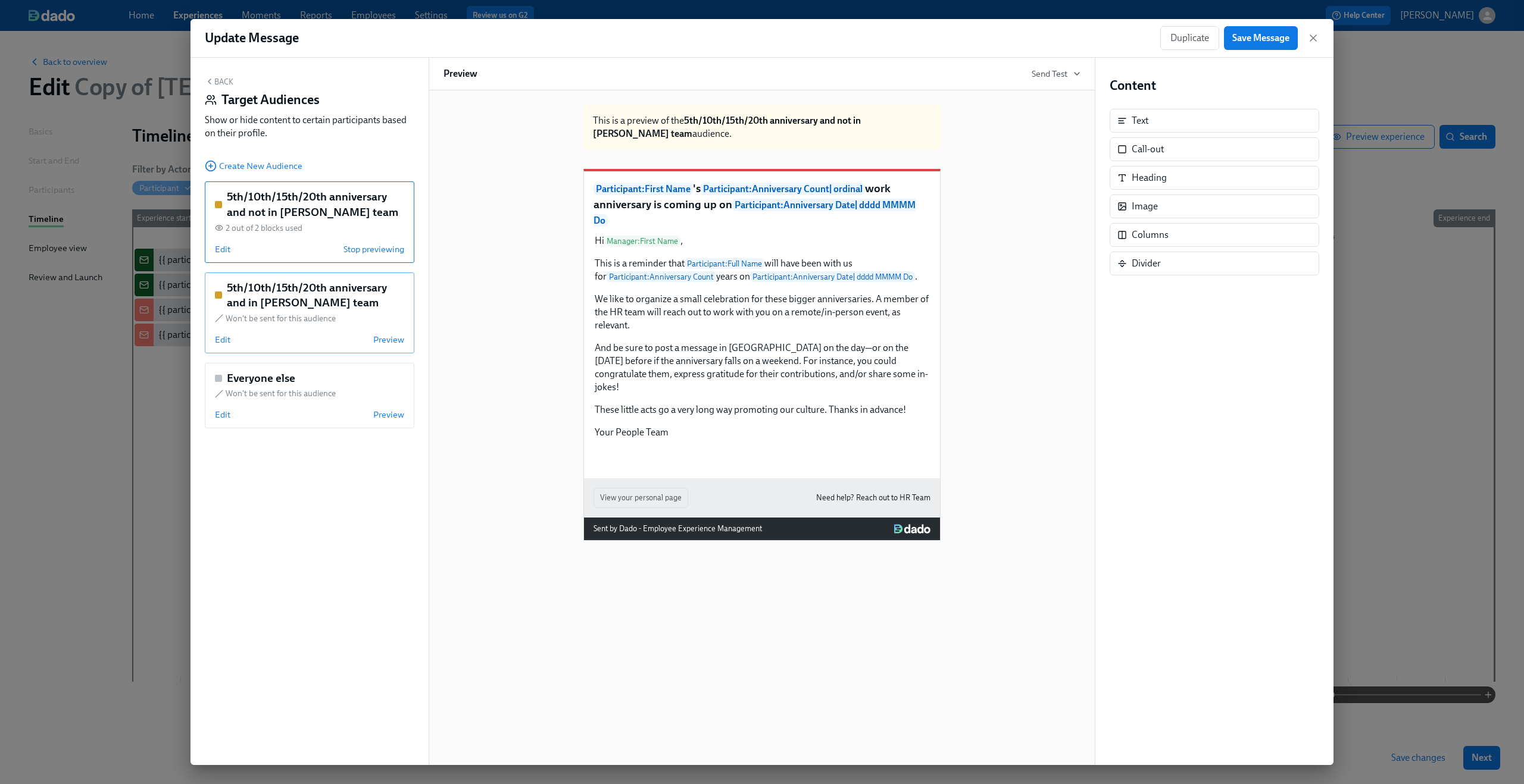
click at [284, 297] on h5 "5th/10th/15th/20th anniversary and in [PERSON_NAME] team" at bounding box center [315, 295] width 178 height 30
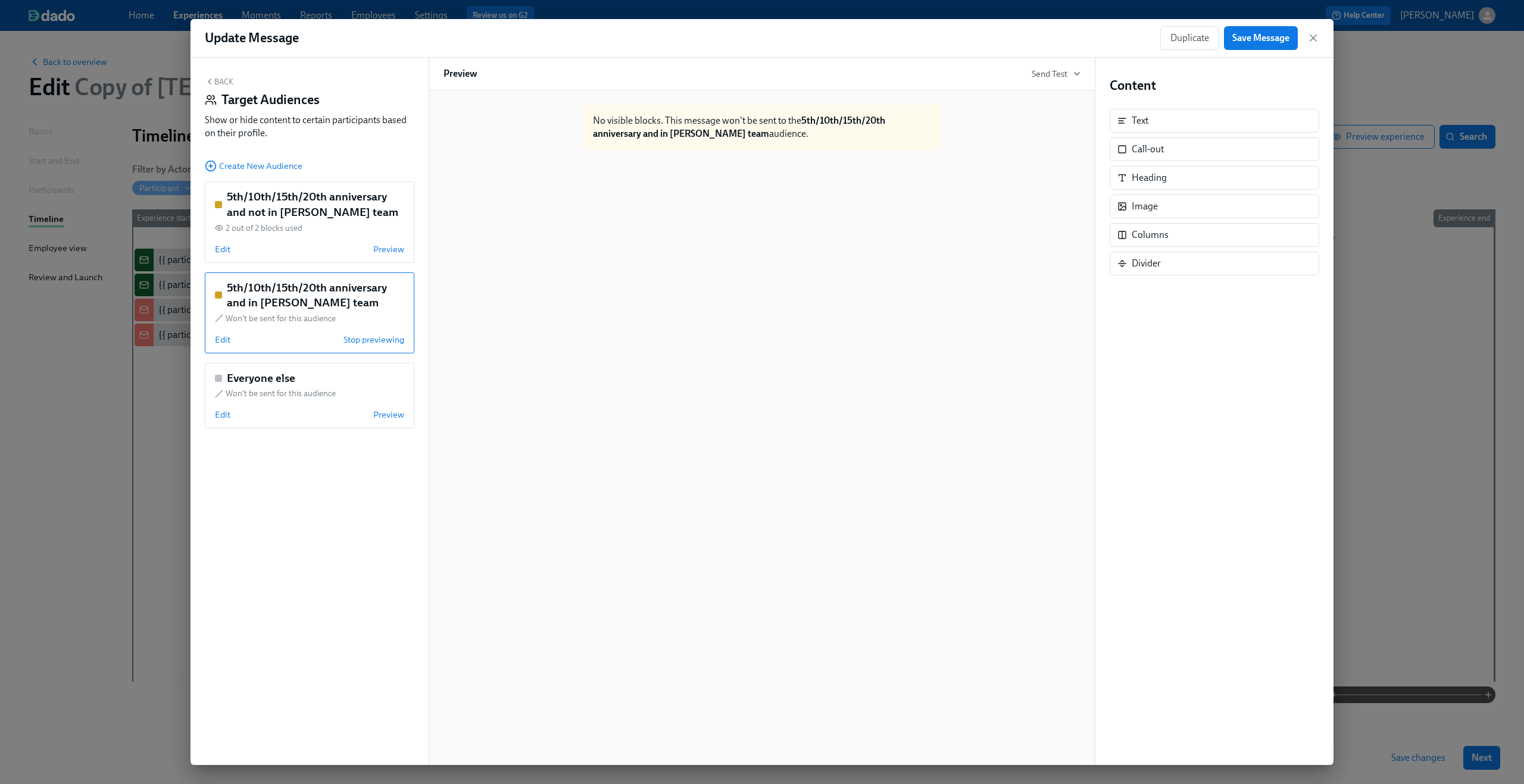
click at [284, 297] on h5 "5th/10th/15th/20th anniversary and in [PERSON_NAME] team" at bounding box center [315, 295] width 178 height 30
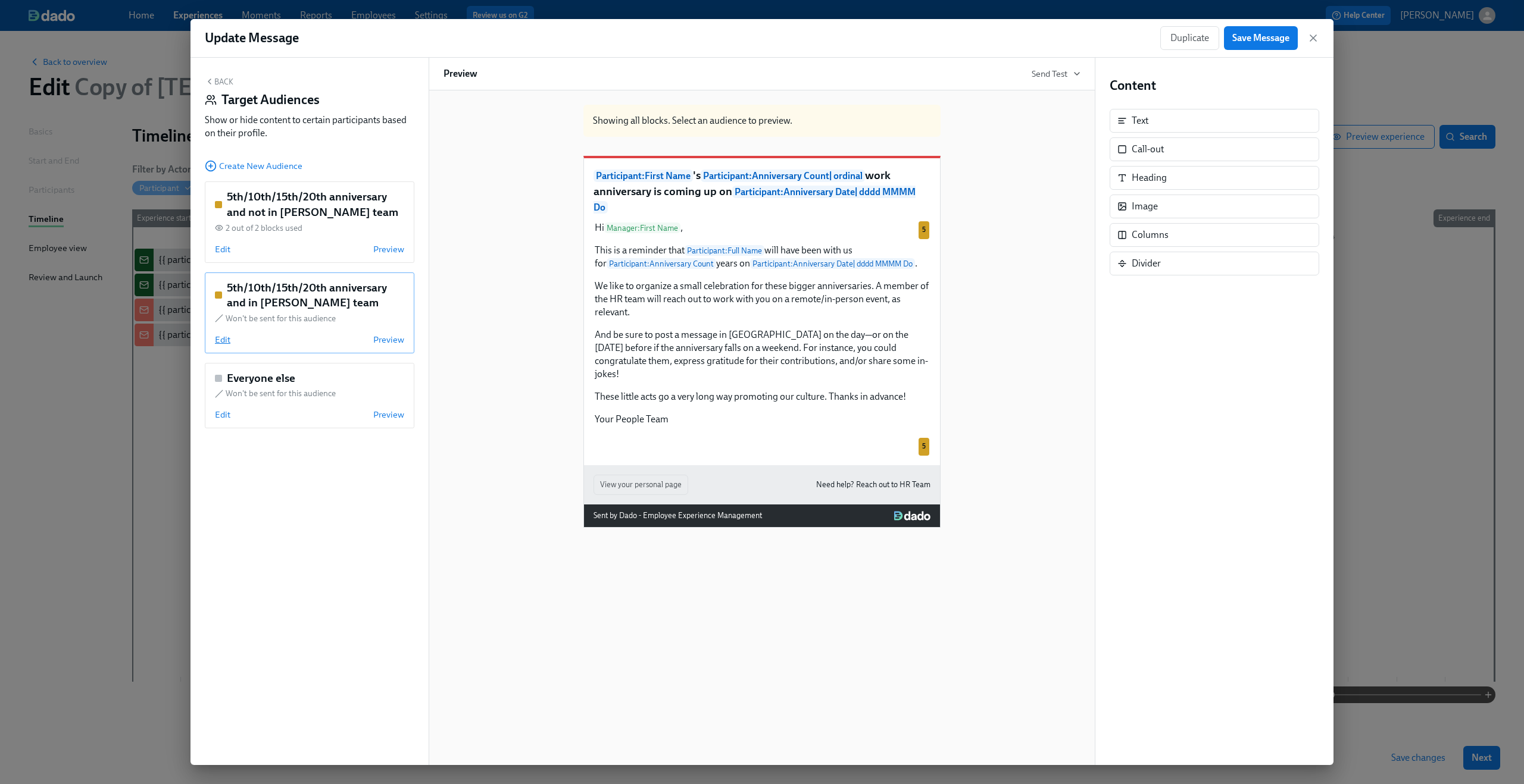
click at [225, 339] on span "Edit" at bounding box center [223, 339] width 16 height 12
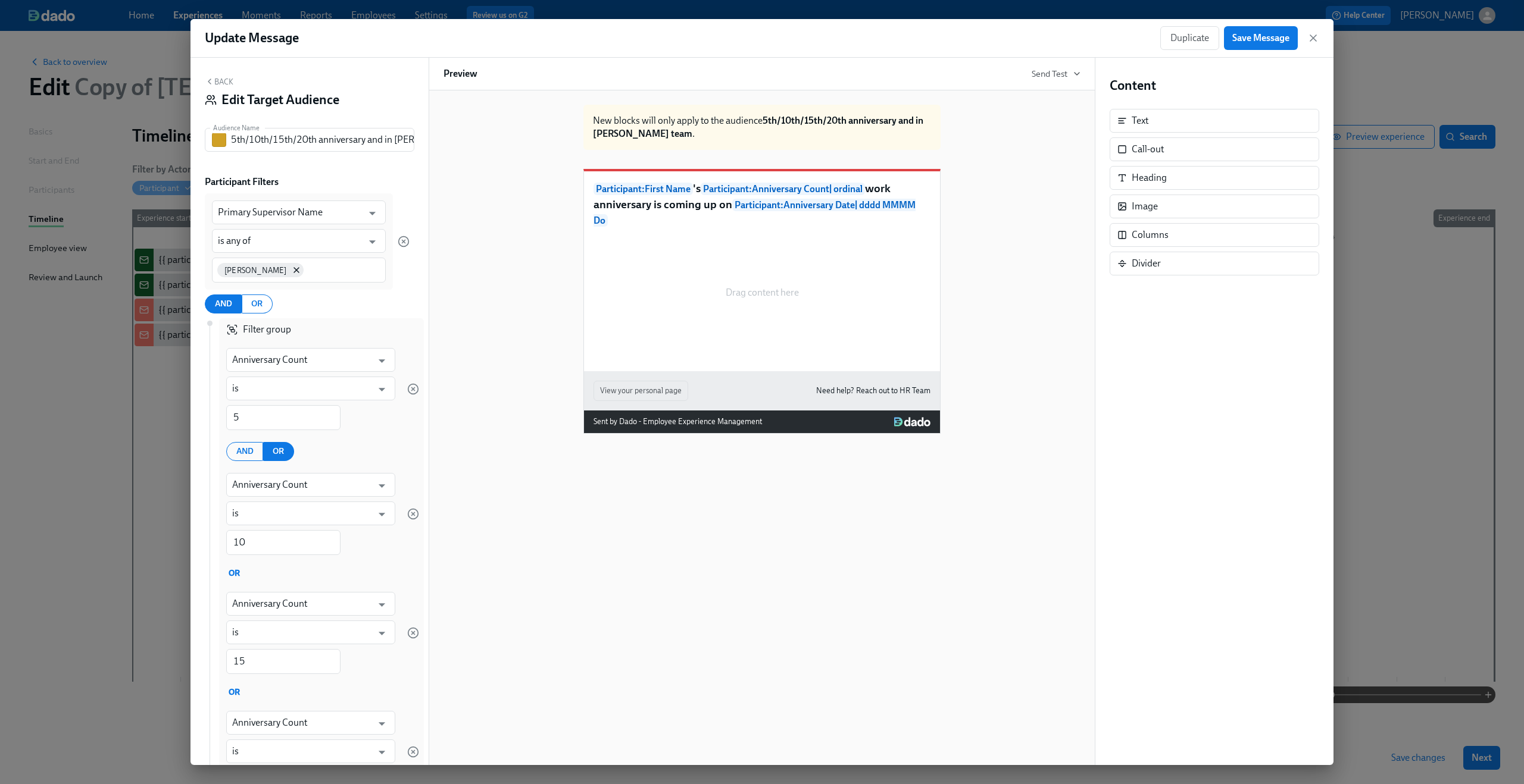
click at [222, 78] on button "Back" at bounding box center [219, 81] width 28 height 9
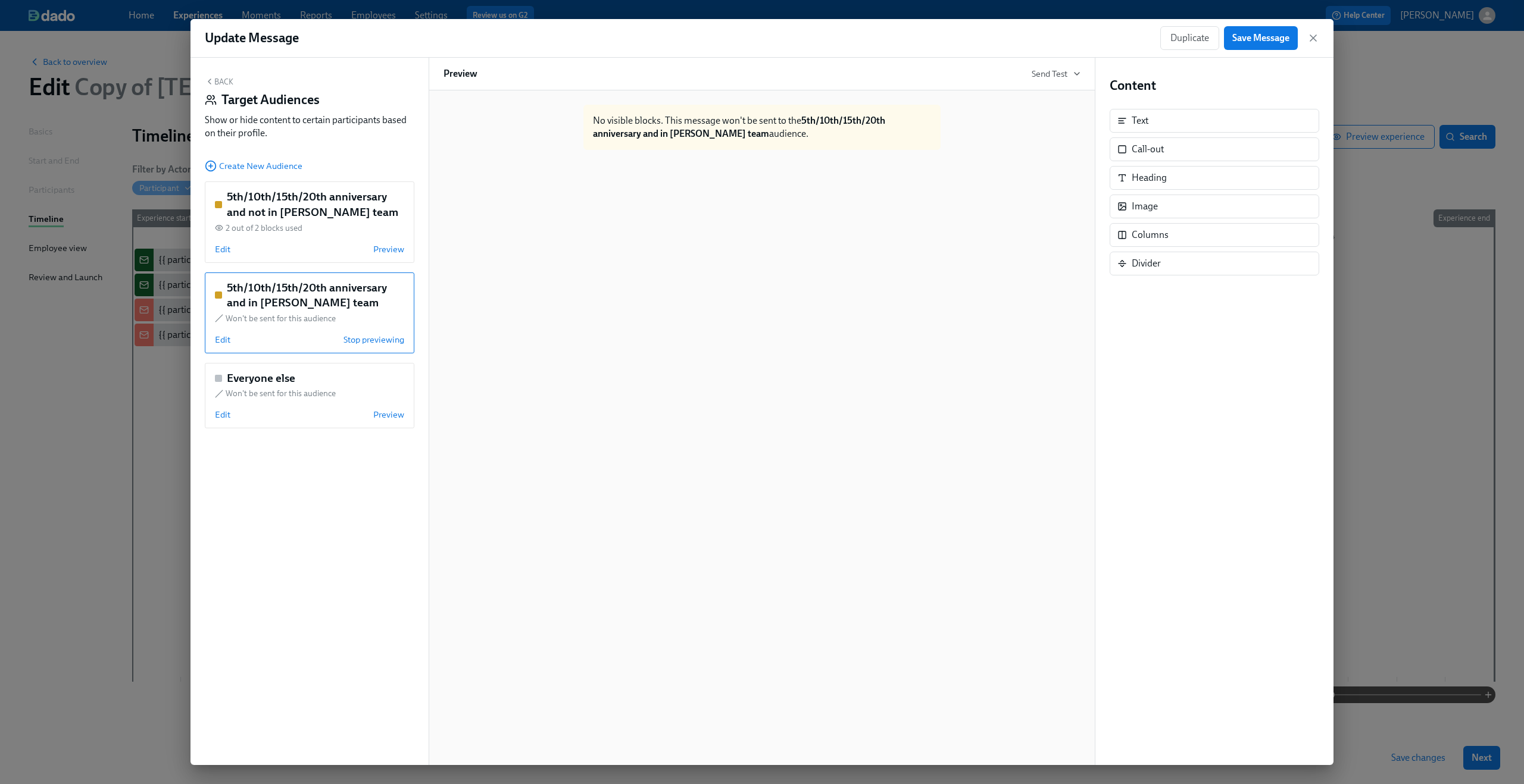
click at [222, 78] on button "Back" at bounding box center [219, 81] width 28 height 9
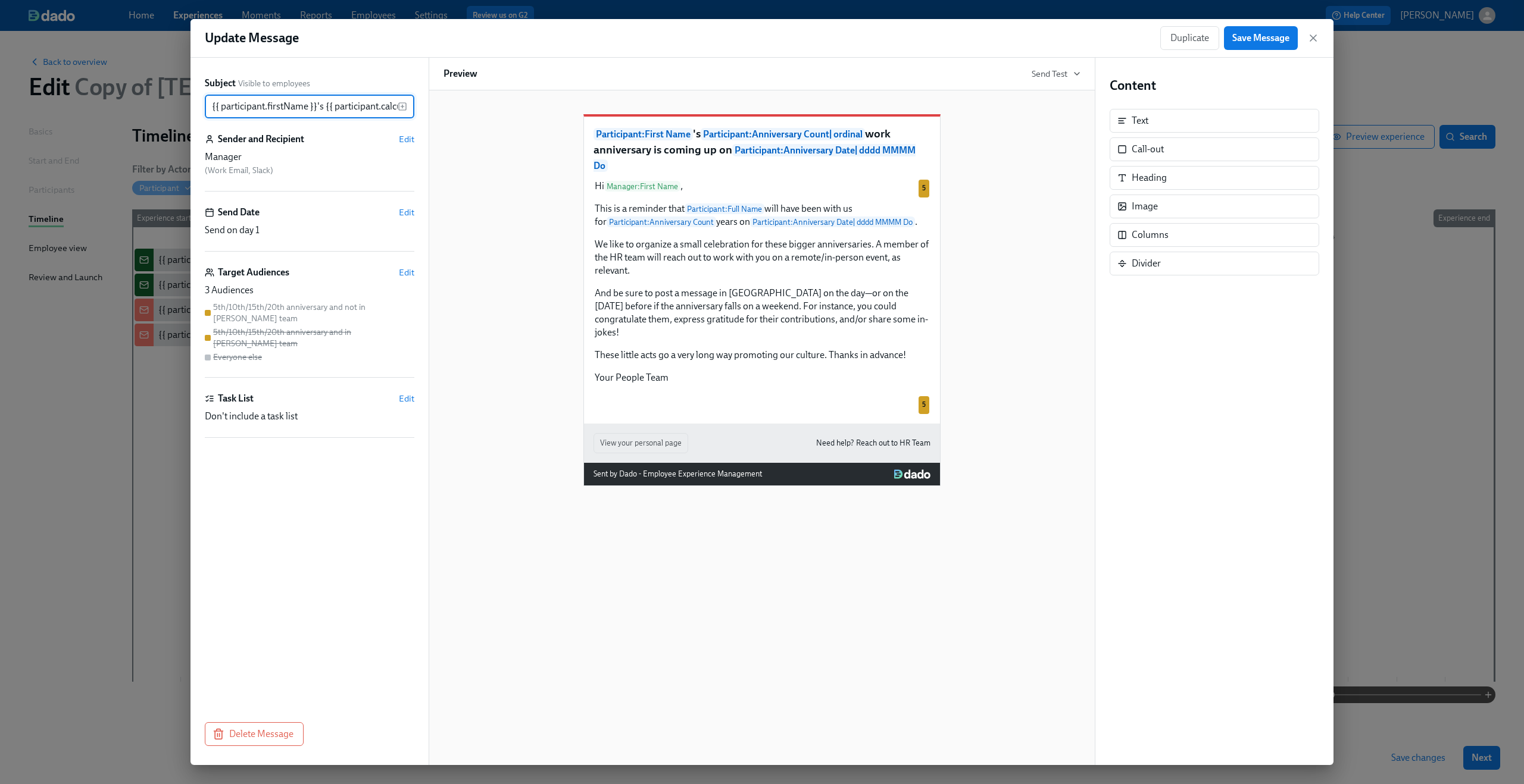
click at [328, 308] on div "5th/10th/15th/20th anniversary and not in [PERSON_NAME] team" at bounding box center [313, 312] width 201 height 23
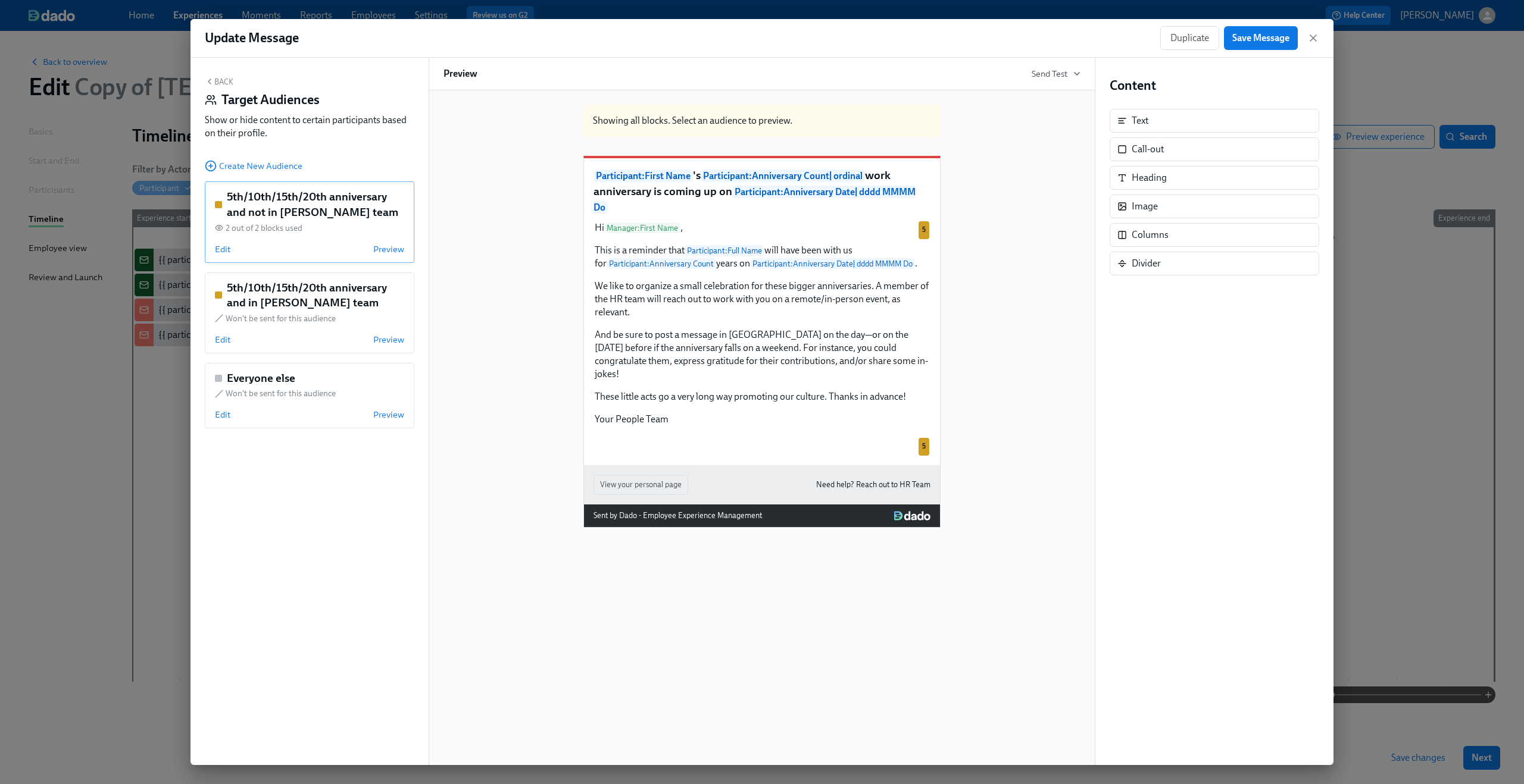
click at [223, 257] on div "5th/10th/15th/20th anniversary and not in Dean's team 2 out of 2 blocks used Ed…" at bounding box center [309, 222] width 209 height 81
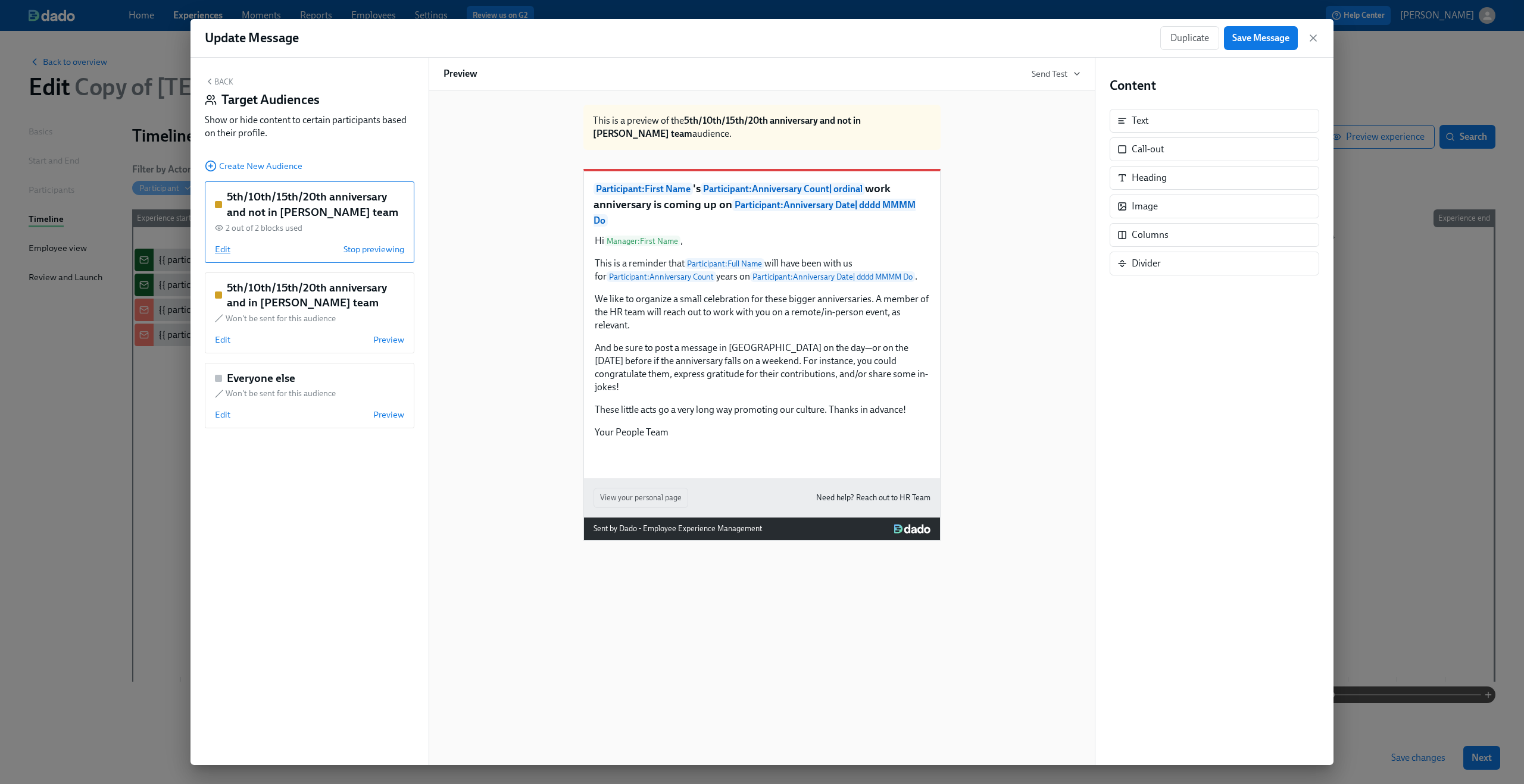
click at [223, 252] on span "Edit" at bounding box center [223, 248] width 16 height 12
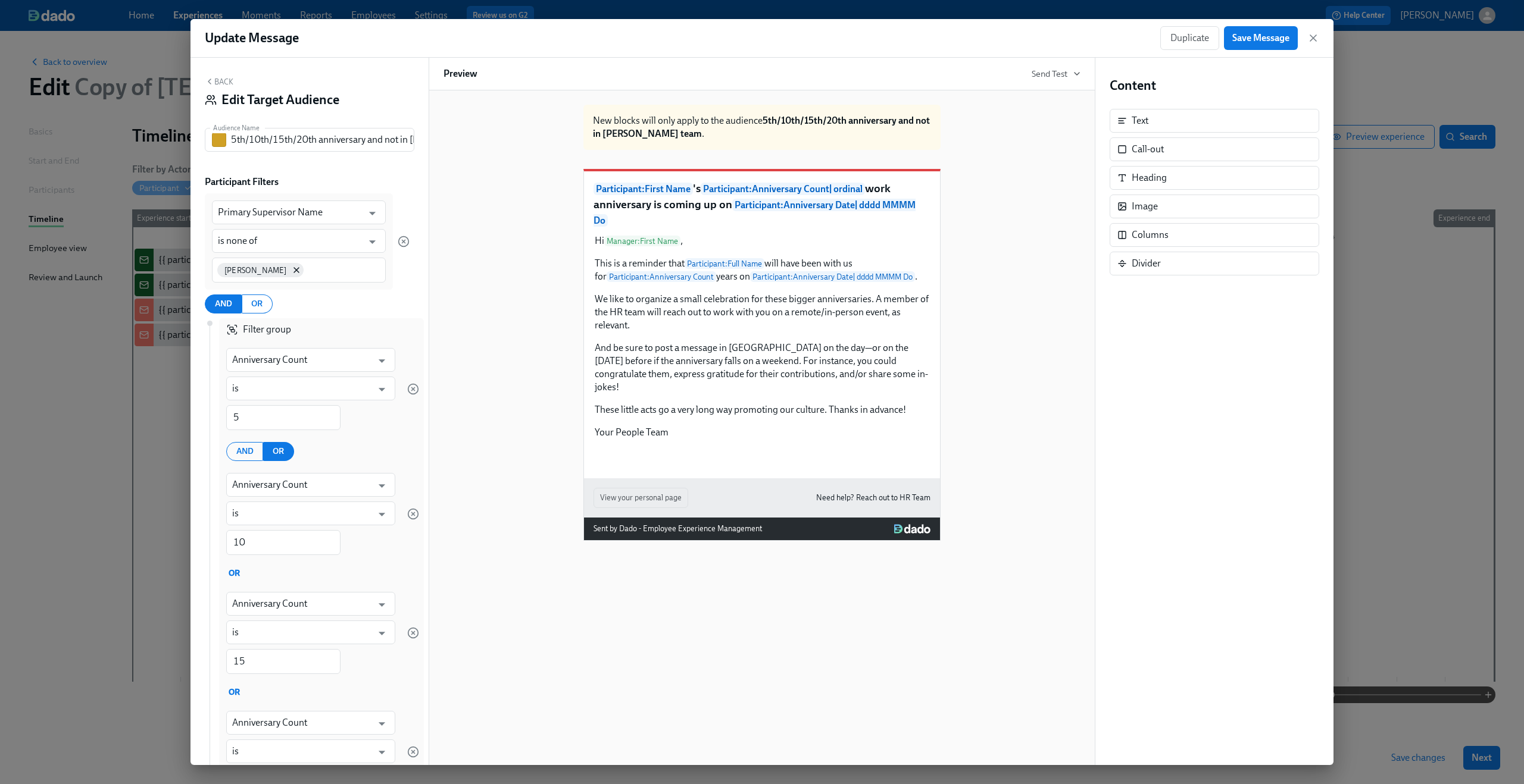
click at [229, 84] on button "Back" at bounding box center [219, 81] width 28 height 9
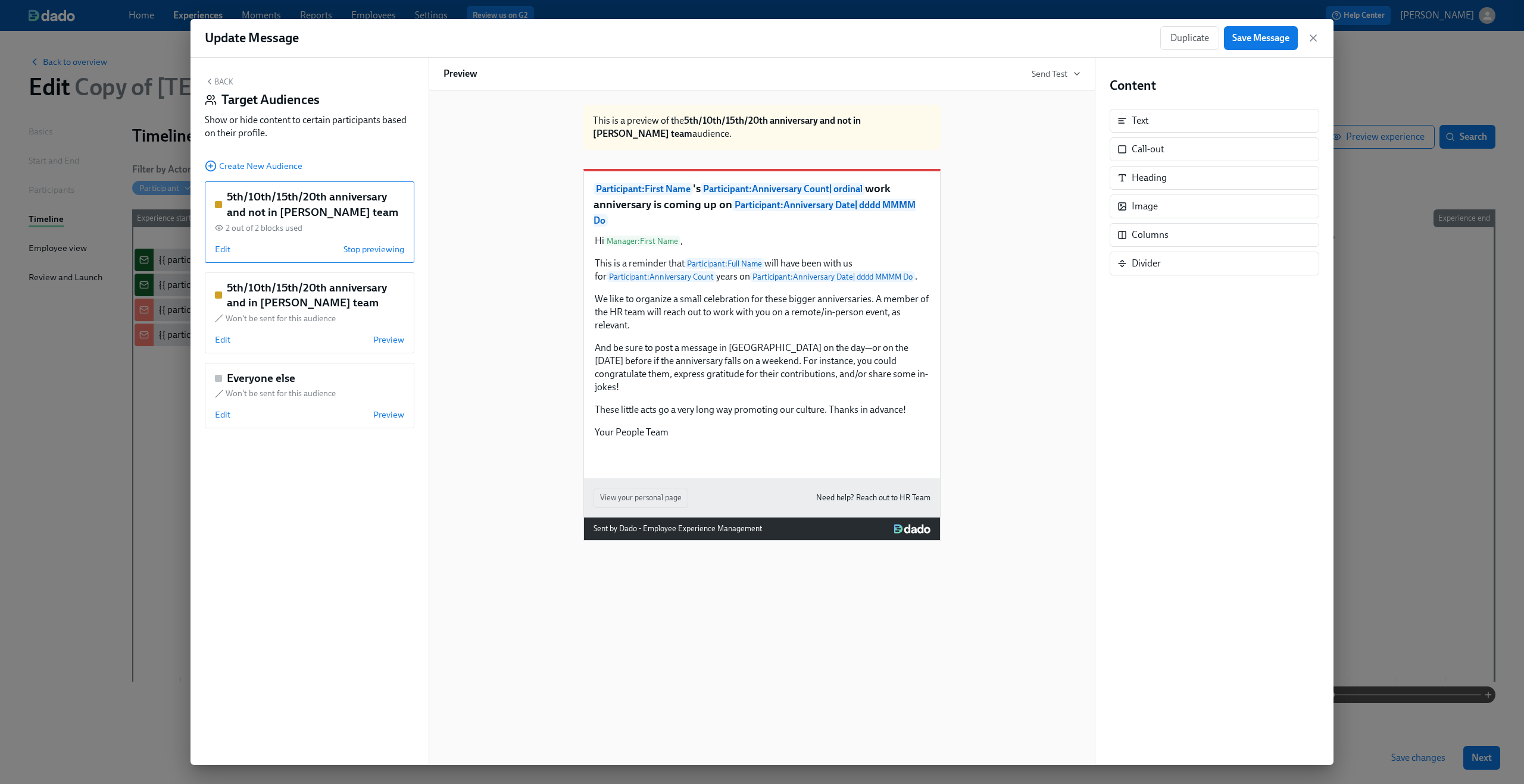
click at [229, 84] on button "Back" at bounding box center [219, 81] width 28 height 9
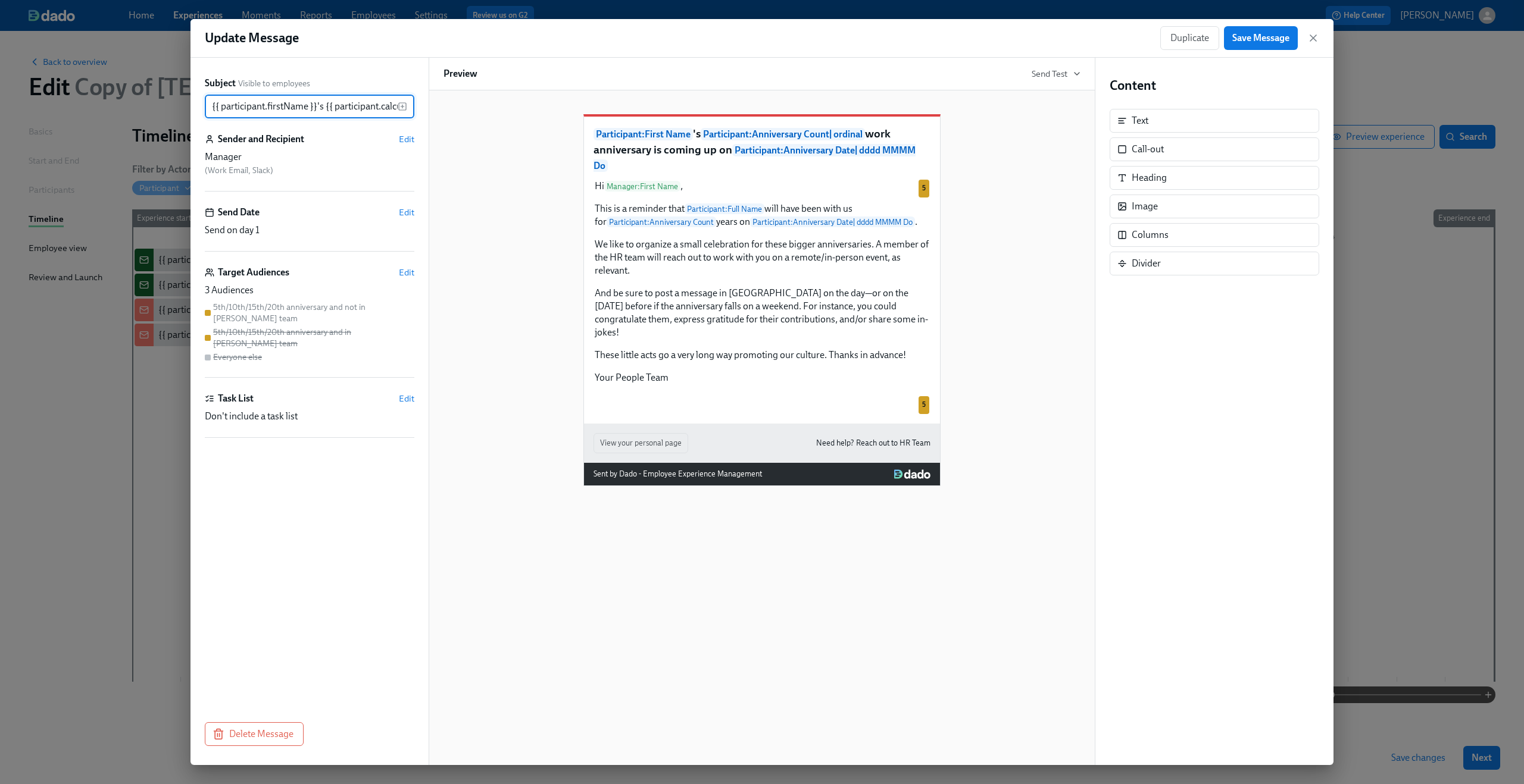
scroll to position [0, 581]
click at [1260, 43] on span "Save Message" at bounding box center [1260, 38] width 57 height 12
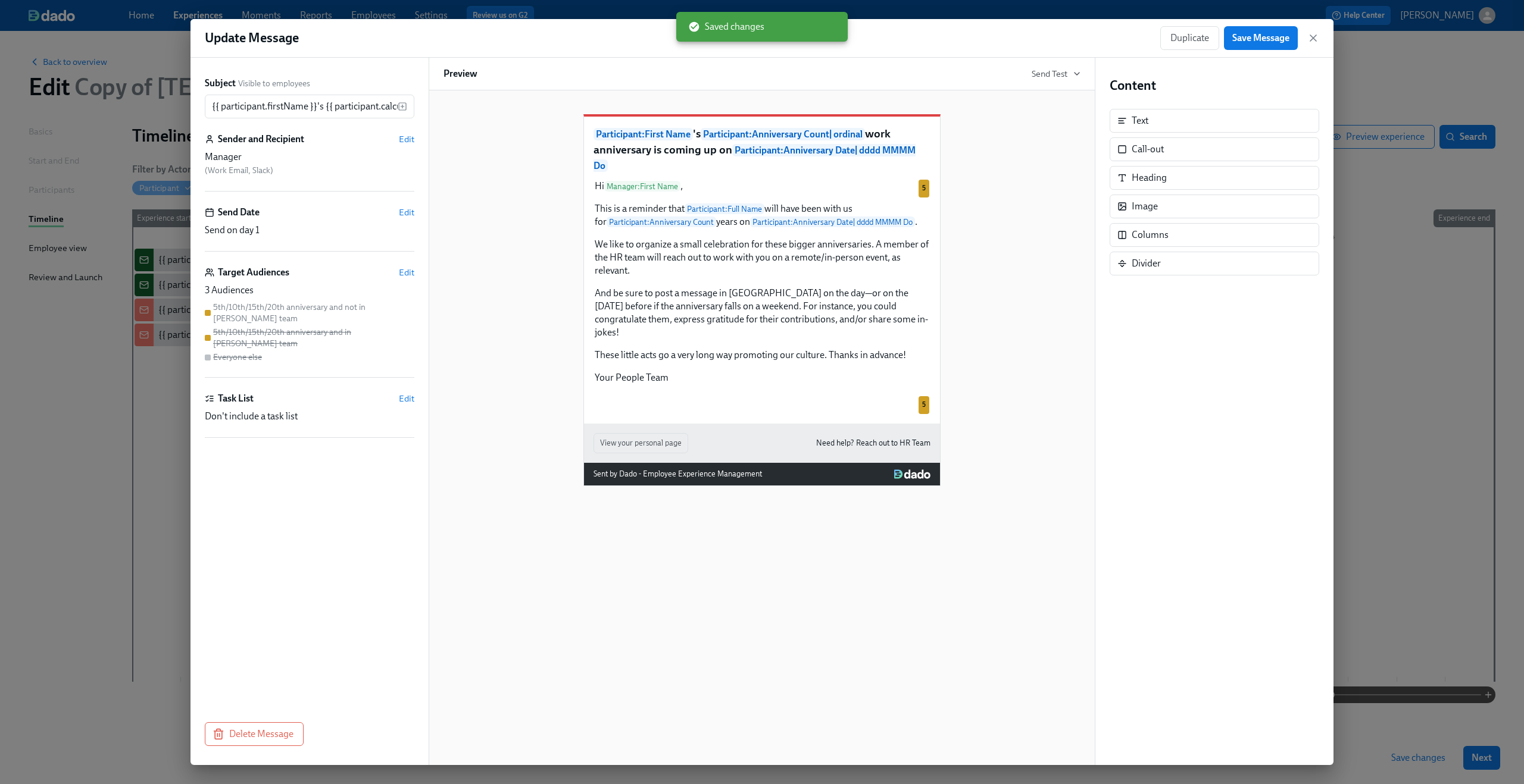
click at [1306, 38] on div "Duplicate Save Message" at bounding box center [1239, 38] width 159 height 24
click at [1310, 37] on icon "button" at bounding box center [1312, 38] width 12 height 12
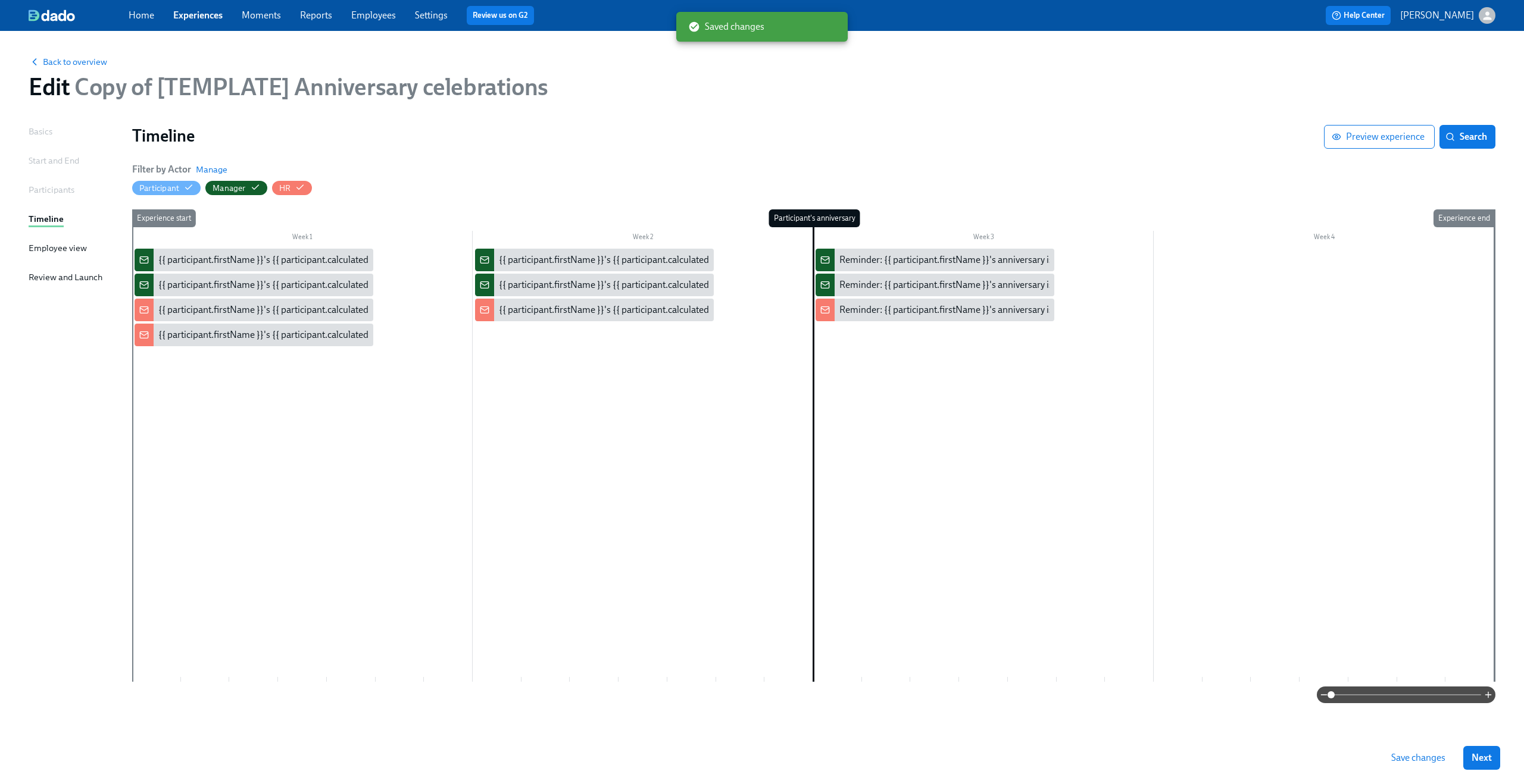
click at [1417, 754] on span "Save changes" at bounding box center [1417, 757] width 54 height 12
click at [259, 427] on div at bounding box center [813, 465] width 1362 height 433
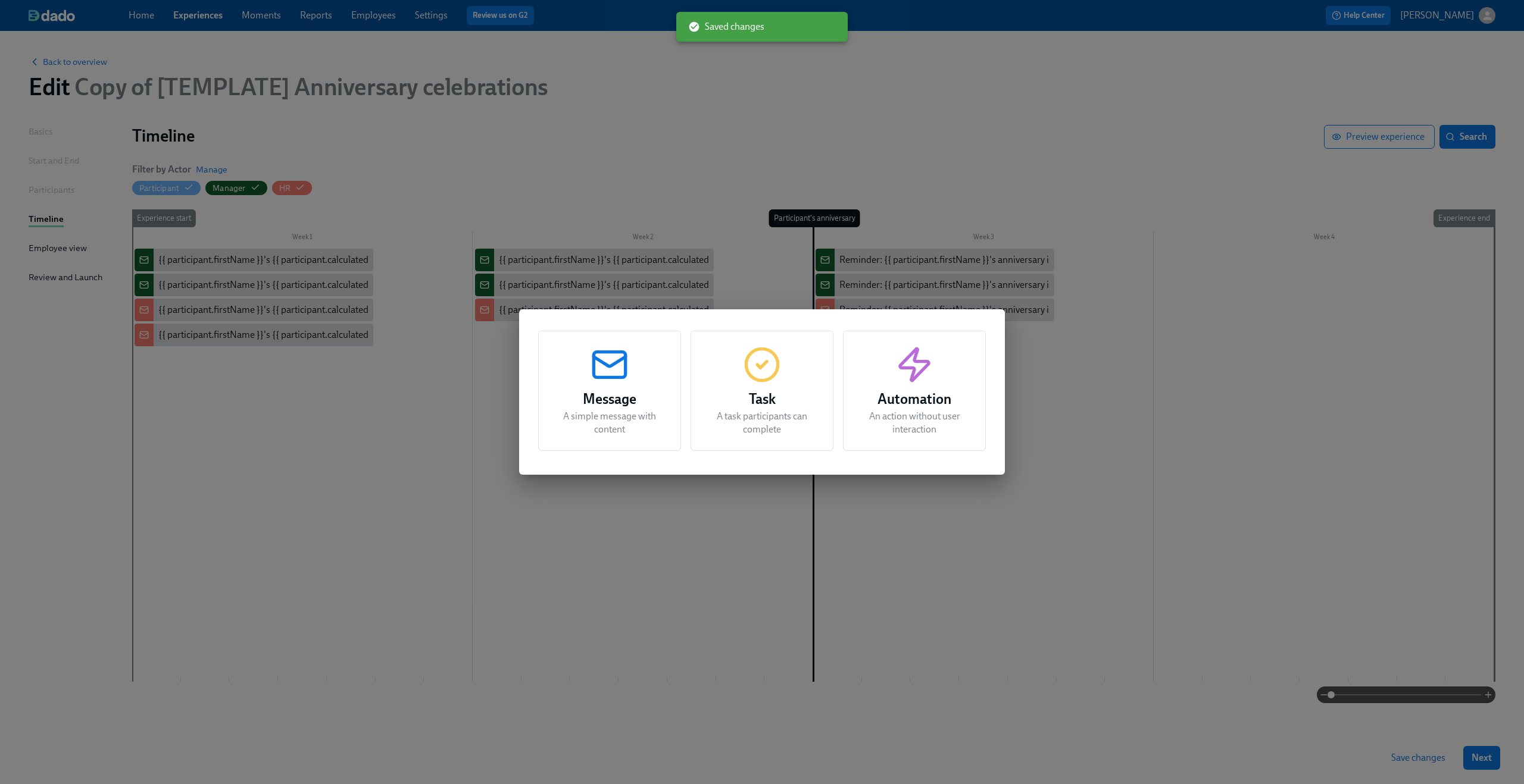
click at [335, 396] on div "Message A simple message with content Task A task participants can complete Aut…" at bounding box center [762, 392] width 1524 height 784
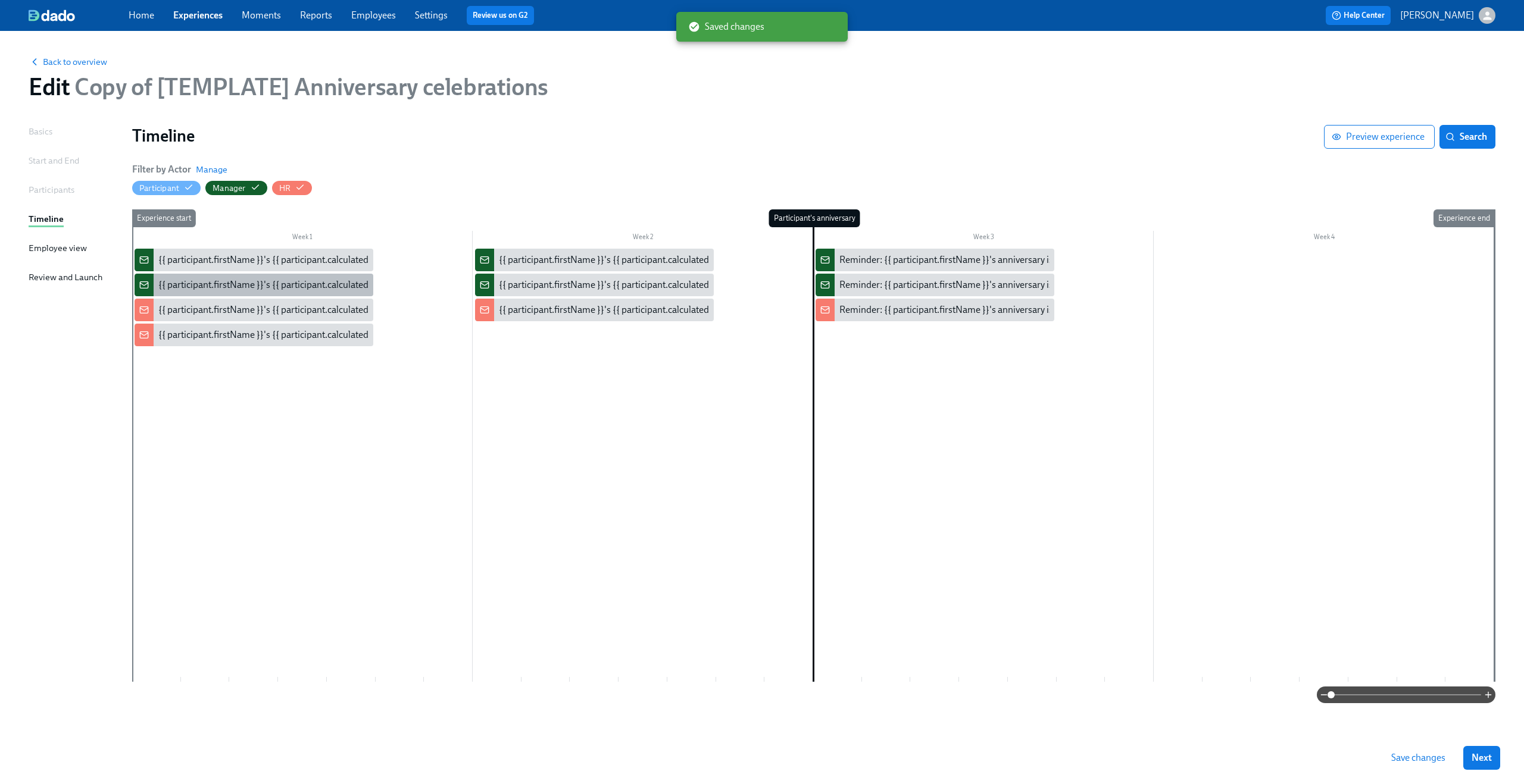
click at [262, 286] on div "{{ participant.firstName }}'s {{ participant.calculatedFields.anniversary.count…" at bounding box center [489, 285] width 662 height 13
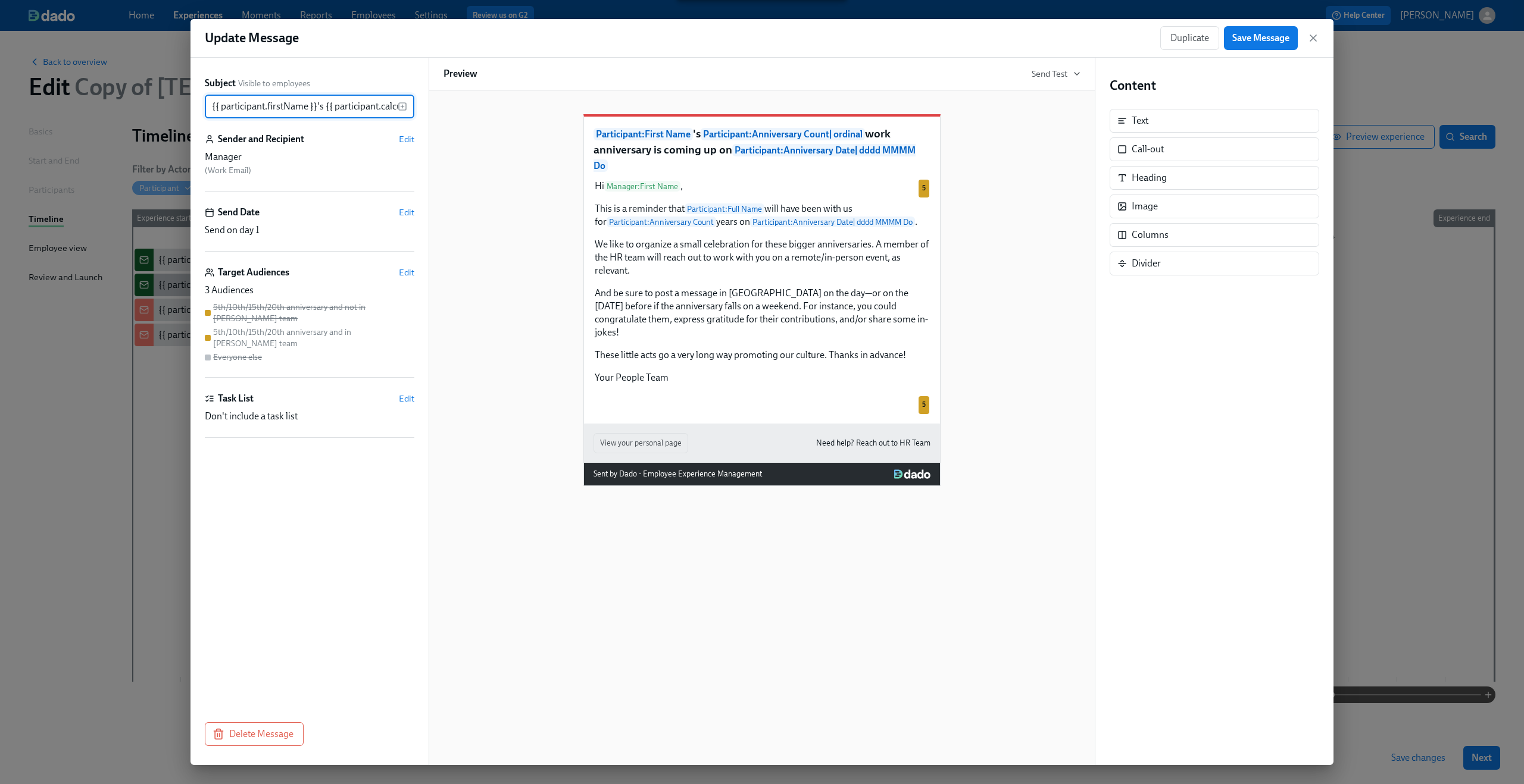
scroll to position [0, 581]
click at [403, 270] on span "Edit" at bounding box center [406, 272] width 16 height 12
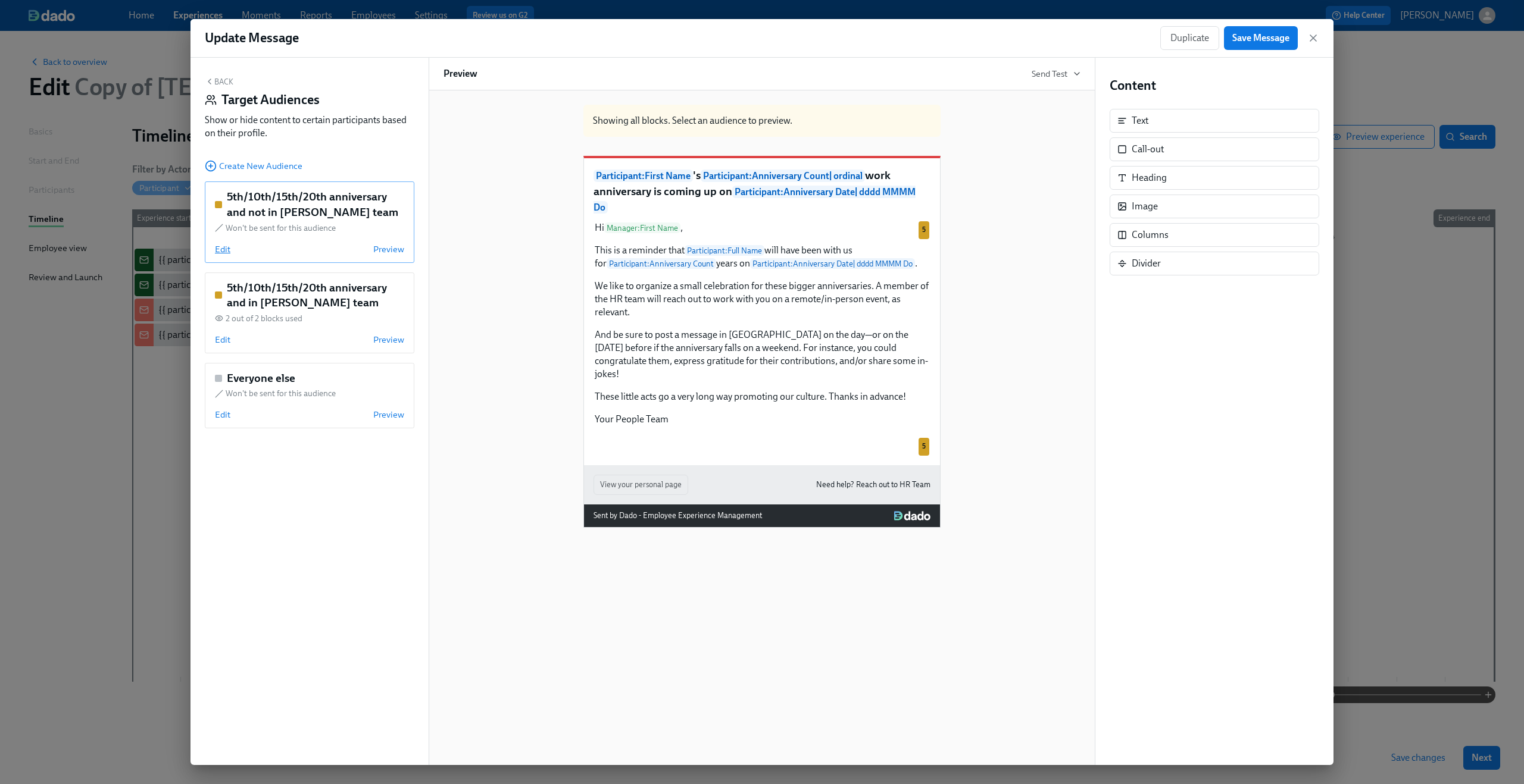
click at [222, 248] on span "Edit" at bounding box center [223, 248] width 16 height 12
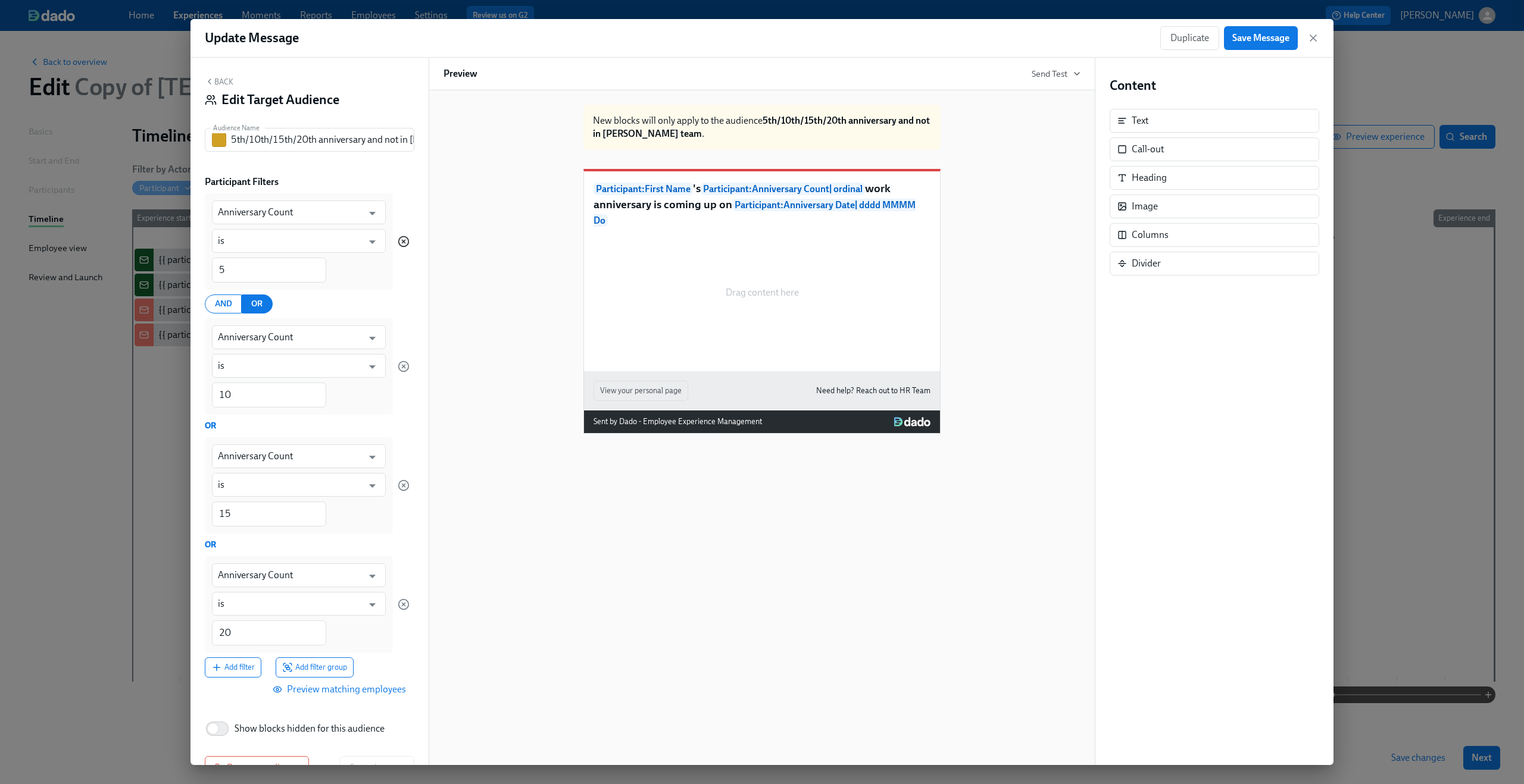
click at [398, 241] on icon "button" at bounding box center [403, 241] width 12 height 12
type input "10"
type input "15"
type input "20"
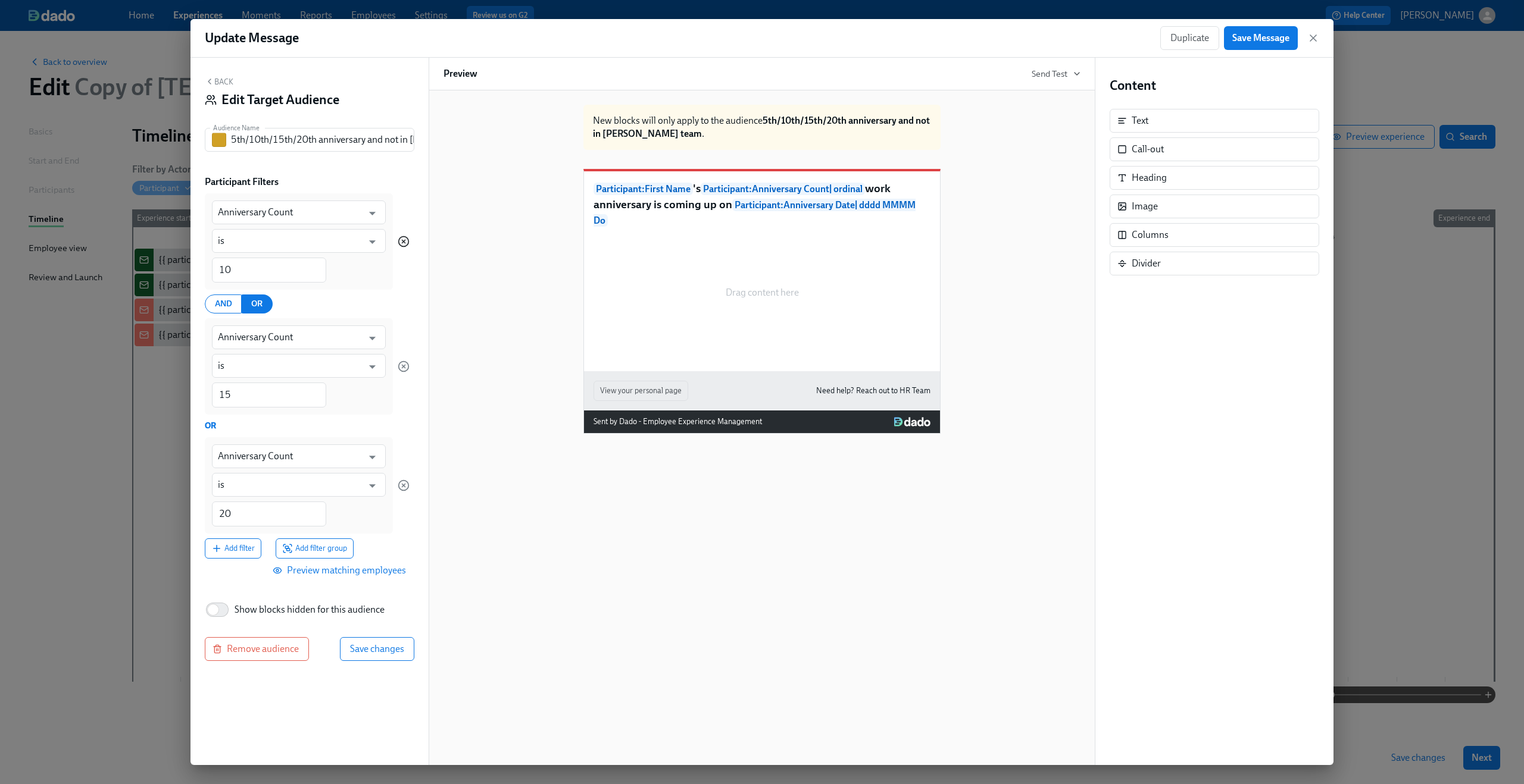
click at [400, 239] on icon "button" at bounding box center [403, 241] width 12 height 12
type input "15"
type input "20"
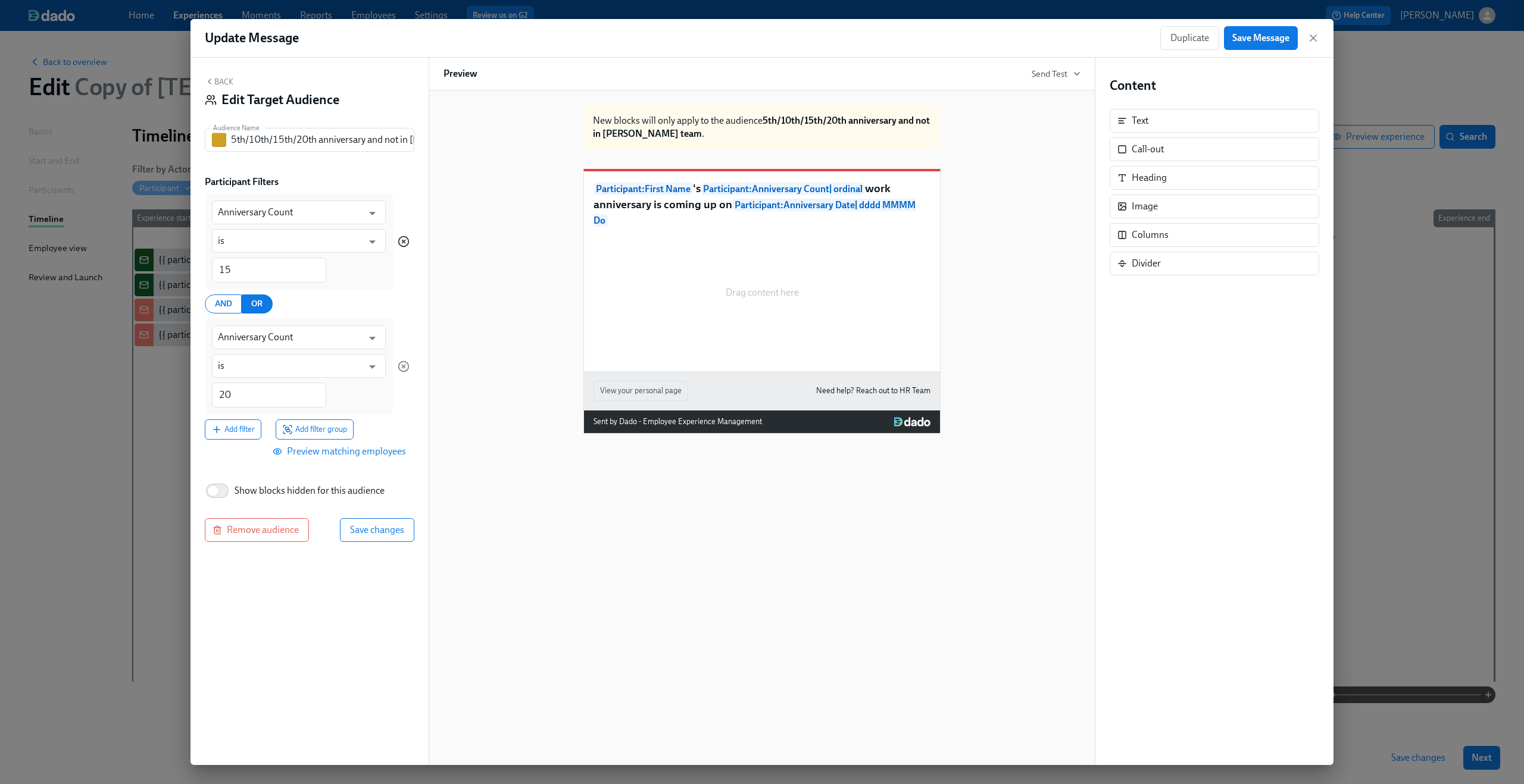
click at [400, 239] on icon "button" at bounding box center [403, 241] width 12 height 12
type input "20"
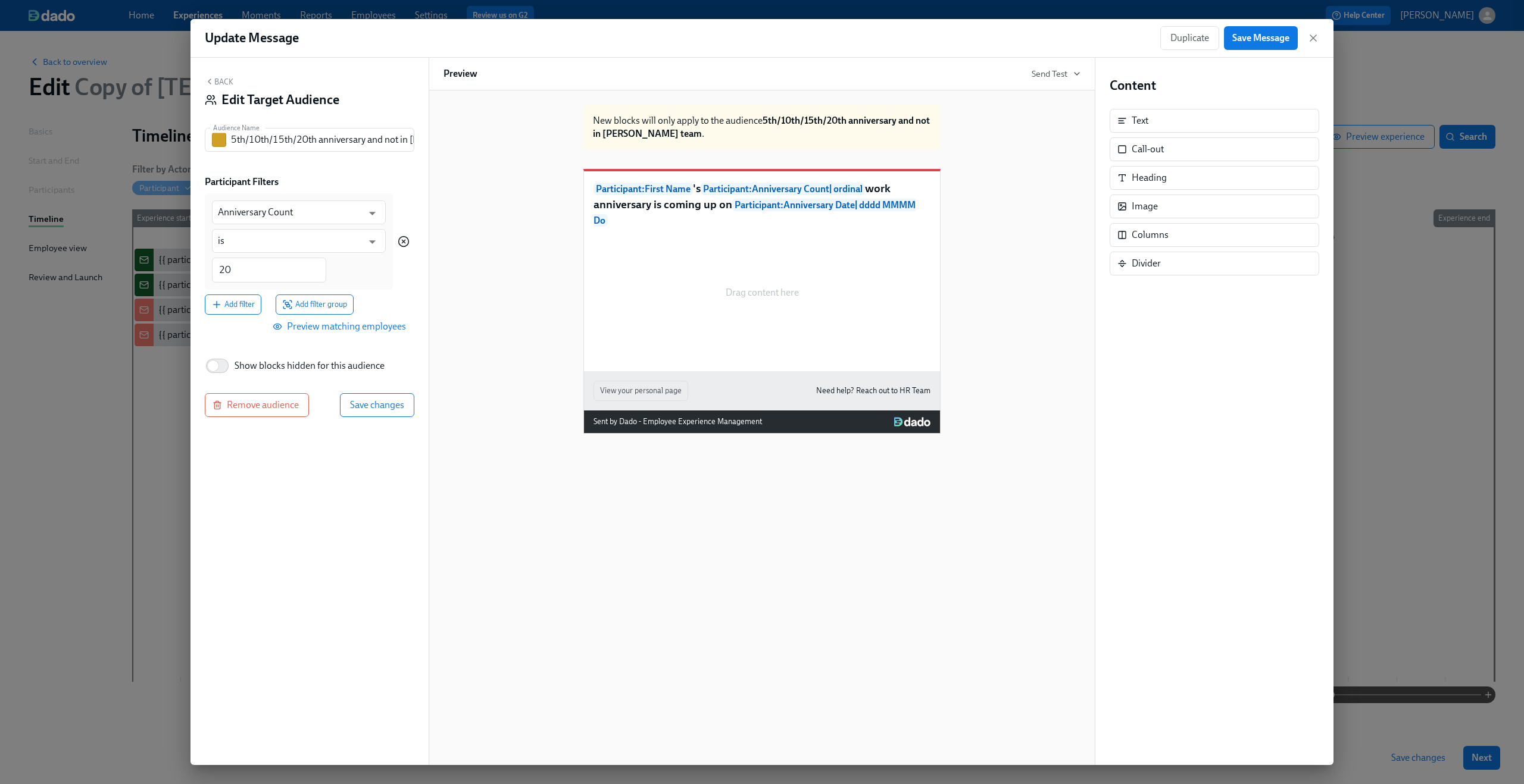
click at [400, 239] on icon "button" at bounding box center [403, 241] width 12 height 12
type input "Department"
type input "is any of"
click at [292, 211] on input "Department" at bounding box center [290, 212] width 144 height 24
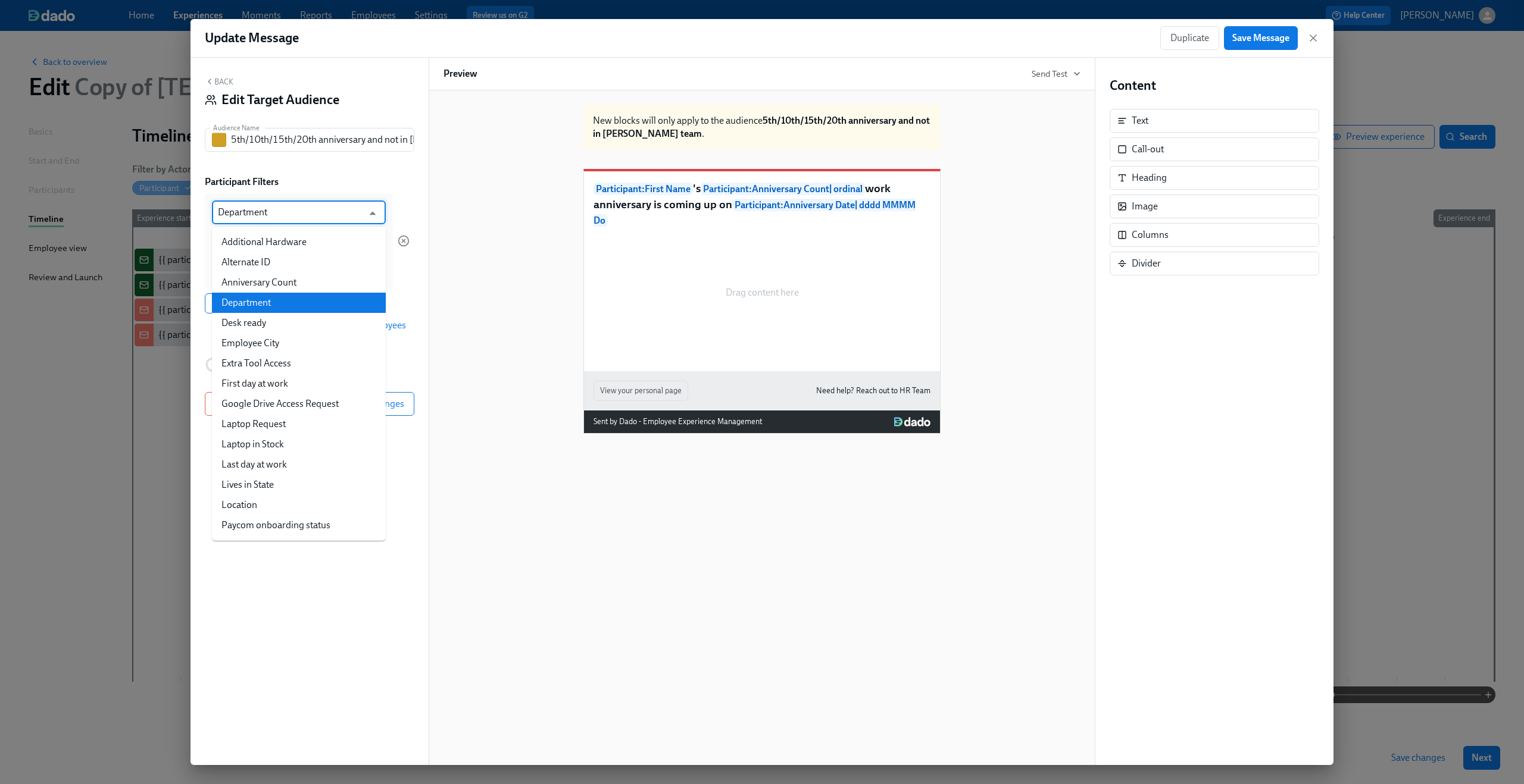
click at [292, 211] on input "Department" at bounding box center [290, 212] width 144 height 24
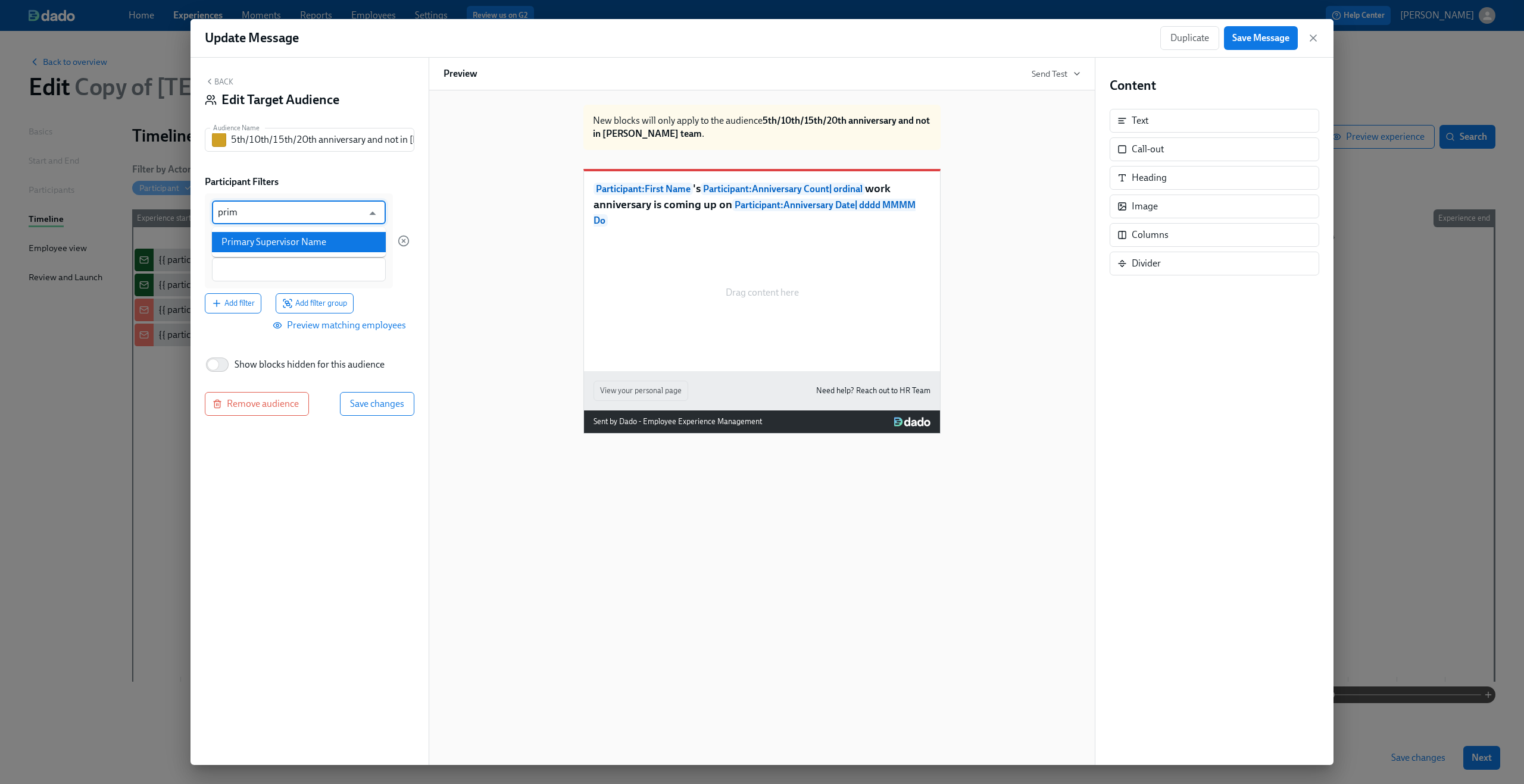
click at [289, 234] on li "Primary Supervisor Name" at bounding box center [298, 242] width 174 height 21
type input "Primary Supervisor Name"
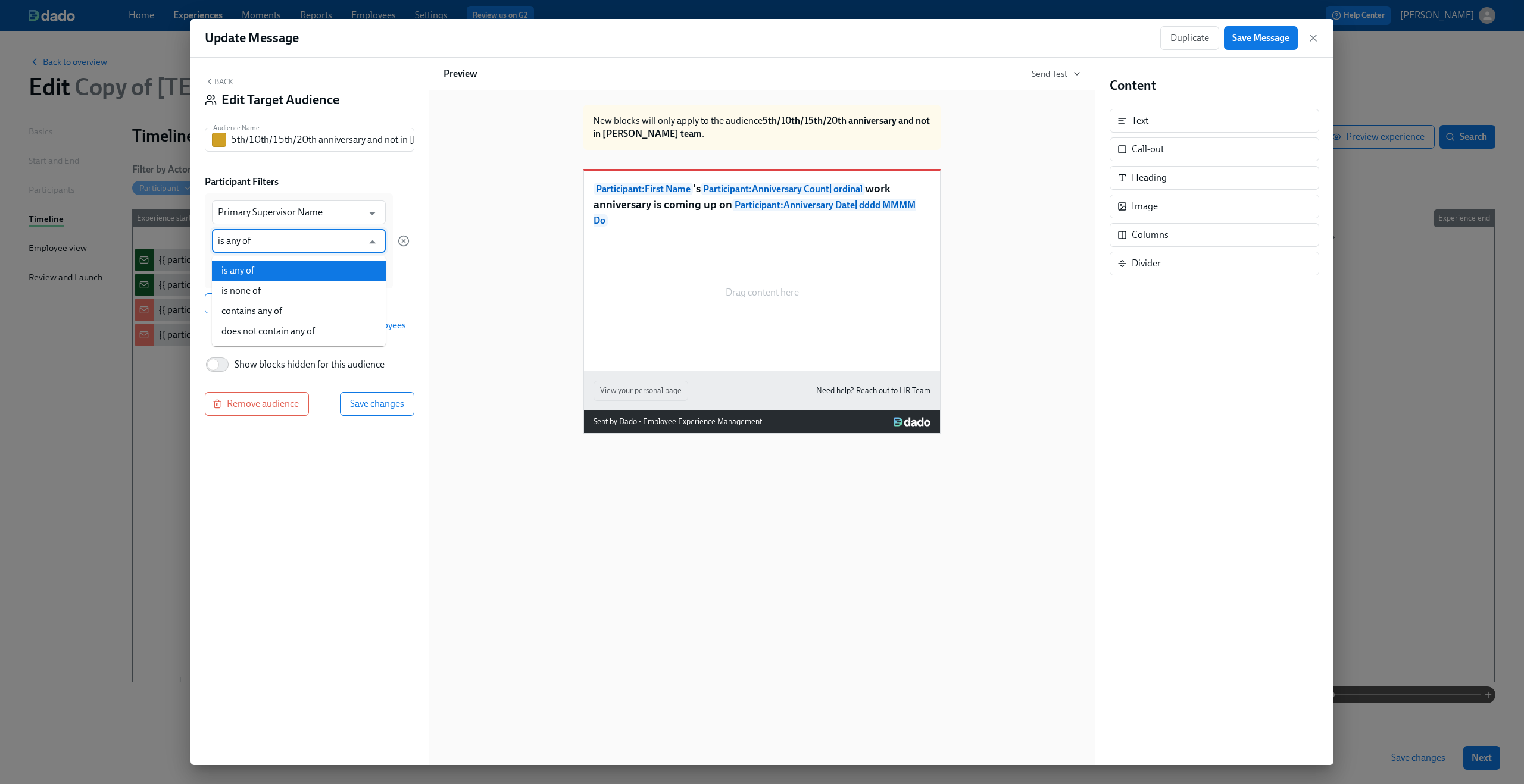
click at [271, 249] on input "is any of" at bounding box center [290, 241] width 144 height 24
click at [260, 289] on li "is none of" at bounding box center [298, 291] width 174 height 21
type input "is none of"
click at [270, 267] on input at bounding box center [298, 270] width 162 height 13
type input "Dean"
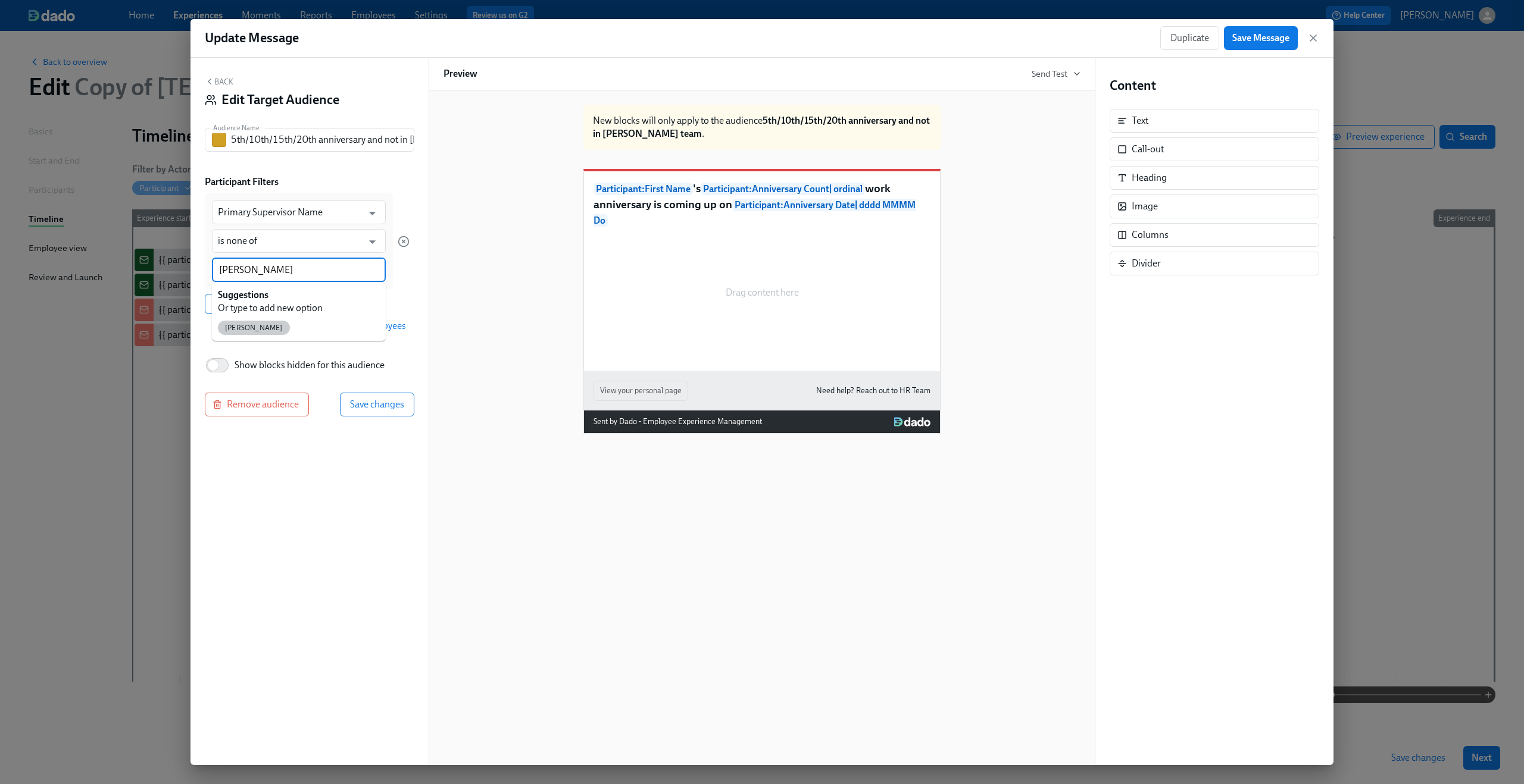
click at [245, 327] on span "[PERSON_NAME]" at bounding box center [253, 327] width 72 height 9
click at [325, 304] on span "Add filter group" at bounding box center [314, 304] width 65 height 12
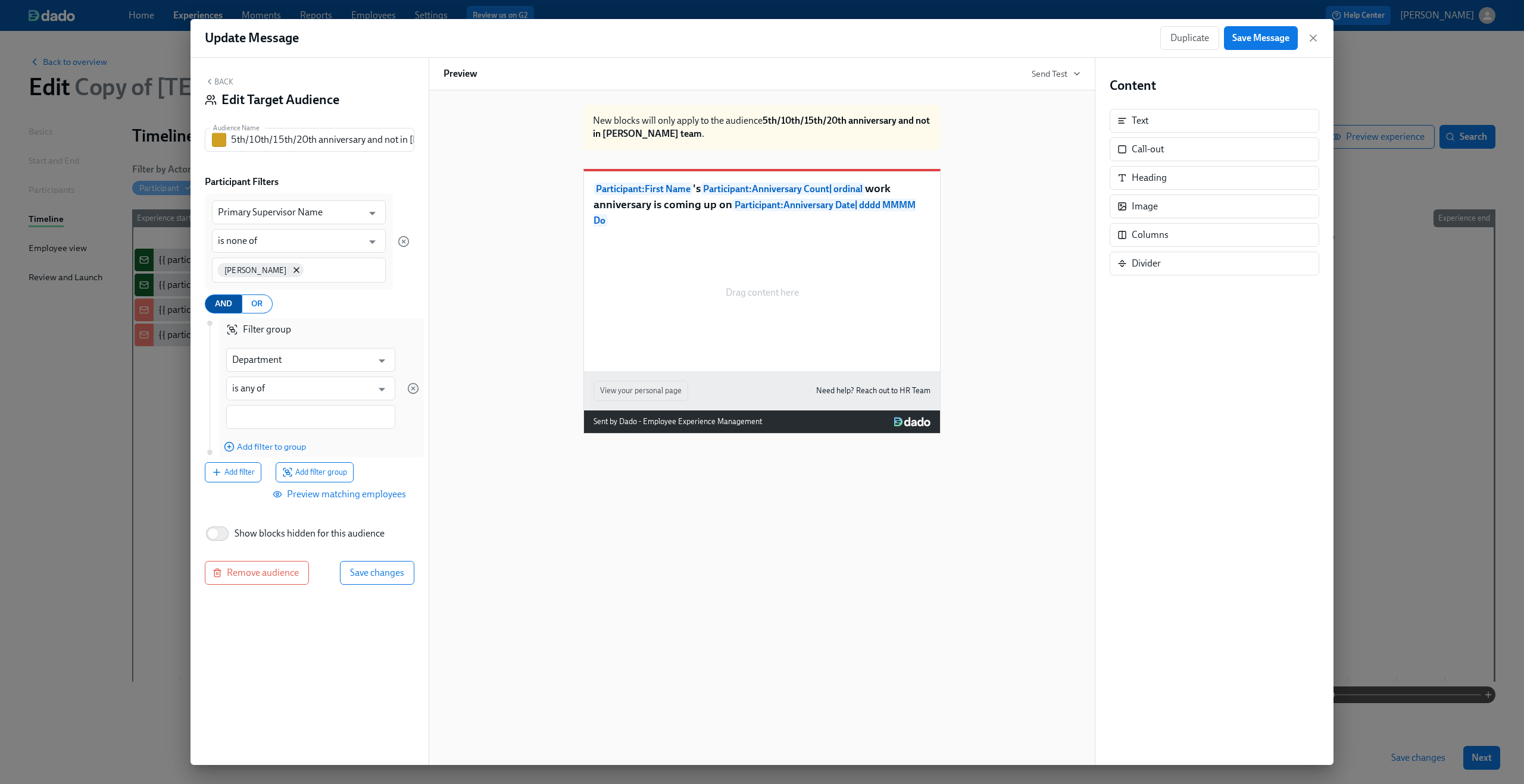
click at [231, 306] on span "AND" at bounding box center [223, 304] width 17 height 15
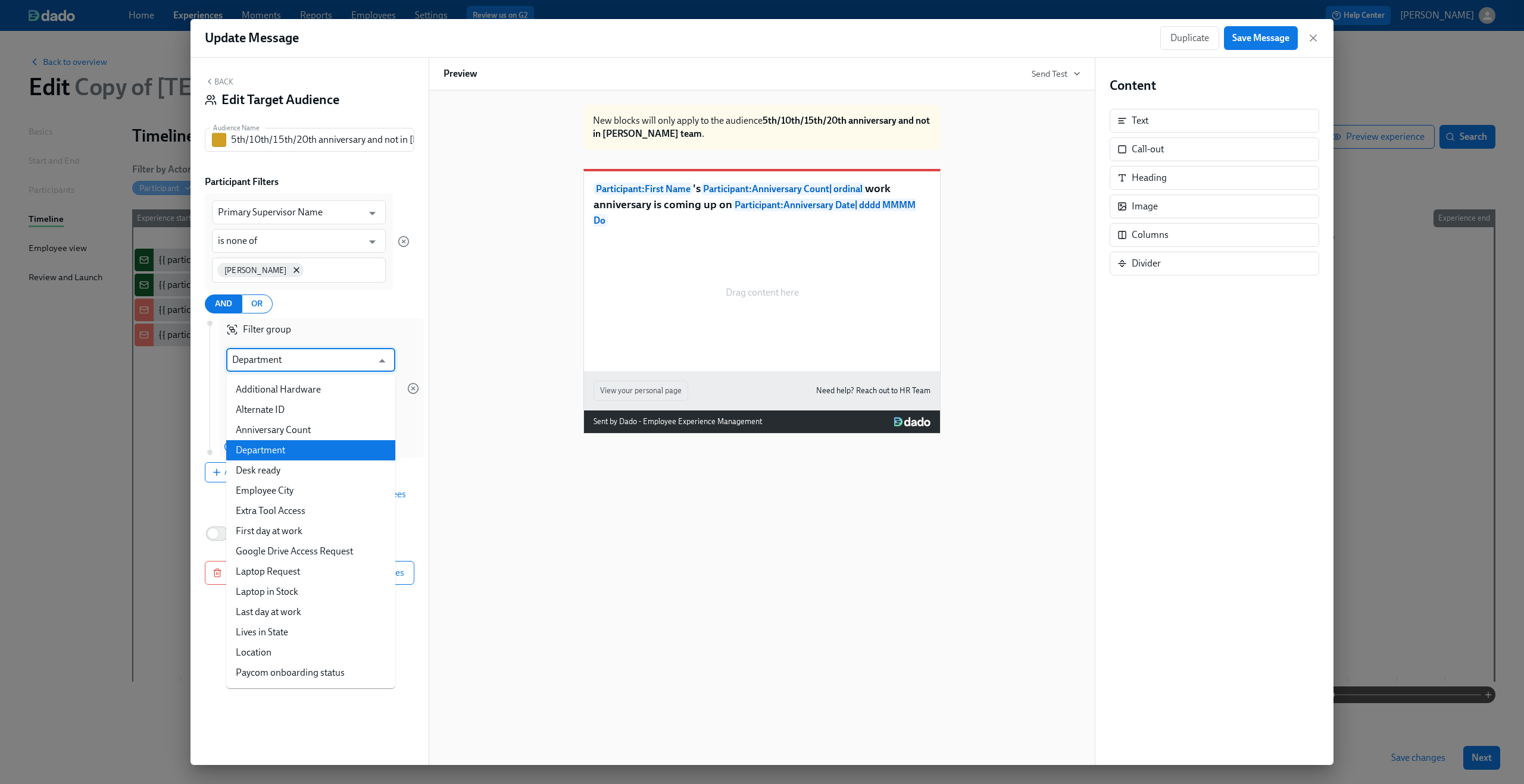
click at [279, 357] on input "Department" at bounding box center [301, 360] width 140 height 24
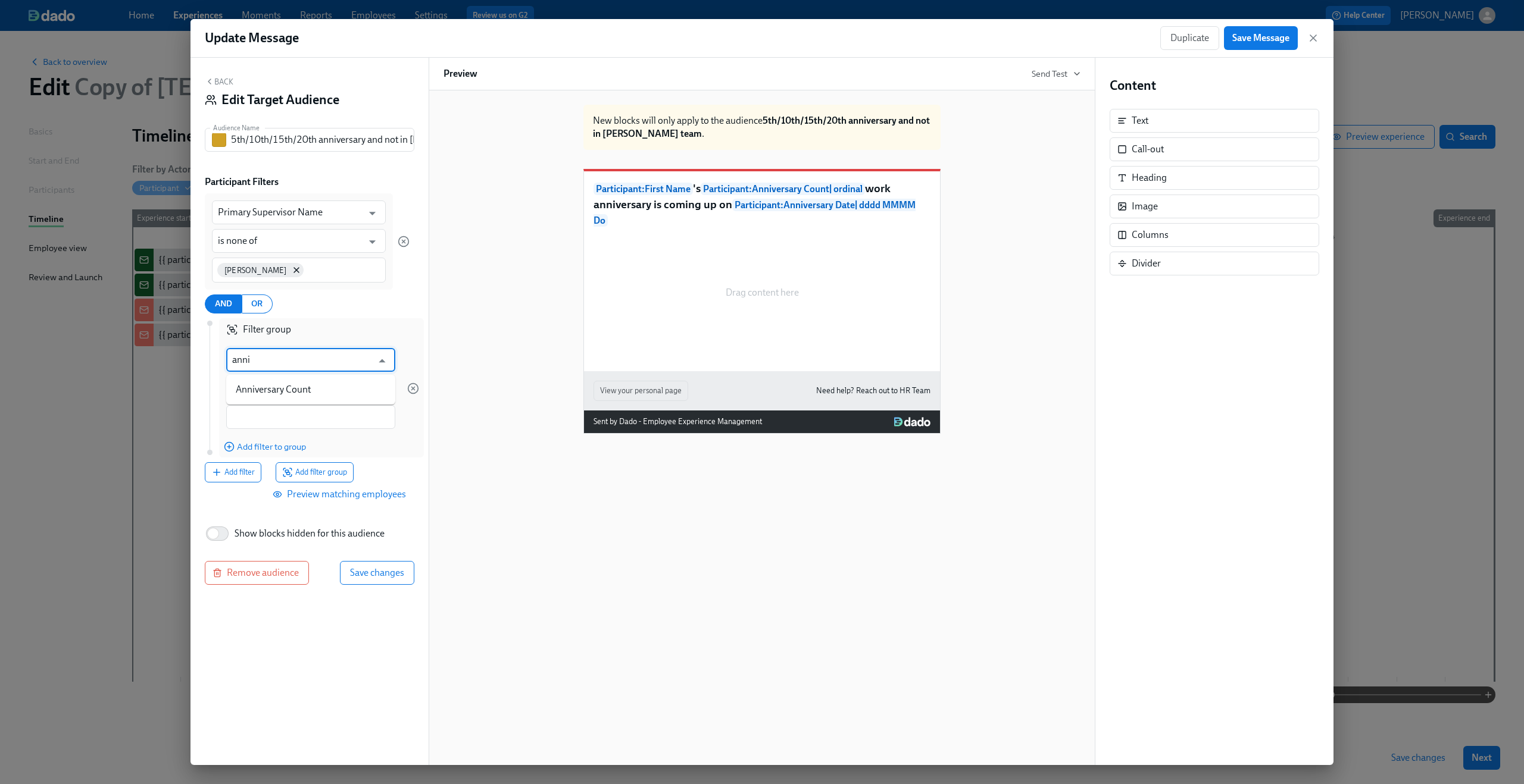
click at [282, 379] on ul "Anniversary Count" at bounding box center [311, 390] width 169 height 30
click at [275, 387] on li "Anniversary Count" at bounding box center [311, 390] width 169 height 21
type input "Anniversary Count"
type input "is"
type input "Anniversary Count"
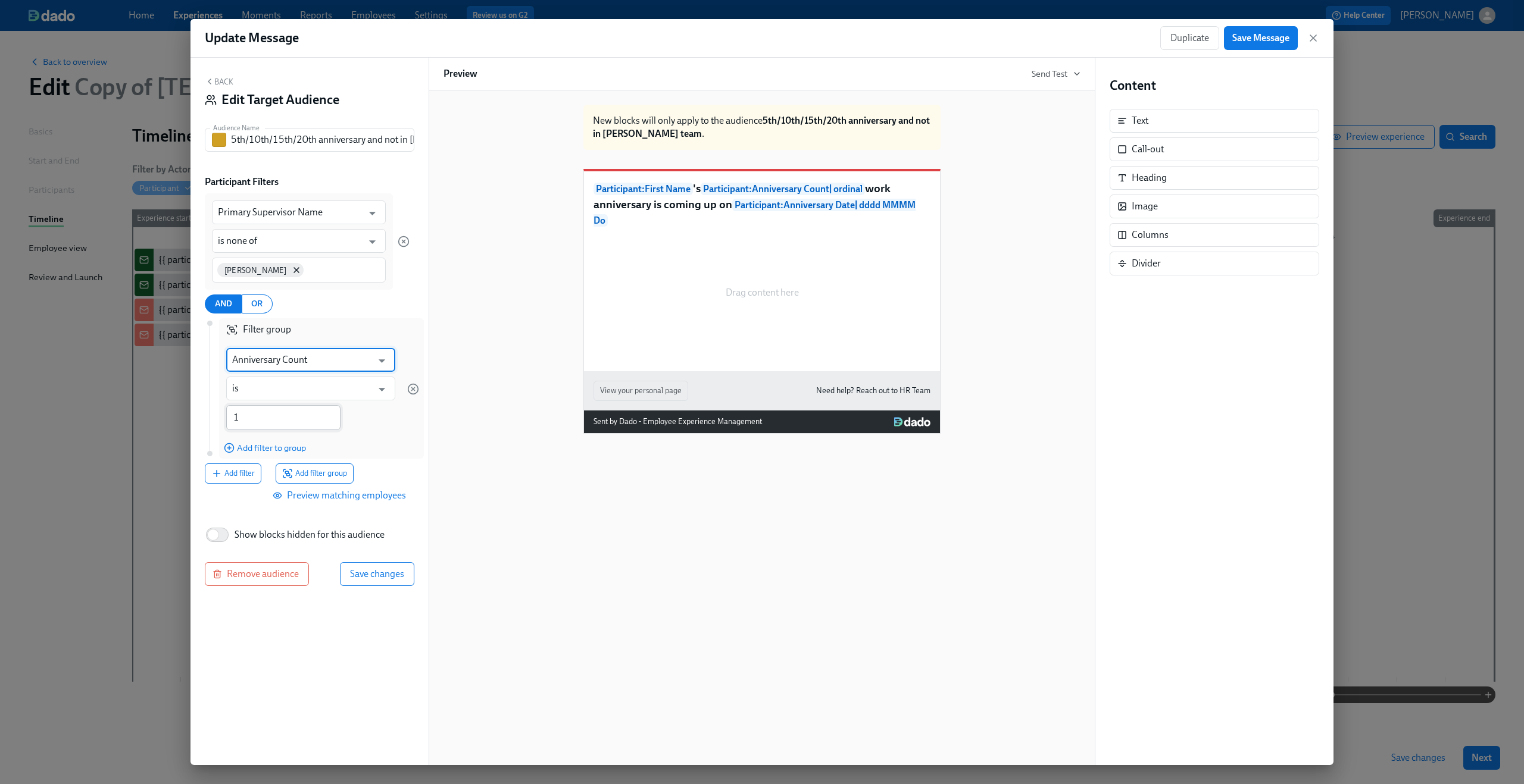
click at [266, 417] on input "1" at bounding box center [283, 418] width 114 height 25
click at [272, 454] on span "Add filter to group" at bounding box center [265, 447] width 82 height 12
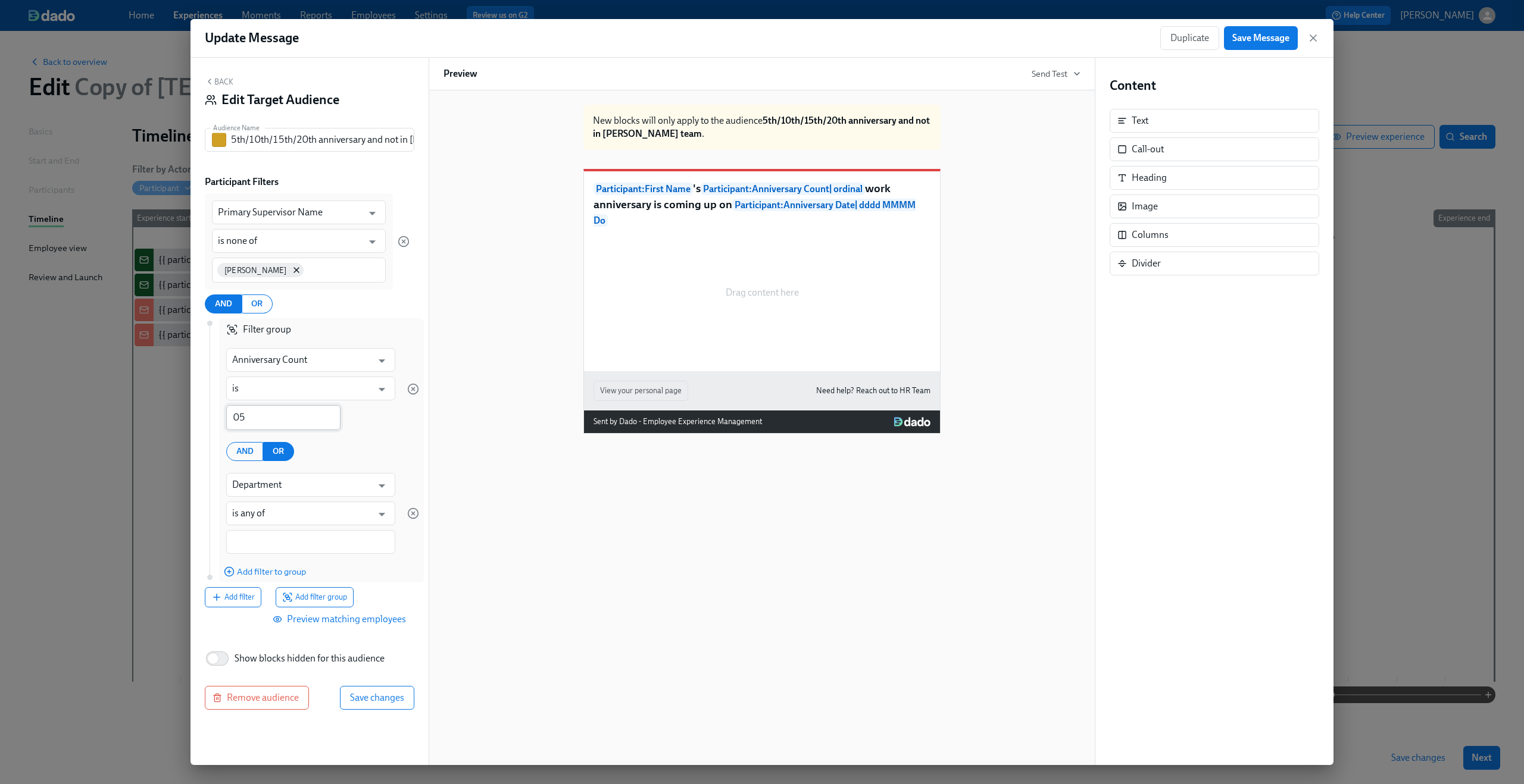
click at [270, 424] on input "05" at bounding box center [283, 418] width 114 height 25
click at [233, 420] on input "0" at bounding box center [283, 418] width 114 height 25
type input "5"
click at [338, 432] on div "Anniversary Count ​ is ​ 5 ​" at bounding box center [311, 389] width 183 height 96
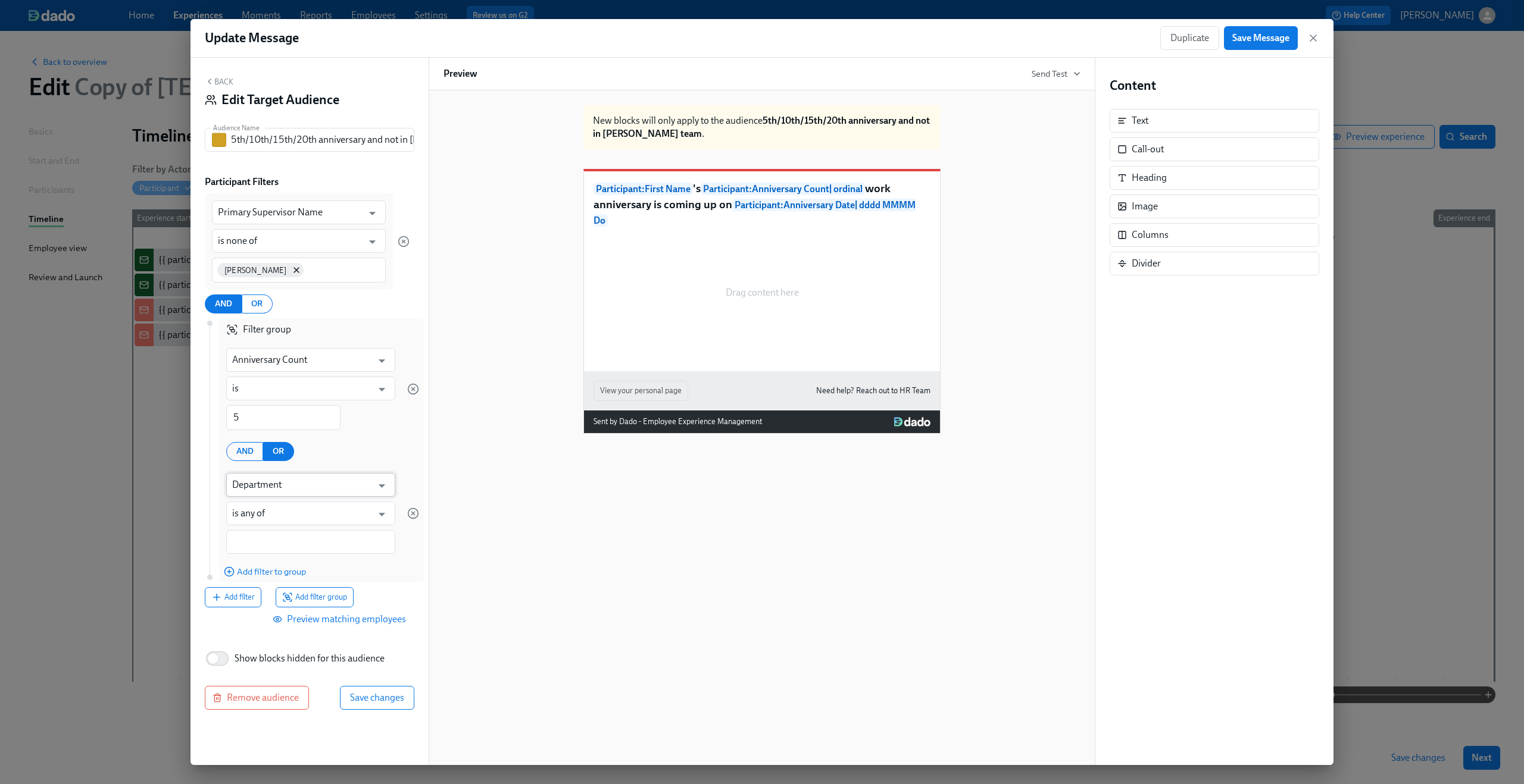
click at [301, 476] on input "Department" at bounding box center [301, 485] width 140 height 24
click at [305, 514] on li "Anniversary Count" at bounding box center [311, 515] width 169 height 21
type input "Anniversary Count"
type input "is"
type input "Anniversary Count"
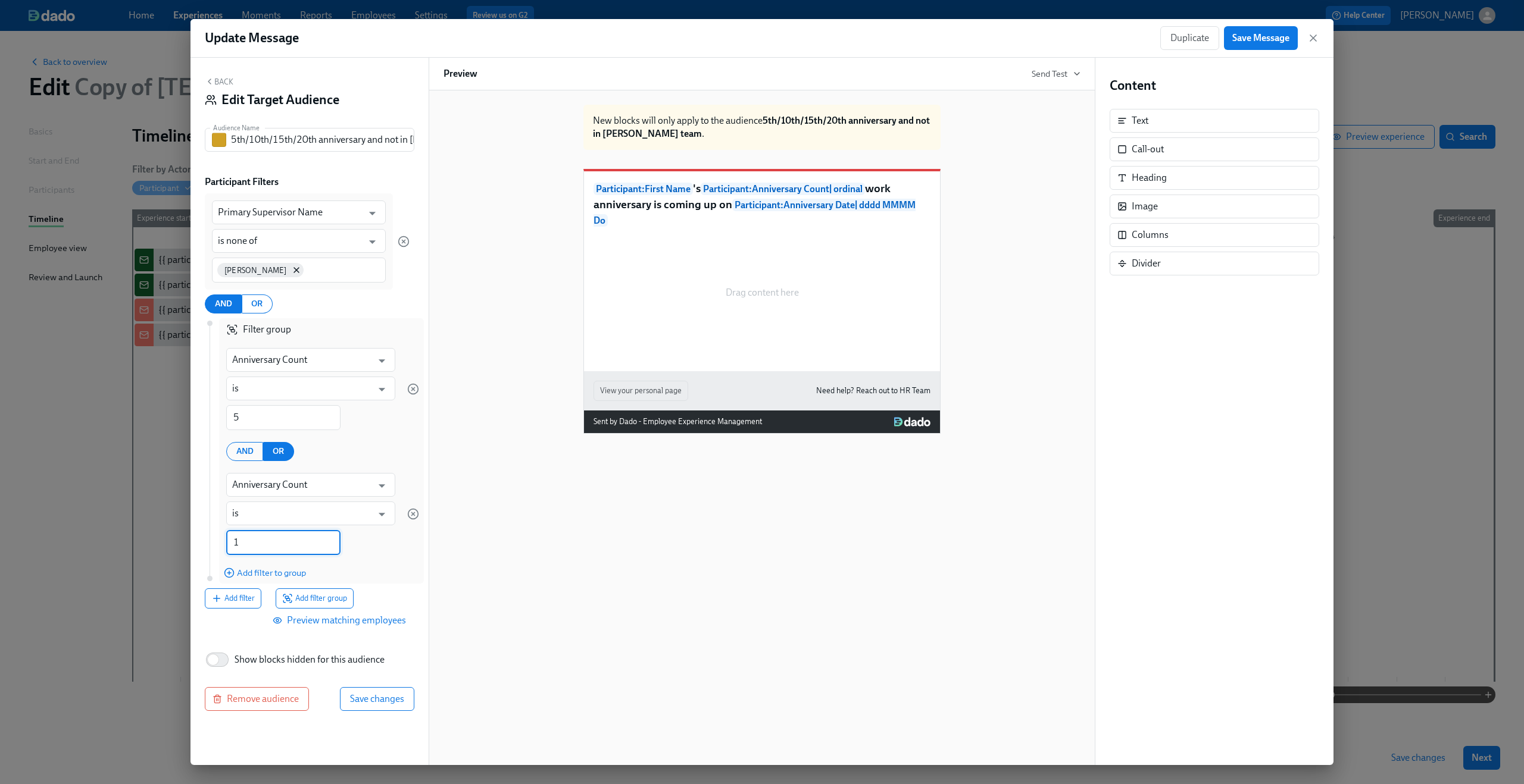
click at [279, 542] on input "1" at bounding box center [283, 543] width 114 height 25
type input "10"
click at [287, 569] on span "Add filter to group" at bounding box center [265, 573] width 82 height 12
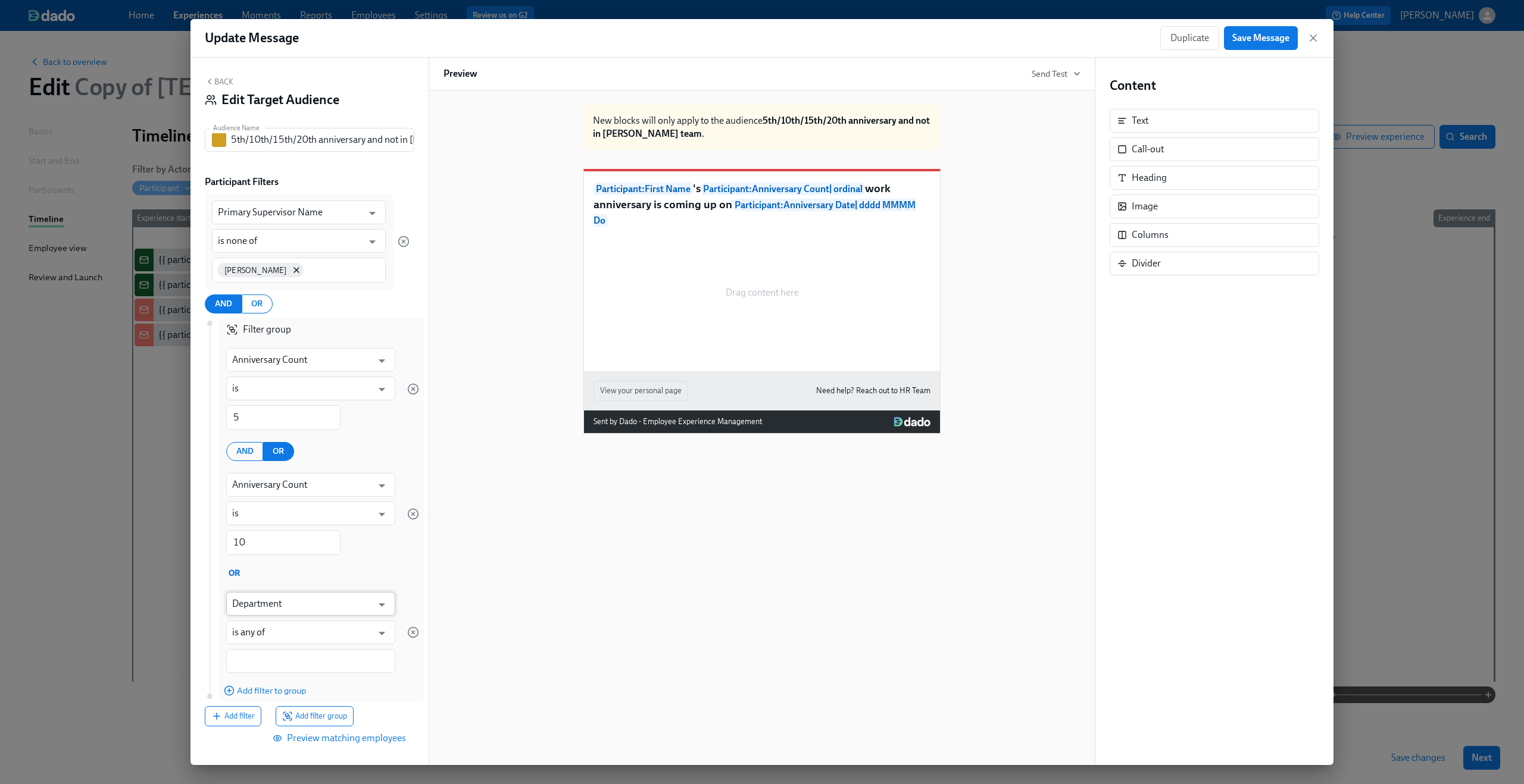
click at [279, 611] on input "Department" at bounding box center [301, 603] width 140 height 24
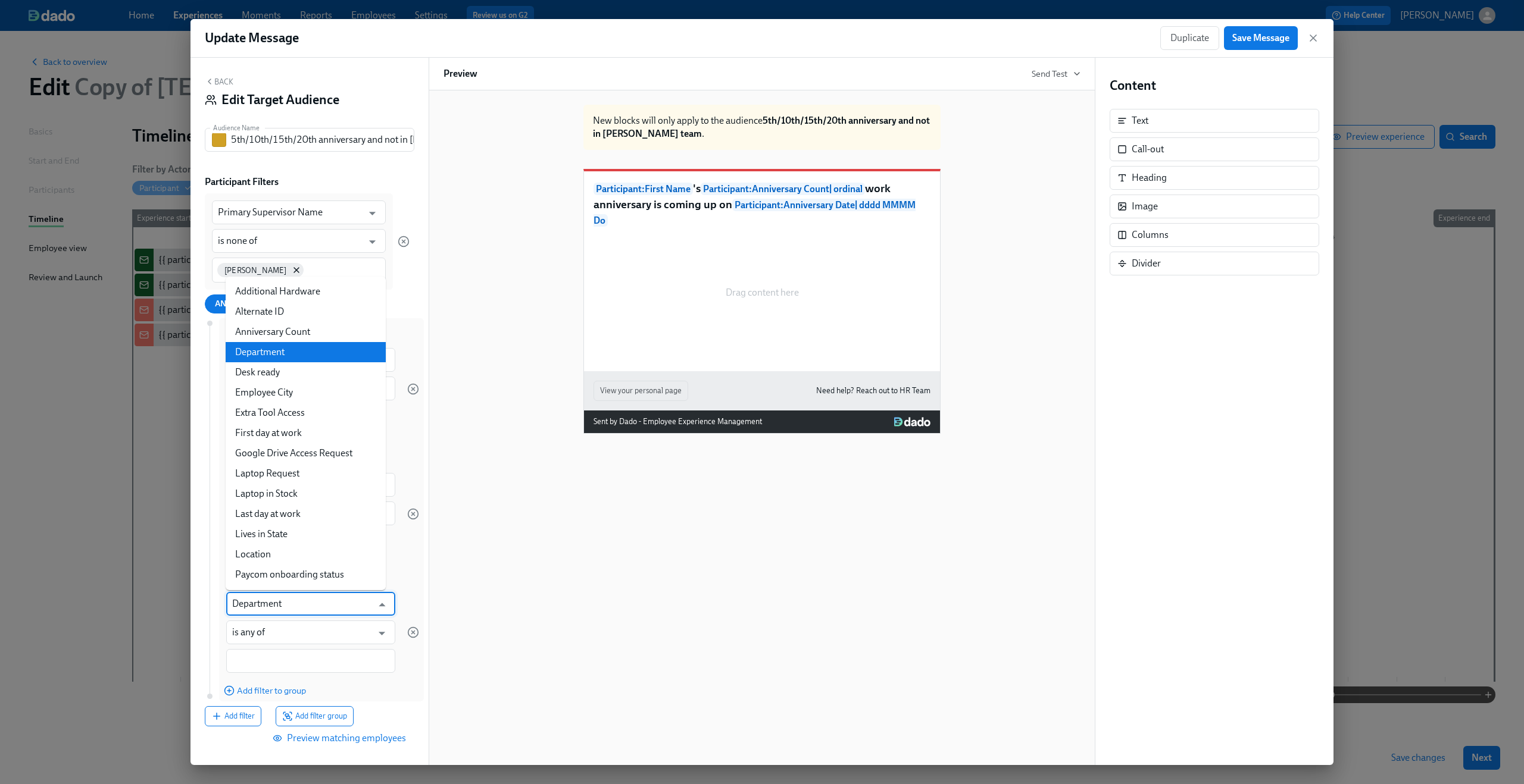
click at [279, 611] on input "Department" at bounding box center [301, 603] width 140 height 24
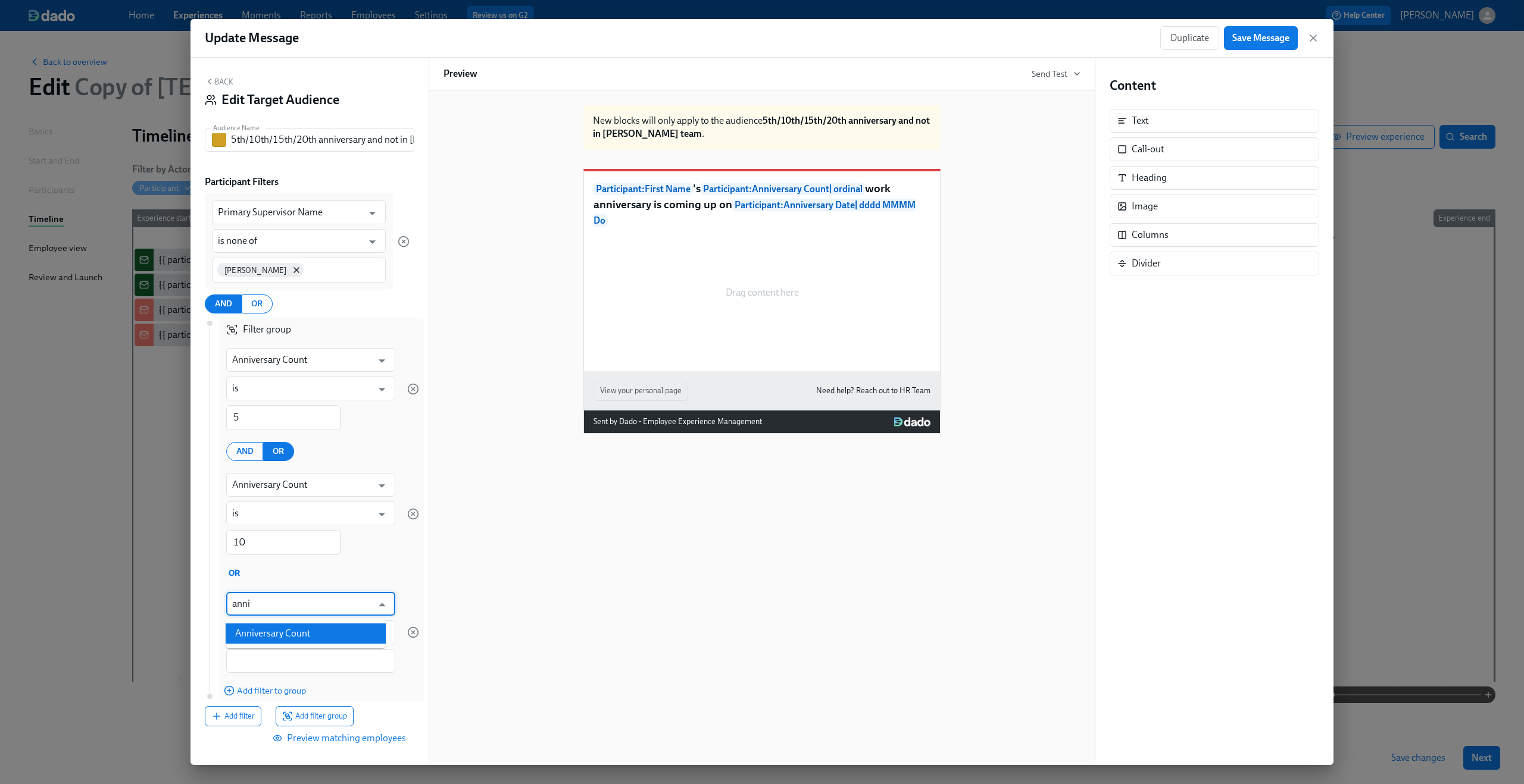
click at [280, 631] on li "Anniversary Count" at bounding box center [305, 633] width 160 height 21
type input "Anniversary Count"
type input "is"
type input "Anniversary Count"
click at [275, 663] on input "1" at bounding box center [283, 662] width 114 height 25
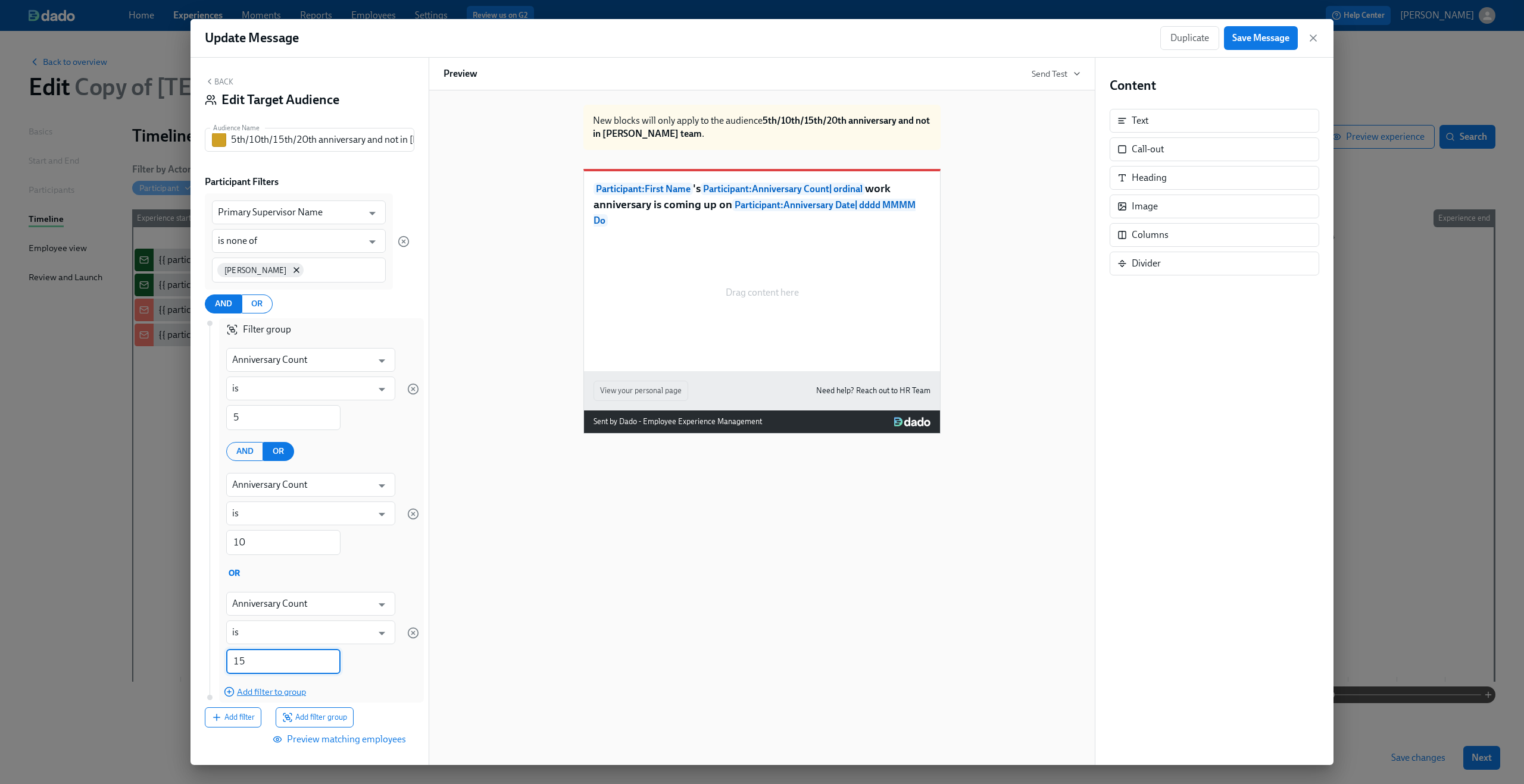
type input "15"
click at [271, 691] on span "Add filter to group" at bounding box center [265, 692] width 82 height 12
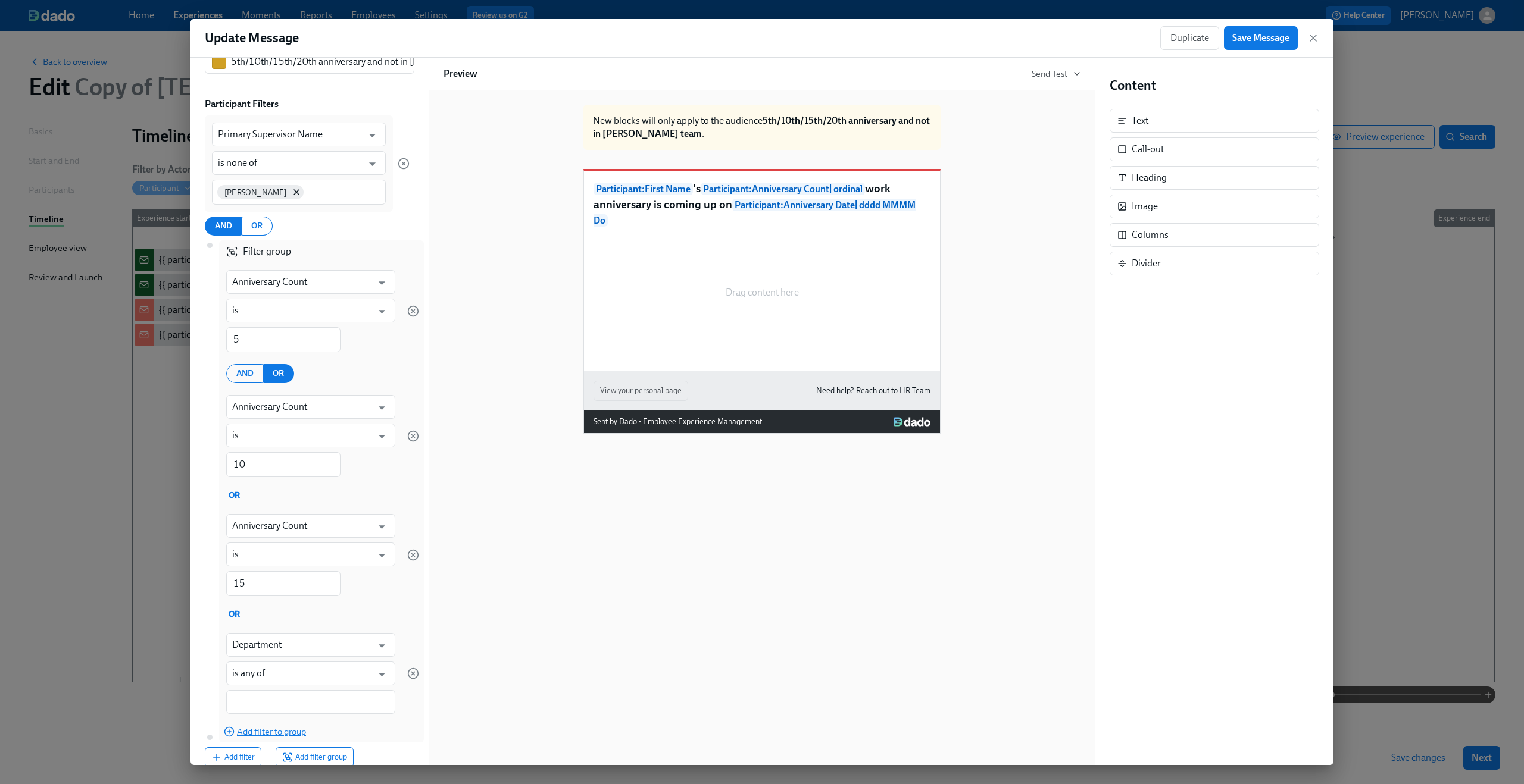
scroll to position [140, 0]
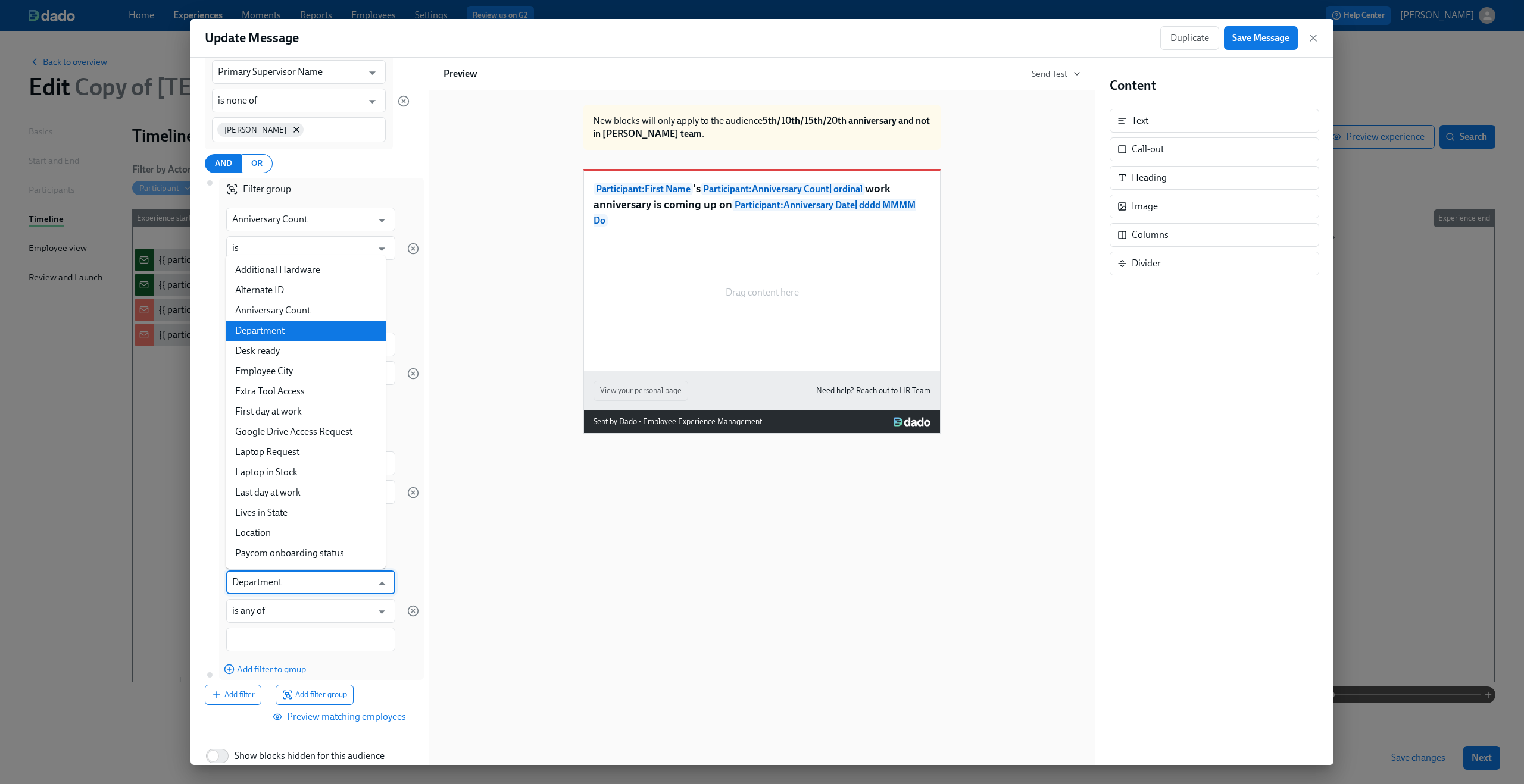
click at [279, 587] on input "Department" at bounding box center [301, 582] width 140 height 24
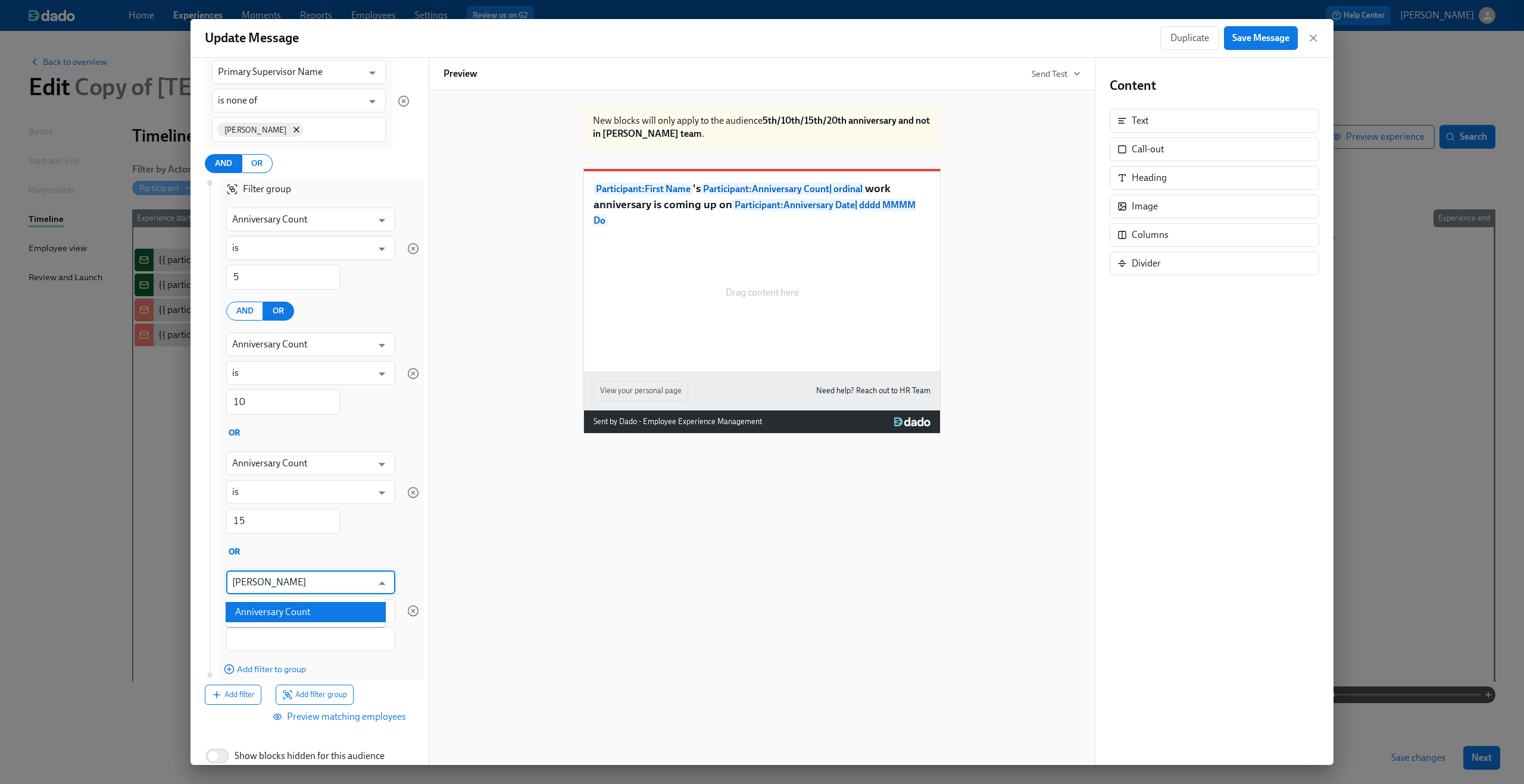
click at [275, 623] on ul "Anniversary Count" at bounding box center [305, 612] width 160 height 30
click at [279, 612] on li "Anniversary Count" at bounding box center [305, 612] width 160 height 21
type input "Anniversary Count"
type input "is"
type input "Anniversary Count"
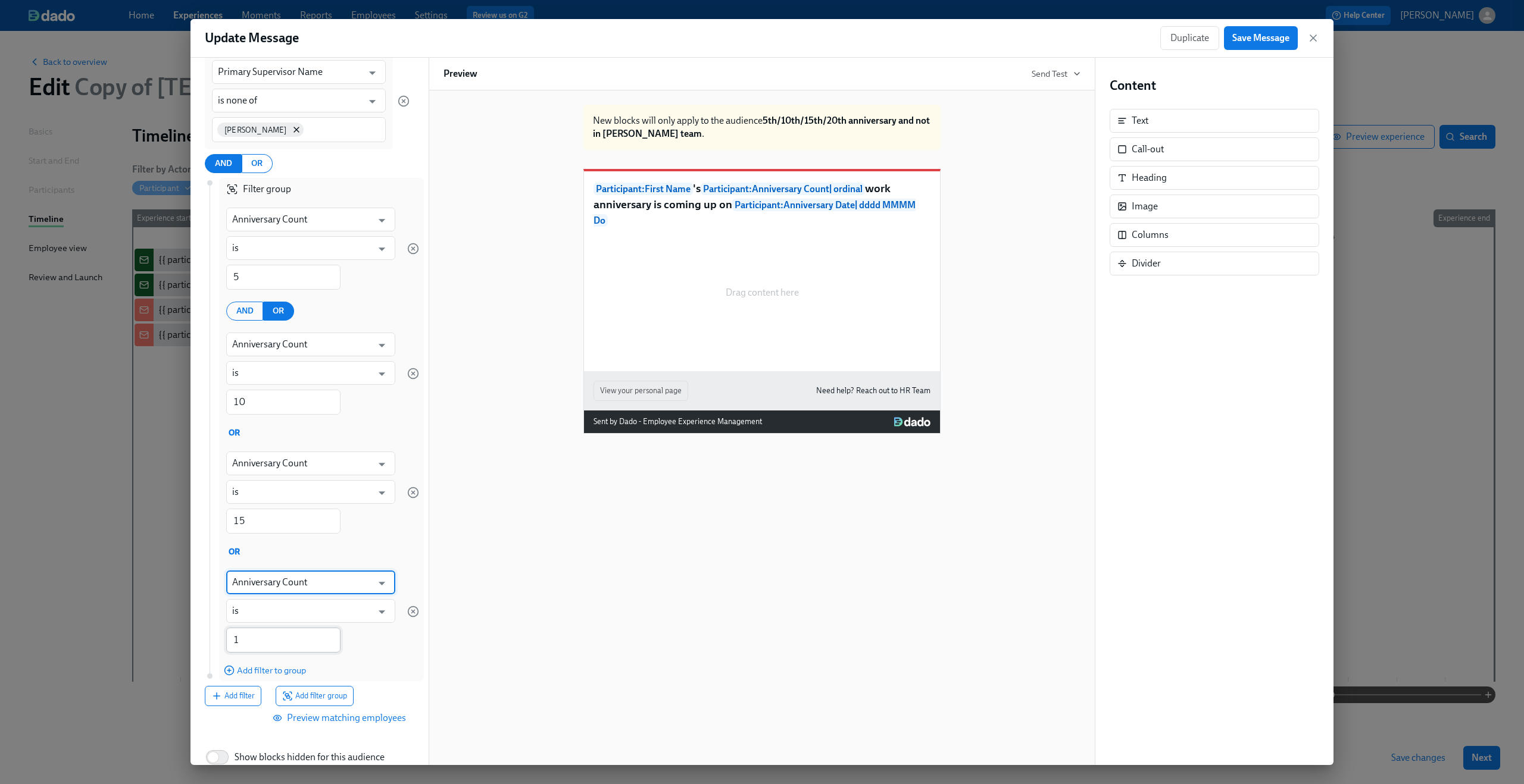
click at [271, 637] on input "1" at bounding box center [283, 640] width 114 height 25
type input "20"
click at [387, 635] on div "Anniversary Count ​ is ​ 20 ​" at bounding box center [311, 611] width 183 height 96
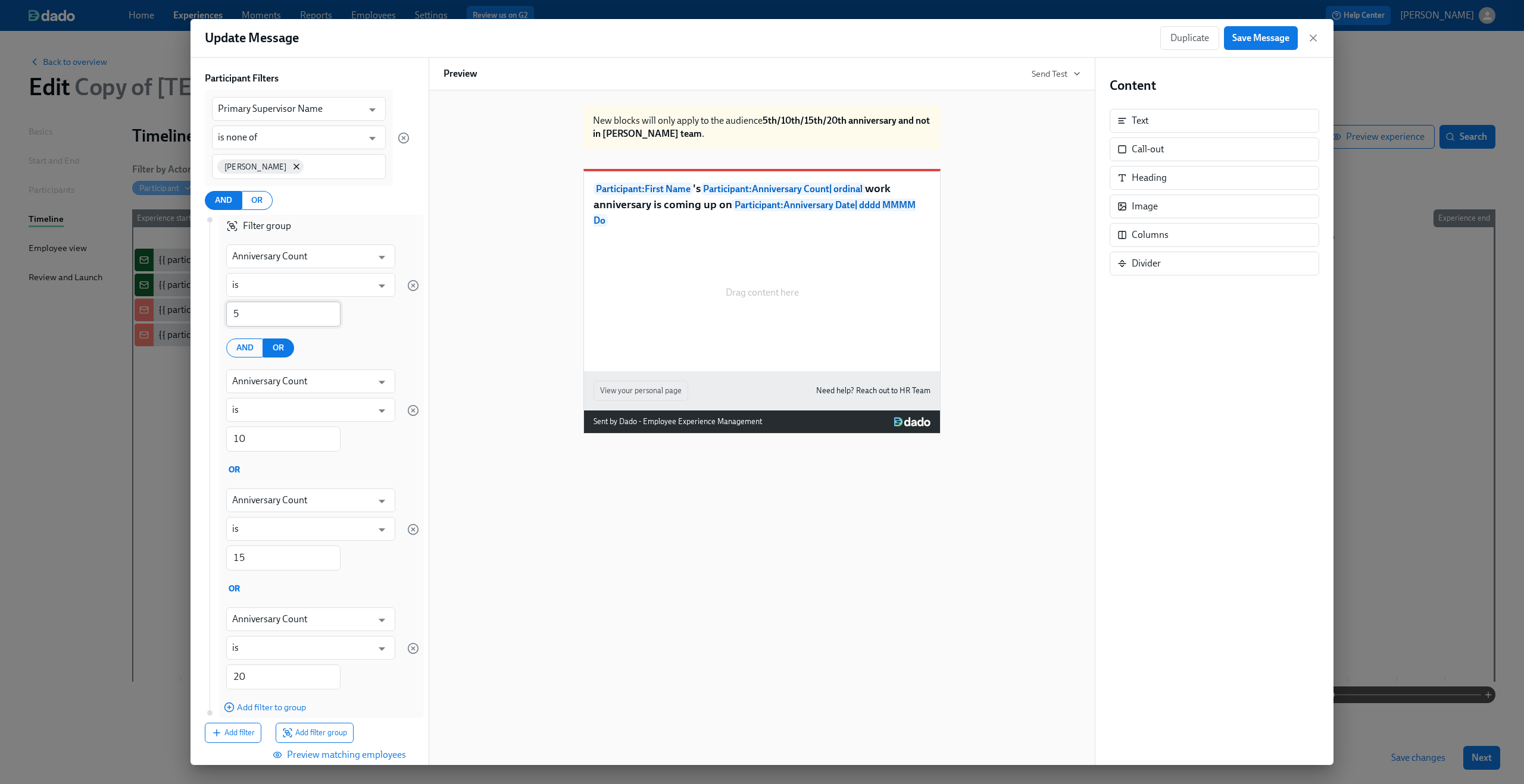
scroll to position [105, 0]
click at [279, 345] on span "OR" at bounding box center [278, 347] width 11 height 15
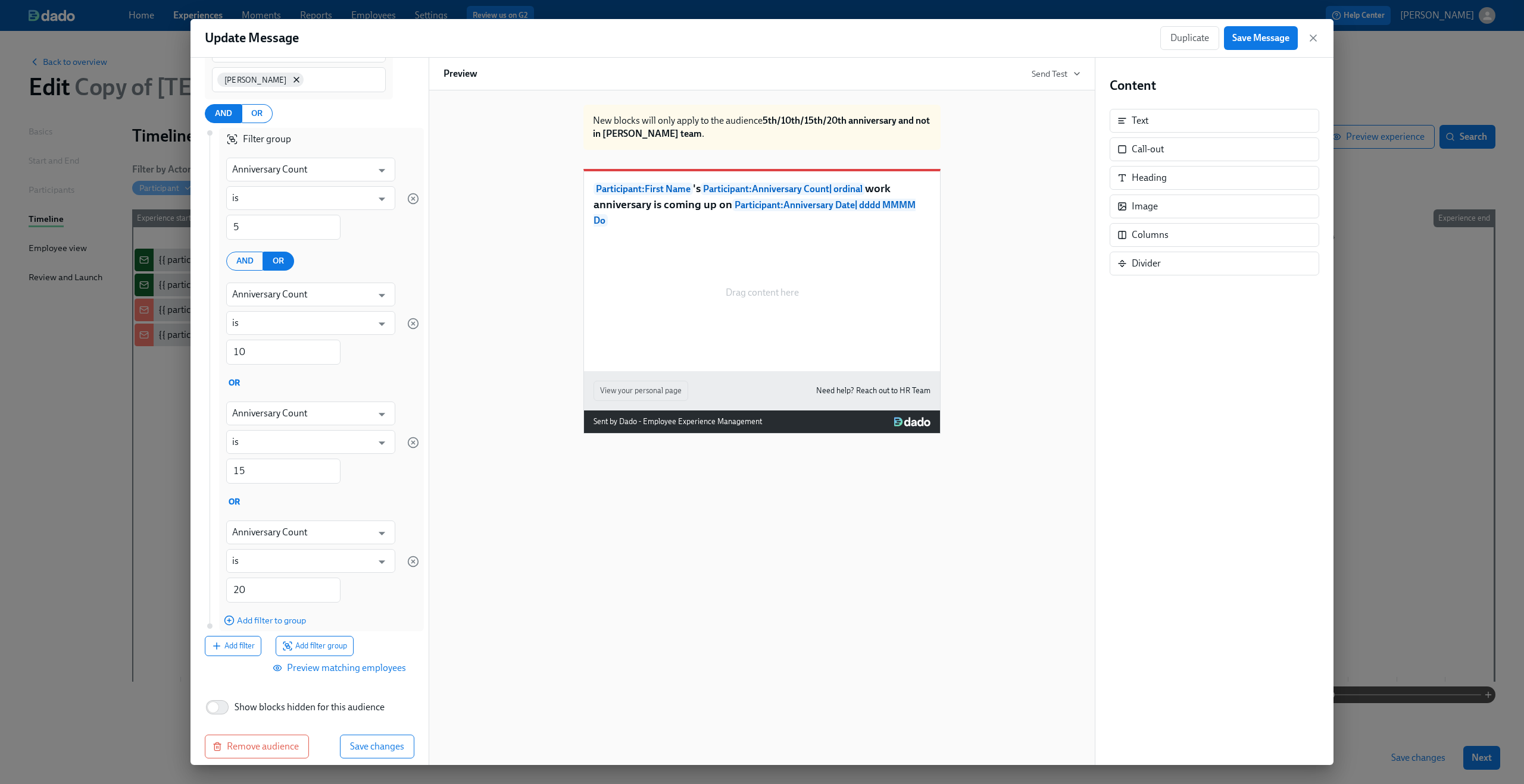
scroll to position [203, 0]
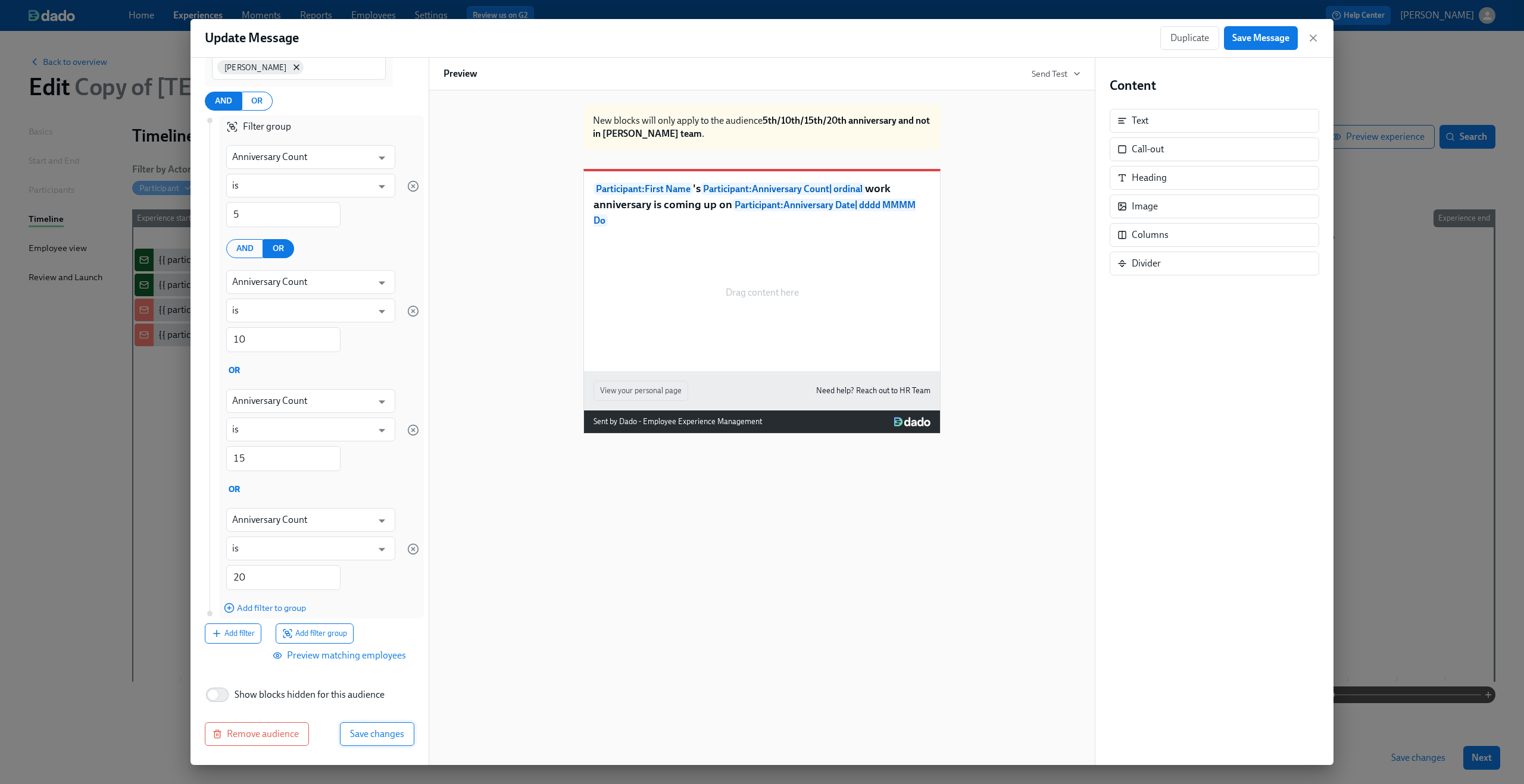
click at [366, 734] on span "Save changes" at bounding box center [376, 734] width 54 height 12
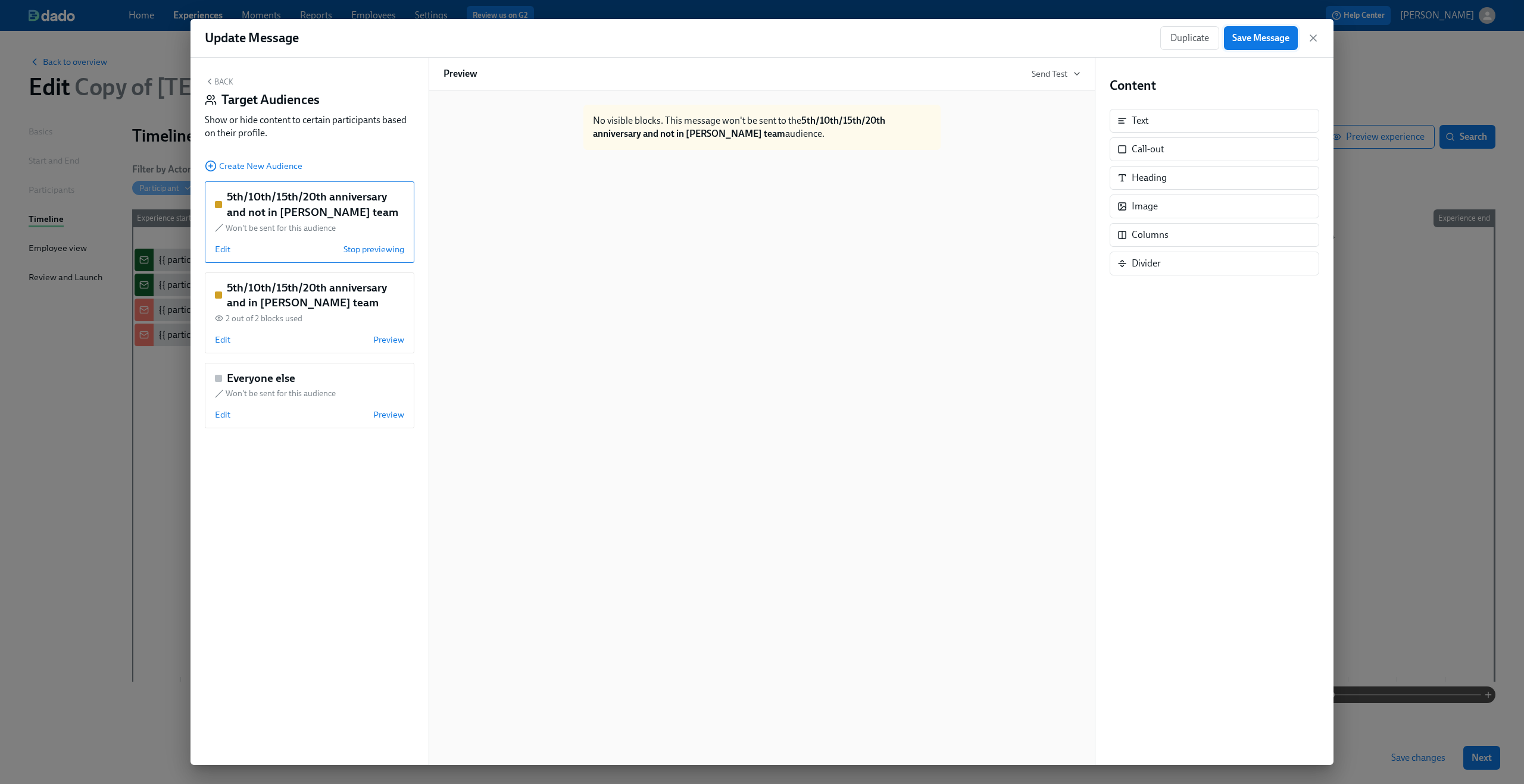
click at [1226, 29] on button "Save Message" at bounding box center [1261, 38] width 74 height 24
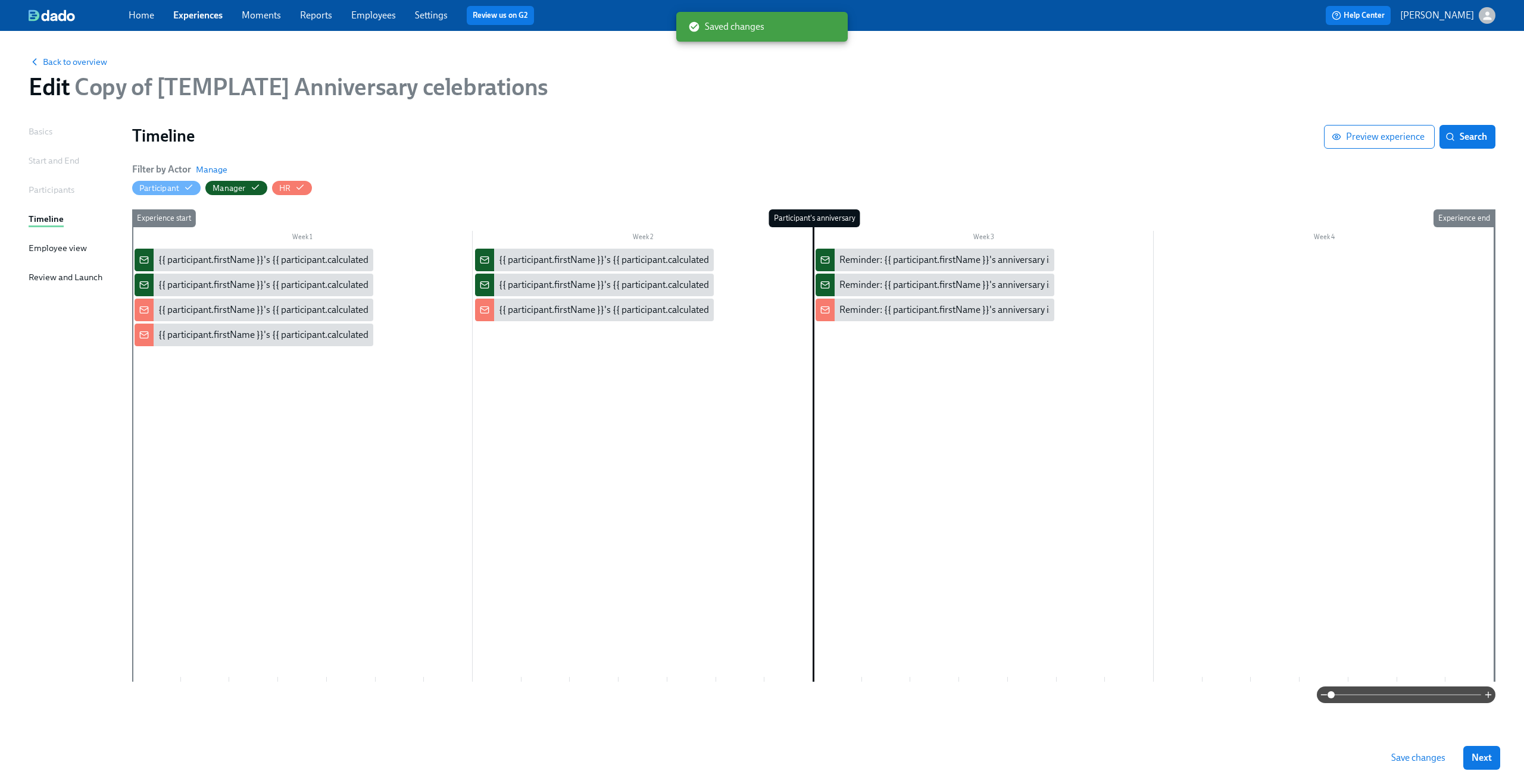
click at [1432, 757] on span "Save changes" at bounding box center [1417, 757] width 54 height 12
click at [193, 307] on div "{{ participant.firstName }}'s {{ participant.calculatedFields.anniversary.count…" at bounding box center [489, 310] width 662 height 13
click at [197, 297] on div at bounding box center [813, 465] width 1362 height 433
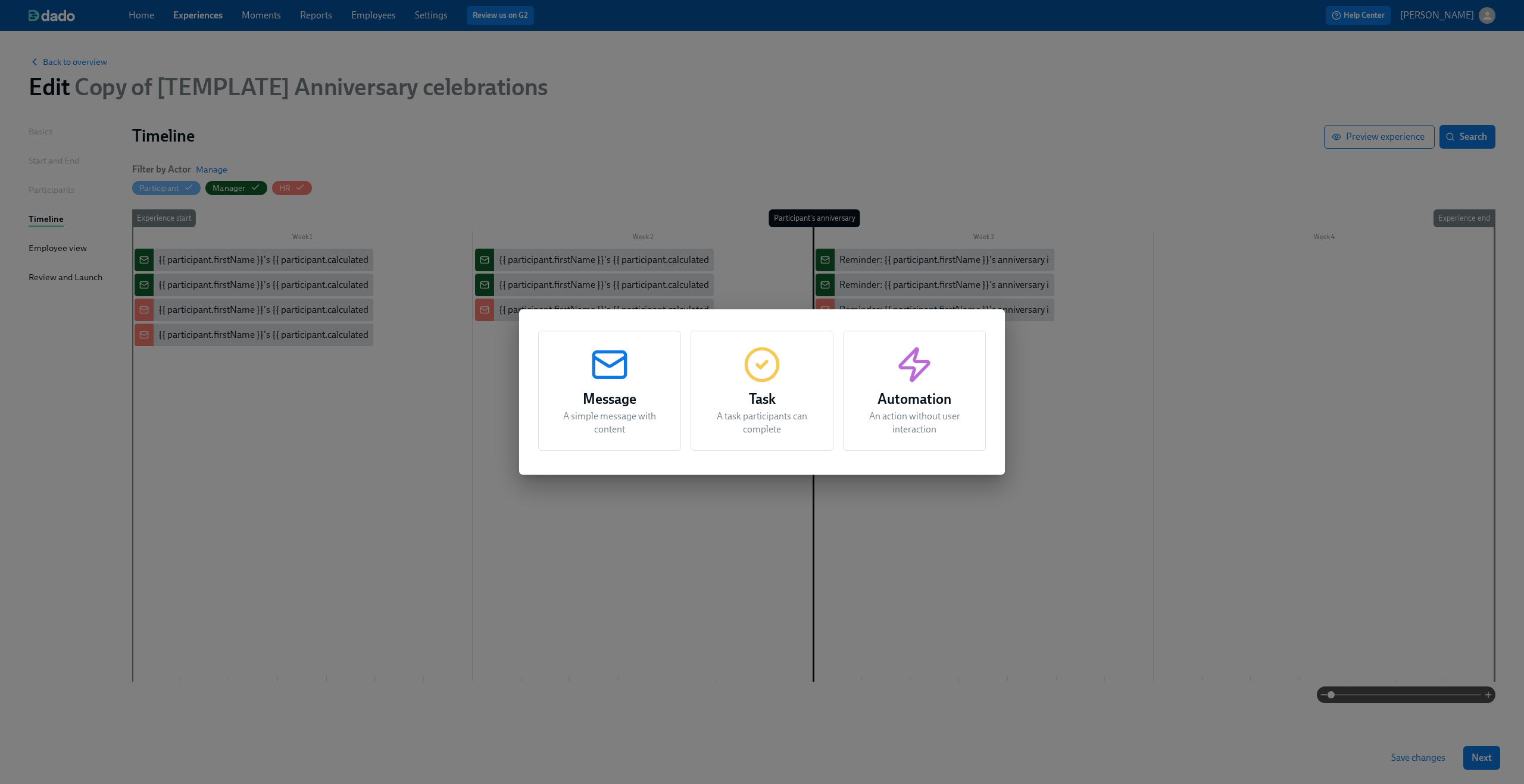
click at [197, 344] on div "Message A simple message with content Task A task participants can complete Aut…" at bounding box center [762, 392] width 1524 height 784
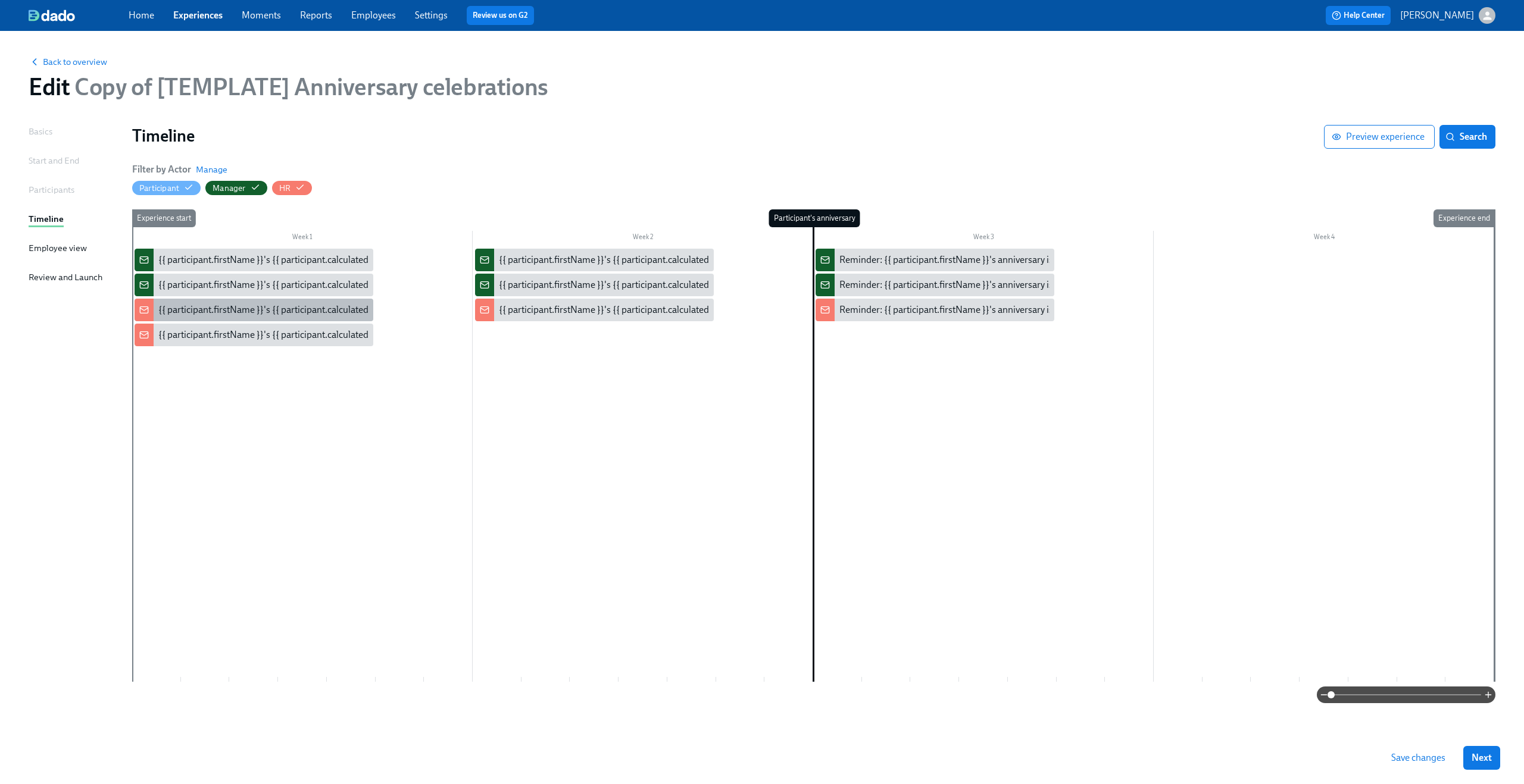
click at [204, 308] on div "{{ participant.firstName }}'s {{ participant.calculatedFields.anniversary.count…" at bounding box center [489, 310] width 662 height 13
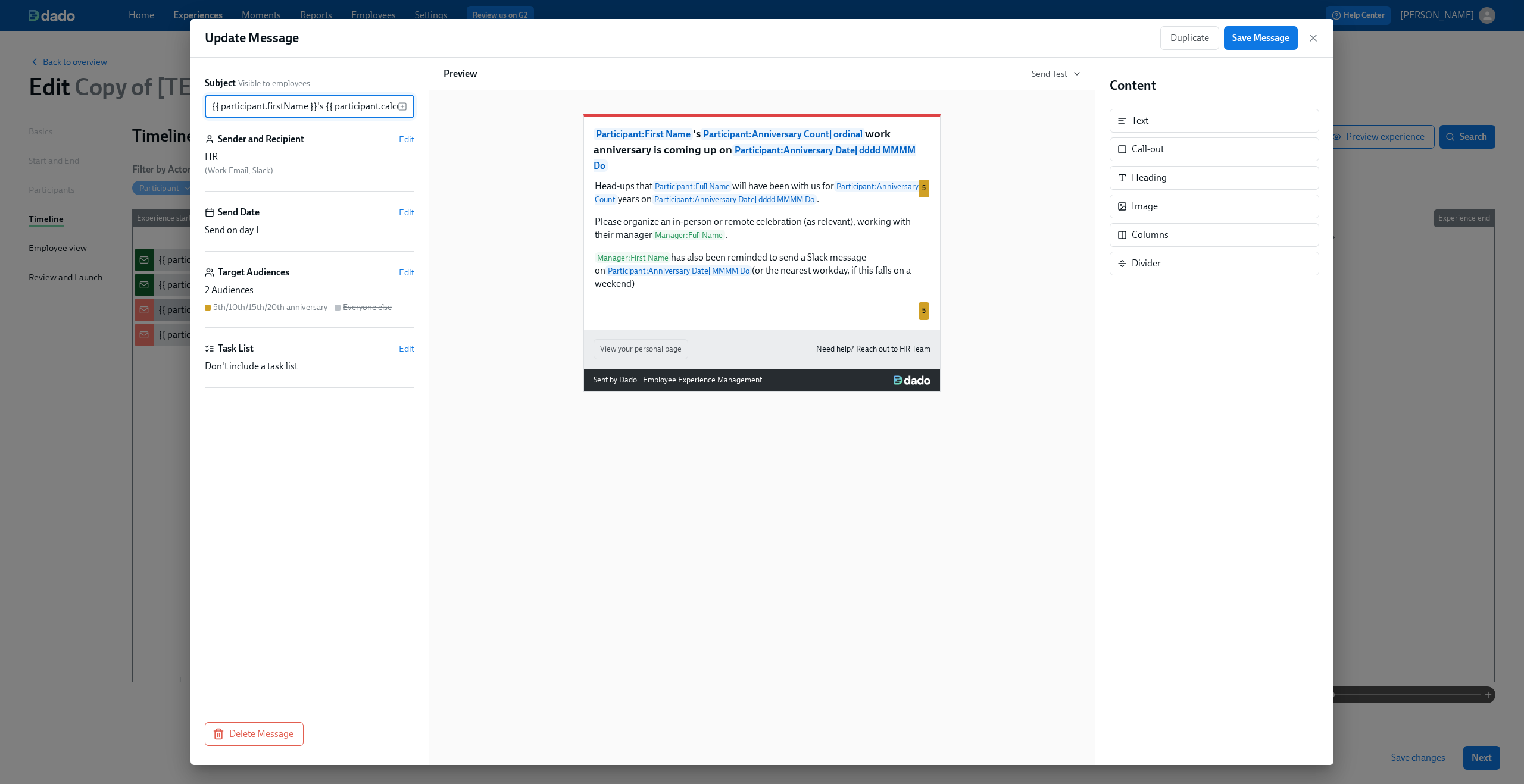
scroll to position [0, 581]
click at [403, 272] on span "Edit" at bounding box center [406, 272] width 16 height 12
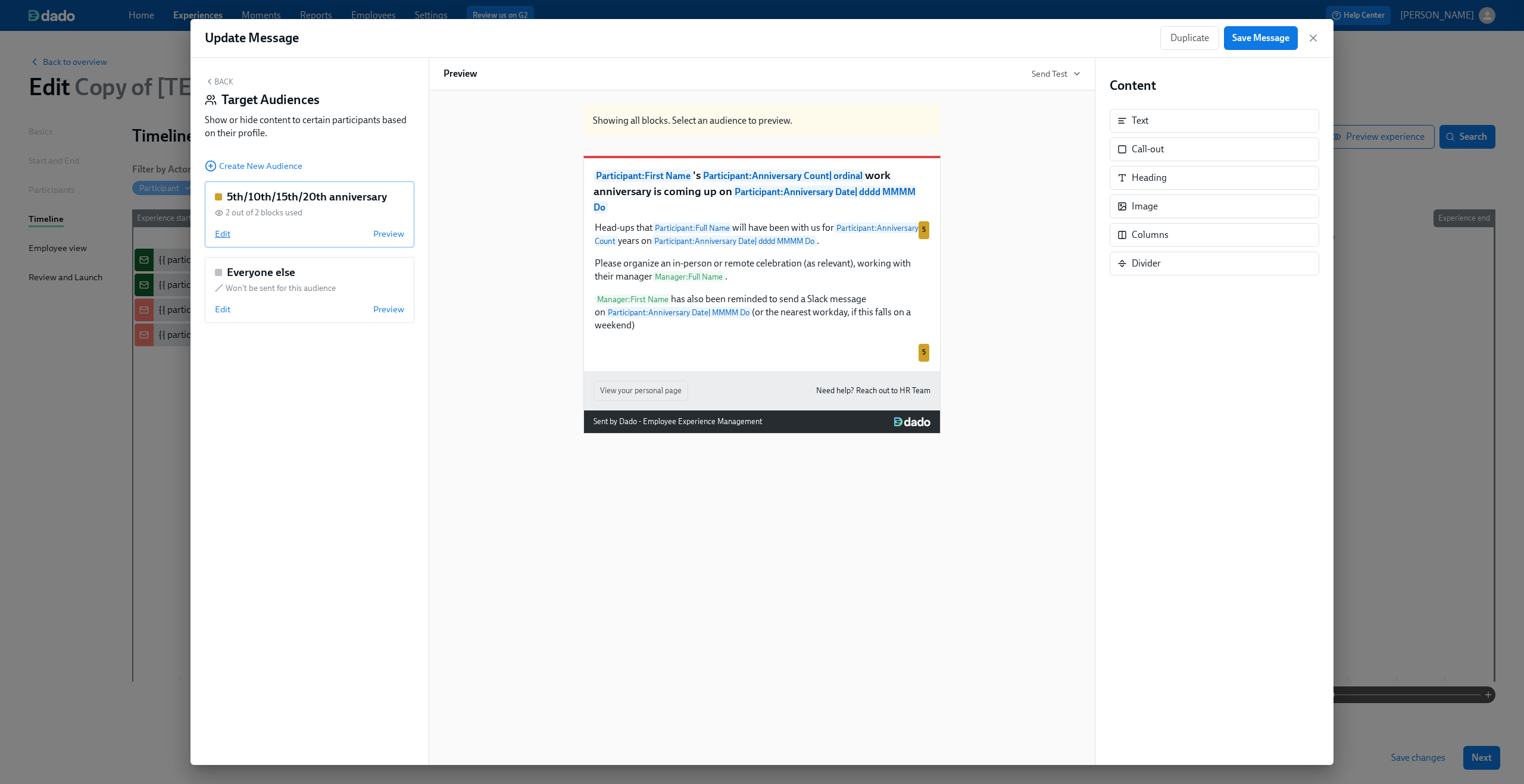
click at [229, 234] on span "Edit" at bounding box center [223, 233] width 16 height 12
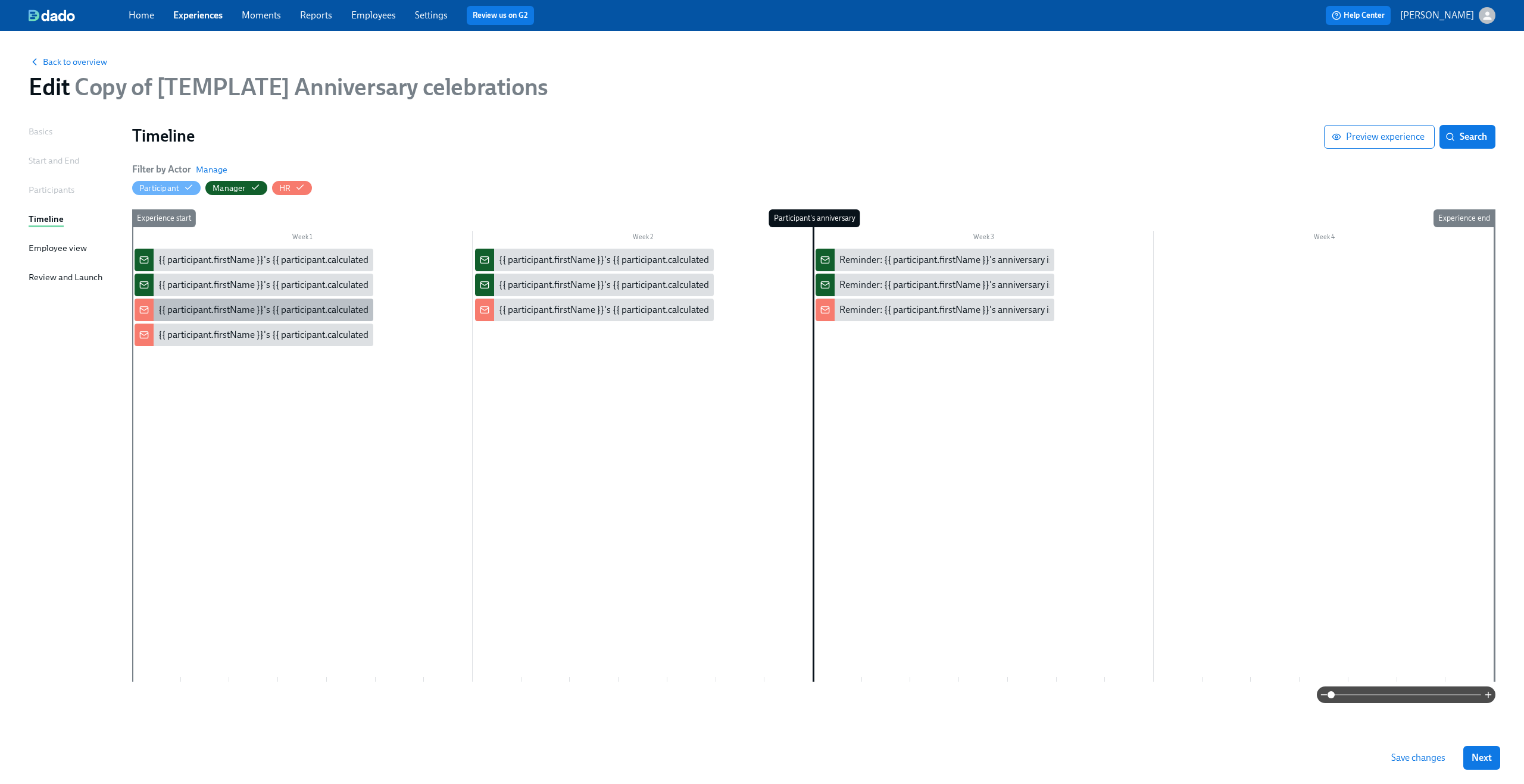
click at [219, 315] on div "{{ participant.firstName }}'s {{ participant.calculatedFields.anniversary.count…" at bounding box center [489, 310] width 662 height 13
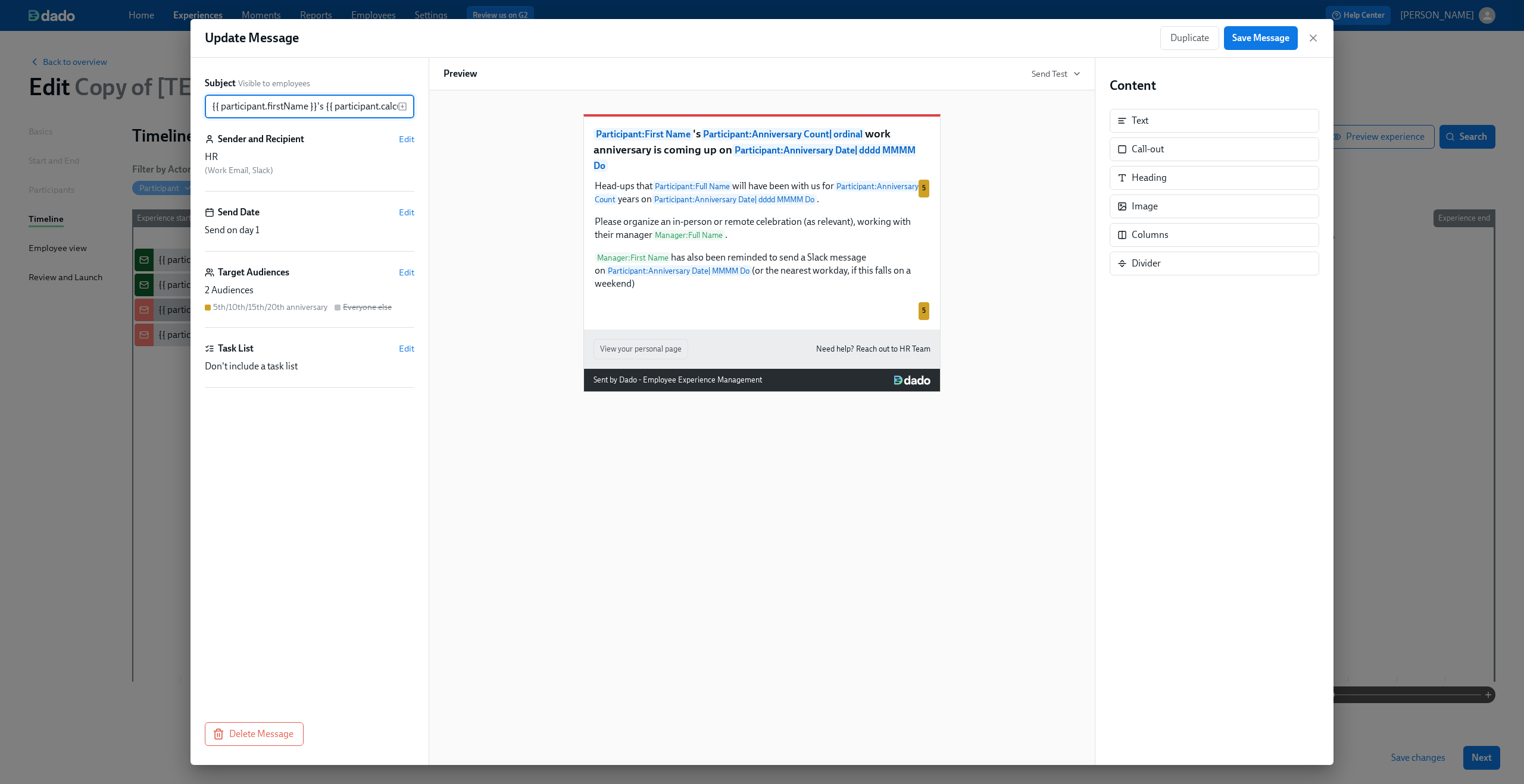
scroll to position [0, 581]
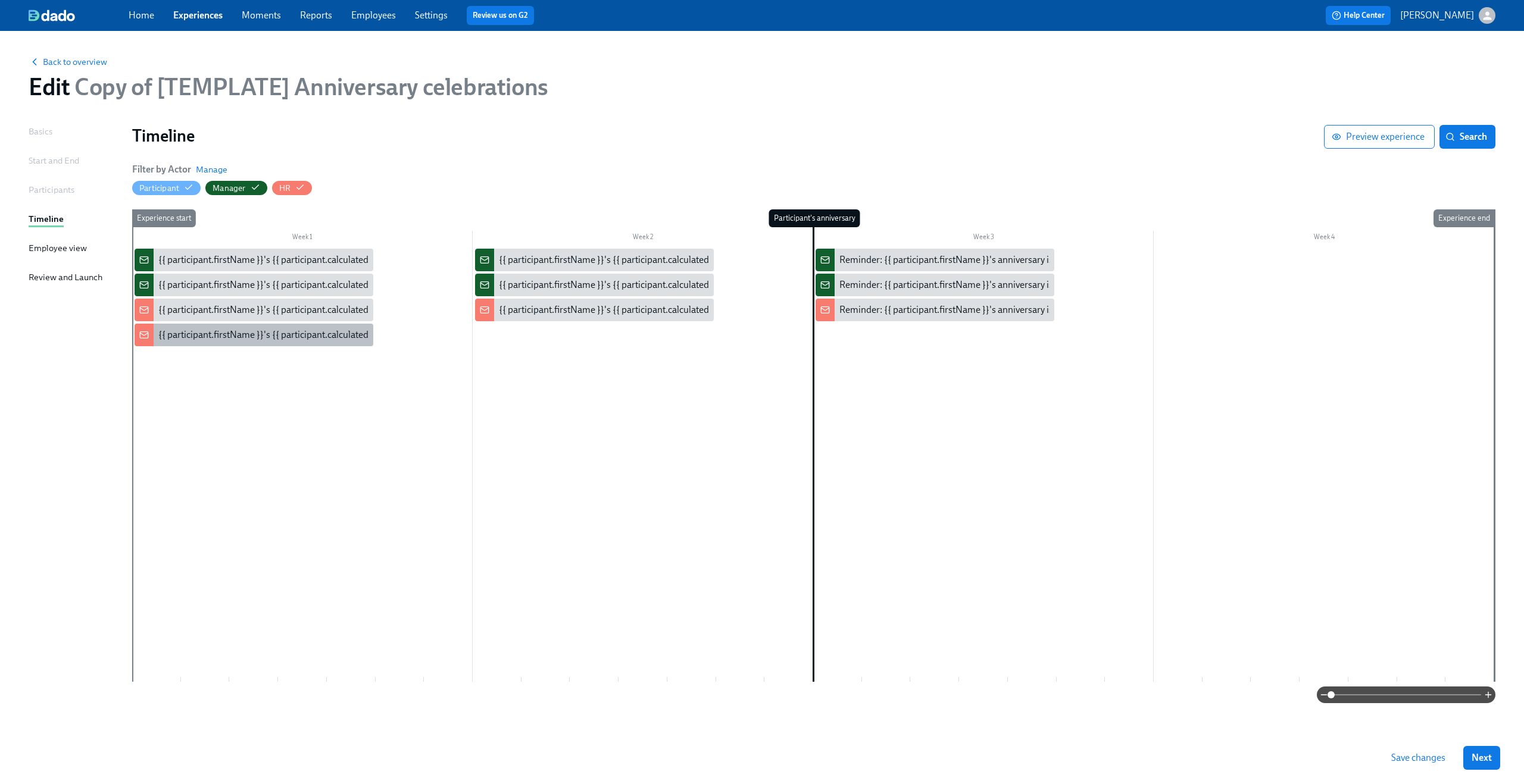
click at [195, 340] on div "{{ participant.firstName }}'s {{ participant.calculatedFields.anniversary.count…" at bounding box center [489, 334] width 662 height 13
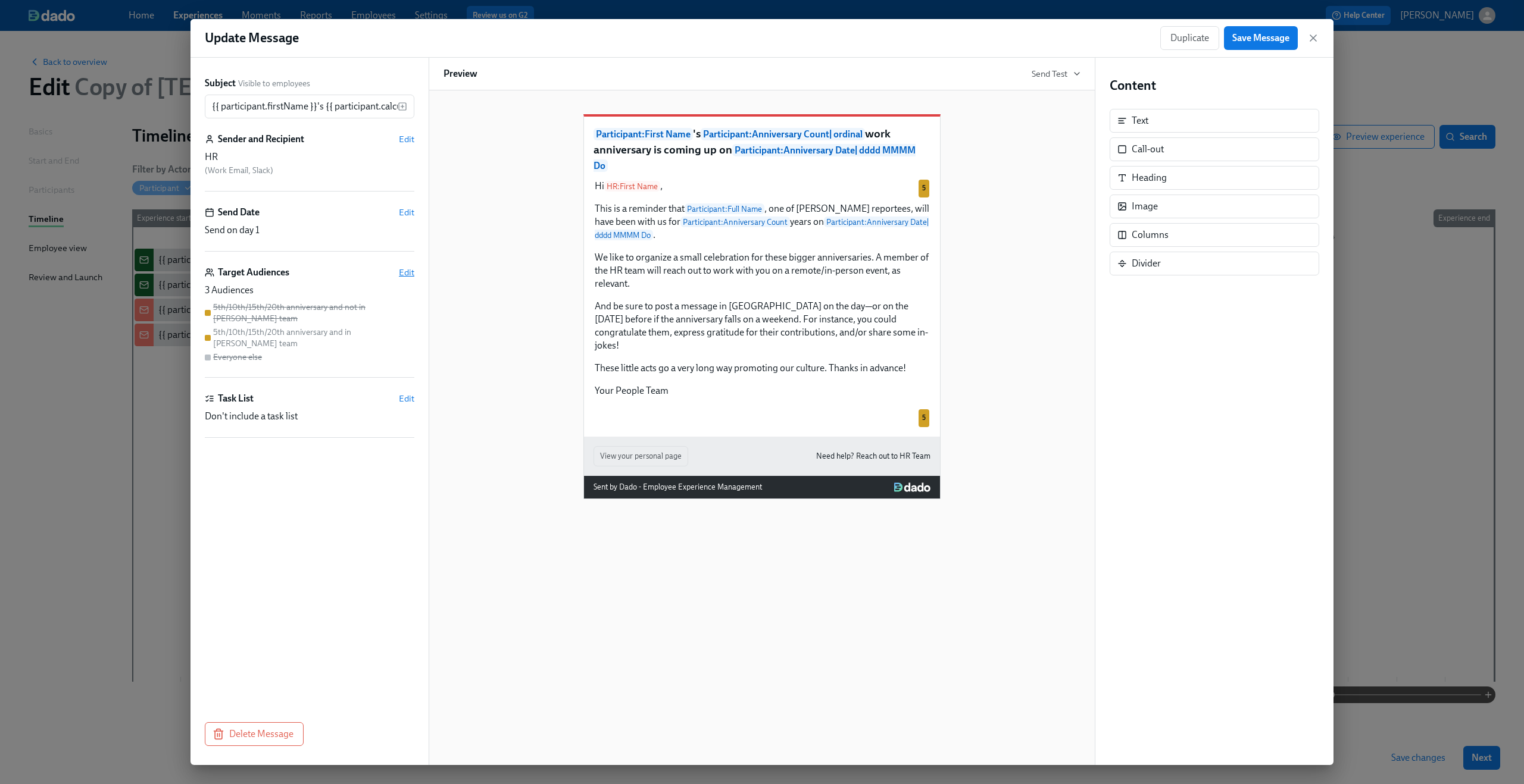
click at [401, 274] on span "Edit" at bounding box center [406, 272] width 16 height 12
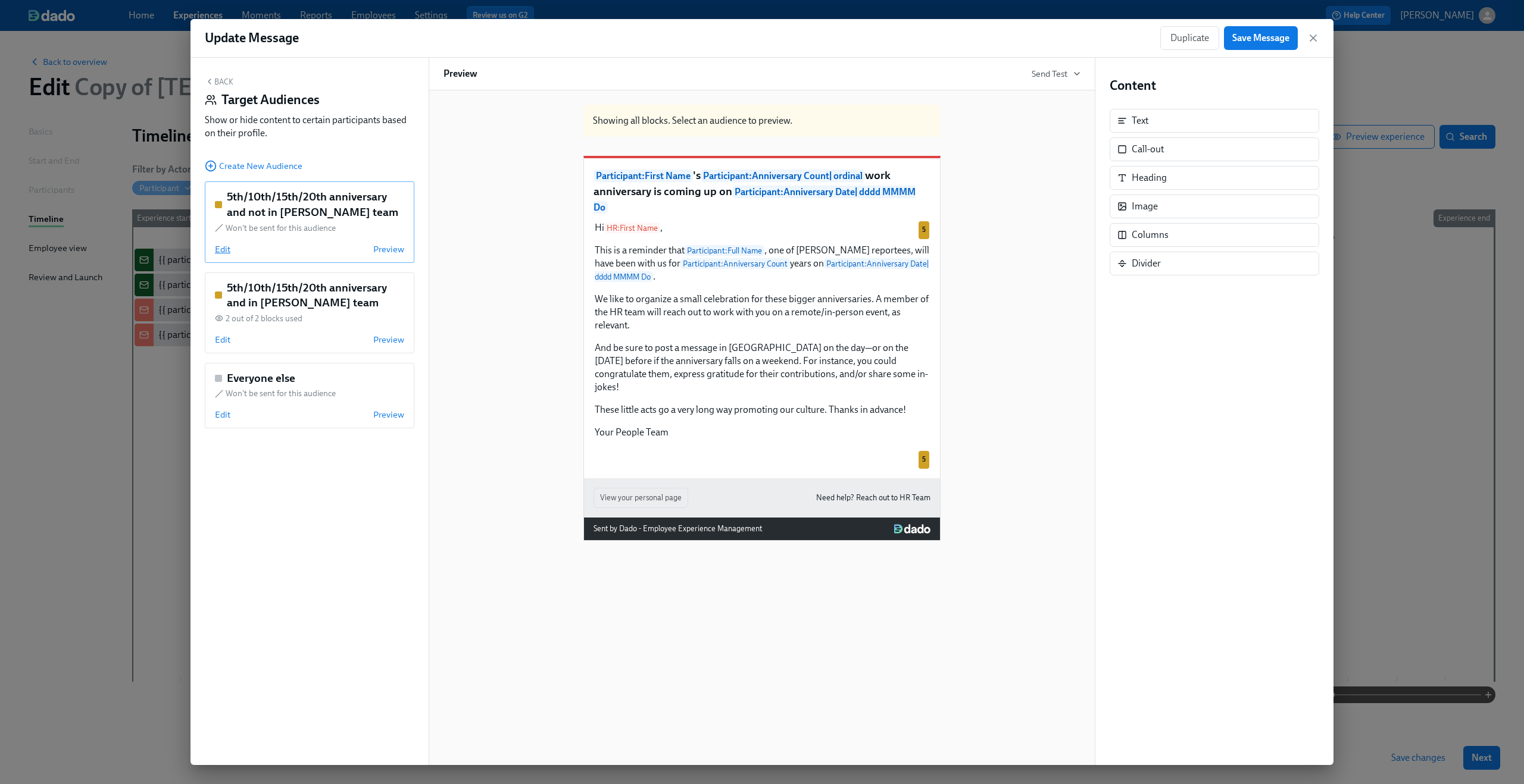
click at [220, 252] on span "Edit" at bounding box center [223, 248] width 16 height 12
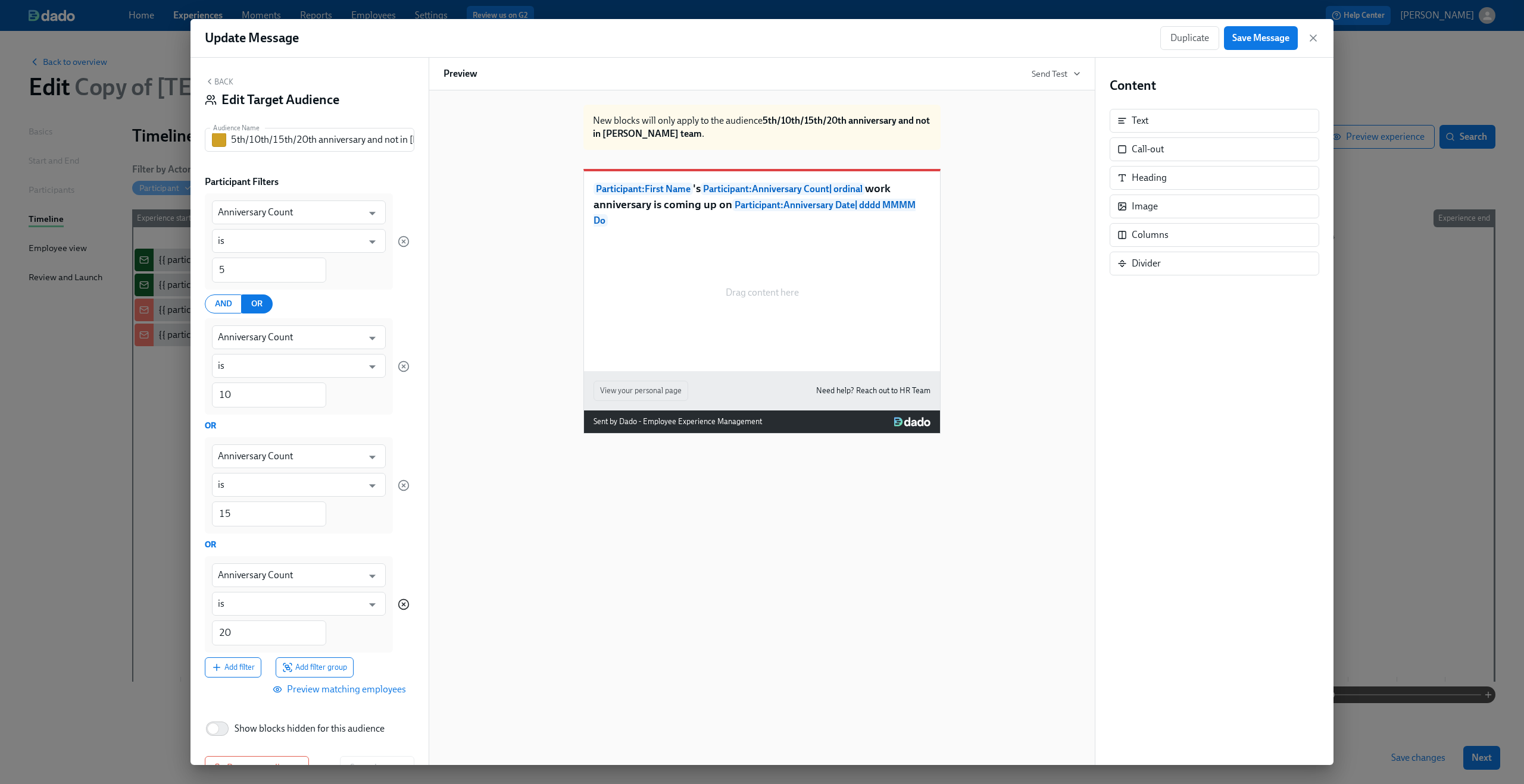
click at [399, 609] on circle "button" at bounding box center [403, 604] width 10 height 10
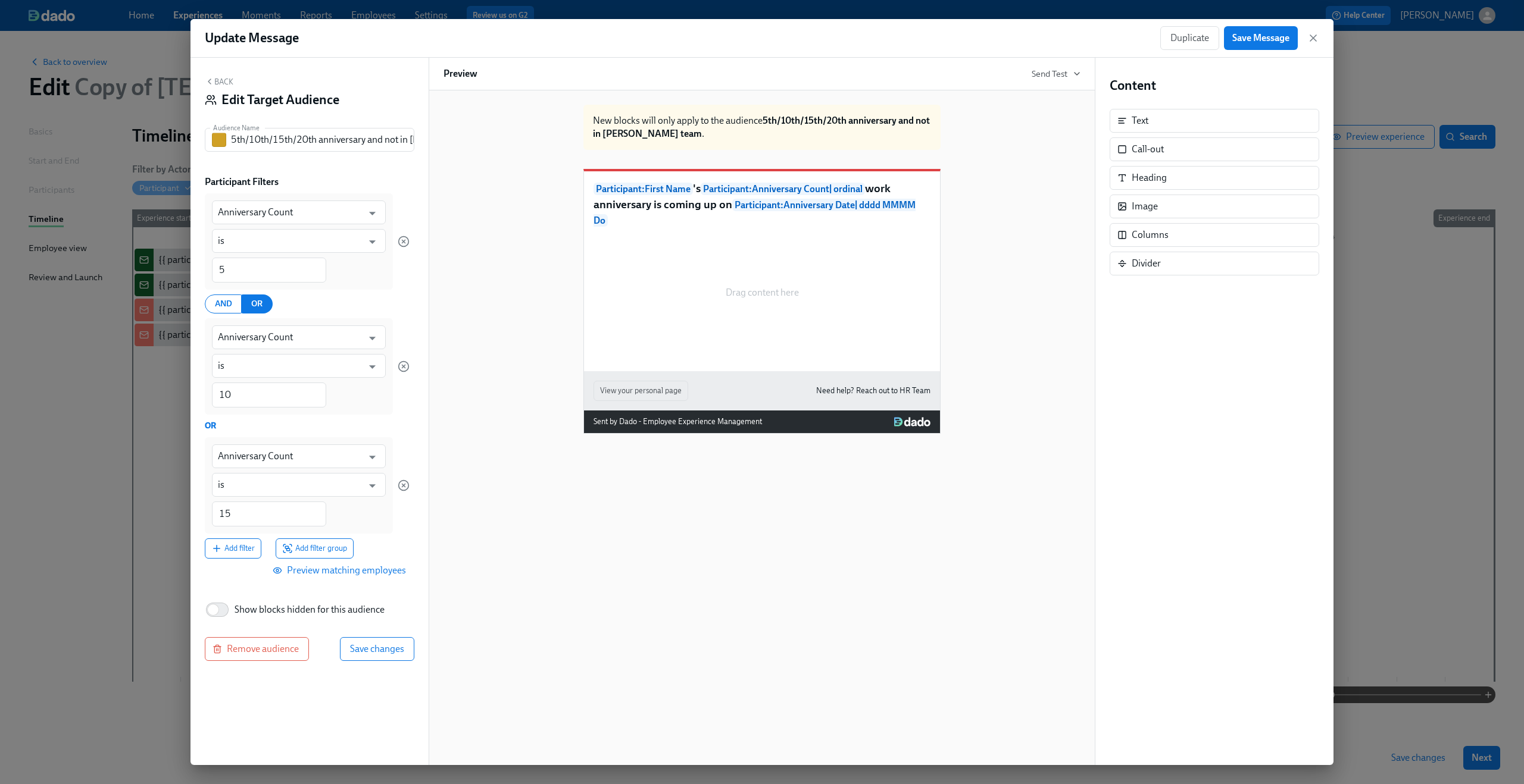
click at [403, 487] on icon "button" at bounding box center [403, 485] width 12 height 12
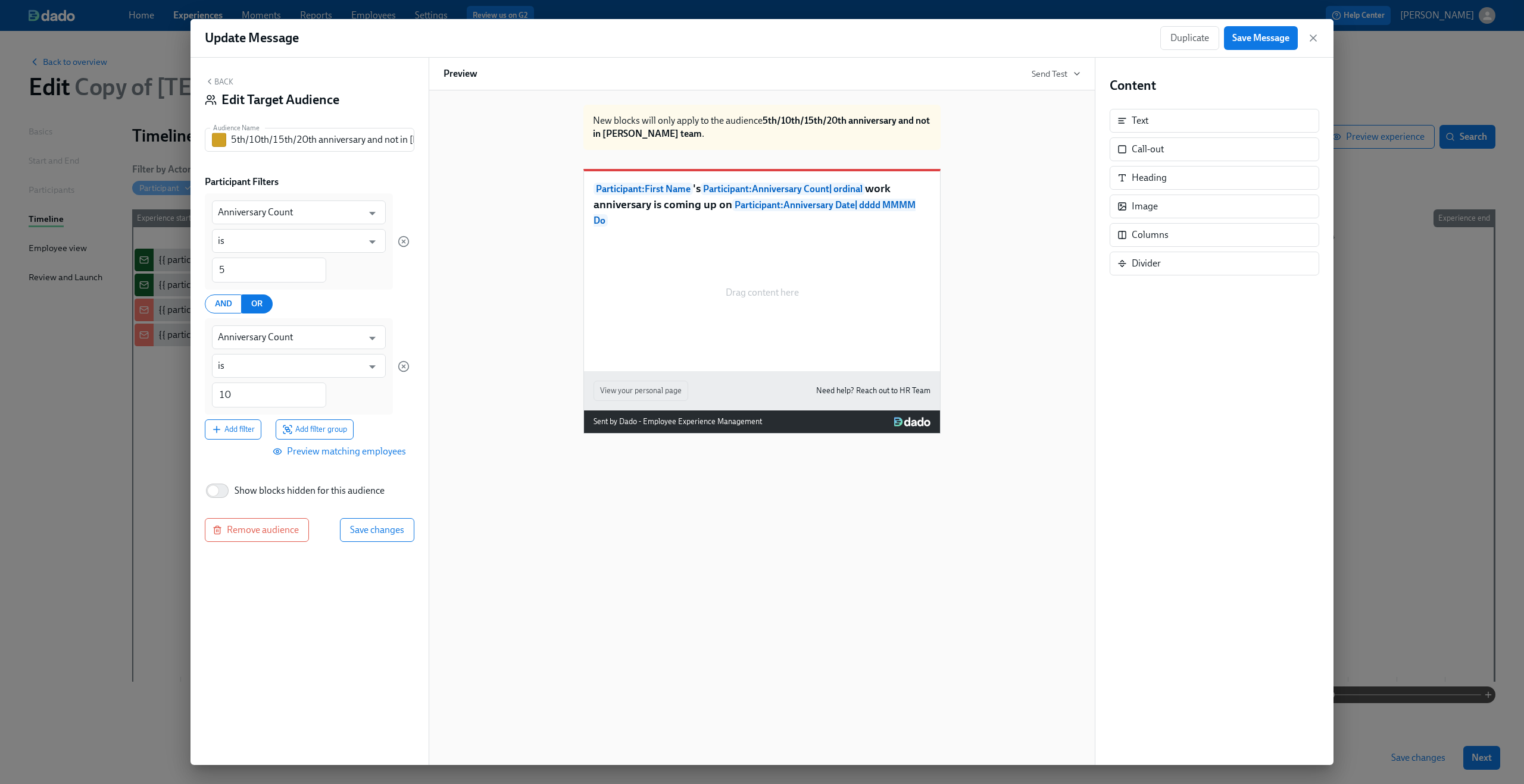
click at [396, 366] on div "Anniversary Count ​ is ​ 10 ​" at bounding box center [306, 366] width 204 height 96
click at [401, 364] on icon "button" at bounding box center [403, 366] width 12 height 12
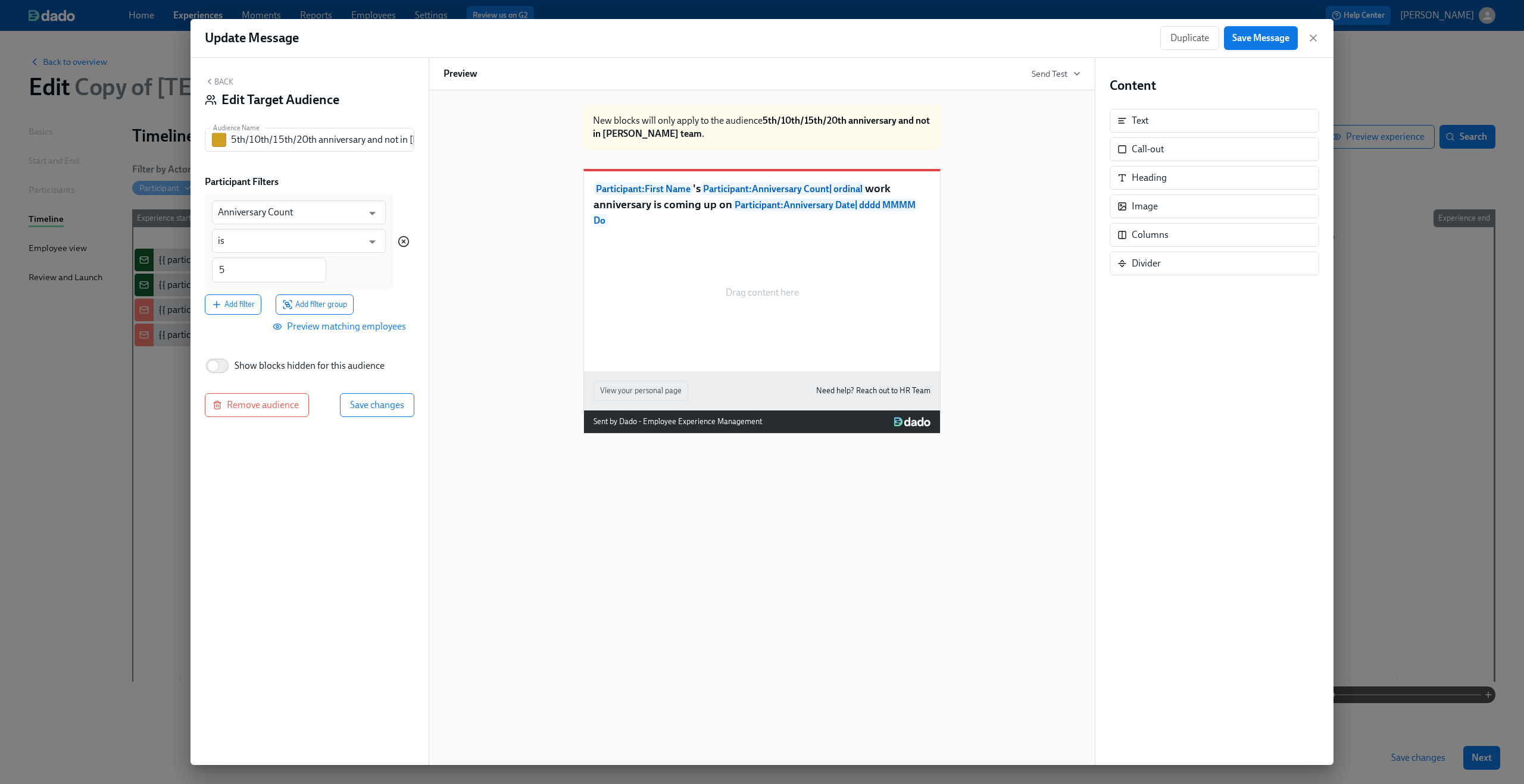
click at [403, 245] on icon "button" at bounding box center [403, 241] width 12 height 12
type input "Department"
type input "is any of"
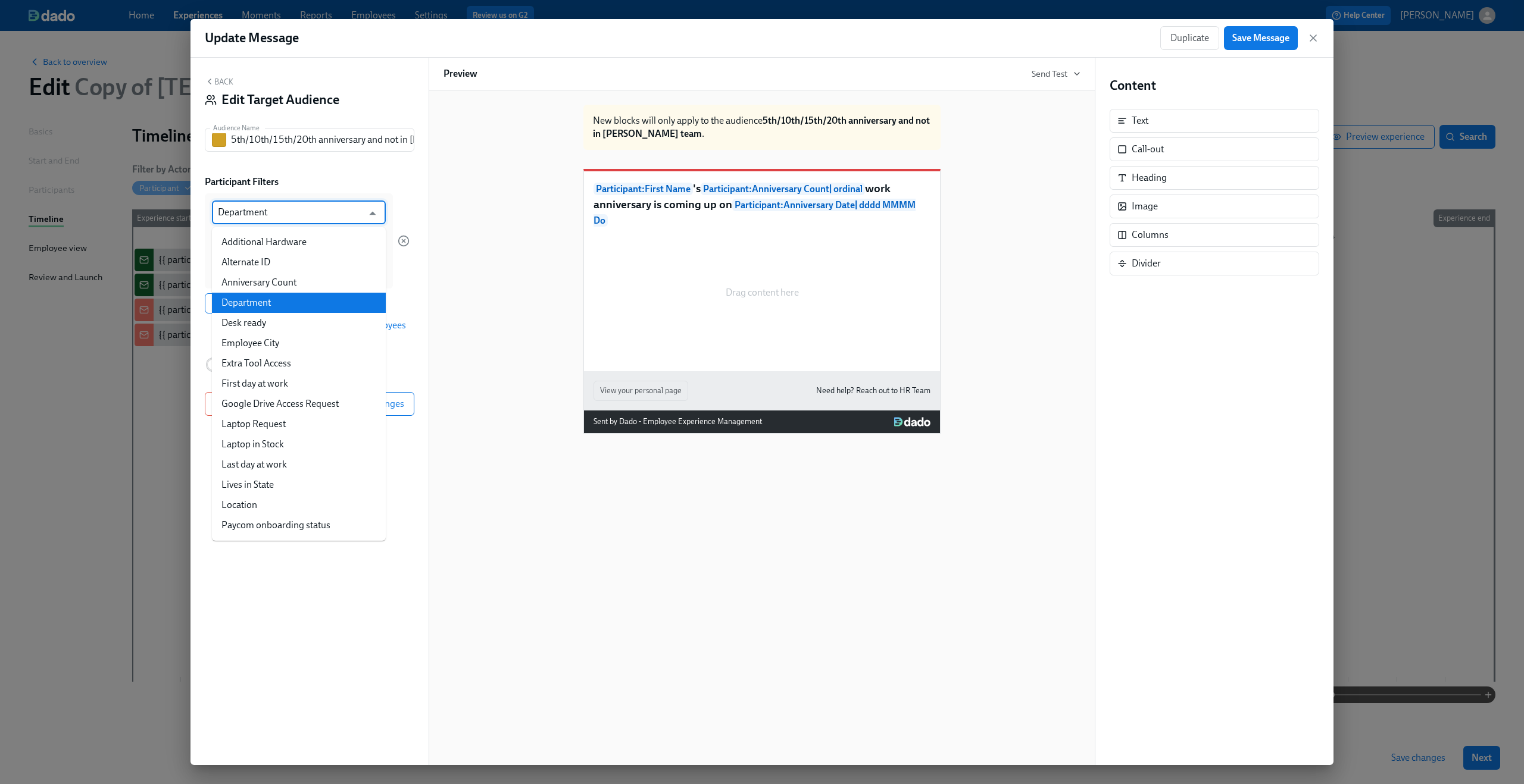
click at [237, 222] on input "Department" at bounding box center [290, 212] width 144 height 24
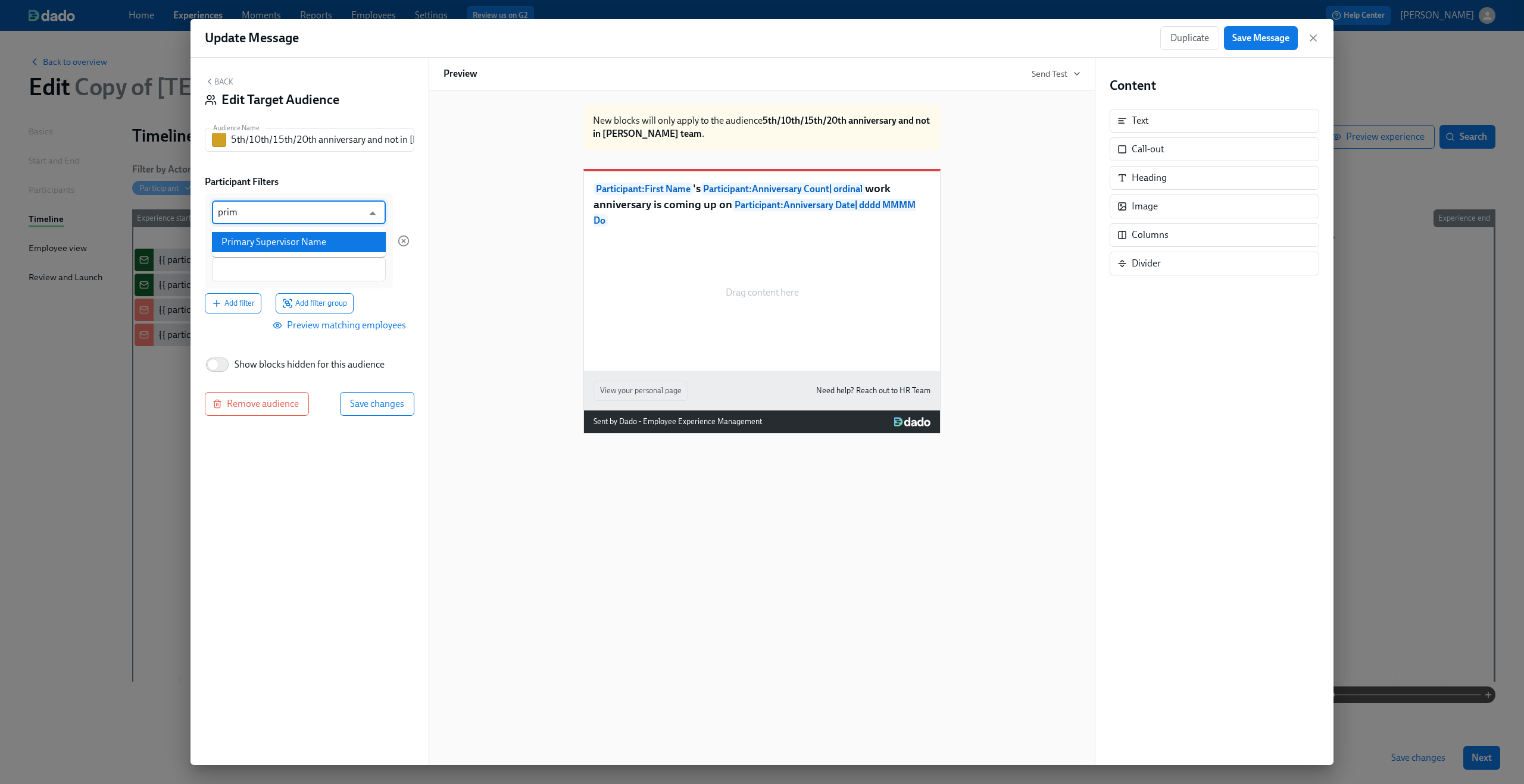
click at [273, 241] on li "Primary Supervisor Name" at bounding box center [298, 242] width 174 height 21
type input "Primary Supervisor Name"
click at [271, 248] on input "is any of" at bounding box center [290, 241] width 144 height 24
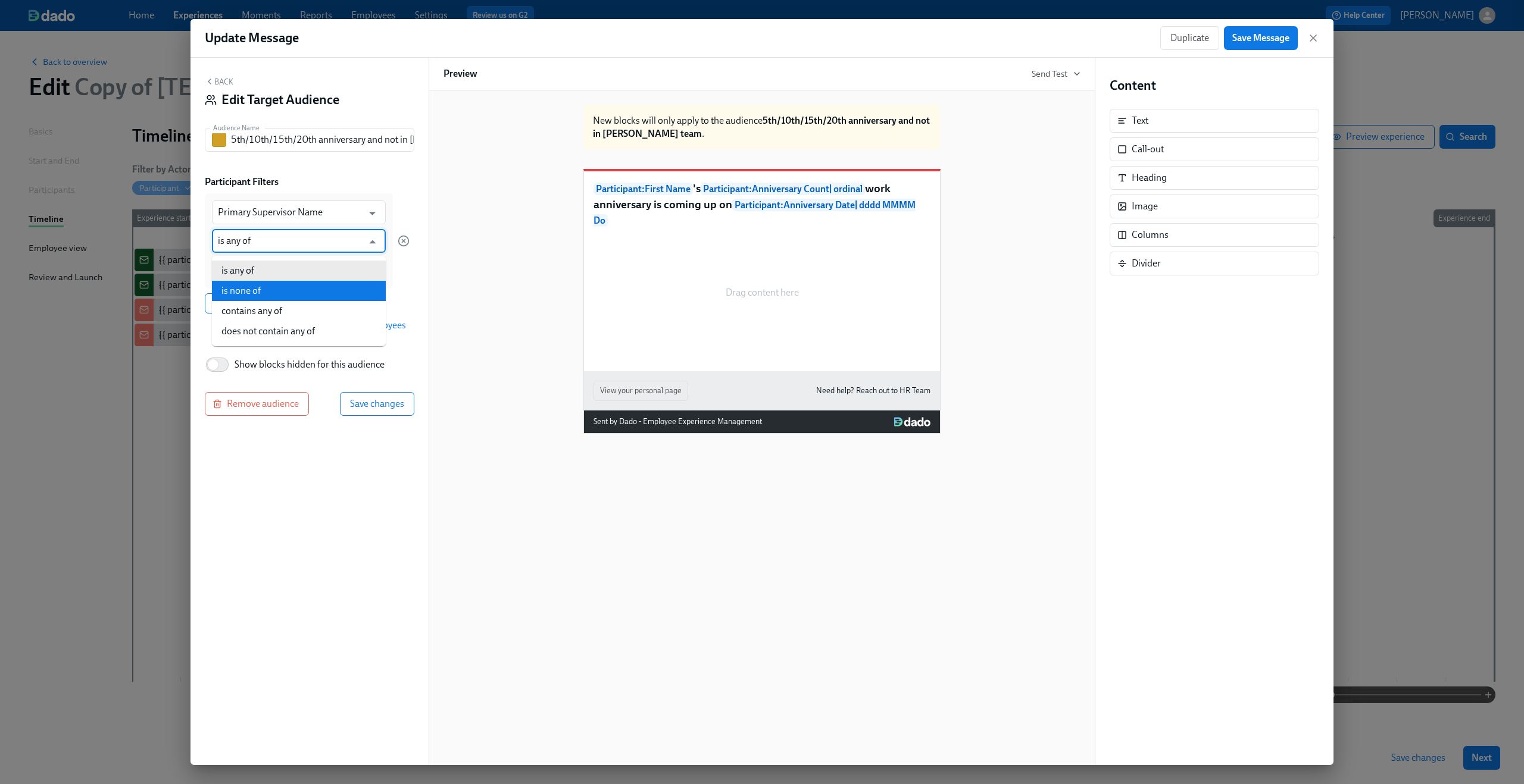
click at [270, 292] on li "is none of" at bounding box center [298, 291] width 174 height 21
type input "is none of"
click at [264, 278] on div at bounding box center [298, 270] width 174 height 24
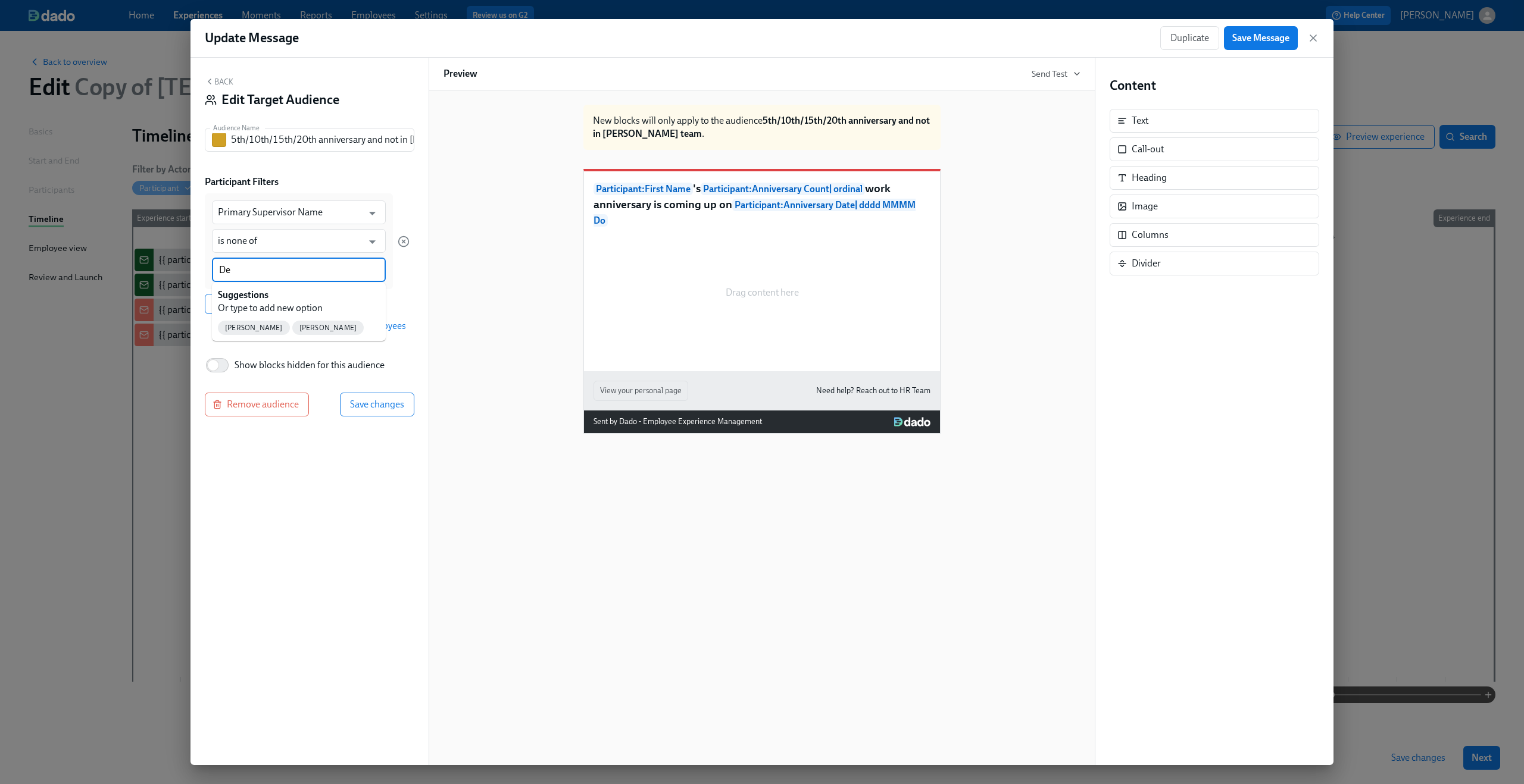
type input "Dea"
click at [252, 328] on span "Dean Graziosi" at bounding box center [253, 327] width 72 height 9
click at [298, 311] on button "Add filter group" at bounding box center [314, 304] width 78 height 21
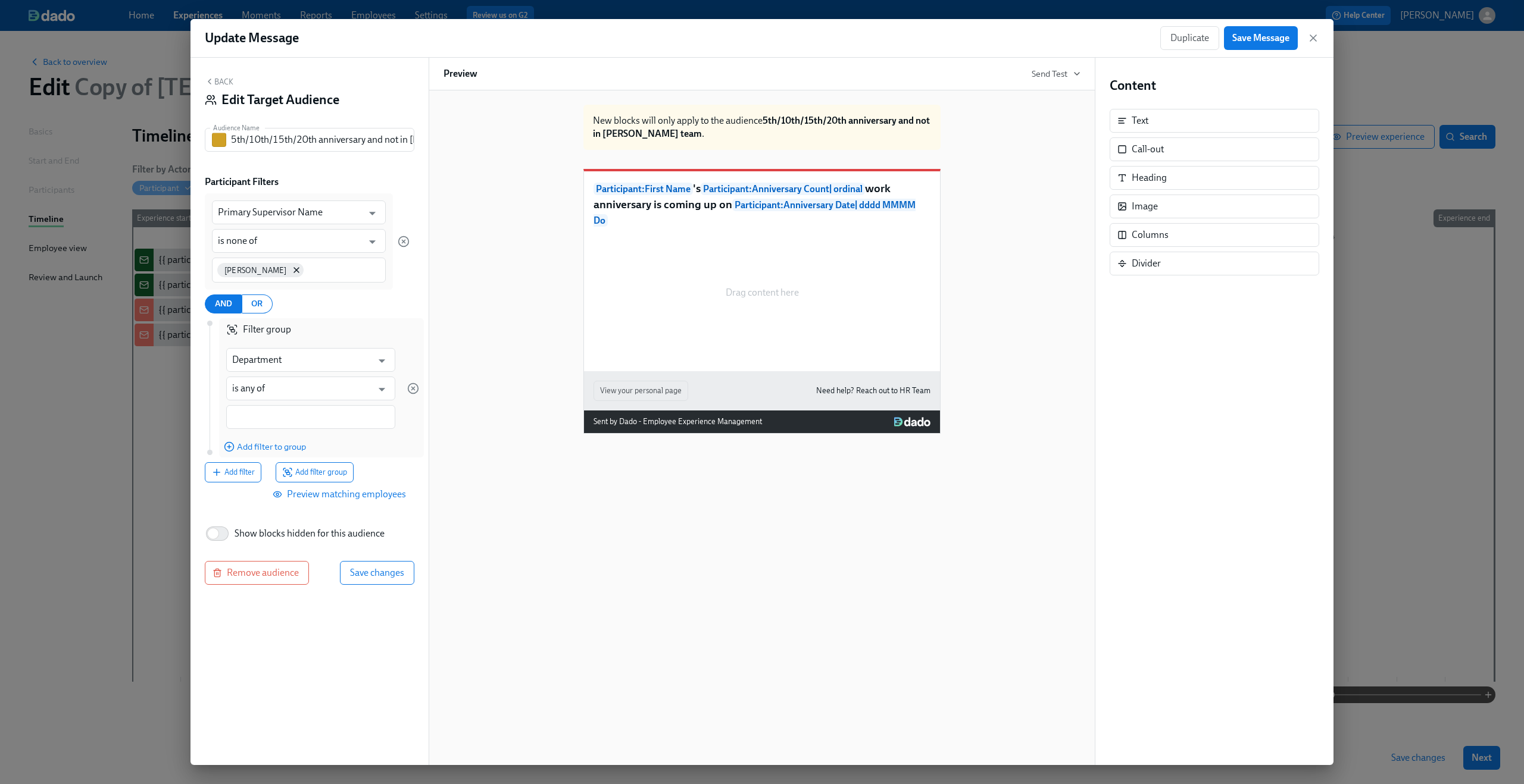
click at [283, 372] on div "Department ​ is any of ​" at bounding box center [311, 388] width 183 height 95
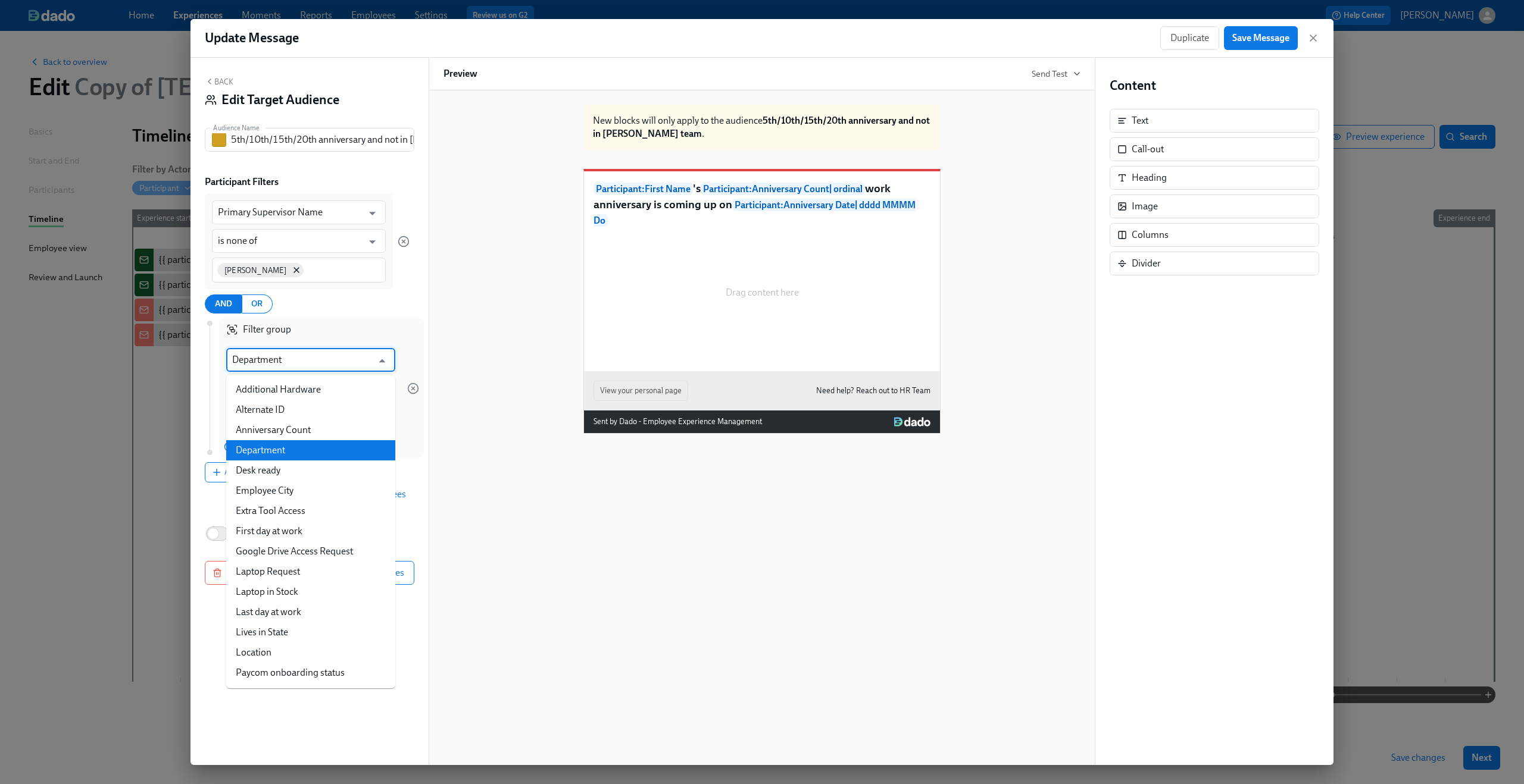
click at [290, 367] on input "Department" at bounding box center [301, 360] width 140 height 24
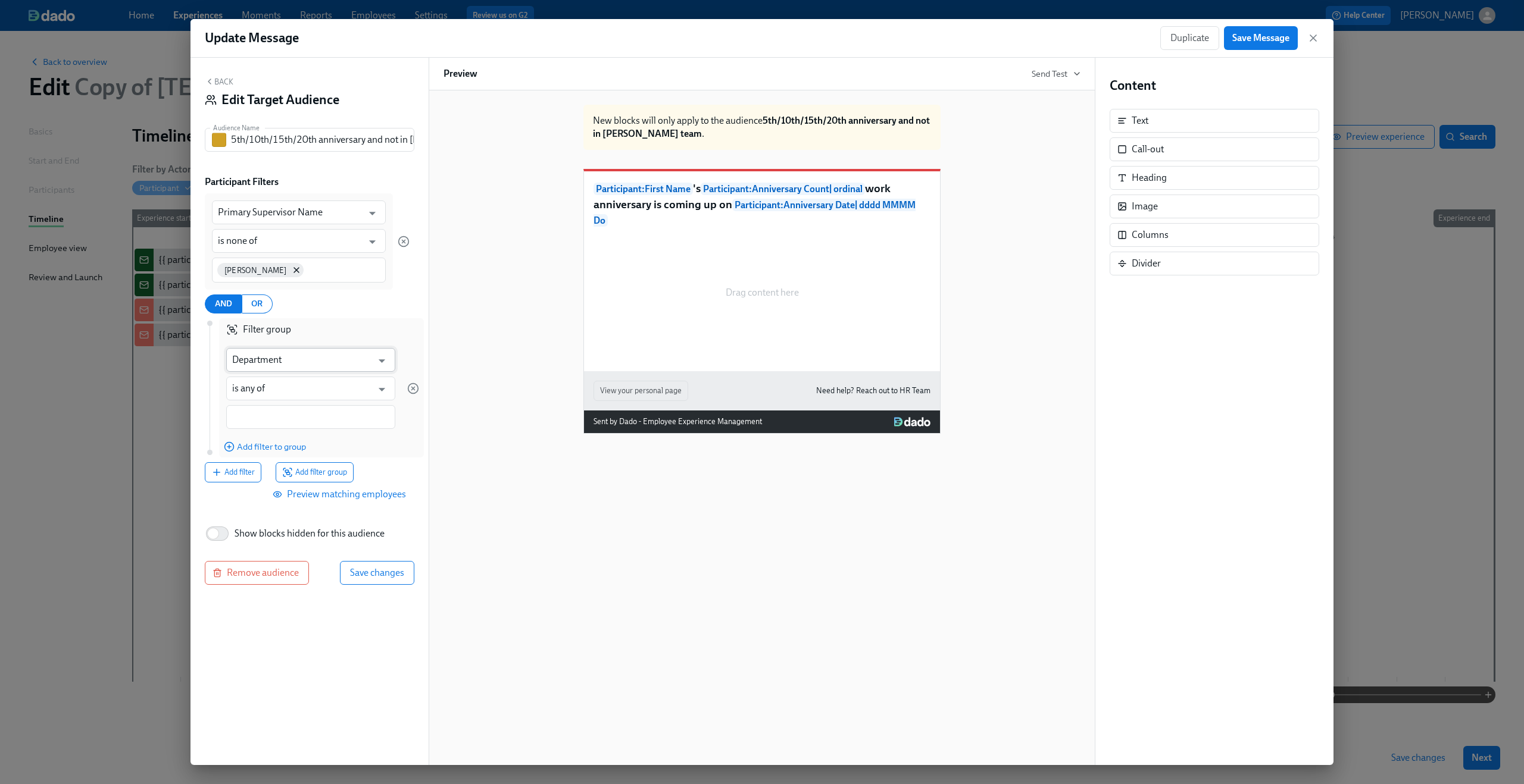
click at [296, 366] on input "Department" at bounding box center [301, 360] width 140 height 24
click at [307, 392] on li "Anniversary Count" at bounding box center [311, 390] width 169 height 21
type input "Anniversary Count"
type input "is"
type input "Anniversary Count"
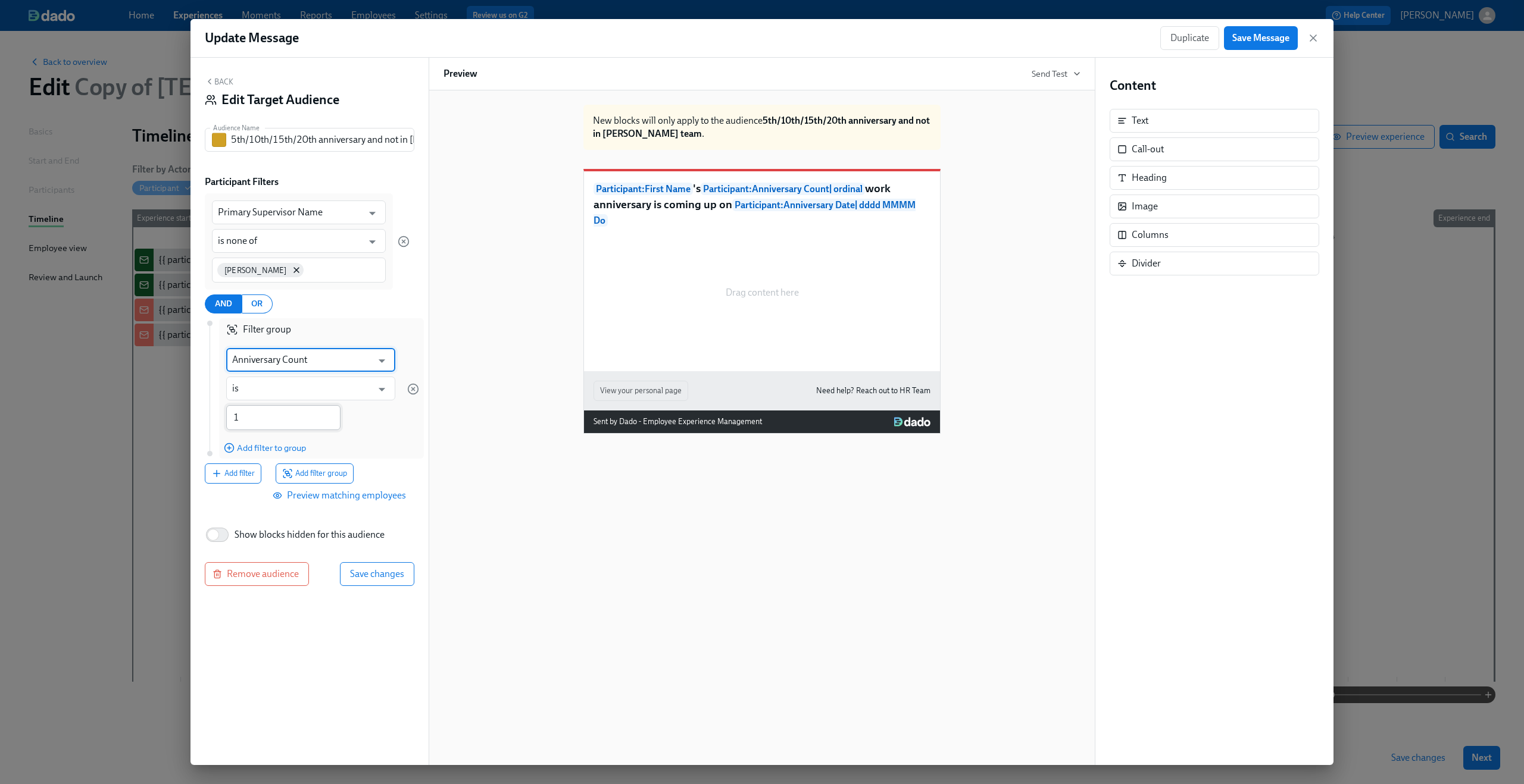
click at [289, 419] on input "1" at bounding box center [283, 418] width 114 height 25
type input "5"
click at [290, 449] on span "Add filter to group" at bounding box center [265, 447] width 82 height 12
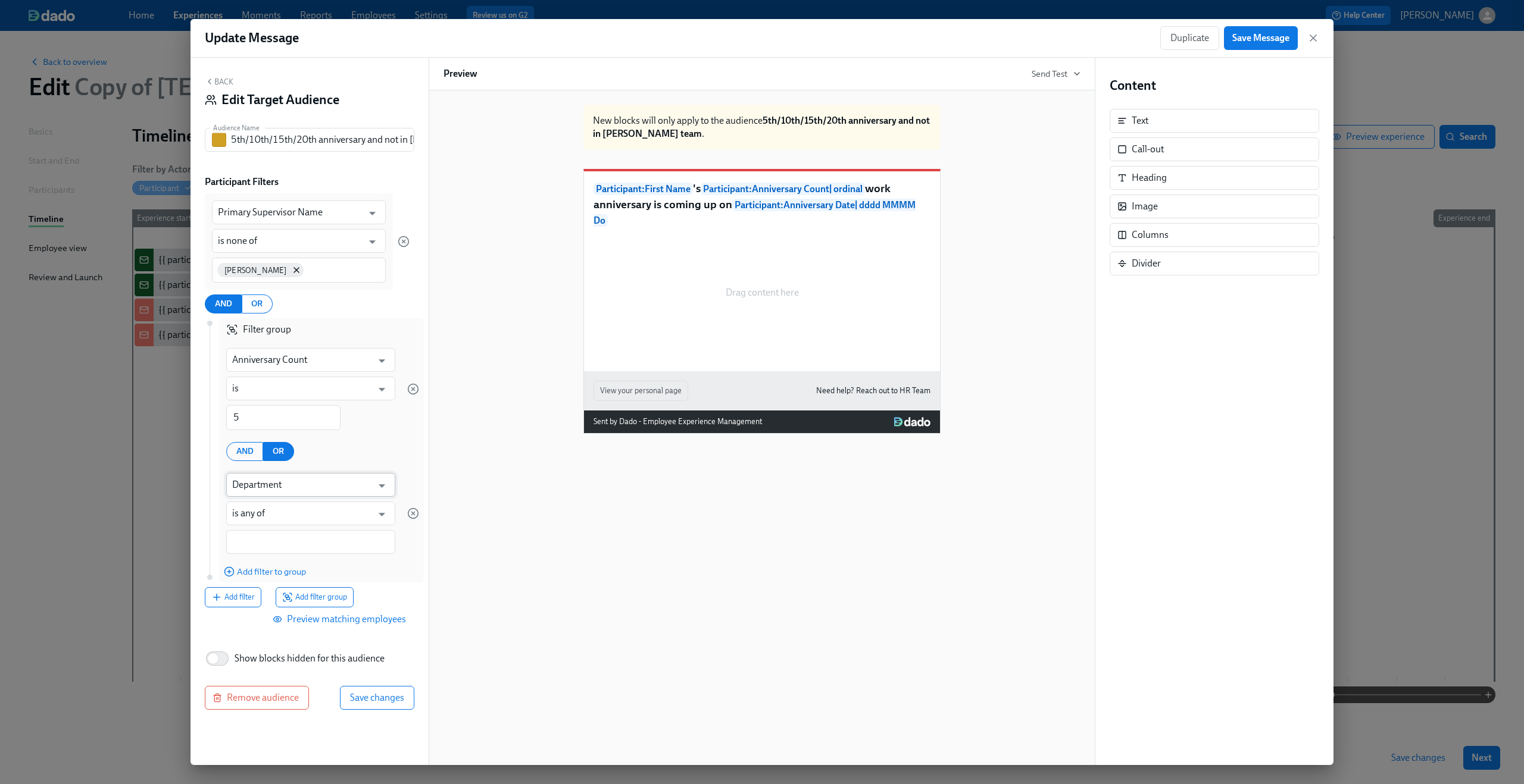
click at [284, 481] on input "Department" at bounding box center [301, 485] width 140 height 24
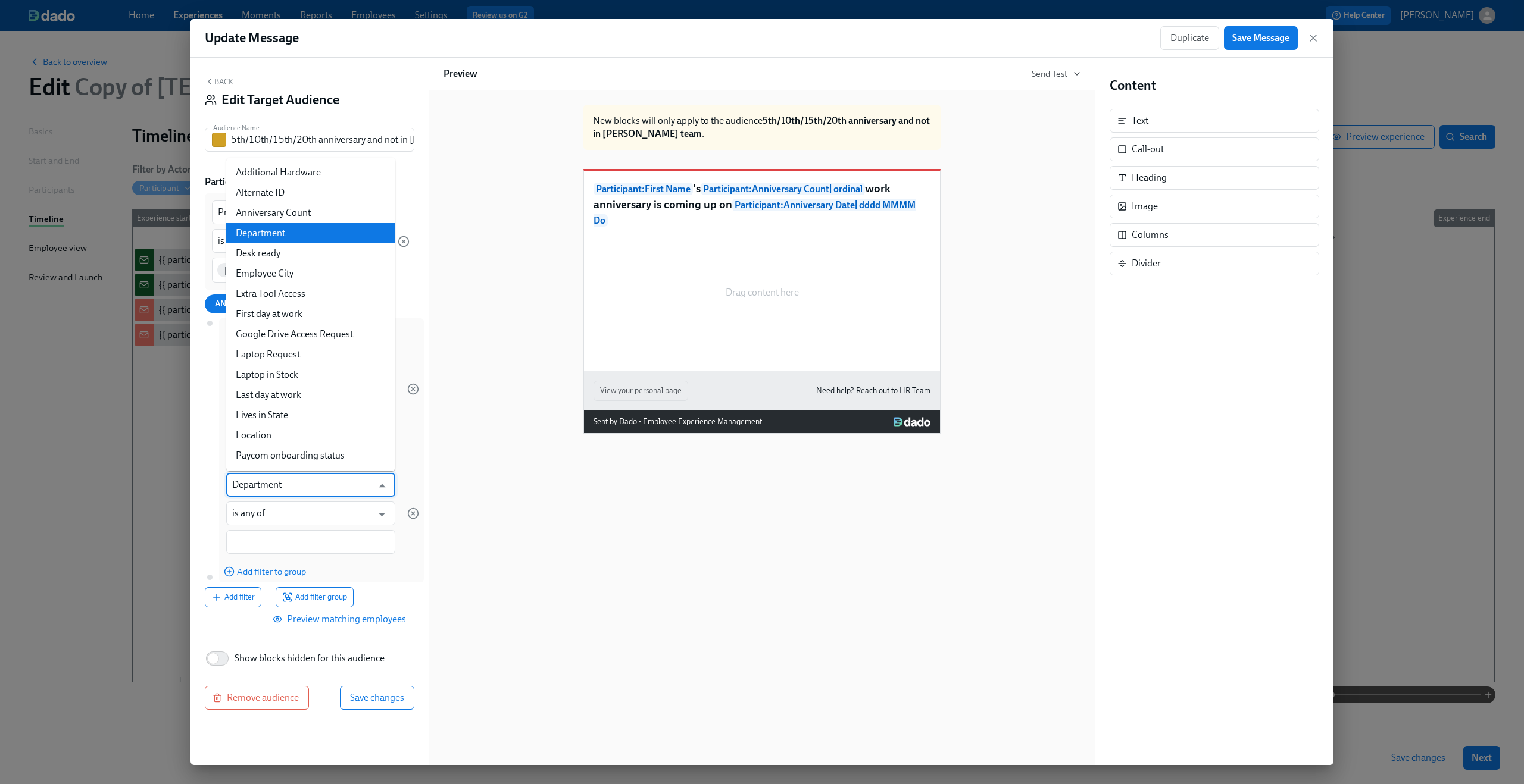
click at [284, 481] on input "Department" at bounding box center [301, 485] width 140 height 24
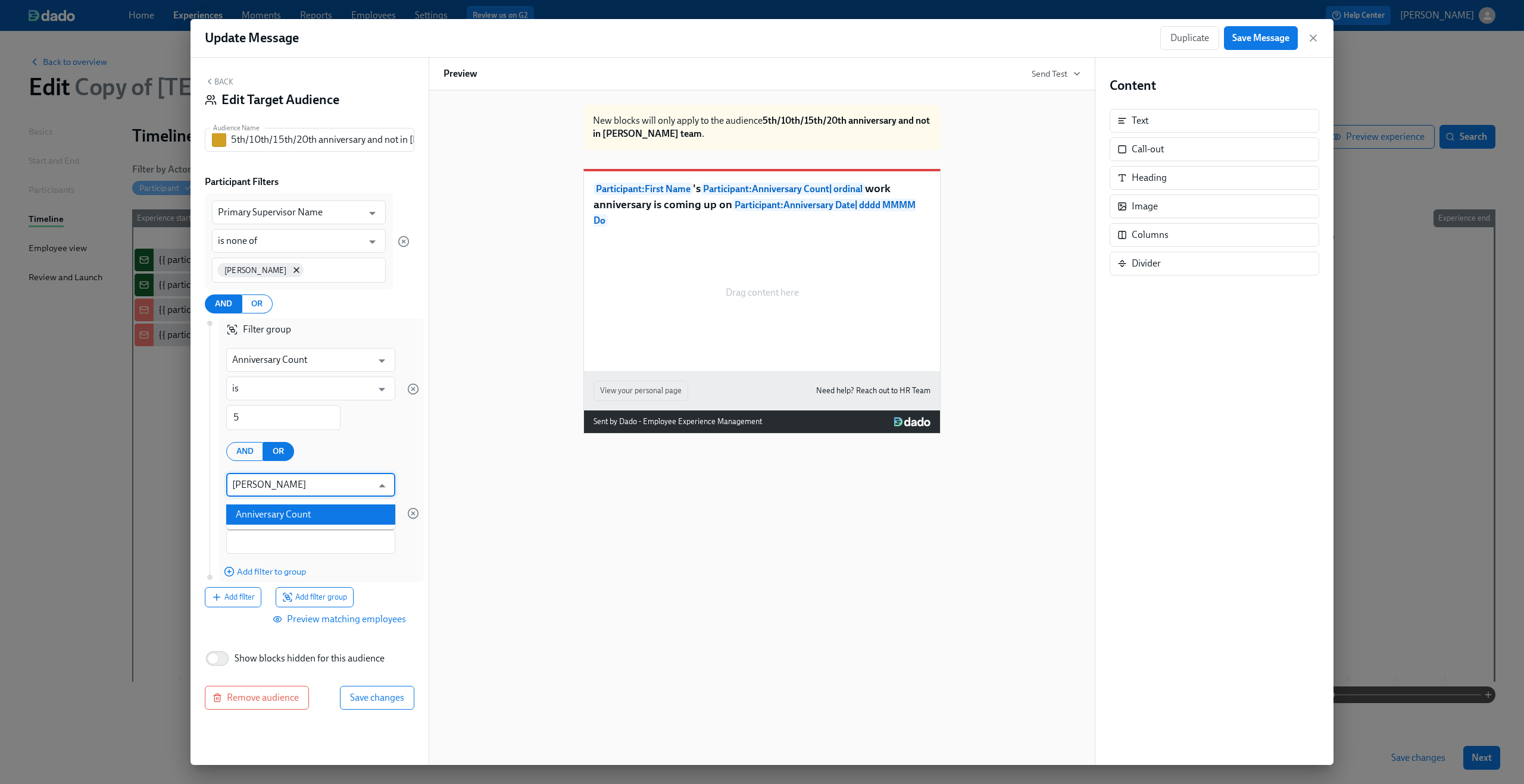
click at [282, 513] on li "Anniversary Count" at bounding box center [311, 515] width 169 height 21
type input "Anniversary Count"
type input "is"
type input "Anniversary Count"
click at [267, 539] on input "1" at bounding box center [283, 543] width 114 height 25
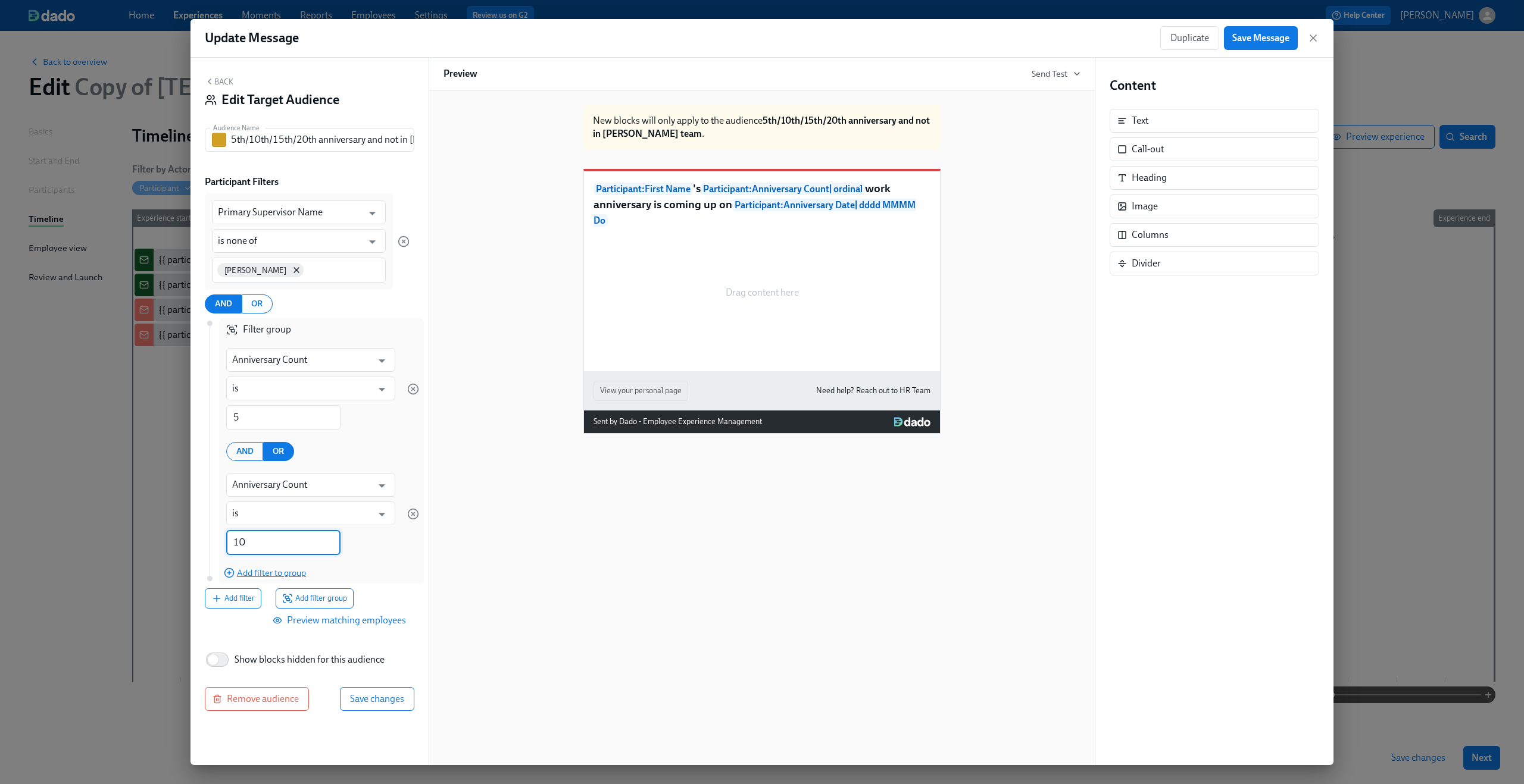
type input "10"
click at [279, 574] on span "Add filter to group" at bounding box center [265, 573] width 82 height 12
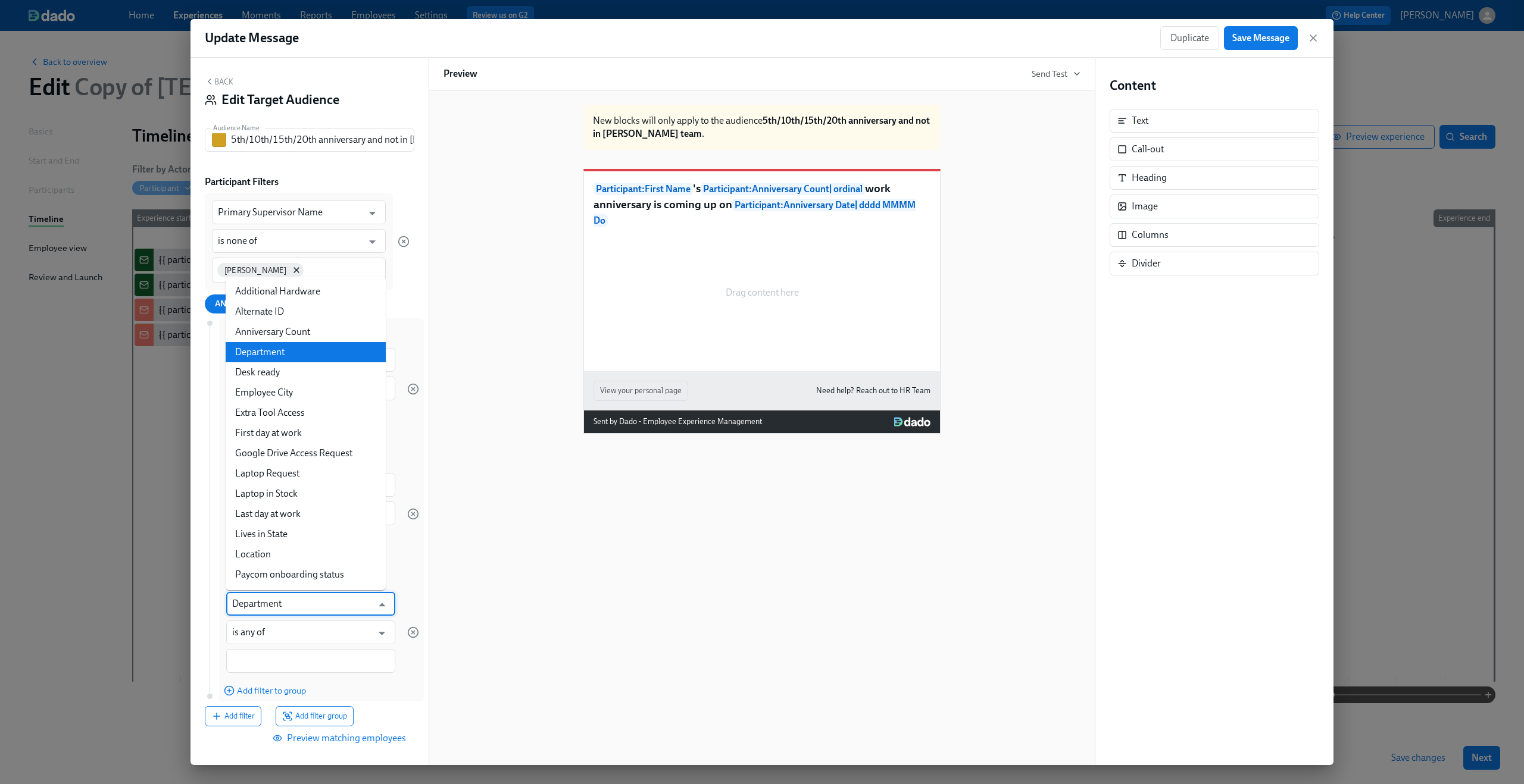
click at [275, 599] on input "Department" at bounding box center [301, 603] width 140 height 24
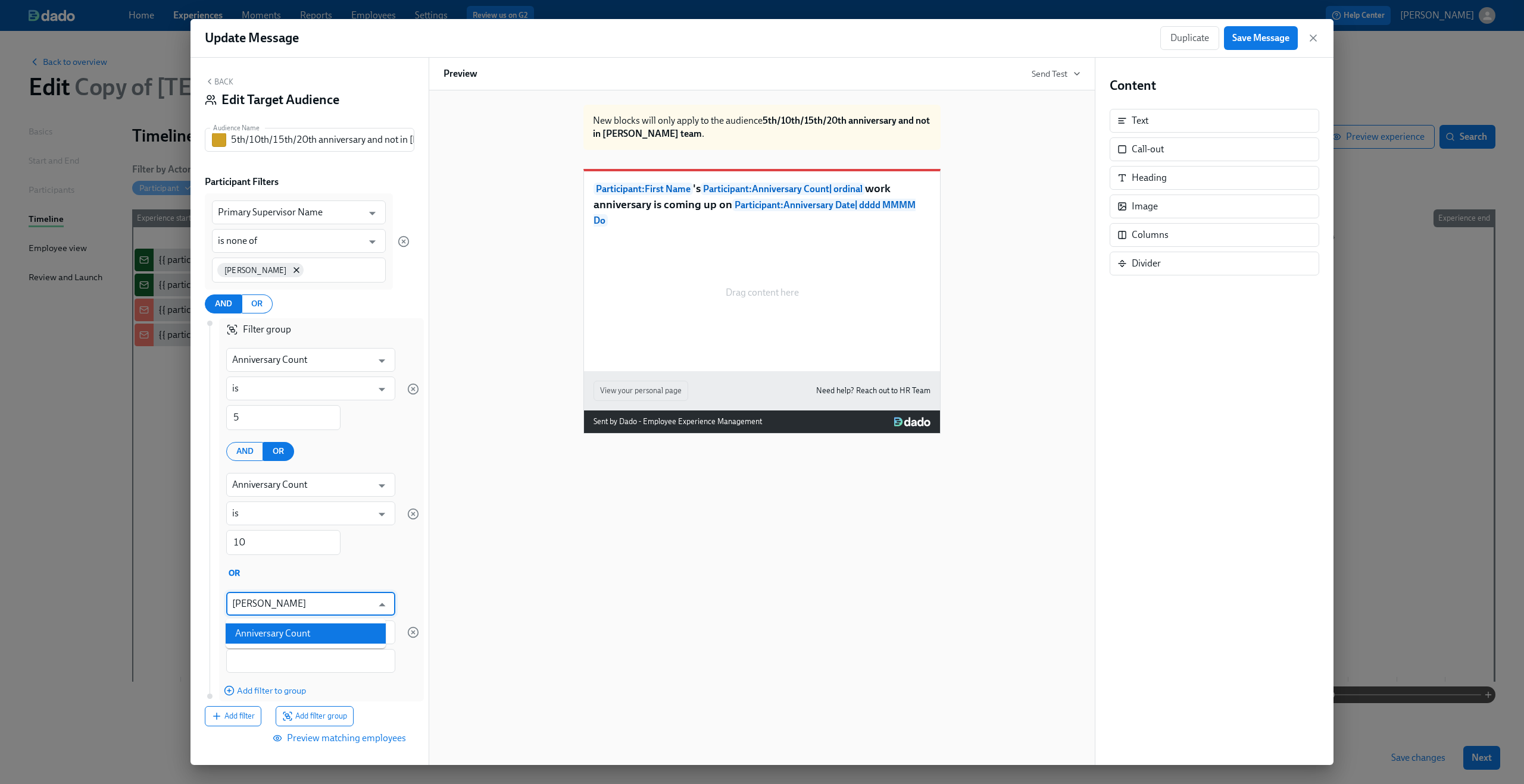
click at [277, 630] on li "Anniversary Count" at bounding box center [305, 633] width 160 height 21
type input "Anniversary Count"
type input "is"
type input "Anniversary Count"
click at [274, 654] on input "1" at bounding box center [283, 662] width 114 height 25
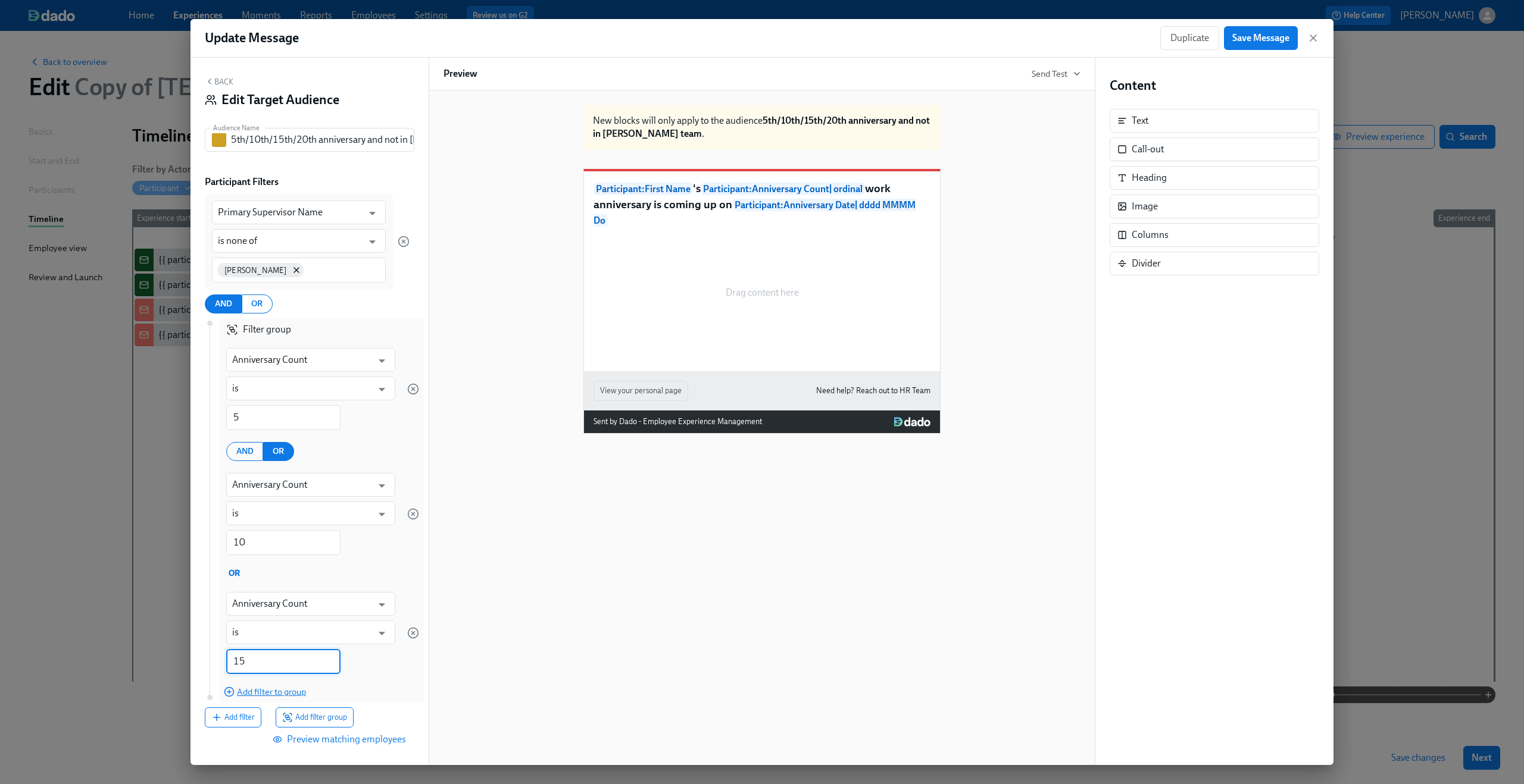
type input "15"
click at [275, 694] on span "Add filter to group" at bounding box center [265, 692] width 82 height 12
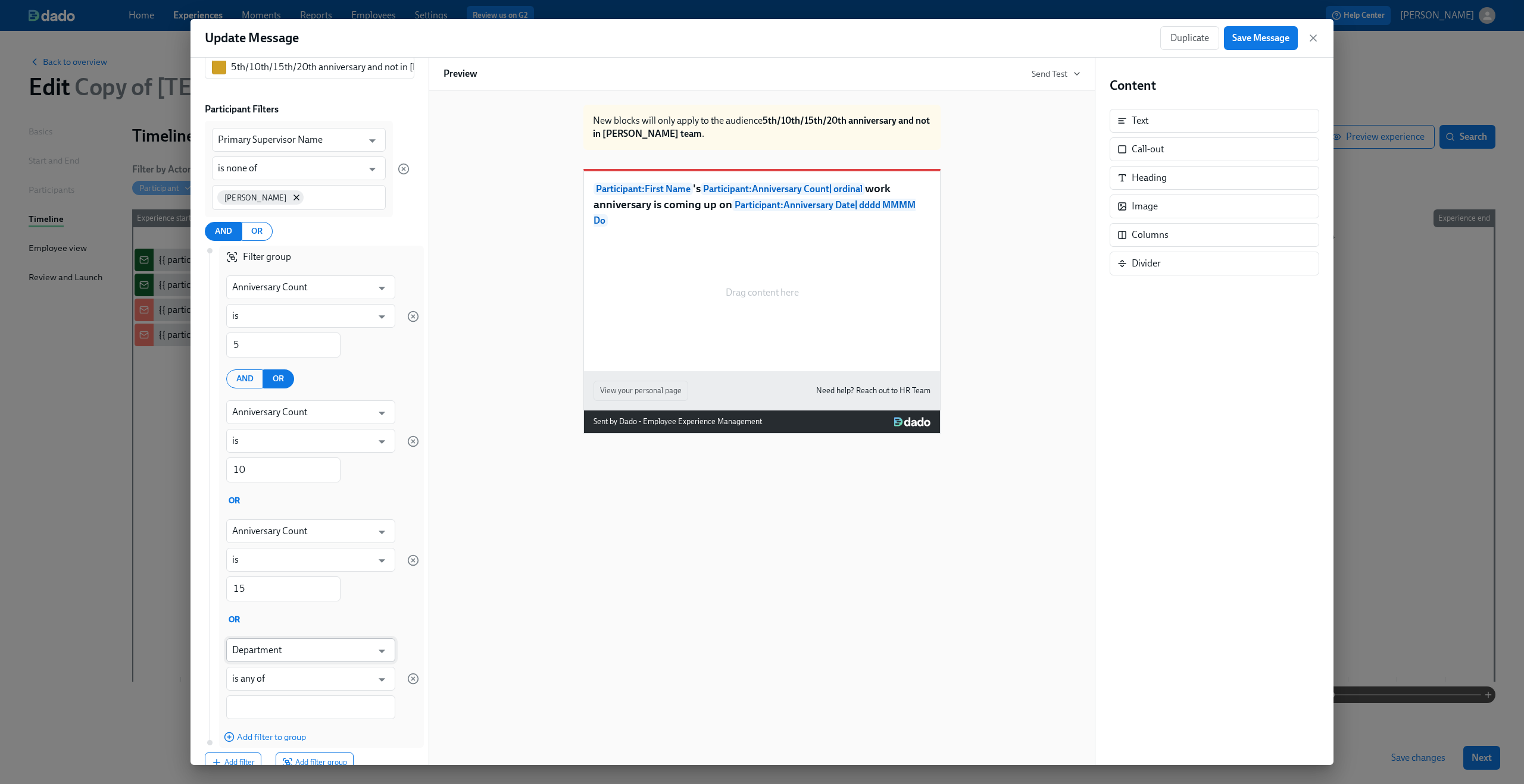
click at [297, 652] on input "Department" at bounding box center [301, 650] width 140 height 24
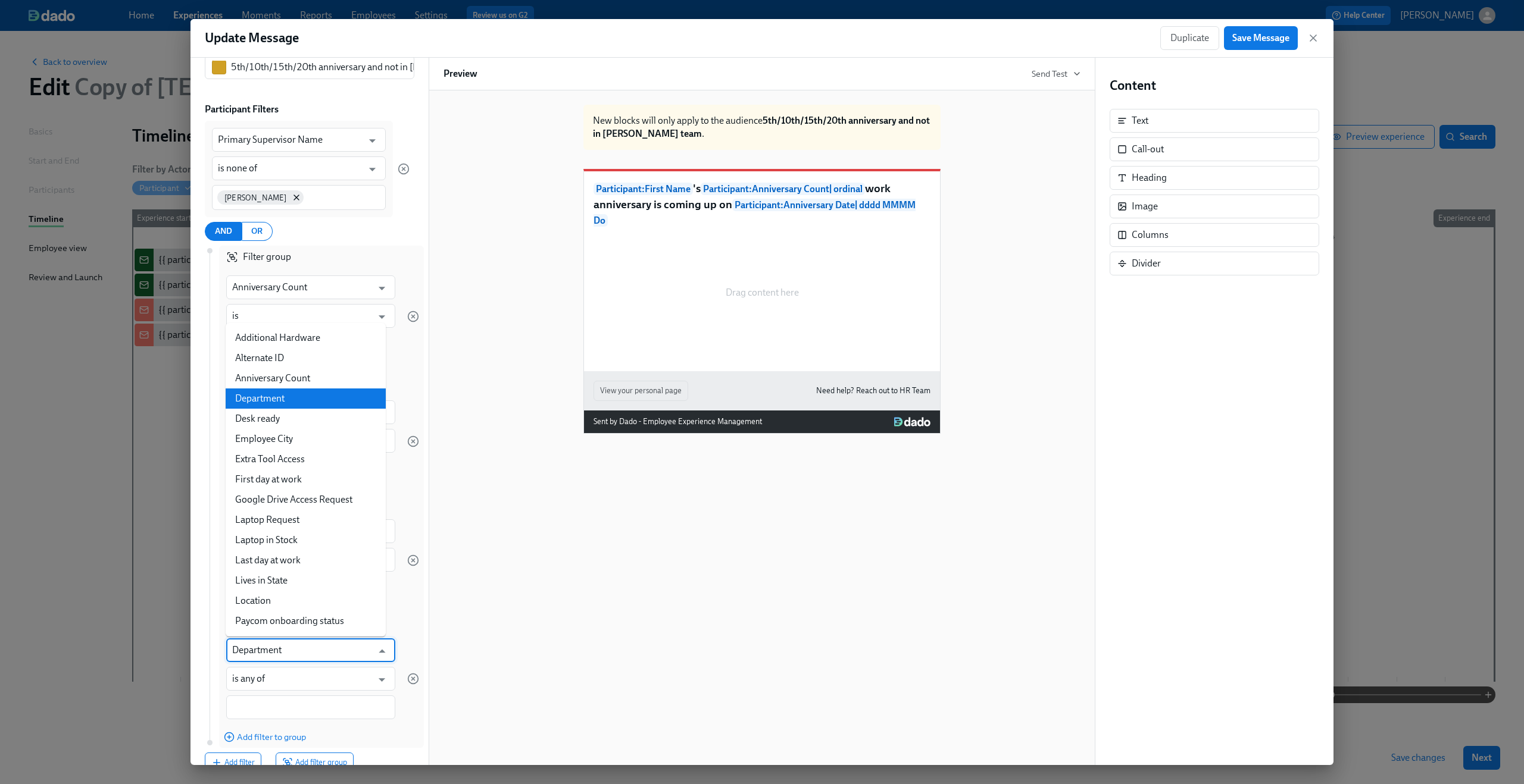
click at [297, 652] on input "Department" at bounding box center [301, 650] width 140 height 24
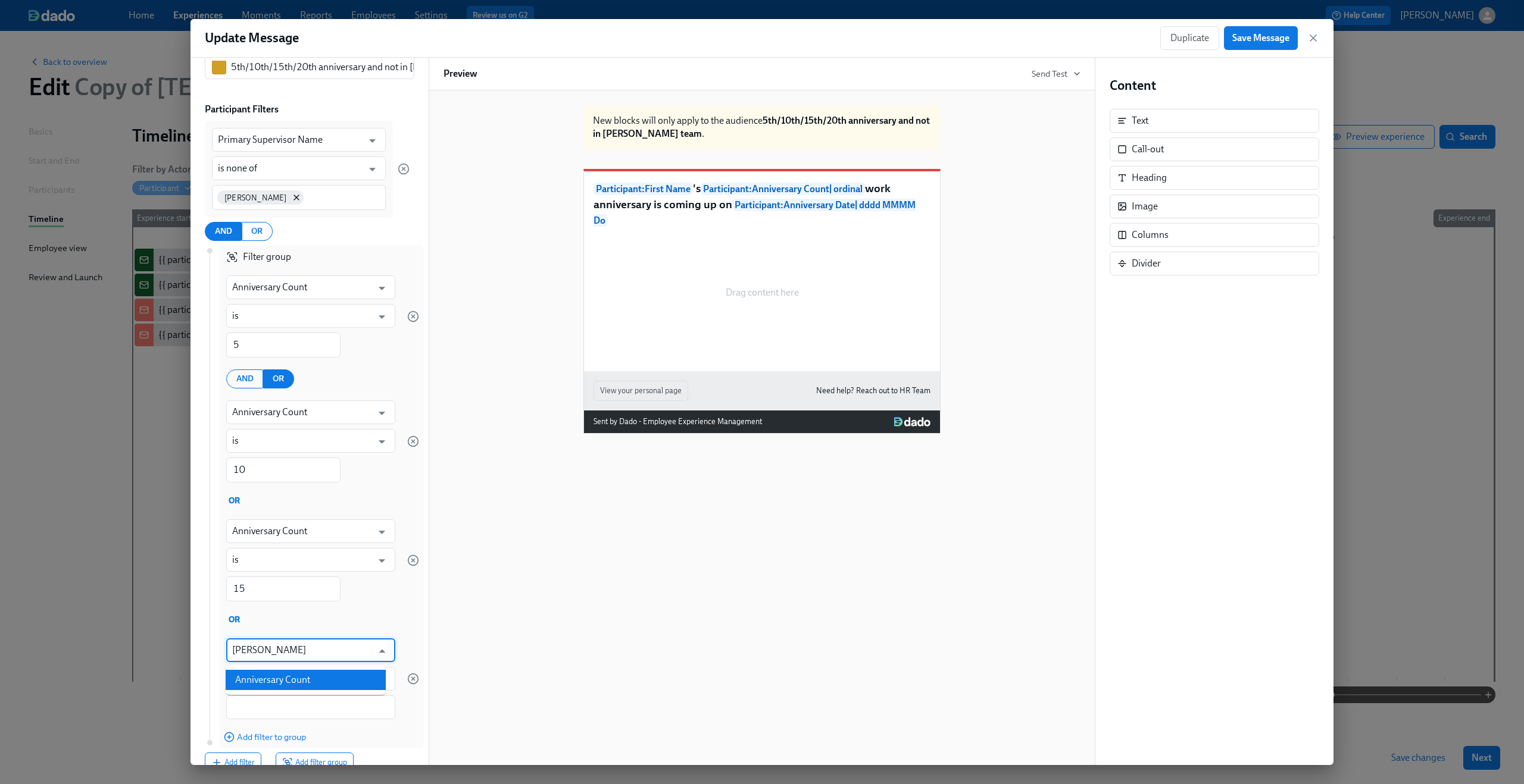
click at [297, 678] on li "Anniversary Count" at bounding box center [305, 680] width 160 height 21
type input "Anniversary Count"
type input "is"
type input "Anniversary Count"
click at [282, 707] on input "1" at bounding box center [283, 708] width 114 height 25
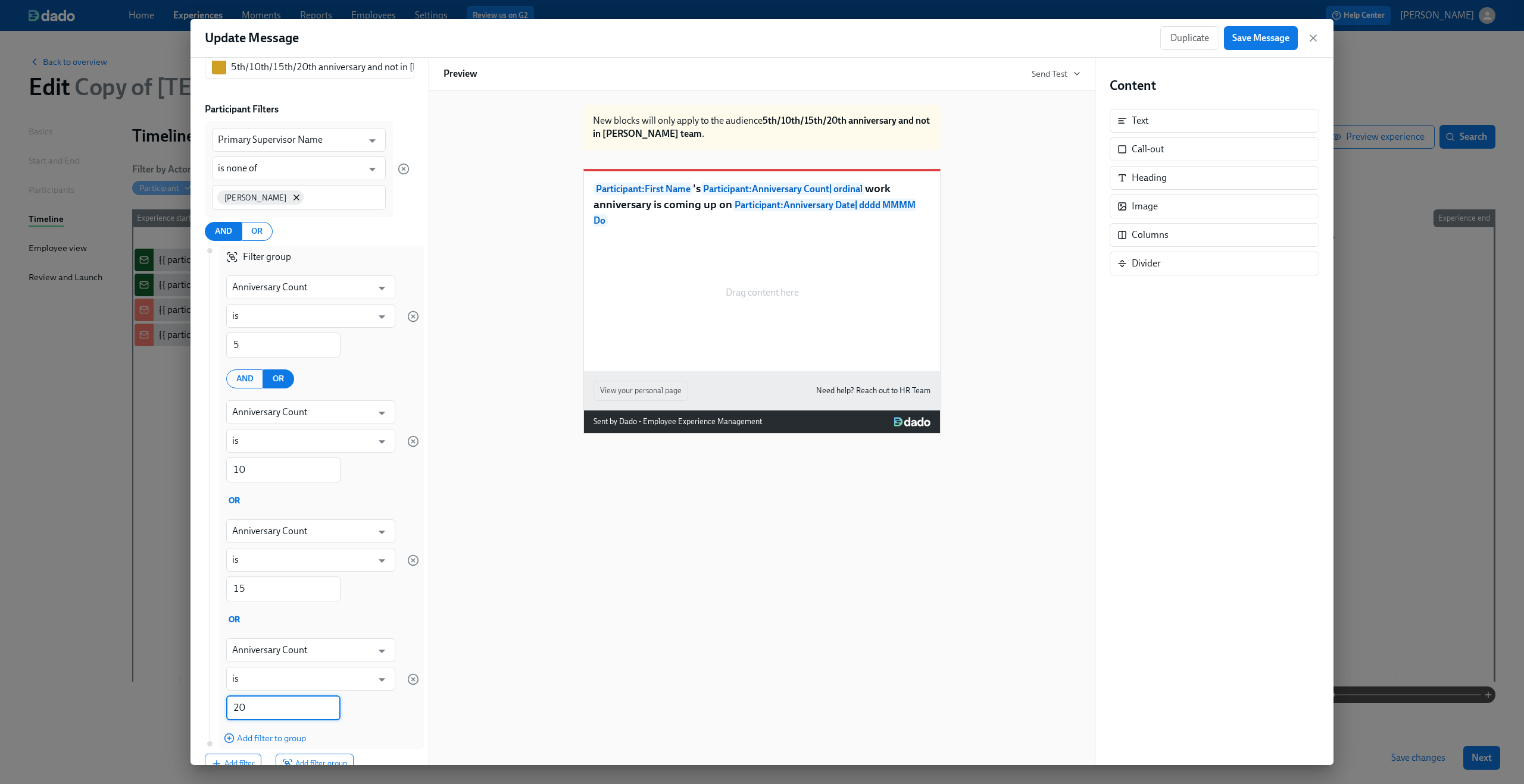
type input "20"
click at [381, 703] on div "Anniversary Count ​ is ​ 20 ​" at bounding box center [311, 679] width 183 height 96
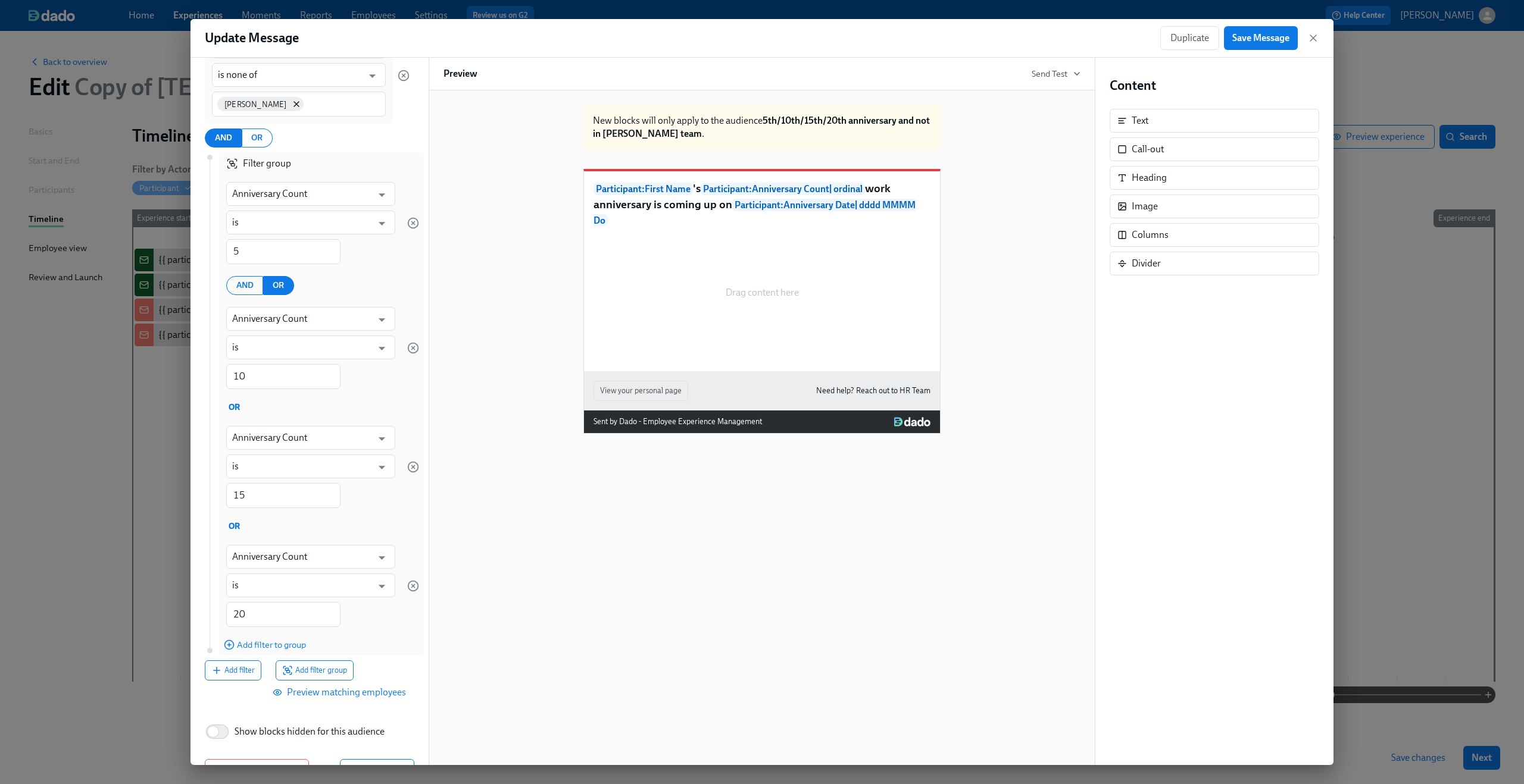
scroll to position [203, 0]
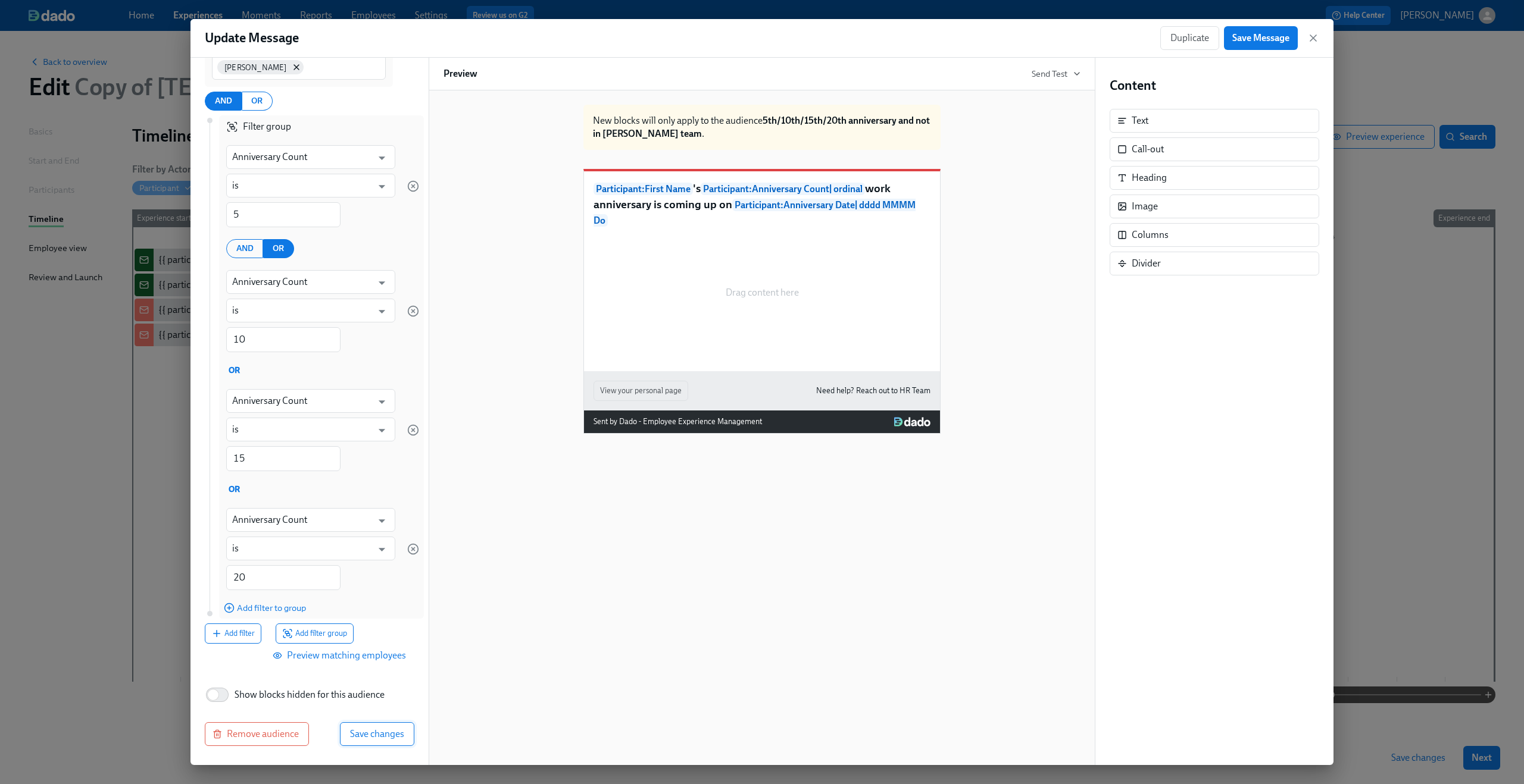
click at [362, 737] on span "Save changes" at bounding box center [376, 734] width 54 height 12
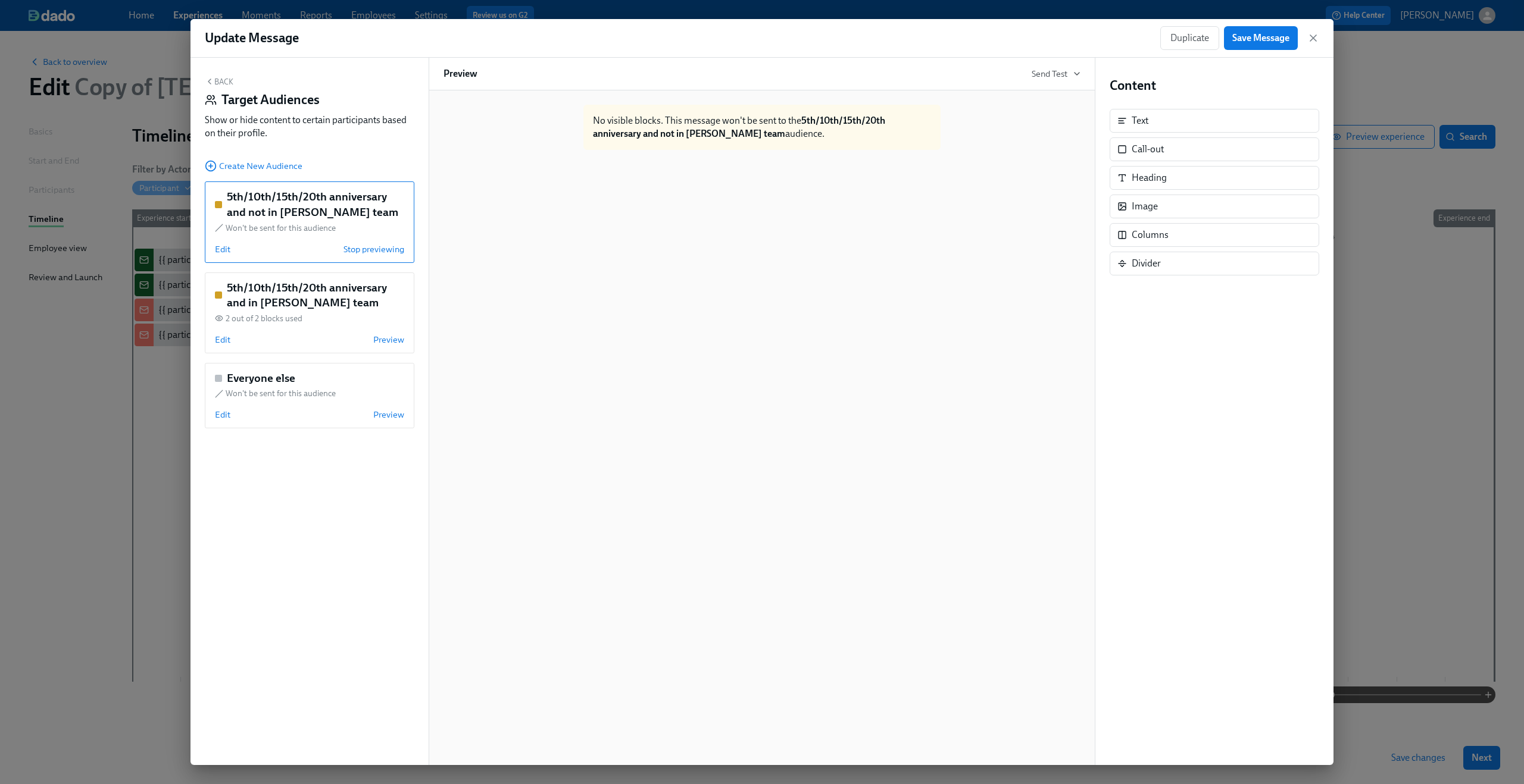
click at [221, 243] on div "5th/10th/15th/20th anniversary and not in Dean's team Won't be sent for this au…" at bounding box center [309, 222] width 209 height 81
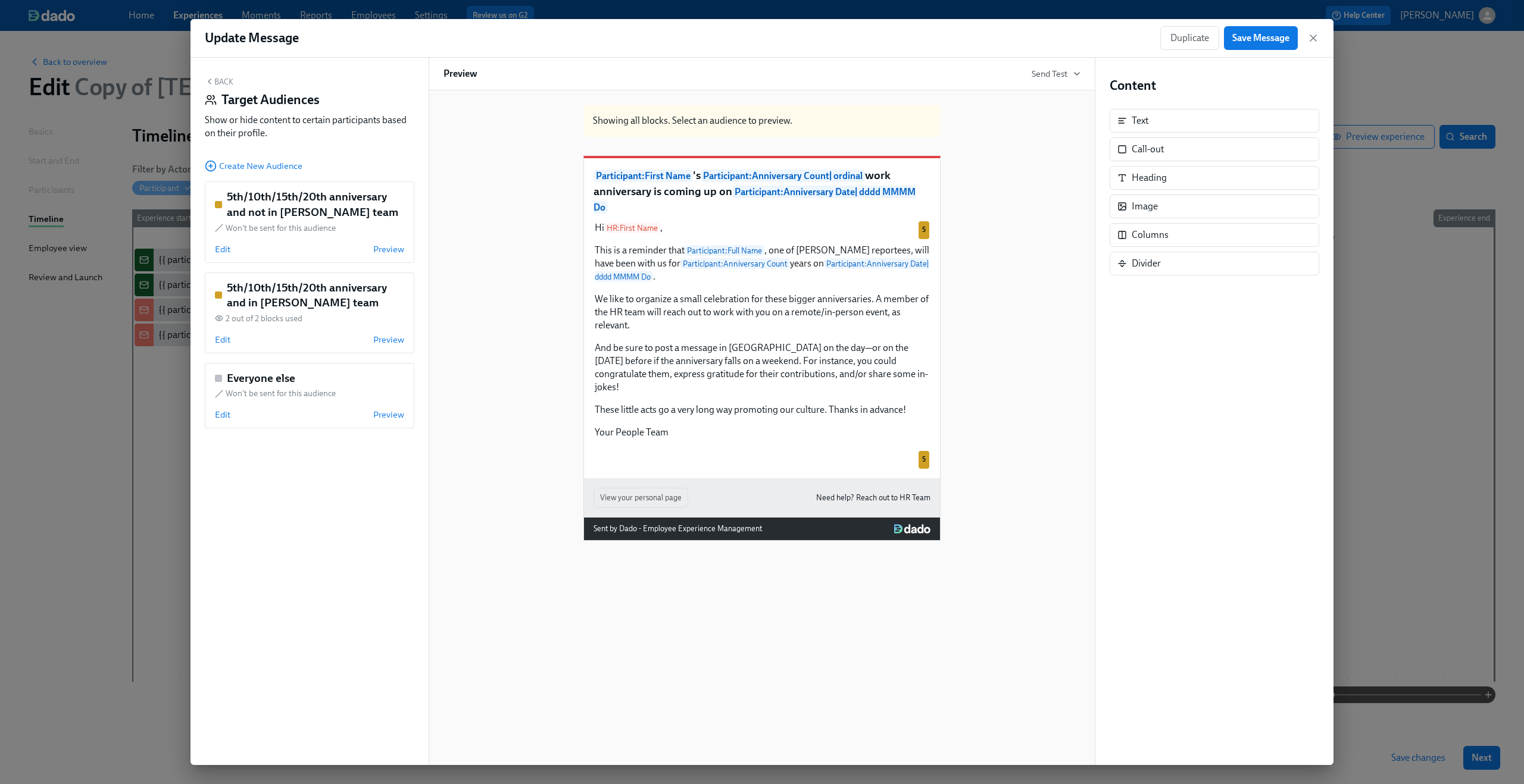
click at [218, 87] on div "Back Target Audiences Show or hide content to certain participants based on the…" at bounding box center [309, 110] width 209 height 68
click at [224, 80] on button "Back" at bounding box center [219, 81] width 28 height 9
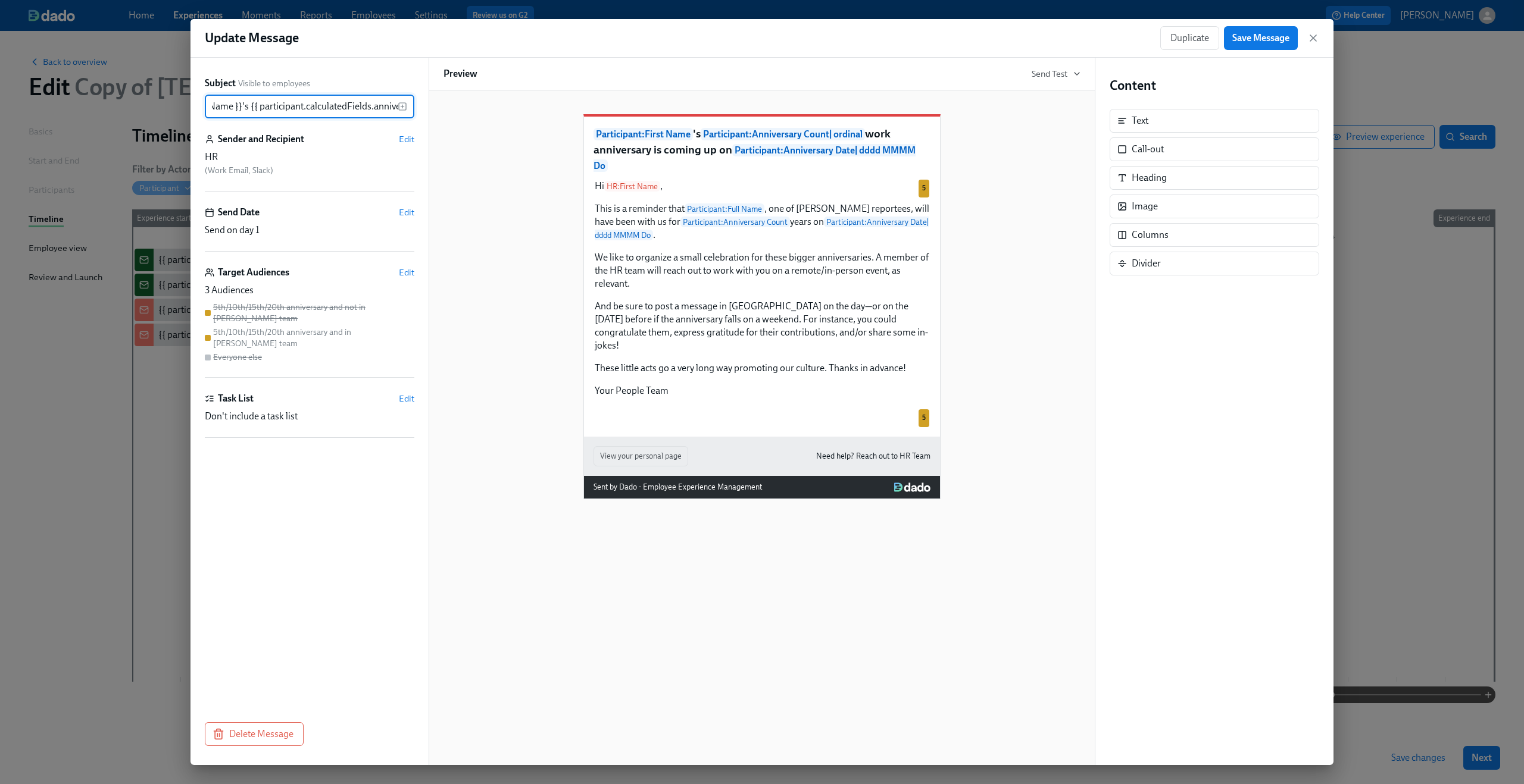
scroll to position [0, 0]
drag, startPoint x: 365, startPoint y: 105, endPoint x: 130, endPoint y: 95, distance: 235.2
click at [130, 95] on div "Update Message Duplicate Save Message Subject Visible to employees {{ participa…" at bounding box center [762, 392] width 1524 height 784
drag, startPoint x: 218, startPoint y: 106, endPoint x: 536, endPoint y: 149, distance: 320.9
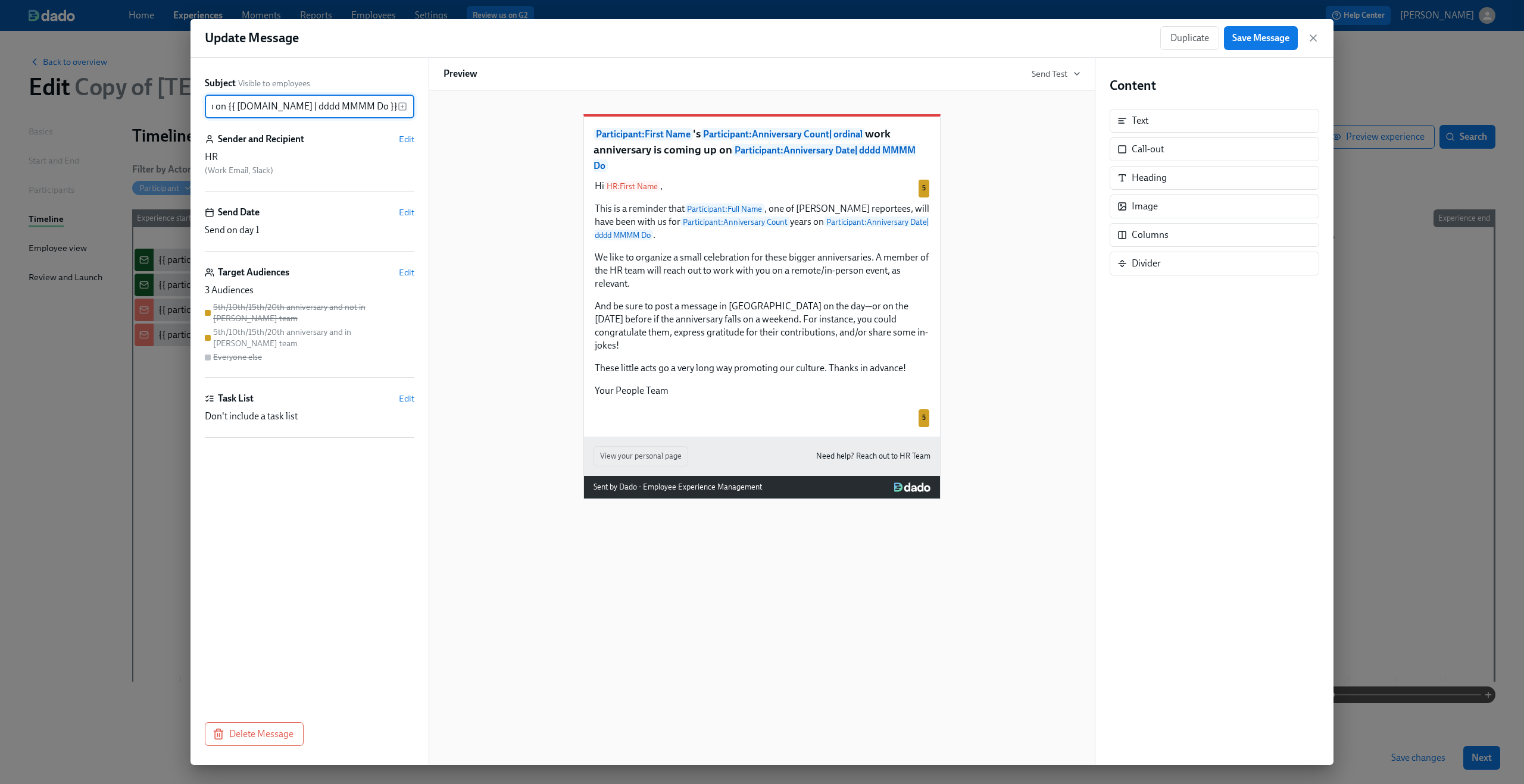
click at [536, 149] on div "Subject Visible to employees {{ participant.firstName }}'s {{ participant.calcu…" at bounding box center [762, 411] width 1143 height 707
click at [497, 136] on div "Participant : First Name 's Participant : Anniversary Count | ordinal work anni…" at bounding box center [762, 297] width 637 height 404
click at [1260, 35] on span "Save Message" at bounding box center [1260, 38] width 57 height 12
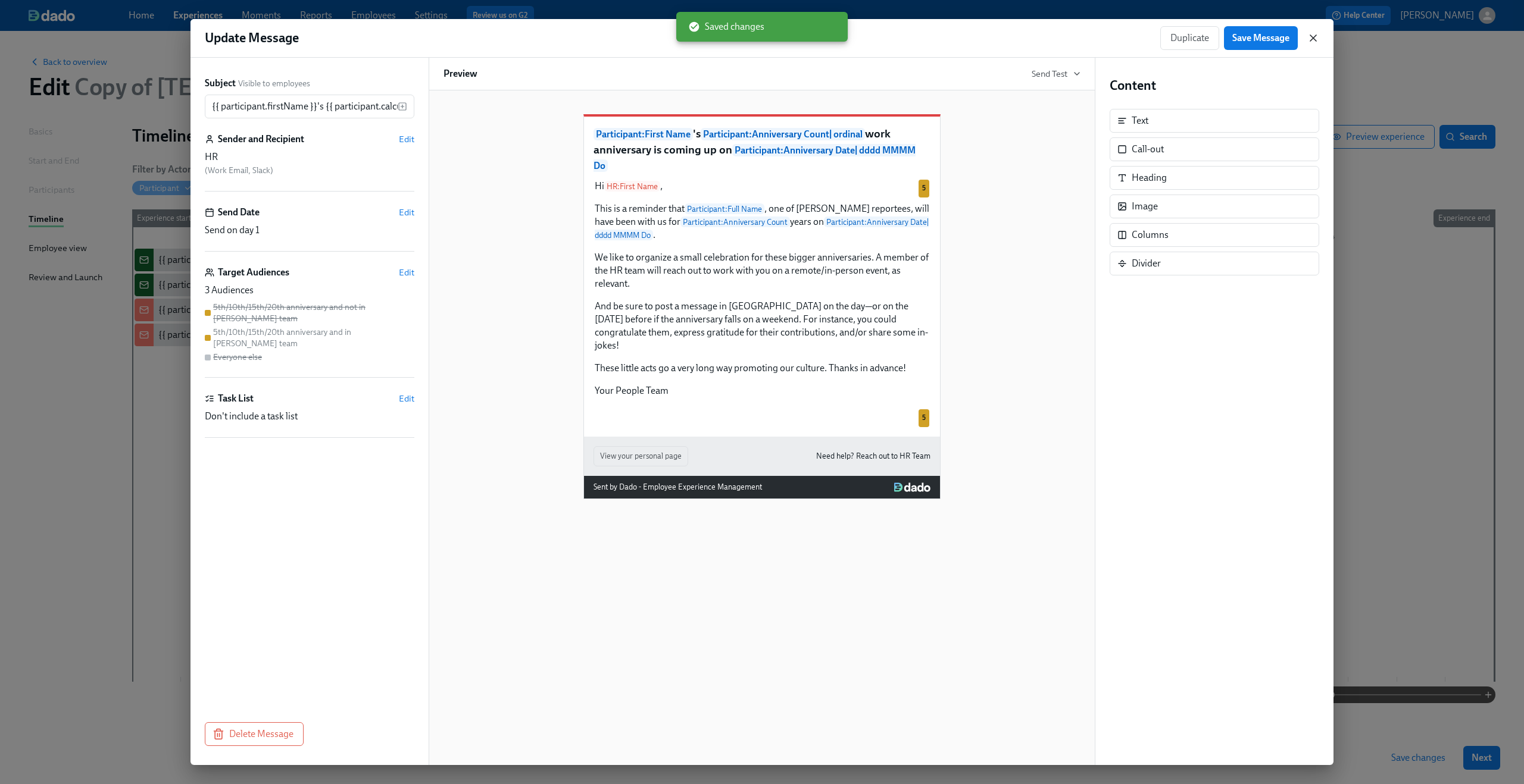
click at [1315, 41] on icon "button" at bounding box center [1312, 38] width 12 height 12
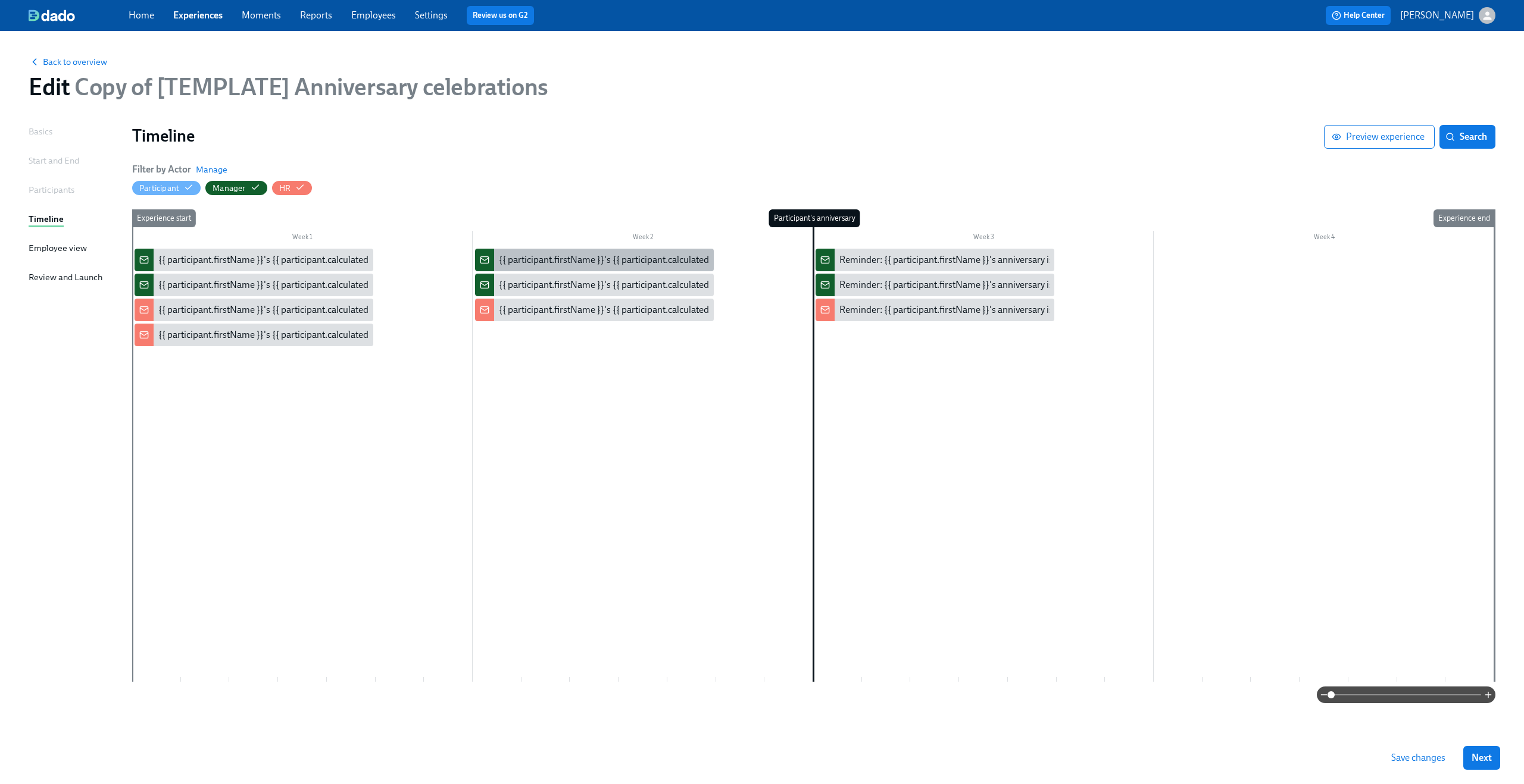
click at [525, 258] on div "{{ participant.firstName }}'s {{ participant.calculatedFields.anniversary.count…" at bounding box center [829, 259] width 662 height 13
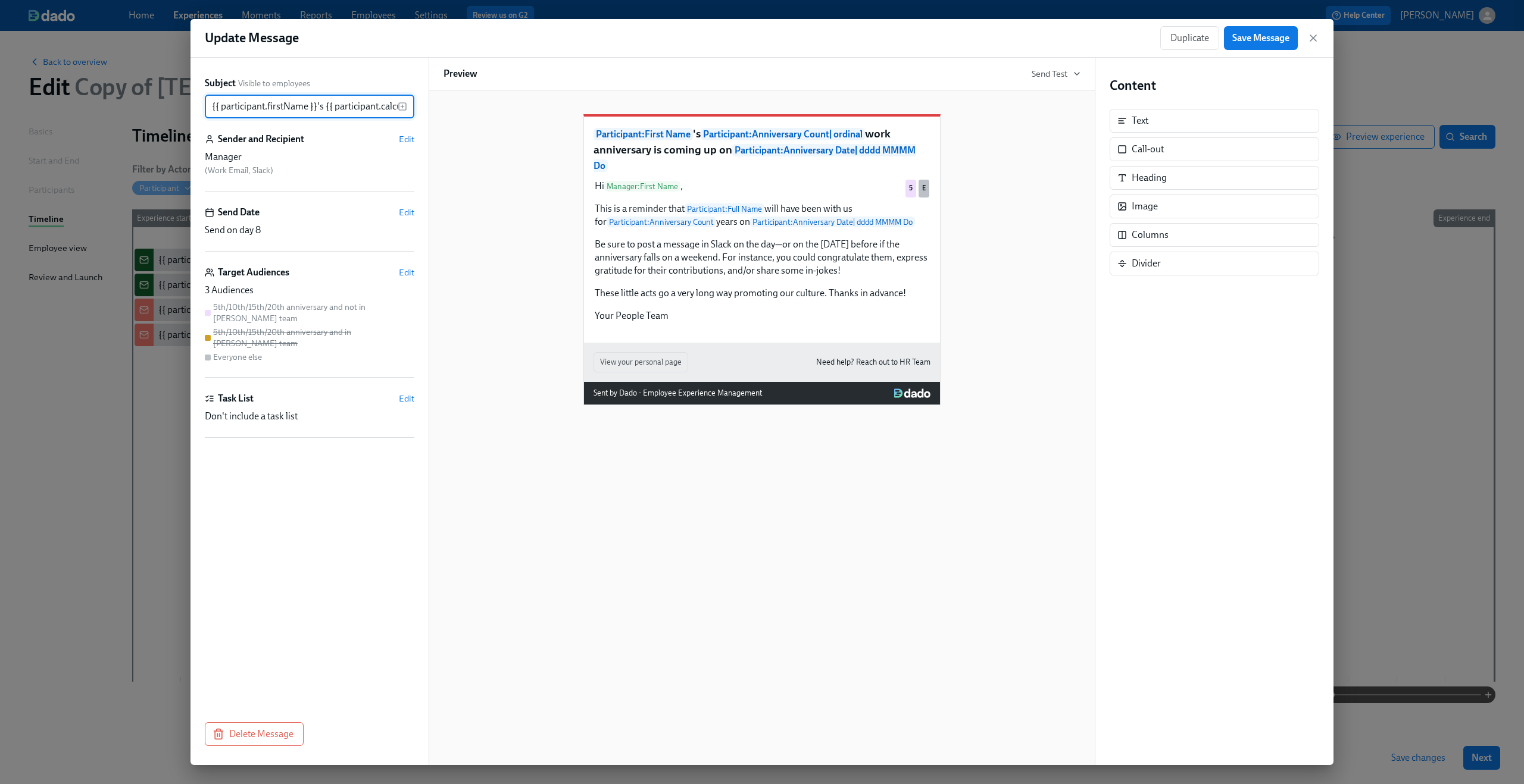
scroll to position [0, 581]
click at [407, 274] on span "Edit" at bounding box center [406, 272] width 16 height 12
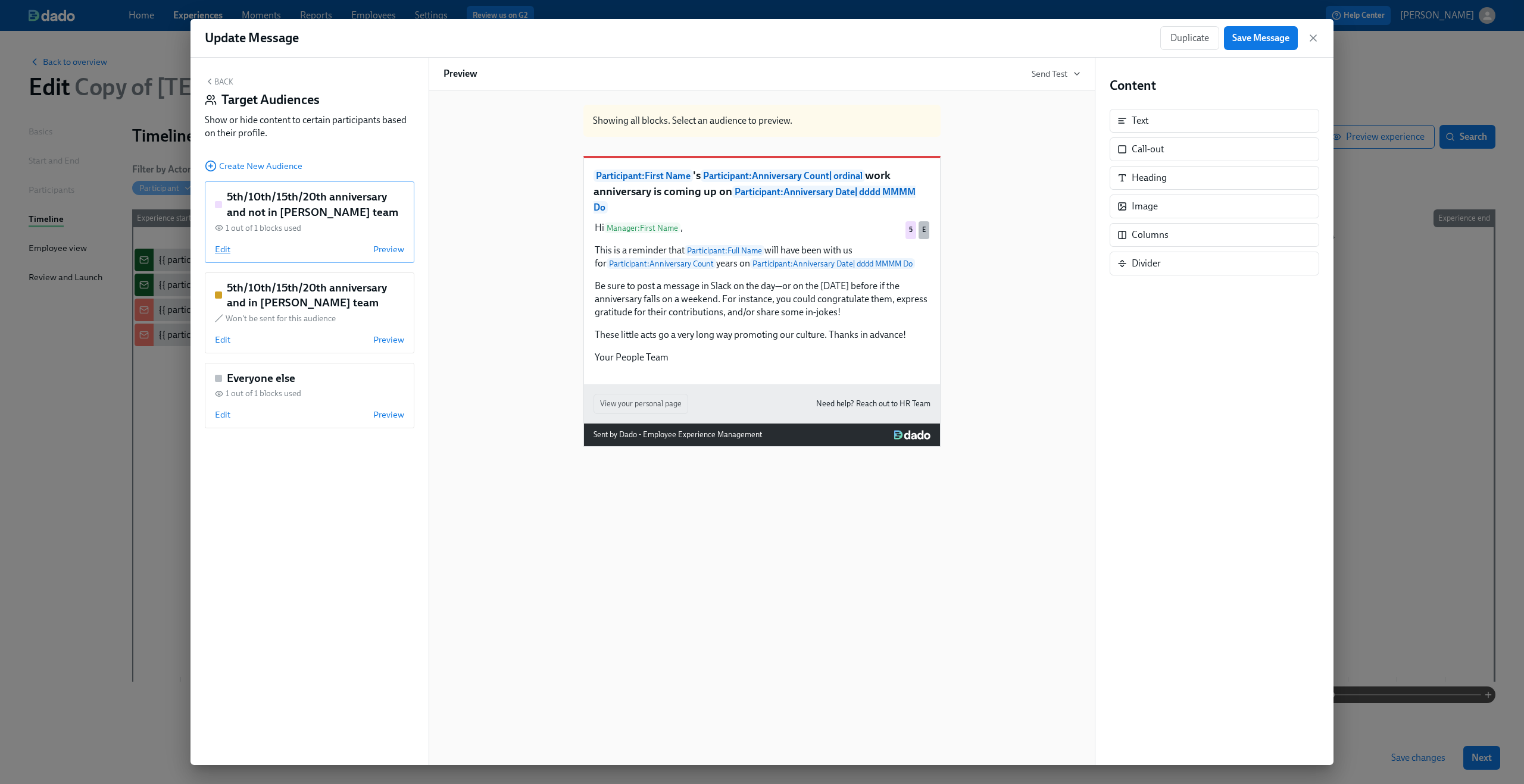
click at [222, 248] on span "Edit" at bounding box center [223, 248] width 16 height 12
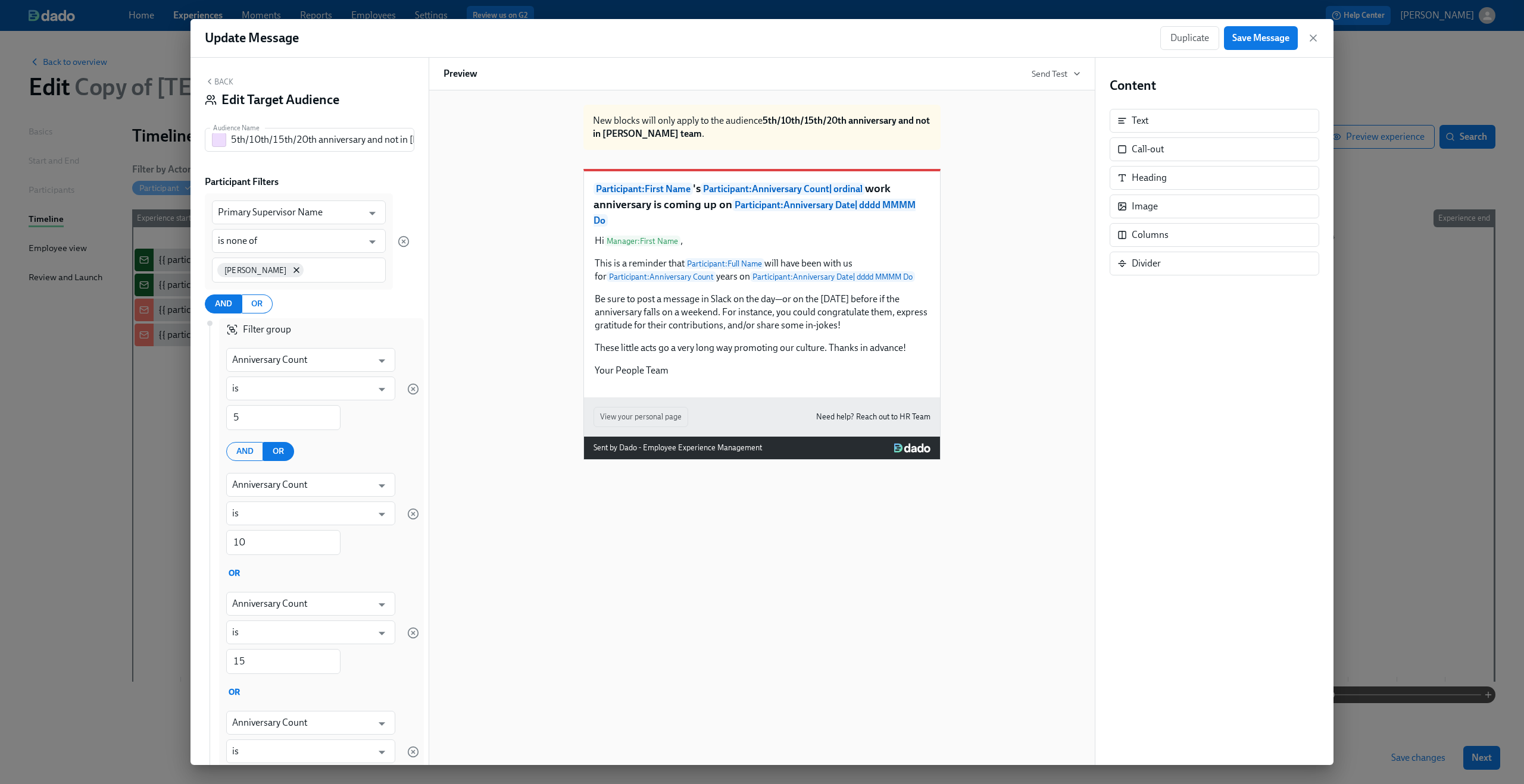
click at [212, 80] on icon "button" at bounding box center [209, 81] width 9 height 9
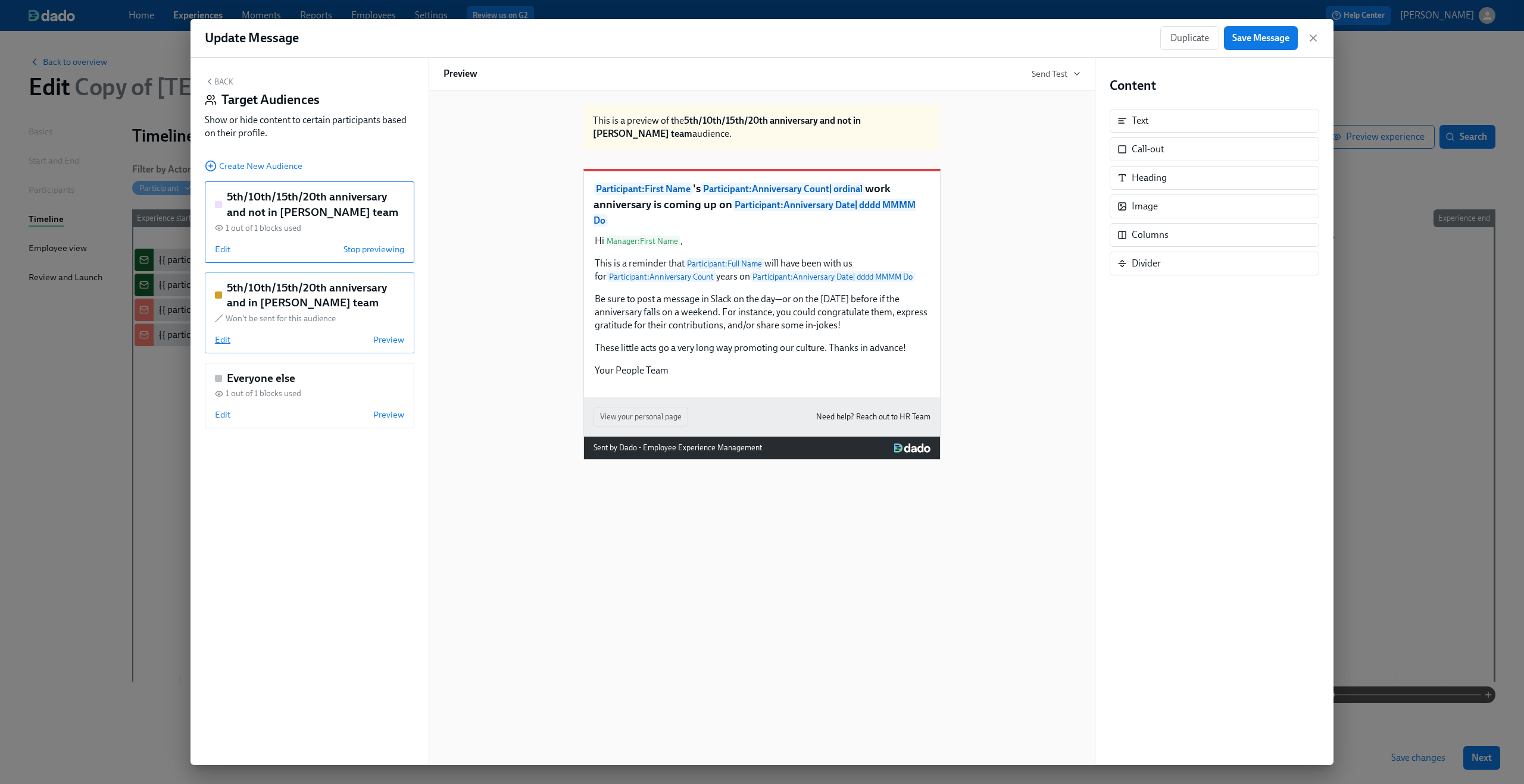
click at [222, 340] on span "Edit" at bounding box center [223, 339] width 16 height 12
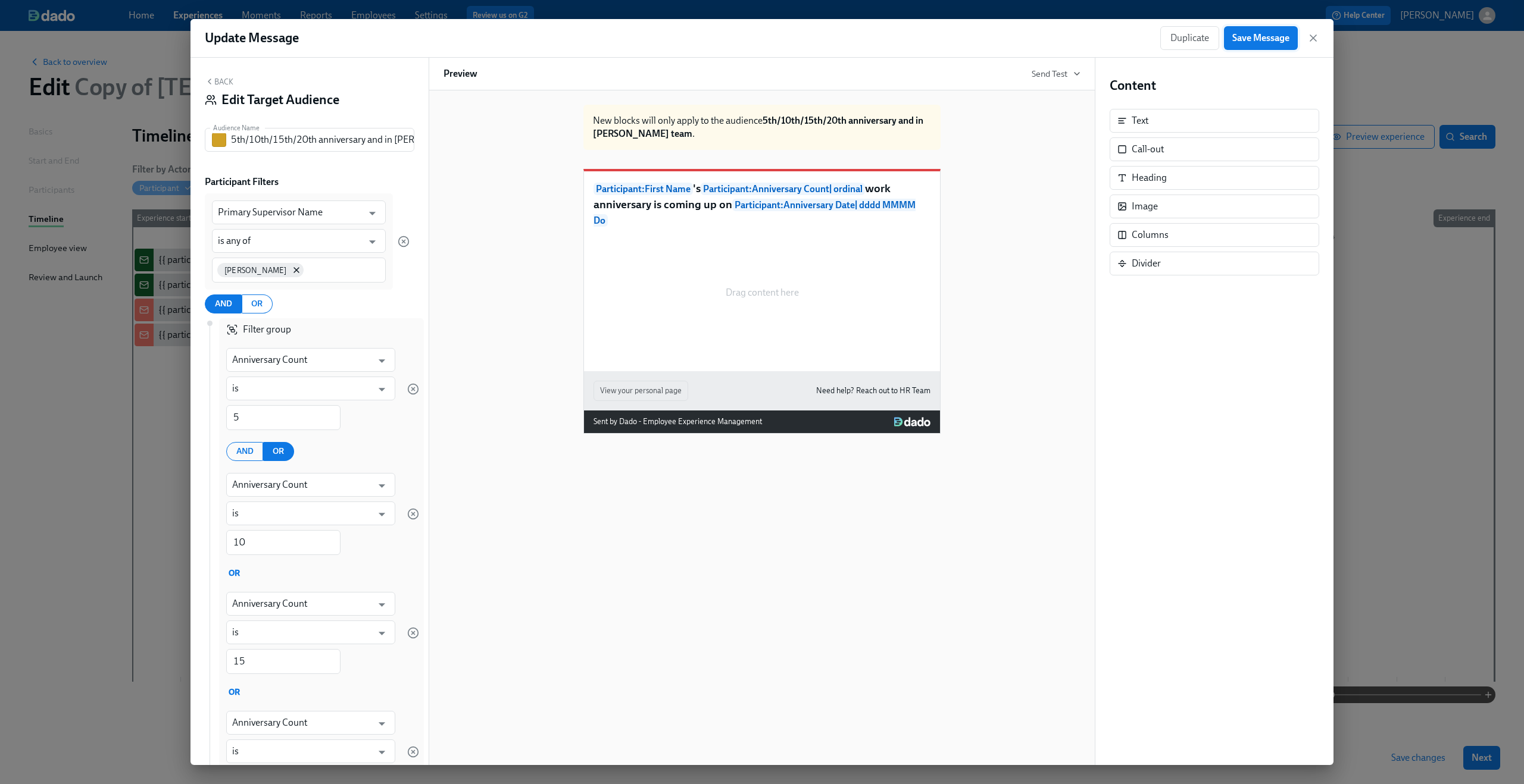
click at [1279, 35] on span "Save Message" at bounding box center [1260, 38] width 57 height 12
click at [1317, 32] on icon "button" at bounding box center [1312, 38] width 12 height 12
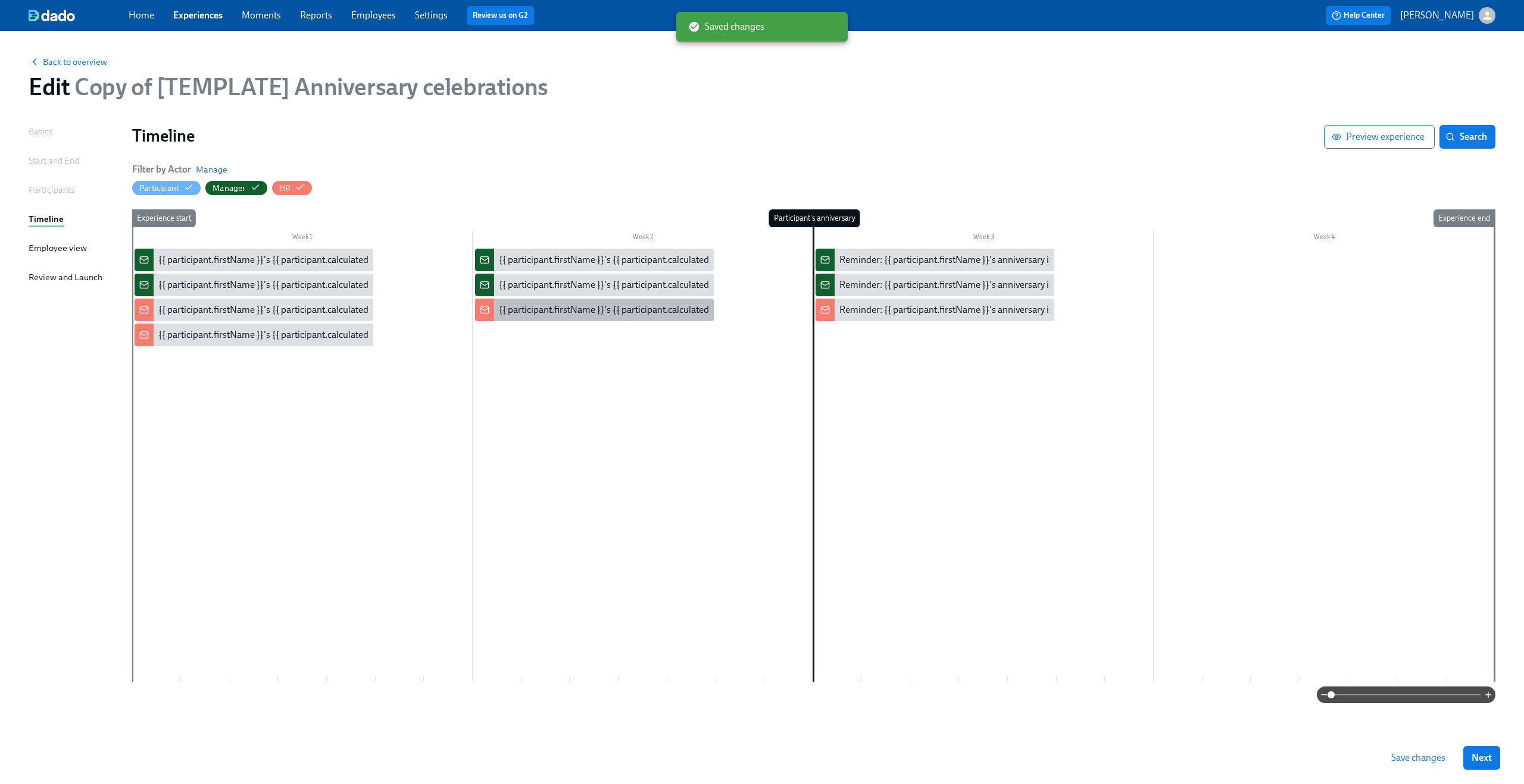
click at [620, 306] on div "{{ participant.firstName }}'s {{ participant.calculatedFields.anniversary.count…" at bounding box center [829, 310] width 662 height 13
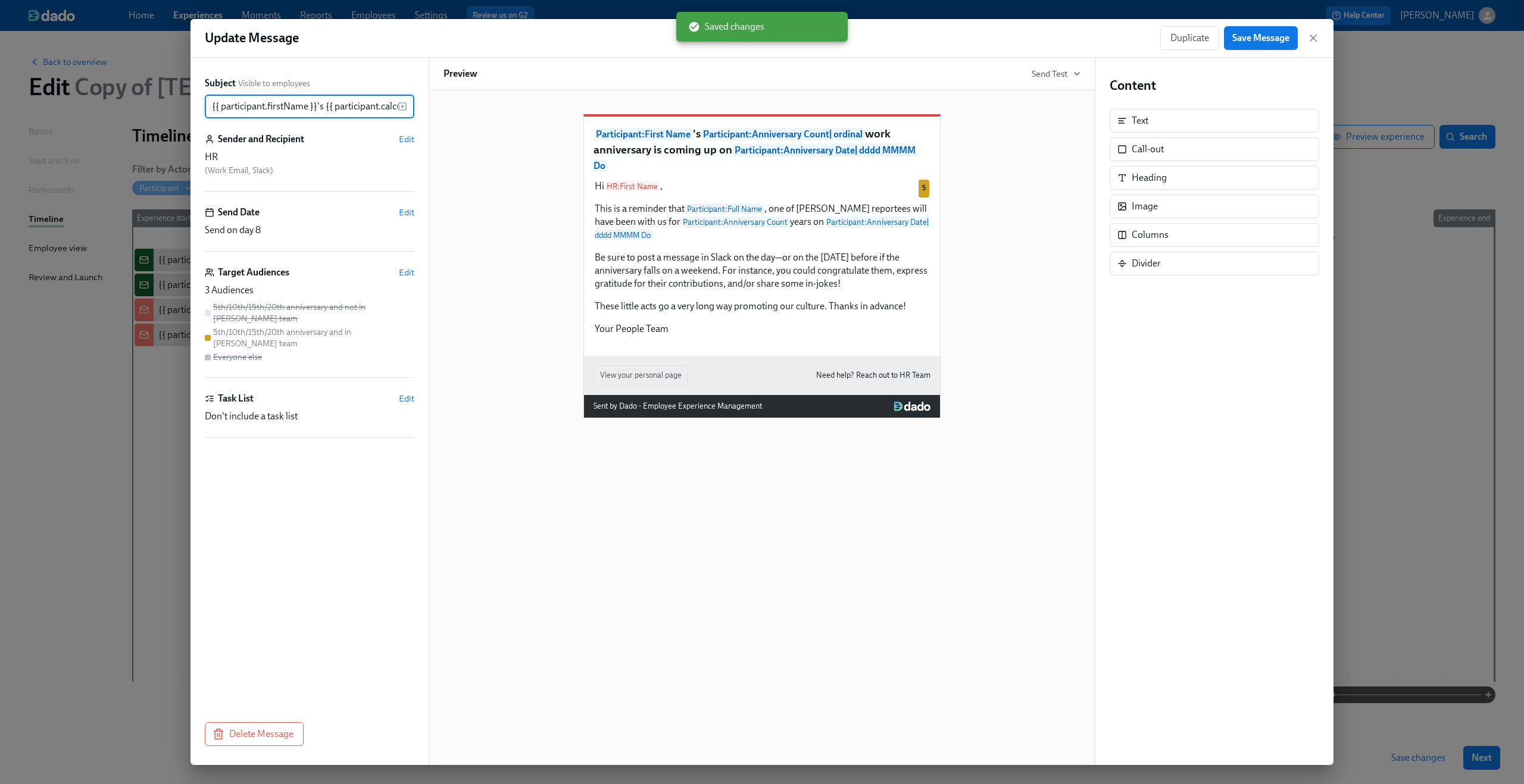
scroll to position [0, 581]
click at [408, 271] on span "Edit" at bounding box center [406, 272] width 16 height 12
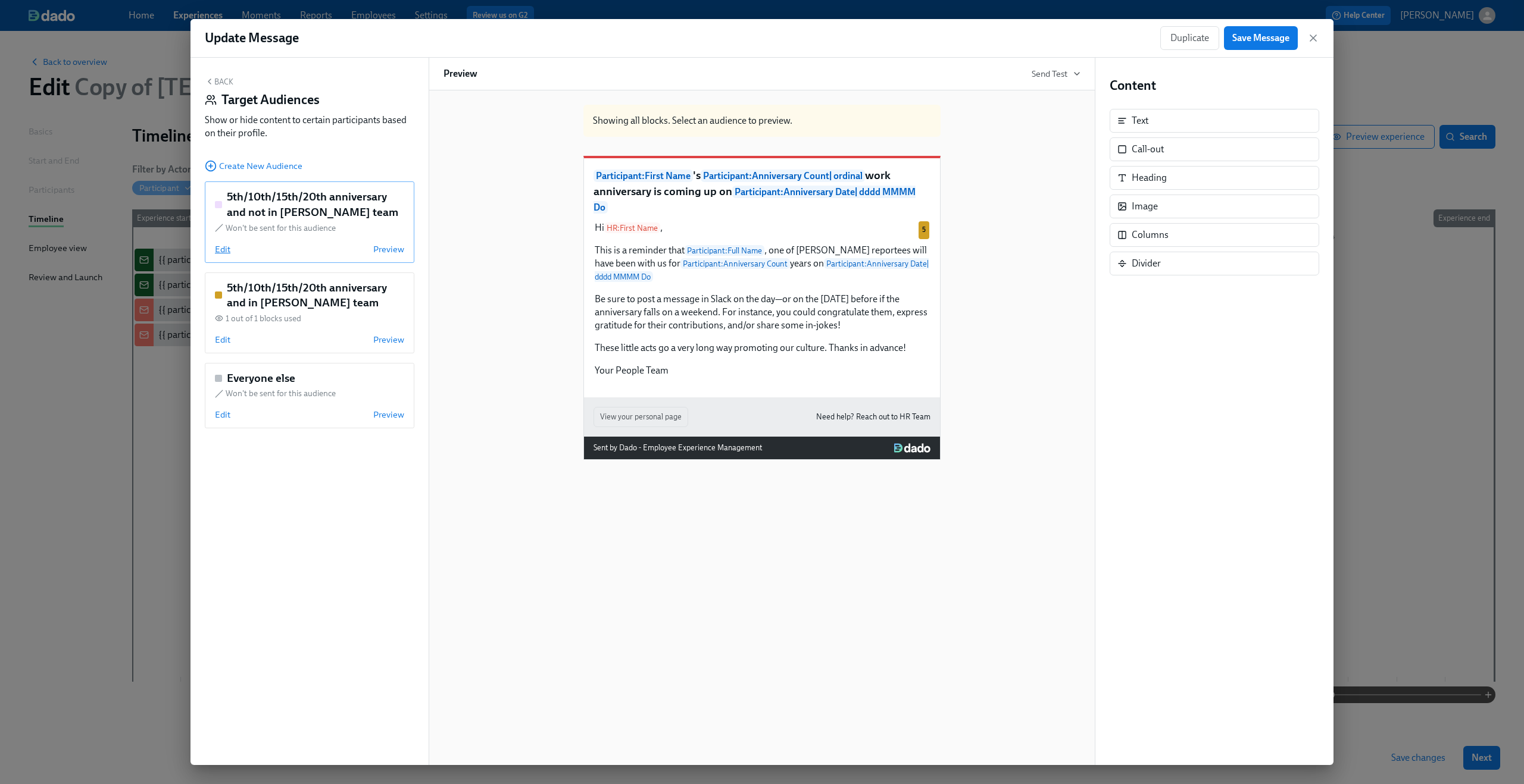
click at [225, 246] on span "Edit" at bounding box center [223, 248] width 16 height 12
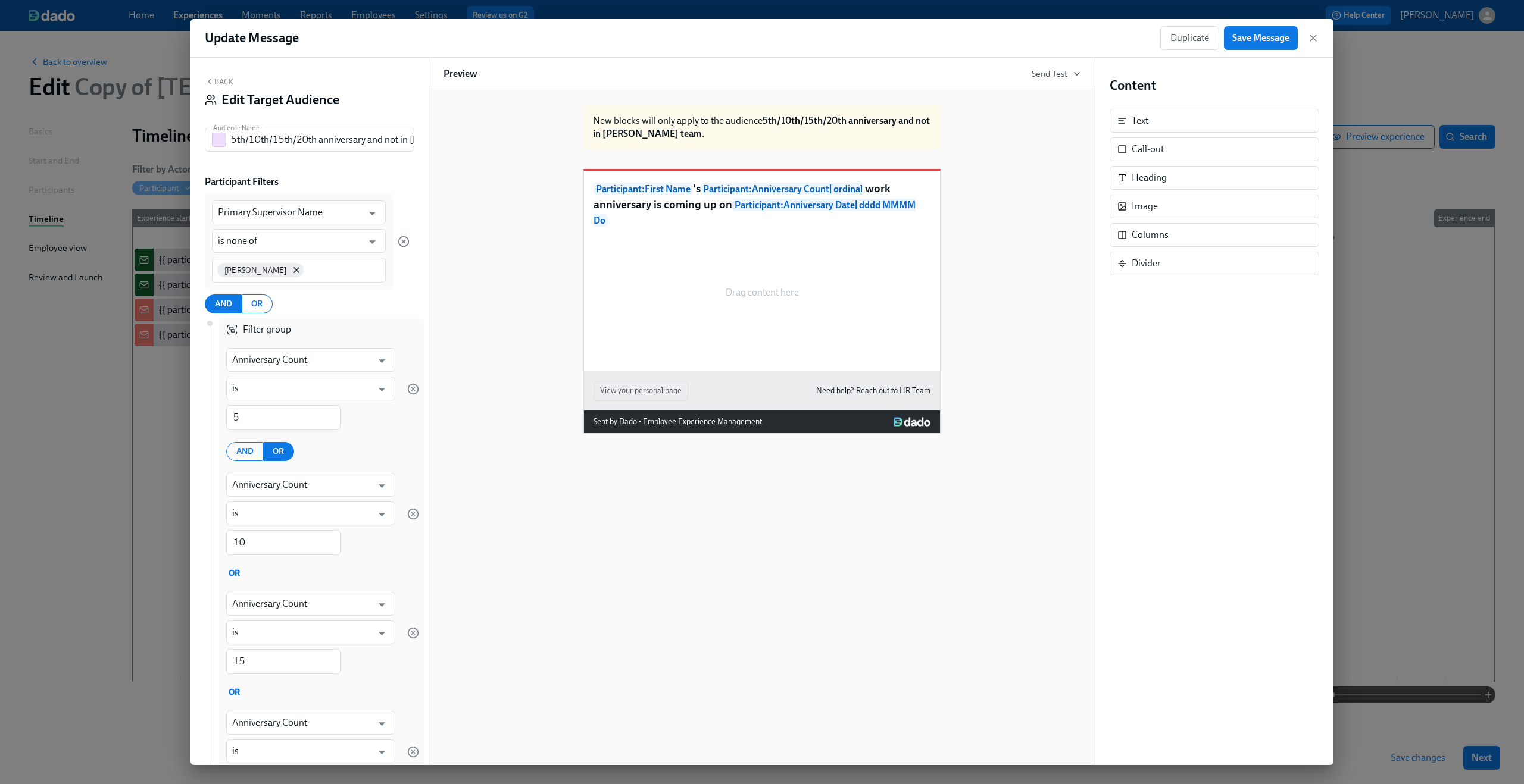
click at [223, 83] on button "Back" at bounding box center [219, 81] width 28 height 9
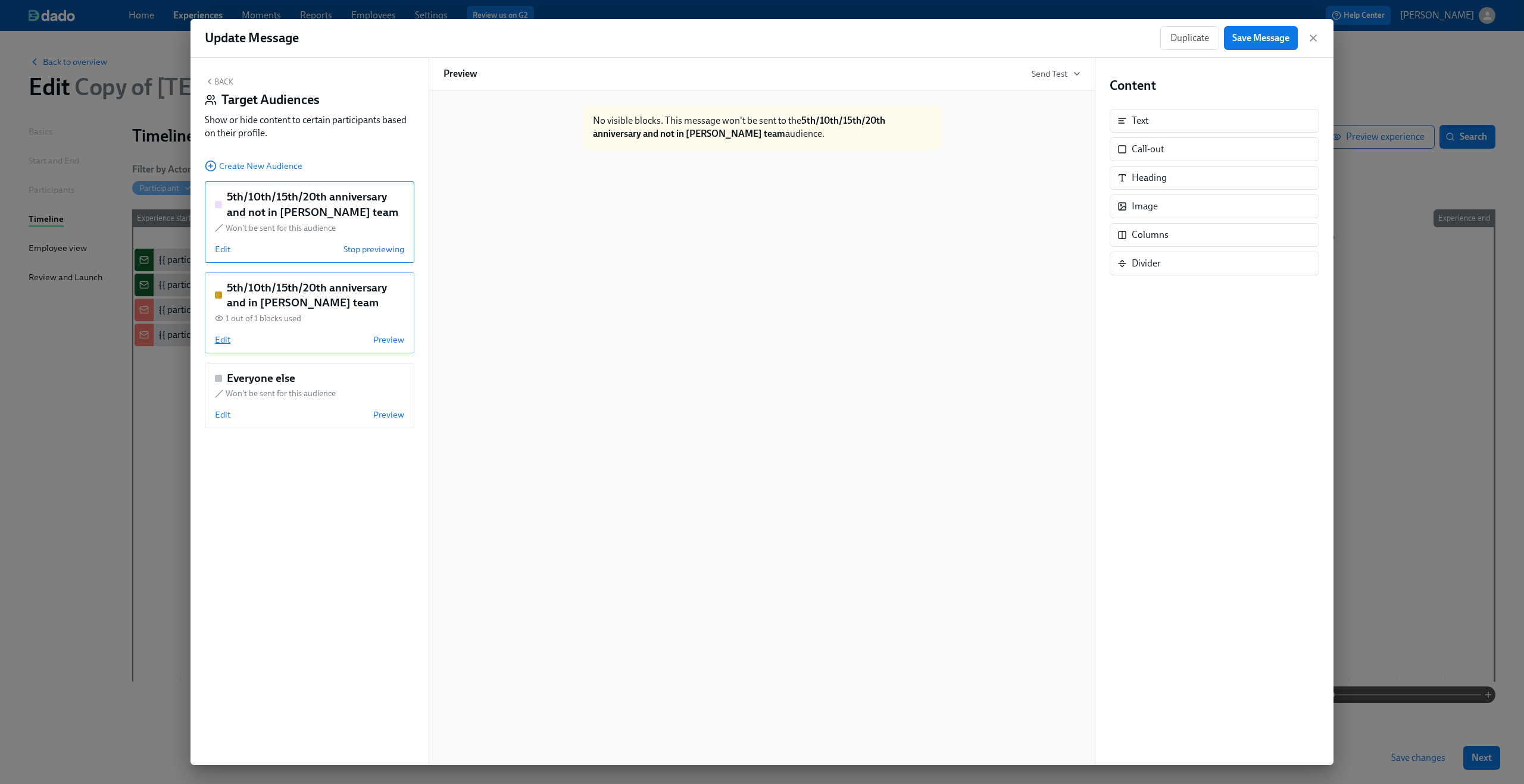
click at [221, 339] on span "Edit" at bounding box center [223, 339] width 16 height 12
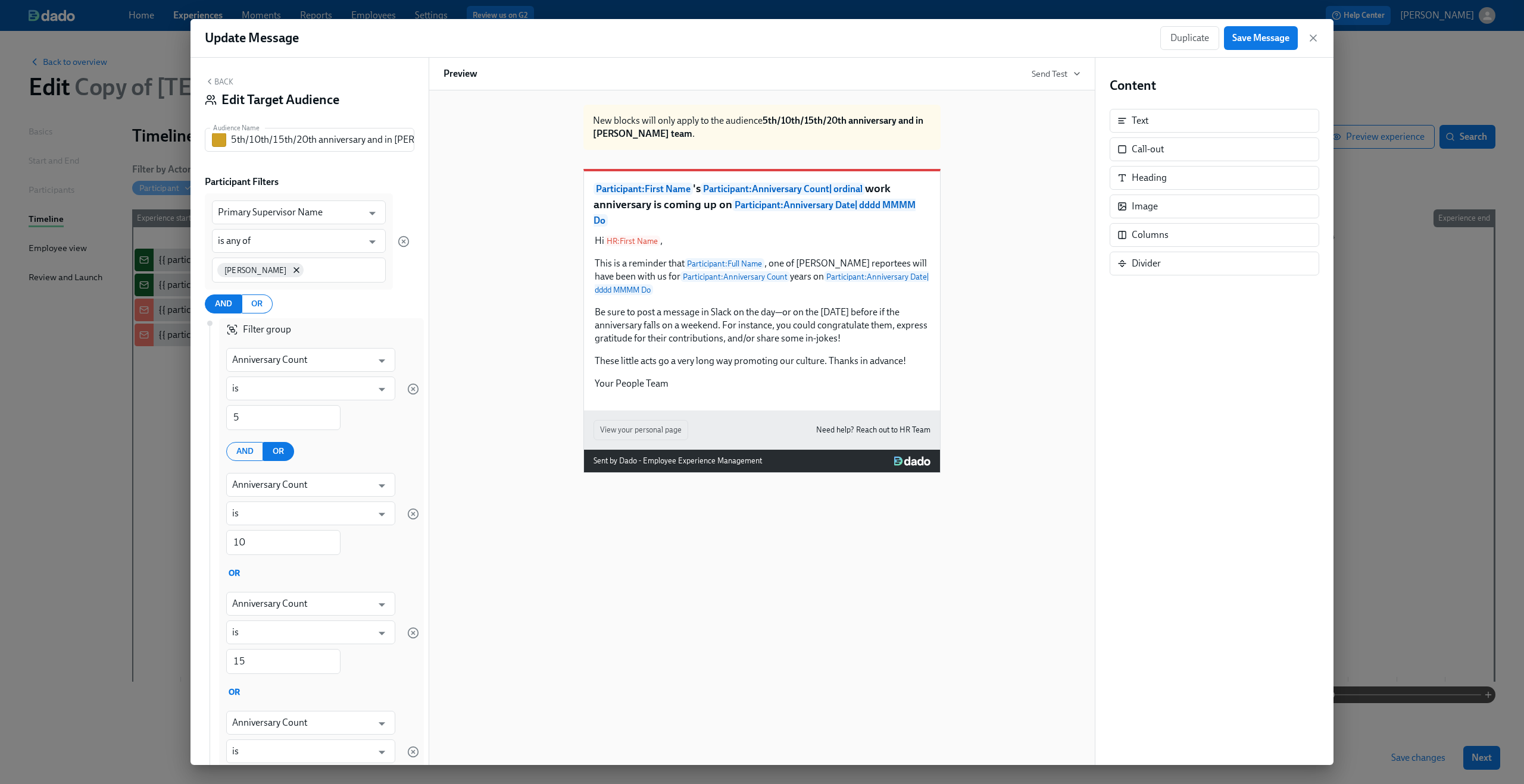
click at [219, 78] on button "Back" at bounding box center [219, 81] width 28 height 9
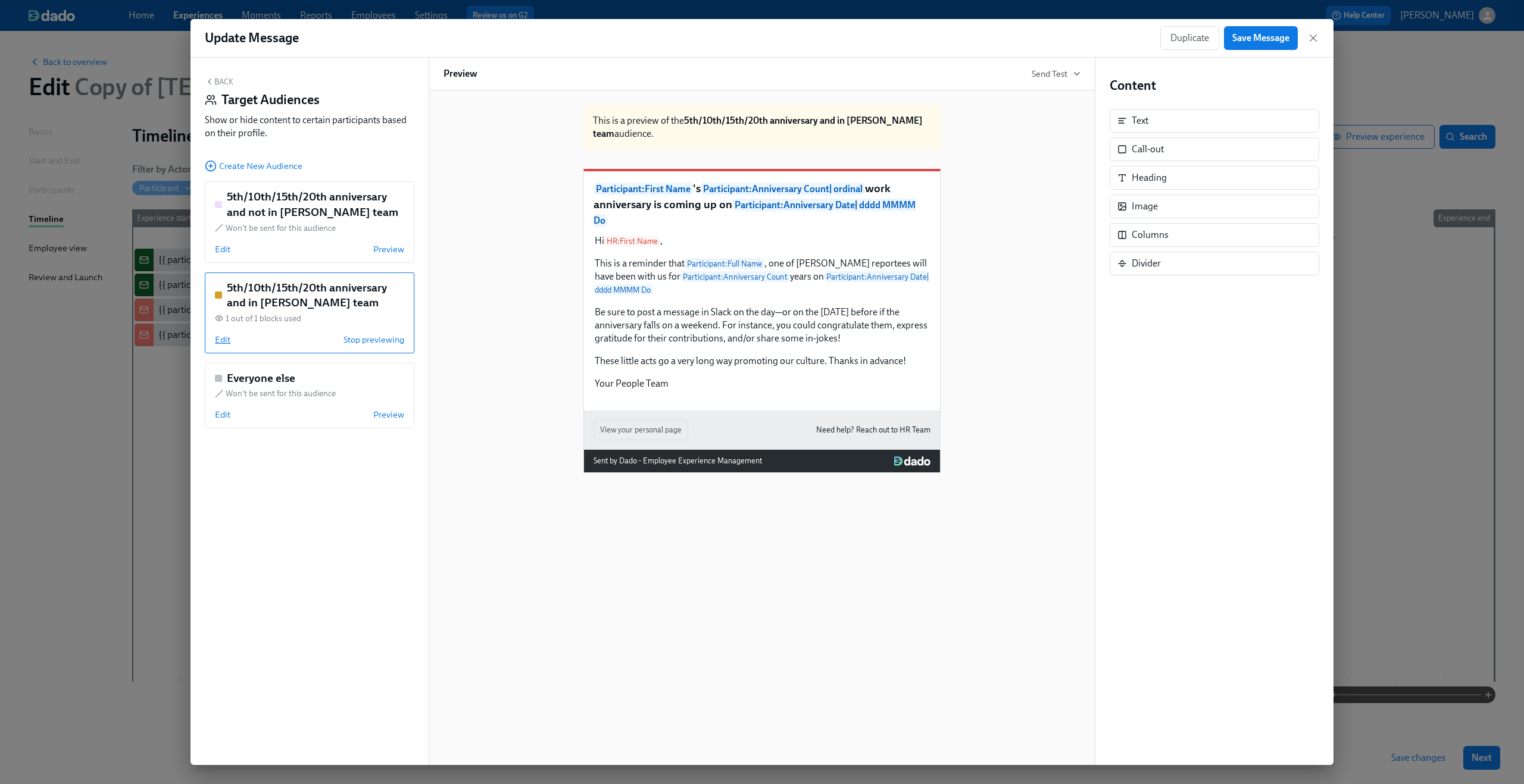
click at [221, 342] on span "Edit" at bounding box center [223, 339] width 16 height 12
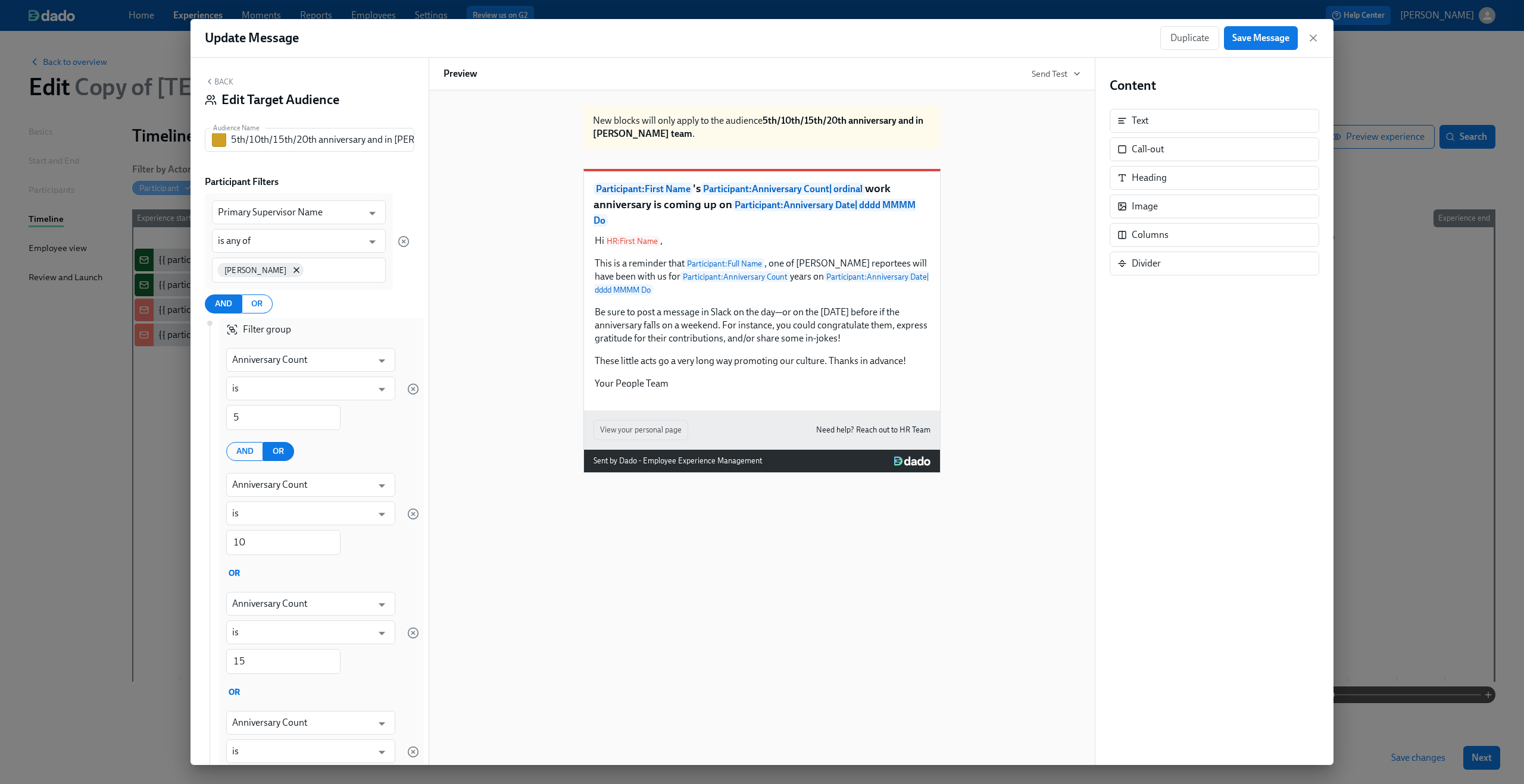
click at [222, 85] on button "Back" at bounding box center [219, 81] width 28 height 9
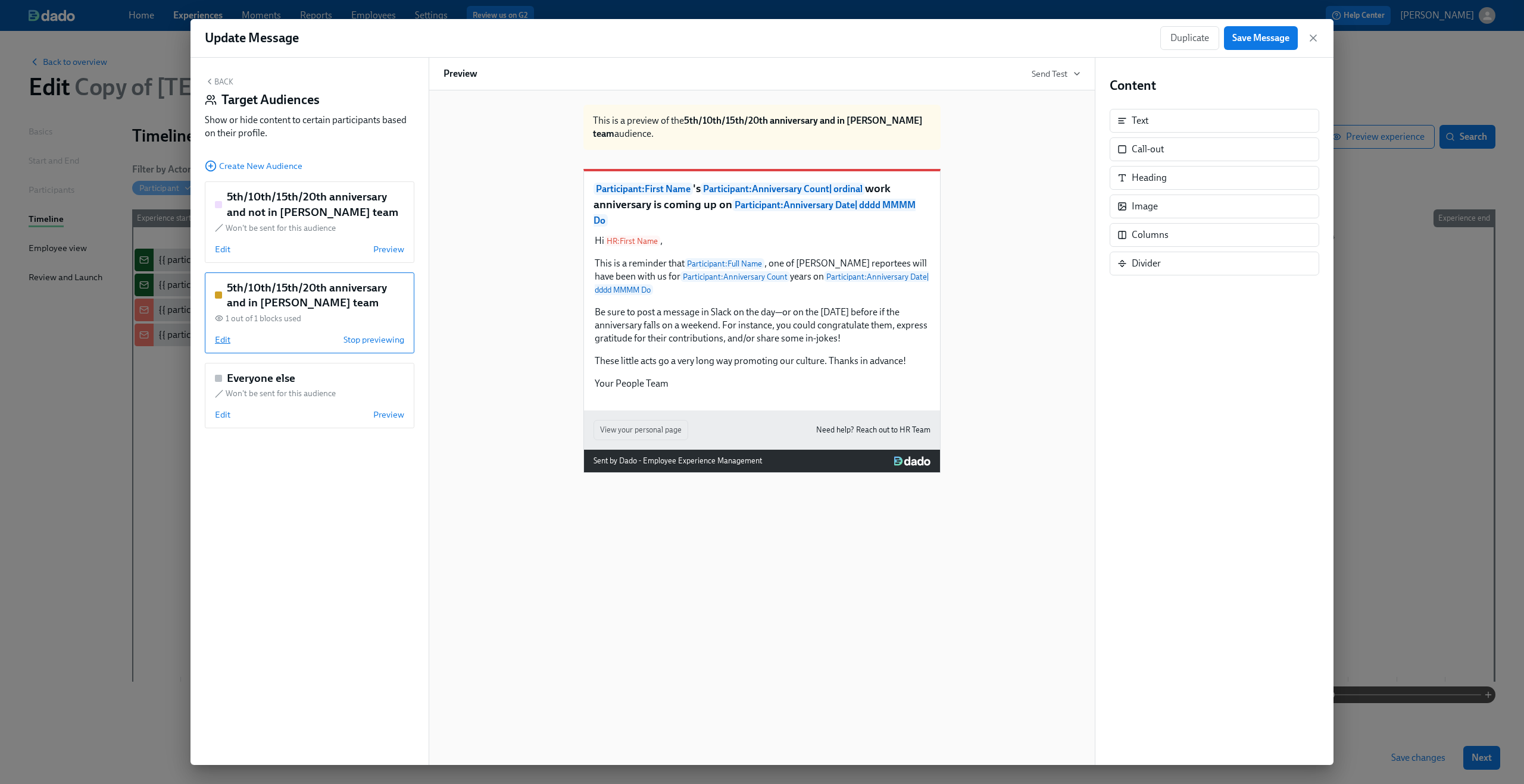
click at [226, 342] on span "Edit" at bounding box center [223, 339] width 16 height 12
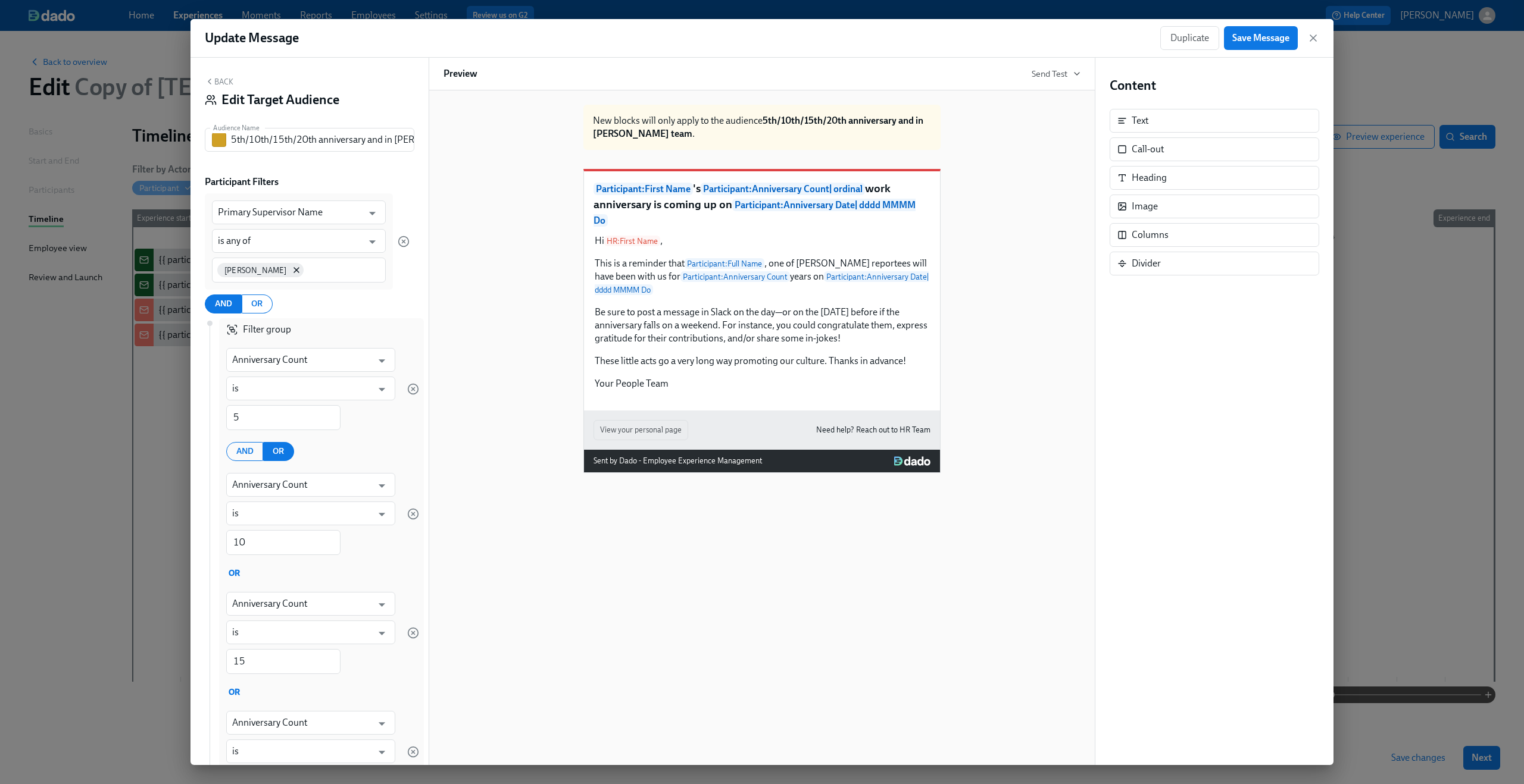
click at [216, 81] on button "Back" at bounding box center [219, 81] width 28 height 9
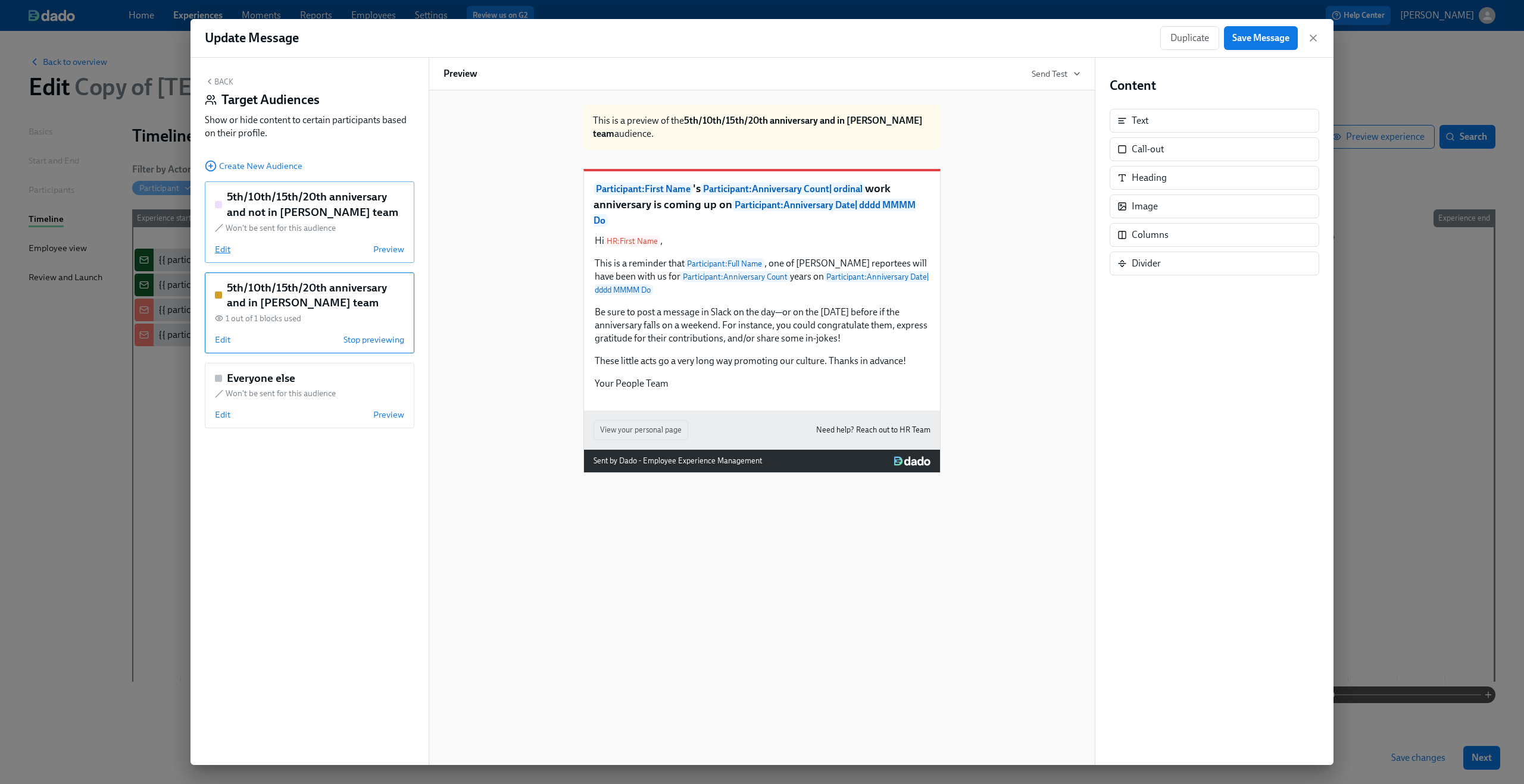
click at [229, 249] on span "Edit" at bounding box center [223, 248] width 16 height 12
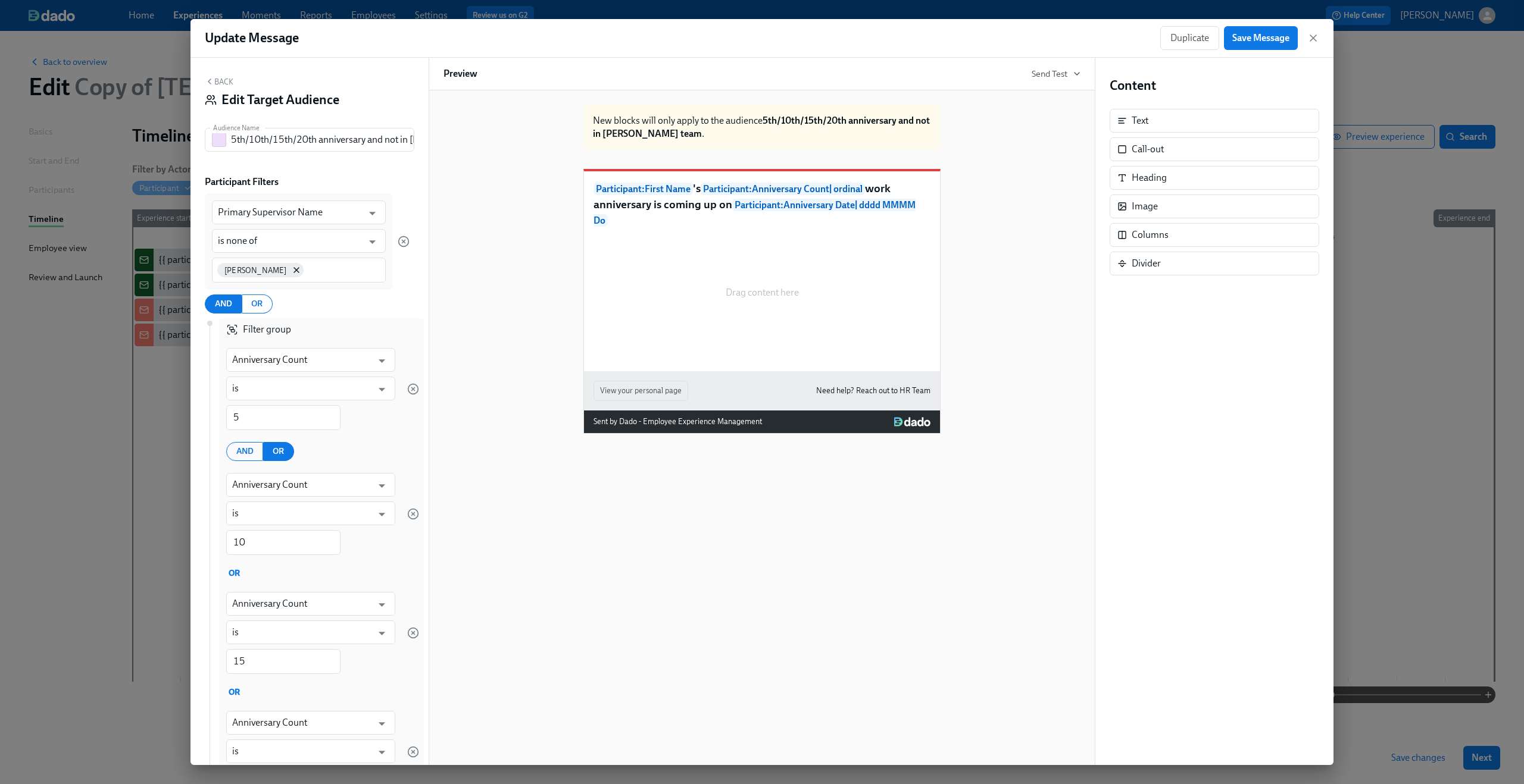
click at [220, 84] on button "Back" at bounding box center [219, 81] width 28 height 9
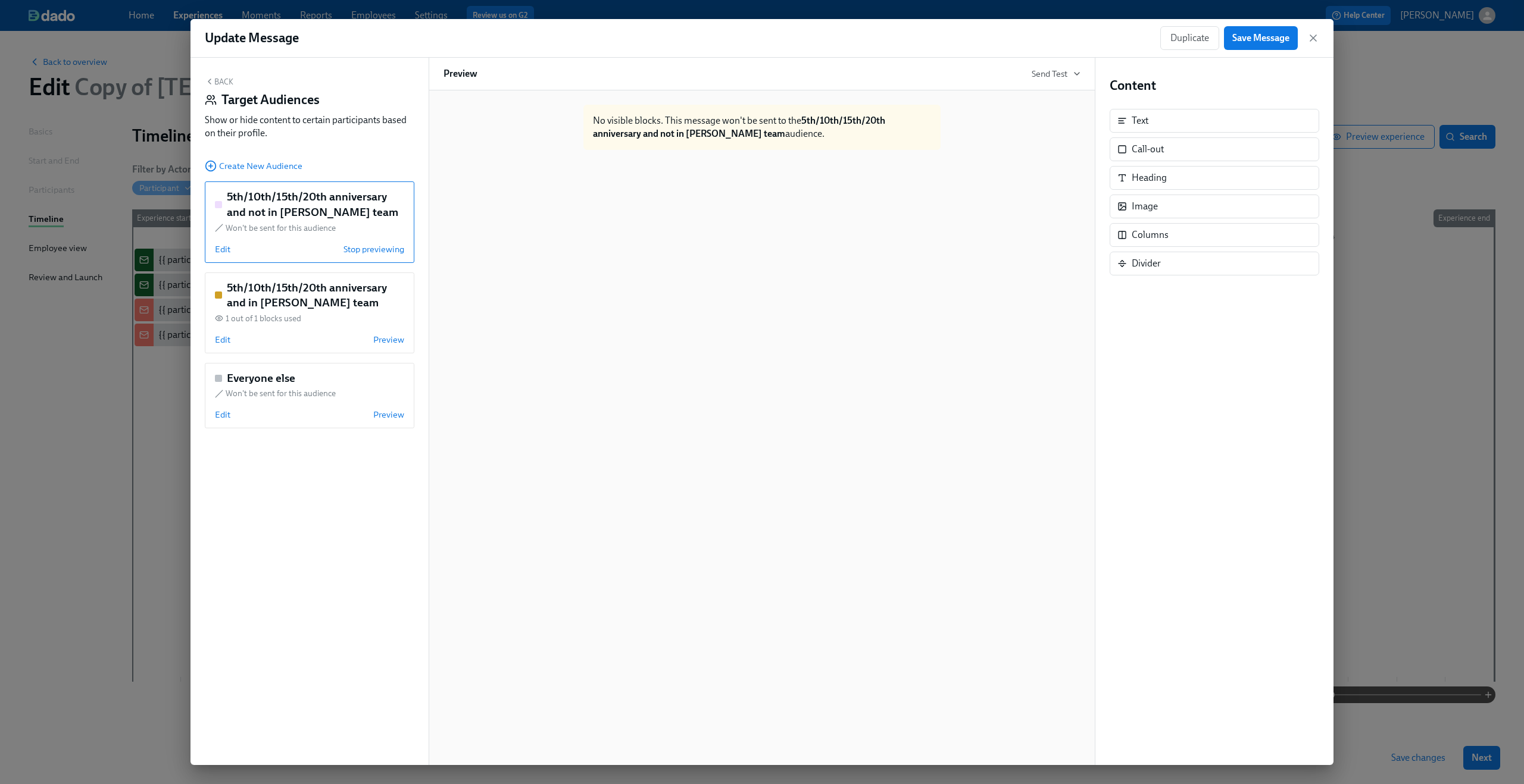
click at [1324, 38] on div "Update Message Duplicate Save Message" at bounding box center [762, 38] width 1143 height 39
click at [1318, 32] on div "Duplicate Save Message" at bounding box center [1239, 38] width 159 height 24
click at [1241, 32] on span "Save Message" at bounding box center [1260, 38] width 57 height 12
click at [1316, 38] on icon "button" at bounding box center [1312, 38] width 12 height 12
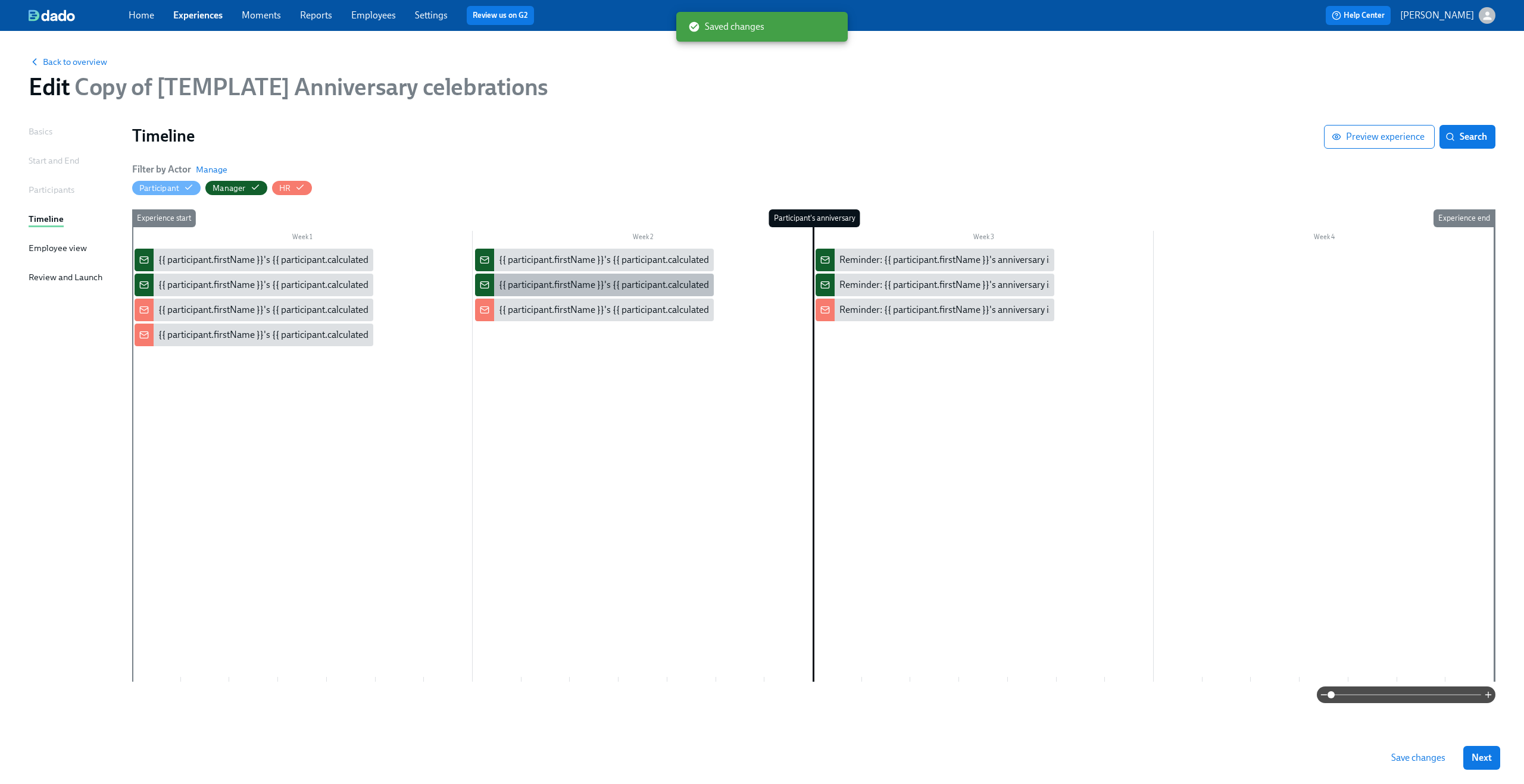
click at [601, 289] on div "{{ participant.firstName }}'s {{ participant.calculatedFields.anniversary.count…" at bounding box center [829, 285] width 662 height 13
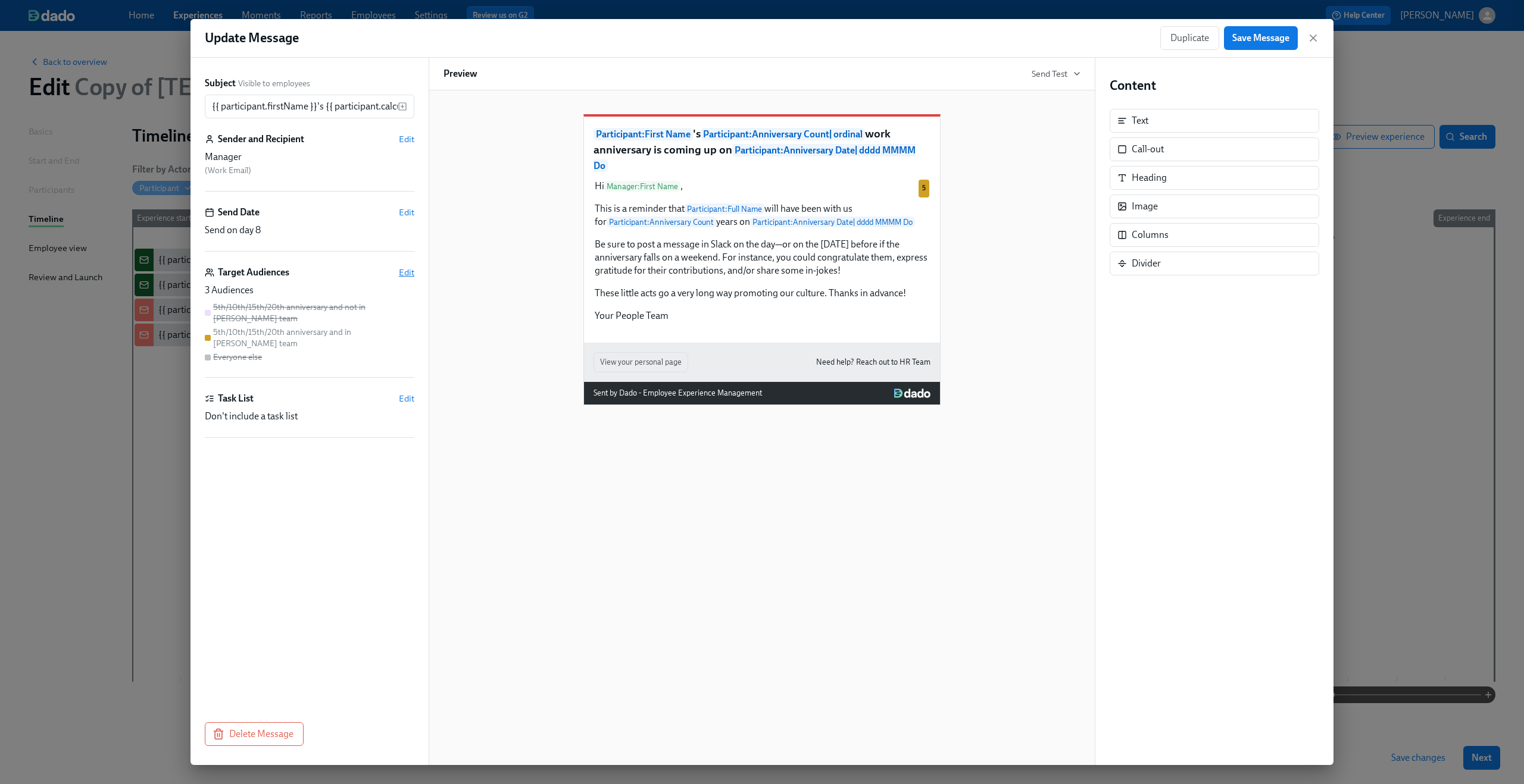
click at [401, 273] on span "Edit" at bounding box center [406, 272] width 16 height 12
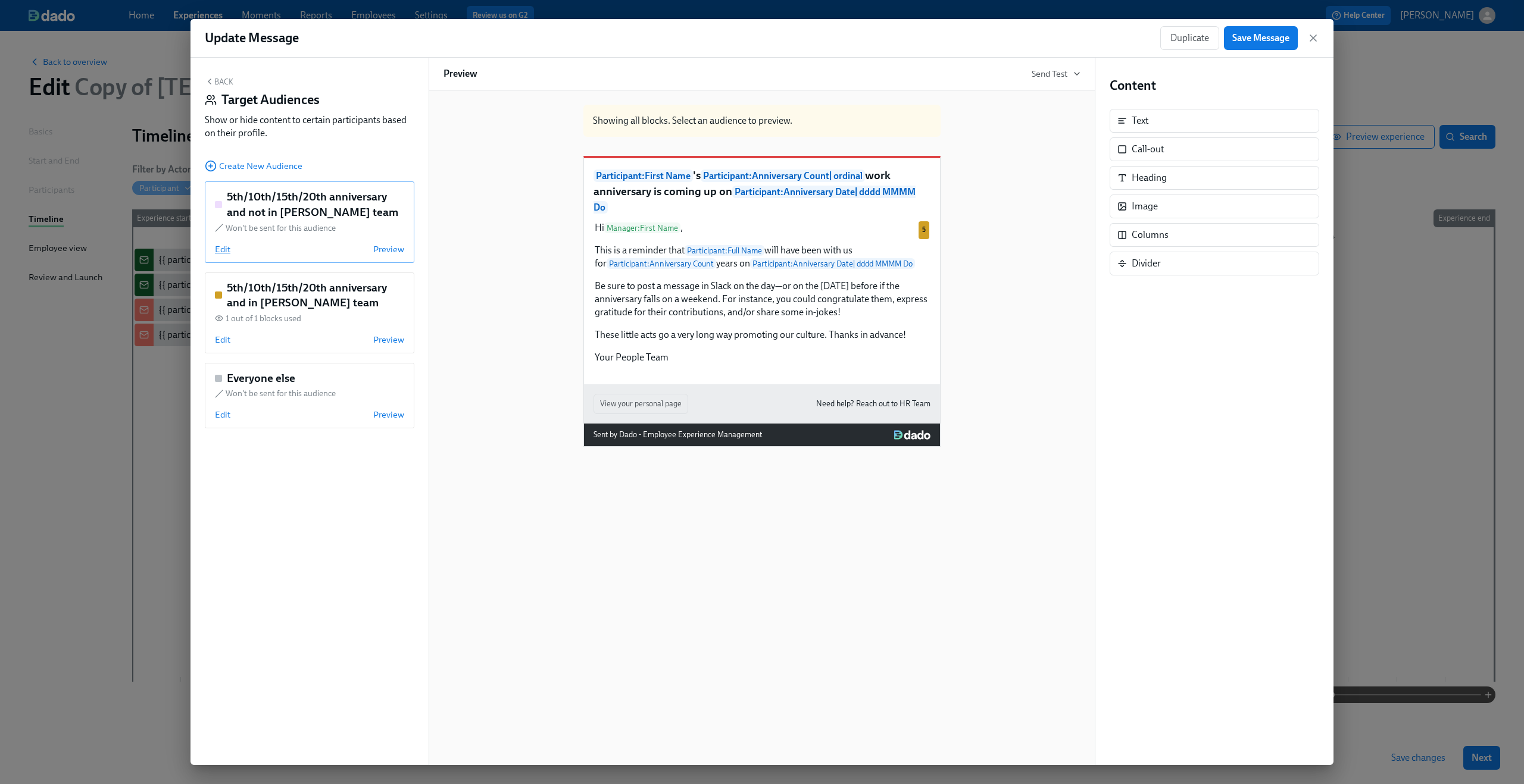
click at [217, 252] on span "Edit" at bounding box center [223, 248] width 16 height 12
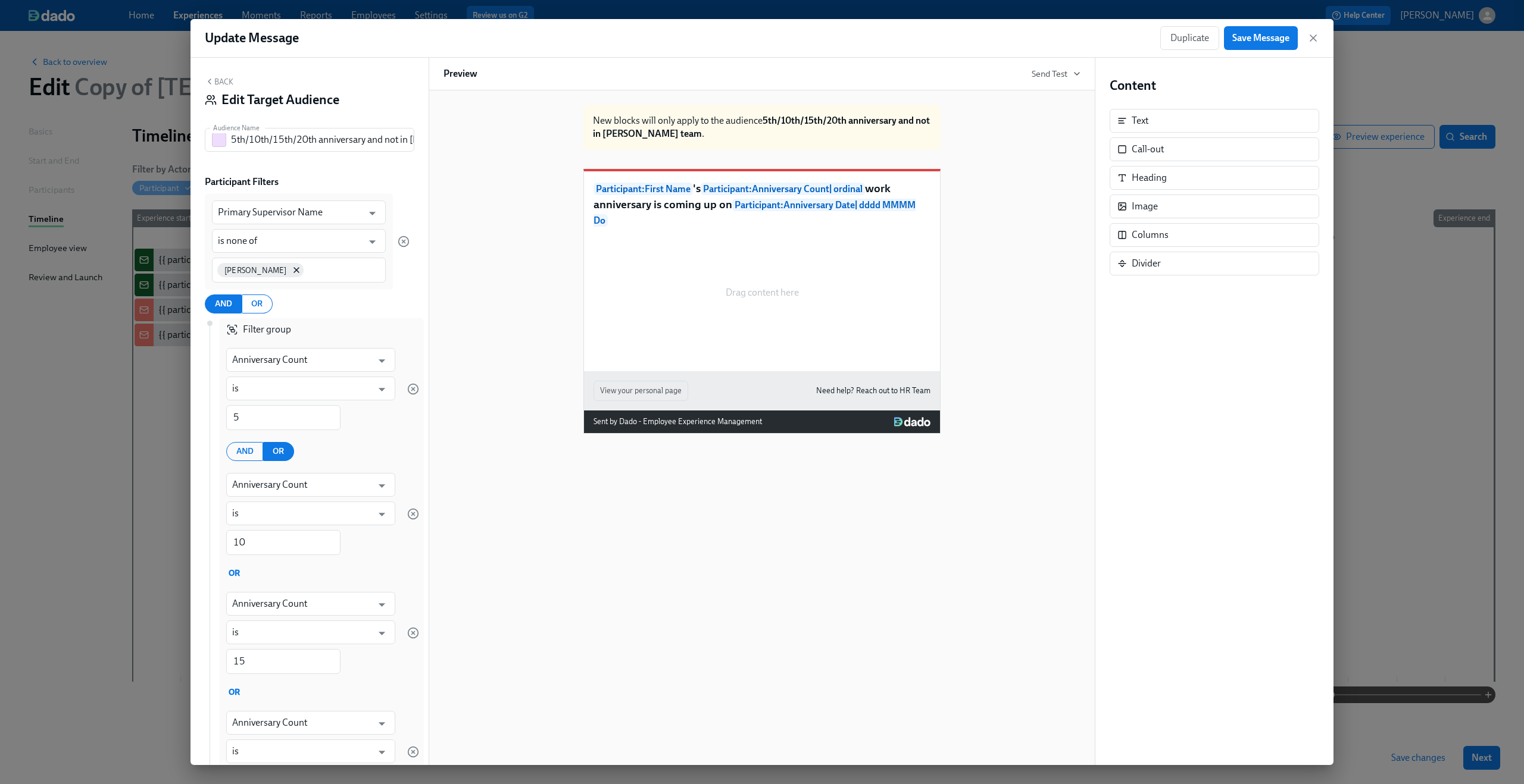
click at [219, 86] on button "Back" at bounding box center [219, 81] width 28 height 9
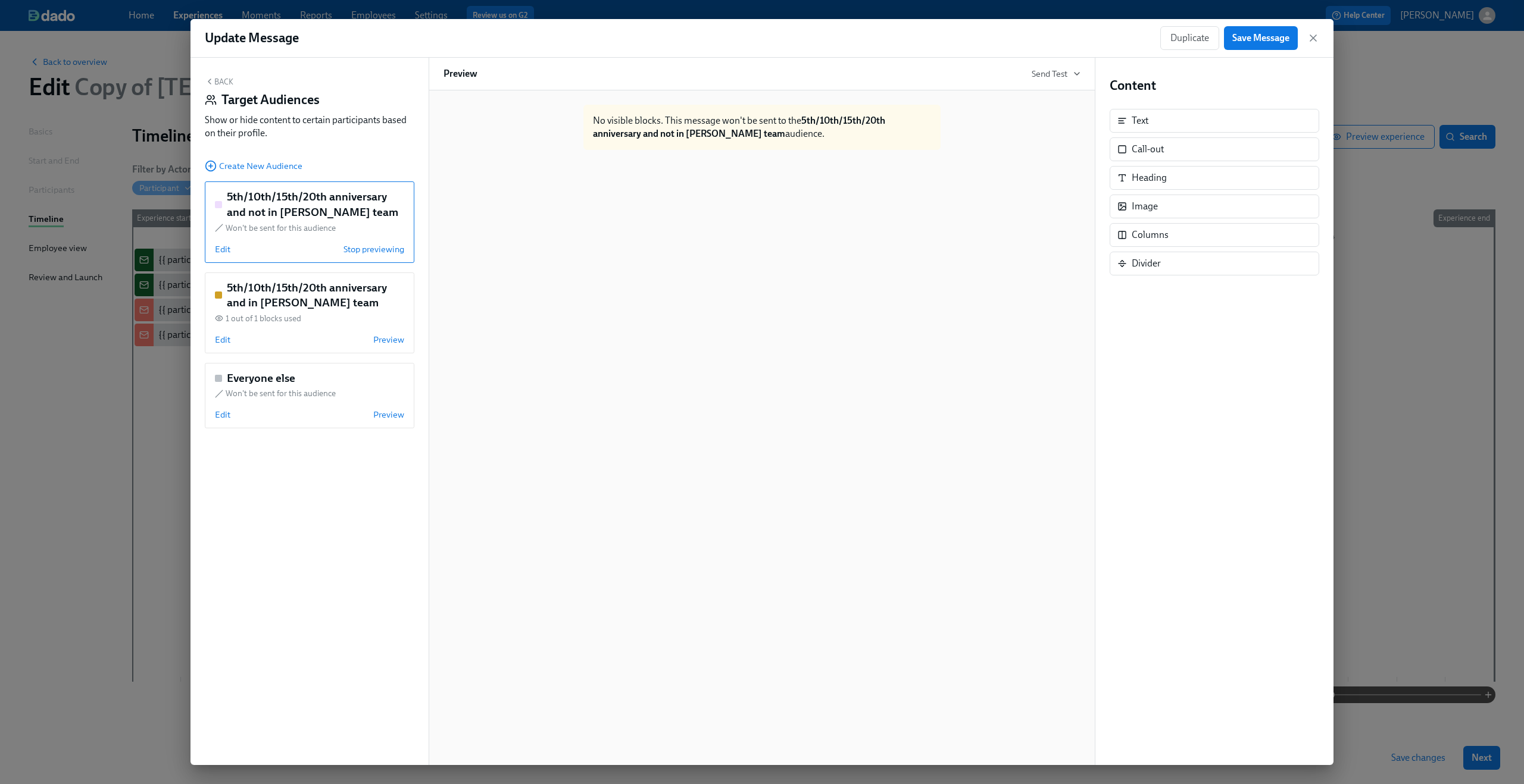
click at [222, 84] on button "Back" at bounding box center [219, 81] width 28 height 9
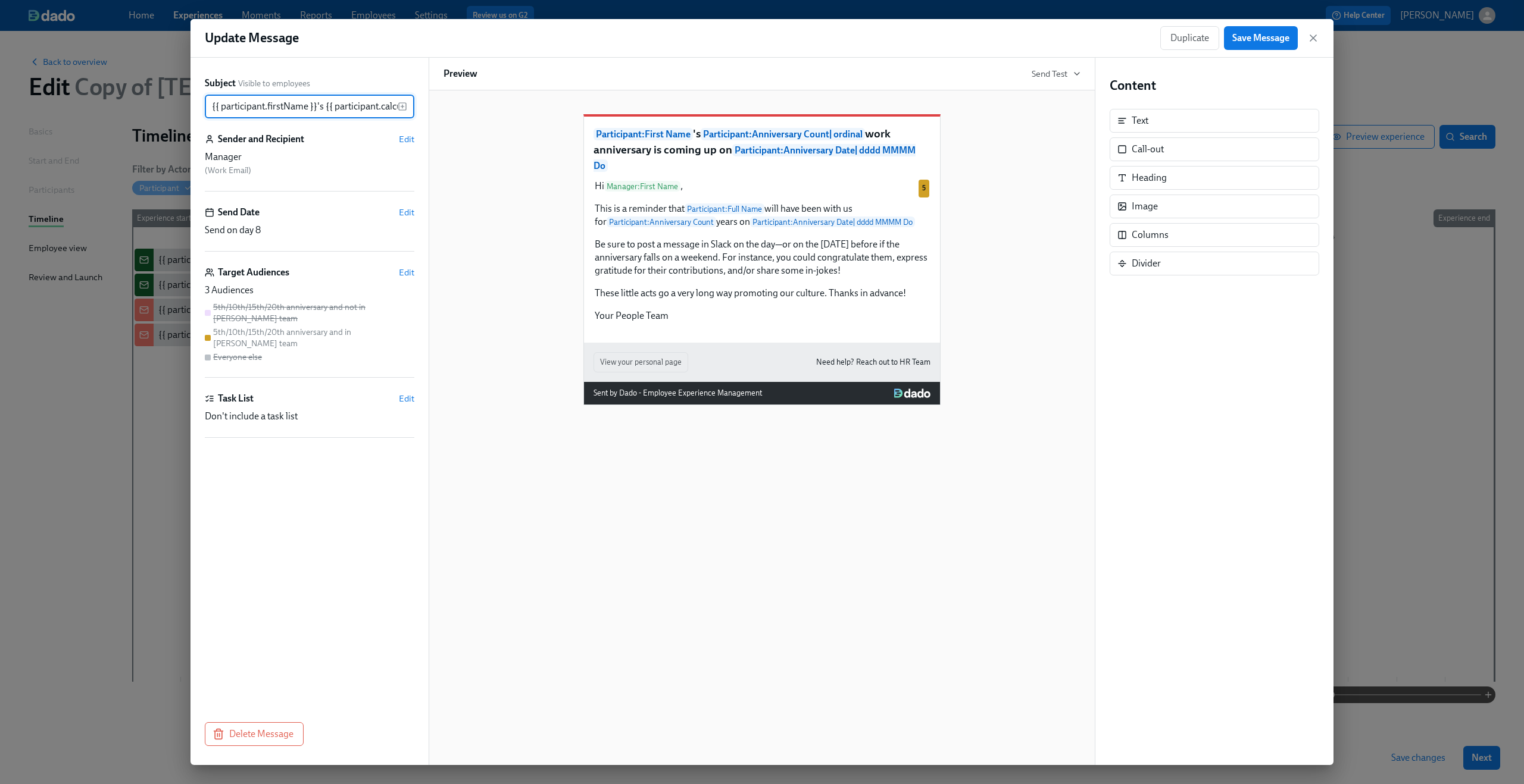
scroll to position [0, 581]
click at [408, 274] on span "Edit" at bounding box center [406, 272] width 16 height 12
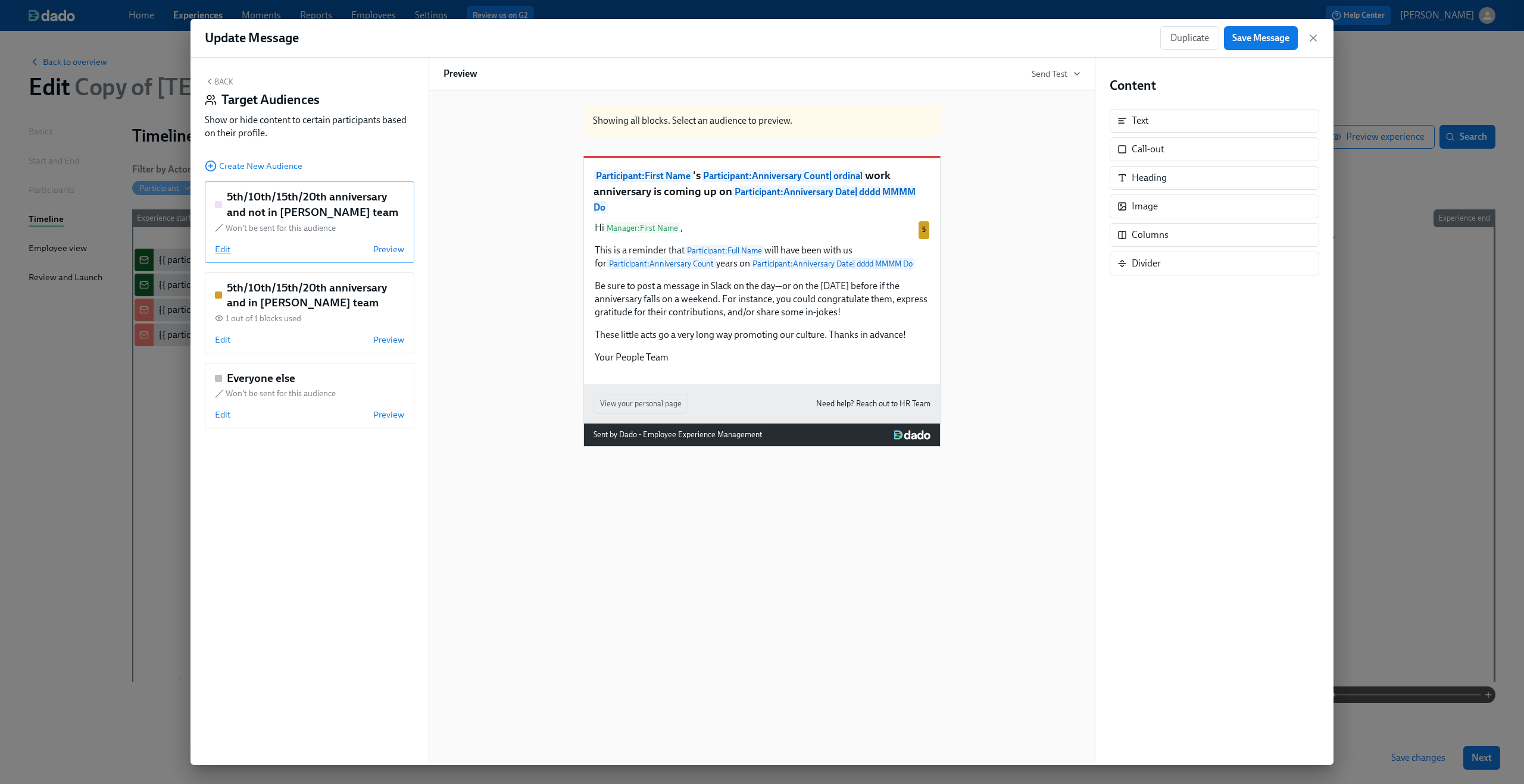
click at [224, 251] on span "Edit" at bounding box center [223, 248] width 16 height 12
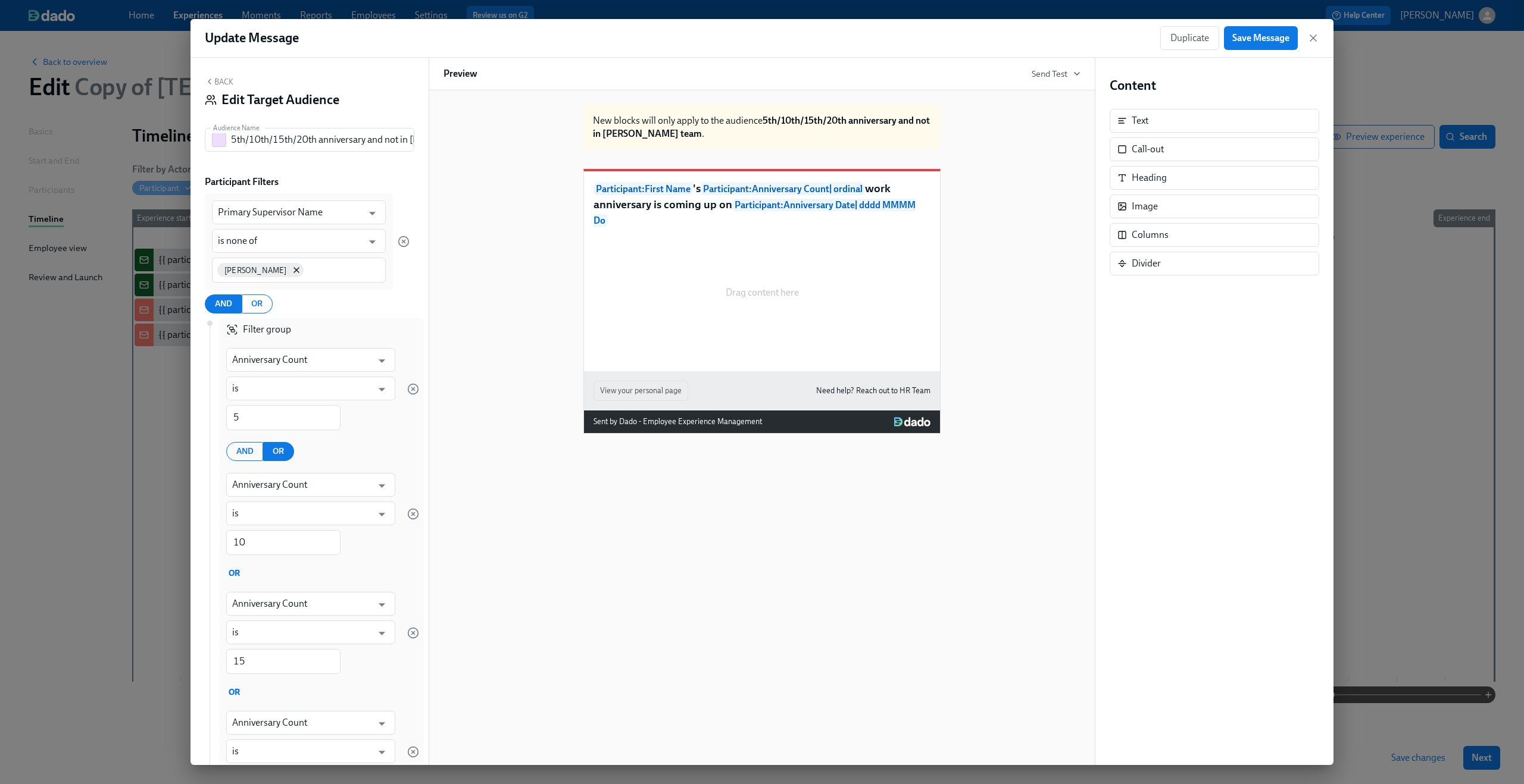
click at [219, 77] on button "Back" at bounding box center [219, 81] width 28 height 9
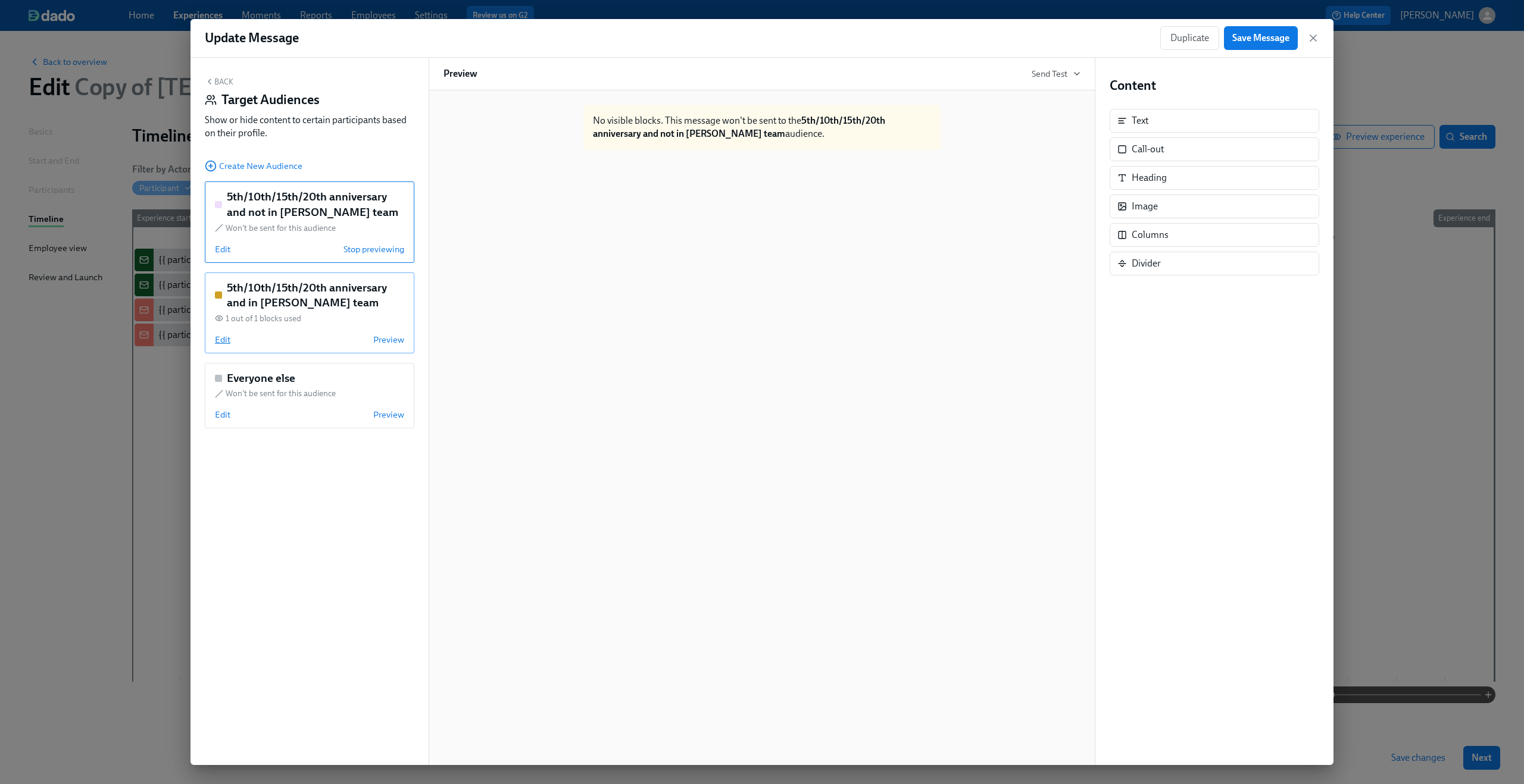
click at [227, 338] on span "Edit" at bounding box center [223, 339] width 16 height 12
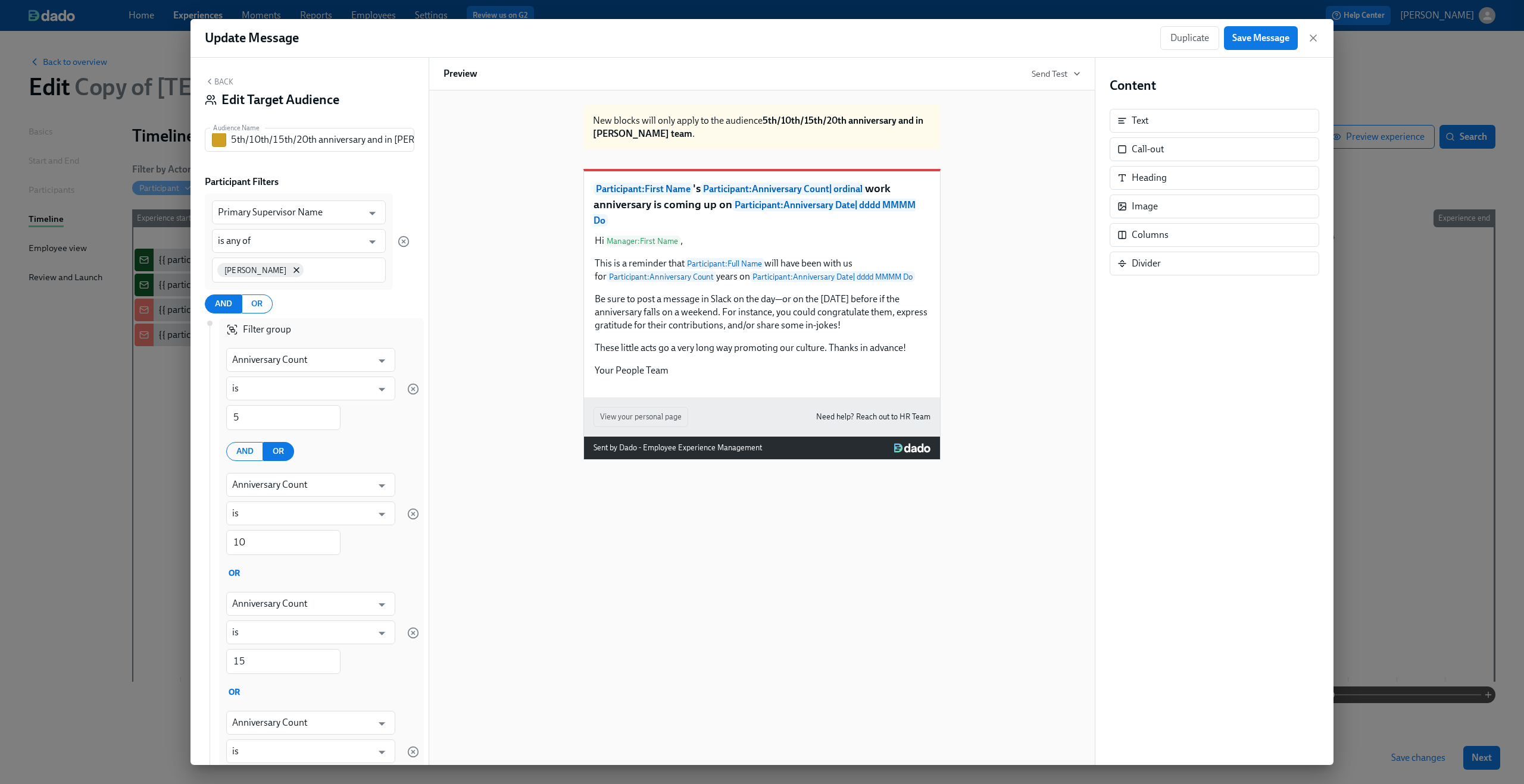
click at [222, 81] on button "Back" at bounding box center [219, 81] width 28 height 9
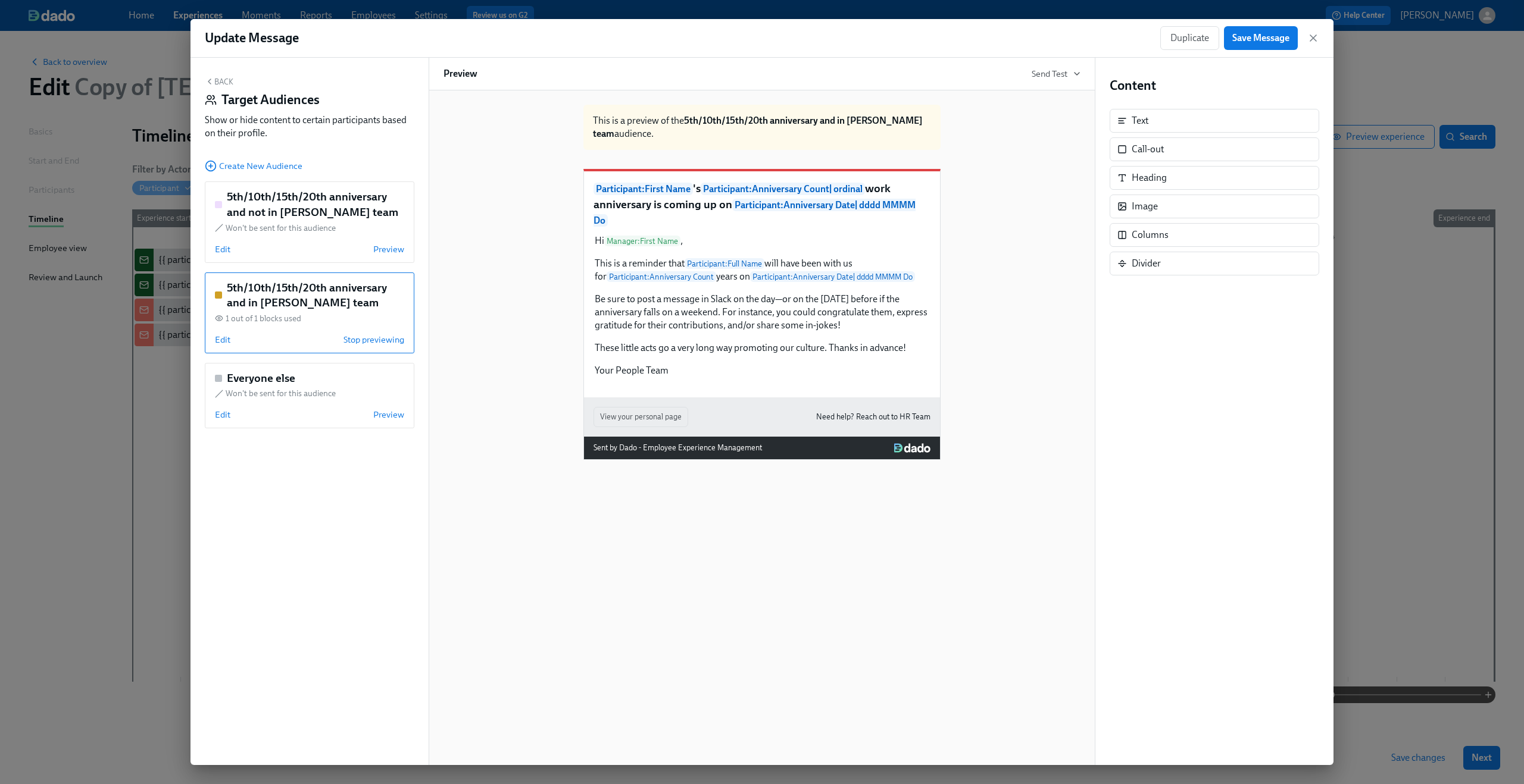
click at [217, 84] on button "Back" at bounding box center [219, 81] width 28 height 9
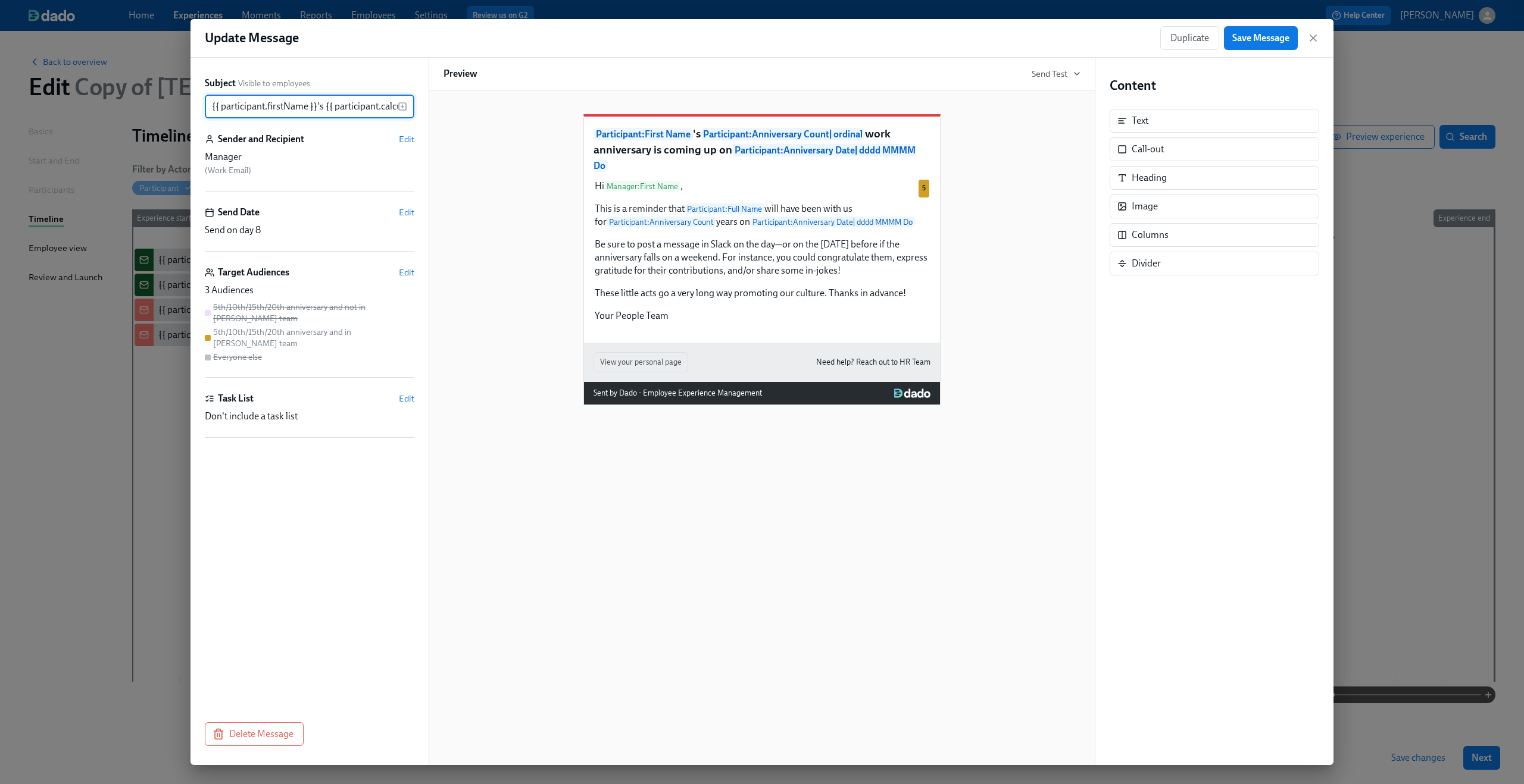
scroll to position [0, 581]
click at [1258, 47] on button "Save Message" at bounding box center [1261, 38] width 74 height 24
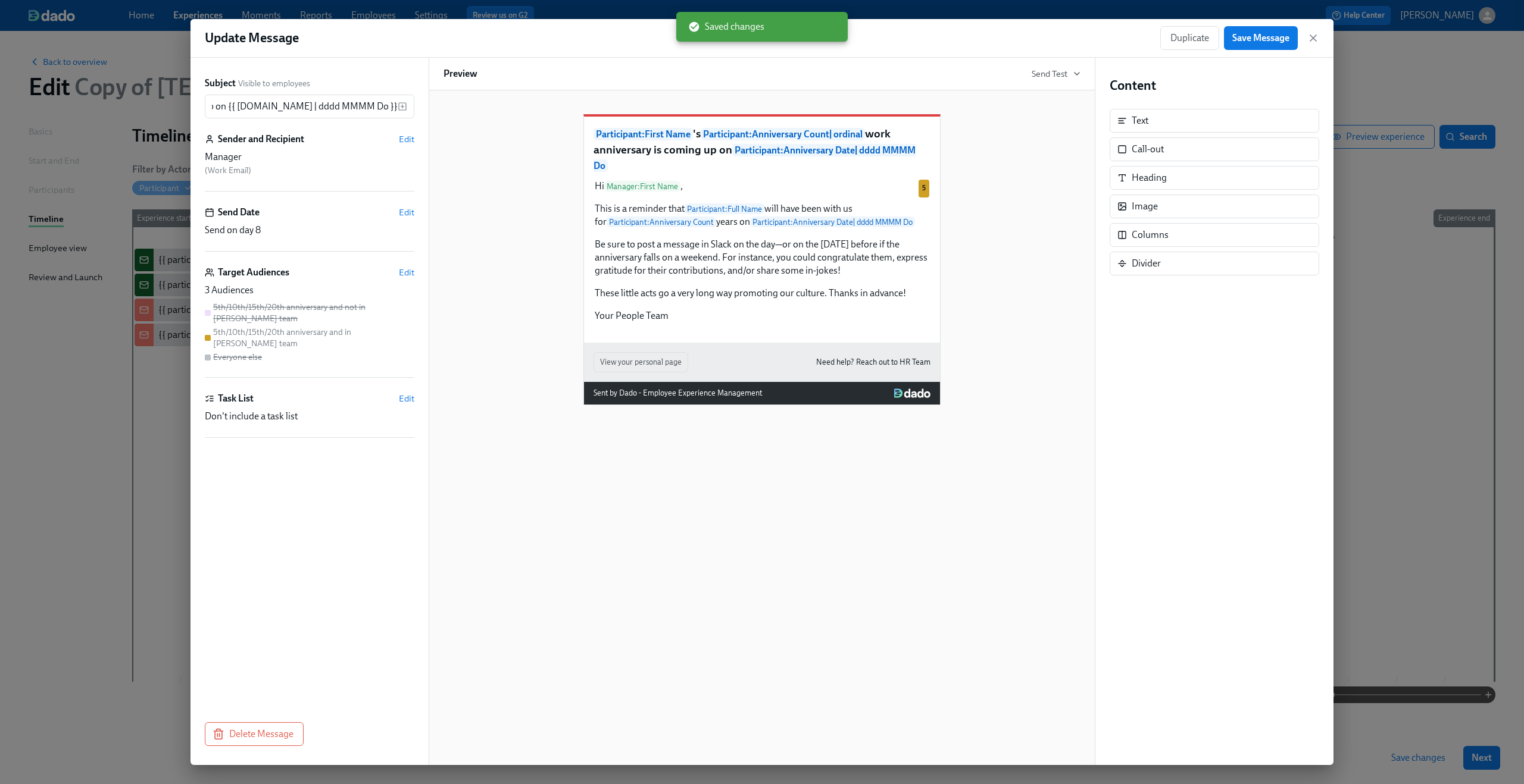
scroll to position [0, 0]
click at [1315, 35] on icon "button" at bounding box center [1313, 38] width 6 height 6
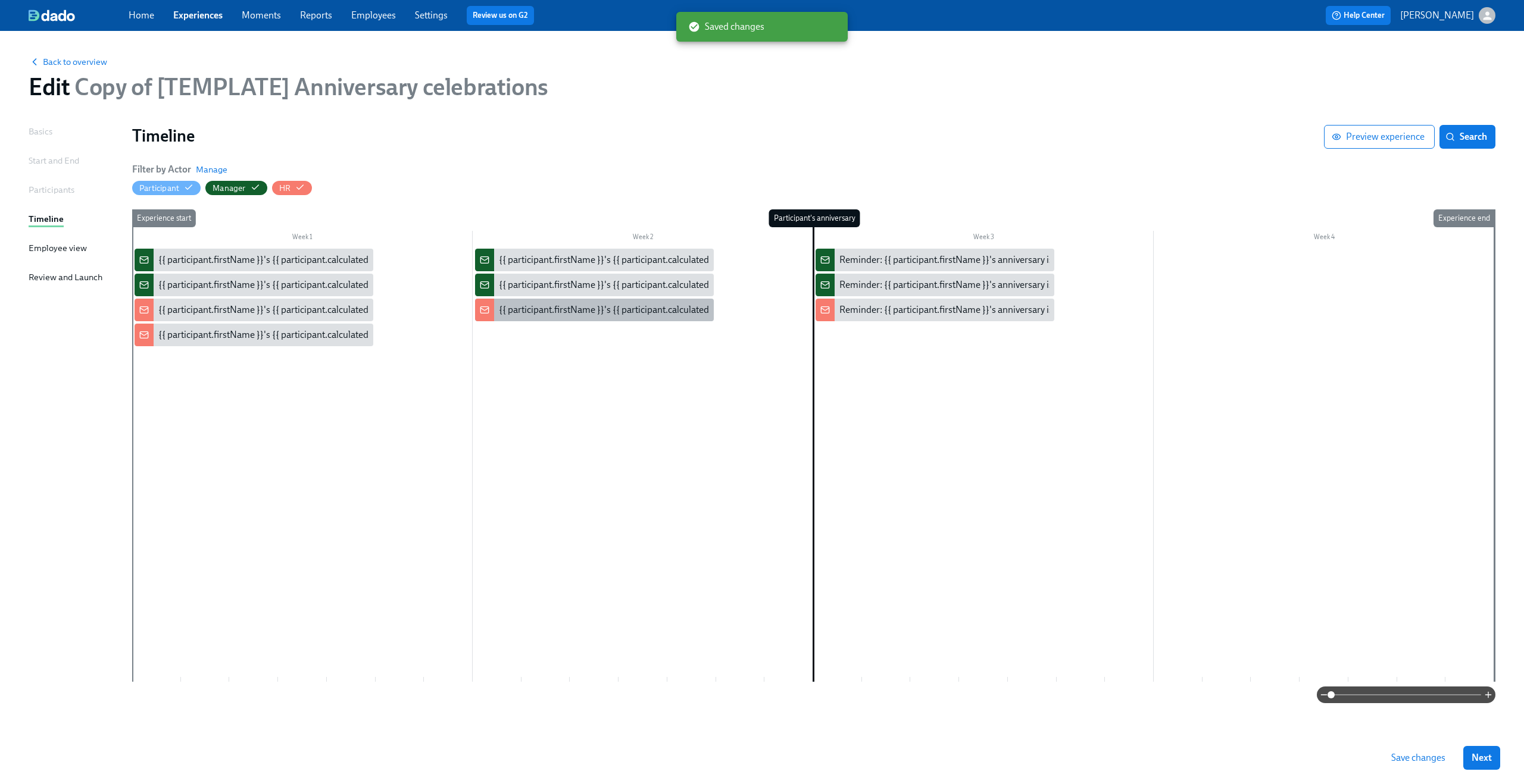
click at [612, 316] on div "{{ participant.firstName }}'s {{ participant.calculatedFields.anniversary.count…" at bounding box center [829, 310] width 662 height 13
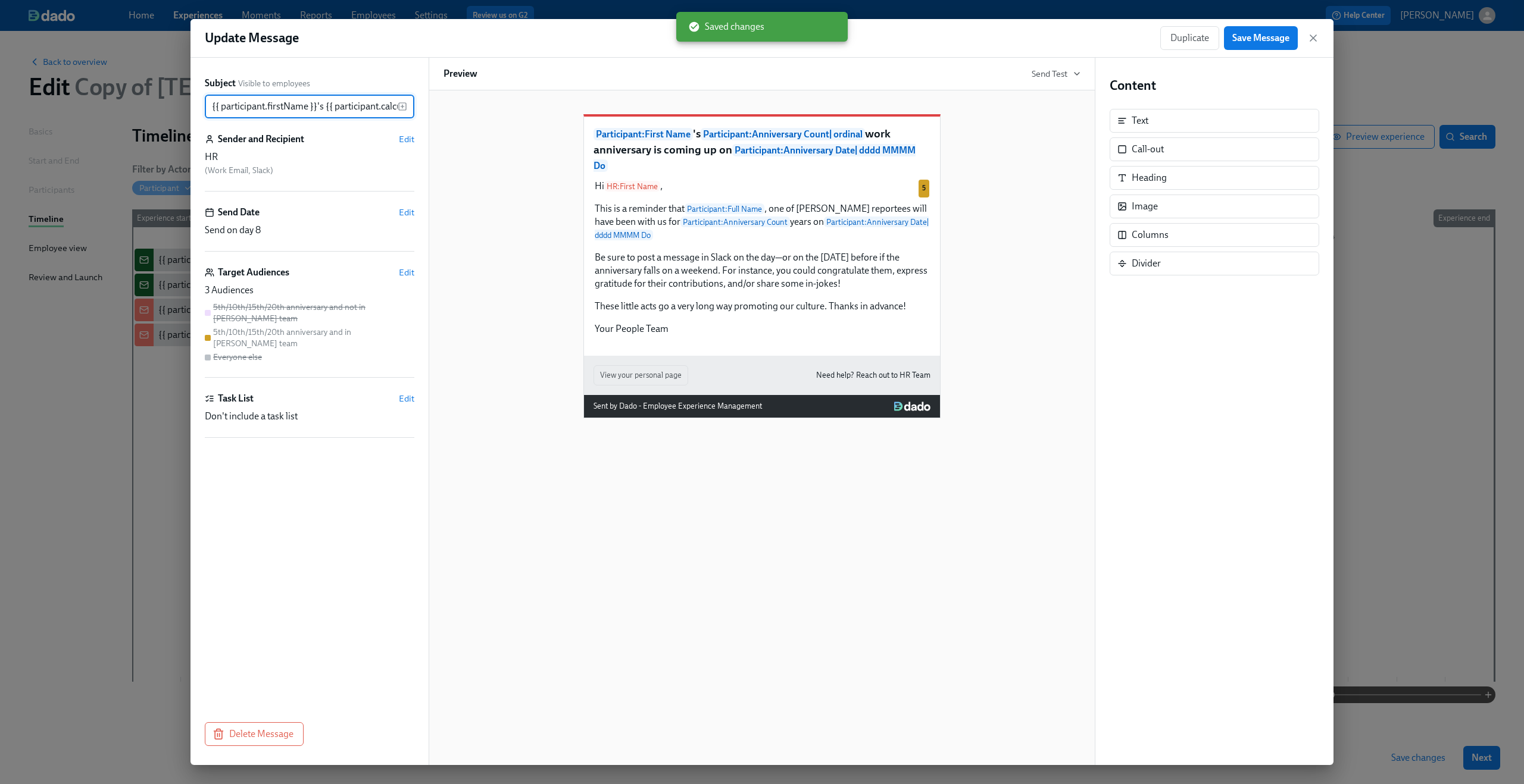
scroll to position [0, 581]
click at [406, 271] on span "Edit" at bounding box center [406, 272] width 16 height 12
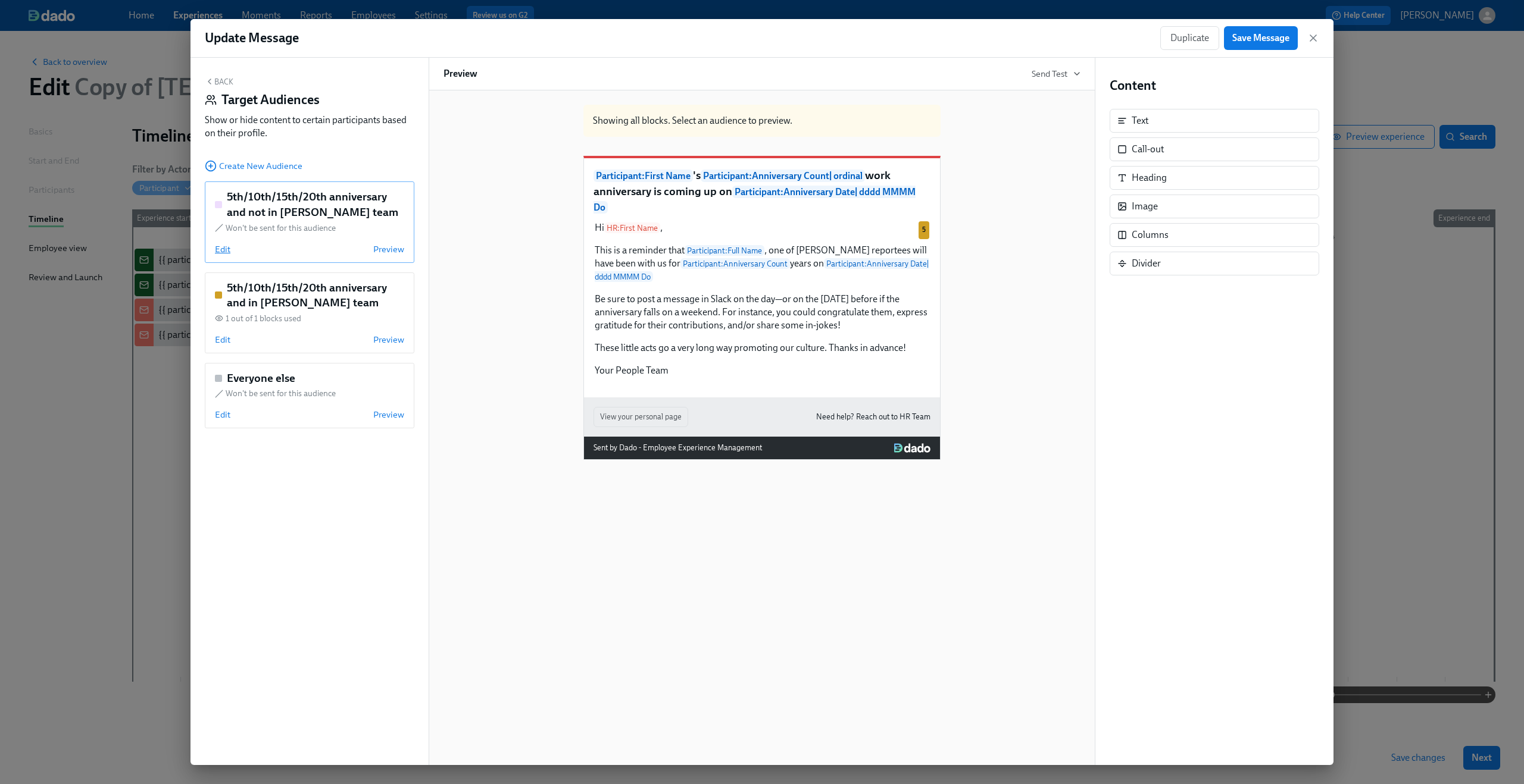
click at [225, 252] on span "Edit" at bounding box center [223, 248] width 16 height 12
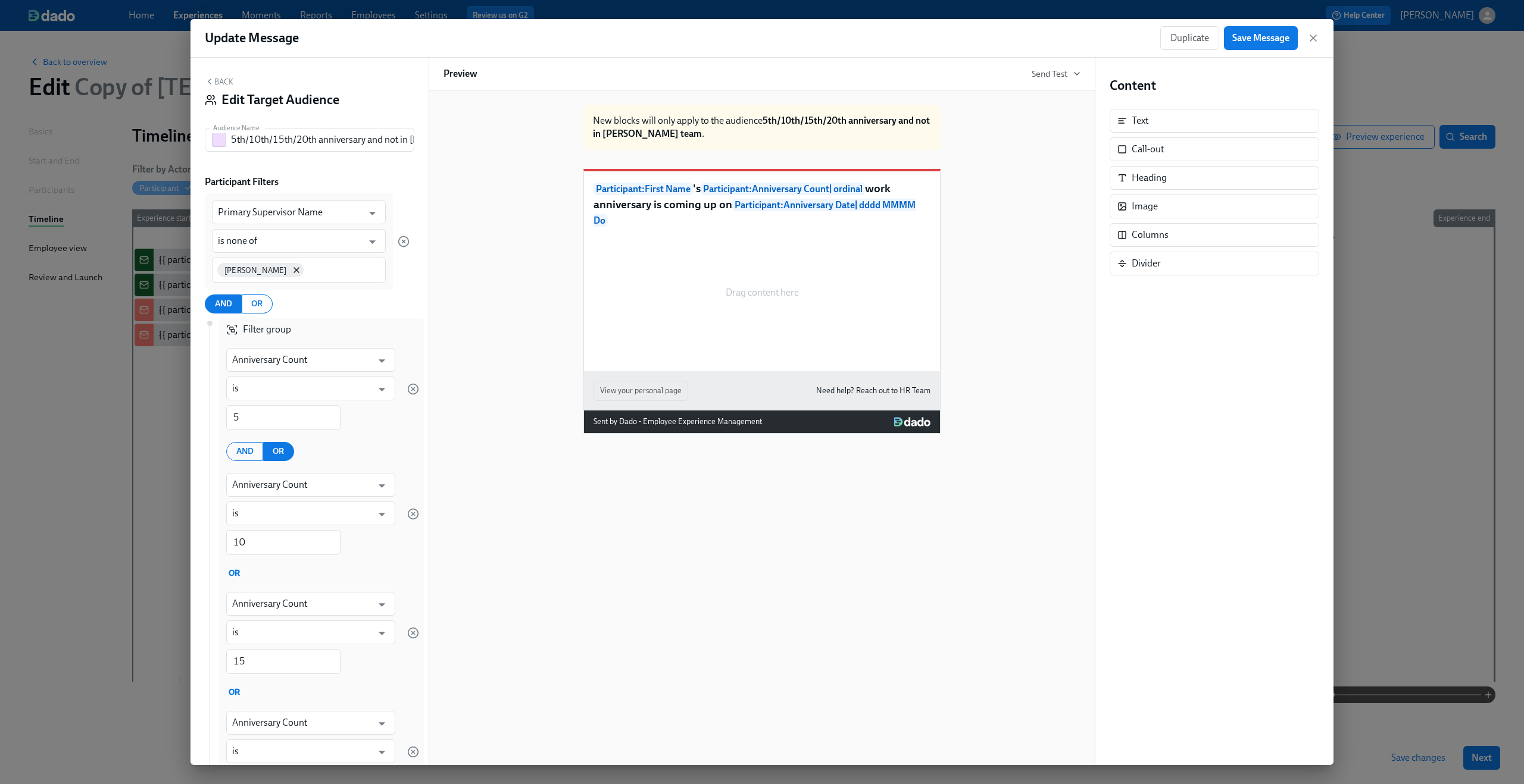
click at [222, 81] on button "Back" at bounding box center [219, 81] width 28 height 9
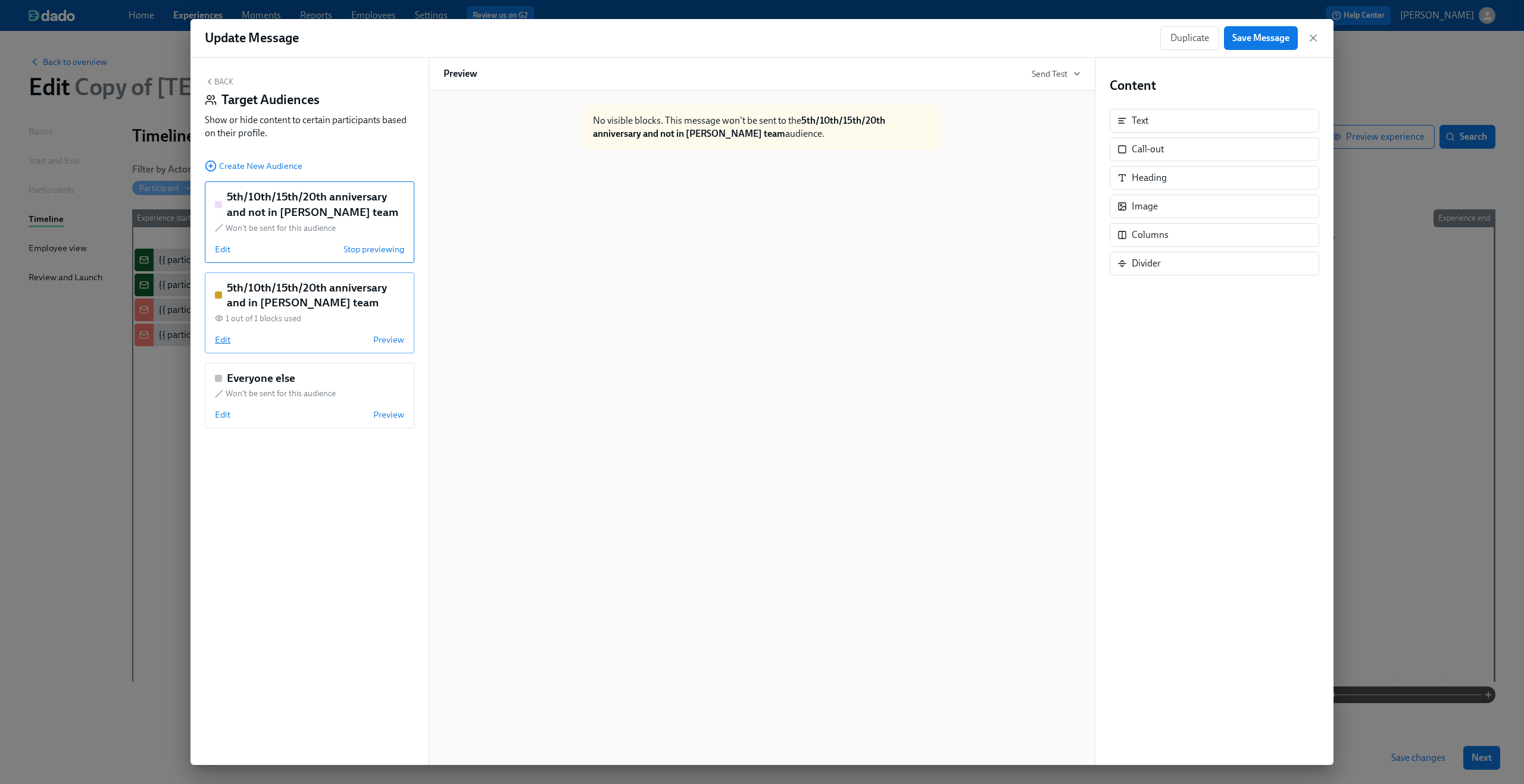
click at [223, 338] on span "Edit" at bounding box center [223, 339] width 16 height 12
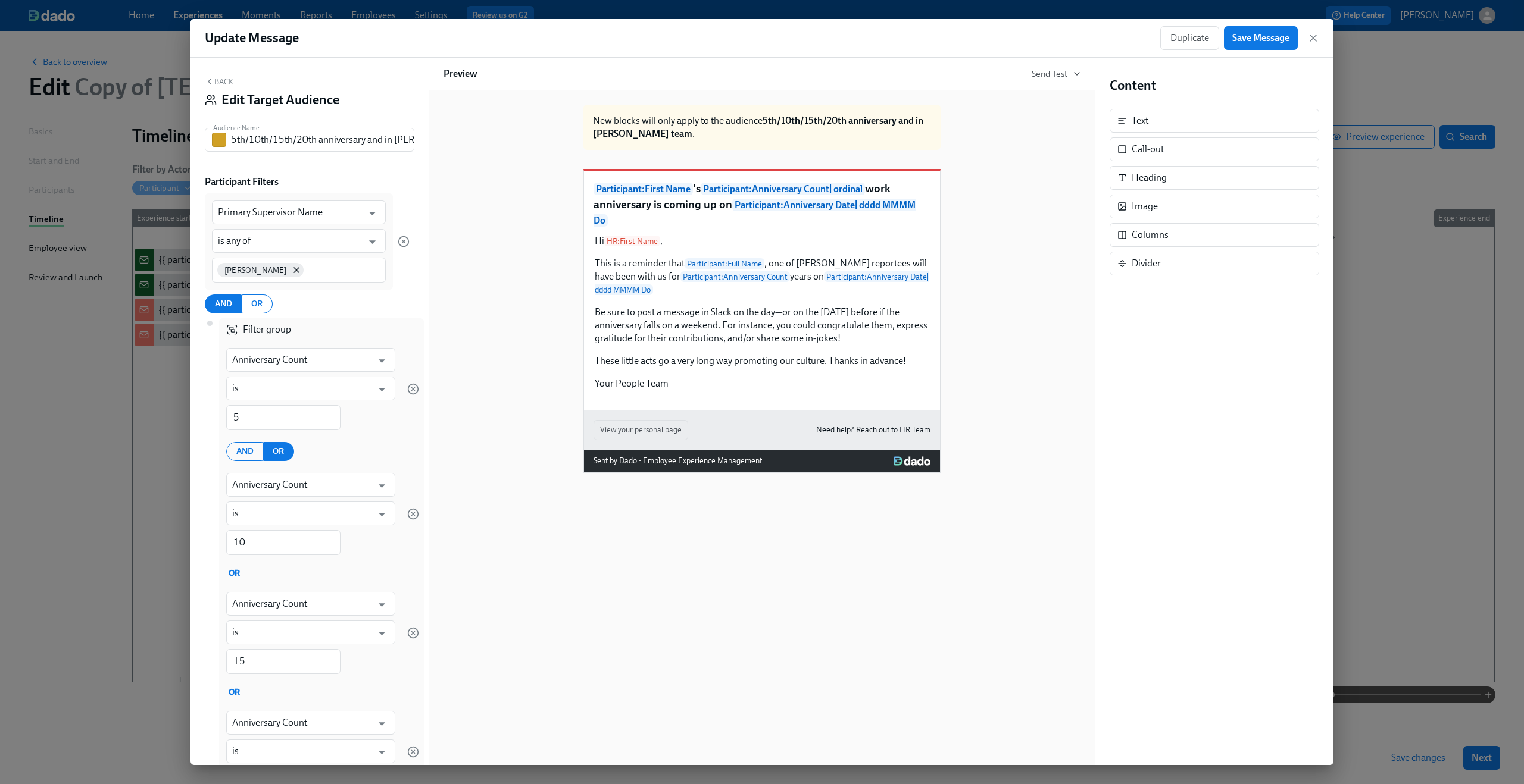
click at [230, 84] on button "Back" at bounding box center [219, 81] width 28 height 9
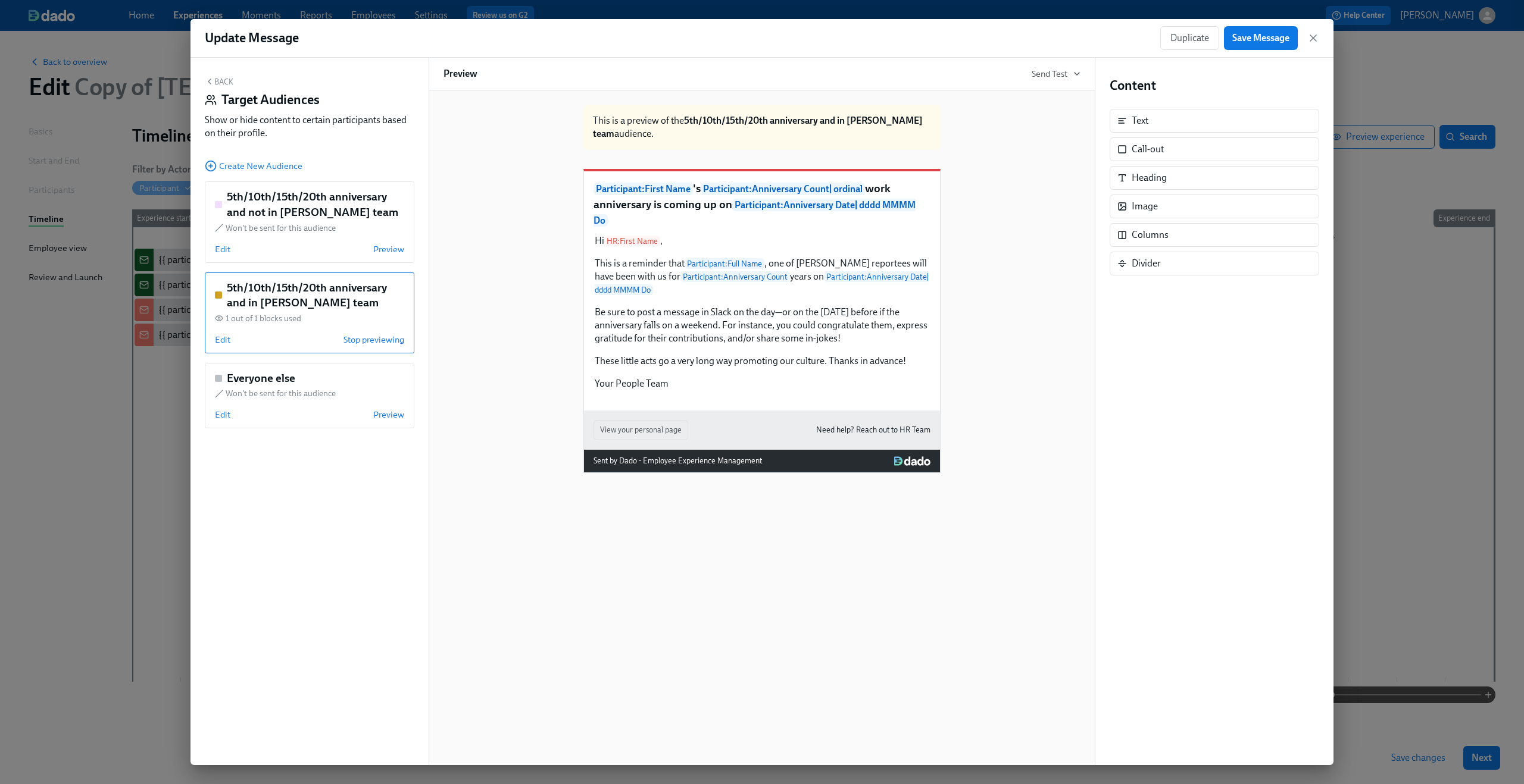
click at [228, 83] on button "Back" at bounding box center [219, 81] width 28 height 9
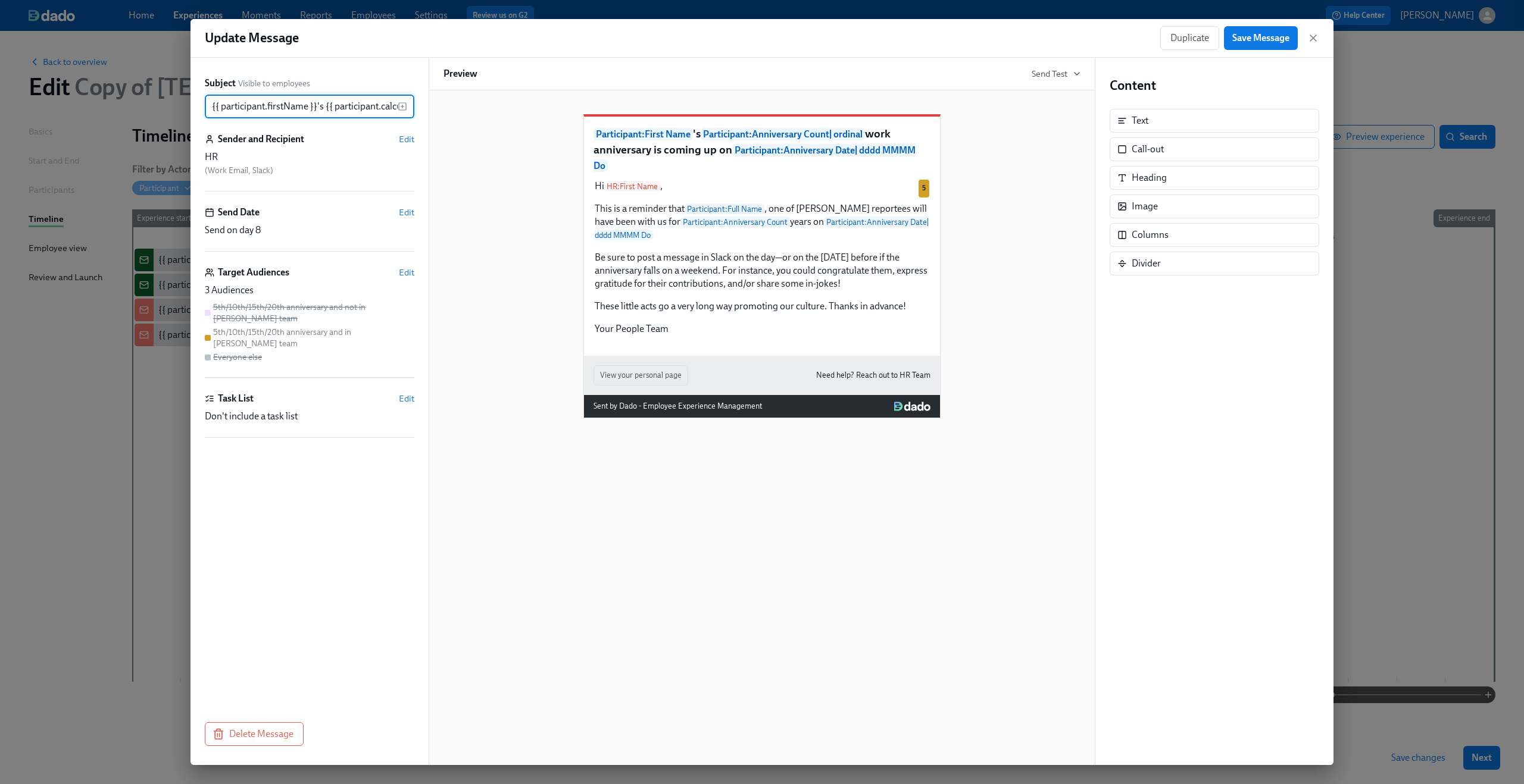
scroll to position [0, 581]
click at [1264, 38] on span "Save Message" at bounding box center [1260, 38] width 57 height 12
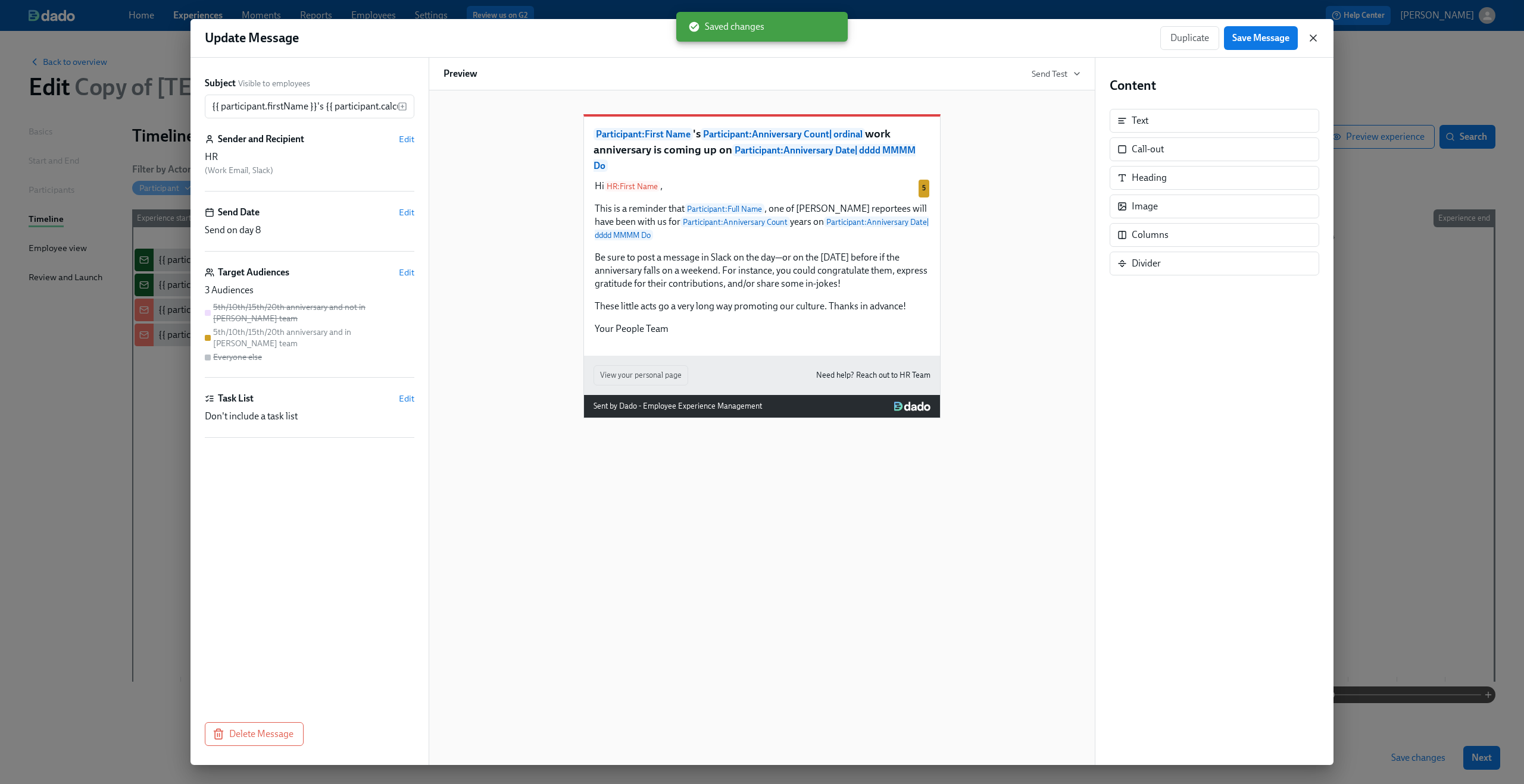
click at [1316, 35] on icon "button" at bounding box center [1312, 38] width 12 height 12
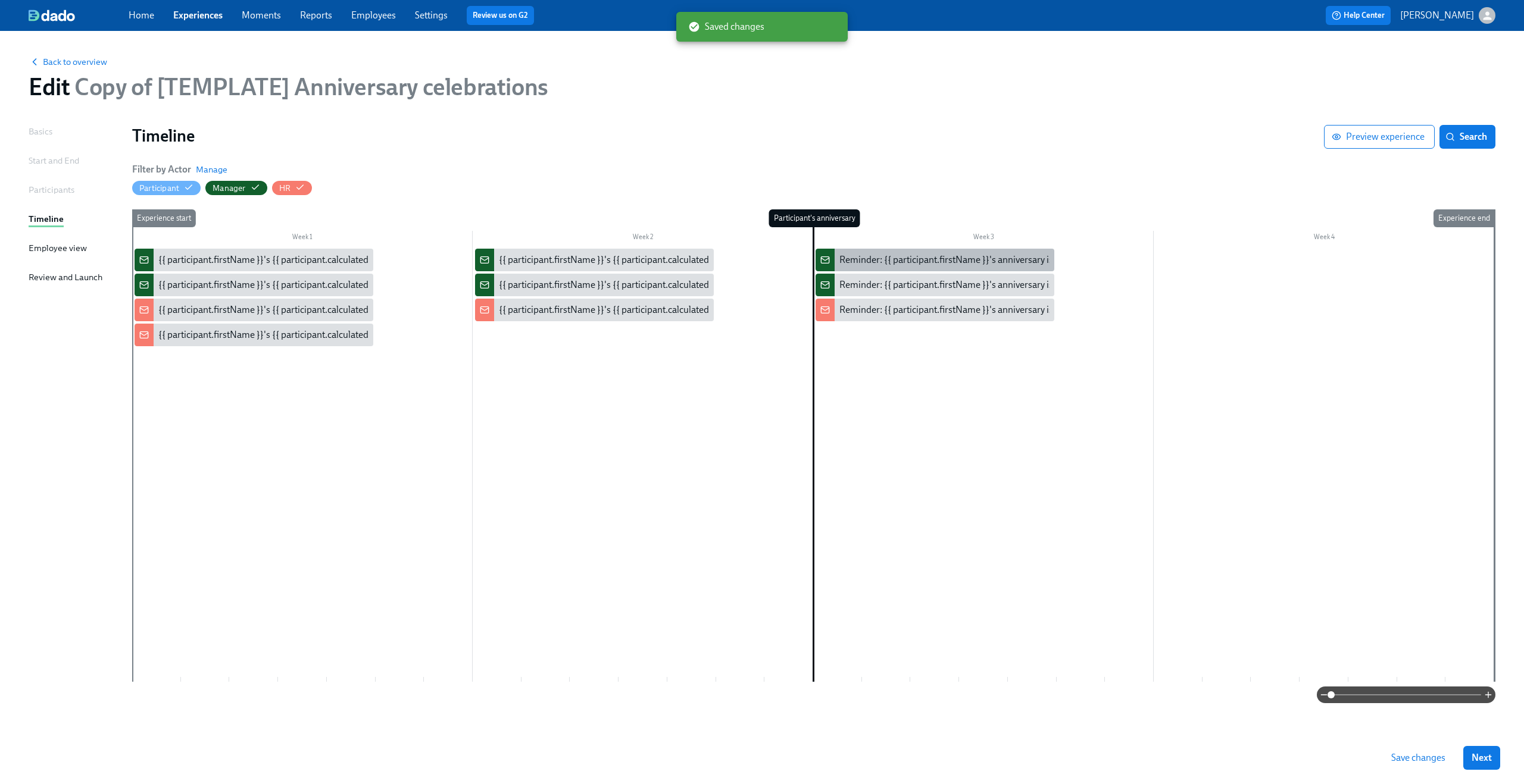
click at [879, 257] on div "Reminder: {{ participant.firstName }}'s anniversary is today" at bounding box center [960, 259] width 244 height 13
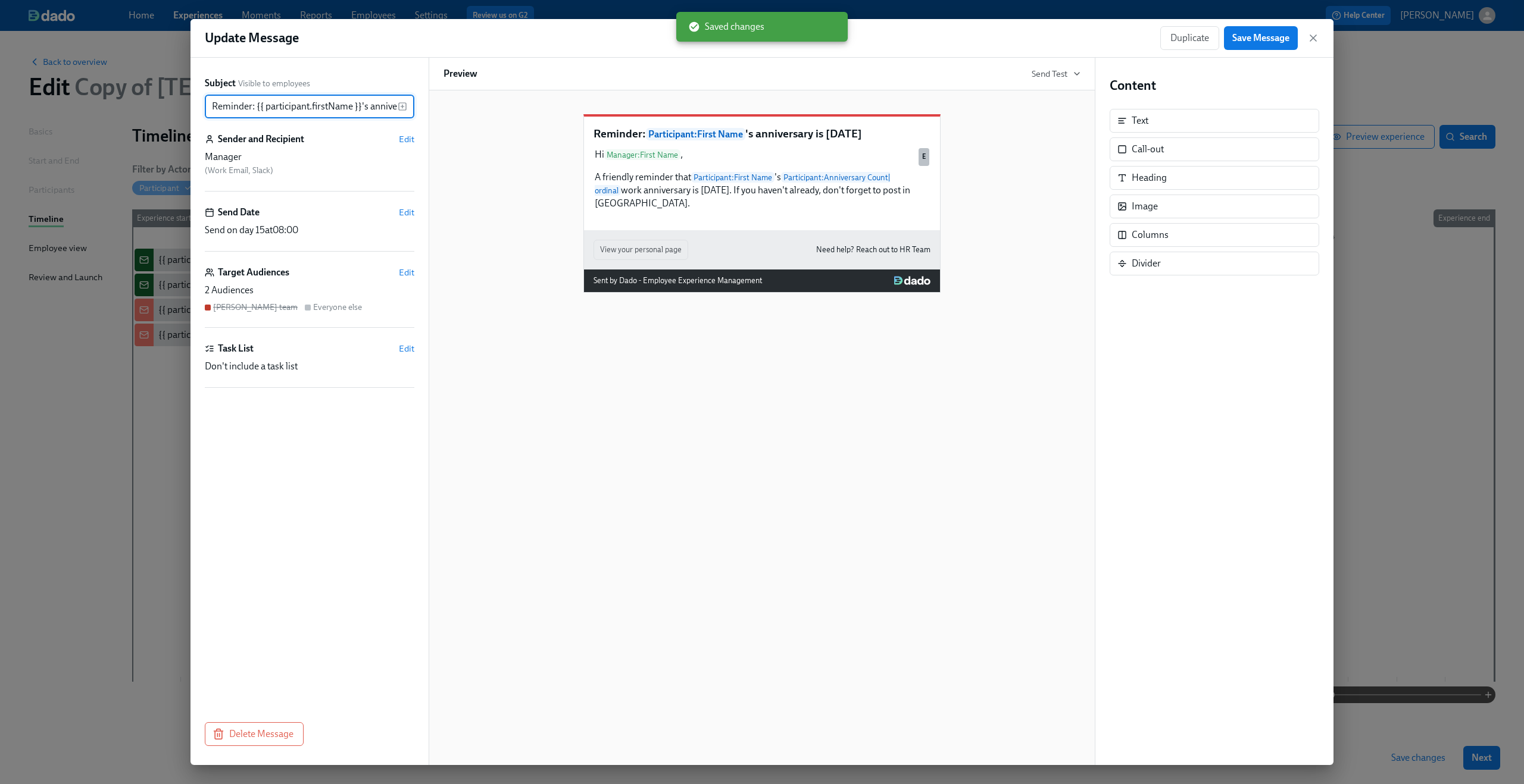
scroll to position [0, 52]
click at [1316, 37] on icon "button" at bounding box center [1312, 38] width 12 height 12
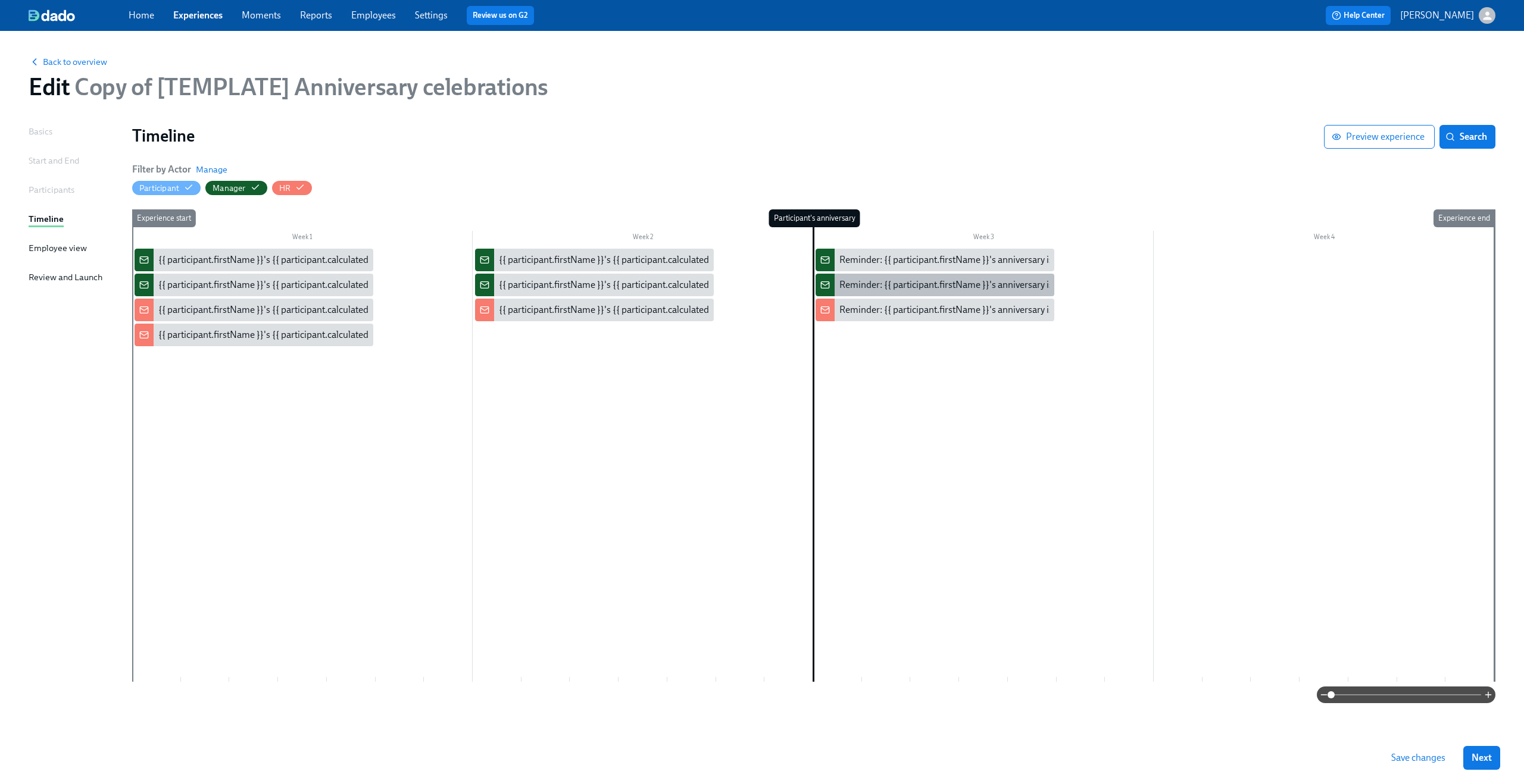
click at [962, 282] on div "Reminder: {{ participant.firstName }}'s anniversary is today" at bounding box center [960, 285] width 244 height 13
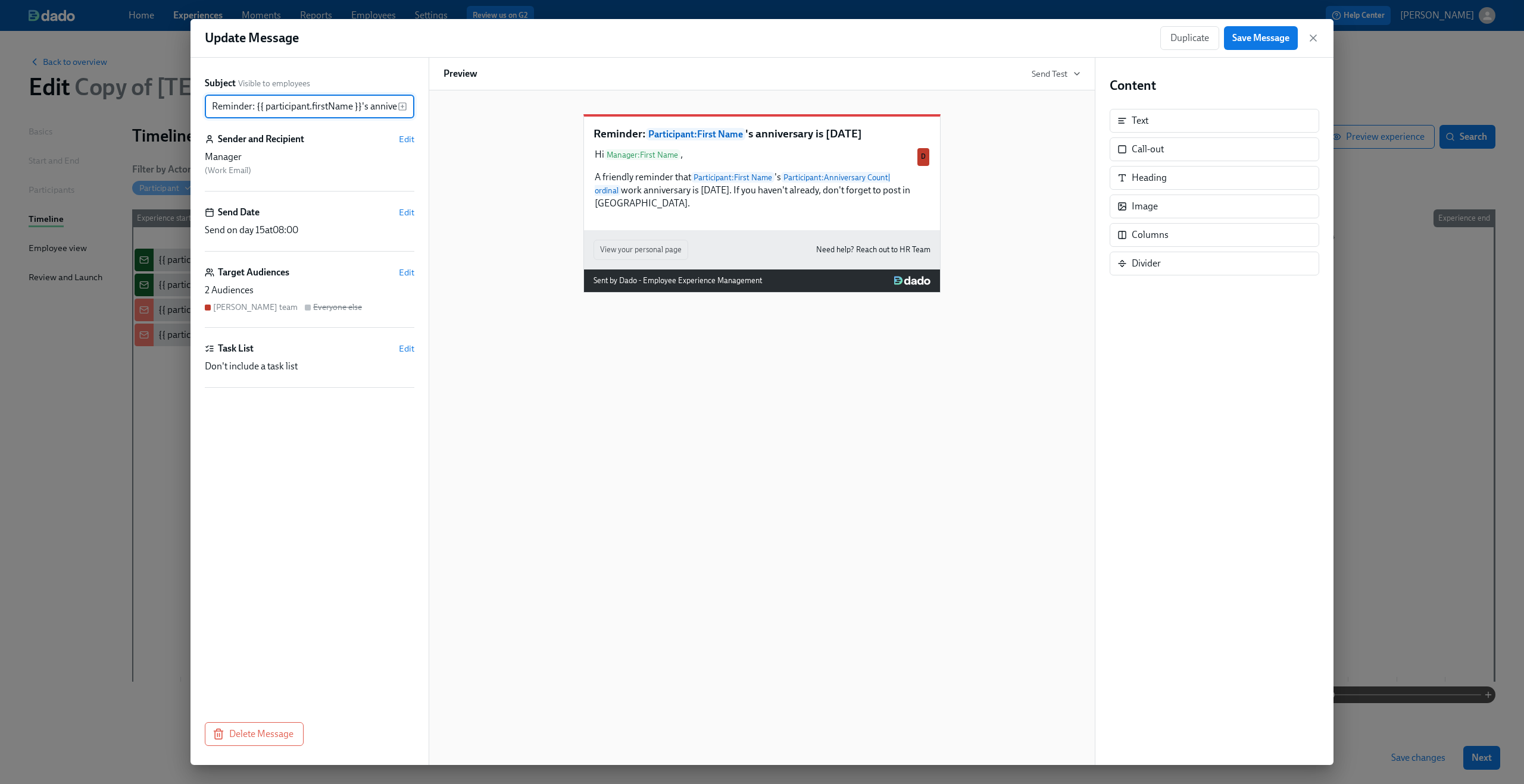
scroll to position [0, 52]
click at [401, 271] on span "Edit" at bounding box center [406, 272] width 16 height 12
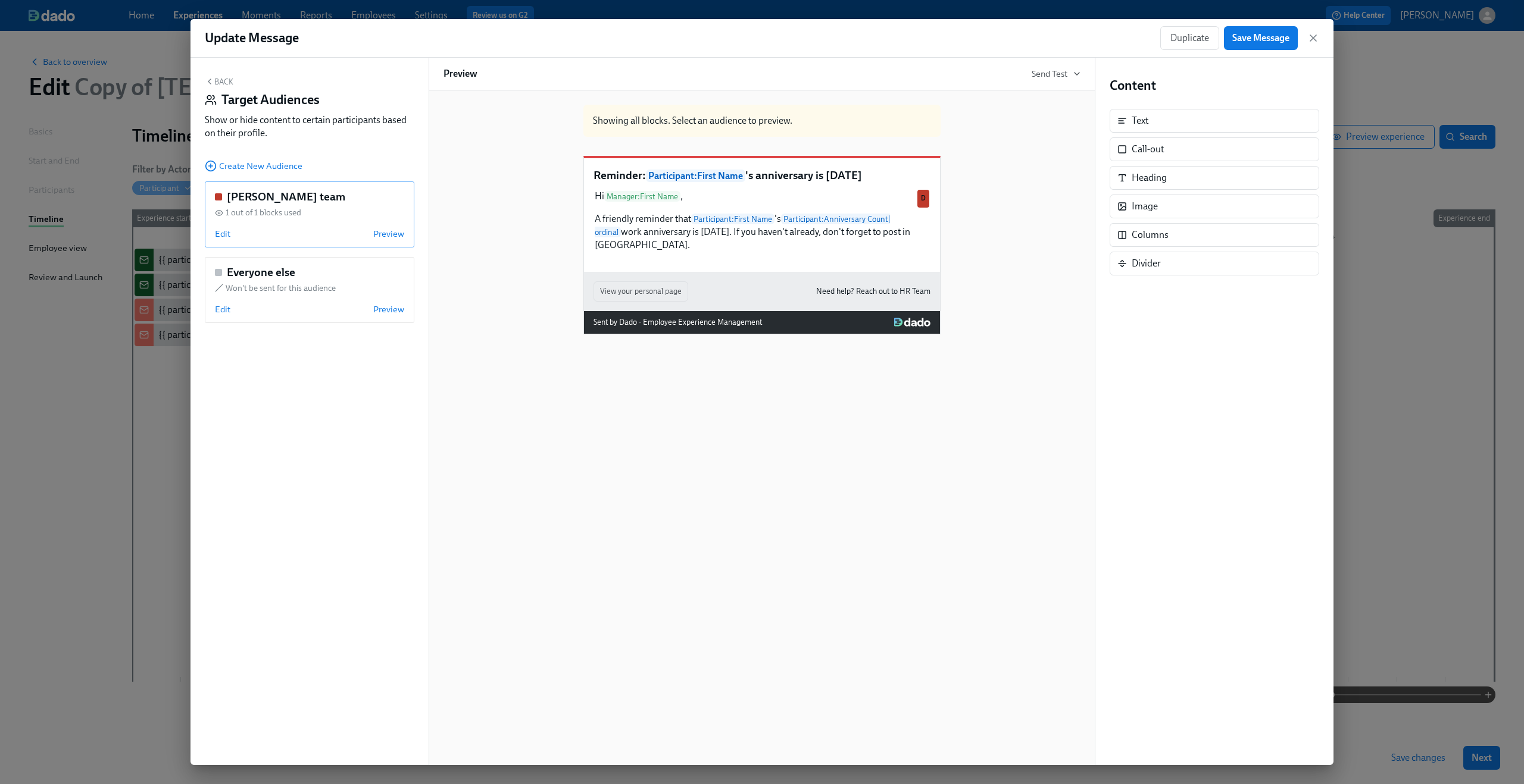
click at [231, 228] on div "Dean's team 1 out of 1 blocks used Edit Preview" at bounding box center [309, 215] width 209 height 66
click at [228, 230] on span "Edit" at bounding box center [223, 233] width 16 height 12
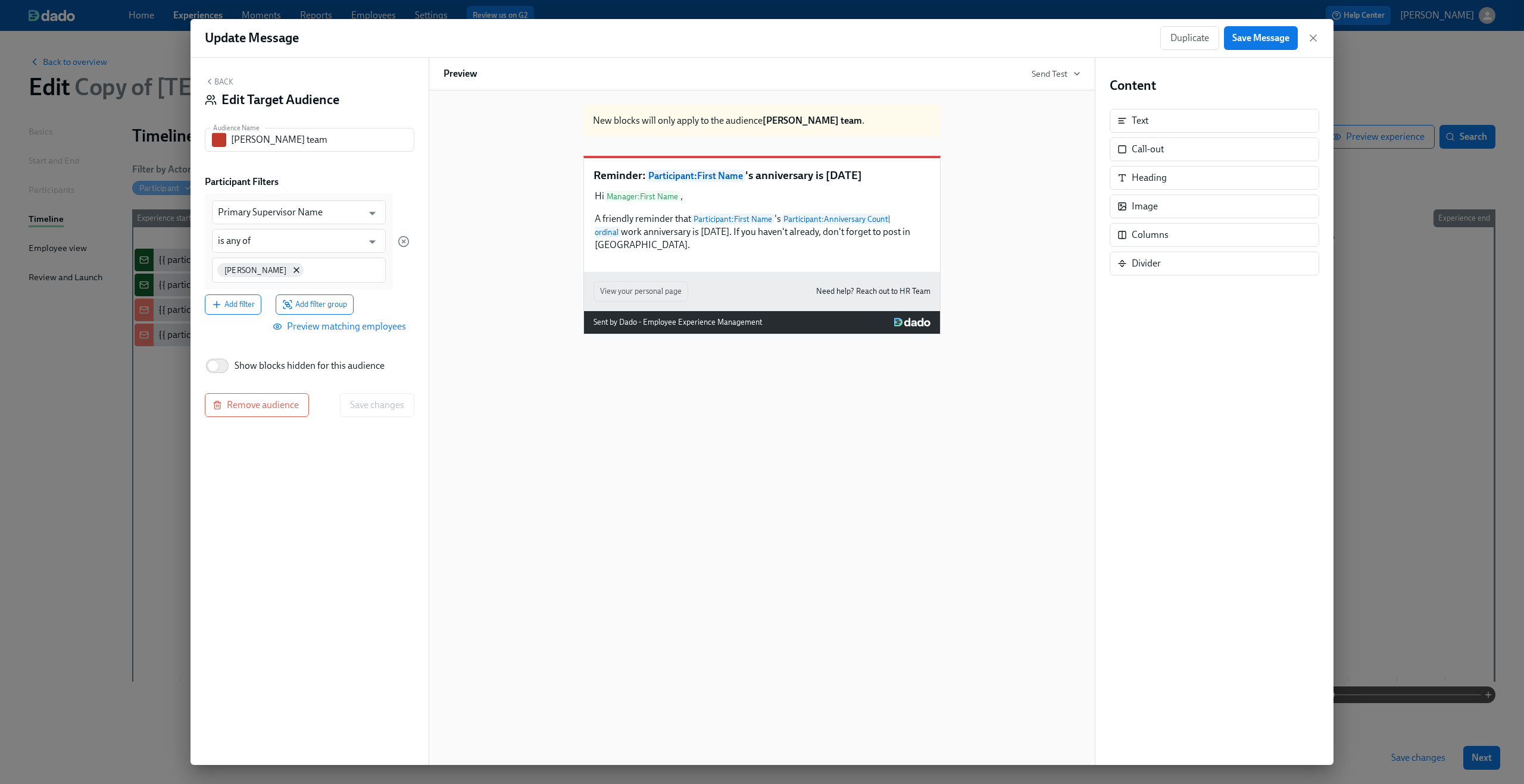
click at [534, 152] on div "New blocks will only apply to the audience Dean's team . Reminder: Participant …" at bounding box center [762, 215] width 637 height 239
drag, startPoint x: 1267, startPoint y: 44, endPoint x: 1281, endPoint y: 41, distance: 14.3
click at [1267, 44] on button "Save Message" at bounding box center [1261, 38] width 74 height 24
click at [1321, 33] on div "Update Message Duplicate Save Message" at bounding box center [762, 38] width 1143 height 39
click at [1317, 35] on icon "button" at bounding box center [1312, 38] width 12 height 12
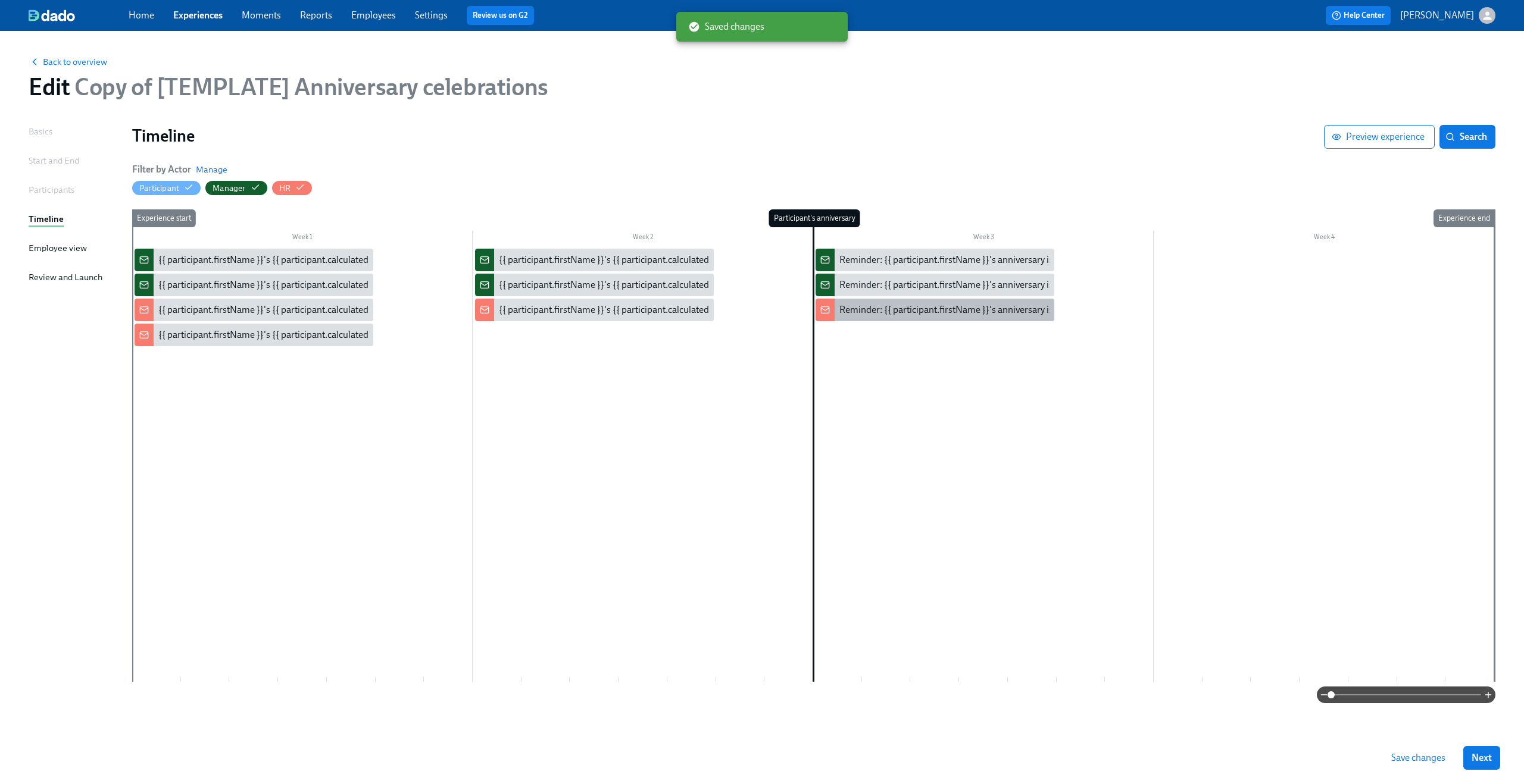
click at [934, 309] on div "Reminder: {{ participant.firstName }}'s anniversary is today" at bounding box center [960, 310] width 244 height 13
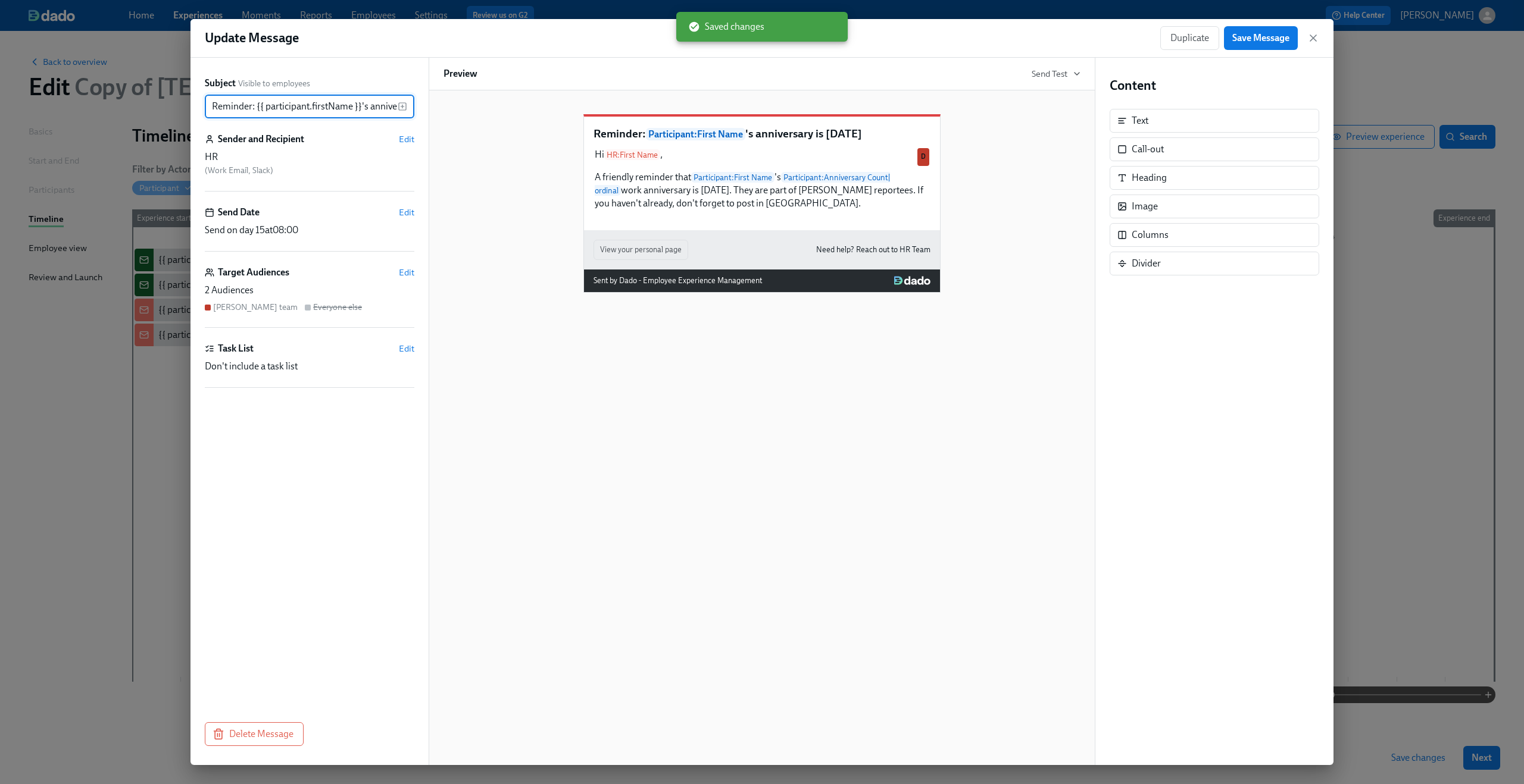
scroll to position [0, 52]
click at [1317, 42] on icon "button" at bounding box center [1312, 38] width 12 height 12
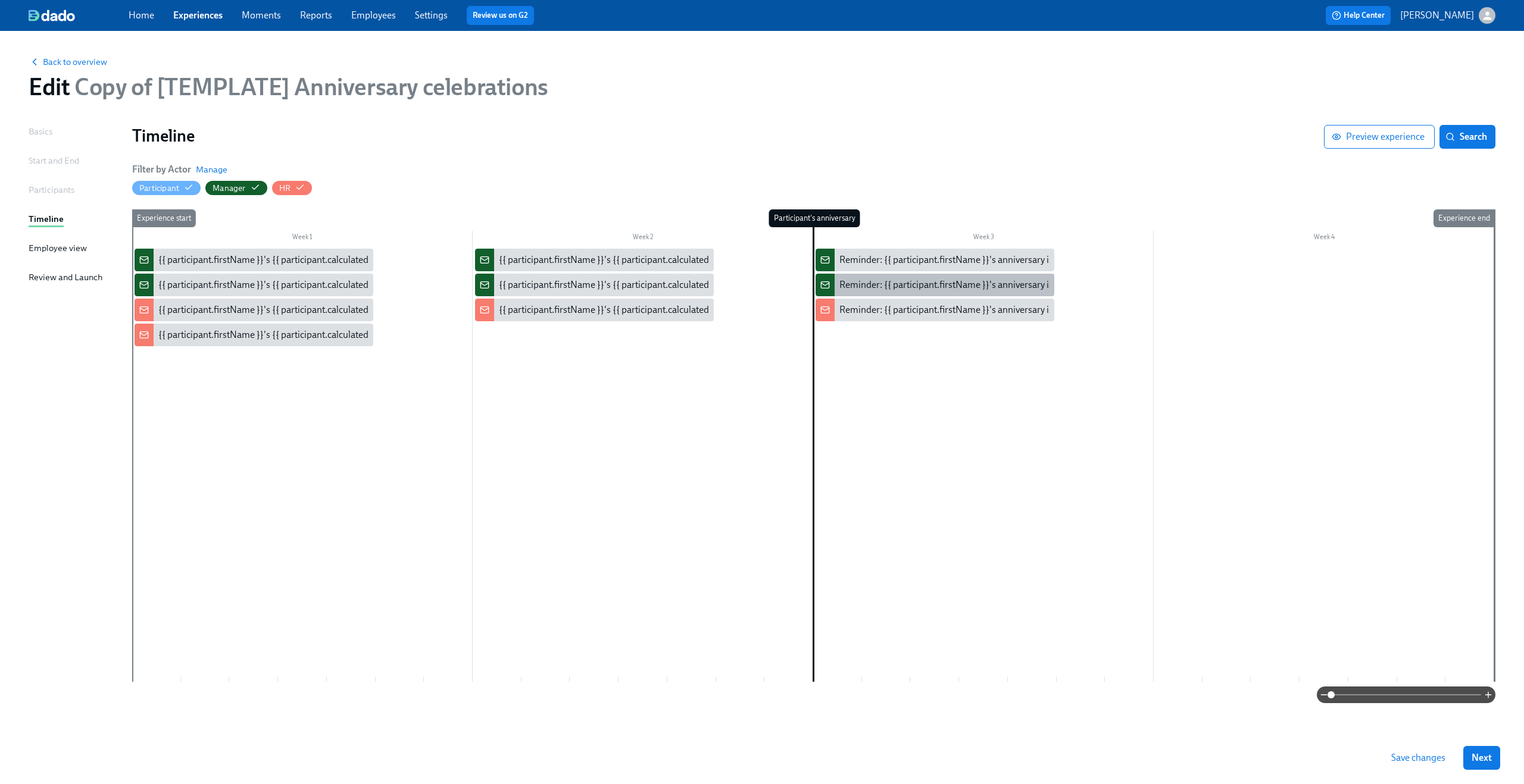
click at [887, 277] on div "Reminder: {{ participant.firstName }}'s anniversary is today" at bounding box center [934, 285] width 238 height 23
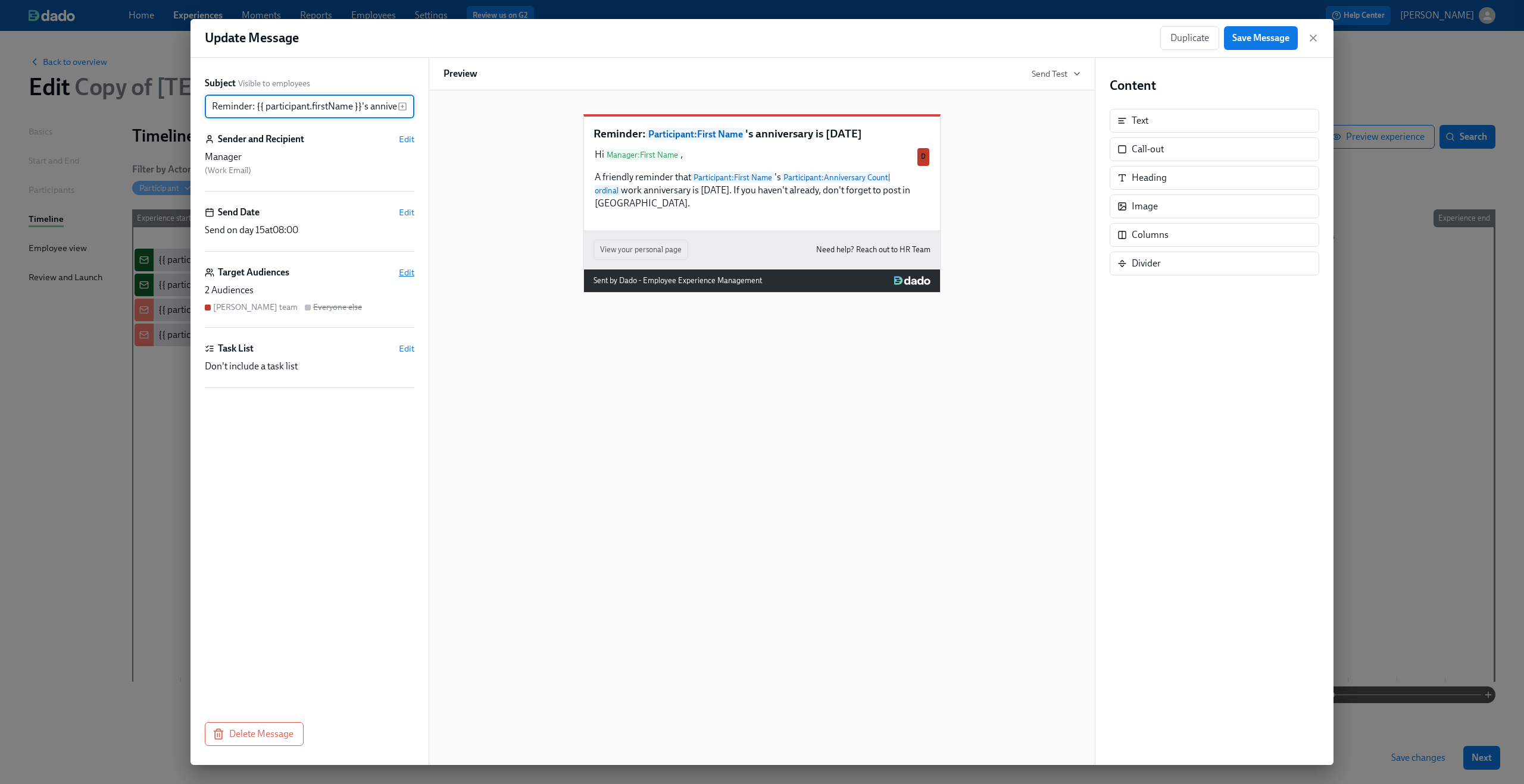
click at [412, 273] on span "Edit" at bounding box center [406, 272] width 16 height 12
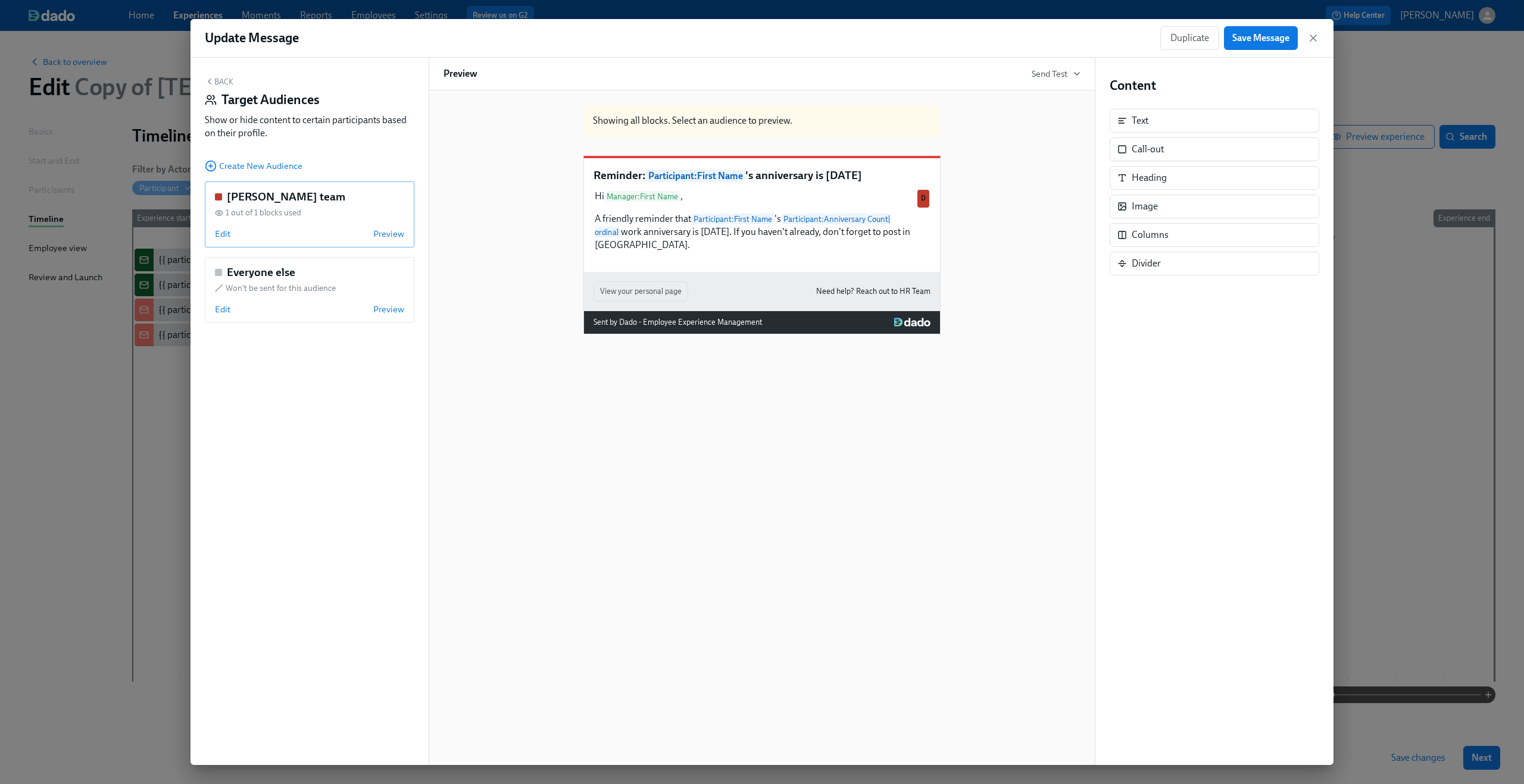
click at [224, 241] on div "Dean's team 1 out of 1 blocks used Edit Preview" at bounding box center [309, 215] width 209 height 66
click at [220, 235] on span "Edit" at bounding box center [223, 233] width 16 height 12
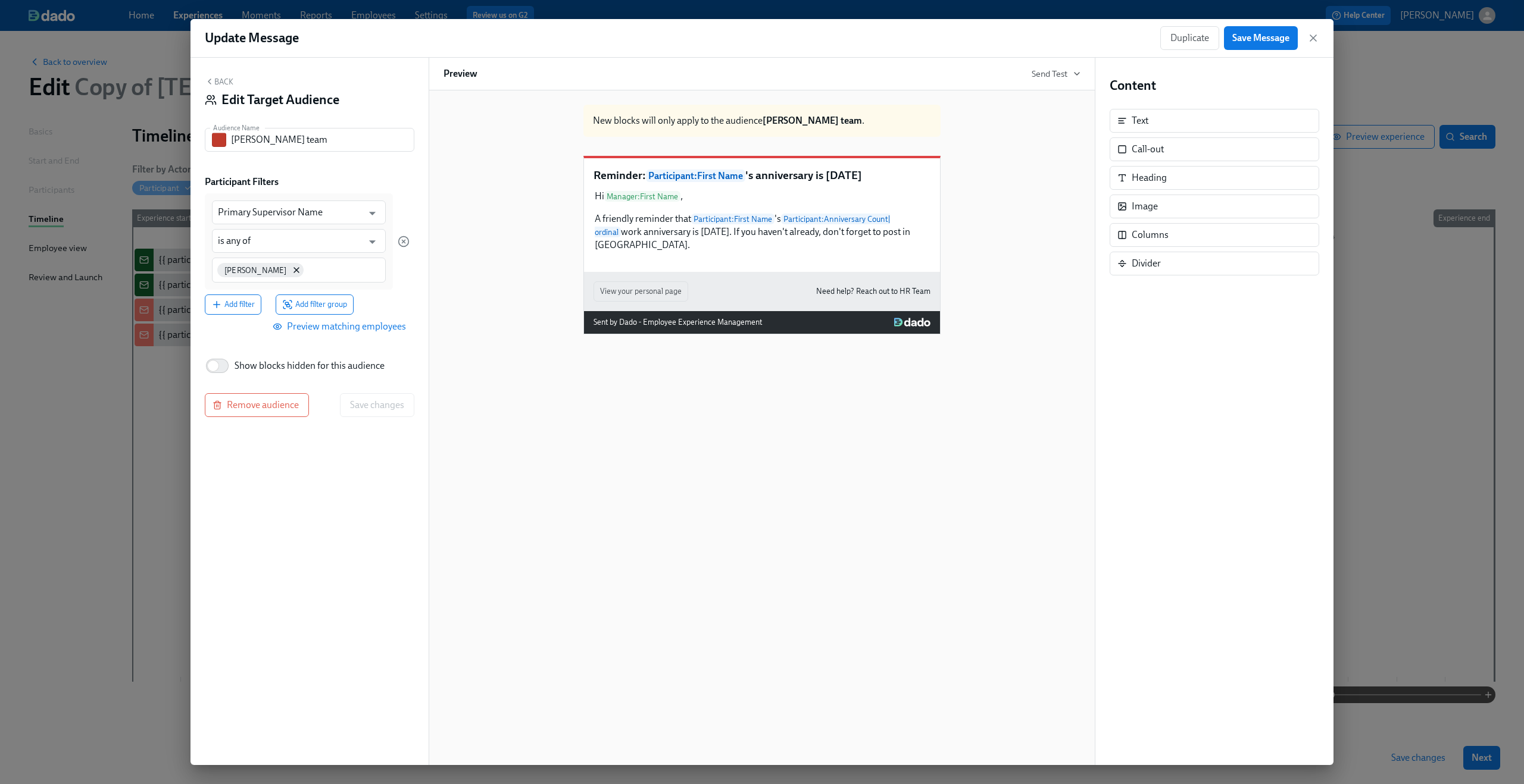
click at [1317, 32] on div "Duplicate Save Message" at bounding box center [1239, 38] width 159 height 24
click at [1310, 33] on icon "button" at bounding box center [1312, 38] width 12 height 12
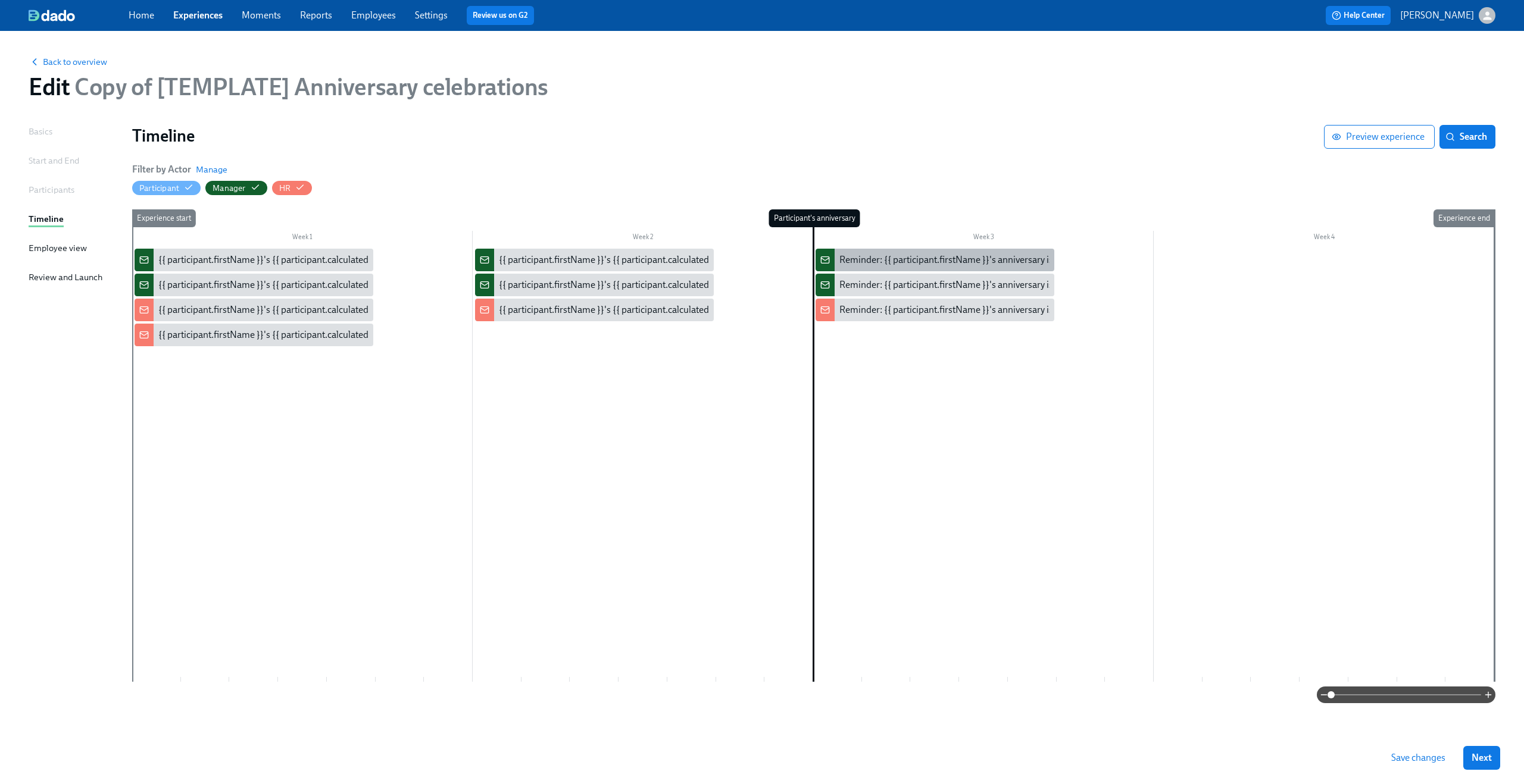
click at [916, 256] on div "Reminder: {{ participant.firstName }}'s anniversary is today" at bounding box center [960, 259] width 244 height 13
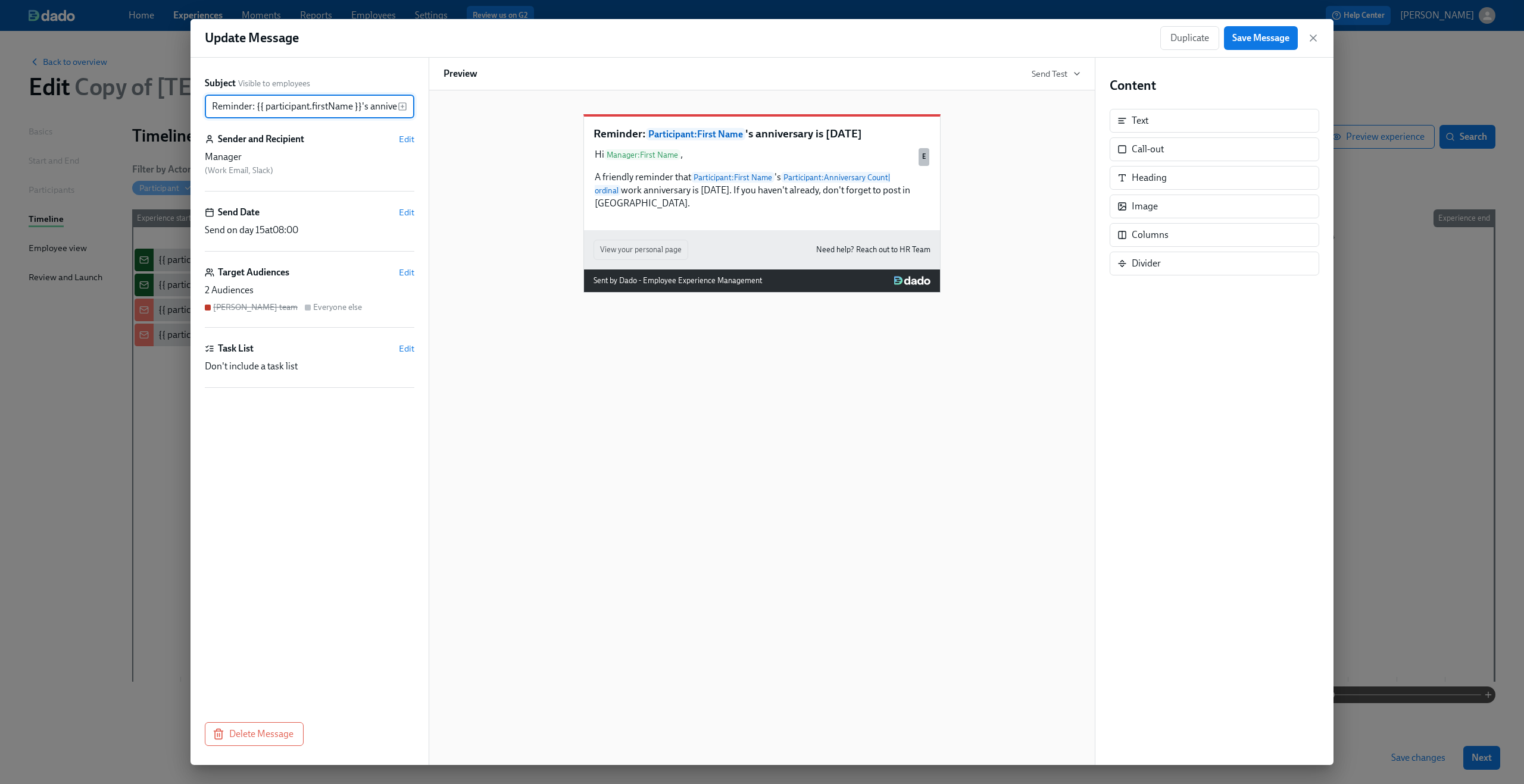
scroll to position [0, 52]
click at [409, 271] on span "Edit" at bounding box center [406, 272] width 16 height 12
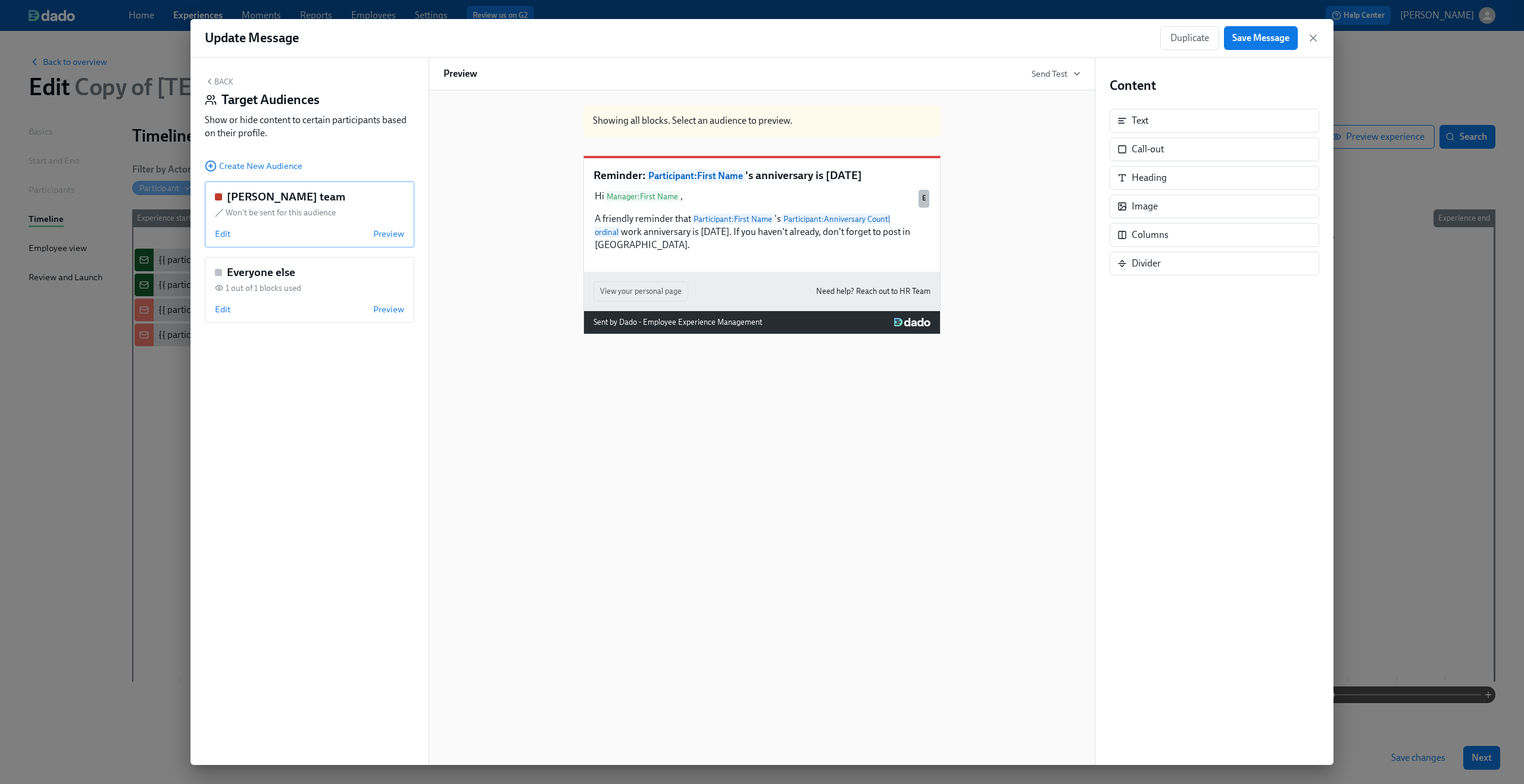
click at [230, 231] on div "Edit Preview" at bounding box center [309, 233] width 189 height 12
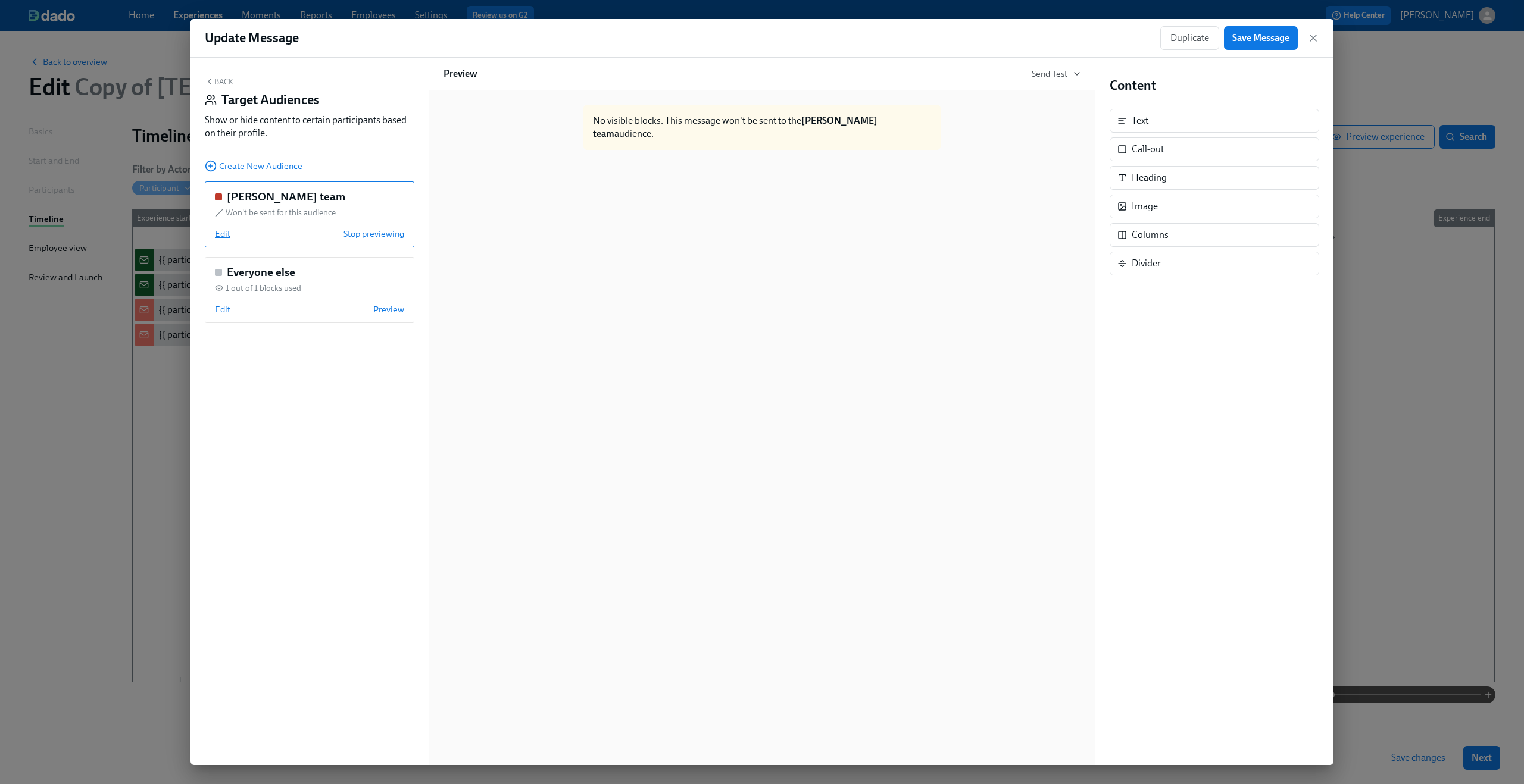
click at [223, 233] on span "Edit" at bounding box center [223, 233] width 16 height 12
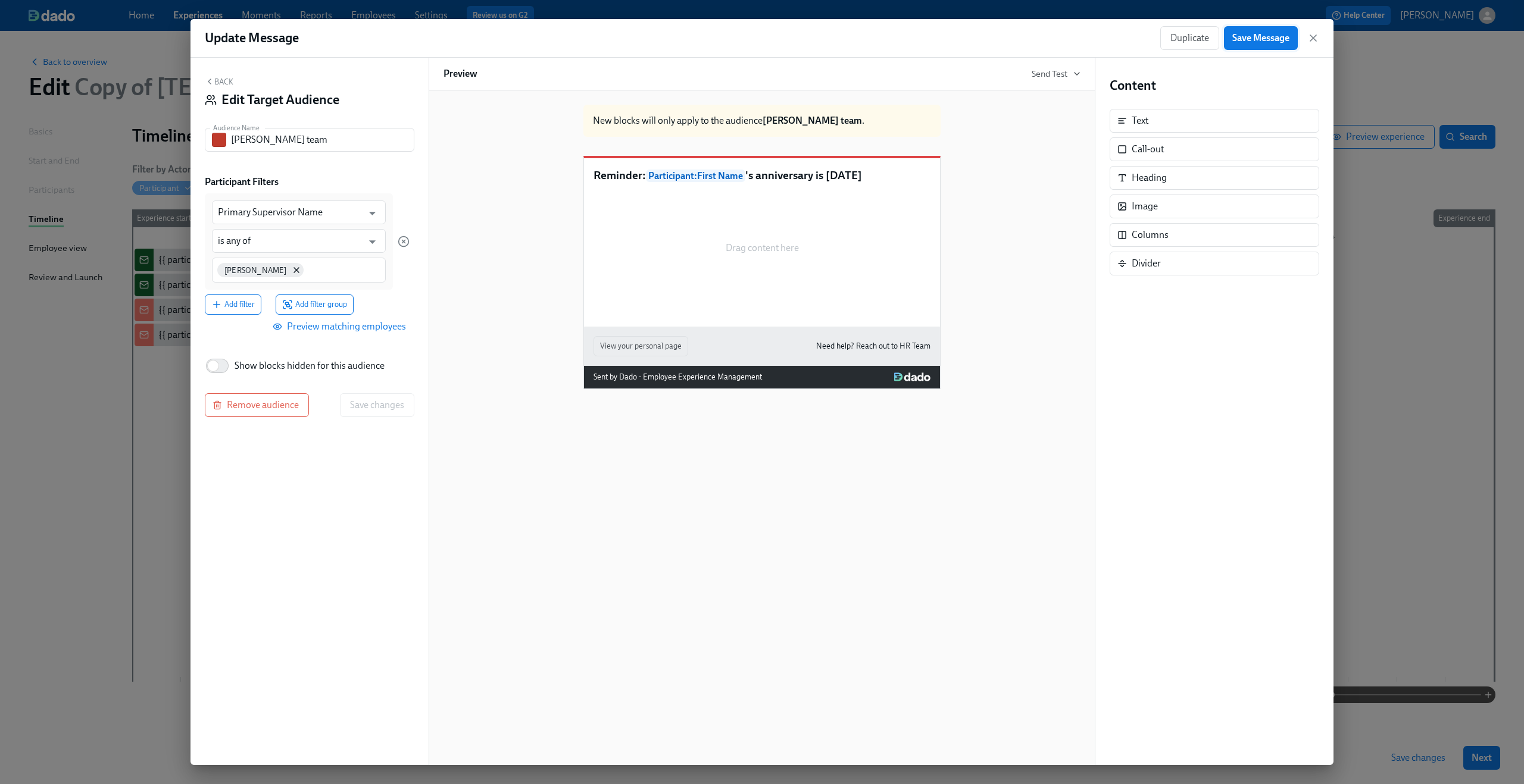
click at [1238, 45] on button "Save Message" at bounding box center [1261, 38] width 74 height 24
click at [1313, 36] on icon "button" at bounding box center [1313, 38] width 6 height 6
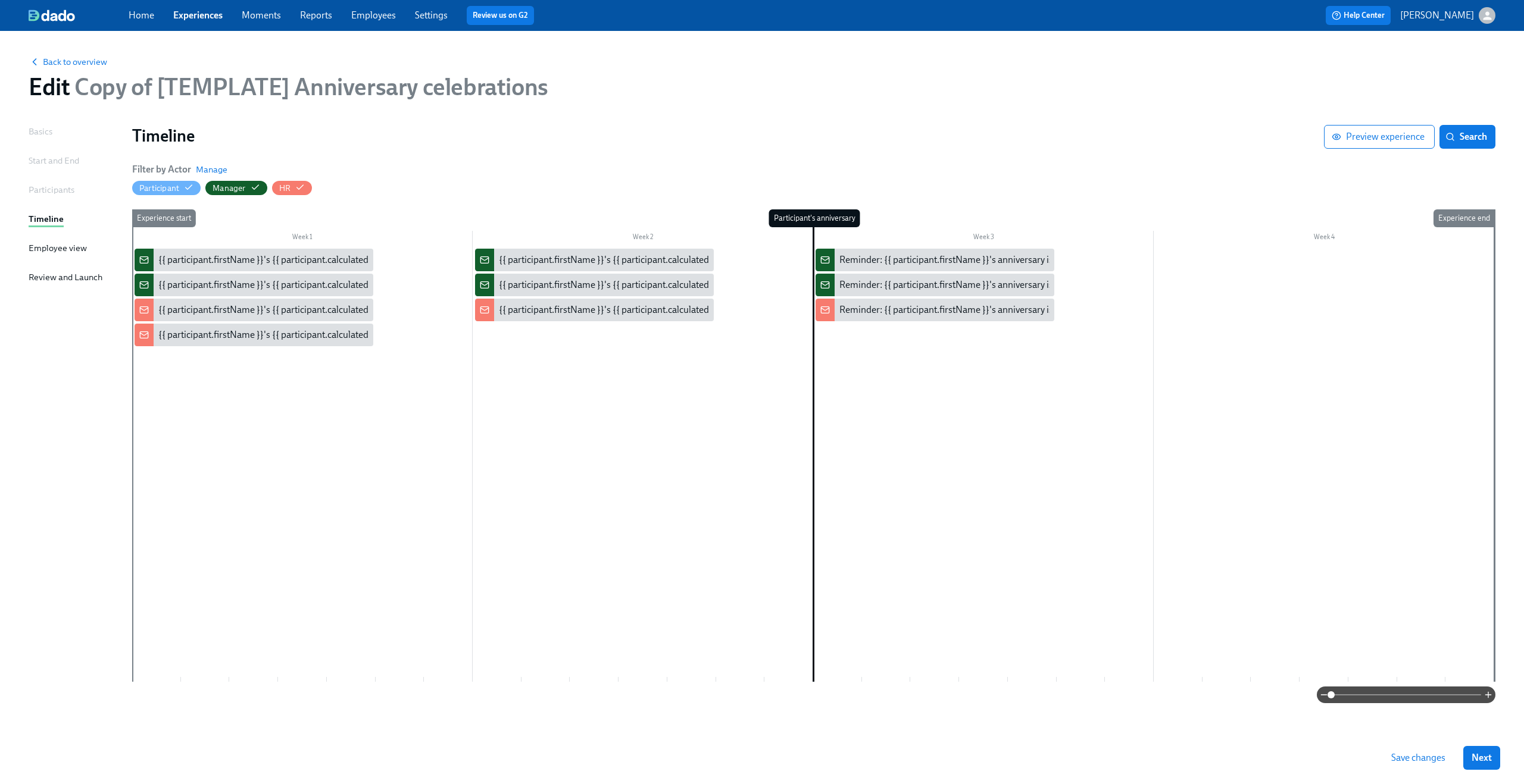
click at [283, 416] on div at bounding box center [813, 465] width 1362 height 433
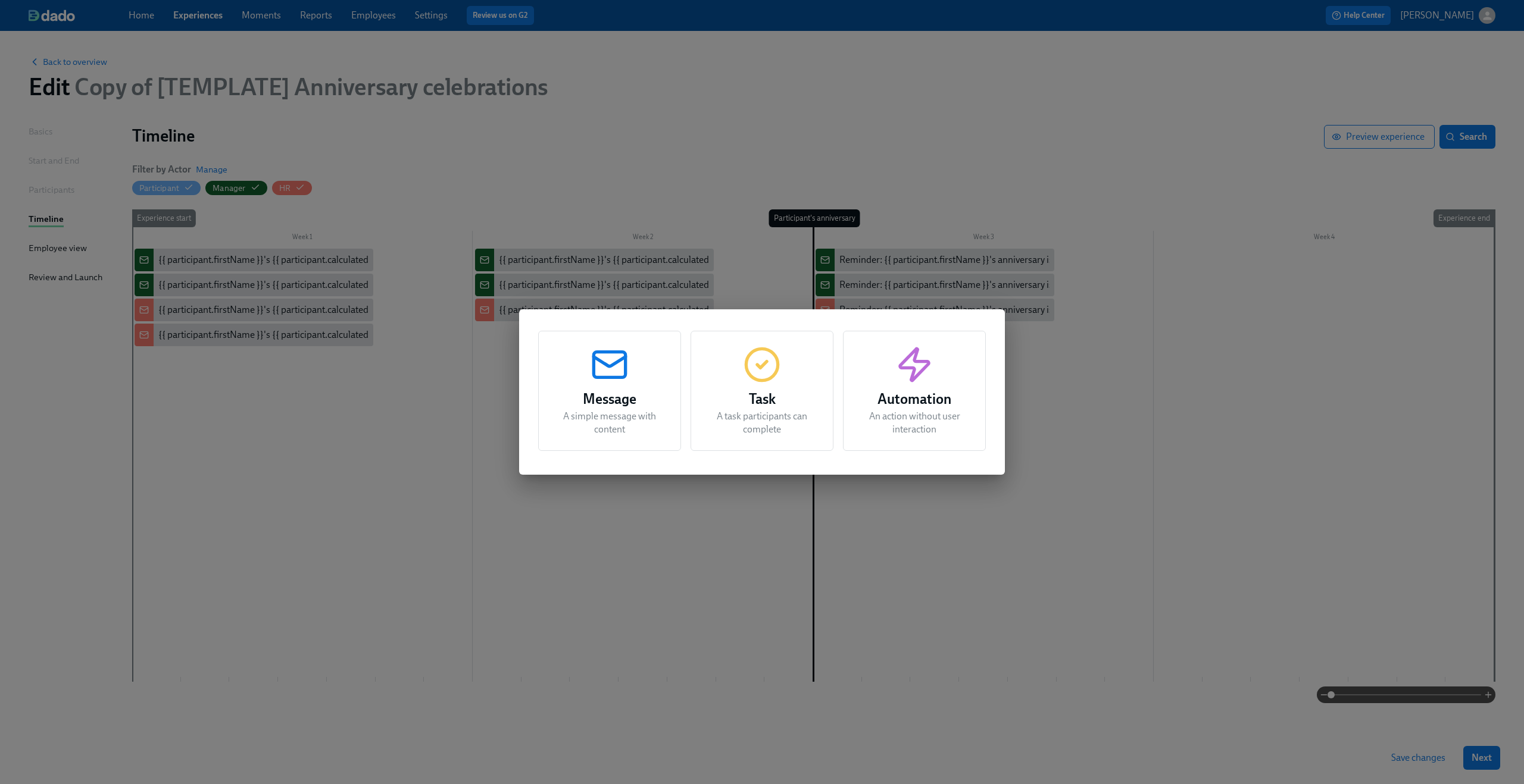
click at [283, 416] on div "Message A simple message with content Task A task participants can complete Aut…" at bounding box center [762, 392] width 1524 height 784
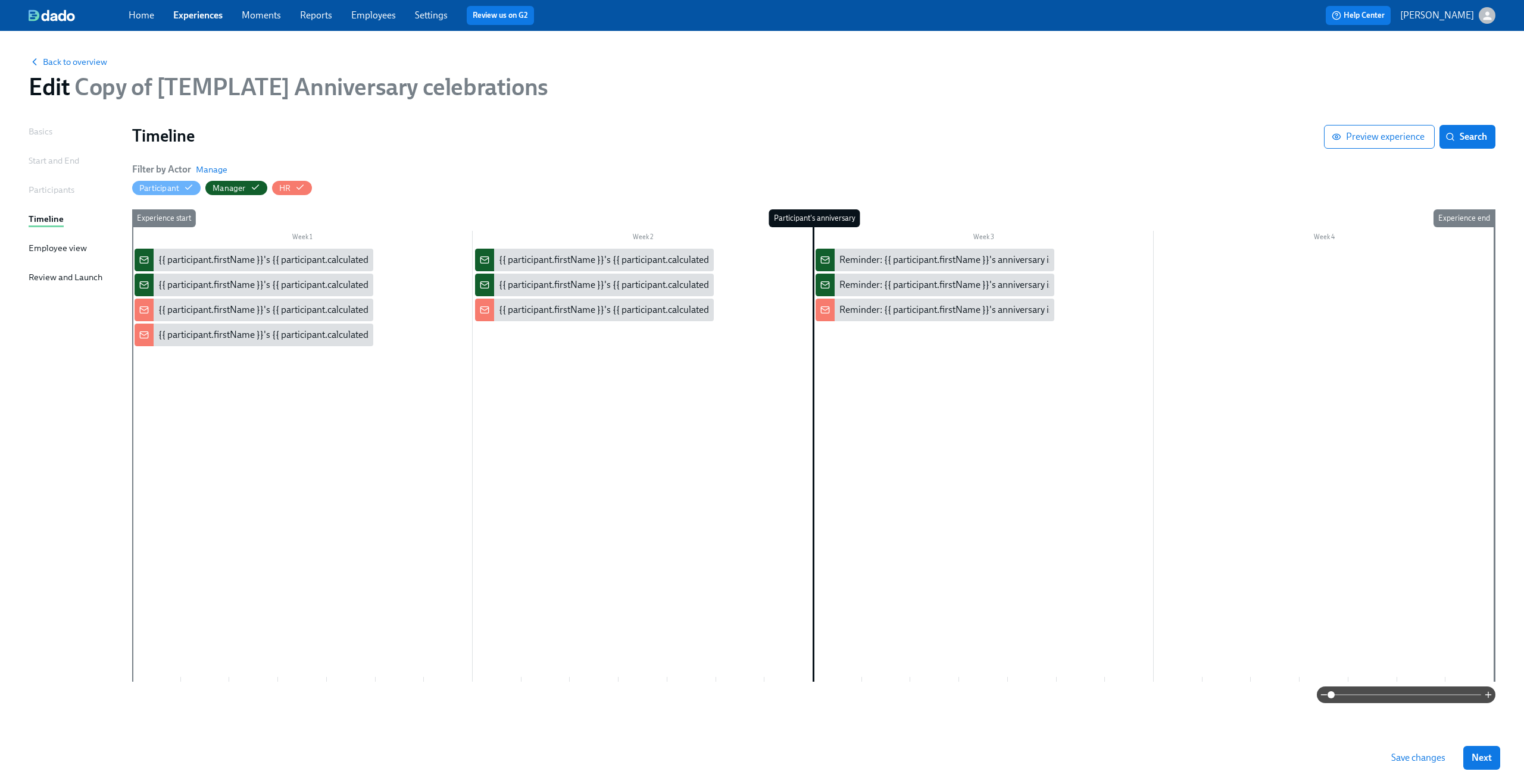
click at [1425, 761] on span "Save changes" at bounding box center [1417, 757] width 54 height 12
click at [214, 253] on div "{{ participant.firstName }}'s {{ participant.calculatedFields.anniversary.count…" at bounding box center [253, 259] width 238 height 23
click at [176, 314] on div "{{ participant.firstName }}'s {{ participant.calculatedFields.anniversary.count…" at bounding box center [489, 310] width 662 height 13
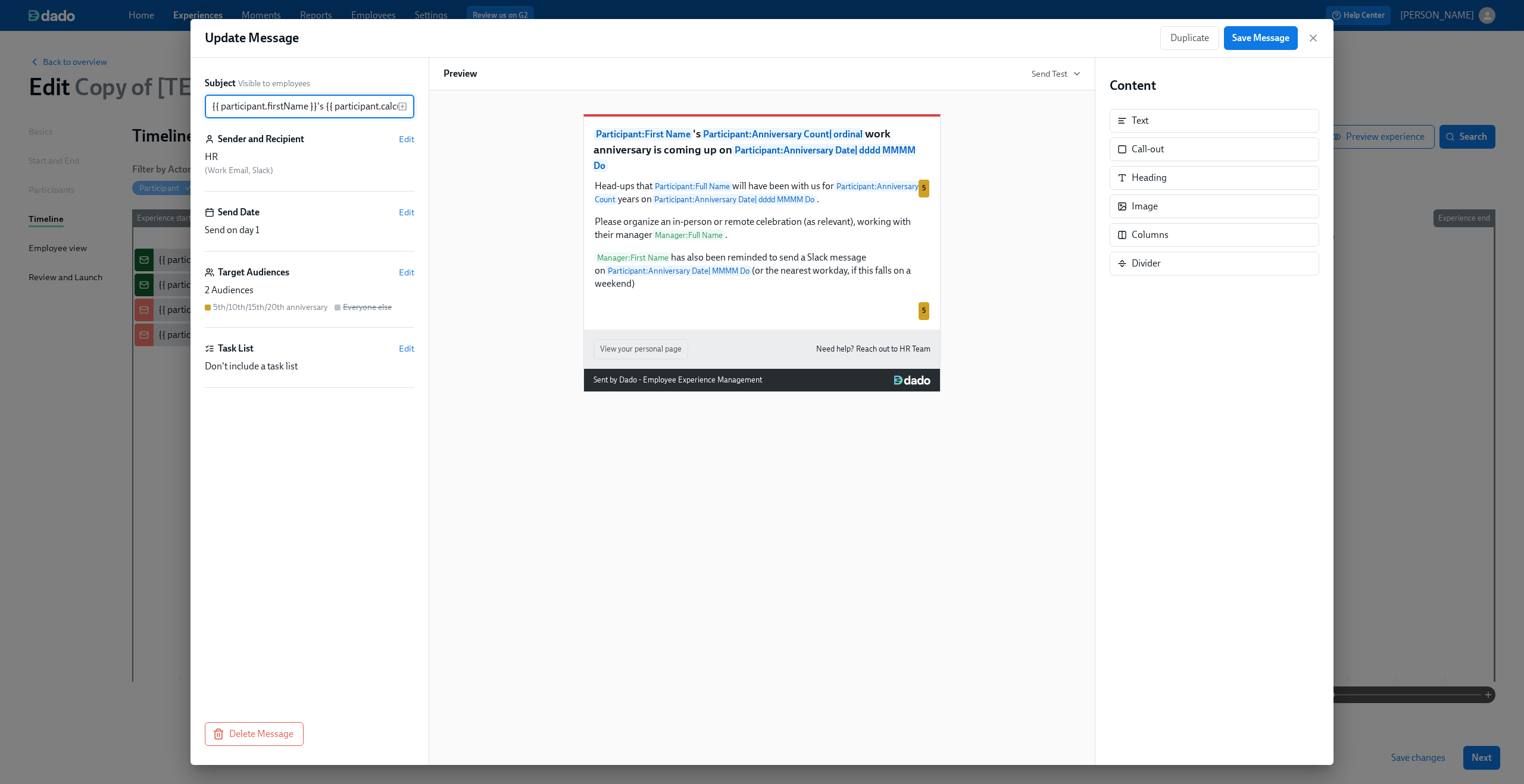
scroll to position [0, 581]
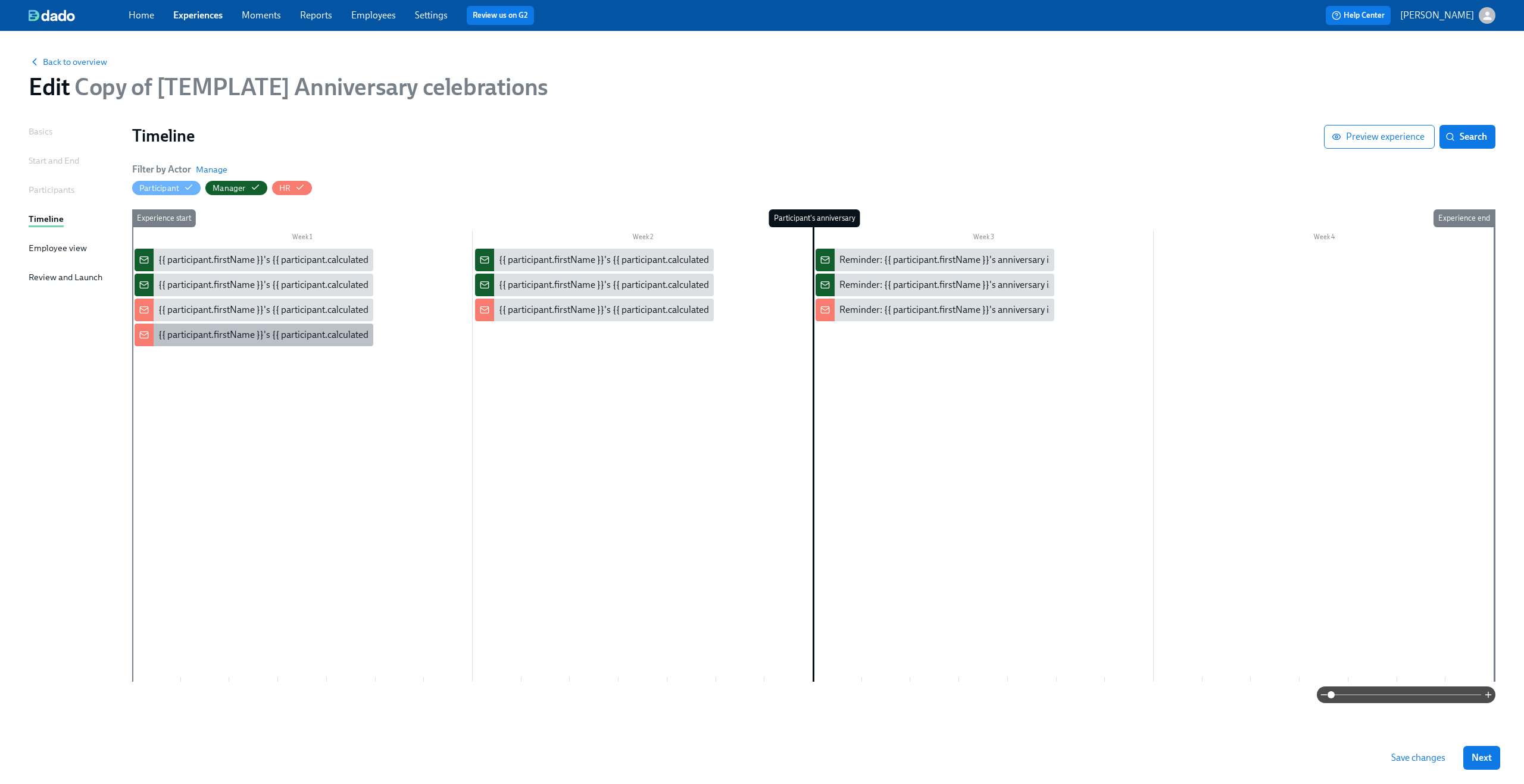
click at [195, 342] on div "{{ participant.firstName }}'s {{ participant.calculatedFields.anniversary.count…" at bounding box center [253, 334] width 238 height 23
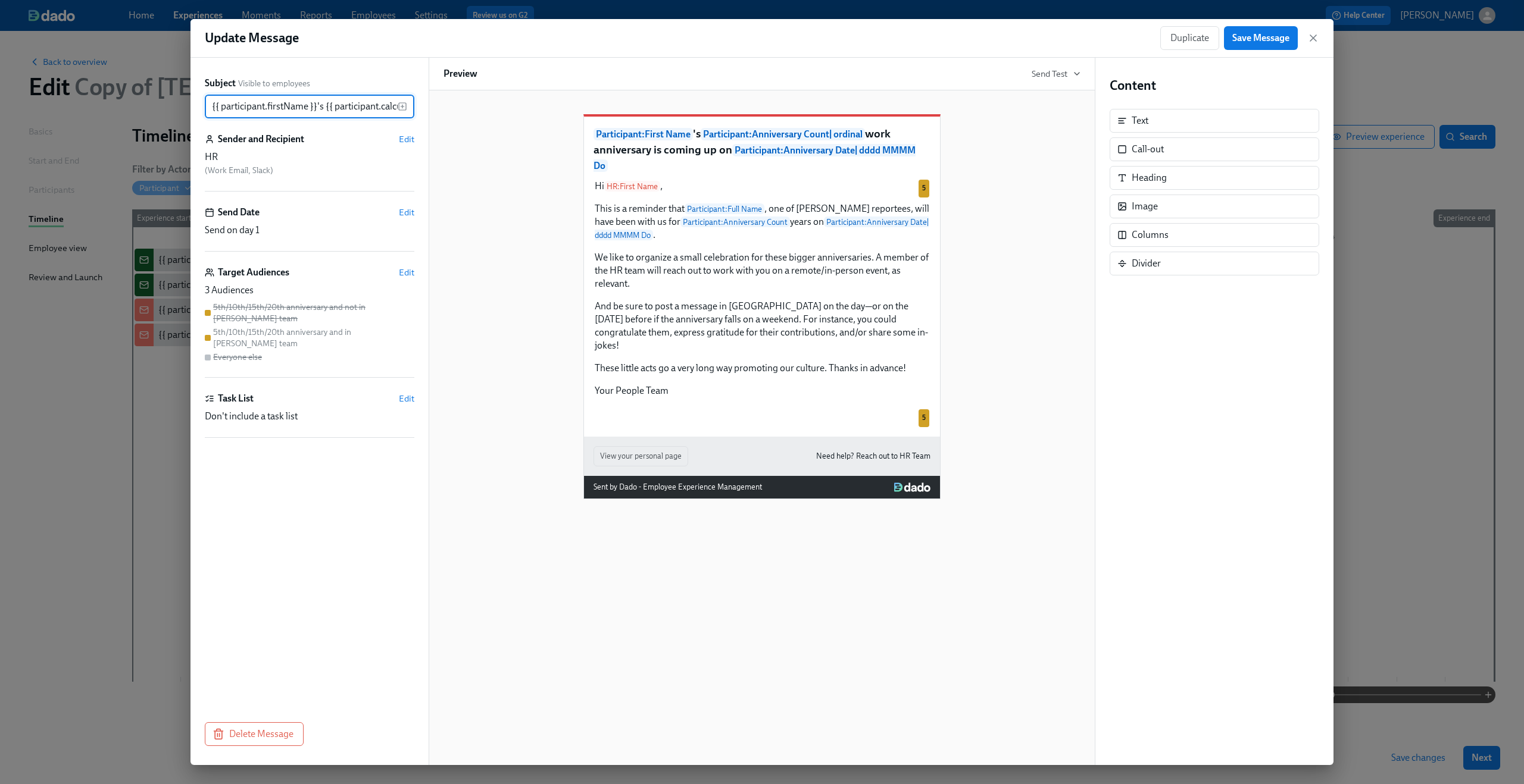
scroll to position [0, 581]
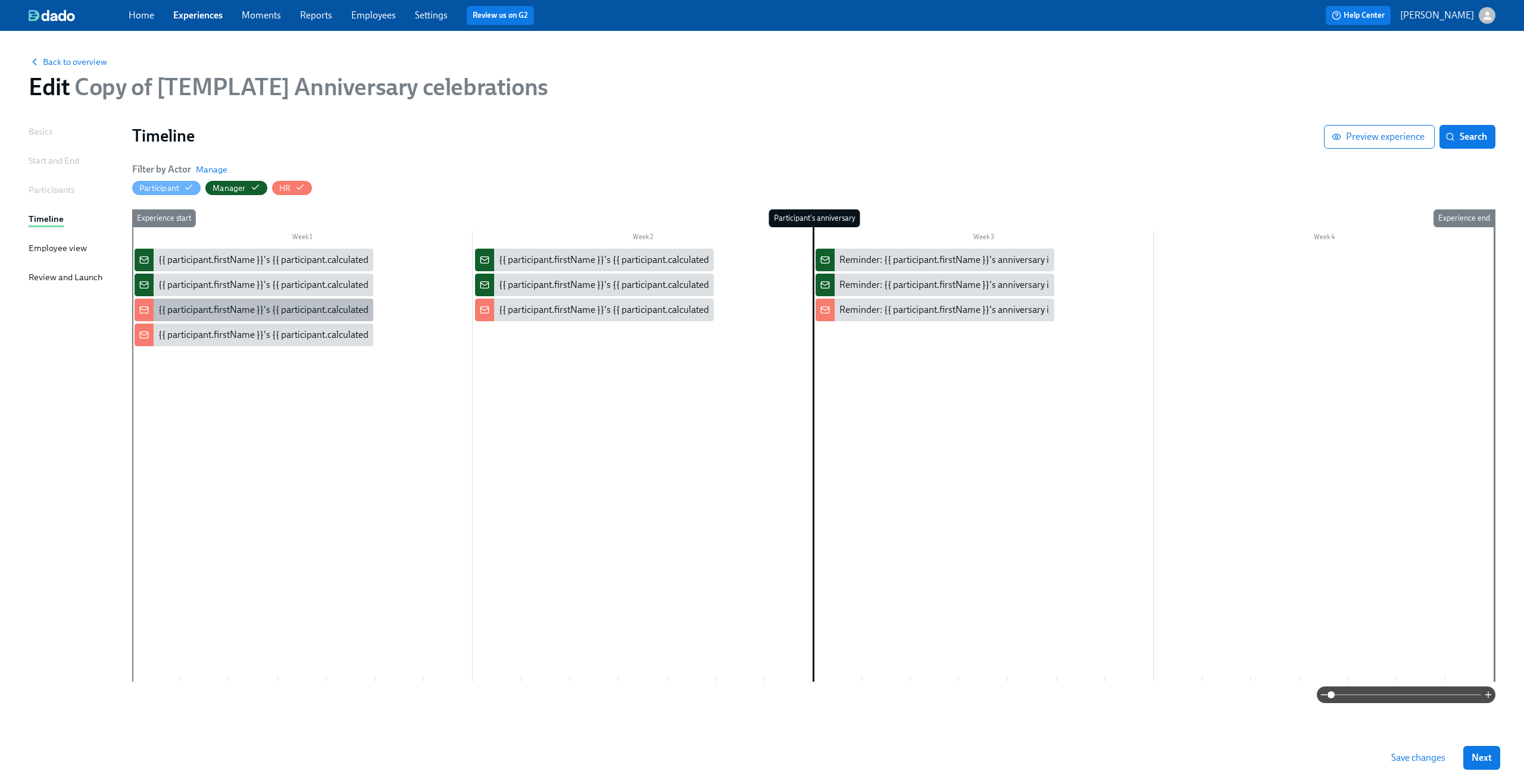
click at [189, 312] on div "{{ participant.firstName }}'s {{ participant.calculatedFields.anniversary.count…" at bounding box center [489, 310] width 662 height 13
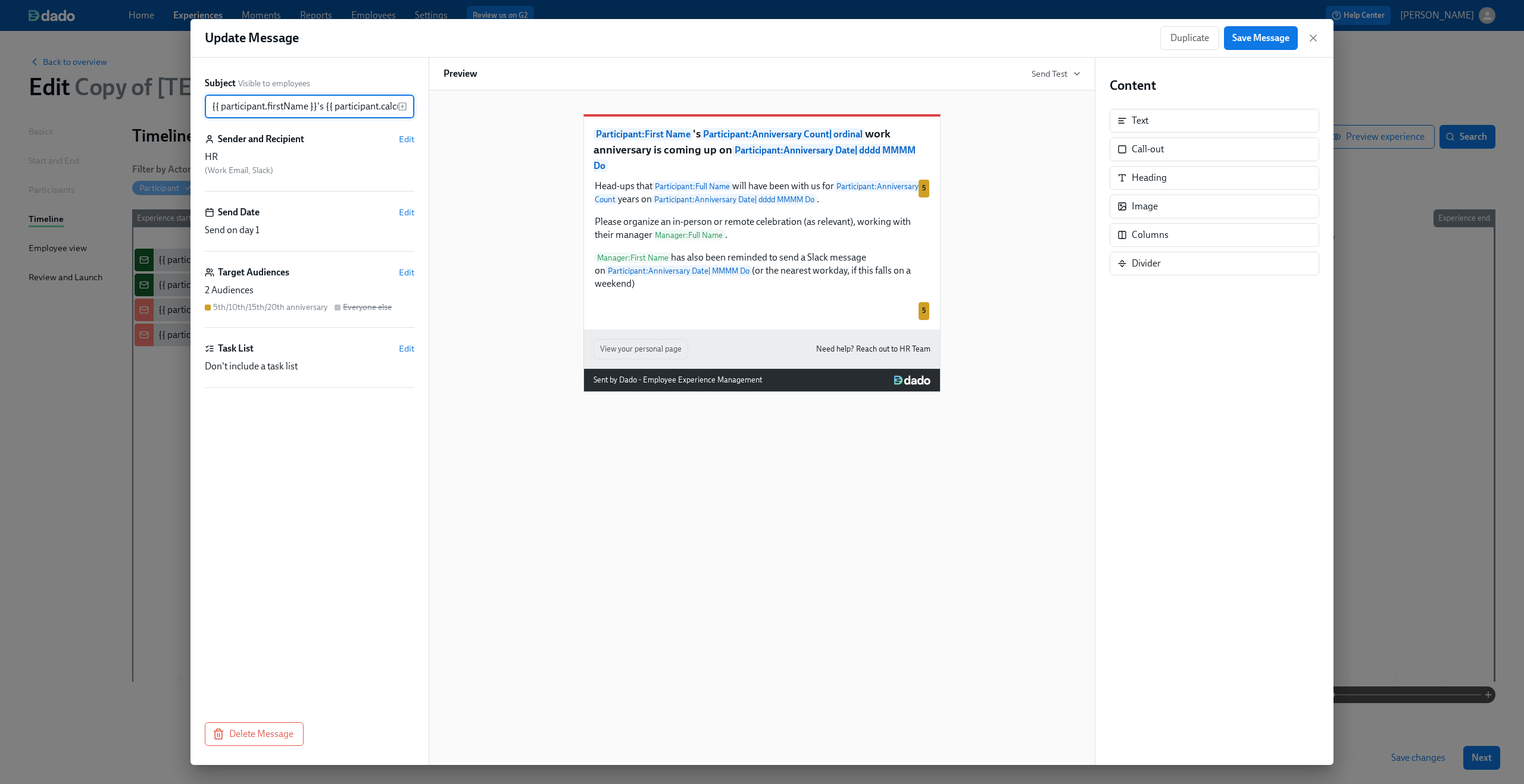
scroll to position [0, 581]
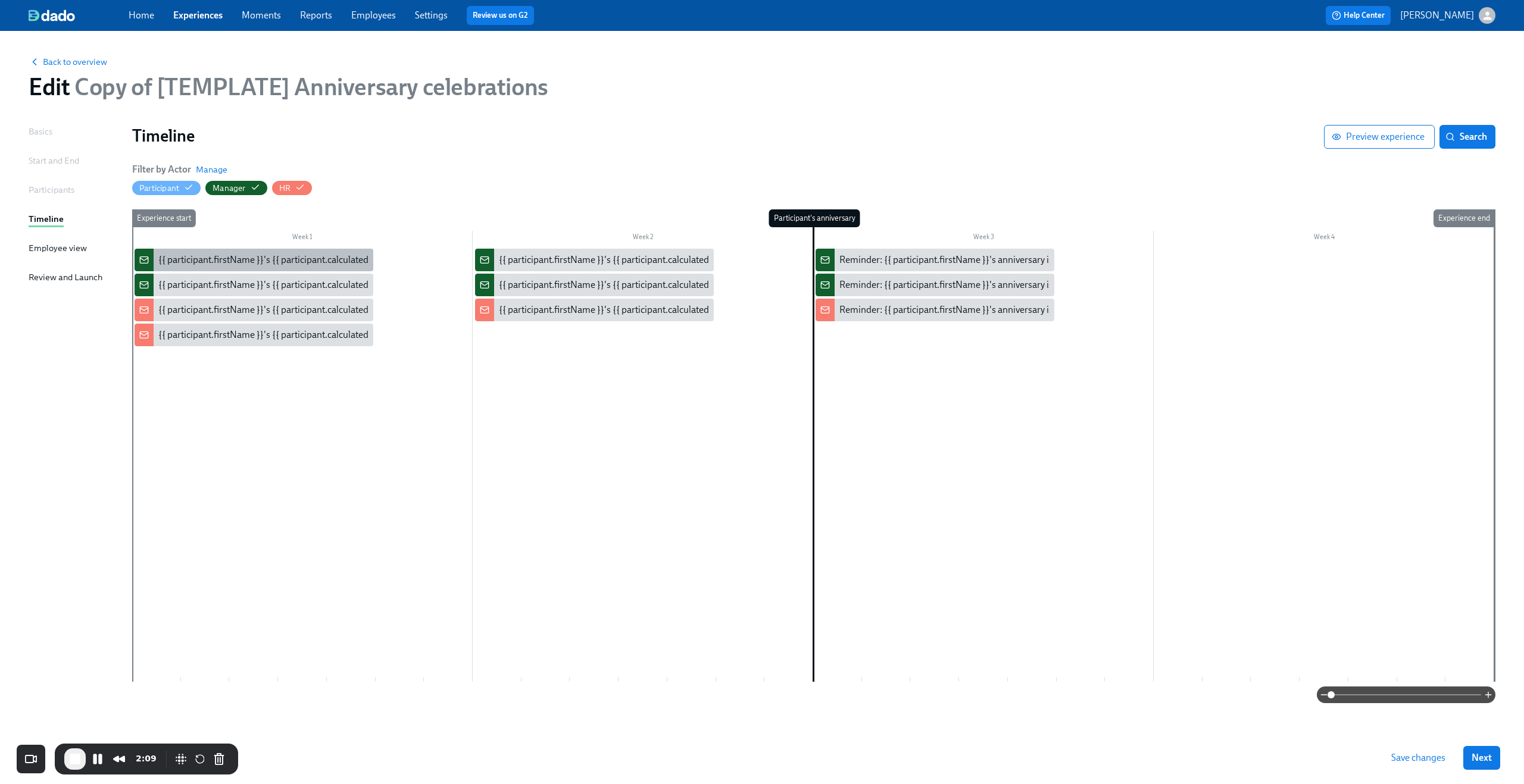
click at [328, 265] on div "{{ participant.firstName }}'s {{ participant.calculatedFields.anniversary.count…" at bounding box center [489, 259] width 662 height 13
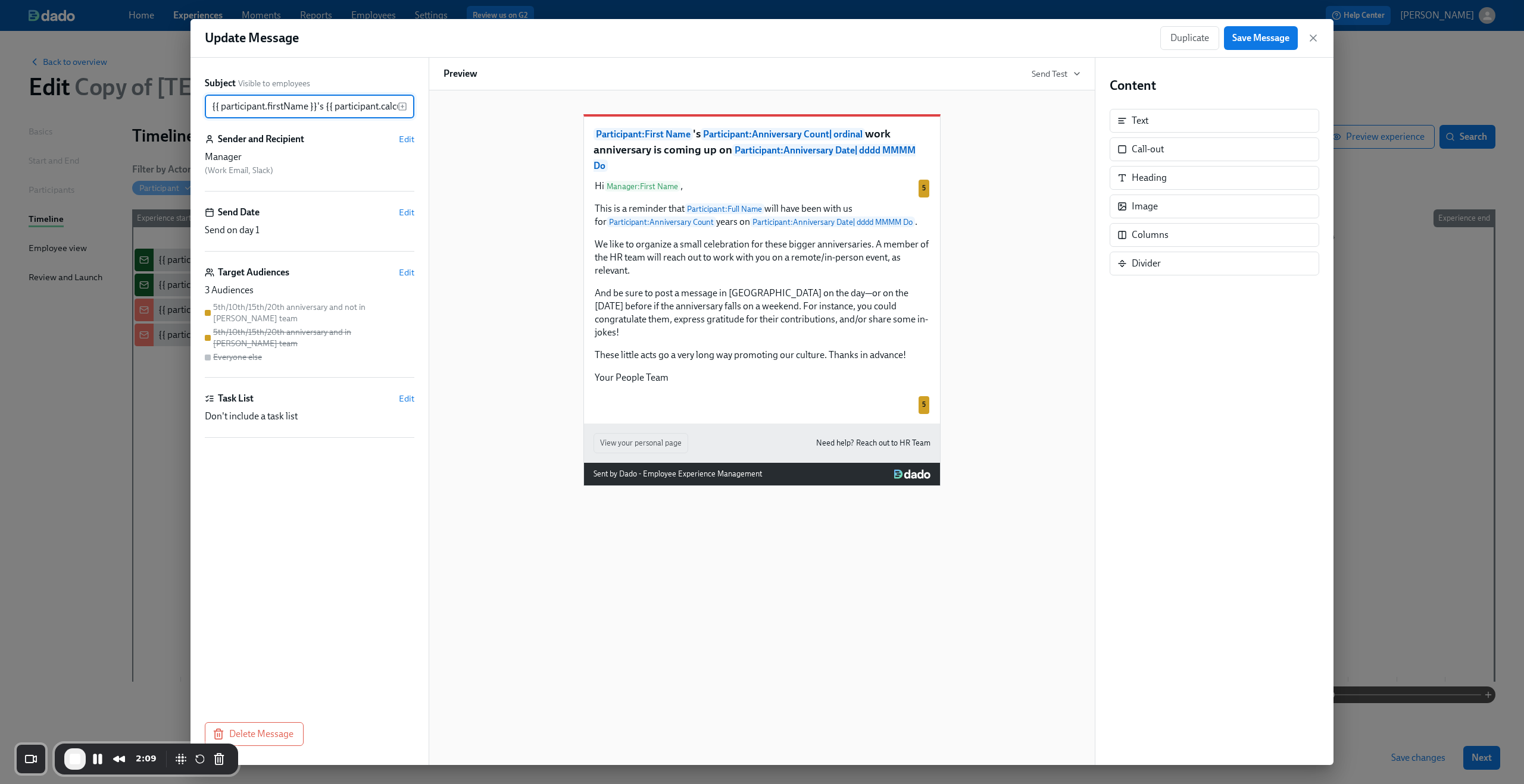
scroll to position [0, 581]
click at [1317, 37] on icon "button" at bounding box center [1312, 38] width 12 height 12
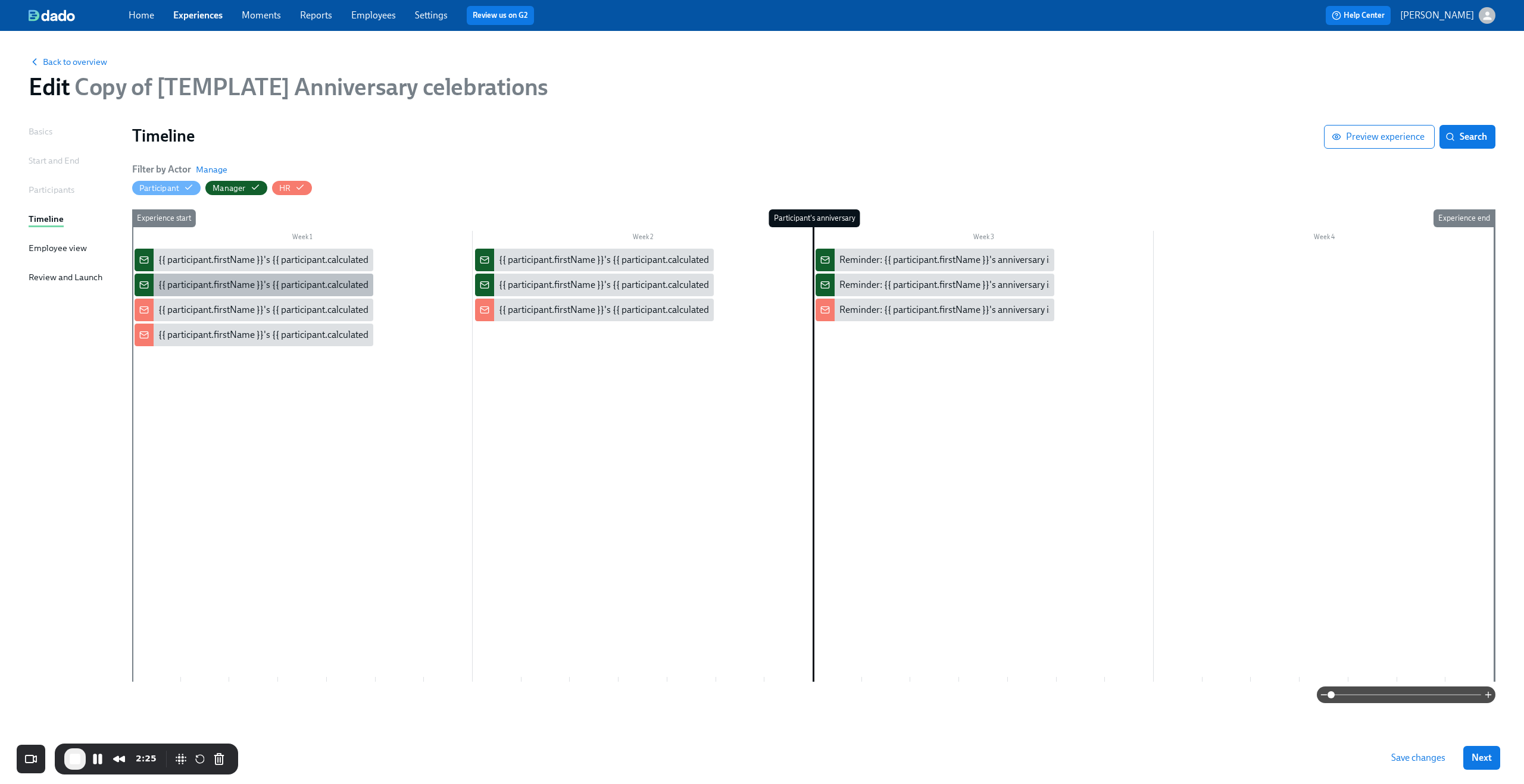
click at [208, 282] on div "{{ participant.firstName }}'s {{ participant.calculatedFields.anniversary.count…" at bounding box center [489, 285] width 662 height 13
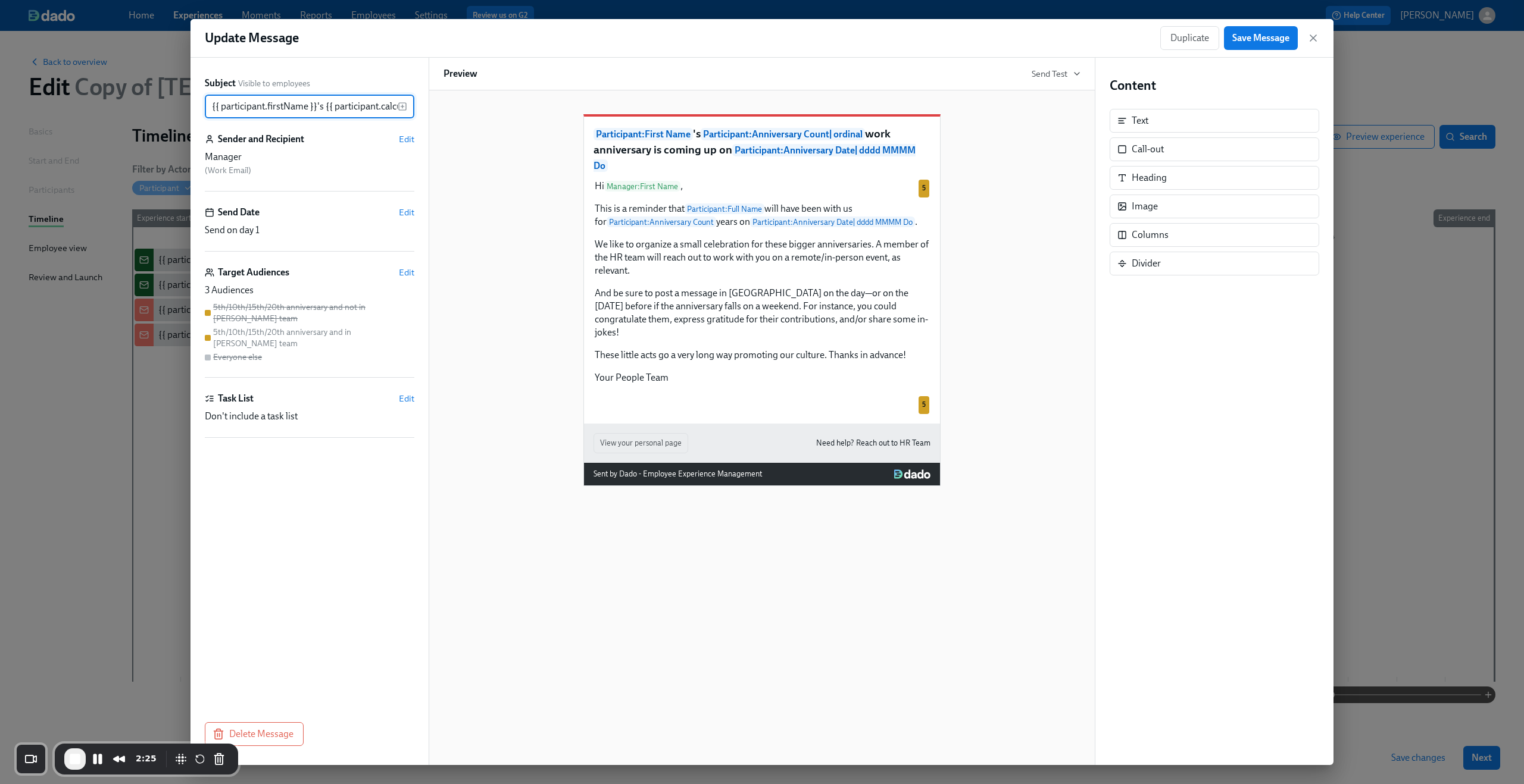
scroll to position [0, 581]
click at [1309, 40] on icon "button" at bounding box center [1312, 38] width 12 height 12
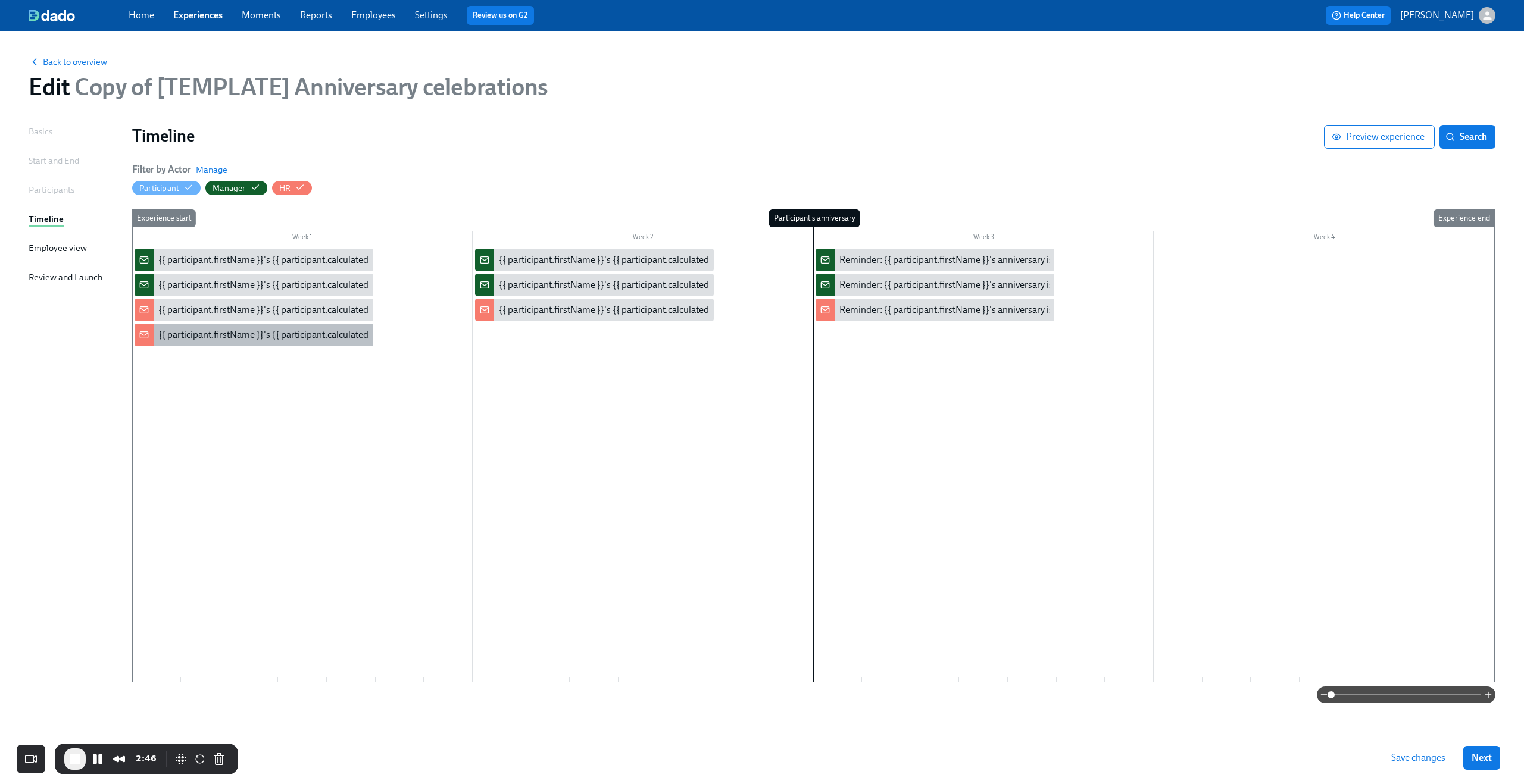
click at [320, 342] on div "{{ participant.firstName }}'s {{ participant.calculatedFields.anniversary.count…" at bounding box center [253, 334] width 238 height 23
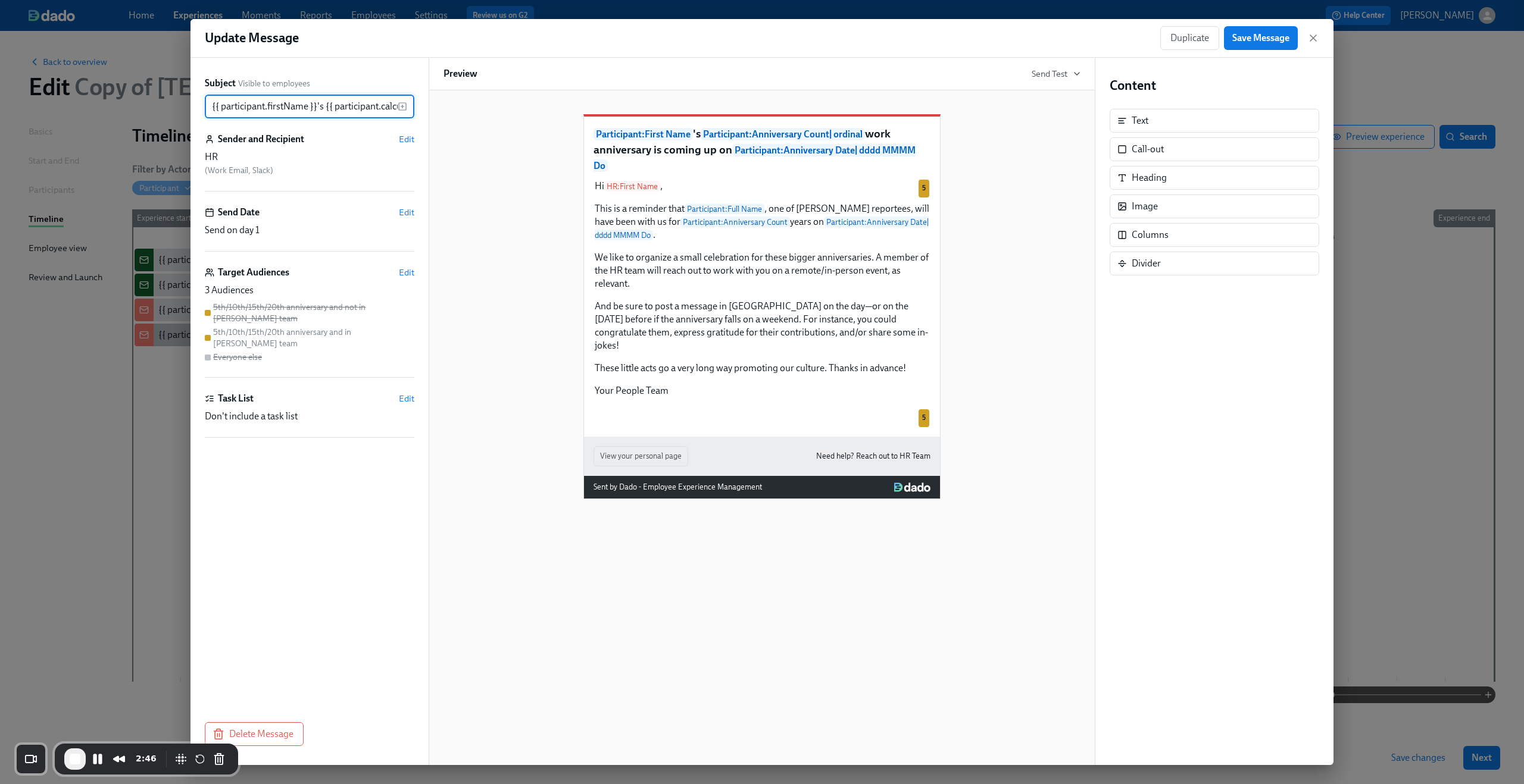
scroll to position [0, 581]
click at [1318, 36] on icon "button" at bounding box center [1312, 38] width 12 height 12
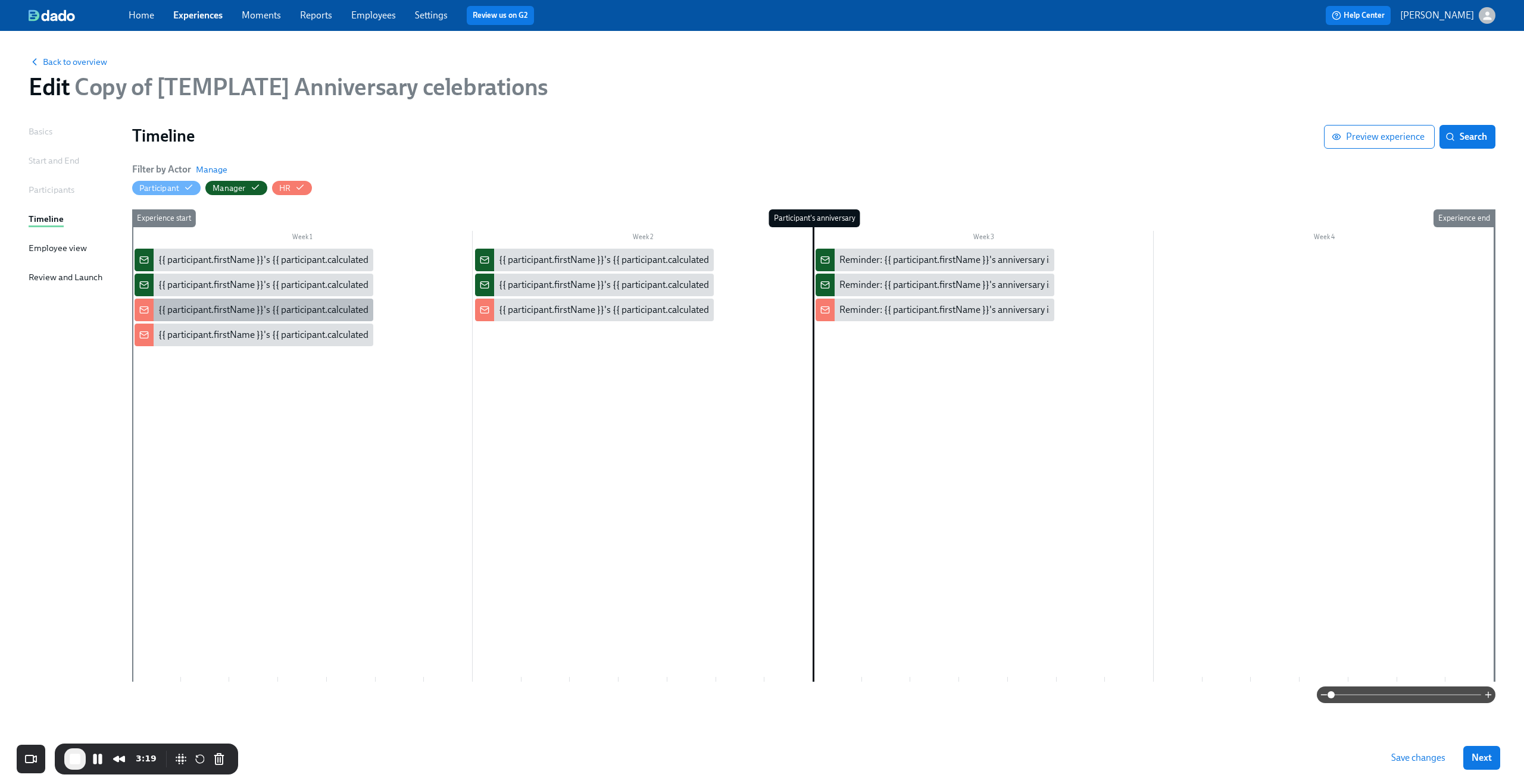
click at [287, 317] on div "{{ participant.firstName }}'s {{ participant.calculatedFields.anniversary.count…" at bounding box center [253, 310] width 238 height 23
click at [582, 252] on div "{{ participant.firstName }}'s {{ participant.calculatedFields.anniversary.count…" at bounding box center [594, 259] width 238 height 23
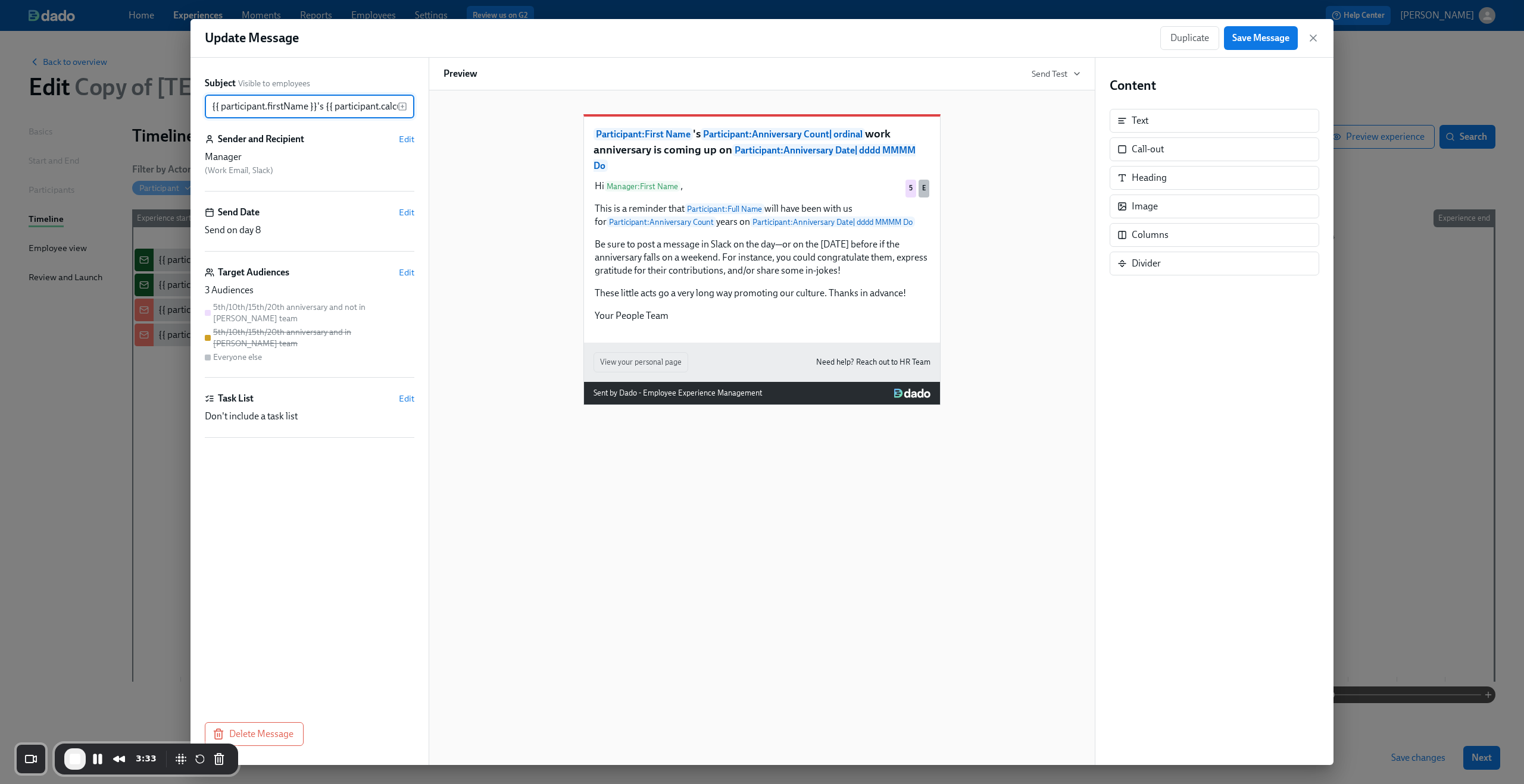
scroll to position [0, 581]
click at [1306, 36] on div "Duplicate Save Message" at bounding box center [1239, 38] width 159 height 24
click at [1308, 45] on div "Duplicate Save Message" at bounding box center [1239, 38] width 159 height 24
click at [1309, 39] on icon "button" at bounding box center [1312, 38] width 12 height 12
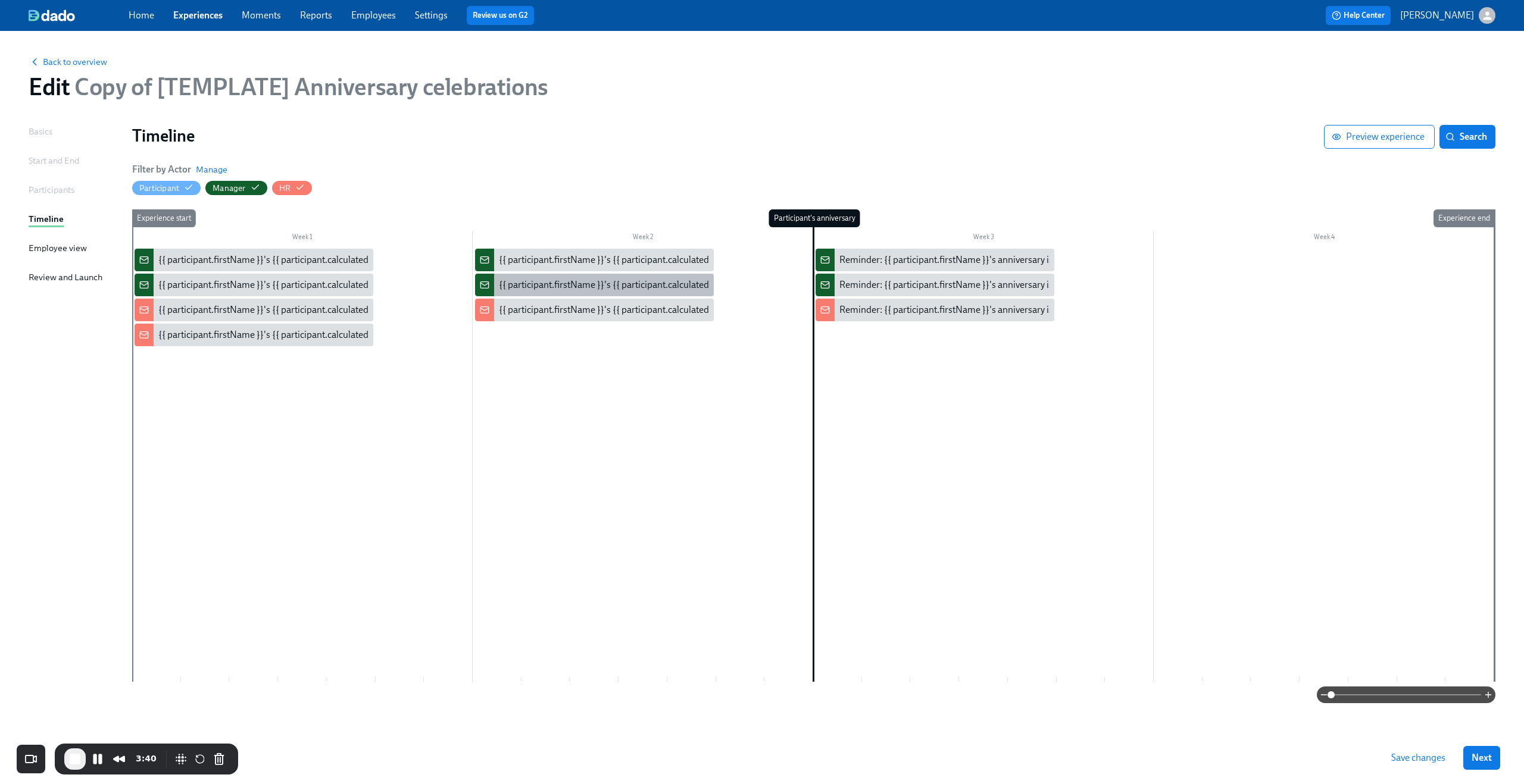
click at [627, 287] on div "{{ participant.firstName }}'s {{ participant.calculatedFields.anniversary.count…" at bounding box center [829, 285] width 662 height 13
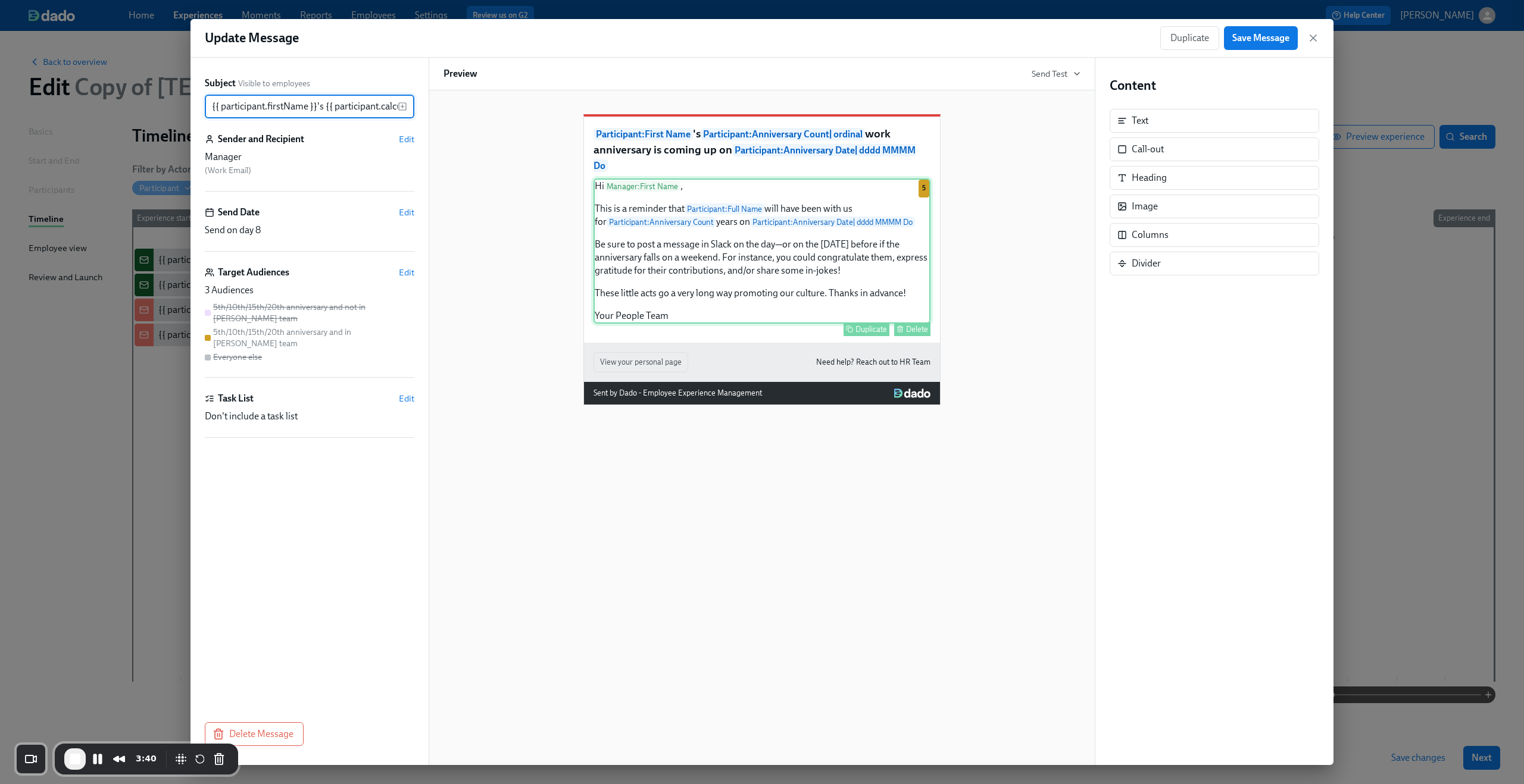
scroll to position [0, 581]
click at [1316, 38] on icon "button" at bounding box center [1312, 38] width 12 height 12
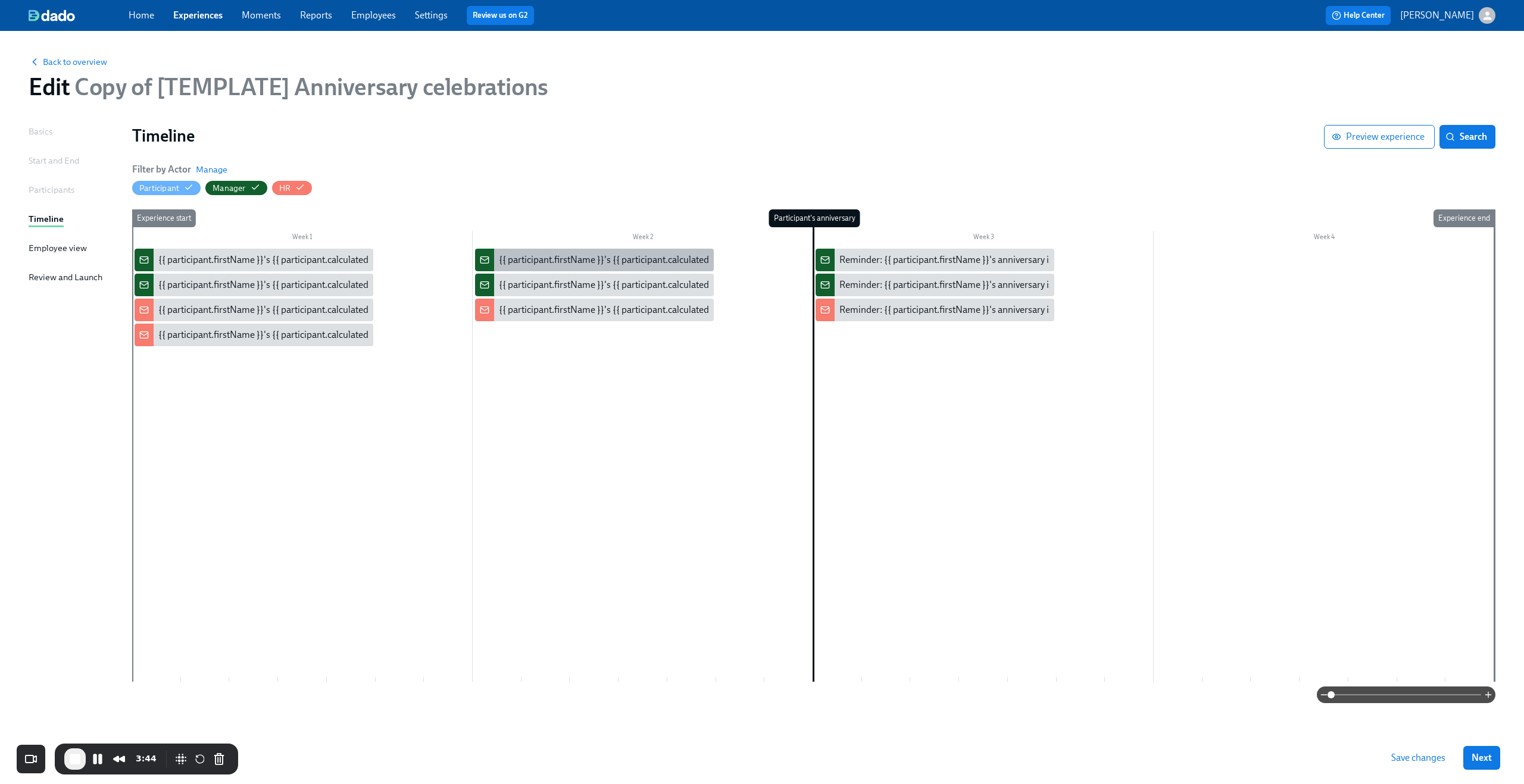
click at [613, 263] on div "{{ participant.firstName }}'s {{ participant.calculatedFields.anniversary.count…" at bounding box center [829, 259] width 662 height 13
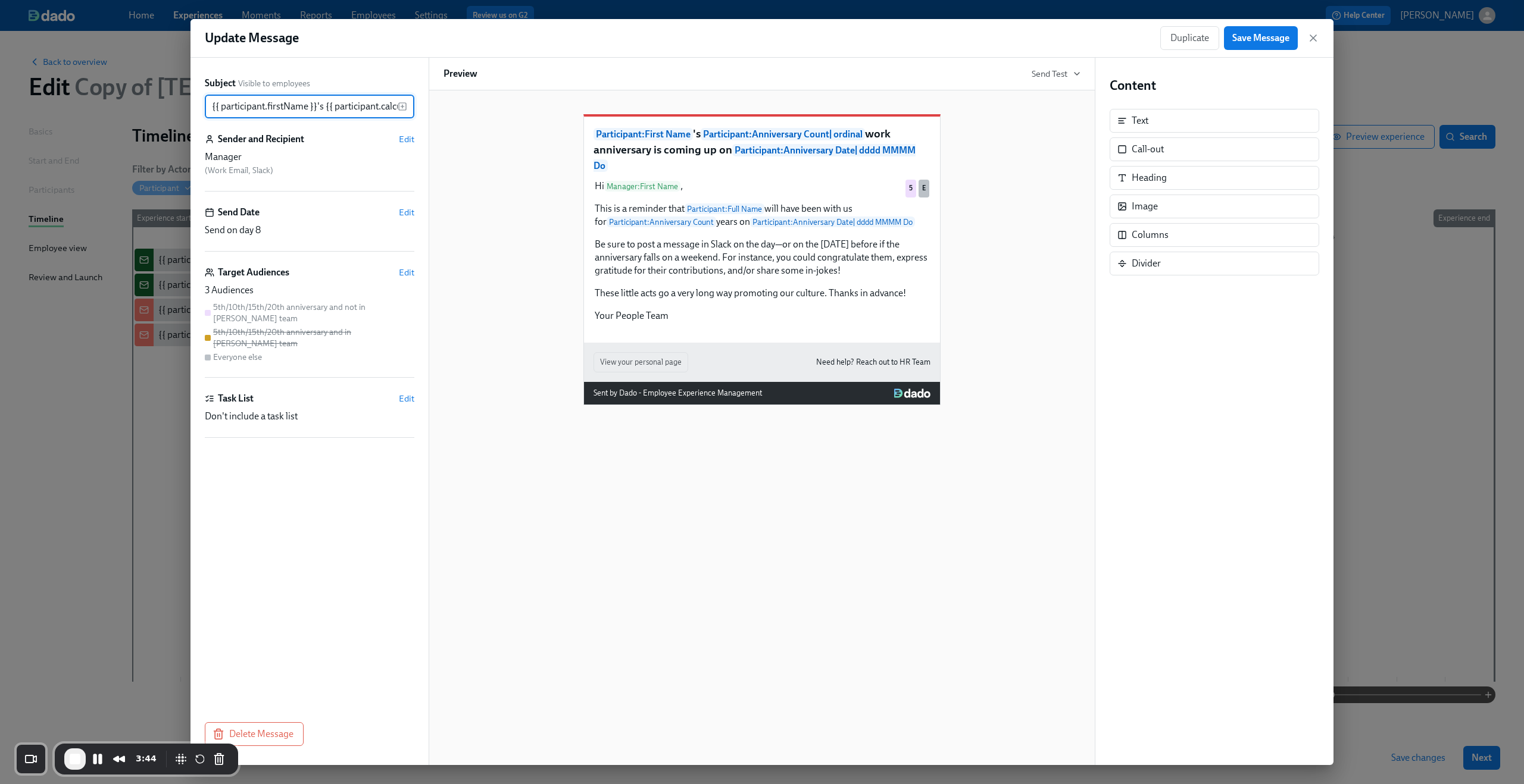
scroll to position [0, 581]
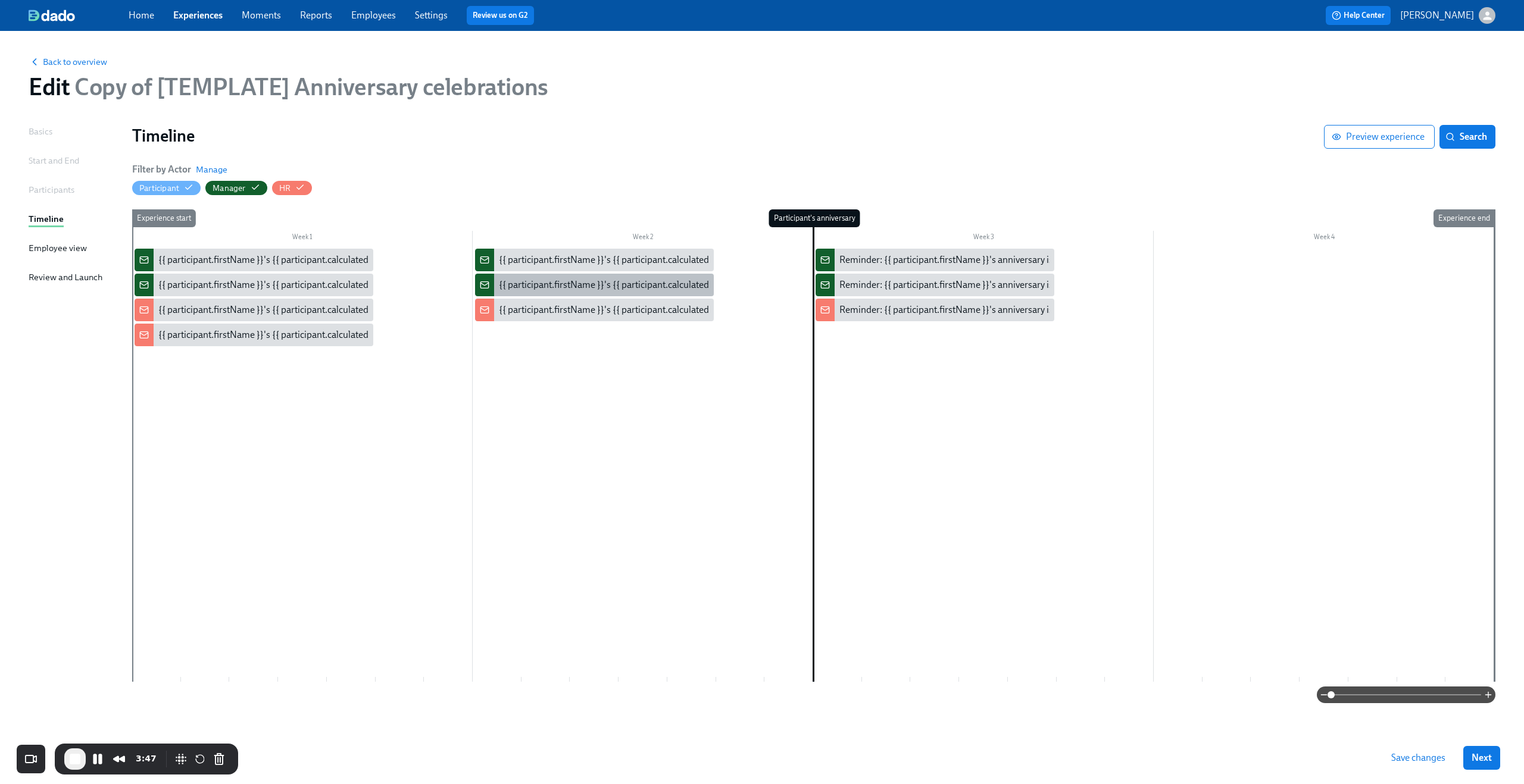
click at [579, 289] on div "{{ participant.firstName }}'s {{ participant.calculatedFields.anniversary.count…" at bounding box center [829, 285] width 662 height 13
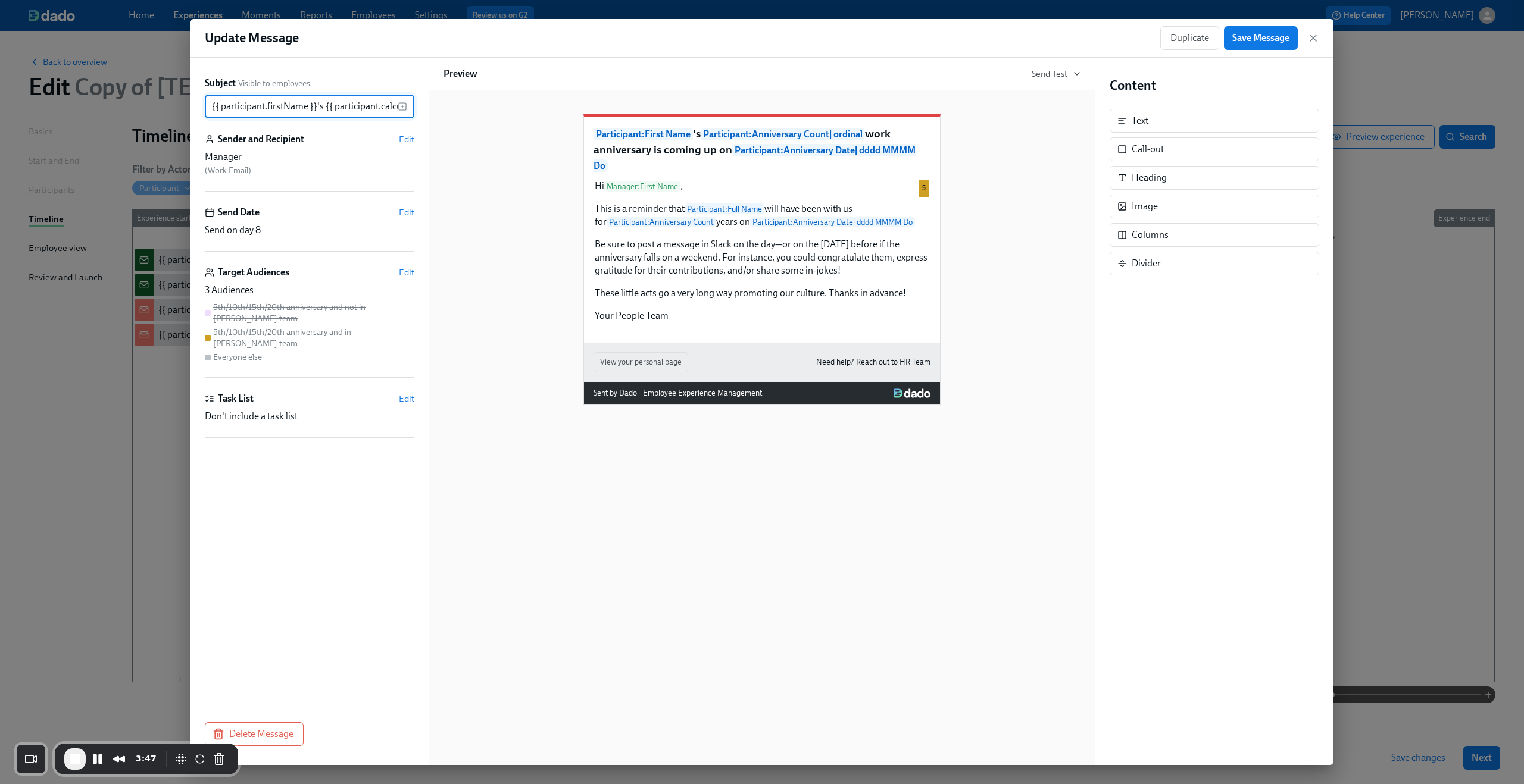
scroll to position [0, 581]
click at [195, 183] on div "Subject Visible to employees {{ participant.firstName }}'s {{ participant.calcu…" at bounding box center [309, 411] width 238 height 707
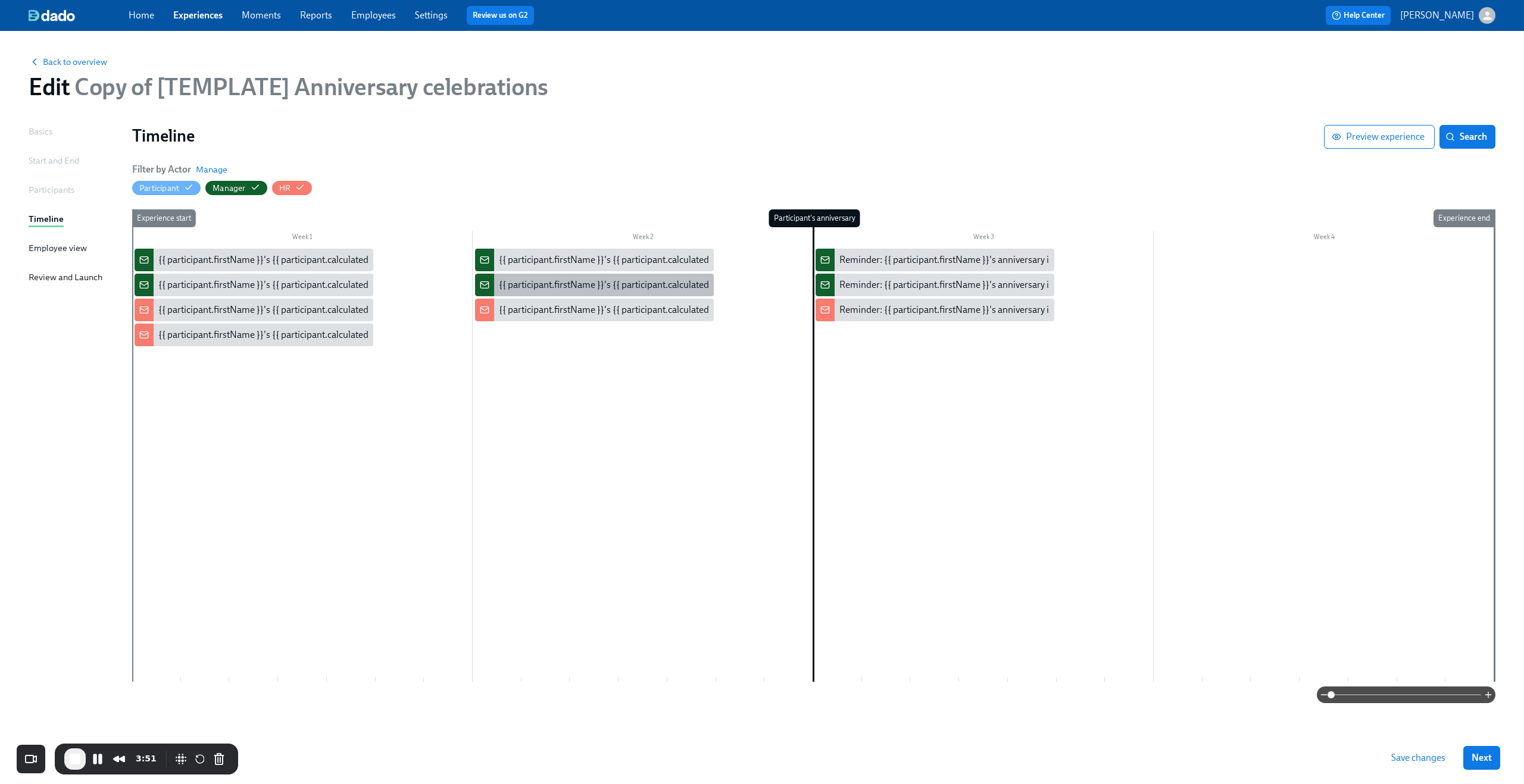
click at [629, 294] on div "{{ participant.firstName }}'s {{ participant.calculatedFields.anniversary.count…" at bounding box center [594, 285] width 238 height 23
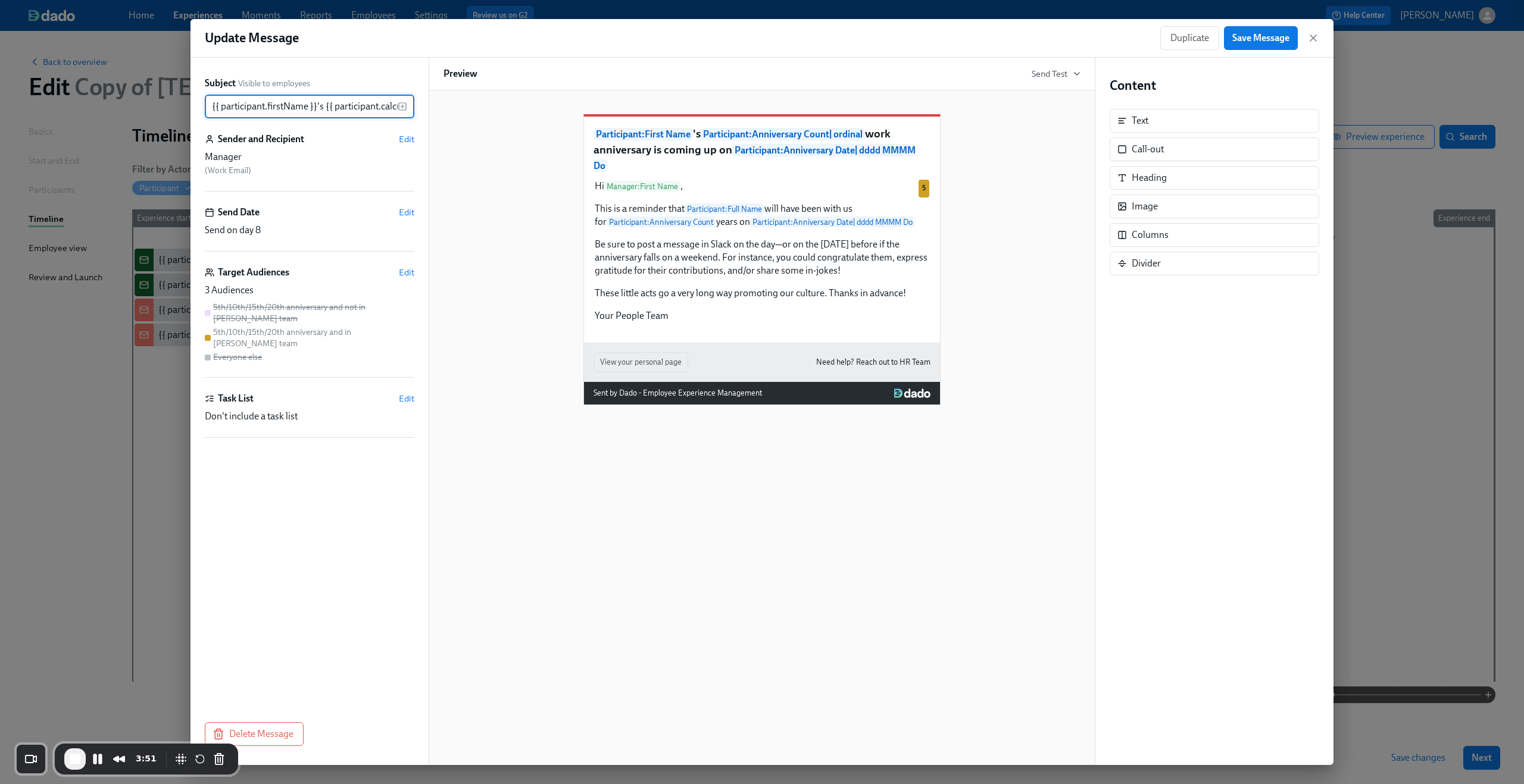
scroll to position [0, 581]
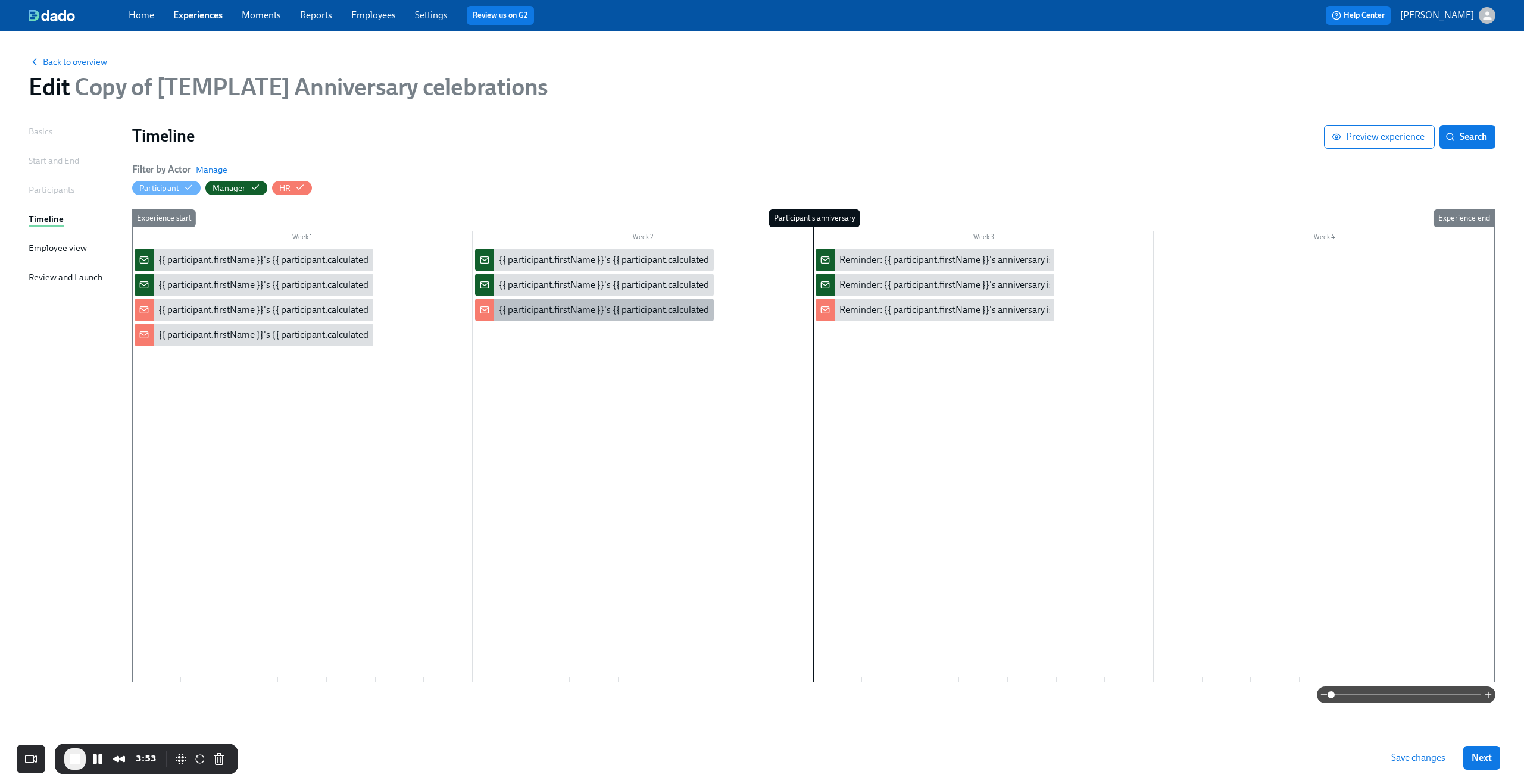
click at [657, 319] on div "{{ participant.firstName }}'s {{ participant.calculatedFields.anniversary.count…" at bounding box center [594, 310] width 238 height 23
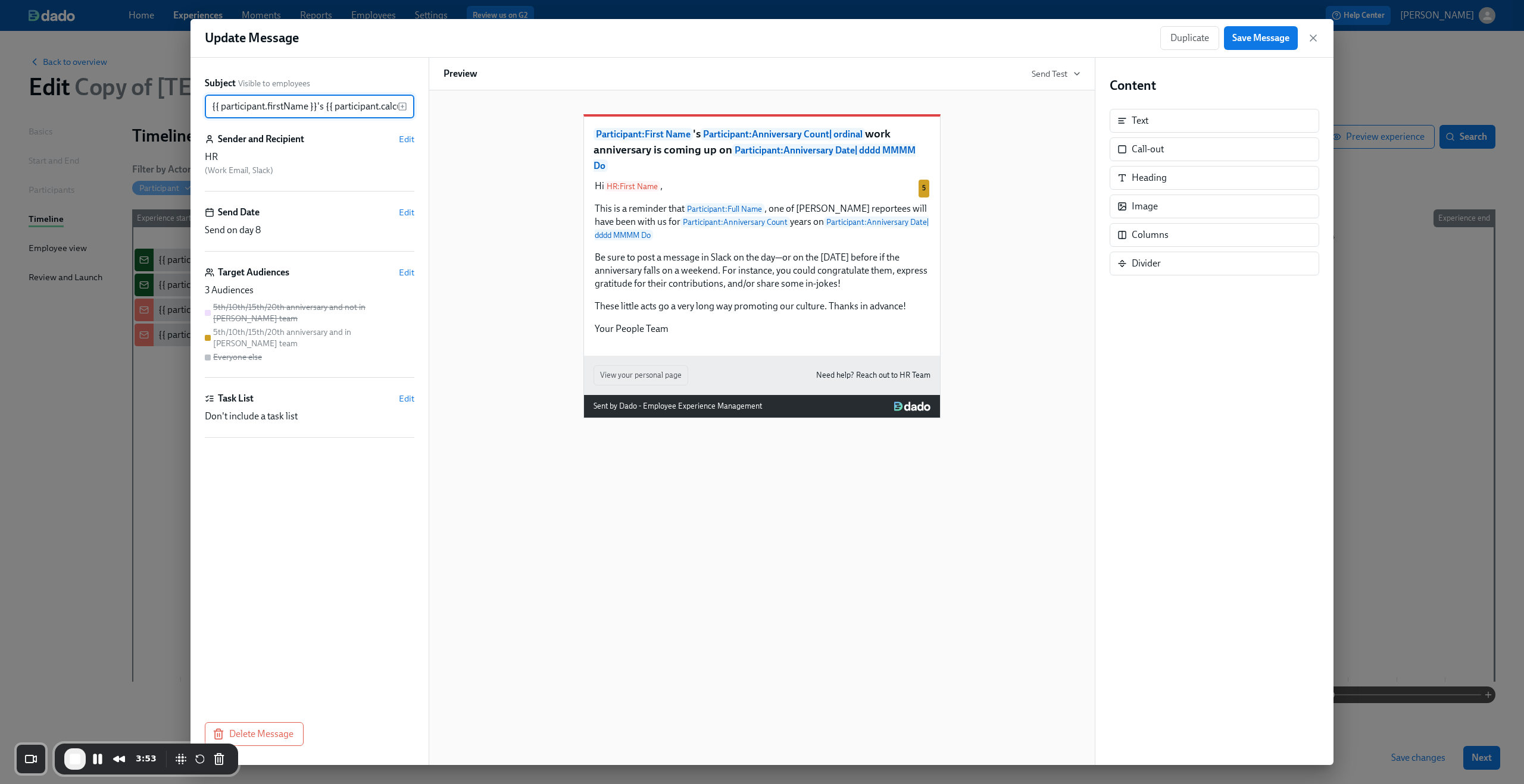
scroll to position [0, 581]
click at [619, 267] on div "Hi HR : First Name , This is a reminder that Participant : Full Name , one of D…" at bounding box center [762, 257] width 337 height 159
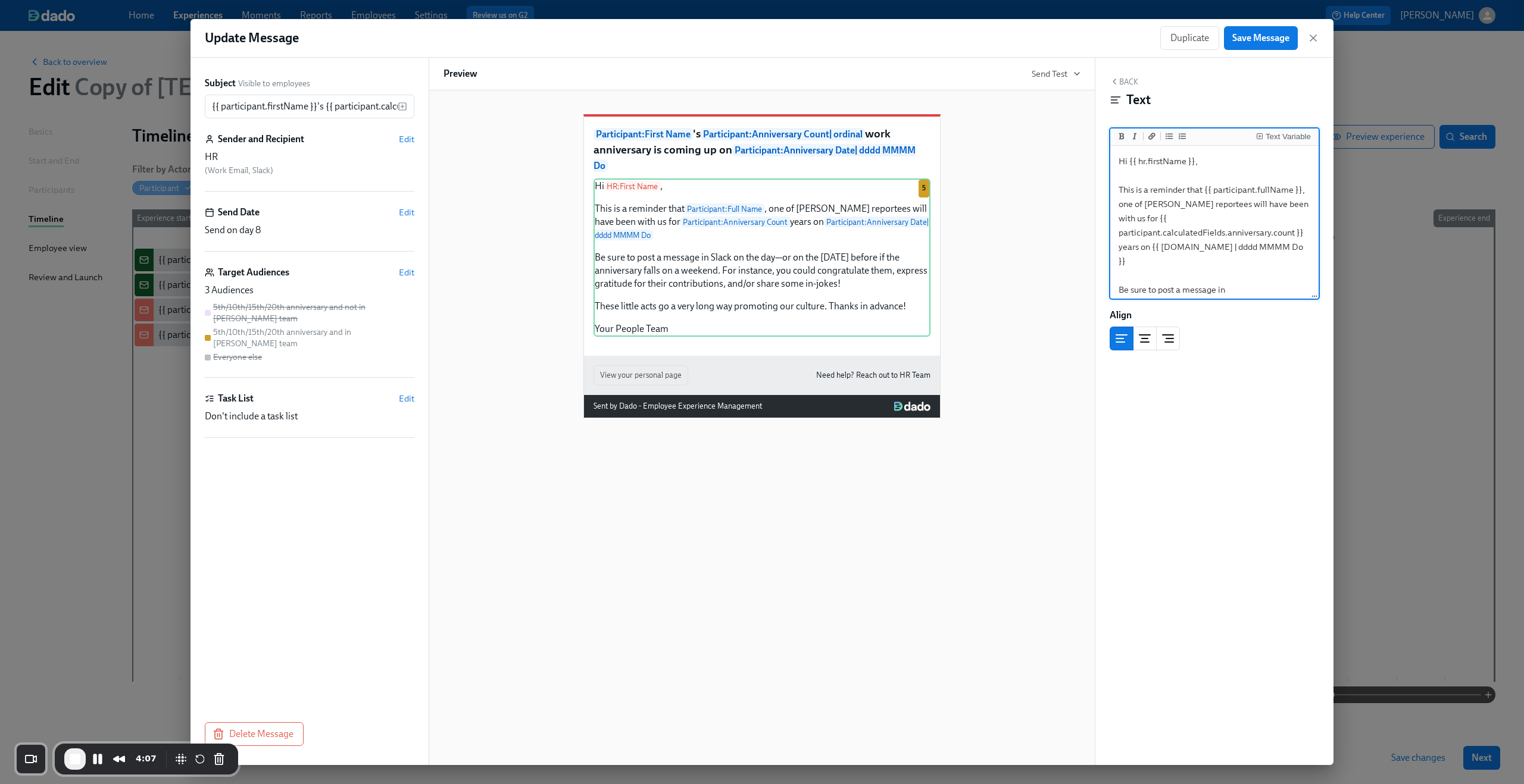
click at [1311, 32] on div "Duplicate Save Message" at bounding box center [1239, 38] width 159 height 24
click at [1317, 38] on icon "button" at bounding box center [1312, 38] width 12 height 12
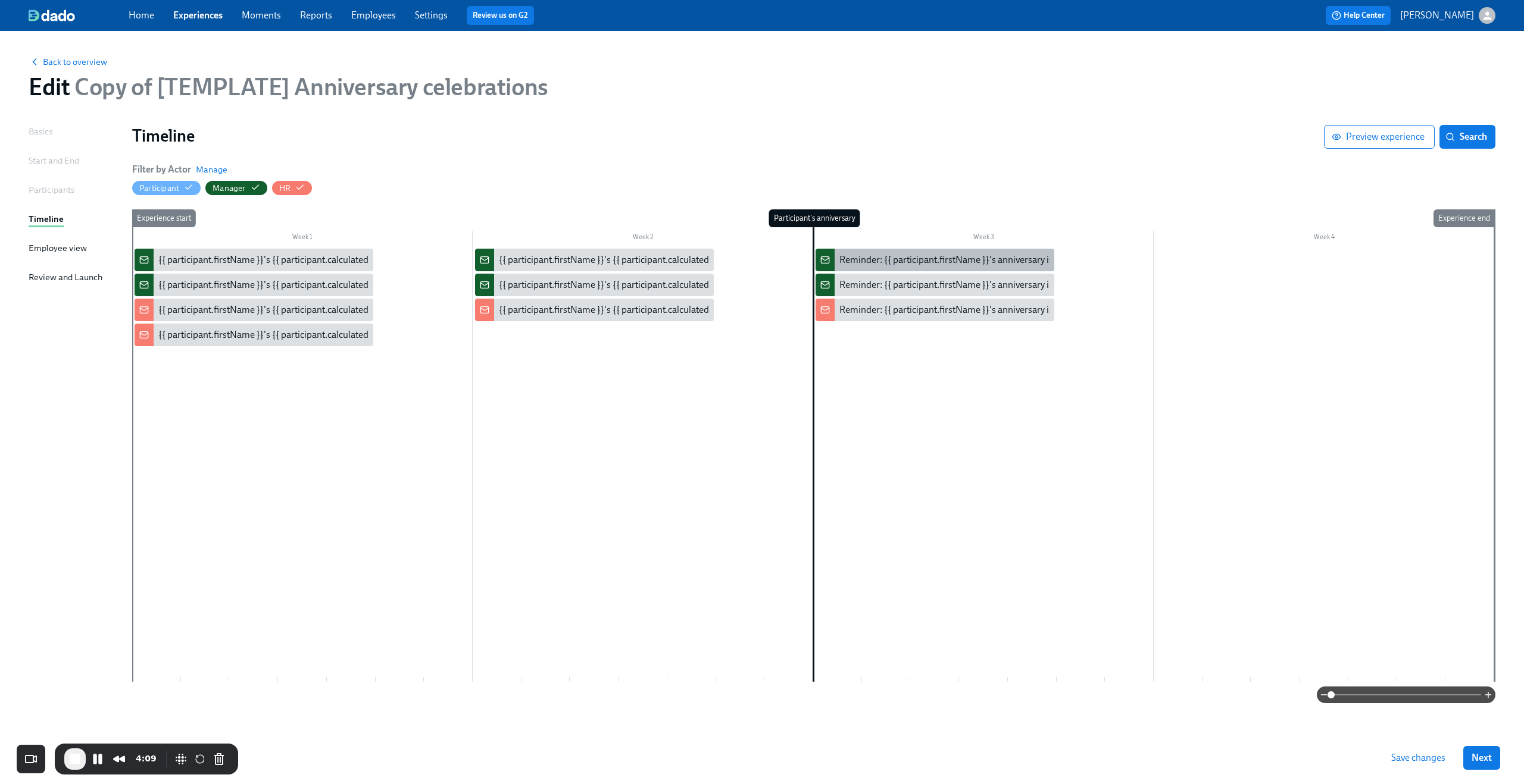
click at [900, 264] on div "Reminder: {{ participant.firstName }}'s anniversary is today" at bounding box center [960, 259] width 244 height 13
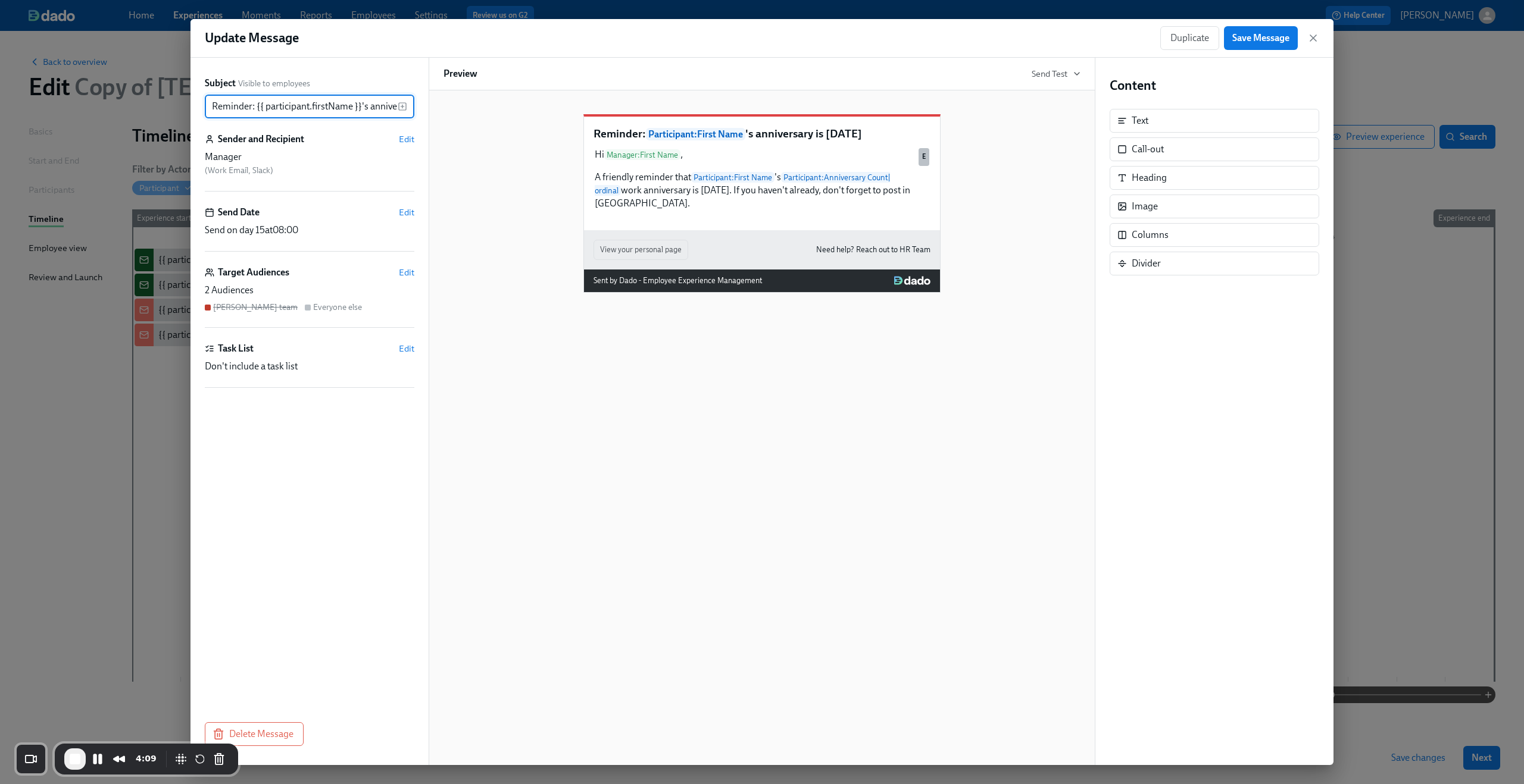
scroll to position [0, 52]
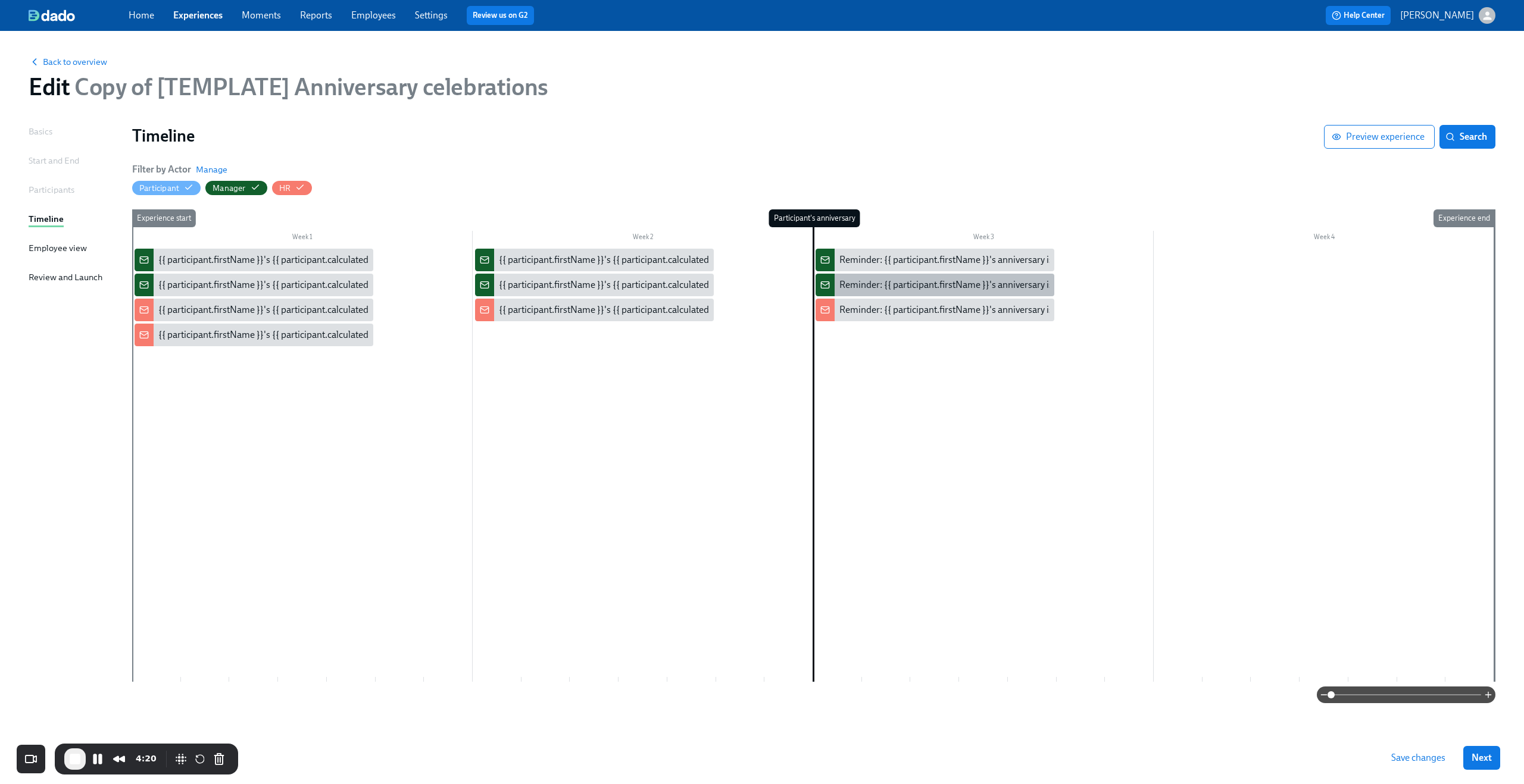
click at [898, 292] on div "Reminder: {{ participant.firstName }}'s anniversary is today" at bounding box center [934, 285] width 238 height 23
click at [866, 308] on div "Reminder: {{ participant.firstName }}'s anniversary is today" at bounding box center [960, 310] width 244 height 13
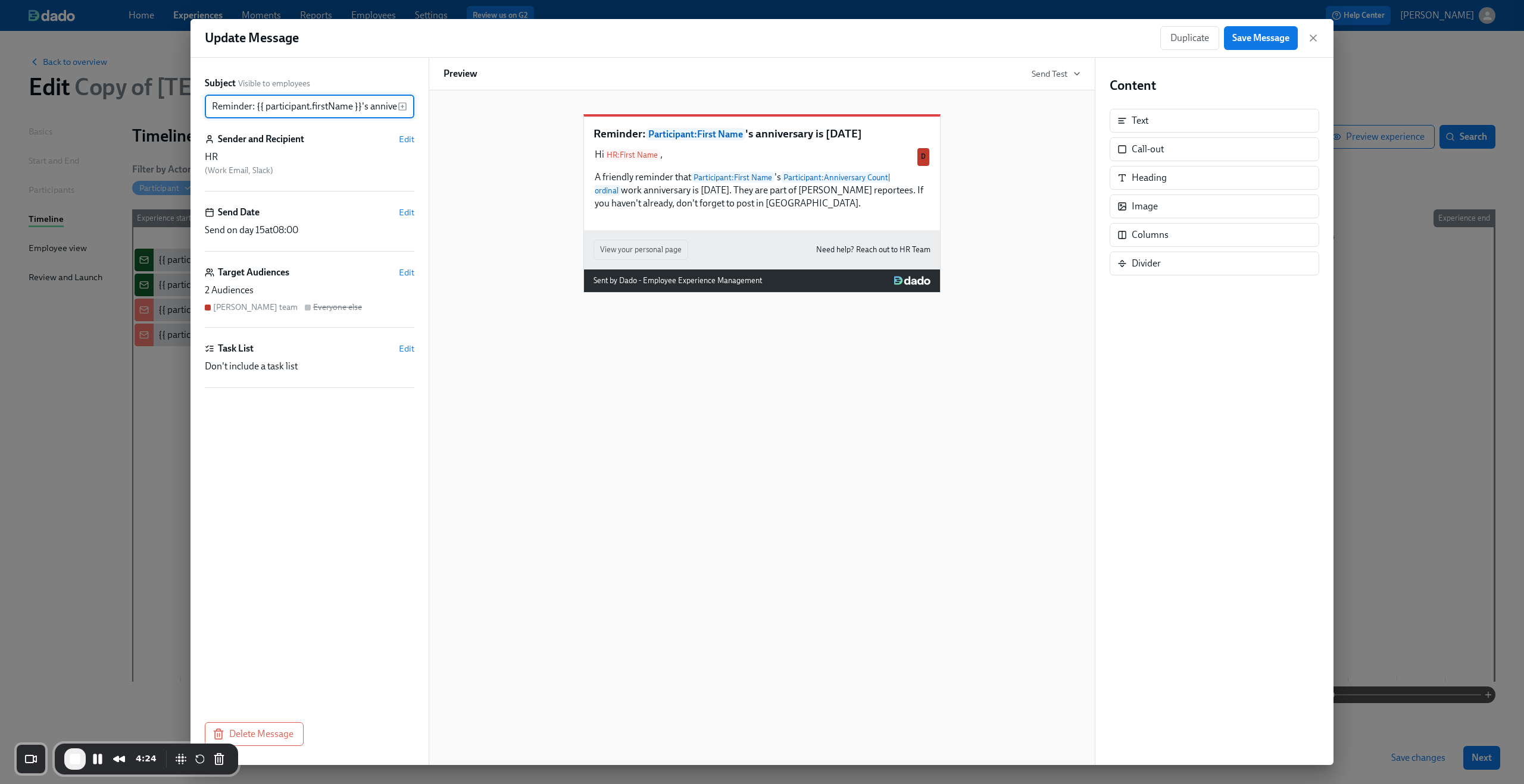
scroll to position [0, 52]
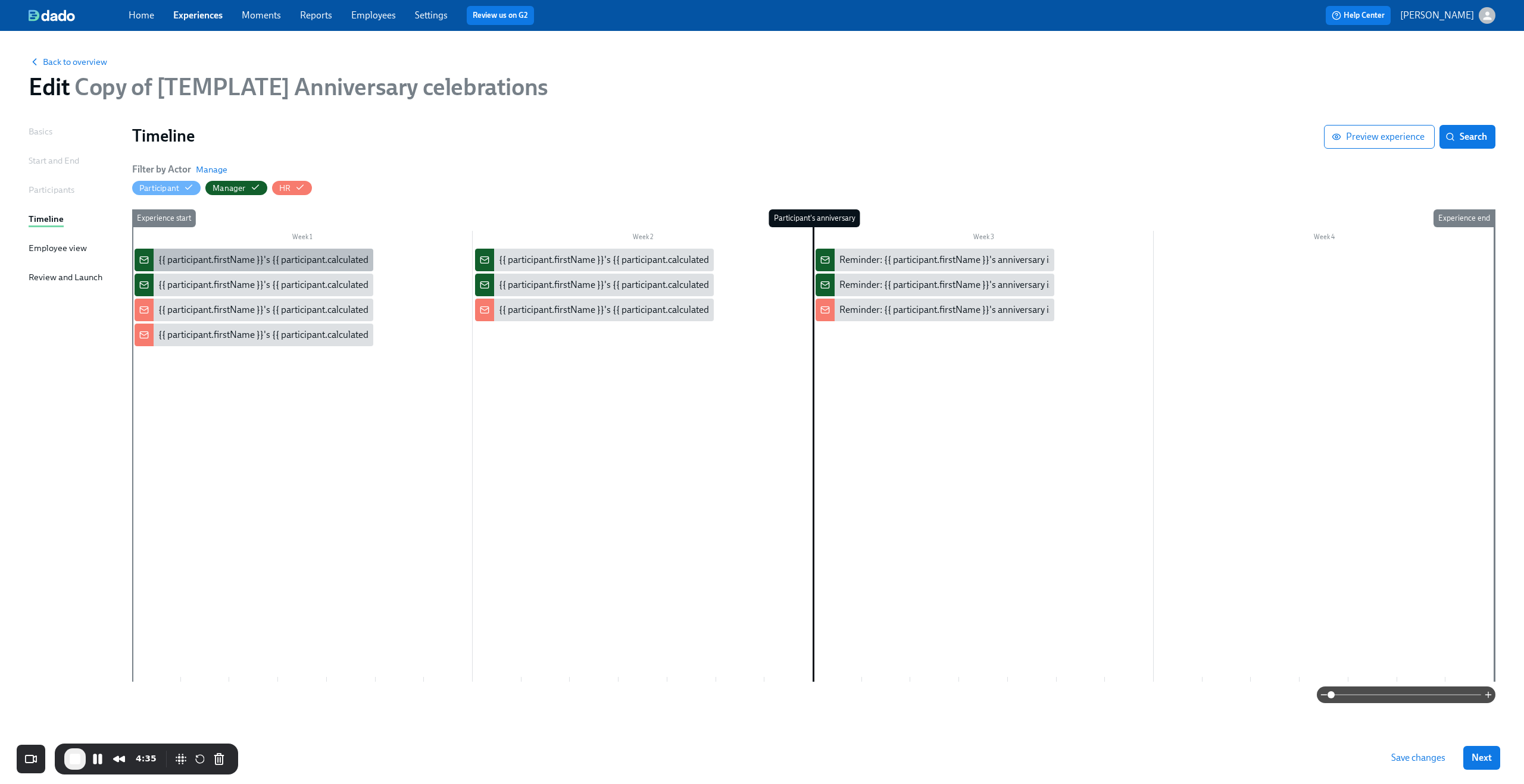
click at [209, 265] on div "{{ participant.firstName }}'s {{ participant.calculatedFields.anniversary.count…" at bounding box center [489, 259] width 662 height 13
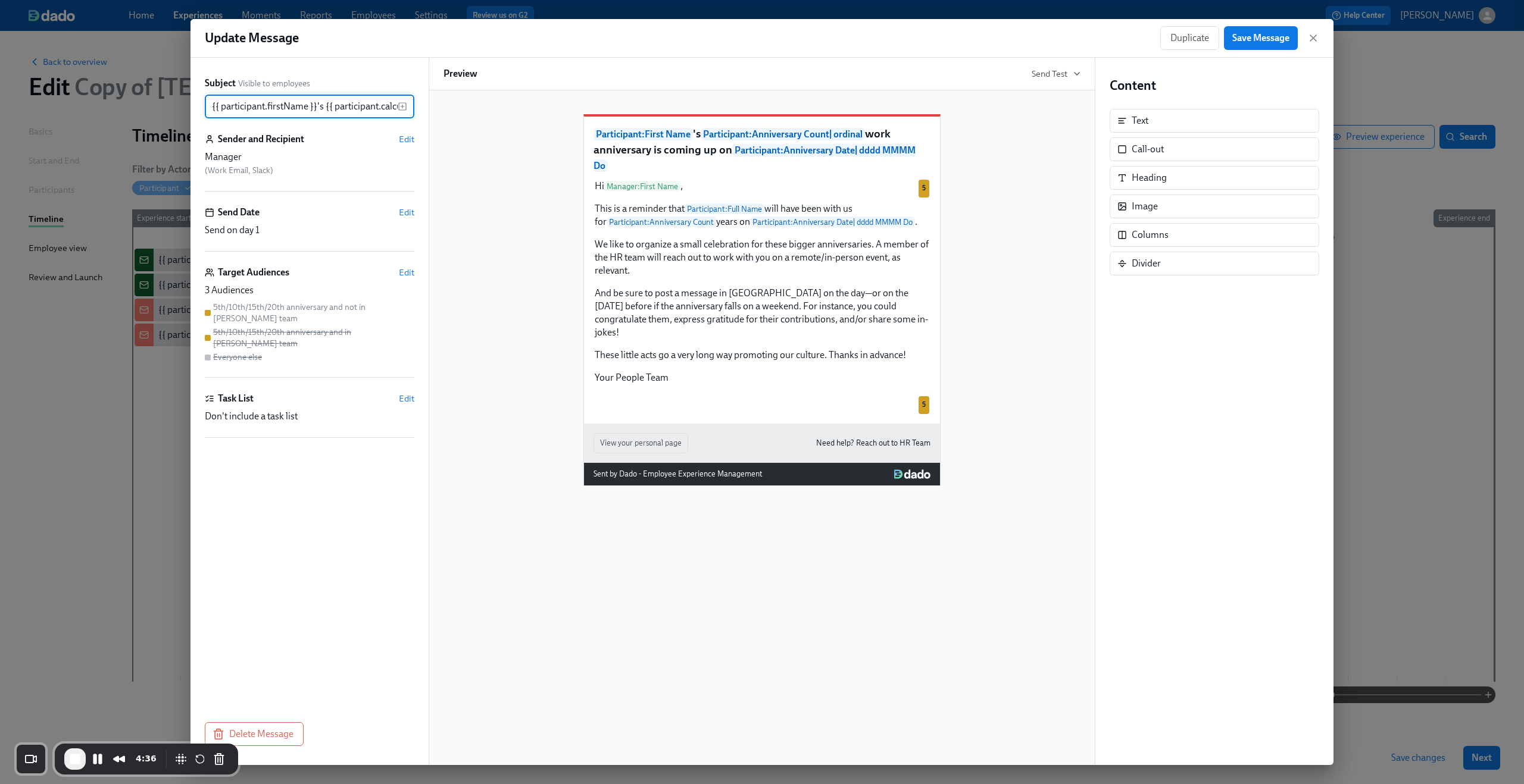
scroll to position [0, 581]
click at [402, 273] on span "Edit" at bounding box center [406, 272] width 16 height 12
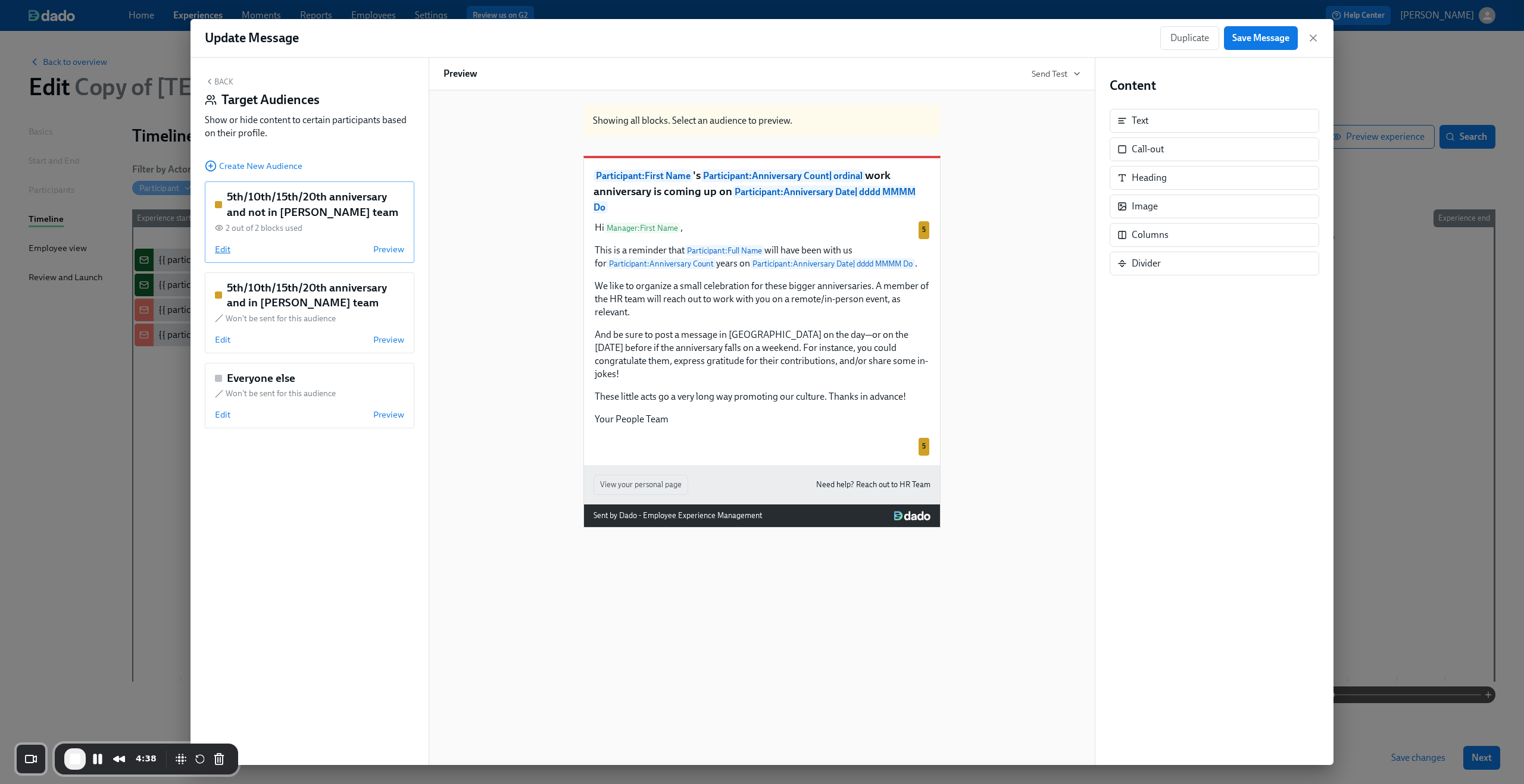
click at [217, 248] on span "Edit" at bounding box center [223, 248] width 16 height 12
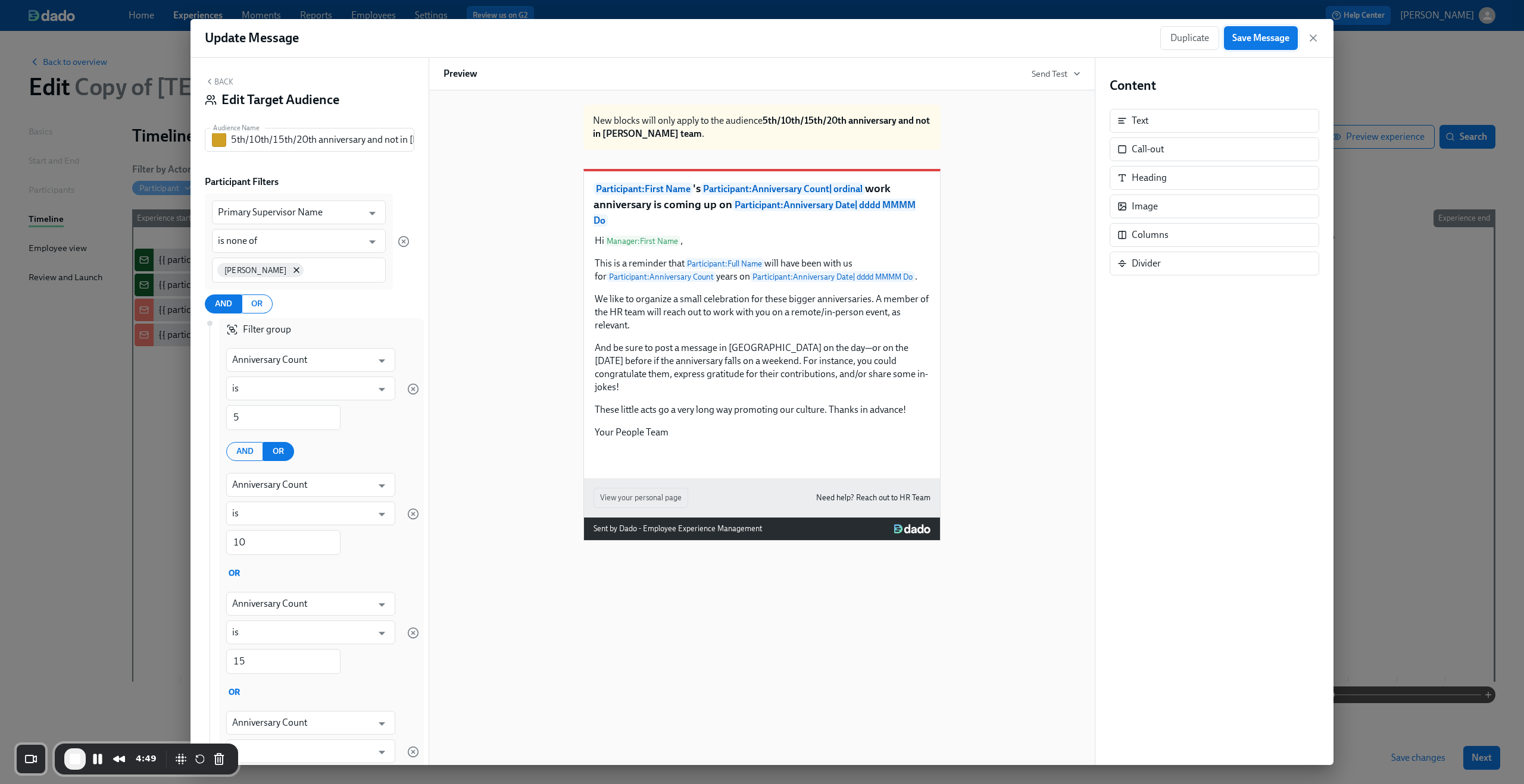
click at [1265, 38] on span "Save Message" at bounding box center [1260, 38] width 57 height 12
click at [1316, 39] on icon "button" at bounding box center [1312, 38] width 12 height 12
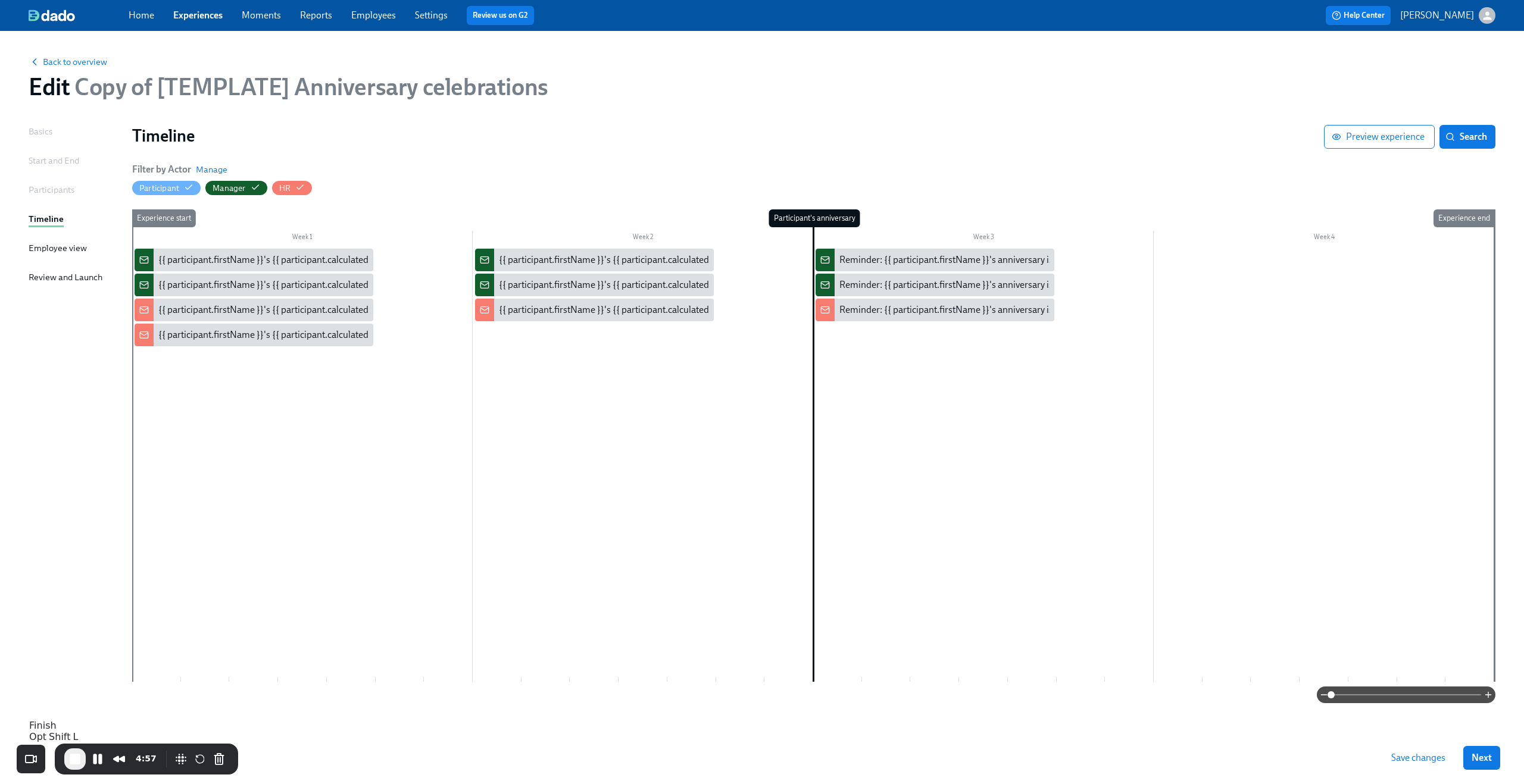
click at [79, 756] on span "End Recording" at bounding box center [75, 759] width 14 height 14
click at [314, 19] on link "Reports" at bounding box center [316, 15] width 32 height 11
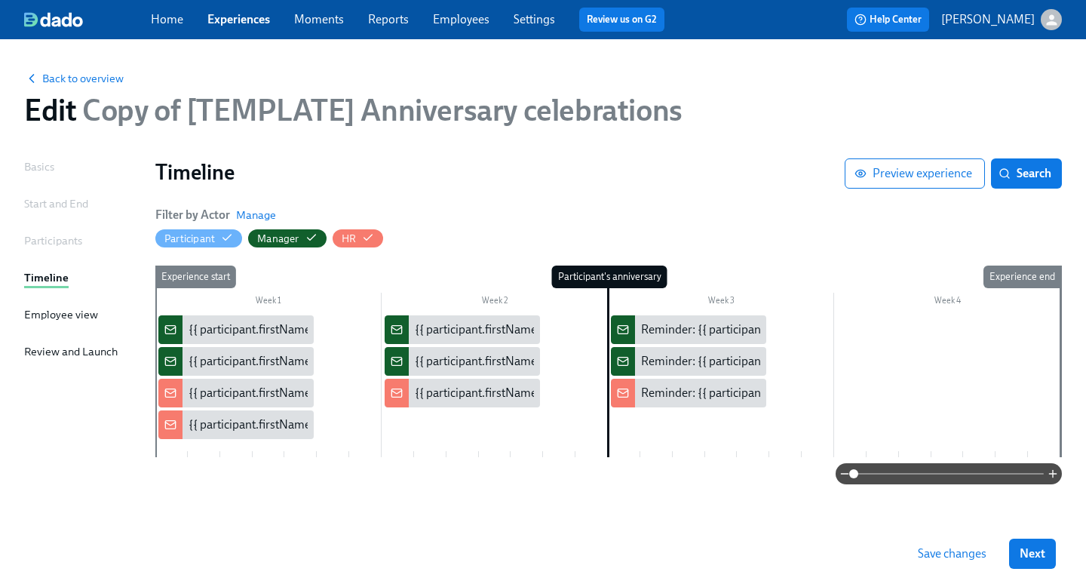
click at [257, 103] on span "Copy of [TEMPLATE] Anniversary celebrations" at bounding box center [379, 110] width 606 height 36
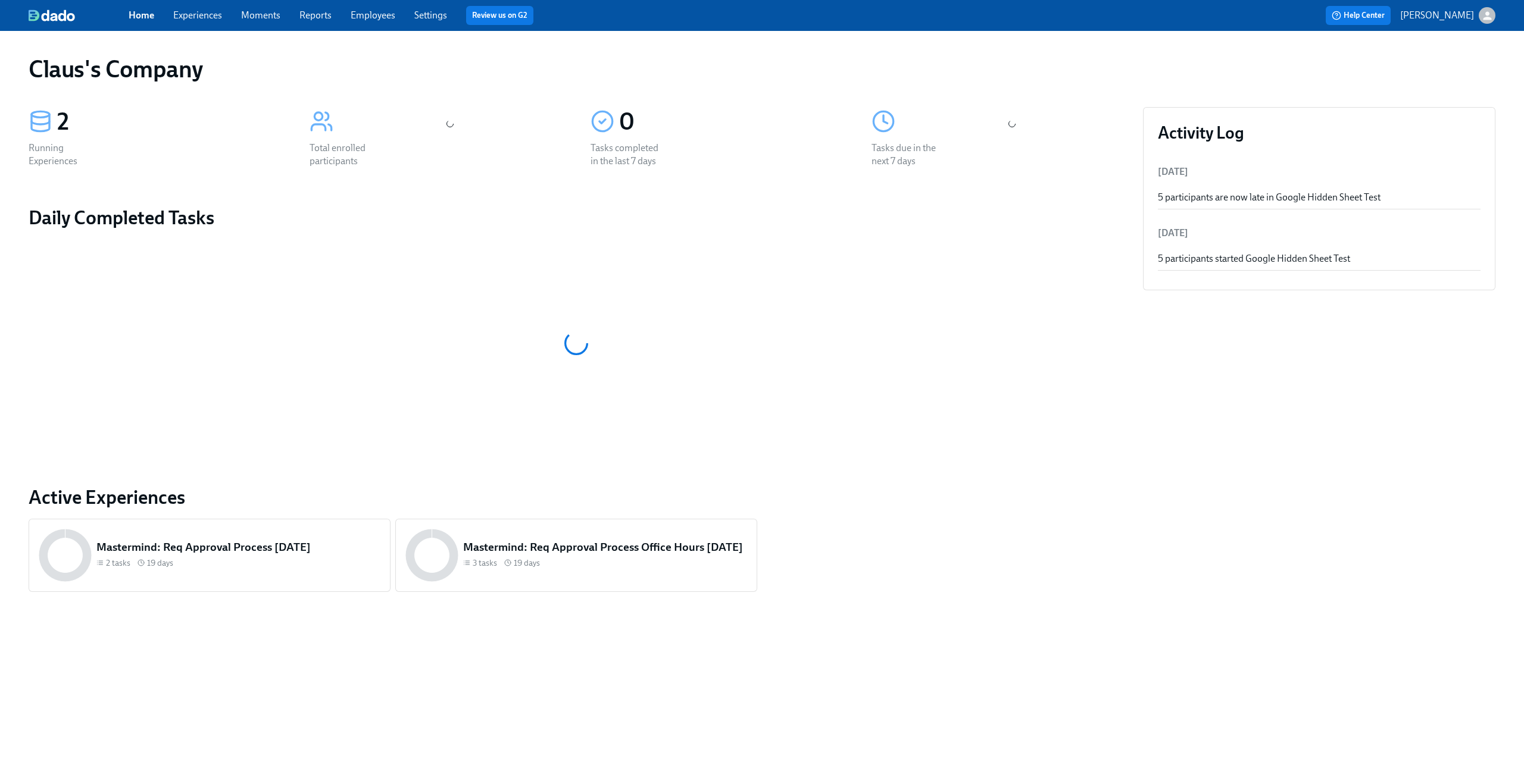
click at [1493, 18] on div "button" at bounding box center [1486, 15] width 17 height 17
click at [1381, 69] on span "Switch organization..." at bounding box center [1430, 69] width 112 height 13
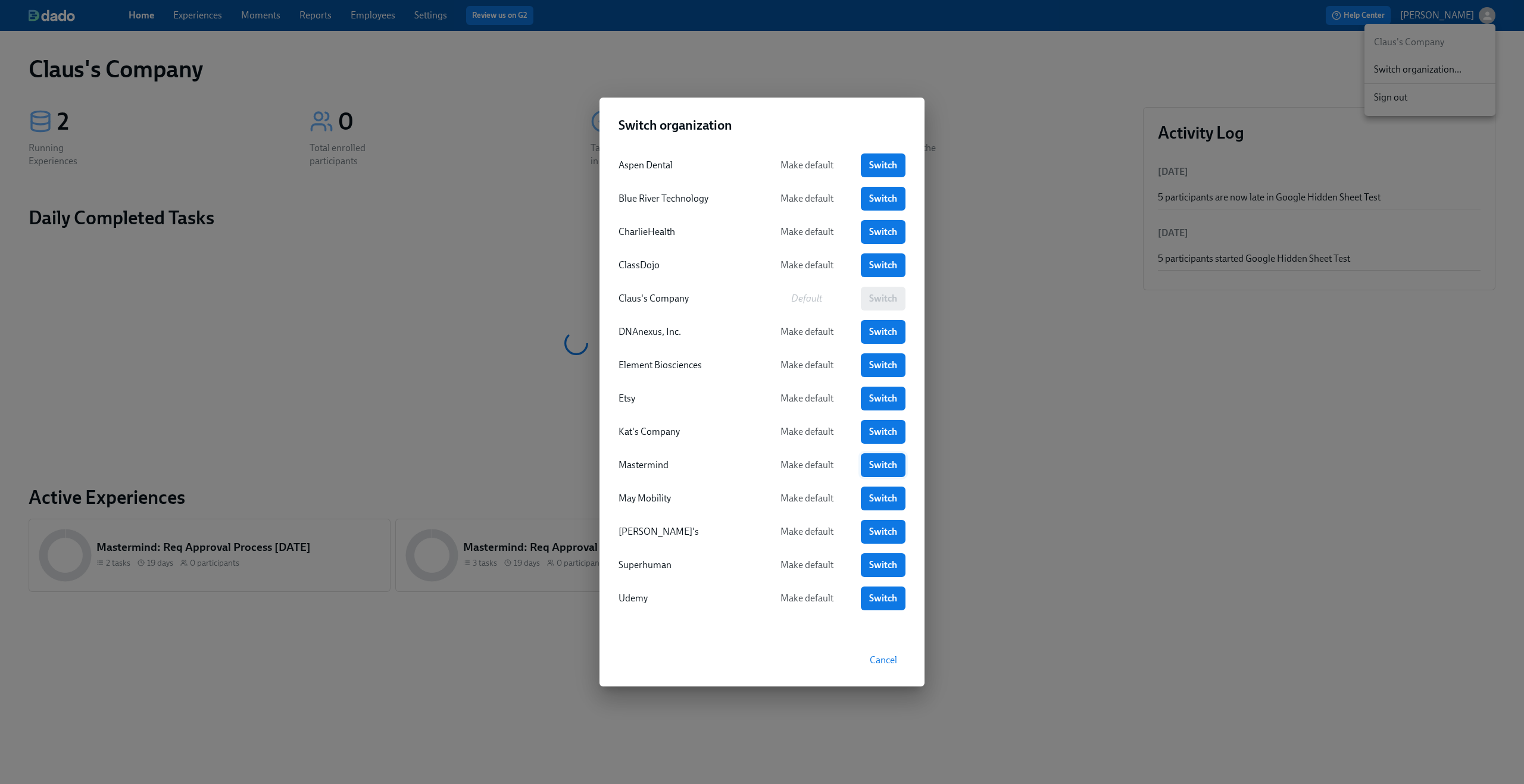
click at [897, 462] on link "Switch" at bounding box center [883, 465] width 45 height 24
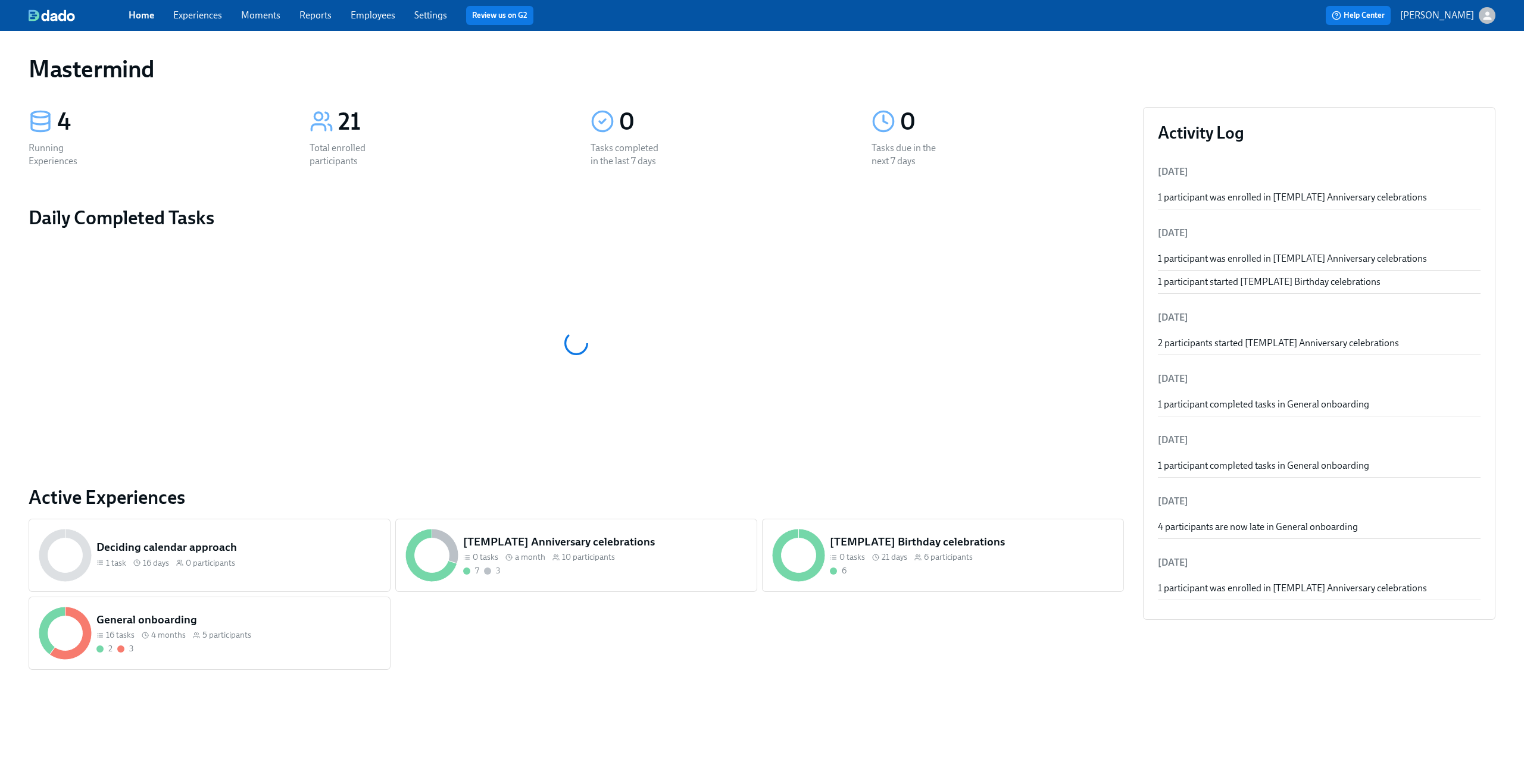
click at [213, 15] on link "Experiences" at bounding box center [197, 15] width 49 height 11
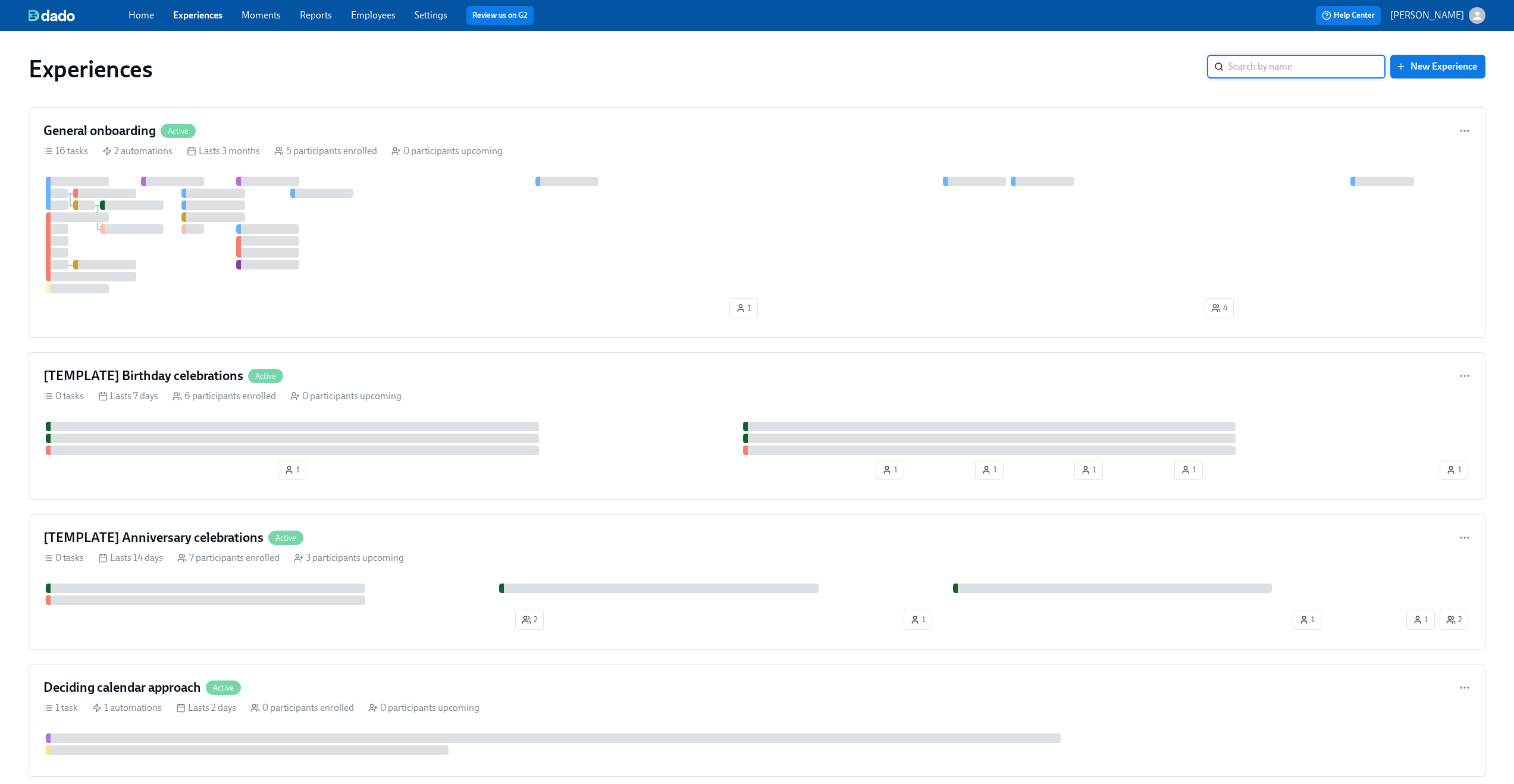
click at [383, 15] on link "Employees" at bounding box center [373, 15] width 45 height 11
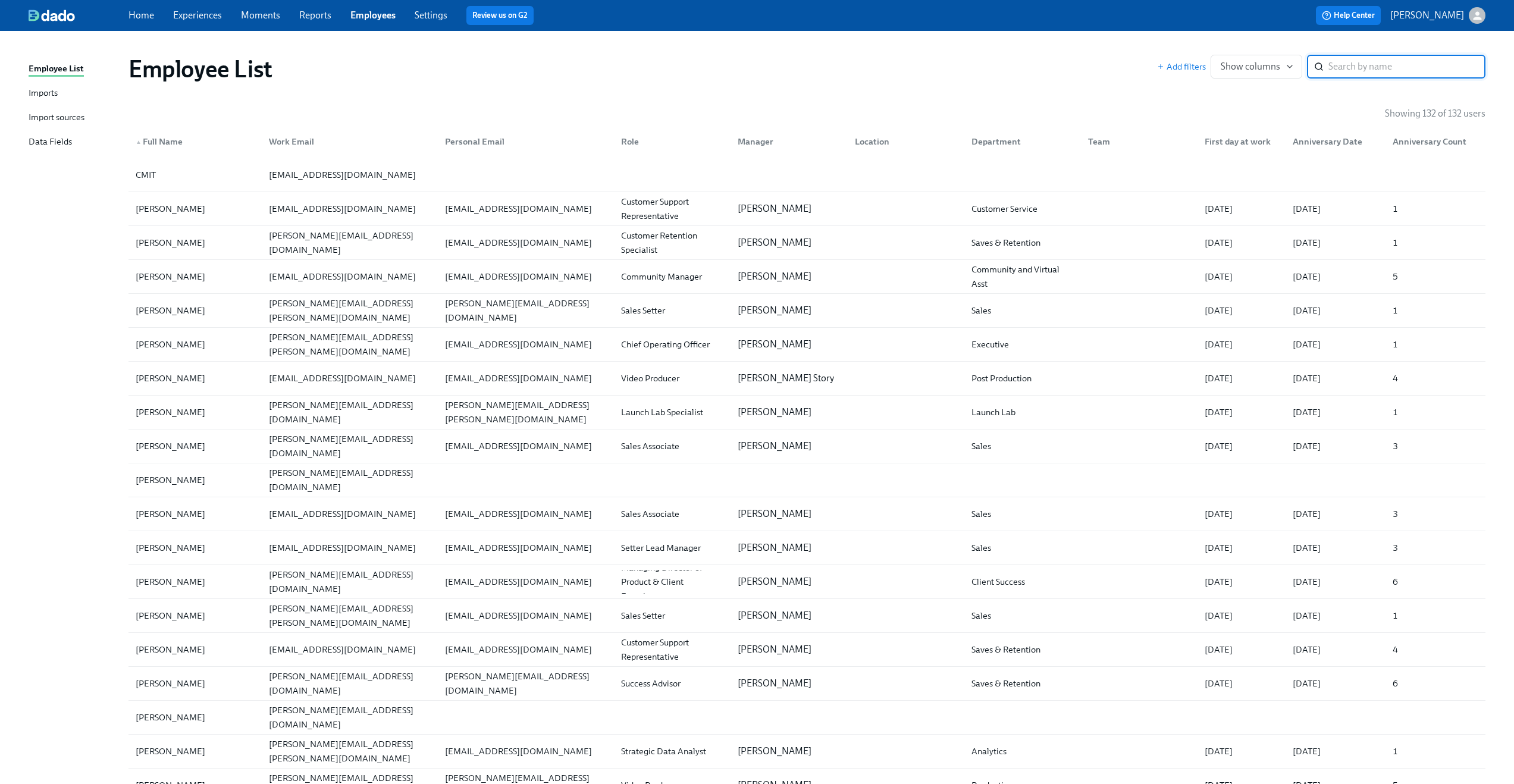
click at [77, 120] on div "Import sources" at bounding box center [56, 118] width 56 height 15
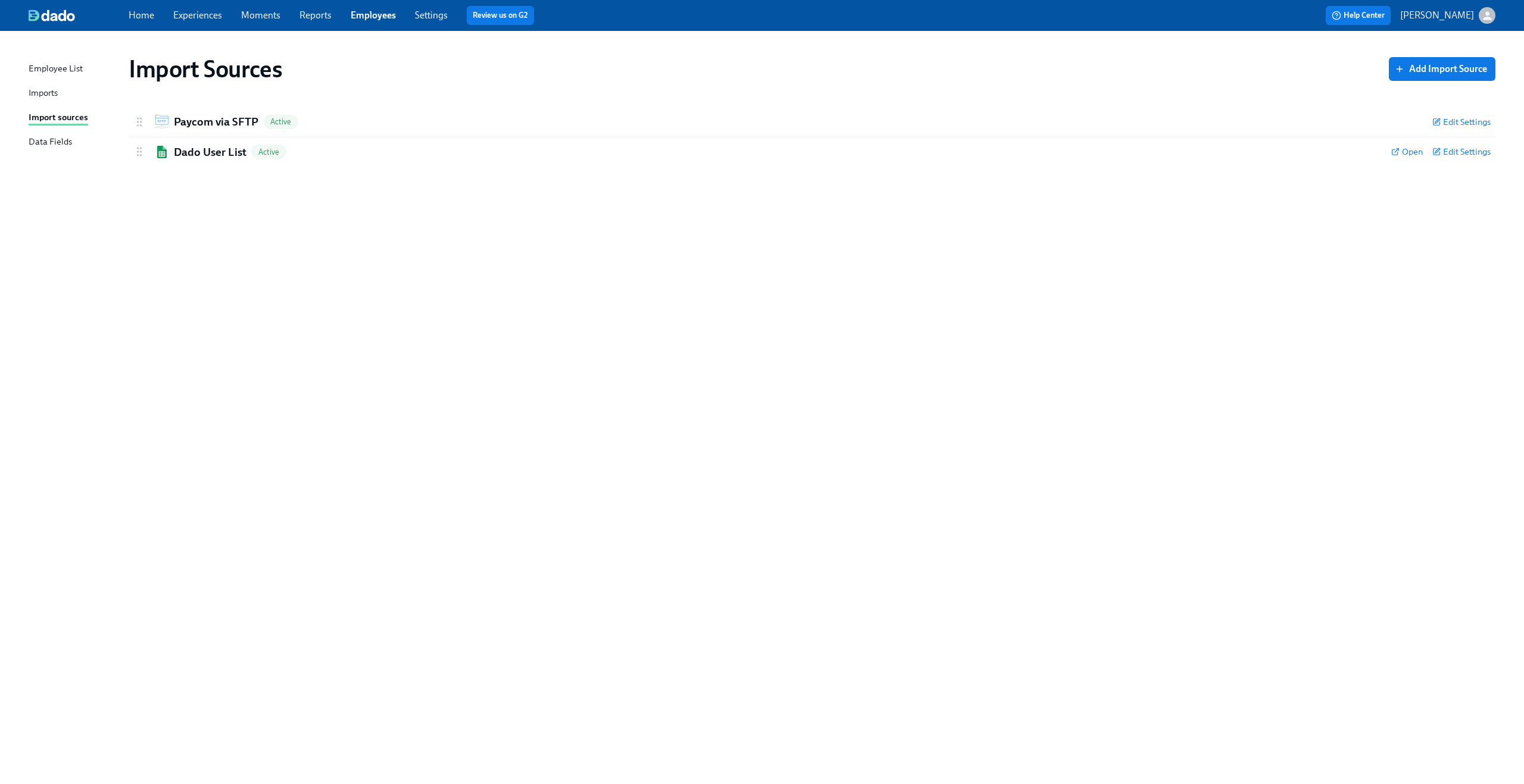
click at [54, 96] on div "Imports" at bounding box center [43, 93] width 29 height 15
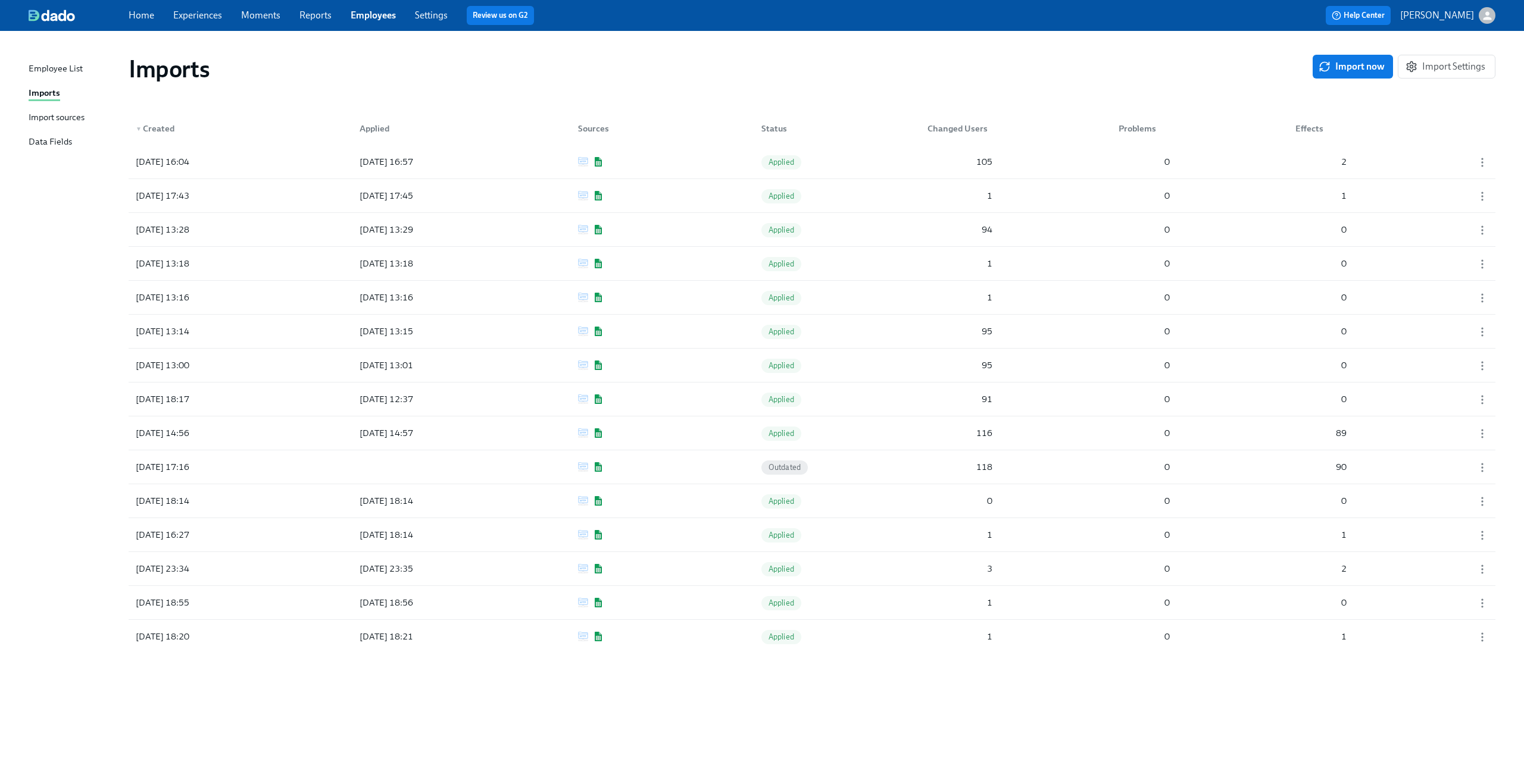
click at [58, 115] on div "Import sources" at bounding box center [56, 118] width 56 height 15
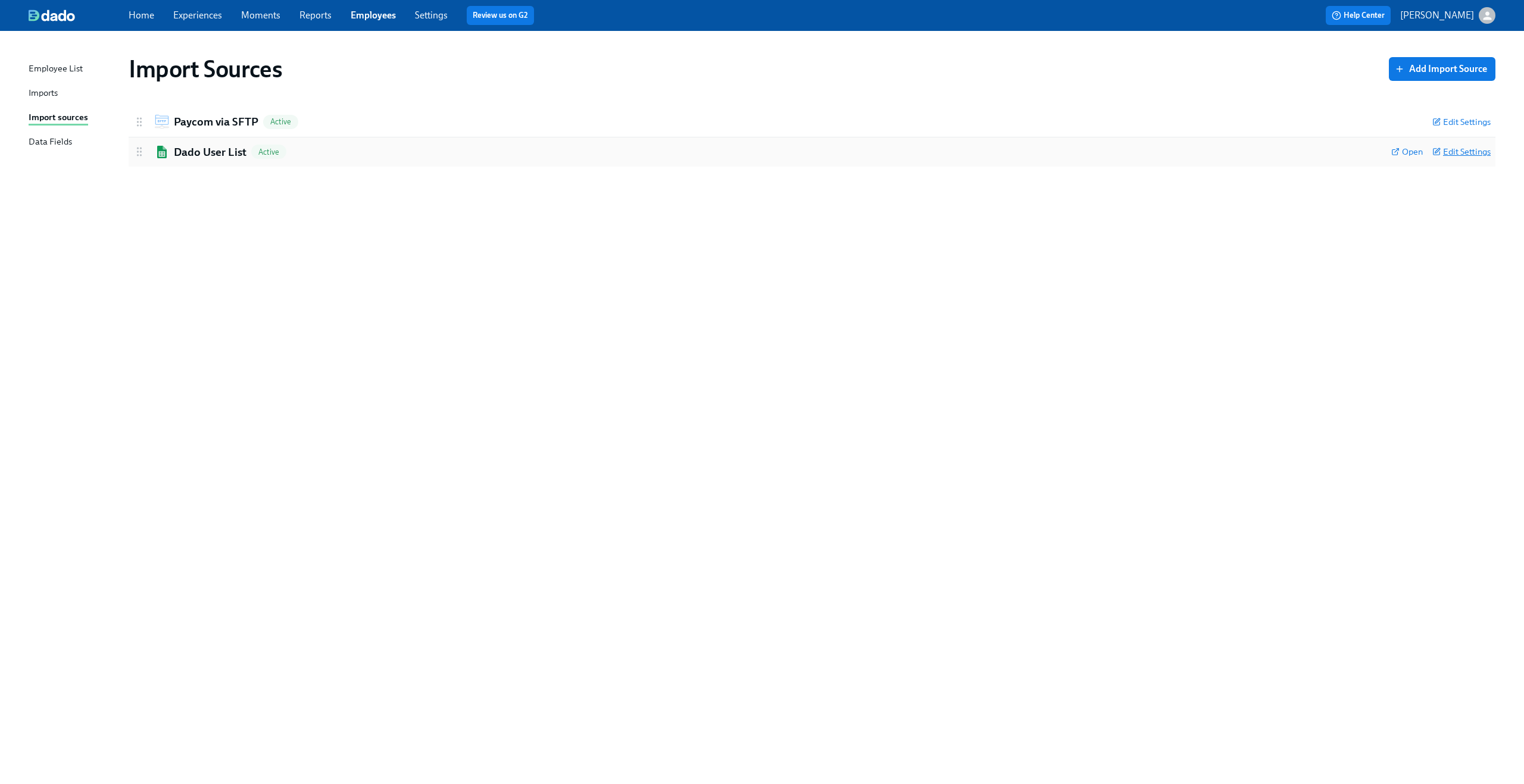
click at [1461, 151] on span "Edit Settings" at bounding box center [1462, 151] width 58 height 12
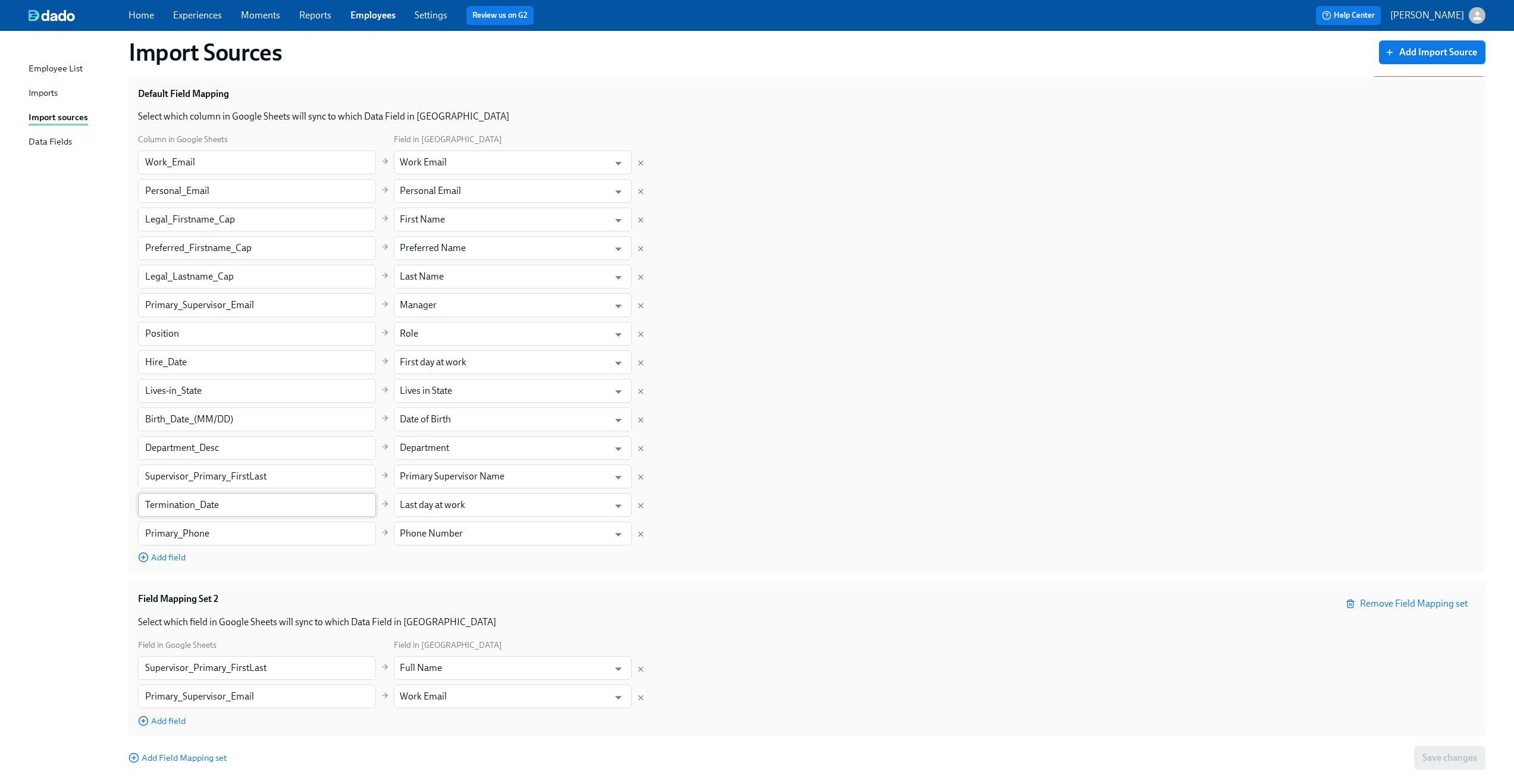
scroll to position [118, 0]
click at [43, 90] on div "Imports" at bounding box center [43, 93] width 29 height 15
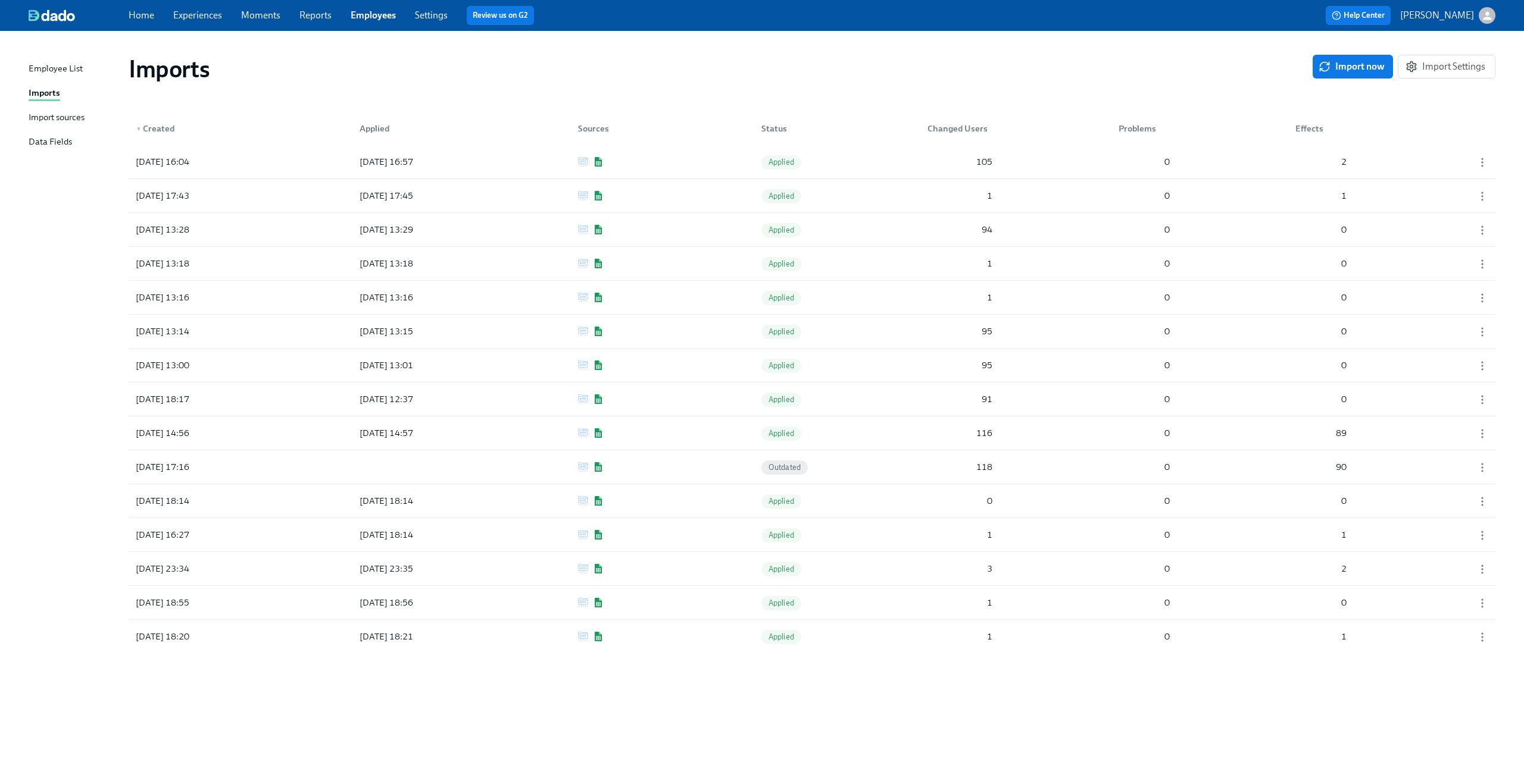
click at [75, 118] on div "Import sources" at bounding box center [56, 118] width 56 height 15
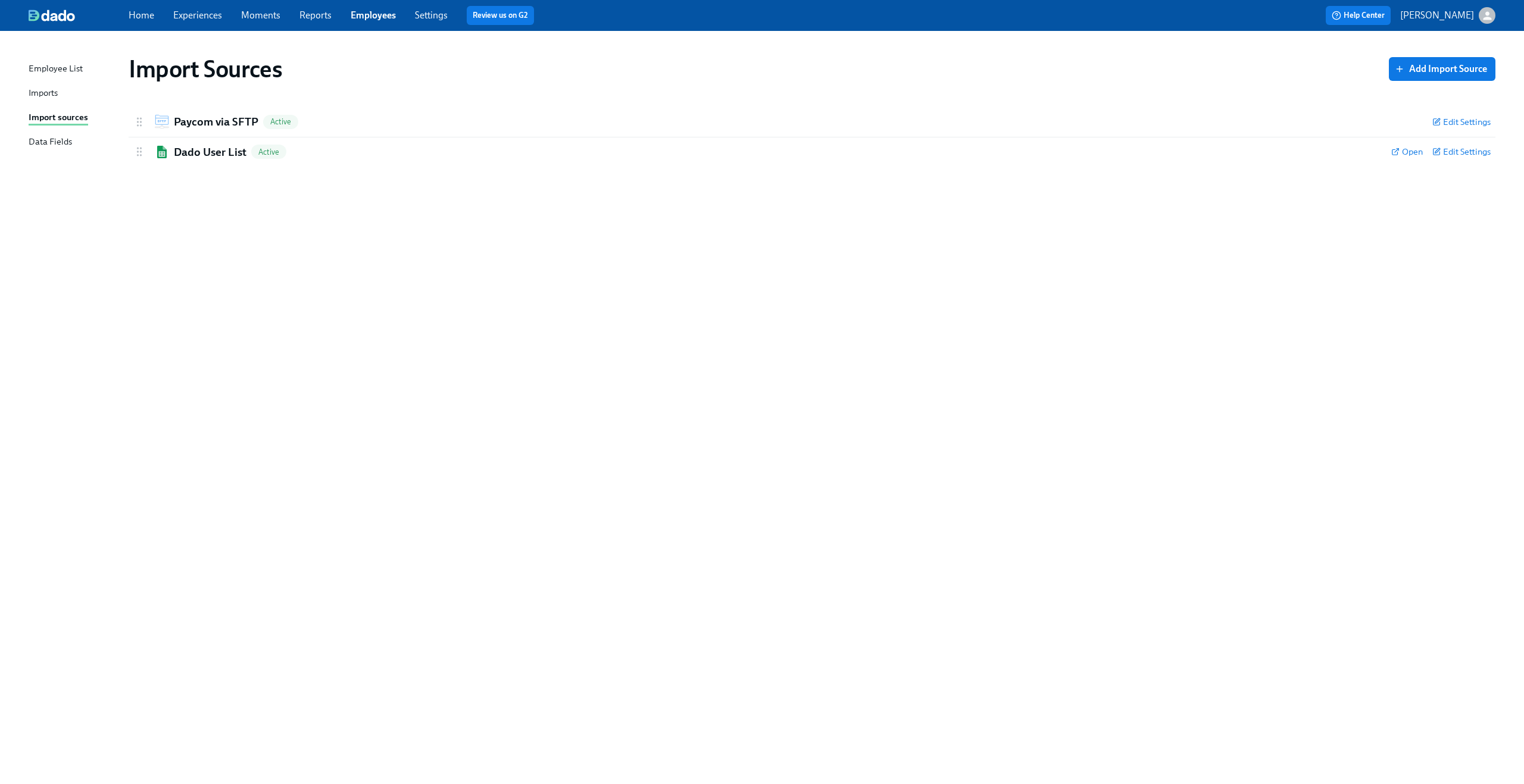
click at [57, 95] on div "Imports" at bounding box center [43, 93] width 29 height 15
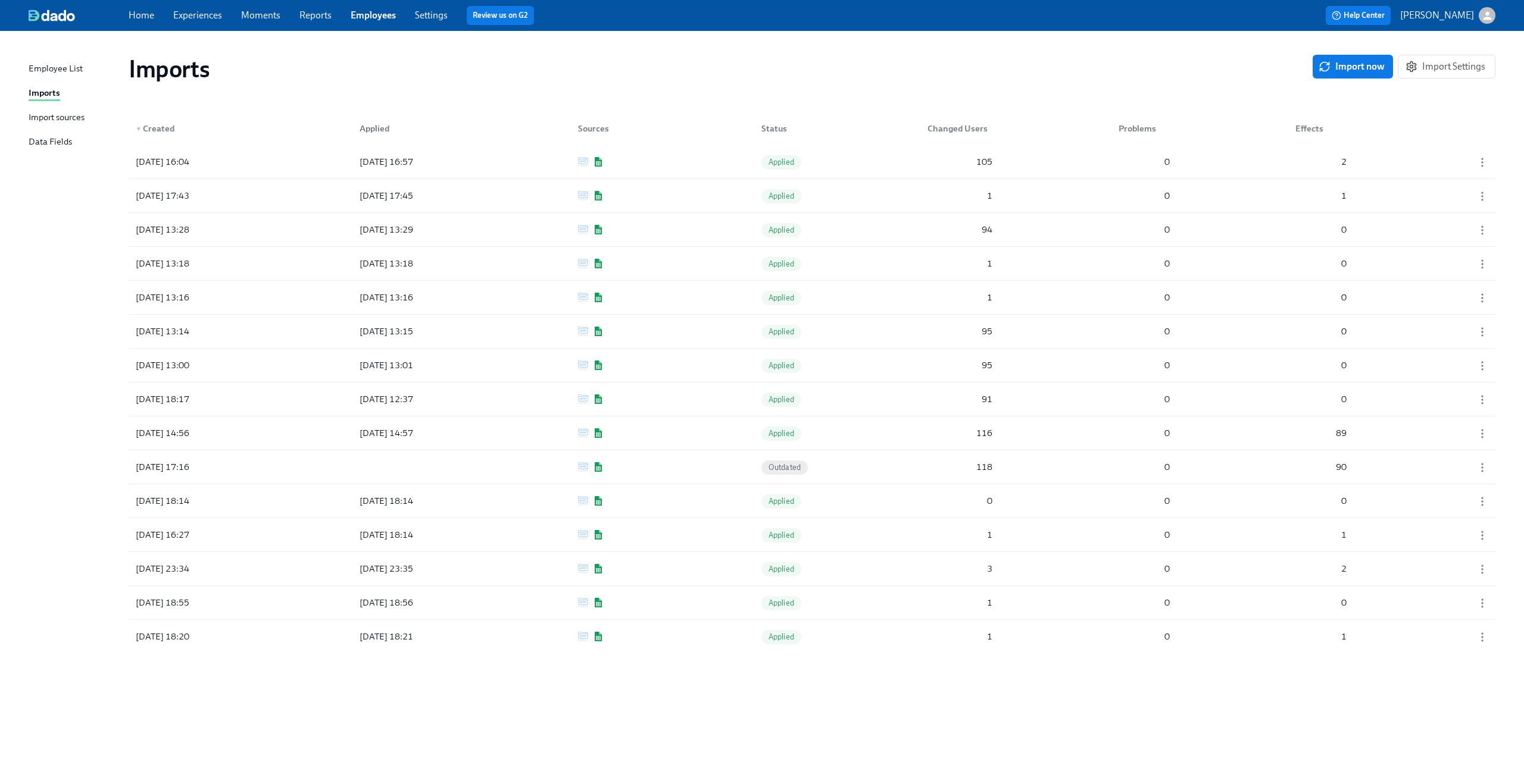
click at [55, 121] on div "Import sources" at bounding box center [56, 118] width 56 height 15
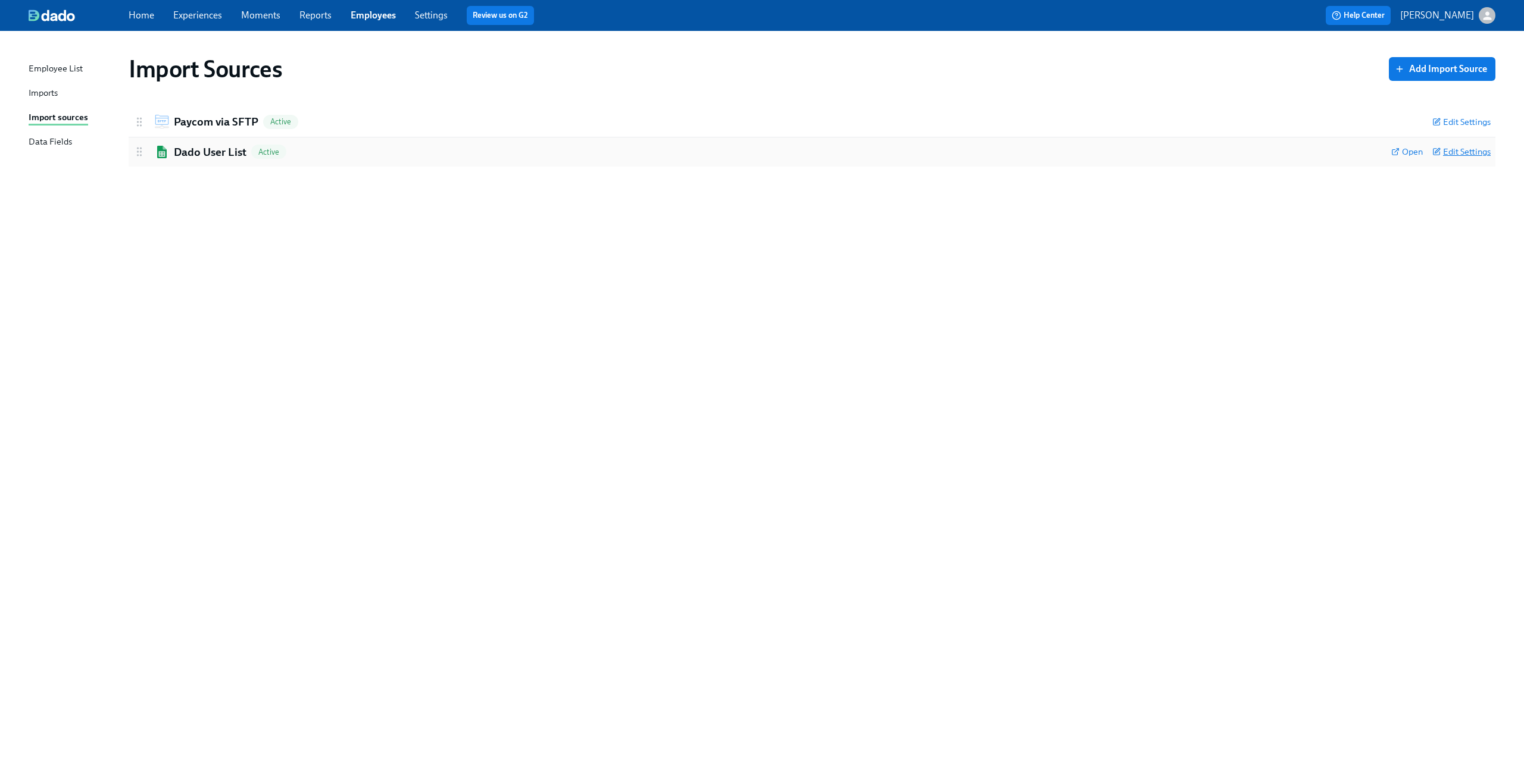
click at [1463, 147] on span "Edit Settings" at bounding box center [1462, 151] width 58 height 12
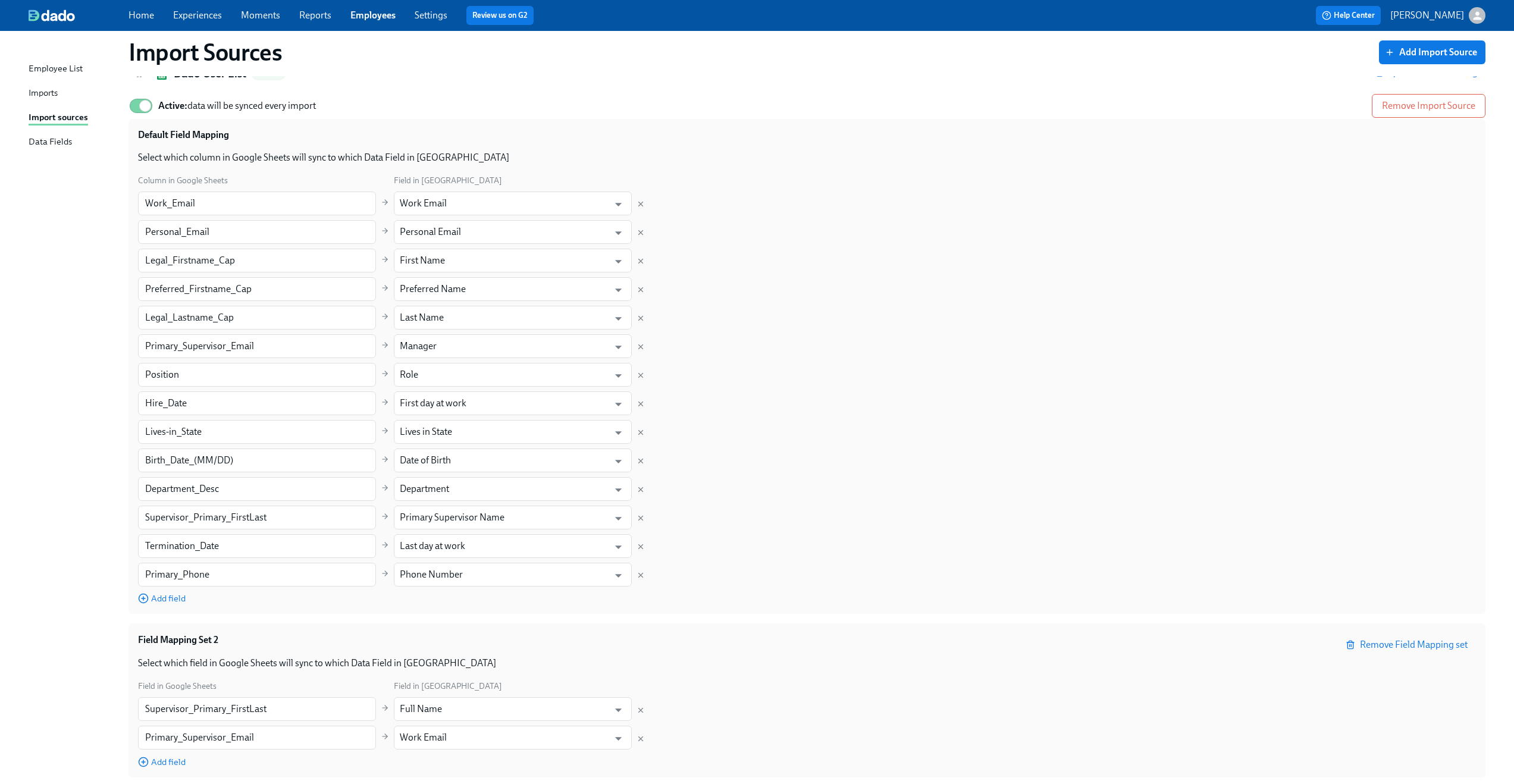
scroll to position [108, 0]
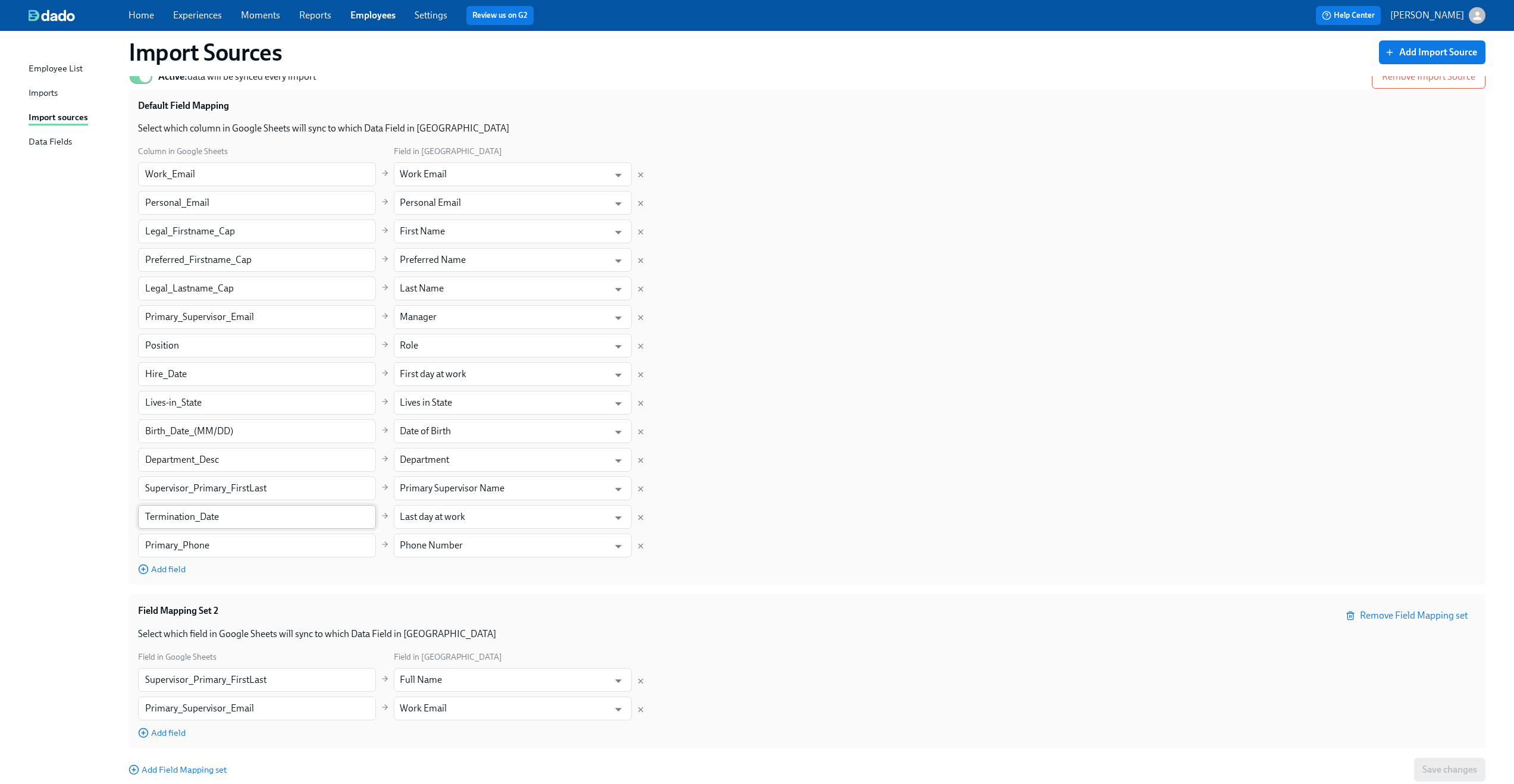
click at [279, 522] on input "Termination_Date" at bounding box center [257, 517] width 238 height 24
paste input "_no_blanks"
type input "Termination_Date_no_blanks"
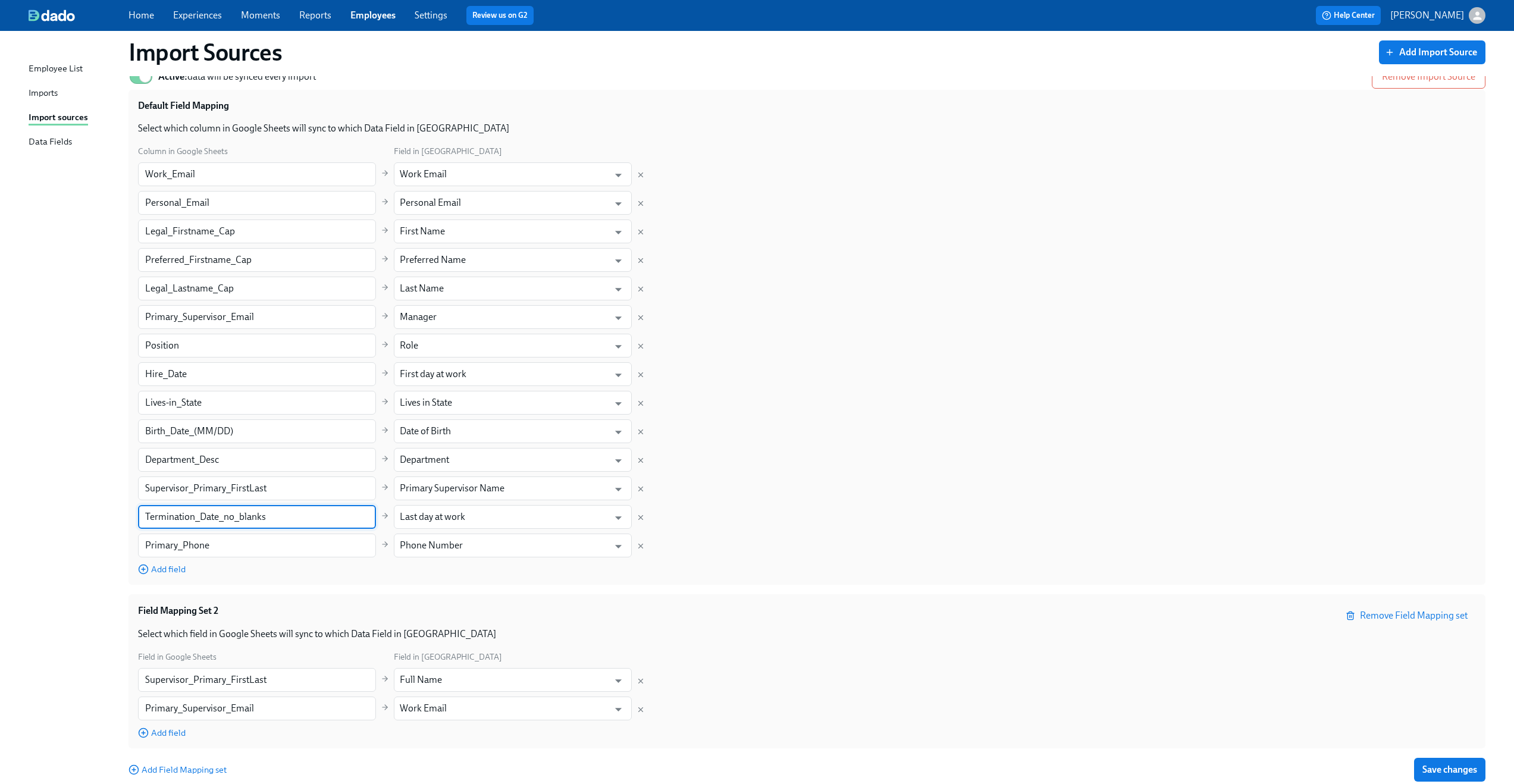
click at [880, 539] on div "Column in Google Sheets Field in Dado Work_Email ​ Work Email ​ Personal_Email …" at bounding box center [807, 360] width 1338 height 431
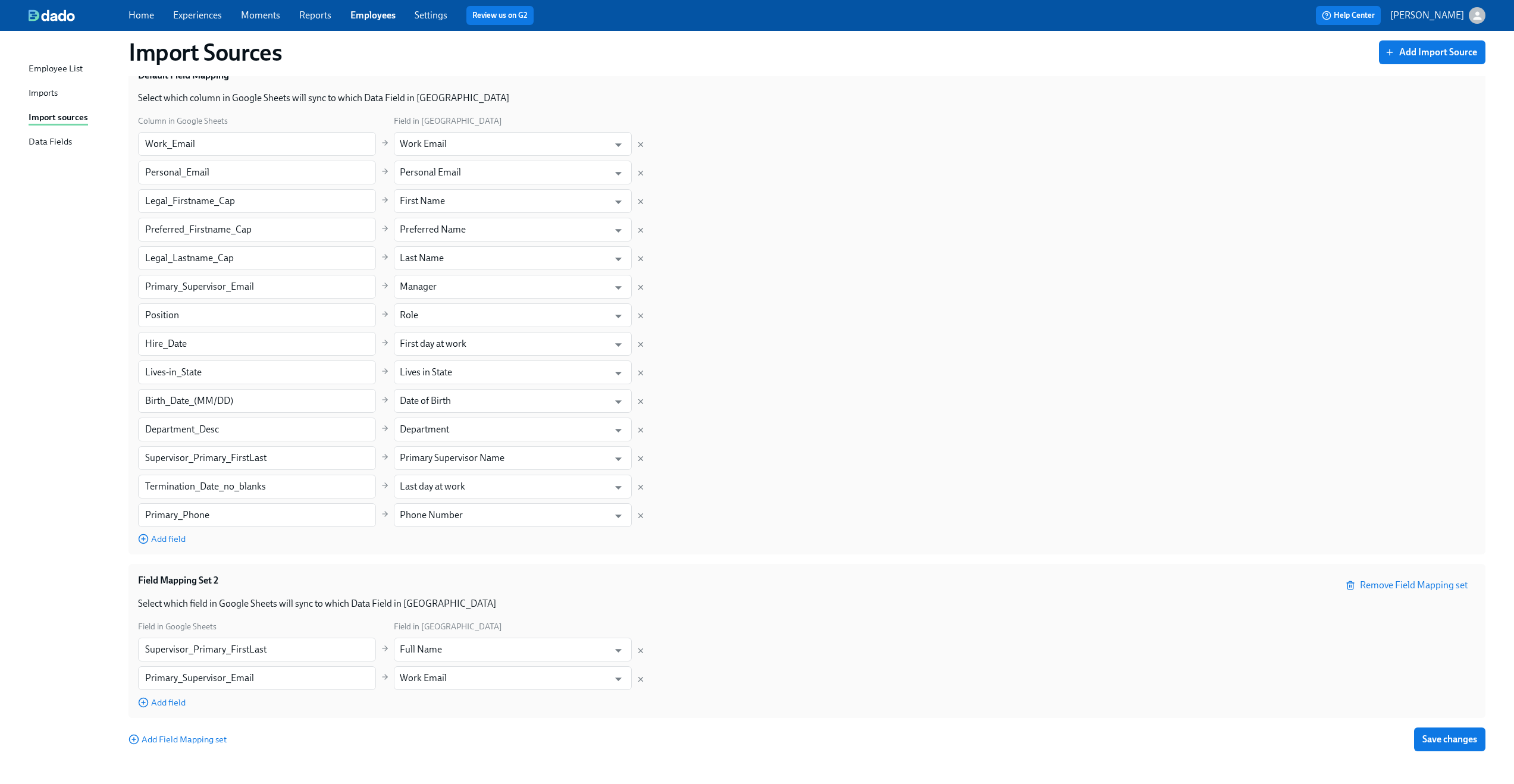
scroll to position [139, 0]
click at [1464, 742] on span "Save changes" at bounding box center [1449, 738] width 54 height 12
click at [43, 95] on div "Imports" at bounding box center [43, 93] width 29 height 15
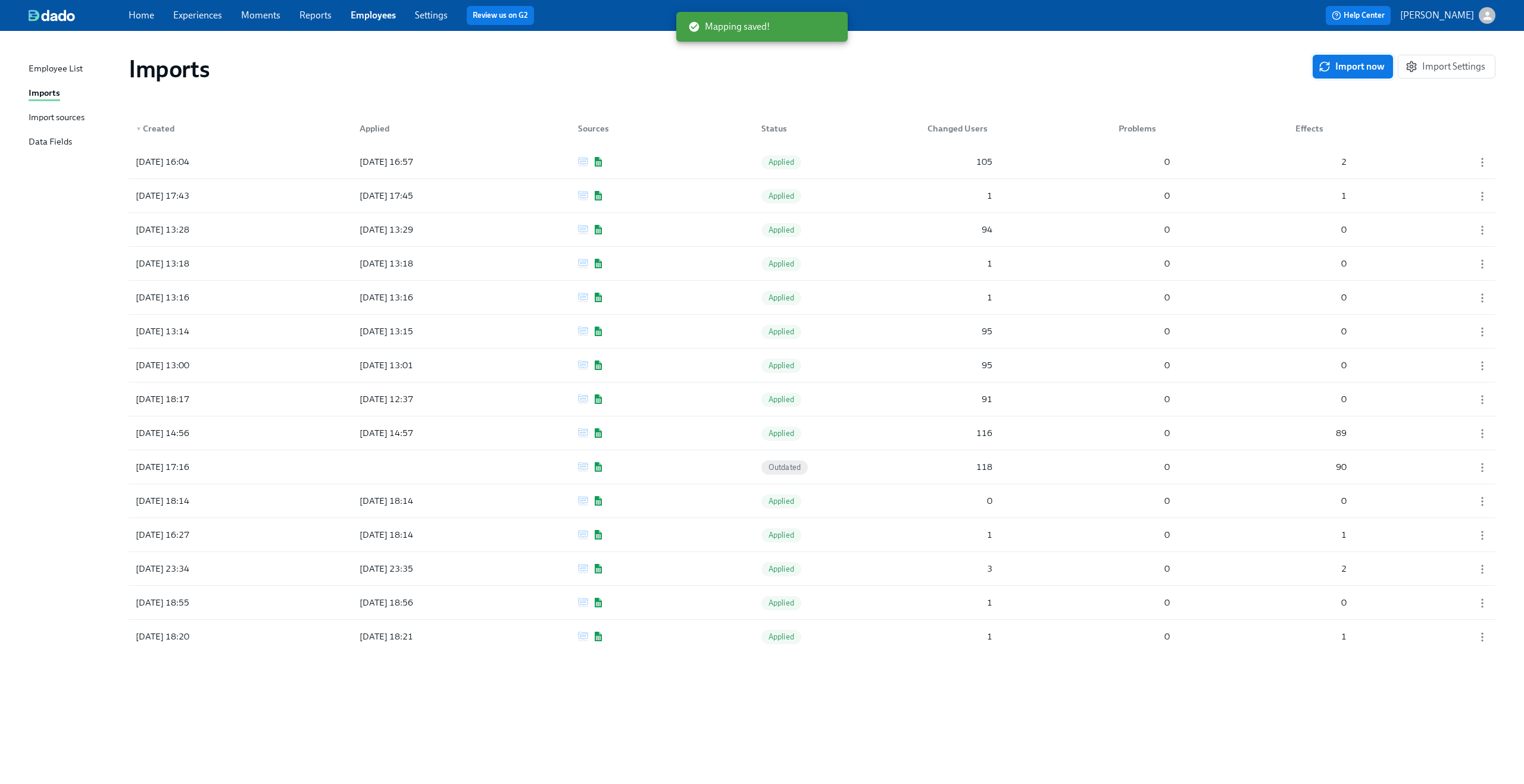
click at [1366, 65] on span "Import now" at bounding box center [1352, 66] width 64 height 12
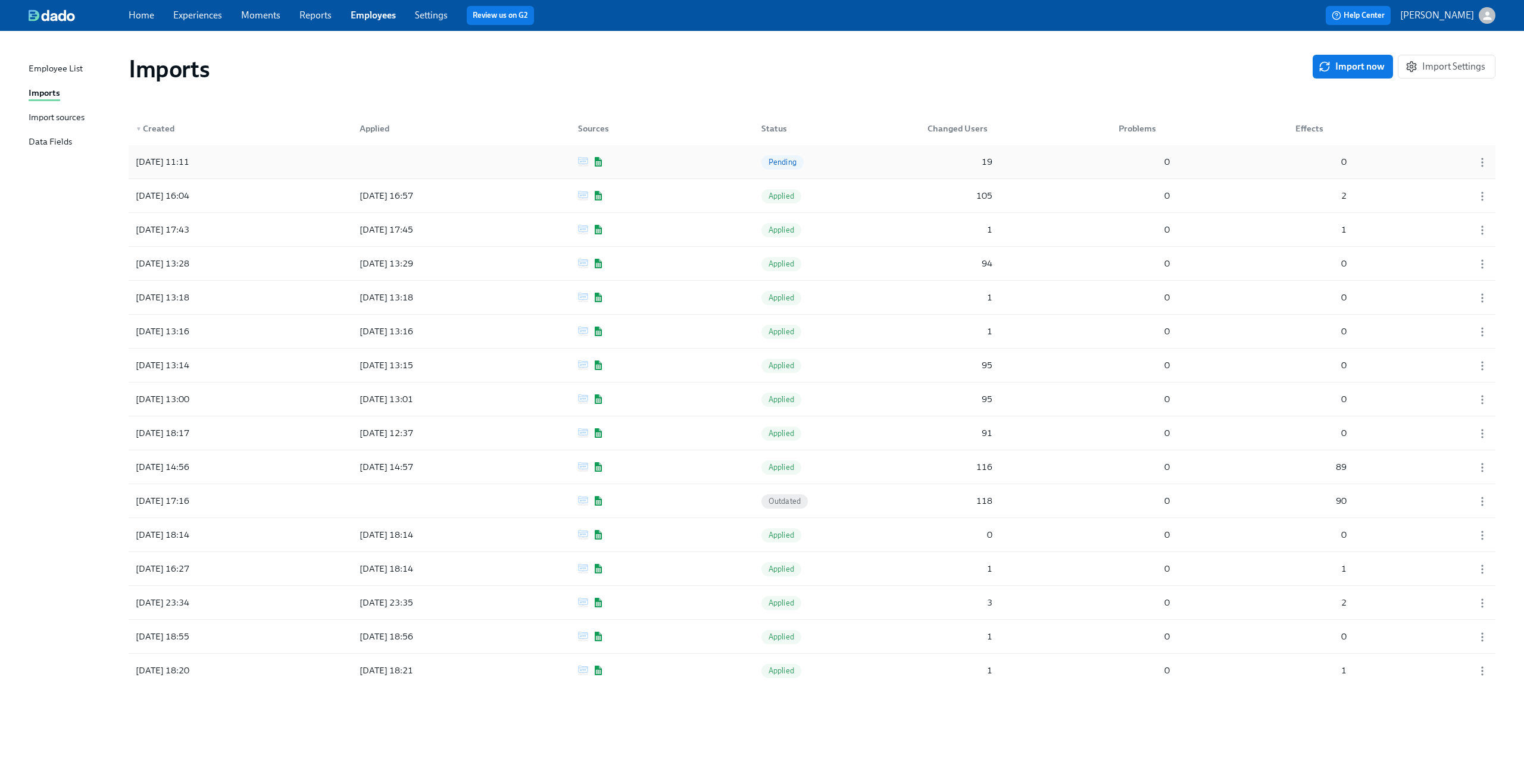
click at [1201, 166] on div "2025/09/17 11:11 Pending 19 0 0" at bounding box center [812, 162] width 1367 height 33
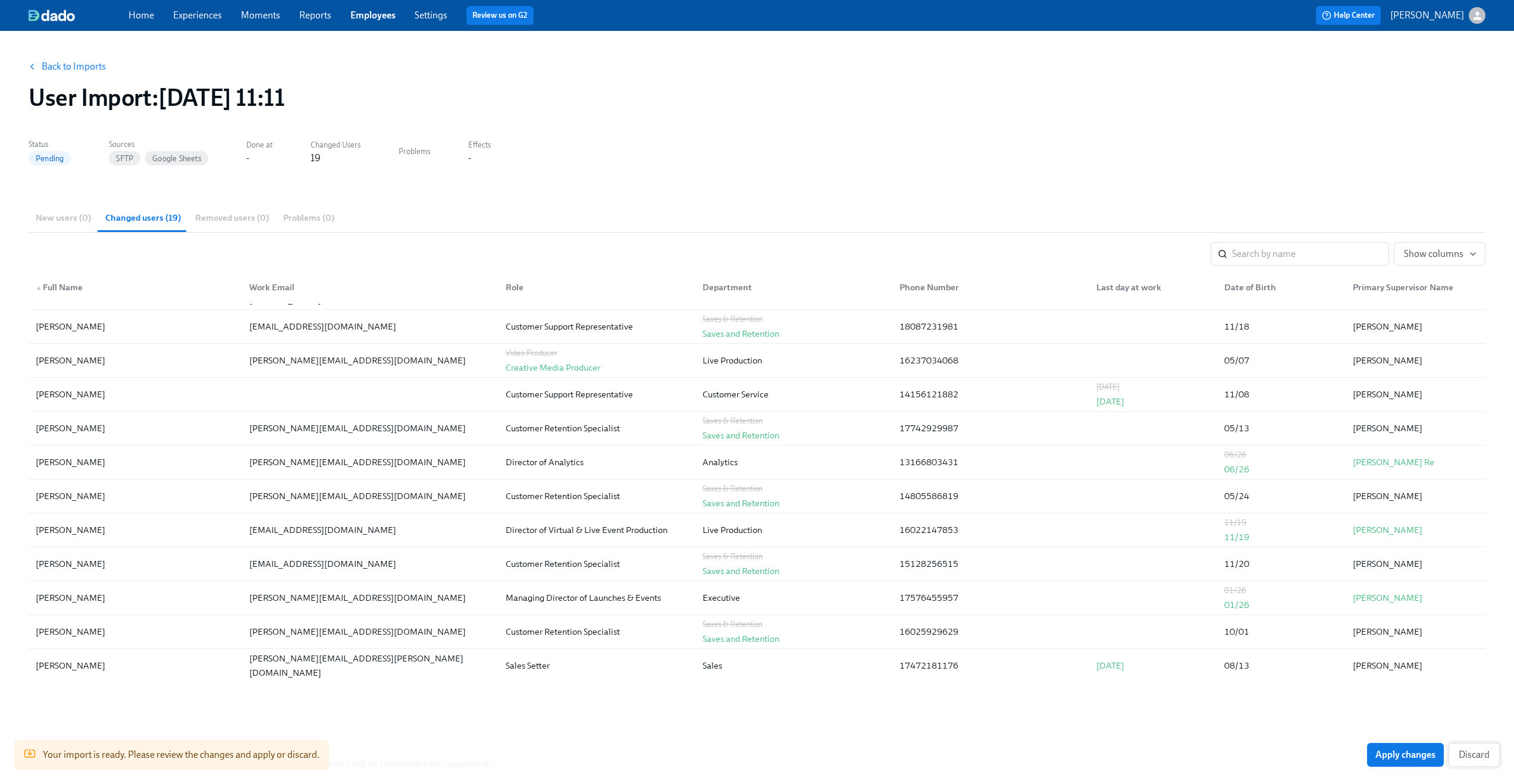
click at [1500, 759] on button "Discard" at bounding box center [1474, 755] width 51 height 24
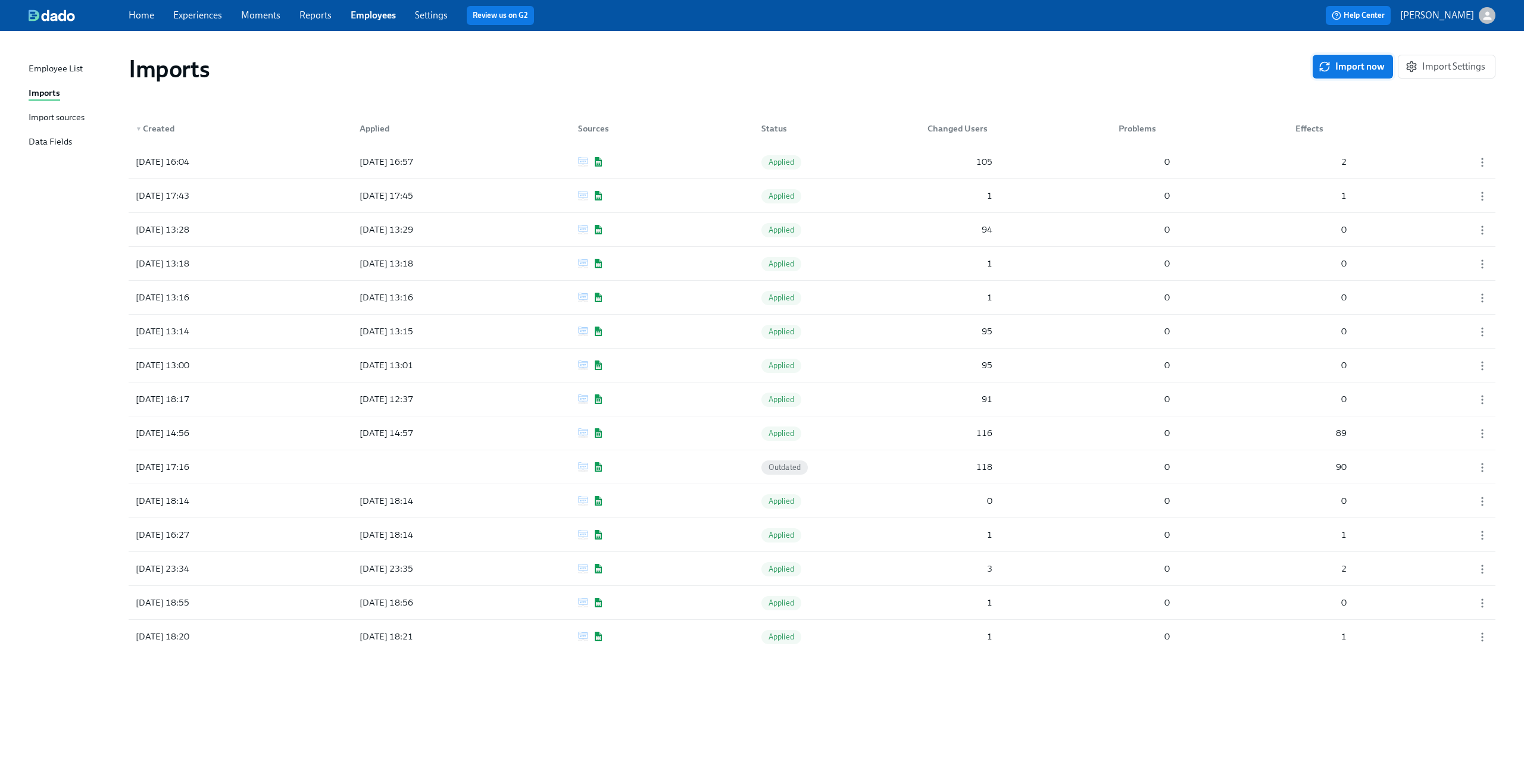
click at [1354, 69] on span "Import now" at bounding box center [1352, 66] width 64 height 12
click at [957, 156] on div "19" at bounding box center [960, 162] width 74 height 24
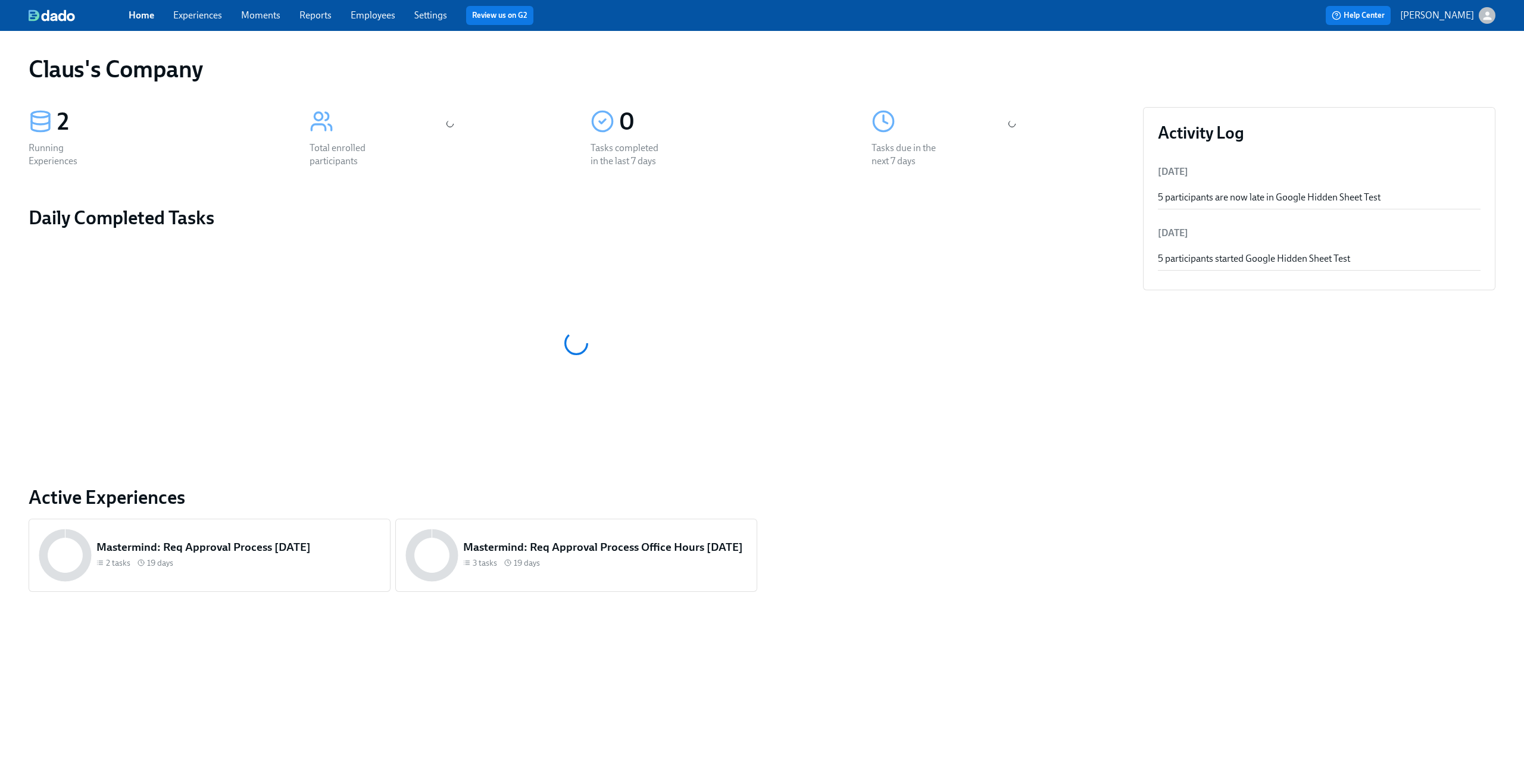
click at [1488, 16] on icon "button" at bounding box center [1487, 16] width 13 height 13
click at [1451, 58] on div "Switch organization..." at bounding box center [1430, 69] width 131 height 28
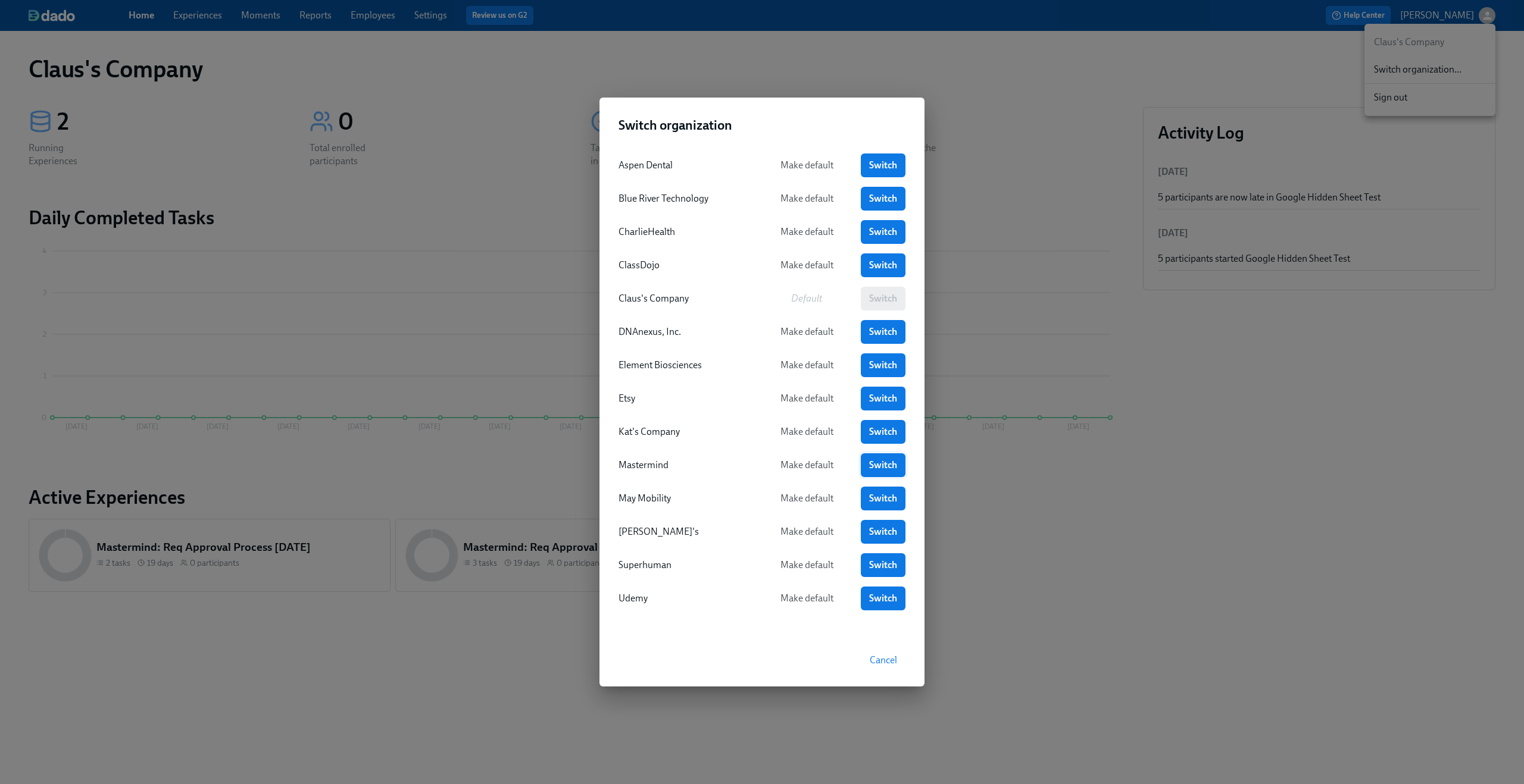
click at [871, 459] on span "Switch" at bounding box center [882, 465] width 28 height 12
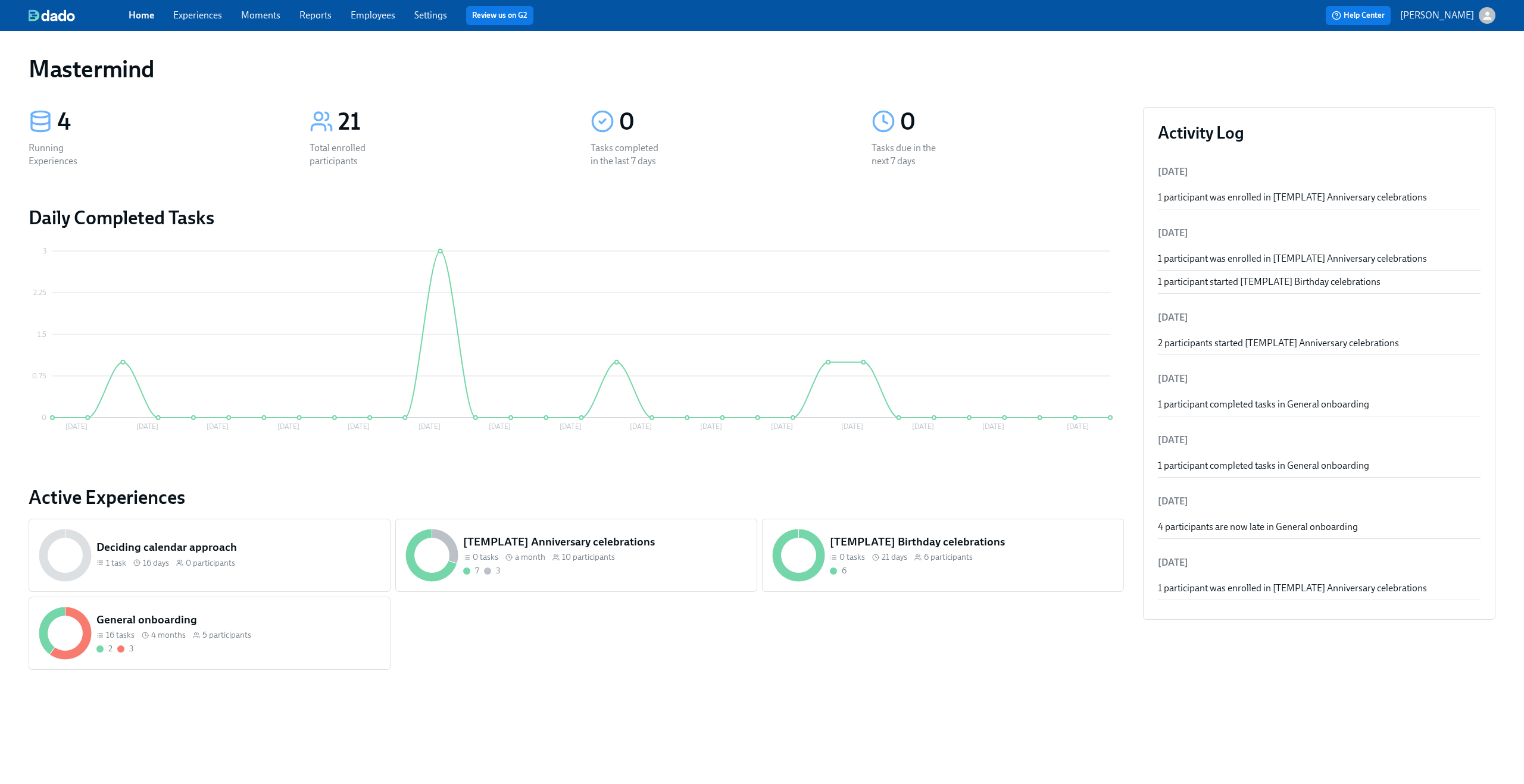
click at [376, 16] on link "Employees" at bounding box center [373, 15] width 45 height 11
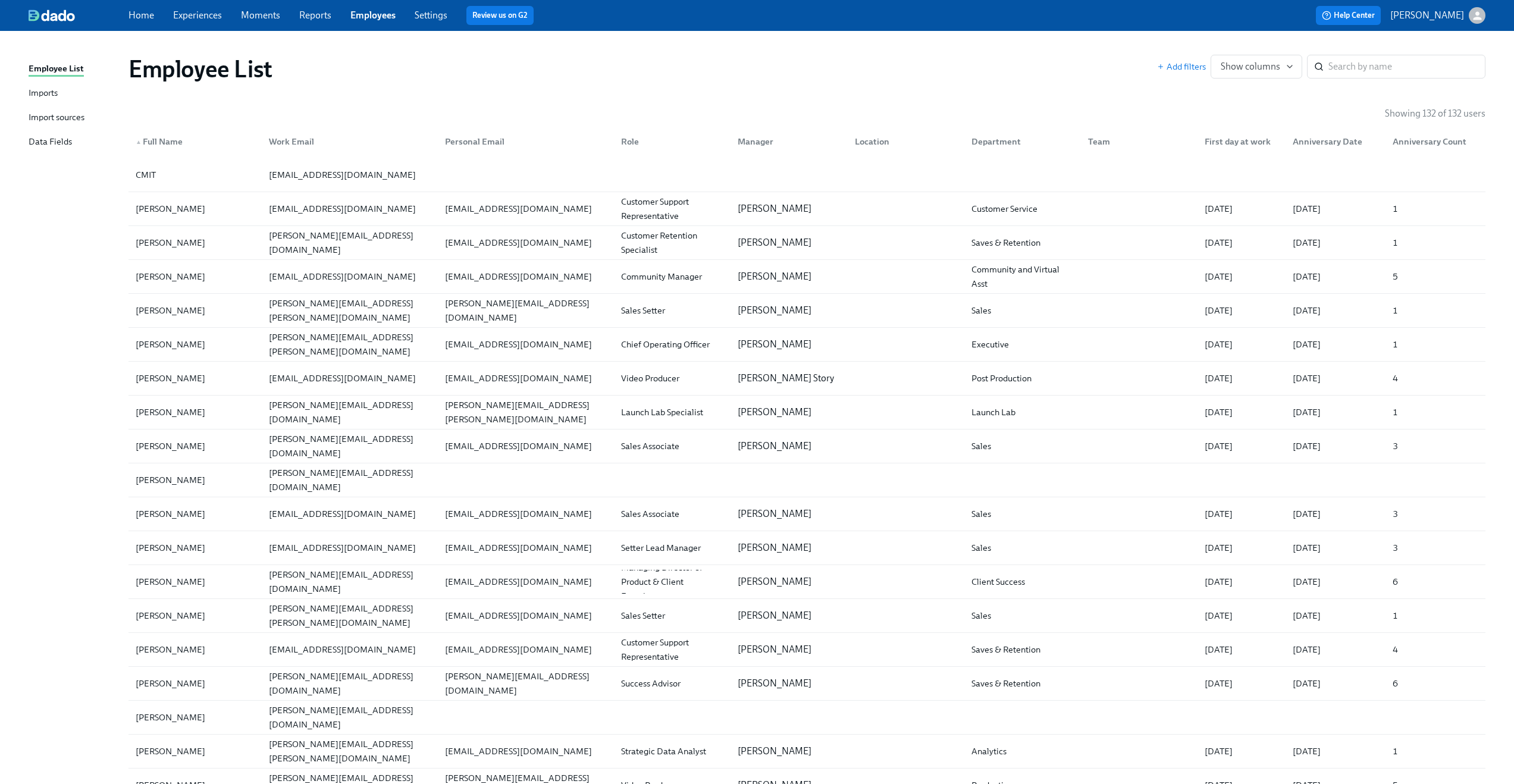
click at [60, 110] on div "Employee List Imports Import sources Data Fields" at bounding box center [78, 110] width 100 height 98
click at [51, 114] on div "Import sources" at bounding box center [56, 118] width 56 height 15
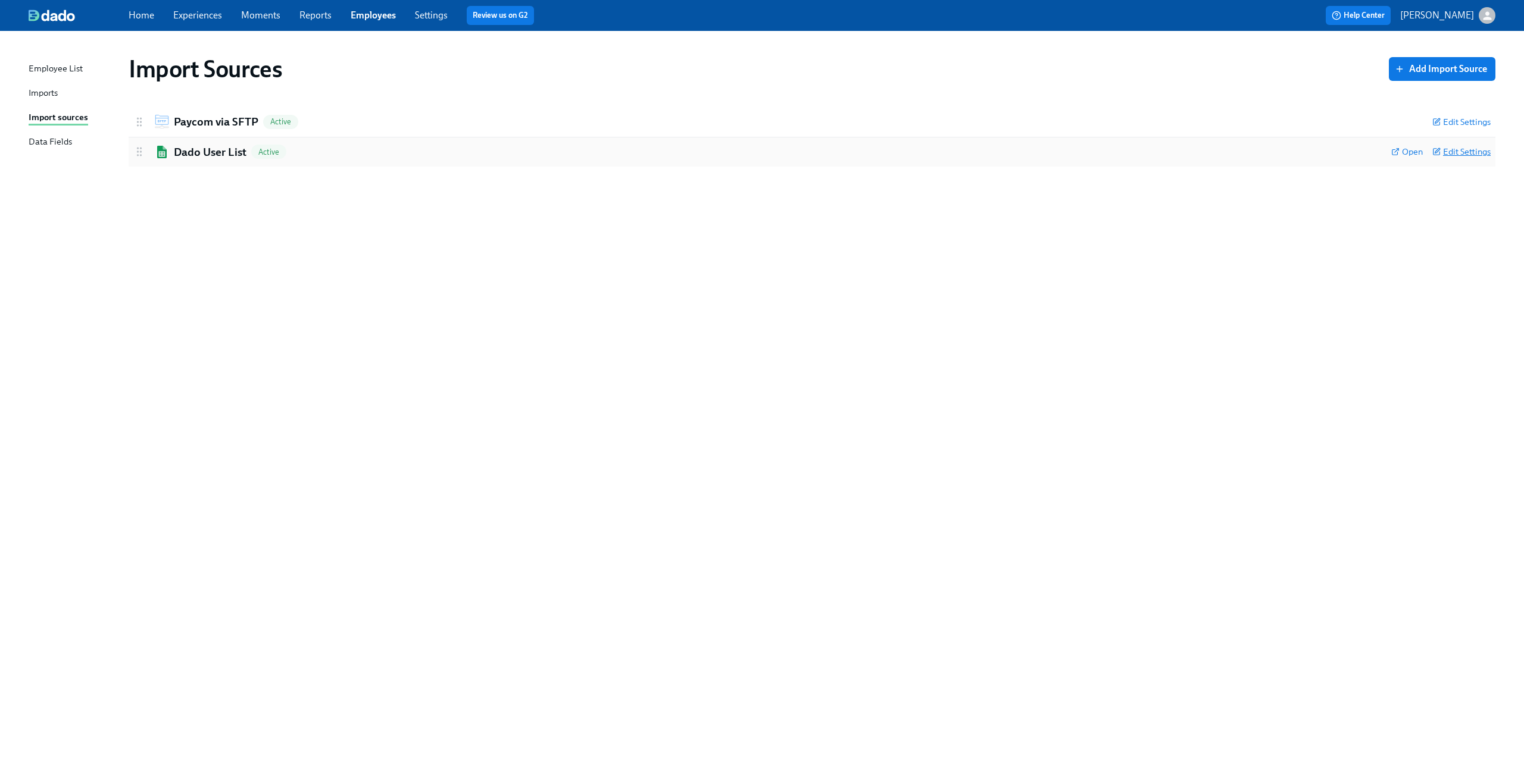
click at [1462, 150] on span "Edit Settings" at bounding box center [1462, 151] width 58 height 12
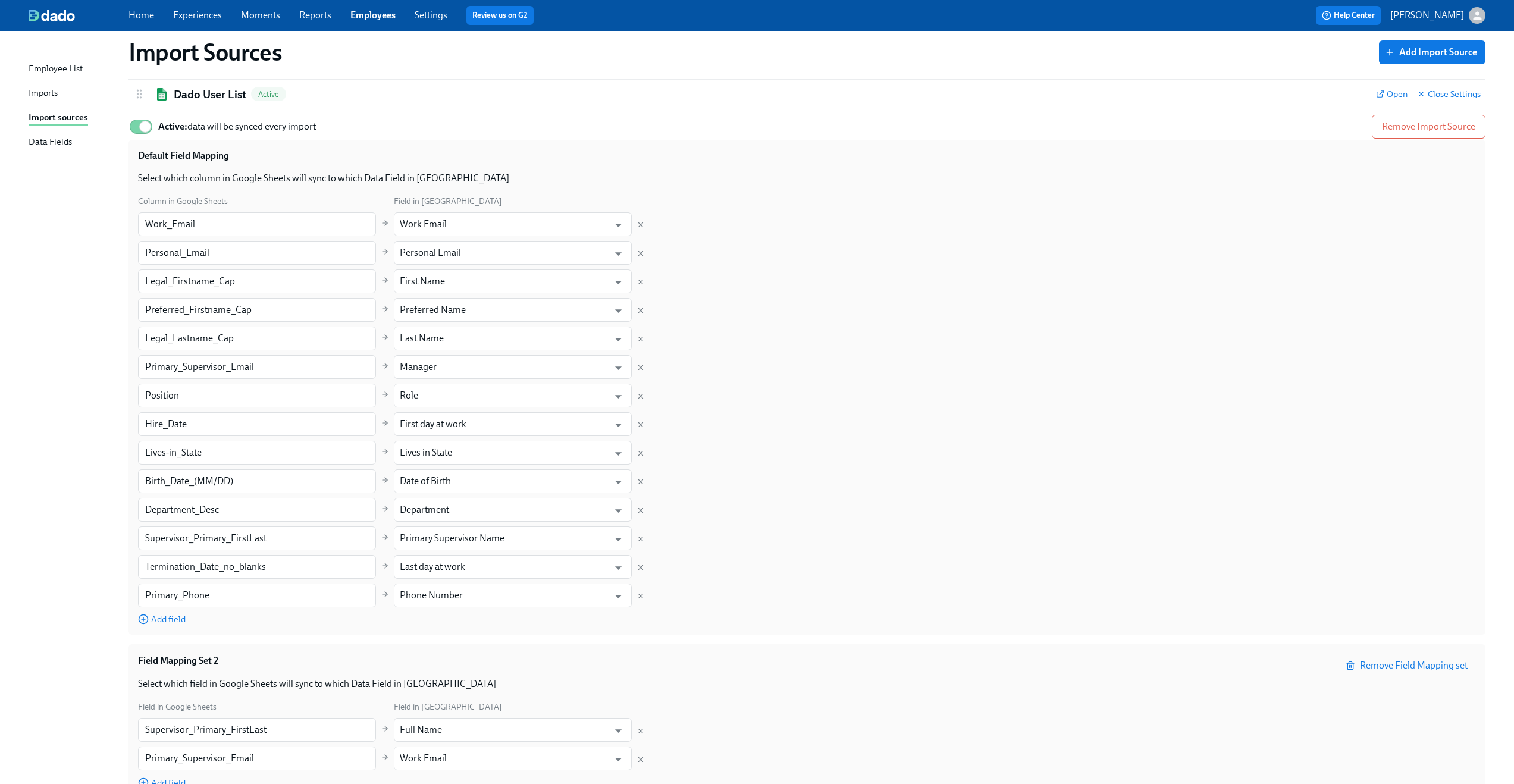
scroll to position [62, 0]
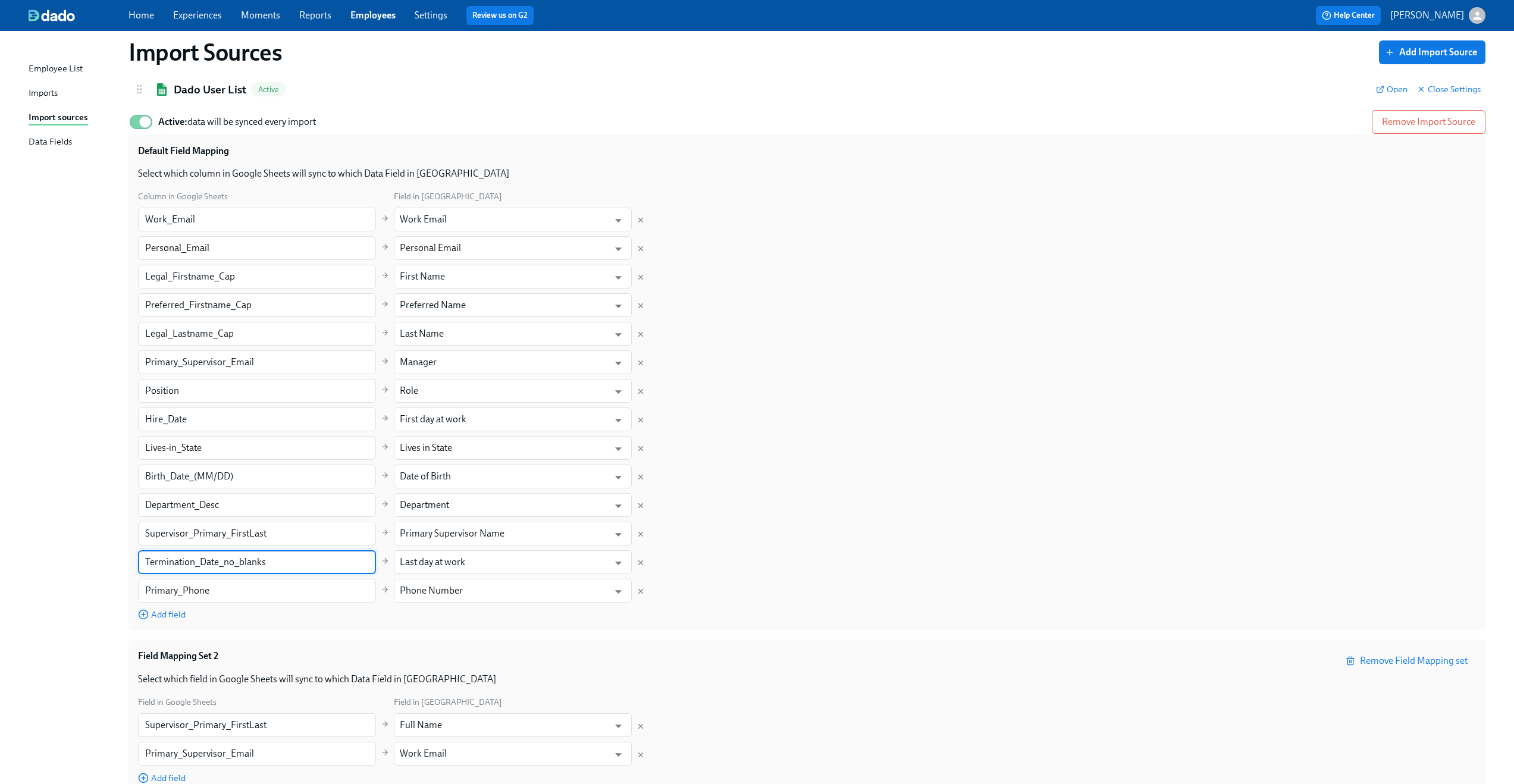
drag, startPoint x: 219, startPoint y: 563, endPoint x: 285, endPoint y: 562, distance: 66.0
click at [285, 562] on input "Termination_Date_no_blanks" at bounding box center [257, 562] width 238 height 24
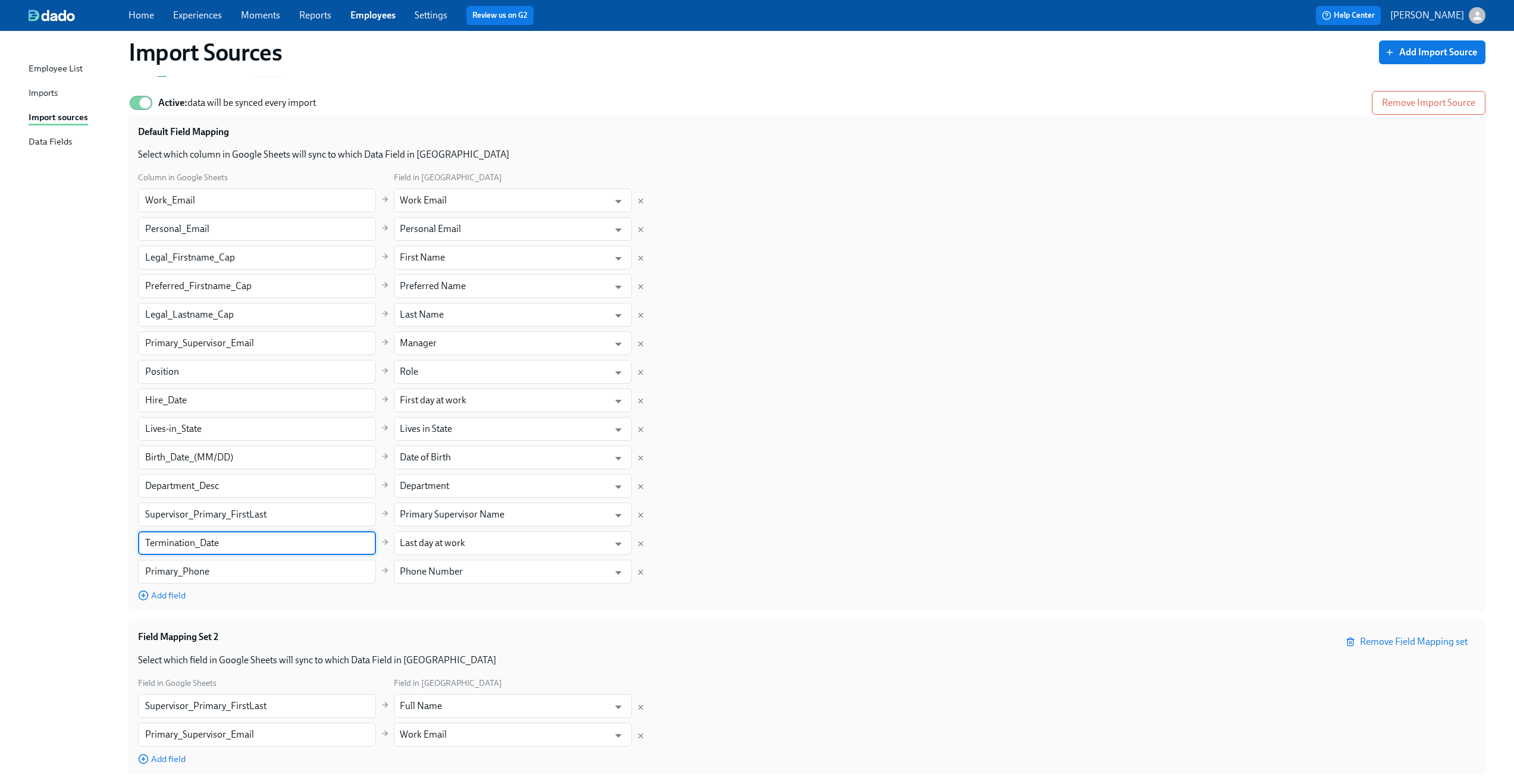
scroll to position [139, 0]
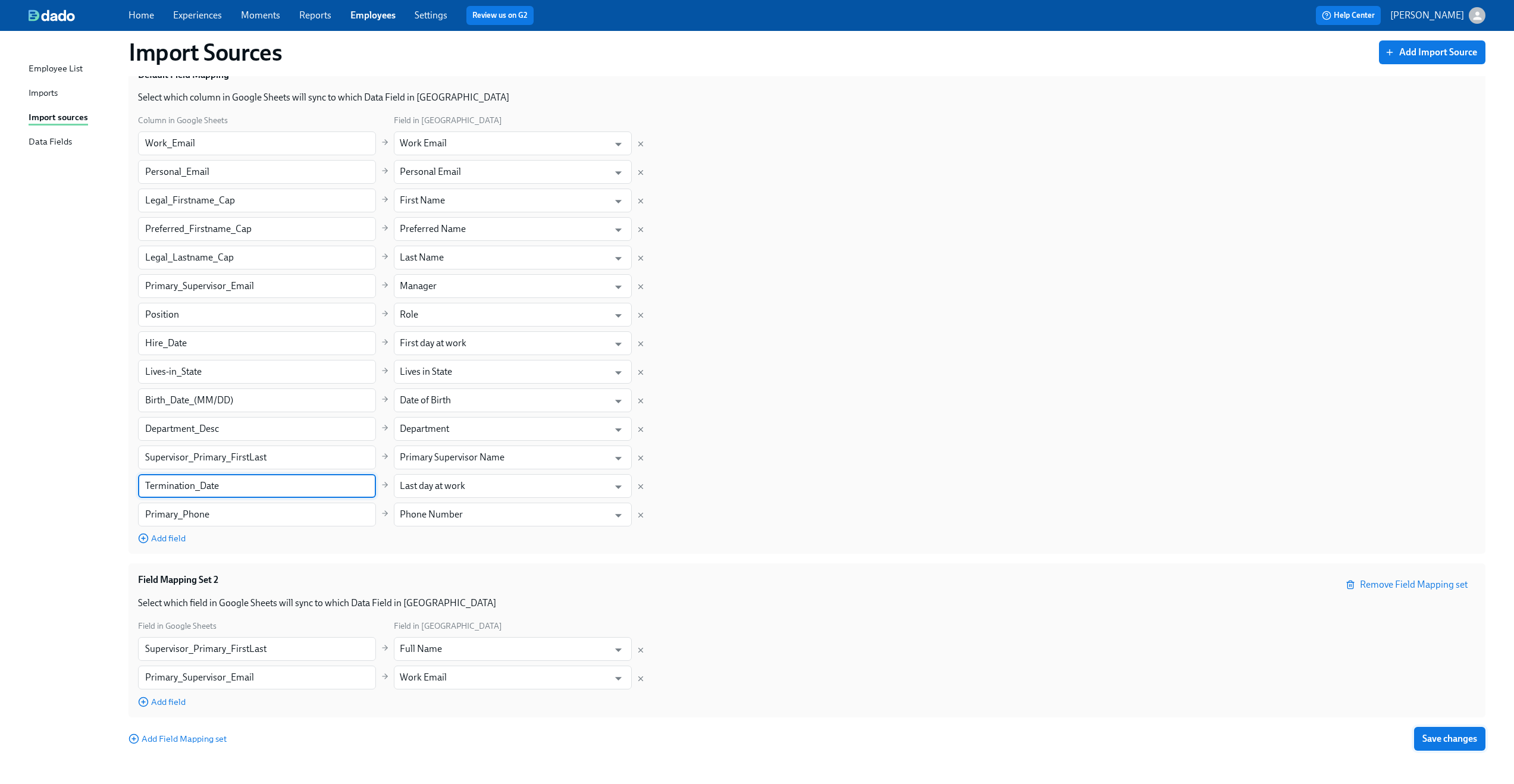
type input "Termination_Date"
click at [1439, 731] on button "Save changes" at bounding box center [1450, 739] width 71 height 24
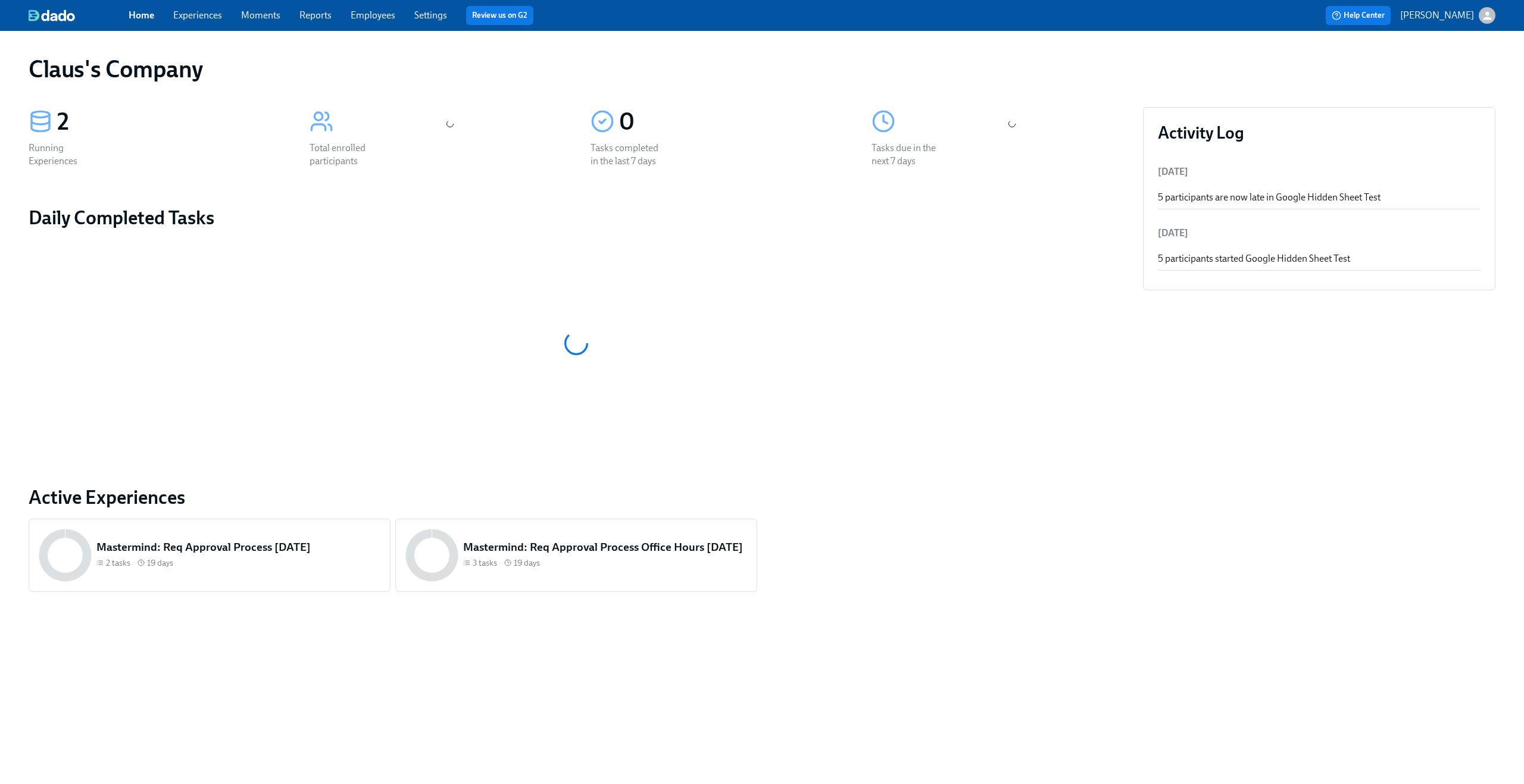
click at [1489, 16] on icon "button" at bounding box center [1487, 16] width 13 height 13
click at [1455, 64] on span "Switch organization..." at bounding box center [1430, 69] width 112 height 13
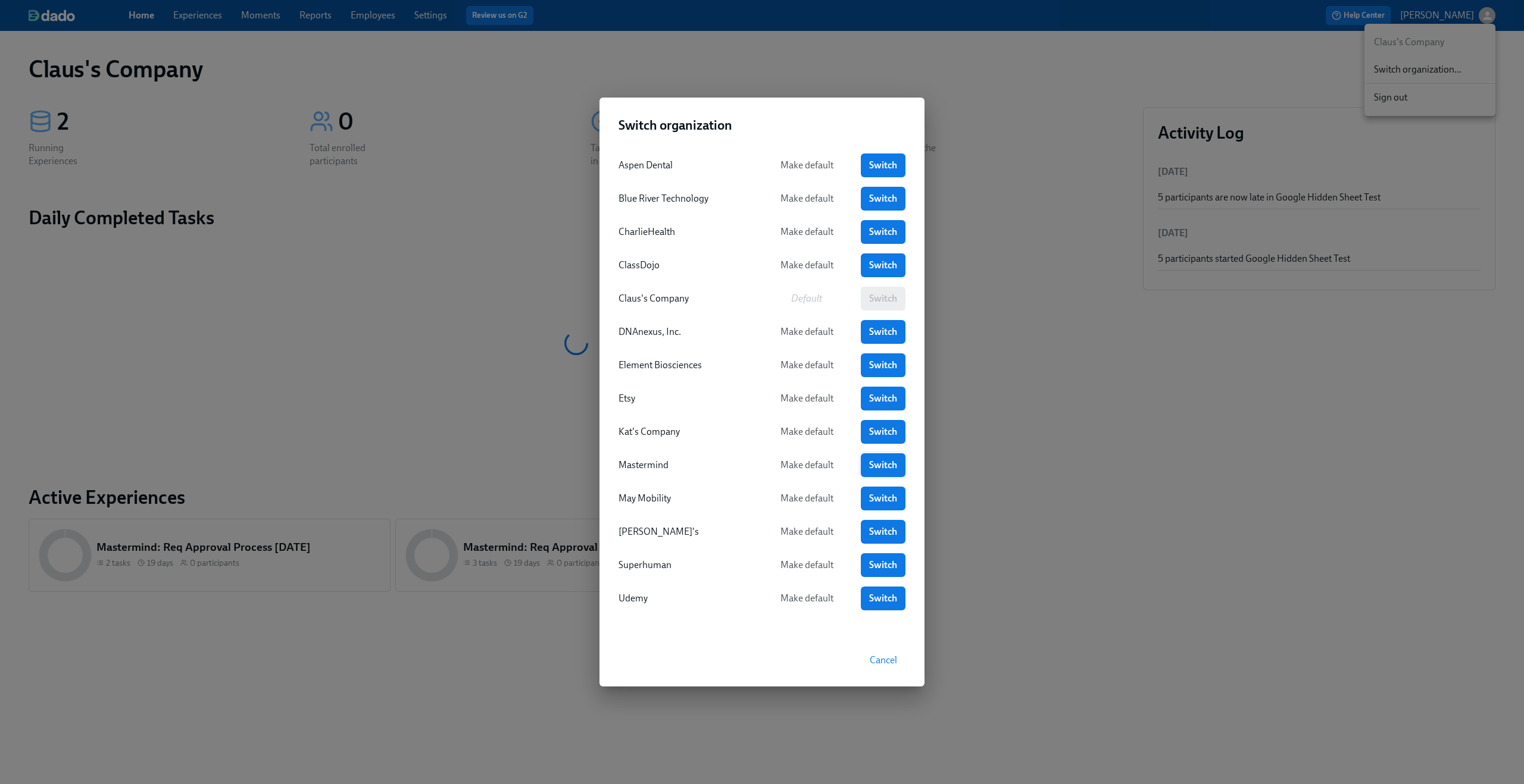
click at [867, 463] on link "Switch" at bounding box center [883, 465] width 45 height 24
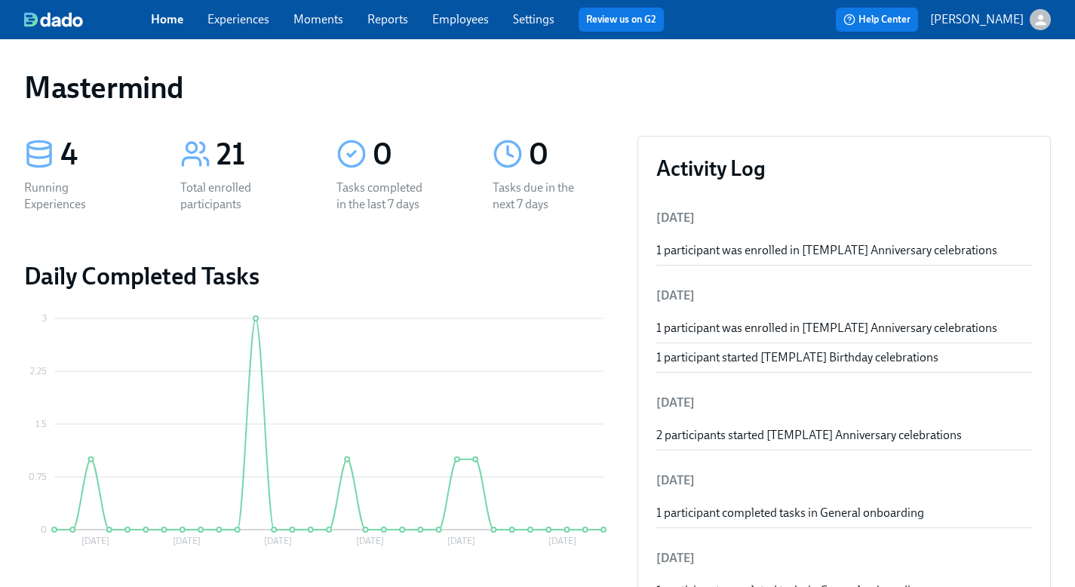
click at [241, 25] on link "Experiences" at bounding box center [238, 19] width 62 height 14
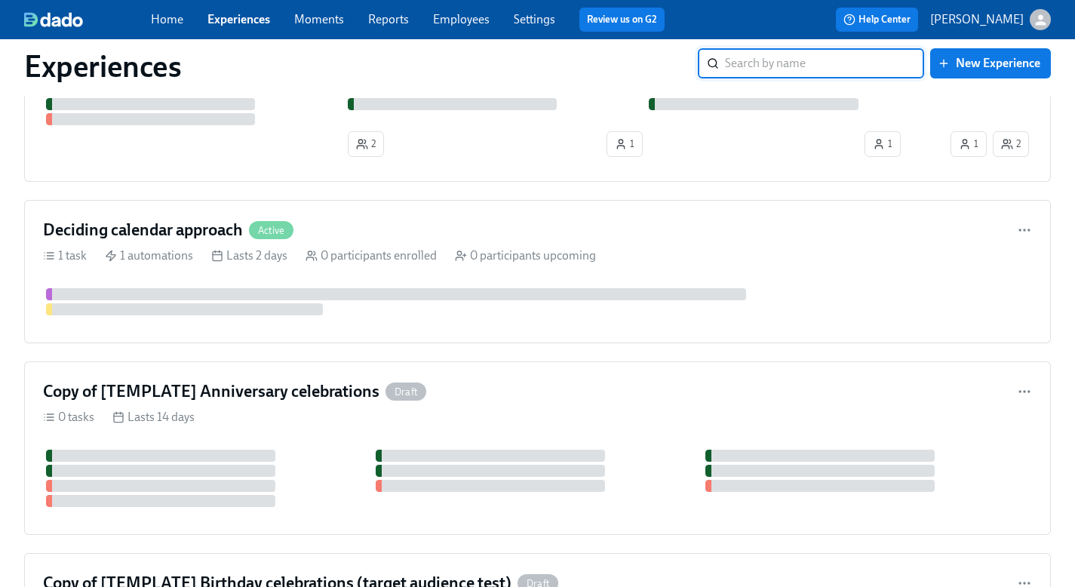
scroll to position [783, 0]
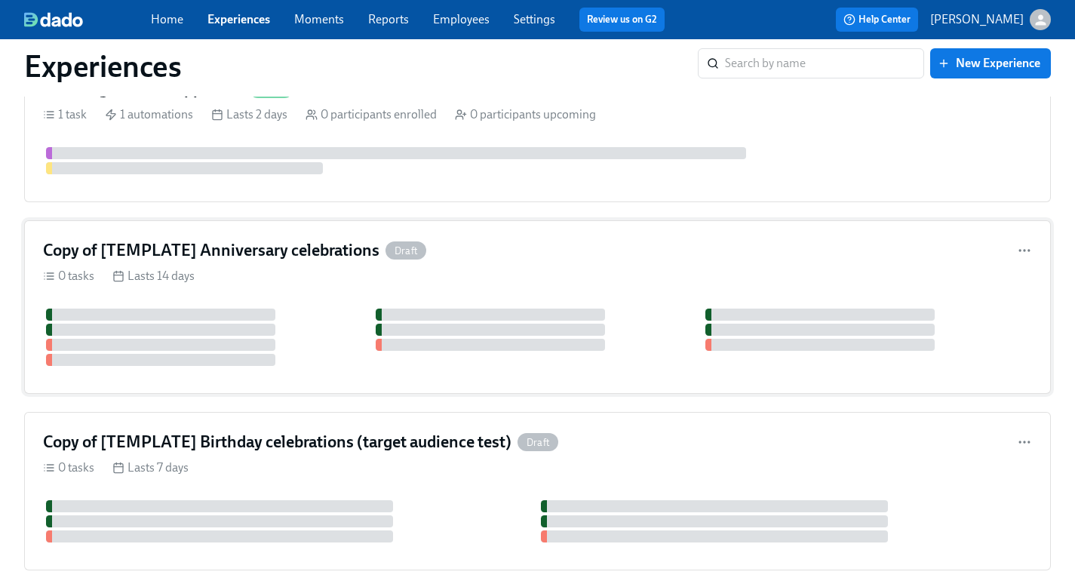
click at [543, 276] on div "0 tasks Lasts 14 days" at bounding box center [537, 276] width 989 height 17
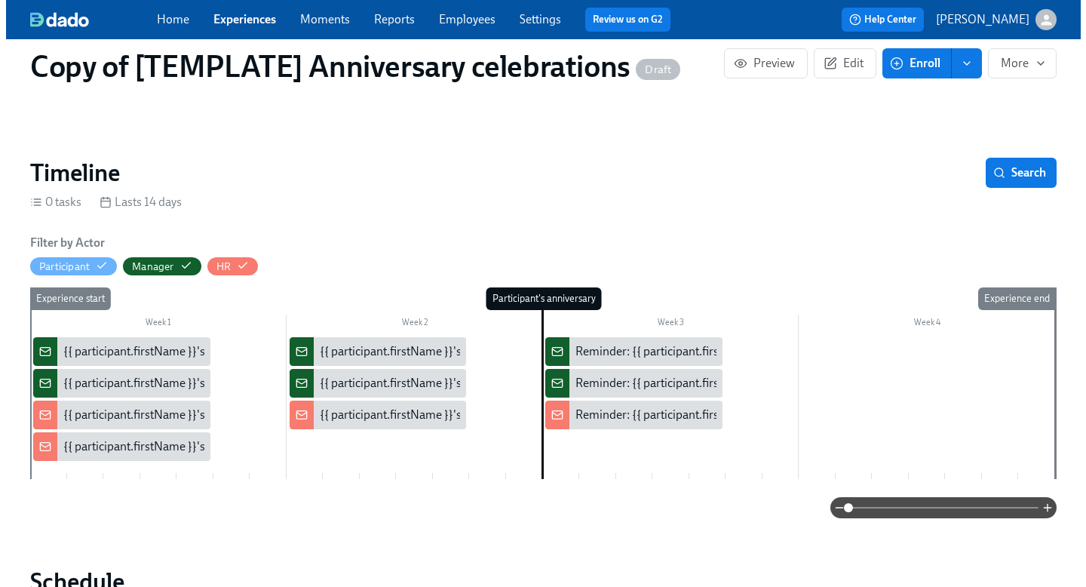
scroll to position [125, 0]
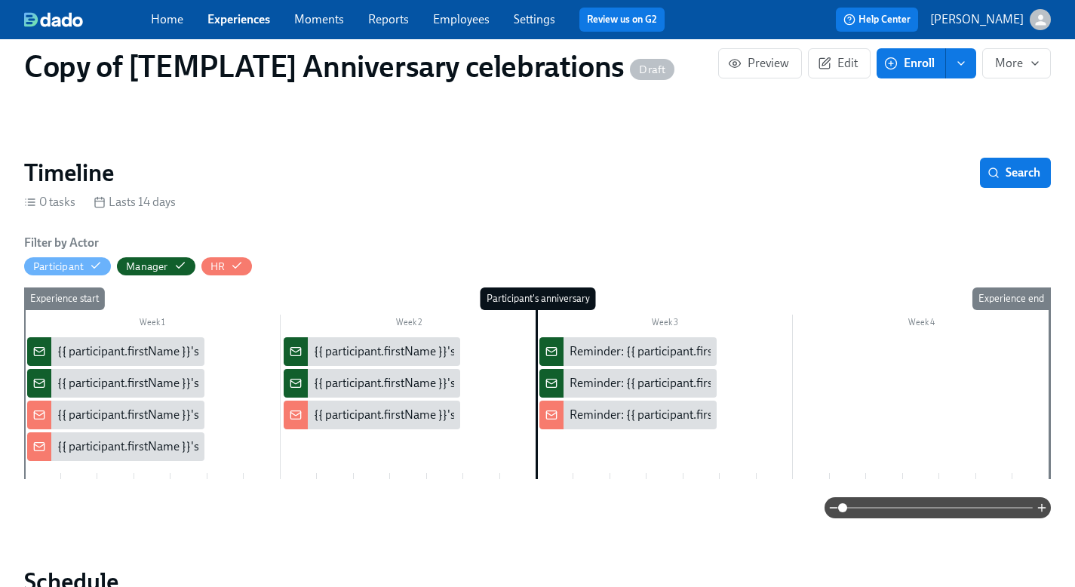
click at [345, 406] on div "{{ participant.firstName }}'s {{ participant.calculatedFields.anniversary.count…" at bounding box center [733, 414] width 839 height 17
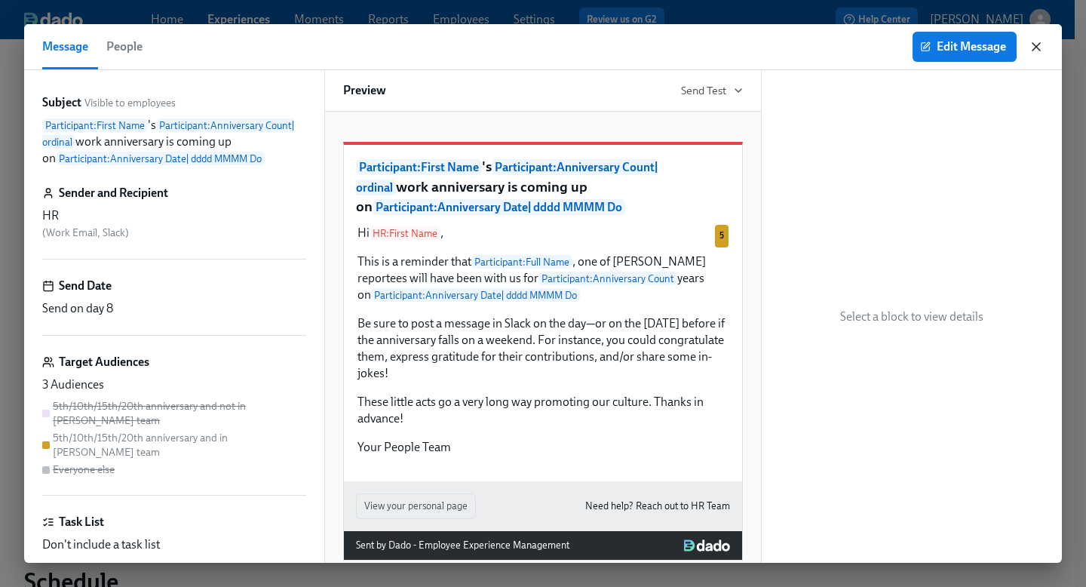
click at [1038, 43] on icon "button" at bounding box center [1036, 46] width 15 height 15
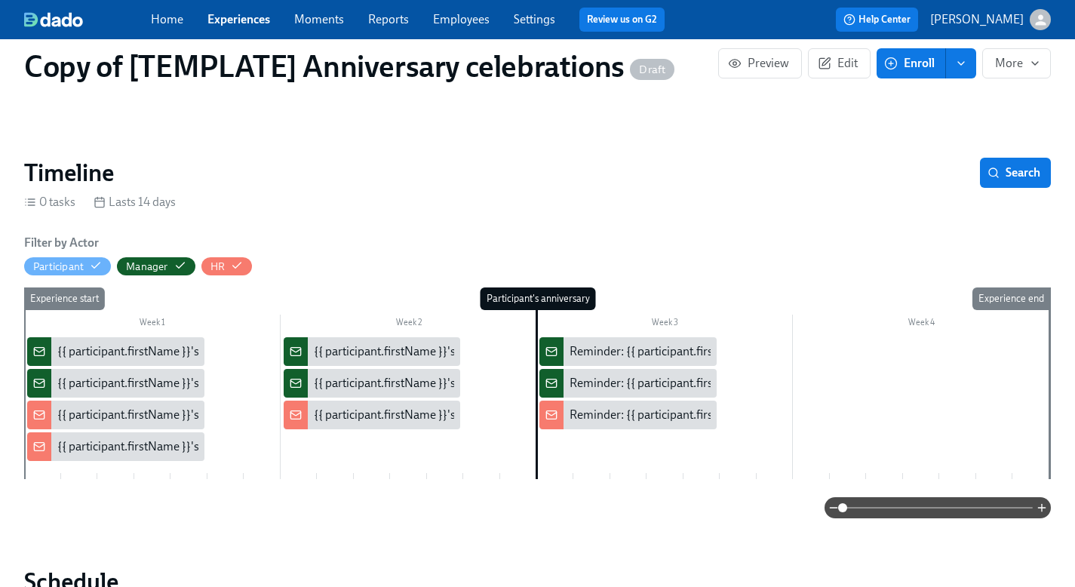
click at [360, 375] on div "{{ participant.firstName }}'s {{ participant.calculatedFields.anniversary.count…" at bounding box center [733, 383] width 839 height 17
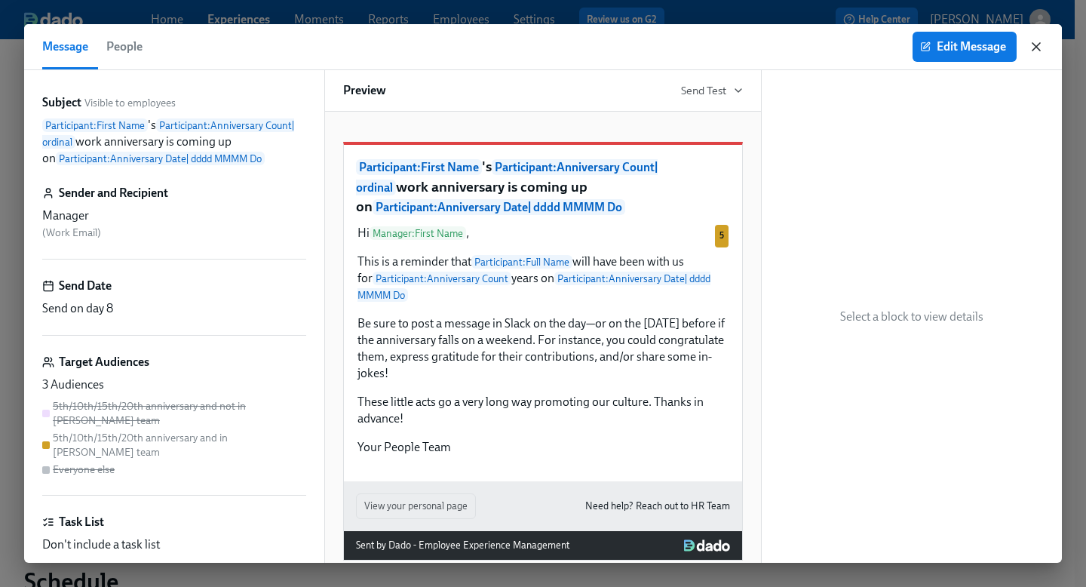
click at [1035, 42] on icon "button" at bounding box center [1036, 46] width 15 height 15
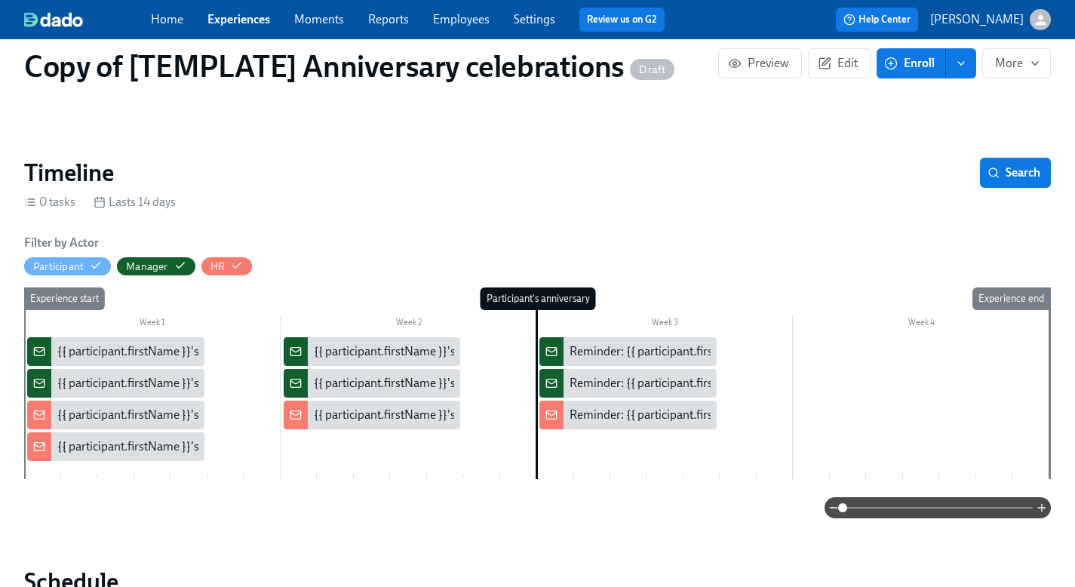
click at [396, 343] on div "{{ participant.firstName }}'s {{ participant.calculatedFields.anniversary.count…" at bounding box center [733, 351] width 839 height 17
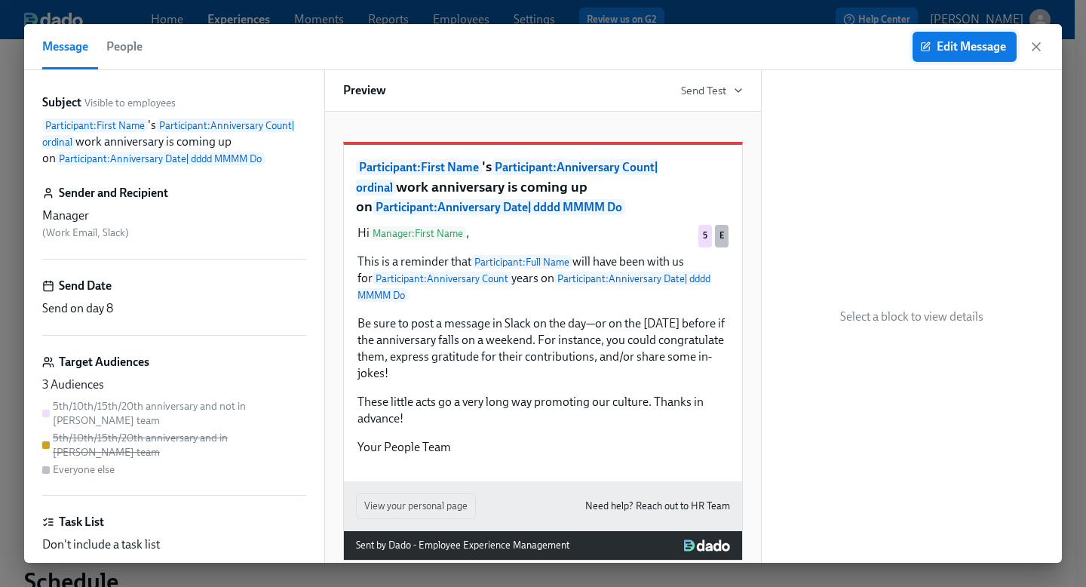
click at [938, 48] on span "Edit Message" at bounding box center [964, 46] width 83 height 15
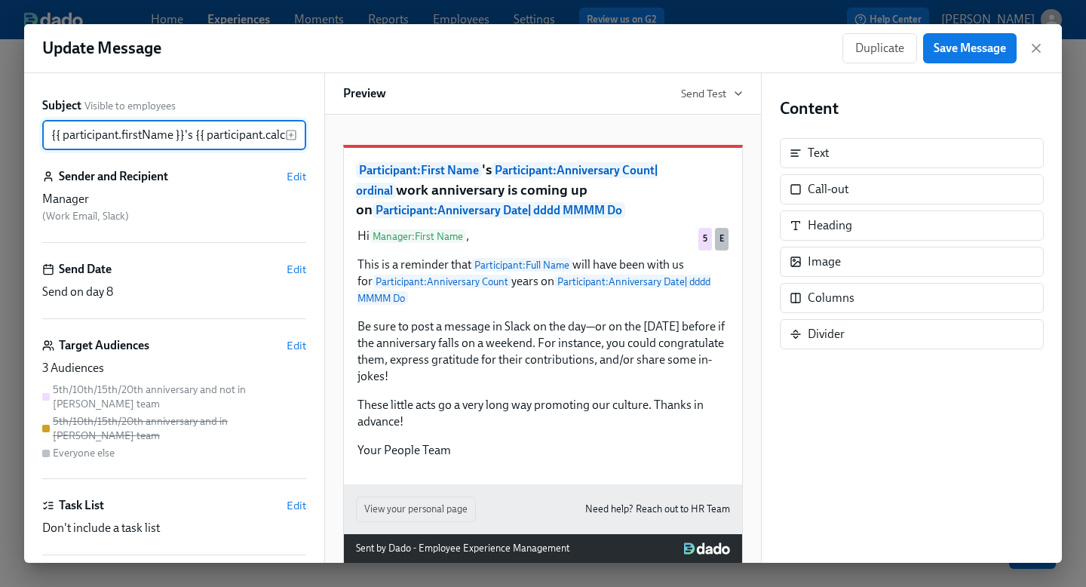
scroll to position [0, 749]
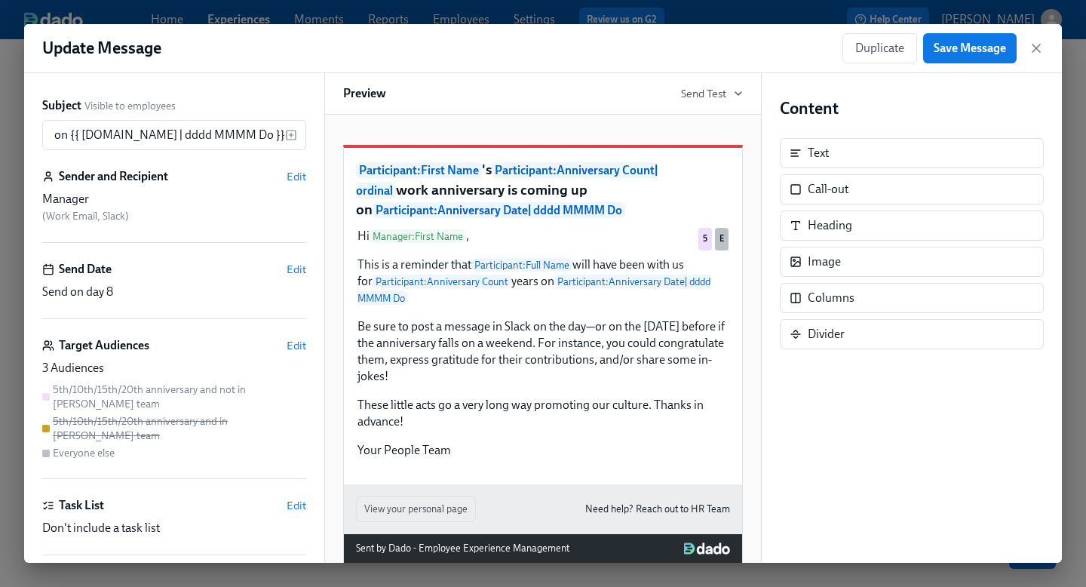
click at [152, 437] on div "5th/10th/15th/20th anniversary and not in [PERSON_NAME] team 5th/10th/15th/20th…" at bounding box center [174, 421] width 264 height 78
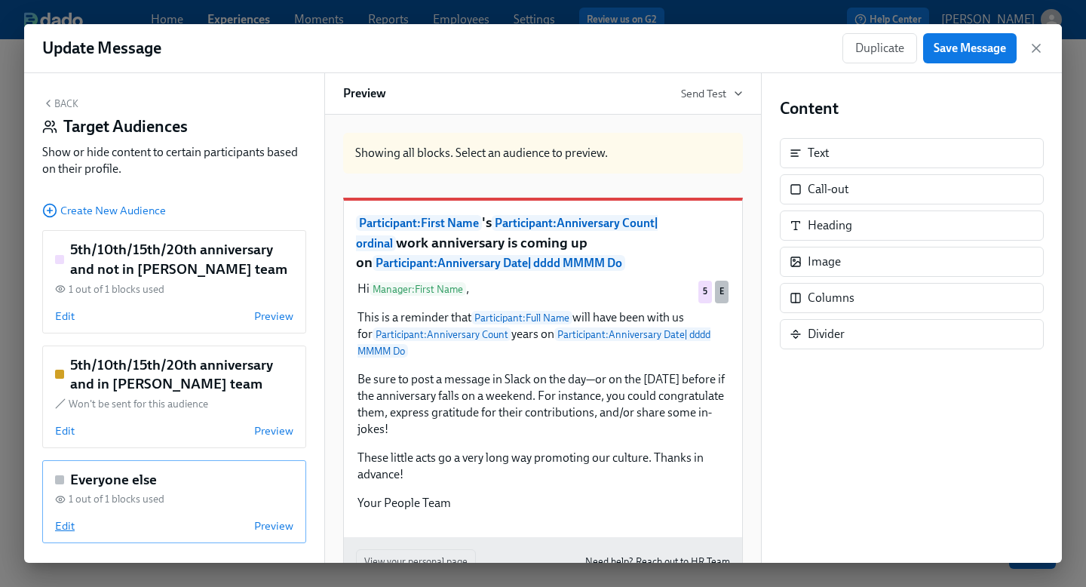
click at [63, 523] on span "Edit" at bounding box center [65, 525] width 20 height 15
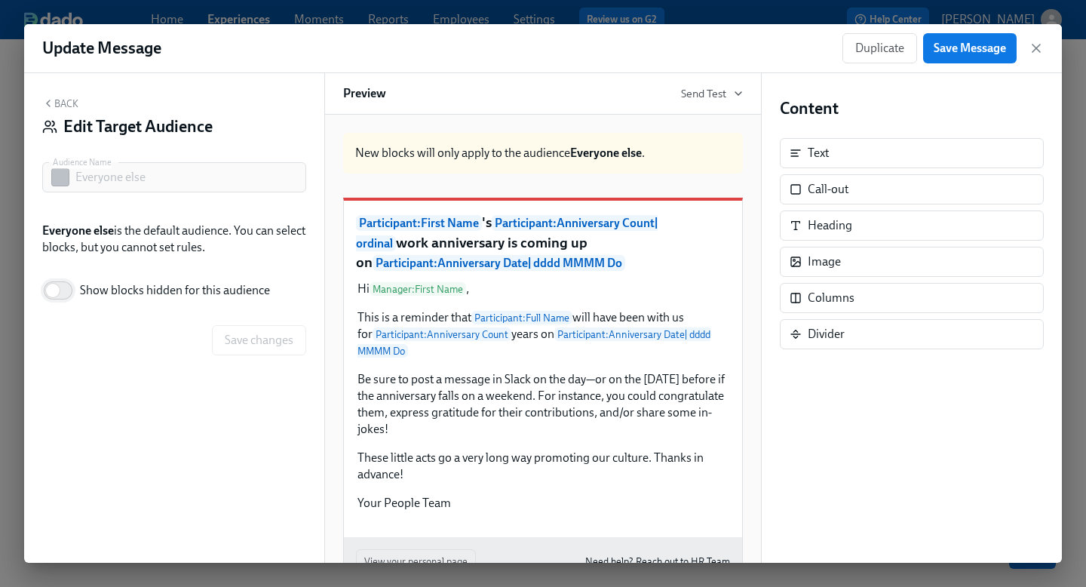
click at [69, 290] on input "Show blocks hidden for this audience" at bounding box center [53, 290] width 100 height 33
checkbox input "true"
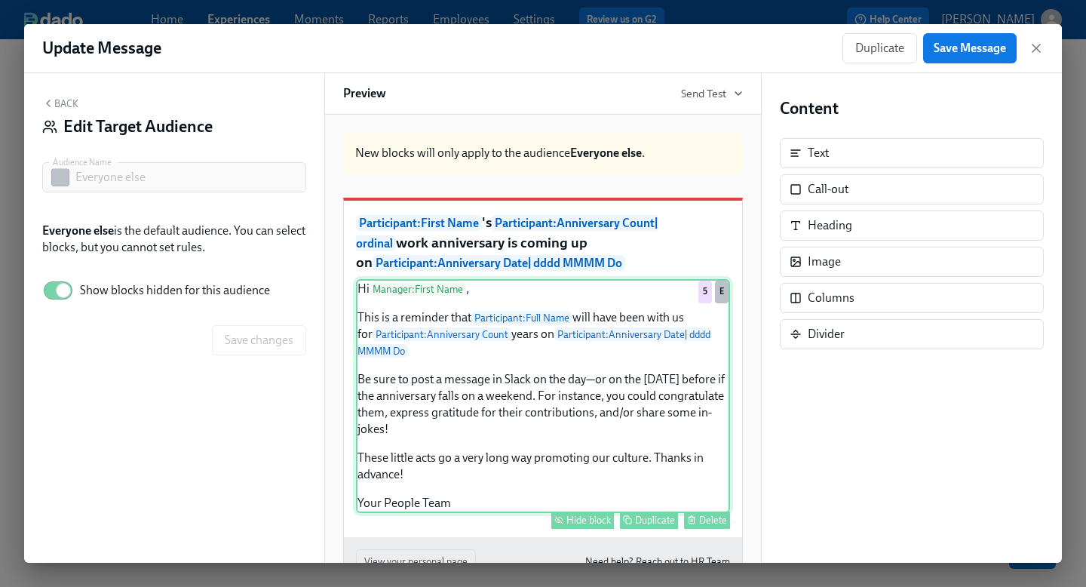
click at [505, 413] on div "Hi Manager : First Name , This is a reminder that Participant : Full Name will …" at bounding box center [543, 396] width 374 height 234
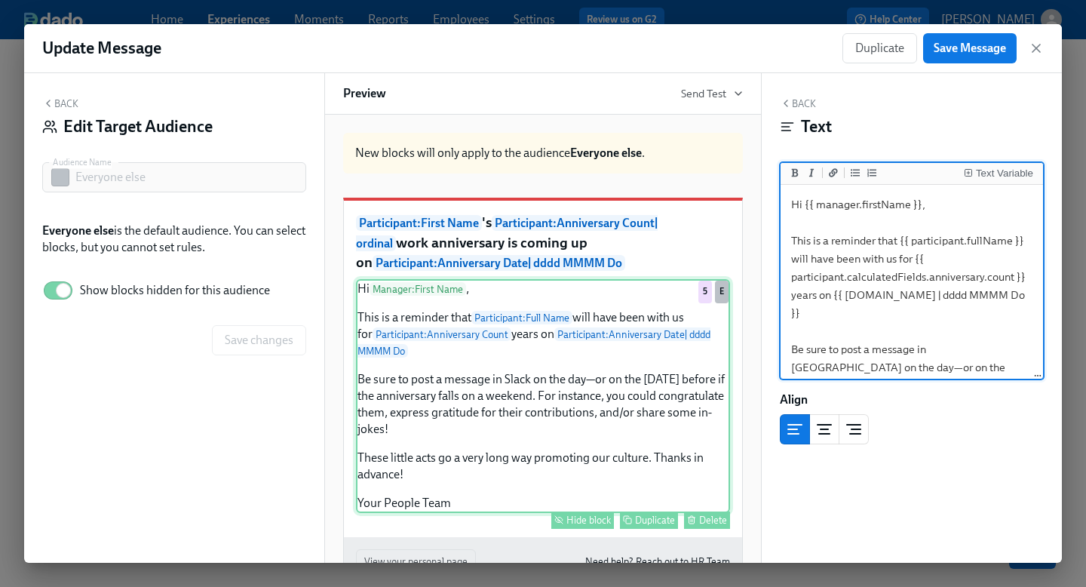
click at [566, 526] on div "Hide block" at bounding box center [588, 519] width 44 height 11
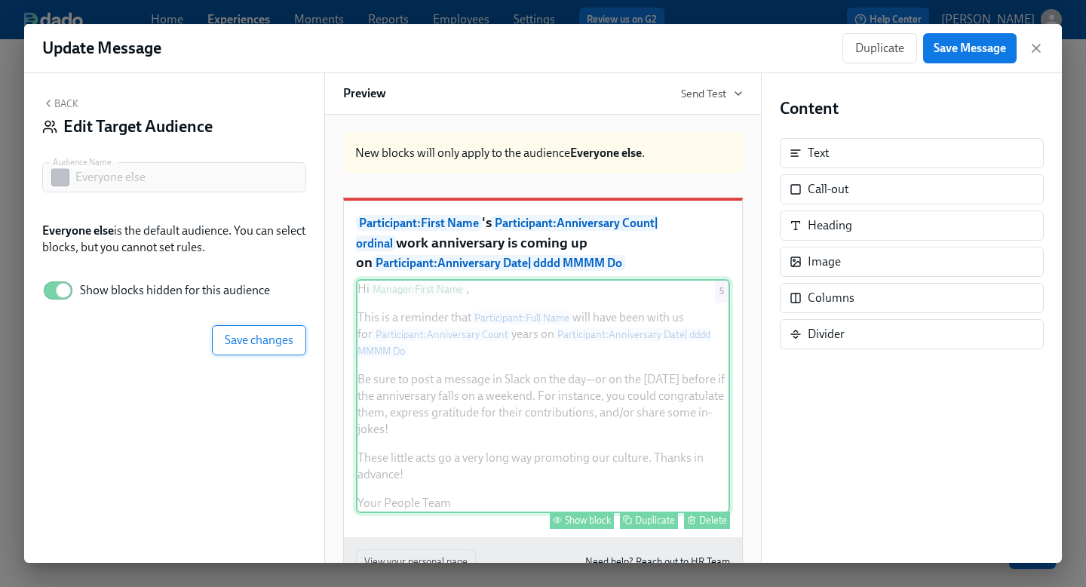
click at [262, 341] on span "Save changes" at bounding box center [259, 340] width 69 height 15
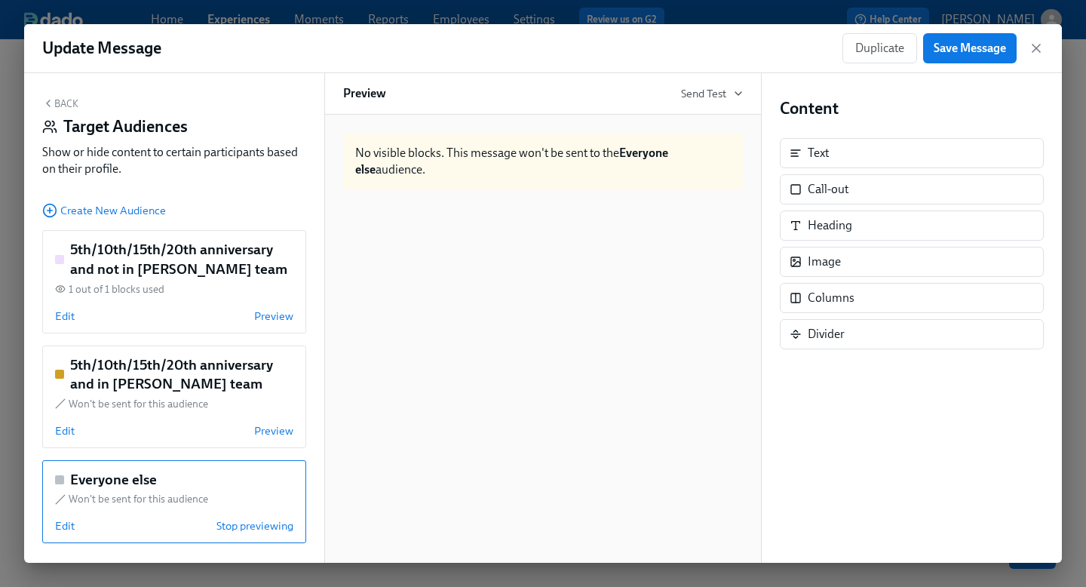
click at [63, 102] on button "Back" at bounding box center [60, 103] width 36 height 12
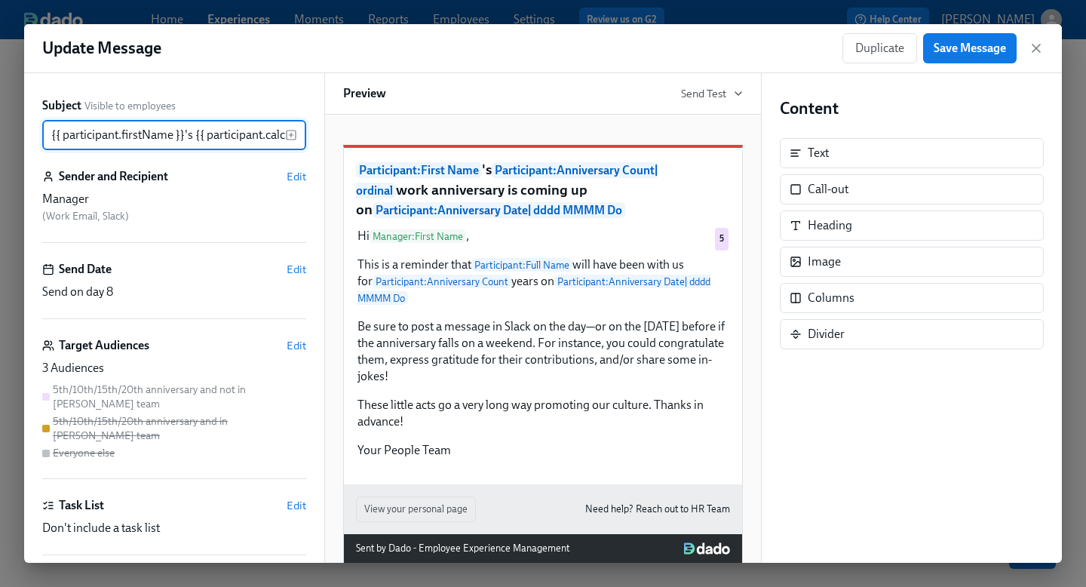
scroll to position [0, 749]
click at [965, 54] on span "Save Message" at bounding box center [970, 48] width 72 height 15
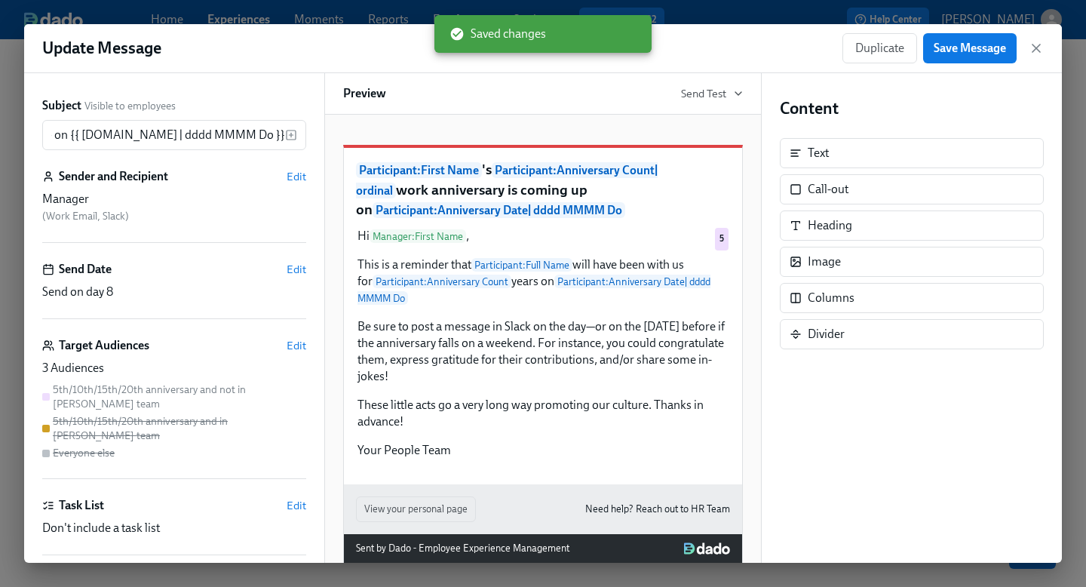
scroll to position [0, 0]
click at [1035, 46] on icon "button" at bounding box center [1036, 48] width 15 height 15
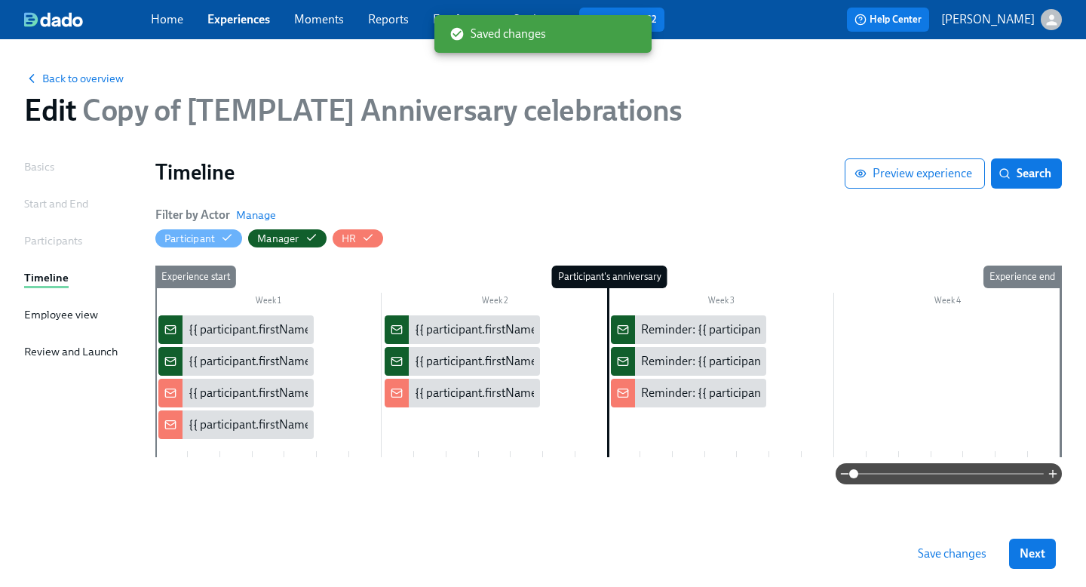
click at [946, 551] on span "Save changes" at bounding box center [952, 553] width 69 height 15
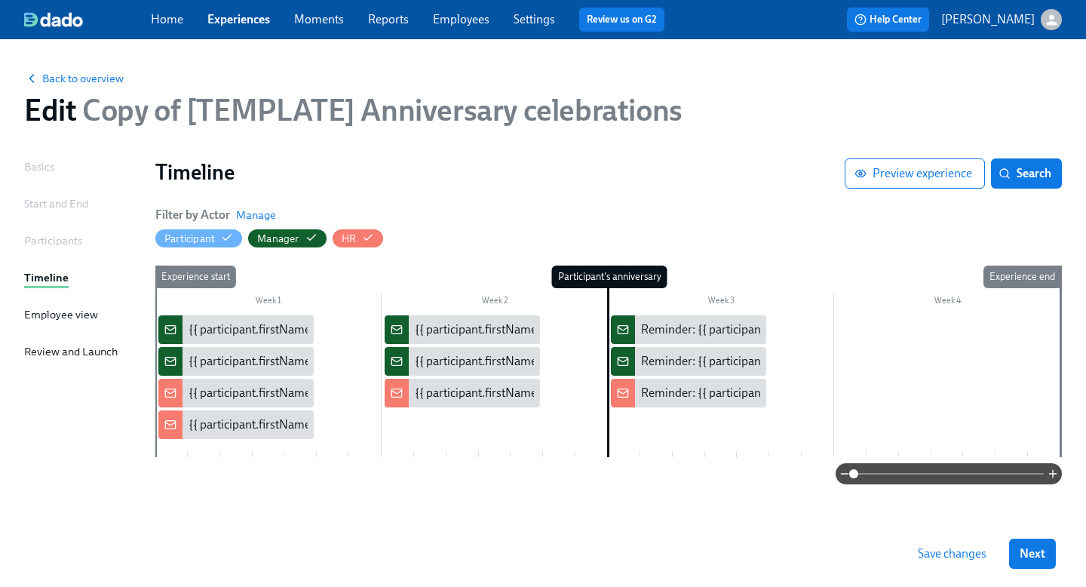
click at [307, 158] on div "Back to overview Edit Copy of [TEMPLATE] Anniversary celebrations Basics Start …" at bounding box center [543, 303] width 1038 height 493
click at [238, 328] on div "{{ participant.firstName }}'s {{ participant.calculatedFields.anniversary.count…" at bounding box center [608, 329] width 839 height 17
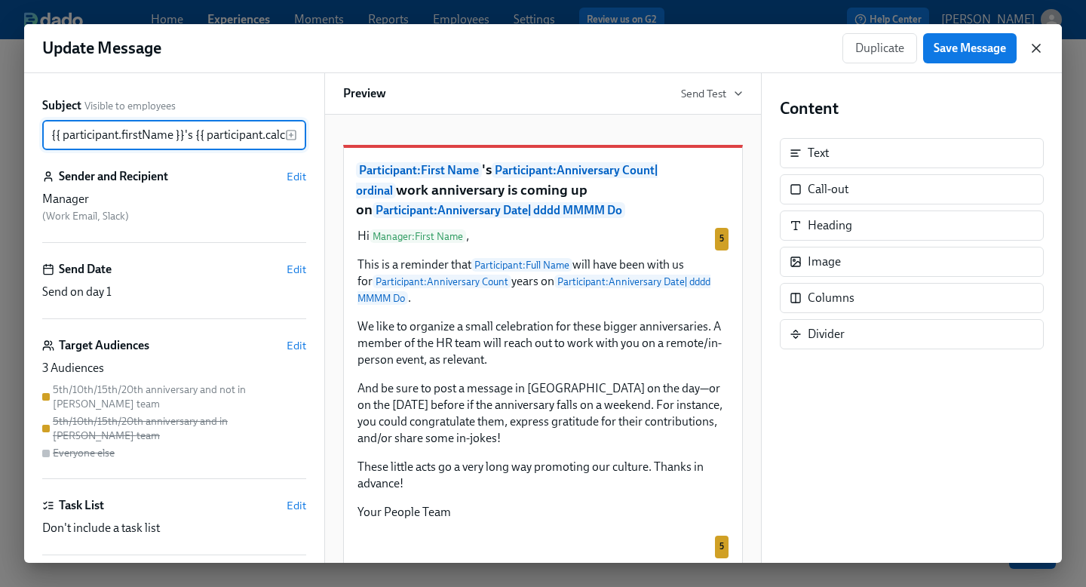
click at [1035, 46] on icon "button" at bounding box center [1036, 48] width 15 height 15
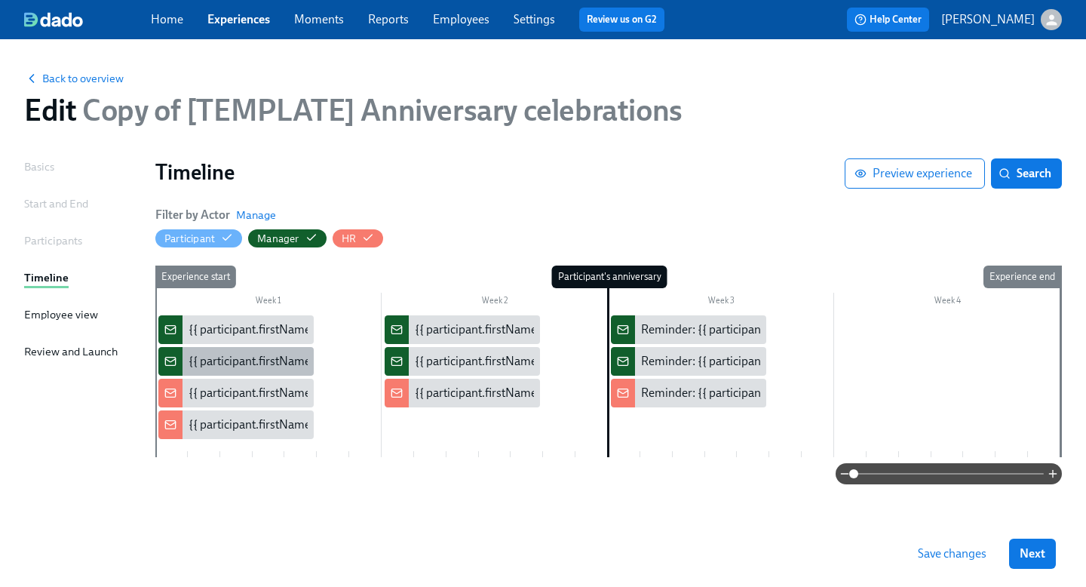
click at [261, 365] on div "{{ participant.firstName }}'s {{ participant.calculatedFields.anniversary.count…" at bounding box center [608, 361] width 839 height 17
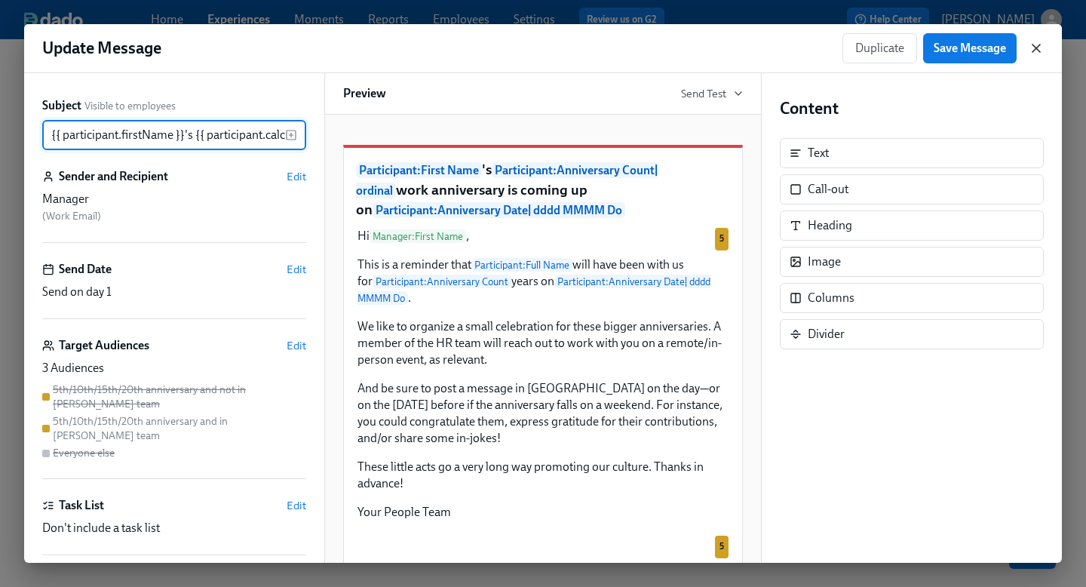
click at [1033, 48] on icon "button" at bounding box center [1036, 48] width 15 height 15
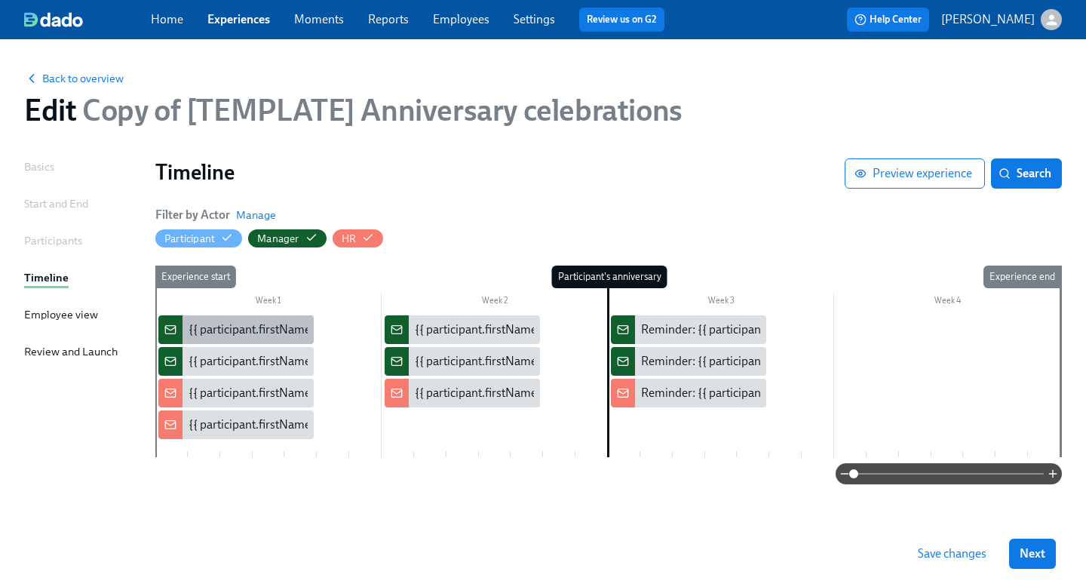
click at [216, 328] on div "{{ participant.firstName }}'s {{ participant.calculatedFields.anniversary.count…" at bounding box center [608, 329] width 839 height 17
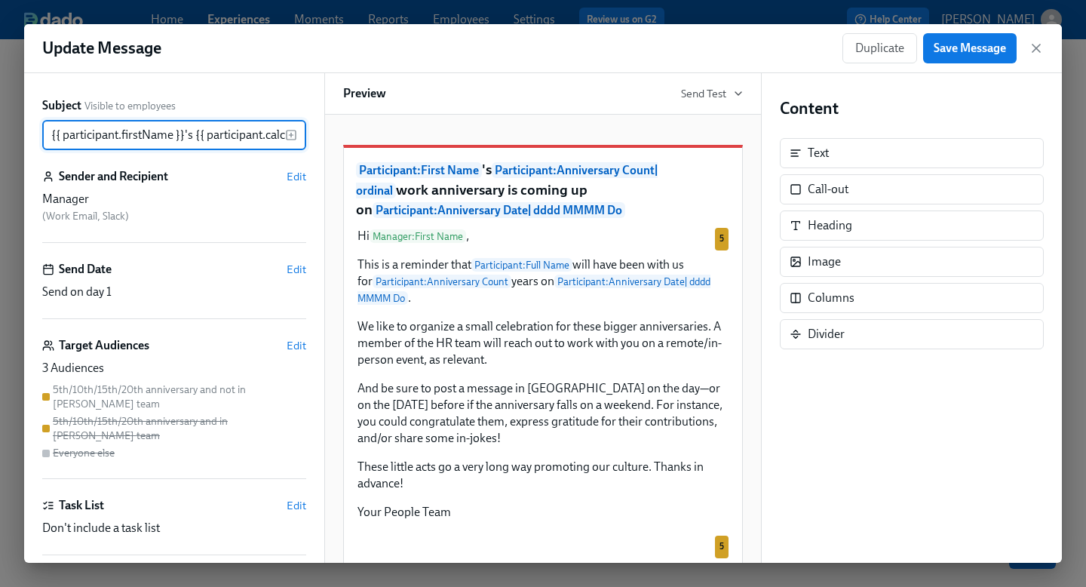
scroll to position [0, 749]
click at [287, 345] on span "Edit" at bounding box center [297, 345] width 20 height 15
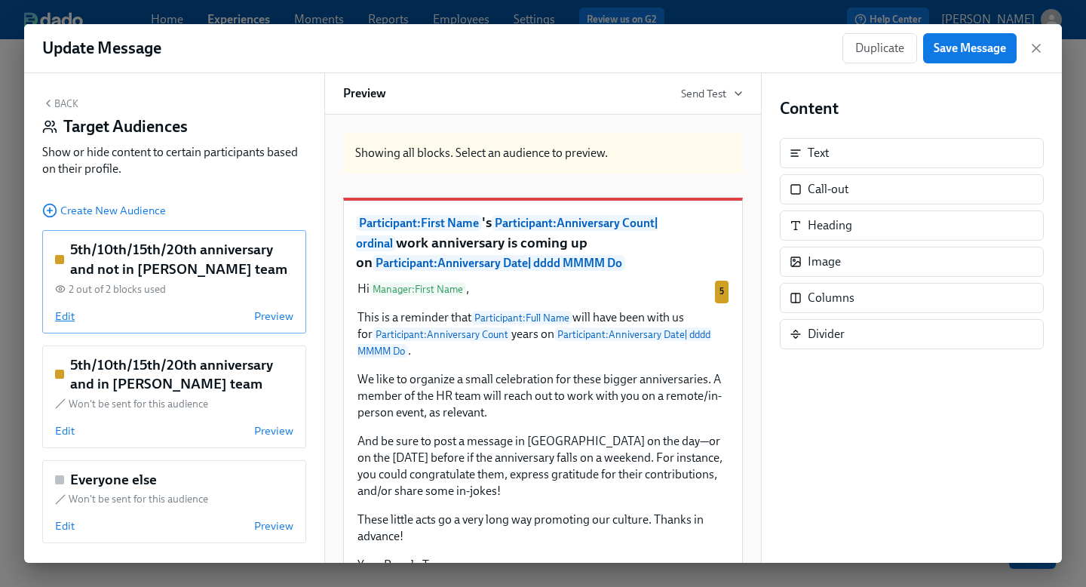
click at [66, 318] on span "Edit" at bounding box center [65, 315] width 20 height 15
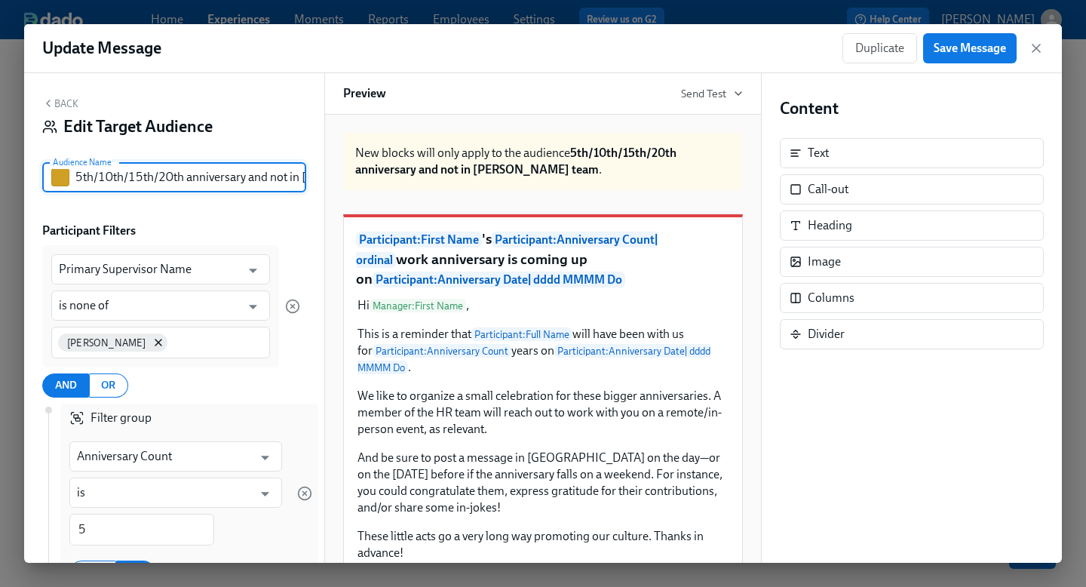
click at [121, 183] on input "5th/10th/15th/20th anniversary and not in [PERSON_NAME] team" at bounding box center [190, 177] width 231 height 30
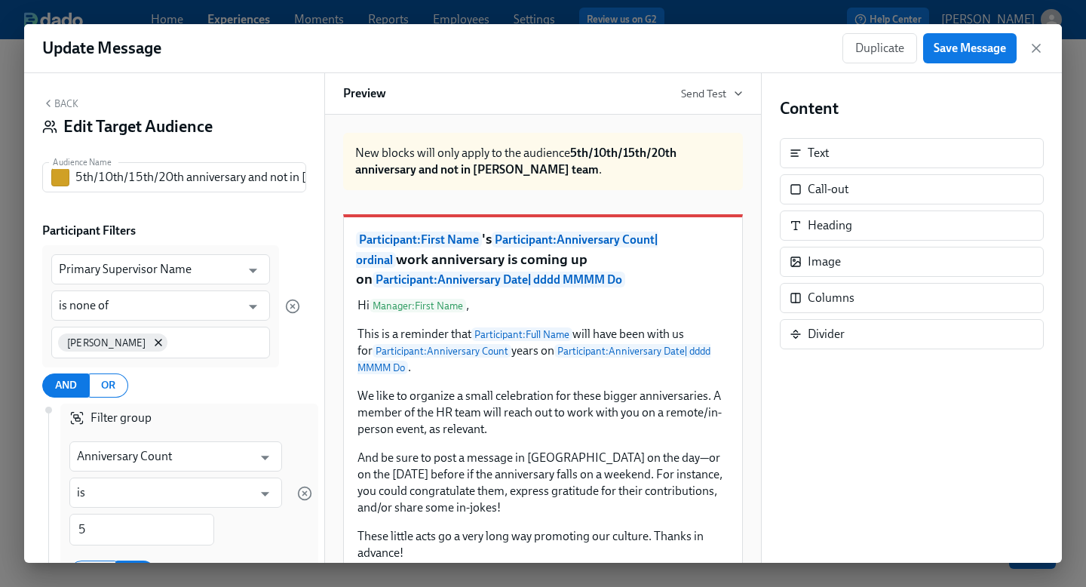
scroll to position [23, 0]
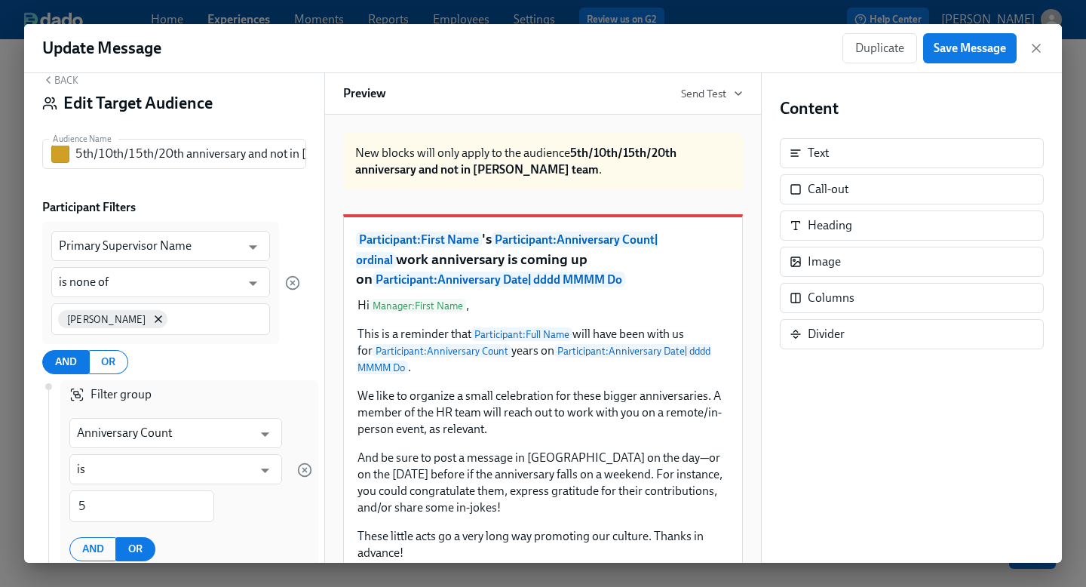
click at [60, 78] on button "Back" at bounding box center [60, 80] width 36 height 12
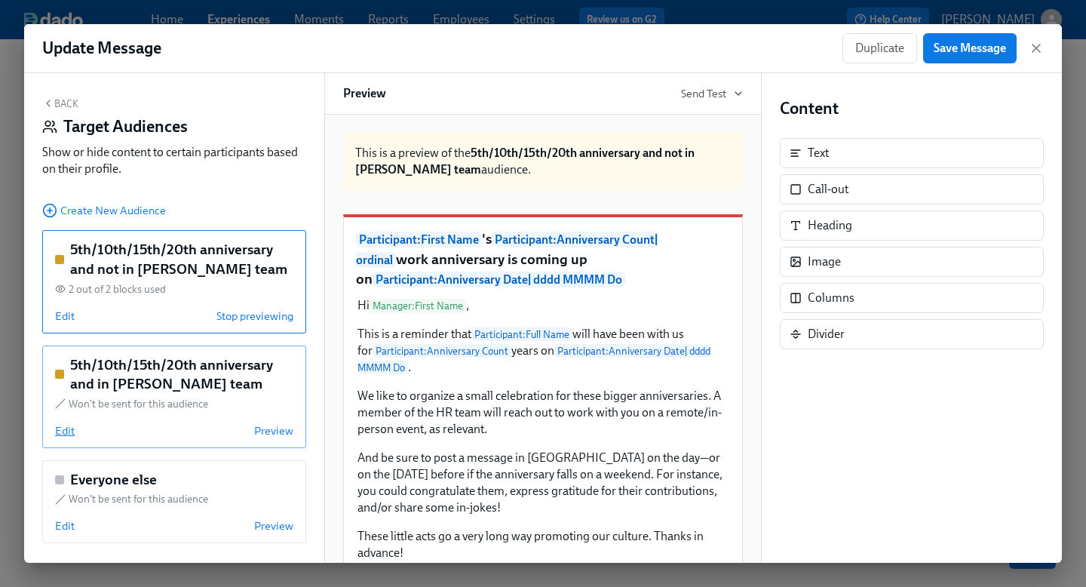
click at [66, 430] on span "Edit" at bounding box center [65, 430] width 20 height 15
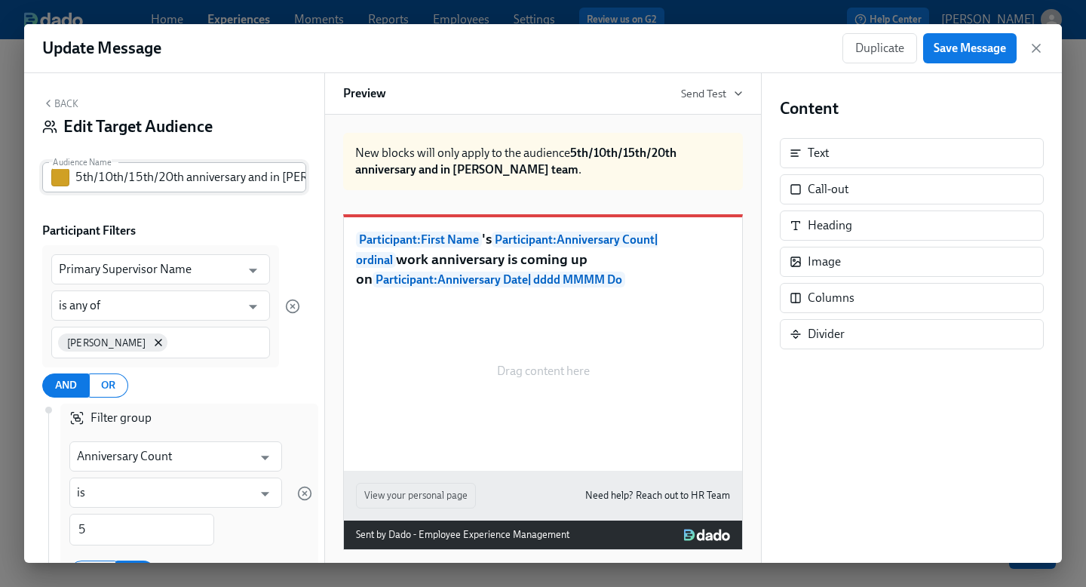
click at [140, 175] on input "5th/10th/15th/20th anniversary and in [PERSON_NAME] team" at bounding box center [190, 177] width 231 height 30
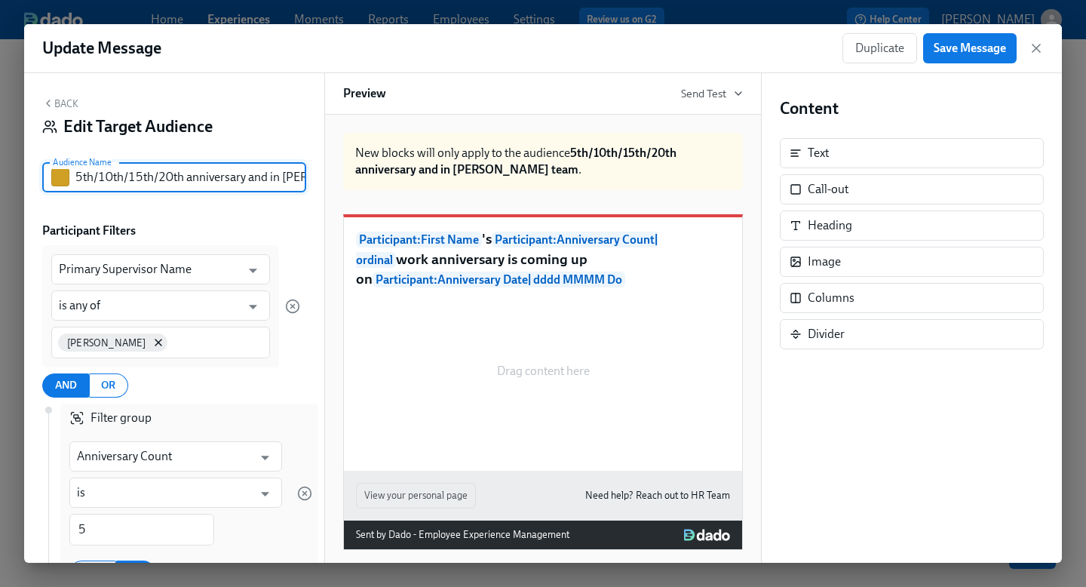
click at [140, 175] on input "5th/10th/15th/20th anniversary and in [PERSON_NAME] team" at bounding box center [190, 177] width 231 height 30
click at [1037, 49] on icon "button" at bounding box center [1036, 48] width 8 height 8
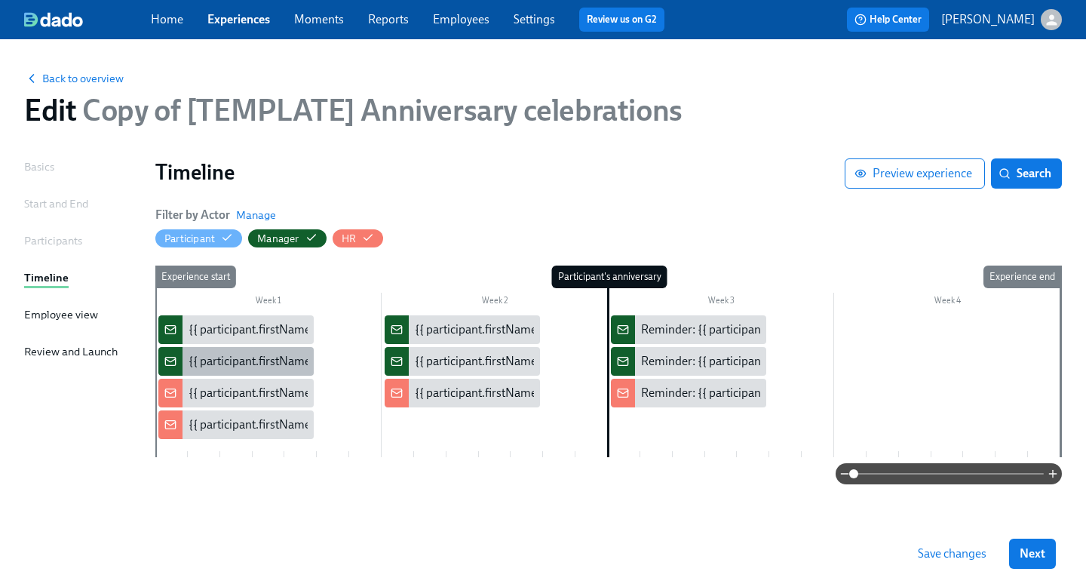
click at [219, 365] on div "{{ participant.firstName }}'s {{ participant.calculatedFields.anniversary.count…" at bounding box center [608, 361] width 839 height 17
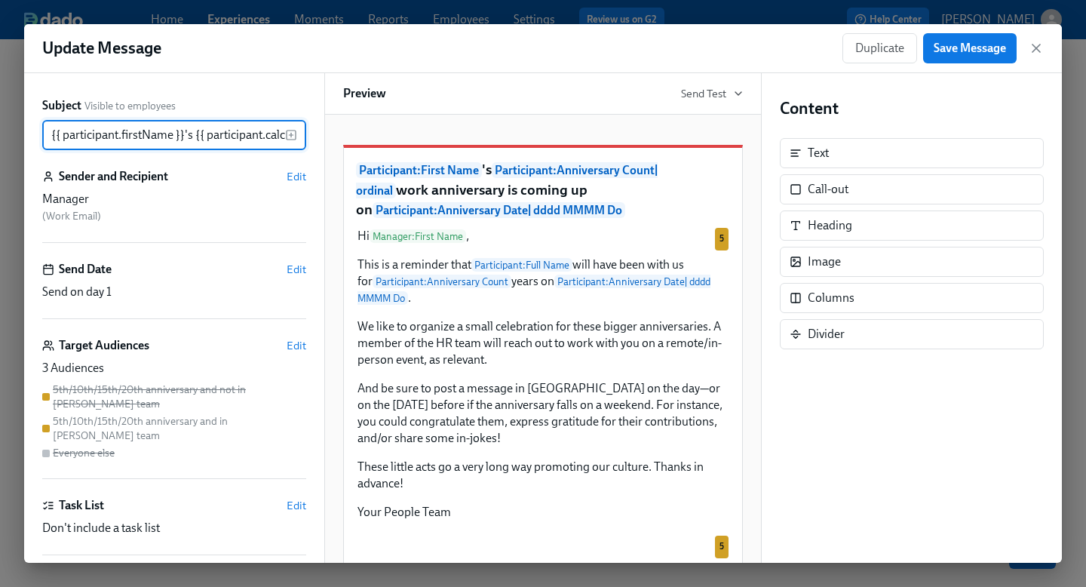
drag, startPoint x: 167, startPoint y: 139, endPoint x: 0, endPoint y: 139, distance: 166.7
click at [0, 139] on div "Update Message Duplicate Save Message Subject Visible to employees {{ participa…" at bounding box center [543, 293] width 1086 height 587
click at [245, 87] on div "Subject Visible to employees {{ participant.firstName }}'s {{ participant.calcu…" at bounding box center [174, 317] width 300 height 489
click at [1038, 45] on icon "button" at bounding box center [1036, 48] width 8 height 8
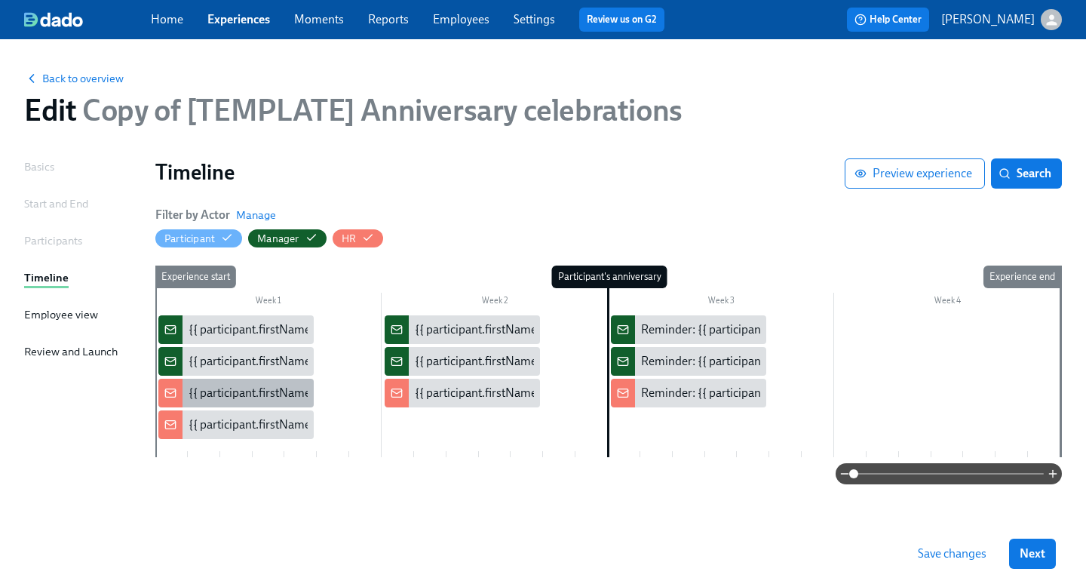
click at [242, 394] on div "{{ participant.firstName }}'s {{ participant.calculatedFields.anniversary.count…" at bounding box center [608, 393] width 839 height 17
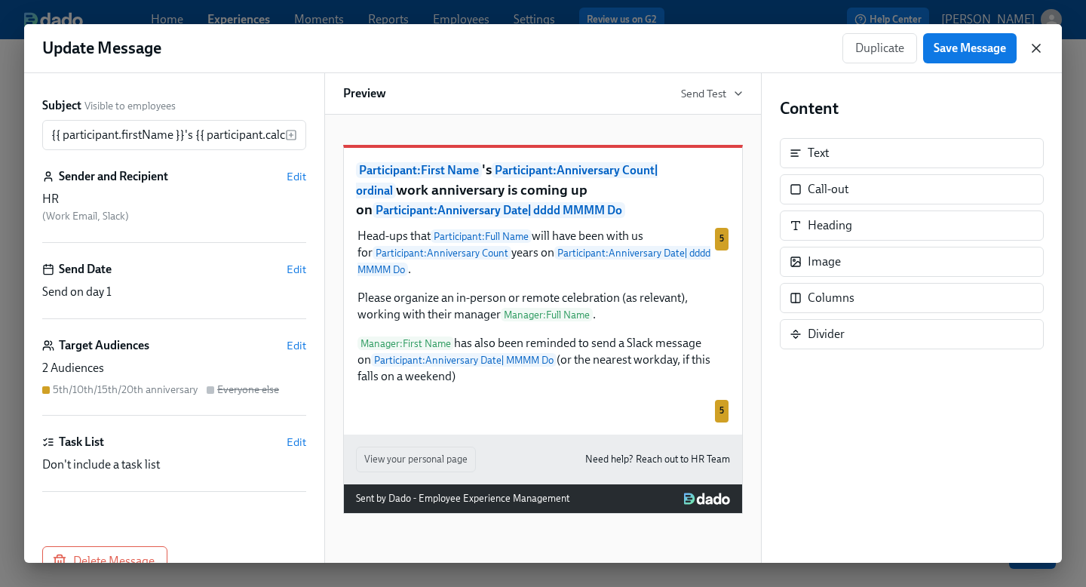
click at [1034, 47] on icon "button" at bounding box center [1036, 48] width 8 height 8
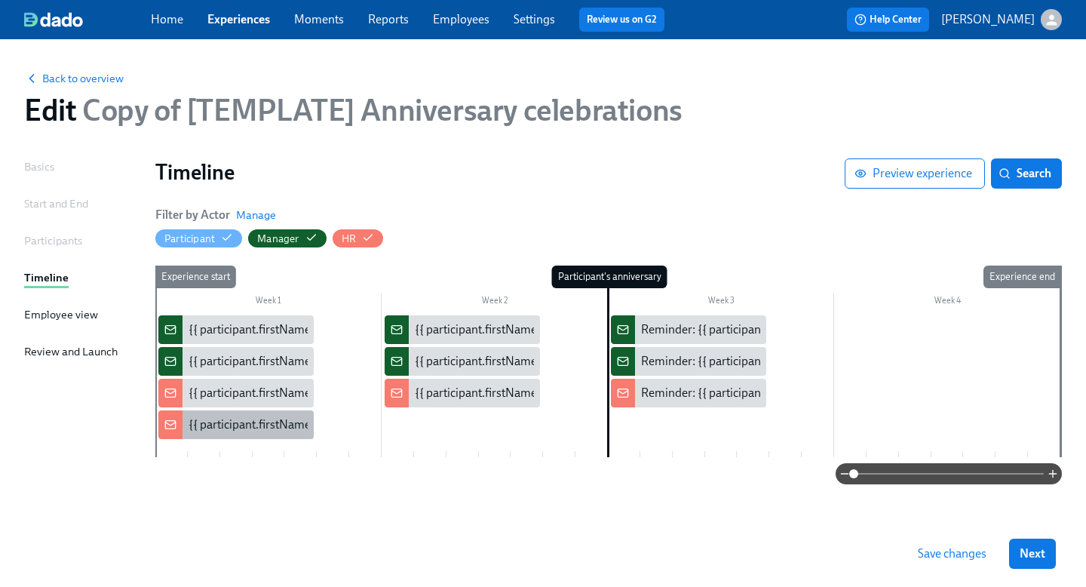
click at [225, 433] on div "{{ participant.firstName }}'s {{ participant.calculatedFields.anniversary.count…" at bounding box center [608, 424] width 839 height 17
click at [222, 435] on div "{{ participant.firstName }}'s {{ participant.calculatedFields.anniversary.count…" at bounding box center [235, 424] width 155 height 29
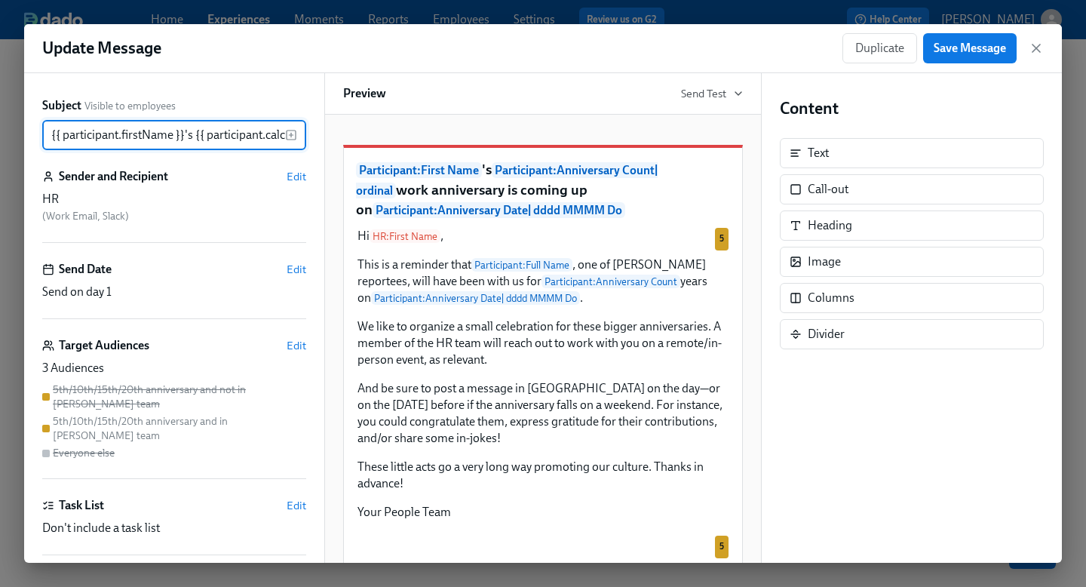
scroll to position [0, 749]
click at [159, 393] on div "5th/10th/15th/20th anniversary and not in [PERSON_NAME] team" at bounding box center [179, 396] width 253 height 29
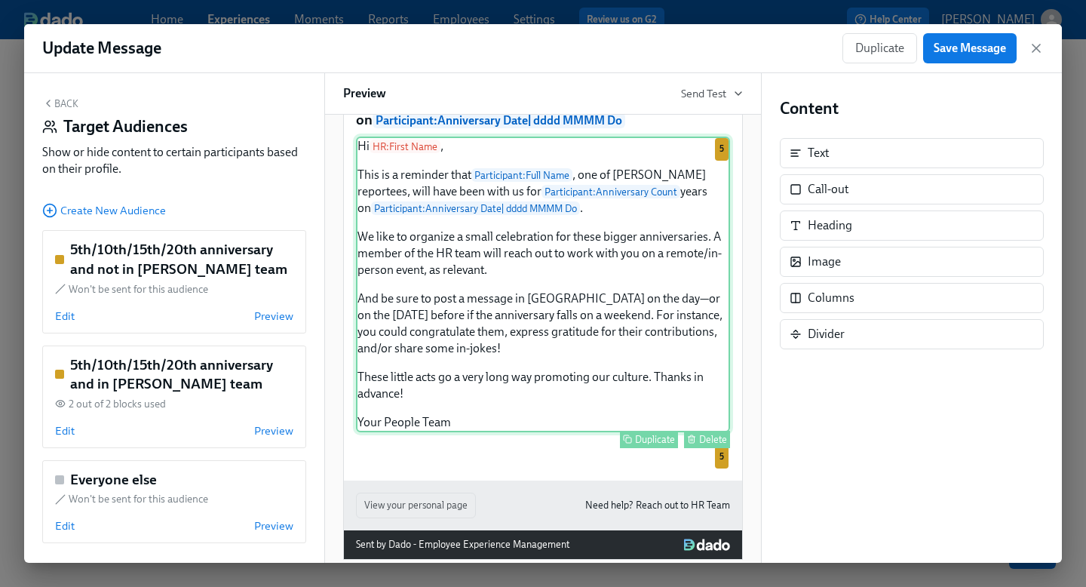
scroll to position [140, 0]
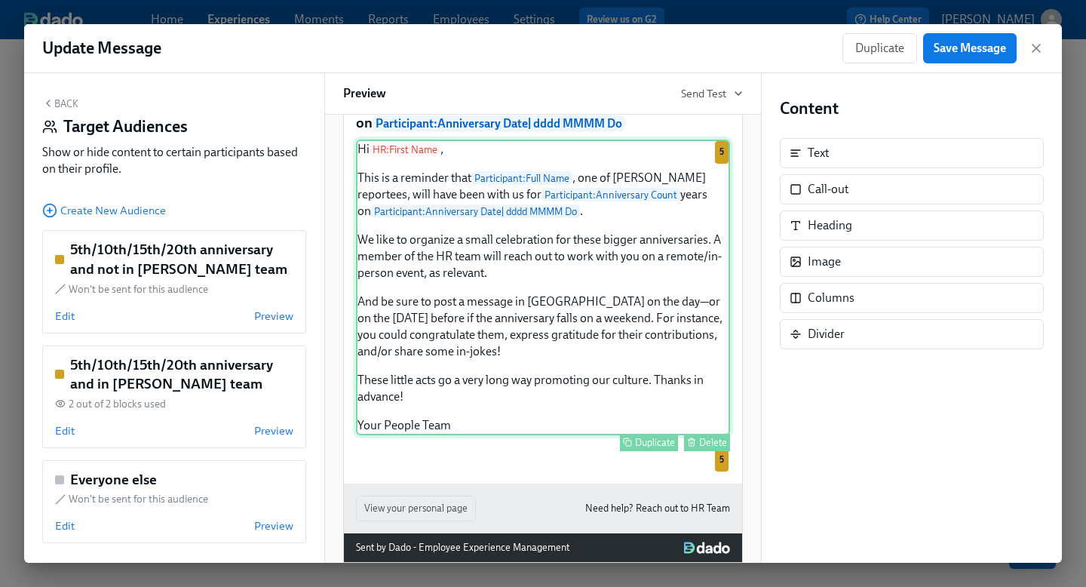
click at [578, 377] on div "Hi HR : First Name , This is a reminder that Participant : Full Name , one of […" at bounding box center [543, 288] width 374 height 296
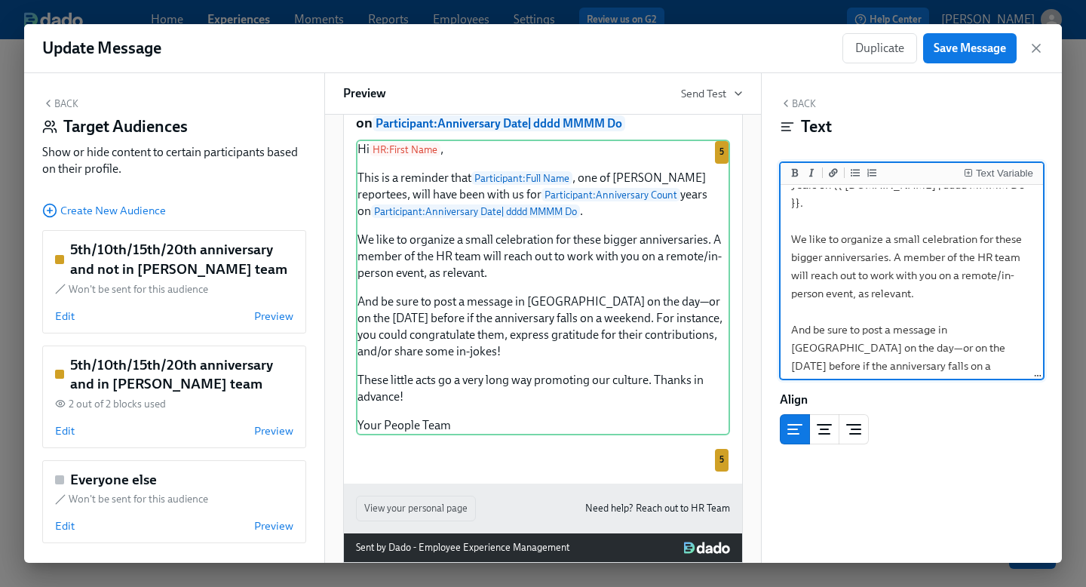
scroll to position [278, 0]
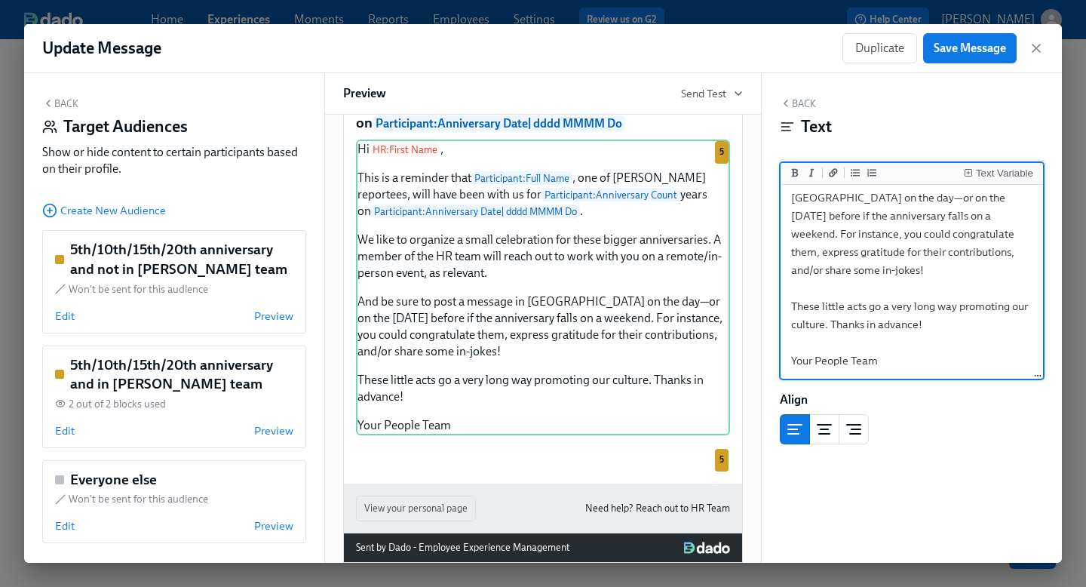
drag, startPoint x: 793, startPoint y: 204, endPoint x: 937, endPoint y: 419, distance: 259.8
click at [937, 419] on div "Back Text Text Variable Hi {{ hr.firstName }}, This is a reminder that {{ parti…" at bounding box center [912, 317] width 300 height 489
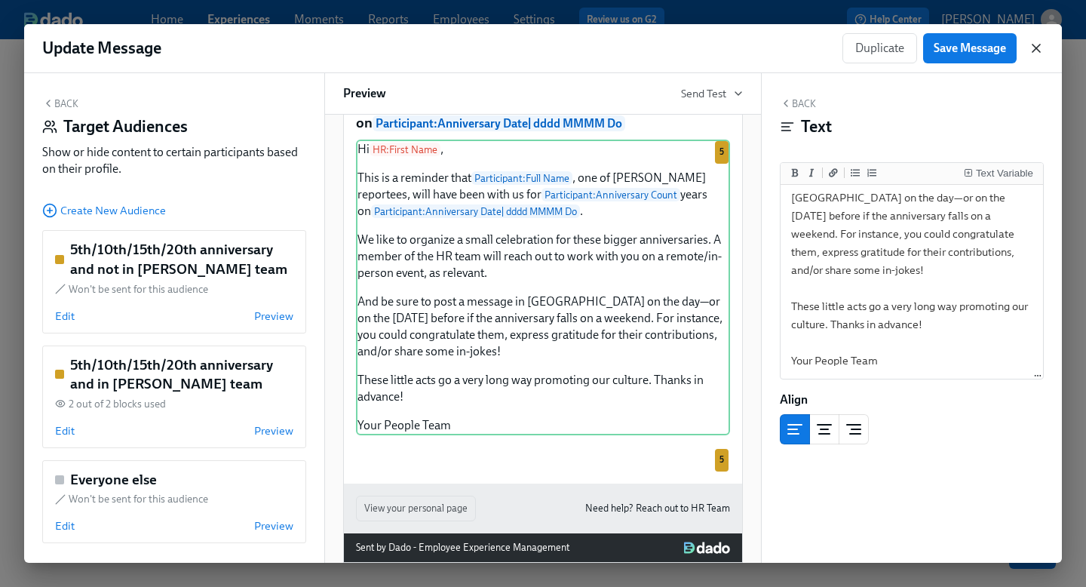
click at [1040, 46] on icon "button" at bounding box center [1036, 48] width 15 height 15
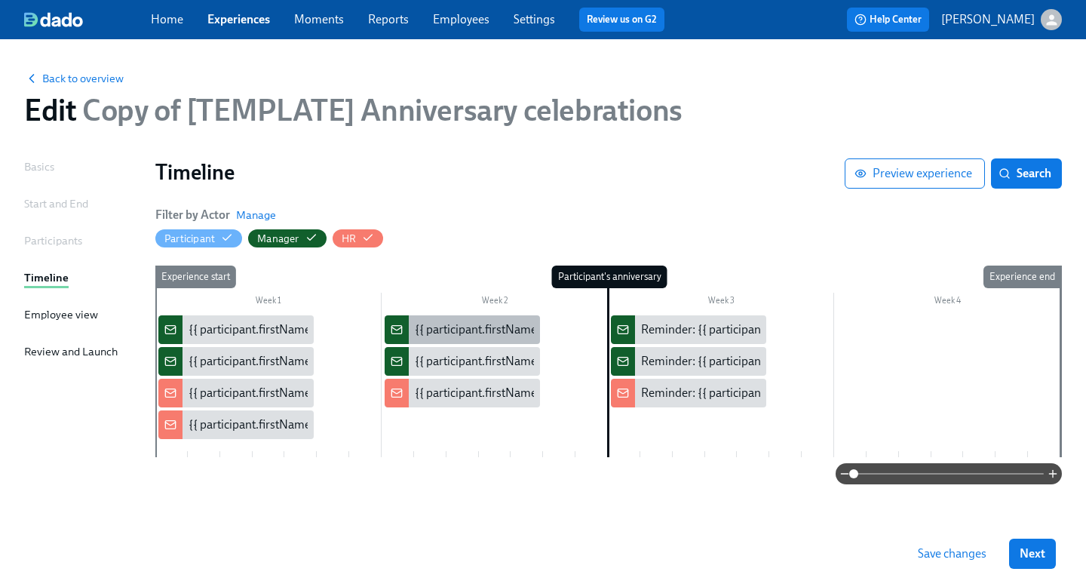
click at [443, 330] on div "{{ participant.firstName }}'s {{ participant.calculatedFields.anniversary.count…" at bounding box center [834, 329] width 839 height 17
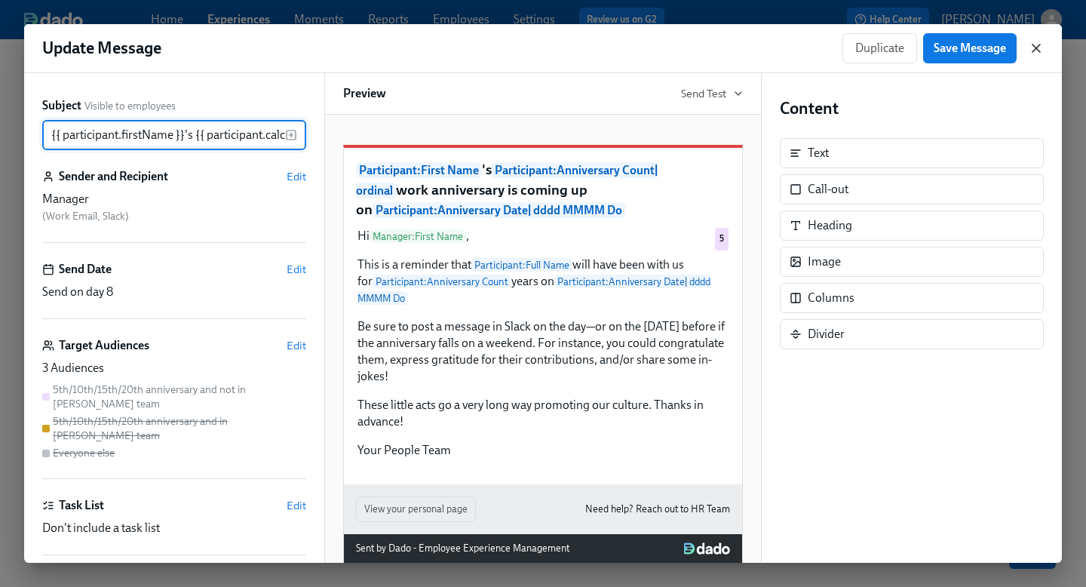
click at [1038, 44] on icon "button" at bounding box center [1036, 48] width 15 height 15
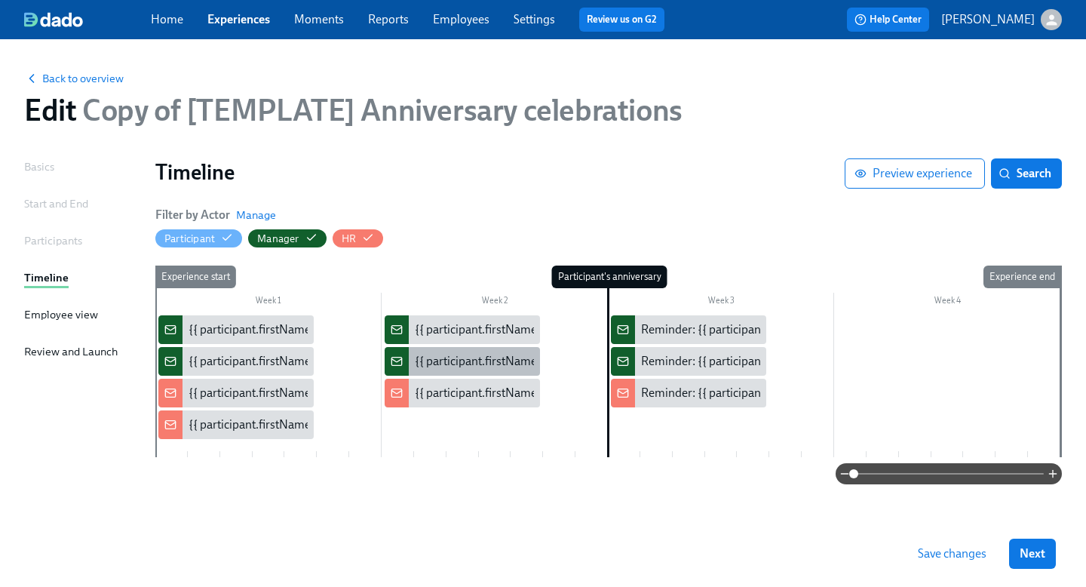
click at [445, 361] on div "{{ participant.firstName }}'s {{ participant.calculatedFields.anniversary.count…" at bounding box center [834, 361] width 839 height 17
click at [432, 323] on div "{{ participant.firstName }}'s {{ participant.calculatedFields.anniversary.count…" at bounding box center [834, 329] width 839 height 17
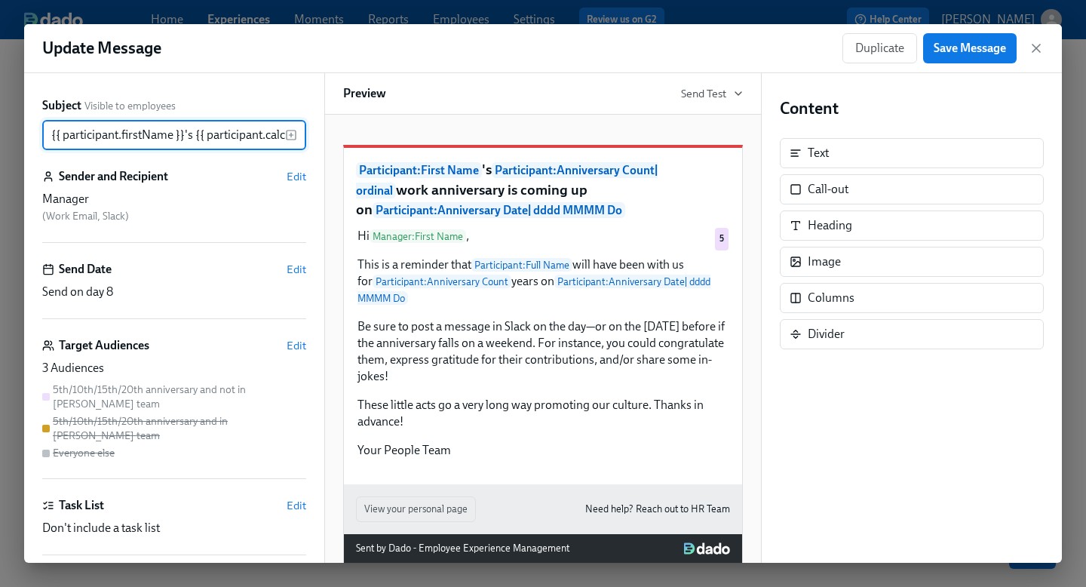
click at [432, 323] on div "Hi Manager : First Name , This is a reminder that Participant : Full Name will …" at bounding box center [543, 343] width 374 height 234
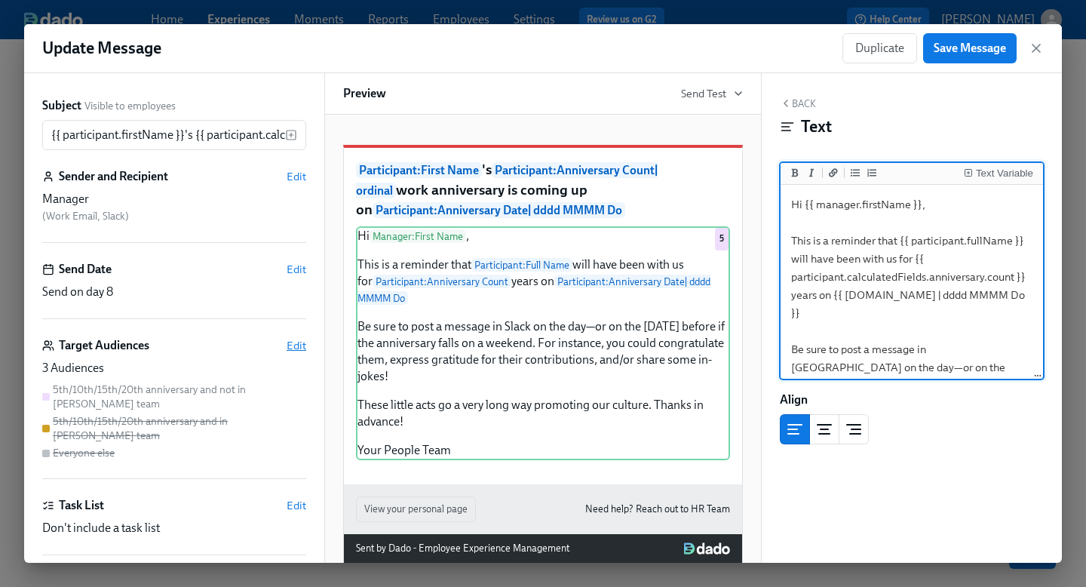
click at [293, 343] on span "Edit" at bounding box center [297, 345] width 20 height 15
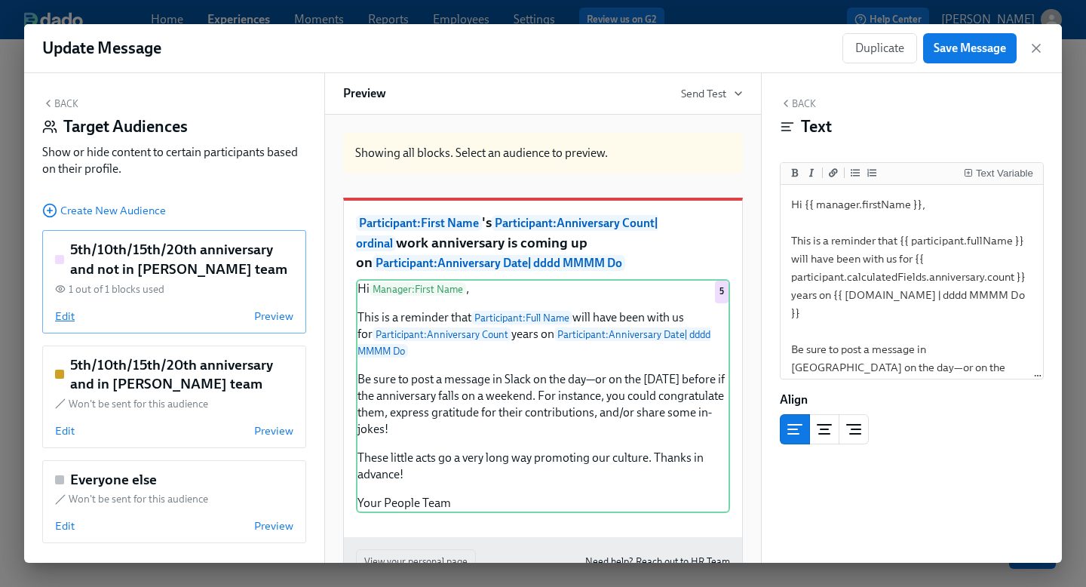
click at [73, 311] on span "Edit" at bounding box center [65, 315] width 20 height 15
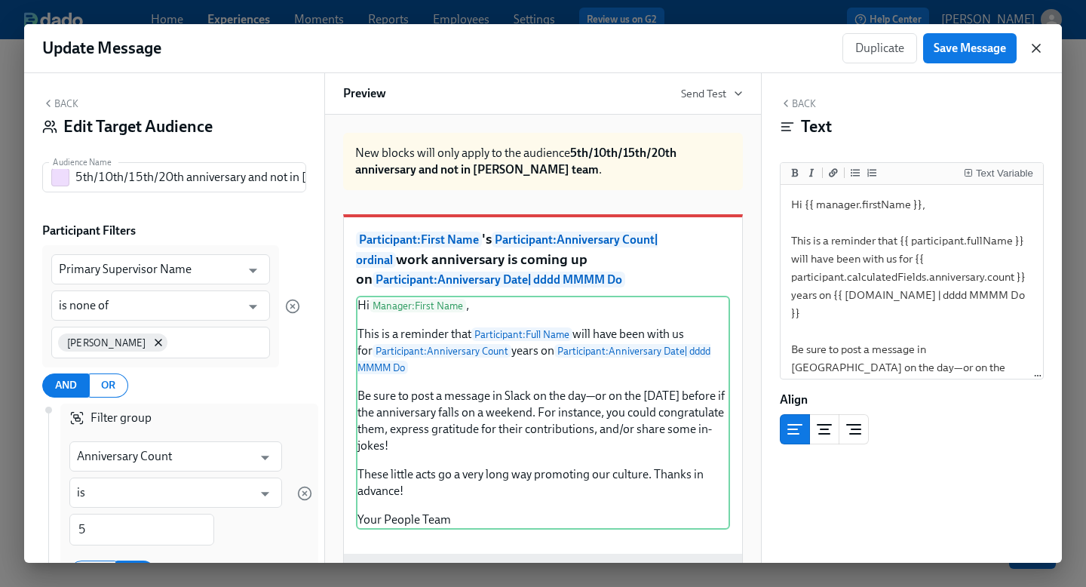
click at [1035, 43] on icon "button" at bounding box center [1036, 48] width 15 height 15
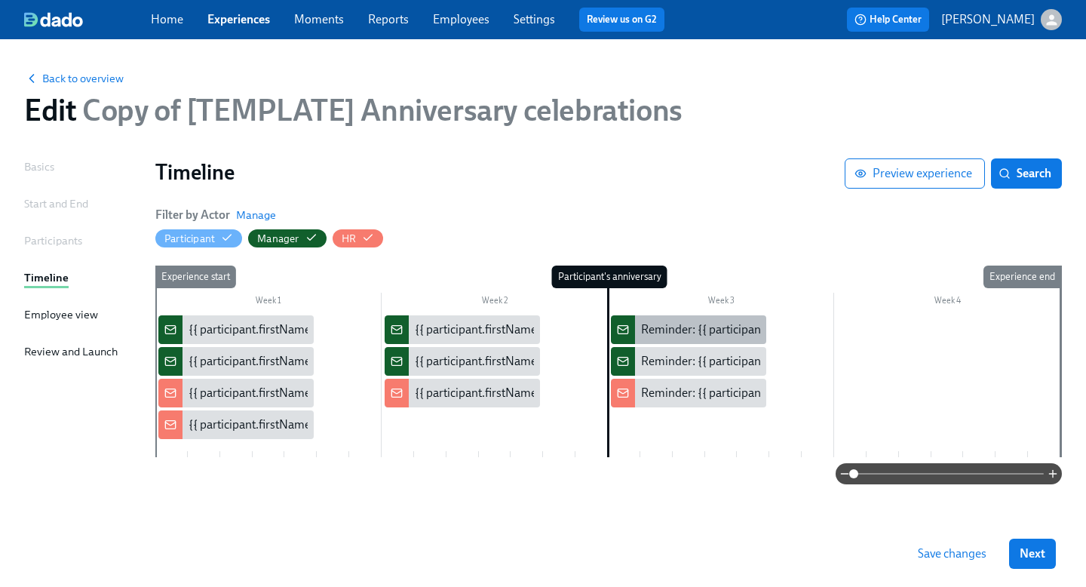
click at [716, 327] on div "Reminder: {{ participant.firstName }}'s anniversary is [DATE]" at bounding box center [795, 329] width 309 height 17
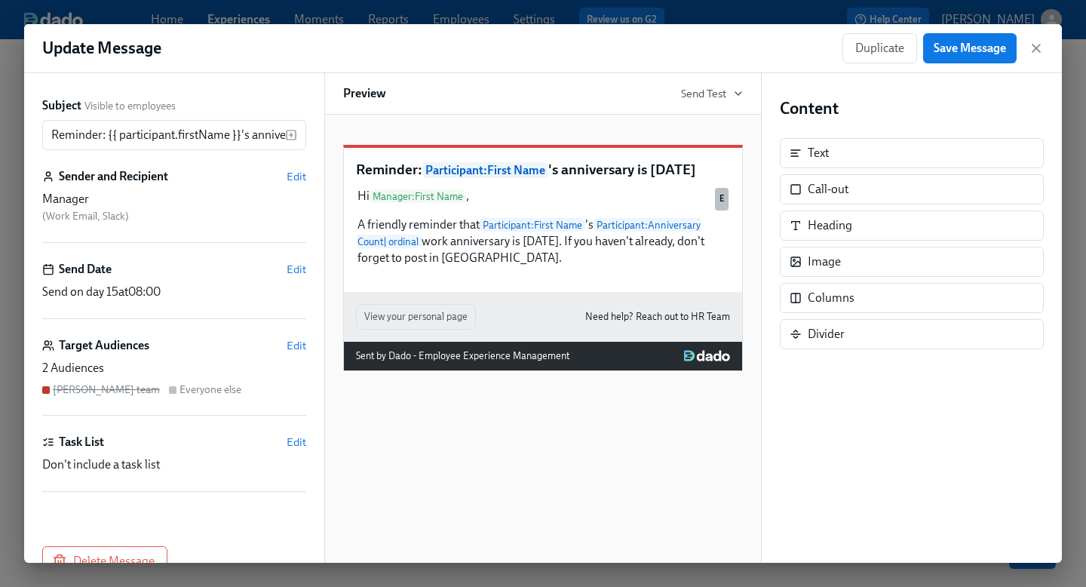
click at [716, 325] on p "Need help? Reach out to HR Team" at bounding box center [657, 316] width 145 height 17
click at [1039, 54] on icon "button" at bounding box center [1036, 48] width 15 height 15
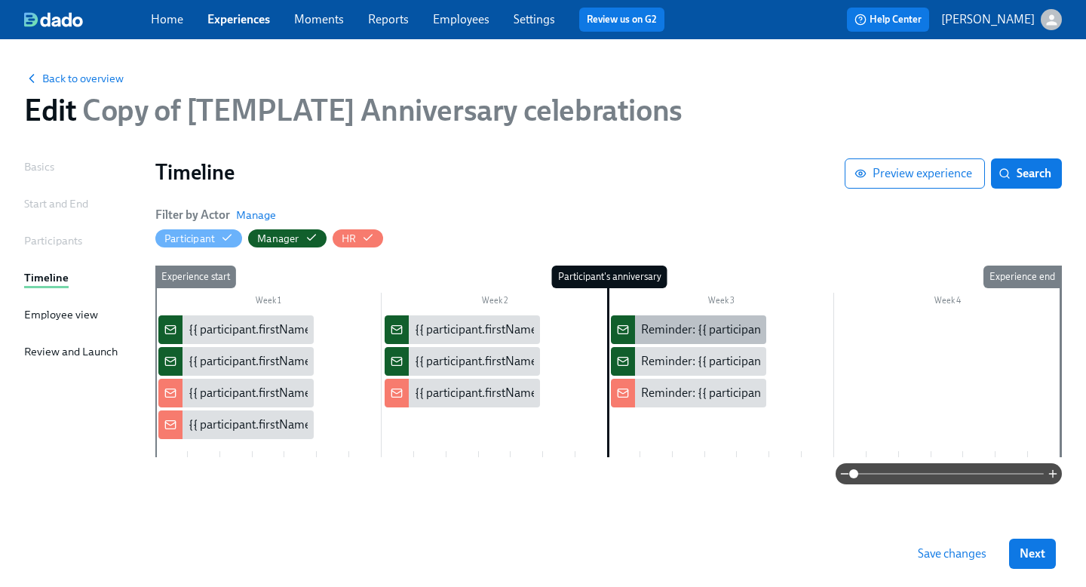
click at [684, 324] on div "Reminder: {{ participant.firstName }}'s anniversary is [DATE]" at bounding box center [795, 329] width 309 height 17
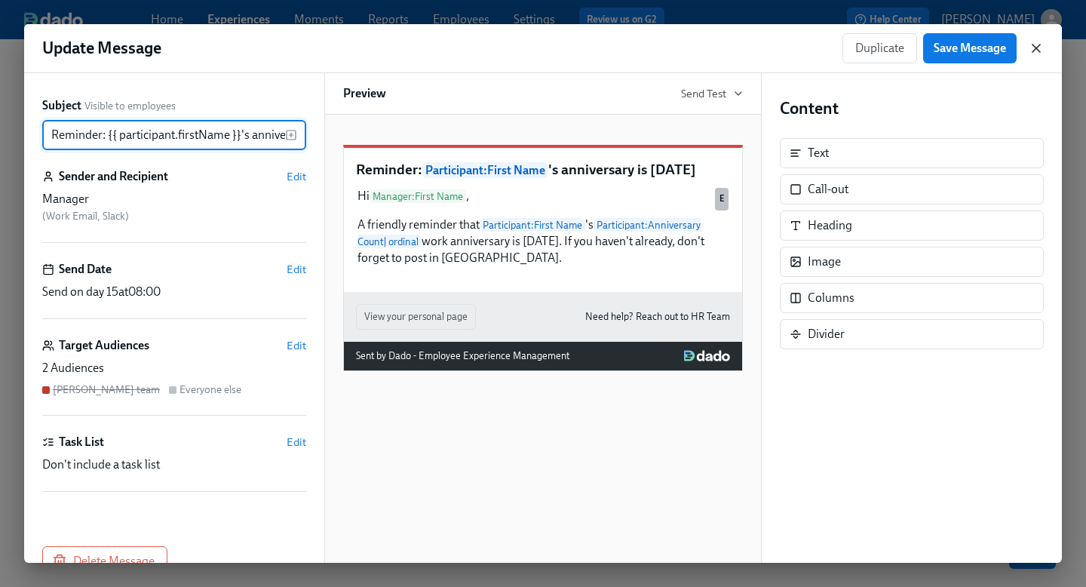
click at [1039, 48] on icon "button" at bounding box center [1036, 48] width 15 height 15
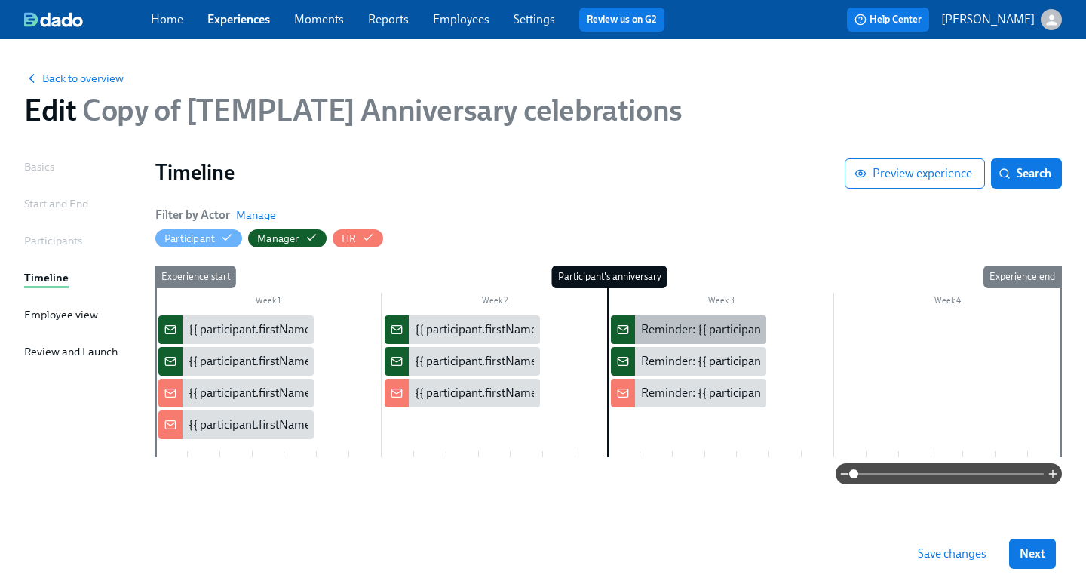
click at [664, 327] on div "Reminder: {{ participant.firstName }}'s anniversary is [DATE]" at bounding box center [795, 329] width 309 height 17
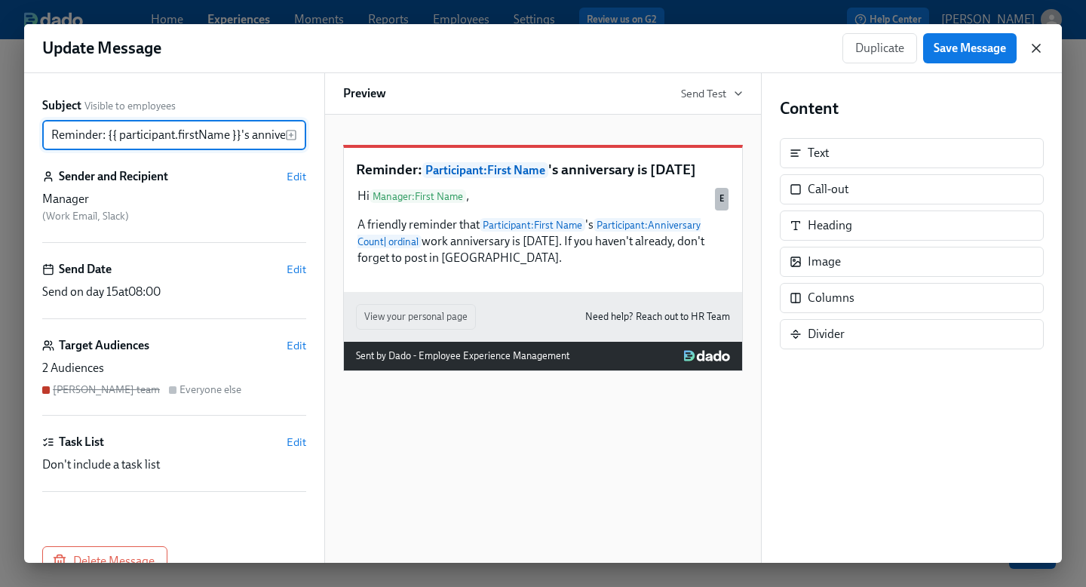
click at [1032, 45] on icon "button" at bounding box center [1036, 48] width 15 height 15
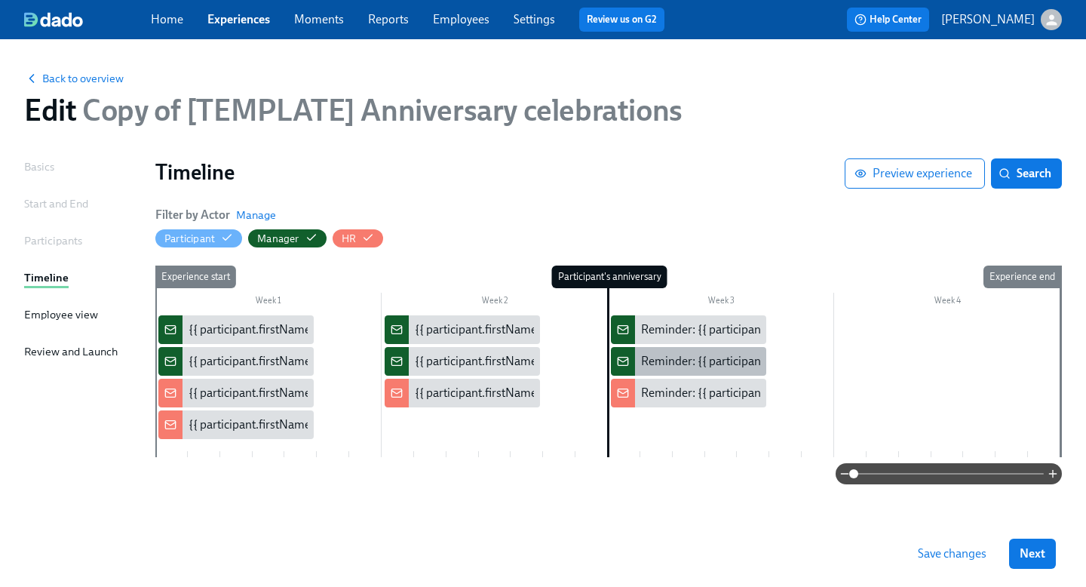
click at [664, 359] on div "Reminder: {{ participant.firstName }}'s anniversary is [DATE]" at bounding box center [795, 361] width 309 height 17
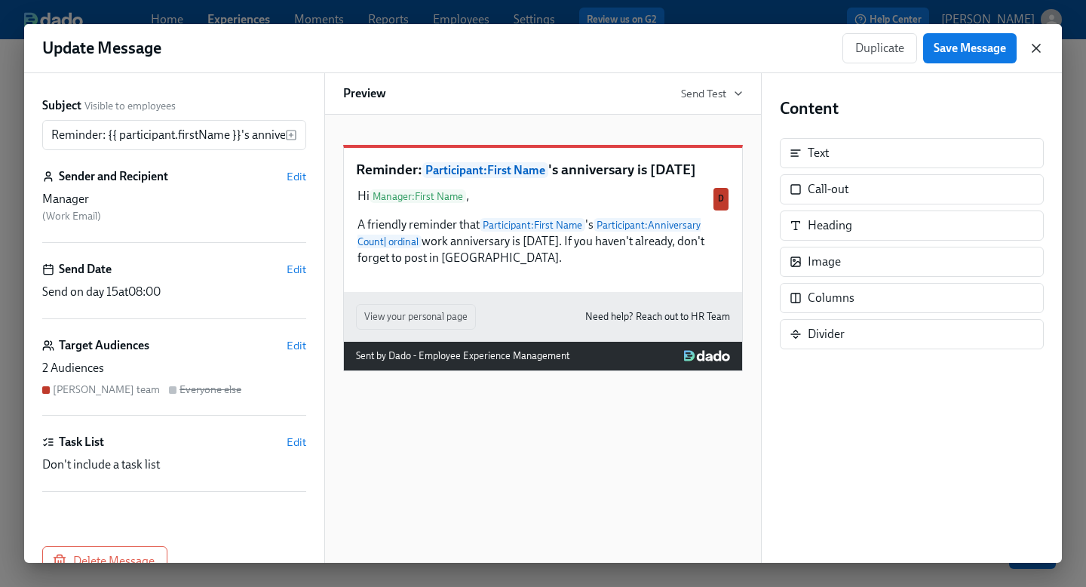
click at [1042, 54] on icon "button" at bounding box center [1036, 48] width 15 height 15
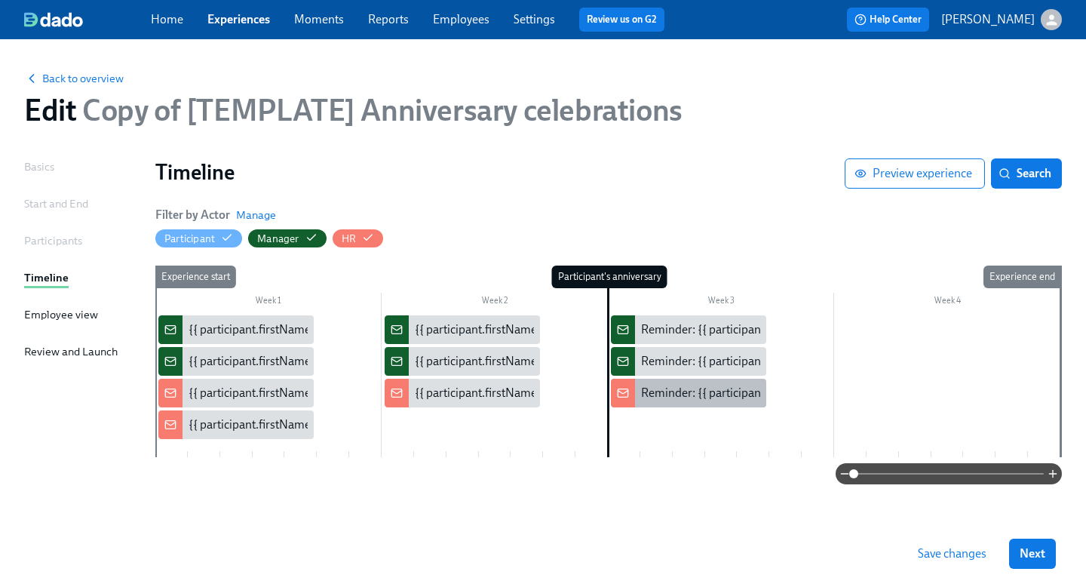
click at [698, 398] on div "Reminder: {{ participant.firstName }}'s anniversary is [DATE]" at bounding box center [795, 393] width 309 height 17
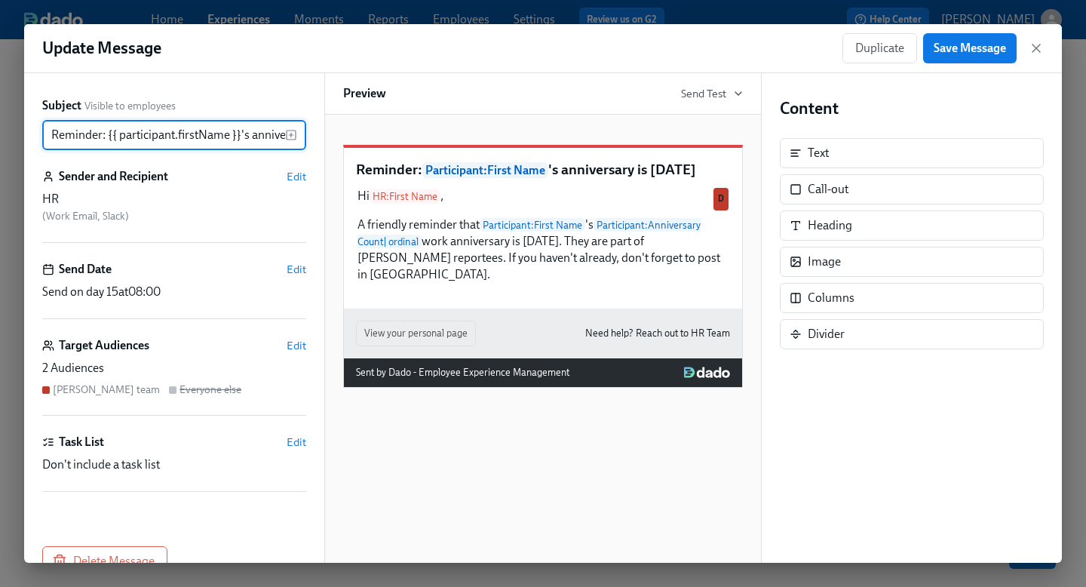
scroll to position [0, 79]
click at [1040, 48] on icon "button" at bounding box center [1036, 48] width 15 height 15
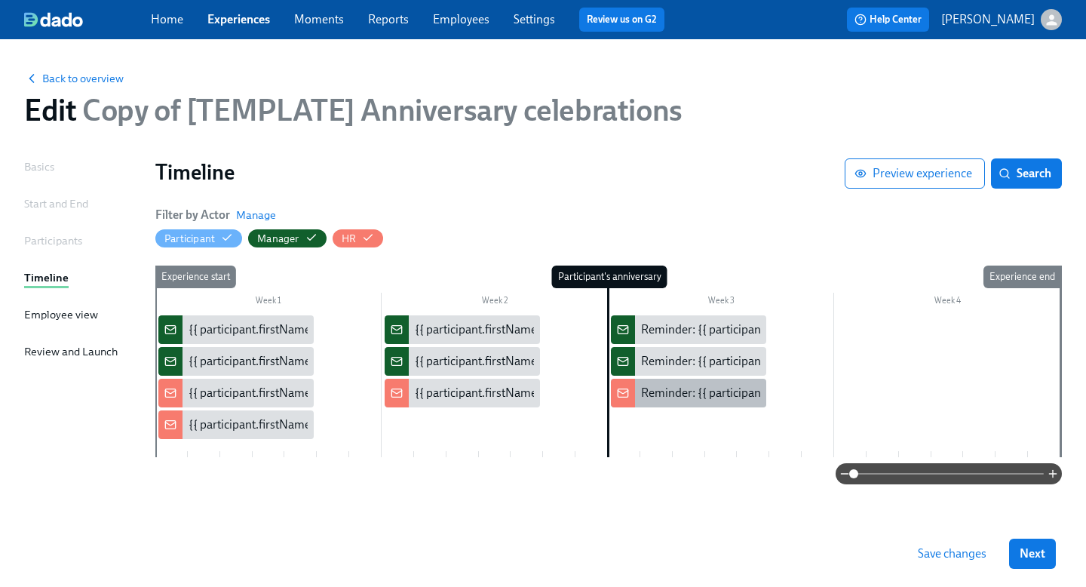
click at [664, 396] on div "Reminder: {{ participant.firstName }}'s anniversary is [DATE]" at bounding box center [795, 393] width 309 height 17
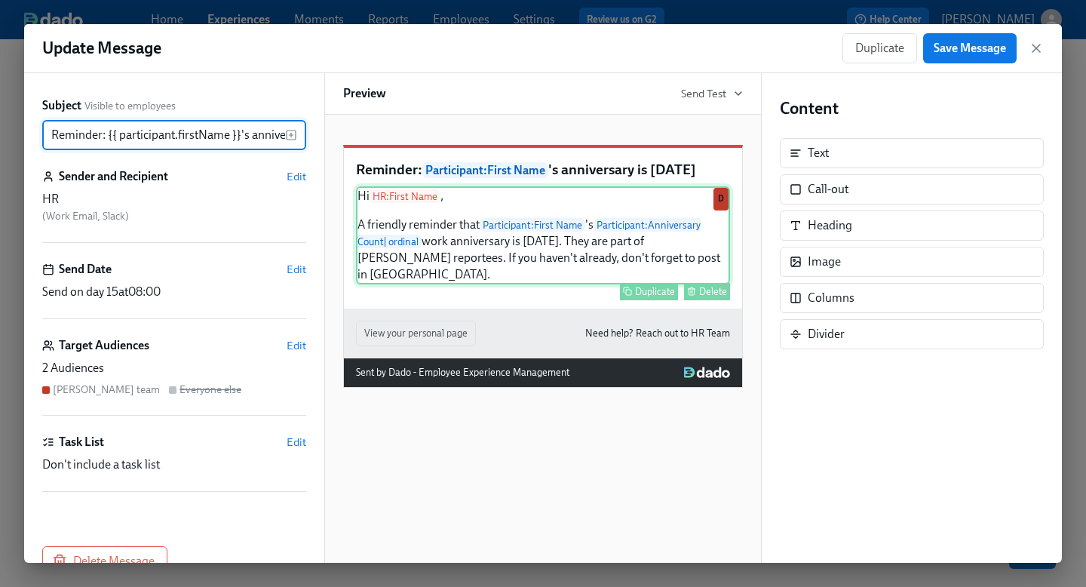
scroll to position [0, 79]
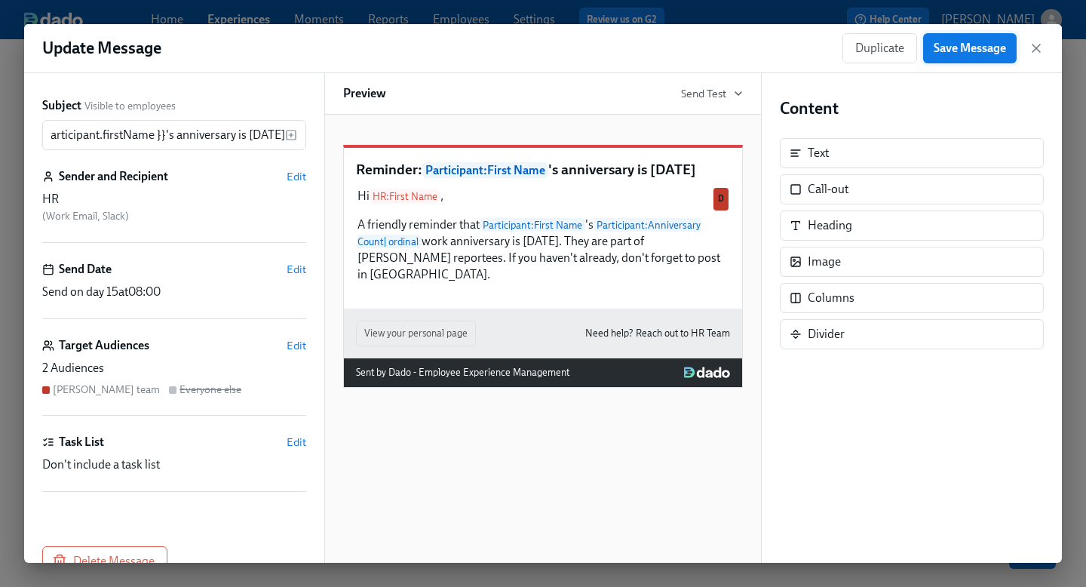
click at [990, 57] on button "Save Message" at bounding box center [970, 48] width 94 height 30
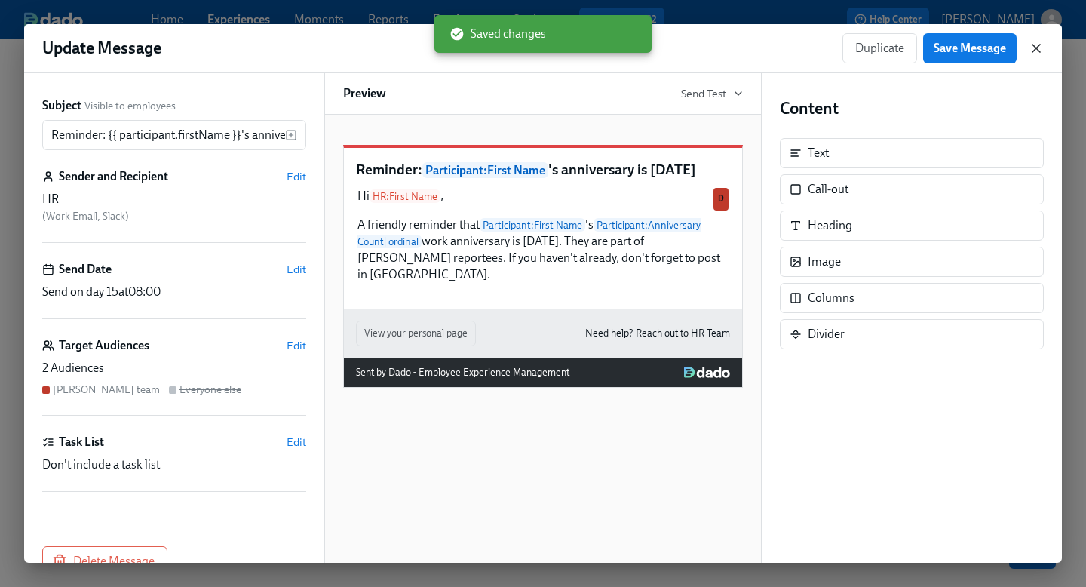
click at [1037, 54] on icon "button" at bounding box center [1036, 48] width 15 height 15
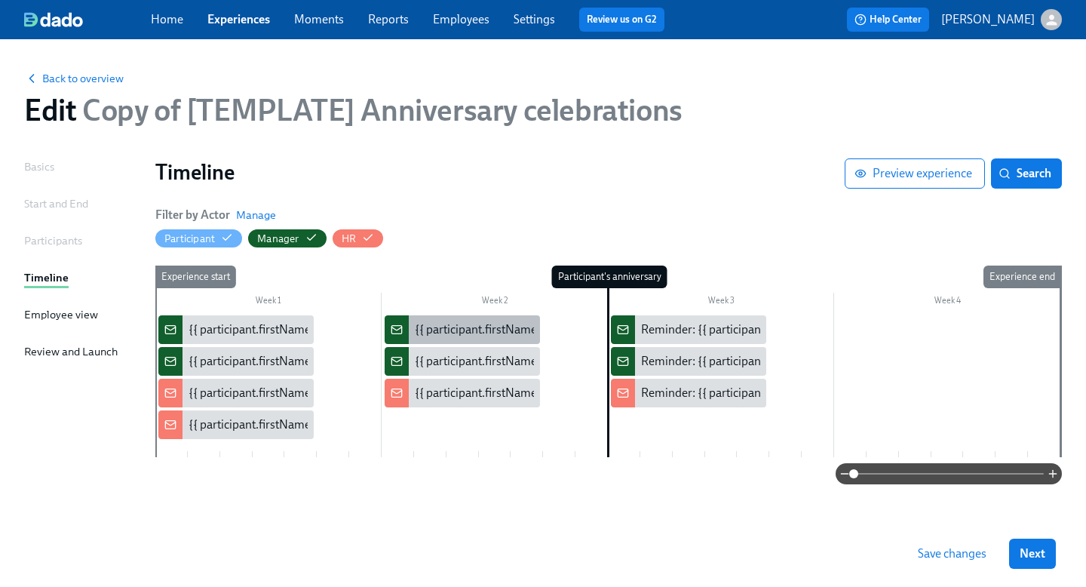
click at [446, 328] on div "{{ participant.firstName }}'s {{ participant.calculatedFields.anniversary.count…" at bounding box center [834, 329] width 839 height 17
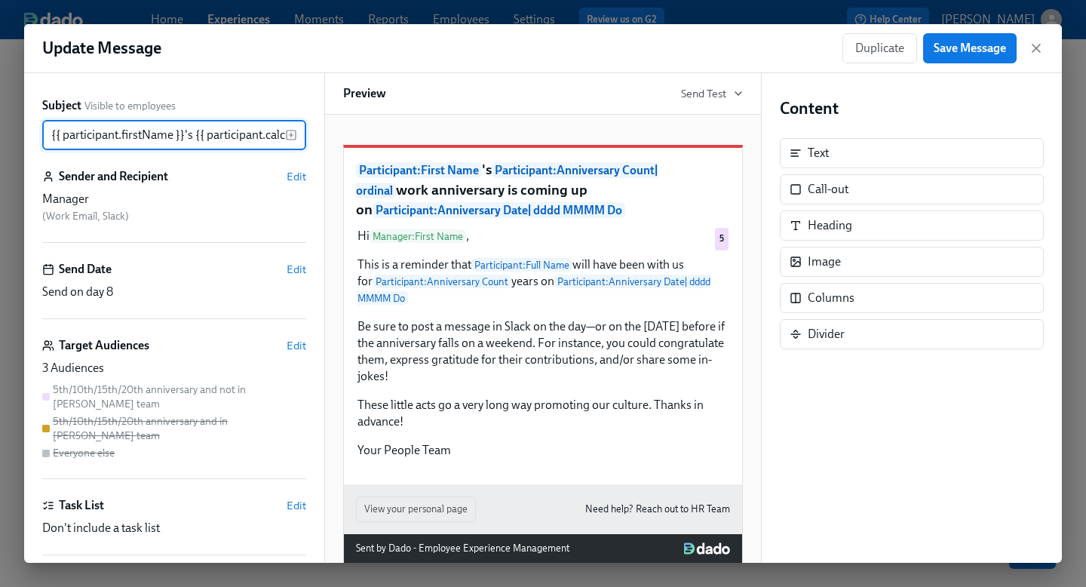
scroll to position [0, 749]
click at [1035, 46] on icon "button" at bounding box center [1036, 48] width 15 height 15
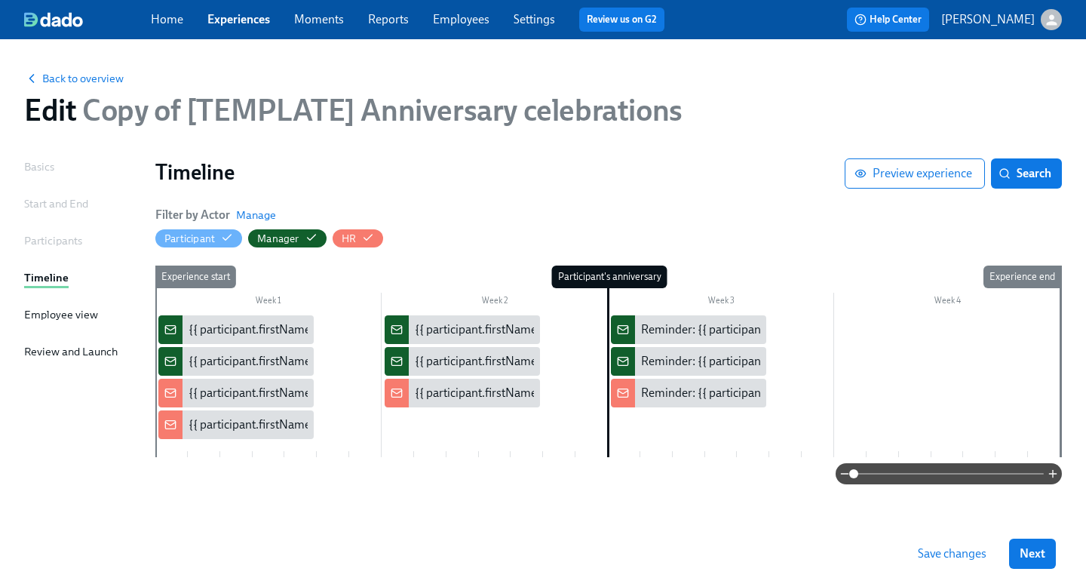
click at [428, 115] on span "Copy of [TEMPLATE] Anniversary celebrations" at bounding box center [379, 110] width 606 height 36
click at [455, 324] on div "{{ participant.firstName }}'s {{ participant.calculatedFields.anniversary.count…" at bounding box center [834, 329] width 839 height 17
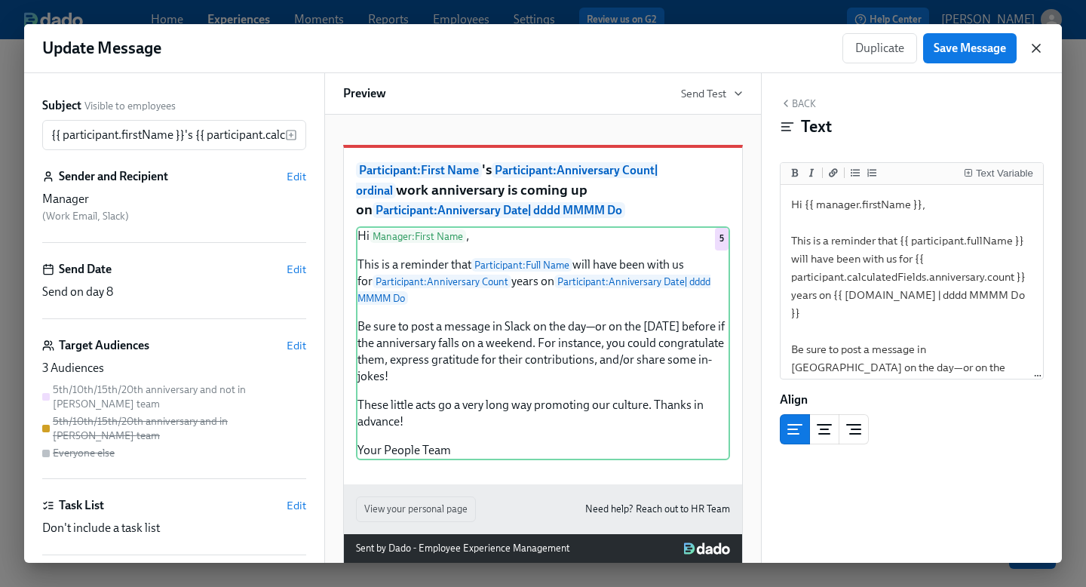
click at [1035, 51] on icon "button" at bounding box center [1036, 48] width 15 height 15
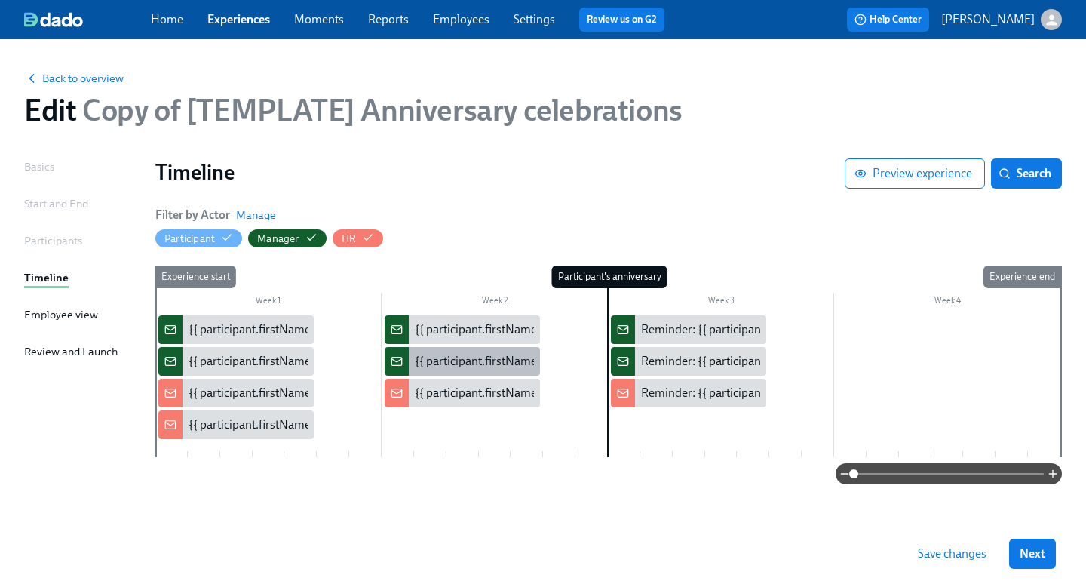
click at [413, 354] on div "{{ participant.firstName }}'s {{ participant.calculatedFields.anniversary.count…" at bounding box center [462, 361] width 155 height 29
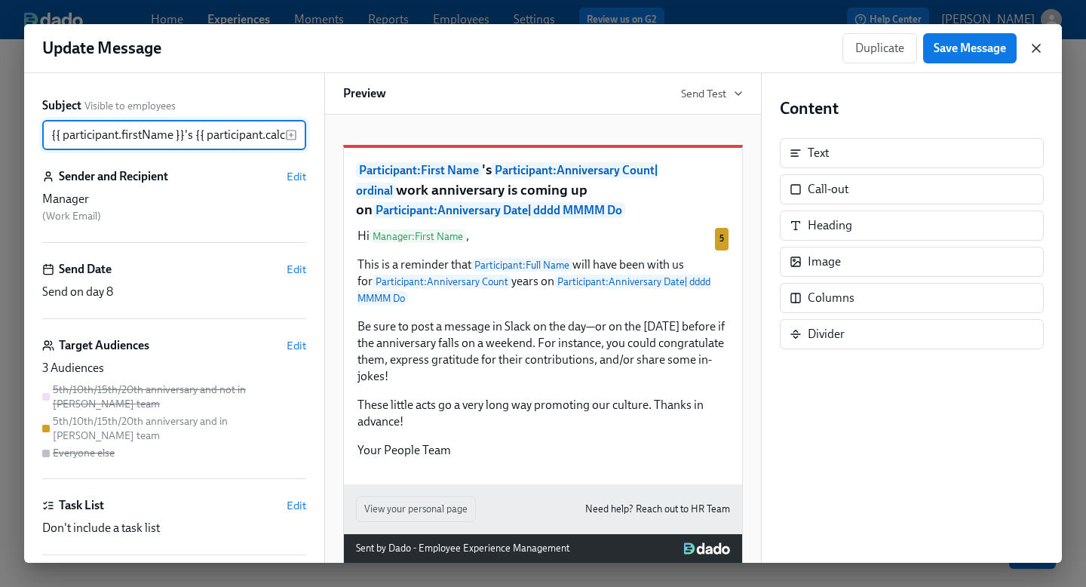
click at [1032, 50] on icon "button" at bounding box center [1036, 48] width 15 height 15
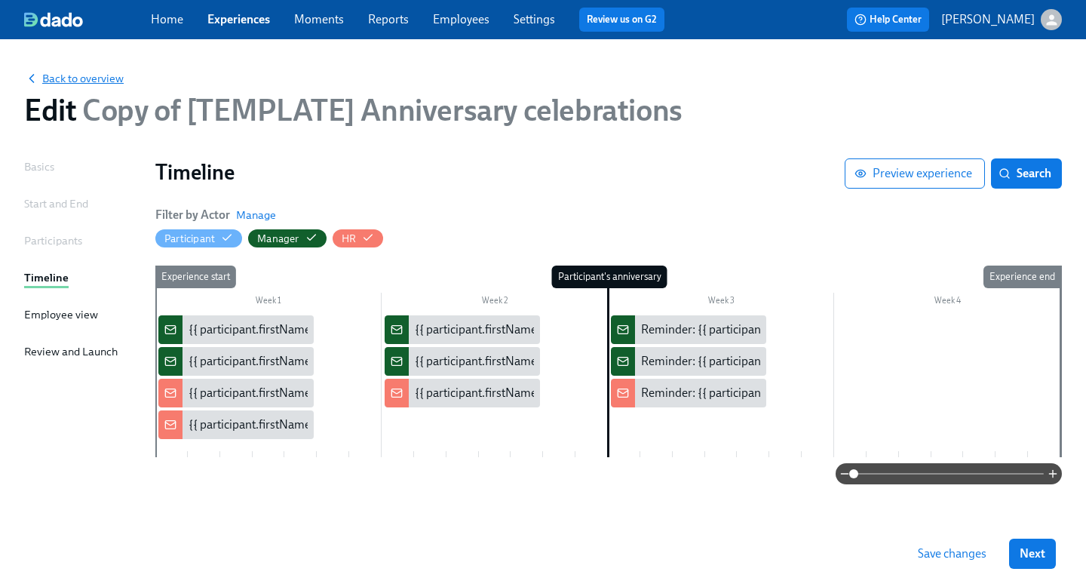
click at [94, 75] on span "Back to overview" at bounding box center [74, 78] width 100 height 15
click at [439, 391] on div "{{ participant.firstName }}'s {{ participant.calculatedFields.anniversary.count…" at bounding box center [834, 393] width 839 height 17
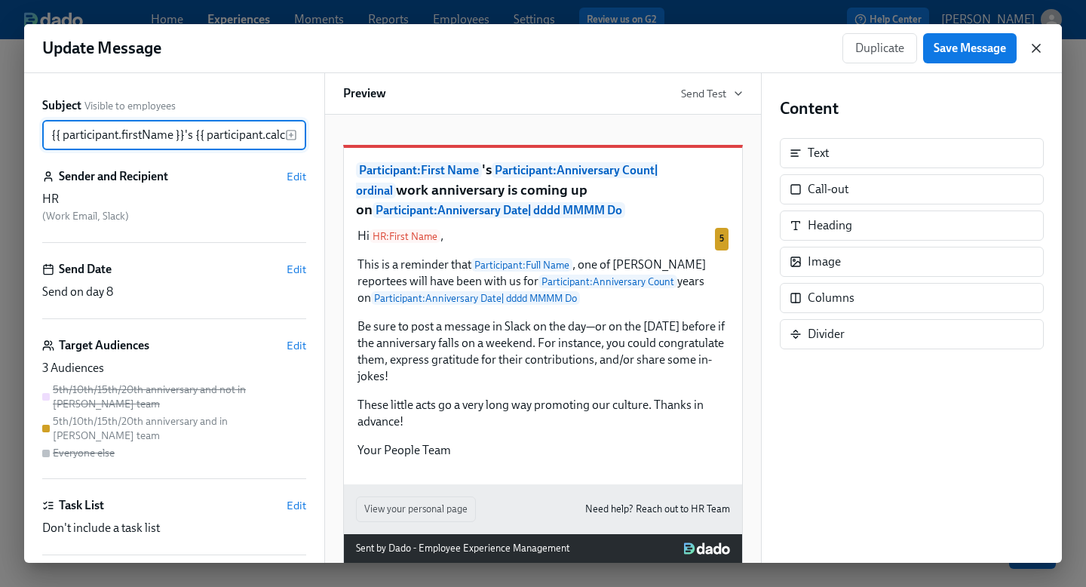
click at [1035, 54] on icon "button" at bounding box center [1036, 48] width 15 height 15
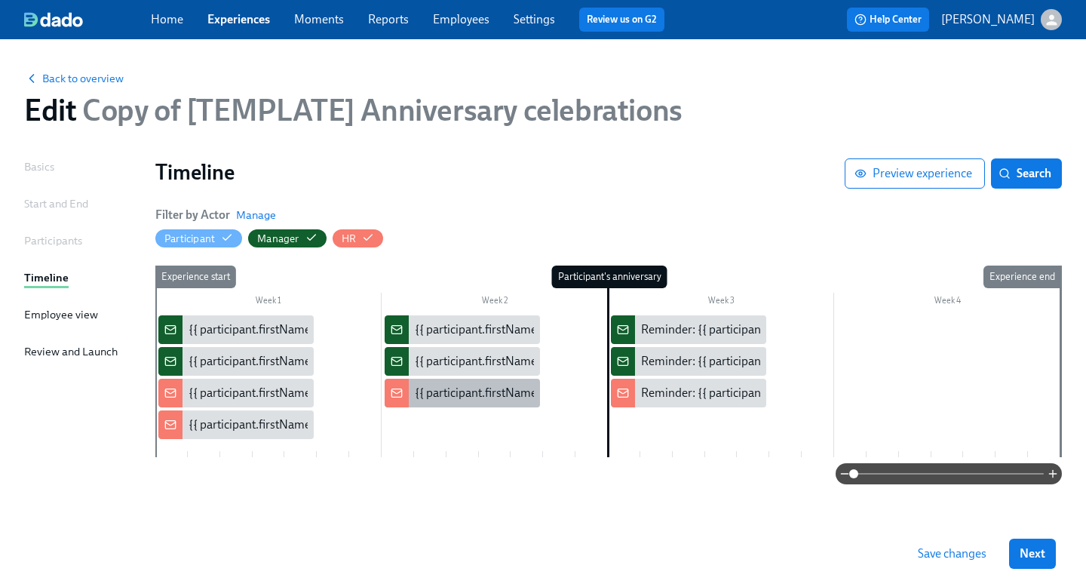
click at [440, 400] on div "{{ participant.firstName }}'s {{ participant.calculatedFields.anniversary.count…" at bounding box center [834, 393] width 839 height 17
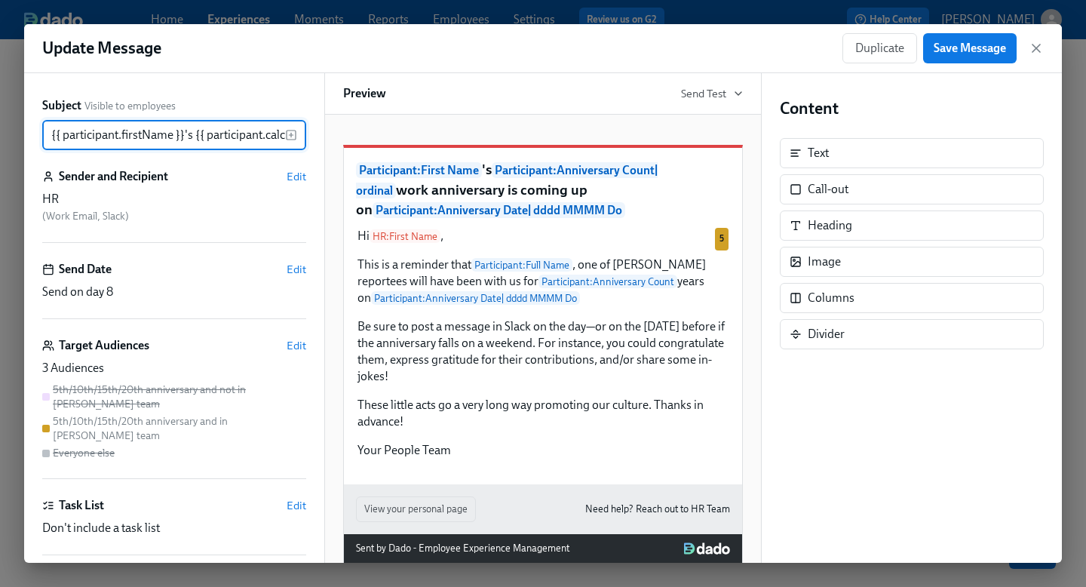
scroll to position [0, 749]
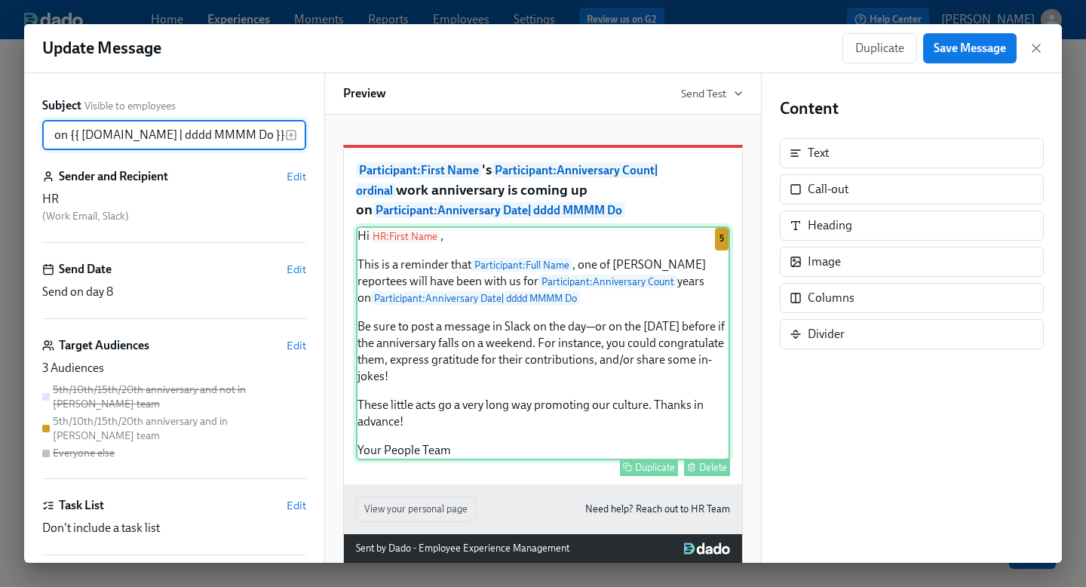
click at [430, 299] on div "Hi HR : First Name , This is a reminder that Participant : Full Name , one of […" at bounding box center [543, 343] width 374 height 234
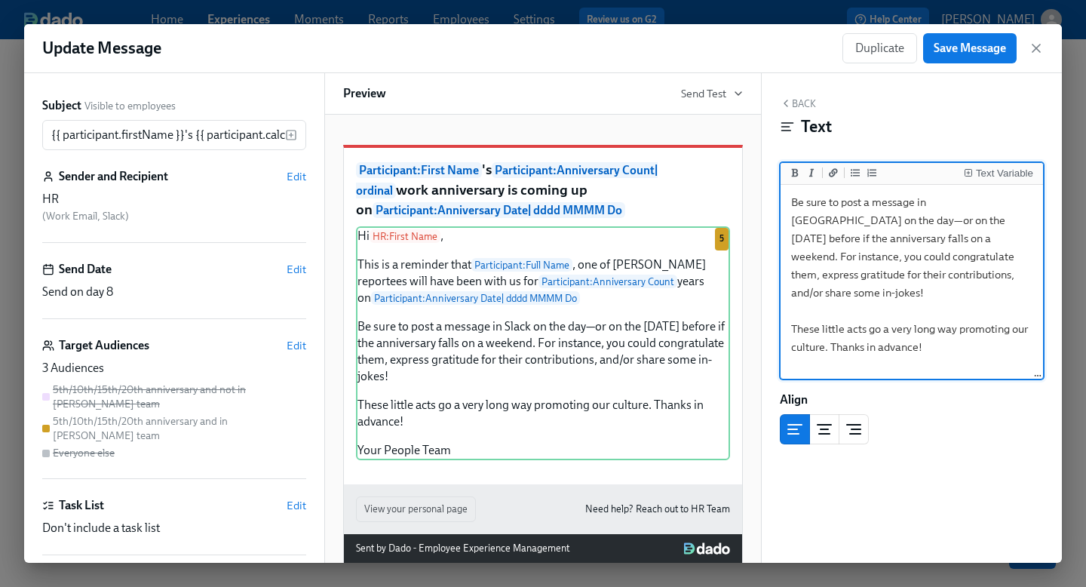
scroll to position [188, 0]
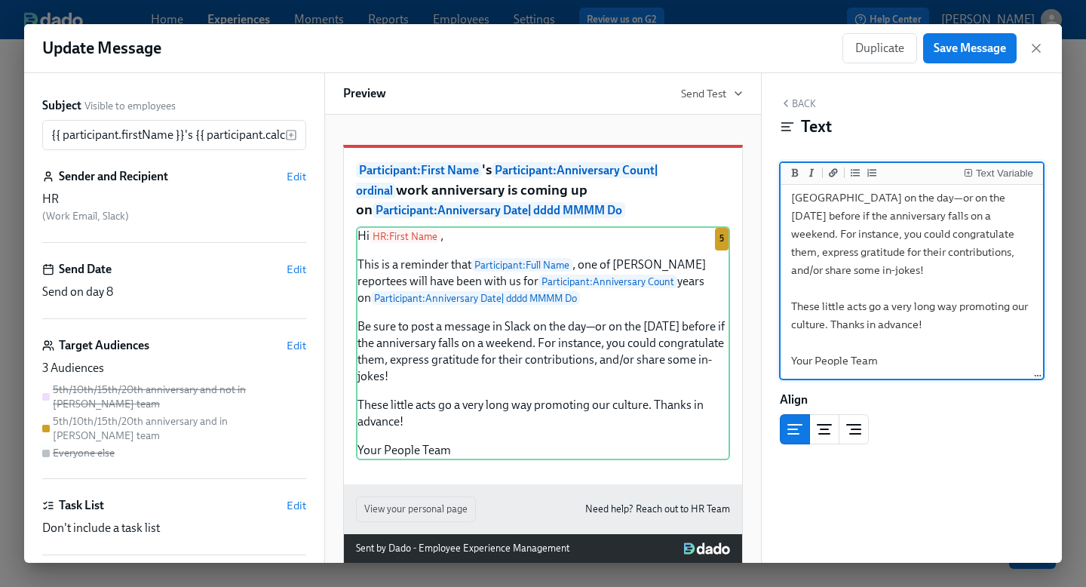
drag, startPoint x: 790, startPoint y: 202, endPoint x: 903, endPoint y: 369, distance: 201.0
click at [903, 369] on textarea "Hi {{ hr.firstName }}, This is a reminder that {{ participant.fullName }}, one …" at bounding box center [912, 188] width 256 height 377
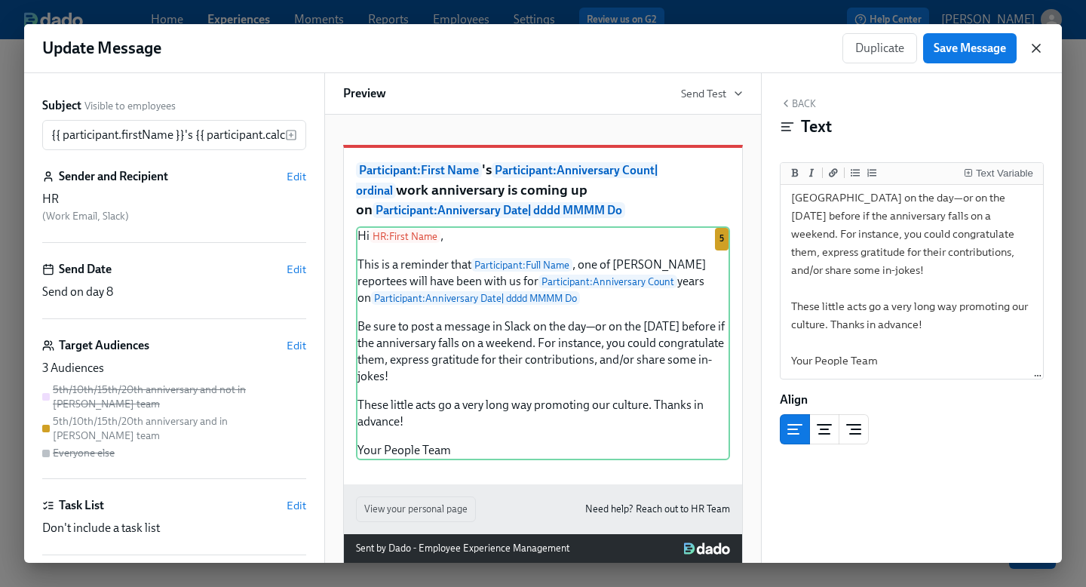
click at [1035, 51] on icon "button" at bounding box center [1036, 48] width 15 height 15
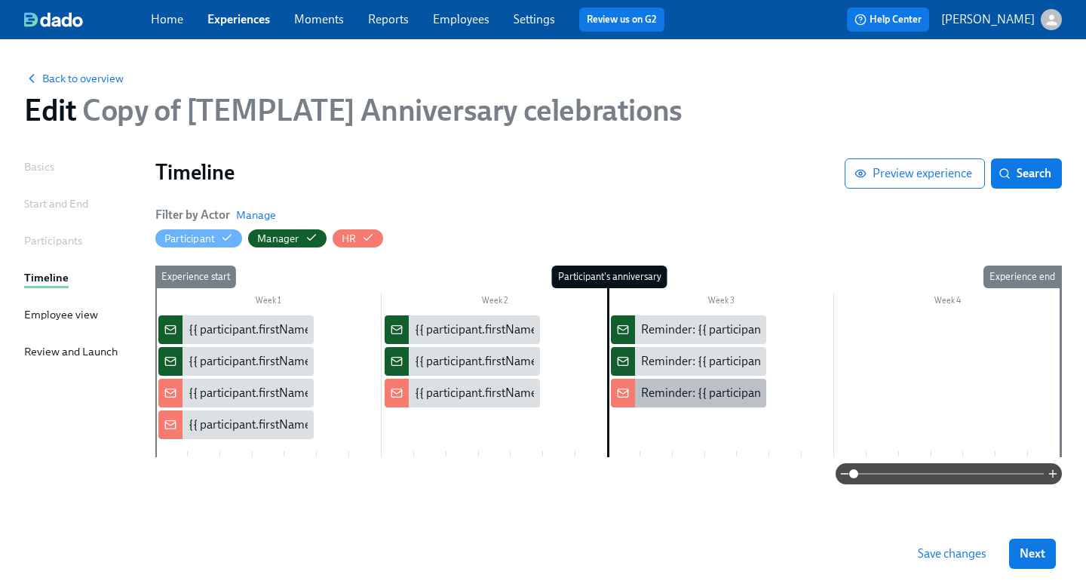
click at [649, 397] on div "Reminder: {{ participant.firstName }}'s anniversary is [DATE]" at bounding box center [795, 393] width 309 height 17
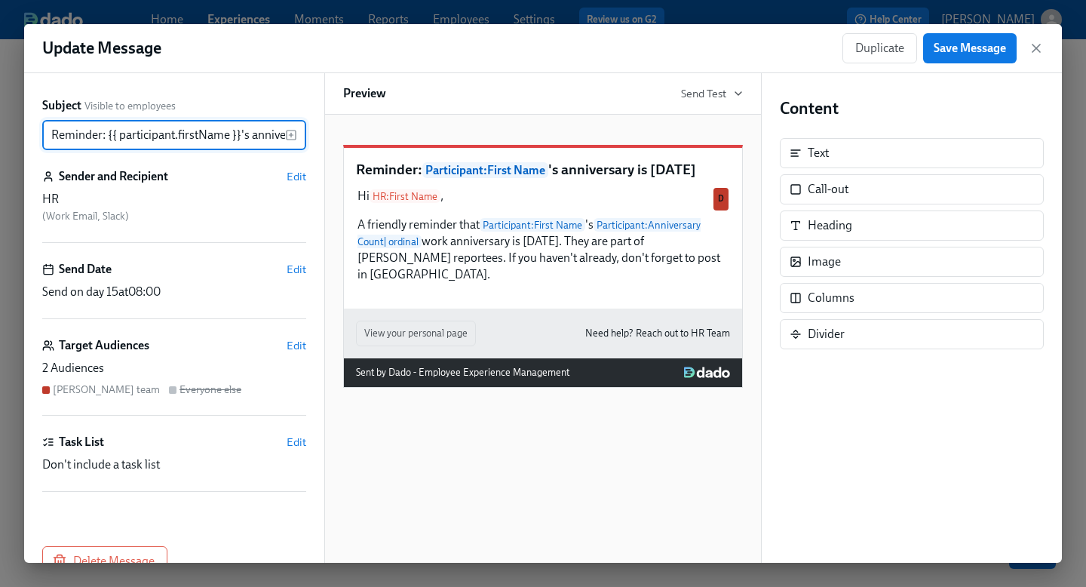
scroll to position [0, 79]
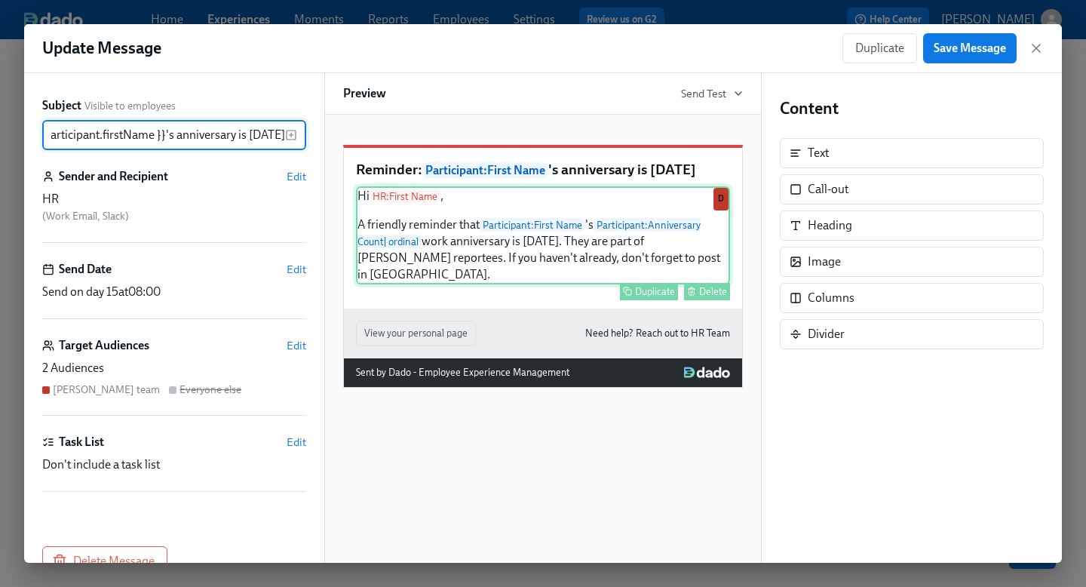
click at [618, 270] on div "Hi HR : First Name , A friendly reminder that Participant : First Name 's Parti…" at bounding box center [543, 235] width 374 height 98
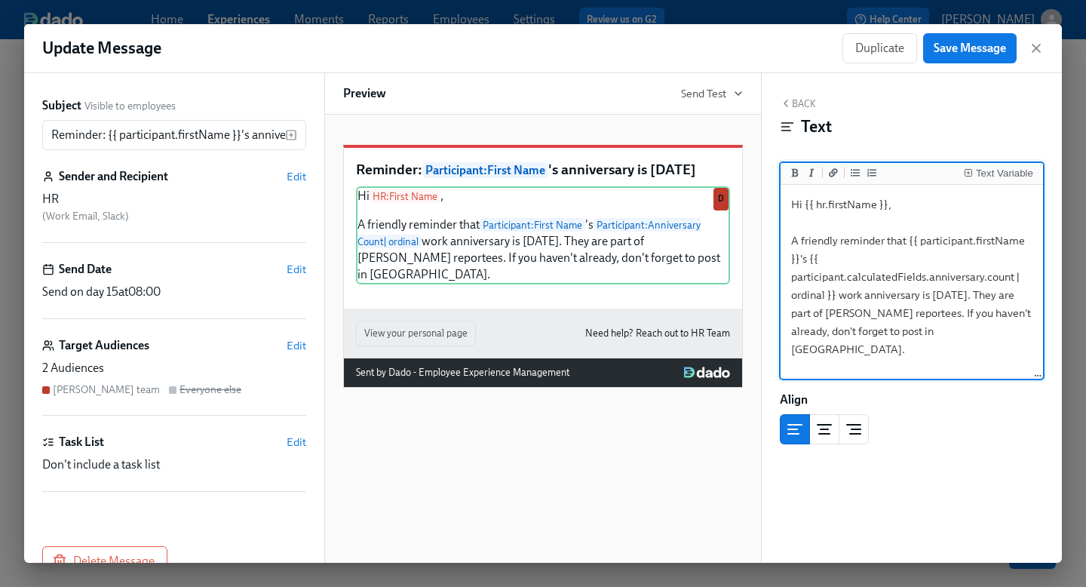
drag, startPoint x: 790, startPoint y: 204, endPoint x: 934, endPoint y: 352, distance: 205.9
click at [934, 352] on textarea "Hi {{ hr.firstName }}, A friendly reminder that {{ participant.firstName }}'s {…" at bounding box center [912, 282] width 256 height 189
click at [1040, 44] on icon "button" at bounding box center [1036, 48] width 15 height 15
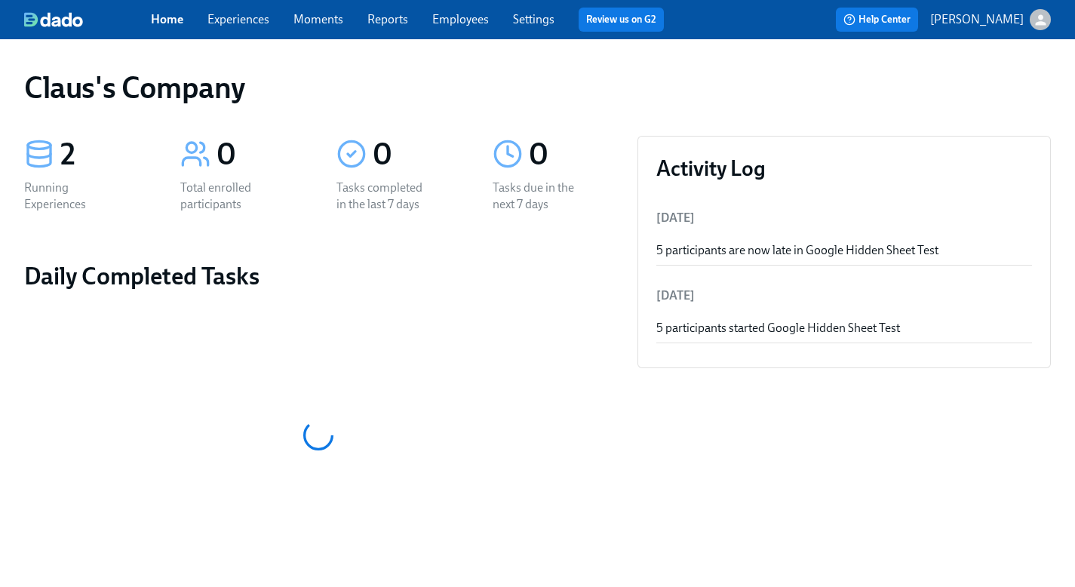
click at [1038, 25] on icon "button" at bounding box center [1040, 20] width 16 height 16
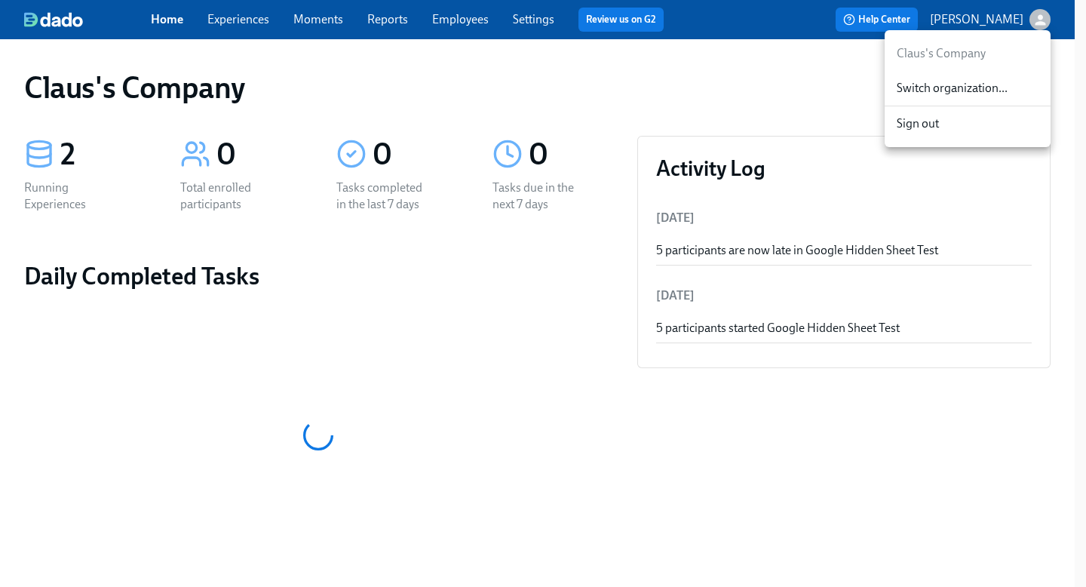
click at [1006, 94] on span "Switch organization..." at bounding box center [968, 88] width 142 height 17
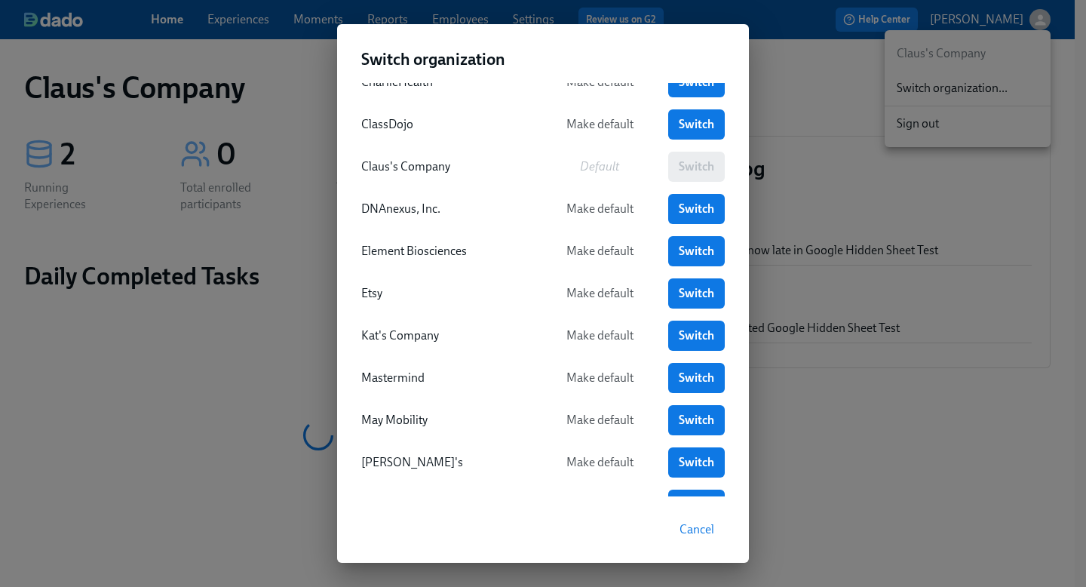
scroll to position [115, 0]
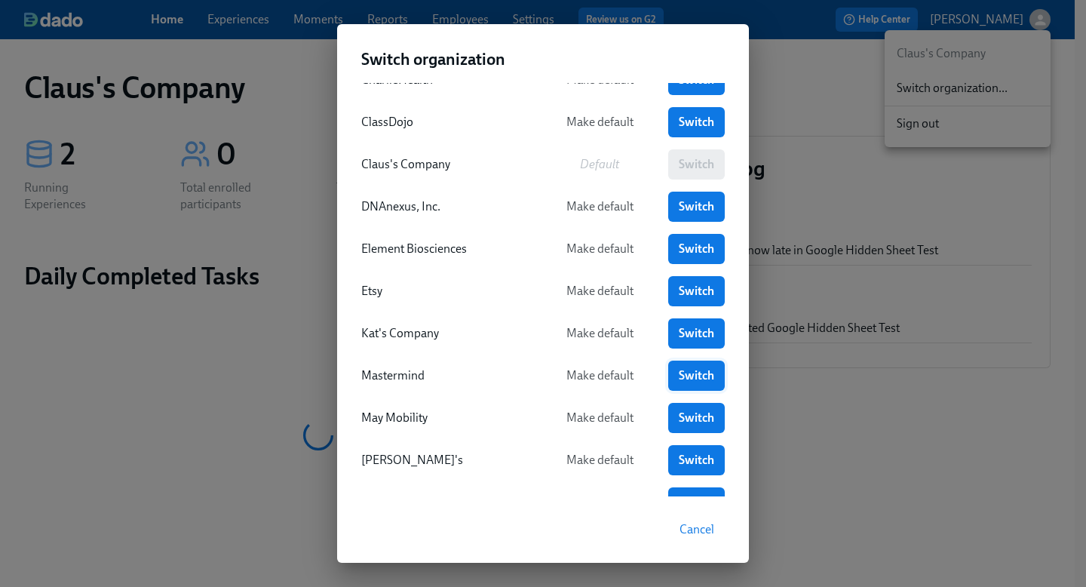
click at [679, 379] on span "Switch" at bounding box center [696, 375] width 35 height 15
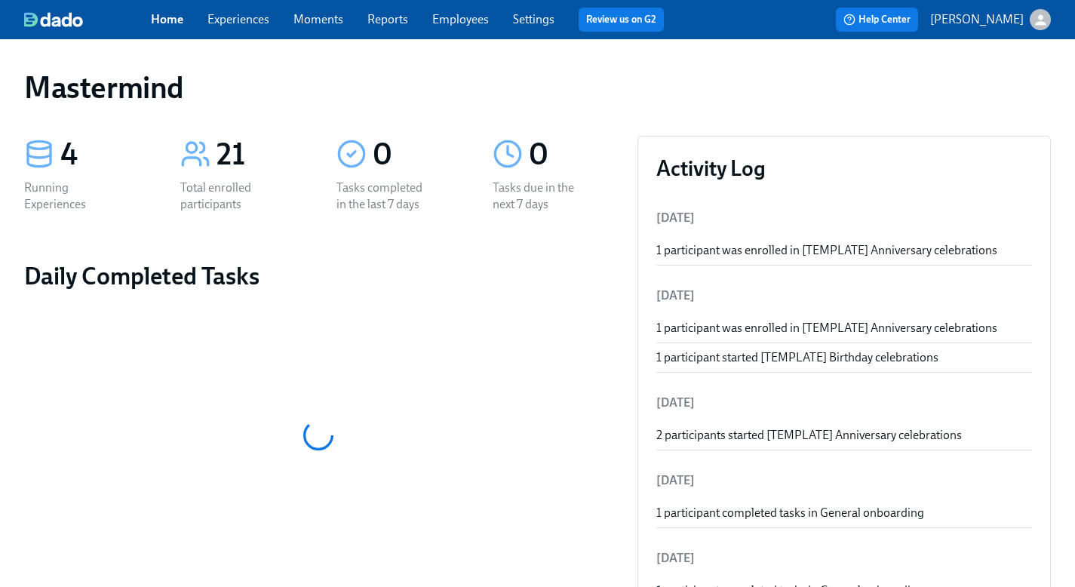
click at [240, 23] on link "Experiences" at bounding box center [238, 19] width 62 height 14
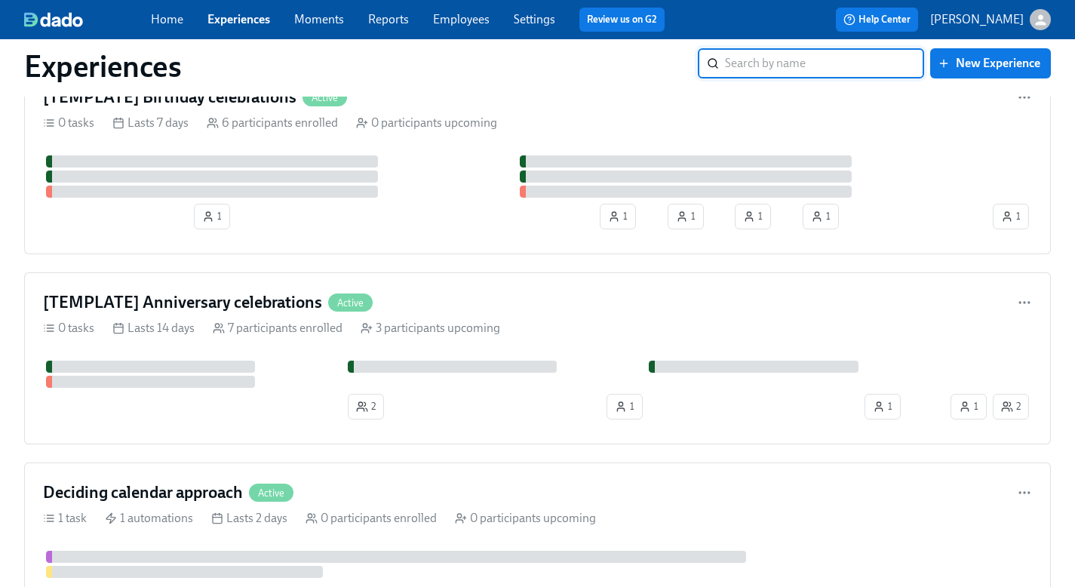
scroll to position [357, 0]
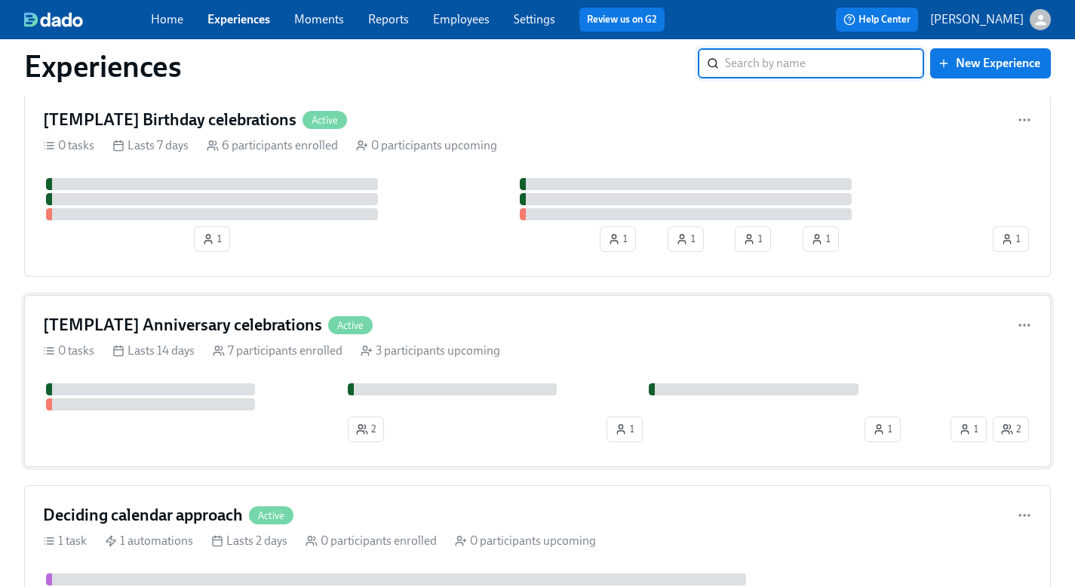
click at [484, 329] on div "[TEMPLATE] Anniversary celebrations Active" at bounding box center [537, 325] width 989 height 23
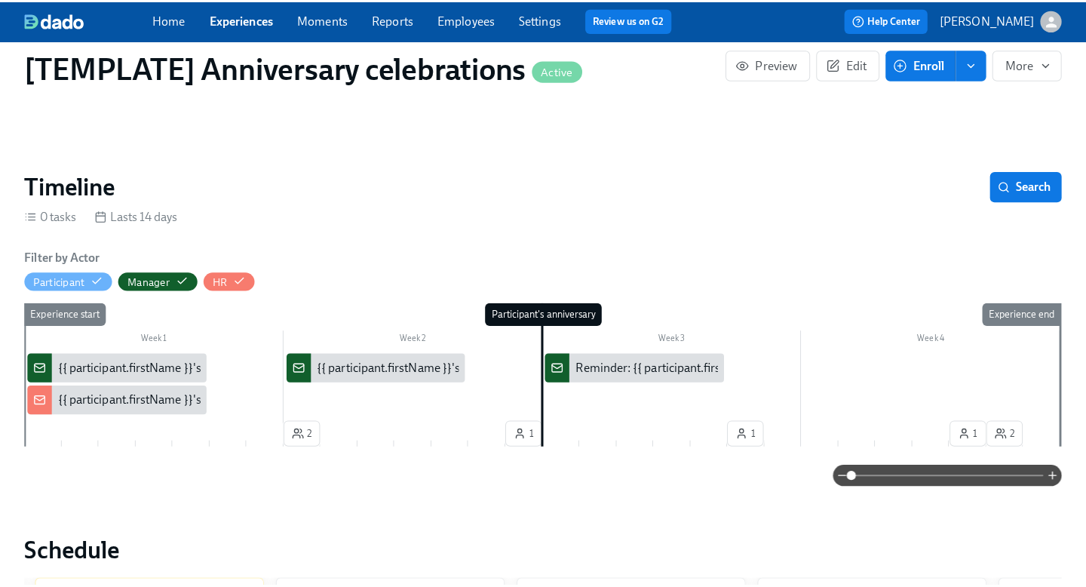
scroll to position [0, 1424]
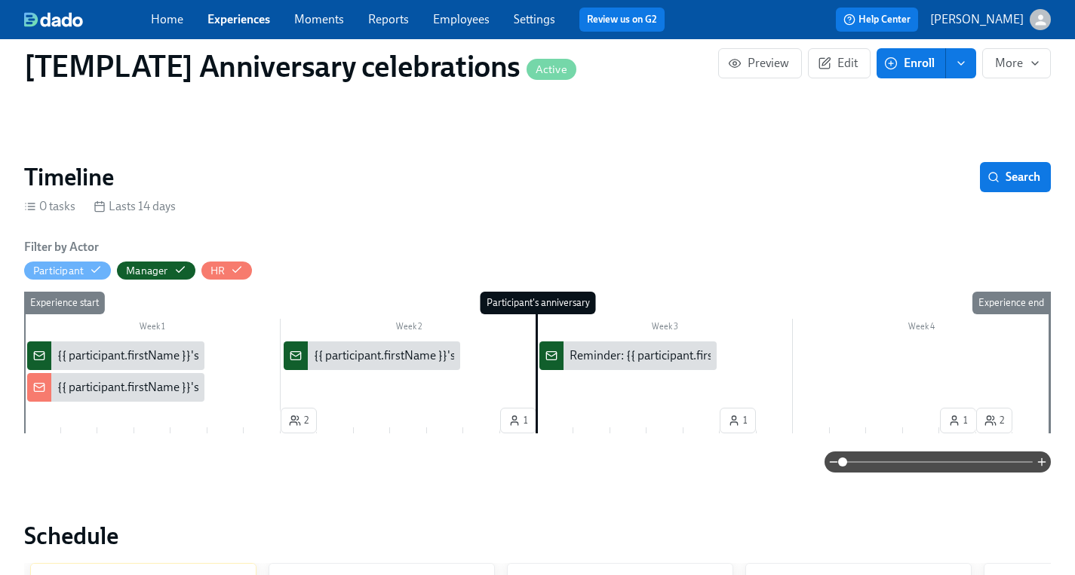
click at [405, 348] on div "{{ participant.firstName }}'s {{ participant.calculatedFields.anniversary.count…" at bounding box center [733, 356] width 839 height 17
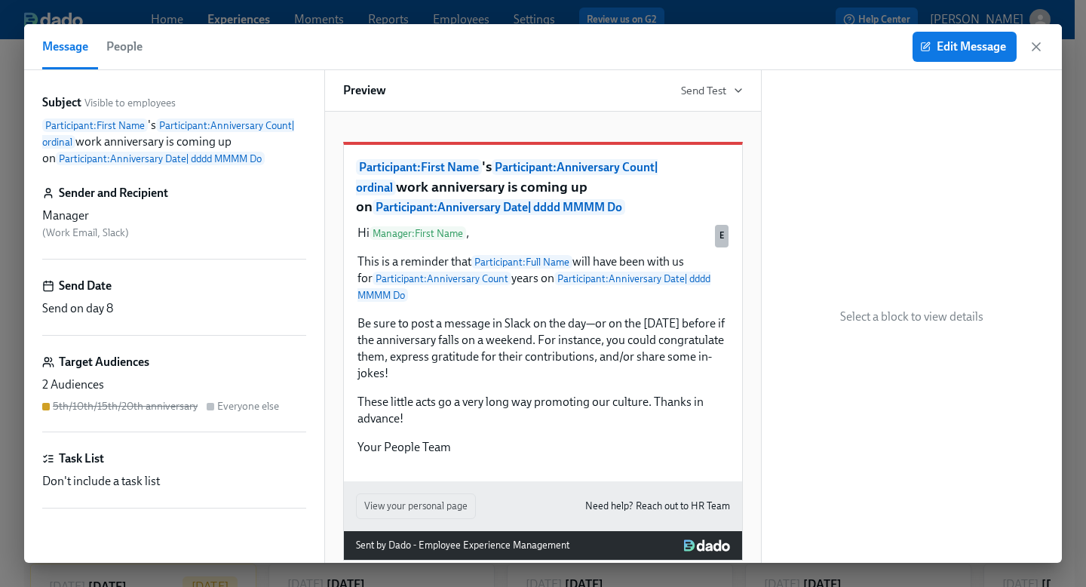
click at [289, 361] on div "Target Audiences" at bounding box center [174, 362] width 264 height 17
click at [926, 51] on icon "button" at bounding box center [925, 46] width 11 height 11
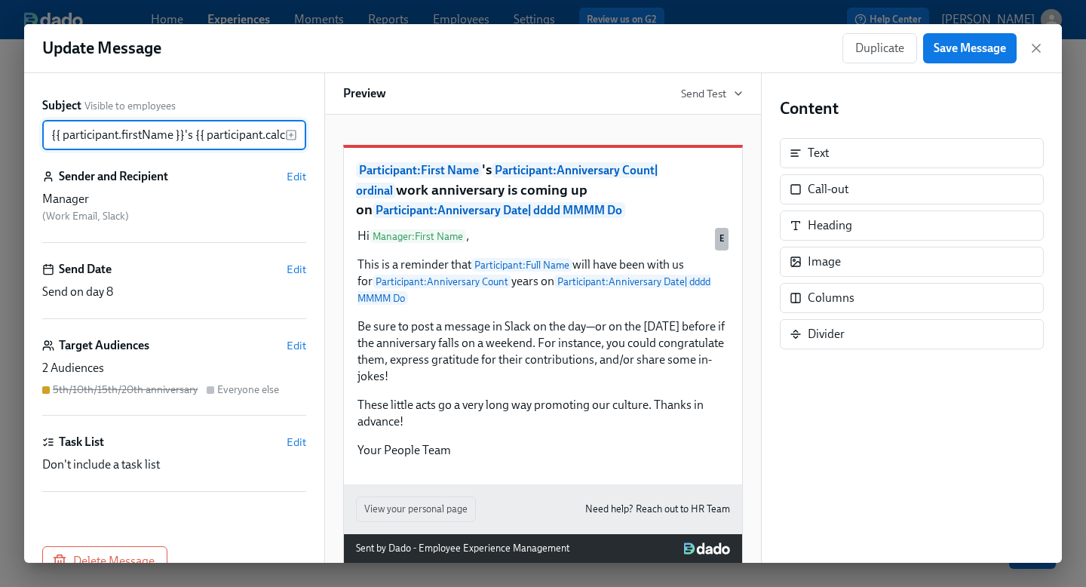
scroll to position [0, 749]
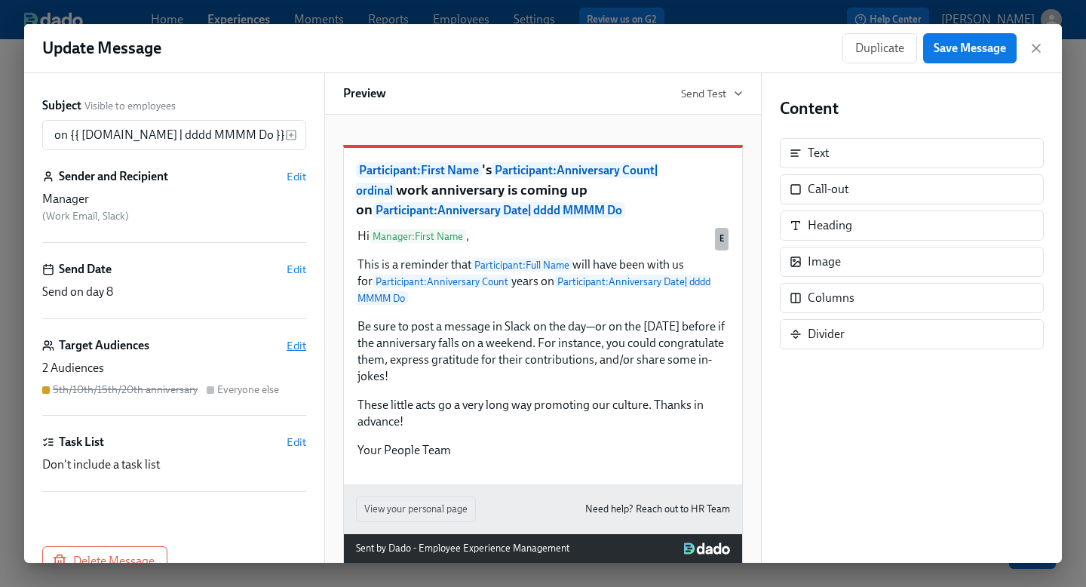
click at [288, 347] on span "Edit" at bounding box center [297, 345] width 20 height 15
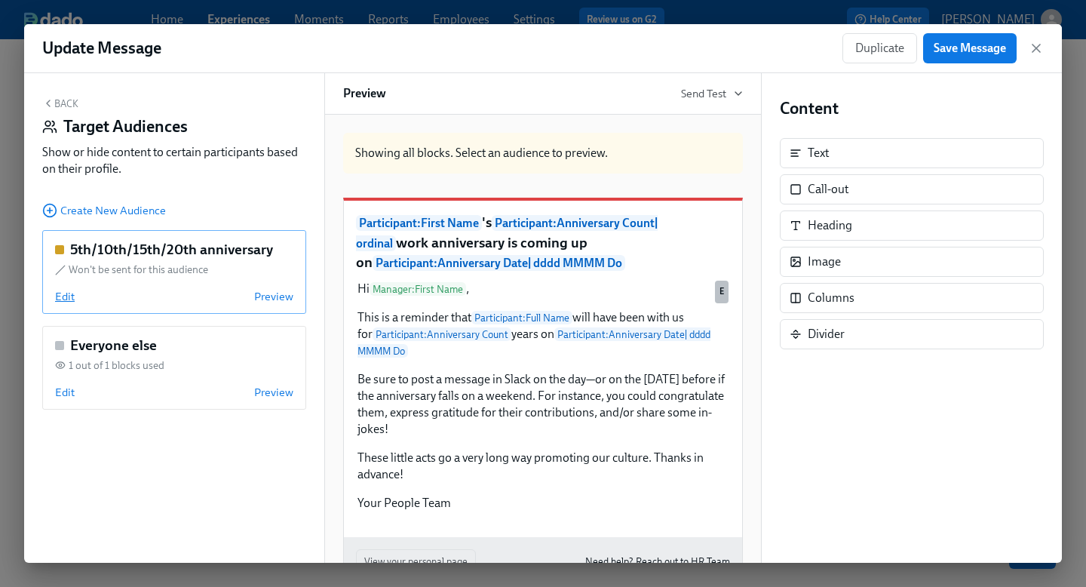
click at [60, 294] on span "Edit" at bounding box center [65, 296] width 20 height 15
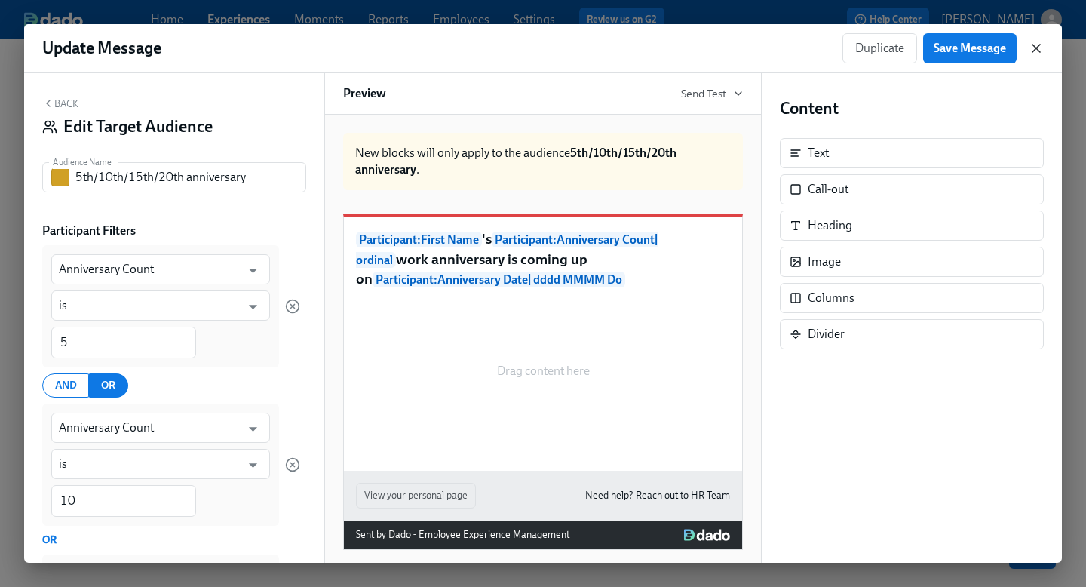
click at [1036, 48] on icon "button" at bounding box center [1036, 48] width 8 height 8
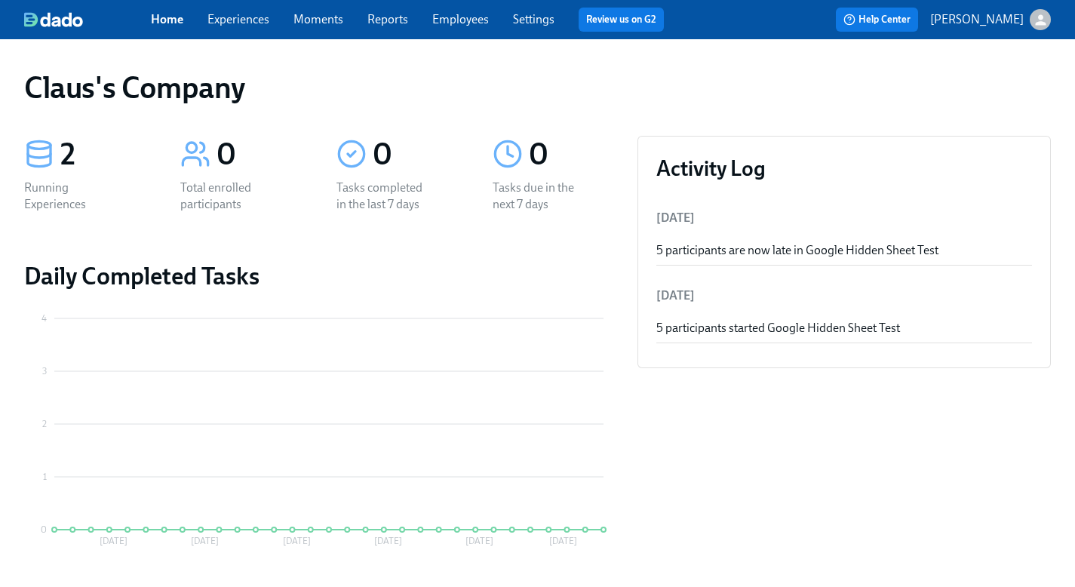
click at [1028, 25] on button "[PERSON_NAME]" at bounding box center [990, 19] width 121 height 21
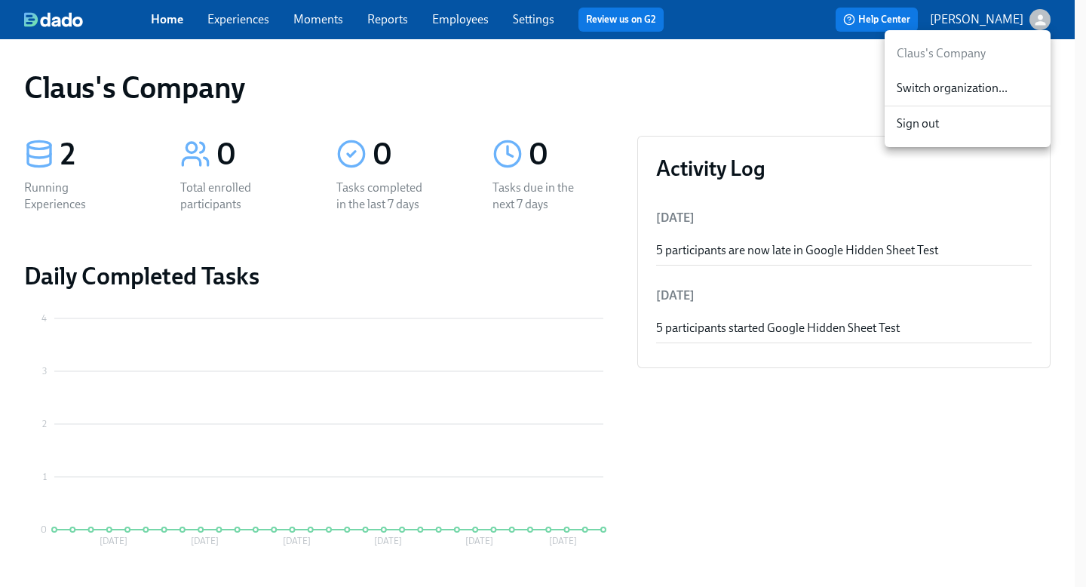
click at [990, 92] on span "Switch organization..." at bounding box center [968, 88] width 142 height 17
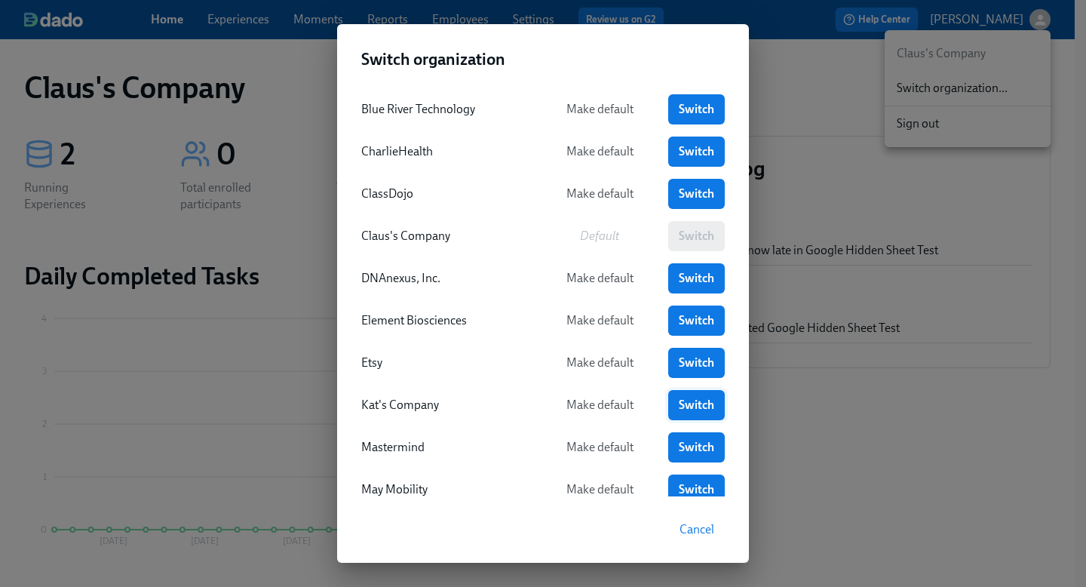
scroll to position [42, 0]
click at [690, 447] on span "Switch" at bounding box center [696, 447] width 35 height 15
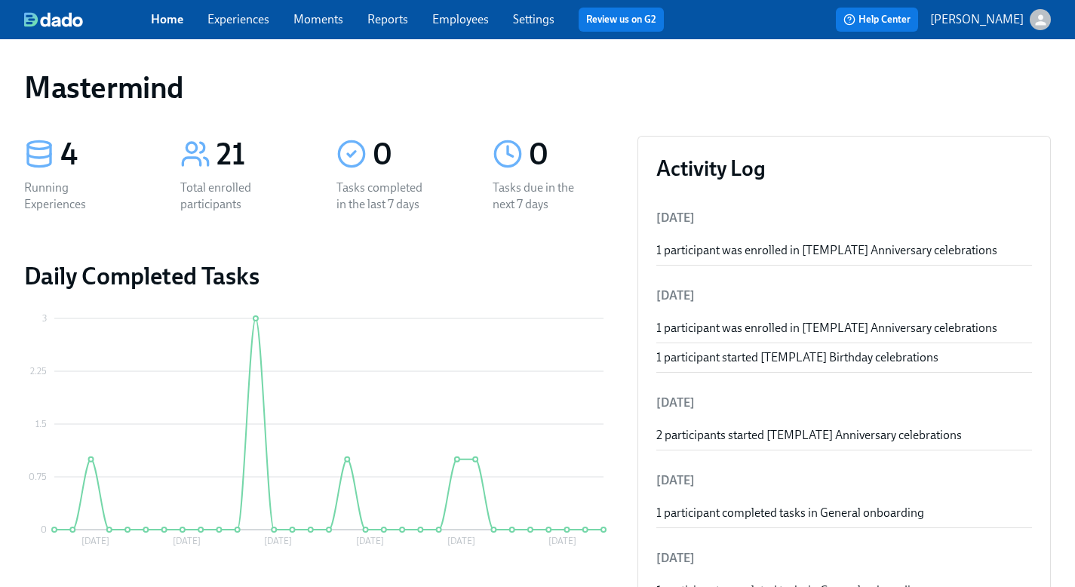
click at [225, 19] on link "Experiences" at bounding box center [238, 19] width 62 height 14
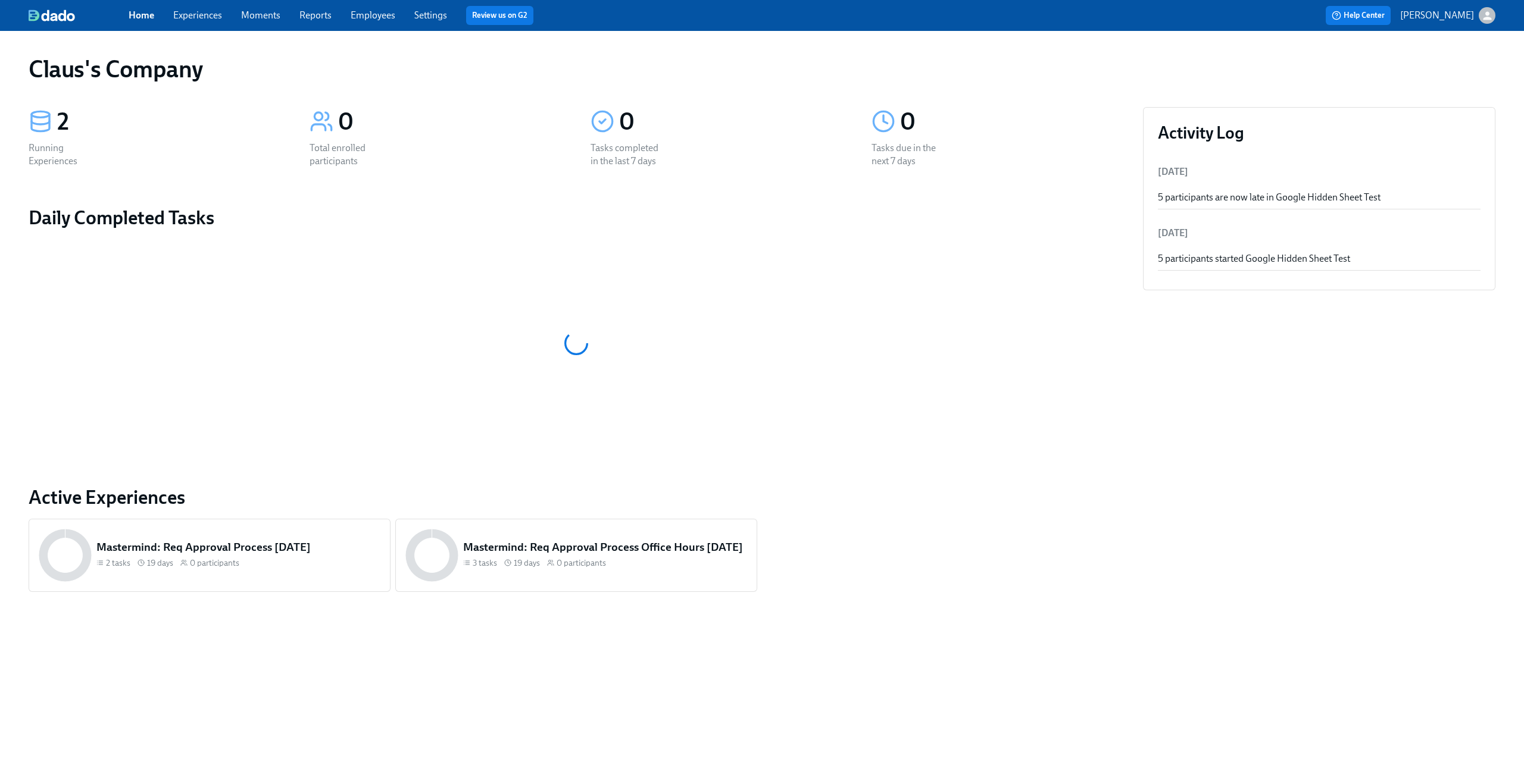
click at [230, 21] on div "Home Experiences Moments Reports Employees Settings Review us on G2" at bounding box center [470, 16] width 683 height 19
click at [221, 19] on link "Experiences" at bounding box center [197, 15] width 49 height 11
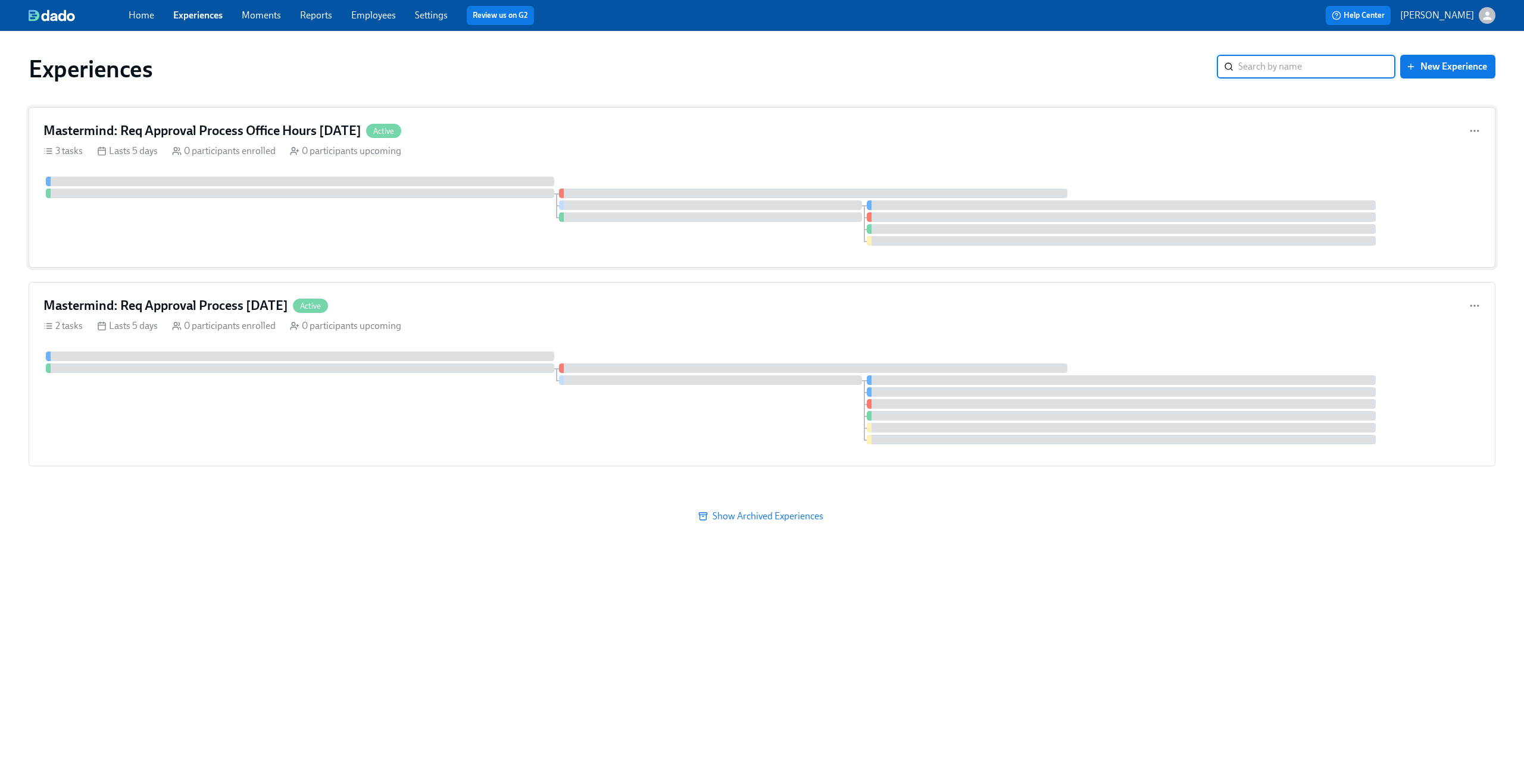
click at [638, 159] on div "Mastermind: Req Approval Process Office Hours [DATE] Active 3 tasks Lasts 5 day…" at bounding box center [762, 188] width 1466 height 161
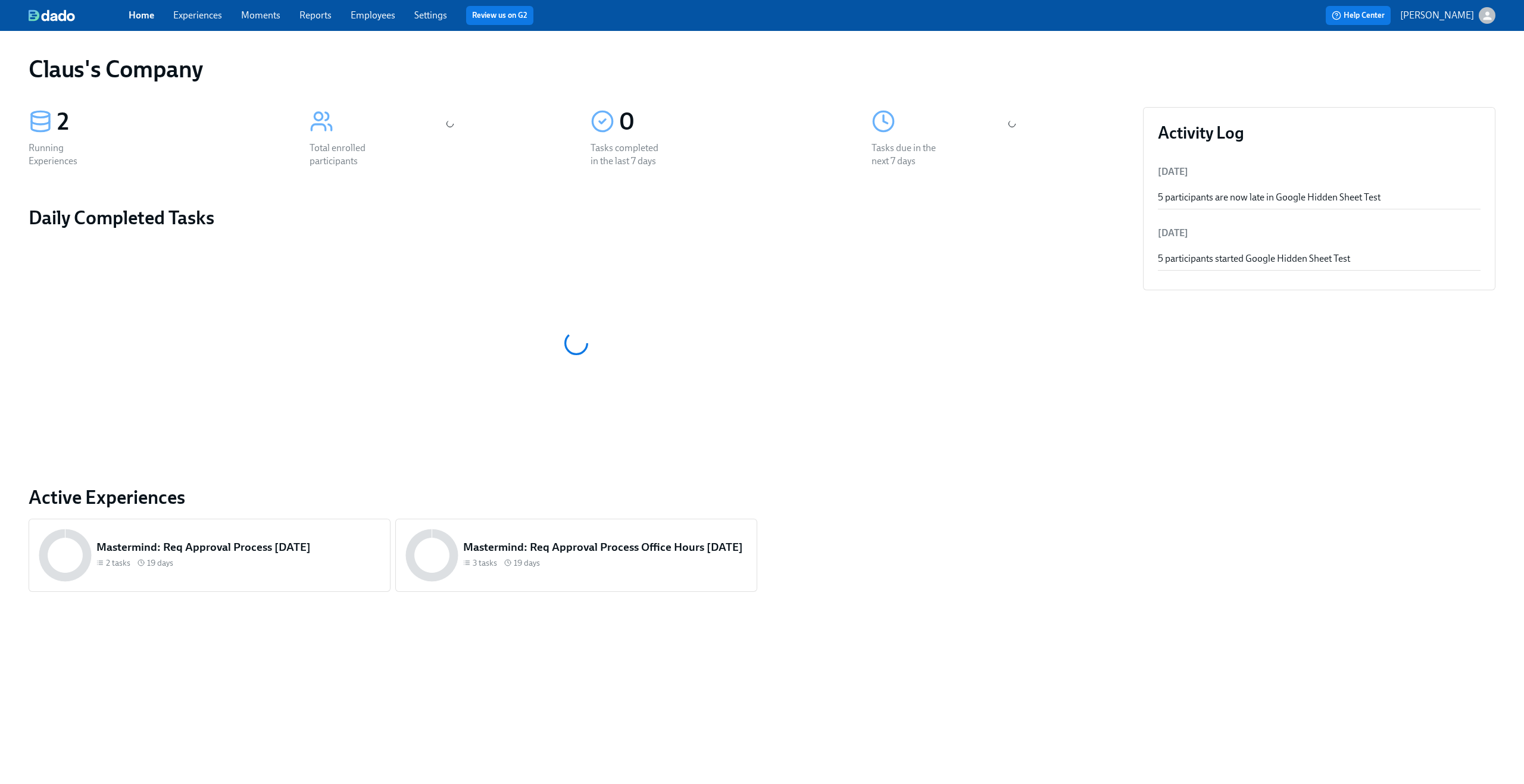
click at [1495, 15] on div "Home Experiences Moments Reports Employees Settings Review us on G2 Help Center…" at bounding box center [762, 15] width 1524 height 31
click at [1494, 15] on div "button" at bounding box center [1486, 15] width 17 height 17
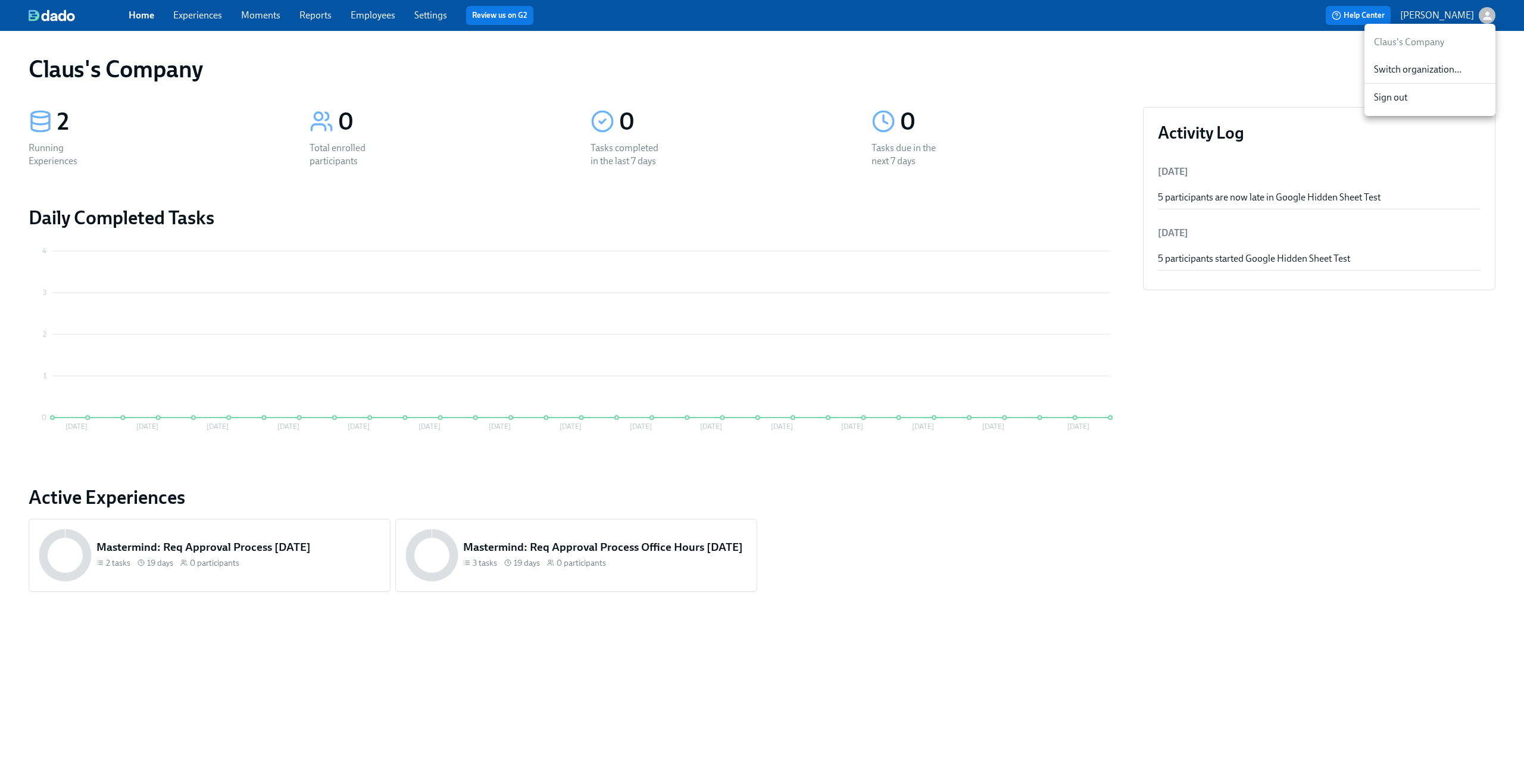
click at [1414, 76] on span "Switch organization..." at bounding box center [1430, 69] width 112 height 13
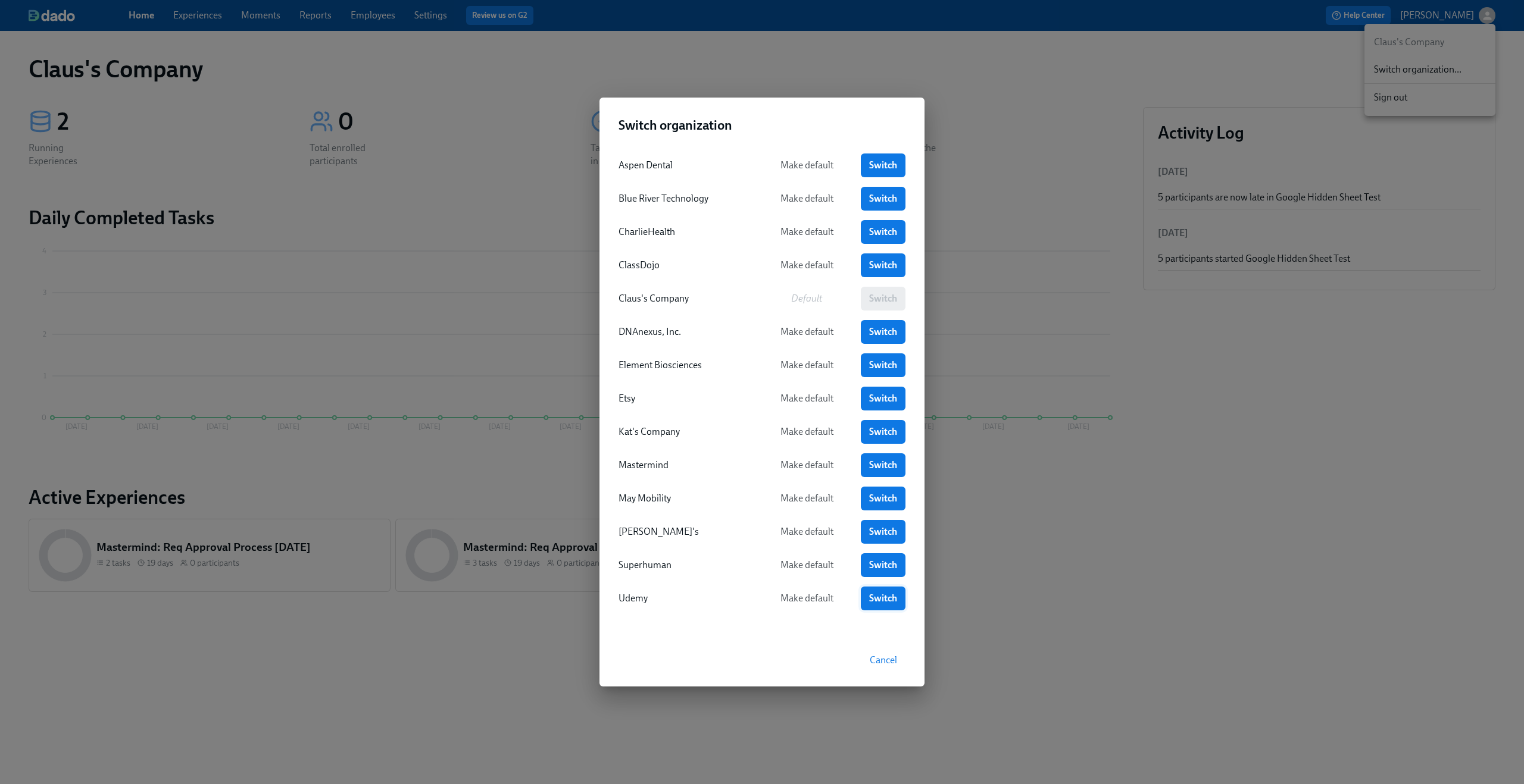
click at [868, 592] on link "Switch" at bounding box center [883, 599] width 45 height 24
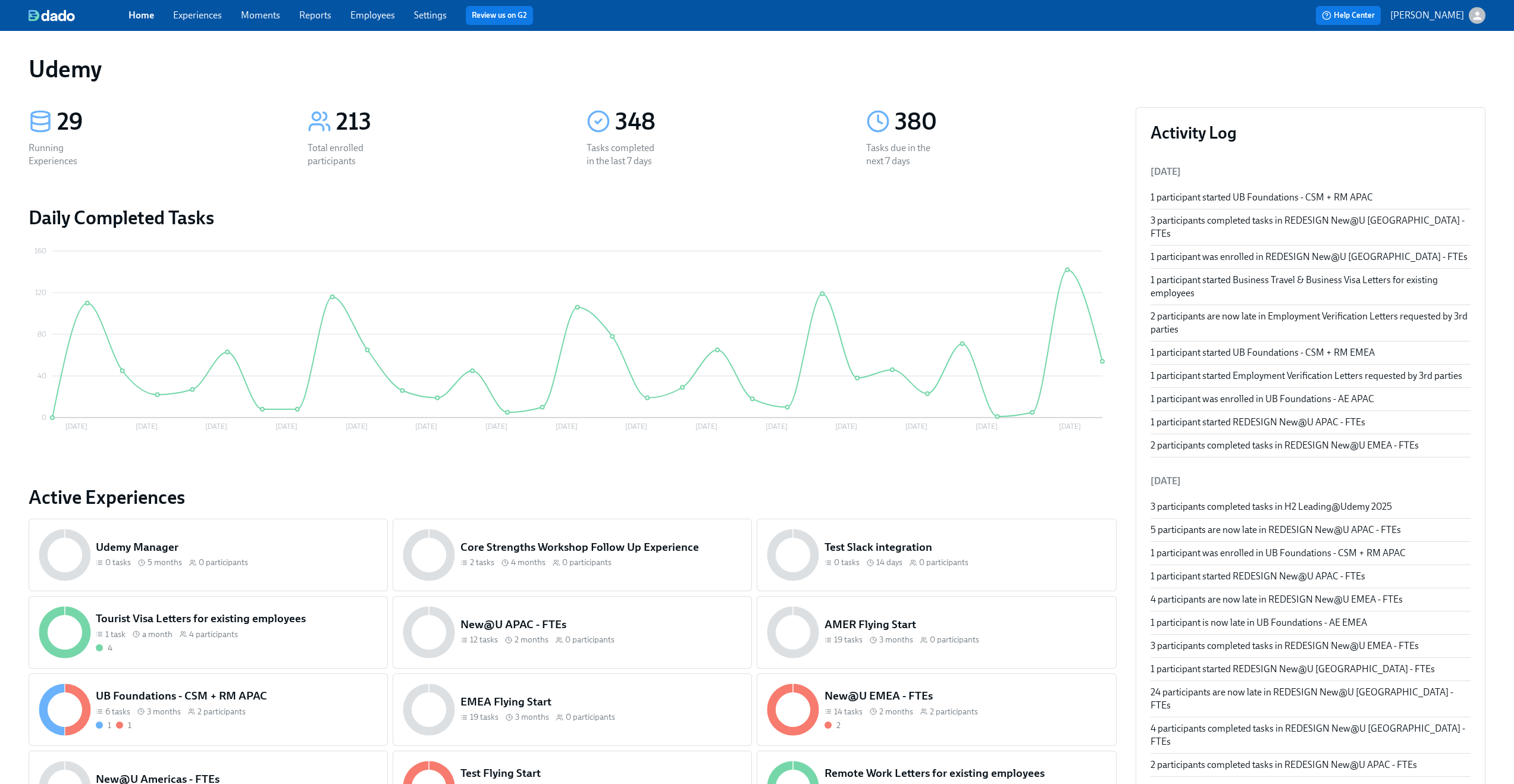
click at [204, 17] on link "Experiences" at bounding box center [197, 15] width 49 height 11
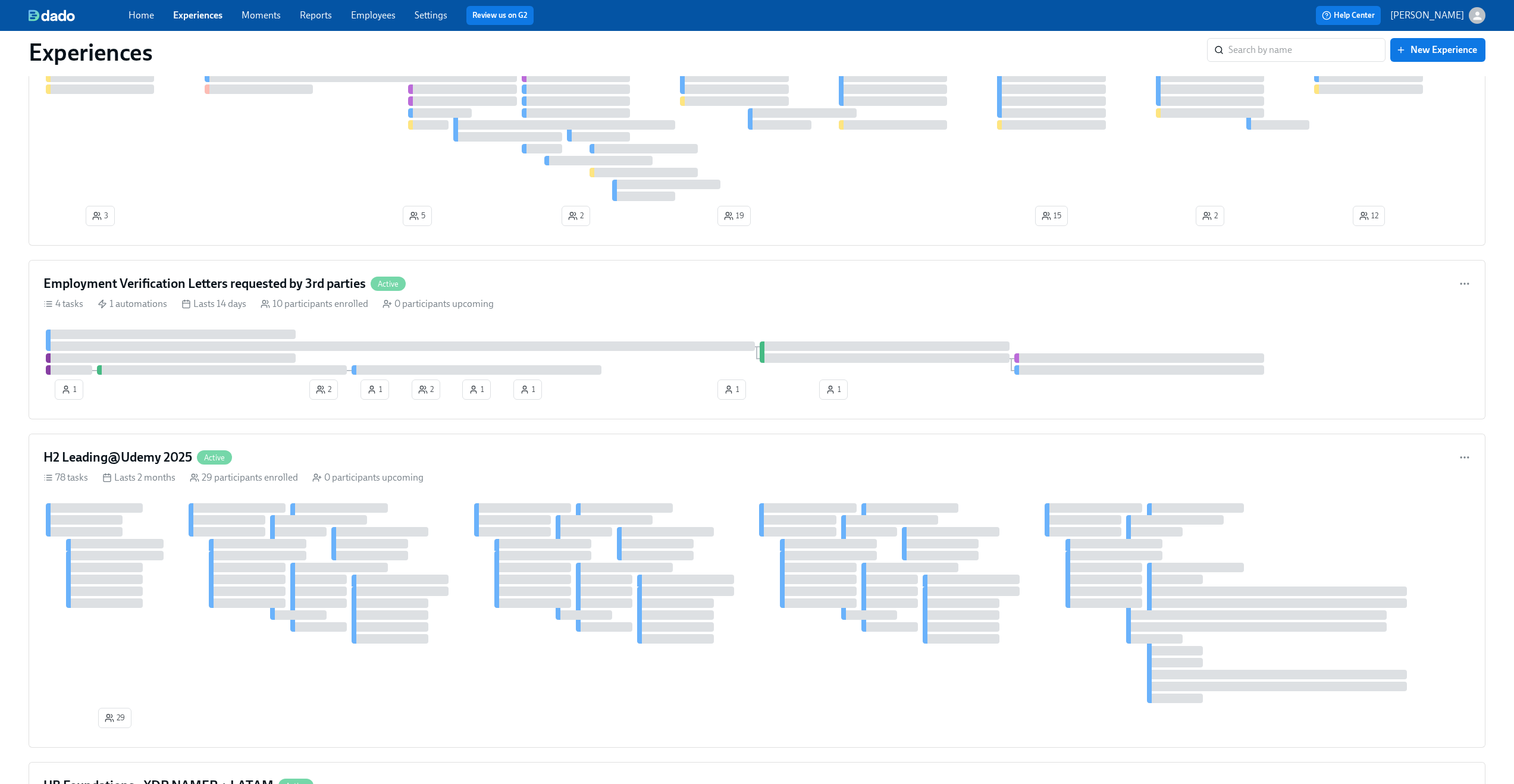
scroll to position [970, 0]
click at [536, 289] on div "Employment Verification Letters requested by 3rd parties Active" at bounding box center [757, 283] width 1427 height 18
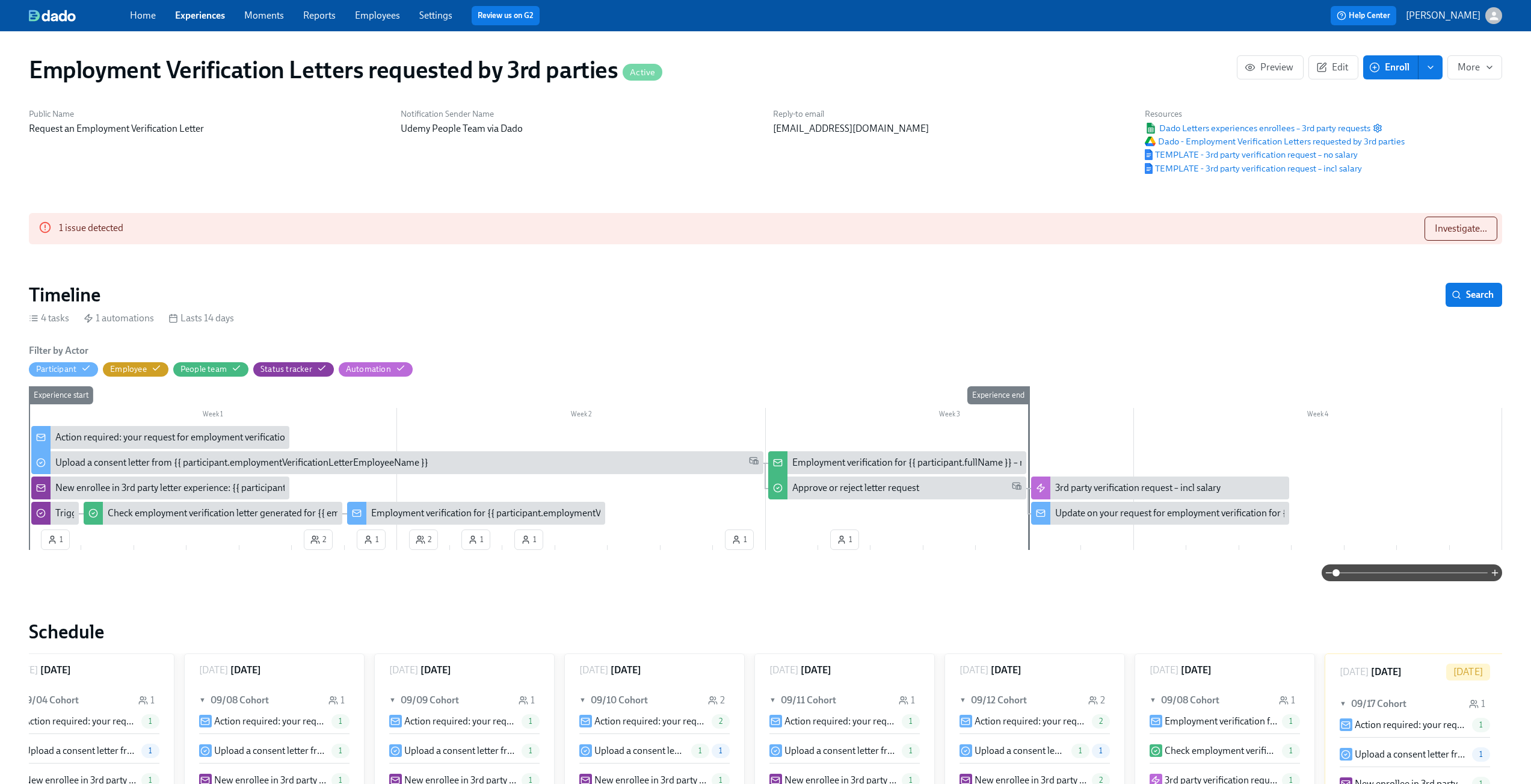
scroll to position [0, 418]
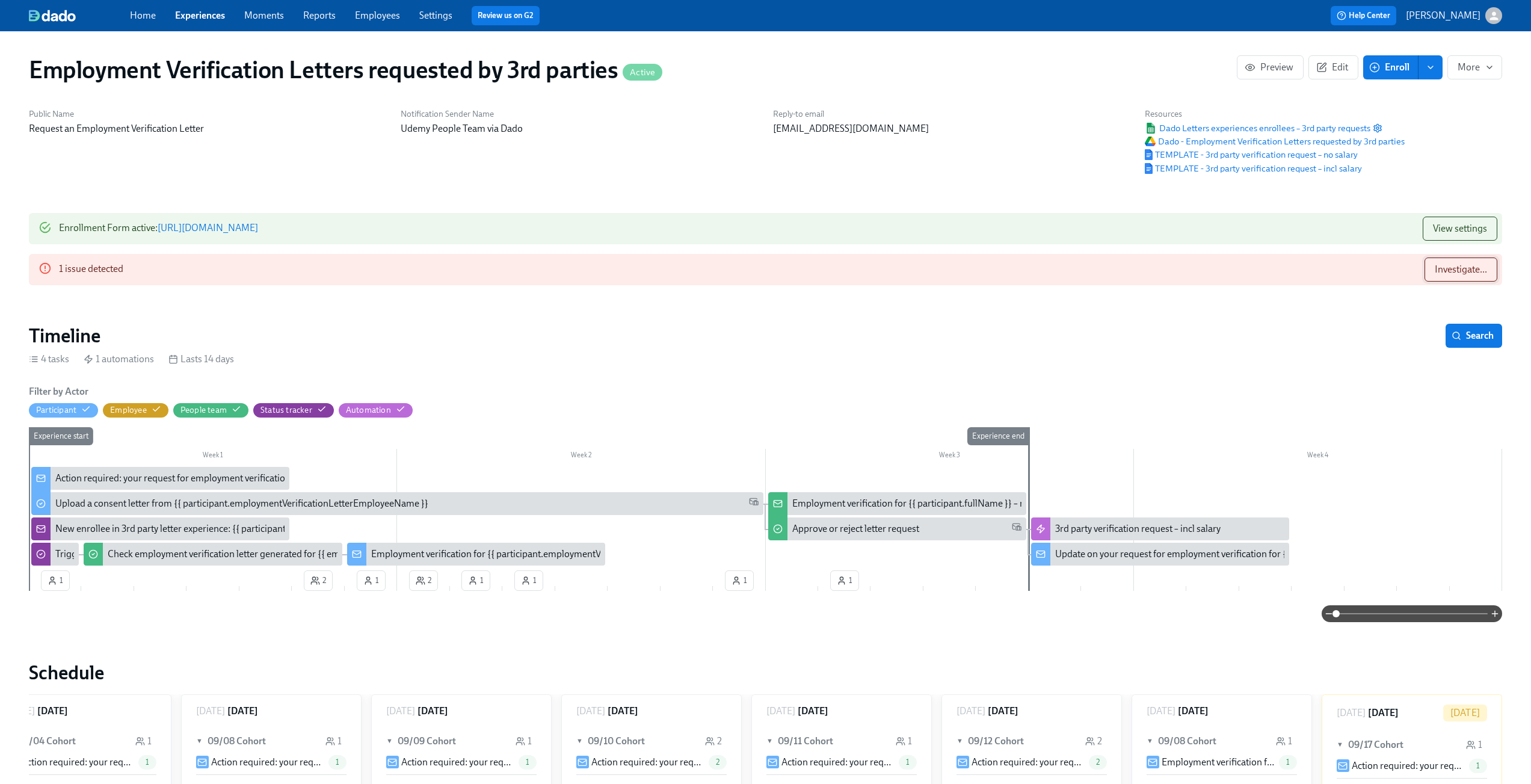
click at [1453, 271] on span "Investigate..." at bounding box center [1462, 269] width 53 height 12
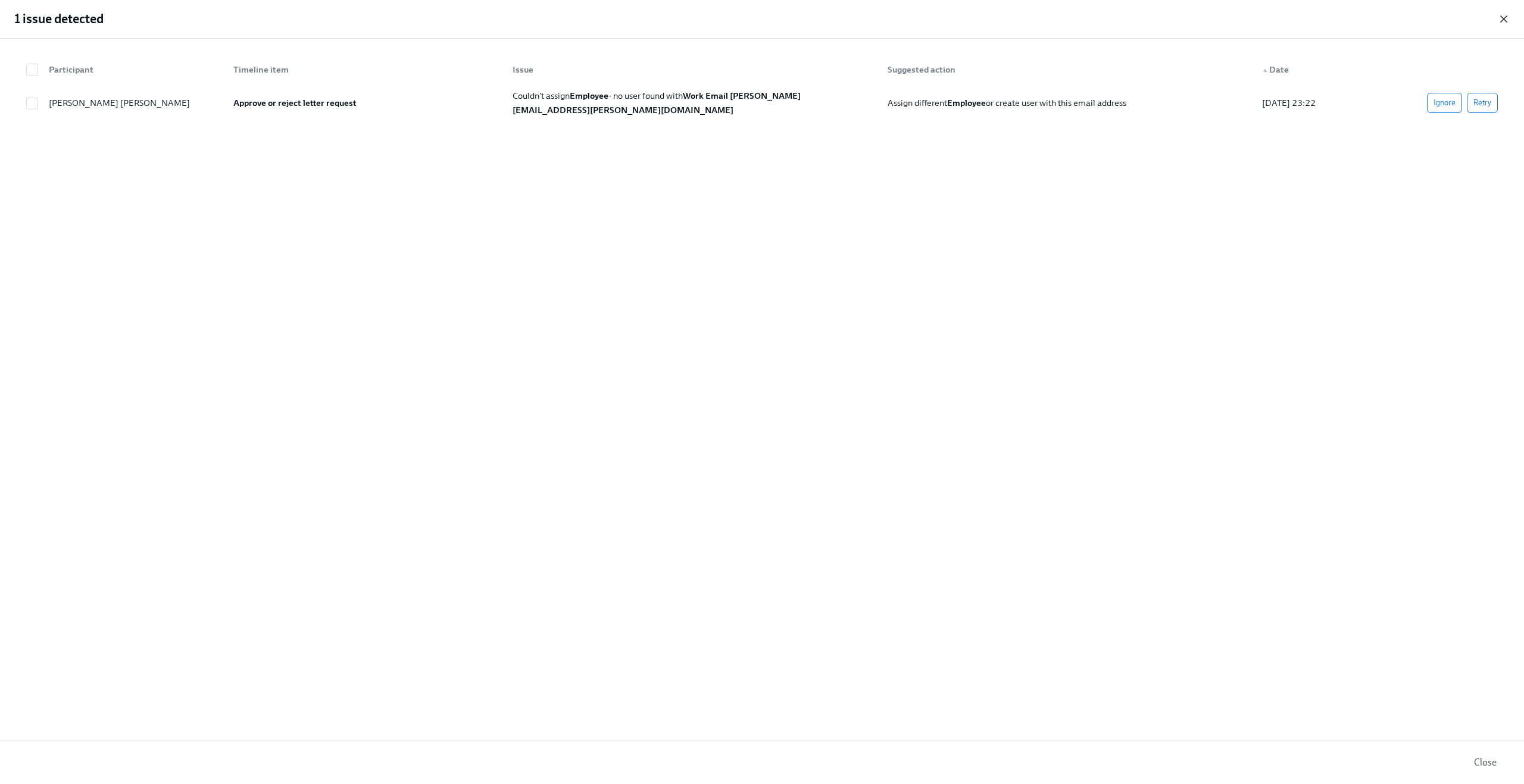
click at [1502, 14] on icon "button" at bounding box center [1503, 19] width 12 height 12
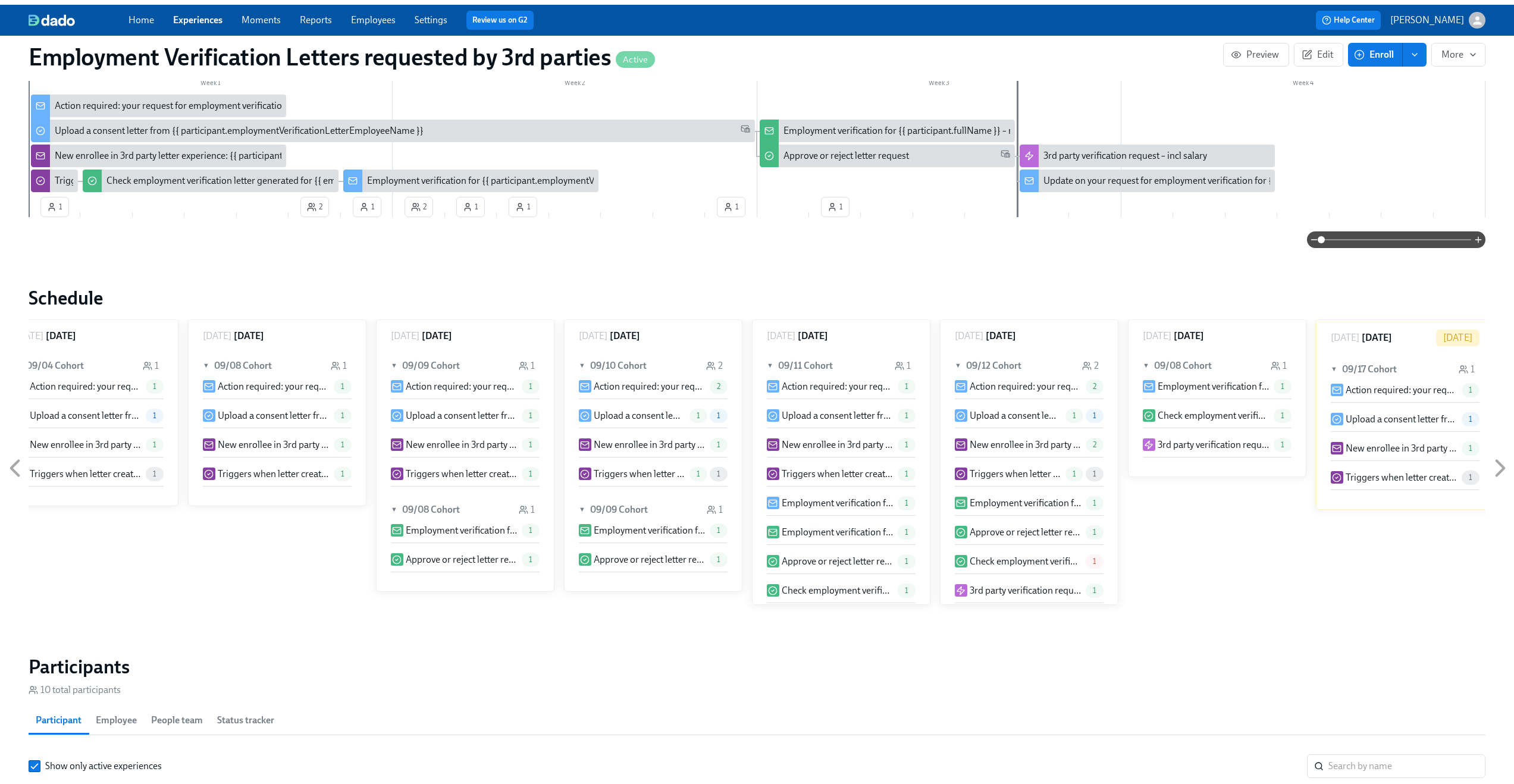
scroll to position [0, 0]
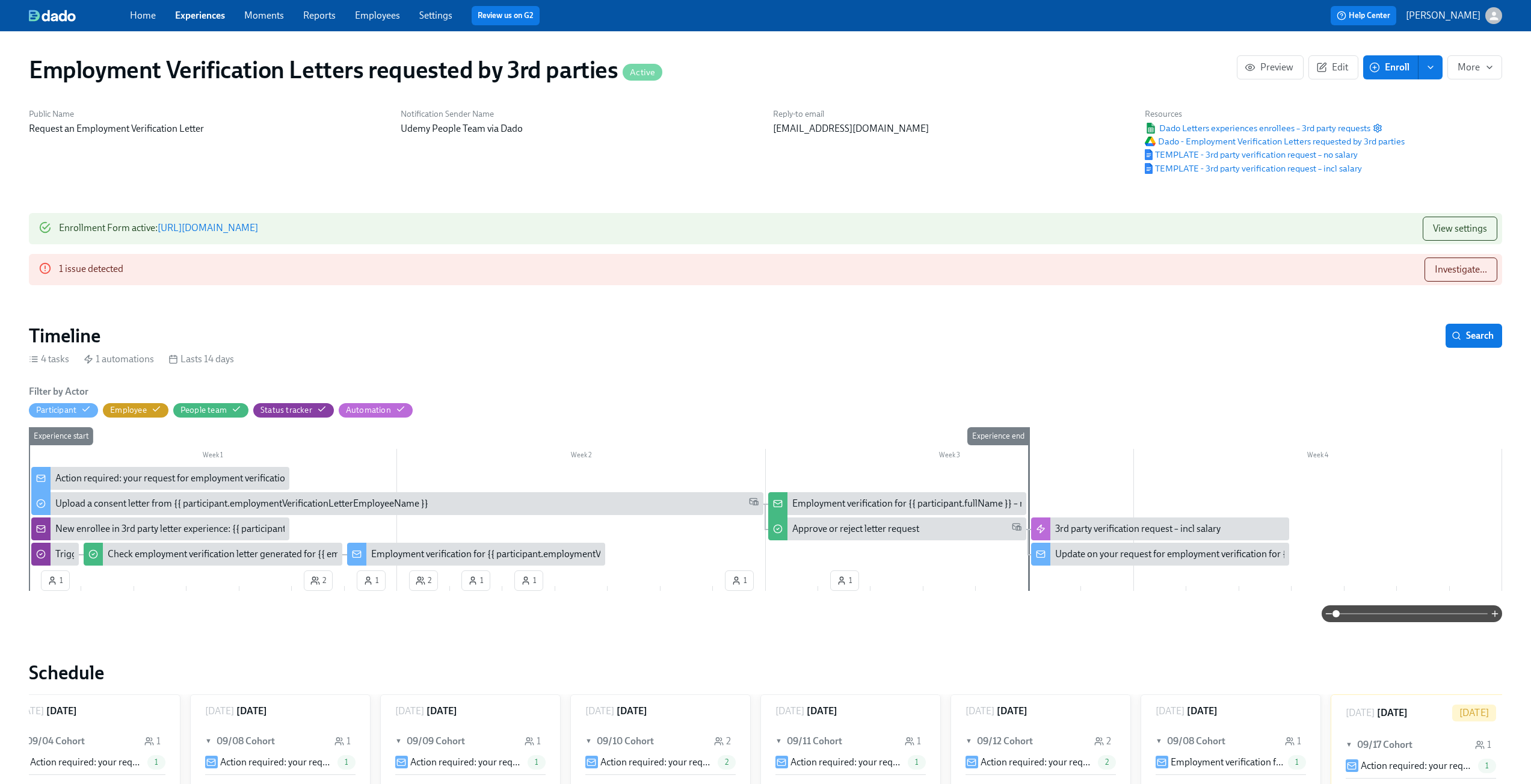
click at [180, 21] on link "Experiences" at bounding box center [199, 15] width 50 height 11
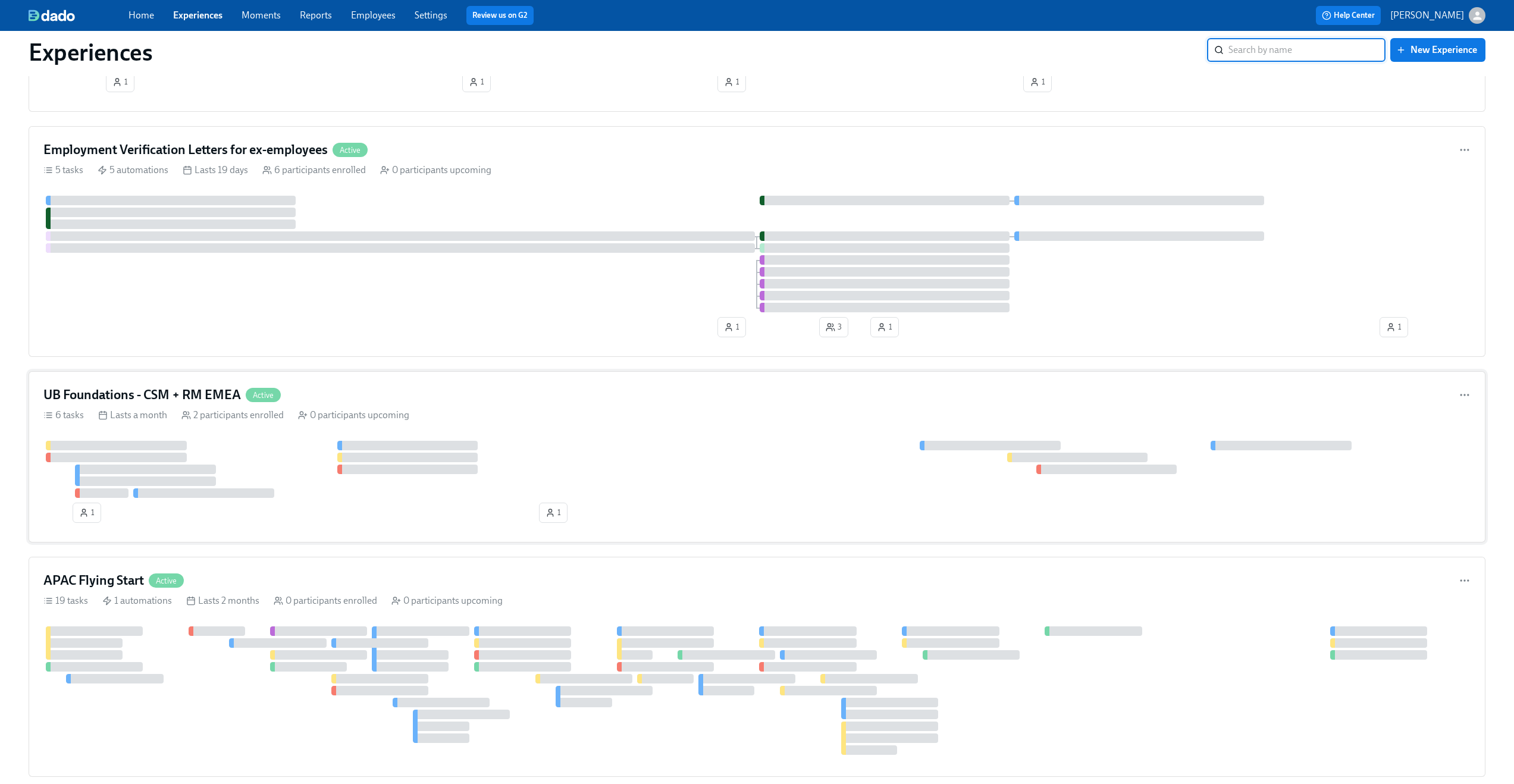
scroll to position [2944, 0]
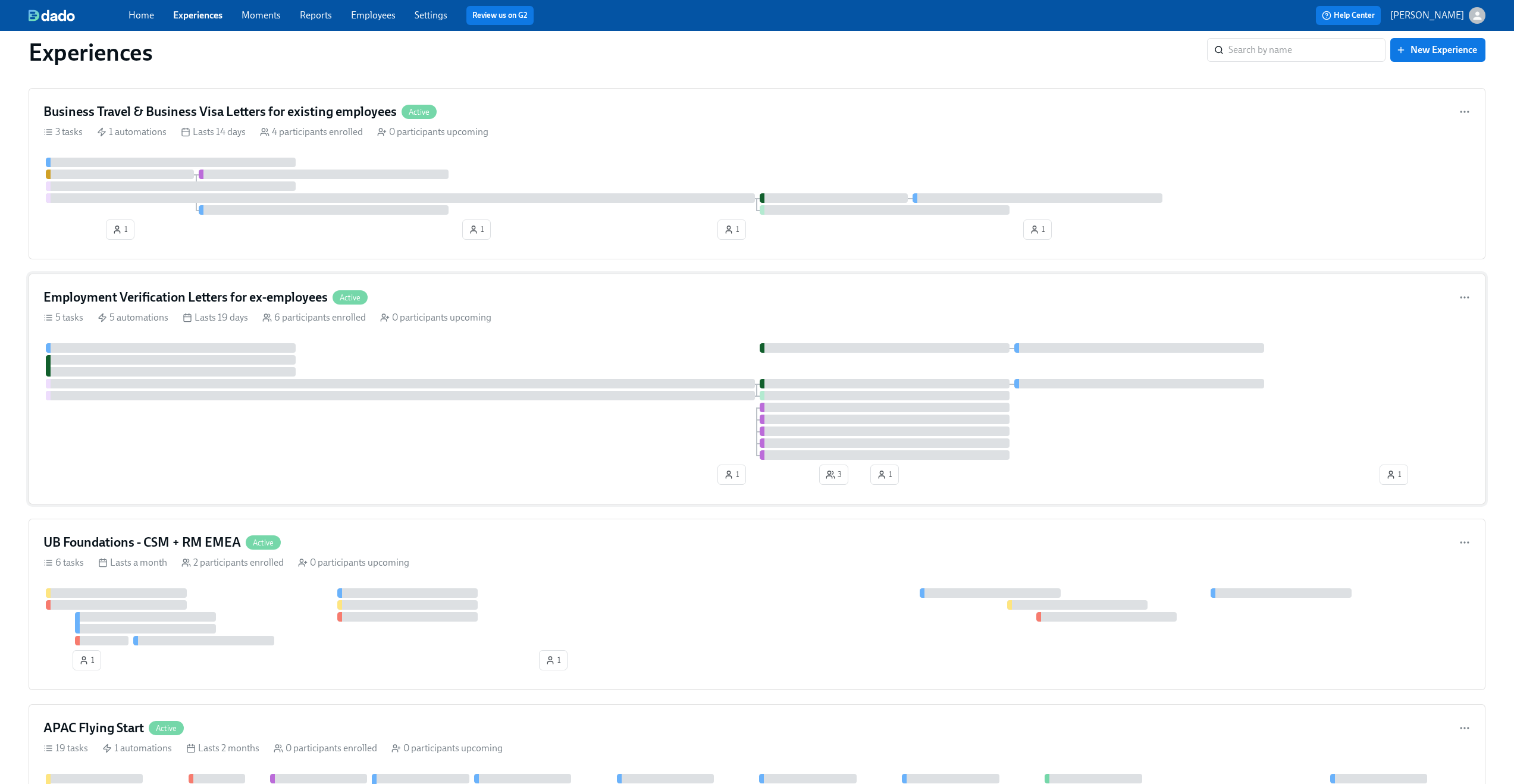
click at [540, 317] on div "5 tasks 5 automations Lasts 19 days 6 participants enrolled 0 participants upco…" at bounding box center [757, 317] width 1427 height 13
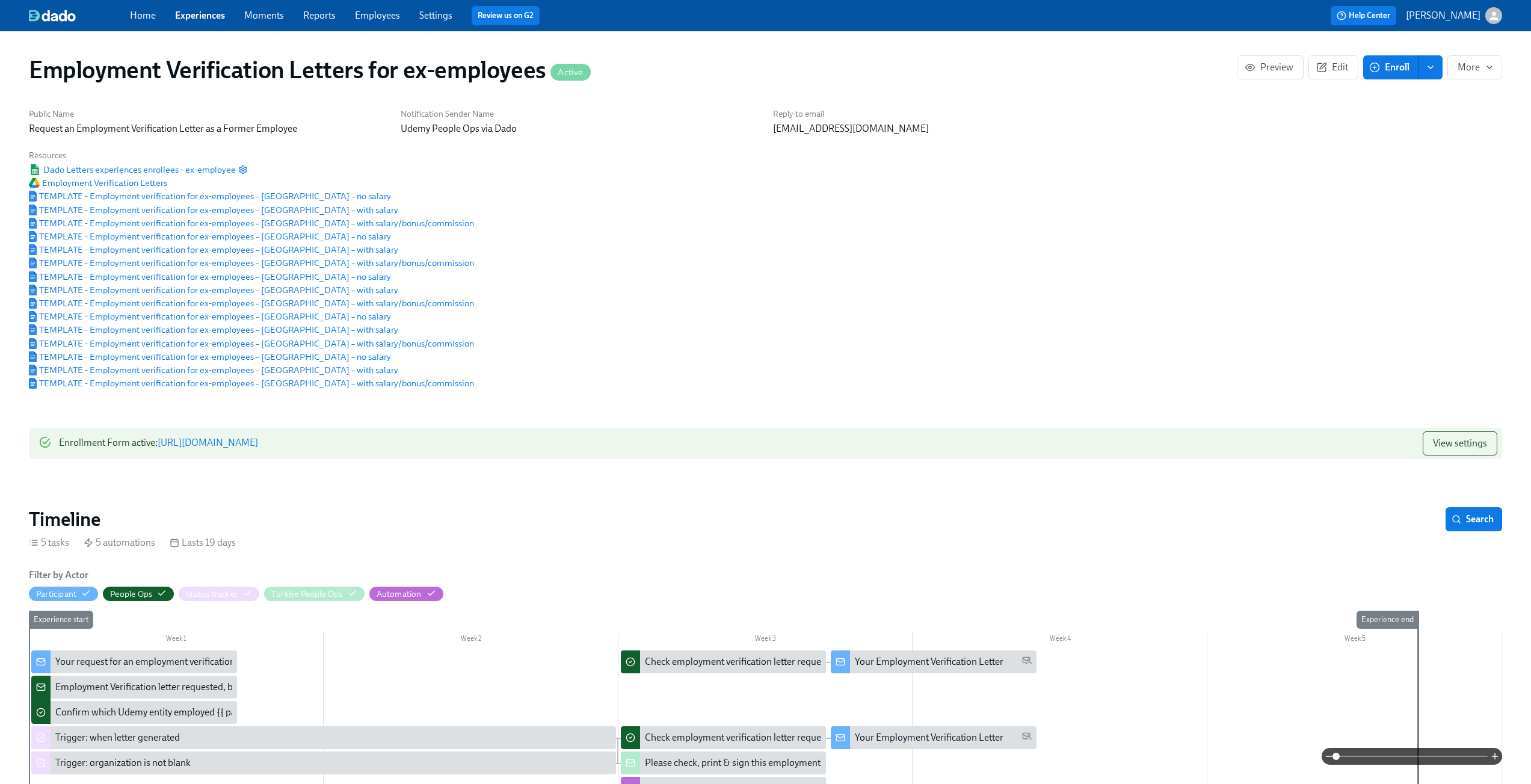
click at [176, 18] on link "Experiences" at bounding box center [199, 15] width 50 height 11
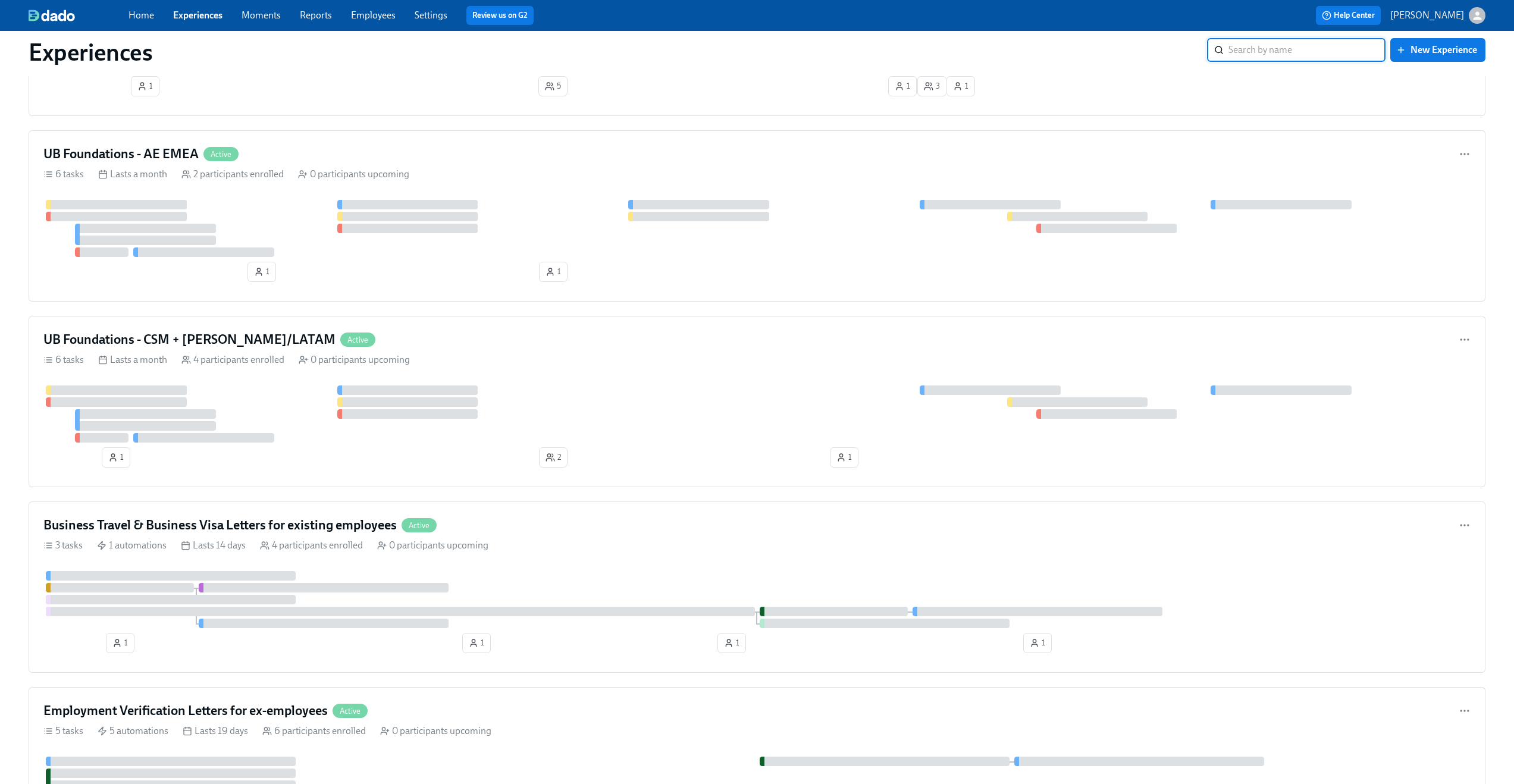
scroll to position [2529, 0]
click at [606, 533] on div "Business Travel & Business Visa Letters for existing employees Active" at bounding box center [757, 525] width 1427 height 18
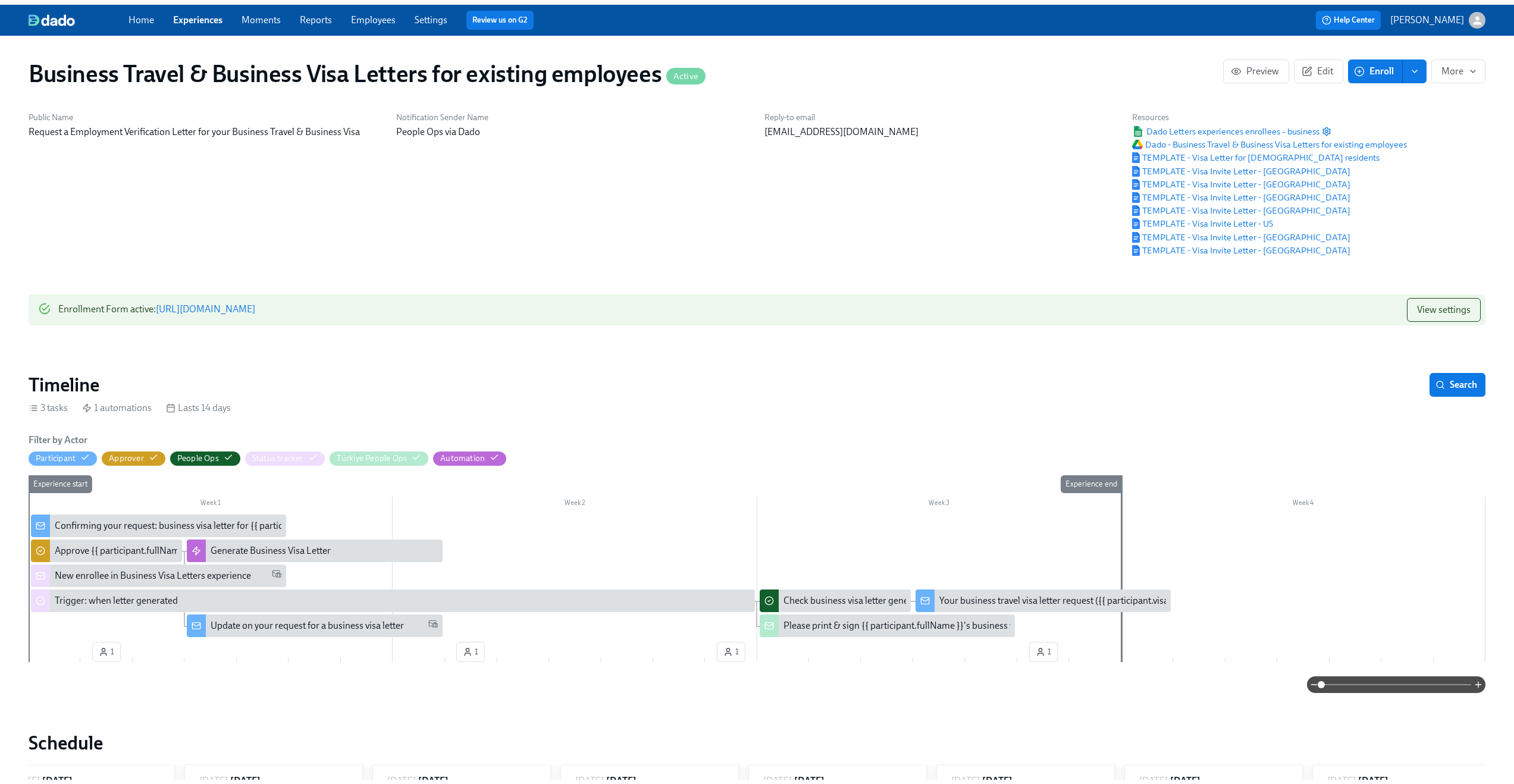
scroll to position [0, 226]
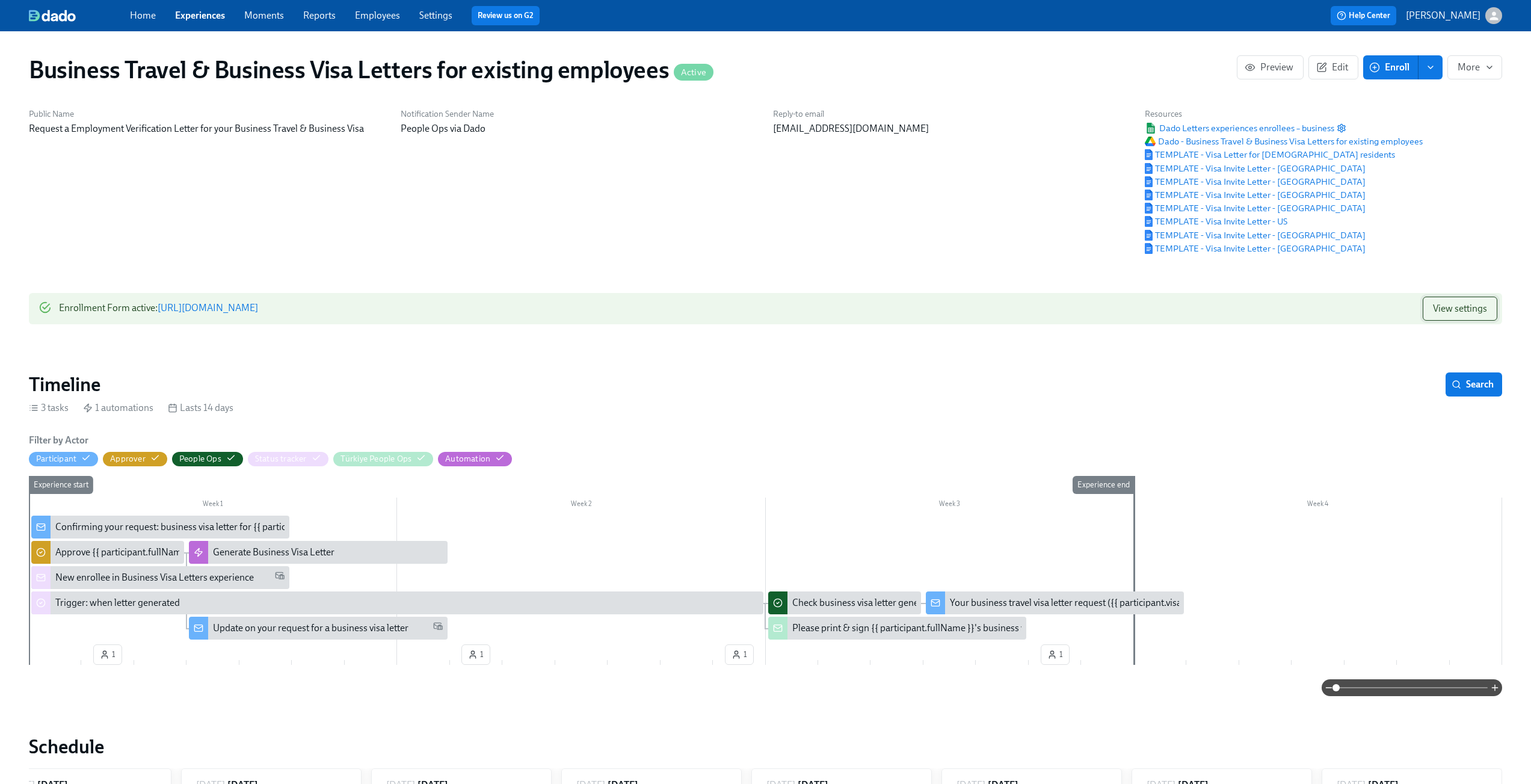
click at [1486, 305] on span "View settings" at bounding box center [1460, 308] width 54 height 12
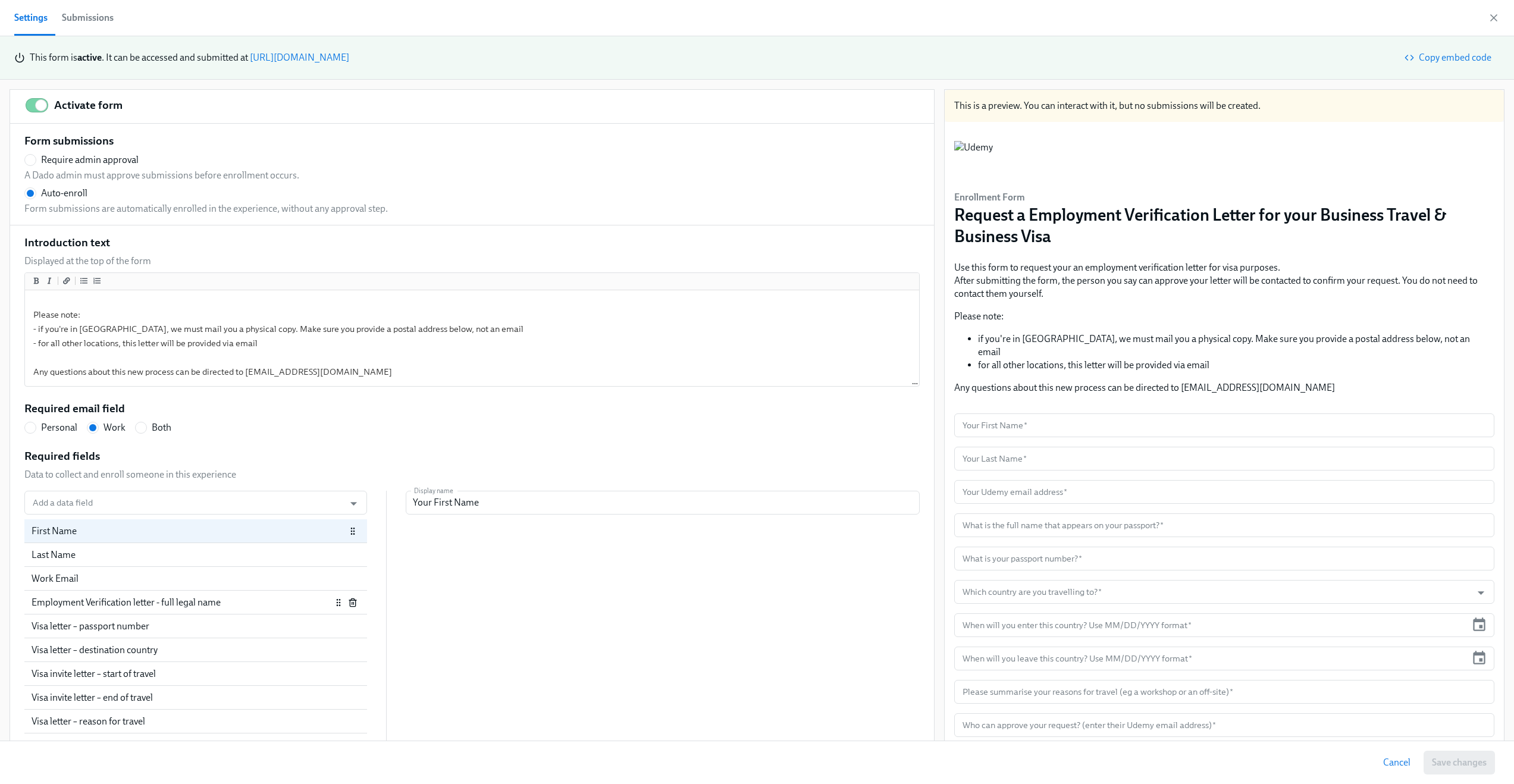
scroll to position [51, 0]
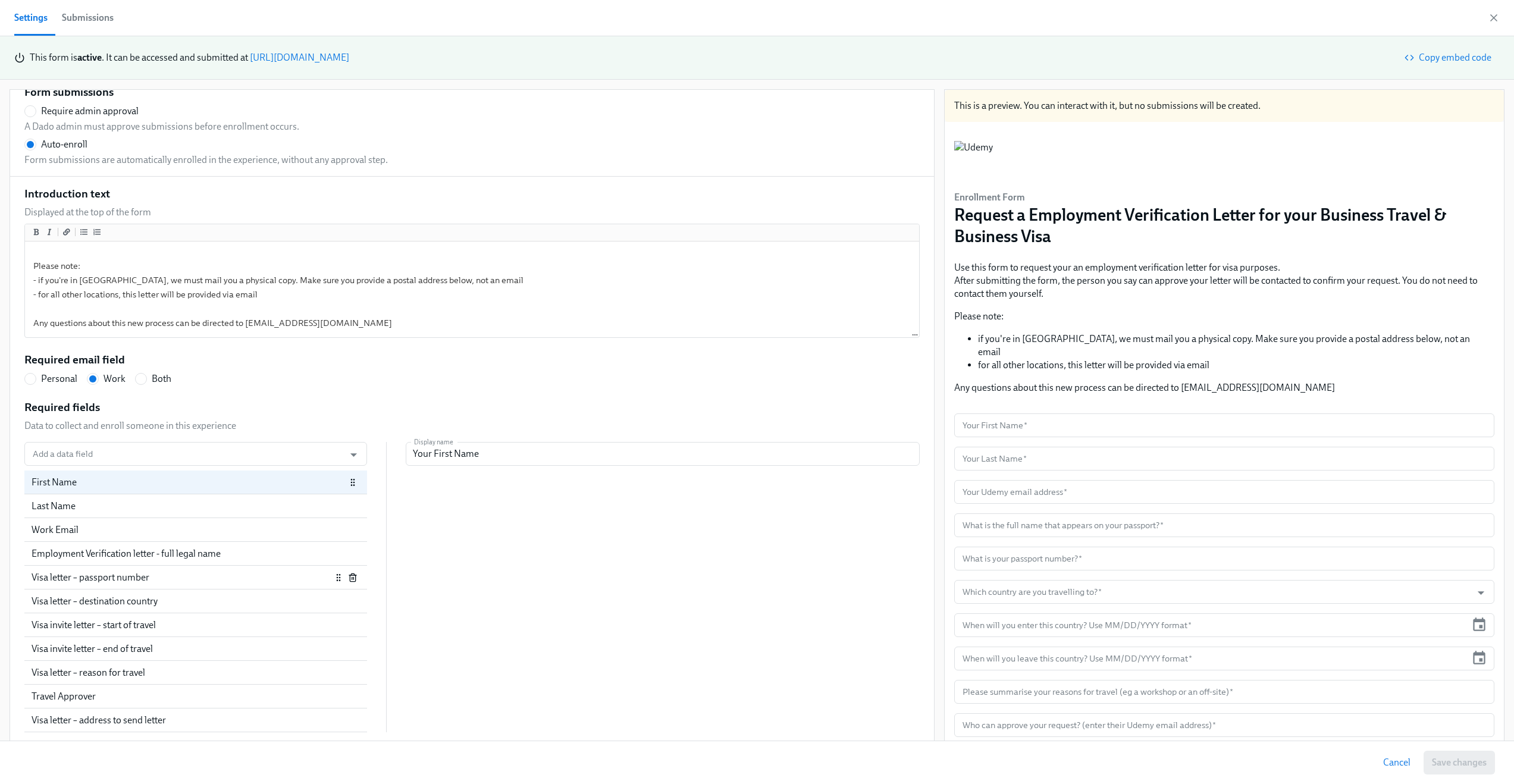
click at [117, 577] on div "Visa letter – passport number" at bounding box center [181, 577] width 300 height 13
radio input "false"
type input "What is your passport number?"
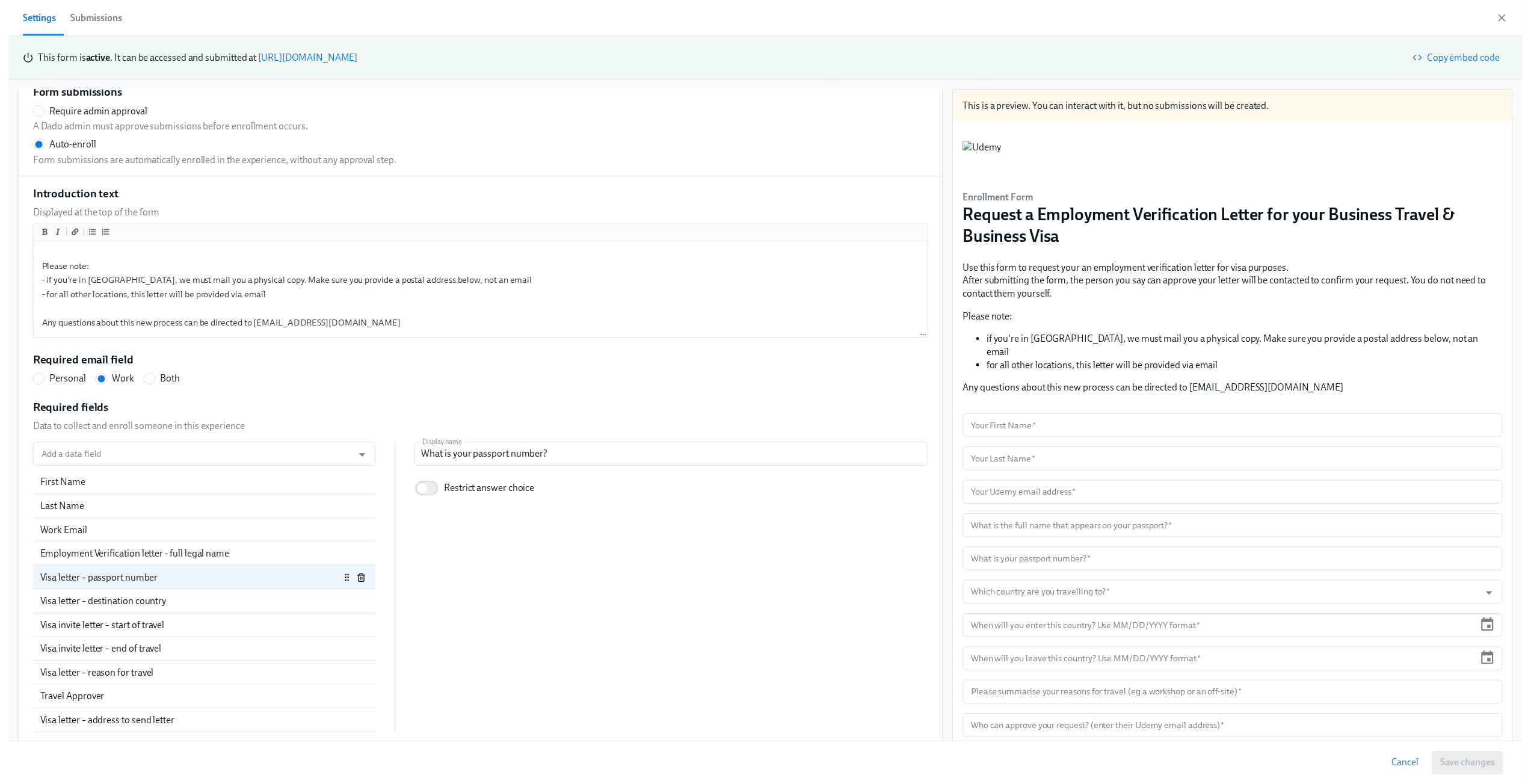
scroll to position [42, 0]
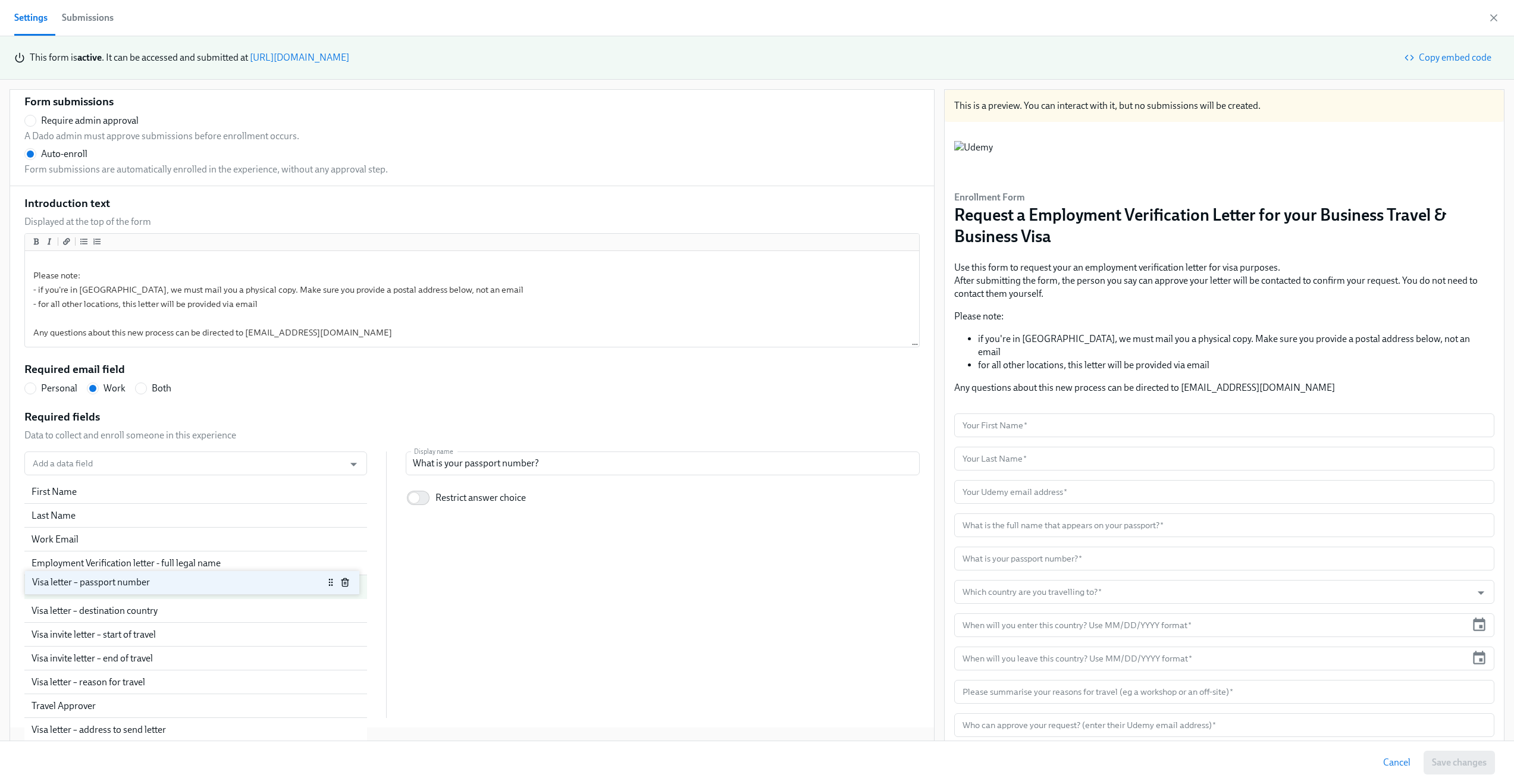
click at [38, 584] on div "First Name Last Name Work Email Employment Verification letter - full legal nam…" at bounding box center [196, 599] width 342 height 238
click at [1497, 18] on icon "button" at bounding box center [1493, 17] width 12 height 12
radio input "false"
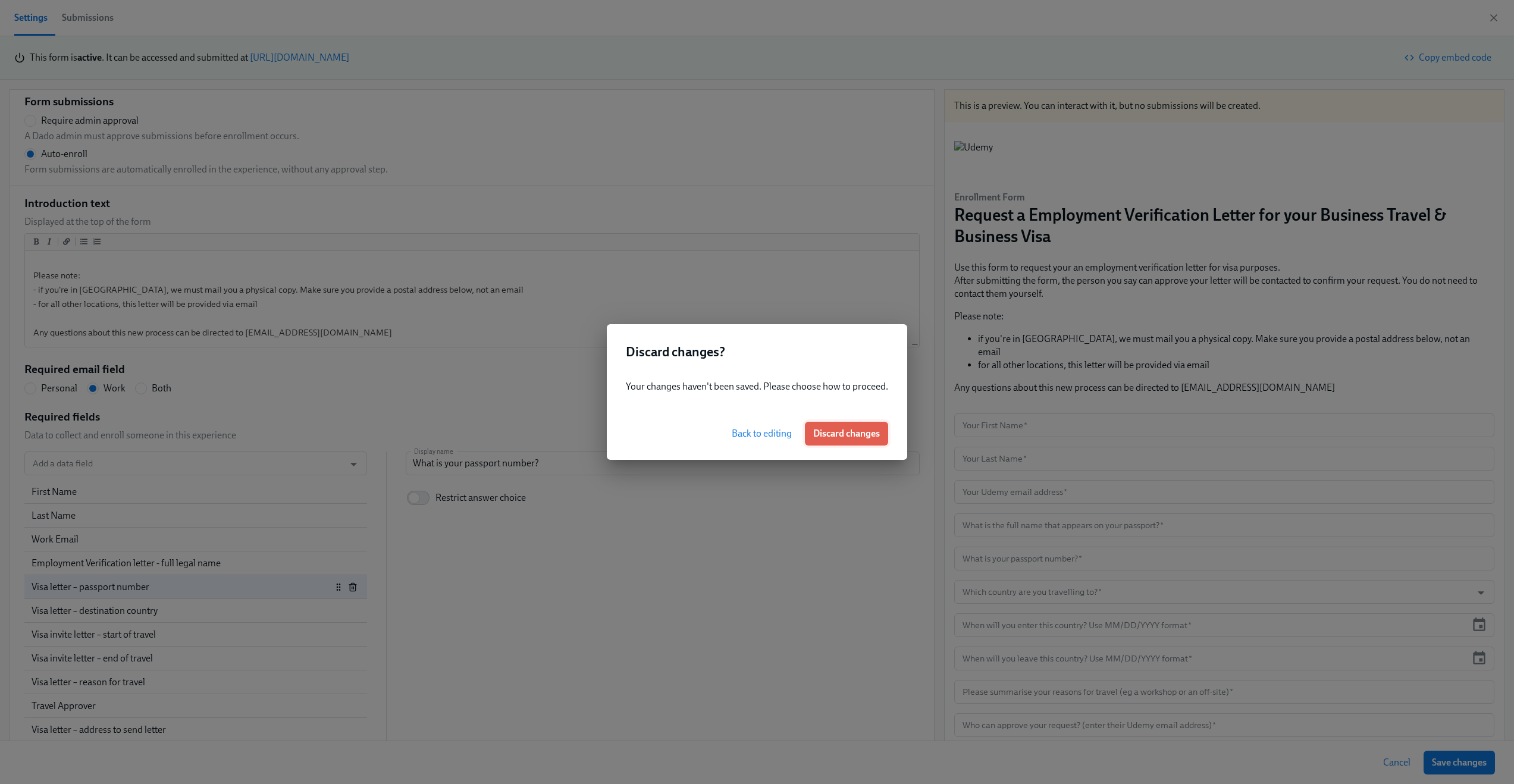
click at [841, 430] on span "Discard changes" at bounding box center [847, 433] width 66 height 12
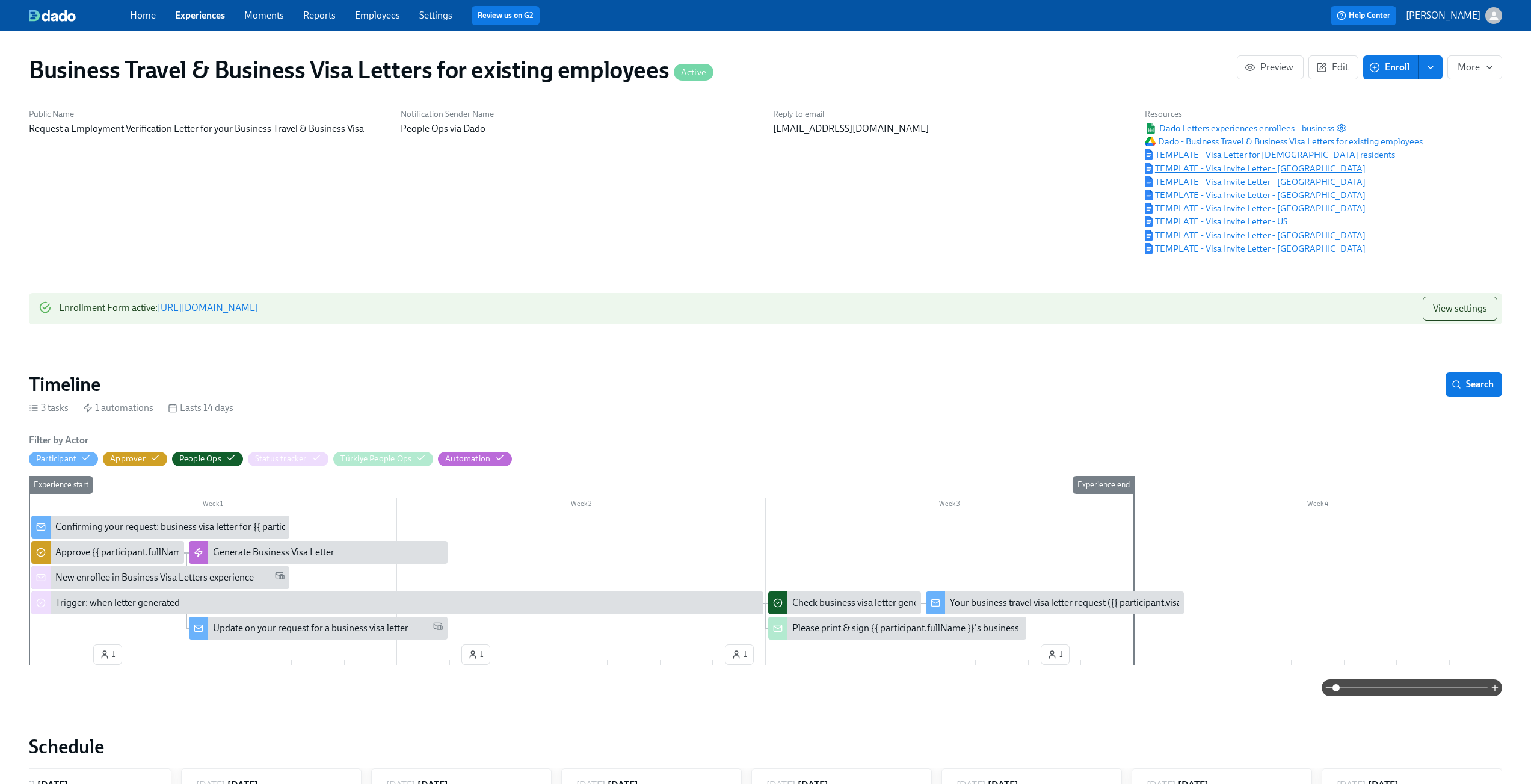
click at [1252, 172] on span "TEMPLATE - Visa Invite Letter - [GEOGRAPHIC_DATA]" at bounding box center [1255, 168] width 221 height 12
click at [1460, 310] on span "View settings" at bounding box center [1460, 308] width 54 height 12
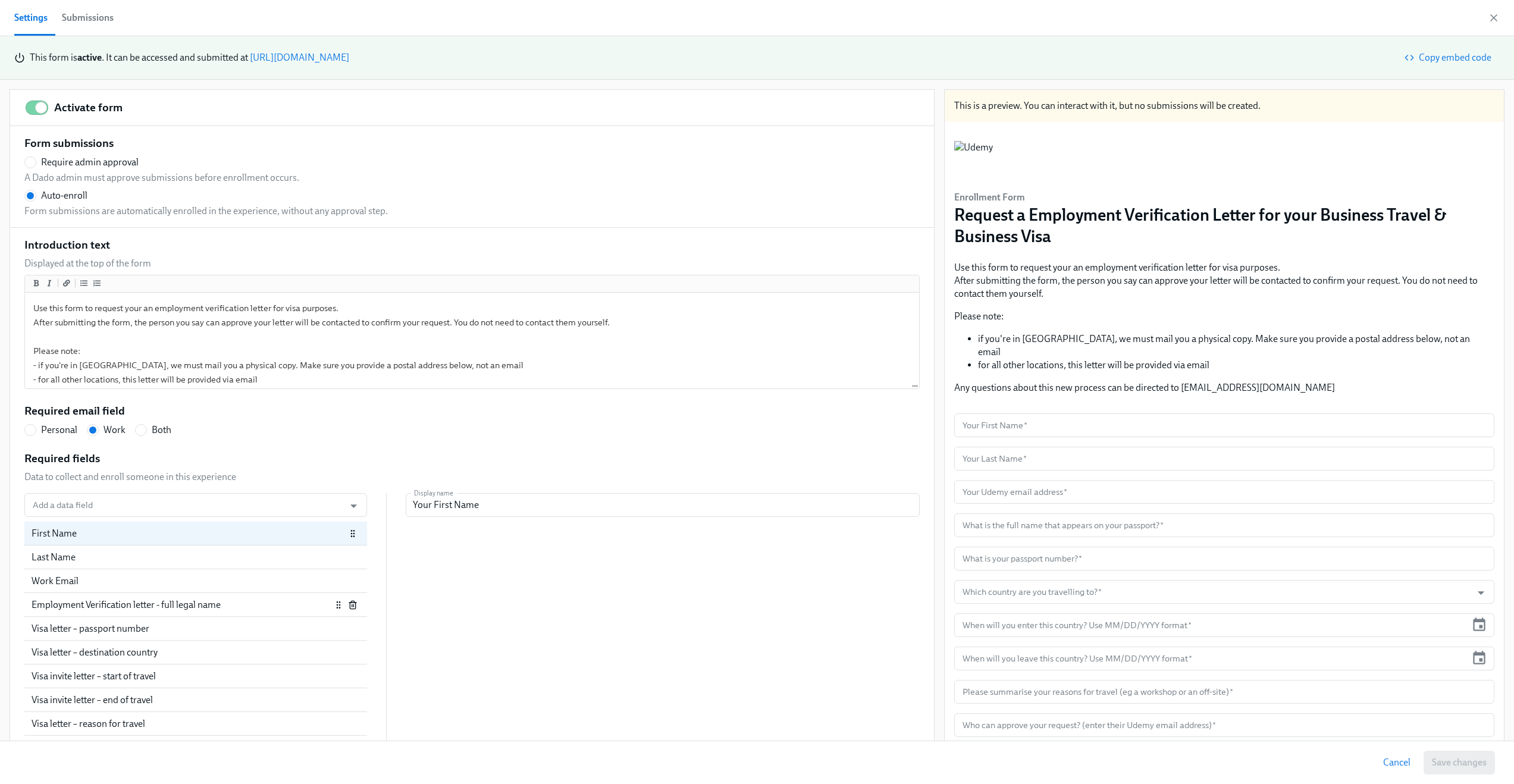
click at [142, 607] on div "Employment Verification letter - full legal name" at bounding box center [181, 605] width 300 height 13
radio input "false"
type input "What is the full name that appears on your passport?"
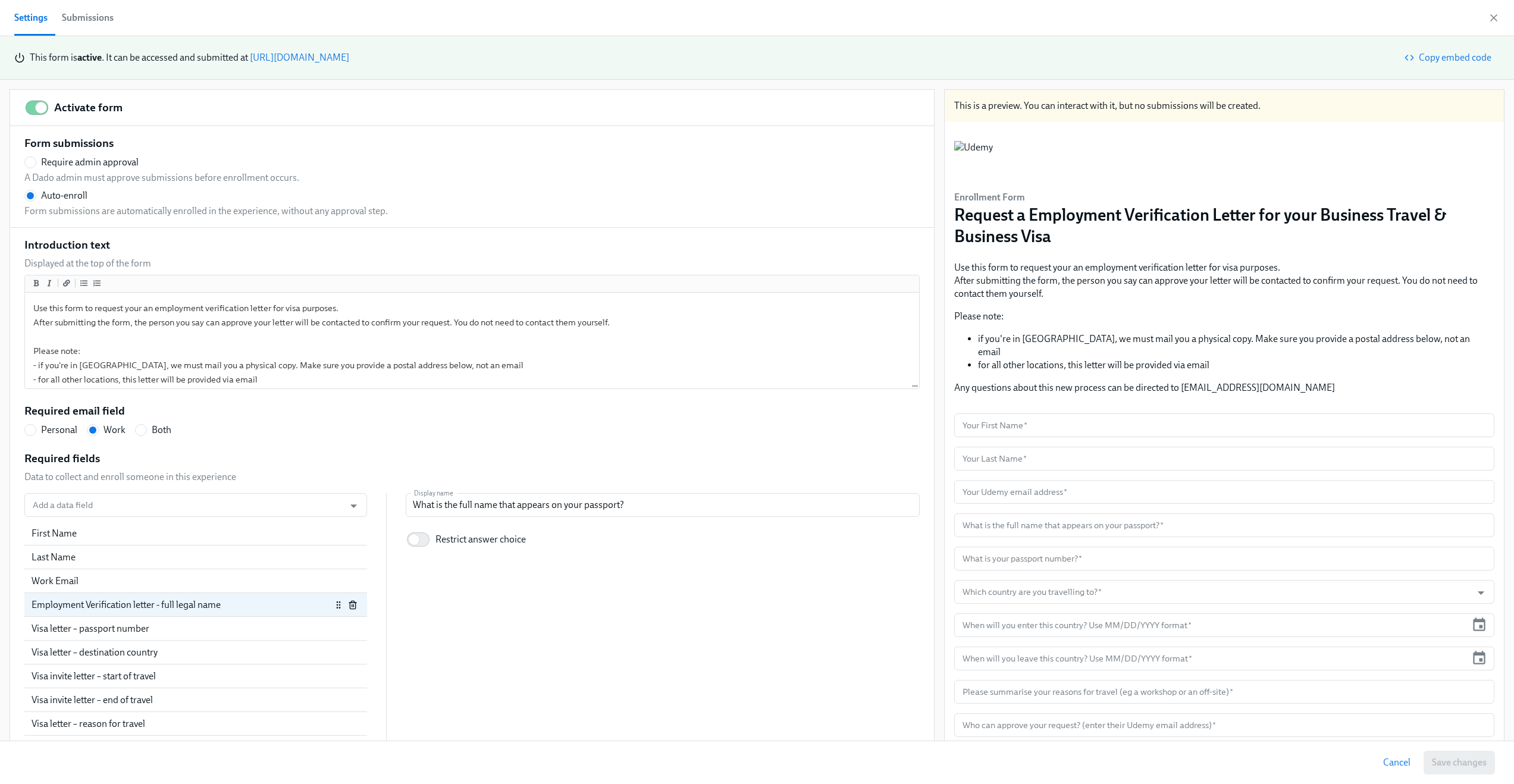
click at [1501, 15] on div "Settings Submissions" at bounding box center [757, 18] width 1514 height 36
click at [1500, 15] on div "Settings Submissions" at bounding box center [757, 18] width 1514 height 36
click at [1493, 16] on icon "button" at bounding box center [1493, 17] width 12 height 12
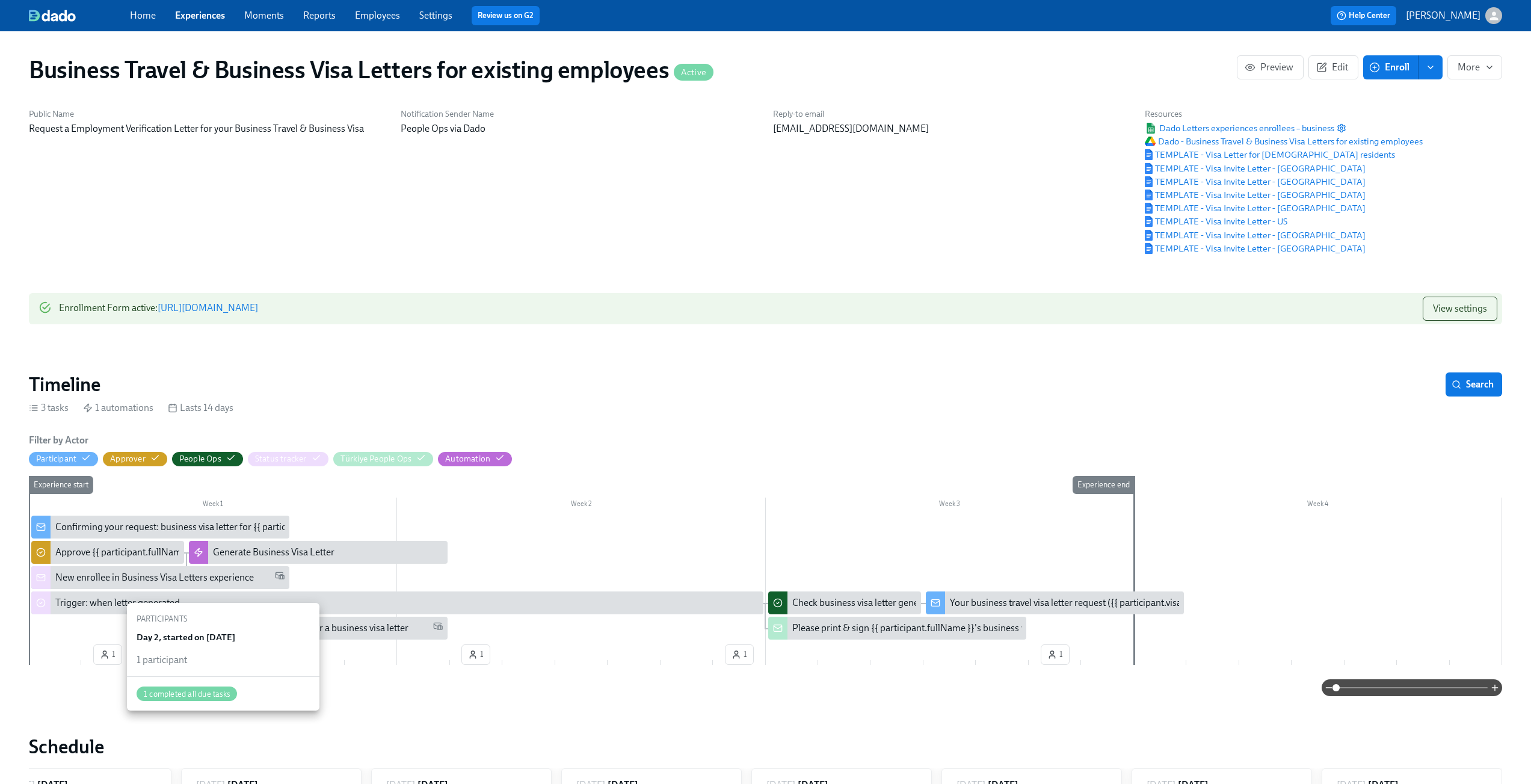
click at [109, 660] on icon "button" at bounding box center [105, 654] width 10 height 10
click at [1466, 309] on span "View settings" at bounding box center [1460, 308] width 54 height 12
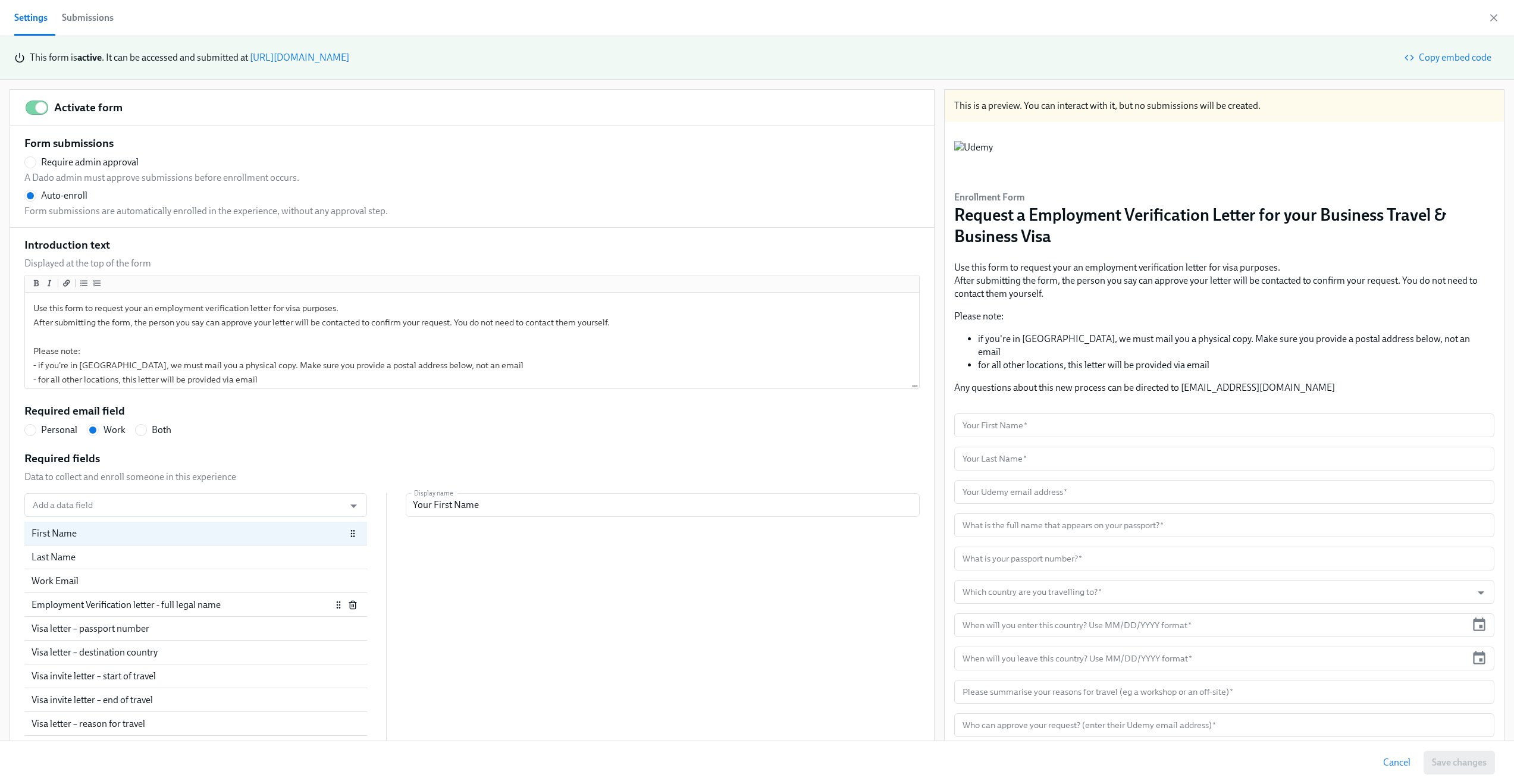
click at [163, 603] on div "Employment Verification letter - full legal name" at bounding box center [181, 605] width 300 height 13
radio input "false"
type input "What is the full name that appears on your passport?"
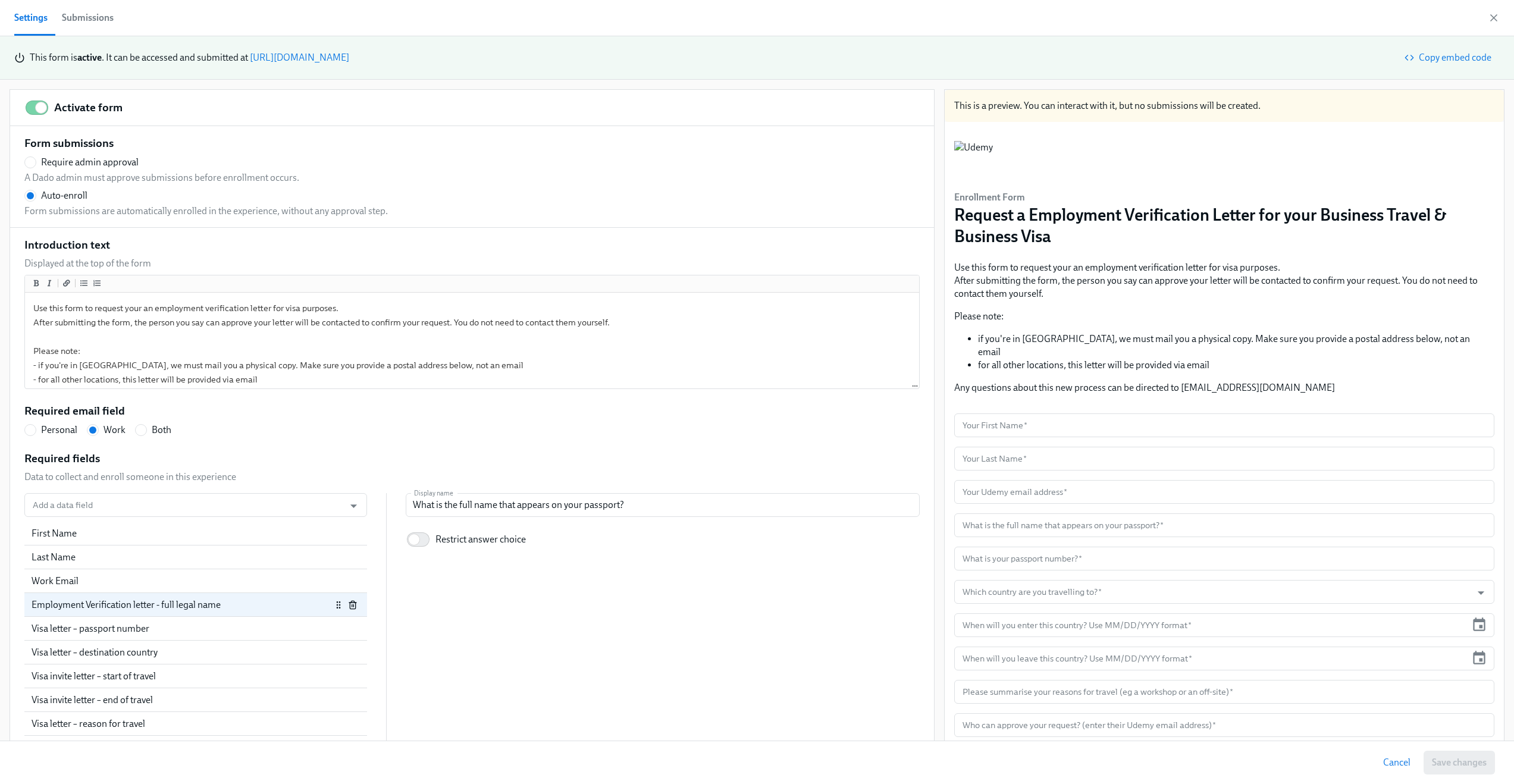
scroll to position [106, 0]
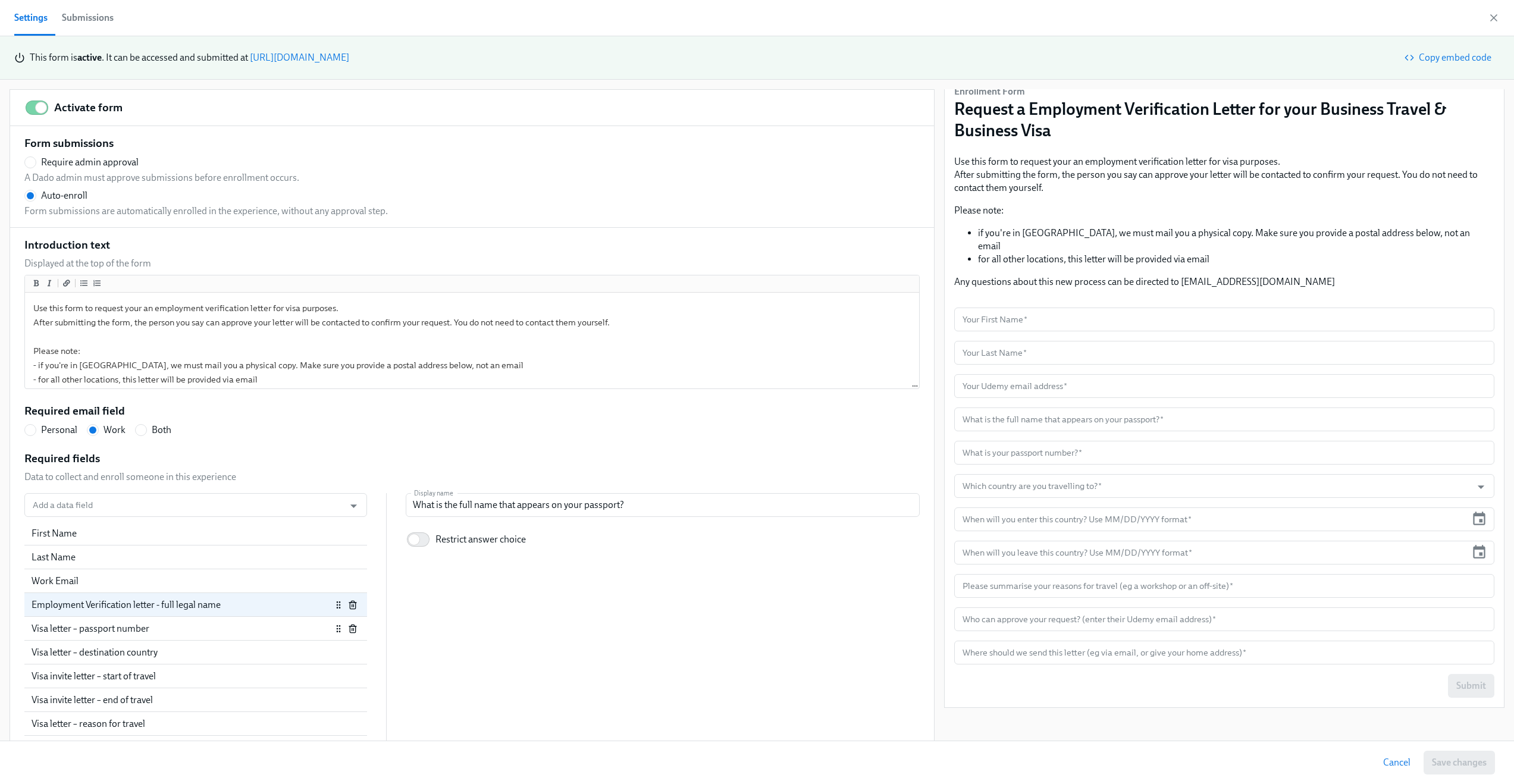
click at [117, 629] on div "Visa letter – passport number" at bounding box center [181, 629] width 300 height 13
radio input "false"
type input "What is your passport number?"
click at [112, 646] on div "Visa letter – destination country" at bounding box center [181, 652] width 300 height 13
radio input "false"
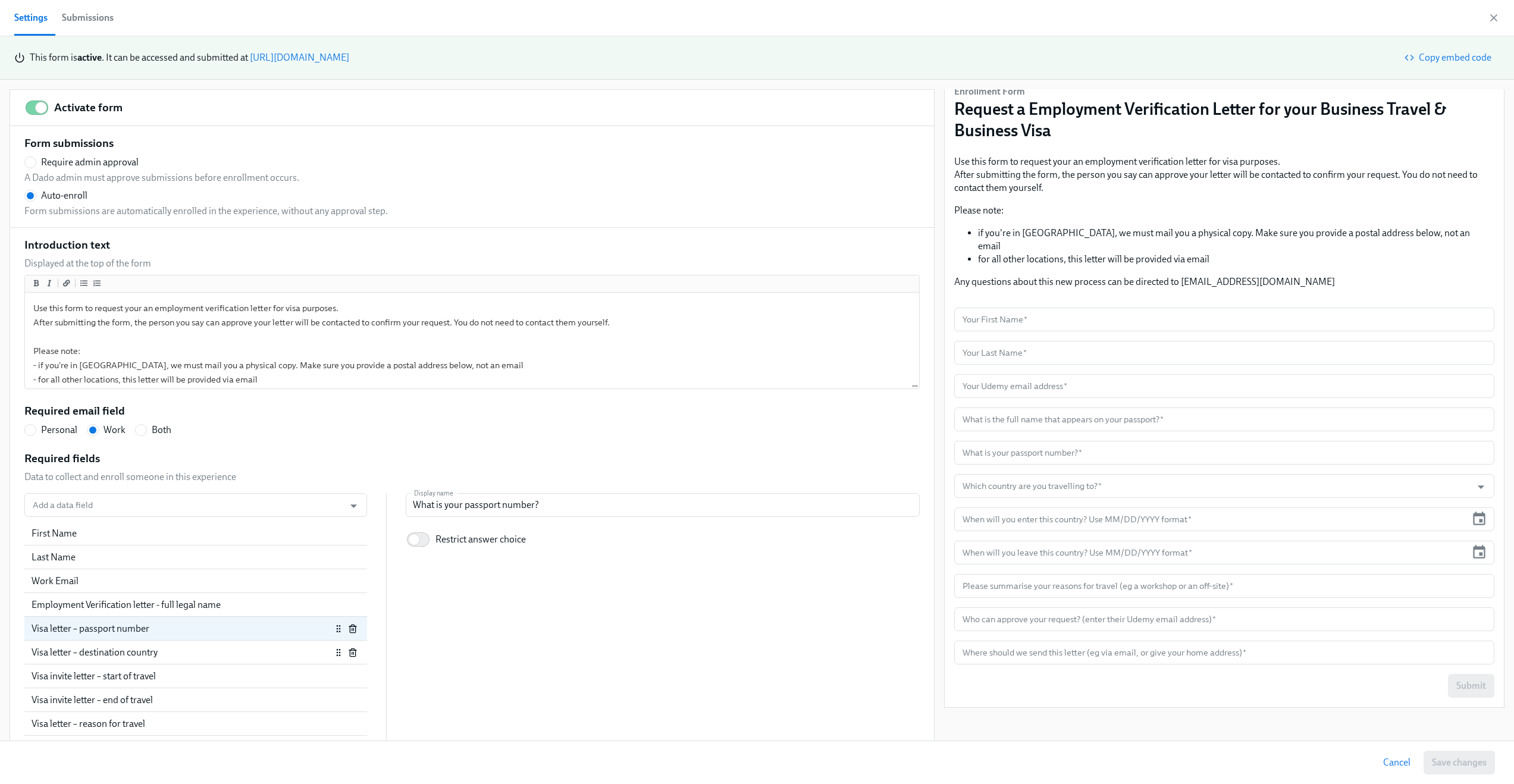
type input "Which country are you travelling to?"
checkbox input "true"
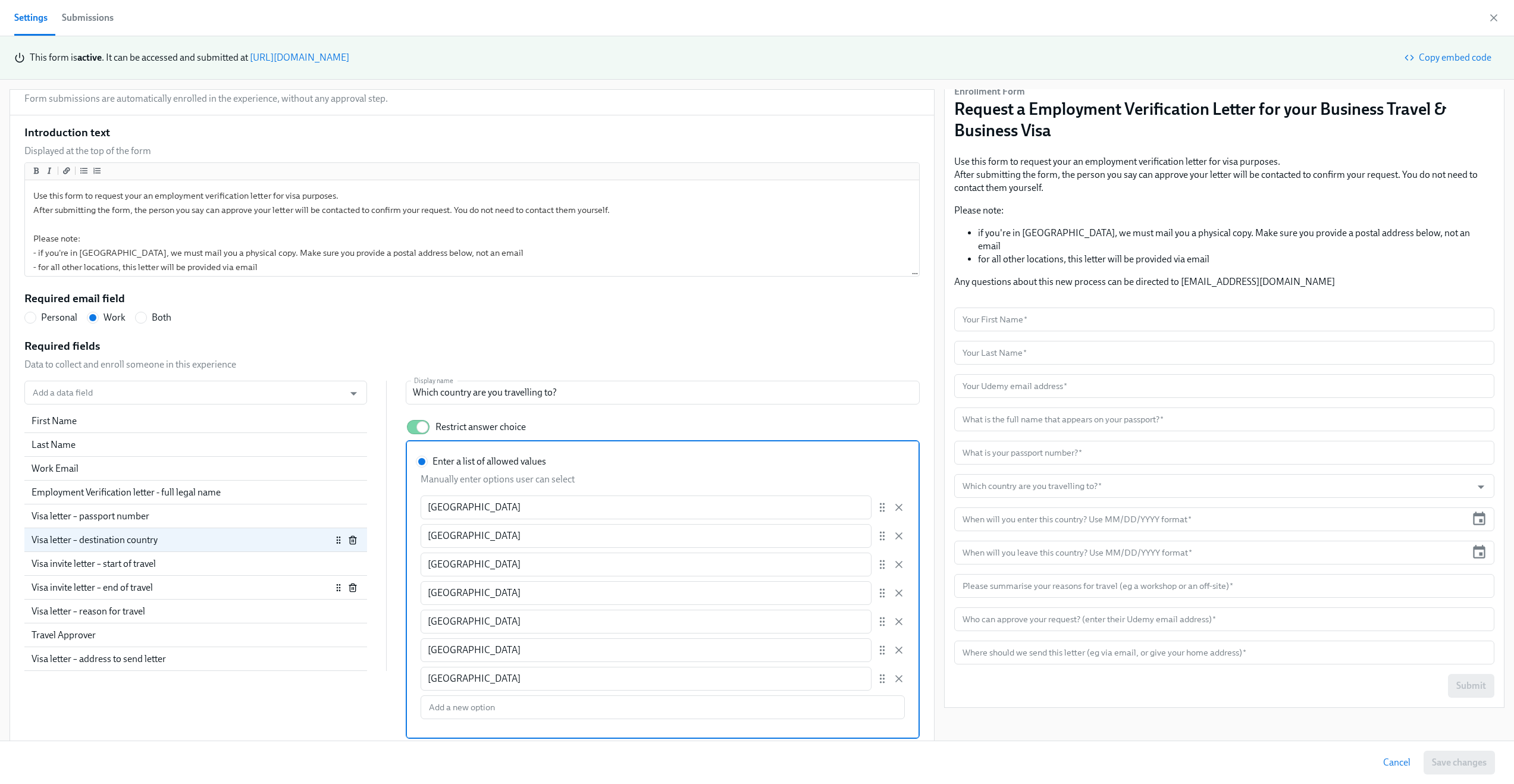
click at [103, 584] on div "Visa invite letter – end of travel" at bounding box center [181, 588] width 300 height 13
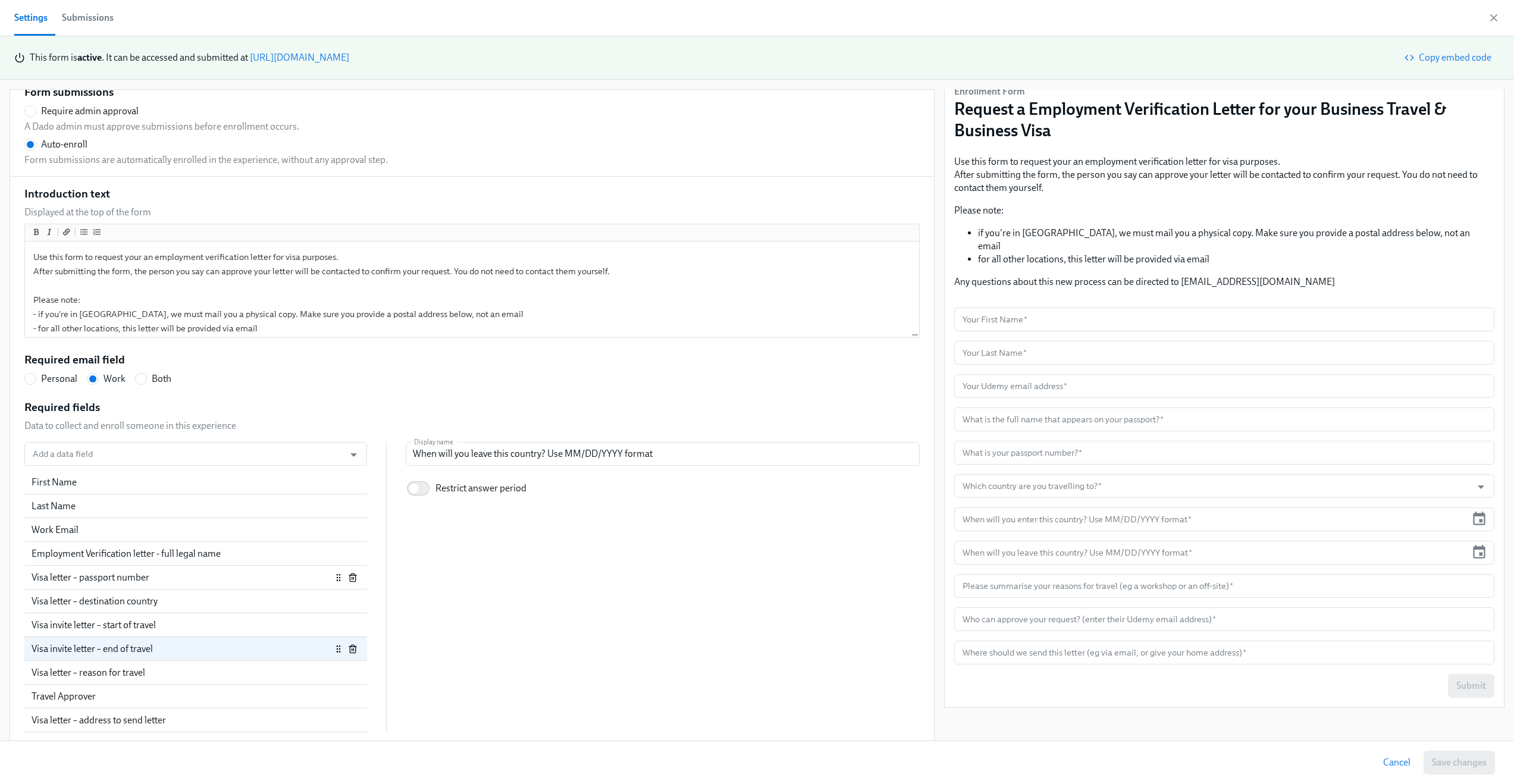
scroll to position [51, 0]
click at [72, 668] on div "Visa letter – reason for travel" at bounding box center [181, 673] width 300 height 13
click at [55, 698] on div "Travel Approver" at bounding box center [181, 696] width 300 height 13
click at [52, 715] on div "Visa letter – address to send letter" at bounding box center [181, 720] width 300 height 13
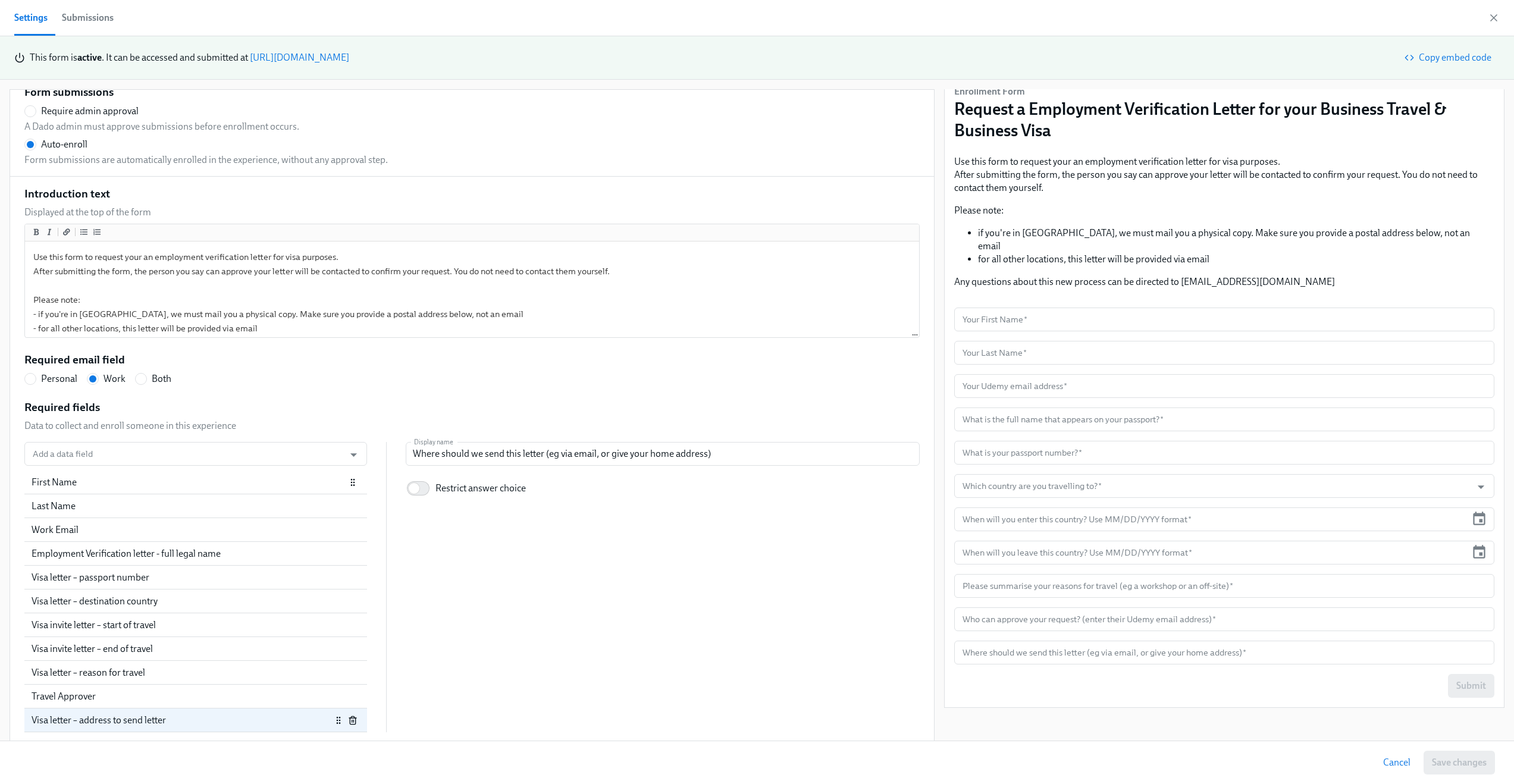
click at [84, 491] on div "First Name" at bounding box center [196, 483] width 342 height 24
radio input "false"
type input "Your First Name"
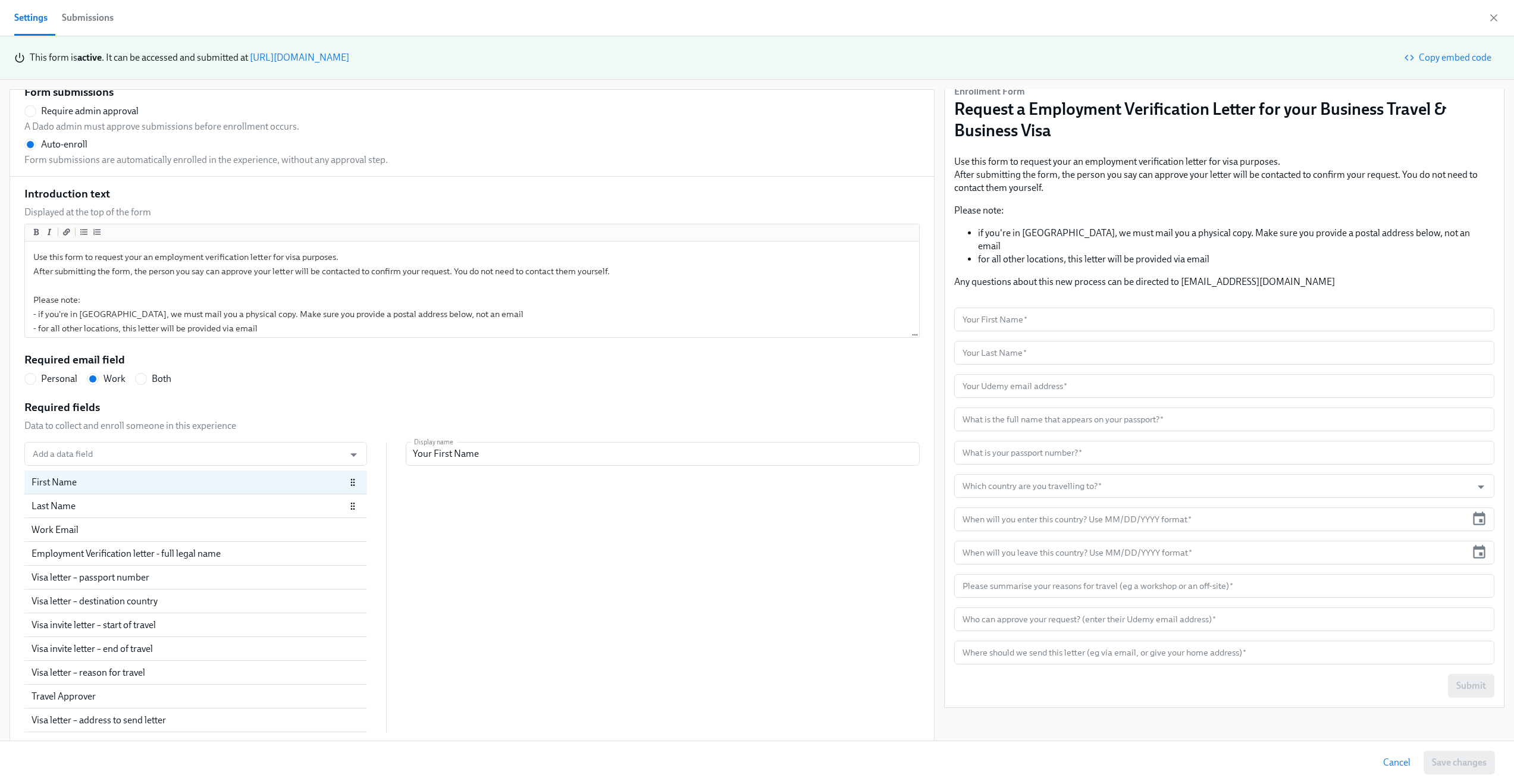
click at [81, 502] on div "Last Name" at bounding box center [189, 506] width 314 height 13
radio input "false"
type input "Your Last Name"
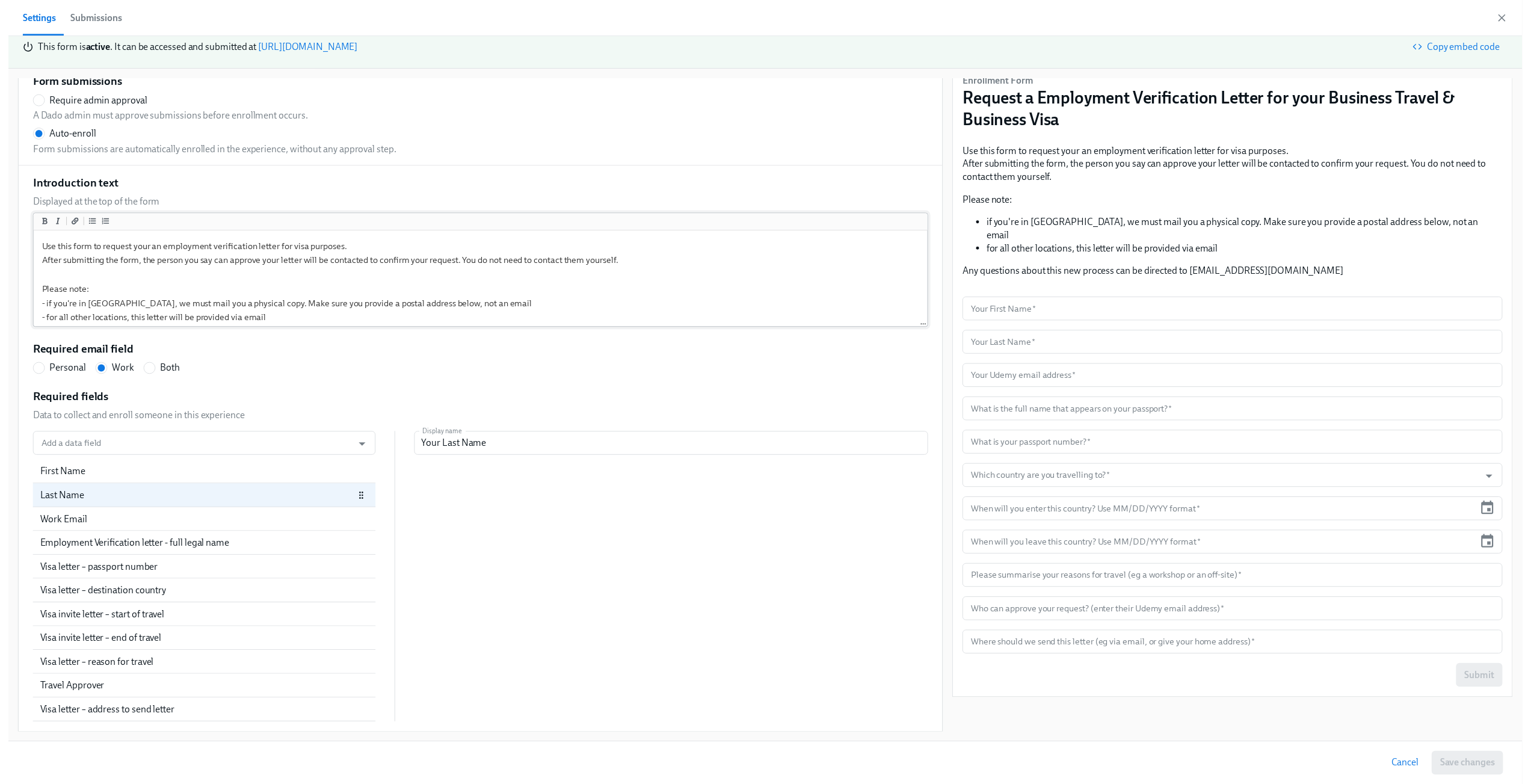
scroll to position [0, 0]
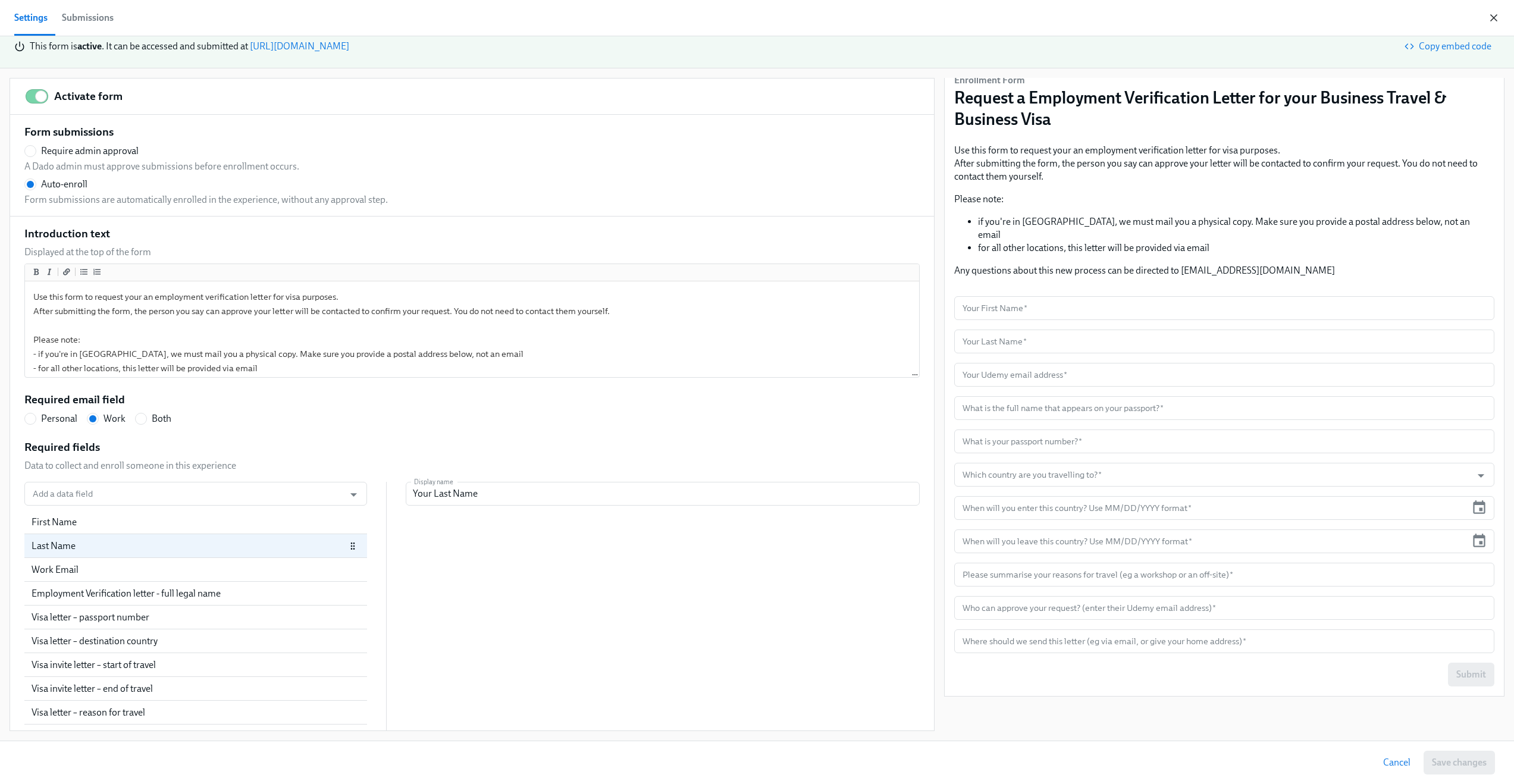
click at [1493, 21] on icon "button" at bounding box center [1493, 17] width 12 height 12
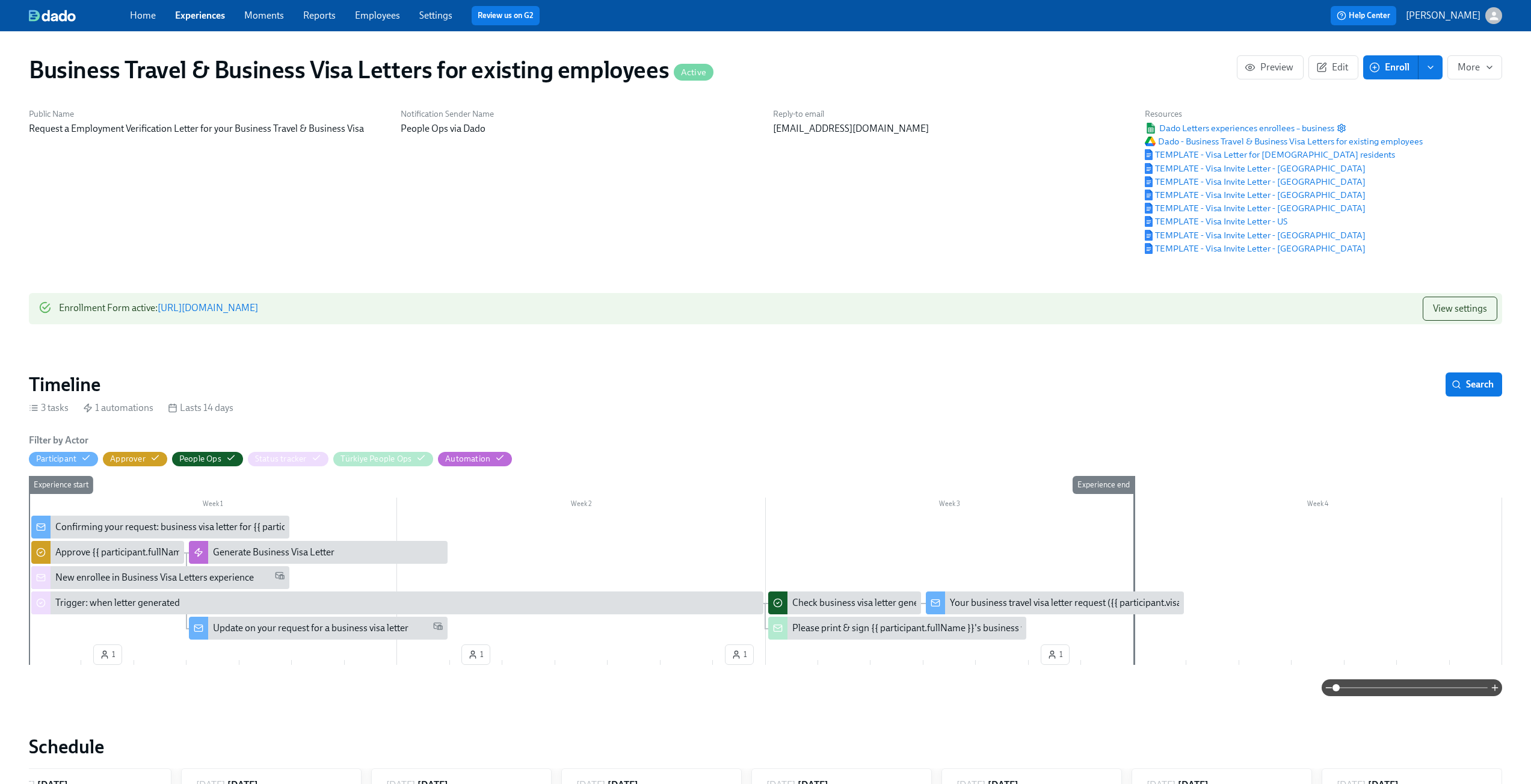
click at [258, 313] on link "[URL][DOMAIN_NAME]" at bounding box center [208, 308] width 101 height 11
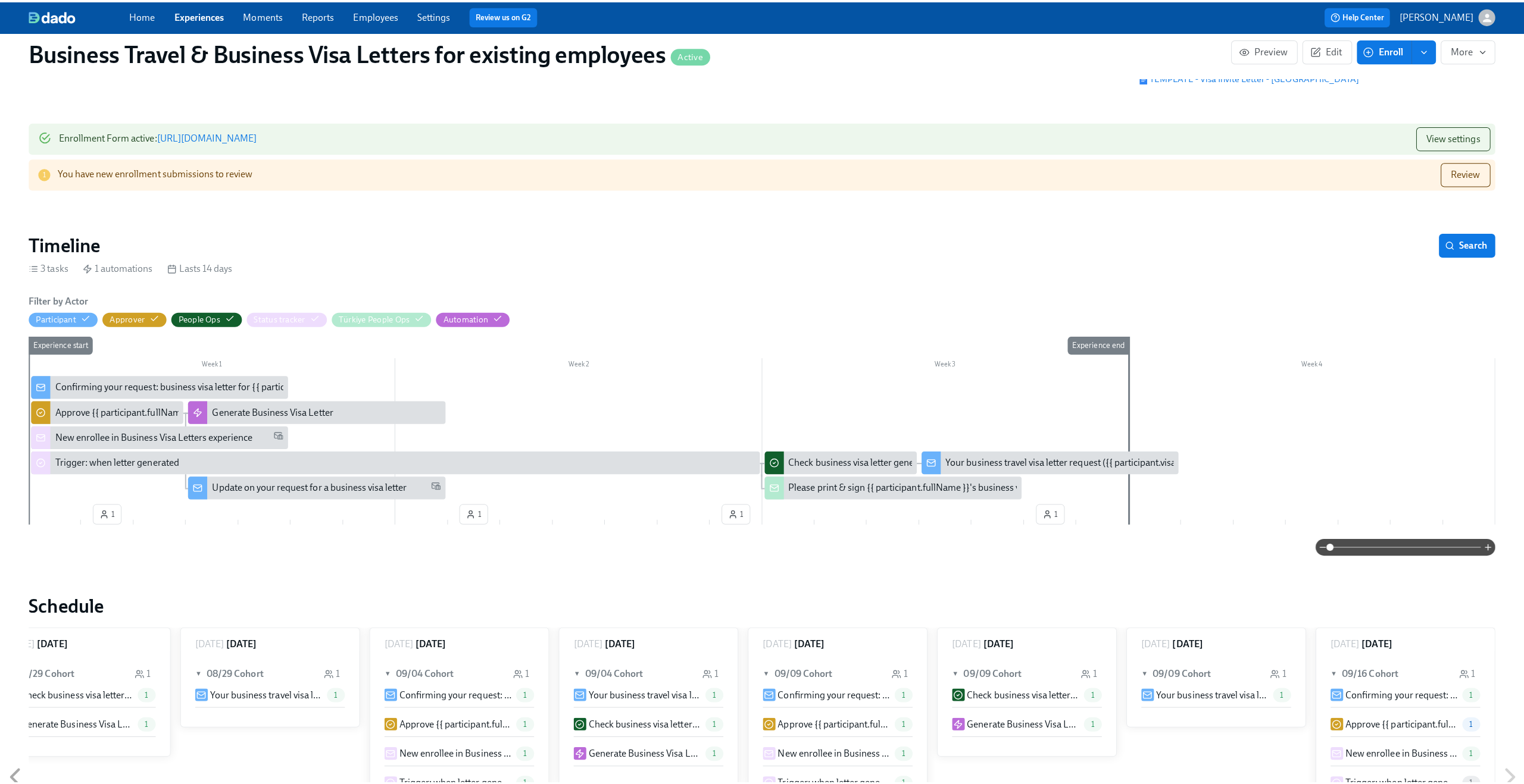
scroll to position [170, 0]
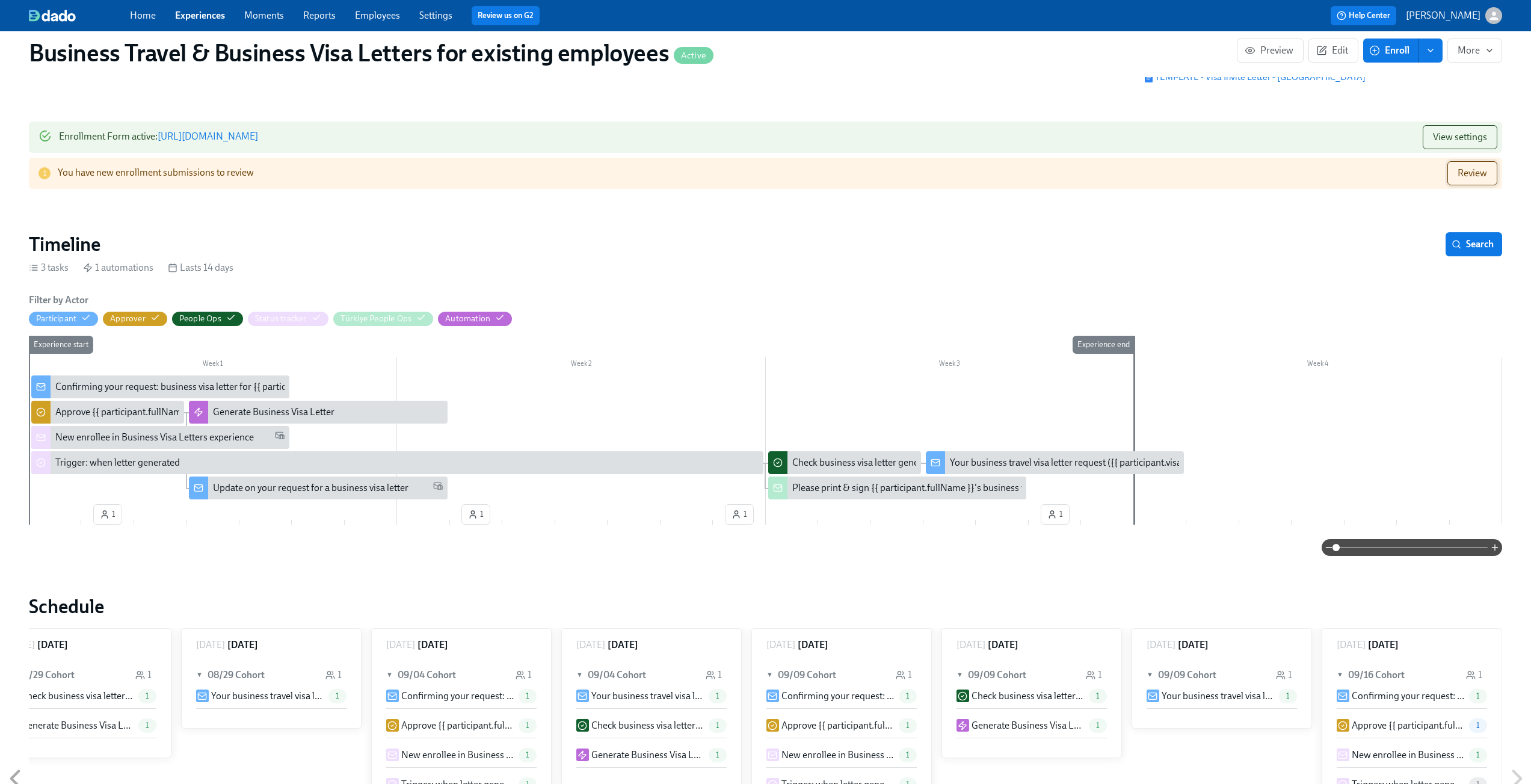
click at [1479, 175] on span "Review" at bounding box center [1472, 173] width 30 height 12
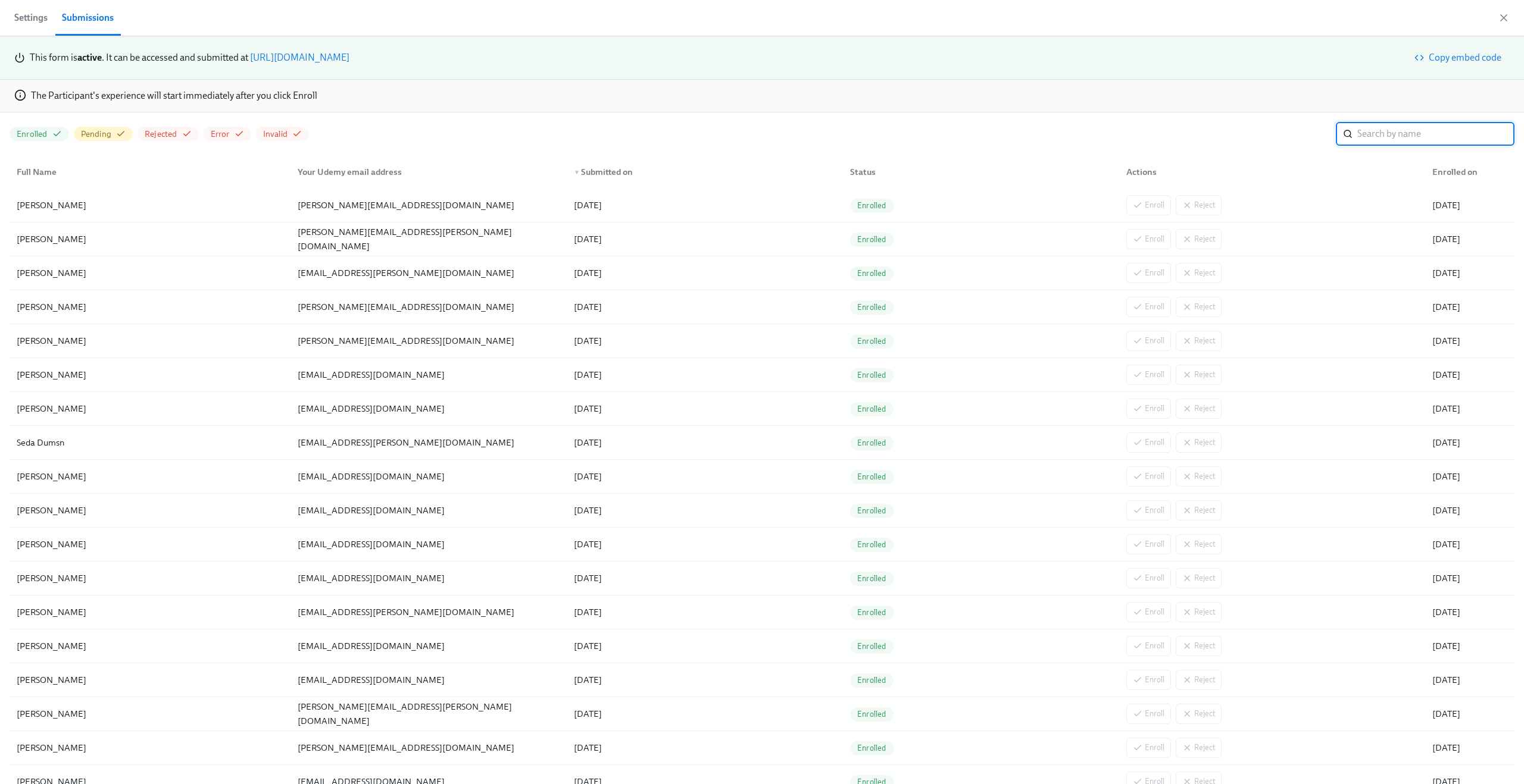
scroll to position [0, 414]
click at [1507, 14] on icon "button" at bounding box center [1503, 17] width 12 height 12
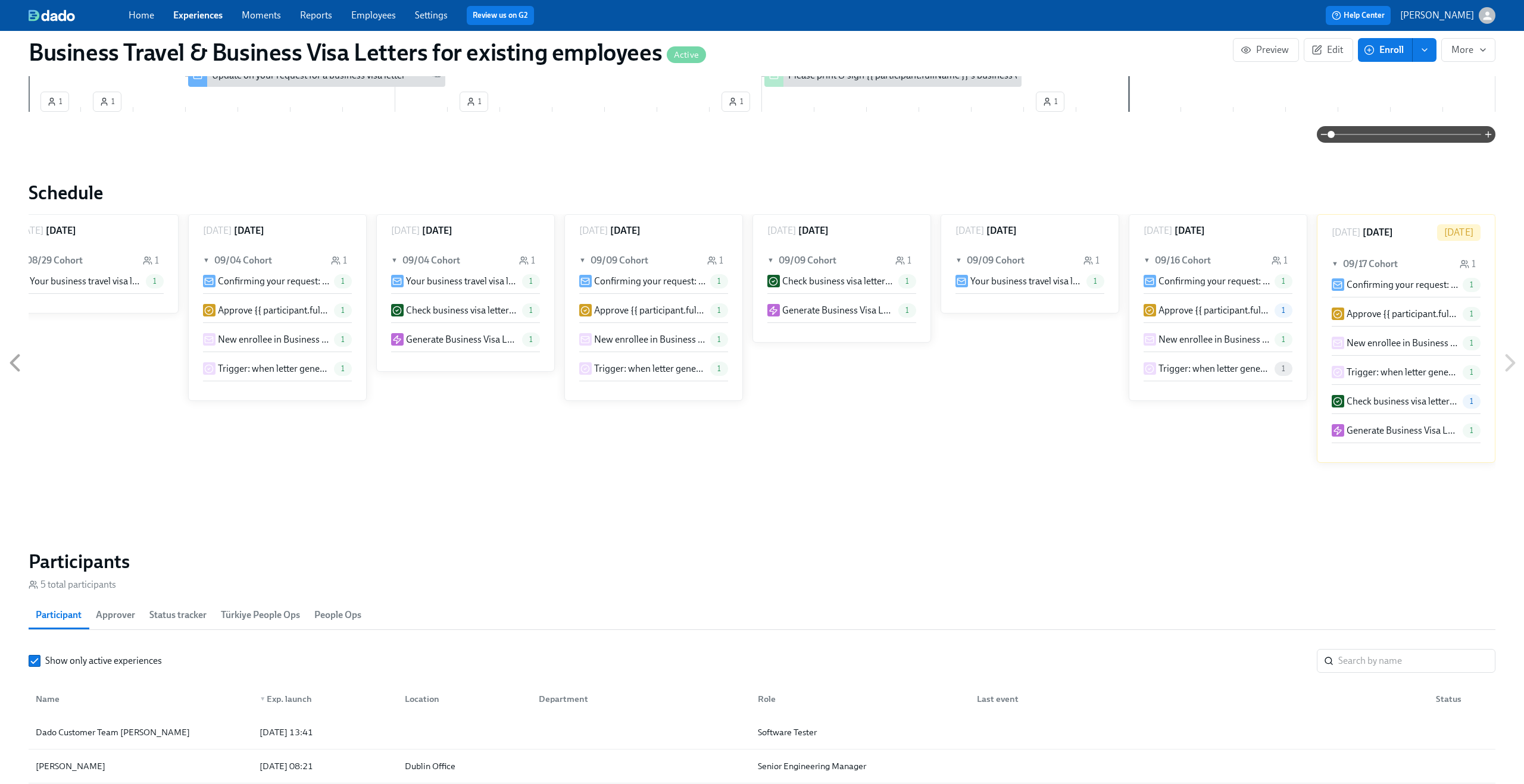
scroll to position [625, 0]
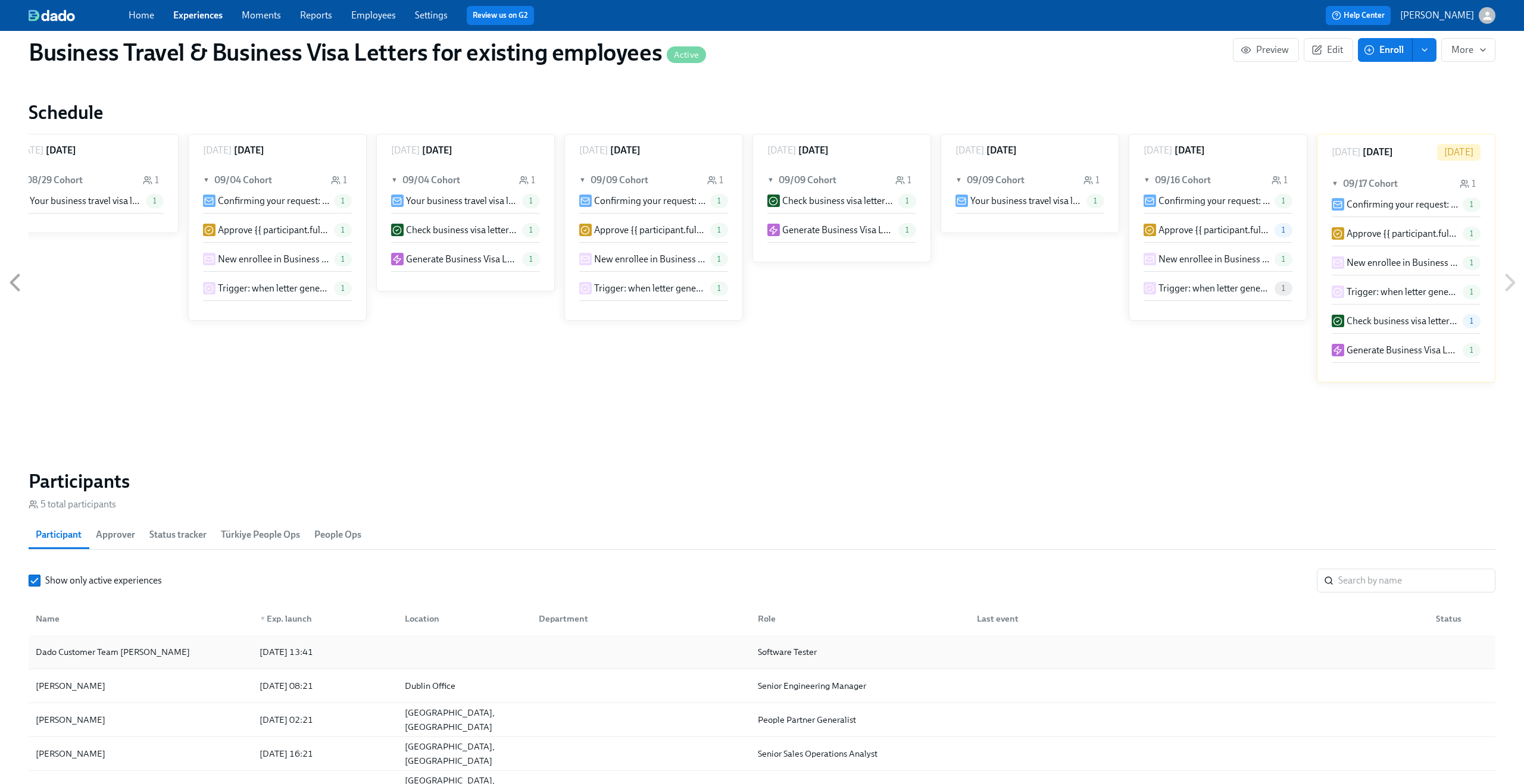
click at [188, 646] on div "Dado Customer Team [PERSON_NAME]" at bounding box center [140, 651] width 219 height 24
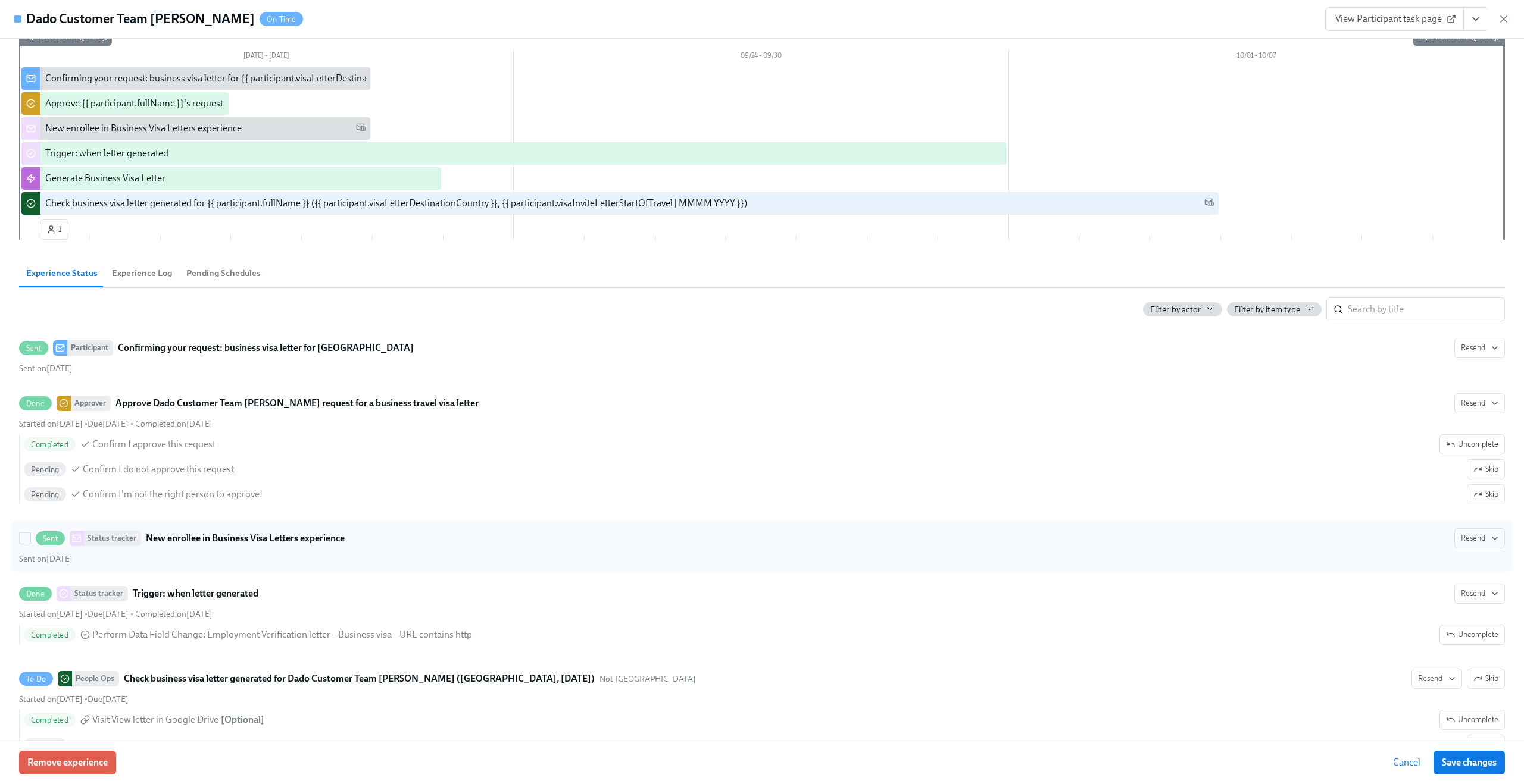
scroll to position [255, 0]
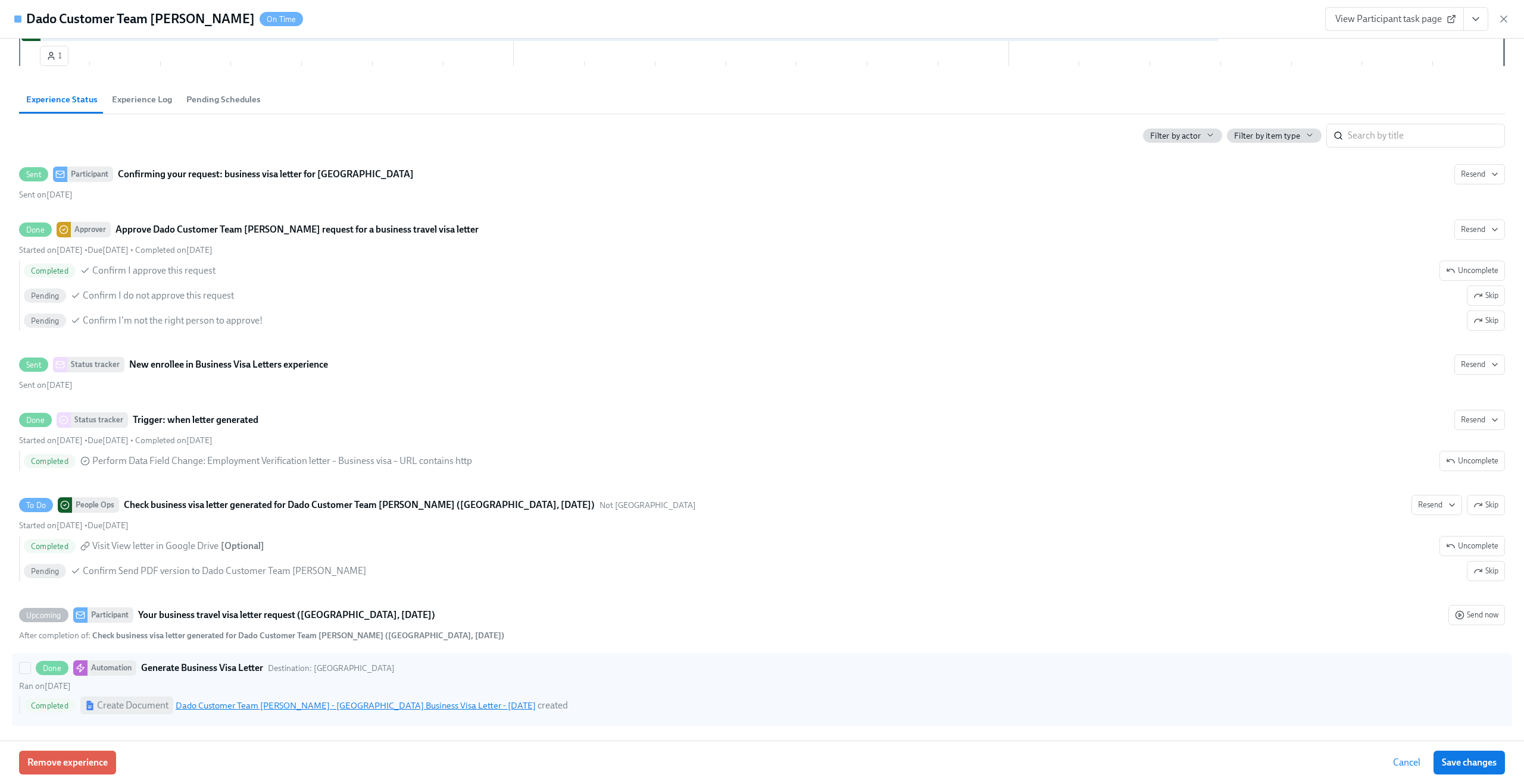
click at [306, 707] on link "Dado Customer Team [PERSON_NAME] - [GEOGRAPHIC_DATA] Business Visa Letter - [DA…" at bounding box center [355, 706] width 360 height 11
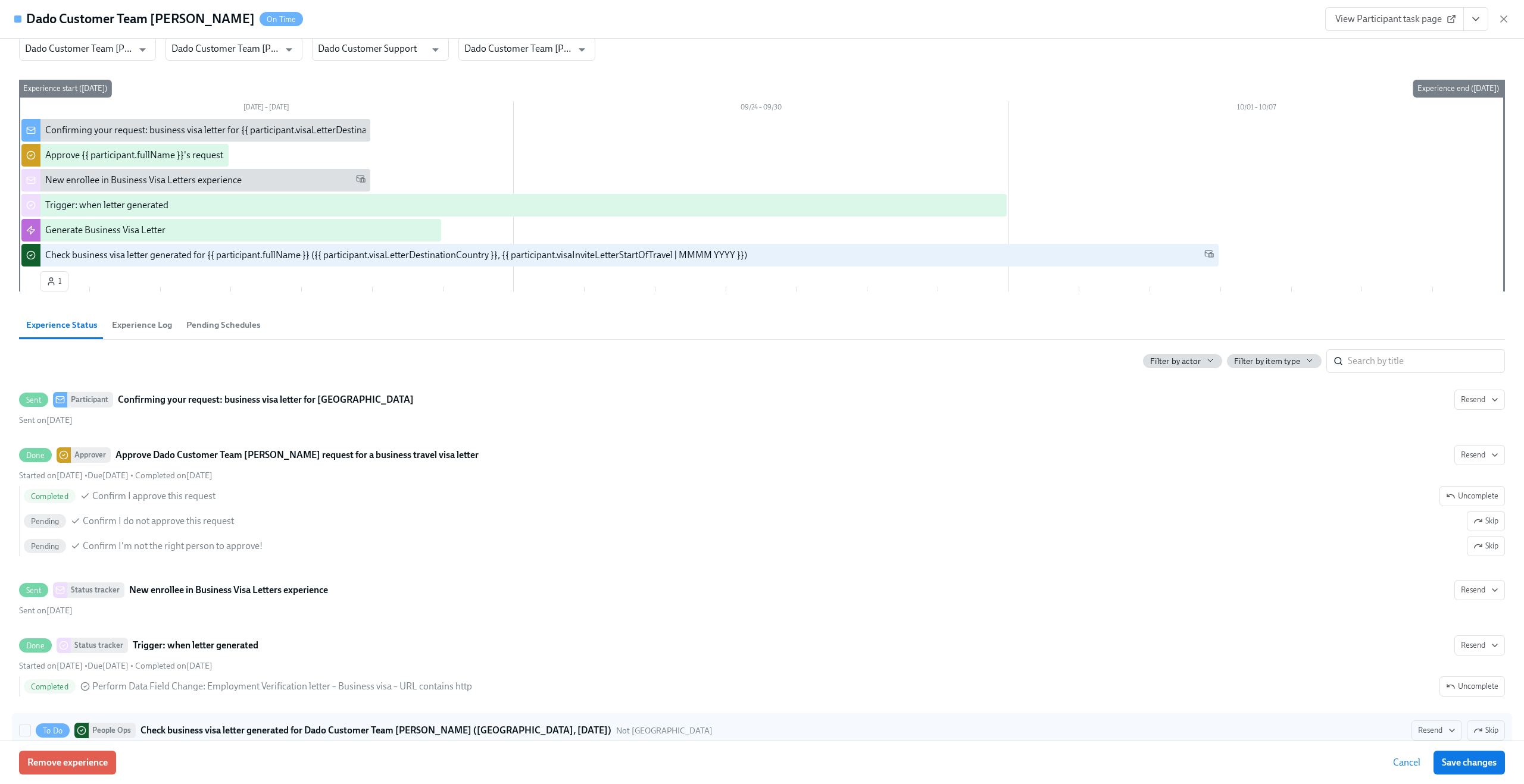
scroll to position [0, 0]
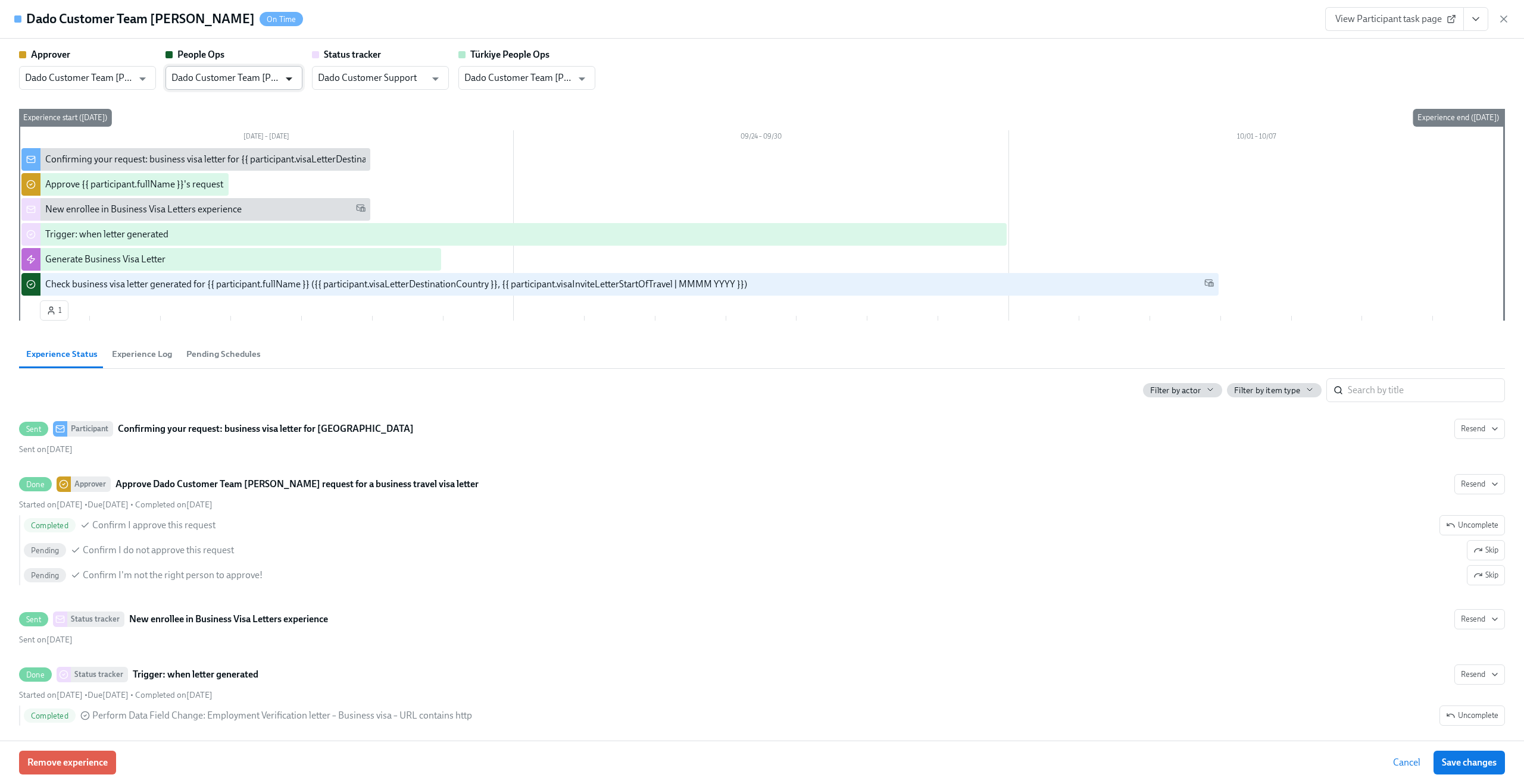
click at [282, 77] on icon "Open" at bounding box center [289, 79] width 16 height 16
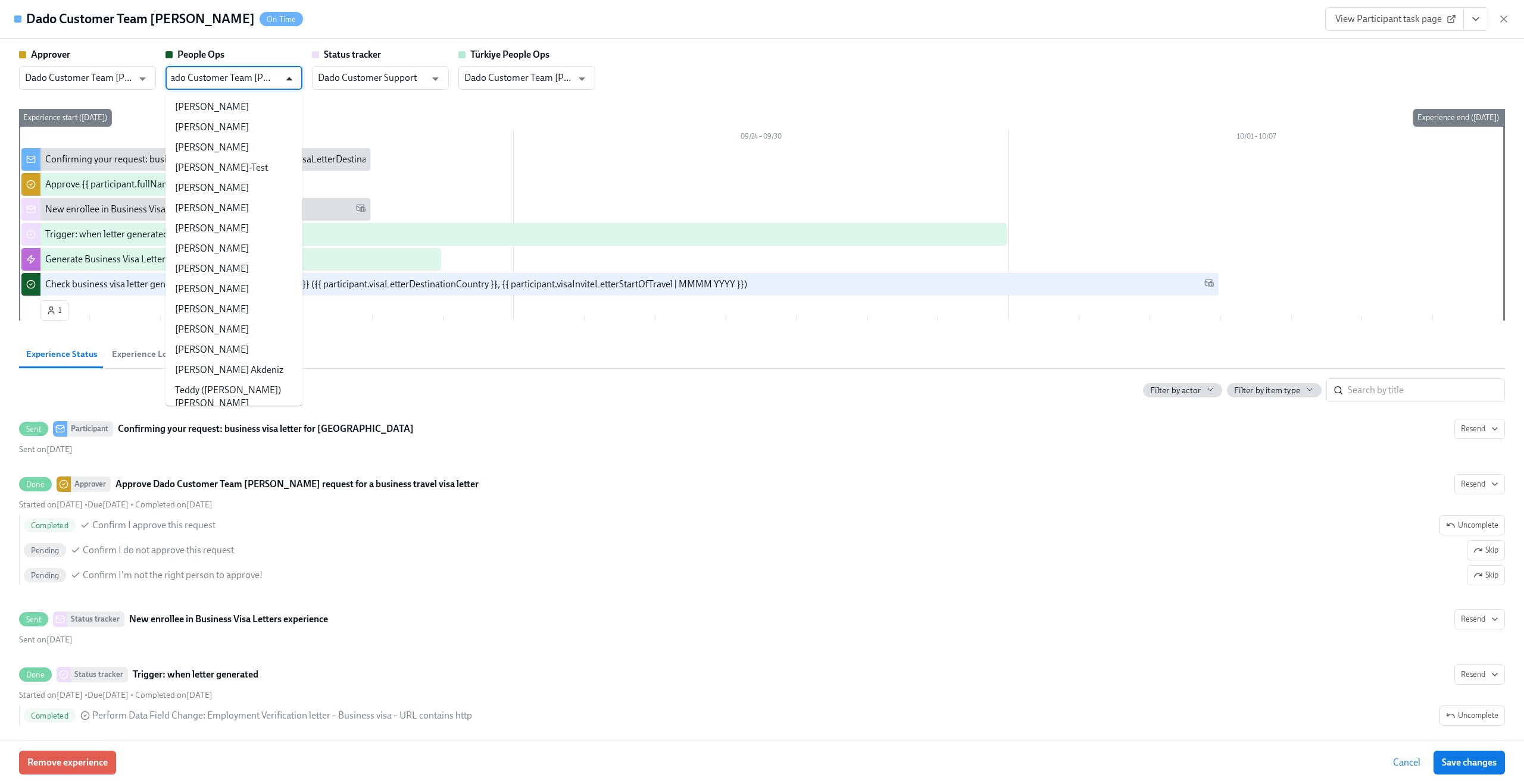
scroll to position [26673, 0]
click at [282, 77] on icon "Close" at bounding box center [289, 79] width 16 height 16
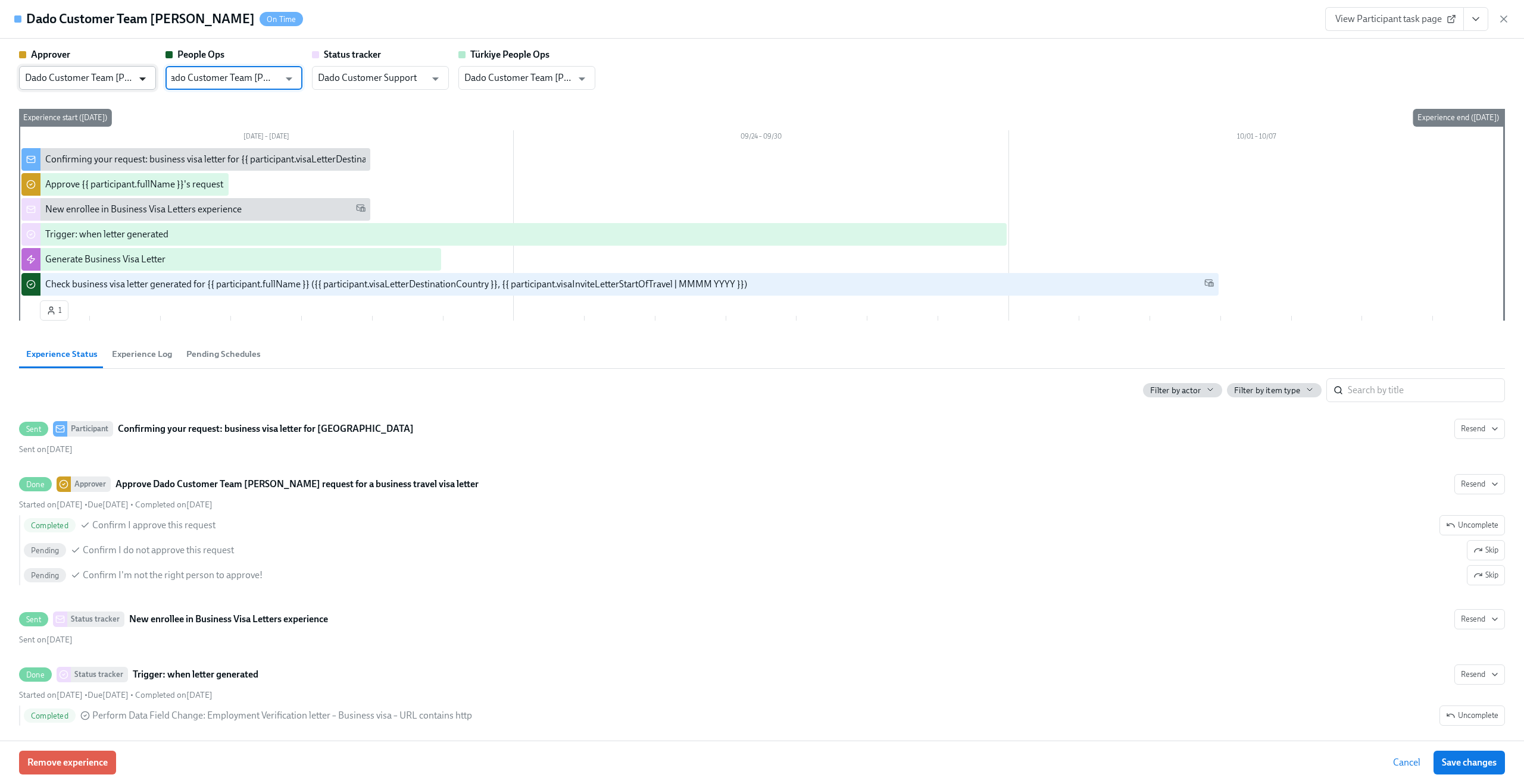
click at [134, 74] on icon "Open" at bounding box center [142, 79] width 16 height 16
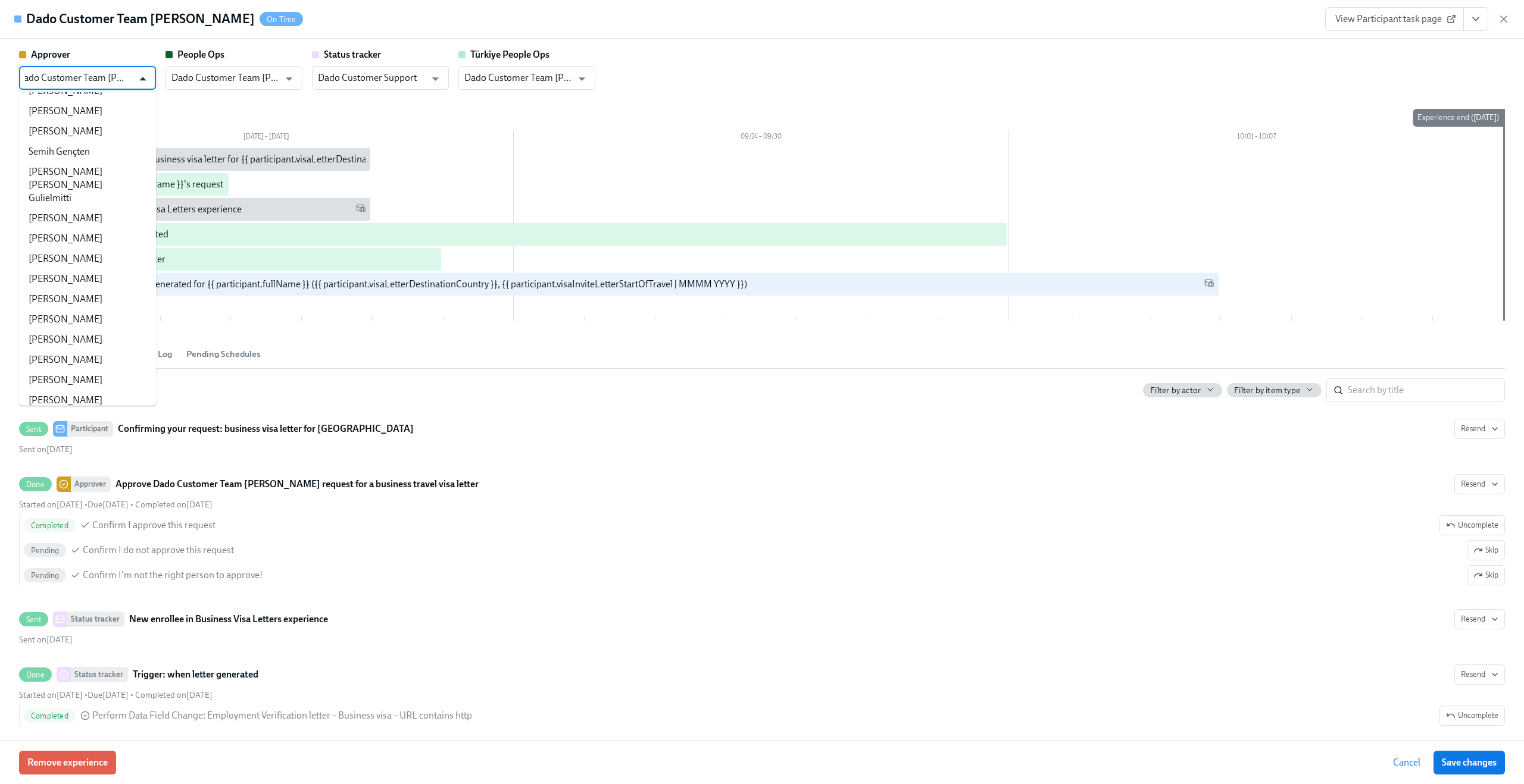
click at [134, 74] on icon "Close" at bounding box center [142, 79] width 16 height 16
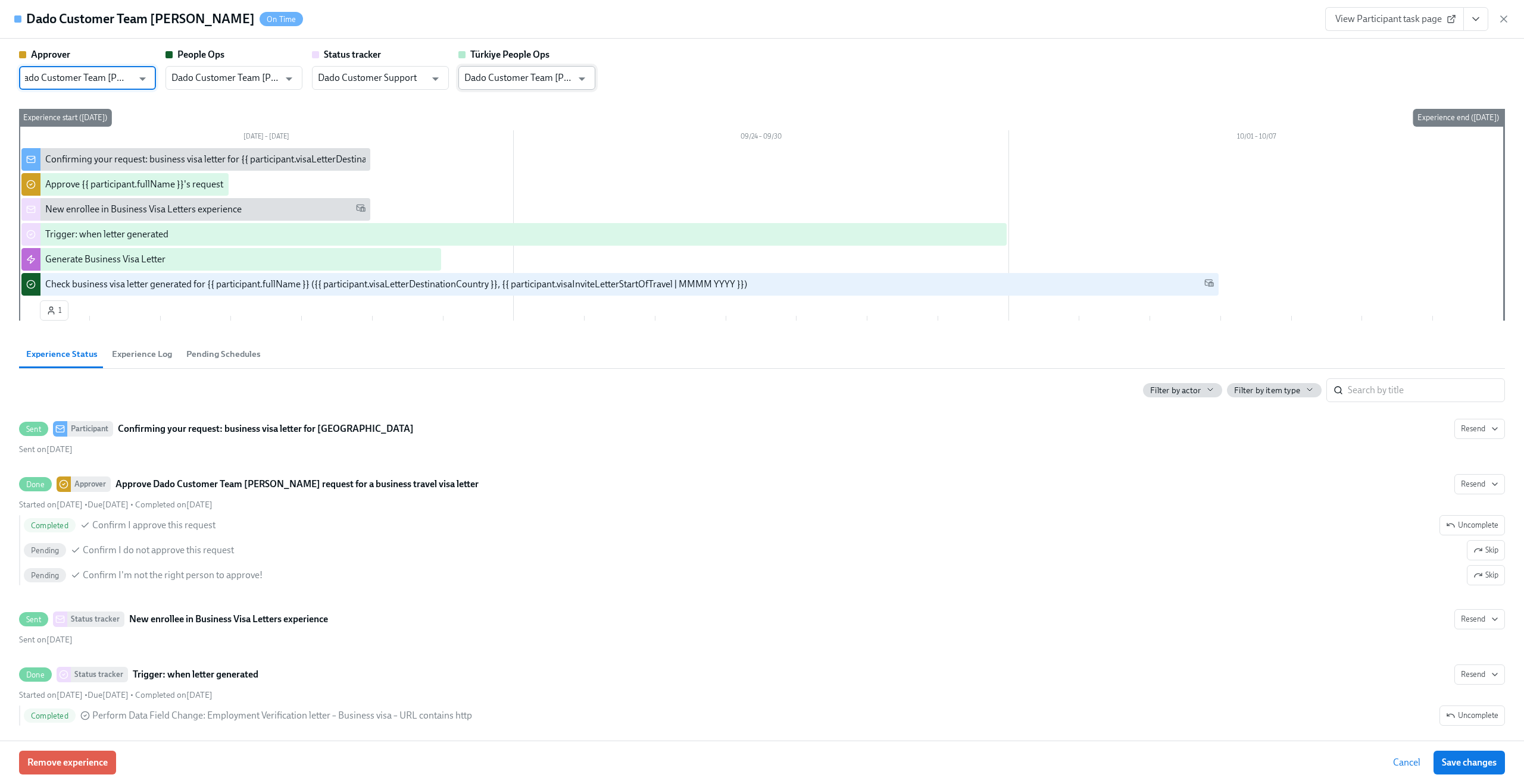
click at [511, 88] on input "Dado Customer Team [PERSON_NAME]" at bounding box center [518, 78] width 108 height 24
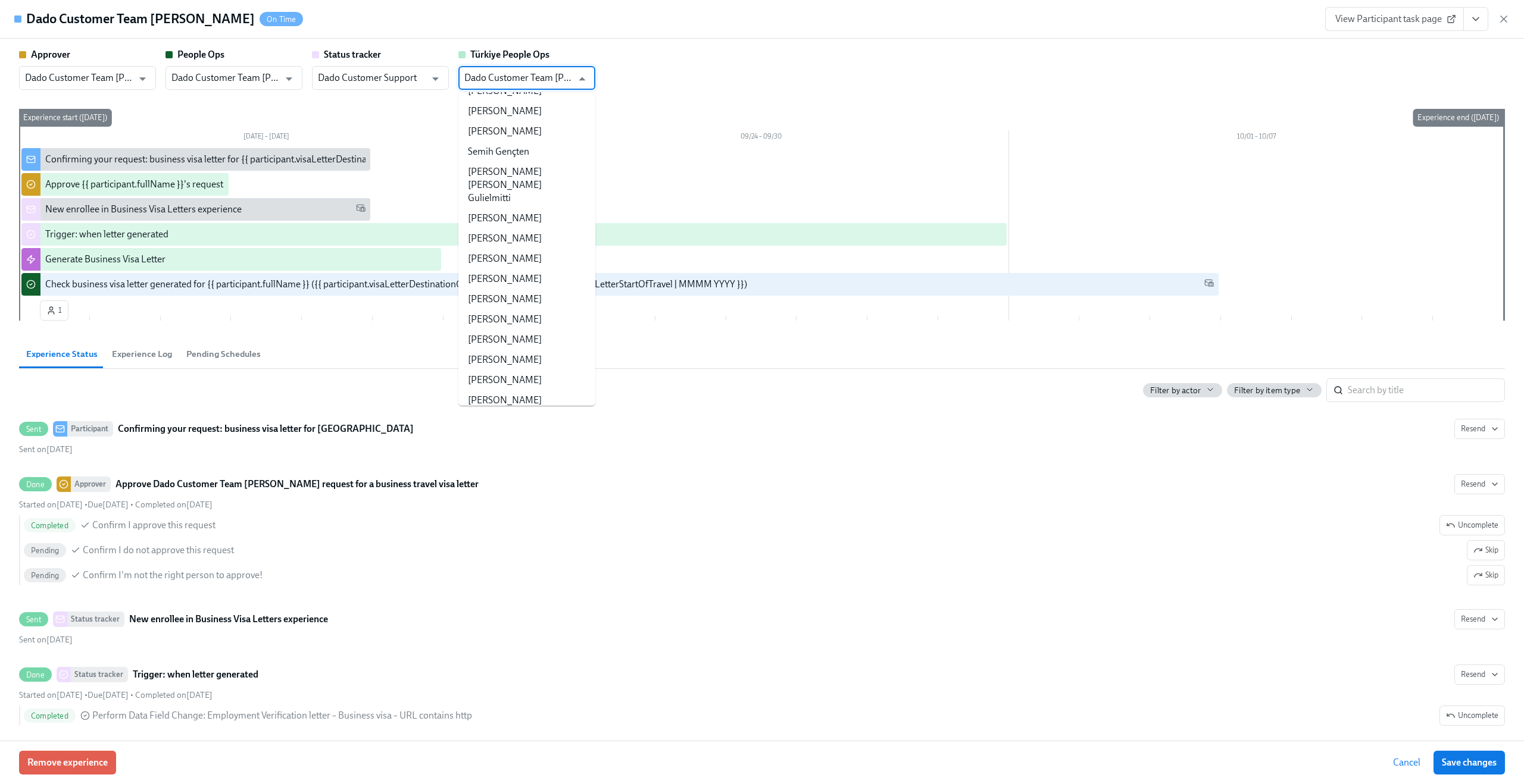
click at [645, 54] on div "Approver Dado Customer Team [PERSON_NAME] ​ People Ops Dado Customer Team [PERS…" at bounding box center [762, 69] width 1485 height 42
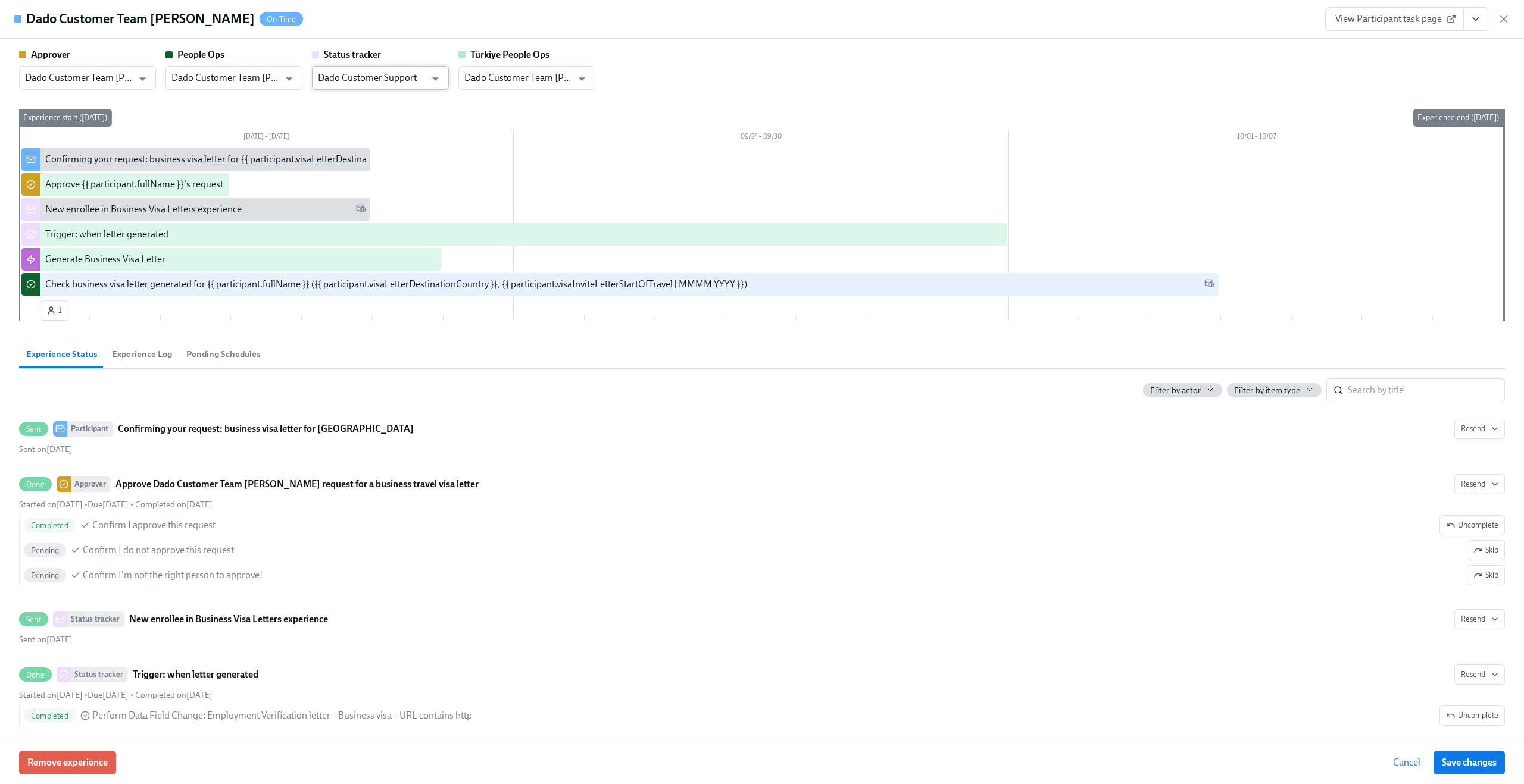
click at [408, 74] on input "Dado Customer Support" at bounding box center [372, 78] width 108 height 24
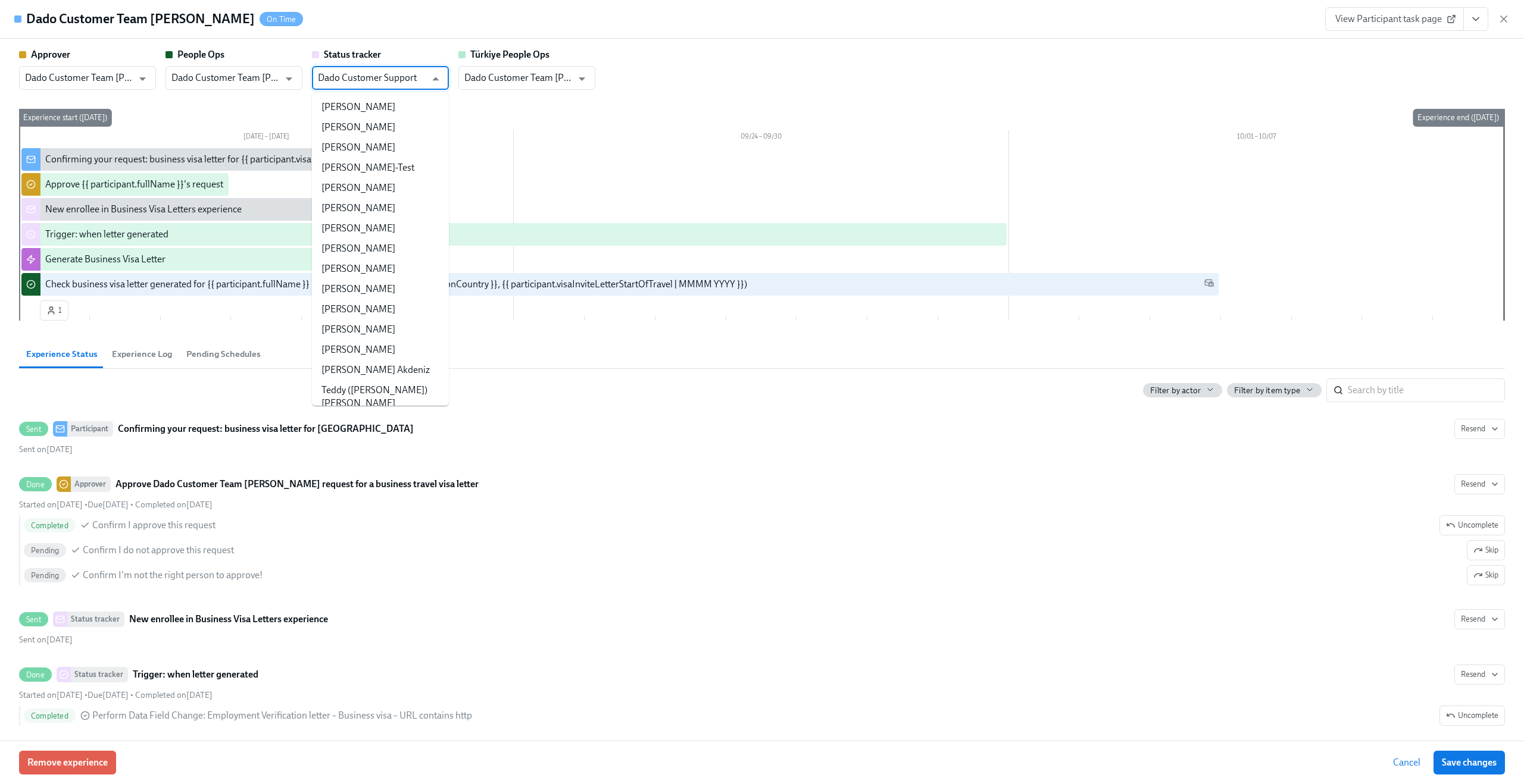
scroll to position [59629, 0]
click at [408, 74] on input "Dado Customer Support" at bounding box center [372, 78] width 108 height 24
click at [713, 66] on div "Approver Dado Customer Team [PERSON_NAME] ​ People Ops Dado Customer Team [PERS…" at bounding box center [762, 69] width 1485 height 42
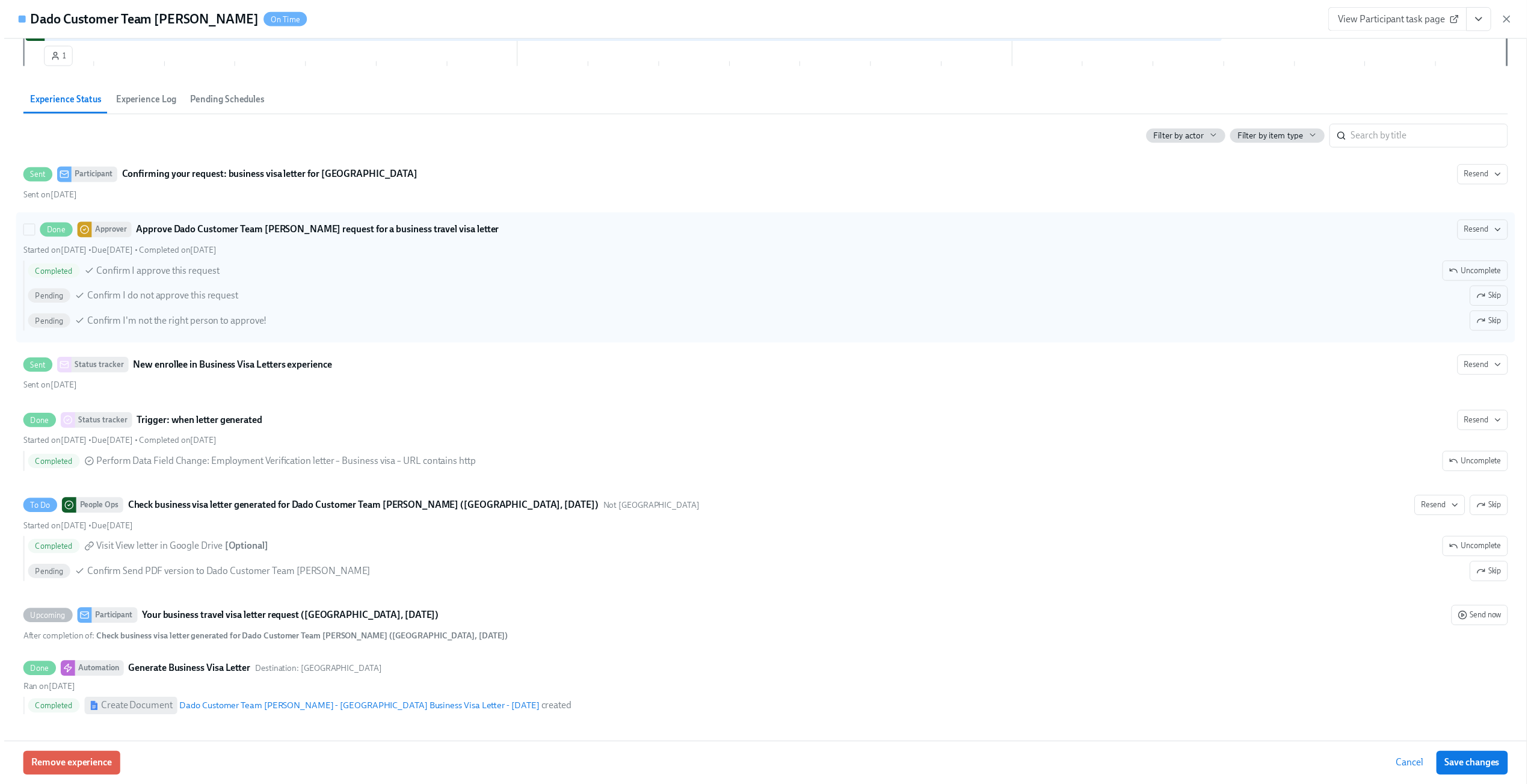
scroll to position [0, 0]
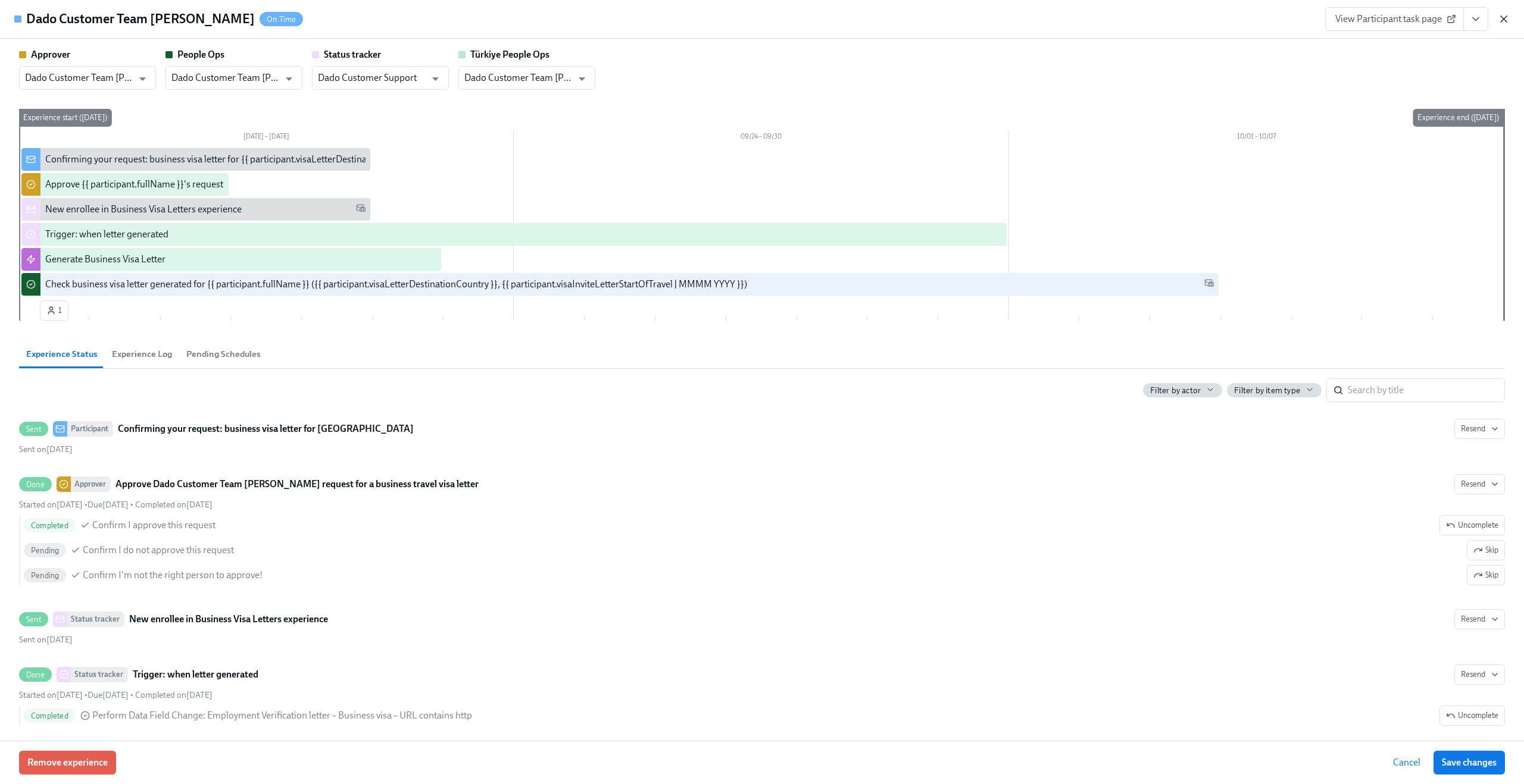
click at [1505, 18] on icon "button" at bounding box center [1503, 19] width 12 height 12
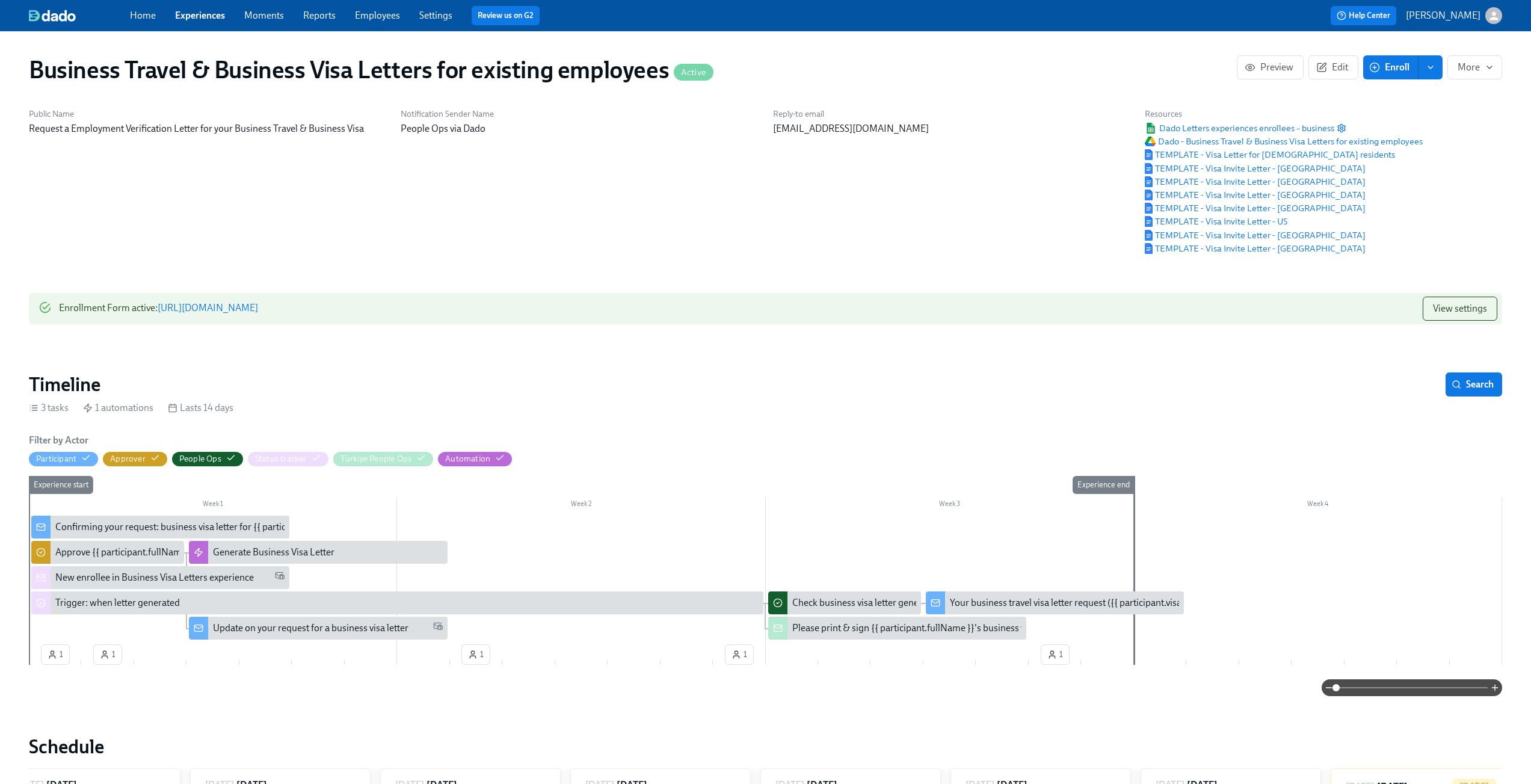
click at [245, 73] on h1 "Business Travel & Business Visa Letters for existing employees Active" at bounding box center [371, 69] width 685 height 29
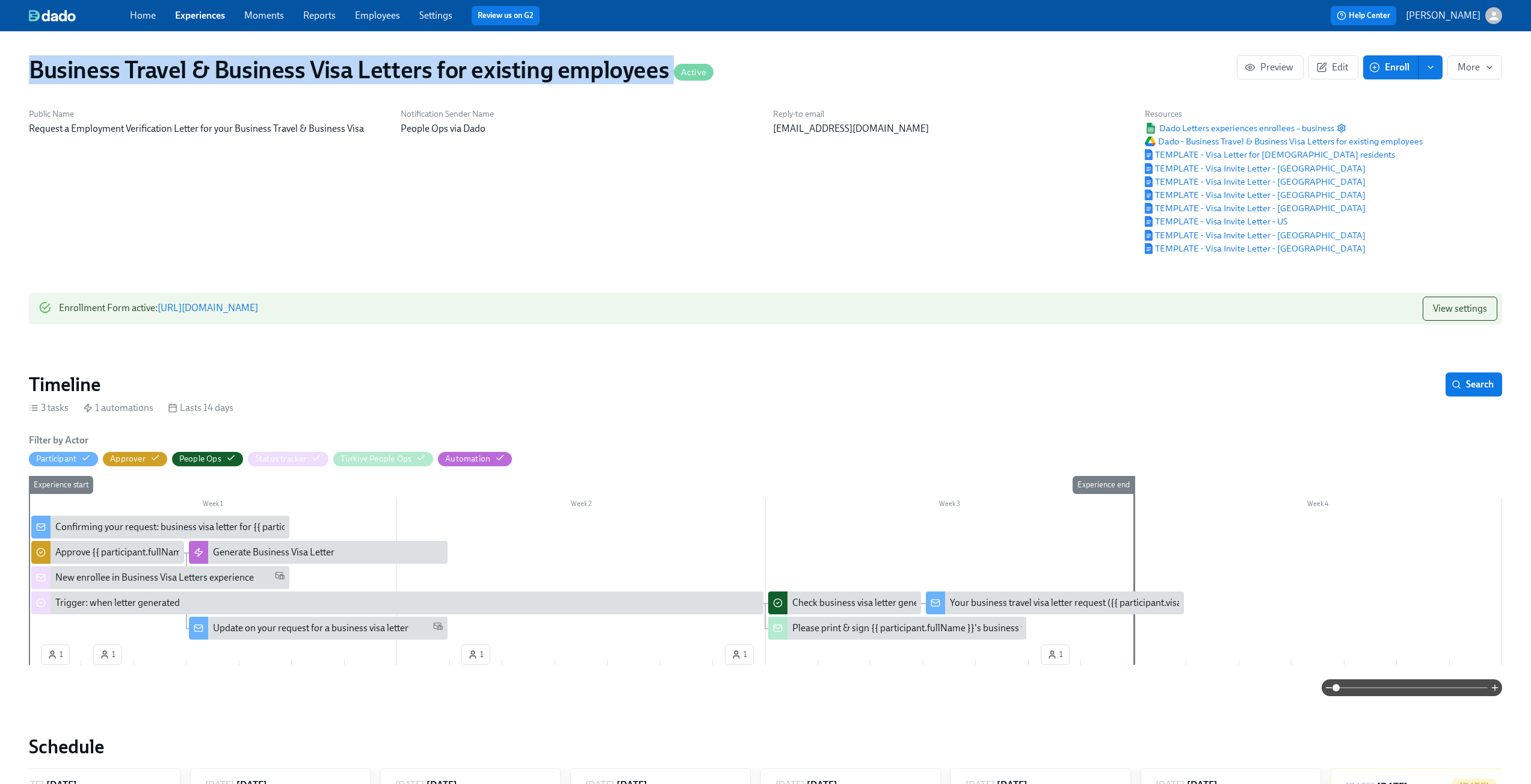
click at [245, 73] on h1 "Business Travel & Business Visa Letters for existing employees Active" at bounding box center [371, 69] width 685 height 29
copy h1 "Business Travel & Business Visa Letters for existing employees"
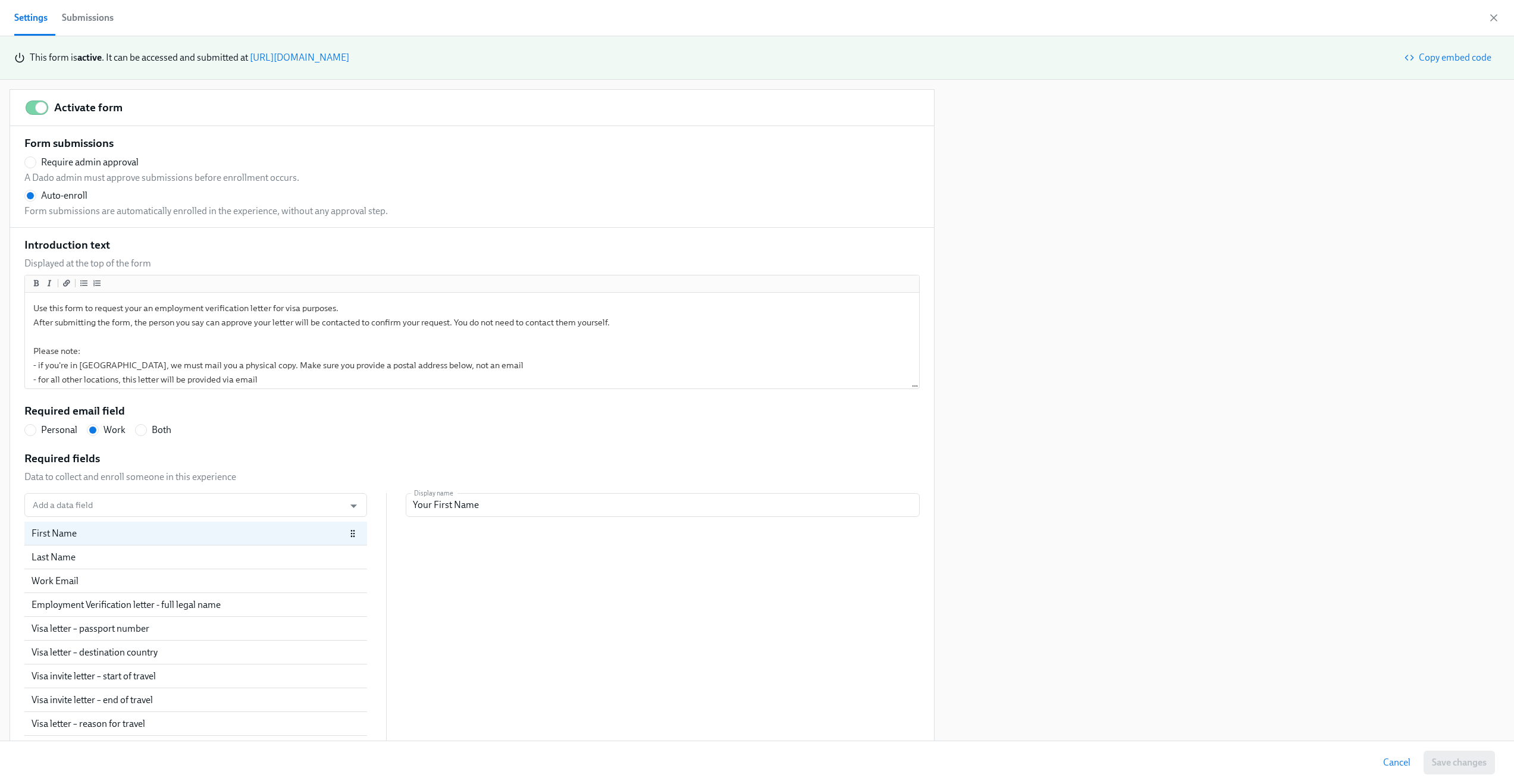
radio input "false"
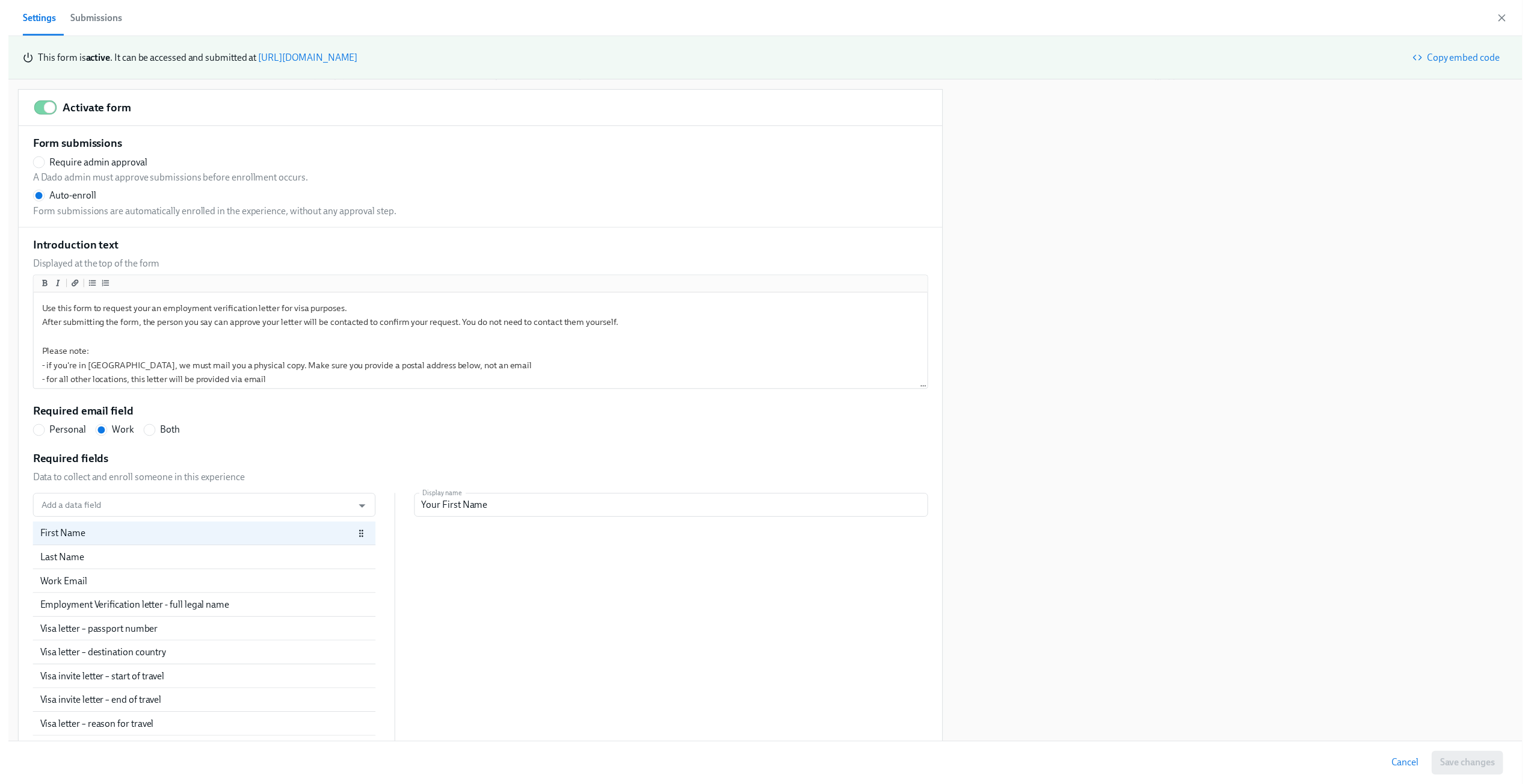
scroll to position [0, 228]
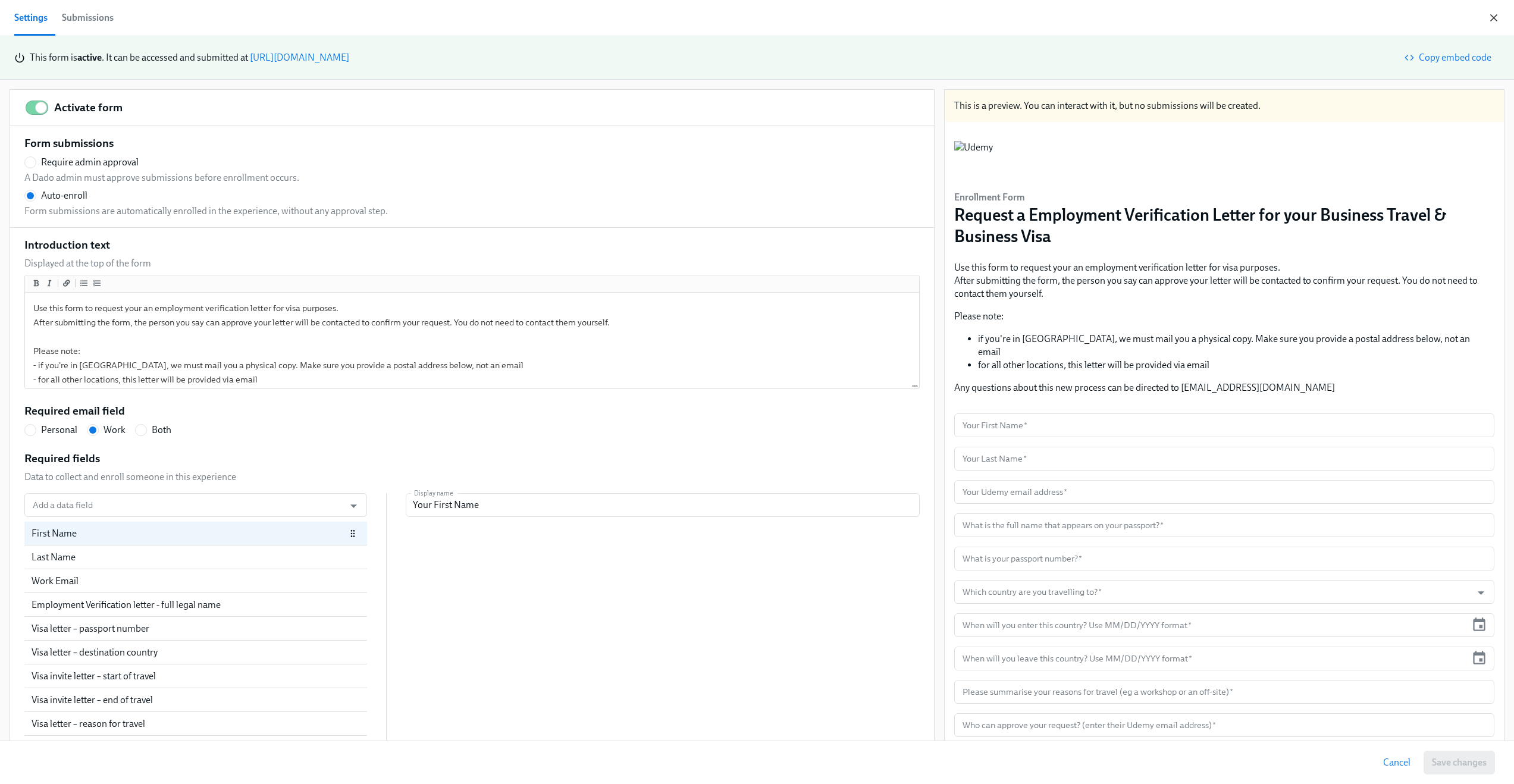
click at [1493, 13] on icon "button" at bounding box center [1493, 17] width 12 height 12
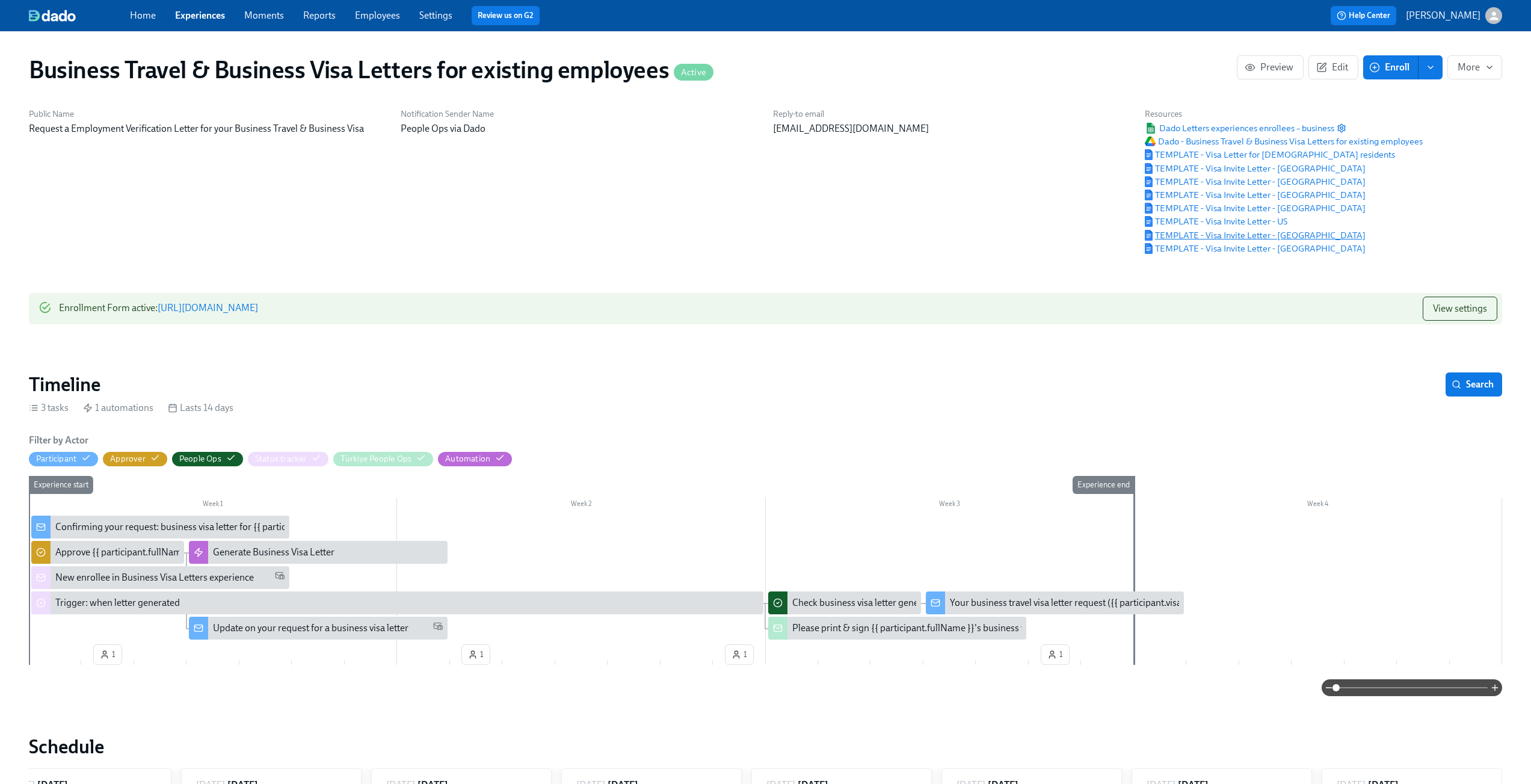
click at [1257, 236] on span "TEMPLATE - Visa Invite Letter - Mexico" at bounding box center [1255, 234] width 221 height 12
click at [1435, 312] on span "View settings" at bounding box center [1460, 308] width 54 height 12
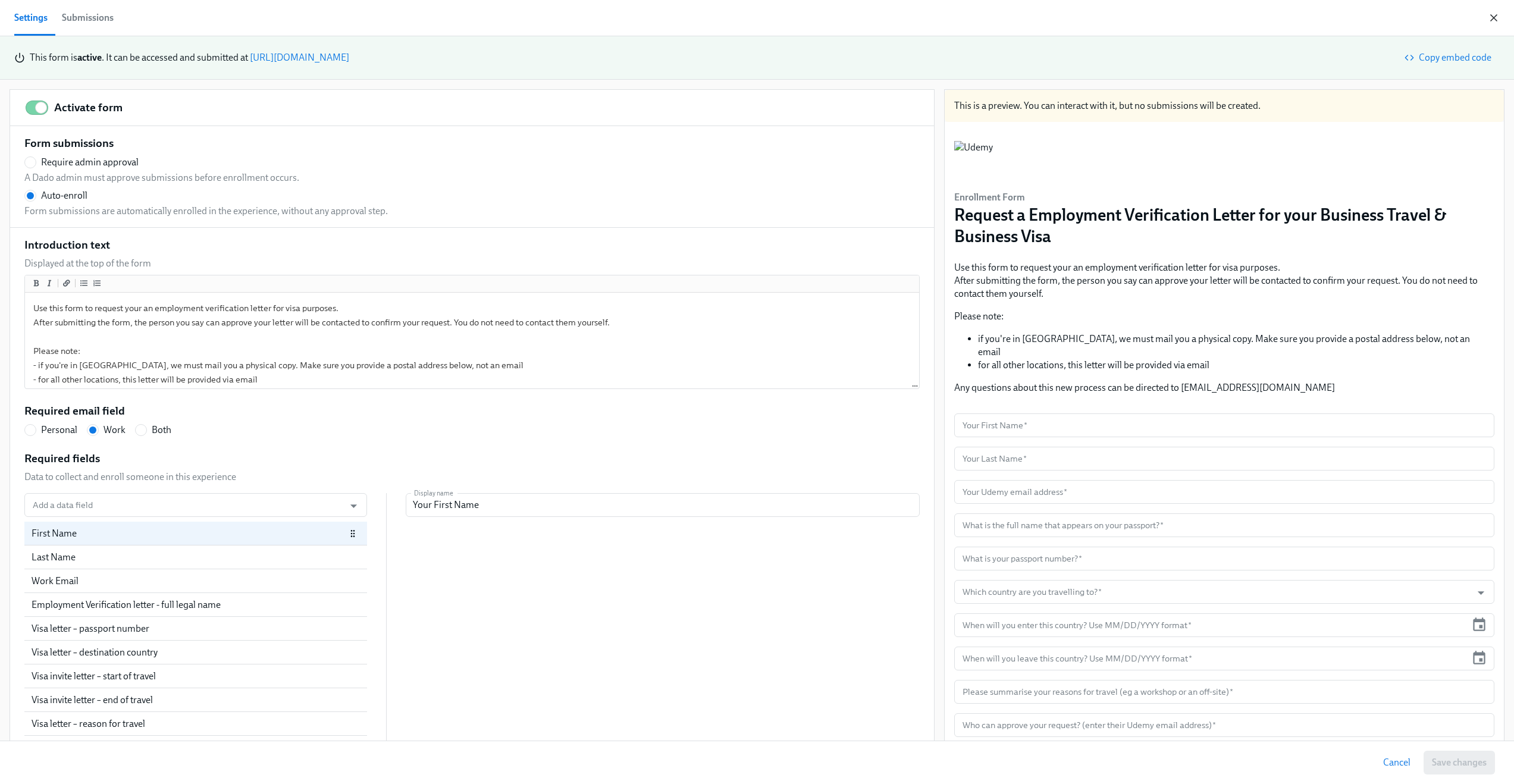
click at [1496, 19] on icon "button" at bounding box center [1494, 18] width 6 height 6
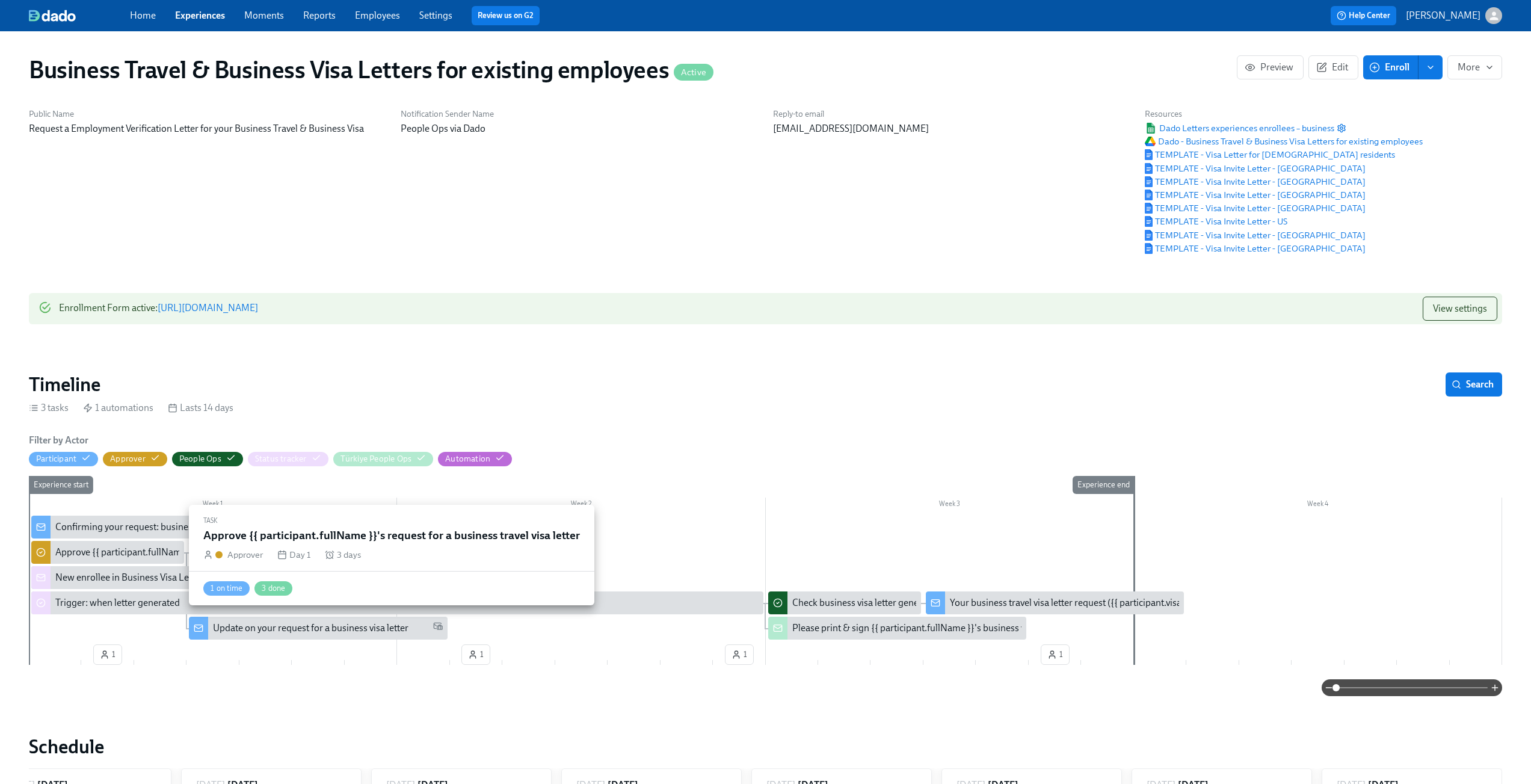
click at [124, 555] on div "Approve {{ participant.fullName }}'s request for a business travel visa letter" at bounding box center [207, 552] width 304 height 14
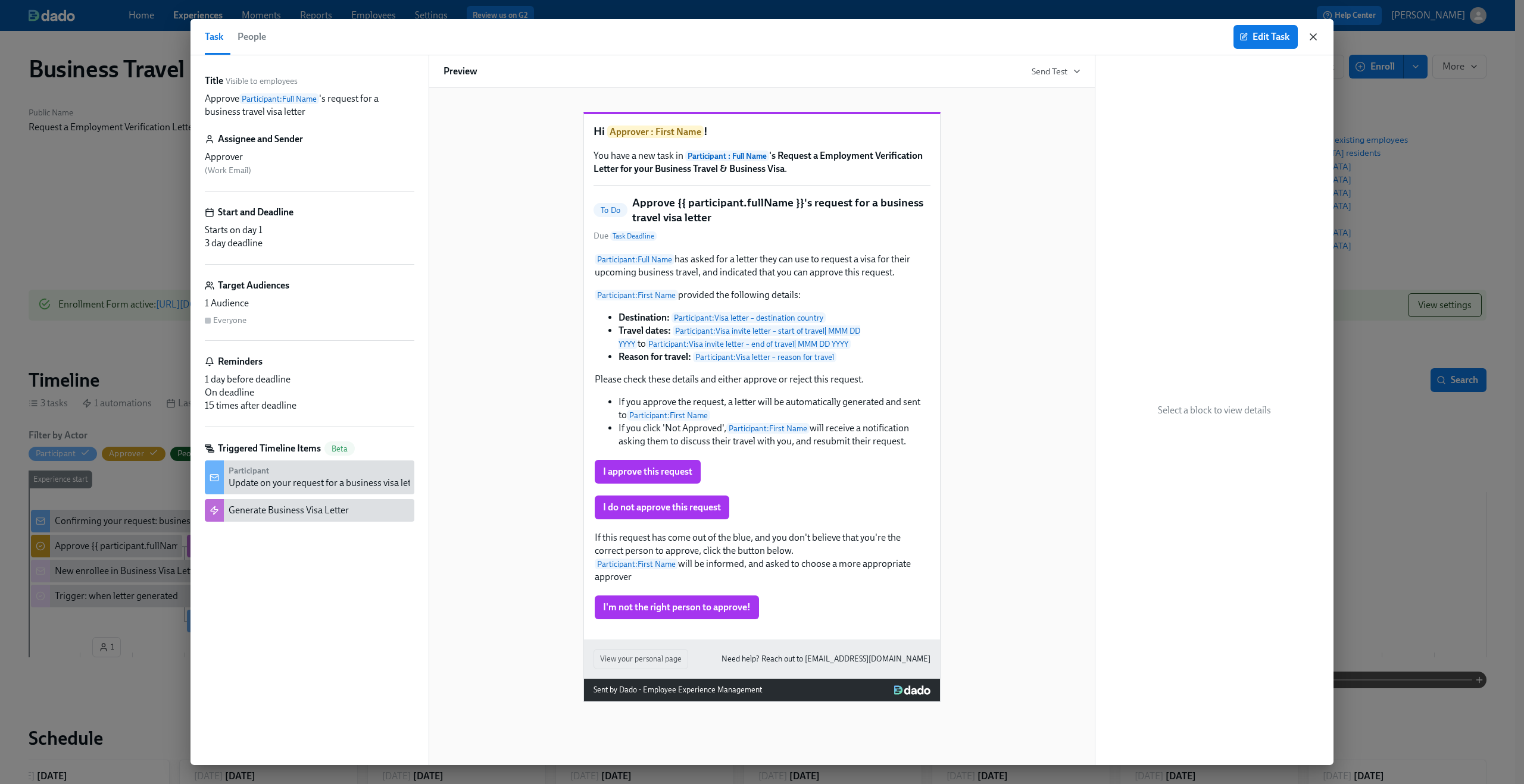
click at [1316, 39] on icon "button" at bounding box center [1313, 37] width 6 height 6
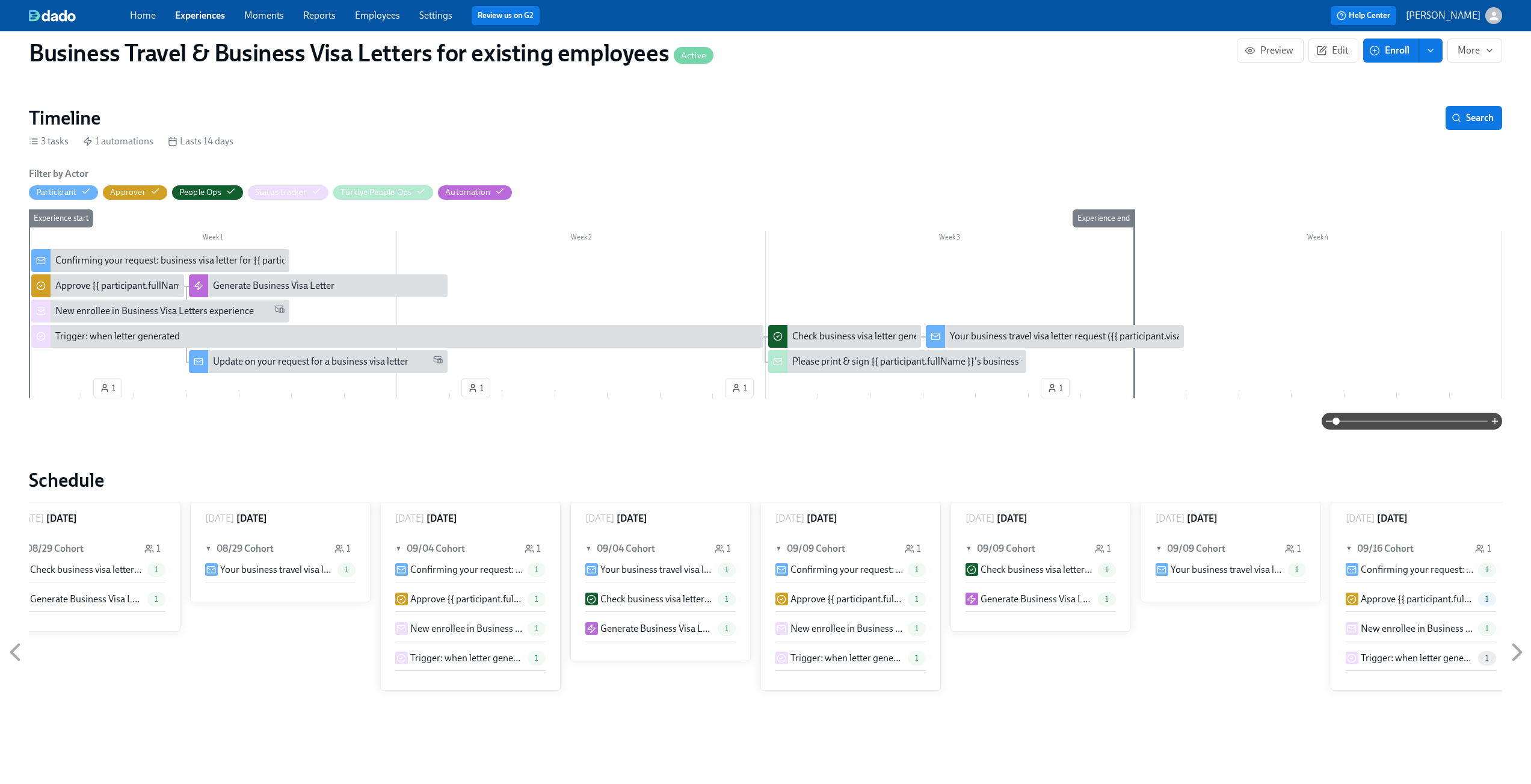
scroll to position [171, 0]
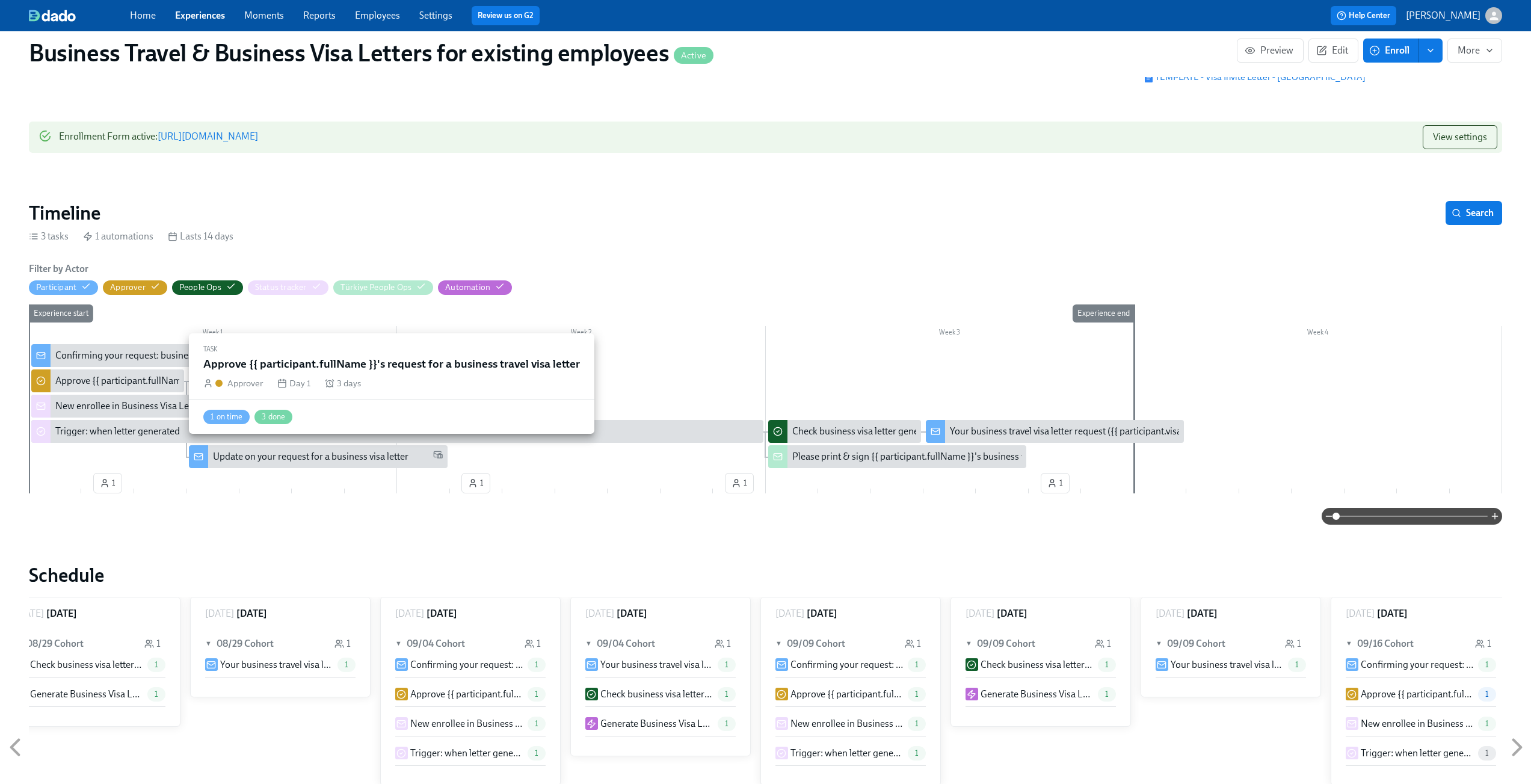
click at [112, 383] on div "Approve {{ participant.fullName }}'s request for a business travel visa letter" at bounding box center [207, 380] width 304 height 14
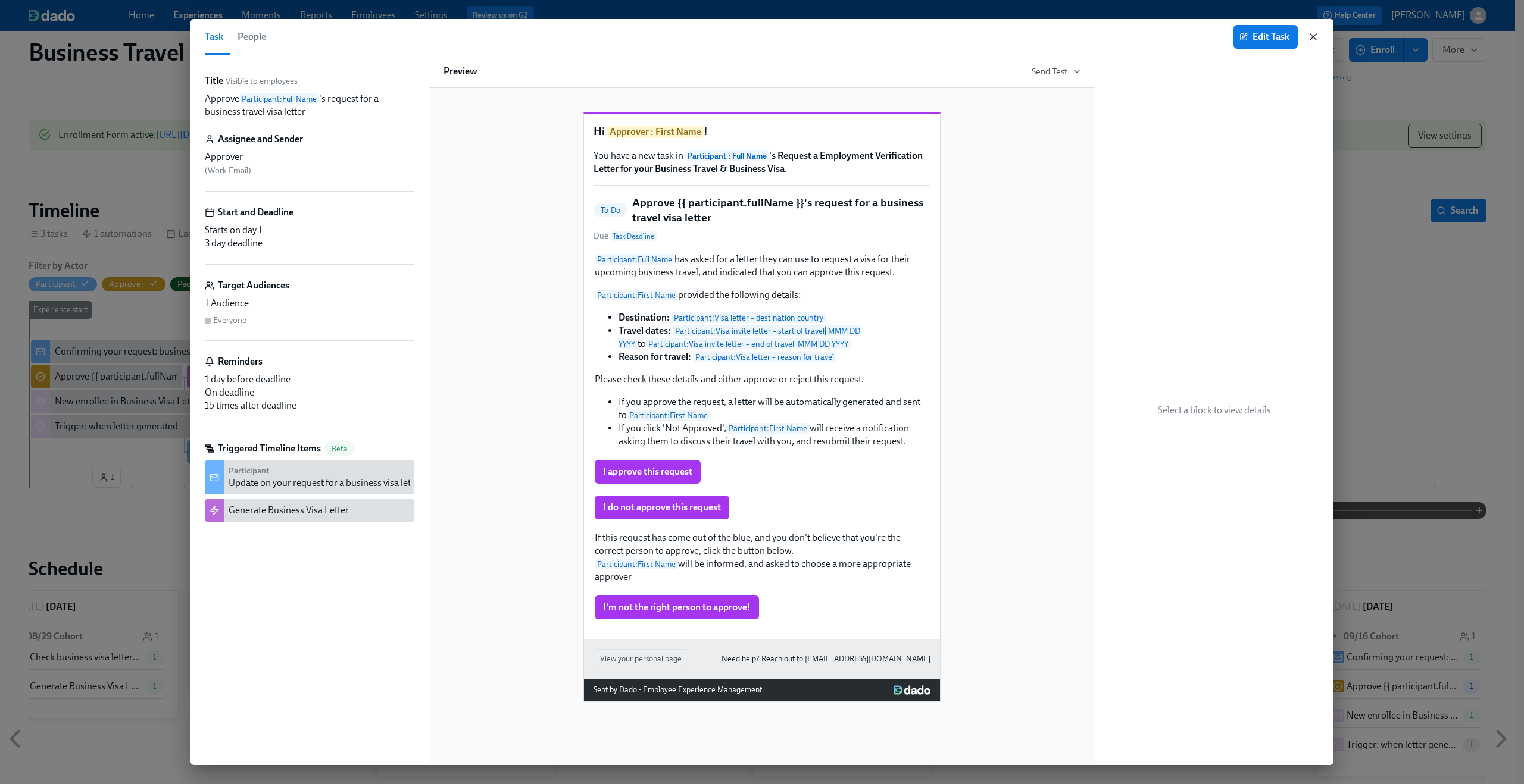
click at [1318, 35] on icon "button" at bounding box center [1312, 36] width 12 height 12
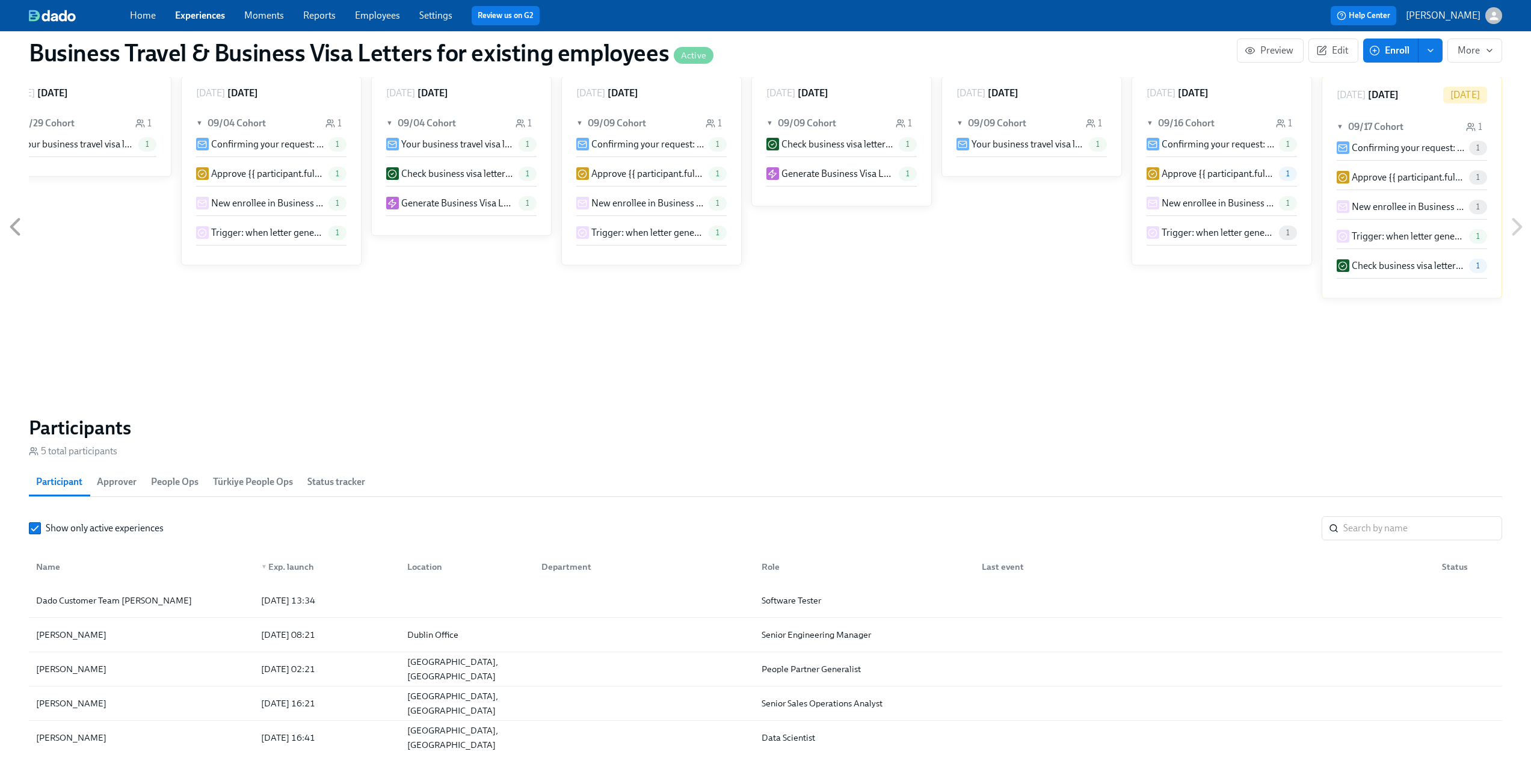
scroll to position [669, 0]
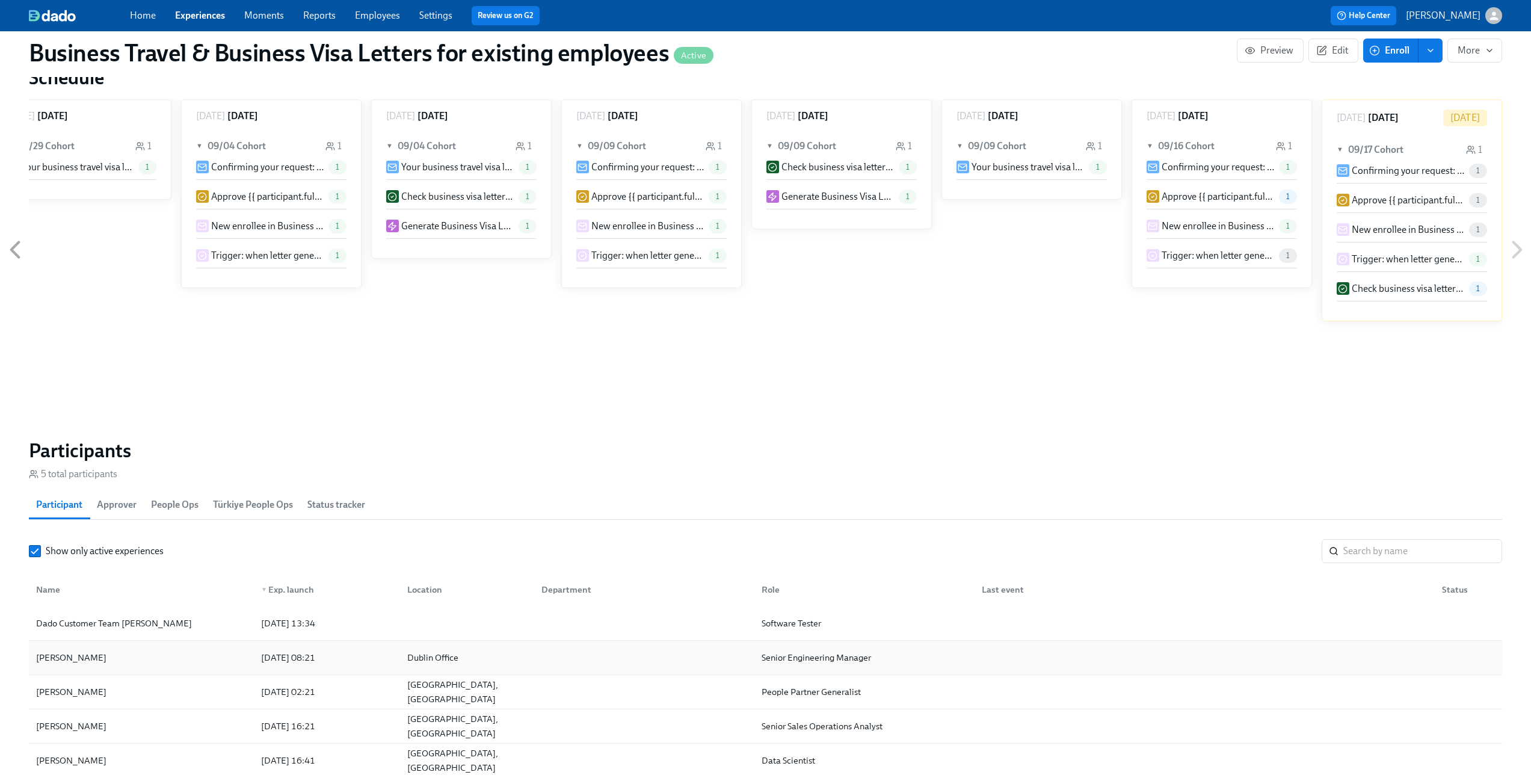
click at [183, 647] on div "Benjamin Urrutia 2025/09/17 08:21 Dublin Office Senior Engineering Manager" at bounding box center [765, 657] width 1474 height 34
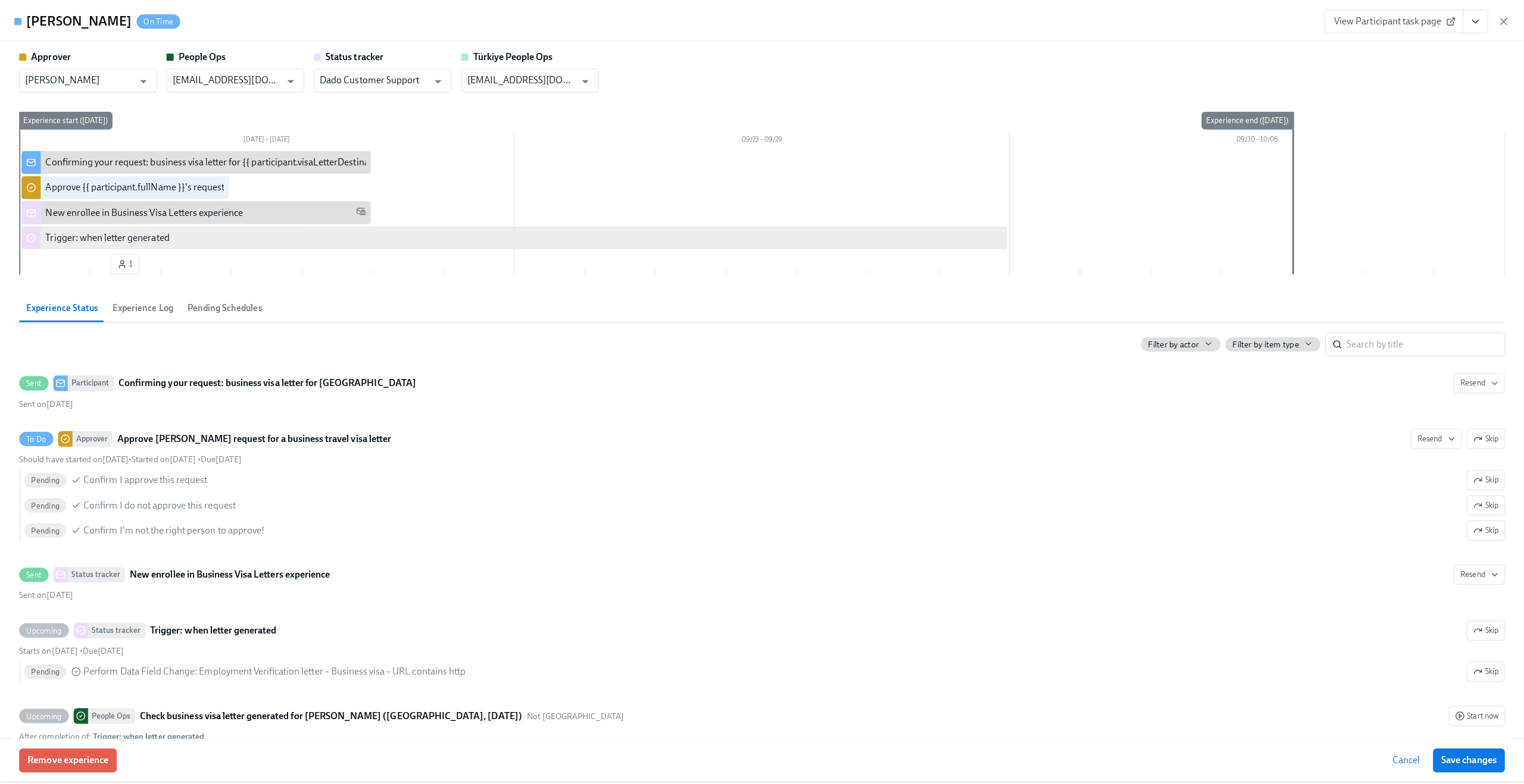
scroll to position [0, 405]
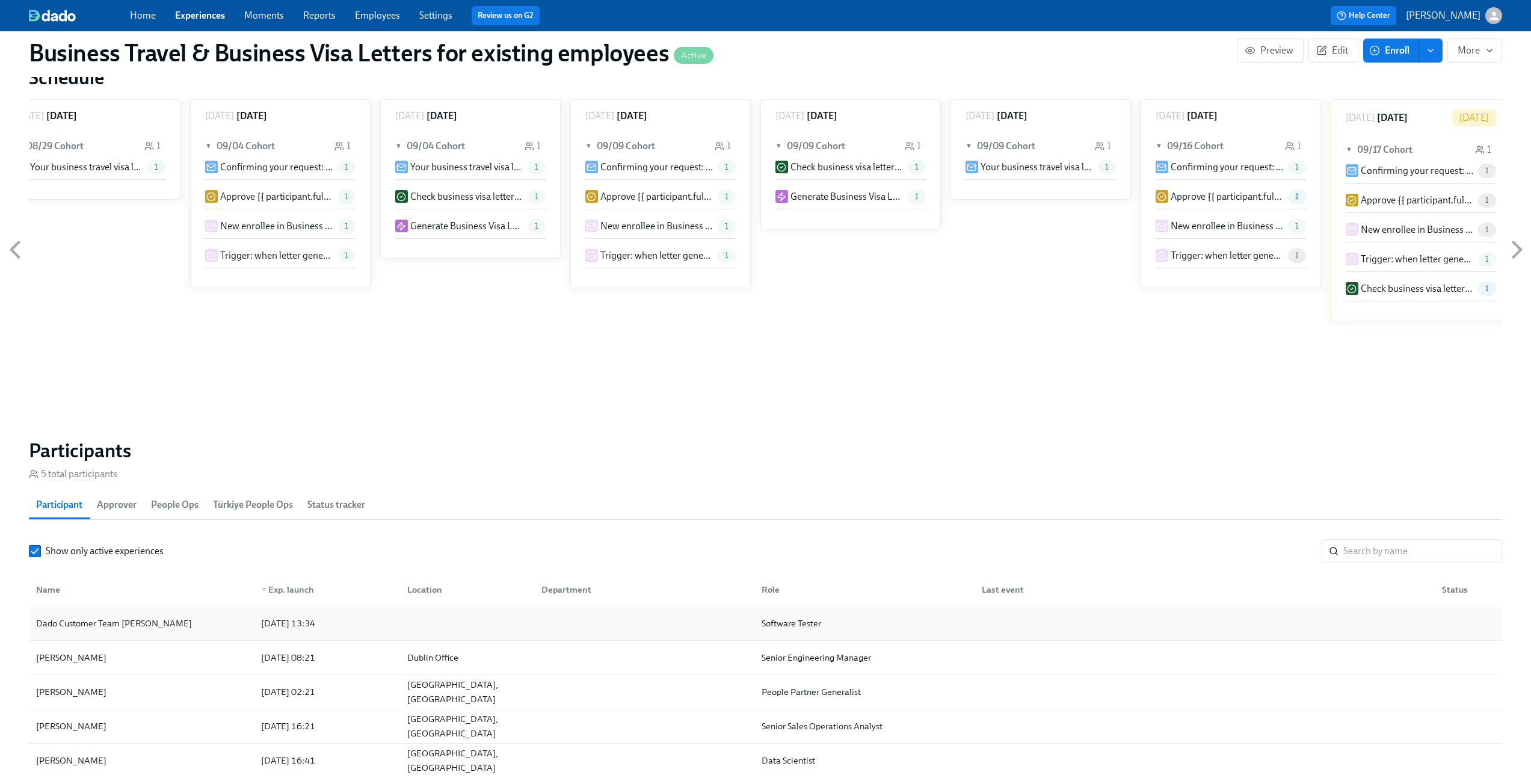
click at [187, 628] on div "Dado Customer Team Meyer" at bounding box center [141, 623] width 220 height 24
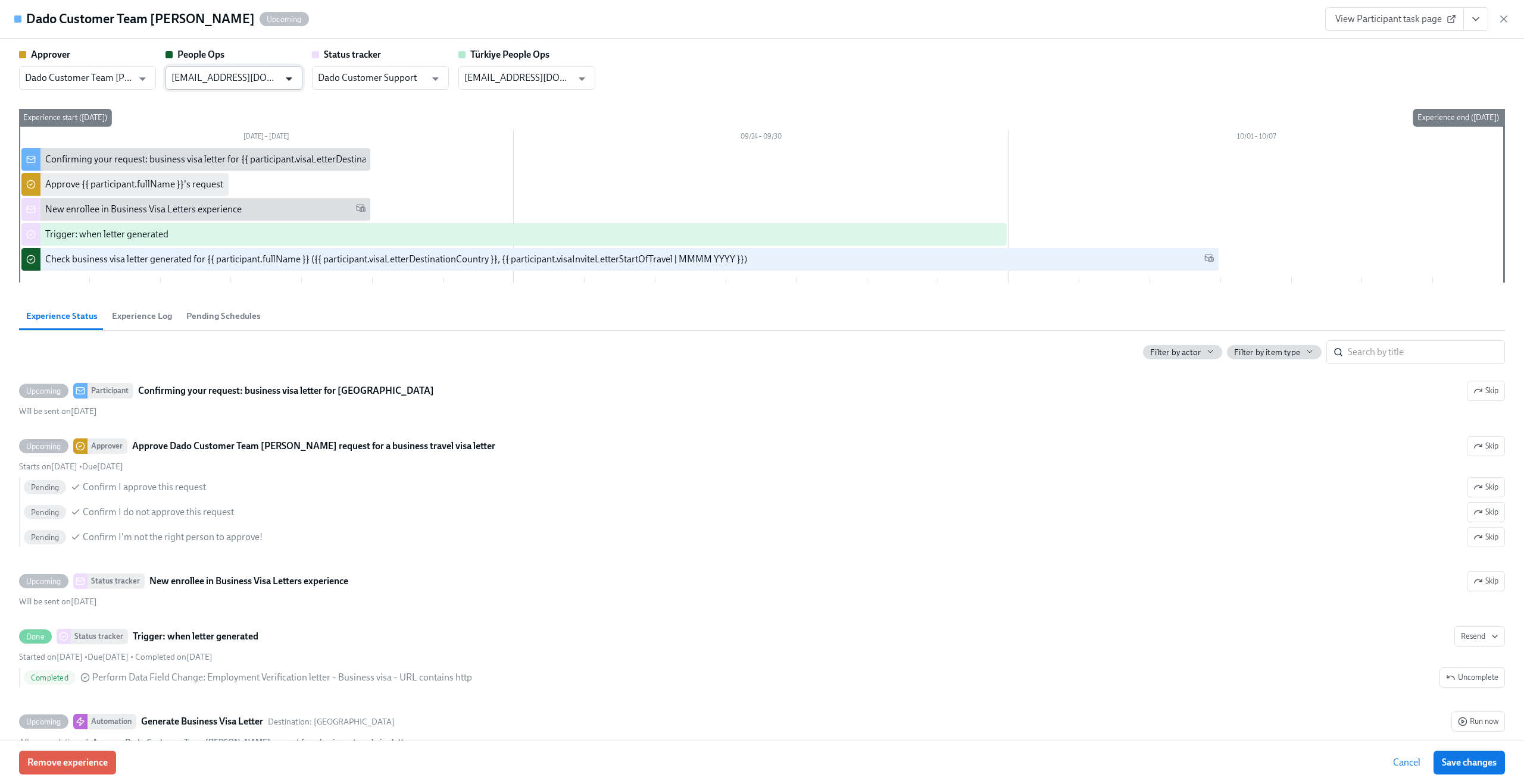
click at [285, 80] on icon "Open" at bounding box center [289, 79] width 16 height 16
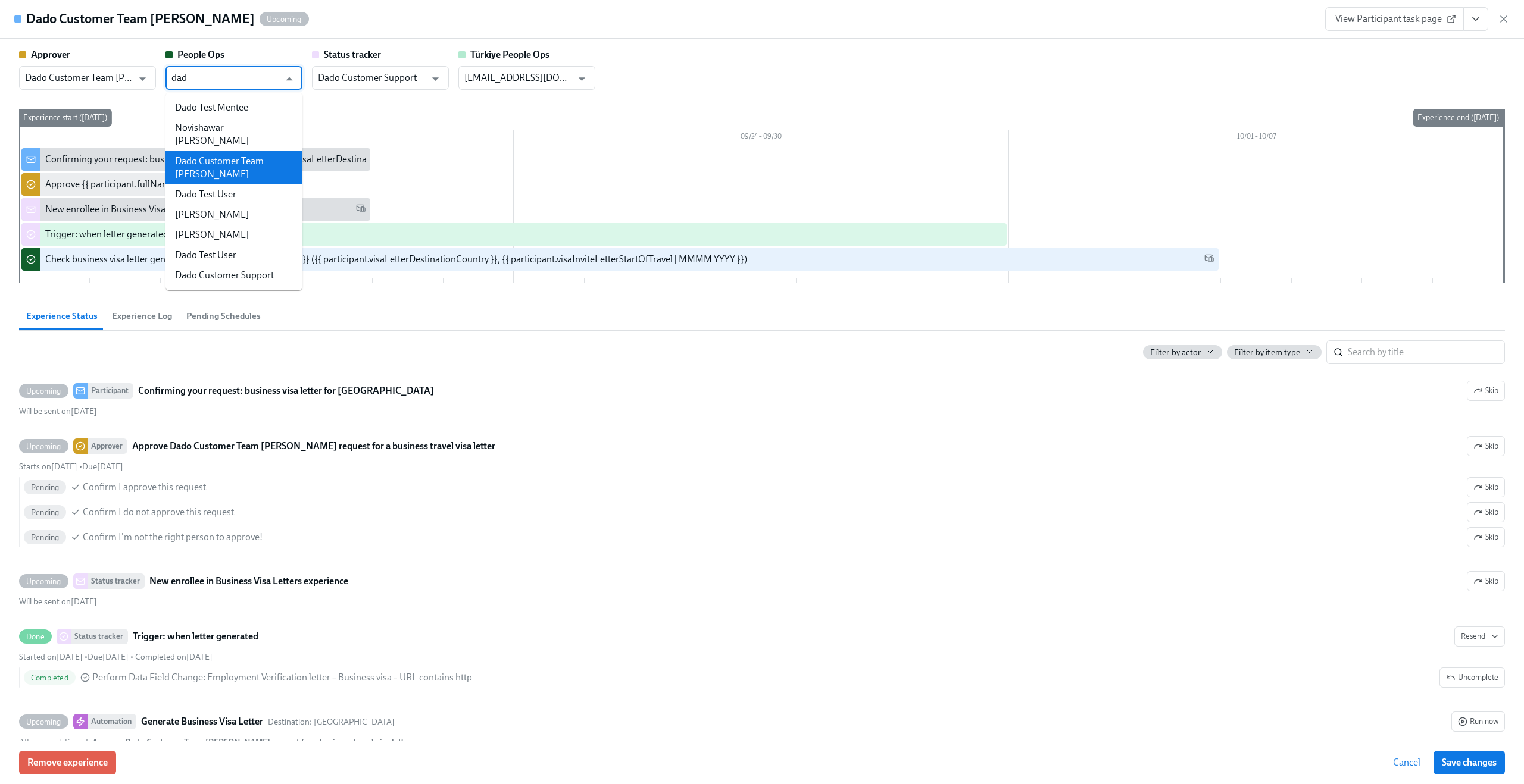
click at [260, 154] on li "Dado Customer Team Meyer" at bounding box center [234, 168] width 137 height 33
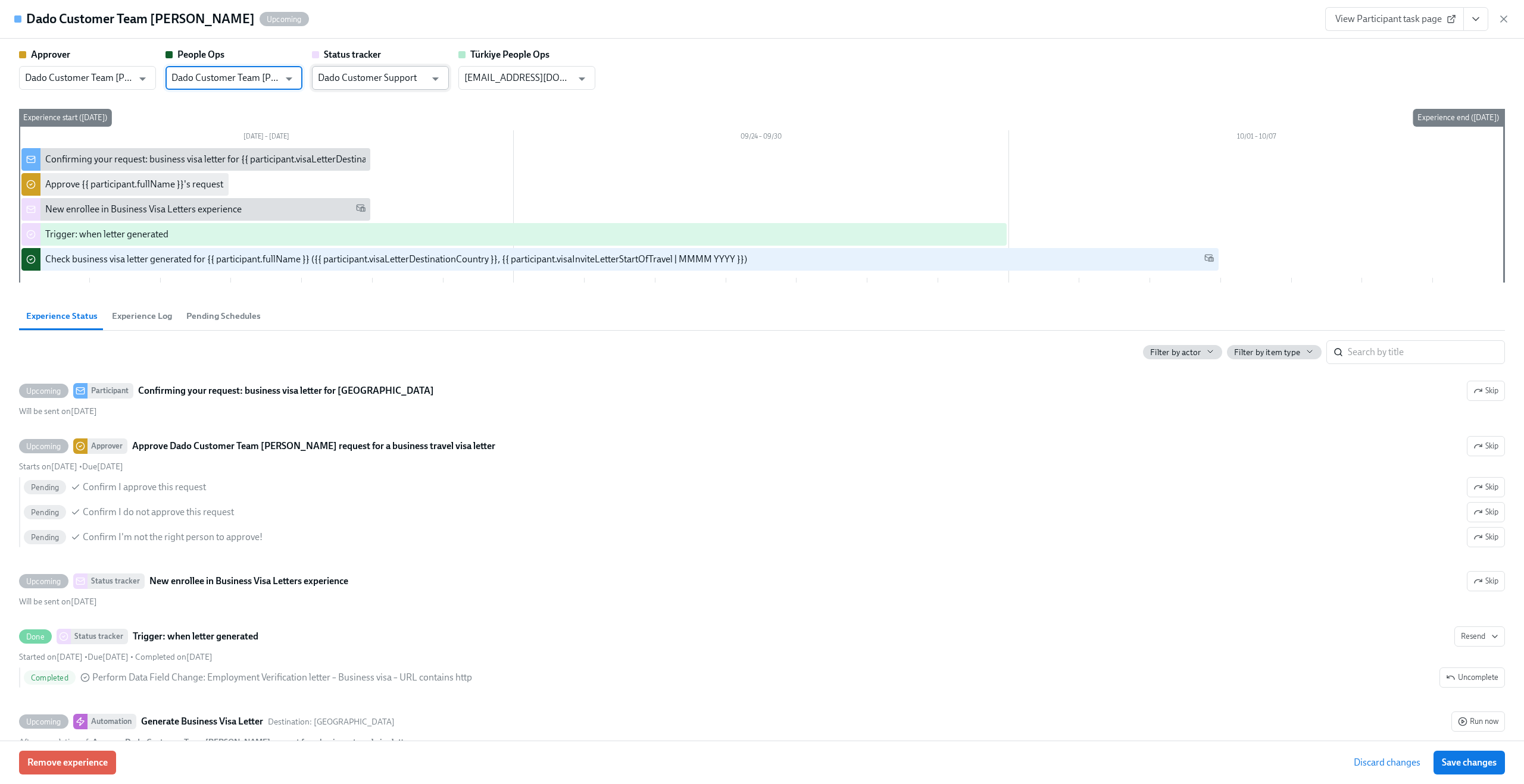
type input "Dado Customer Team Meyer"
click at [369, 80] on input "Dado Customer Support" at bounding box center [372, 78] width 108 height 24
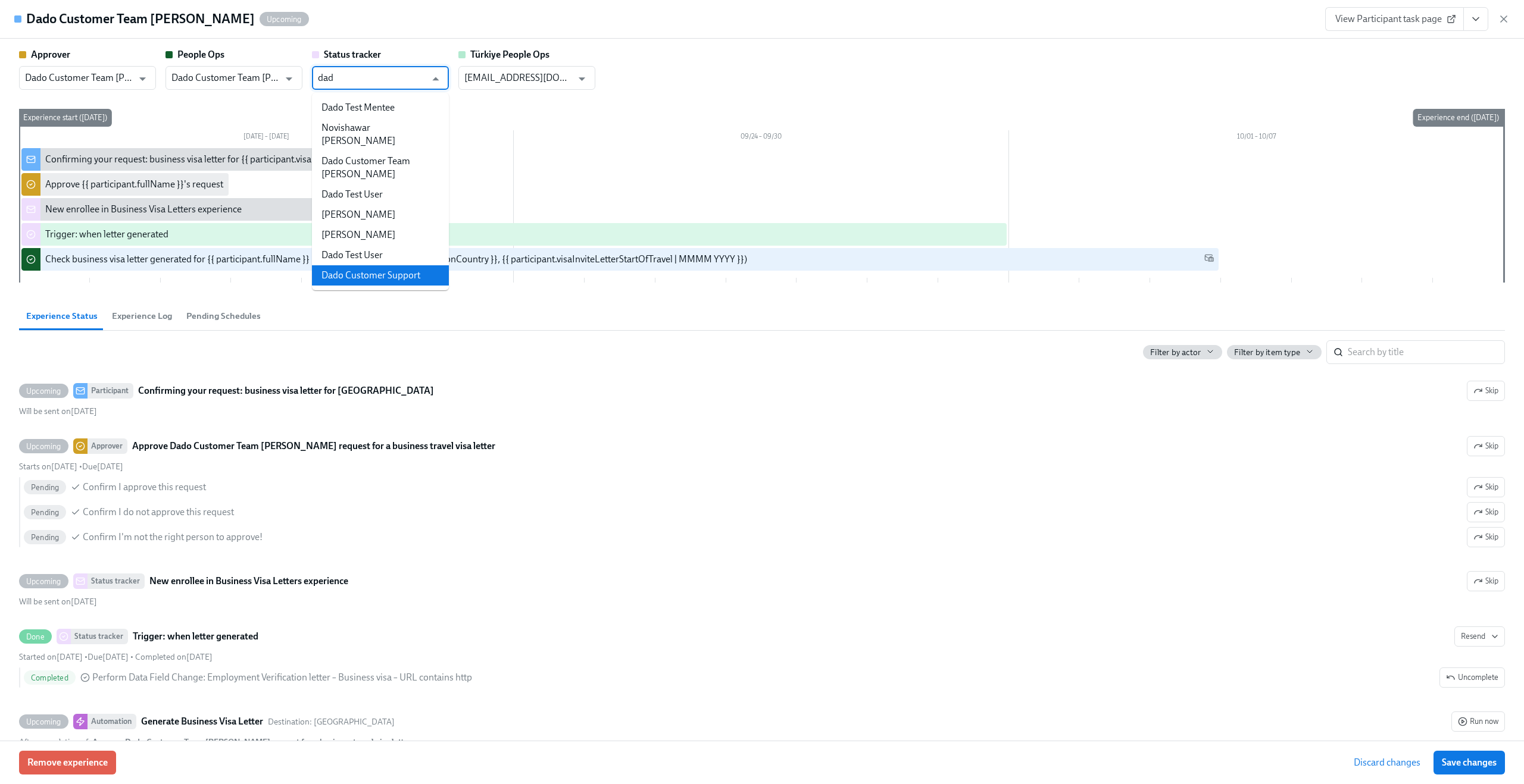
type input "Dado Customer Support"
click at [619, 69] on div "Approver Dado Customer Team Meyer ​ People Ops Dado Customer Team Meyer ​ Statu…" at bounding box center [762, 69] width 1485 height 42
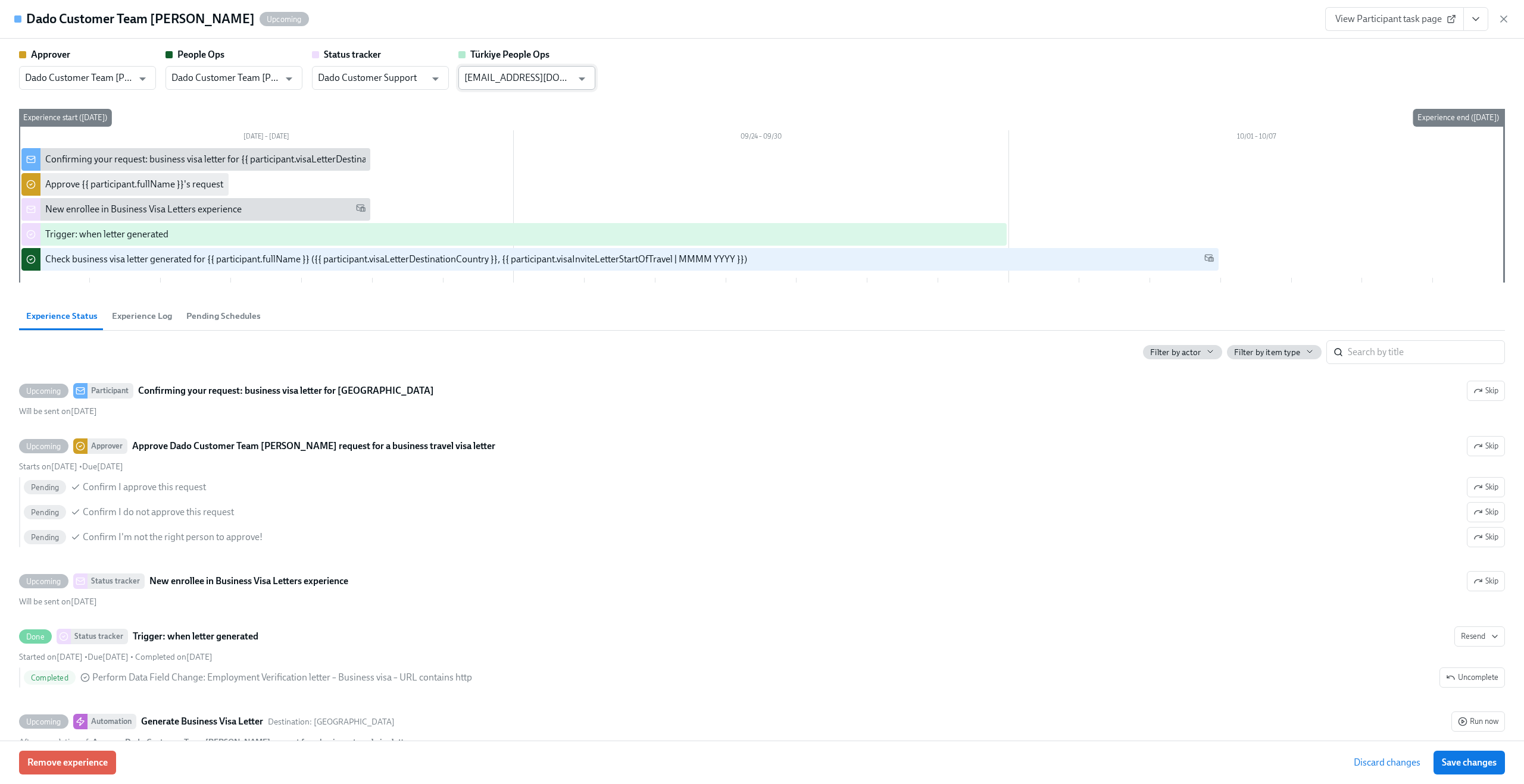
click at [526, 79] on input "people@udemy.com" at bounding box center [518, 78] width 108 height 24
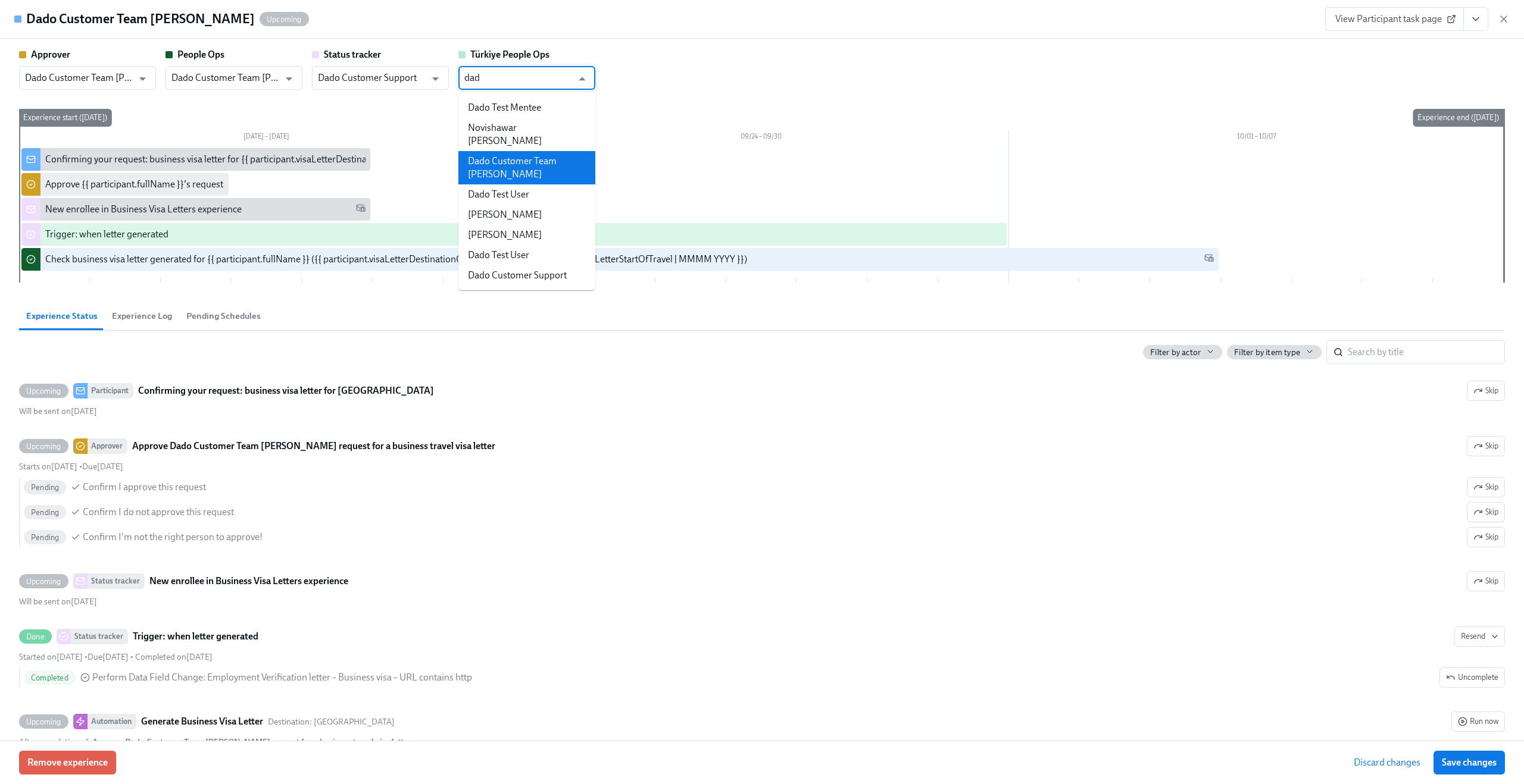
click at [533, 151] on li "Dado Customer Team Meyer" at bounding box center [526, 168] width 137 height 33
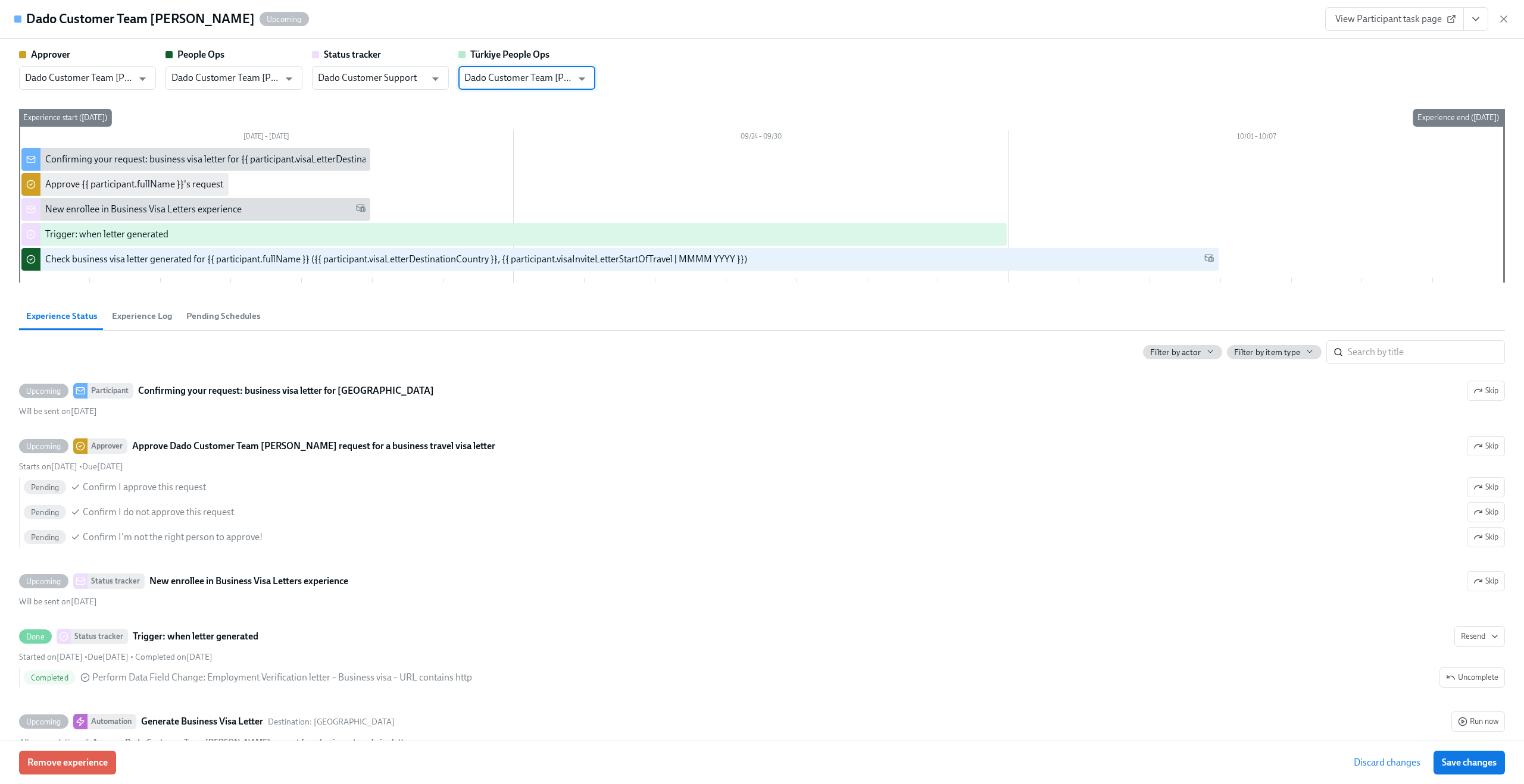
type input "Dado Customer Team Meyer"
click at [647, 88] on div "Approver Dado Customer Team Meyer ​ People Ops Dado Customer Team Meyer ​ Statu…" at bounding box center [762, 69] width 1485 height 42
click at [1471, 756] on button "Save changes" at bounding box center [1469, 763] width 71 height 24
type input "Dado Customer Team Meyer"
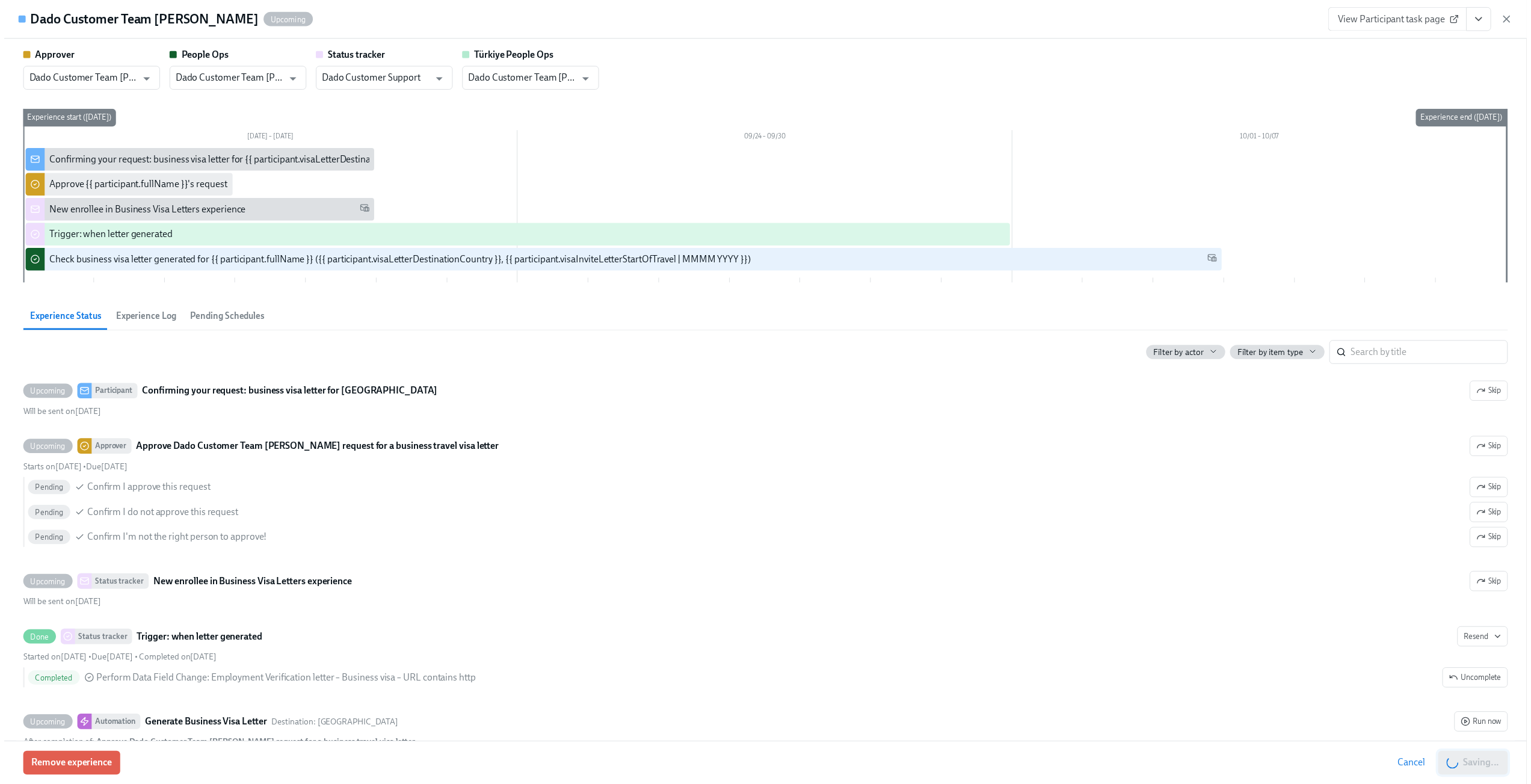
scroll to position [0, 418]
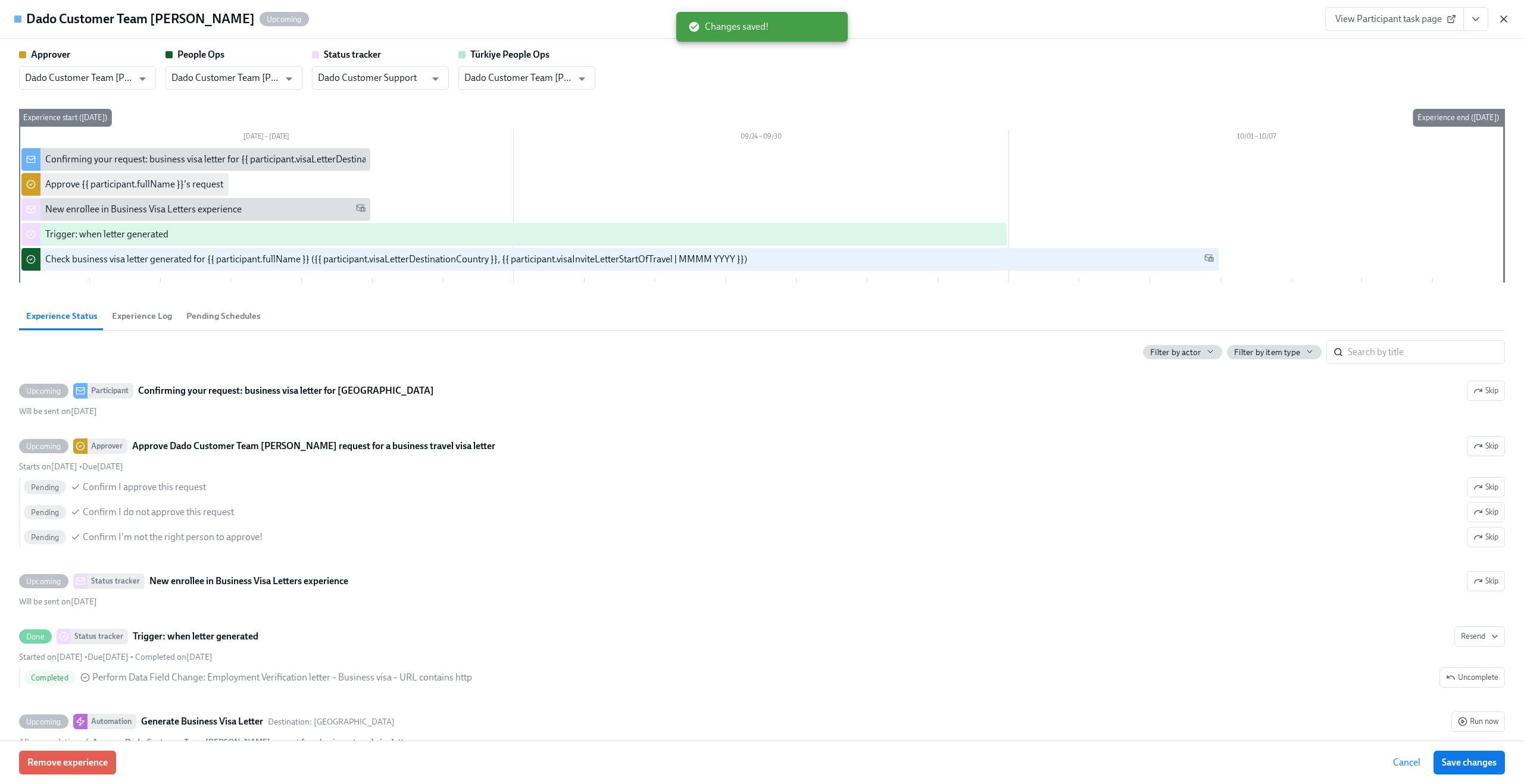
click at [1502, 18] on icon "button" at bounding box center [1503, 19] width 12 height 12
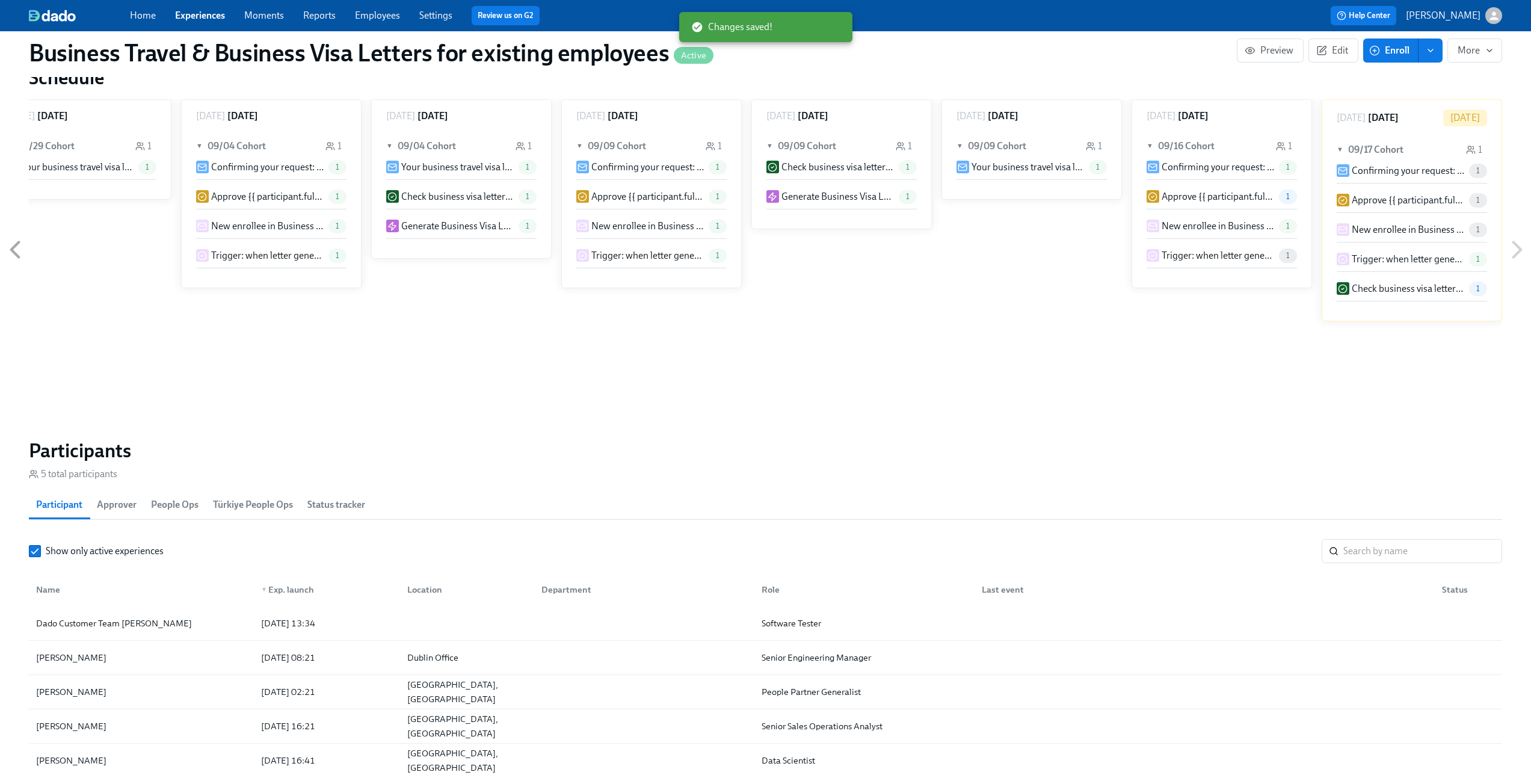
scroll to position [0, 409]
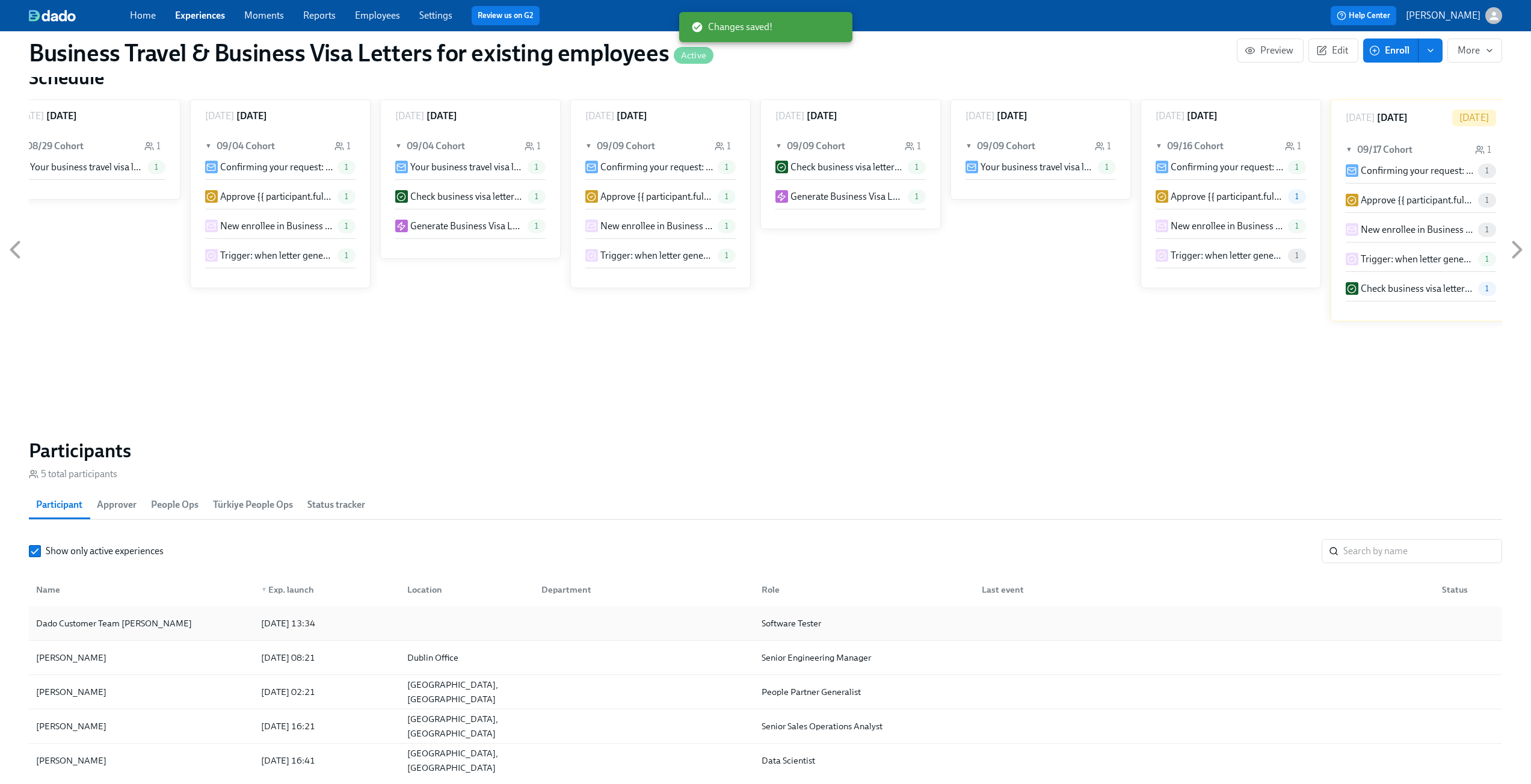
click at [212, 624] on div "Dado Customer Team Meyer" at bounding box center [141, 623] width 220 height 24
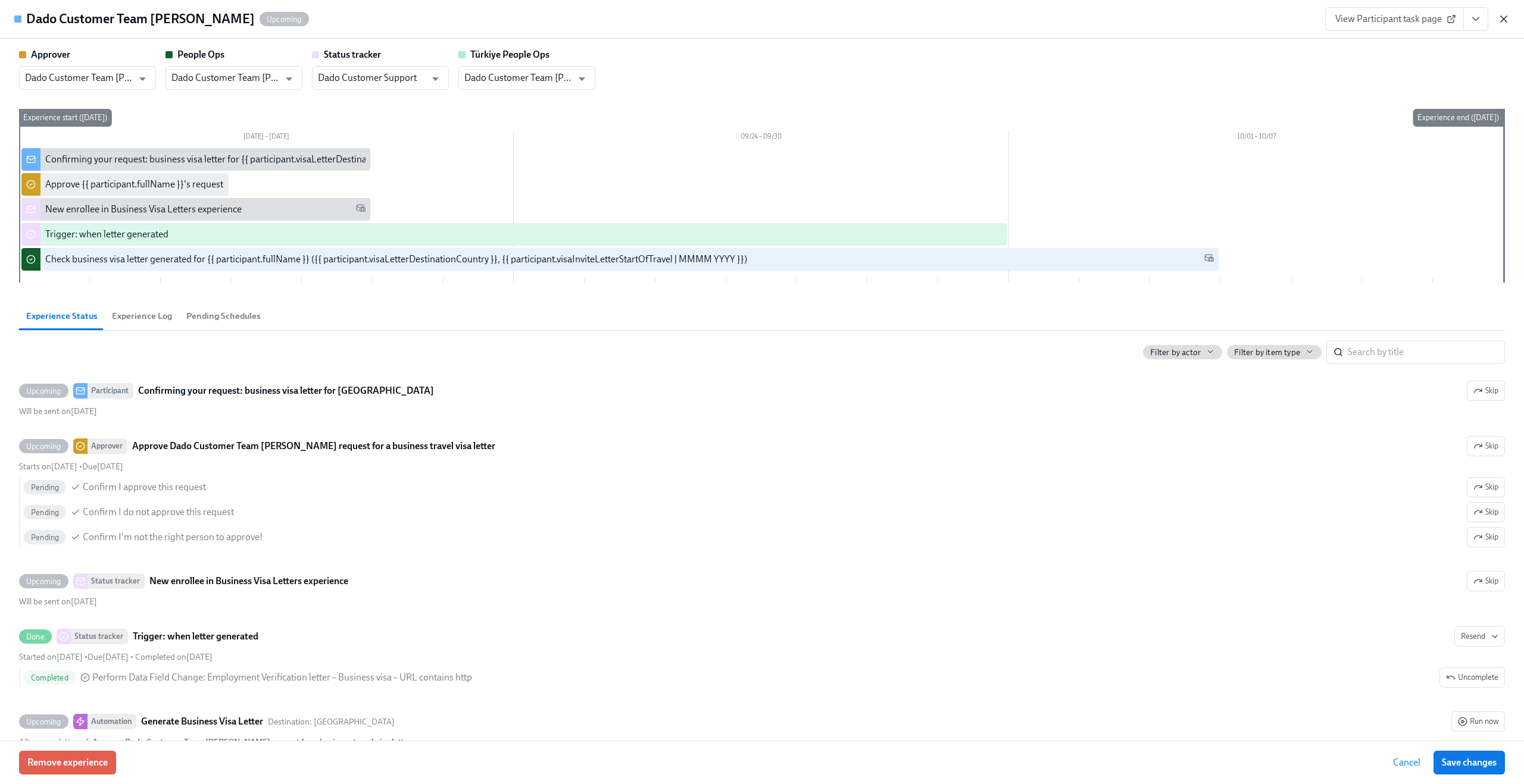
click at [1506, 18] on icon "button" at bounding box center [1503, 19] width 12 height 12
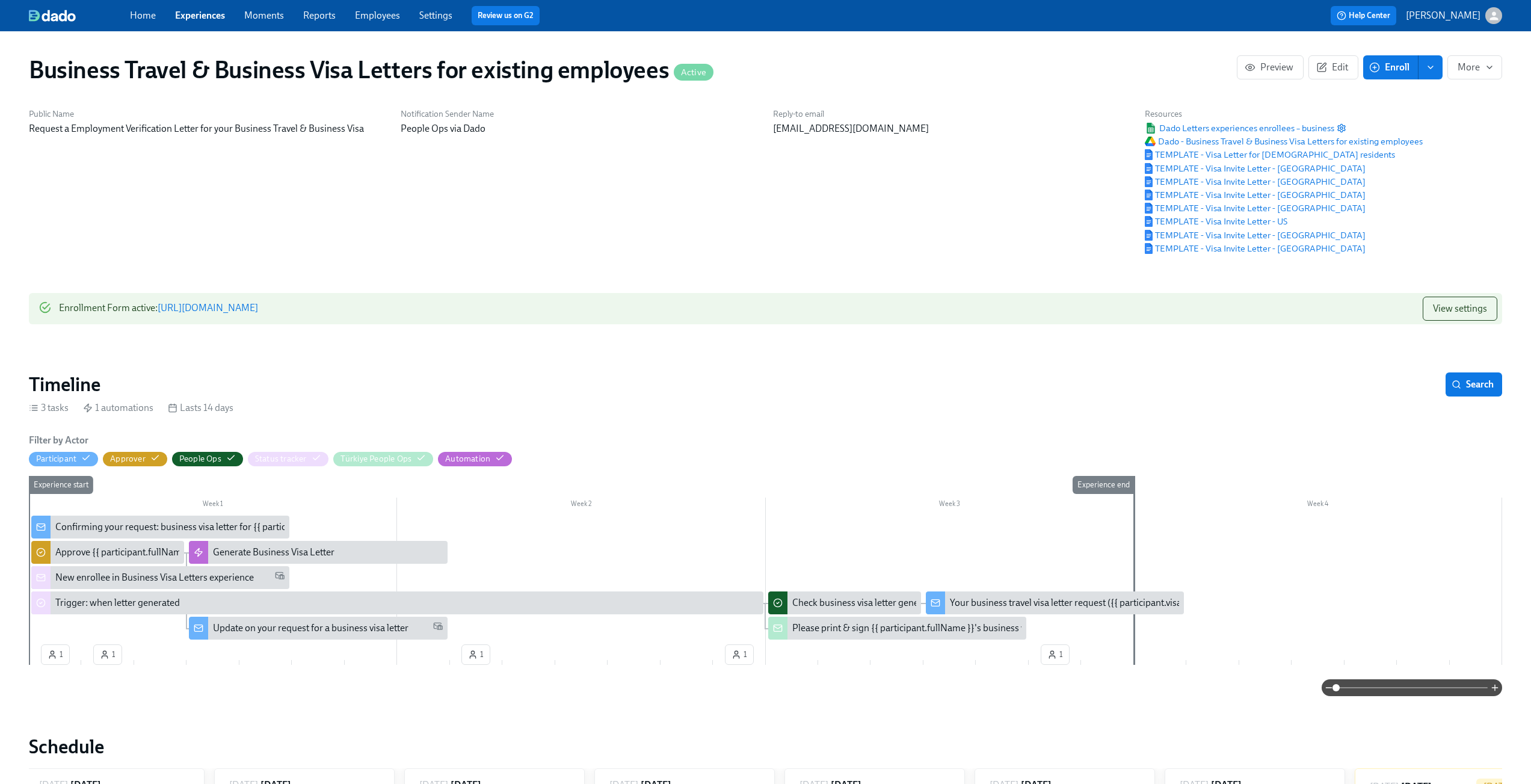
scroll to position [0, 409]
click at [1223, 171] on span "TEMPLATE - Visa Invite Letter - Australia" at bounding box center [1255, 168] width 221 height 12
click at [1219, 156] on span "TEMPLATE - Visa Letter for Turkish residents" at bounding box center [1270, 154] width 251 height 12
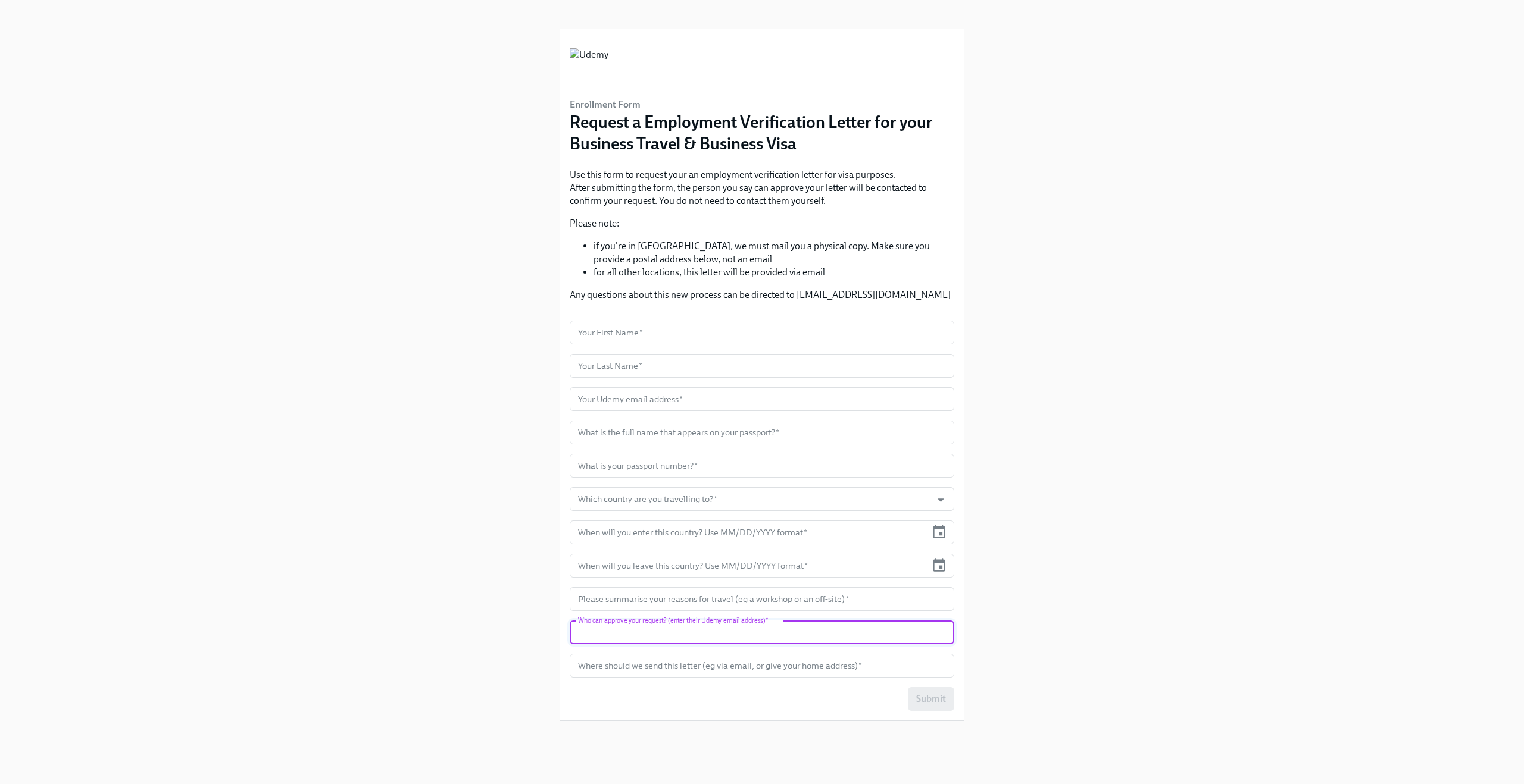
click at [678, 638] on input "text" at bounding box center [762, 633] width 384 height 24
click at [1175, 420] on div "Enrollment Form Request a Employment Verification Letter for your Business Trav…" at bounding box center [762, 378] width 1466 height 756
click at [1020, 151] on div "Enrollment Form Request a Employment Verification Letter for your Business Trav…" at bounding box center [762, 378] width 1466 height 756
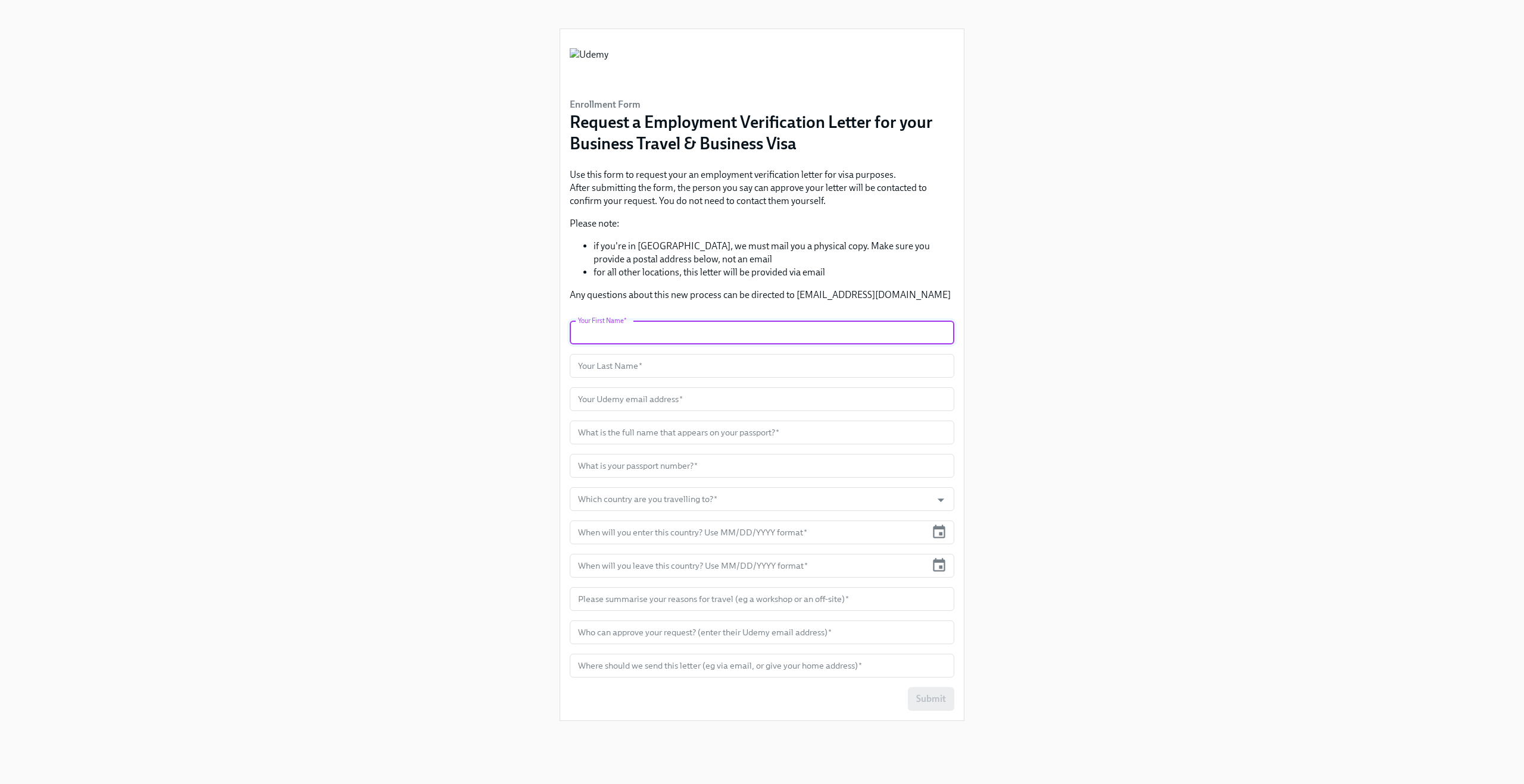
click at [676, 333] on input "text" at bounding box center [762, 332] width 384 height 24
type input "Claus"
type input "[PERSON_NAME]"
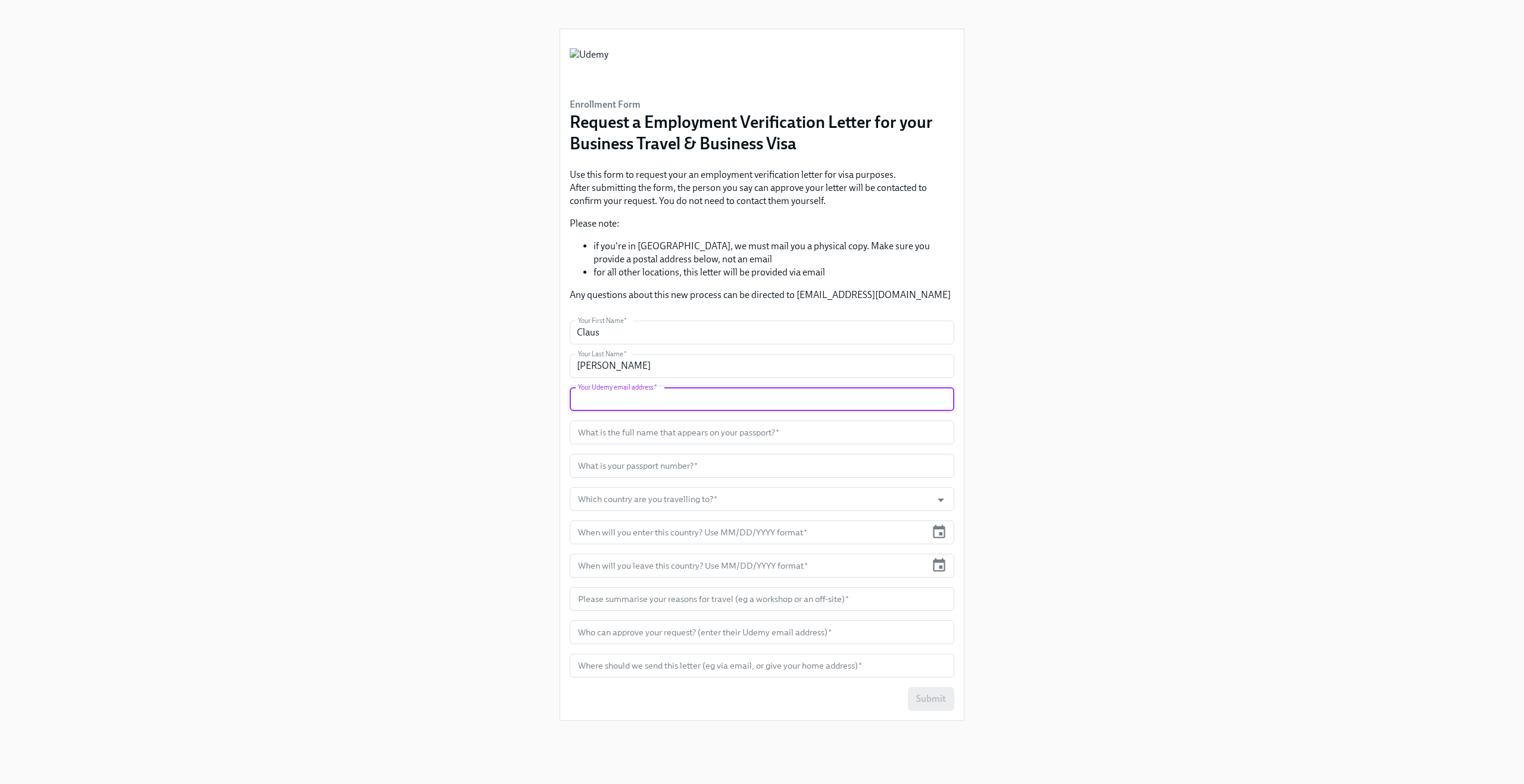
paste input "[PERSON_NAME][EMAIL_ADDRESS][DOMAIN_NAME]"
type input "[PERSON_NAME][EMAIL_ADDRESS][DOMAIN_NAME]"
click at [437, 463] on div "Enrollment Form Request a Employment Verification Letter for your Business Trav…" at bounding box center [762, 378] width 1466 height 756
click at [648, 435] on input "text" at bounding box center [762, 432] width 384 height 24
type input "[PERSON_NAME]"
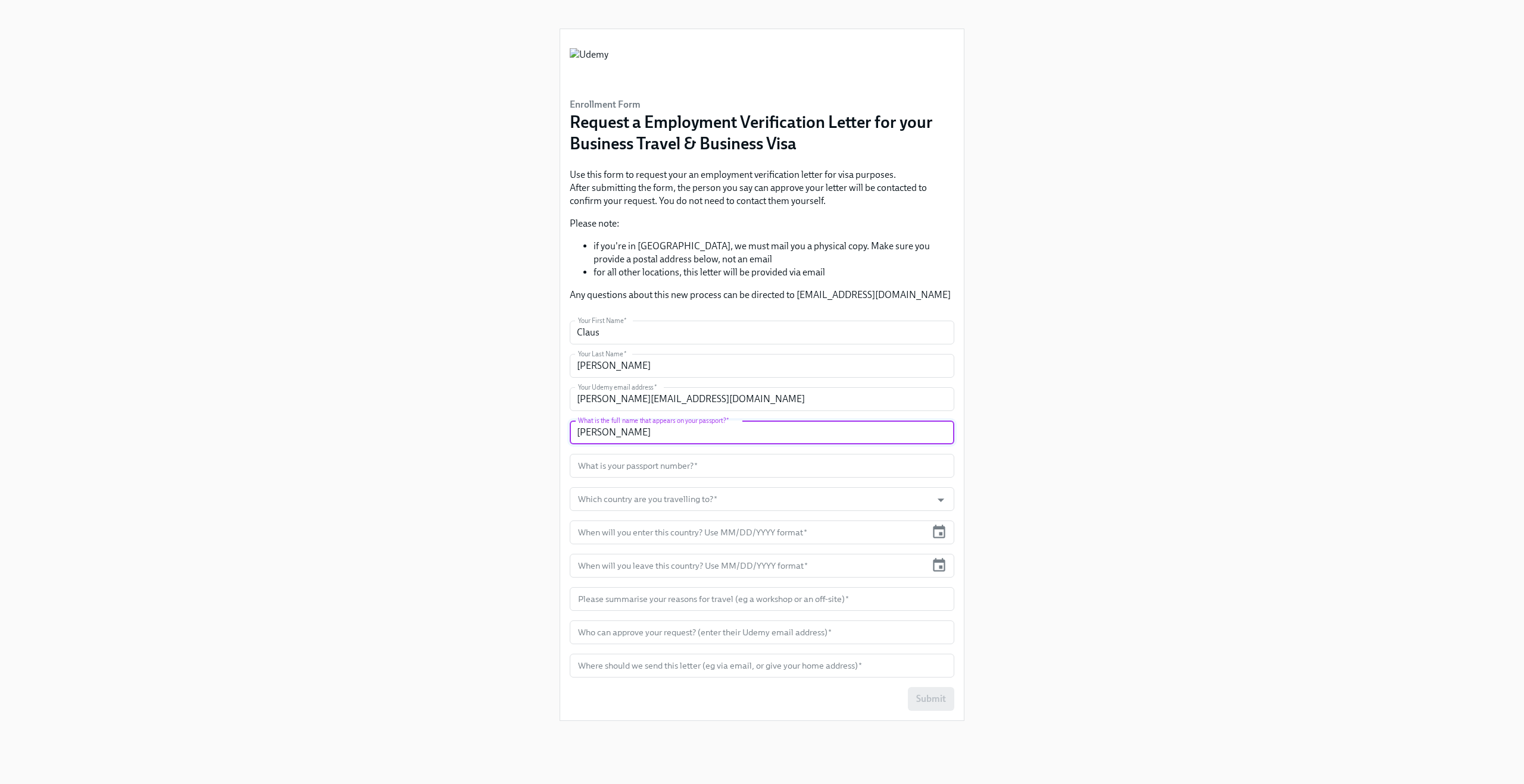
click at [476, 409] on div "Enrollment Form Request a Employment Verification Letter for your Business Trav…" at bounding box center [762, 378] width 1466 height 756
click at [594, 460] on input "text" at bounding box center [762, 465] width 384 height 24
type input "12345678Test"
click at [601, 507] on input "Which country are you travelling to?   *" at bounding box center [750, 499] width 350 height 24
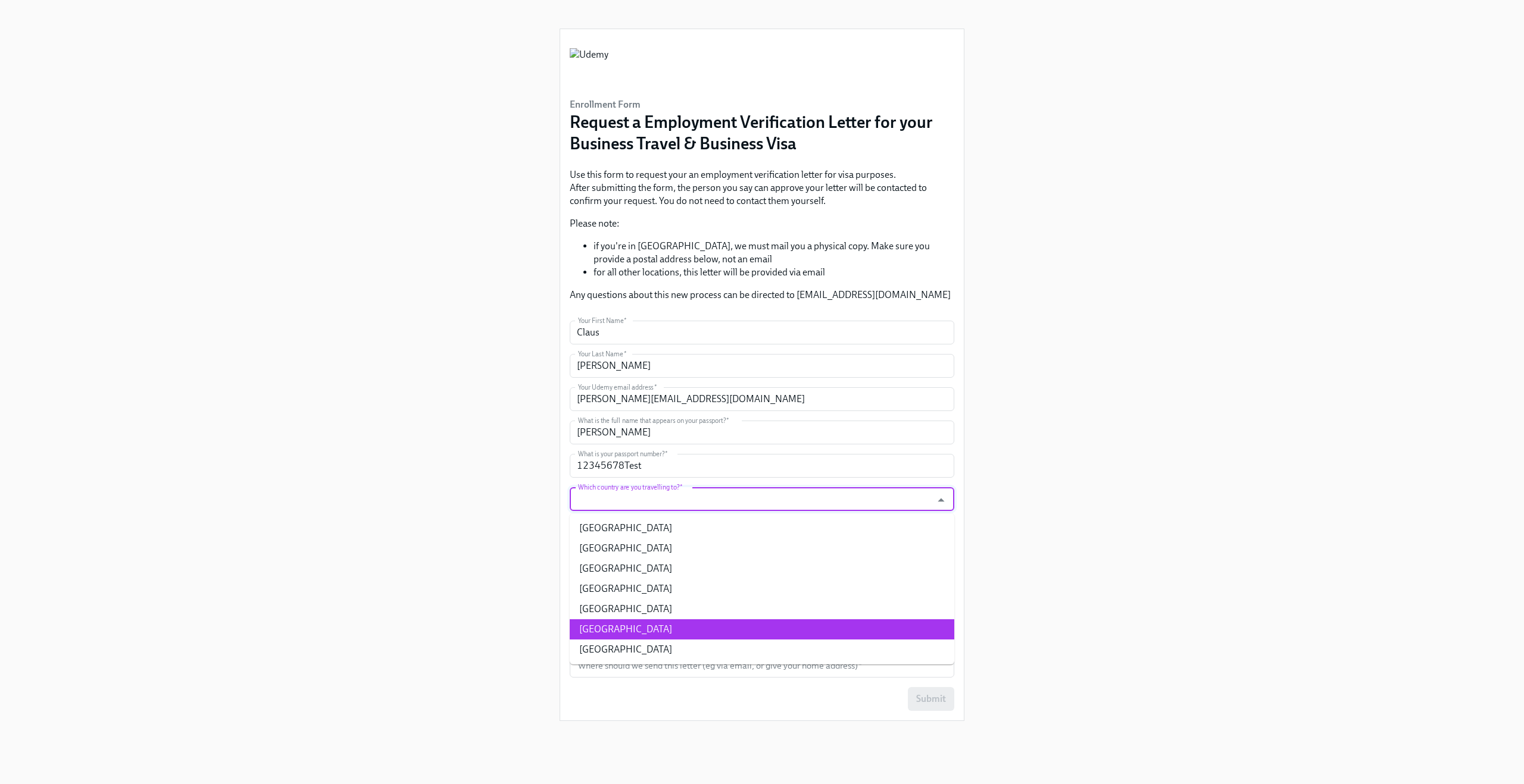
click at [615, 632] on li "[GEOGRAPHIC_DATA]" at bounding box center [762, 629] width 384 height 21
type input "[GEOGRAPHIC_DATA]"
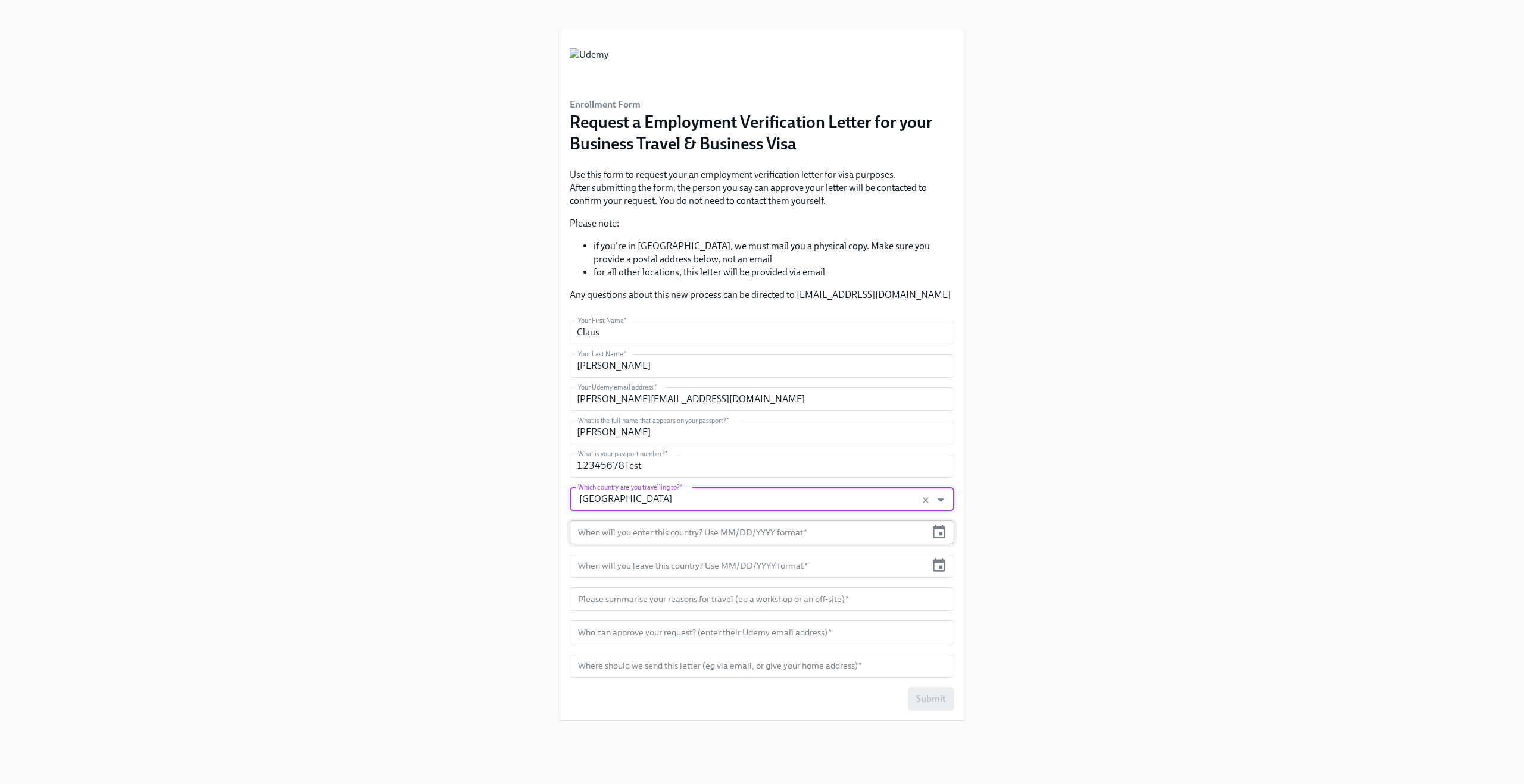
click at [638, 539] on input "text" at bounding box center [748, 532] width 357 height 24
click at [936, 535] on icon "button" at bounding box center [939, 532] width 16 height 16
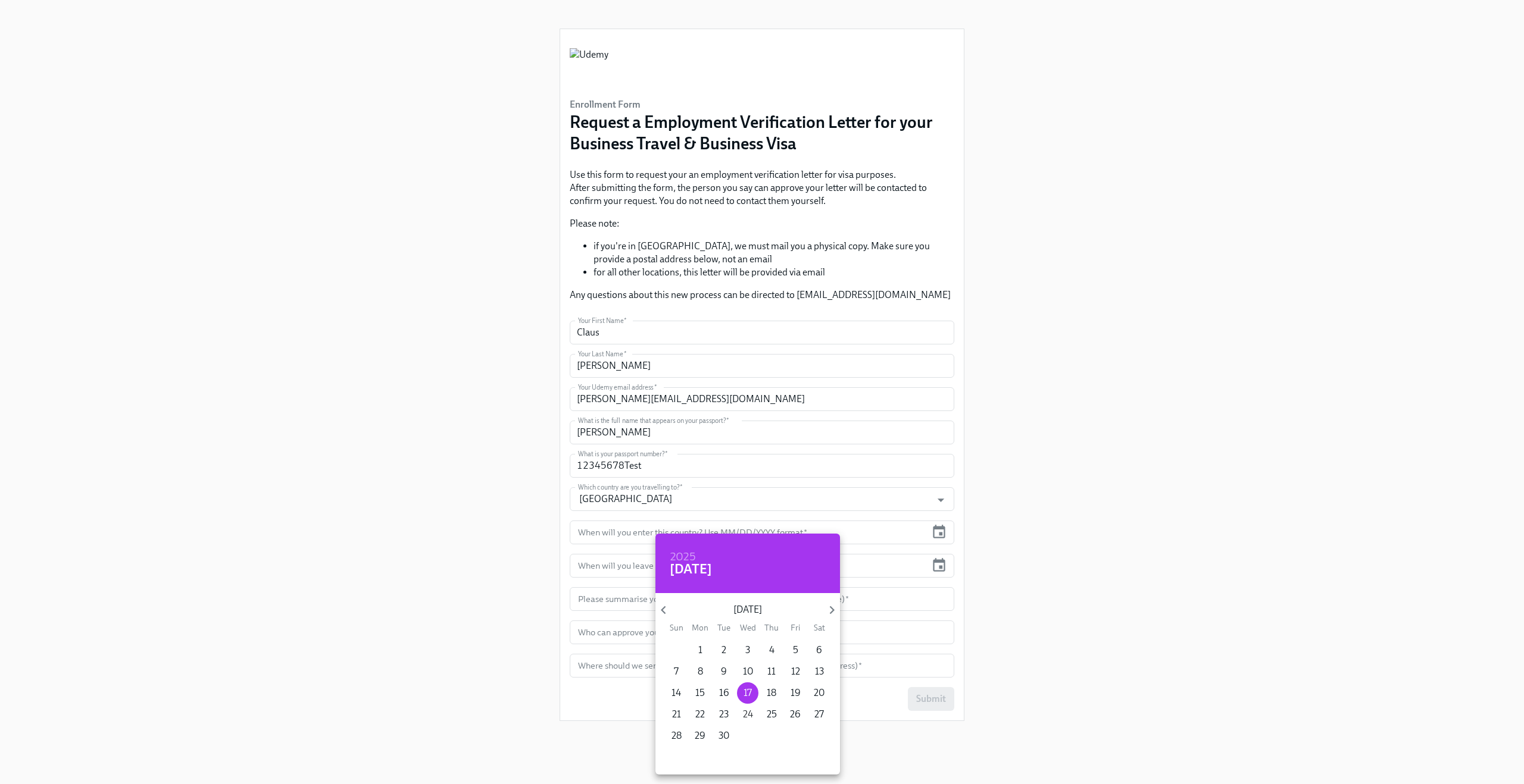
click at [749, 715] on p "24" at bounding box center [747, 714] width 10 height 13
type input "[DATE]"
click at [943, 558] on div at bounding box center [762, 392] width 1524 height 784
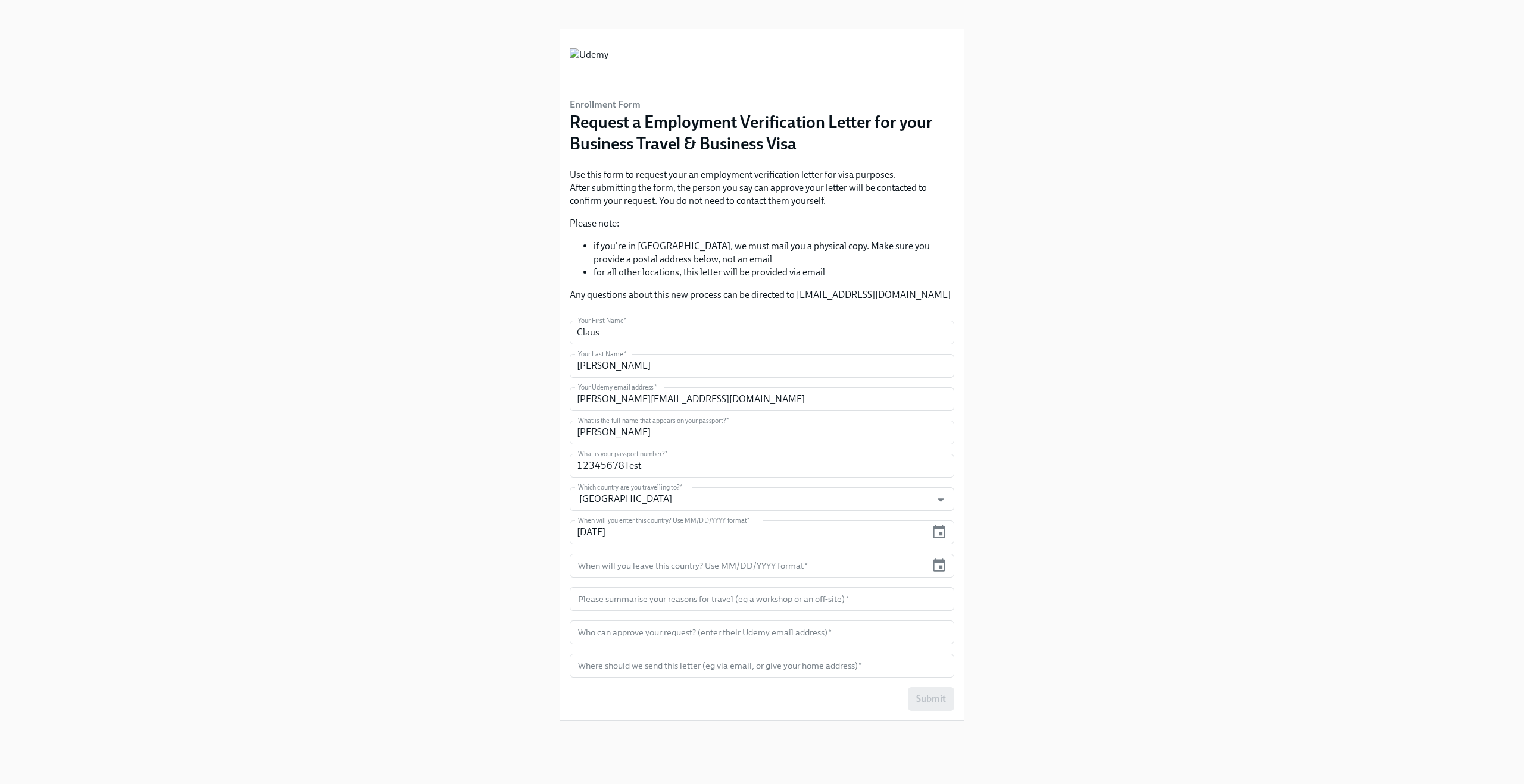
click at [942, 565] on icon "button" at bounding box center [939, 566] width 16 height 16
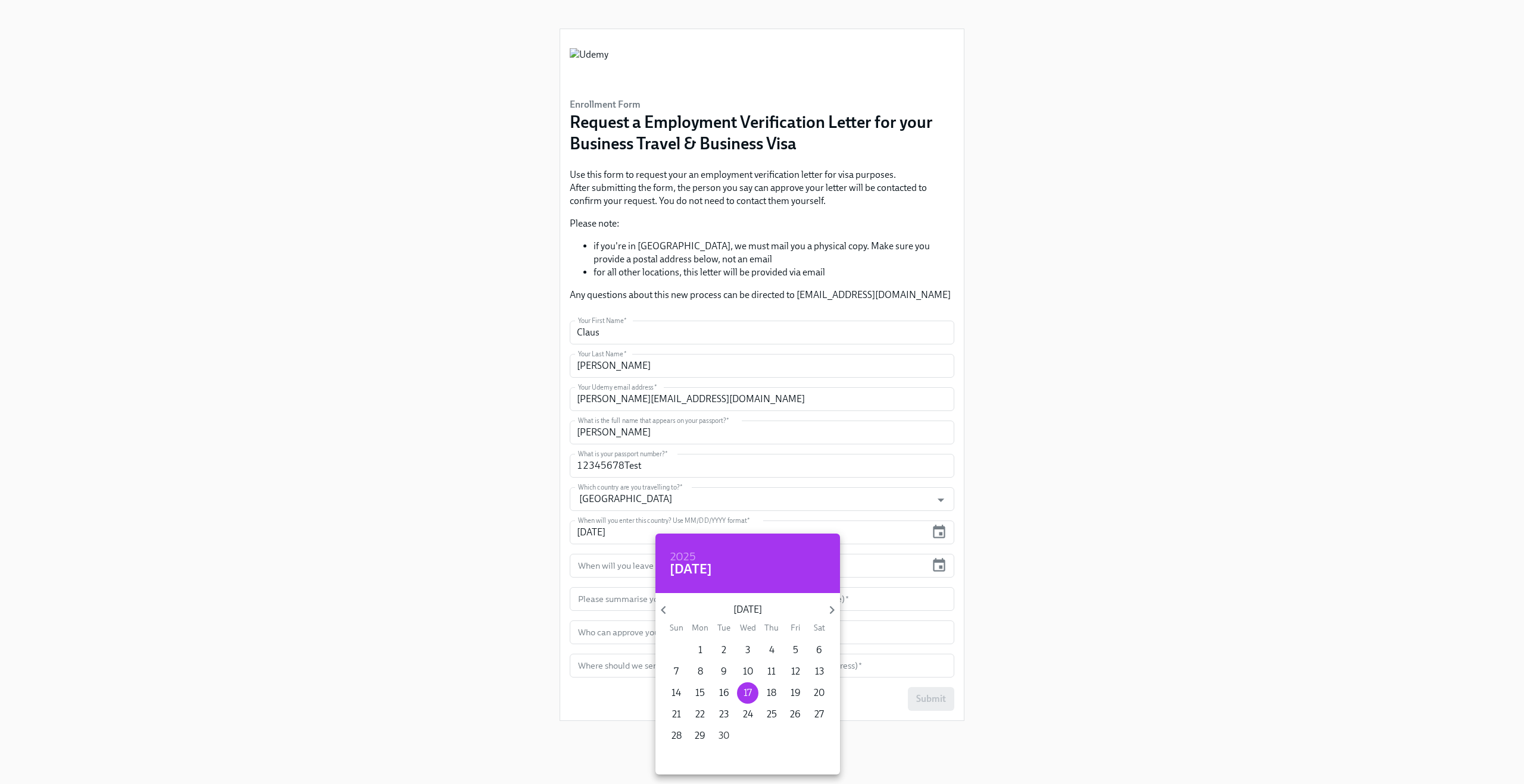
click at [722, 735] on p "30" at bounding box center [724, 736] width 11 height 13
type input "[DATE]"
click at [1075, 539] on div at bounding box center [762, 392] width 1524 height 784
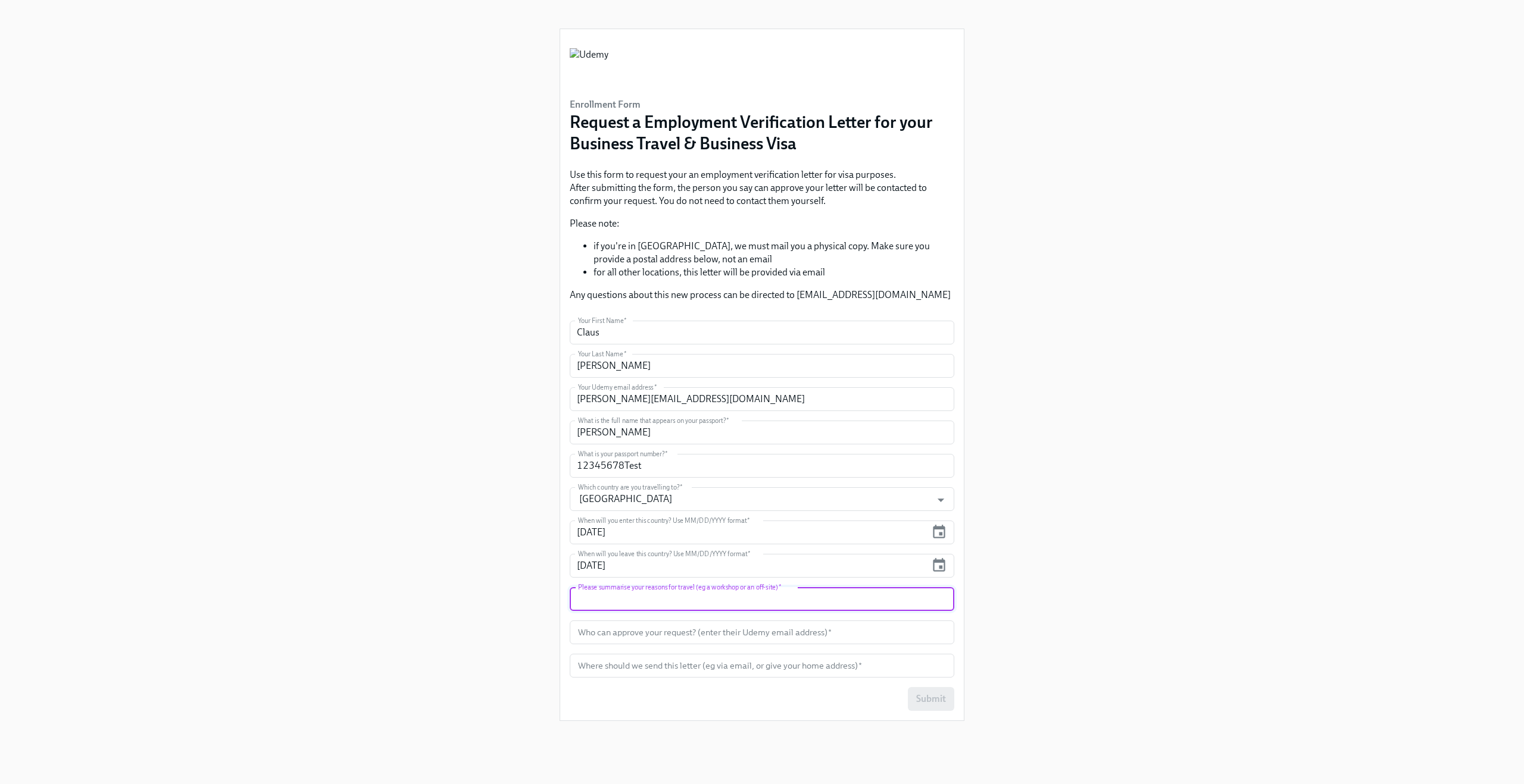
click at [735, 600] on input "text" at bounding box center [762, 599] width 384 height 24
type input "Off-site"
click at [602, 630] on input "text" at bounding box center [762, 633] width 384 height 24
paste input "[PERSON_NAME][EMAIL_ADDRESS][DOMAIN_NAME]"
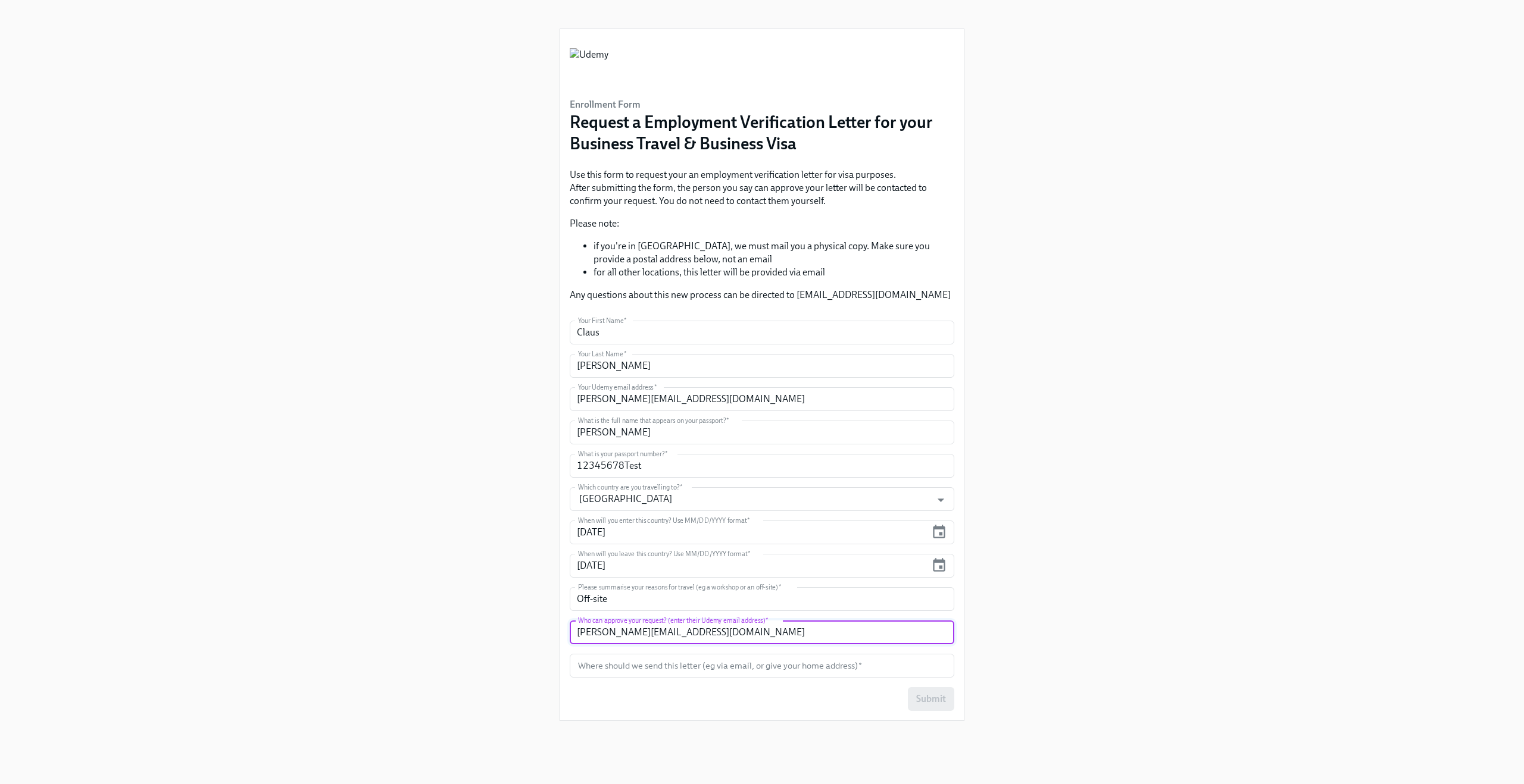
type input "[PERSON_NAME][EMAIL_ADDRESS][DOMAIN_NAME]"
click at [521, 670] on div "Enrollment Form Request a Employment Verification Letter for your Business Trav…" at bounding box center [762, 378] width 1466 height 756
click at [646, 671] on input "text" at bounding box center [762, 666] width 384 height 24
paste input "[PERSON_NAME][EMAIL_ADDRESS][DOMAIN_NAME]"
type input "[PERSON_NAME][EMAIL_ADDRESS][DOMAIN_NAME]"
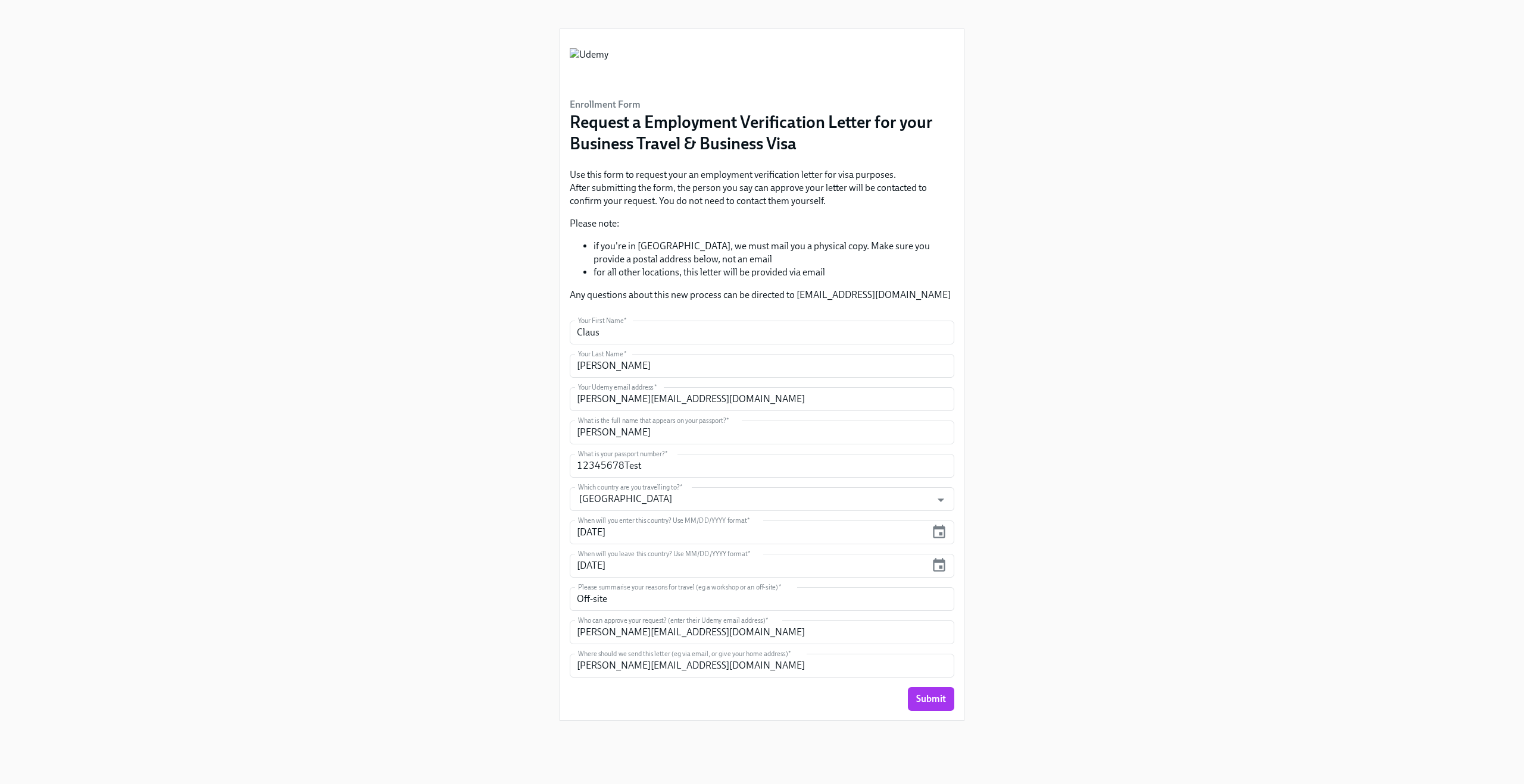
click at [478, 576] on div "Enrollment Form Request a Employment Verification Letter for your Business Trav…" at bounding box center [762, 378] width 1466 height 756
click at [925, 700] on span "Submit" at bounding box center [931, 699] width 30 height 12
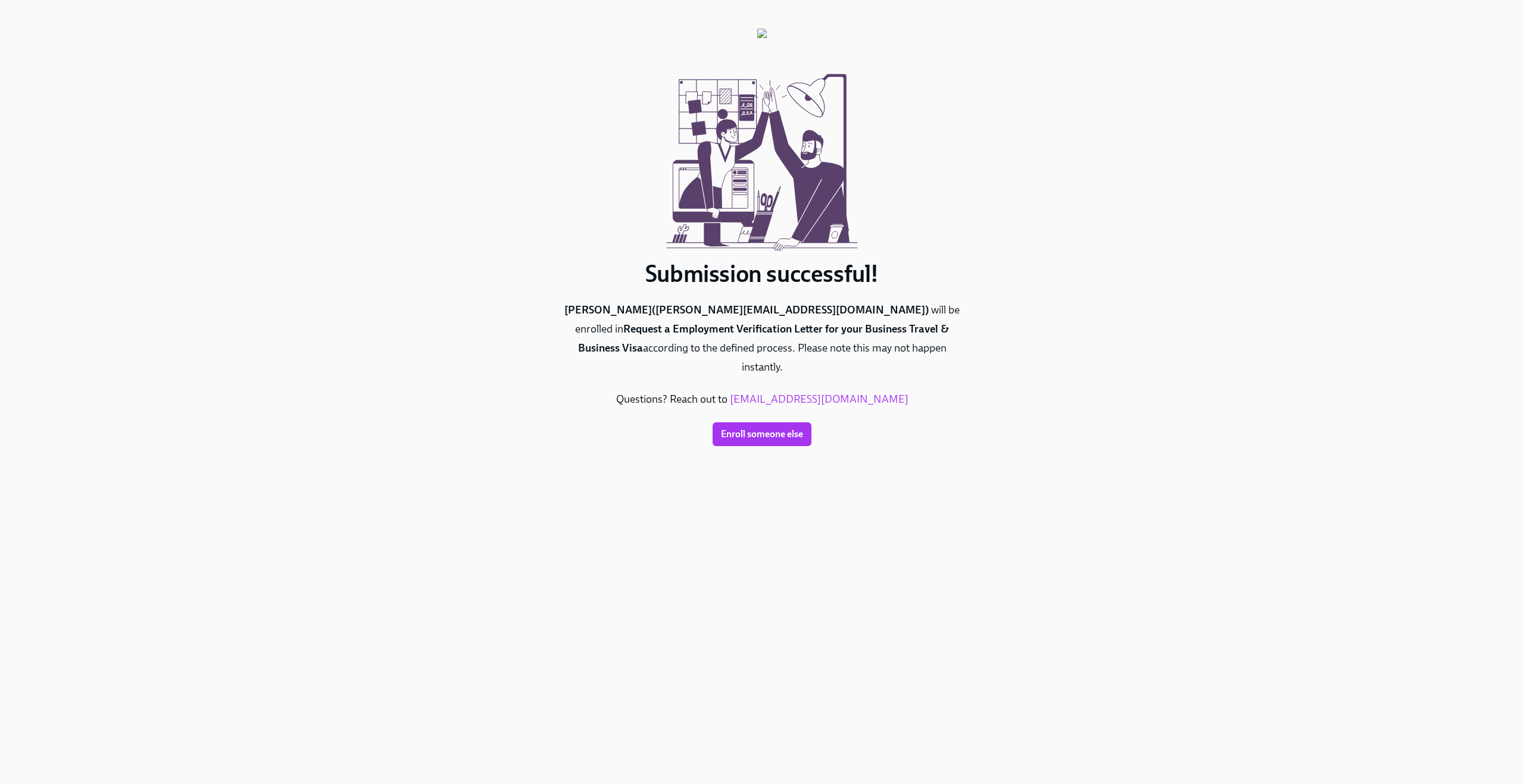
click at [492, 192] on div "Submission successful! [PERSON_NAME] ( [PERSON_NAME][EMAIL_ADDRESS][DOMAIN_NAME…" at bounding box center [762, 378] width 1466 height 756
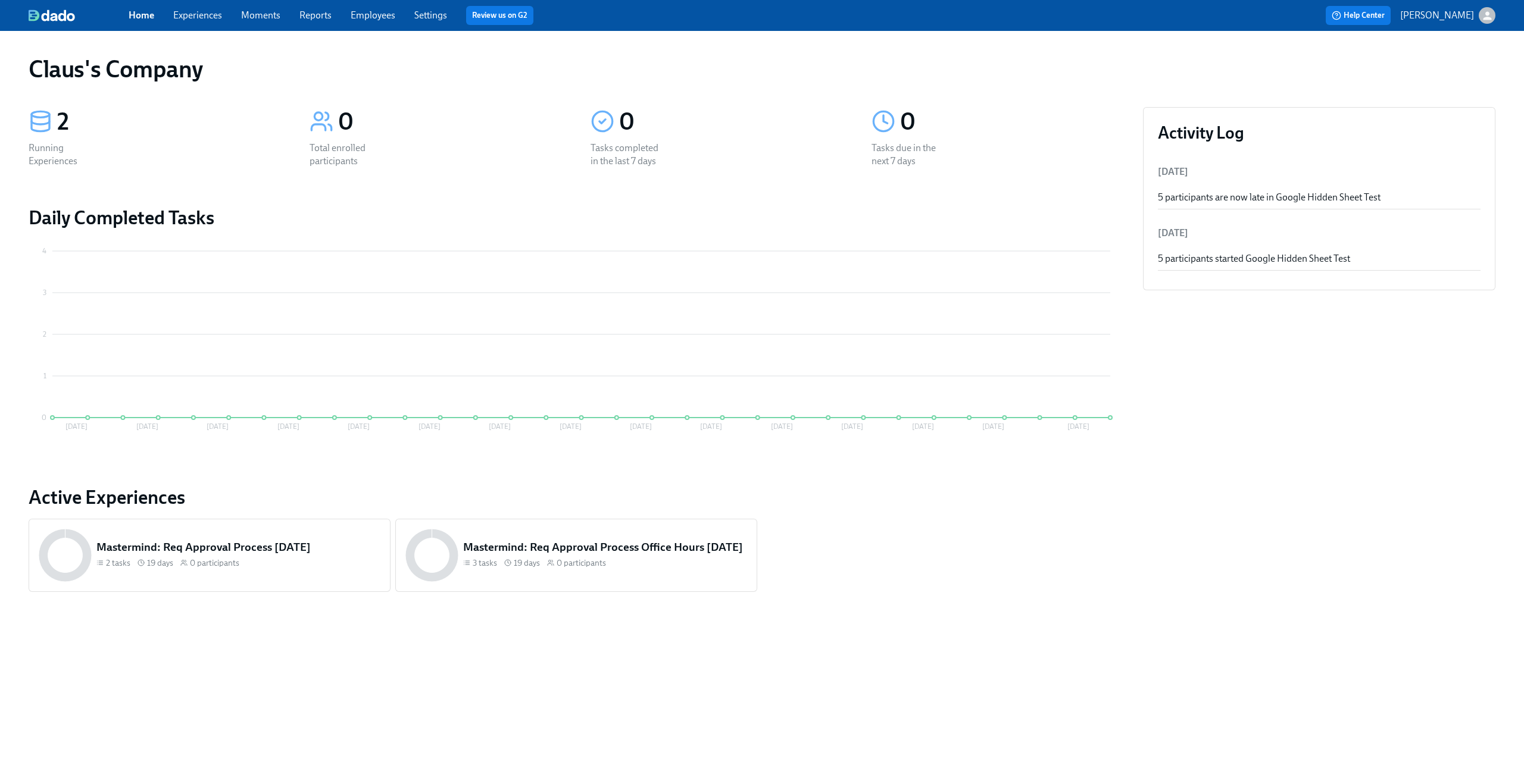
click at [182, 19] on link "Experiences" at bounding box center [197, 15] width 49 height 11
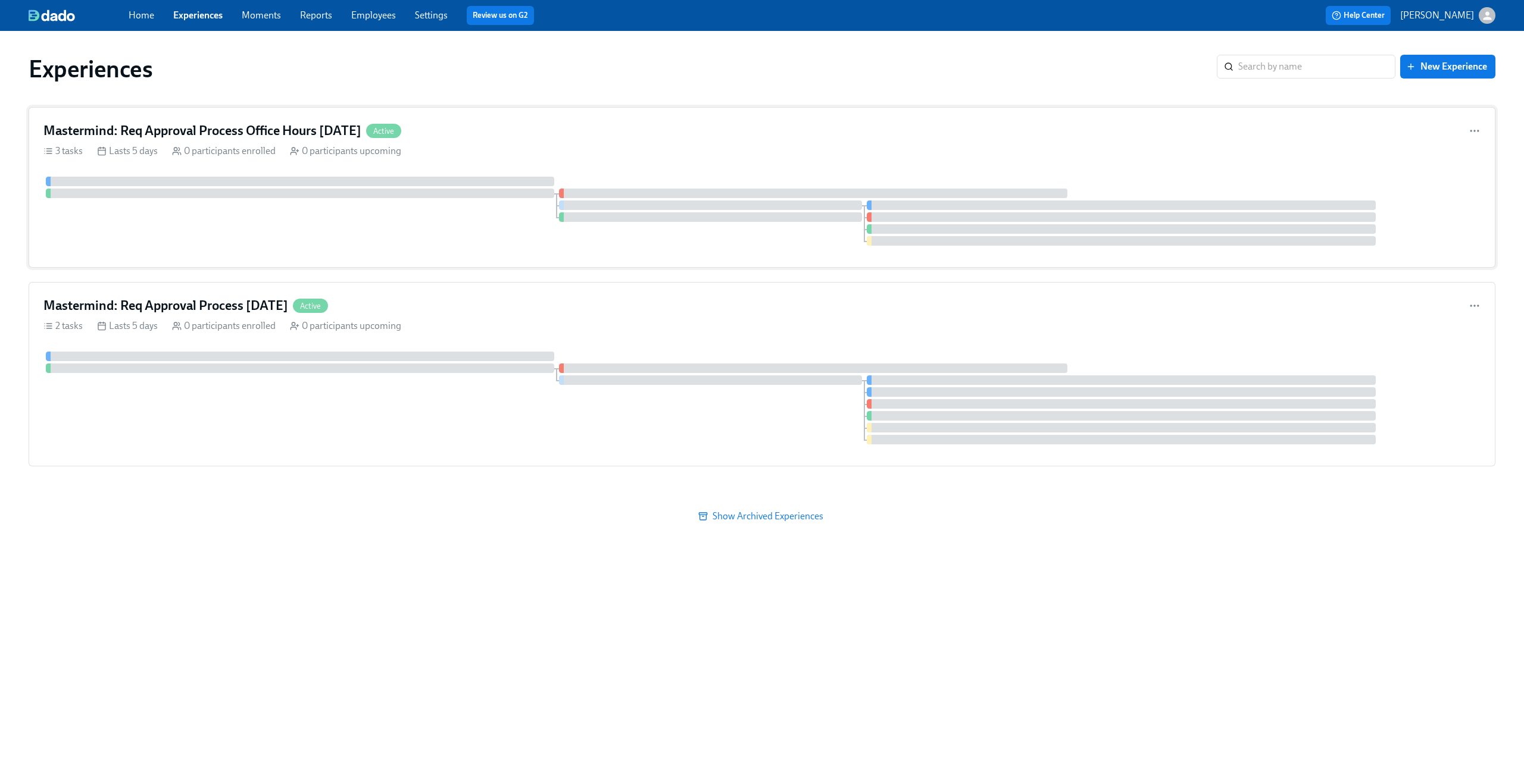
click at [590, 135] on div "Mastermind: Req Approval Process Office Hours [DATE] Active" at bounding box center [762, 131] width 1437 height 18
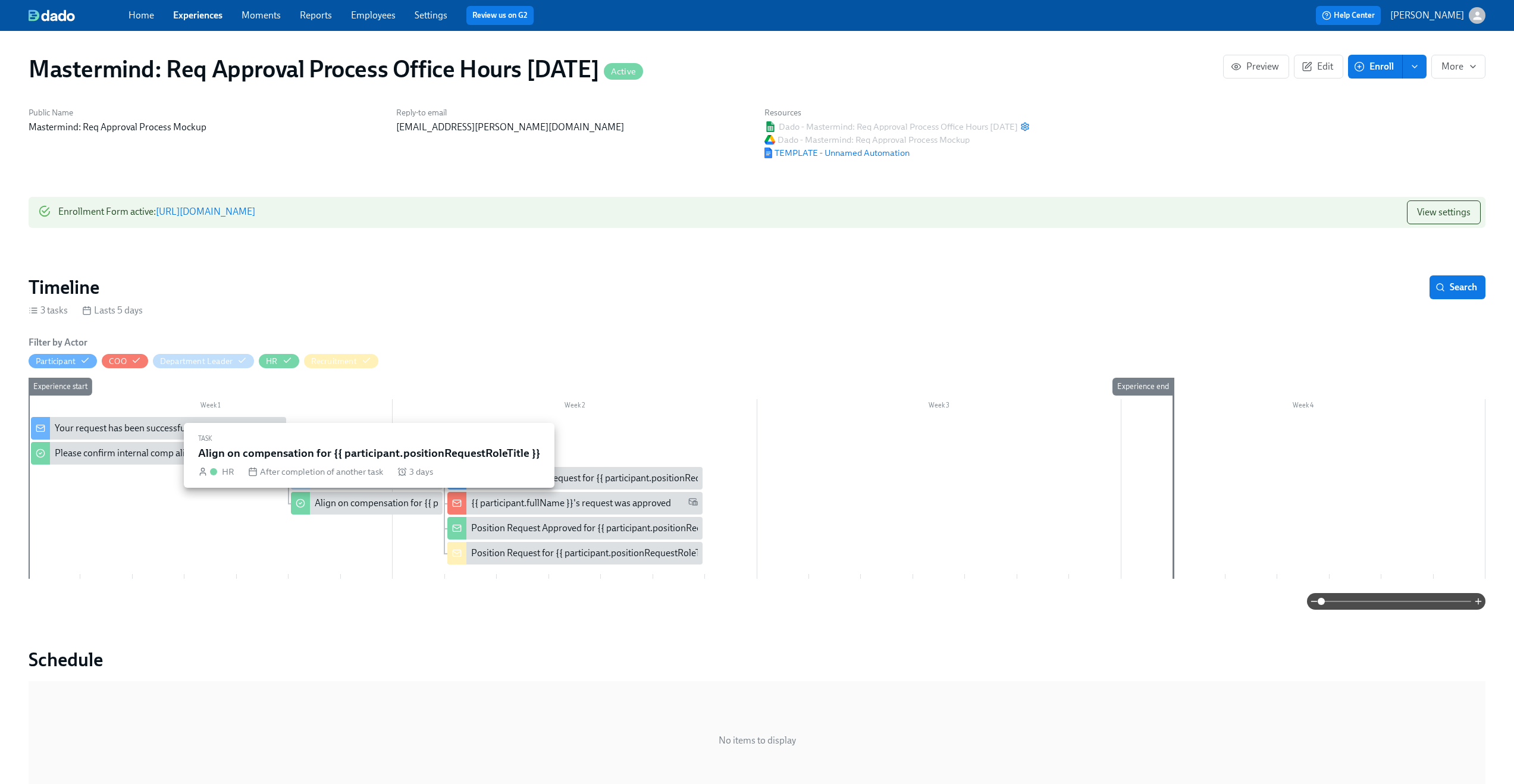
click at [373, 508] on div "Align on compensation for {{ participant.positionRequestRoleTitle }}" at bounding box center [453, 503] width 276 height 13
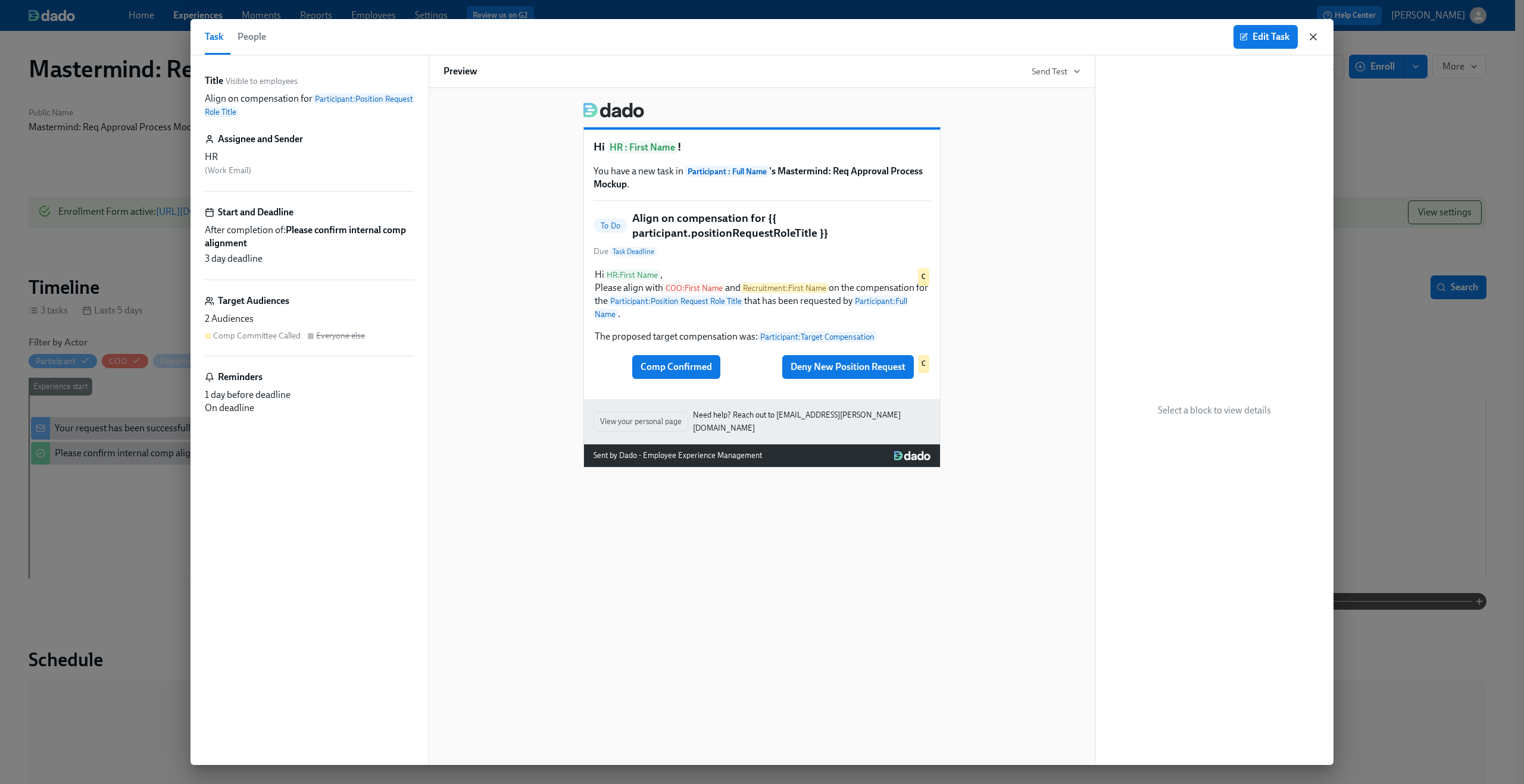
click at [1316, 35] on icon "button" at bounding box center [1312, 36] width 12 height 12
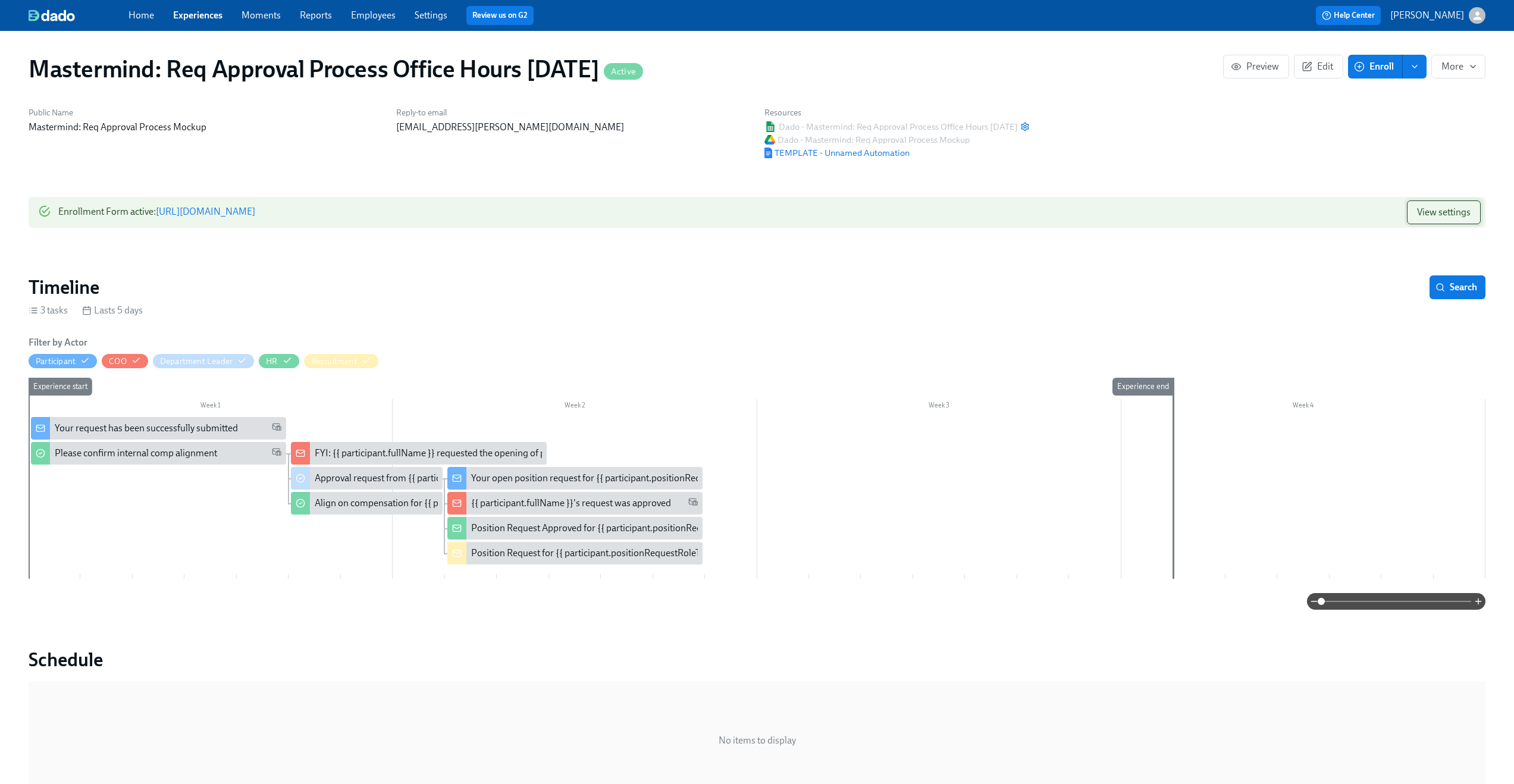
click at [1423, 211] on span "View settings" at bounding box center [1444, 212] width 54 height 12
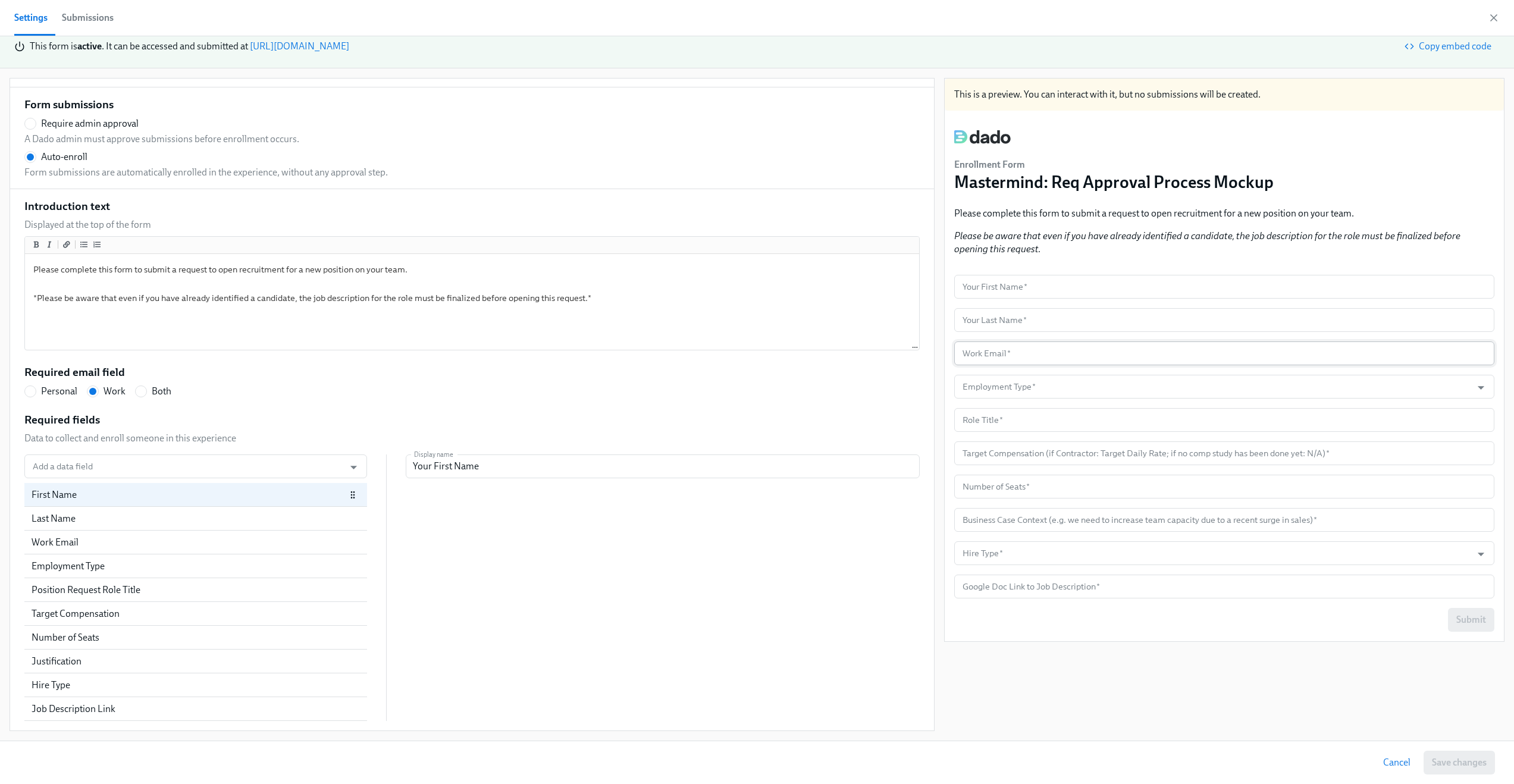
scroll to position [80, 0]
click at [120, 603] on div "Target Compensation" at bounding box center [196, 614] width 342 height 24
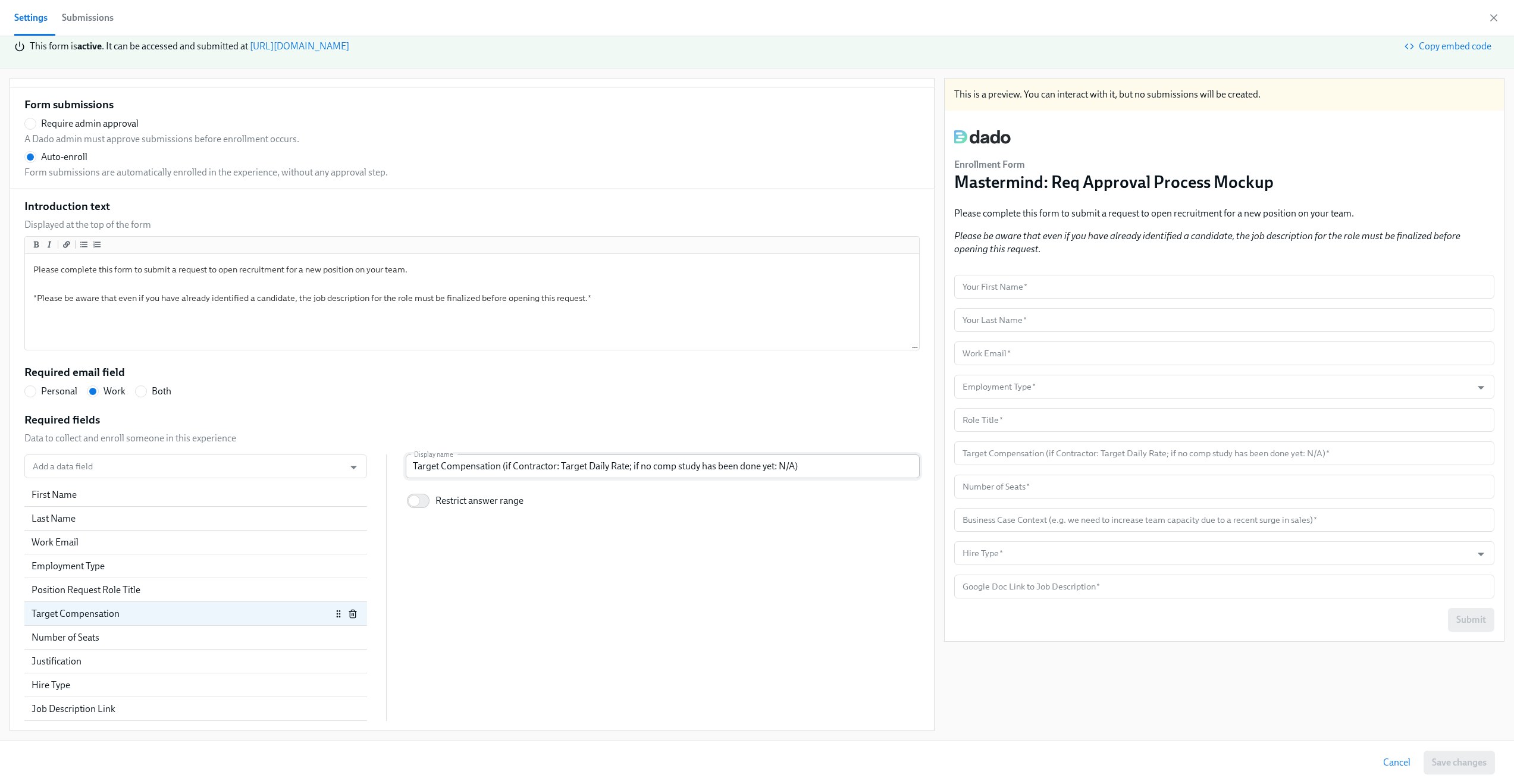
click at [658, 464] on input "Target Compensation (if Contractor: Target Daily Rate; if no comp study has bee…" at bounding box center [663, 466] width 514 height 24
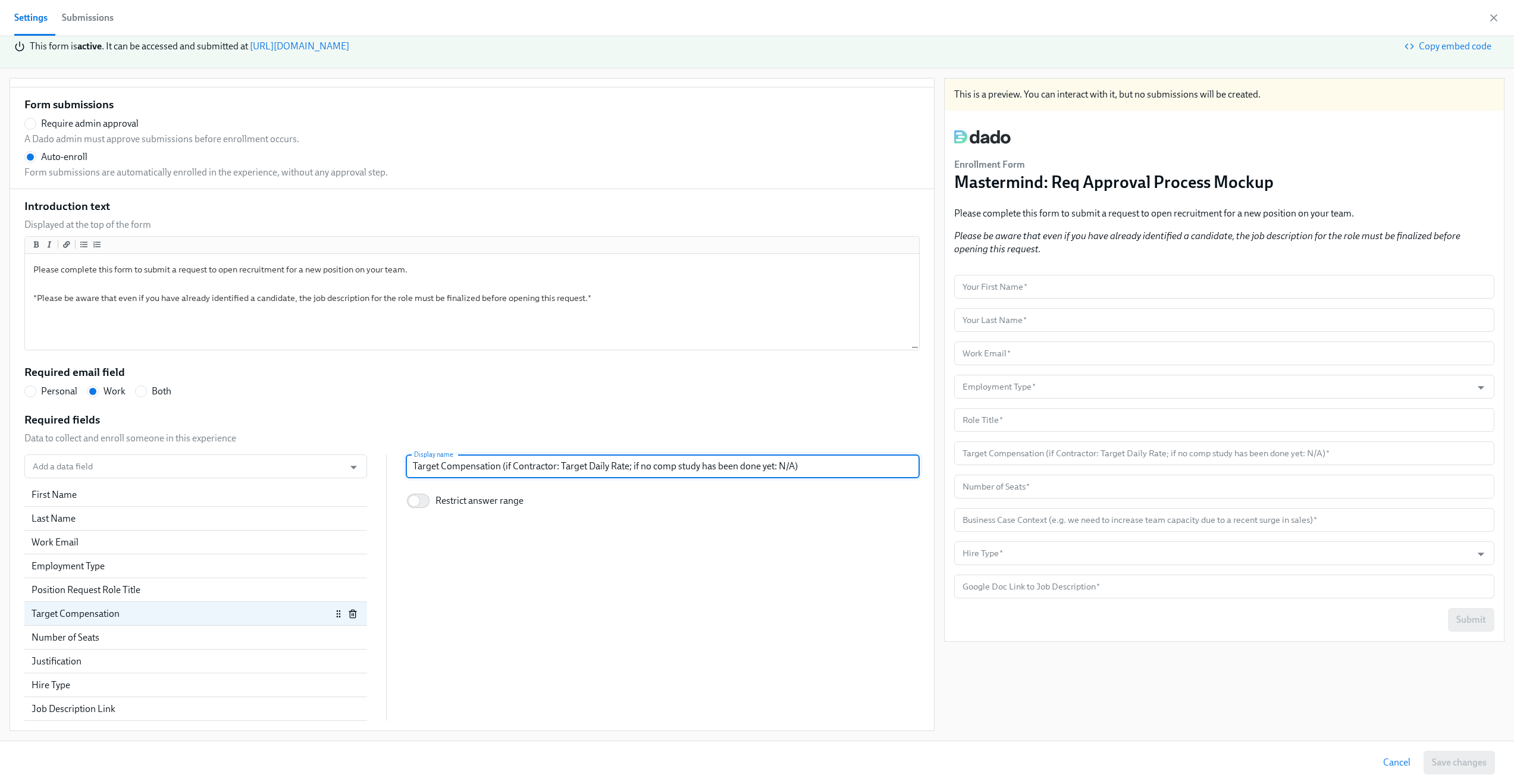
click at [656, 466] on input "Target Compensation (if Contractor: Target Daily Rate; if no comp study has bee…" at bounding box center [663, 466] width 514 height 24
radio input "false"
type input "Target Compensation (if Contractor: Target Daily Rate; if no r study has been d…"
radio input "false"
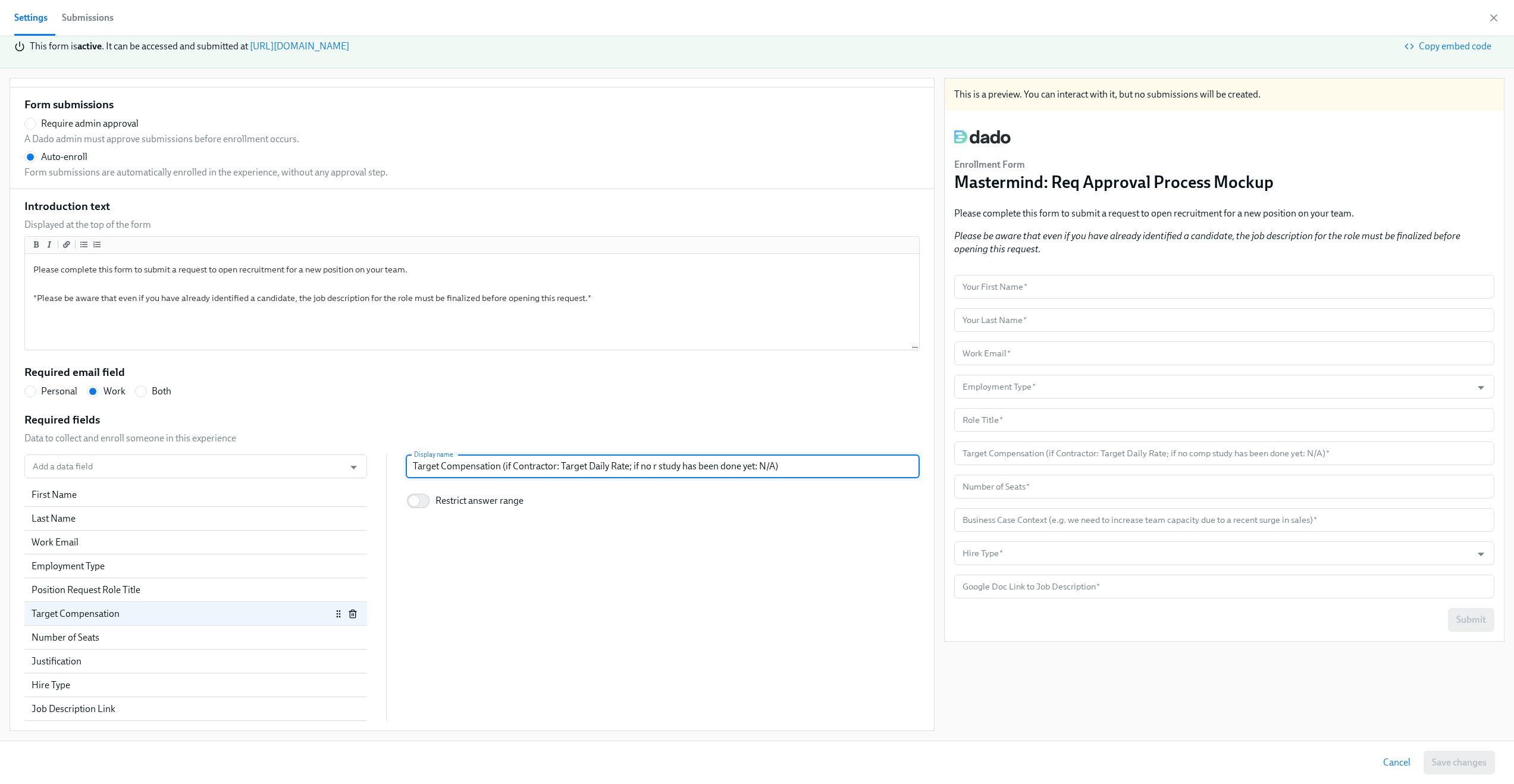
type input "Target Compensation (if Contractor: Target Daily Rate; if no re study has been …"
radio input "false"
type input "Target Compensation (if Contractor: Target Daily Rate; if no res study has been…"
radio input "false"
type input "Target Compensation (if Contractor: Target Daily Rate; if no rese study has bee…"
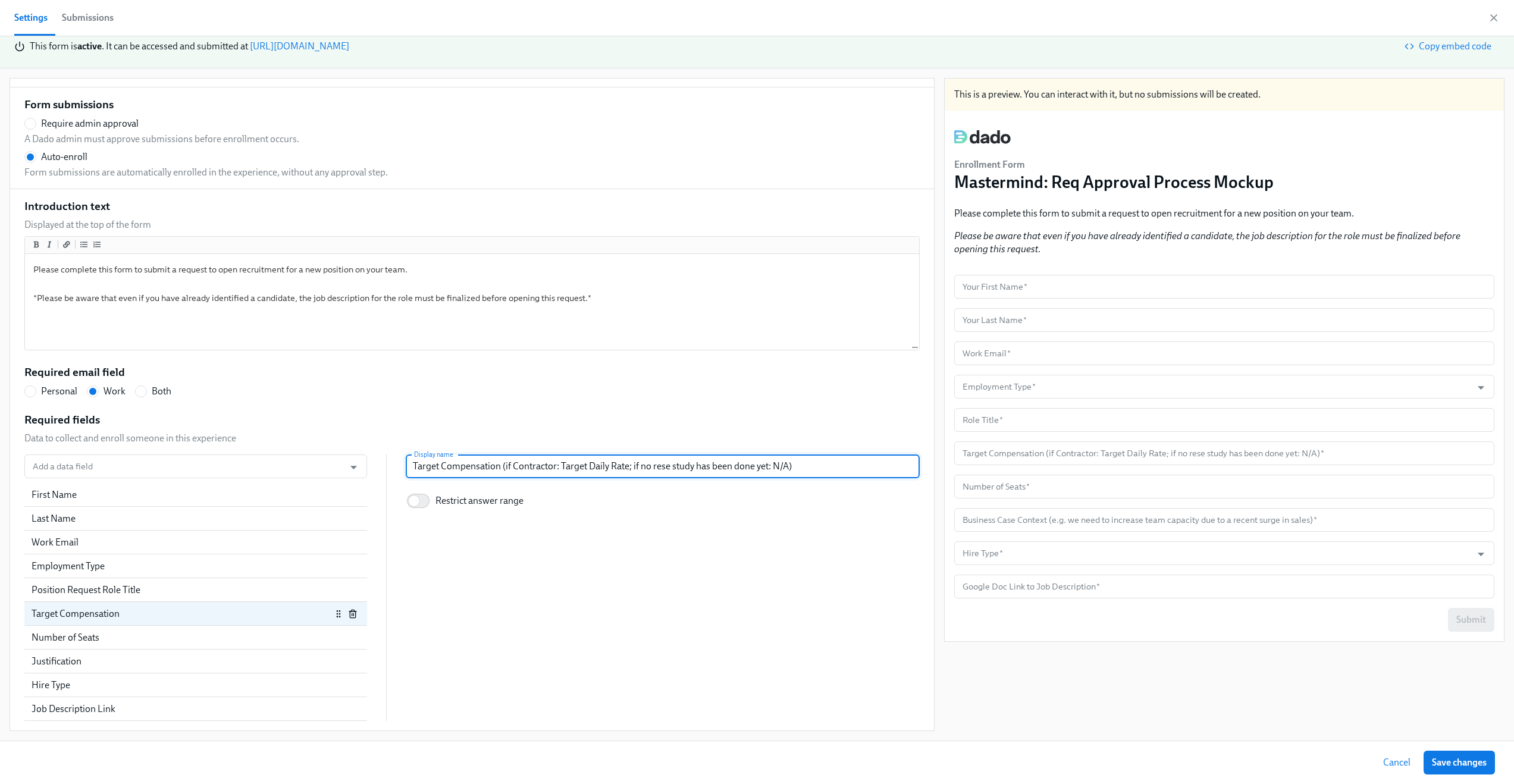
radio input "false"
type input "Target Compensation (if Contractor: Target Daily Rate; if no resea study has be…"
radio input "false"
type input "Target Compensation (if Contractor: Target Daily Rate; if no resear study has b…"
radio input "false"
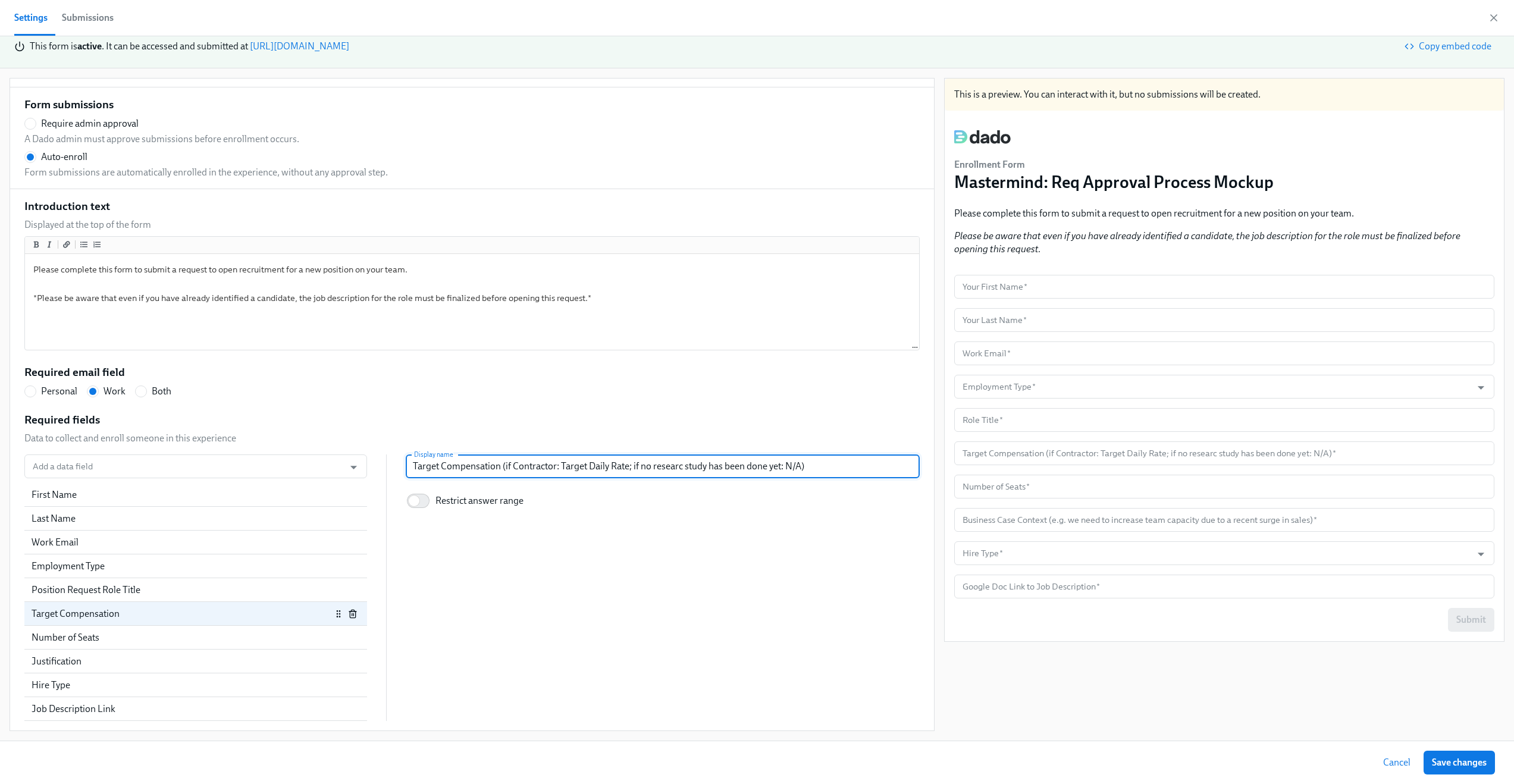
type input "Target Compensation (if Contractor: Target Daily Rate; if no research study has…"
radio input "false"
type input "Target Compensation (if Contractor: Target Daily Rate; if no research study has…"
radio input "false"
type input "Target Compensation (if Contractor: Target Daily Rate; if no research o study h…"
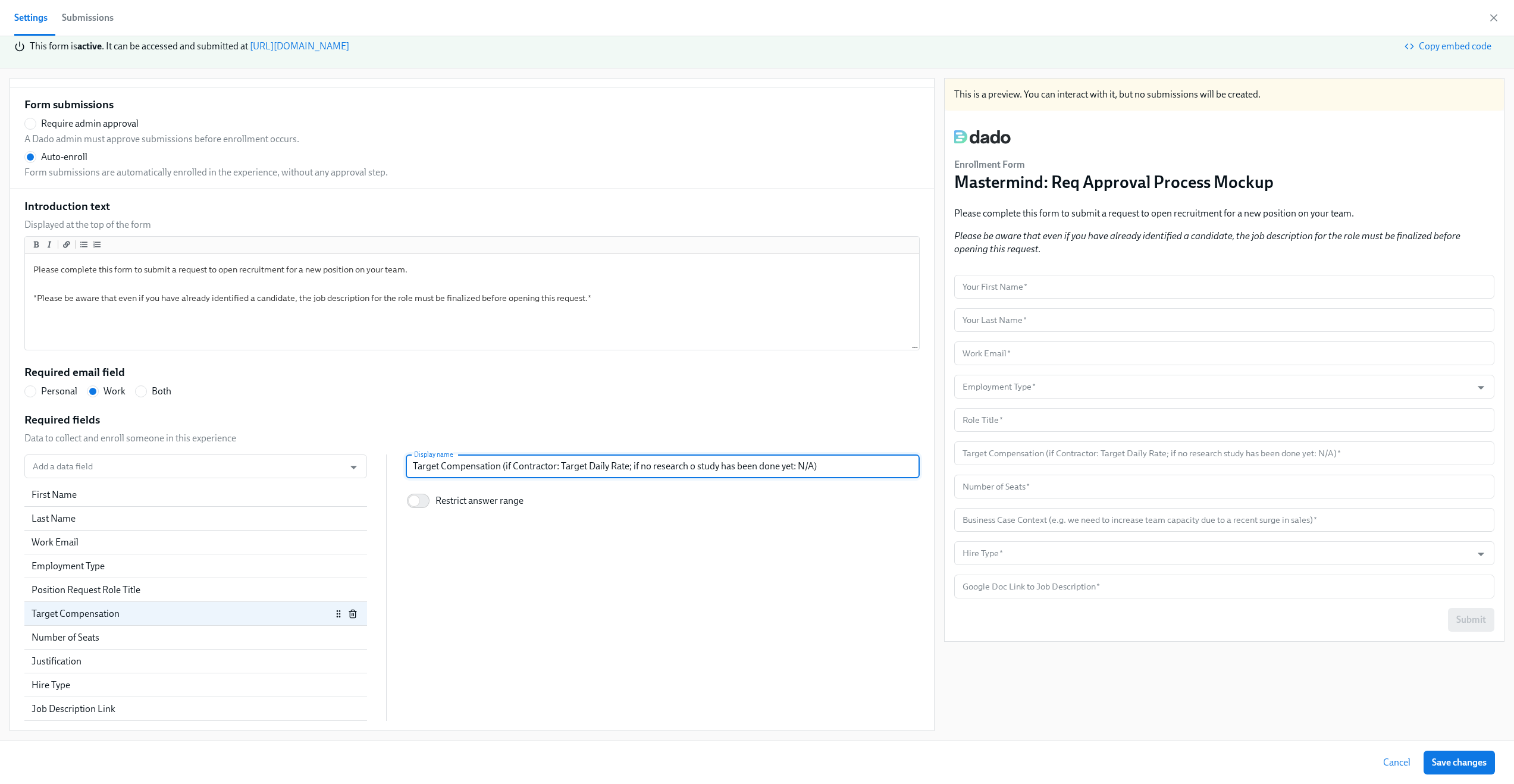
radio input "false"
type input "Target Compensation (if Contractor: Target Daily Rate; if no research on study …"
radio input "false"
type input "Target Compensation (if Contractor: Target Daily Rate; if no research on study …"
radio input "false"
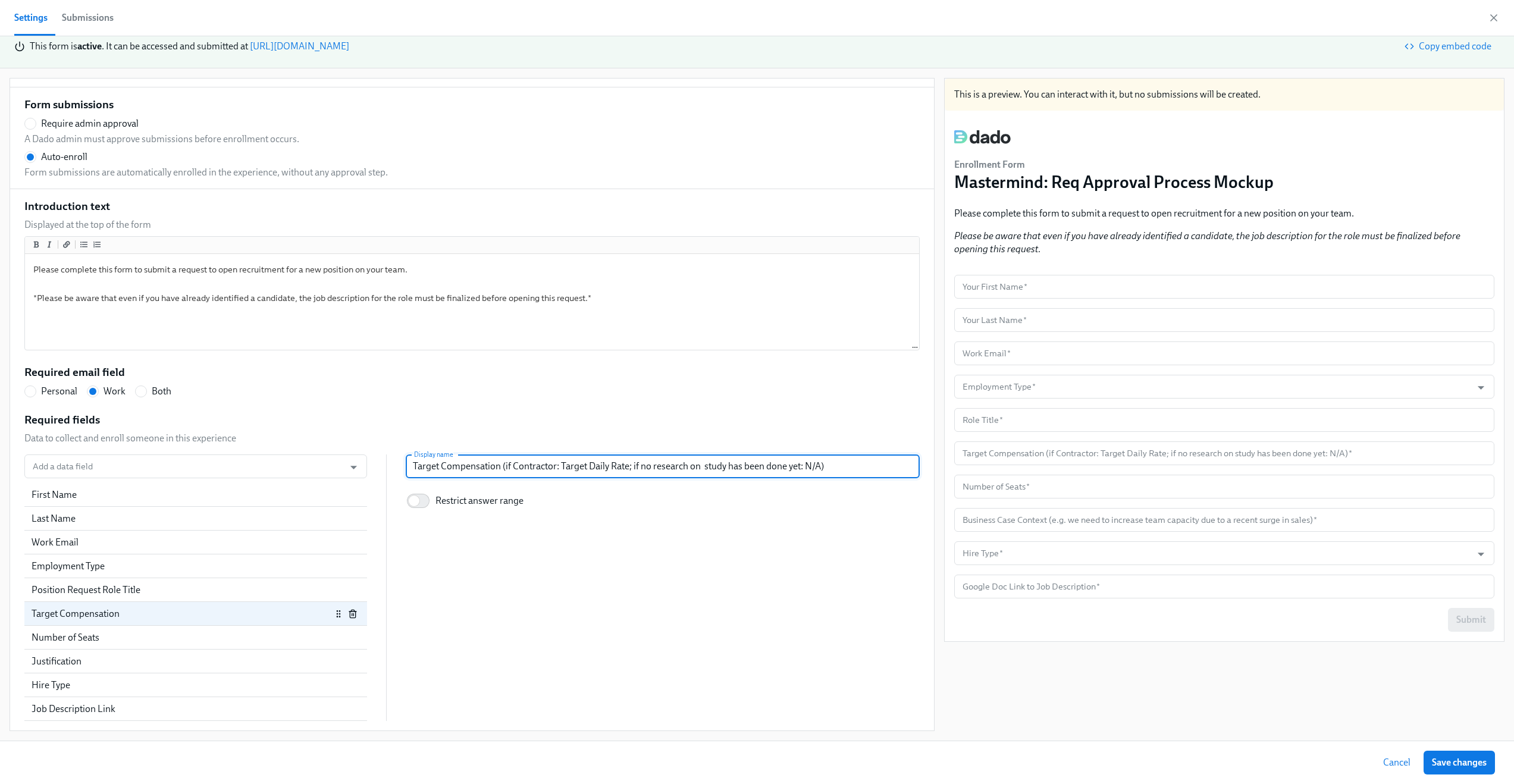
type input "Target Compensation (if Contractor: Target Daily Rate; if no research on c stud…"
radio input "false"
type input "Target Compensation (if Contractor: Target Daily Rate; if no research on co stu…"
radio input "false"
type input "Target Compensation (if Contractor: Target Daily Rate; if no research on com st…"
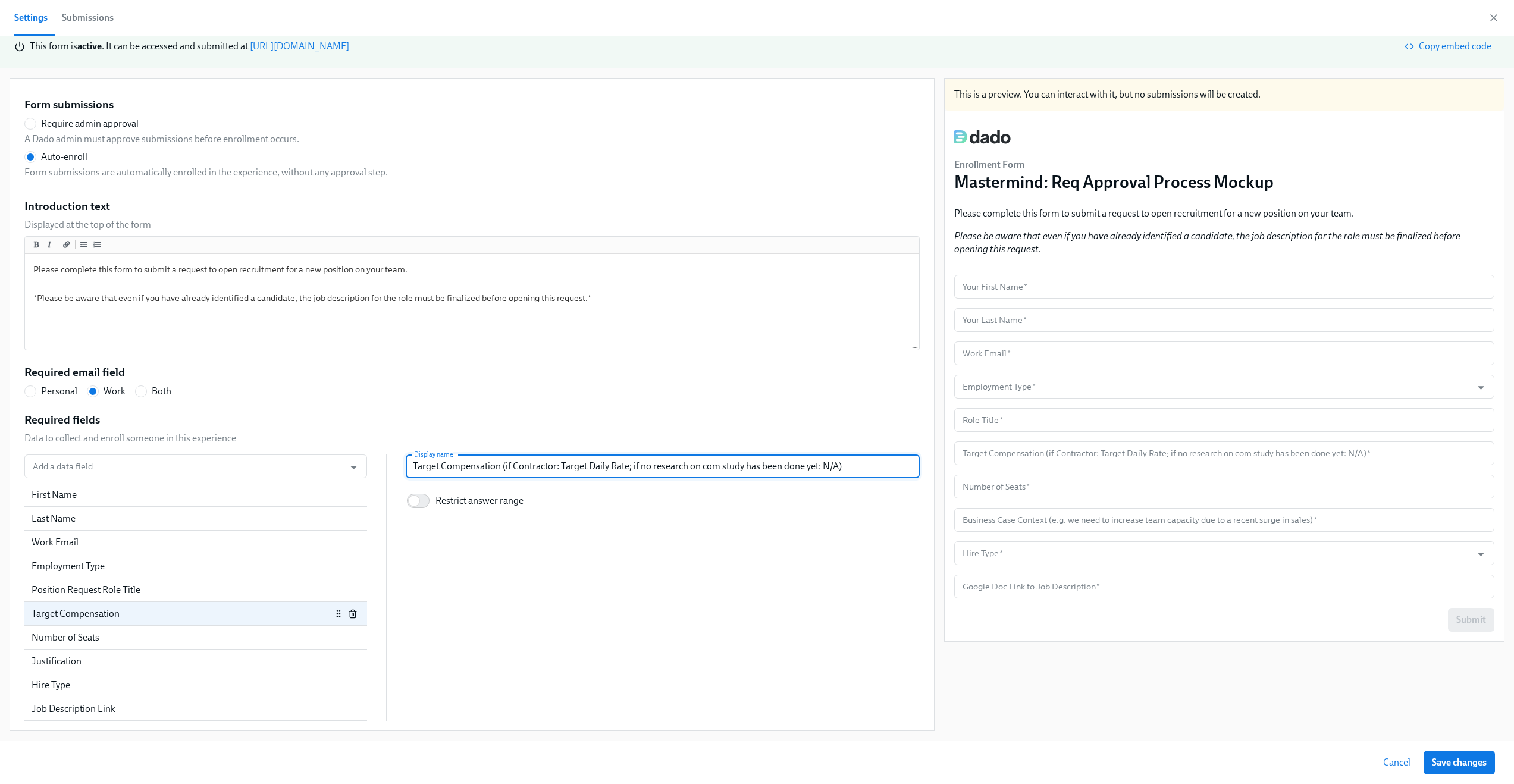
radio input "false"
type input "Target Compensation (if Contractor: Target Daily Rate; if no research on comp s…"
radio input "false"
type input "Target Compensation (if Contractor: Target Daily Rate; if no research on compe …"
radio input "false"
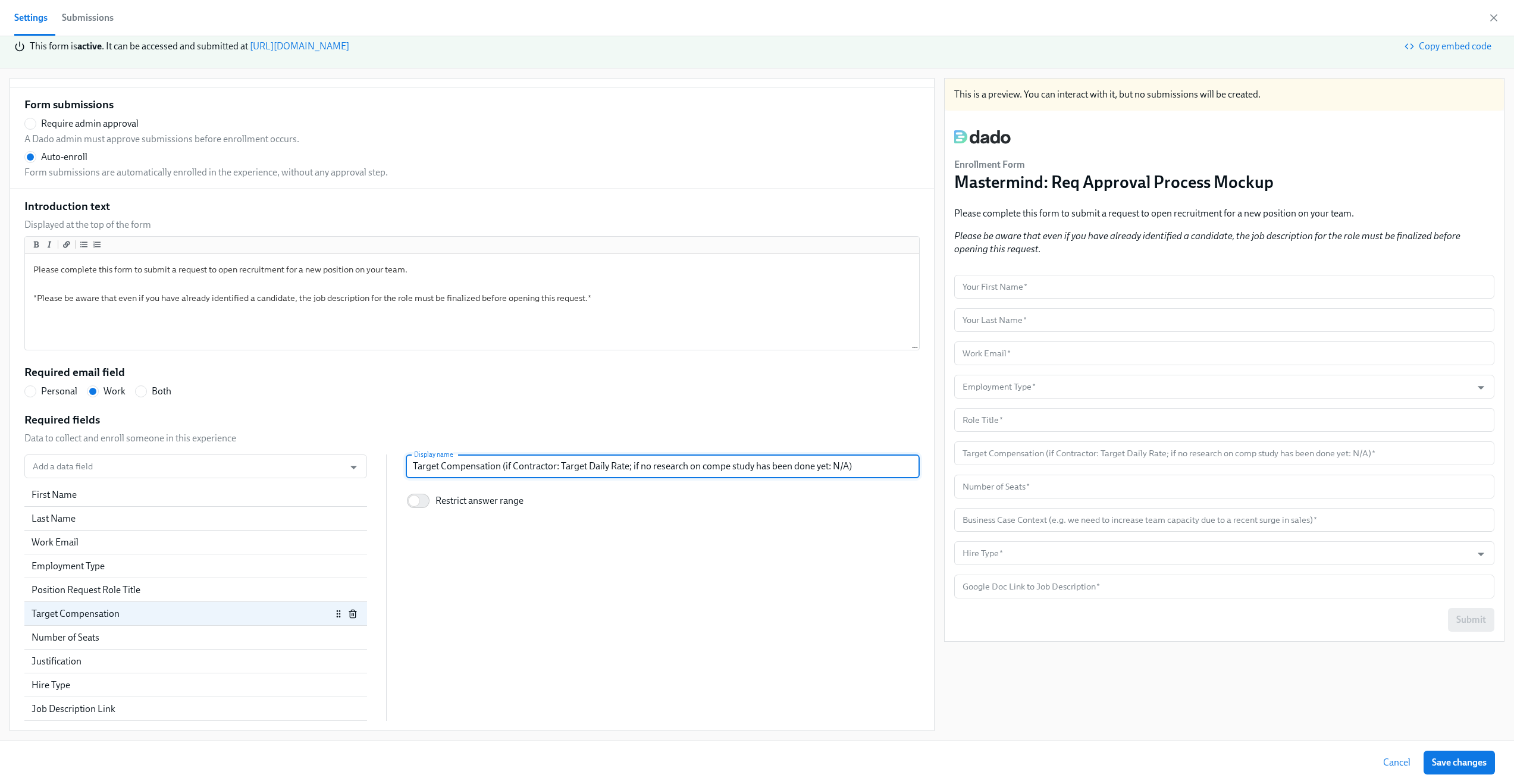
type input "Target Compensation (if Contractor: Target Daily Rate; if no research on compen…"
radio input "false"
type input "Target Compensation (if Contractor: Target Daily Rate; if no research on compen…"
radio input "false"
type input "Target Compensation (if Contractor: Target Daily Rate; if no research on compen…"
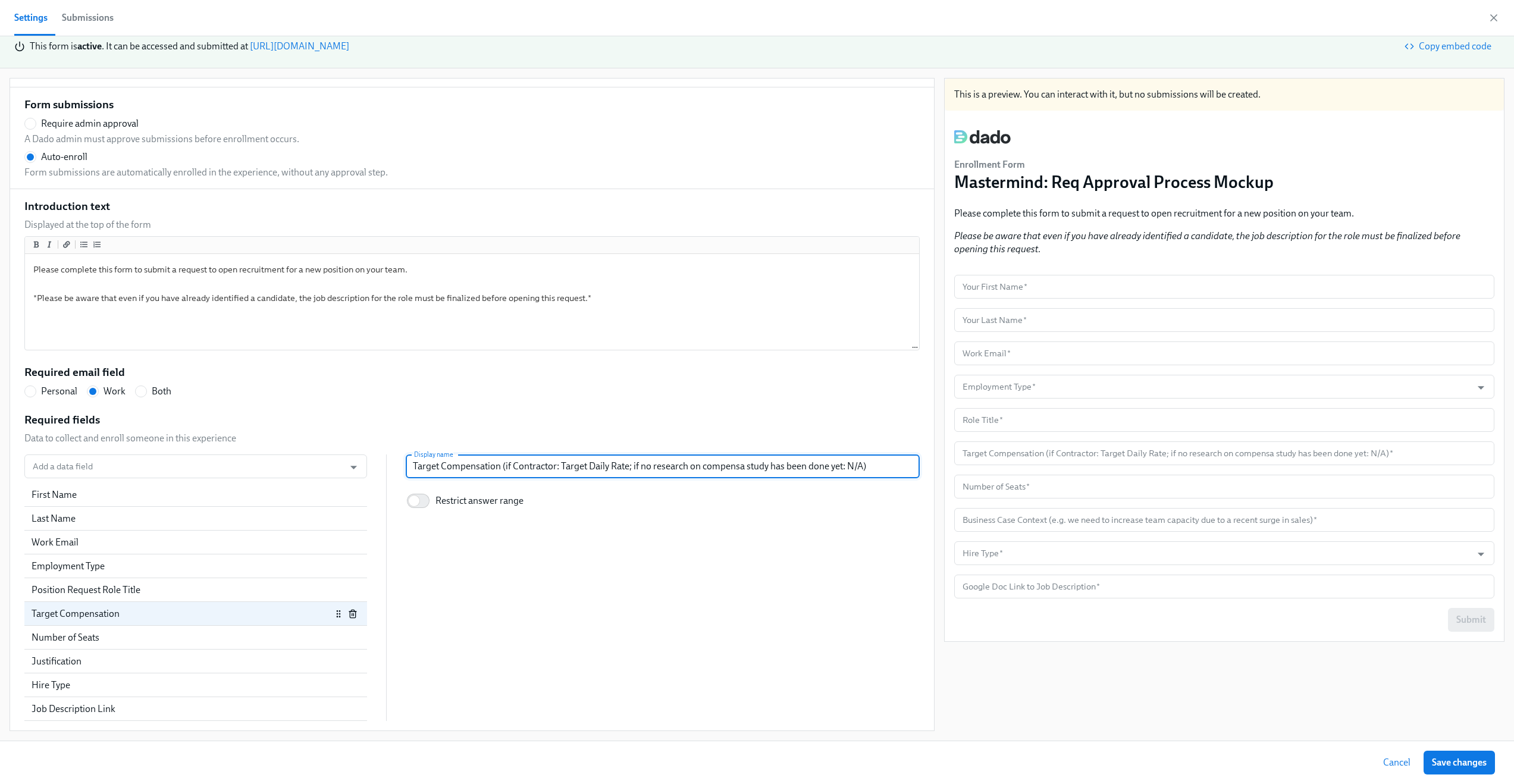
radio input "false"
type input "Target Compensation (if Contractor: Target Daily Rate; if no research on compen…"
radio input "false"
type input "Target Compensation (if Contractor: Target Daily Rate; if no research on compen…"
radio input "false"
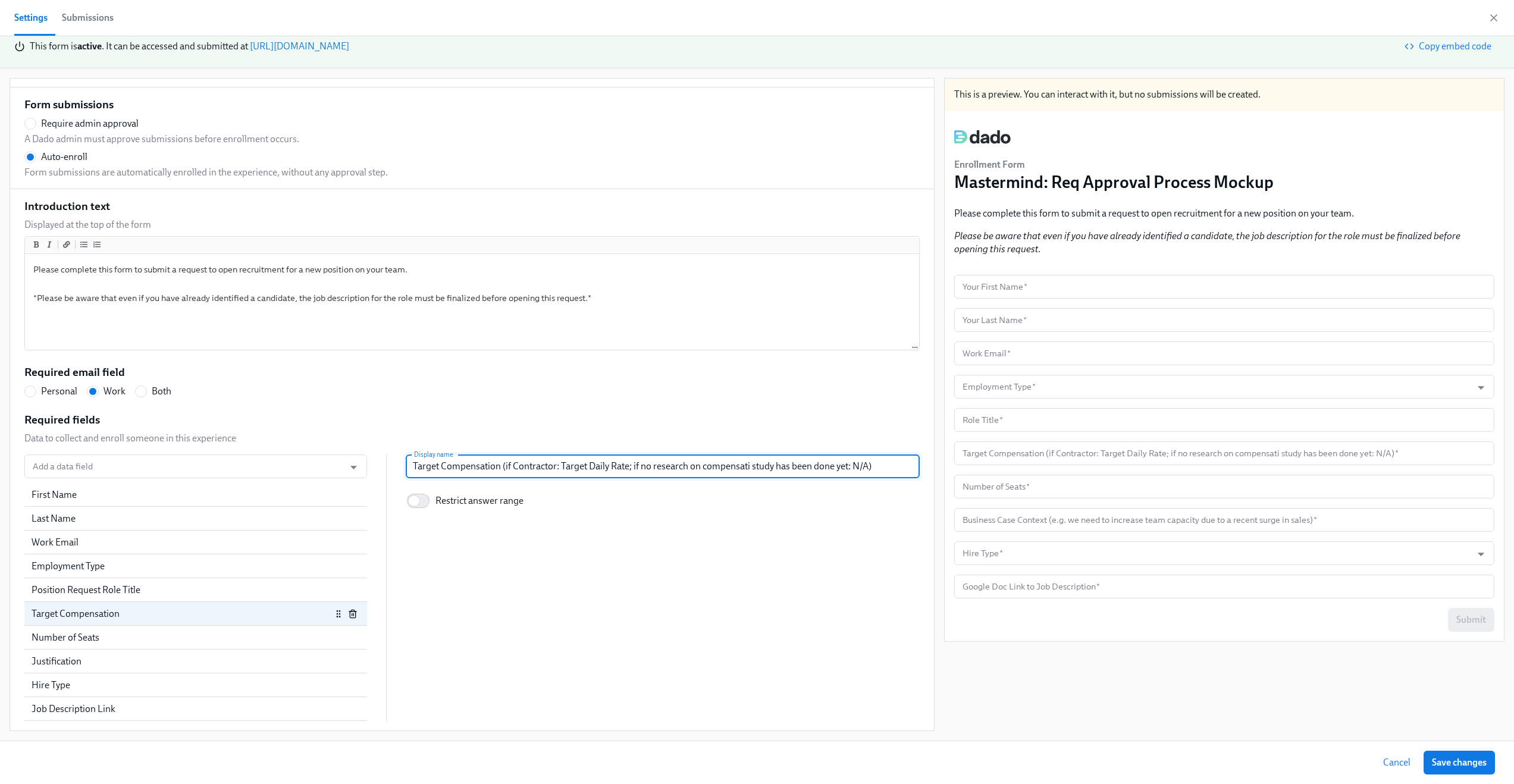
type input "Target Compensation (if Contractor: Target Daily Rate; if no research on compen…"
radio input "false"
type input "Target Compensation (if Contractor: Target Daily Rate; if no research on compen…"
radio input "false"
type input "Target Compensation (if Contractor: Target Daily Rate; if no research on compen…"
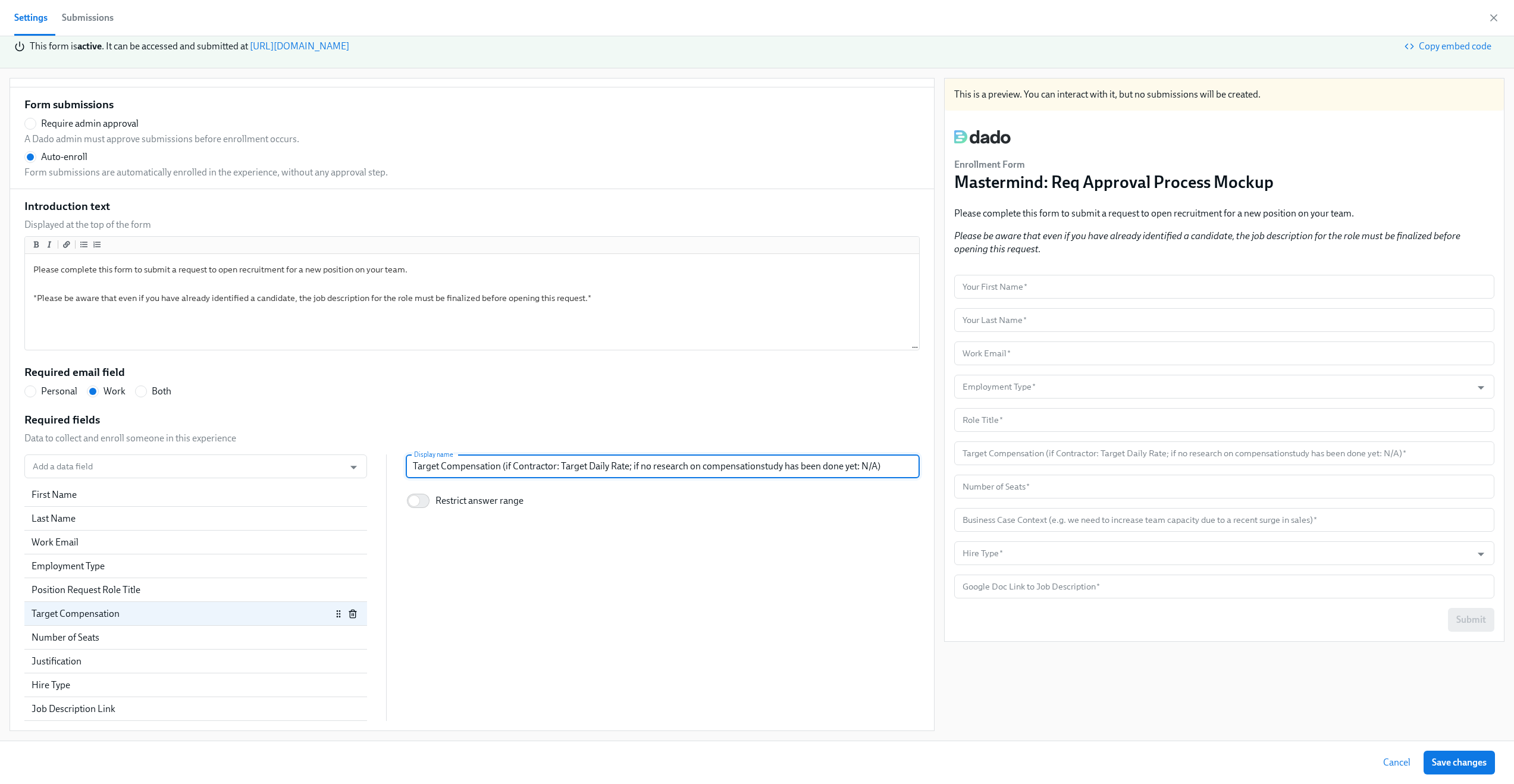
radio input "false"
type input "Target Compensation (if Contractor: Target Daily Rate; if no research on compen…"
radio input "false"
type input "Target Compensation (if Contractor: Target Daily Rate; if no research on compen…"
radio input "false"
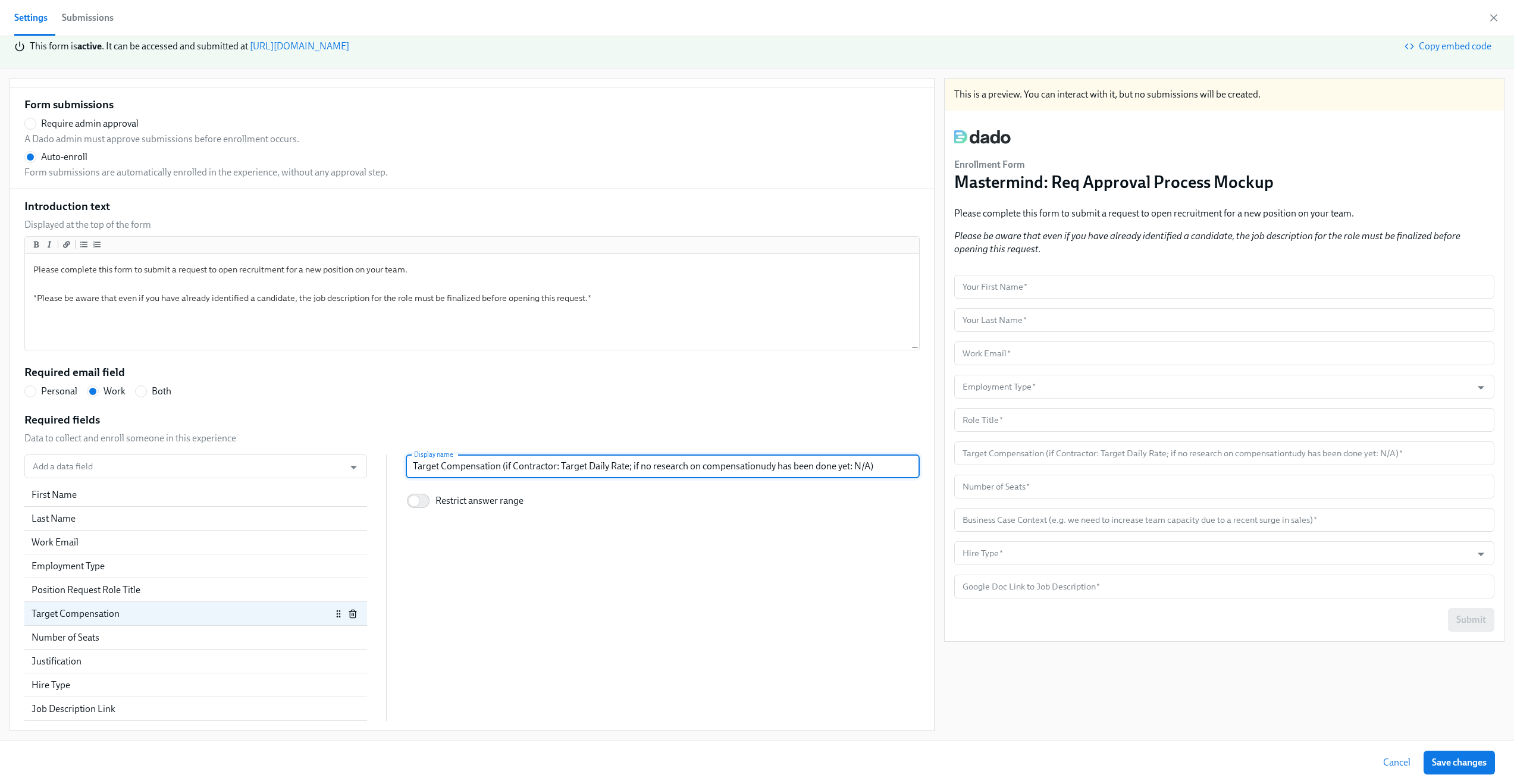
type input "Target Compensation (if Contractor: Target Daily Rate; if no research on compen…"
radio input "false"
type input "Target Compensation (if Contractor: Target Daily Rate; if no research on compen…"
radio input "false"
type input "Target Compensation (if Contractor: Target Daily Rate; if no research on compen…"
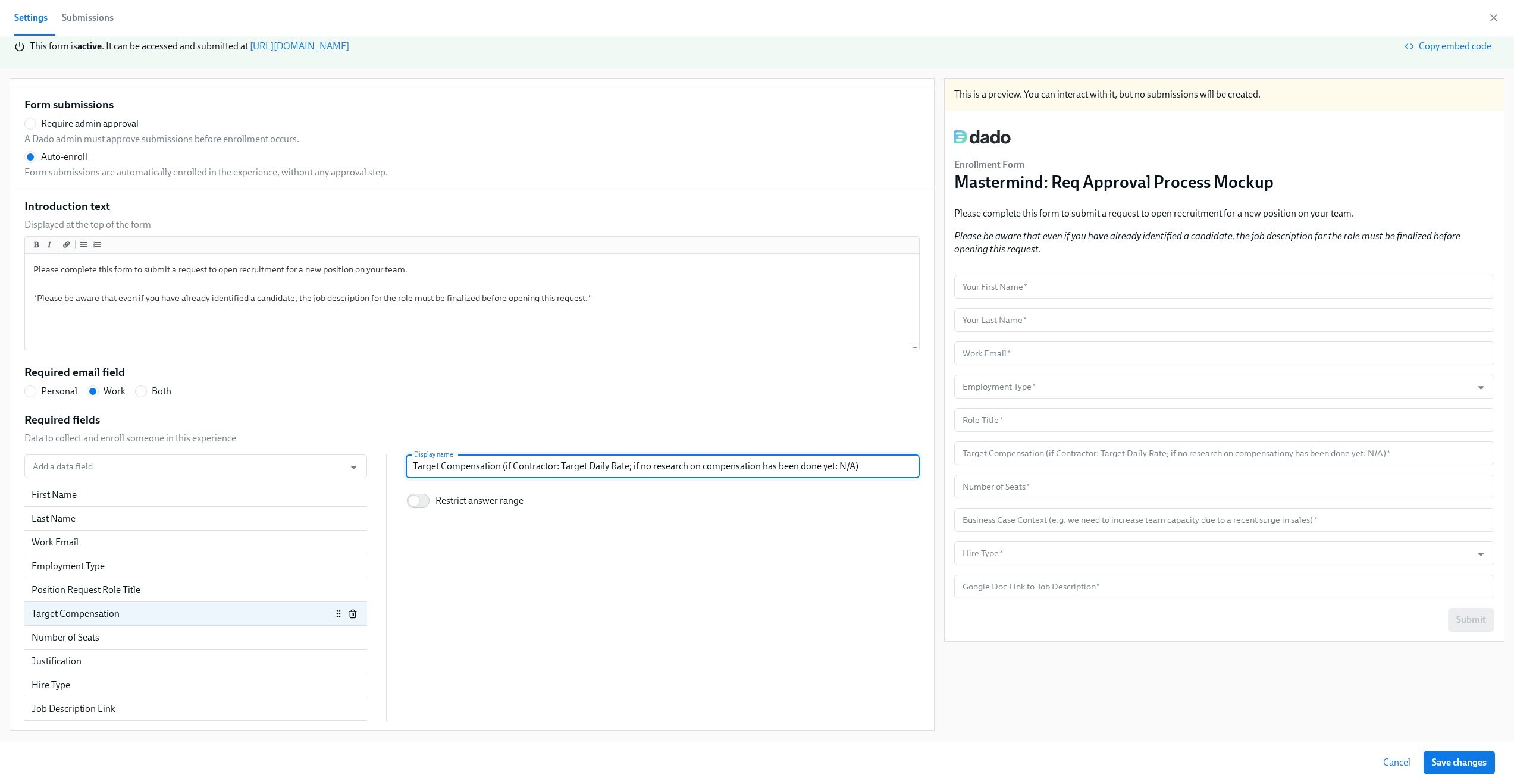
radio input "false"
type input "Target Compensation (if Contractor: Target Daily Rate; if no research on compen…"
radio input "false"
type input "Target Compensation (if Contractor: Target Daily Rate; if no research on compen…"
radio input "false"
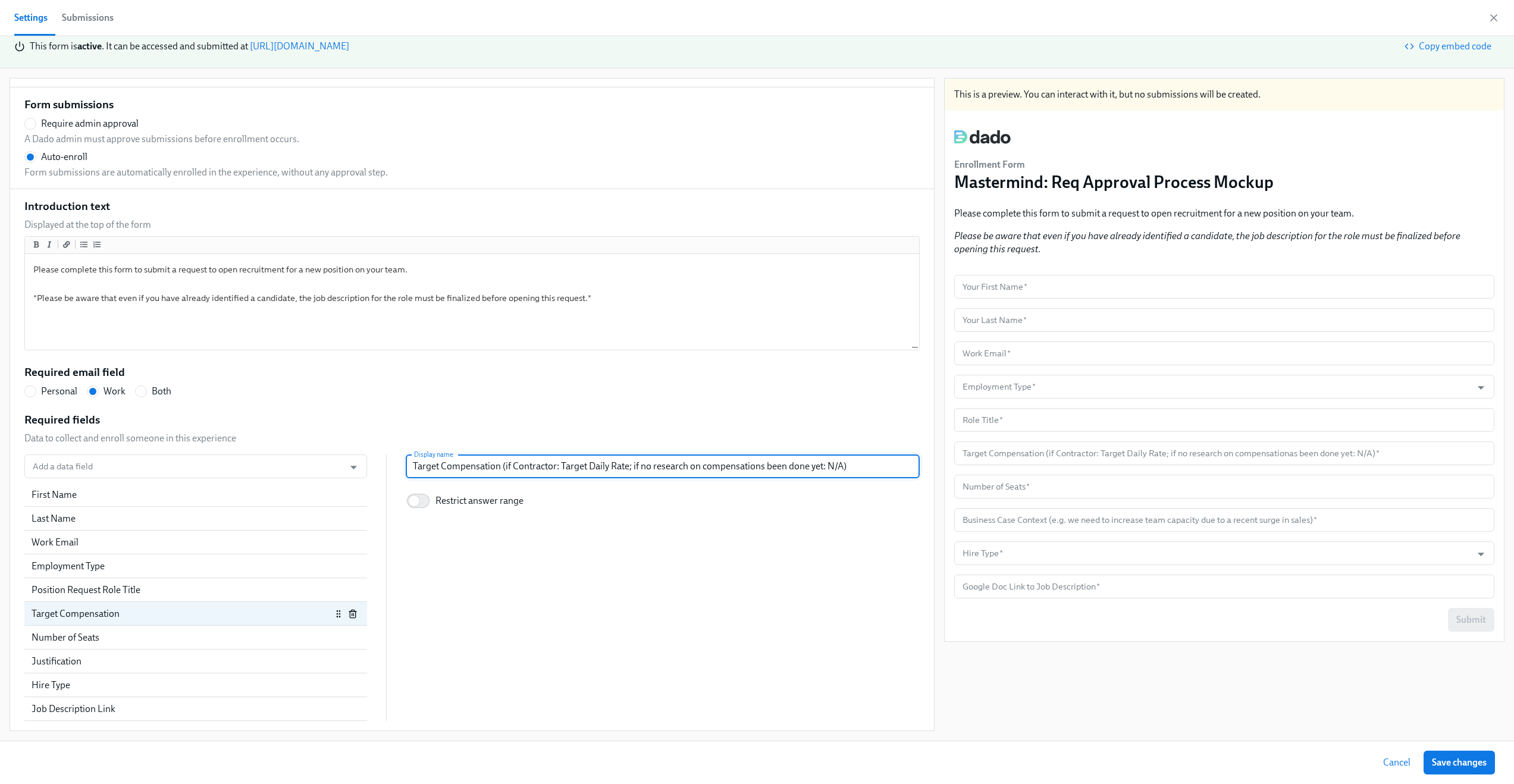
type input "Target Compensation (if Contractor: Target Daily Rate; if no research on compen…"
radio input "false"
type input "Target Compensation (if Contractor: Target Daily Rate; if no research on compen…"
radio input "false"
type input "Target Compensation (if Contractor: Target Daily Rate; if no research on compen…"
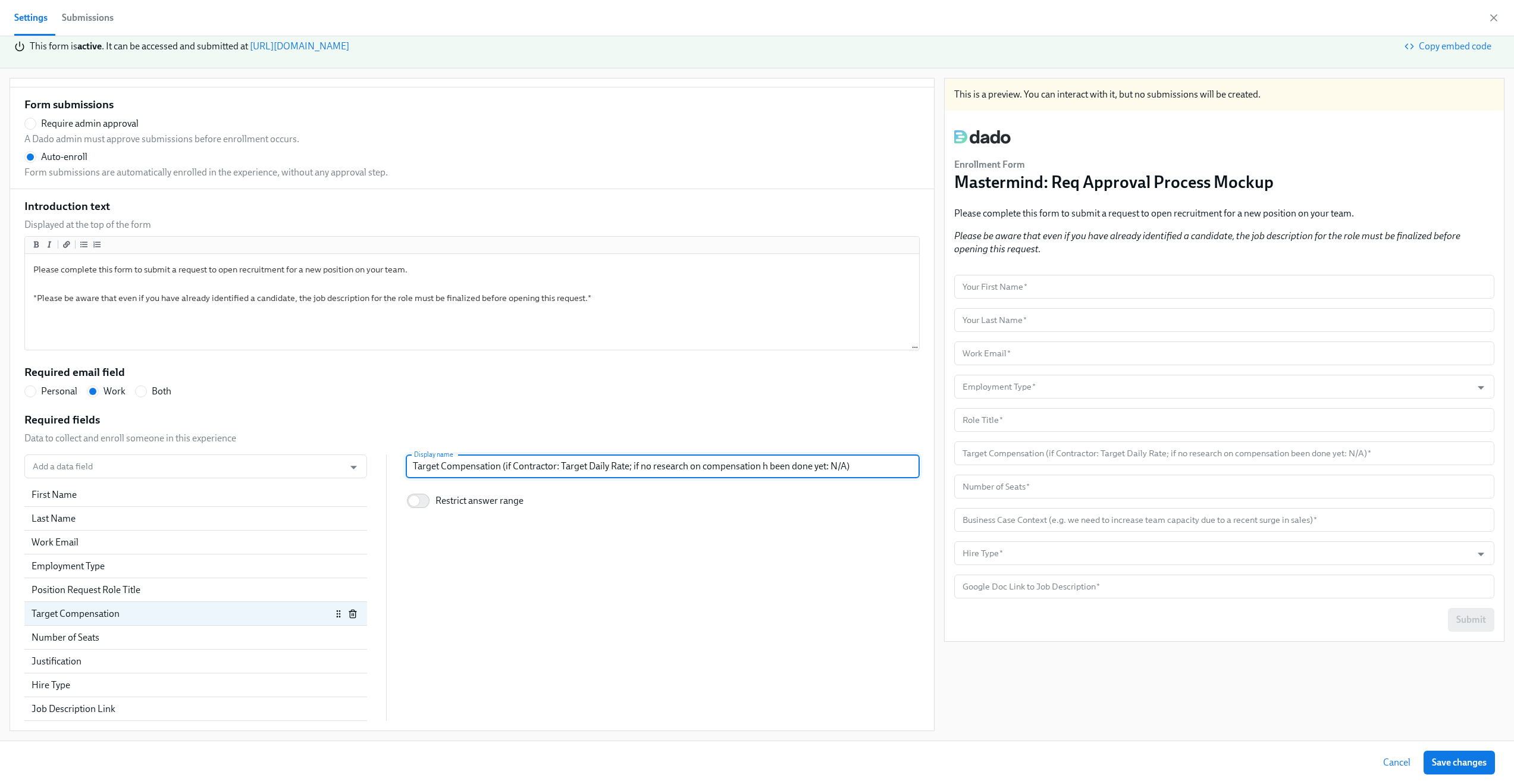
radio input "false"
type input "Target Compensation (if Contractor: Target Daily Rate; if no research on compen…"
drag, startPoint x: 720, startPoint y: 469, endPoint x: 757, endPoint y: 471, distance: 37.1
click at [757, 471] on input "Target Compensation (if Contractor: Target Daily Rate; if no research on compen…" at bounding box center [663, 466] width 514 height 24
radio input "false"
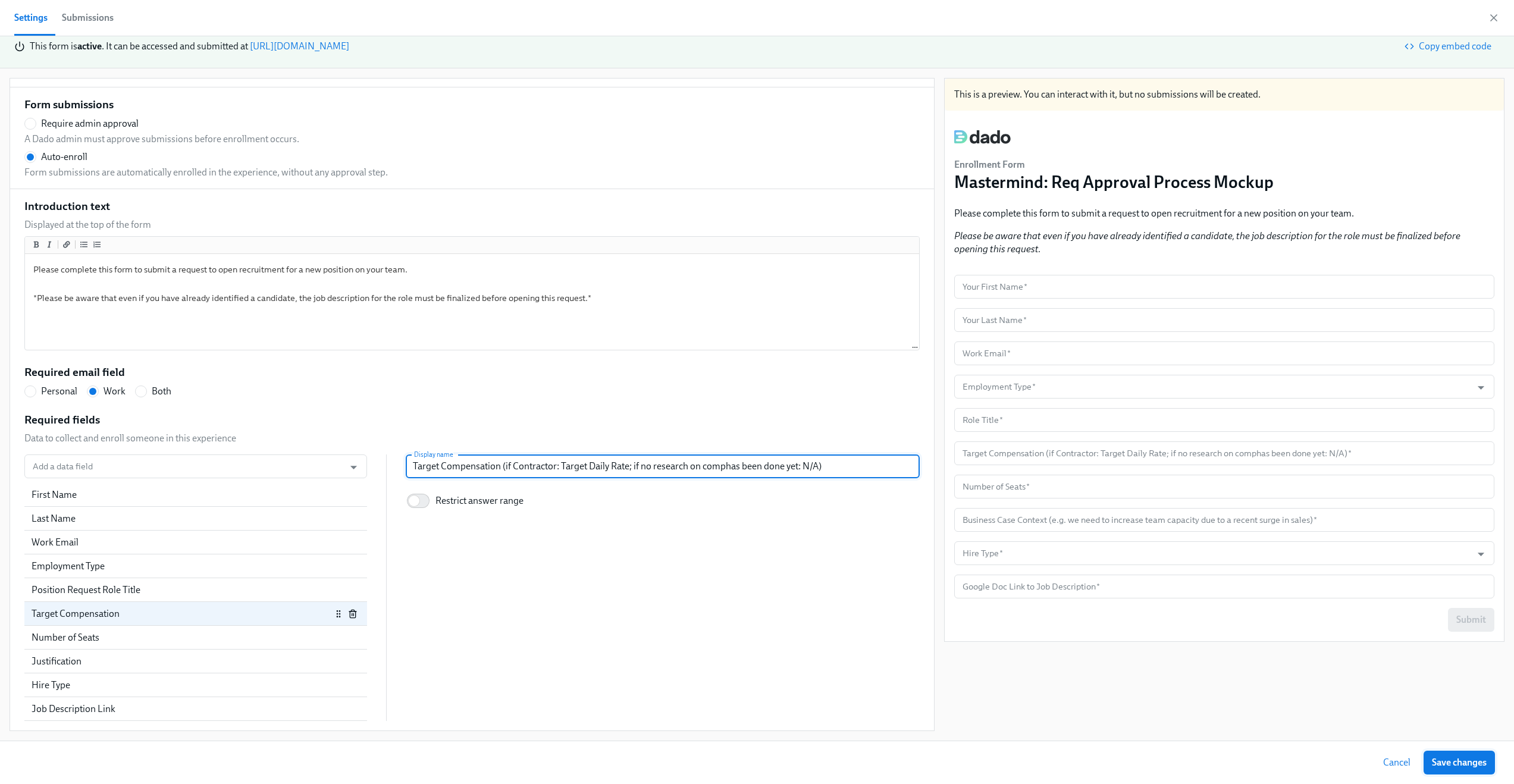
type input "Target Compensation (if Contractor: Target Daily Rate; if no research on compha…"
click at [1449, 754] on button "Save changes" at bounding box center [1460, 763] width 71 height 24
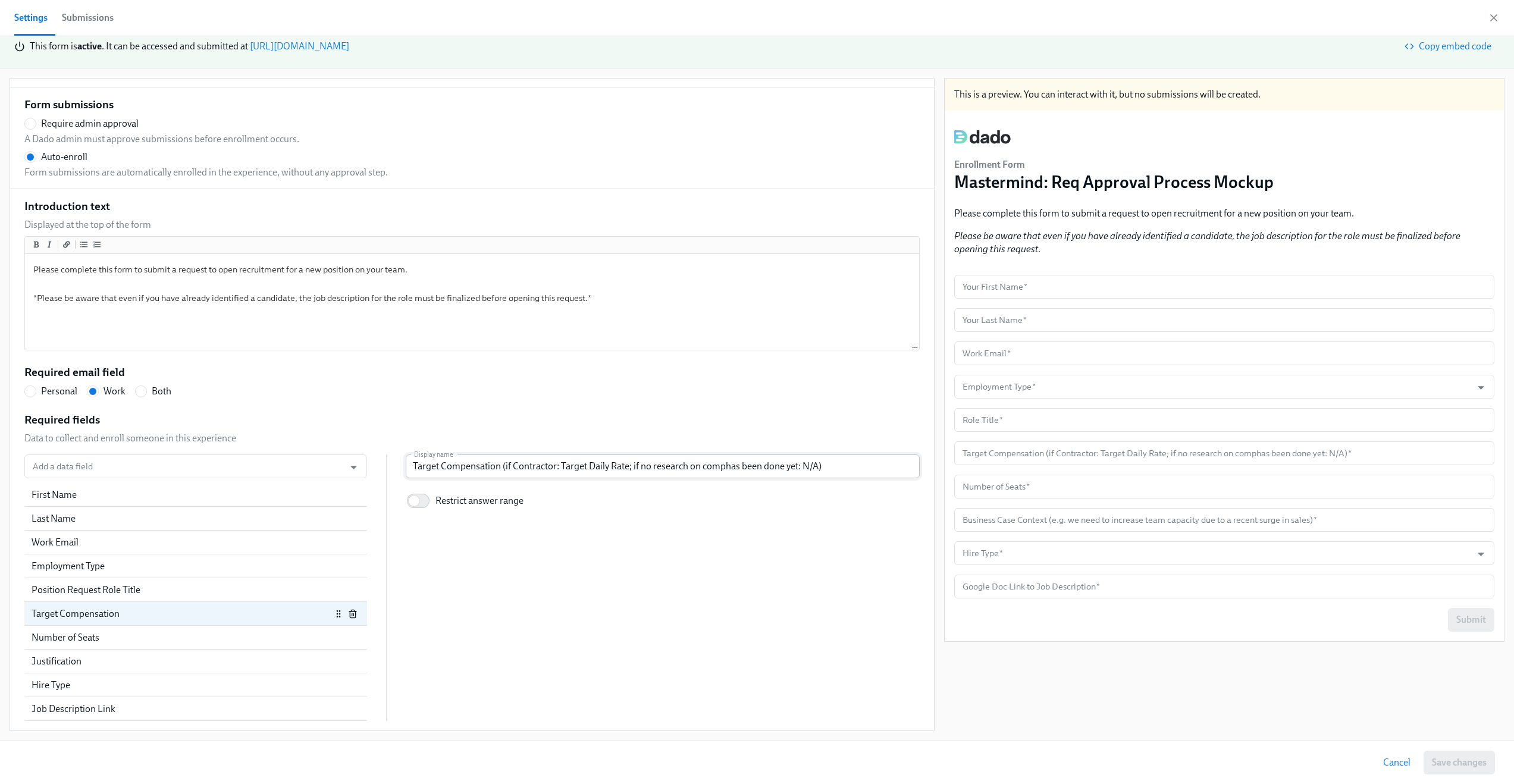
click at [768, 478] on input "Target Compensation (if Contractor: Target Daily Rate; if no research on compha…" at bounding box center [663, 466] width 514 height 24
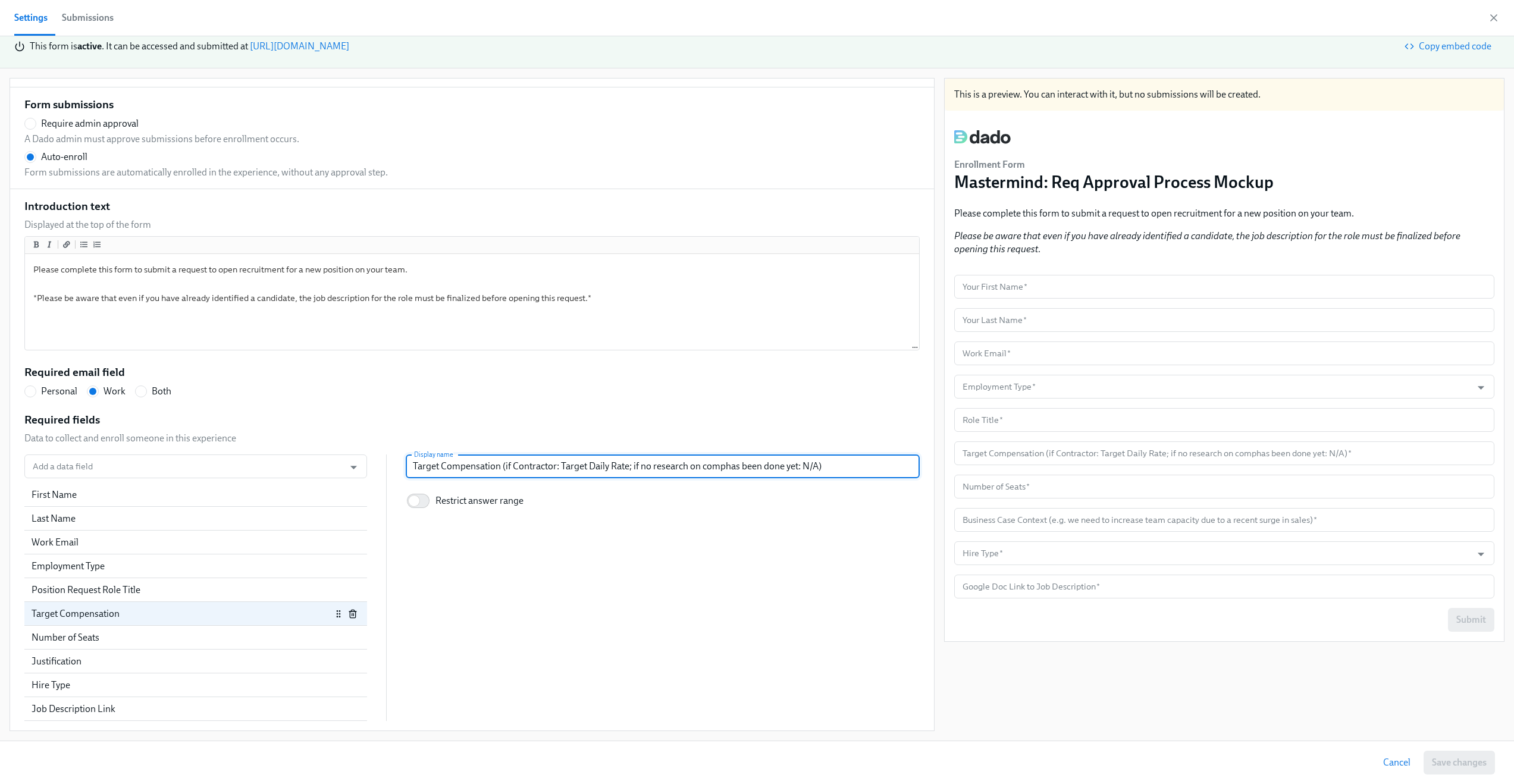
click at [720, 466] on input "Target Compensation (if Contractor: Target Daily Rate; if no research on compha…" at bounding box center [663, 466] width 514 height 24
click at [716, 469] on input "Target Compensation (if Contractor: Target Daily Rate; if no research on compha…" at bounding box center [663, 466] width 514 height 24
click at [729, 483] on div "Display name Target Compensation (if Contractor: Target Daily Rate; if no resea…" at bounding box center [663, 483] width 514 height 59
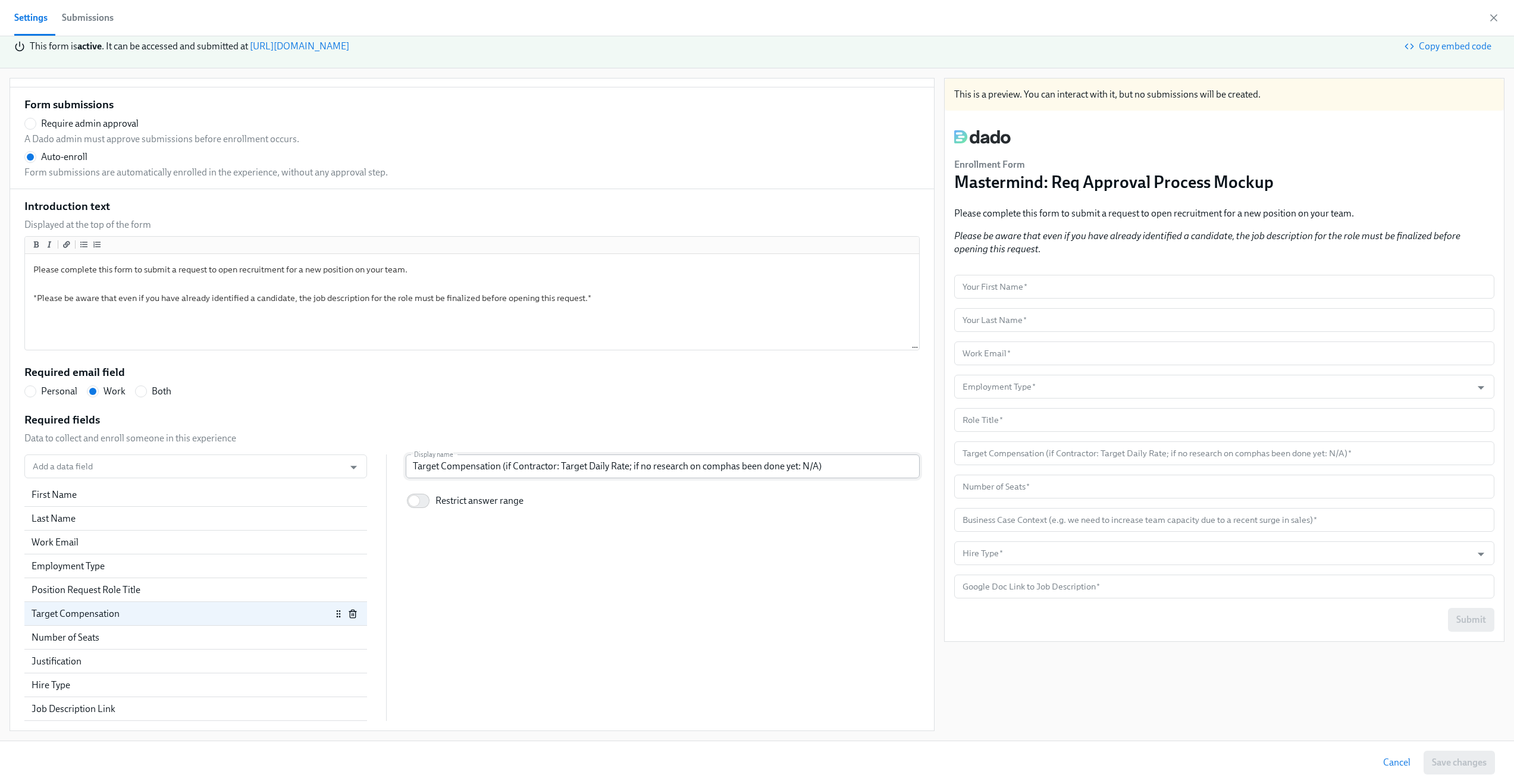
click at [719, 470] on input "Target Compensation (if Contractor: Target Daily Rate; if no research on compha…" at bounding box center [663, 466] width 514 height 24
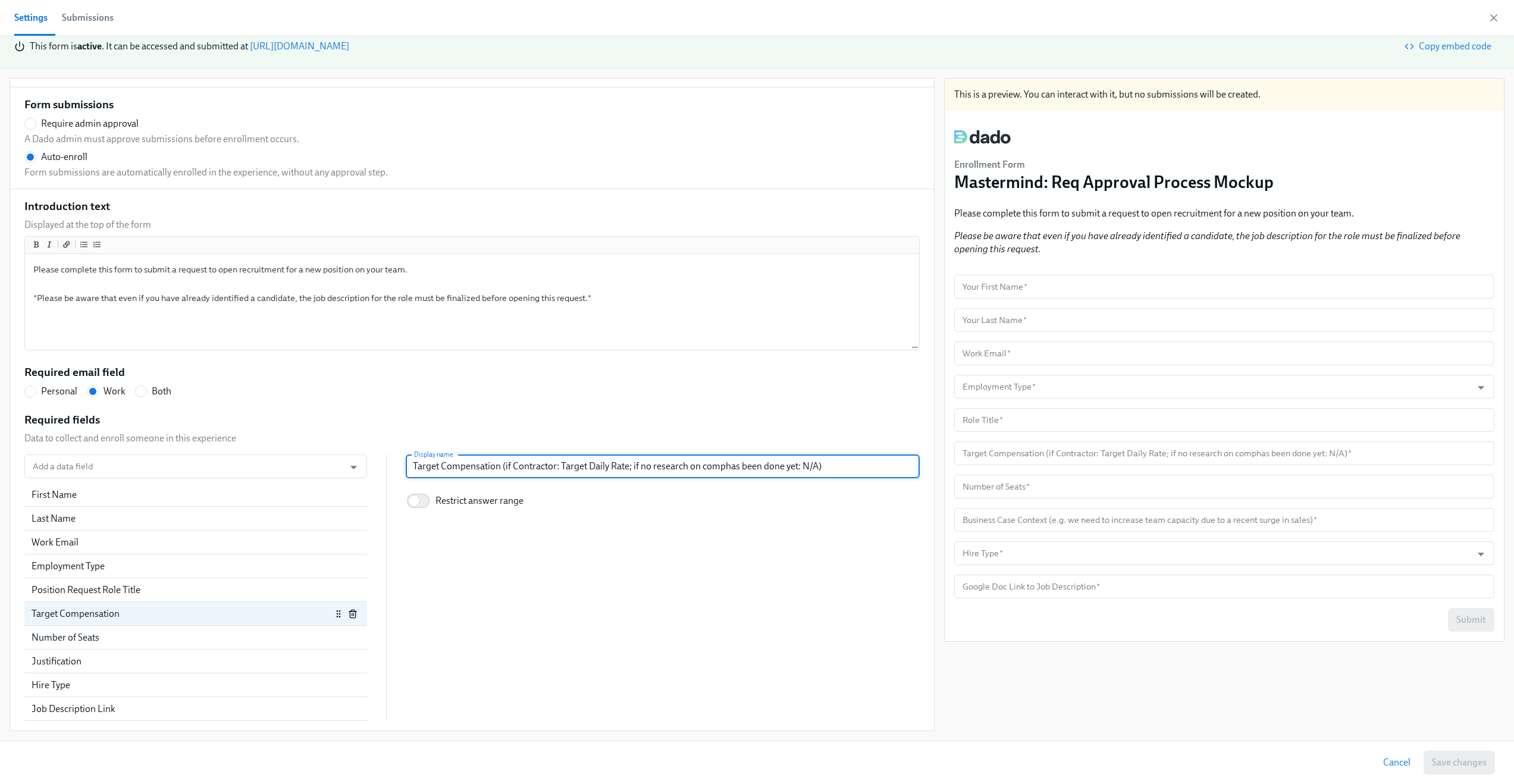
radio input "false"
type input "Target Compensation (if Contractor: Target Daily Rate; if no research on comp h…"
click at [637, 466] on input "Target Compensation (if Contractor: Target Daily Rate; if no research on comp h…" at bounding box center [663, 466] width 514 height 24
drag, startPoint x: 637, startPoint y: 466, endPoint x: 668, endPoint y: 487, distance: 37.4
click at [637, 466] on input "Target Compensation (if Contractor: Target Daily Rate; if no research on comp h…" at bounding box center [663, 466] width 514 height 24
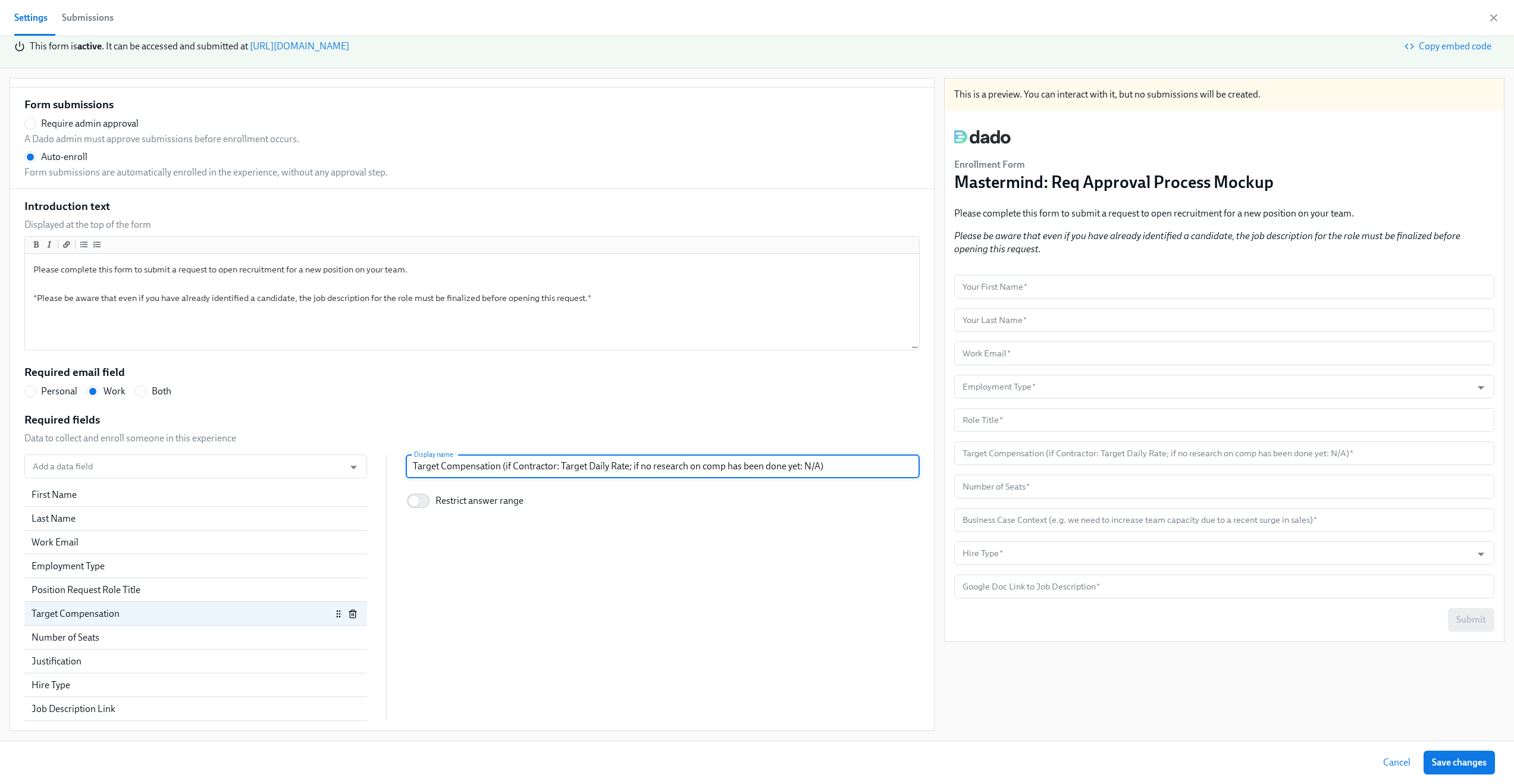
radio input "false"
type input "Target Compensation (if Contractor: Target Daily Rate; if research on comp has …"
click at [723, 461] on input "Target Compensation (if Contractor: Target Daily Rate; if research on comp has …" at bounding box center [663, 466] width 514 height 24
radio input "false"
type input "Target Compensation (if Contractor: Target Daily Rate; if research on comp has …"
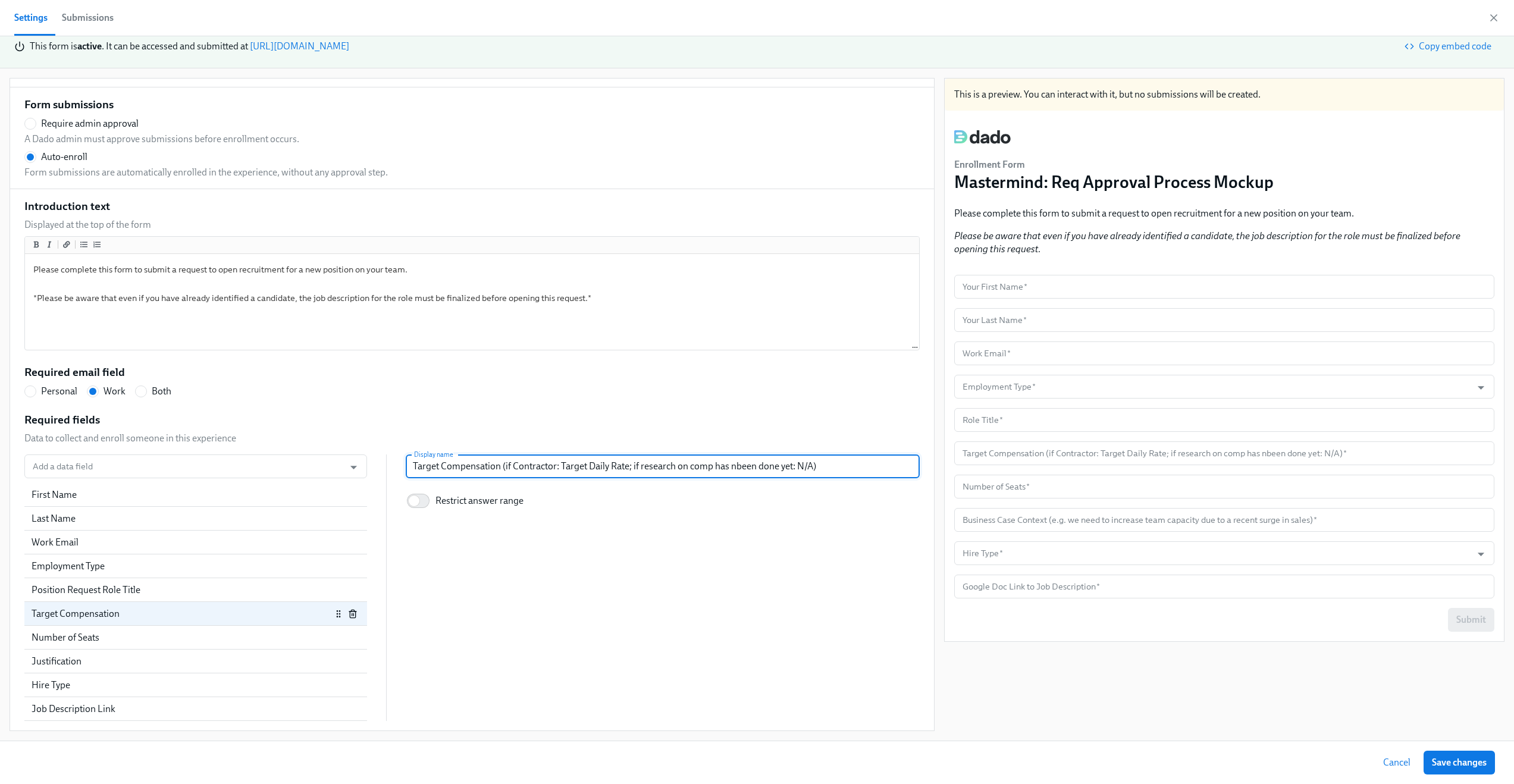
radio input "false"
type input "Target Compensation (if Contractor: Target Daily Rate; if research on comp has …"
radio input "false"
type input "Target Compensation (if Contractor: Target Daily Rate; if research on comp has …"
radio input "false"
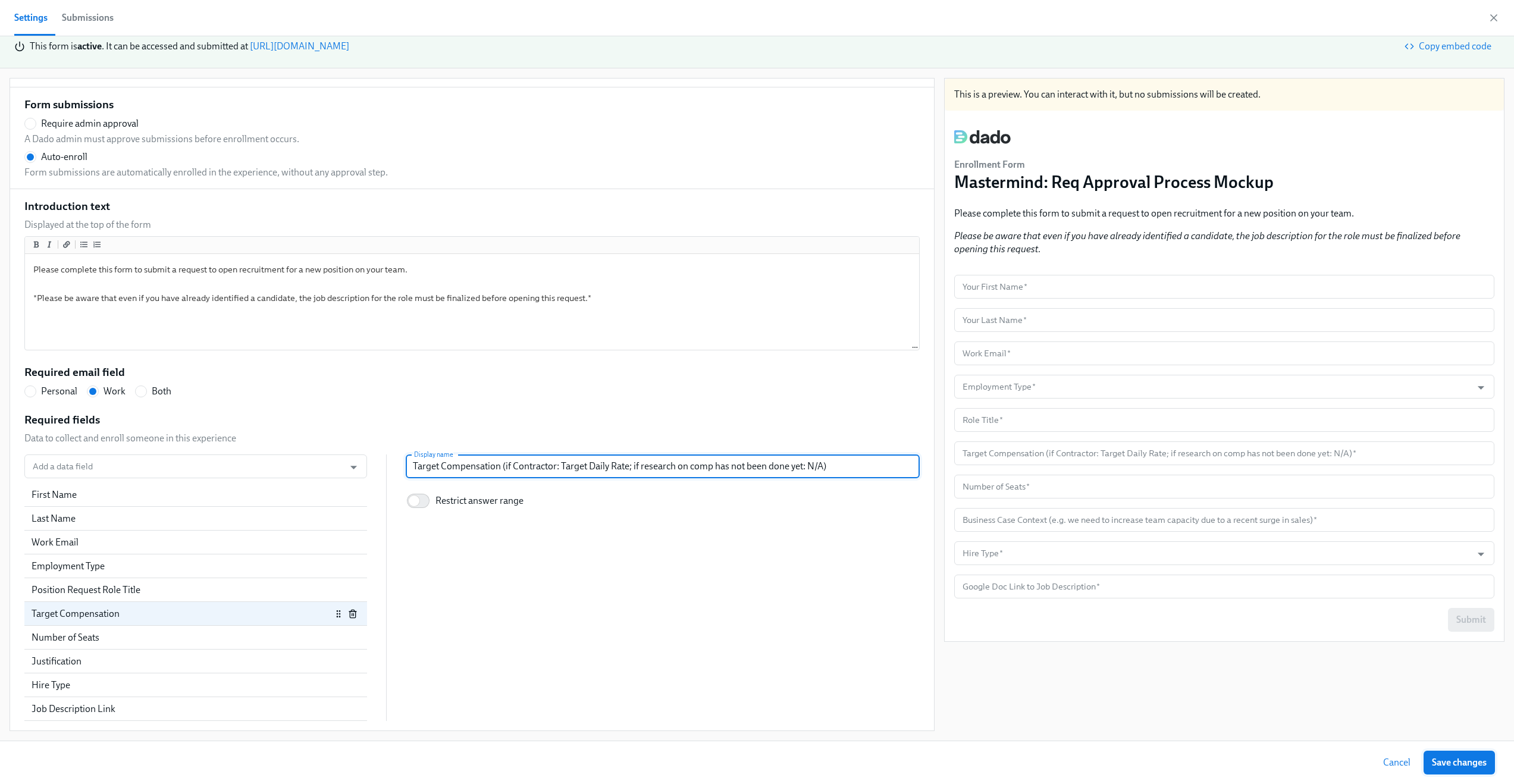
type input "Target Compensation (if Contractor: Target Daily Rate; if research on comp has …"
click at [1456, 766] on span "Save changes" at bounding box center [1459, 762] width 54 height 12
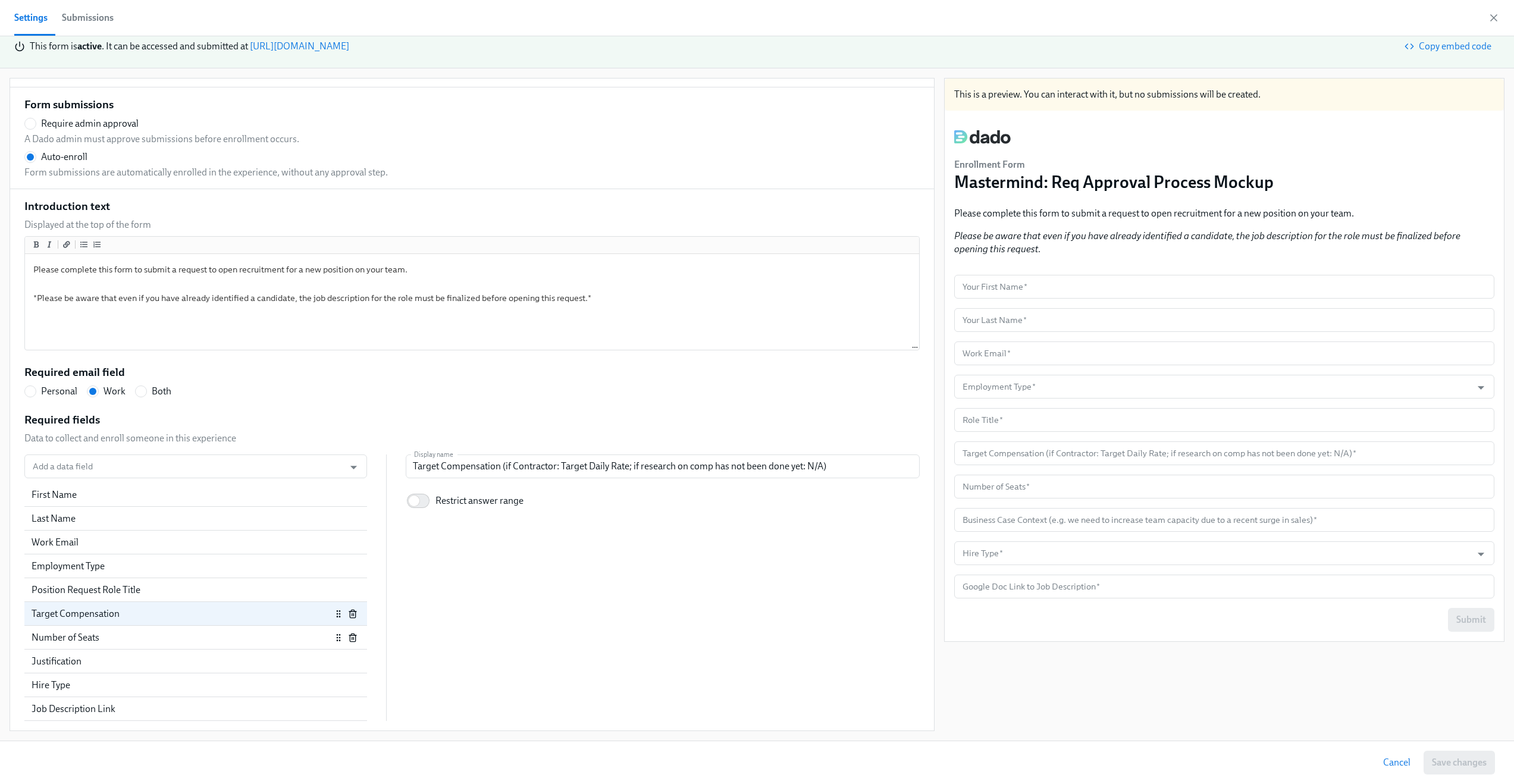
click at [222, 634] on div "Number of Seats" at bounding box center [181, 637] width 300 height 13
radio input "false"
type input "Number of Seats"
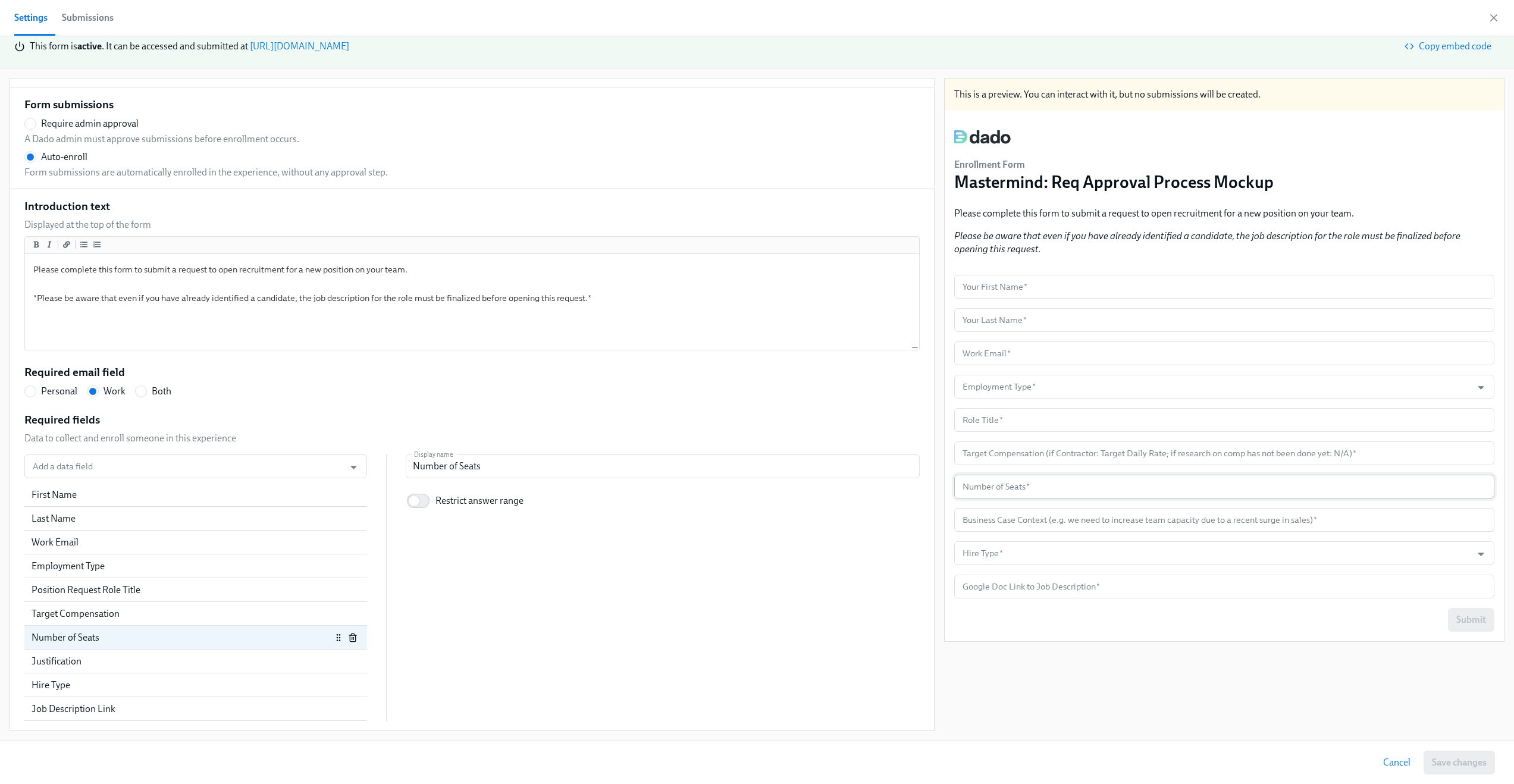
click at [1091, 490] on input "number" at bounding box center [1224, 487] width 540 height 24
click at [496, 469] on input "Number of Seats" at bounding box center [663, 466] width 514 height 24
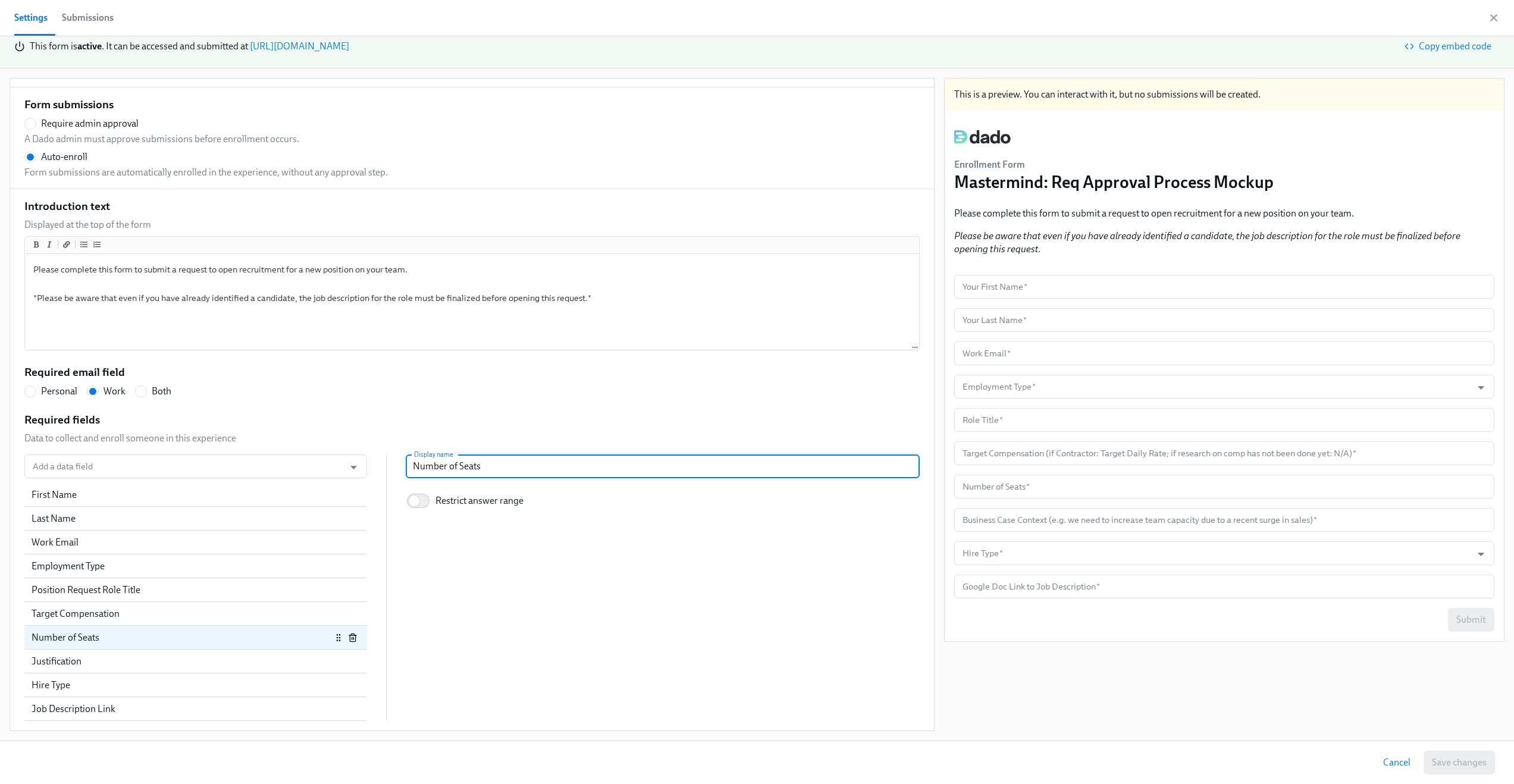
radio input "false"
type input "Number of Seat"
radio input "false"
type input "Number of Sea"
radio input "false"
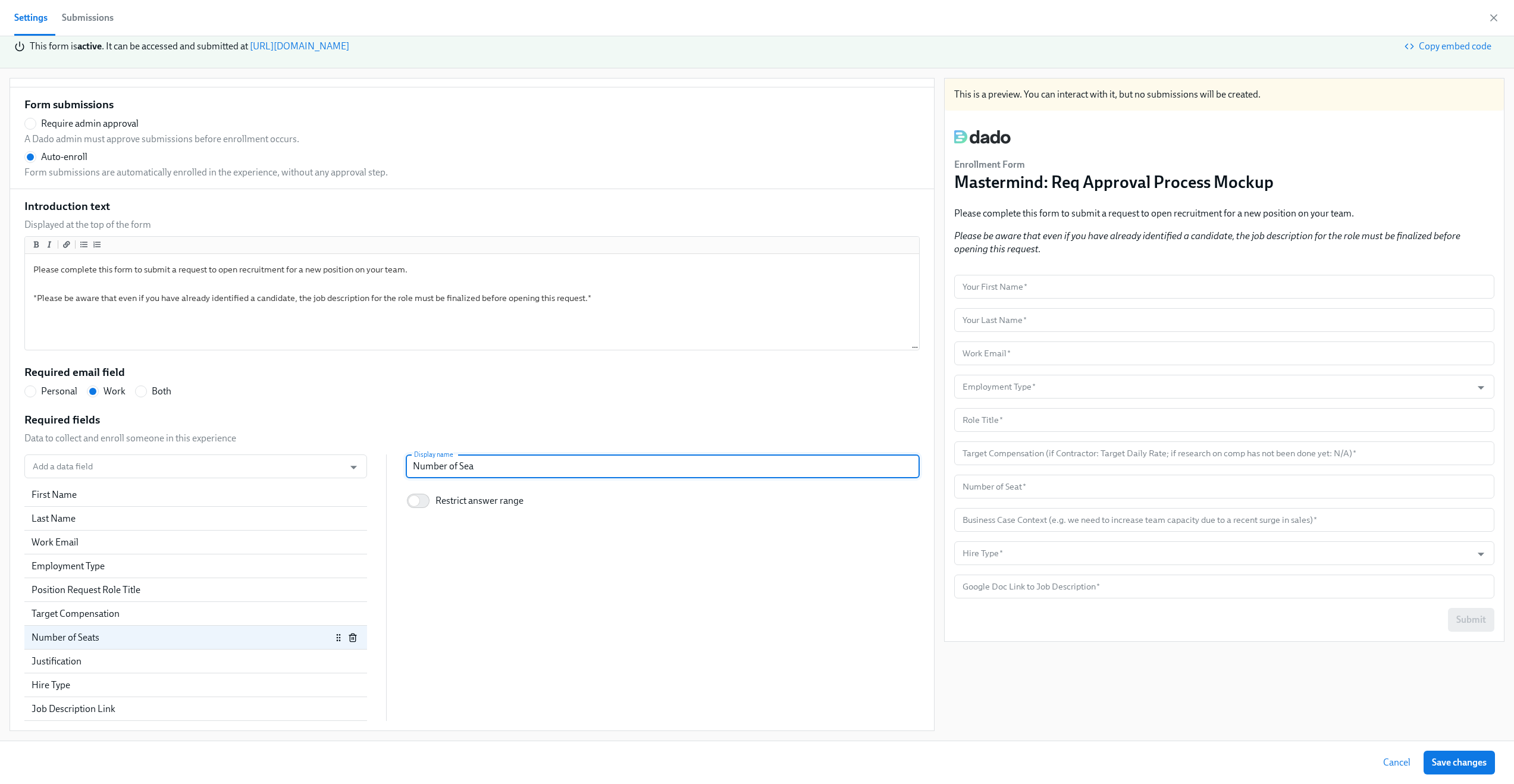
type input "Number of Se"
radio input "false"
type input "Number of S"
radio input "false"
type input "Number of"
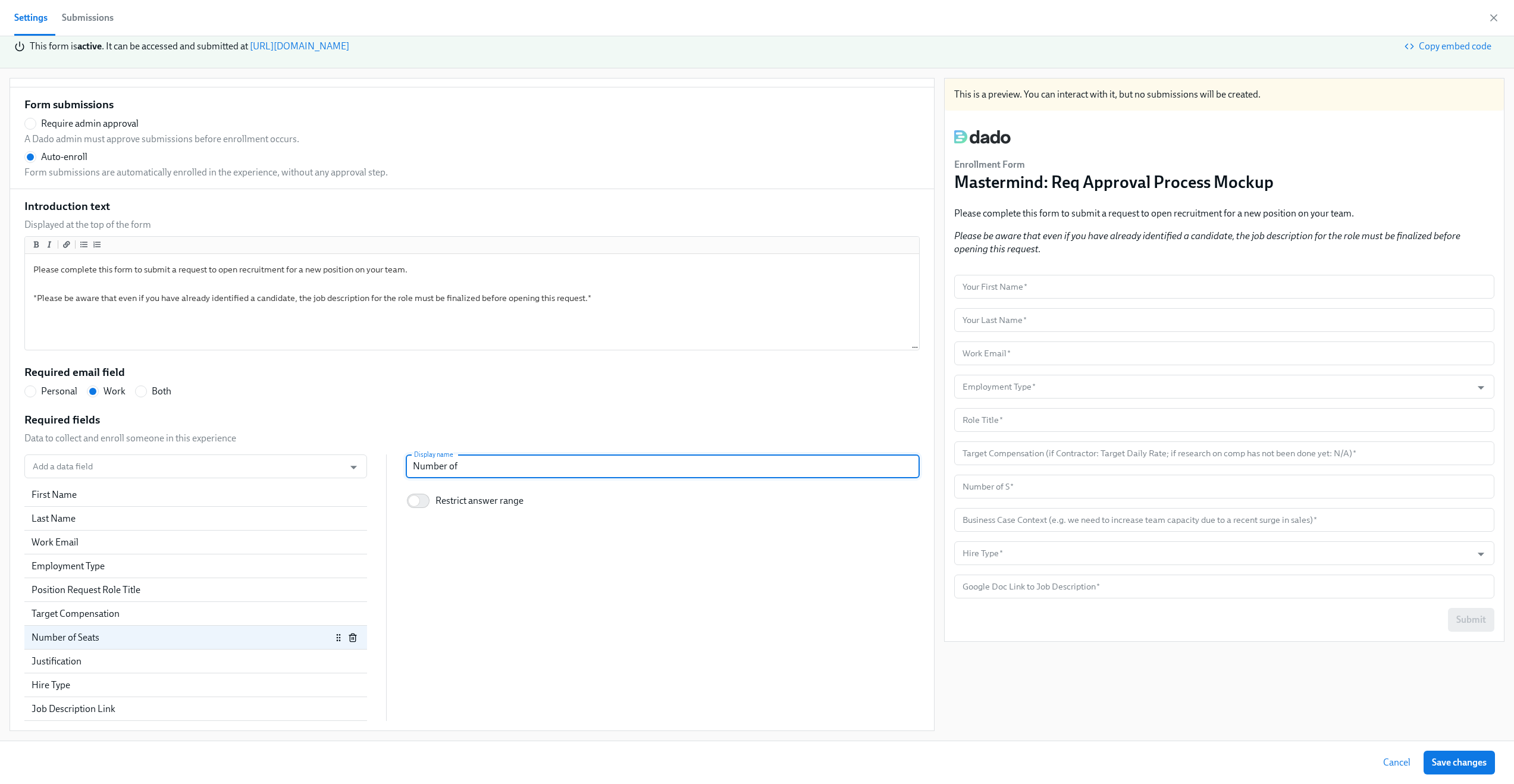
radio input "false"
type input "Number of"
radio input "false"
type input "Number o"
radio input "false"
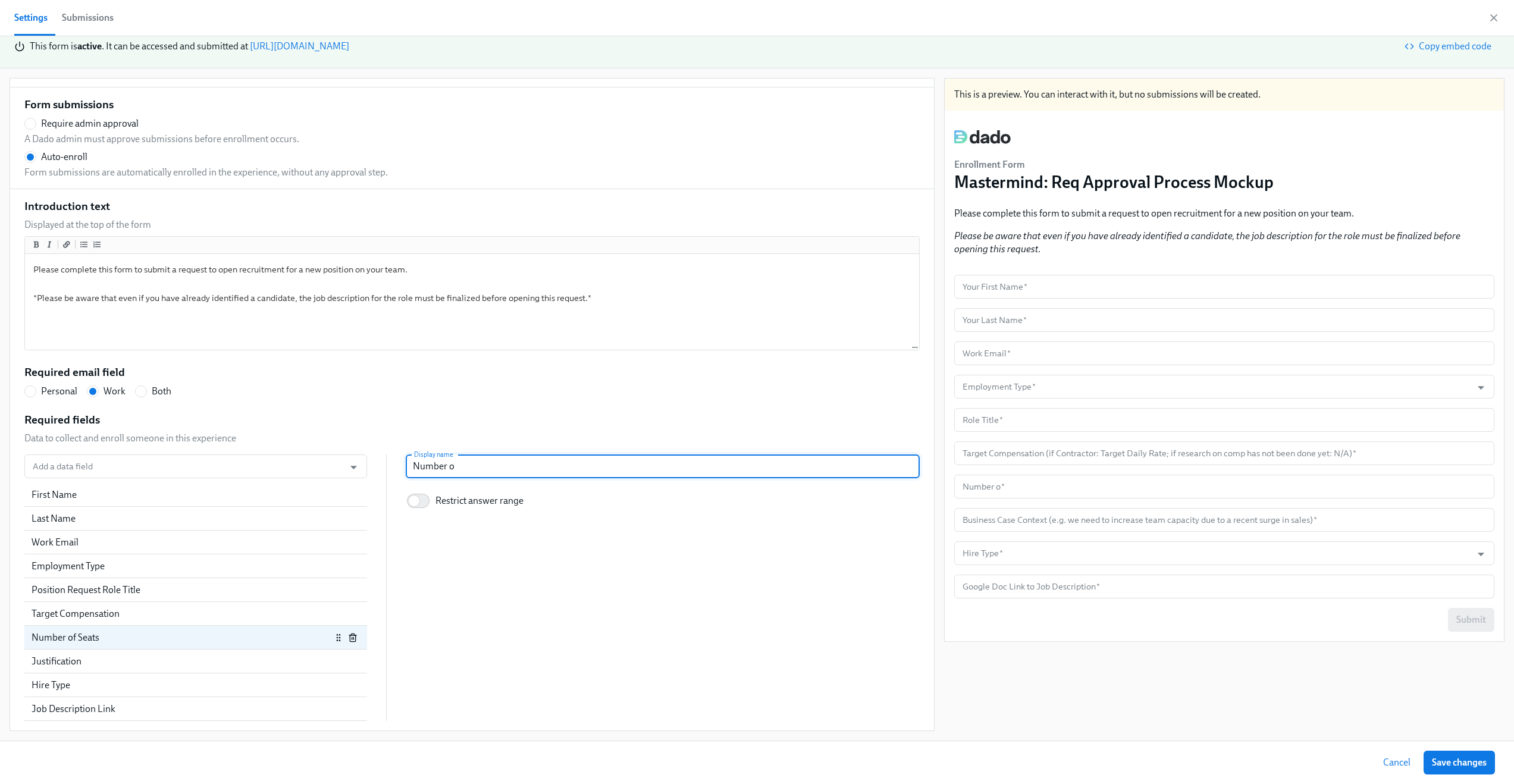
type input "Number"
radio input "false"
type input "Number"
radio input "false"
type input "Numbe"
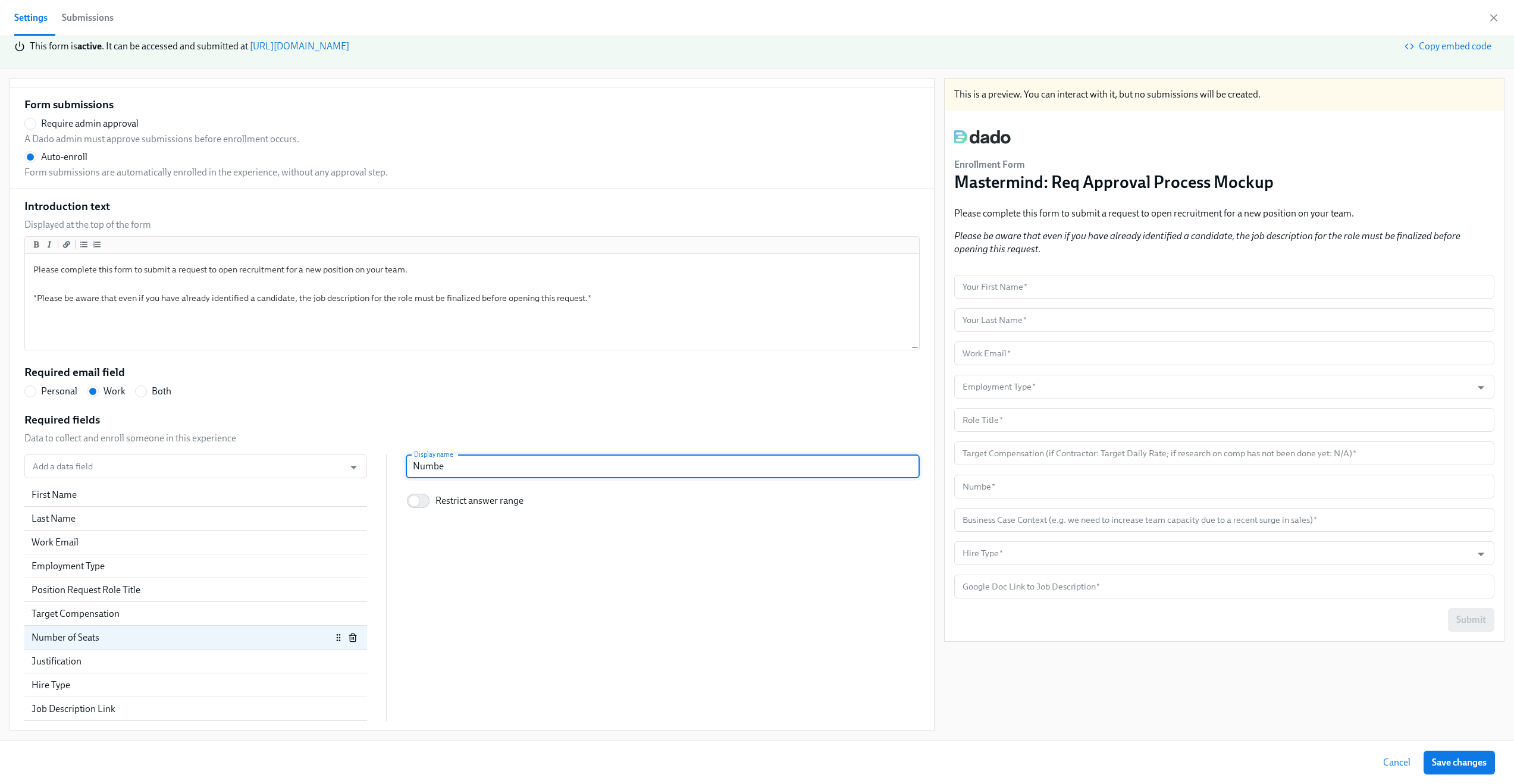
radio input "false"
type input "Numb"
radio input "false"
type input "Num"
radio input "false"
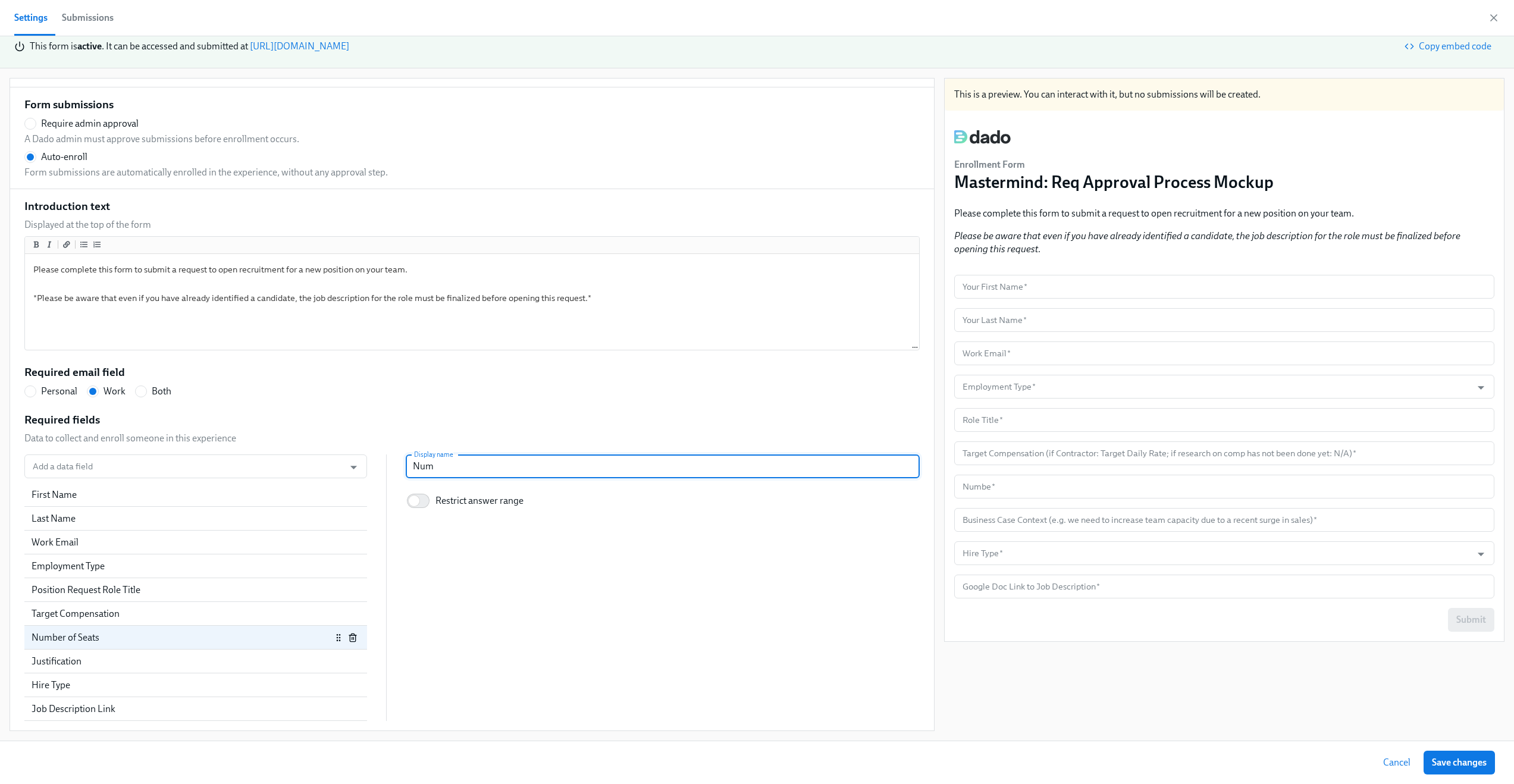
type input "Nu"
radio input "false"
type input "N"
radio input "false"
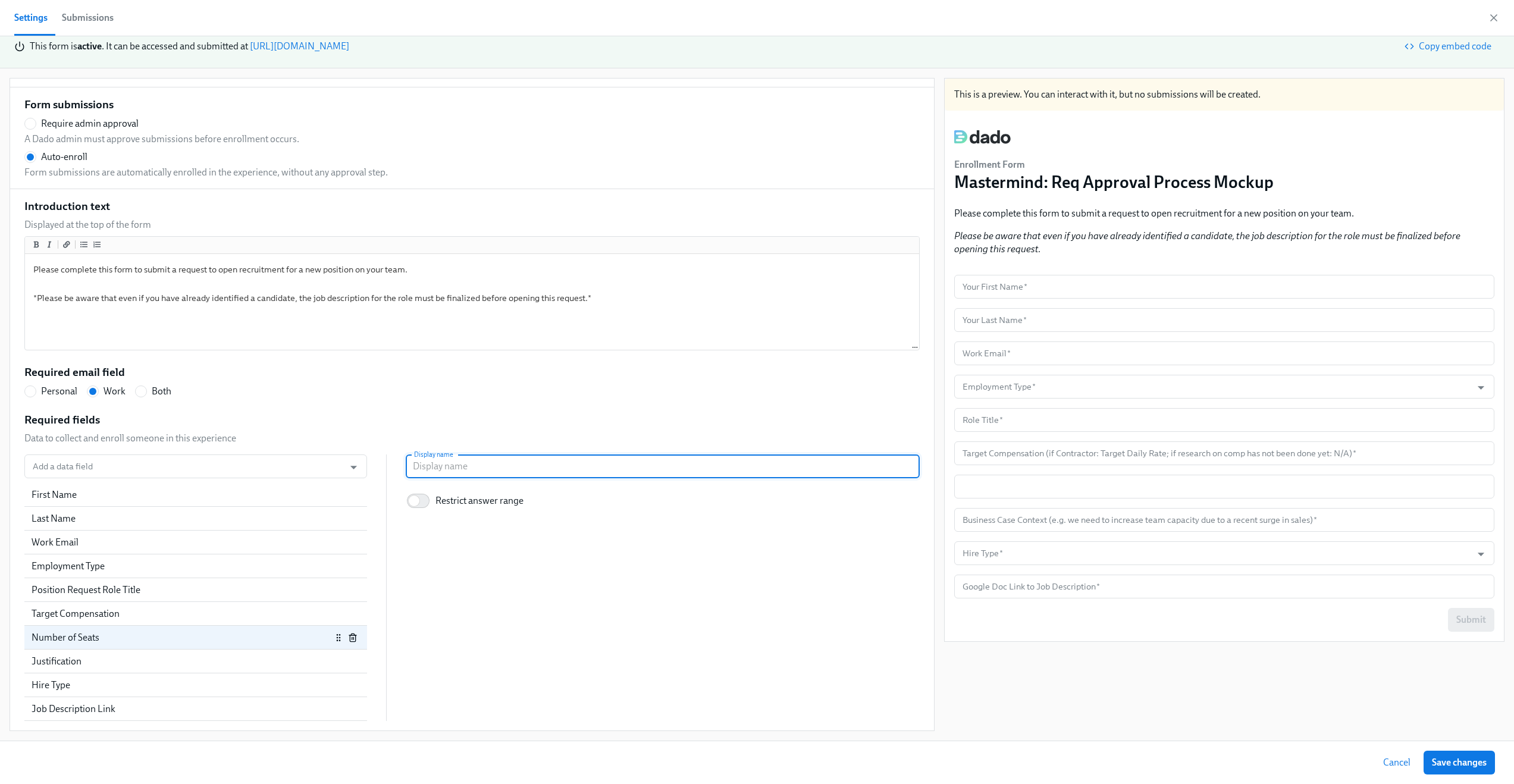
type input "H"
radio input "false"
type input "Ho"
radio input "false"
type input "How"
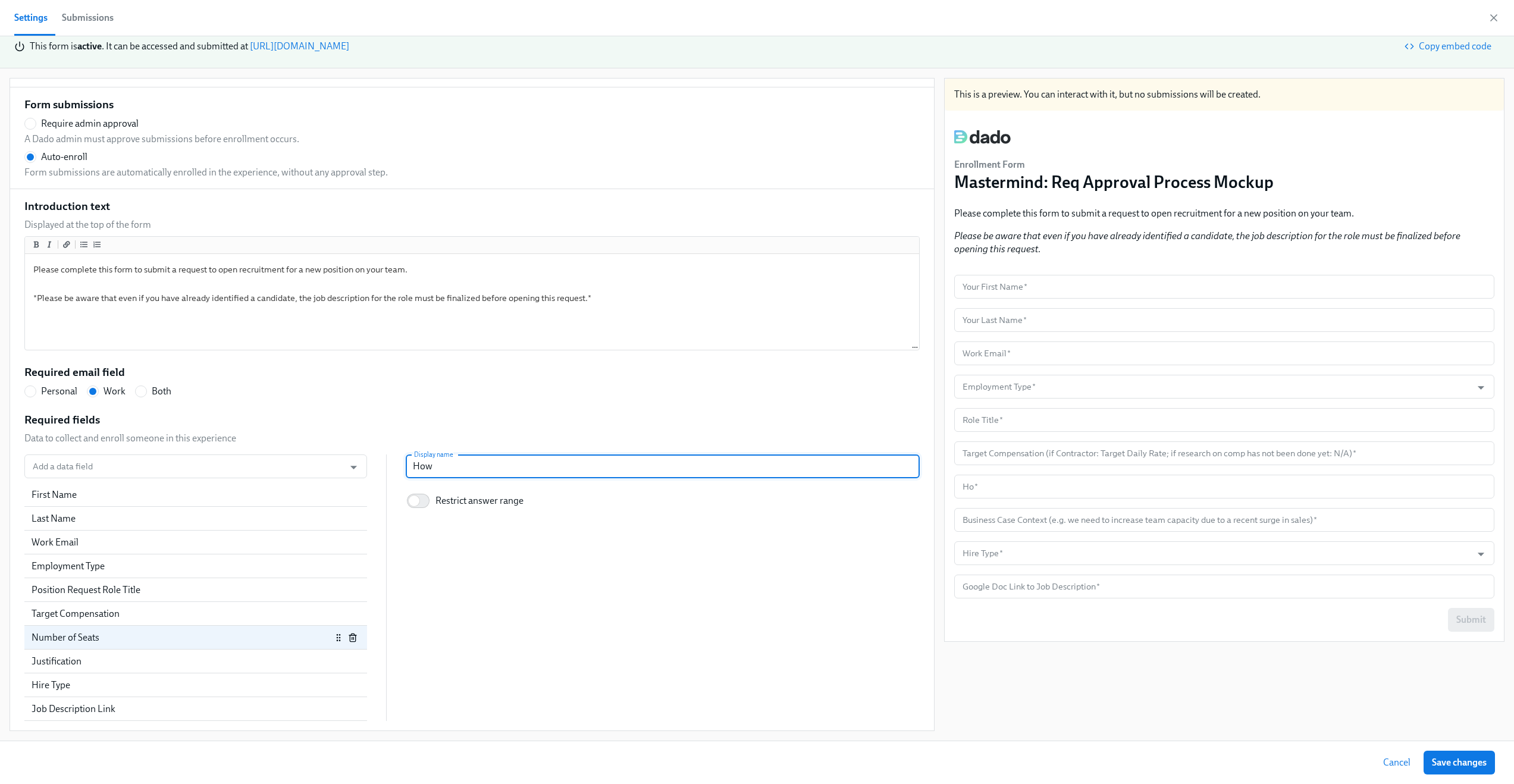
radio input "false"
type input "How"
radio input "false"
type input "How m"
radio input "false"
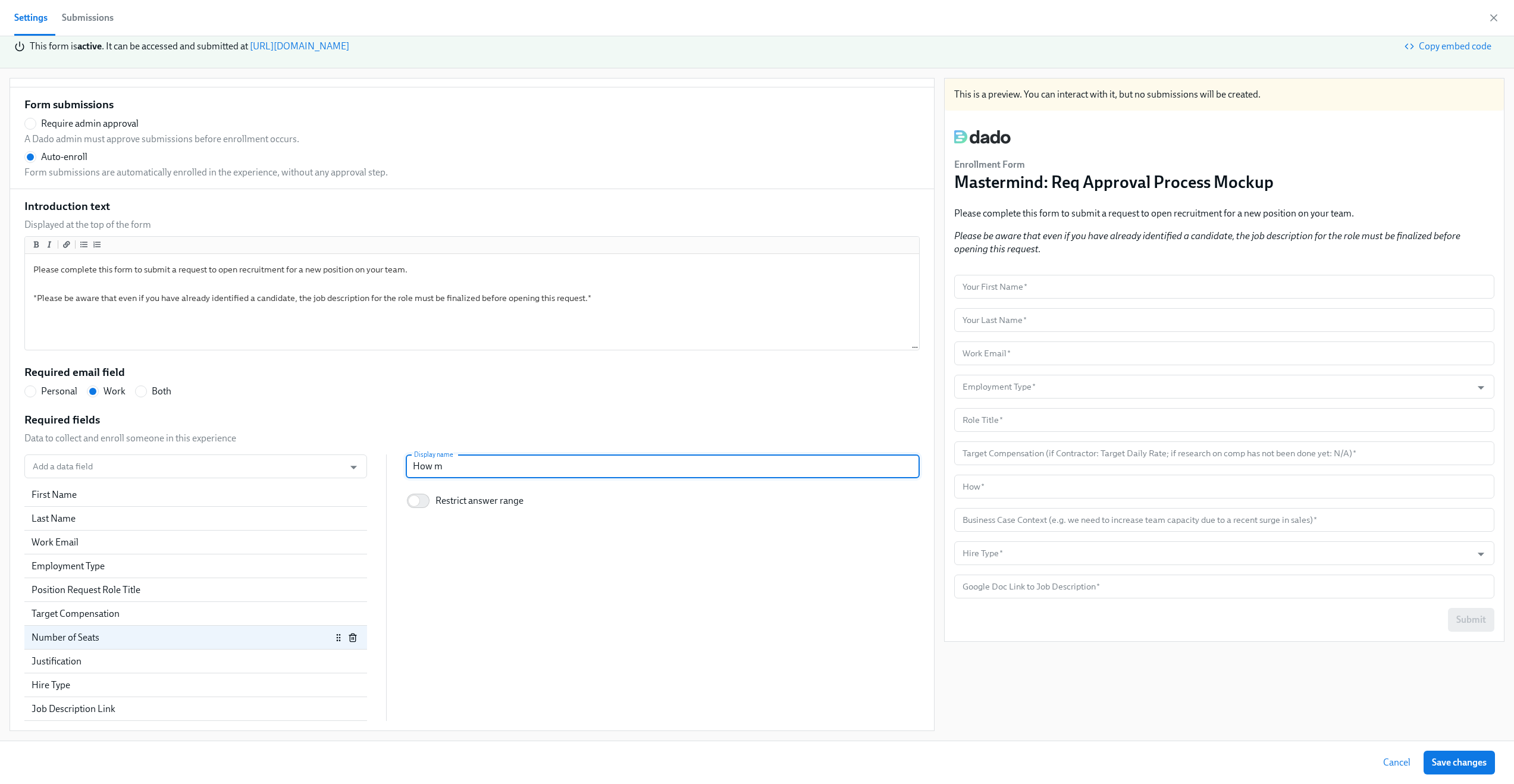
type input "How ma"
radio input "false"
type input "How man"
radio input "false"
type input "How many"
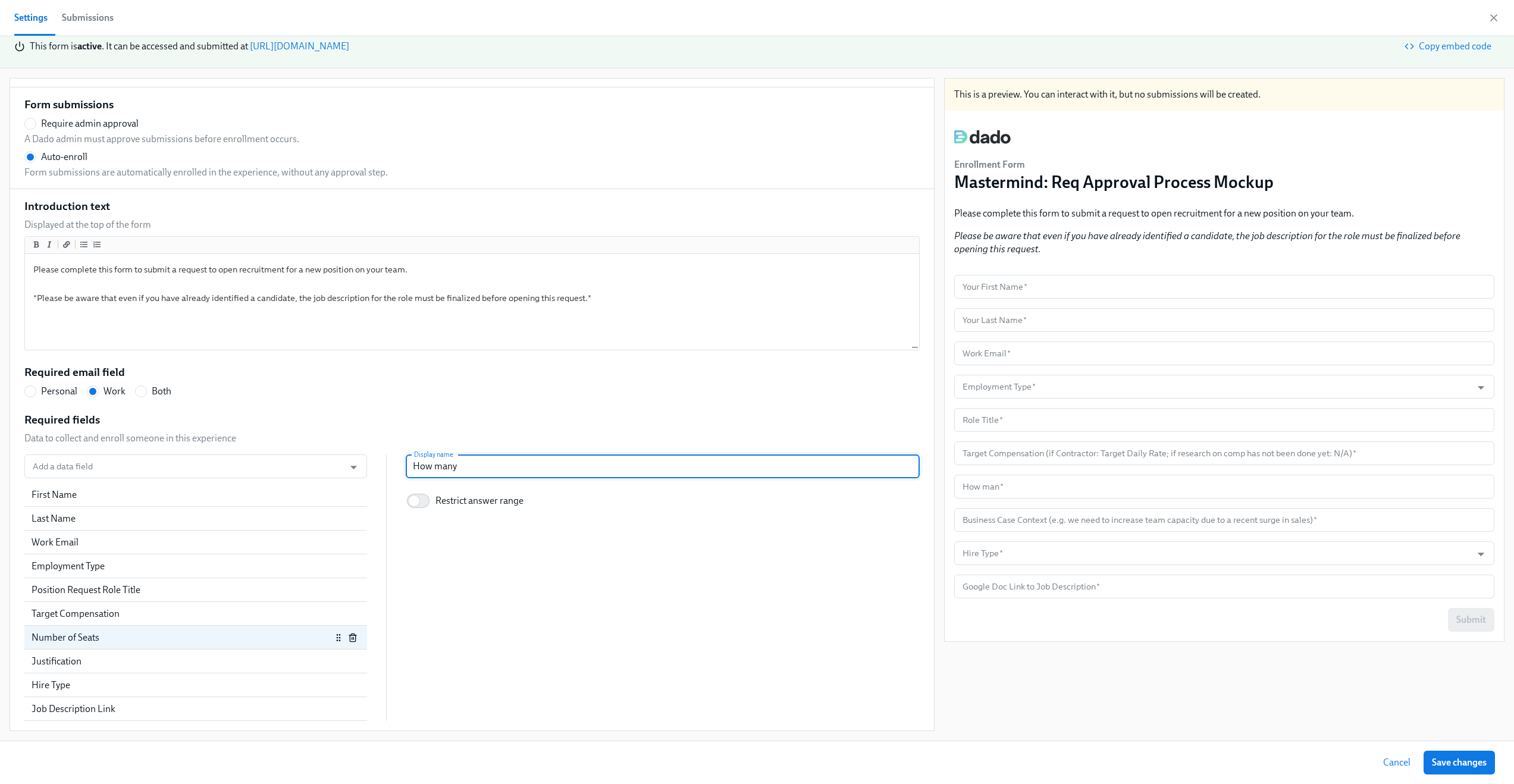
radio input "false"
type input "How many"
radio input "false"
type input "How many o"
radio input "false"
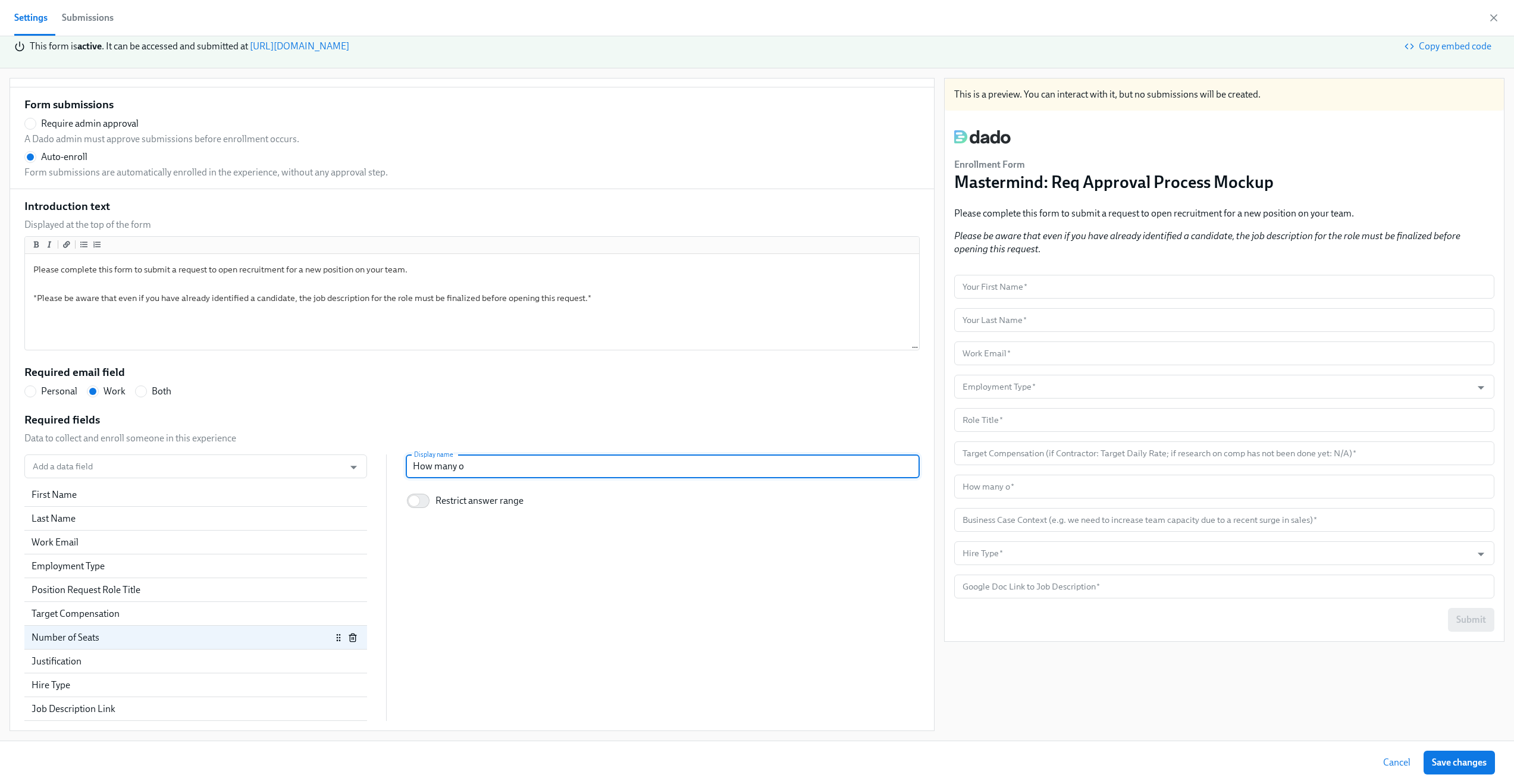
type input "How many o"
radio input "false"
type input "How many o t"
radio input "false"
type input "How many o th"
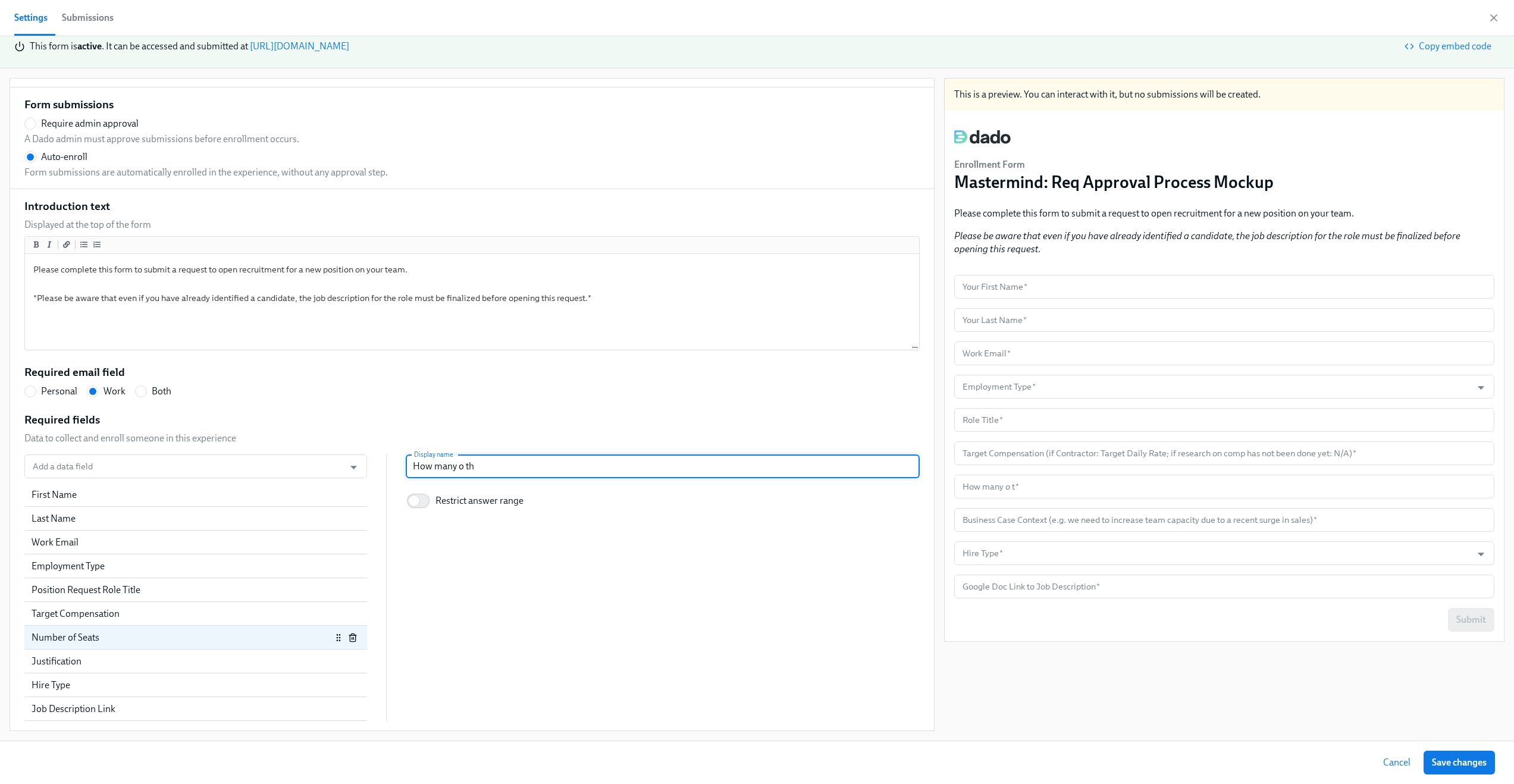
radio input "false"
type input "How many o t"
radio input "false"
type input "How many o"
radio input "false"
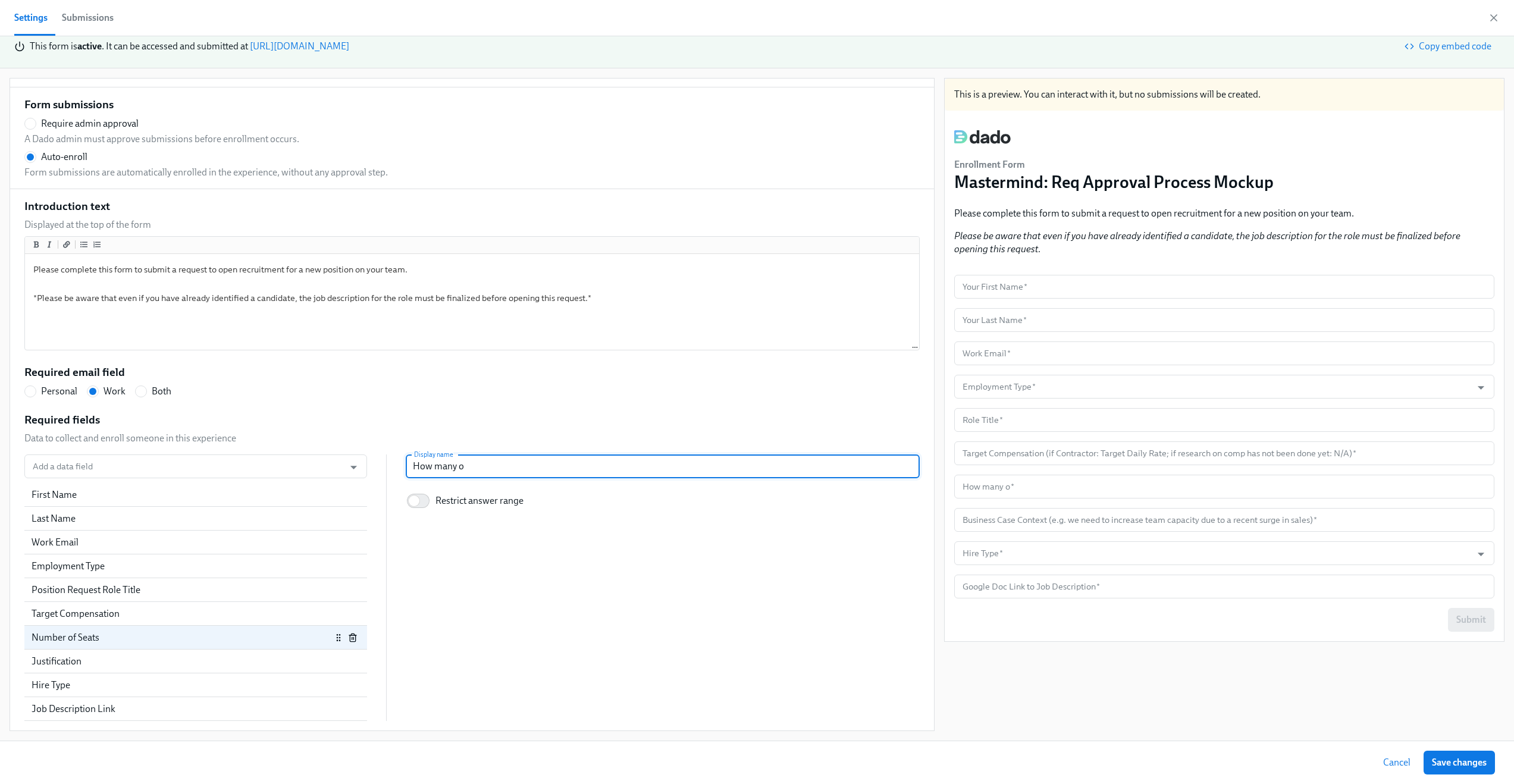
type input "How many o"
radio input "false"
type input "How many of"
radio input "false"
type input "How many of"
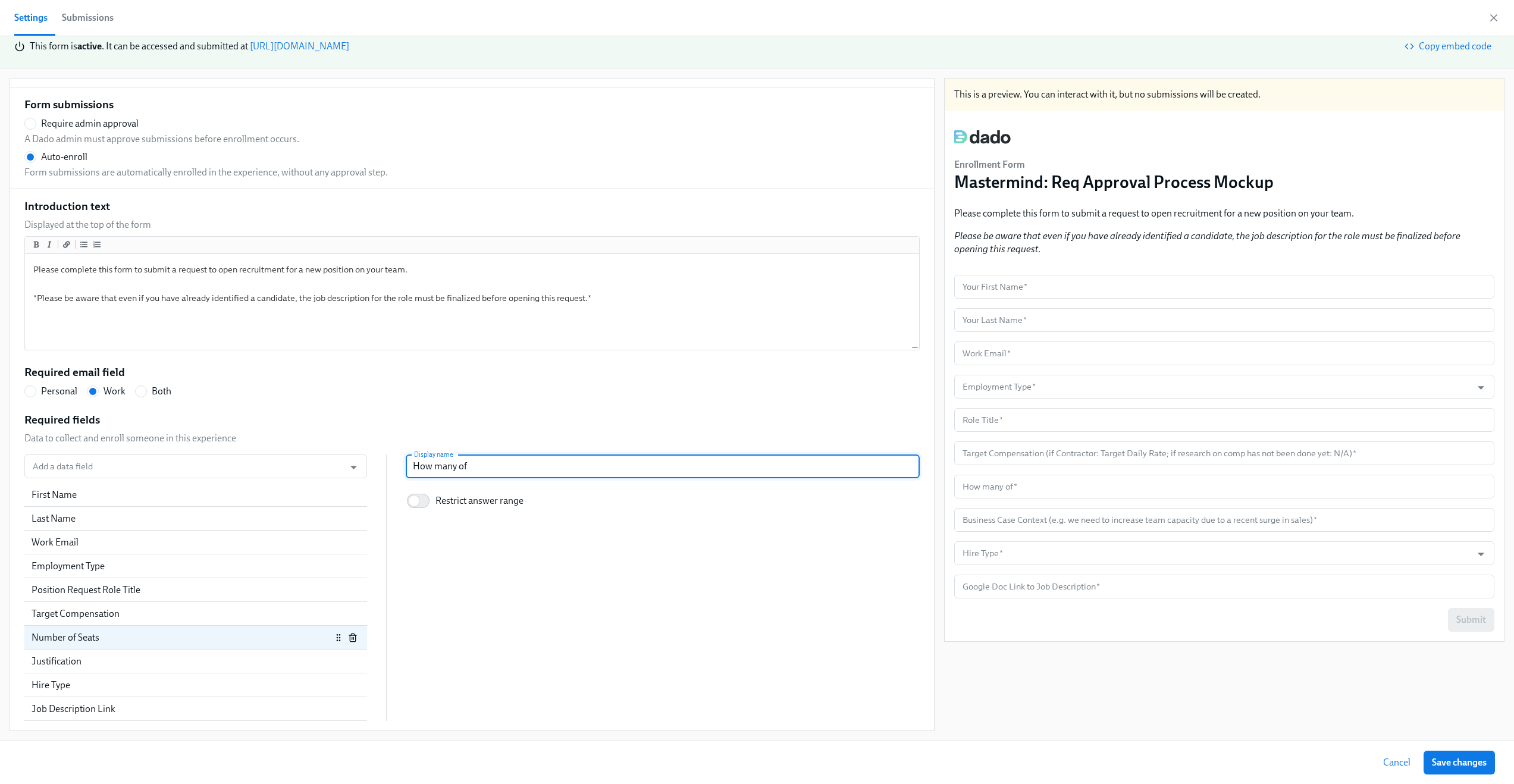
radio input "false"
type input "How many of t"
radio input "false"
type input "How many of thi"
radio input "false"
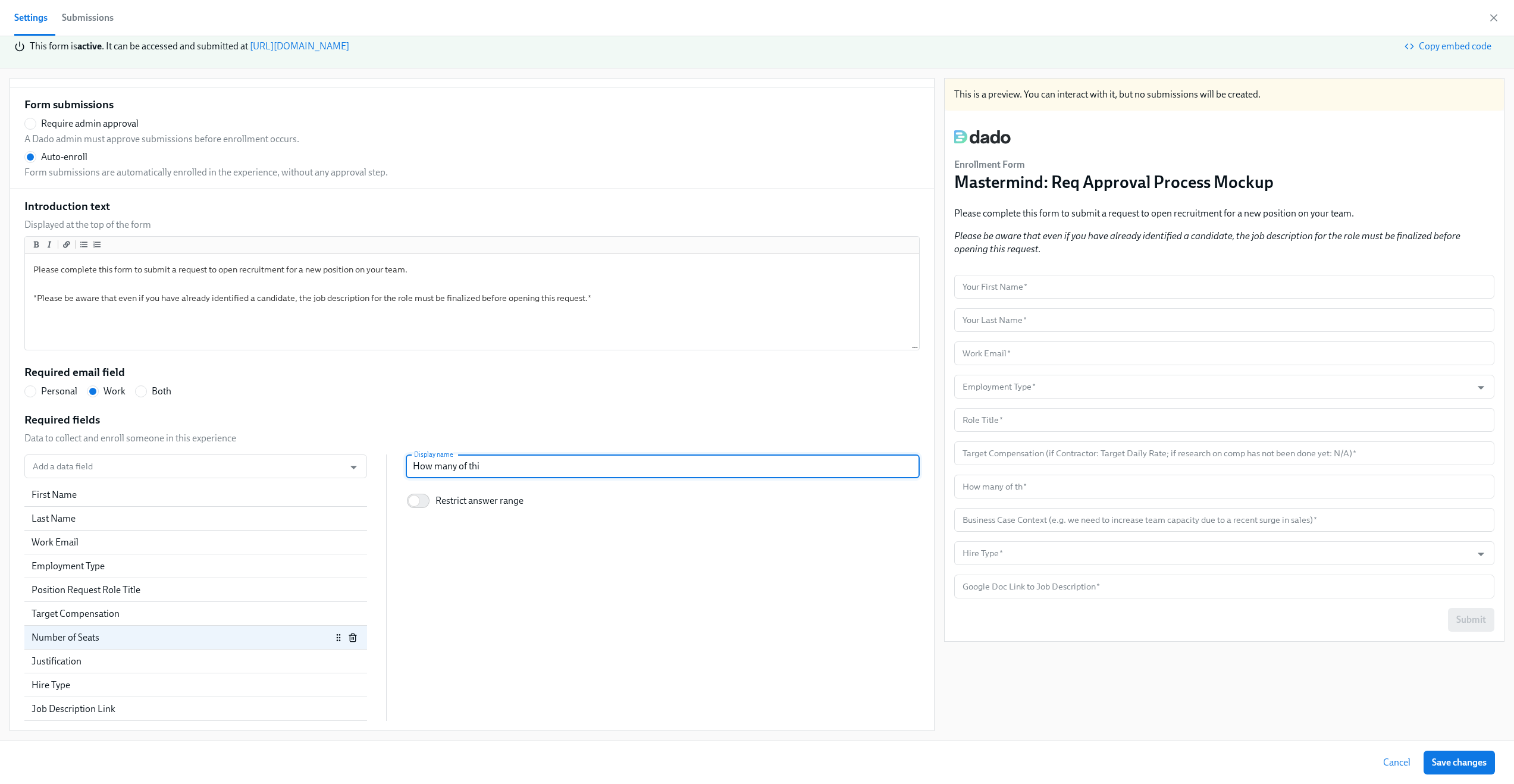
type input "How many of this"
radio input "false"
type input "How many of this"
radio input "false"
type input "How many of this r"
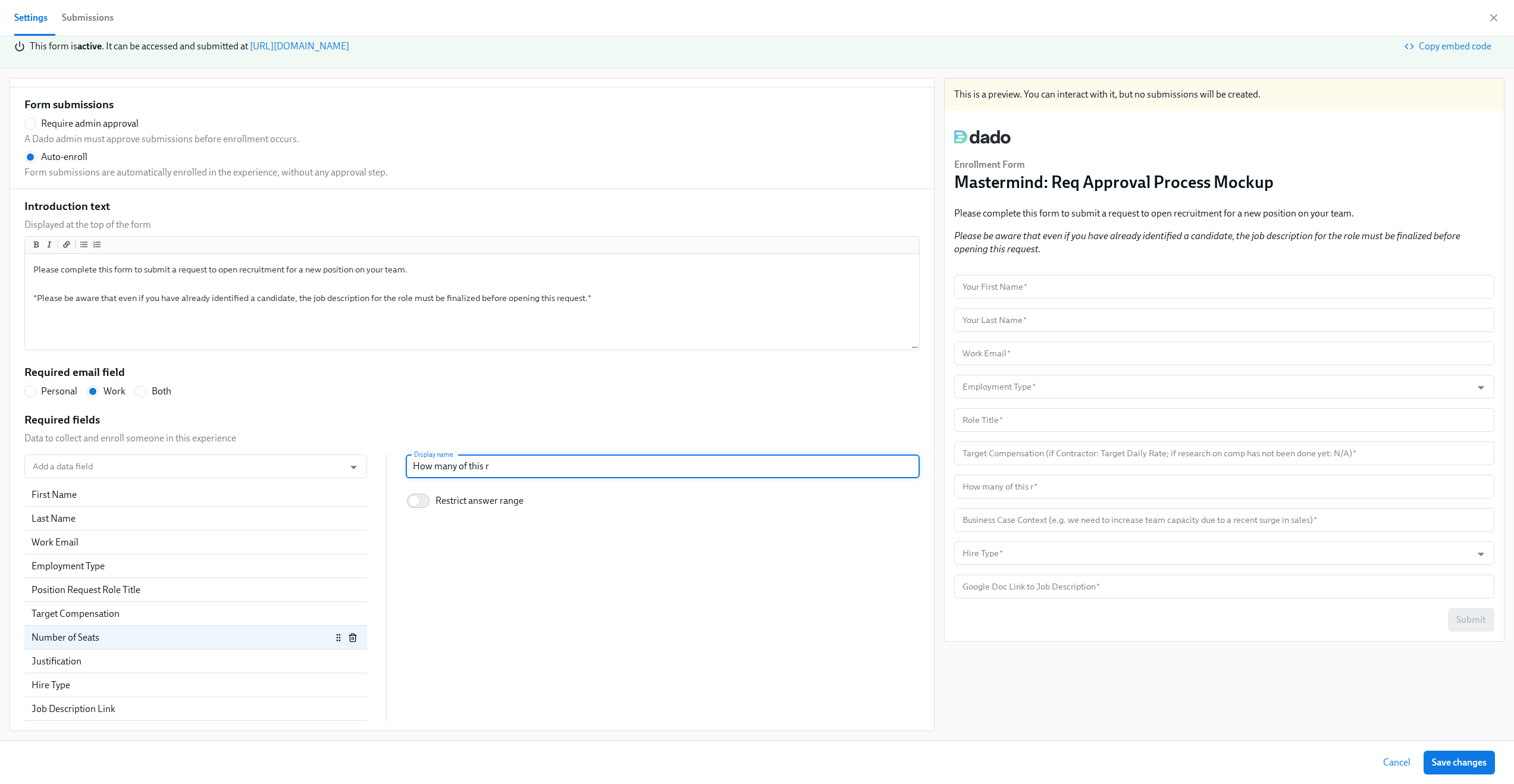
radio input "false"
type input "How many of this ru"
radio input "false"
type input "How many of this r"
radio input "false"
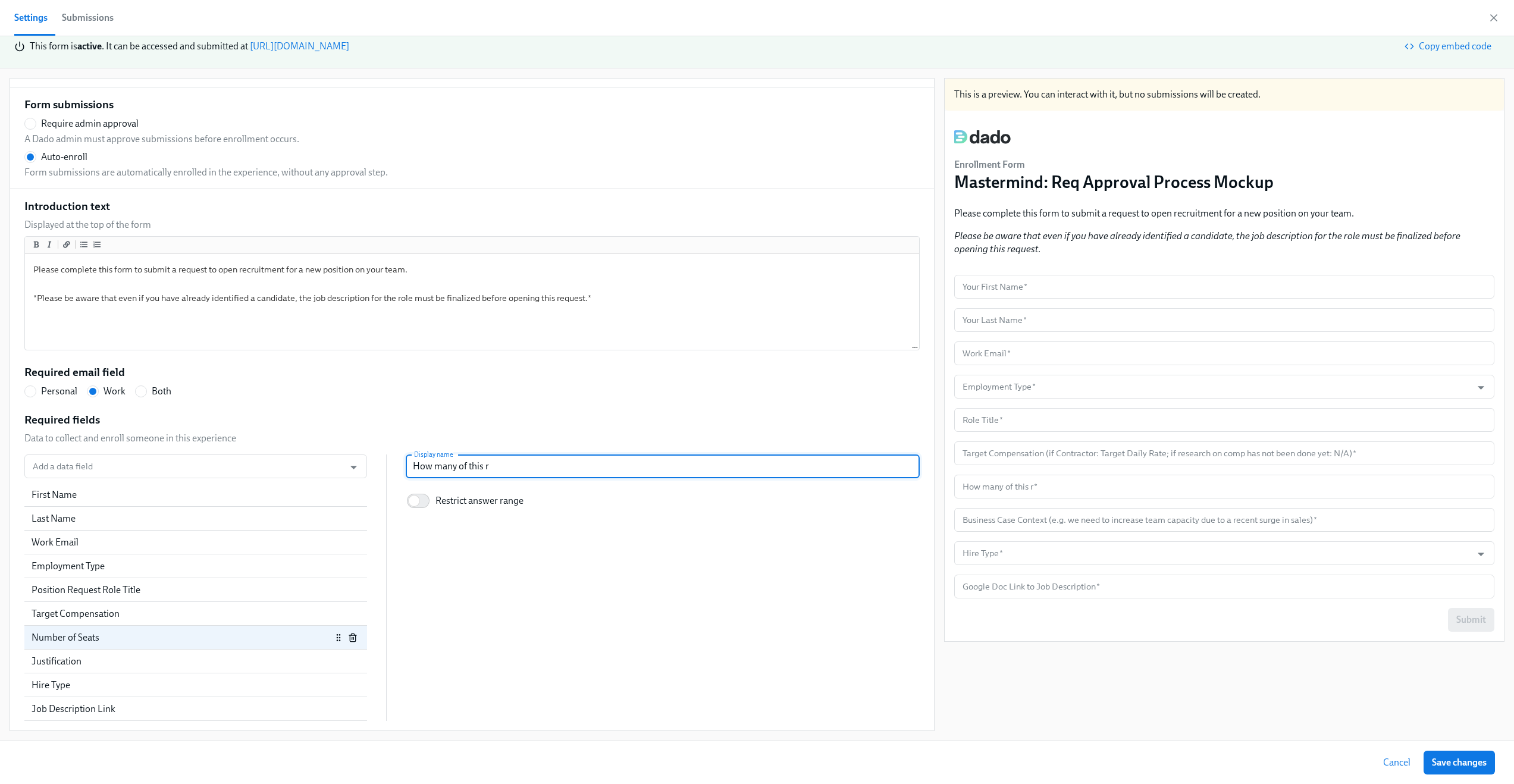
type input "How many of this ro"
radio input "false"
type input "How many of this rol"
radio input "false"
type input "How many of this role"
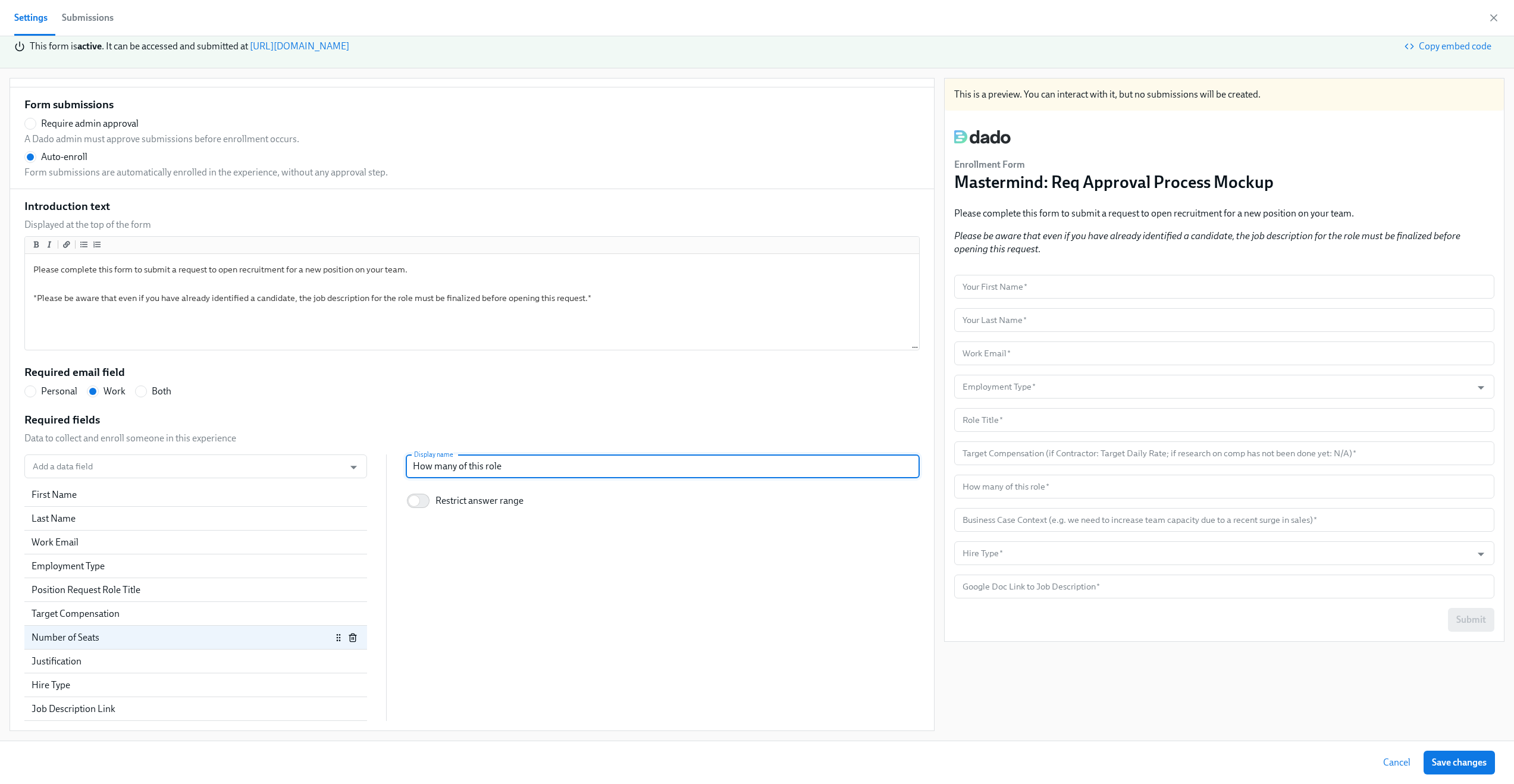
radio input "false"
type input "How many of this role"
radio input "false"
type input "How many of this role d"
radio input "false"
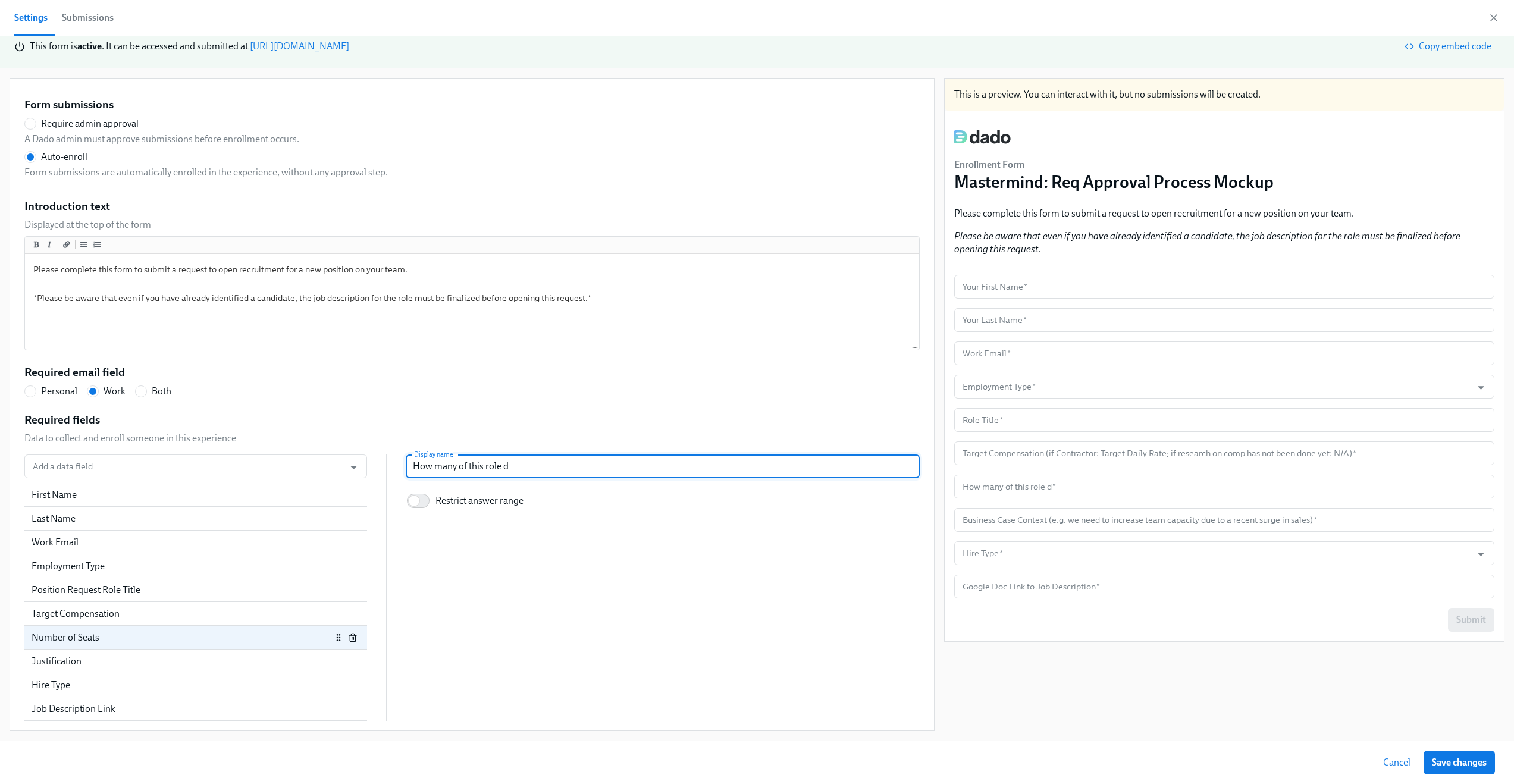
type input "How many of this role do"
radio input "false"
type input "How many of this role do"
radio input "false"
type input "How many of this role do y"
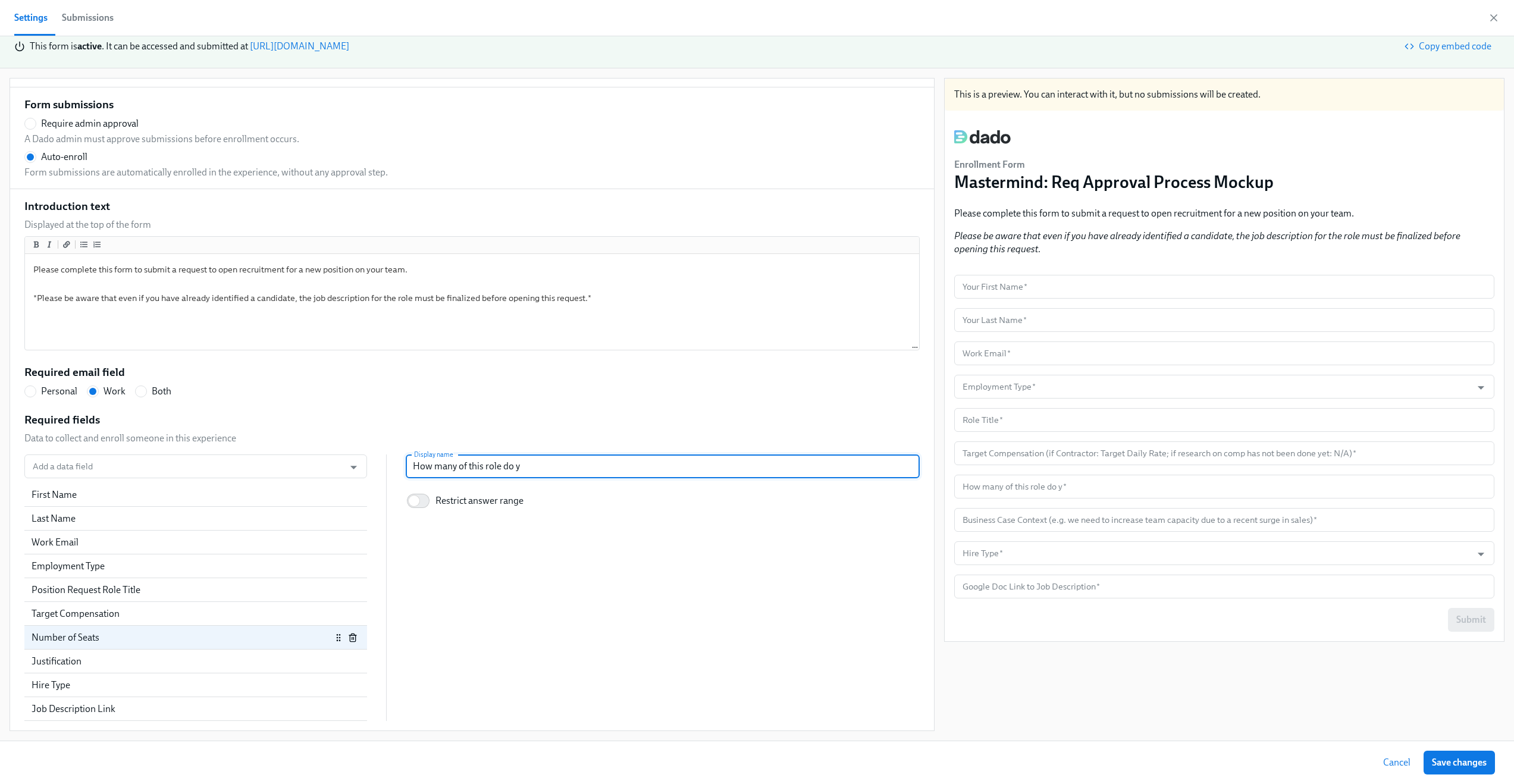
radio input "false"
type input "How many of this role do yo"
radio input "false"
type input "How many of this role do you"
radio input "false"
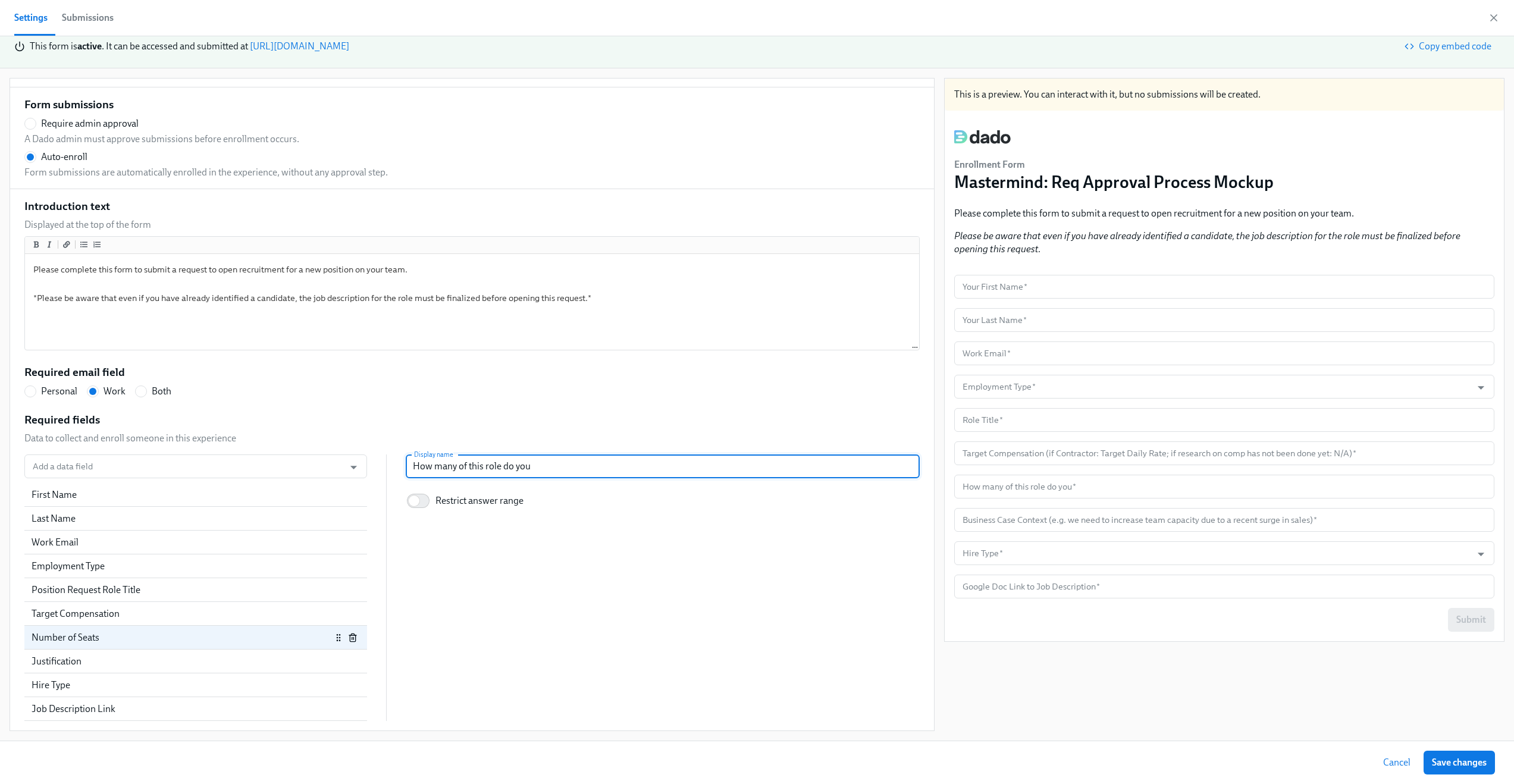
type input "How many of this role do you"
radio input "false"
type input "How many of this role do you n"
radio input "false"
type input "How many of this role do you ne"
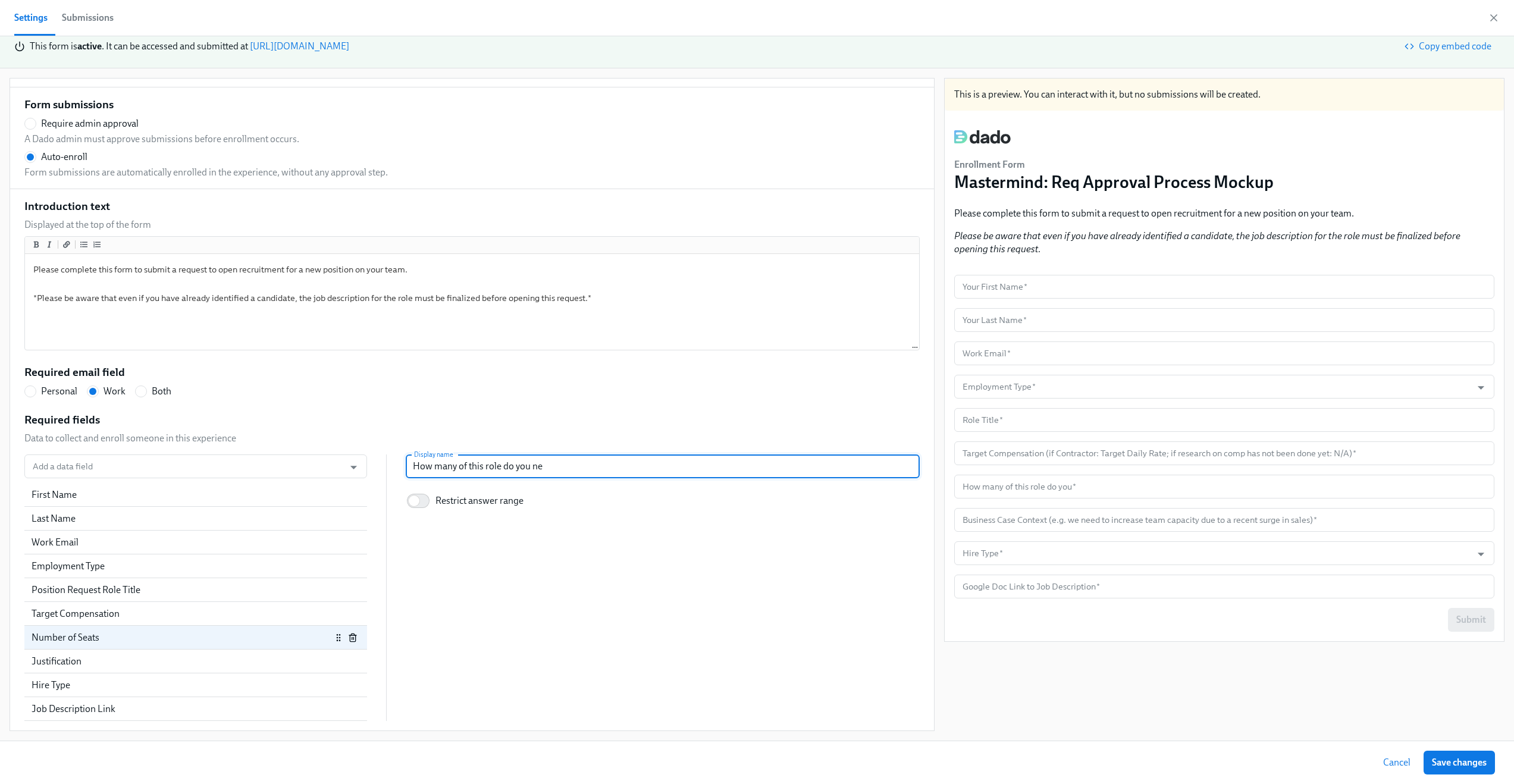
radio input "false"
type input "How many of this role do you need"
radio input "false"
type input "How many of this role do you need="
radio input "false"
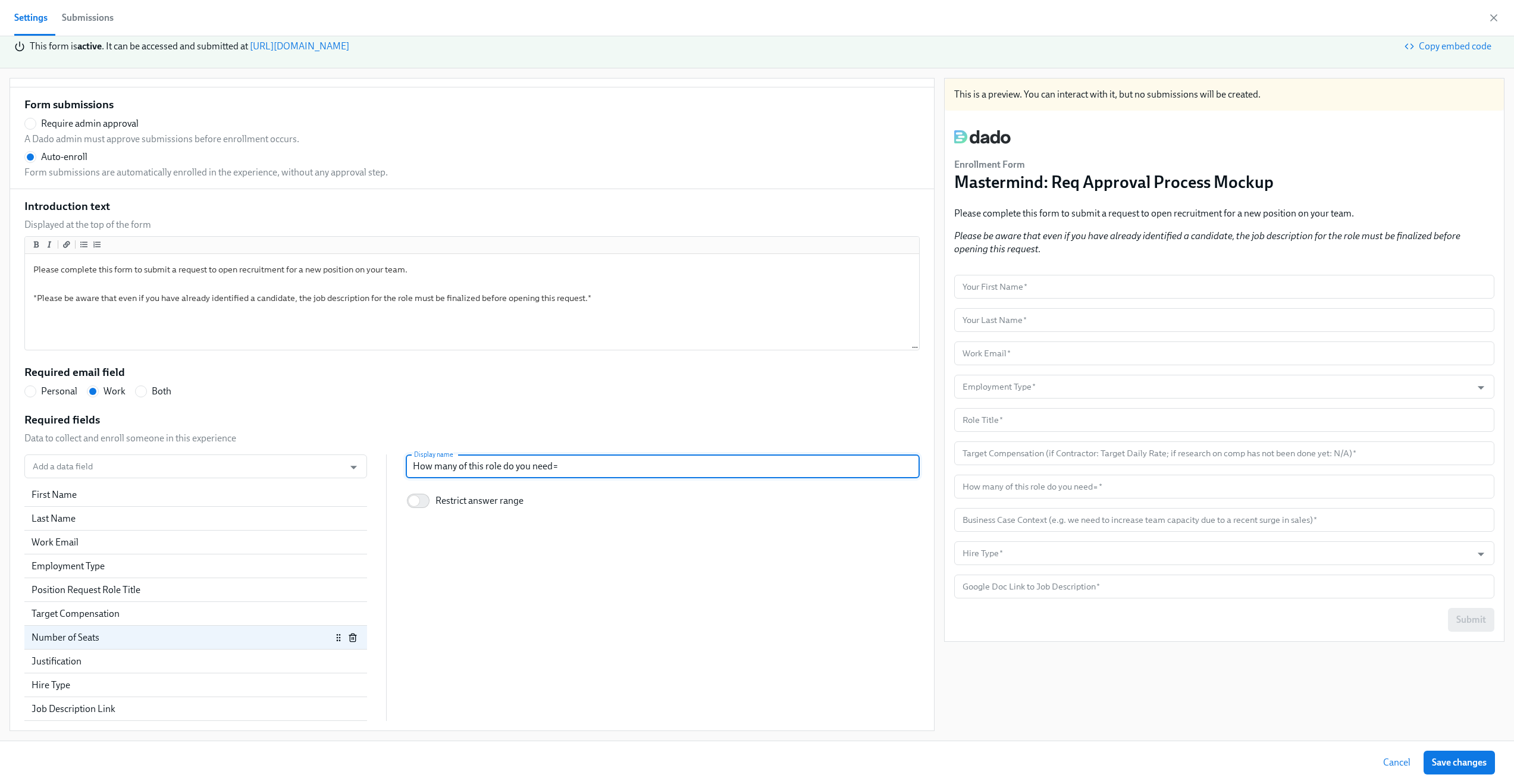
type input "How many of this role do you need"
radio input "false"
type input "How many of this role do you need?"
click at [832, 409] on div "Introduction text Displayed at the top of the form Please complete this form to…" at bounding box center [472, 460] width 895 height 523
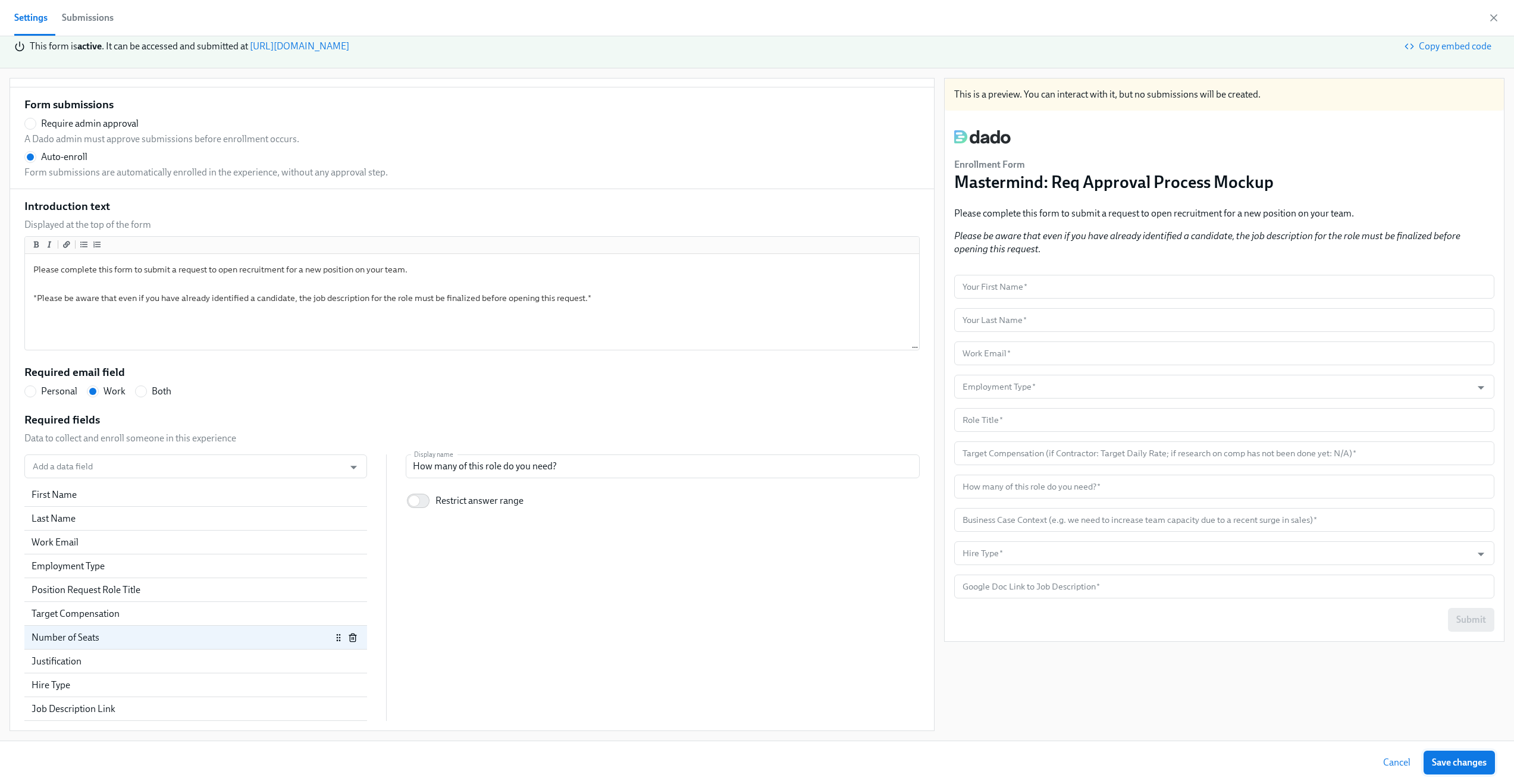
click at [1456, 759] on span "Save changes" at bounding box center [1459, 762] width 54 height 12
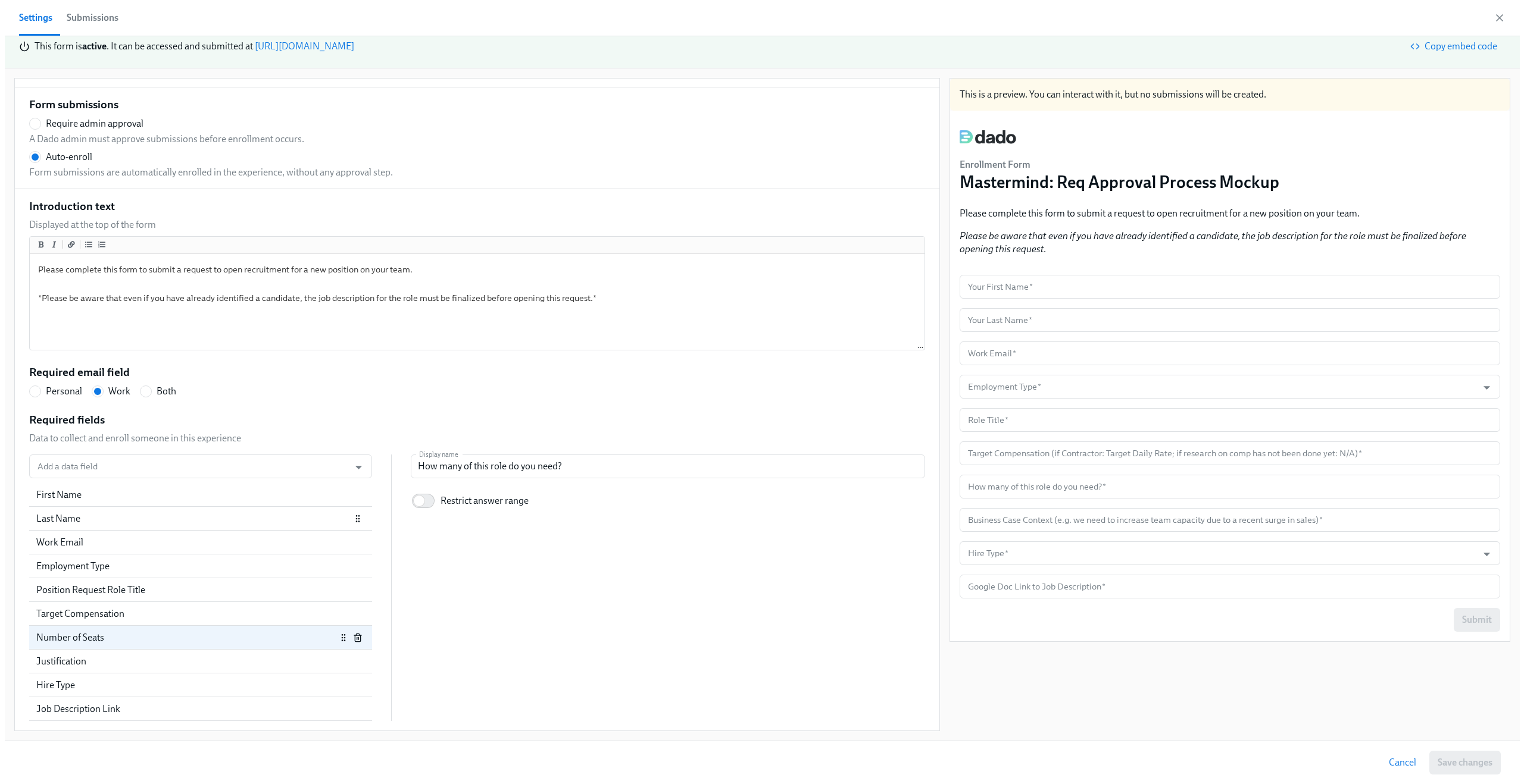
scroll to position [109, 0]
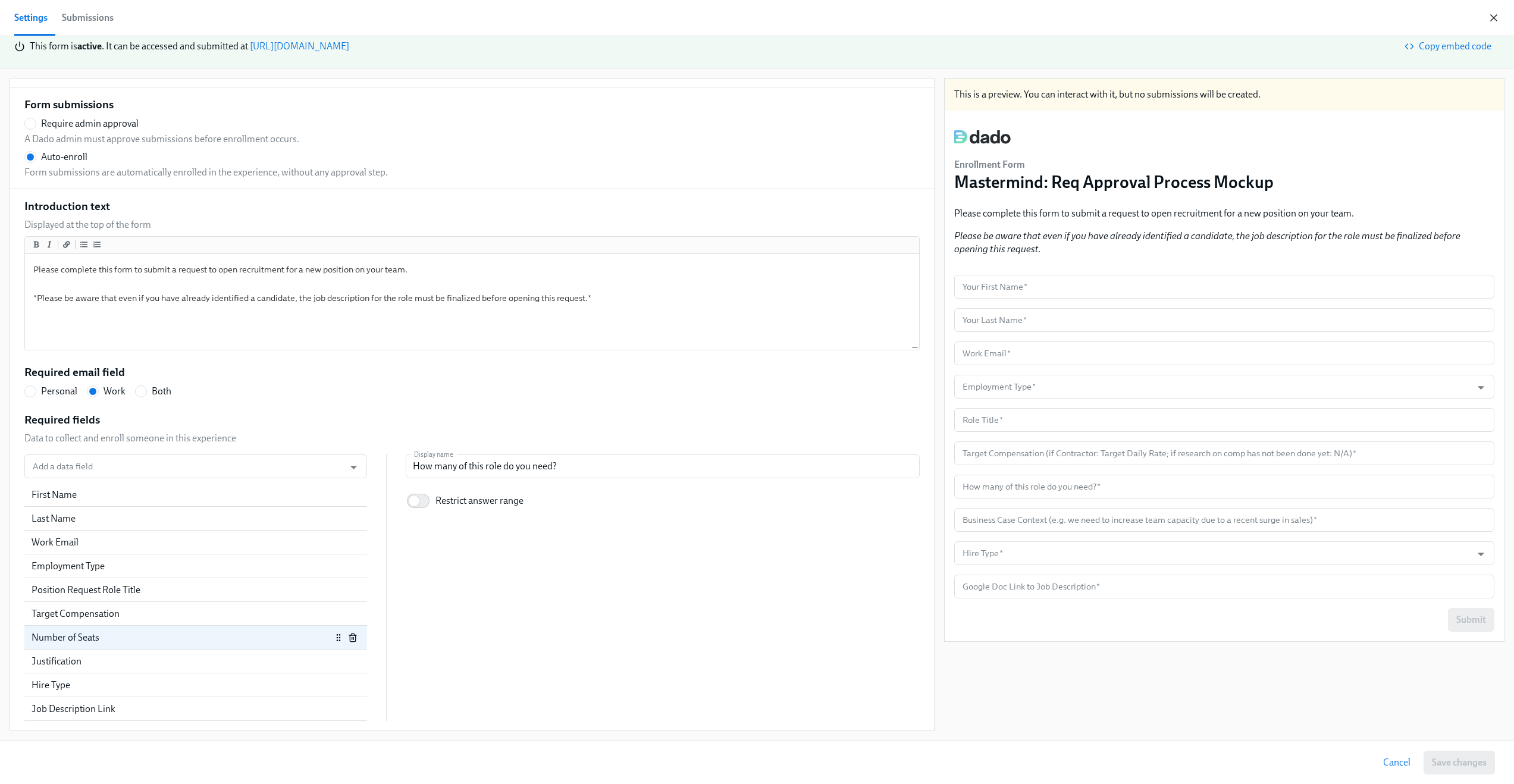
click at [1494, 16] on icon "button" at bounding box center [1493, 17] width 12 height 12
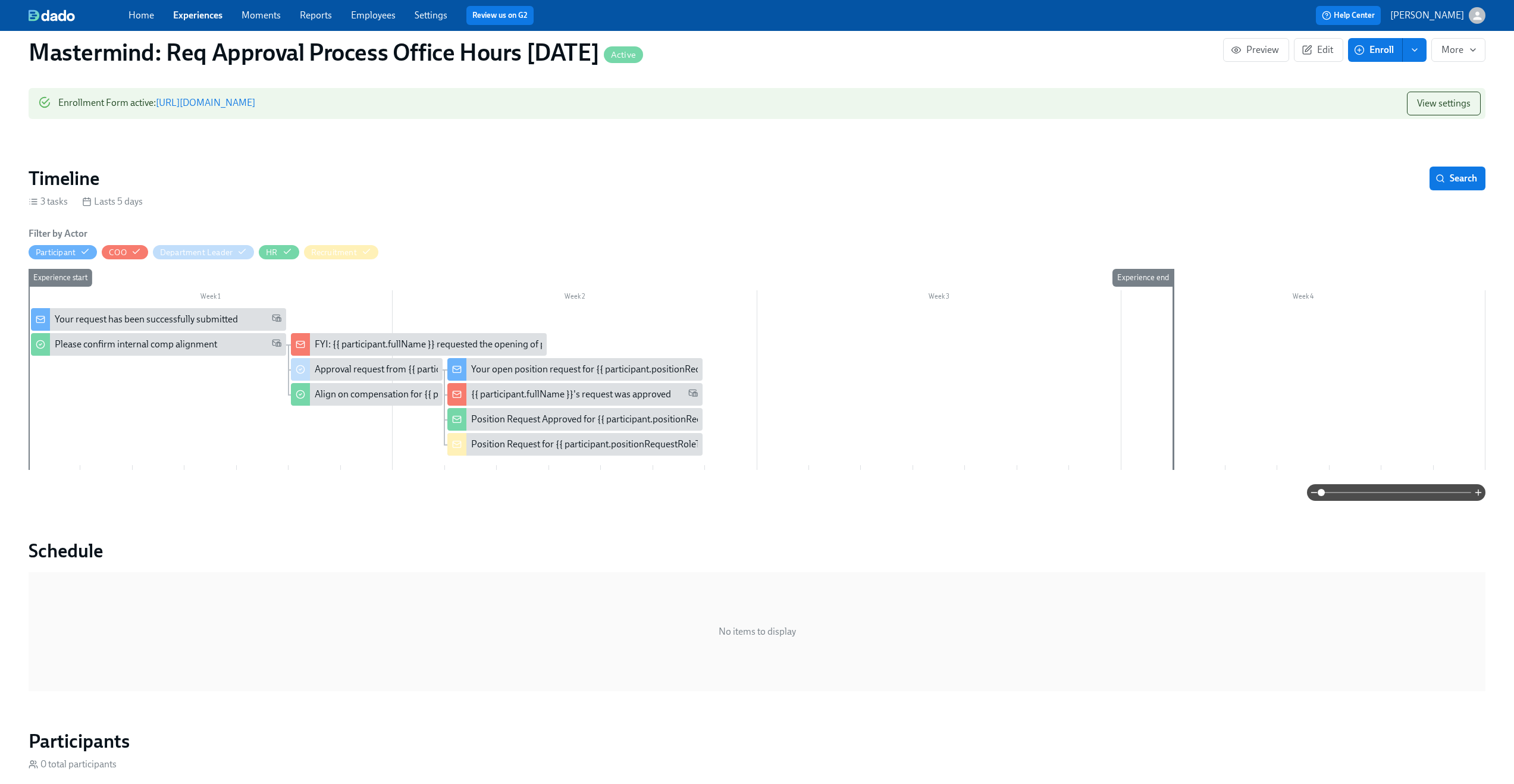
click at [1402, 492] on span at bounding box center [1396, 492] width 150 height 17
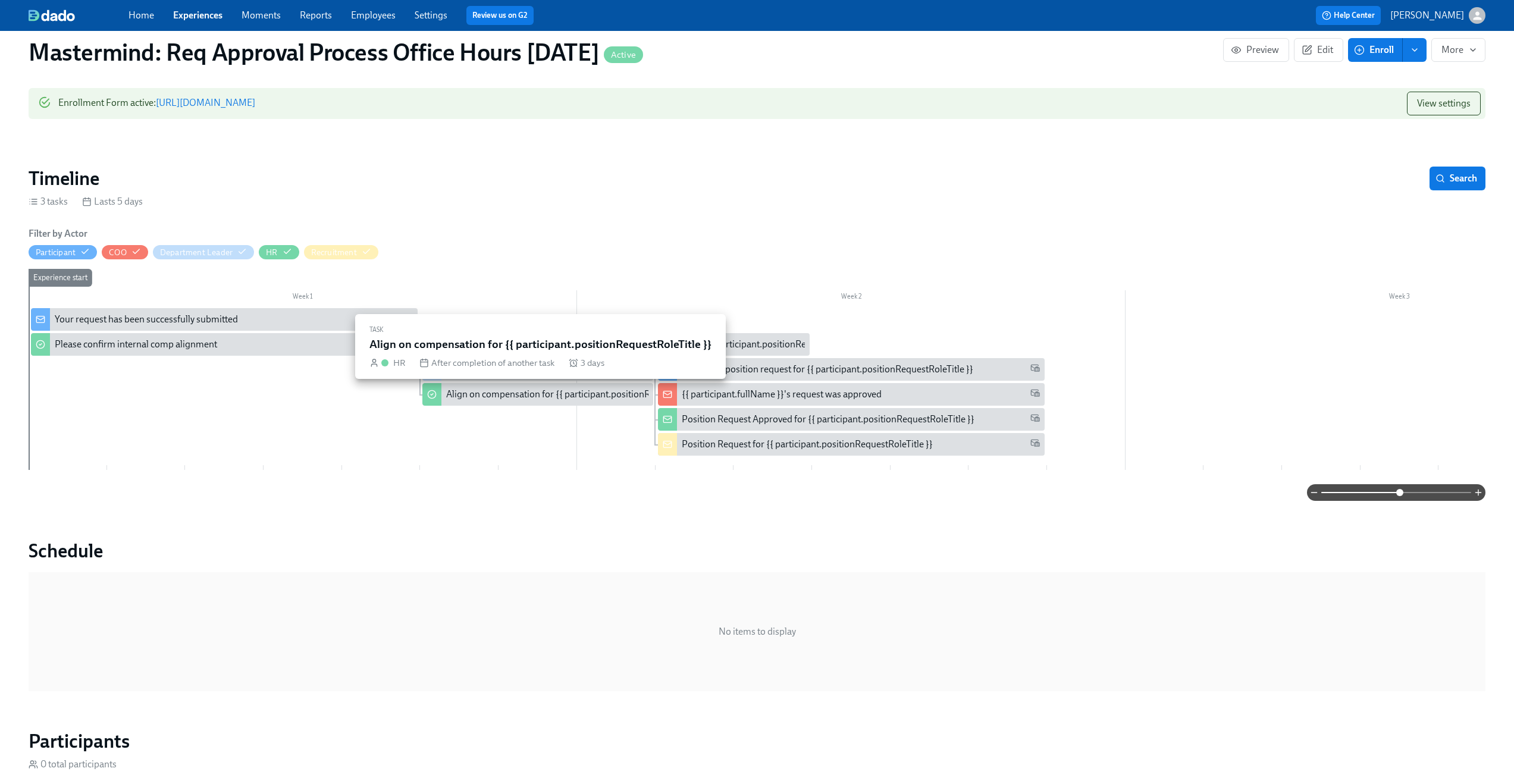
click at [488, 393] on div "Align on compensation for {{ participant.positionRequestRoleTitle }}" at bounding box center [585, 394] width 276 height 13
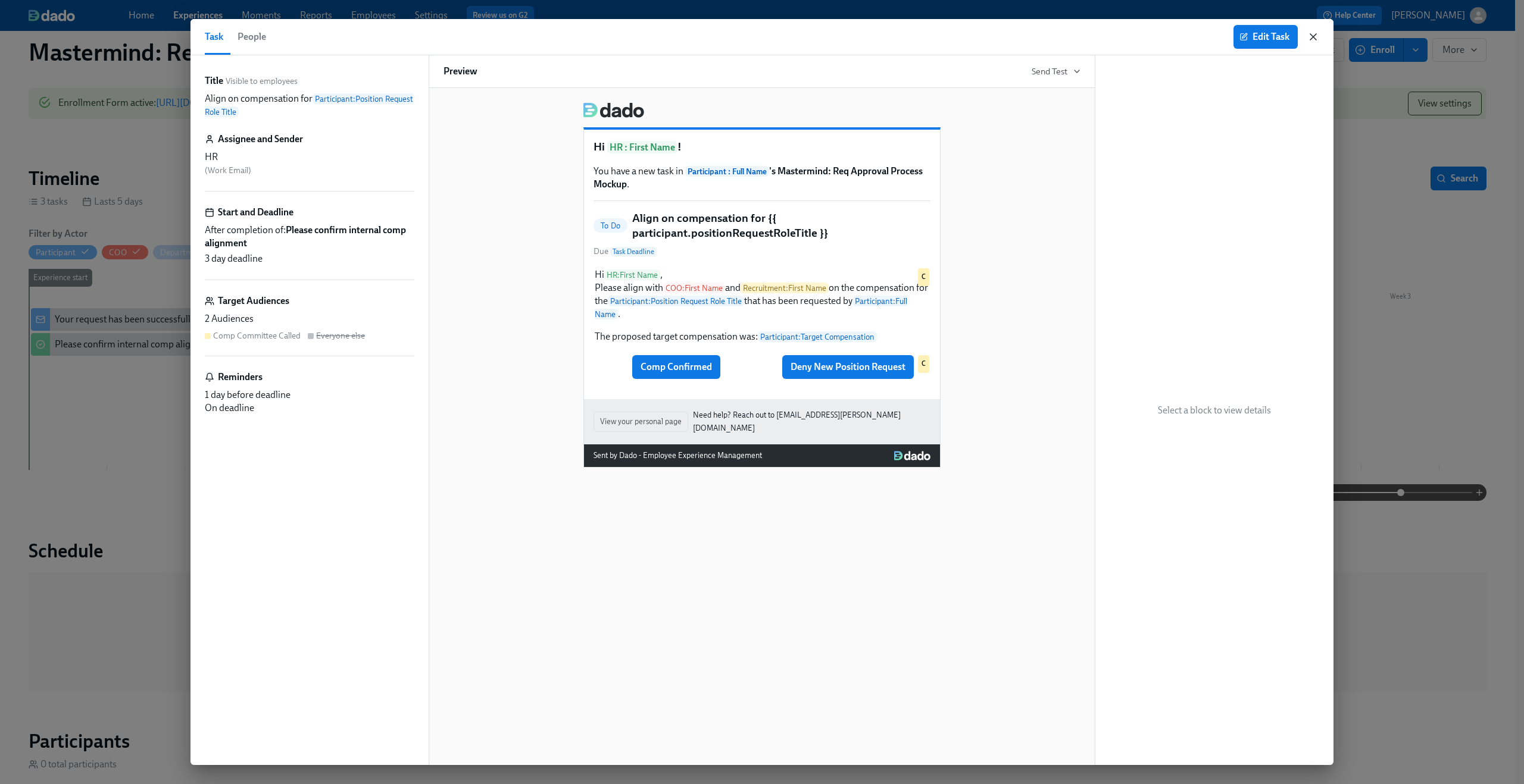
click at [1316, 39] on icon "button" at bounding box center [1312, 36] width 12 height 12
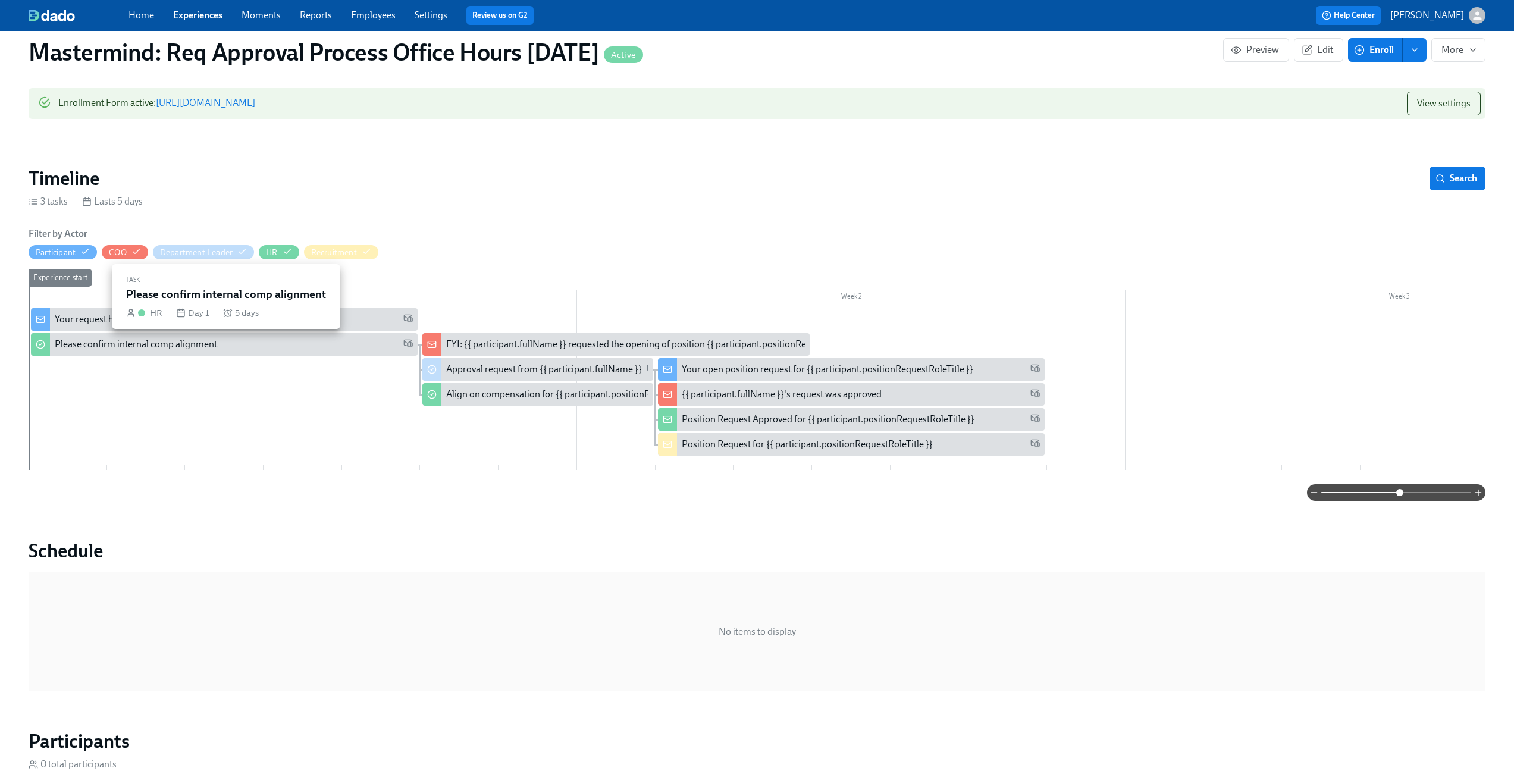
click at [292, 340] on div "Please confirm internal comp alignment" at bounding box center [234, 344] width 358 height 13
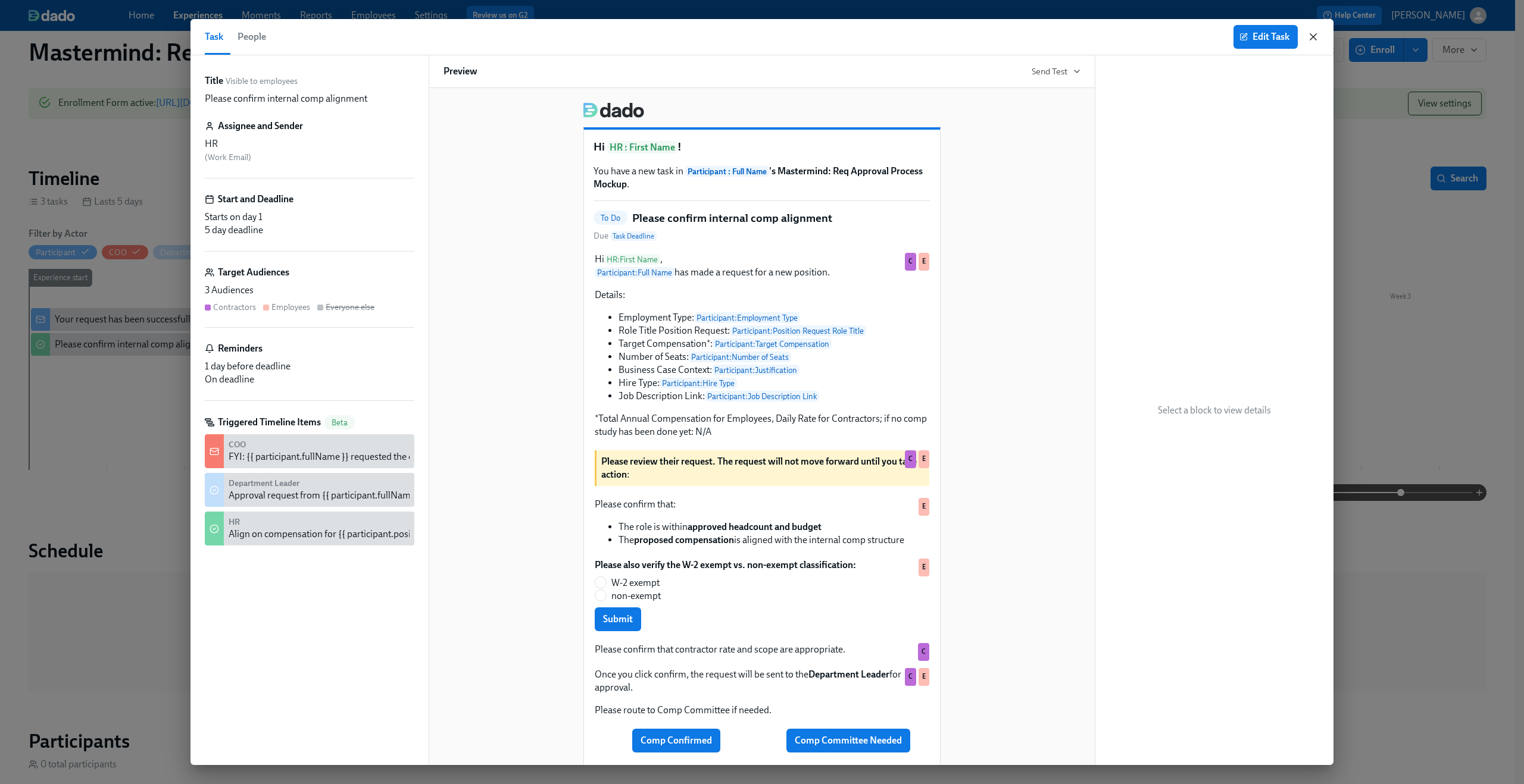
click at [1316, 40] on icon "button" at bounding box center [1313, 37] width 6 height 6
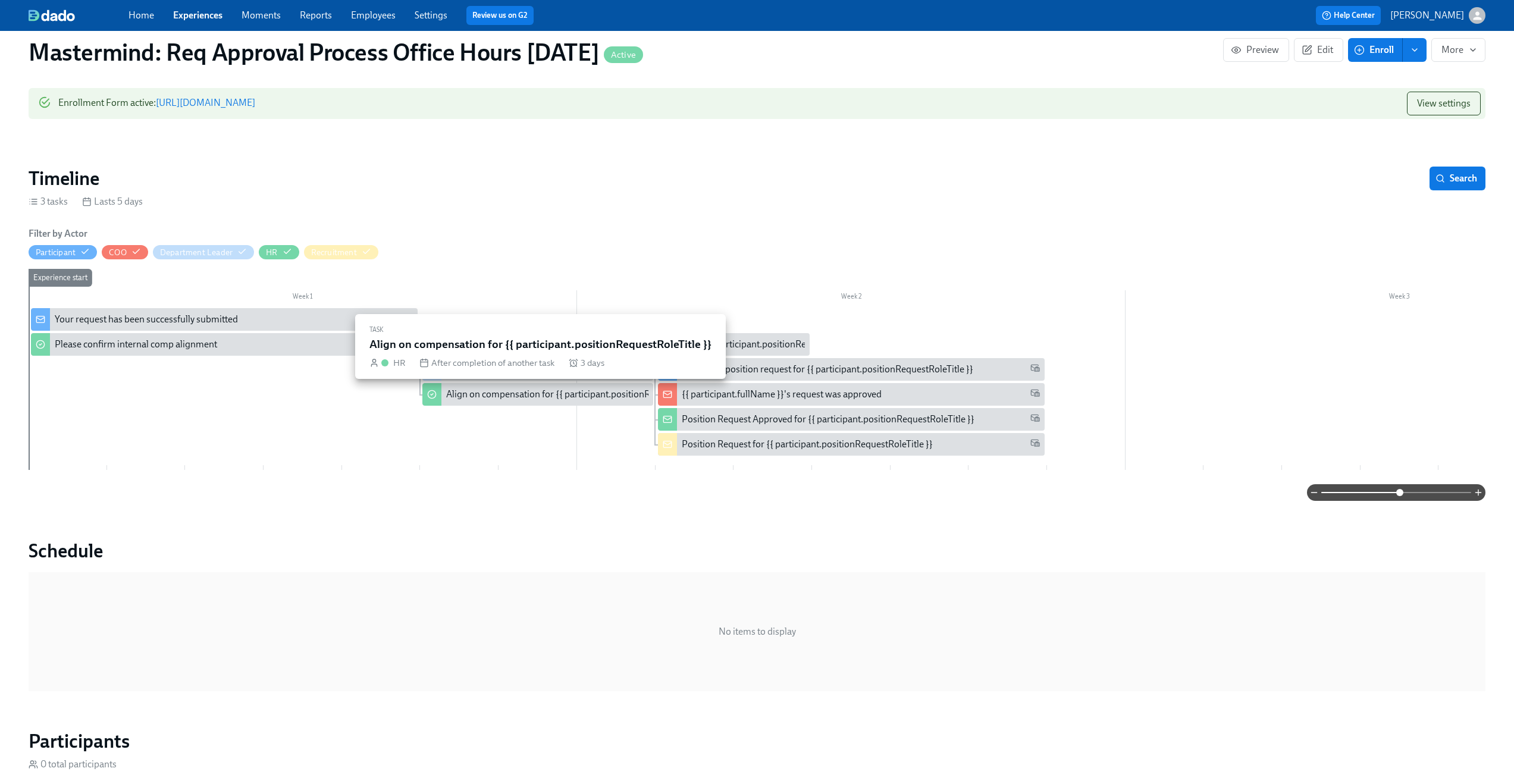
click at [480, 405] on div "Align on compensation for {{ participant.positionRequestRoleTitle }}" at bounding box center [537, 394] width 230 height 23
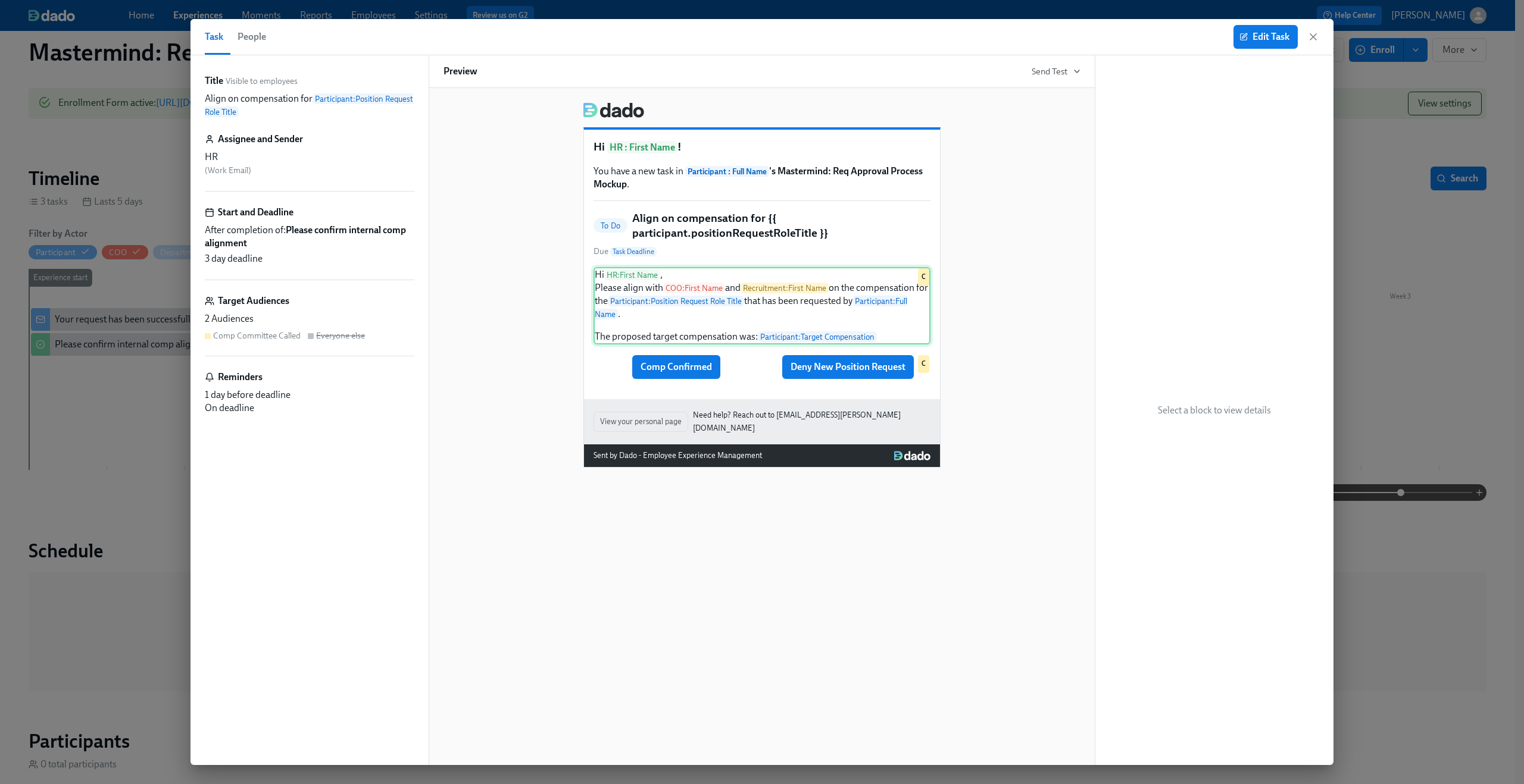
click at [614, 289] on div "Hi HR : First Name , Please align with COO : First Name and Recruitment : First…" at bounding box center [762, 306] width 337 height 77
click at [824, 376] on div "Comp Confirmed Deny New Position Request C" at bounding box center [762, 367] width 337 height 26
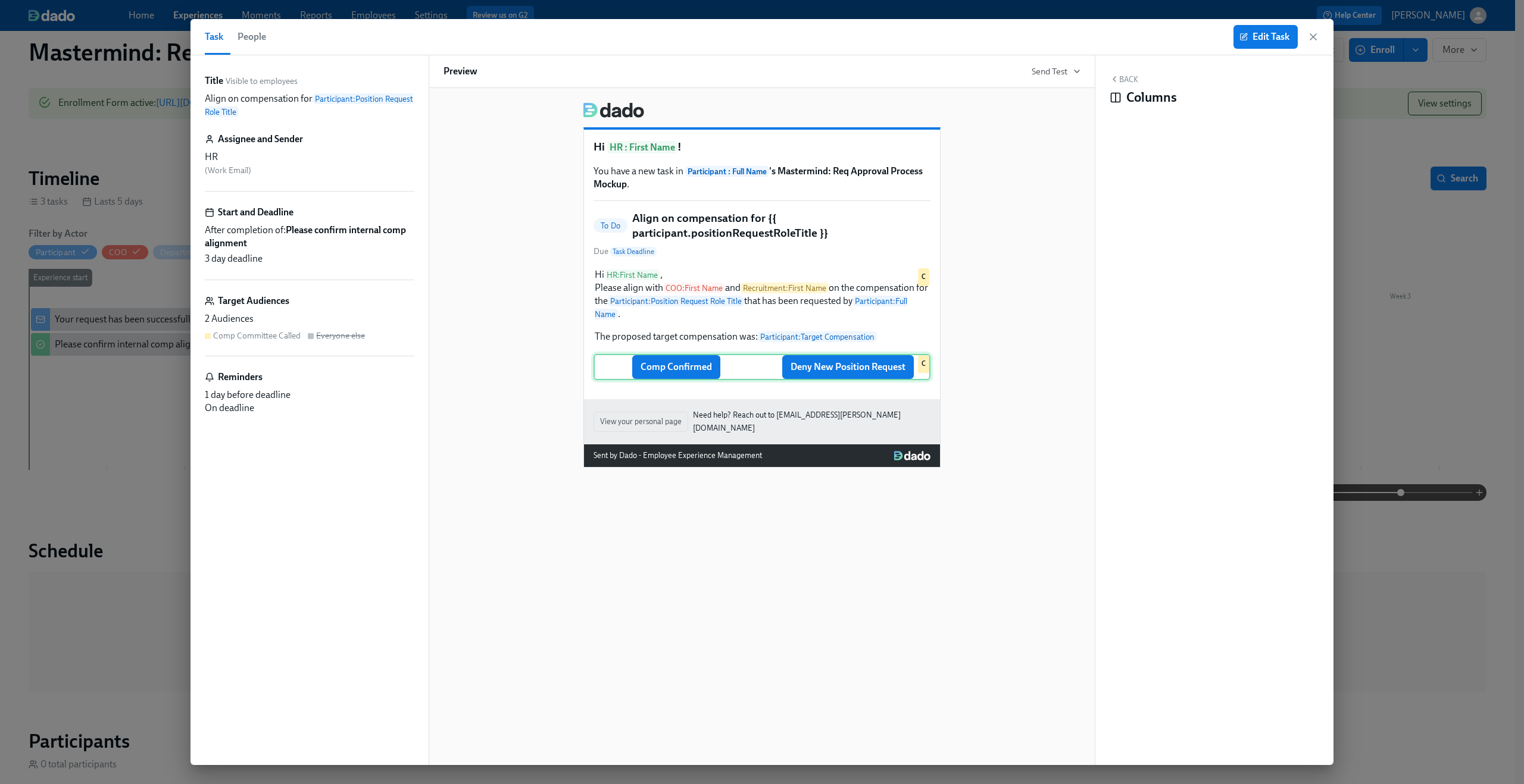
click at [859, 375] on div "Comp Confirmed Deny New Position Request C" at bounding box center [762, 367] width 337 height 26
click at [1265, 39] on span "Edit Task" at bounding box center [1265, 36] width 47 height 12
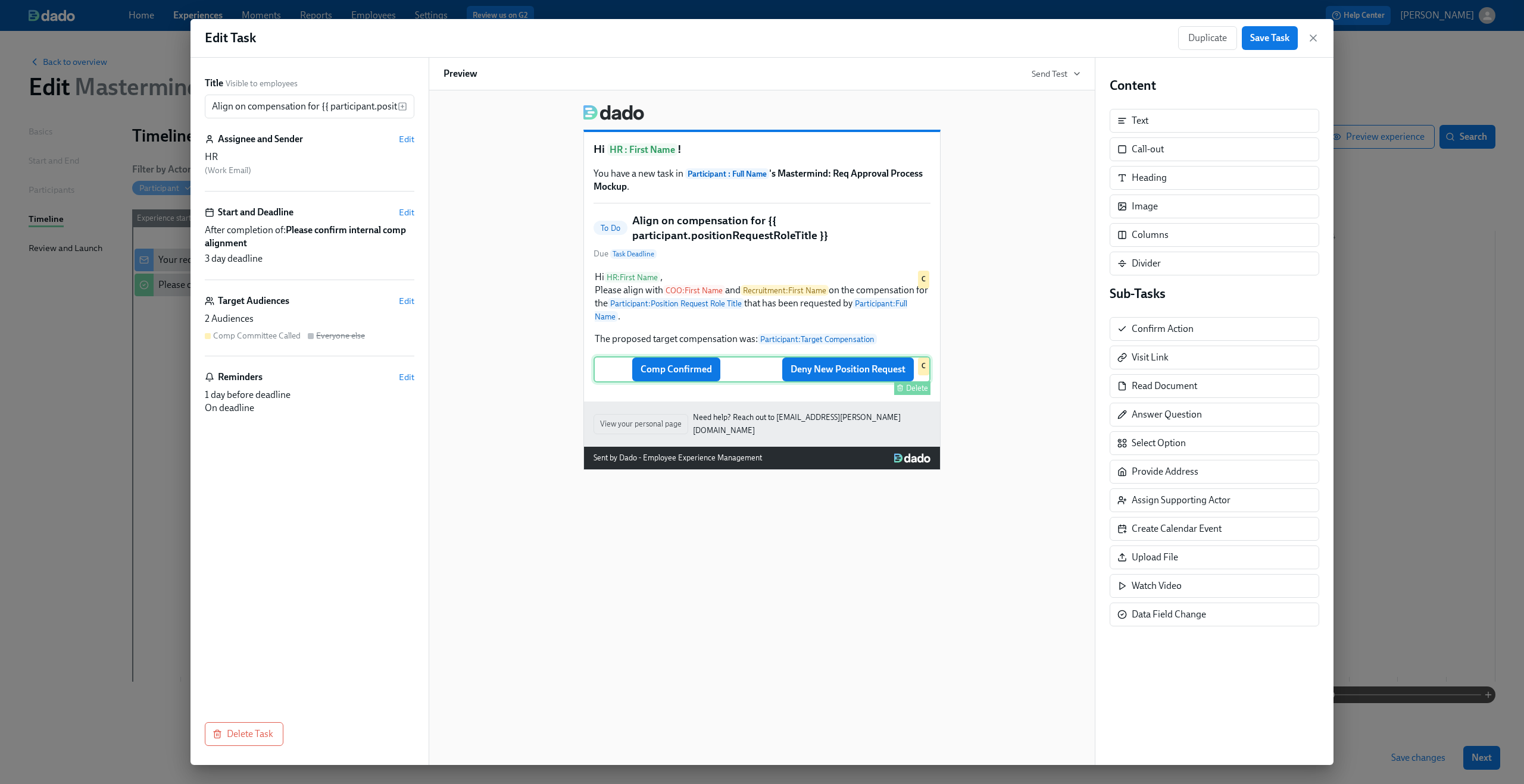
click at [873, 372] on div "Comp Confirmed Deny New Position Request Delete C" at bounding box center [762, 369] width 337 height 26
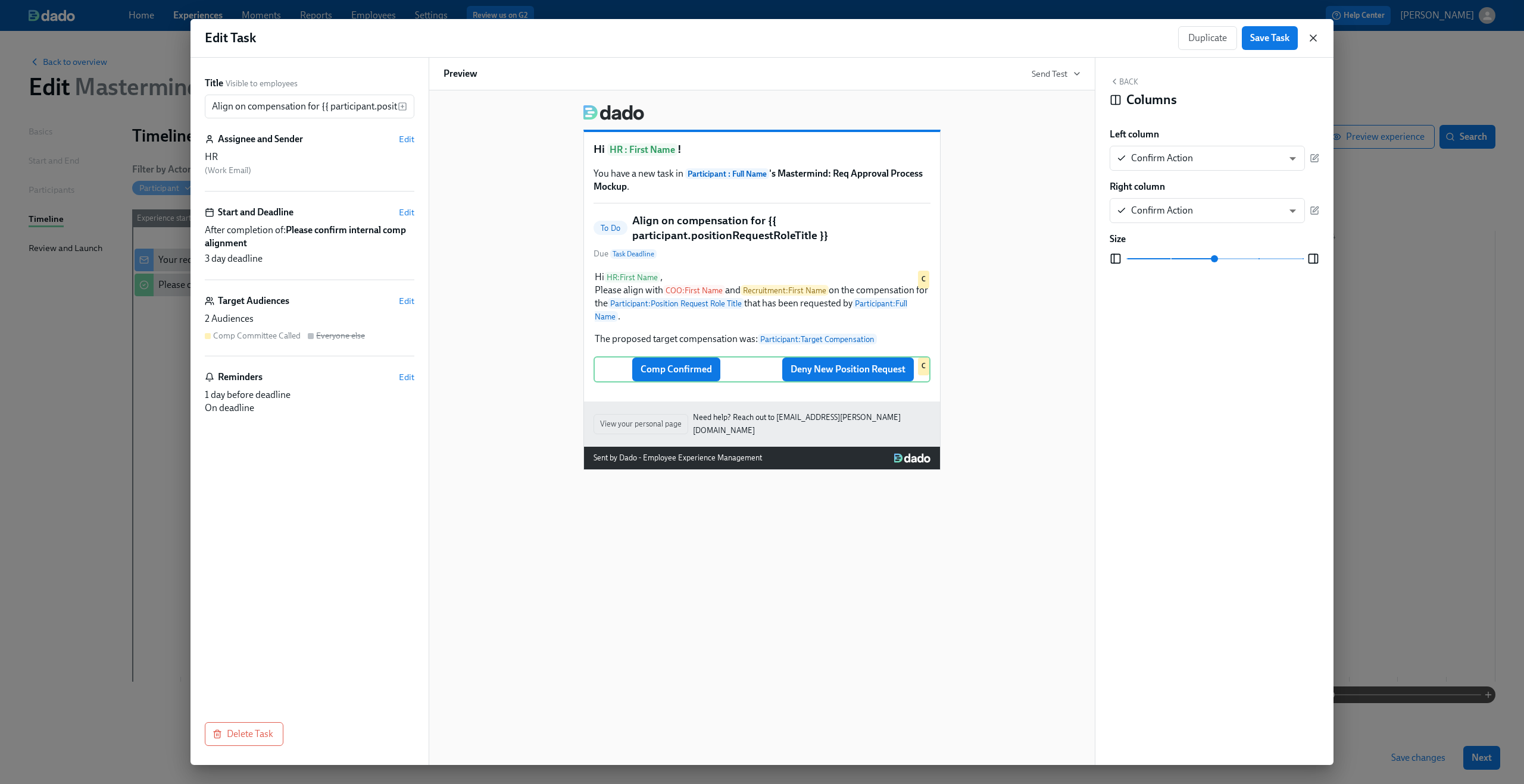
click at [1313, 36] on icon "button" at bounding box center [1312, 38] width 12 height 12
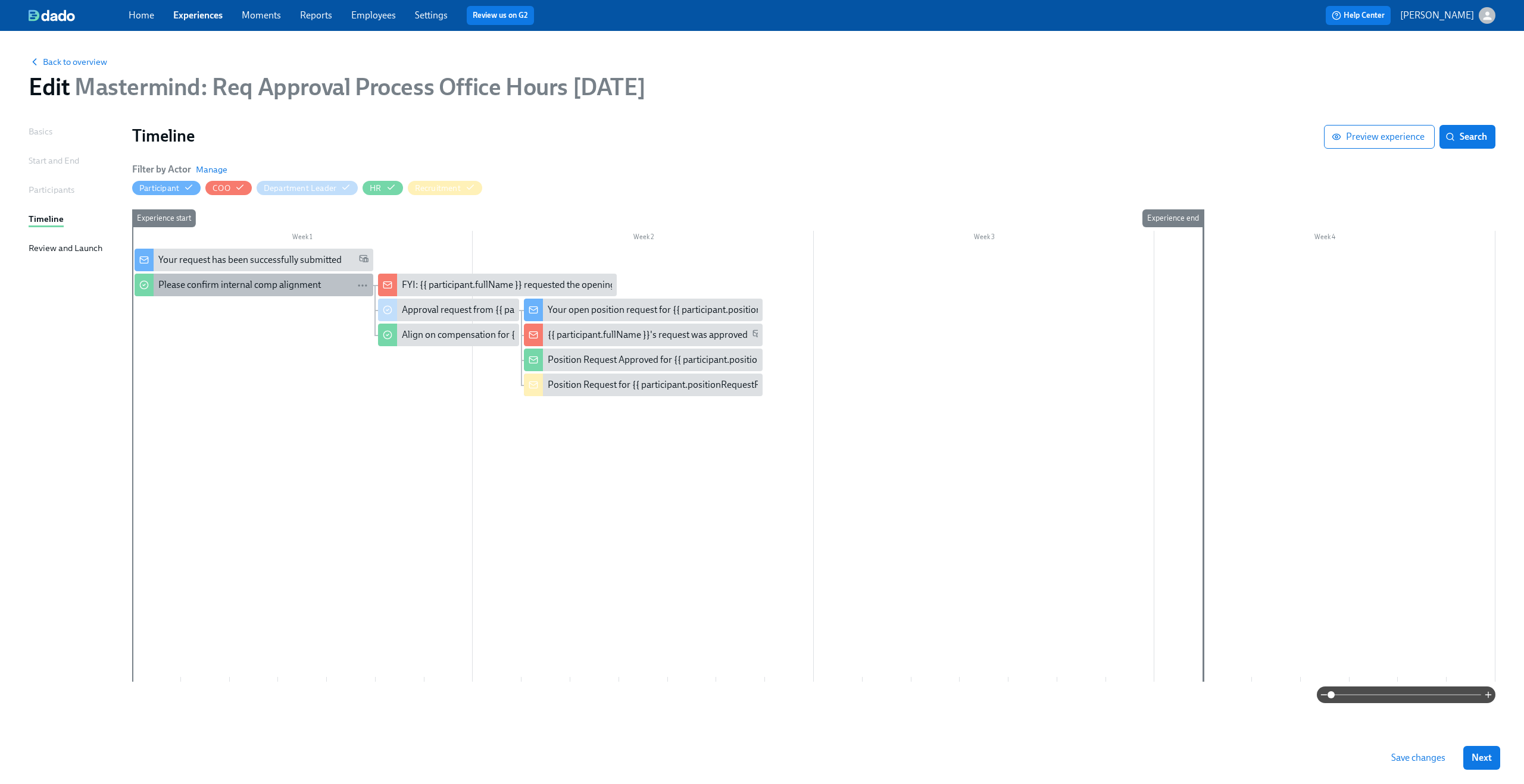
click at [278, 287] on div "Please confirm internal comp alignment" at bounding box center [240, 285] width 163 height 13
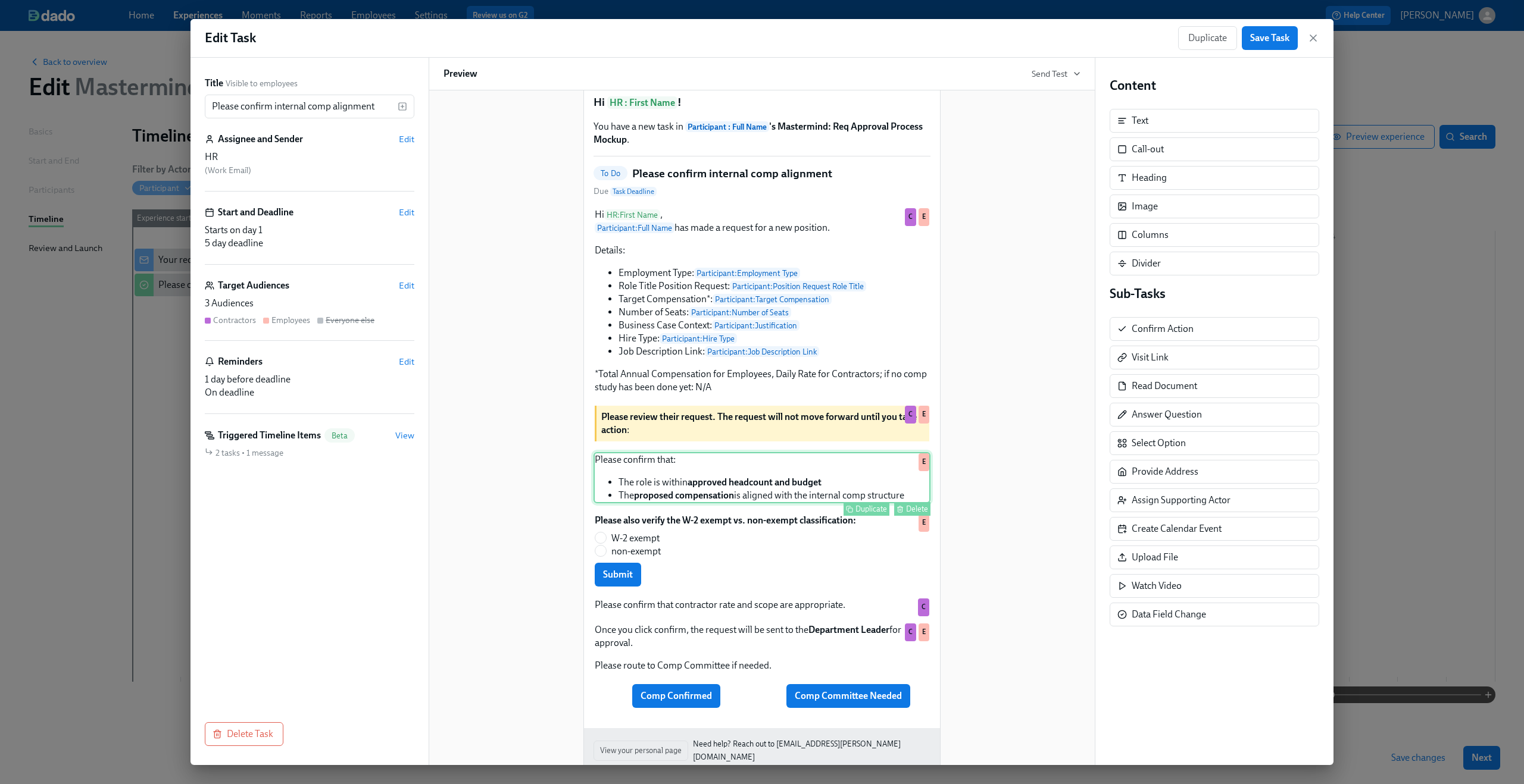
scroll to position [98, 0]
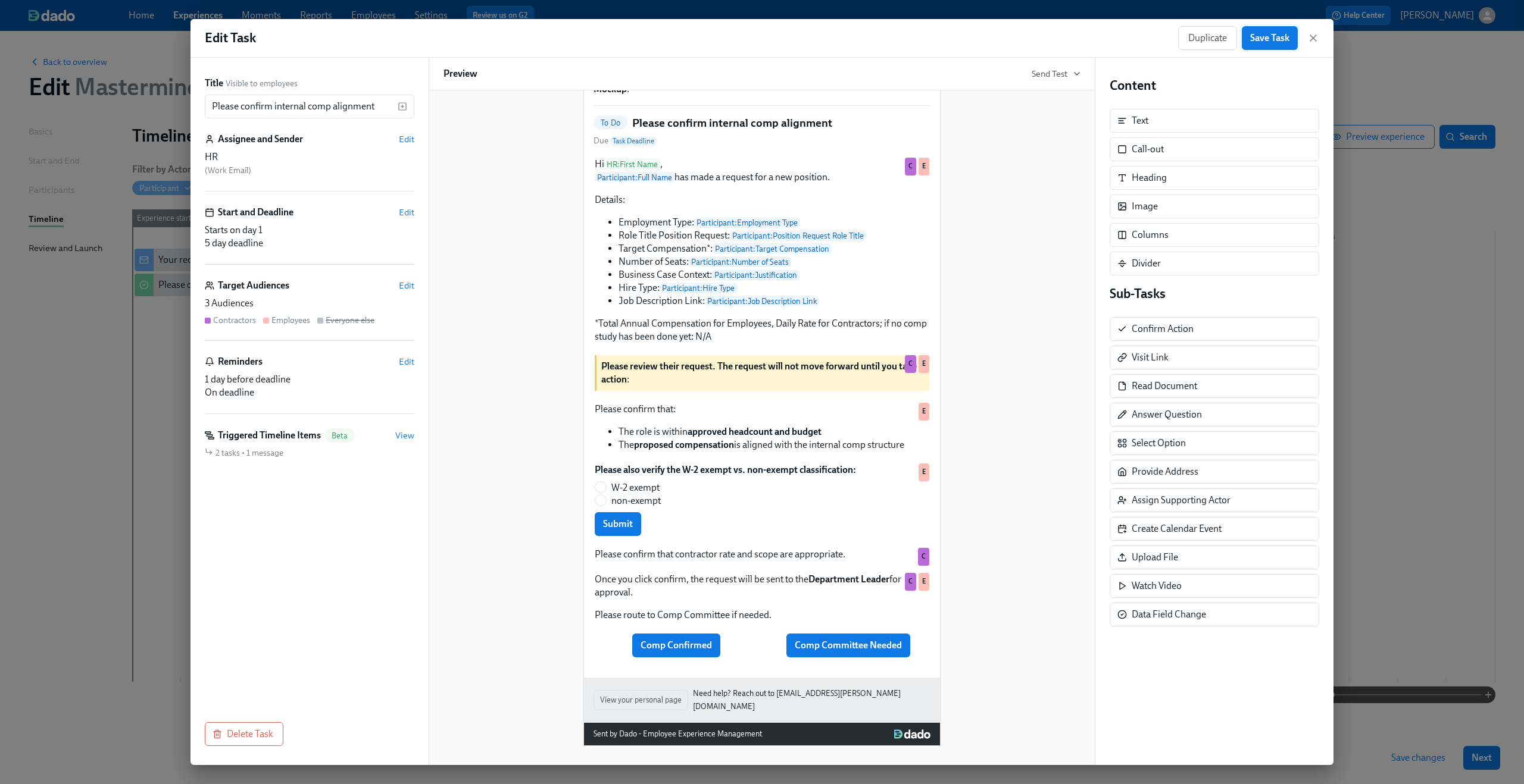
click at [1275, 43] on span "Save Task" at bounding box center [1270, 38] width 39 height 12
click at [1315, 36] on icon "button" at bounding box center [1313, 38] width 6 height 6
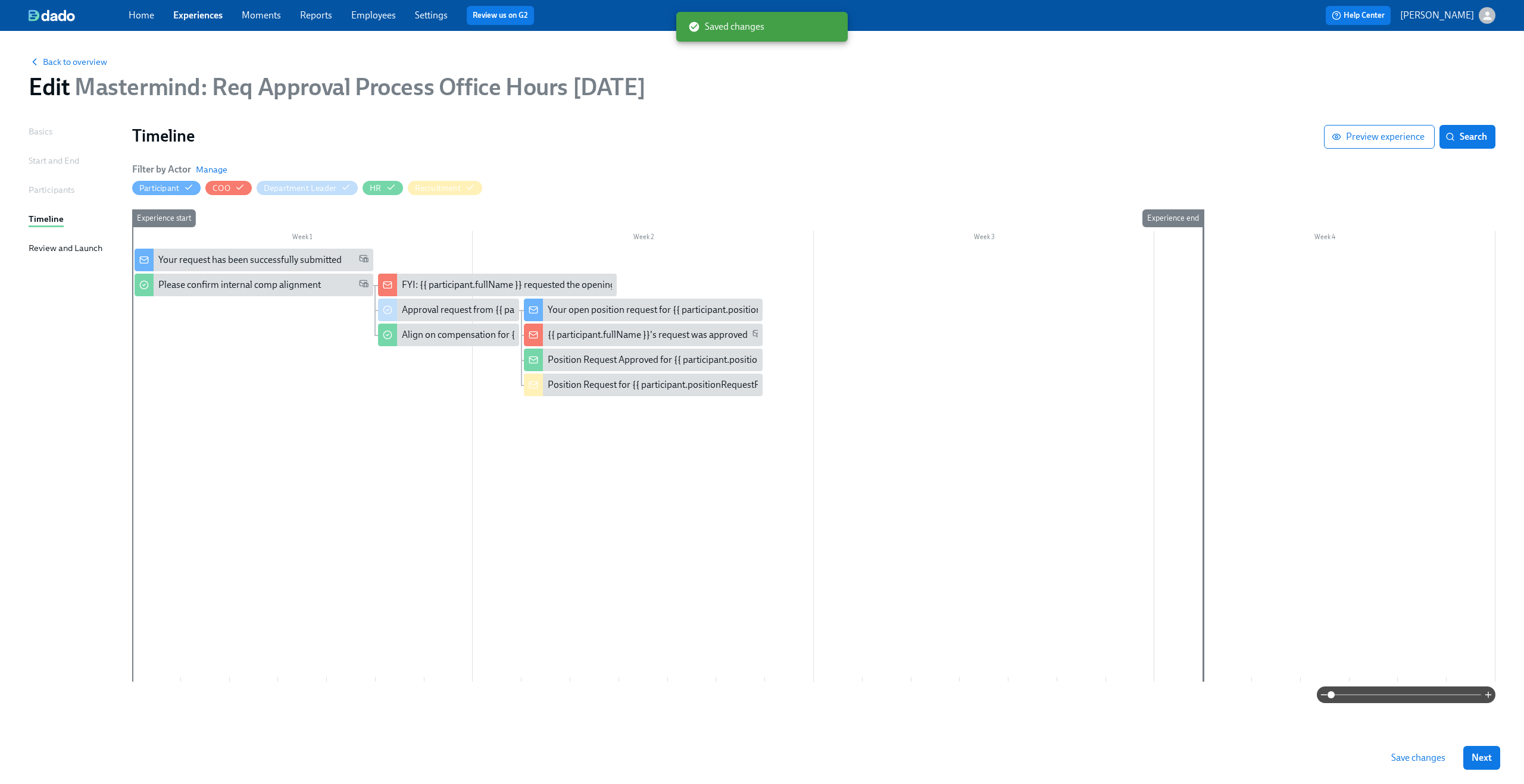
click at [1402, 755] on span "Save changes" at bounding box center [1417, 757] width 54 height 12
click at [445, 332] on div "Align on compensation for {{ participant.positionRequestRoleTitle }}" at bounding box center [540, 334] width 276 height 13
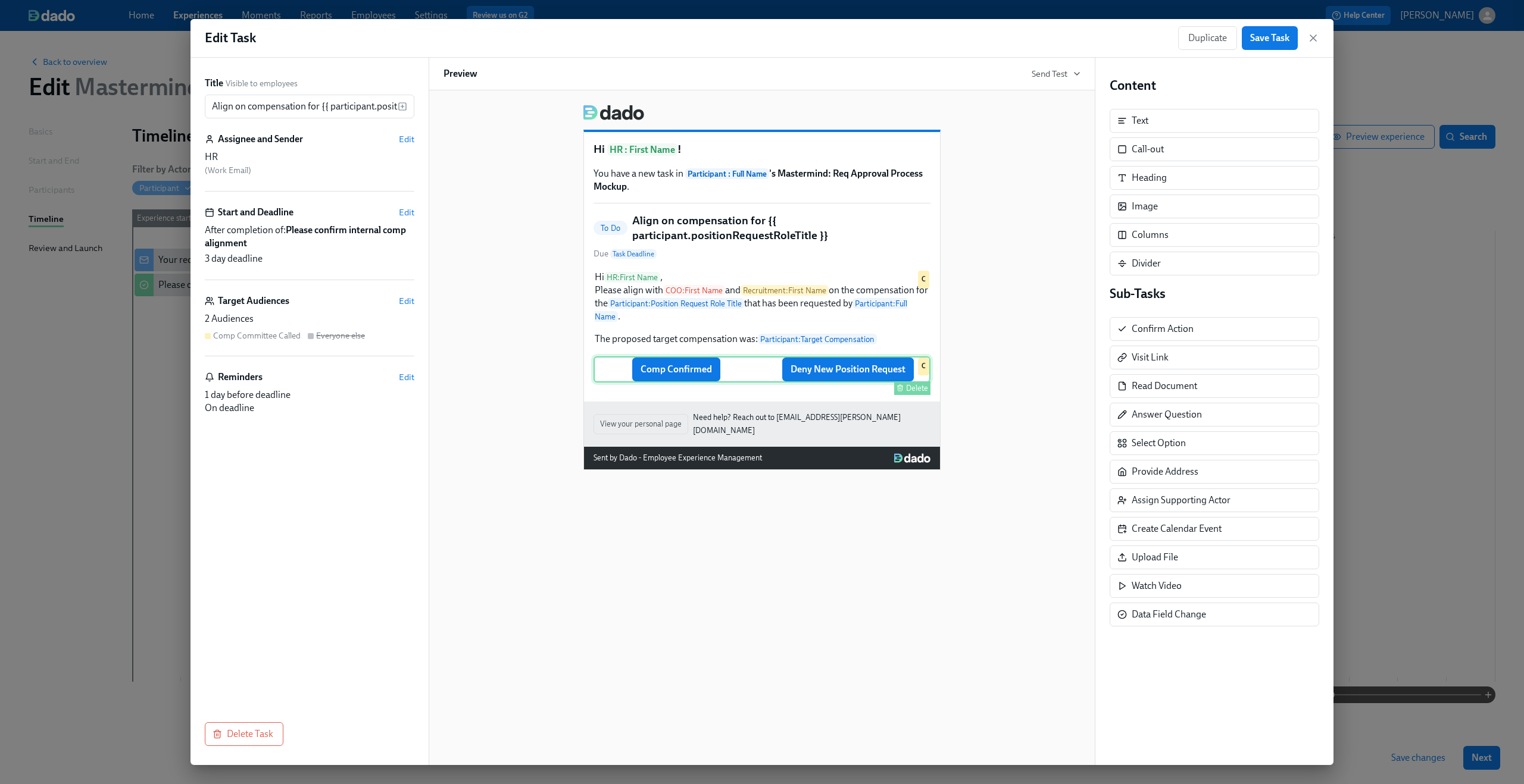
click at [827, 379] on div "Comp Confirmed Deny New Position Request Delete C" at bounding box center [762, 369] width 337 height 26
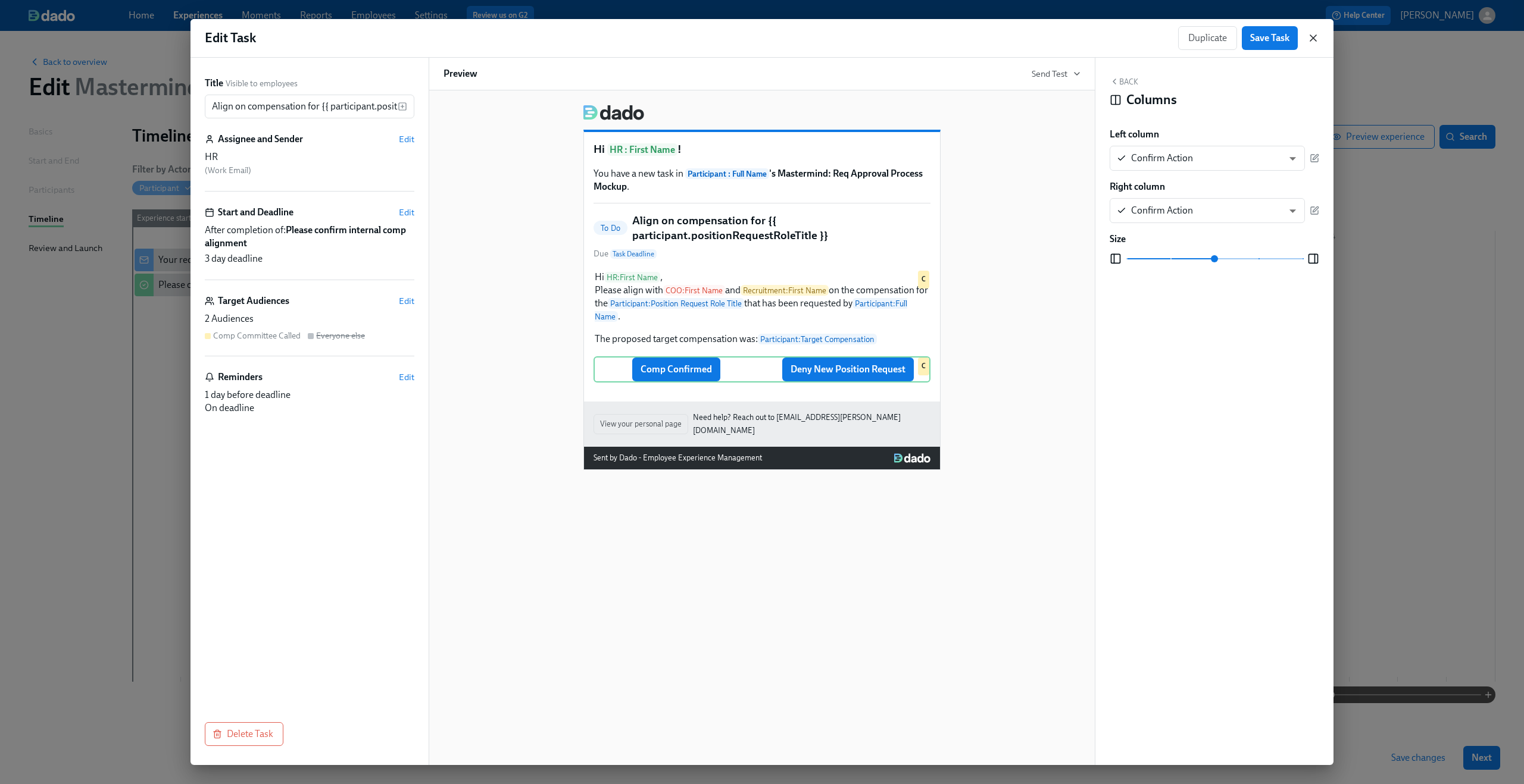
click at [1316, 35] on icon "button" at bounding box center [1313, 38] width 6 height 6
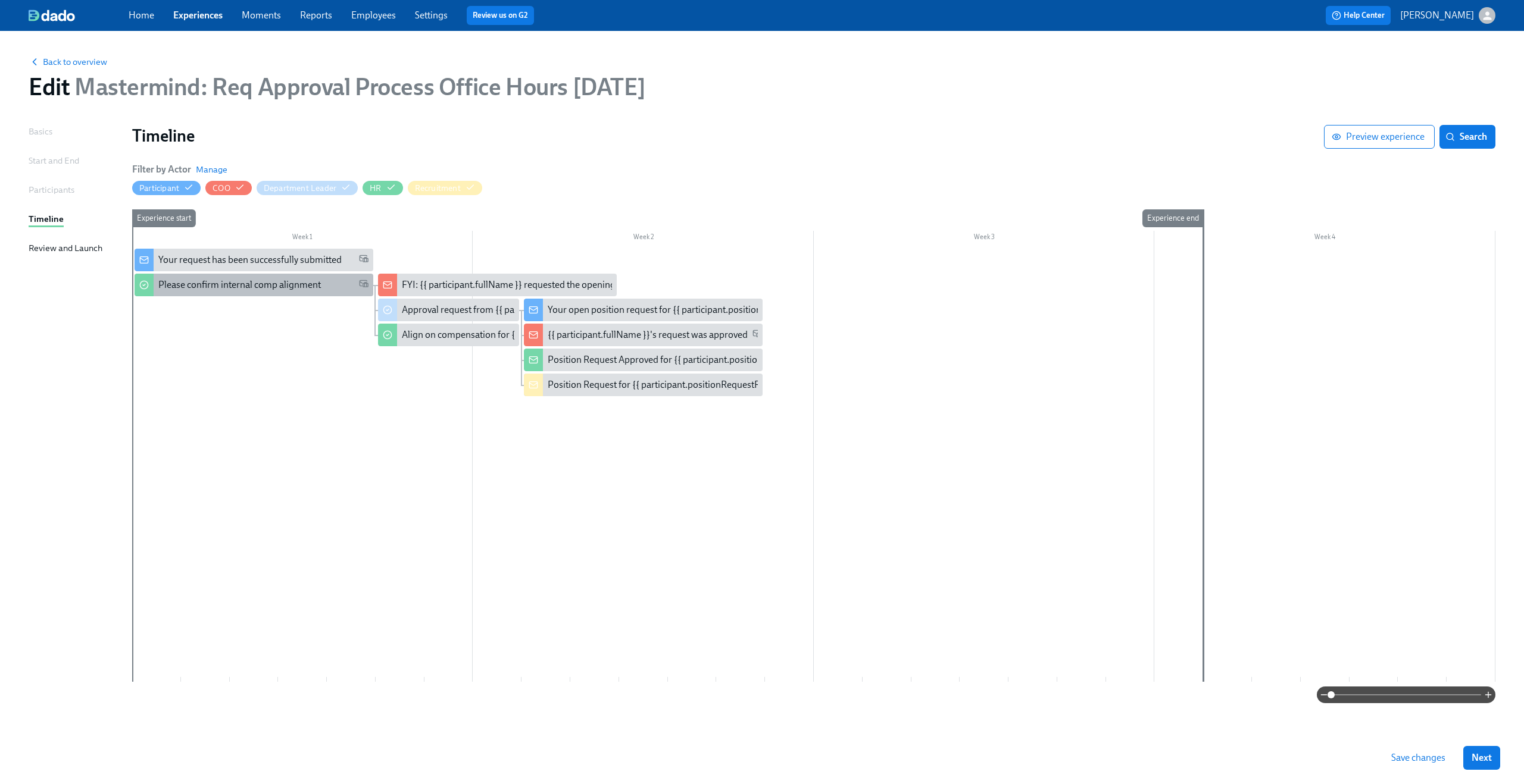
click at [314, 293] on div "Please confirm internal comp alignment" at bounding box center [253, 285] width 238 height 23
